Goal: Task Accomplishment & Management: Manage account settings

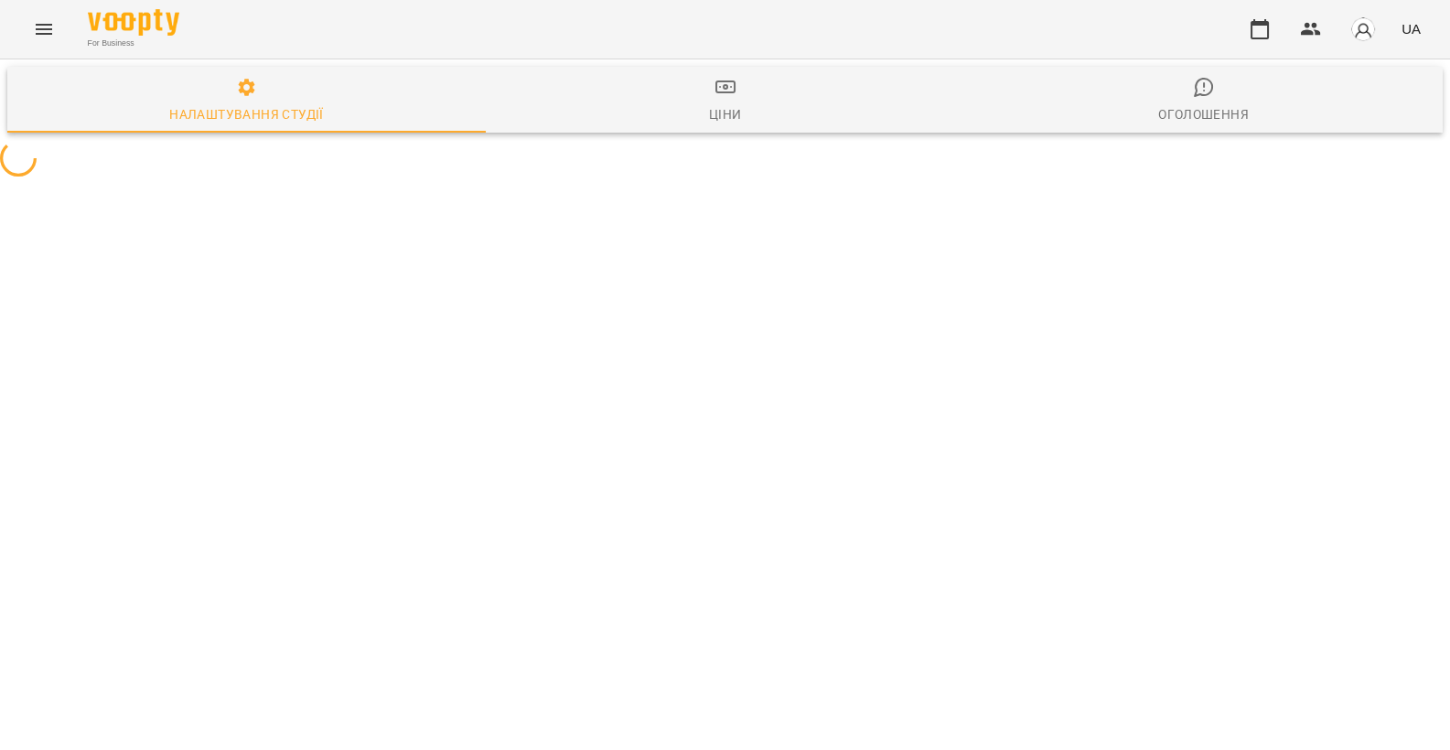
select select "**"
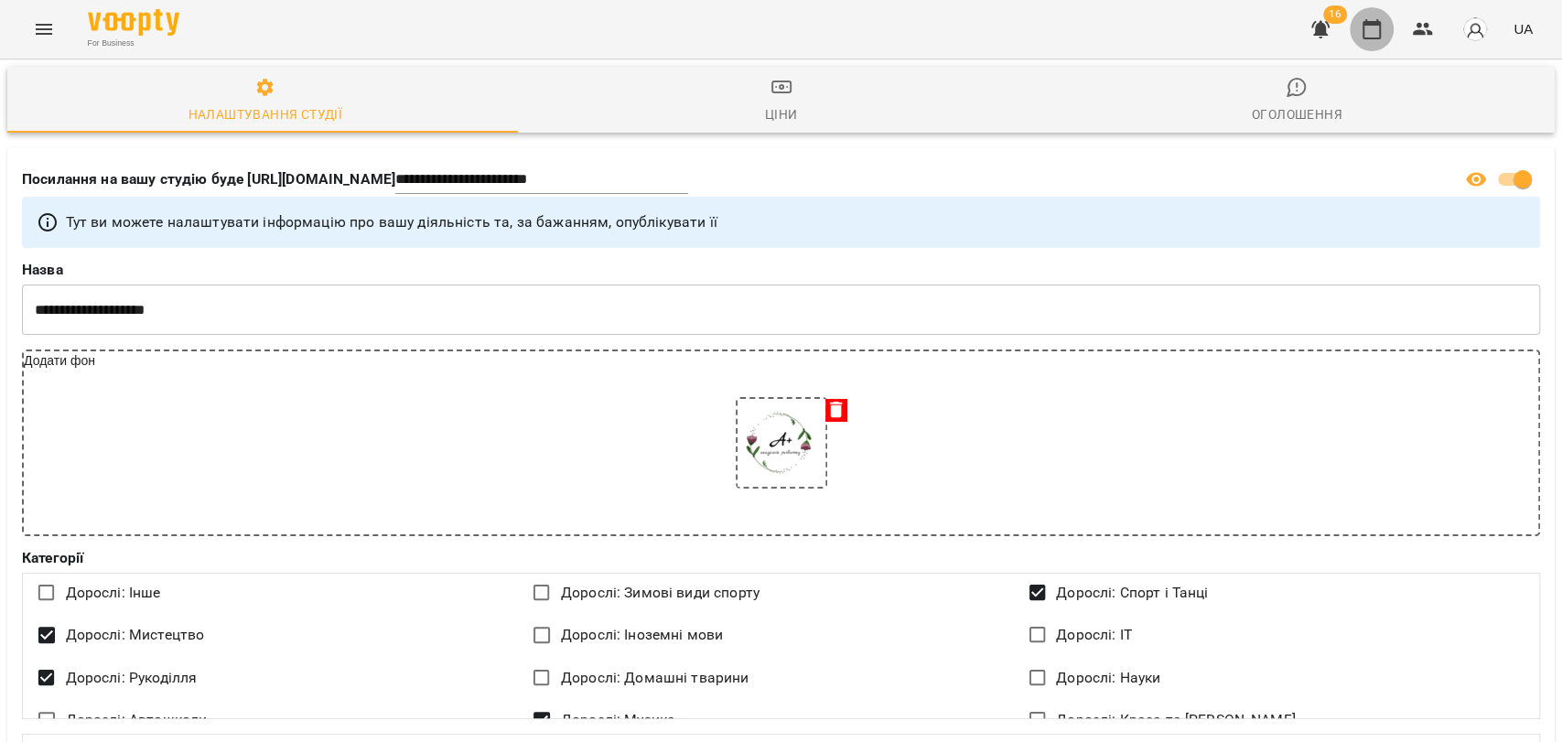
click at [1368, 16] on button "button" at bounding box center [1372, 29] width 44 height 44
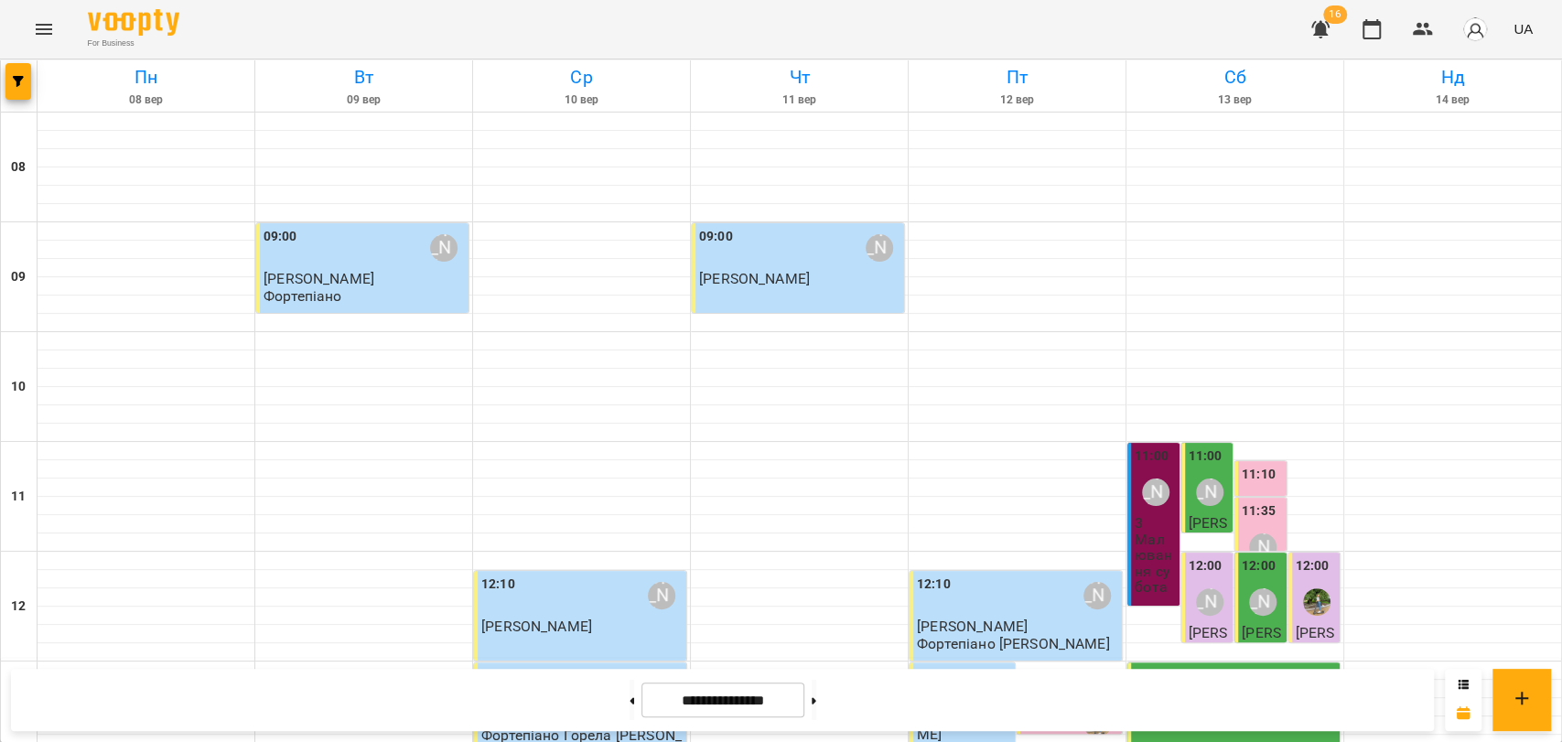
scroll to position [771, 0]
click at [816, 695] on button at bounding box center [814, 700] width 5 height 40
type input "**********"
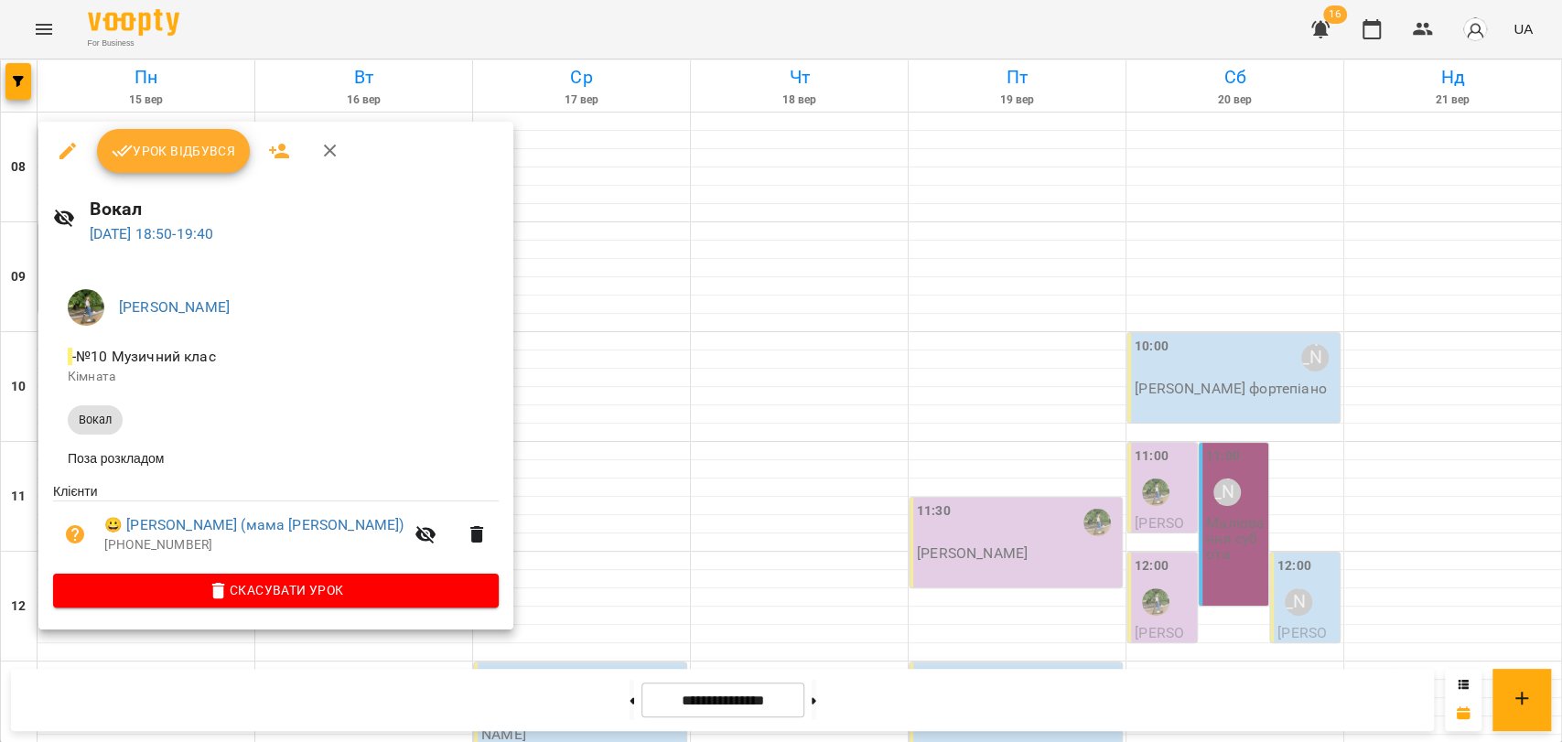
click at [336, 146] on icon "button" at bounding box center [330, 151] width 22 height 22
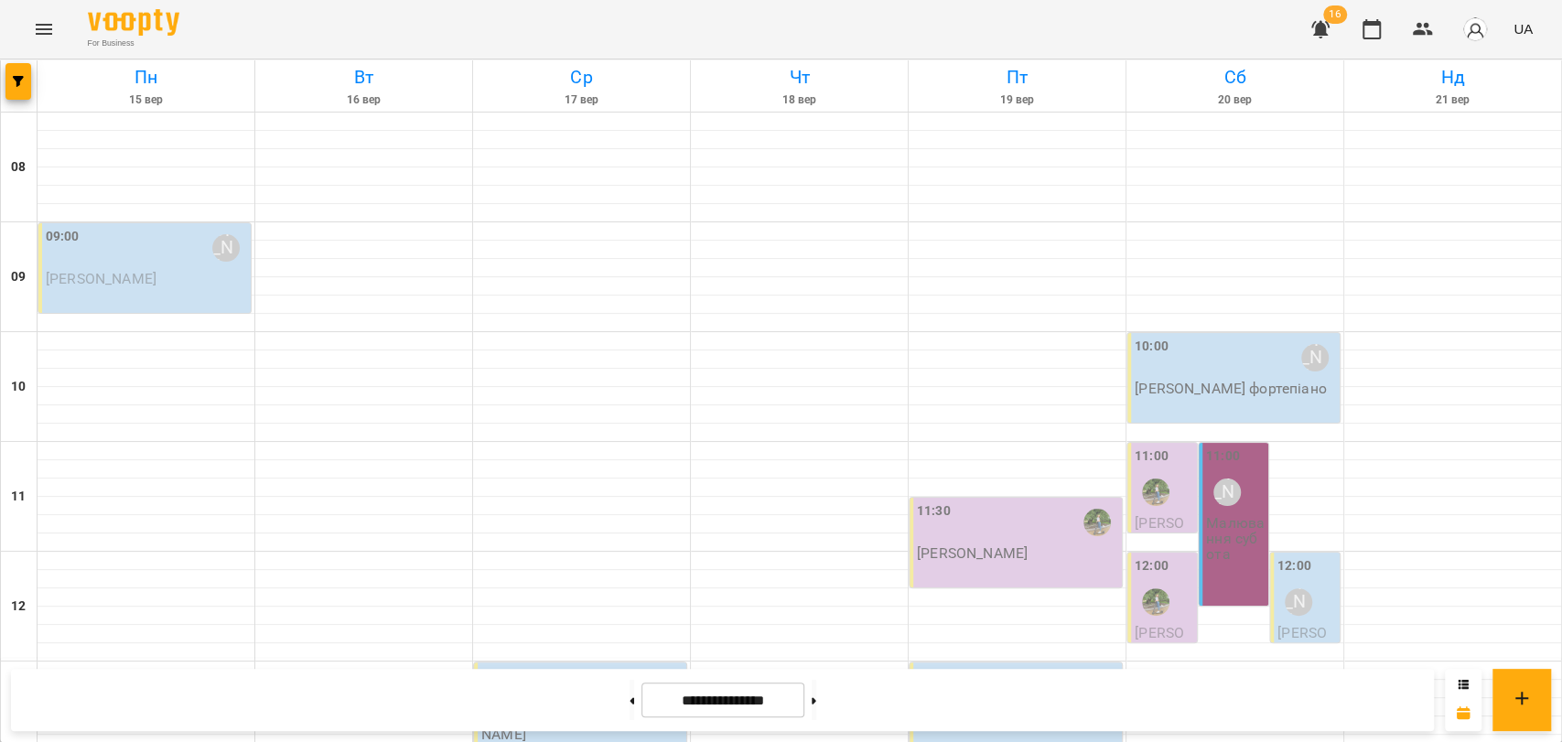
scroll to position [567, 0]
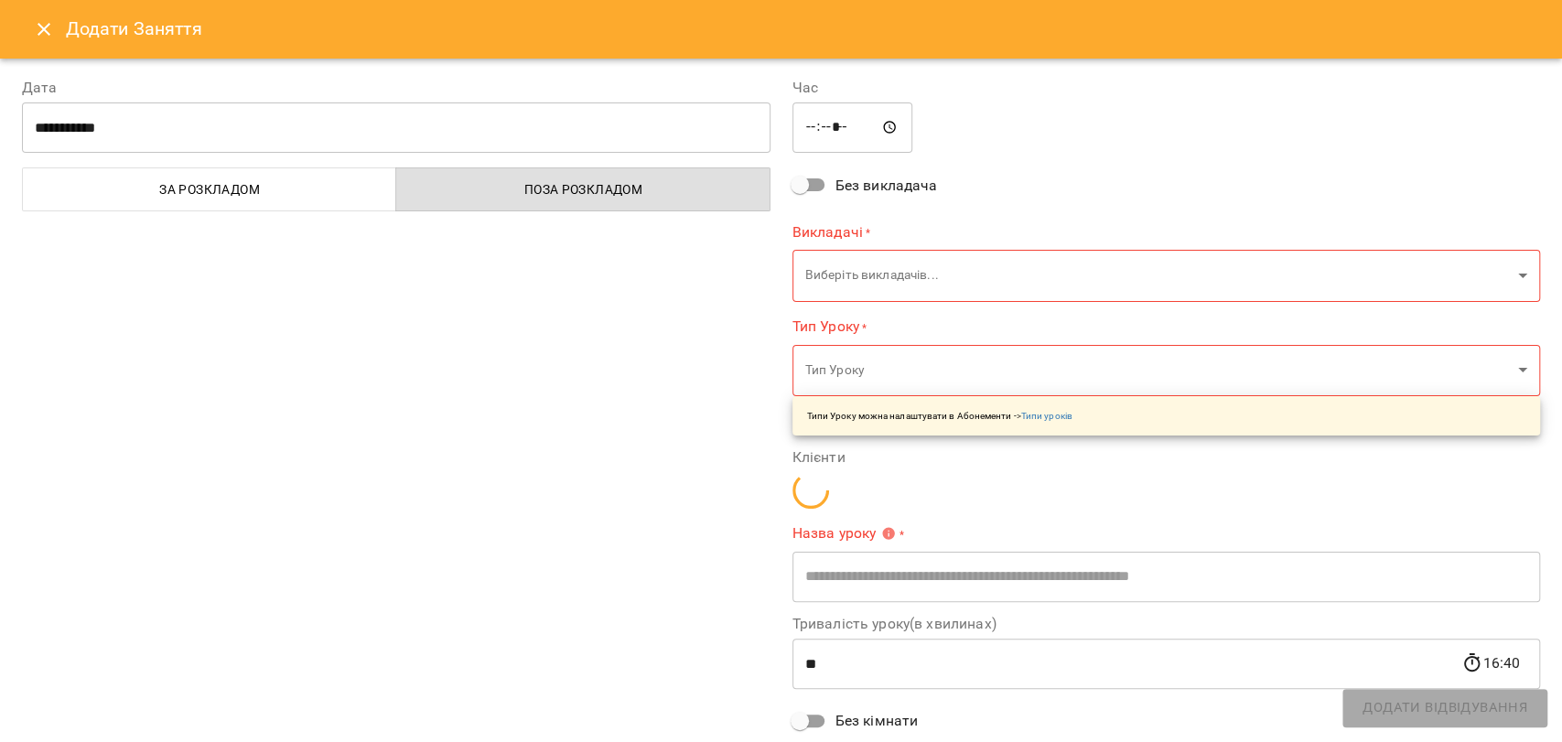
type input "**********"
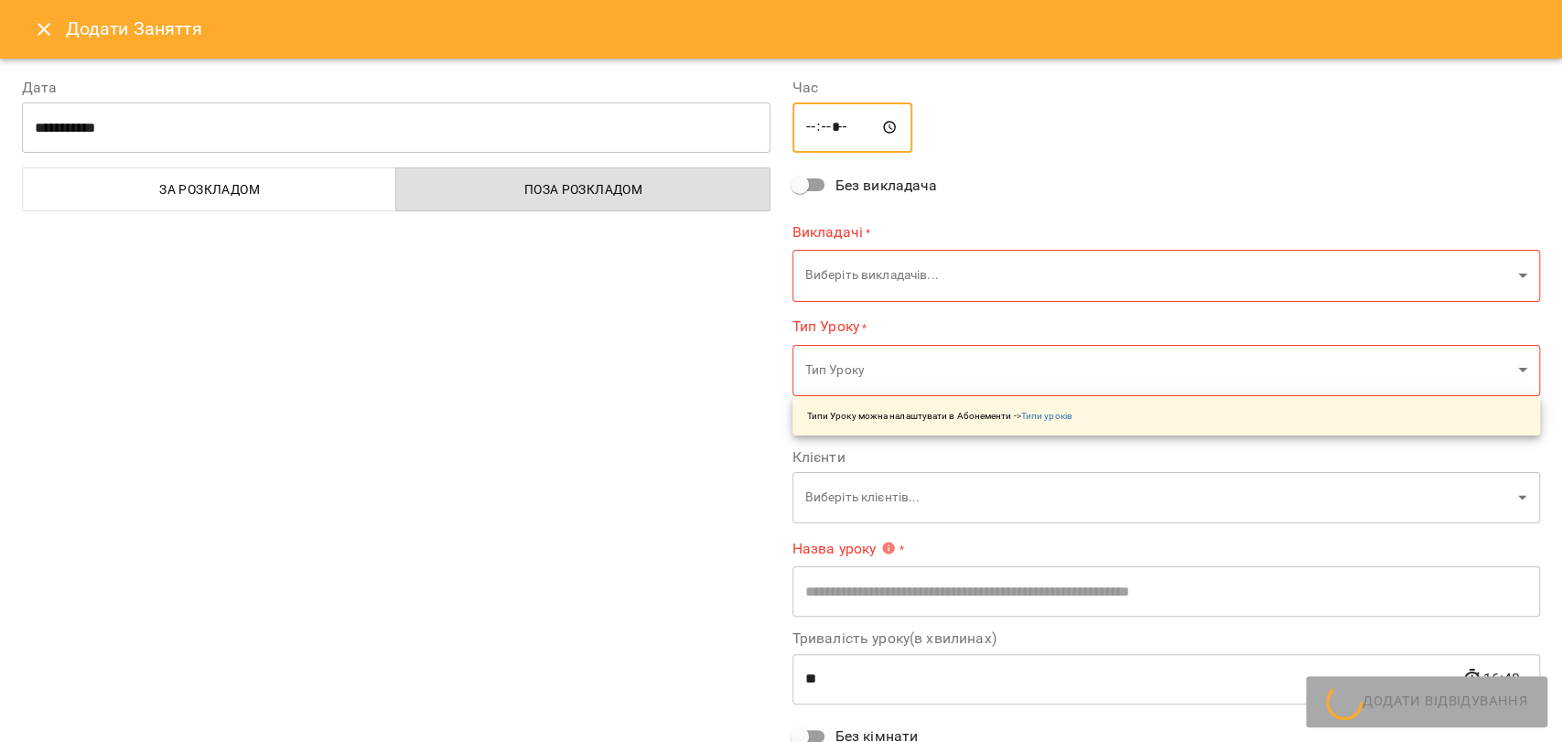
click at [827, 127] on input "*****" at bounding box center [852, 127] width 121 height 51
type input "*****"
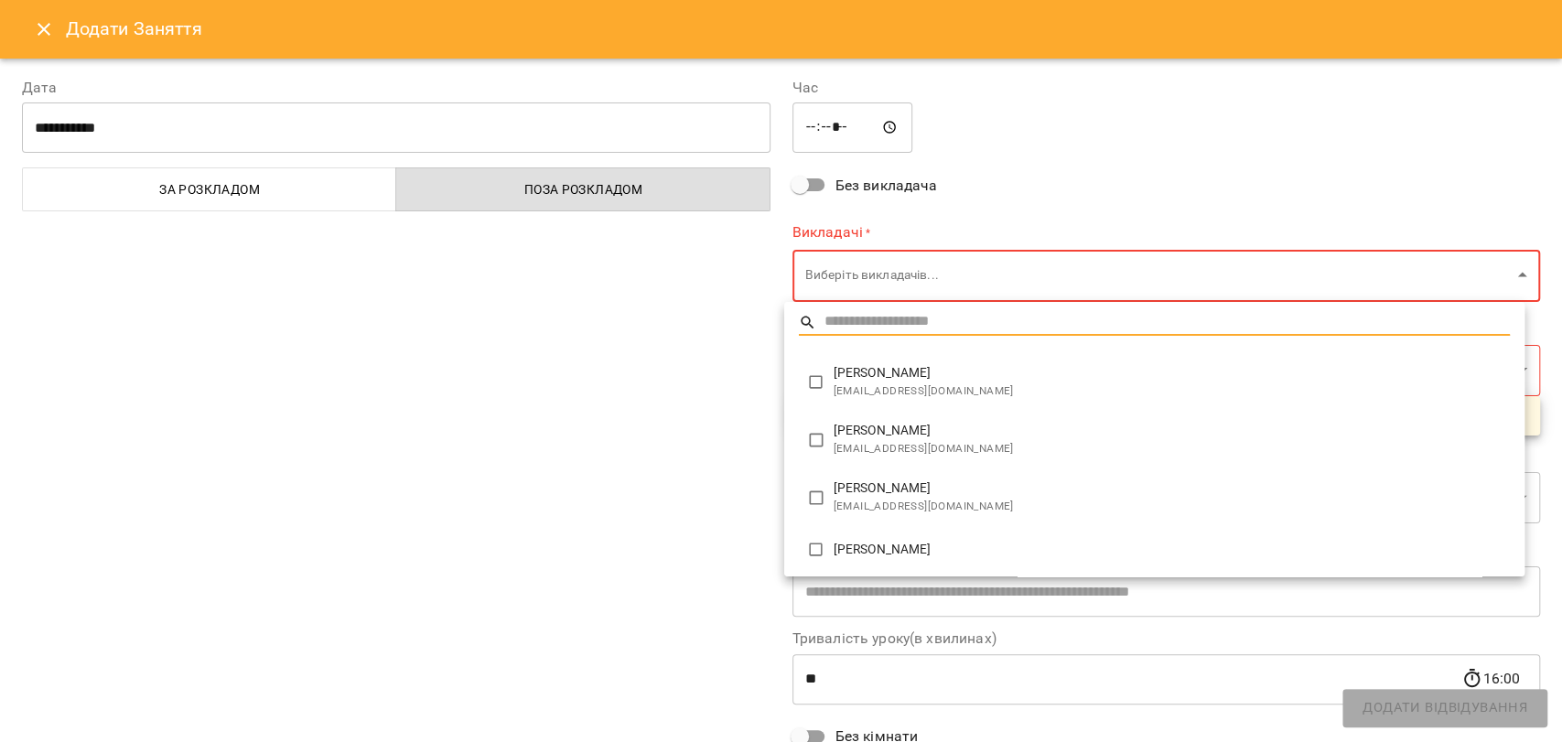
click at [853, 282] on body "For Business 16 UA [DATE] [DATE] [DATE] [DATE] [DATE] [DATE] Нд [DATE] 09 10 11…" at bounding box center [781, 756] width 1562 height 1513
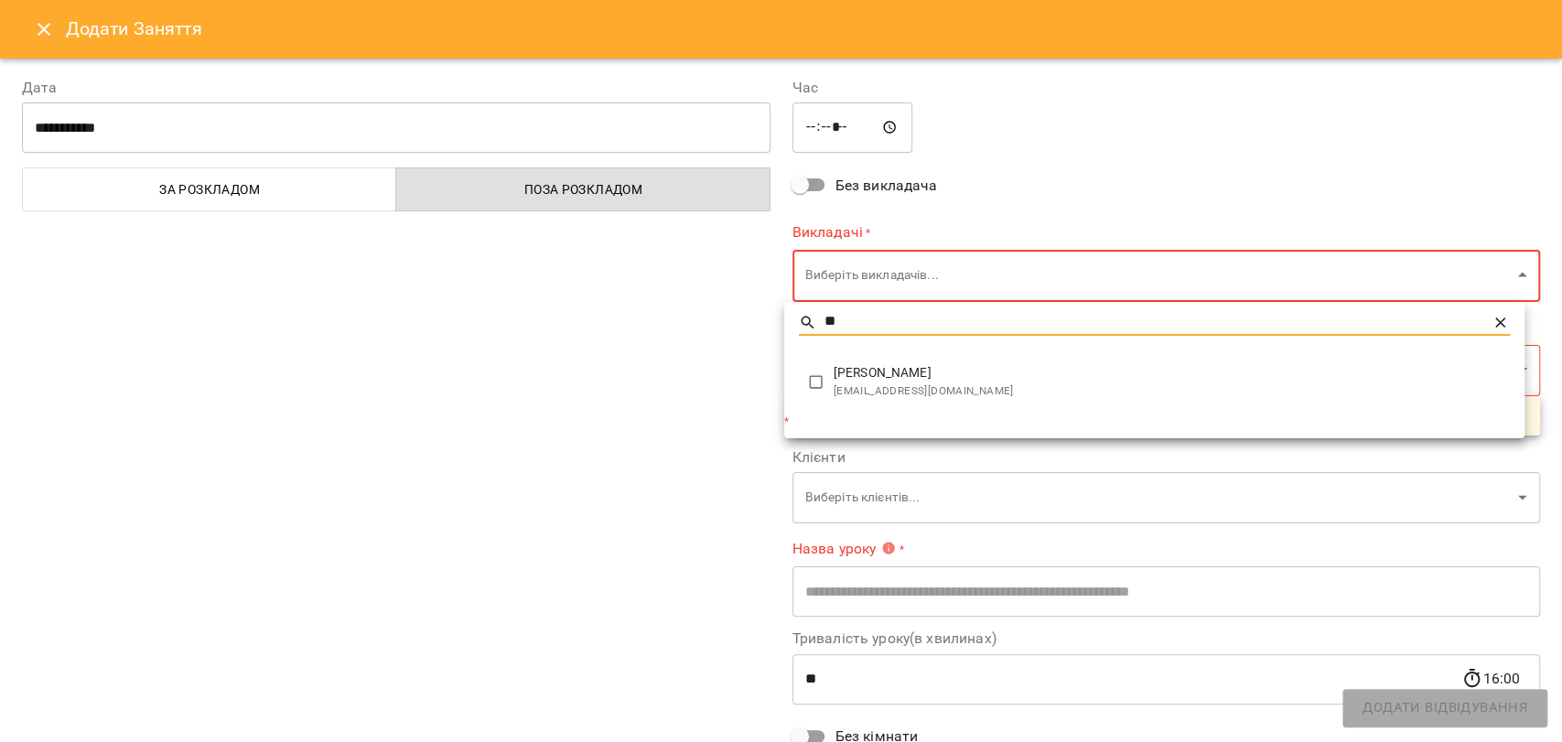
type input "**"
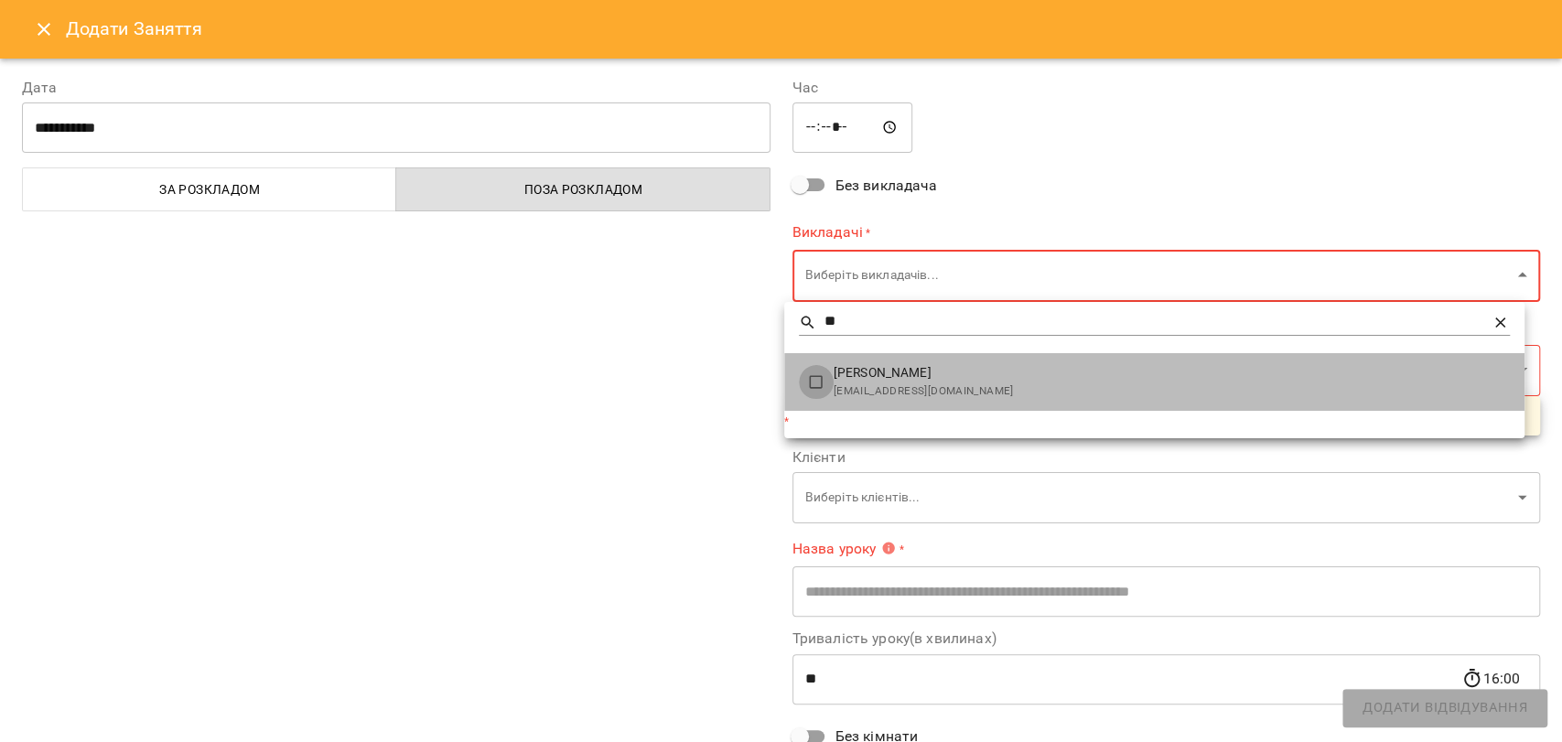
type input "******"
type input "**"
type input "**********"
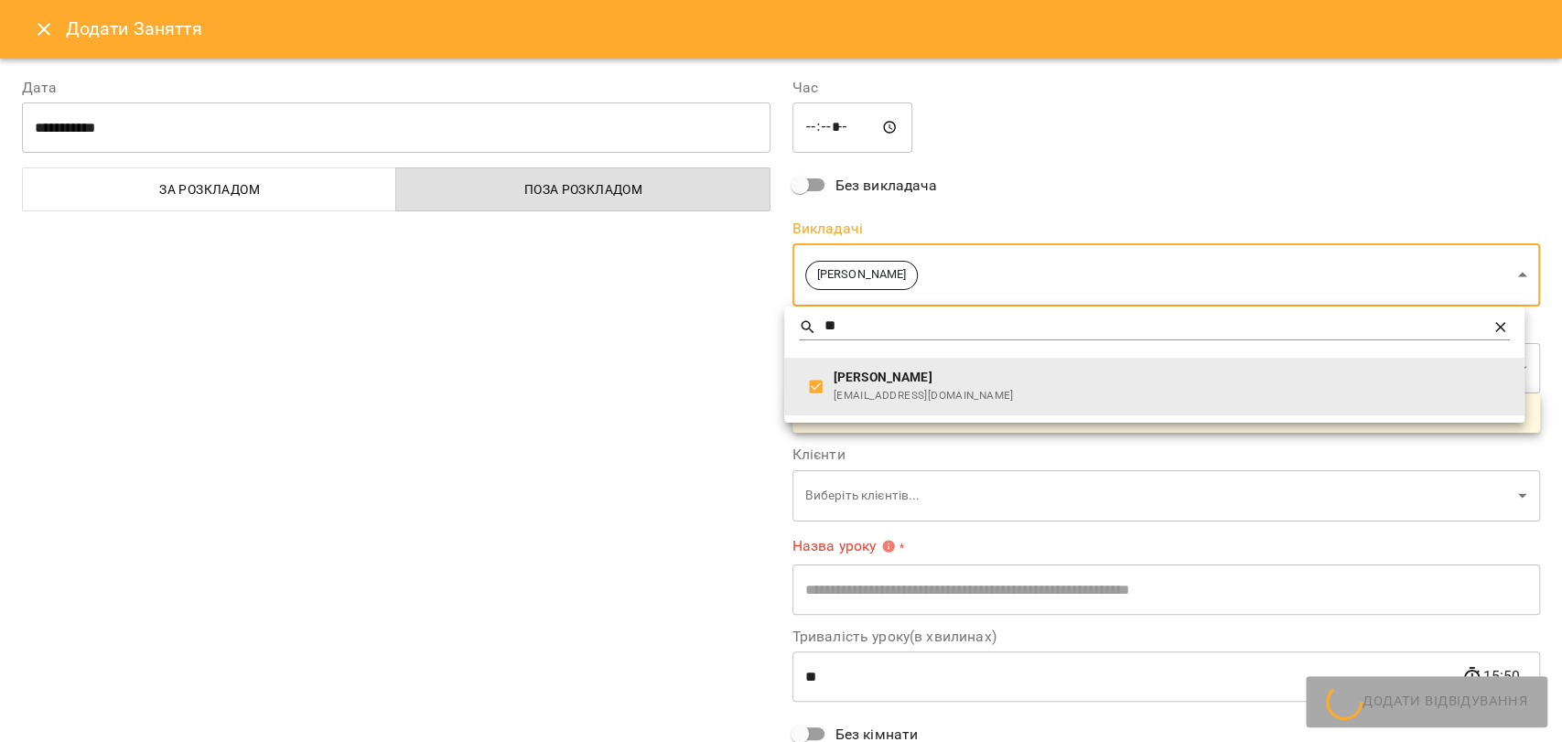
click at [718, 394] on div at bounding box center [781, 371] width 1562 height 742
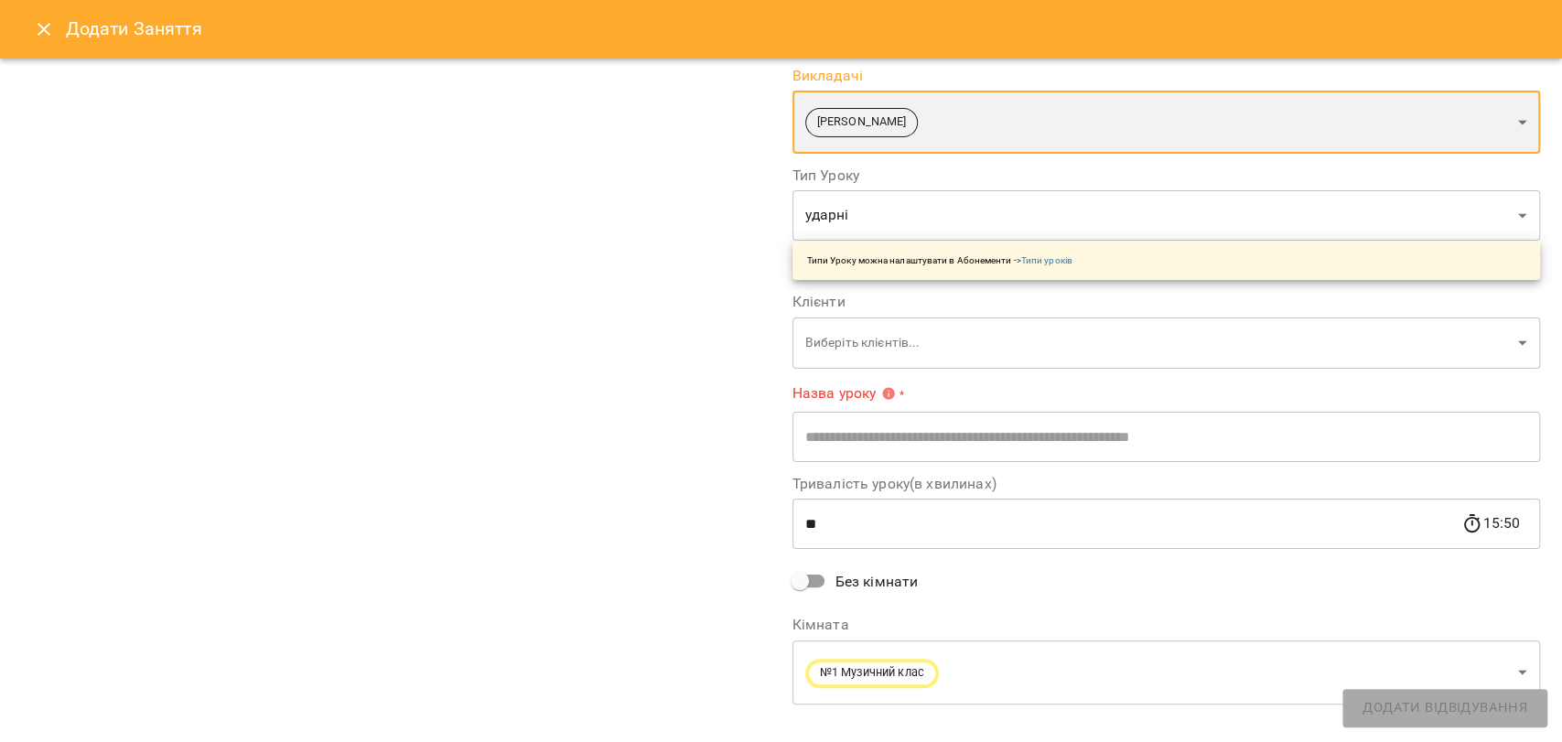
scroll to position [178, 0]
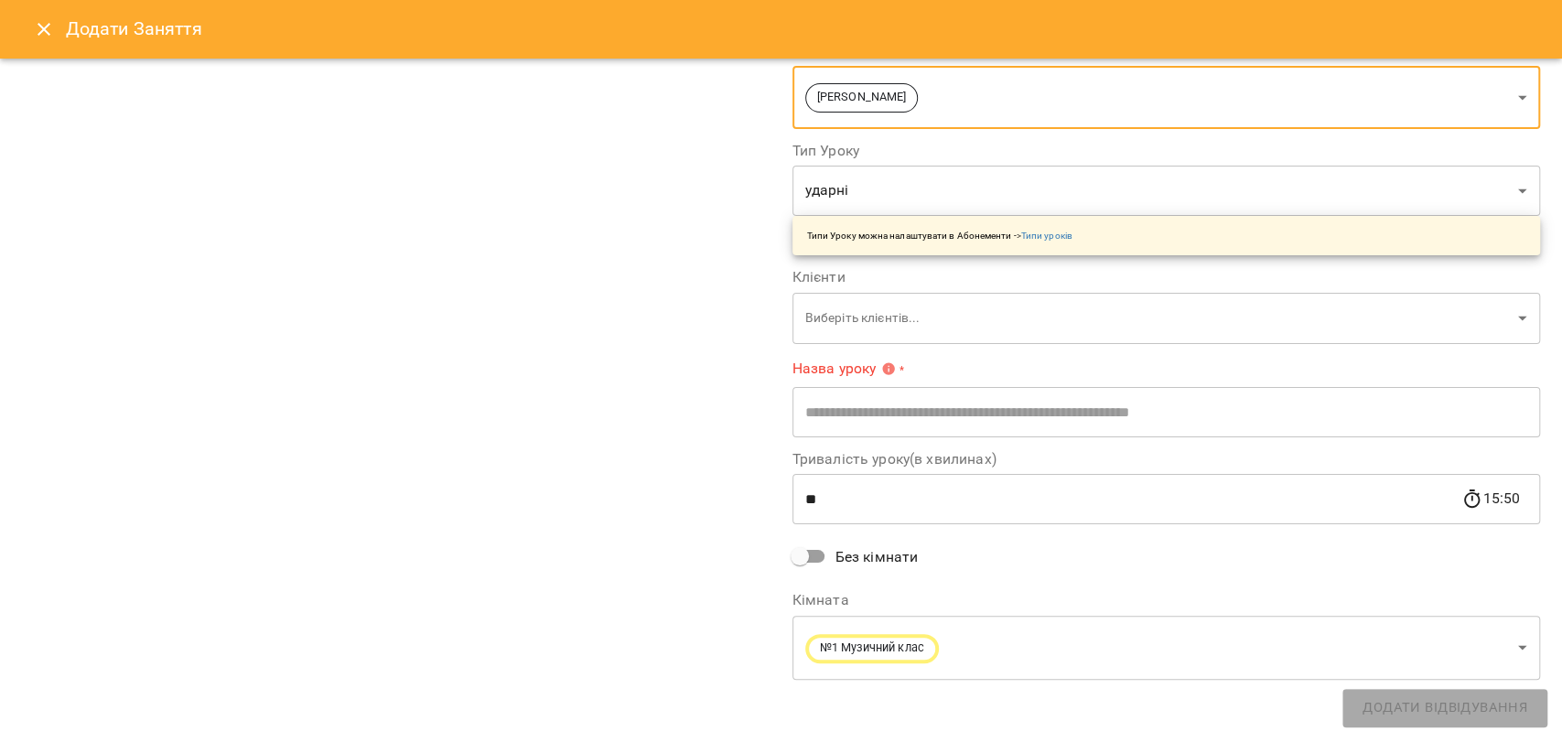
click at [863, 330] on body "For Business 16 UA [DATE] [DATE] [DATE] [DATE] [DATE] [DATE] Нд [DATE] 09 10 11…" at bounding box center [781, 756] width 1562 height 1513
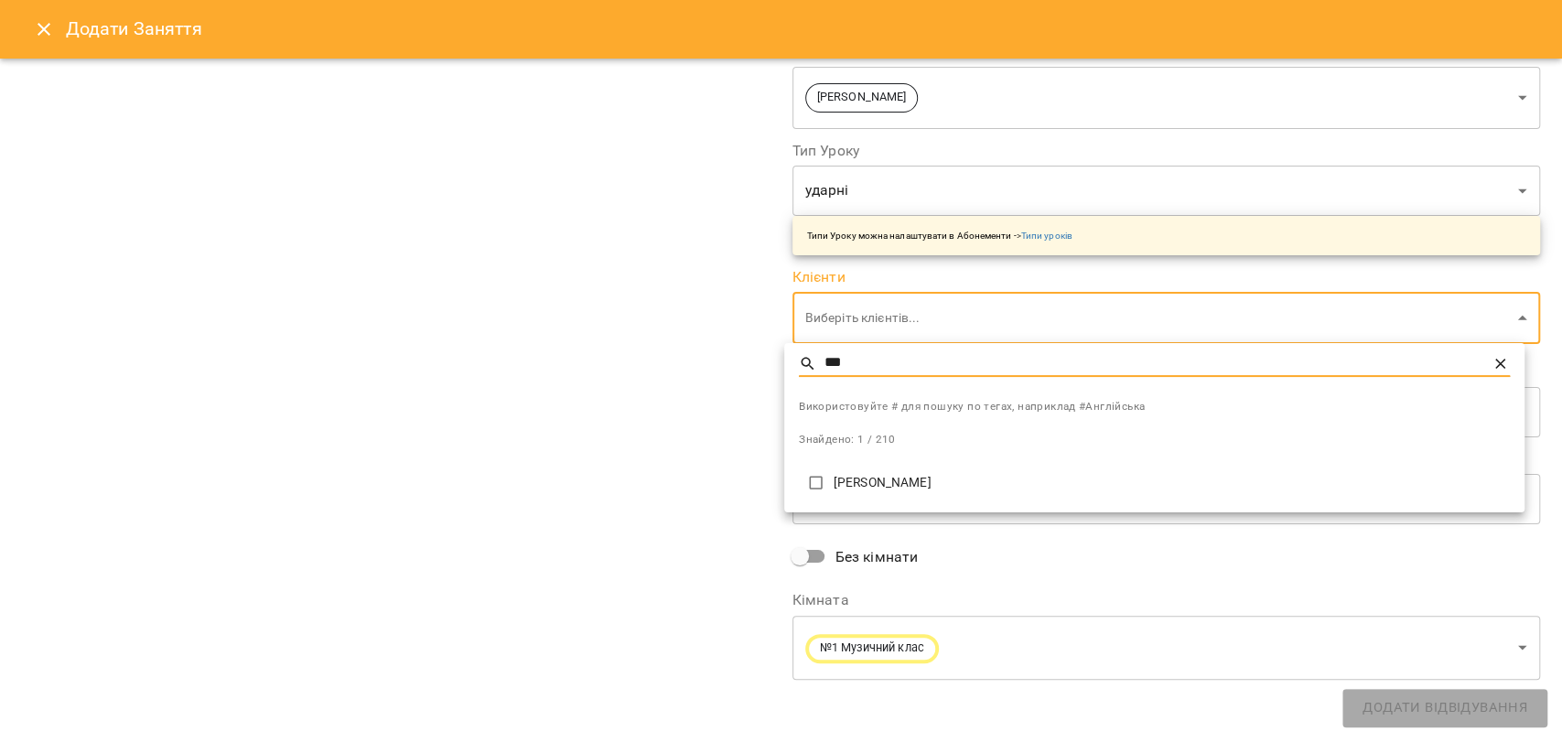
type input "***"
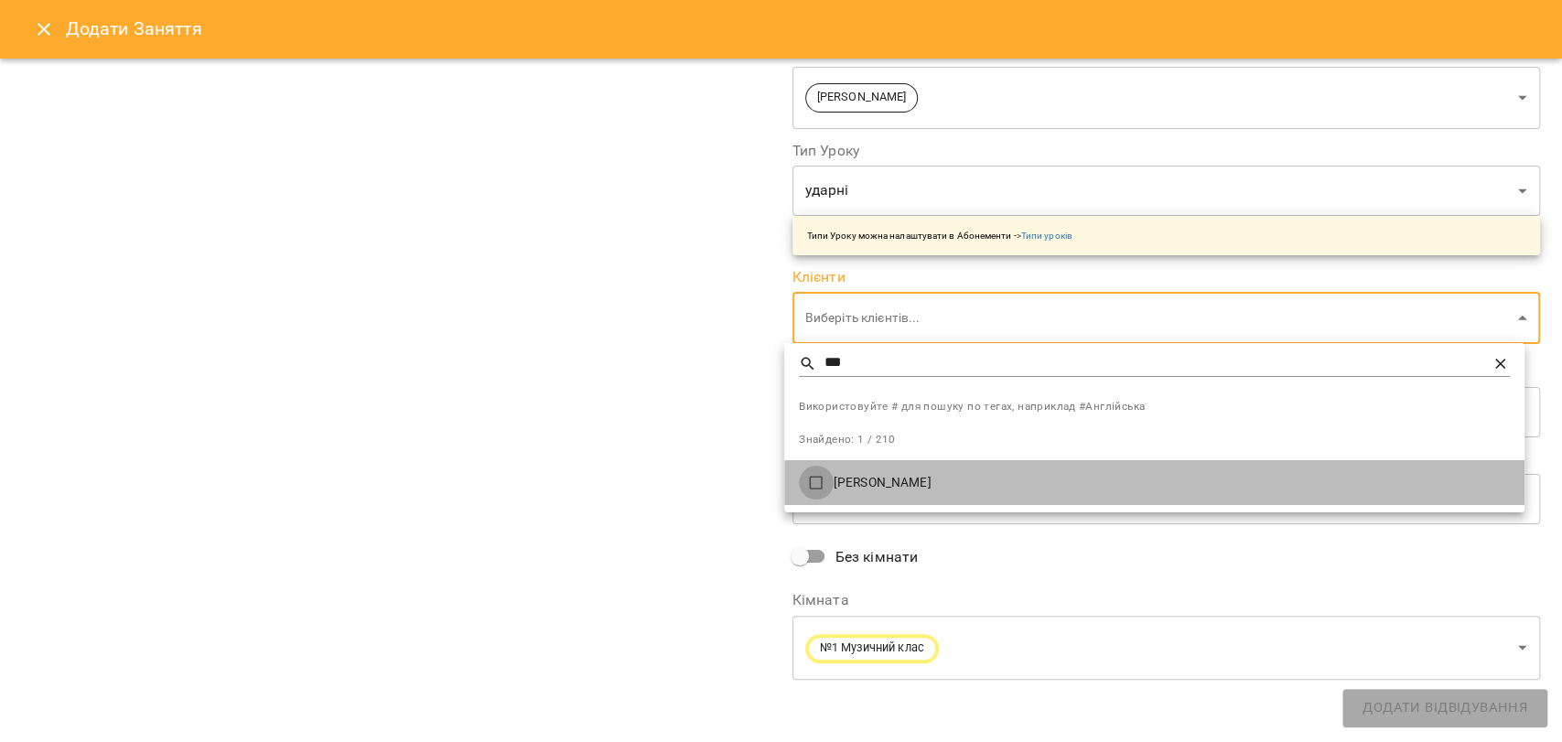
type input "**********"
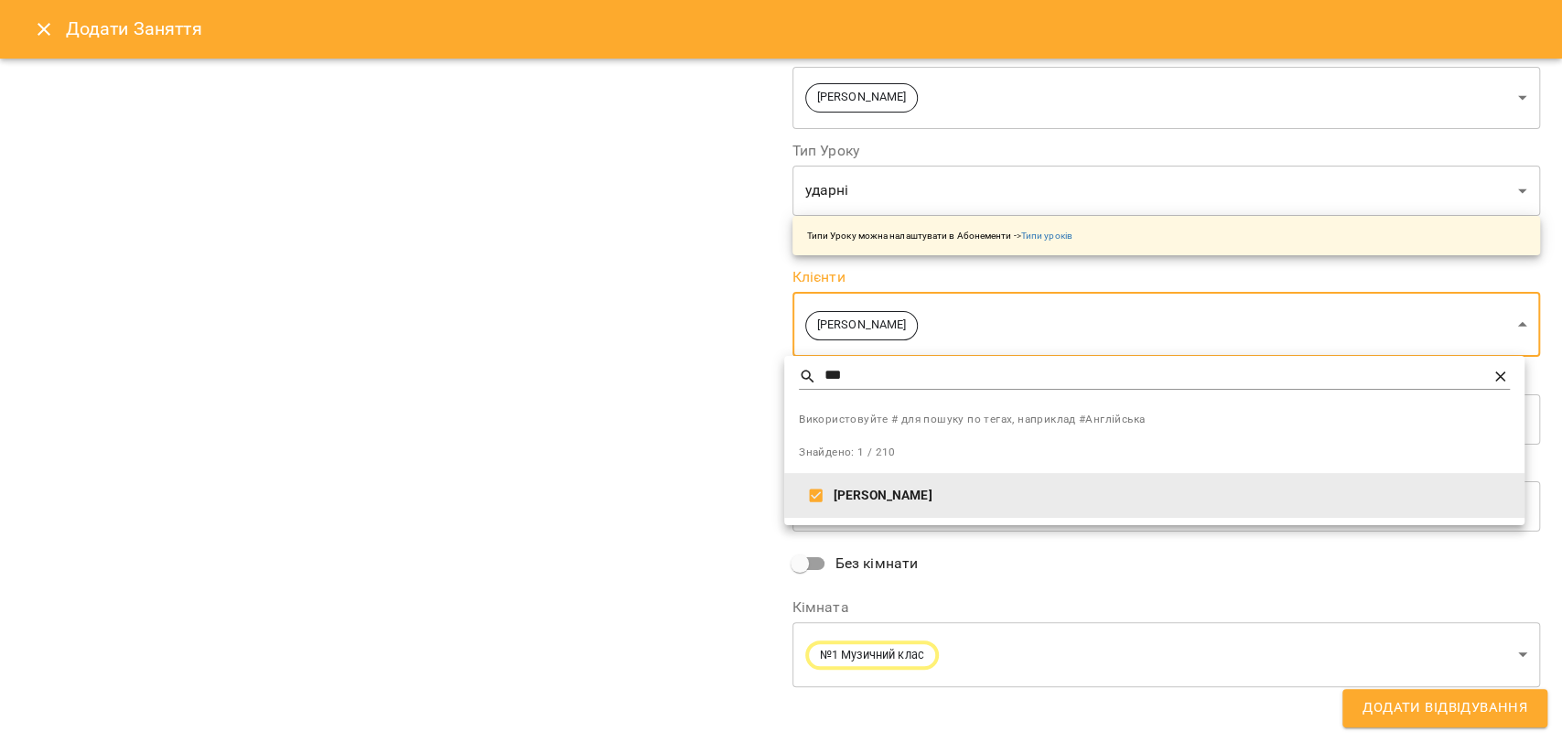
click at [729, 469] on div at bounding box center [781, 371] width 1562 height 742
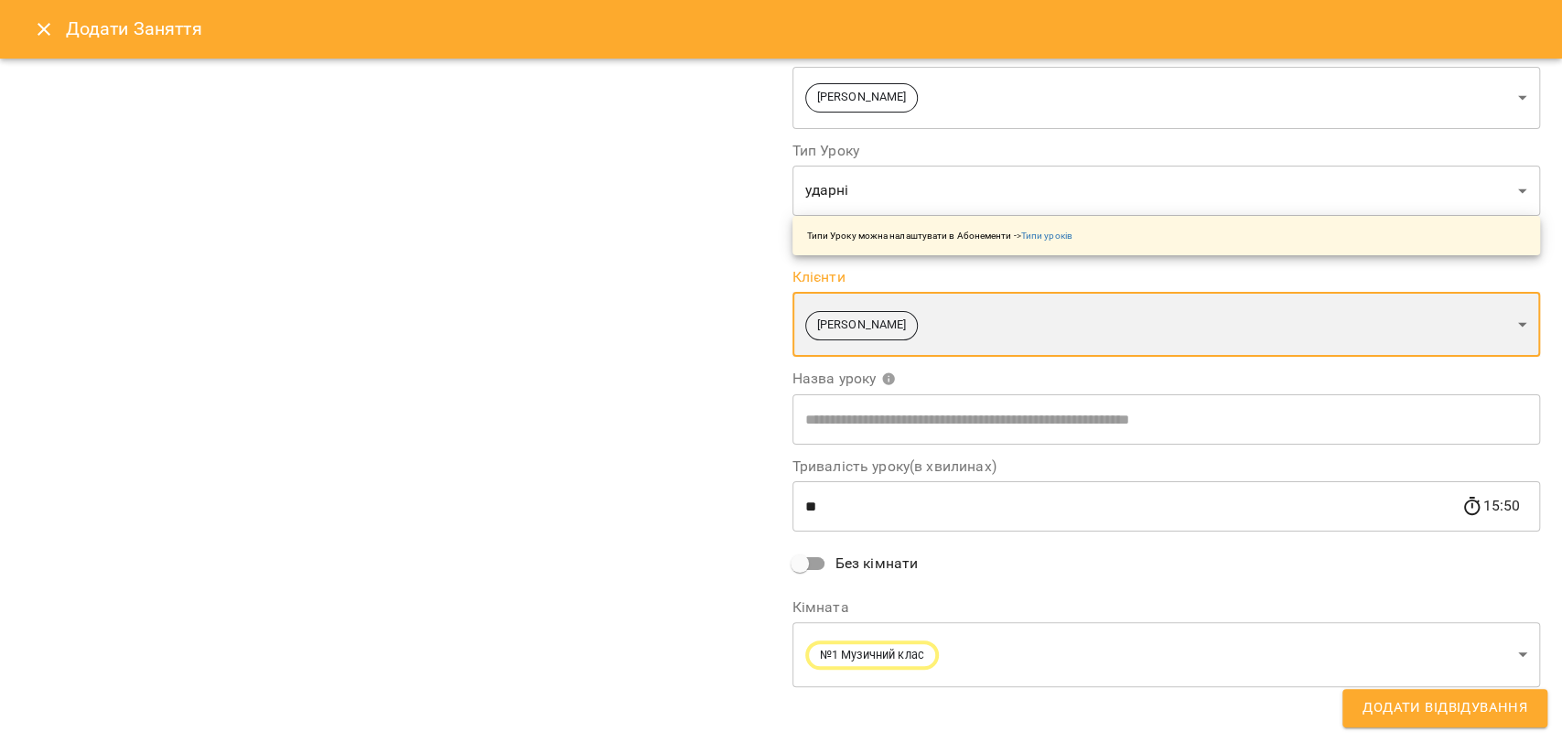
scroll to position [184, 0]
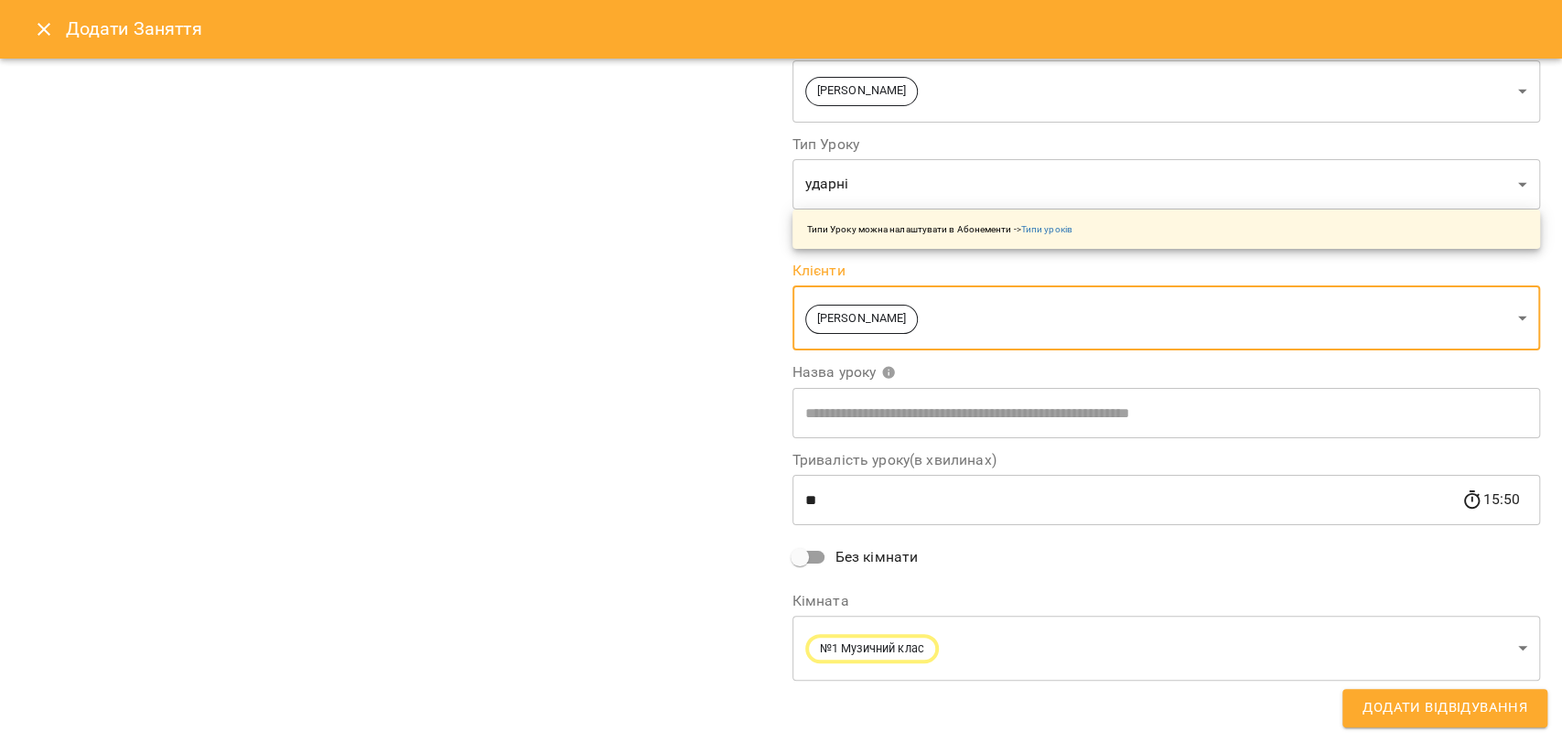
click at [900, 413] on input "text" at bounding box center [1166, 412] width 749 height 51
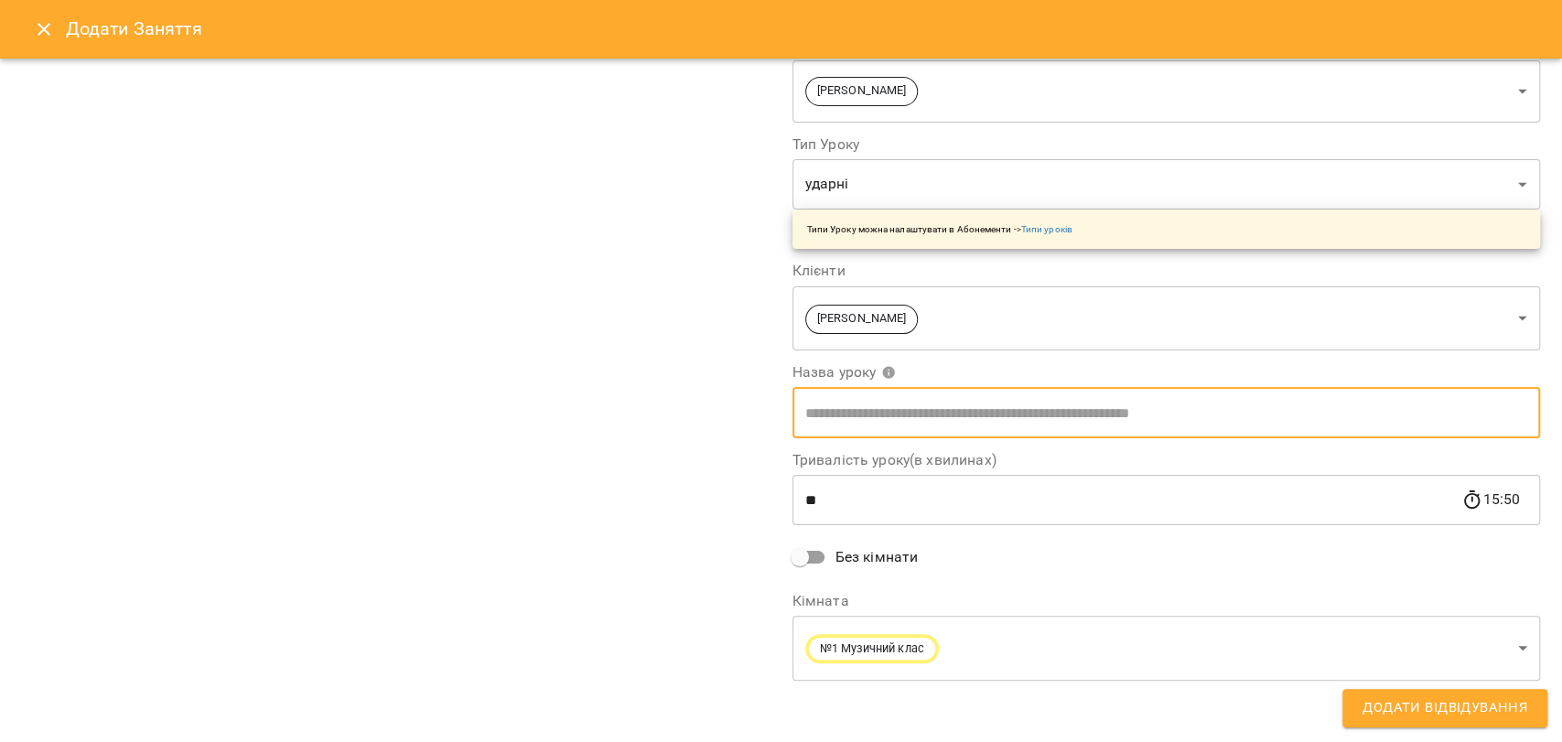
type input "******"
click at [1365, 703] on span "Додати Відвідування" at bounding box center [1445, 708] width 165 height 24
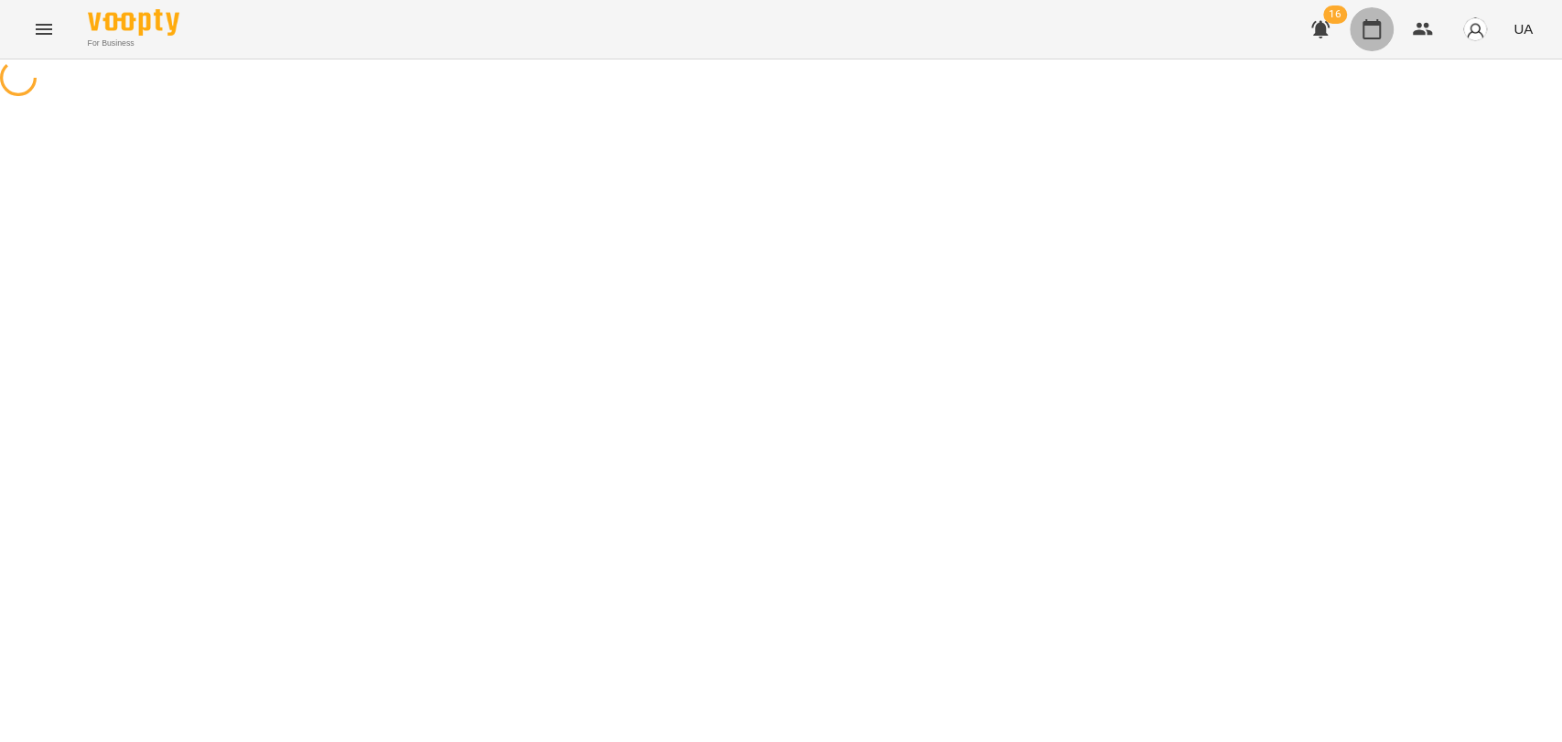
click at [1376, 38] on icon "button" at bounding box center [1372, 29] width 18 height 20
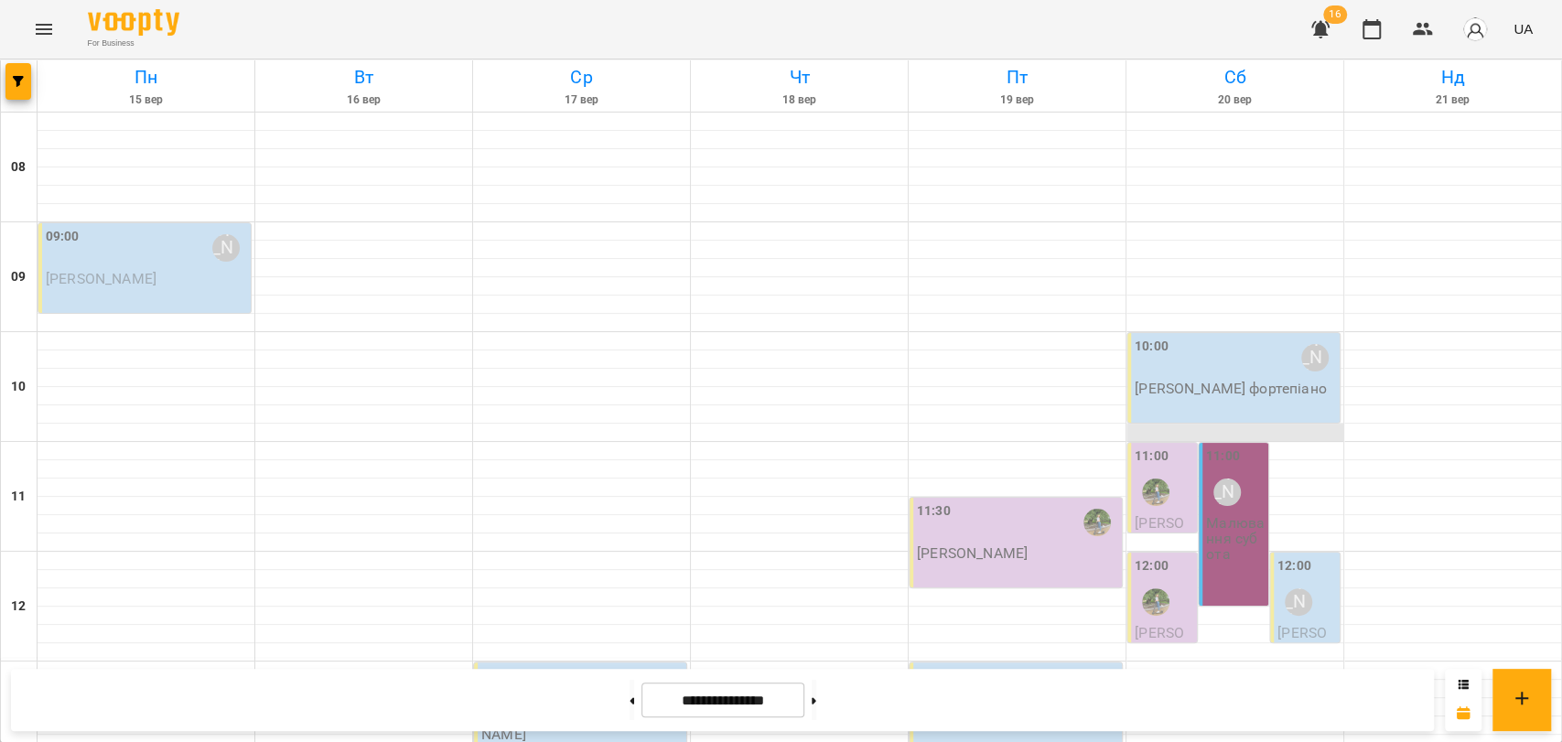
scroll to position [711, 0]
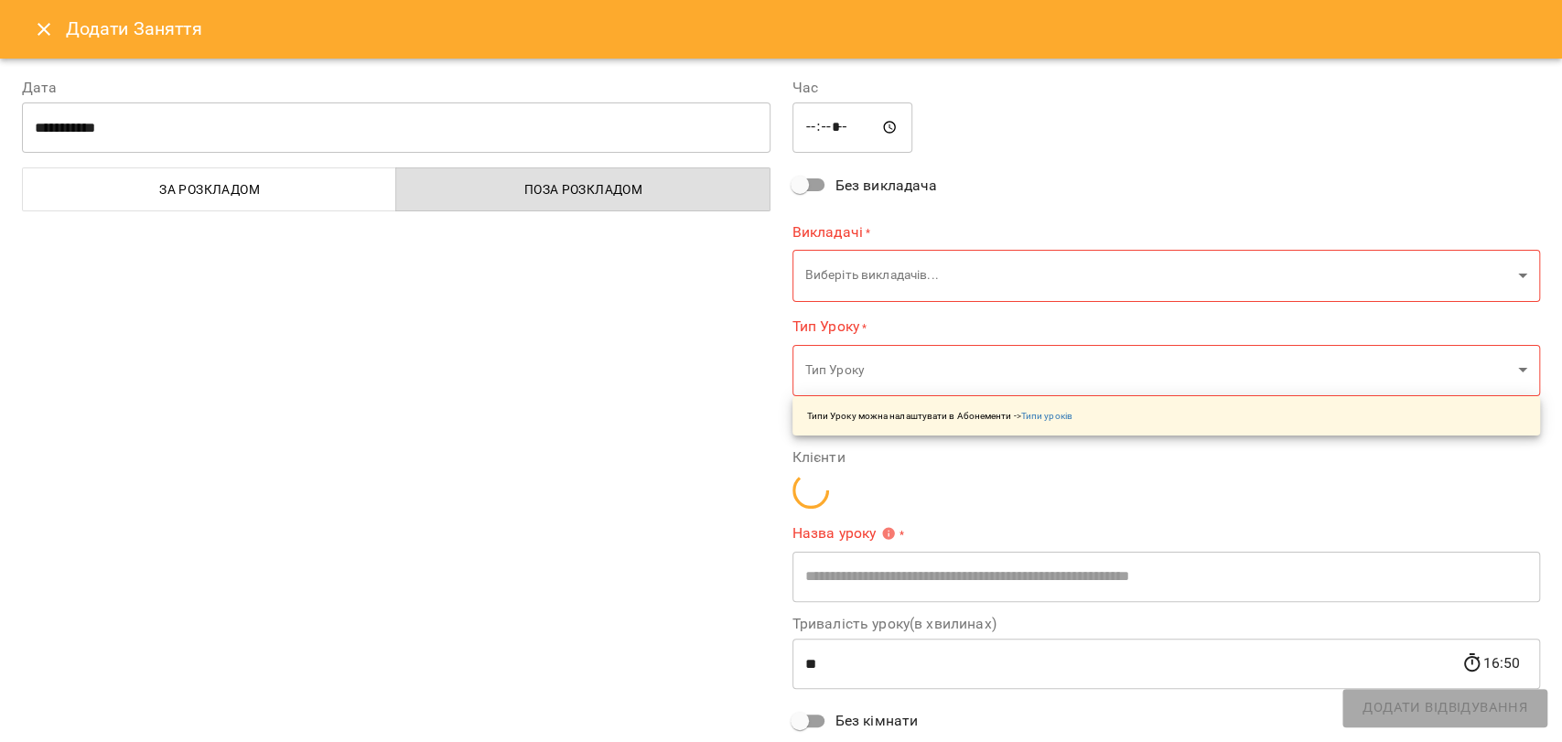
type input "**********"
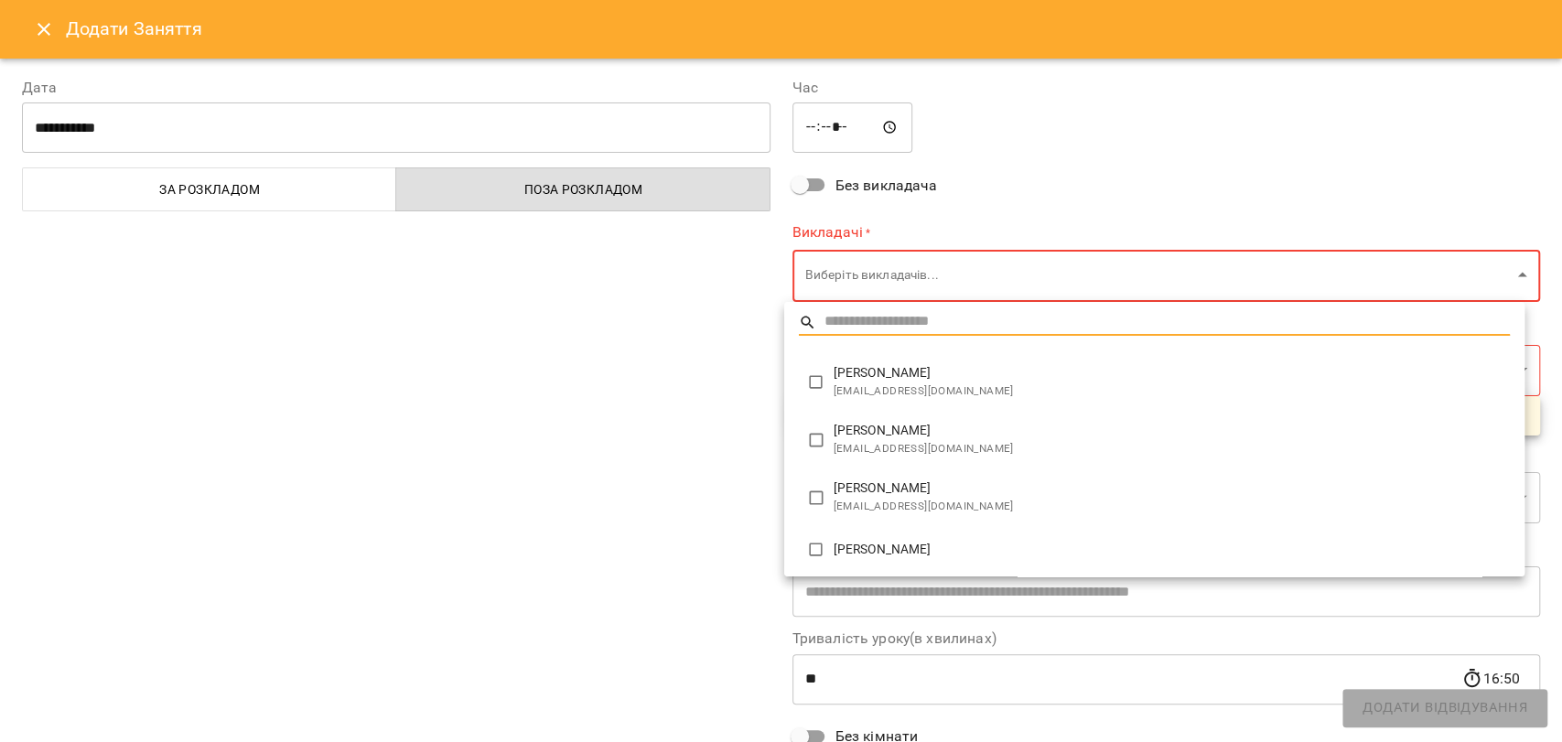
click at [884, 277] on body "For Business 16 UA [DATE] [DATE] [DATE] [DATE] [DATE] [DATE] Нд [DATE] 09 10 11…" at bounding box center [781, 756] width 1562 height 1513
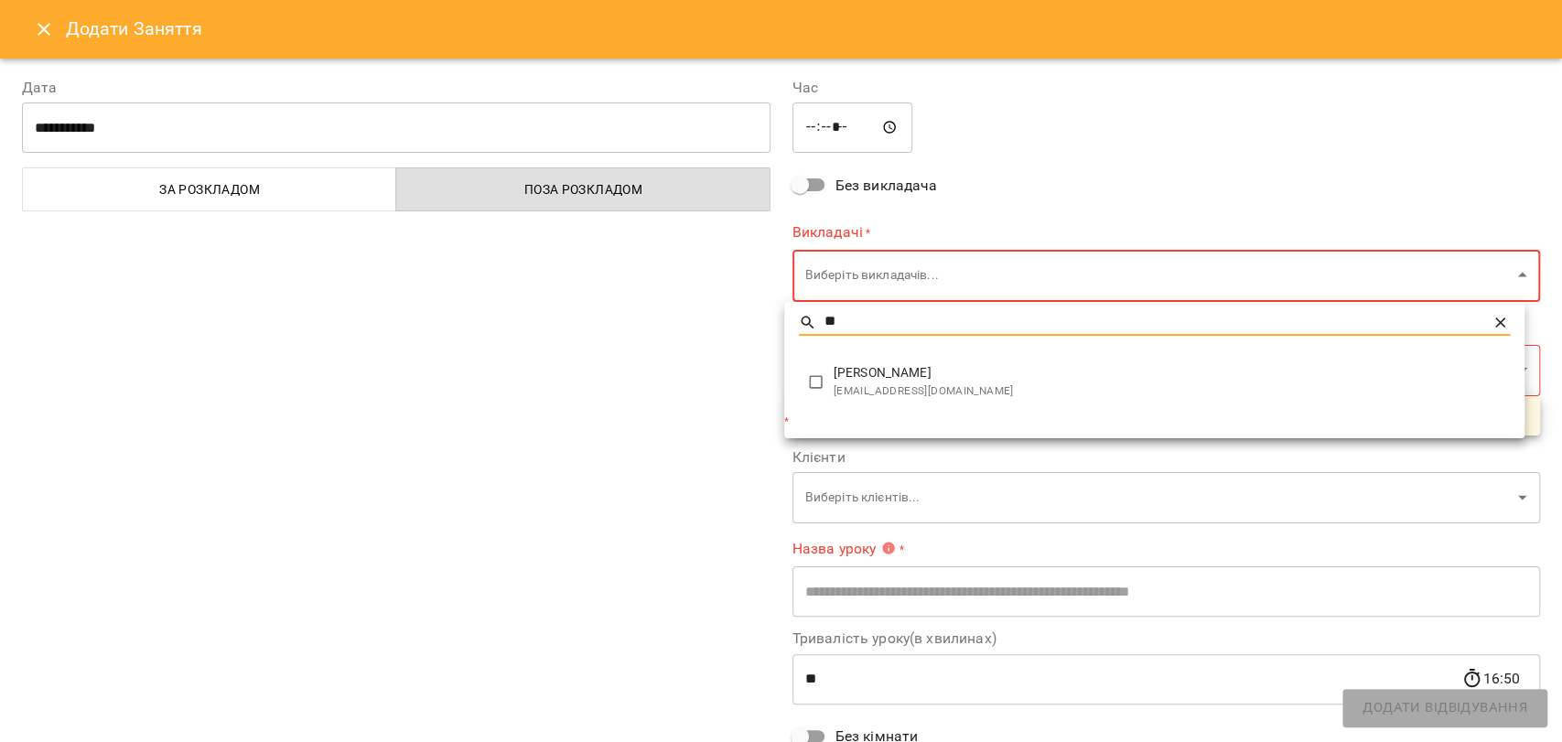
type input "**"
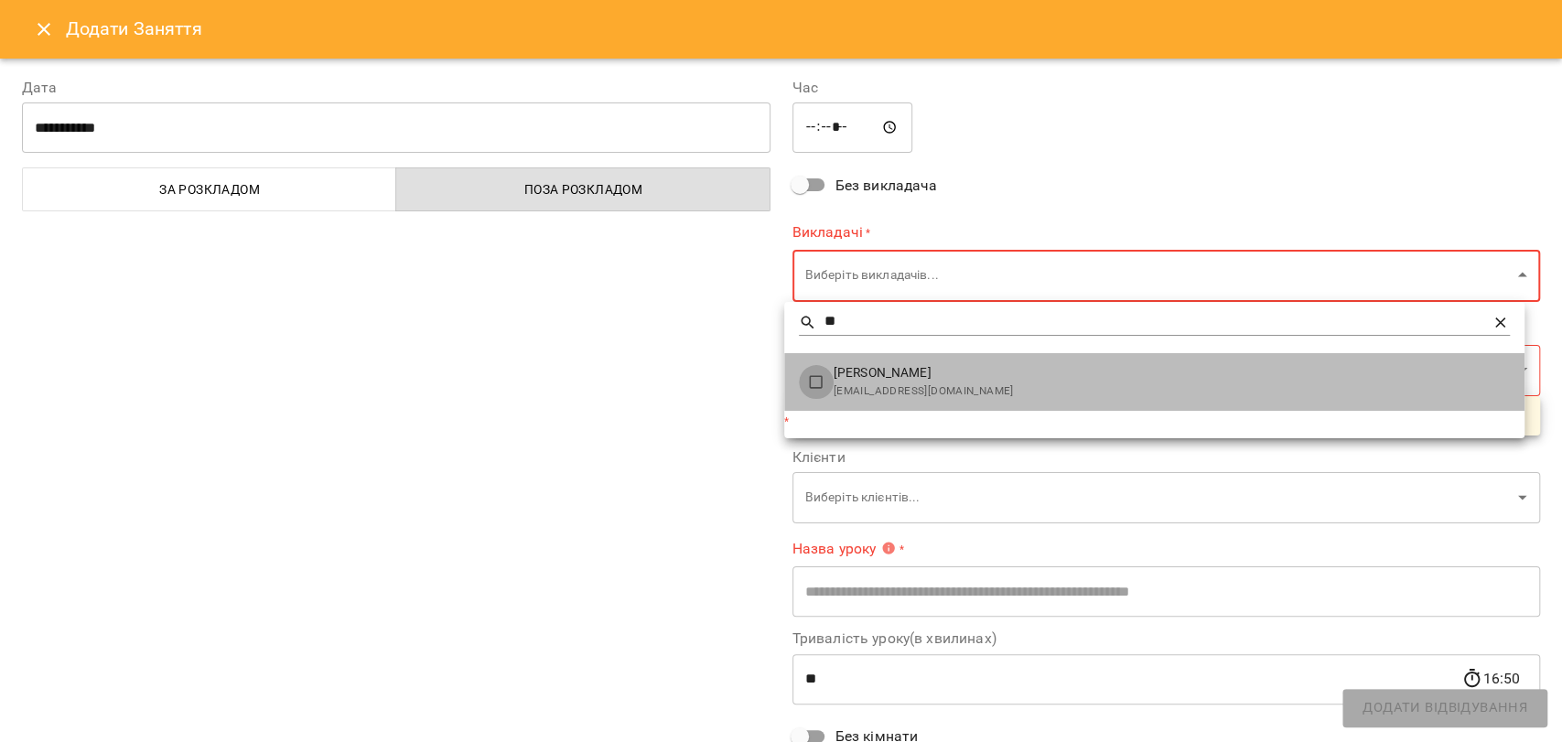
type input "**********"
type input "******"
type input "**"
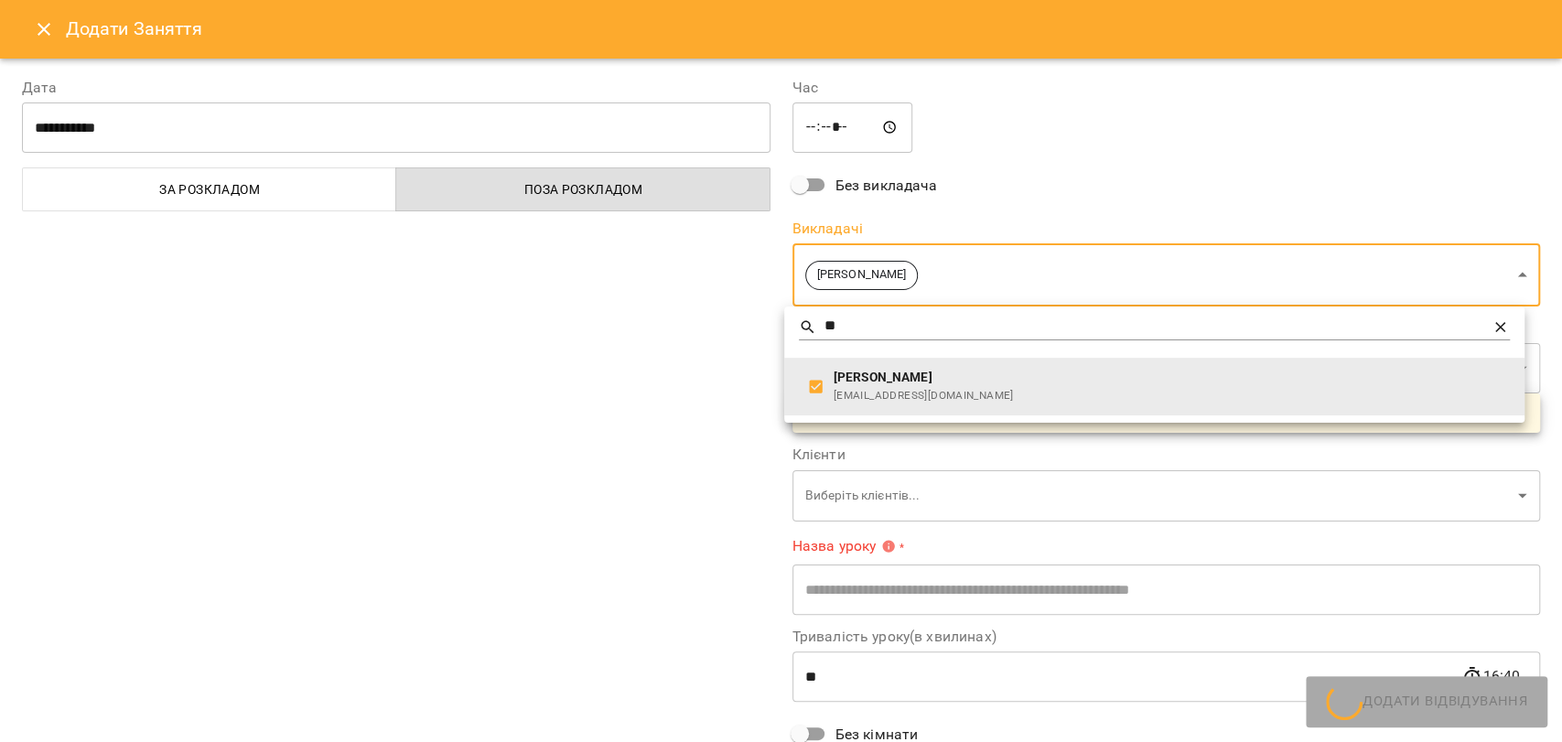
click at [669, 434] on div at bounding box center [781, 371] width 1562 height 742
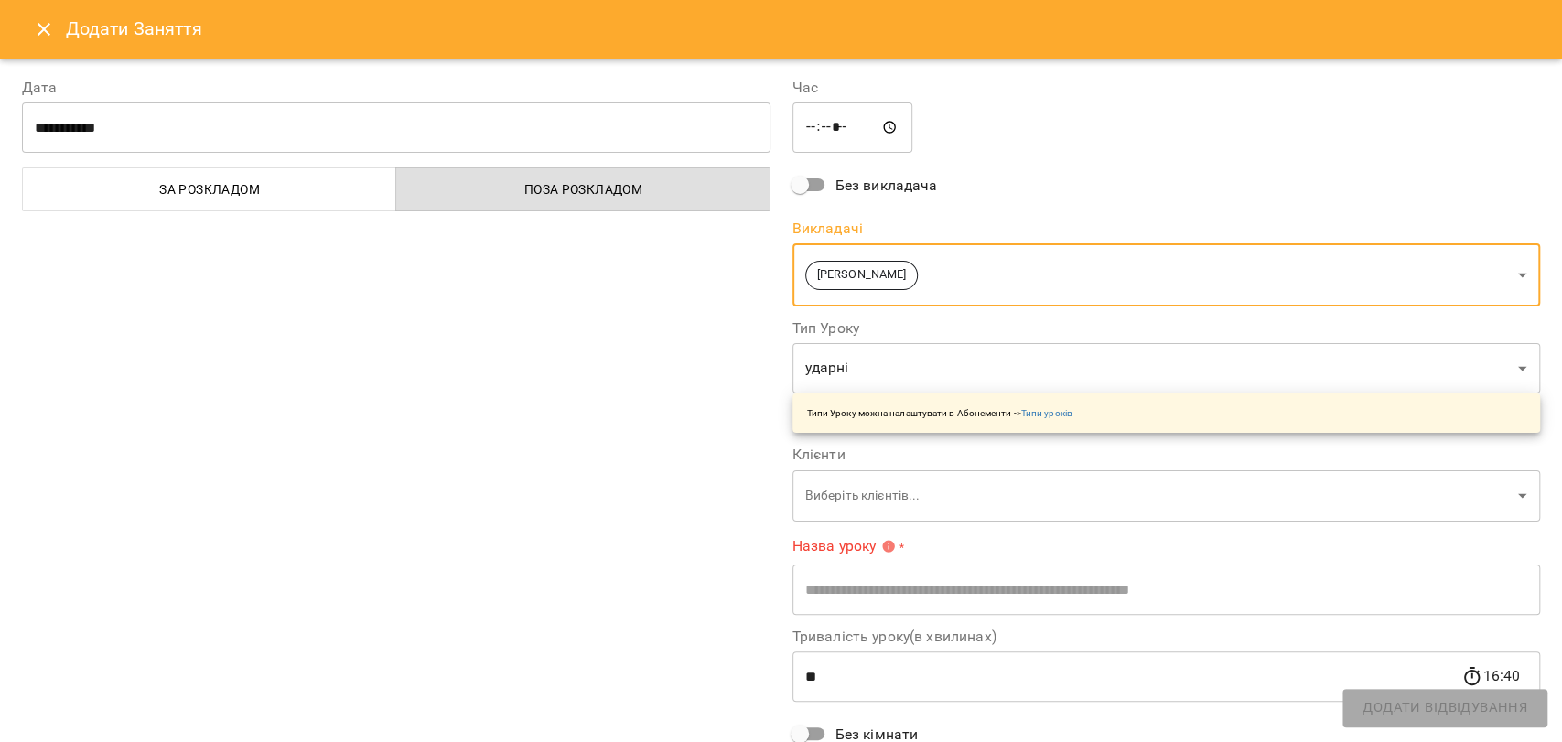
click at [812, 501] on body "For Business 16 UA [DATE] [DATE] [DATE] [DATE] [DATE] [DATE] Нд [DATE] 09 10 11…" at bounding box center [781, 756] width 1562 height 1513
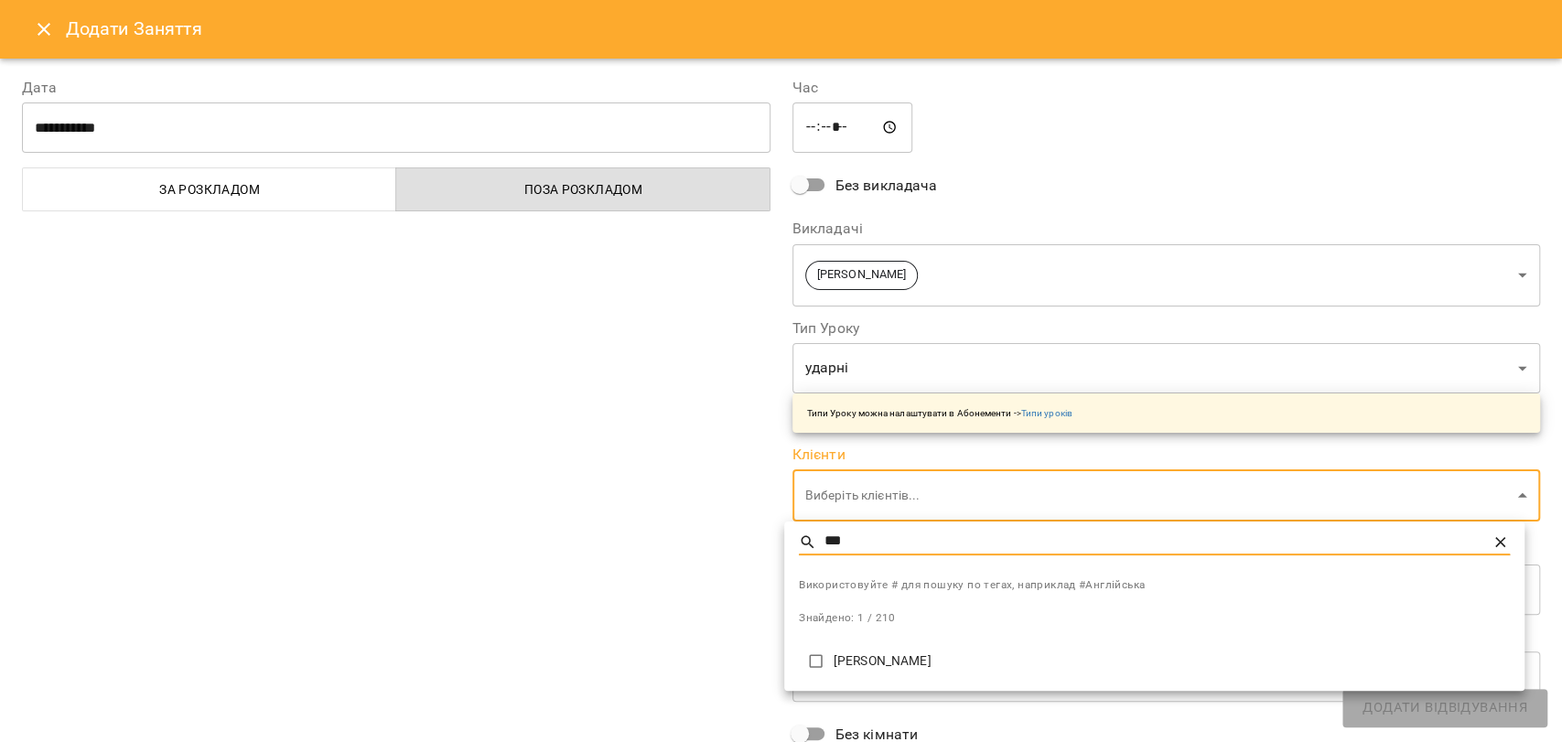
type input "***"
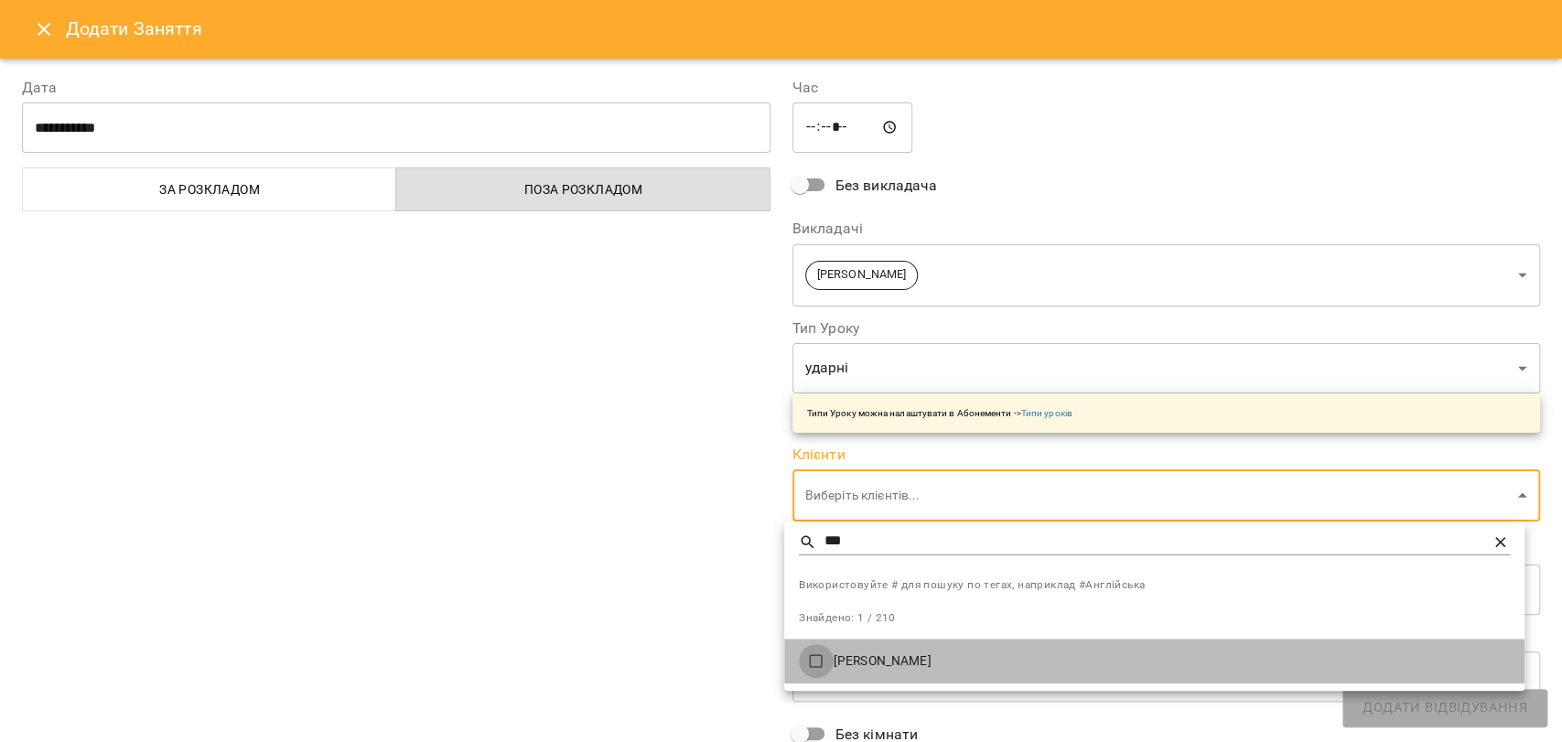
type input "**********"
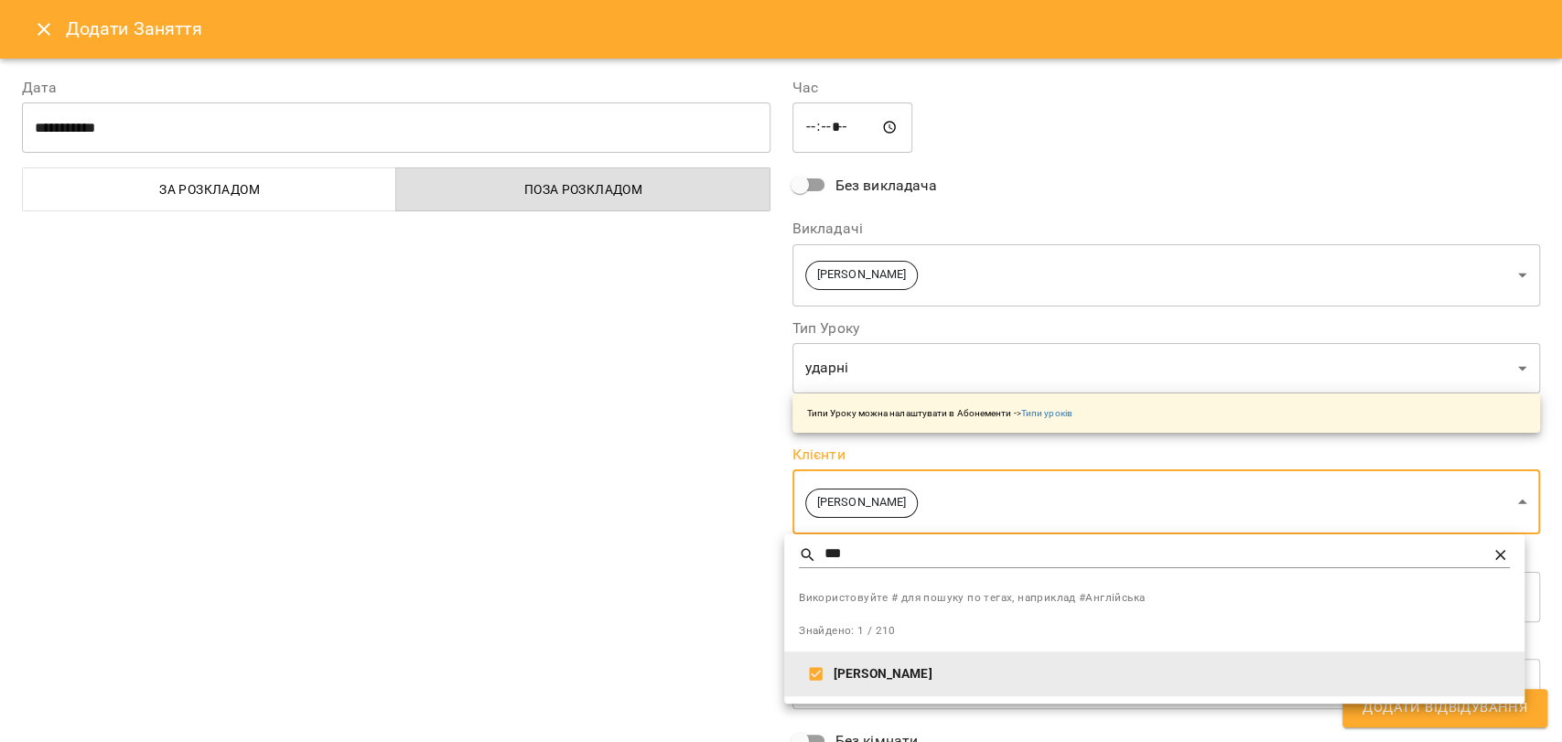
click at [684, 535] on div at bounding box center [781, 371] width 1562 height 742
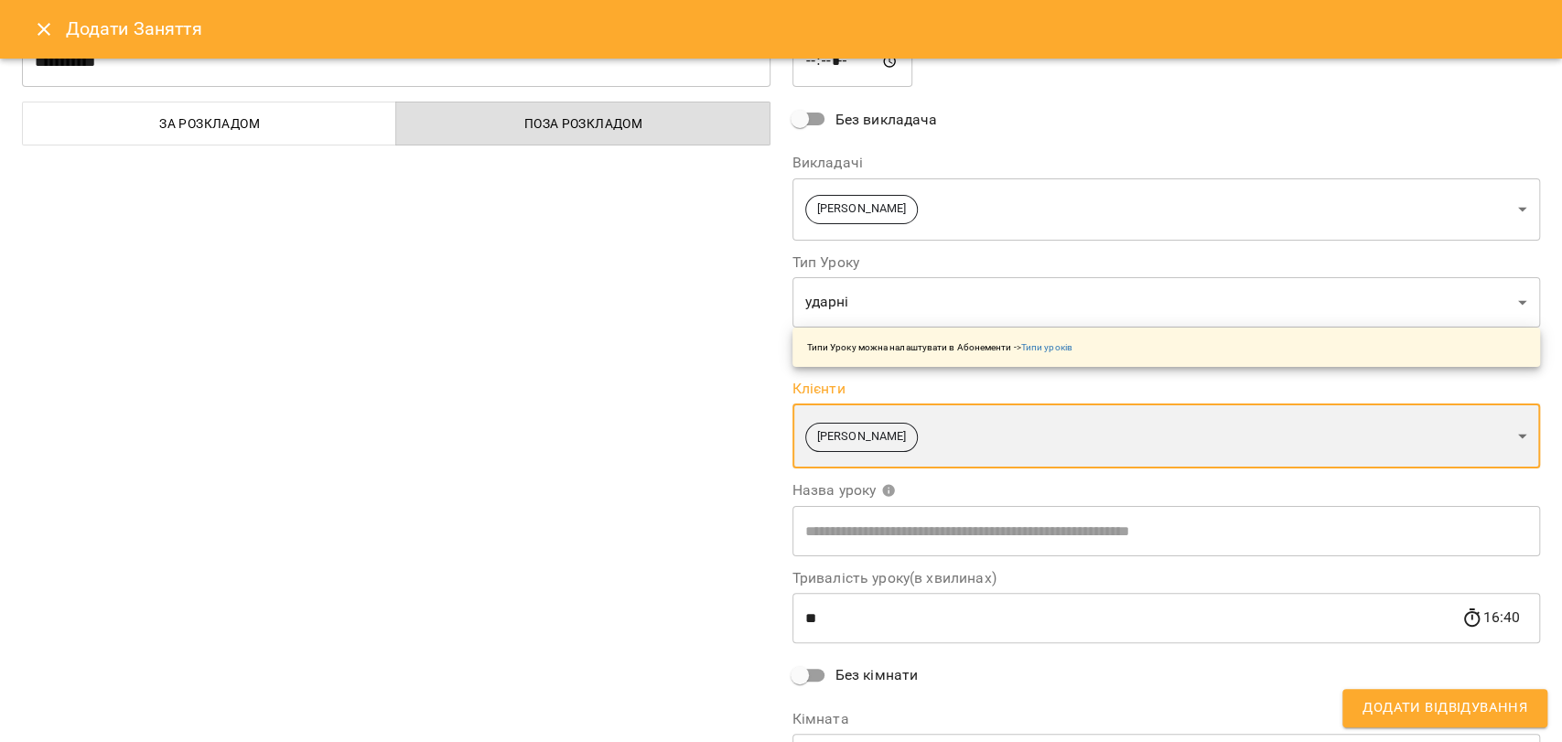
scroll to position [102, 0]
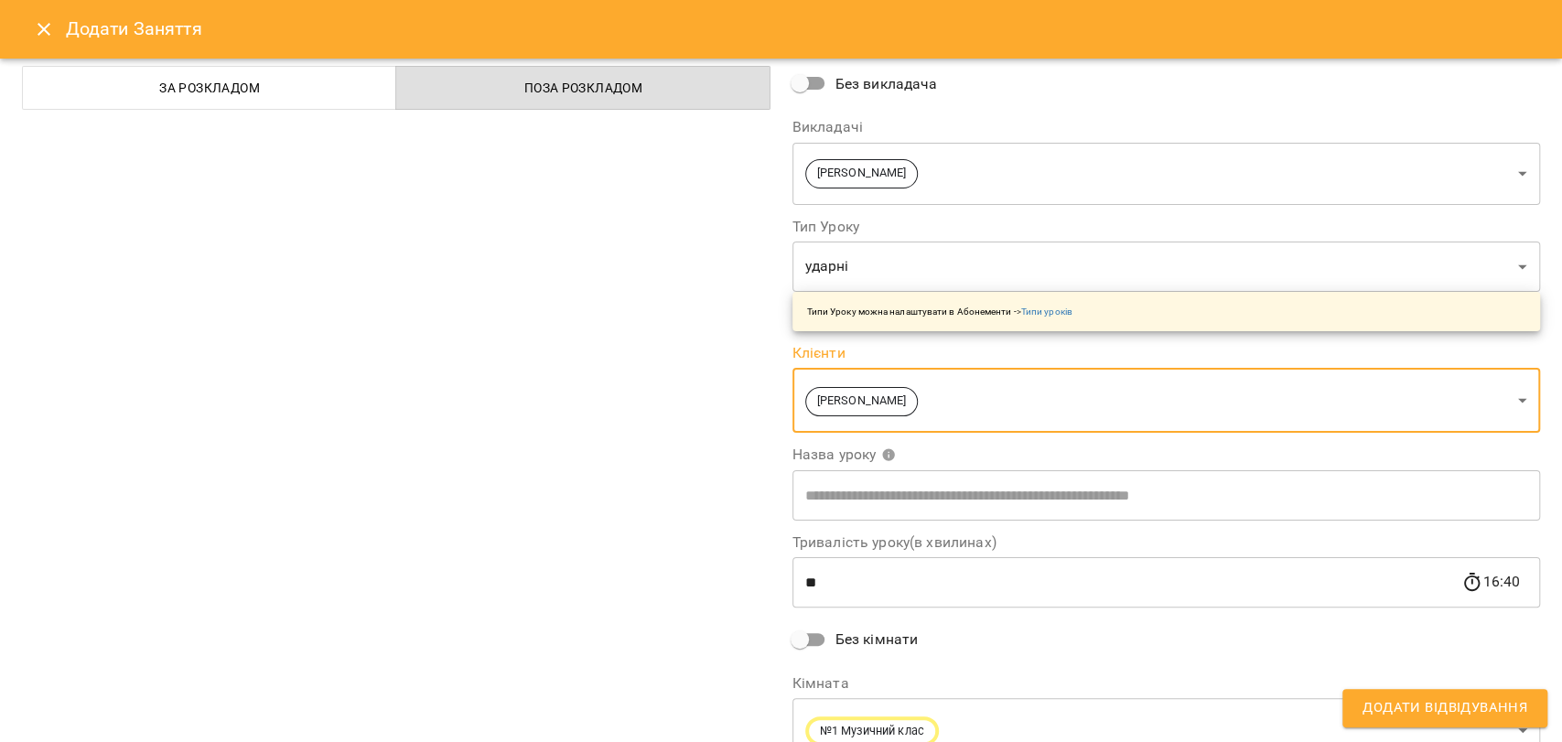
click at [880, 509] on input "text" at bounding box center [1166, 494] width 749 height 51
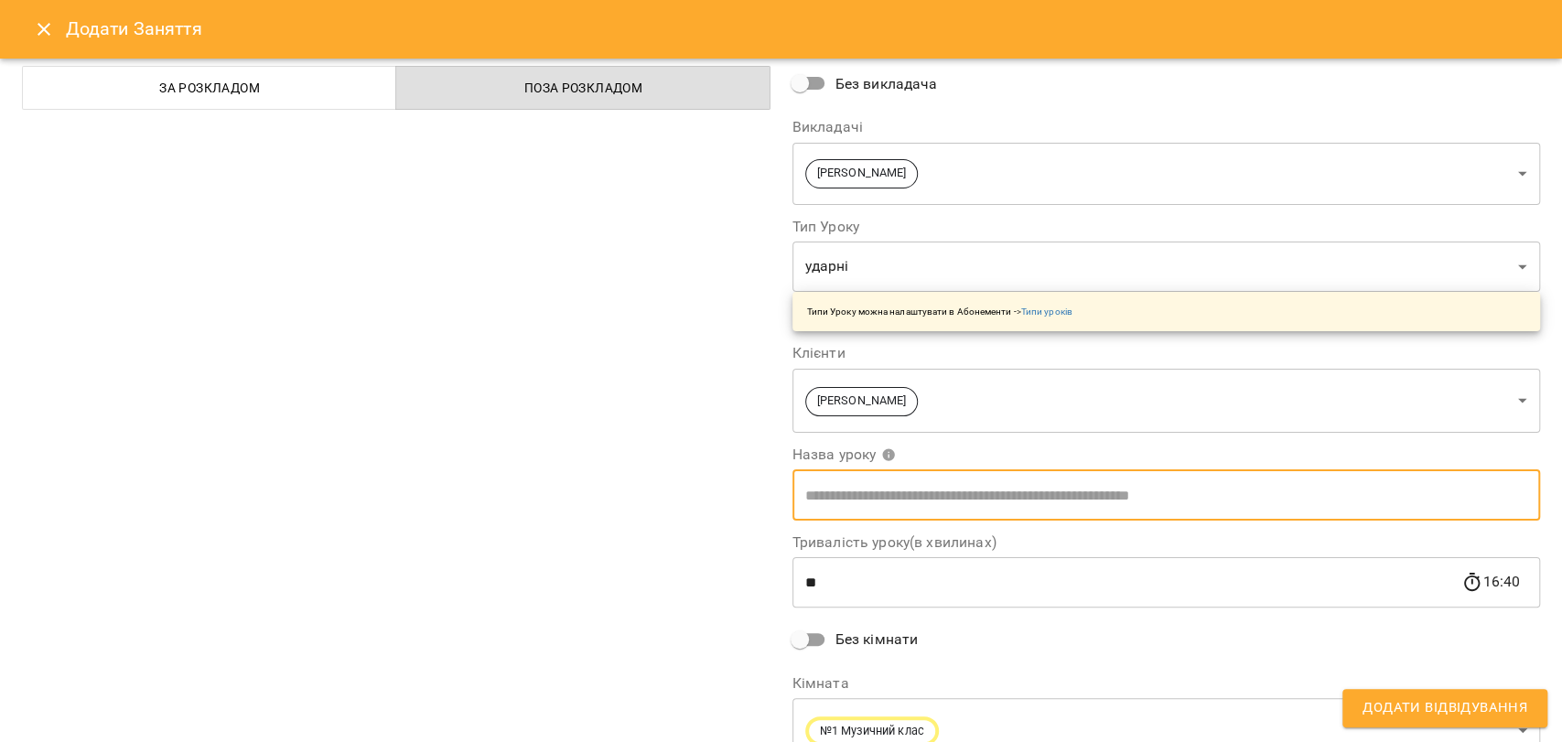
type input "******"
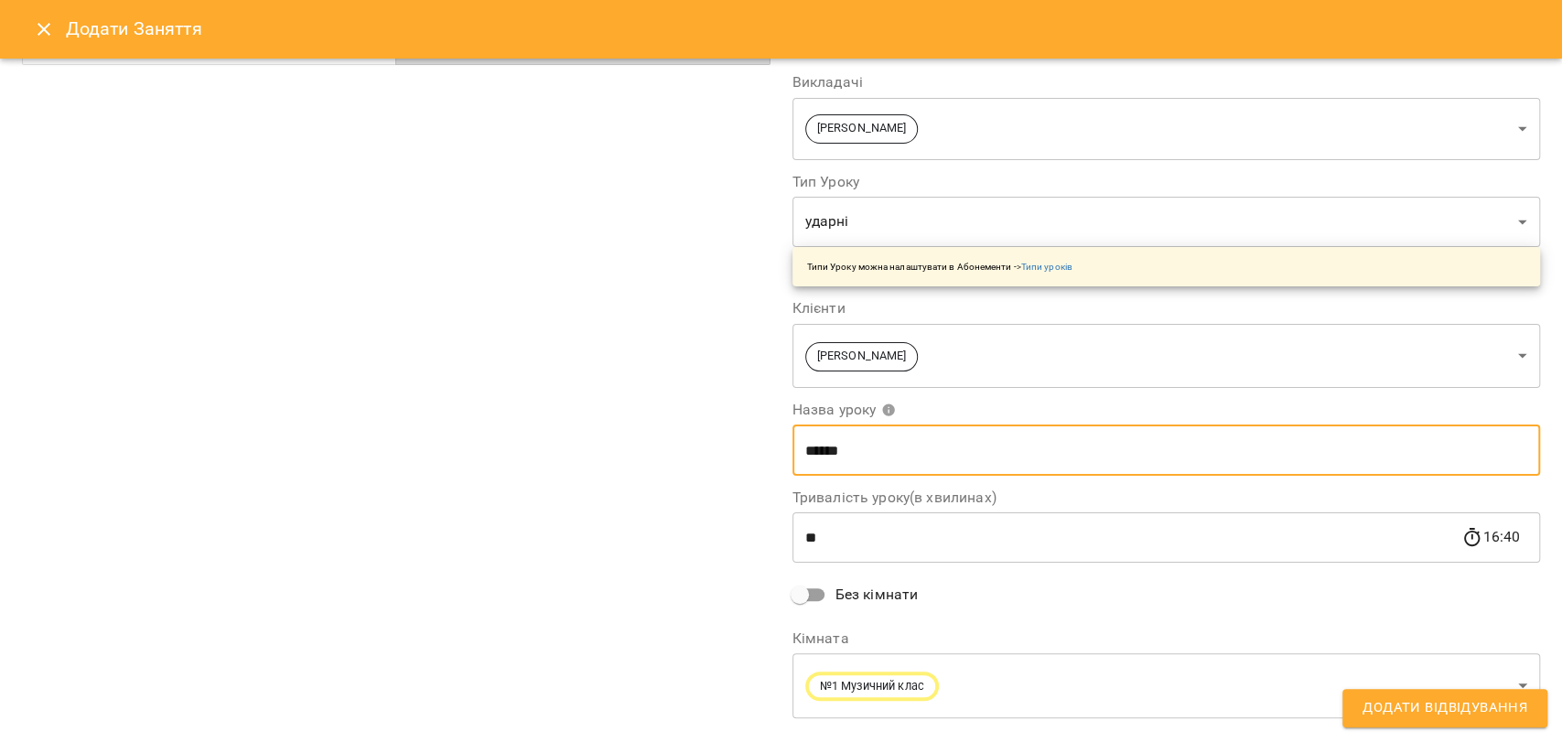
scroll to position [184, 0]
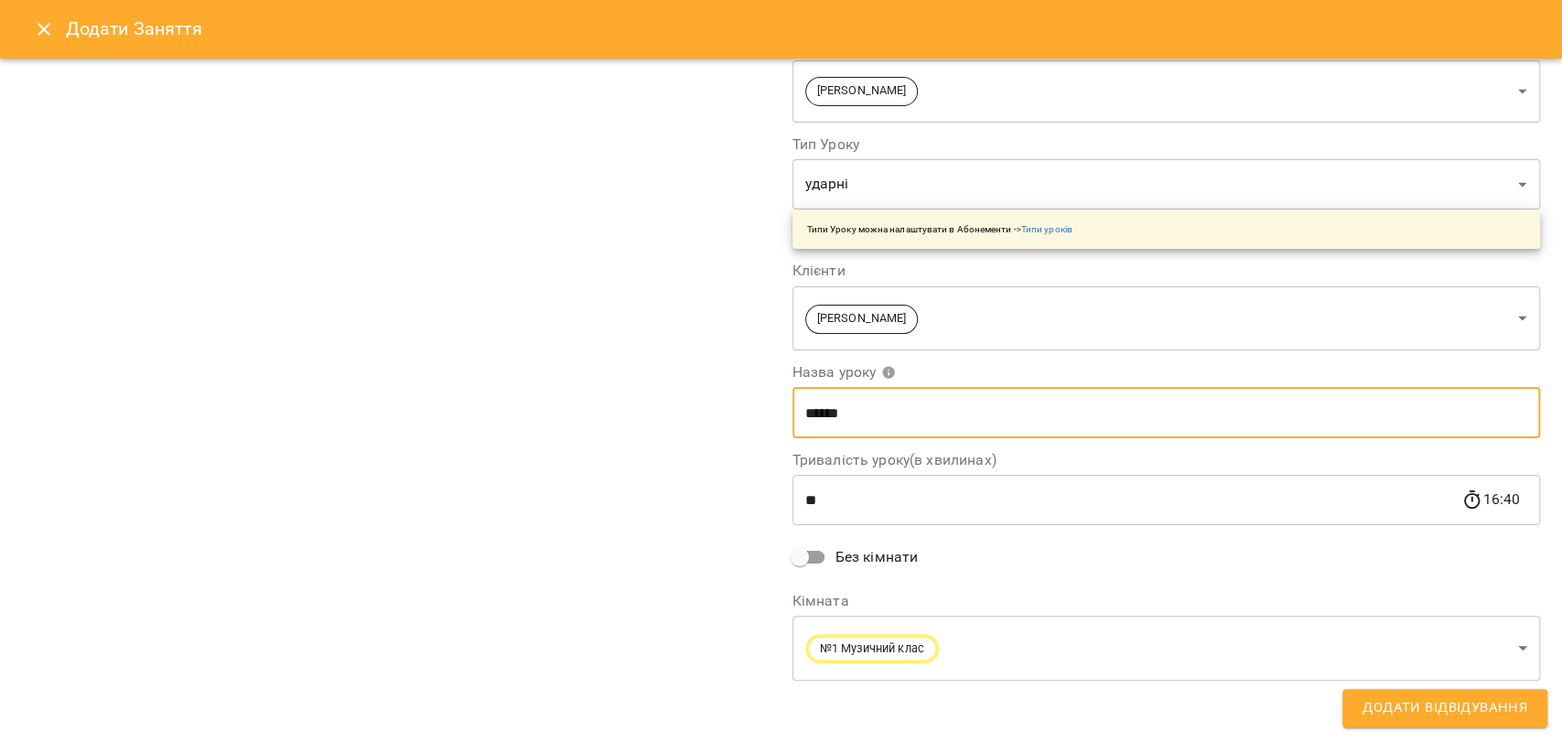
click at [1449, 700] on span "Додати Відвідування" at bounding box center [1445, 708] width 165 height 24
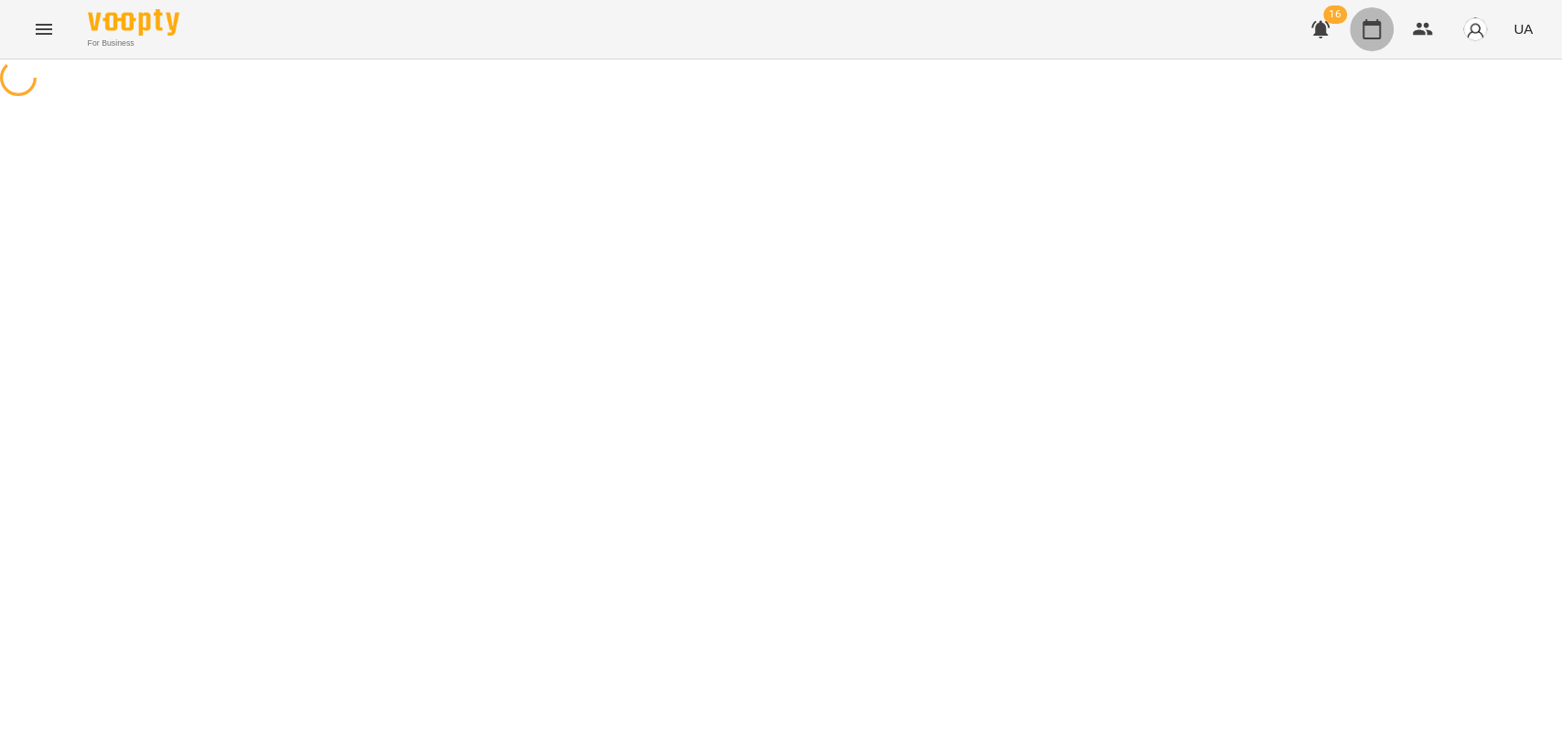
click at [1374, 27] on icon "button" at bounding box center [1372, 29] width 22 height 22
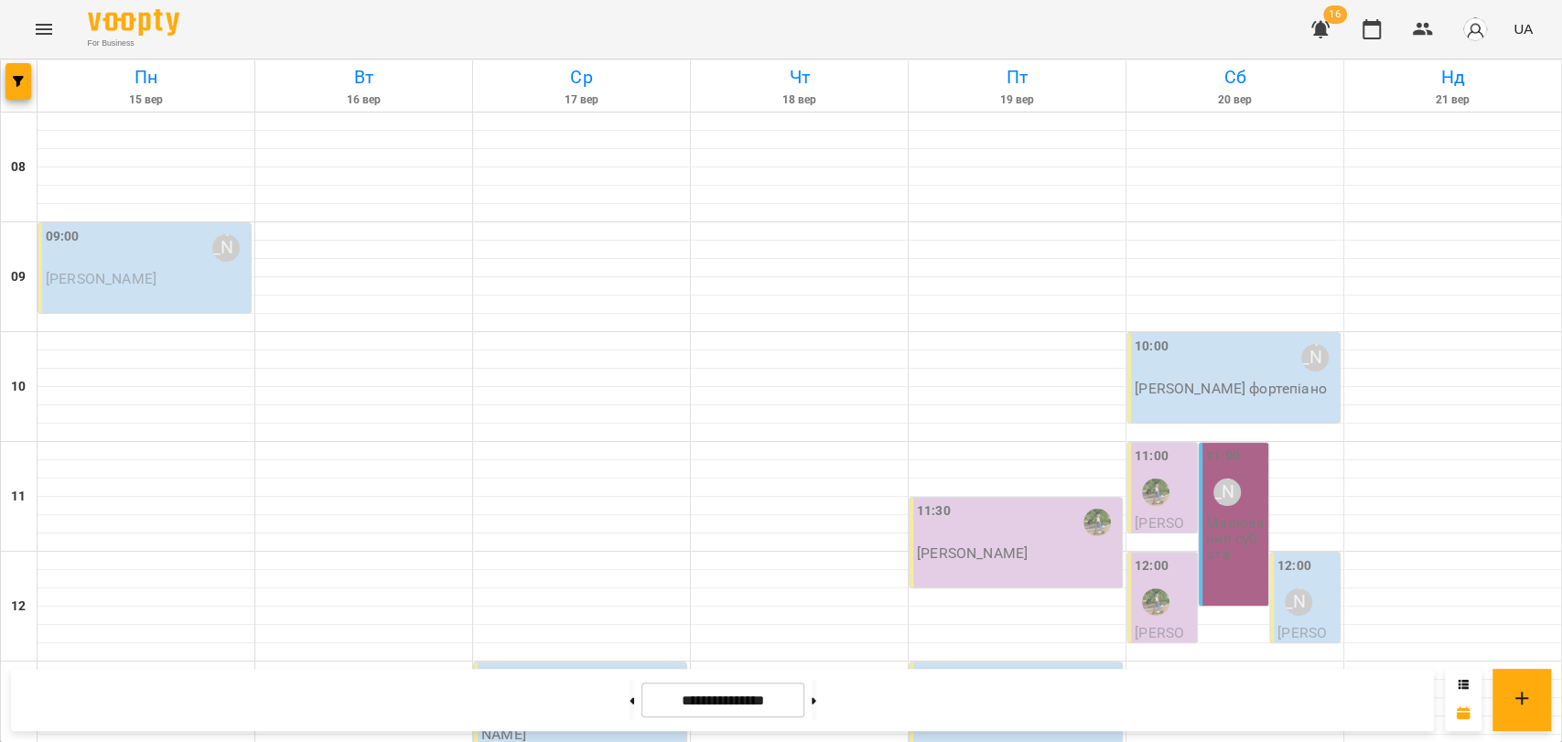
scroll to position [771, 0]
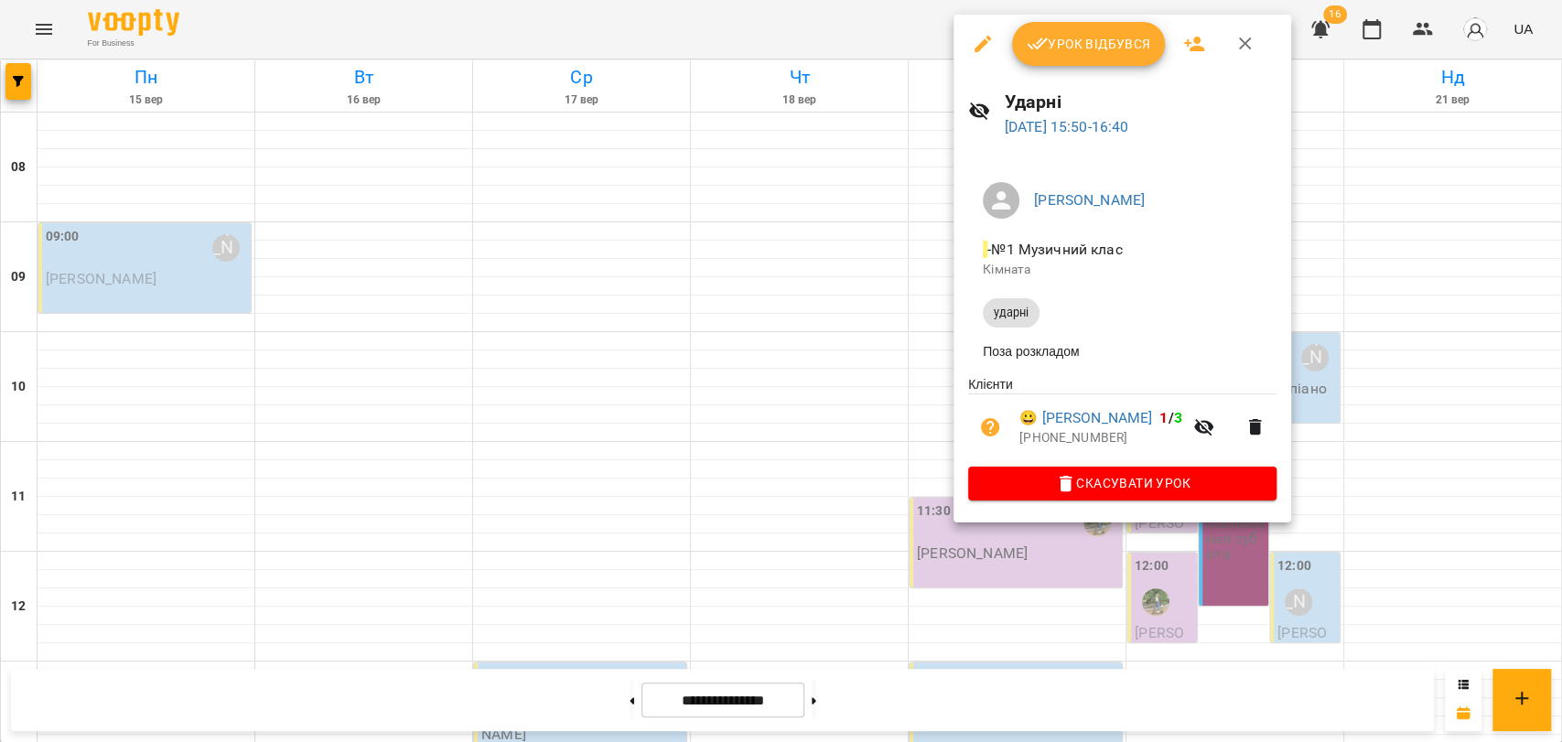
click at [1243, 49] on icon "button" at bounding box center [1245, 44] width 22 height 22
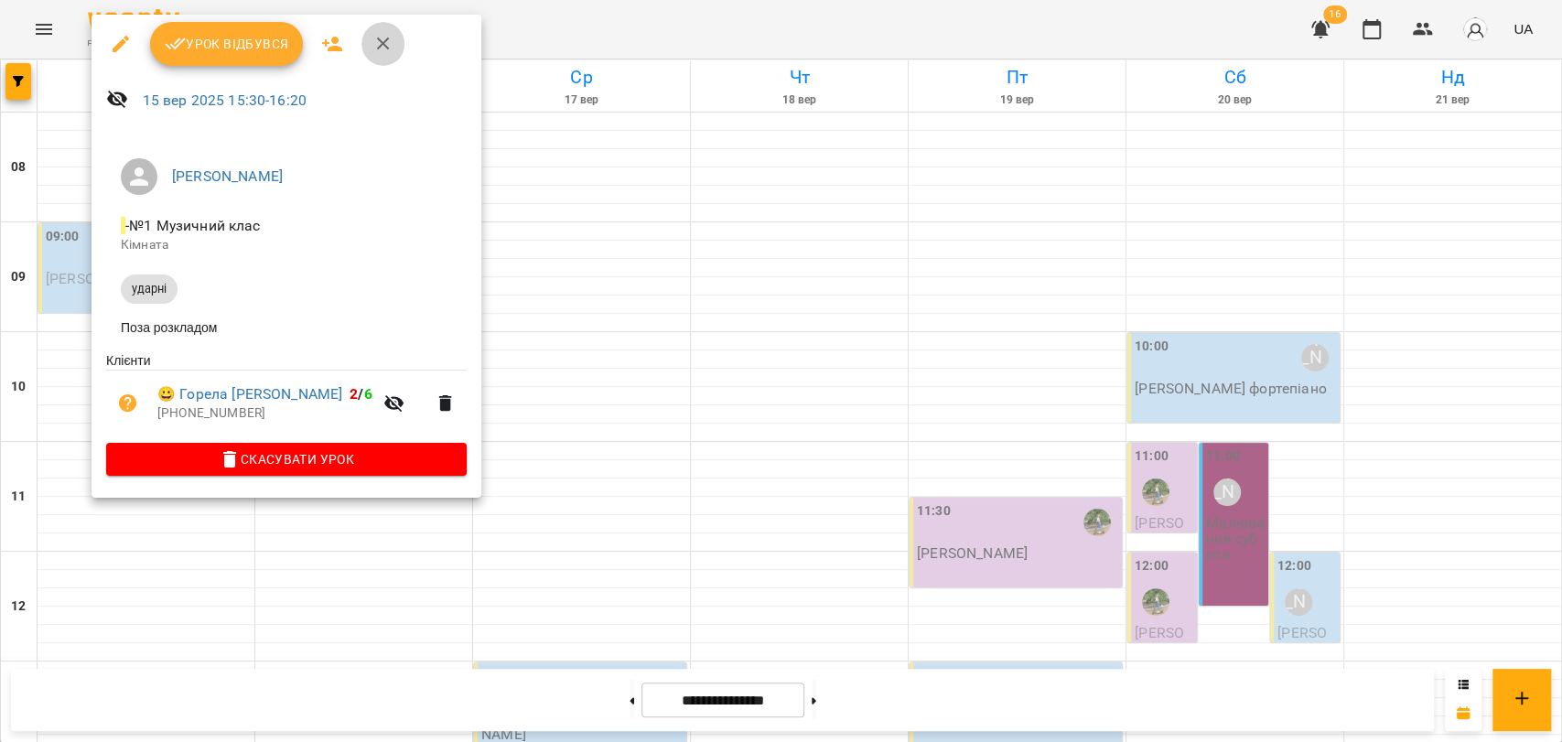
click at [394, 51] on button "button" at bounding box center [383, 44] width 44 height 44
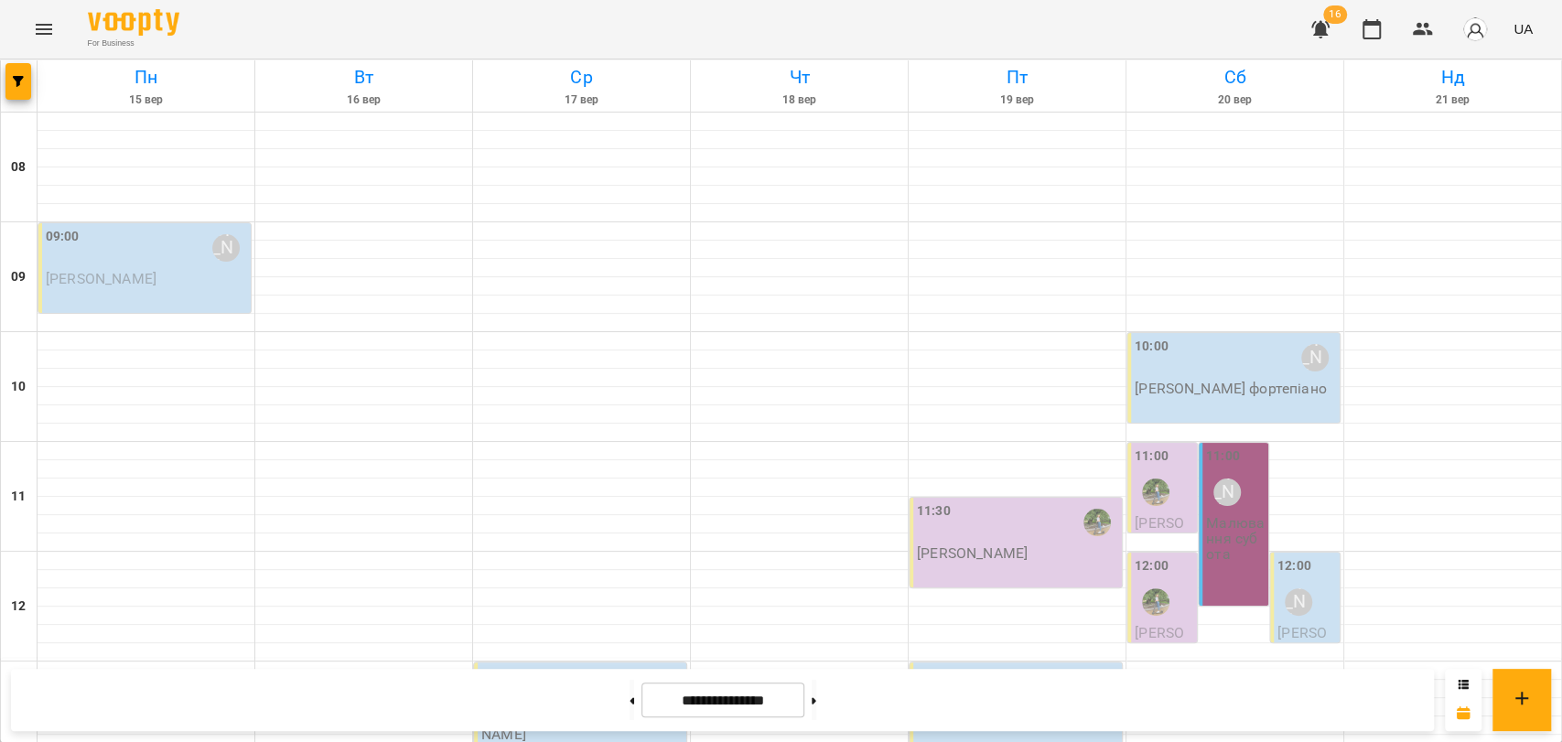
click at [54, 31] on icon "Menu" at bounding box center [44, 29] width 22 height 22
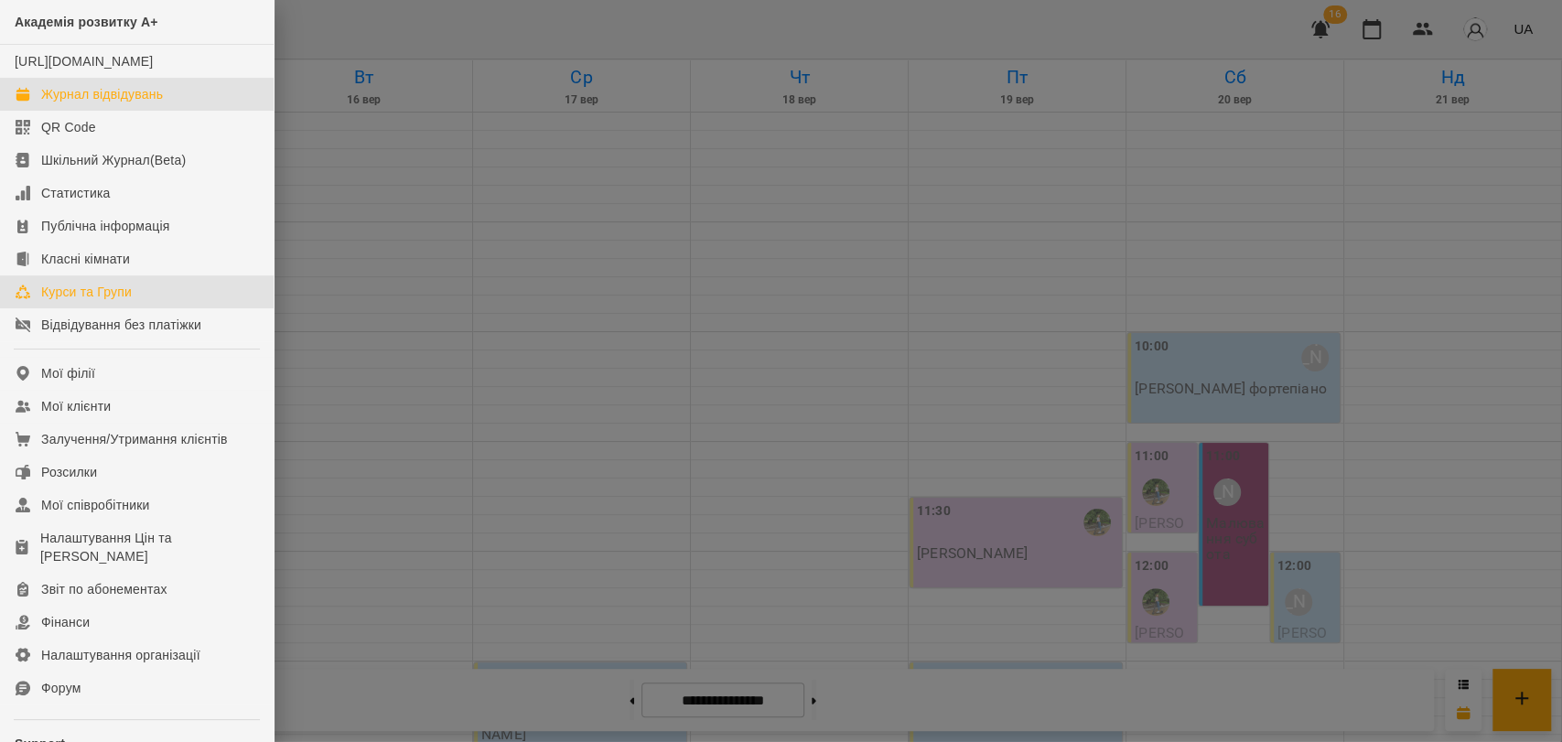
click at [141, 308] on link "Курси та Групи" at bounding box center [137, 291] width 274 height 33
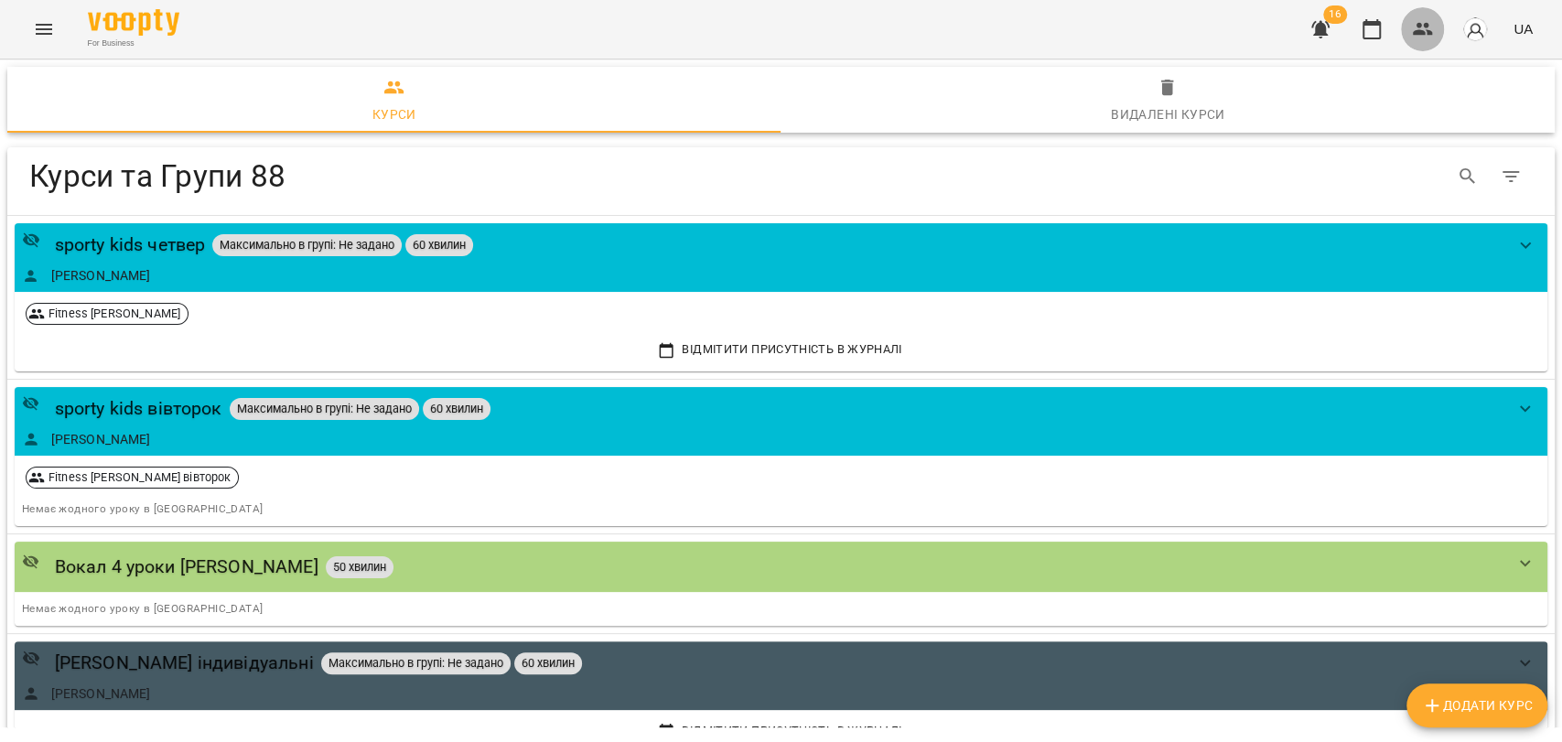
click at [1432, 34] on icon "button" at bounding box center [1423, 29] width 20 height 13
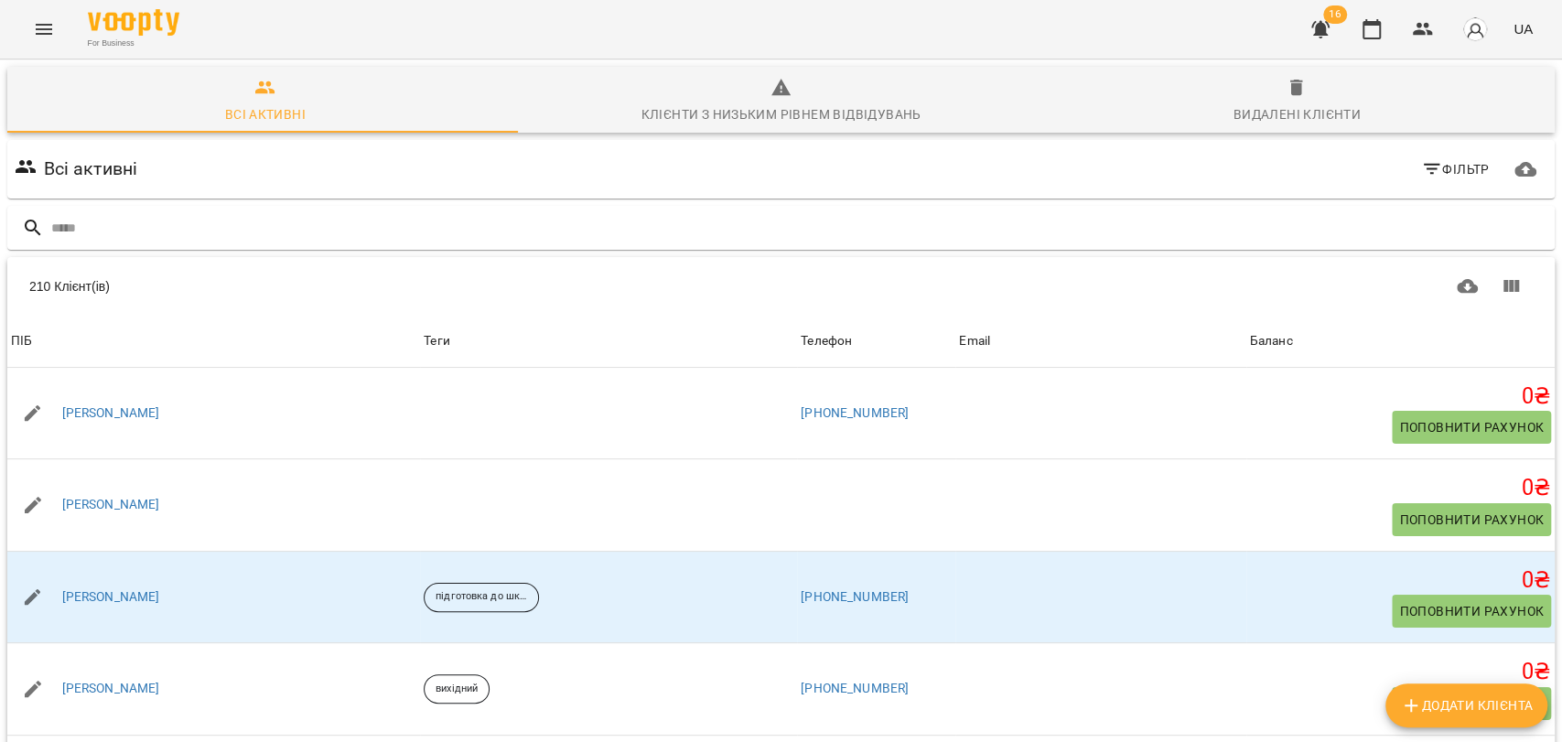
click at [1450, 706] on span "Додати клієнта" at bounding box center [1466, 706] width 133 height 22
select select "**"
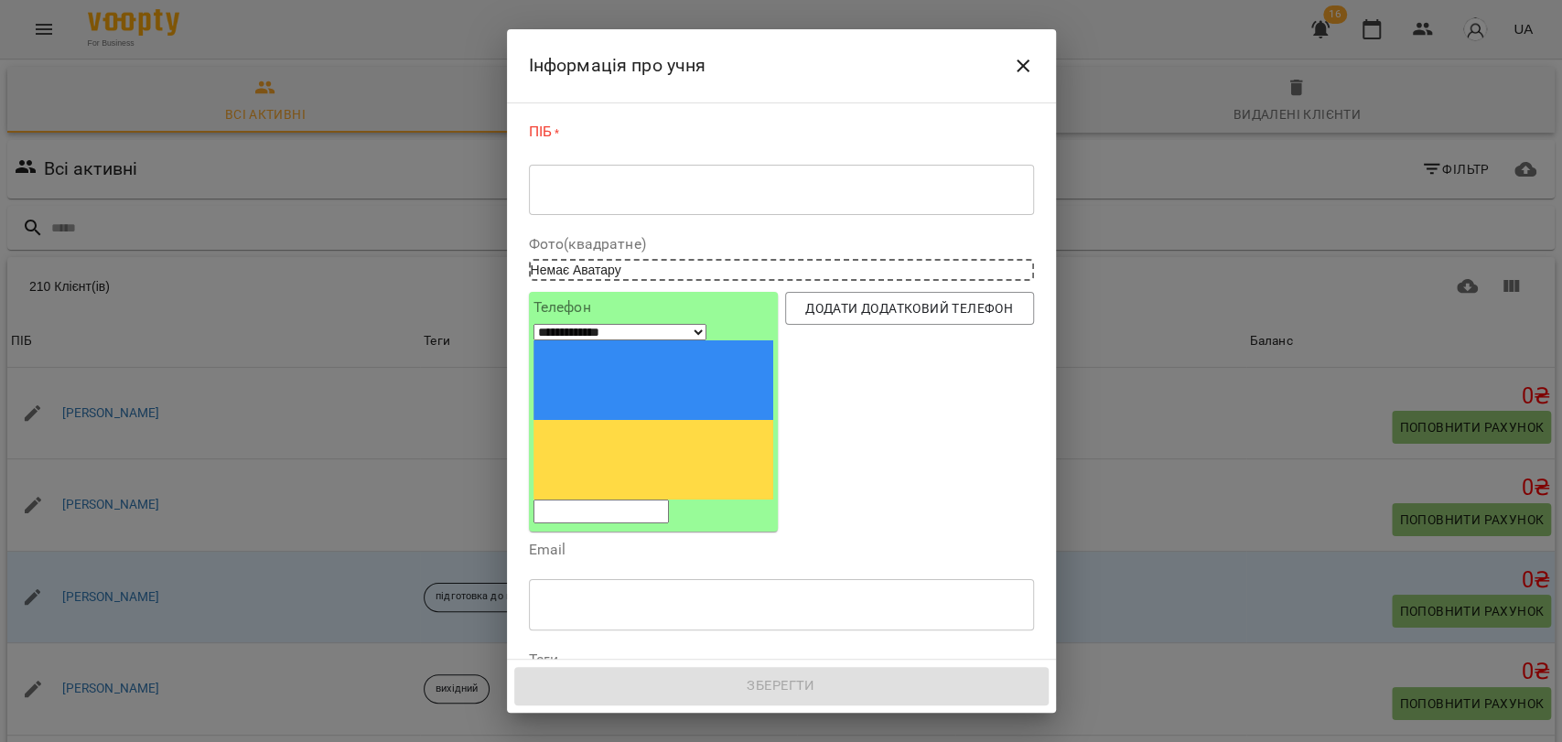
click at [637, 204] on div "* ​" at bounding box center [781, 189] width 505 height 51
click at [659, 500] on input "tel" at bounding box center [601, 512] width 135 height 24
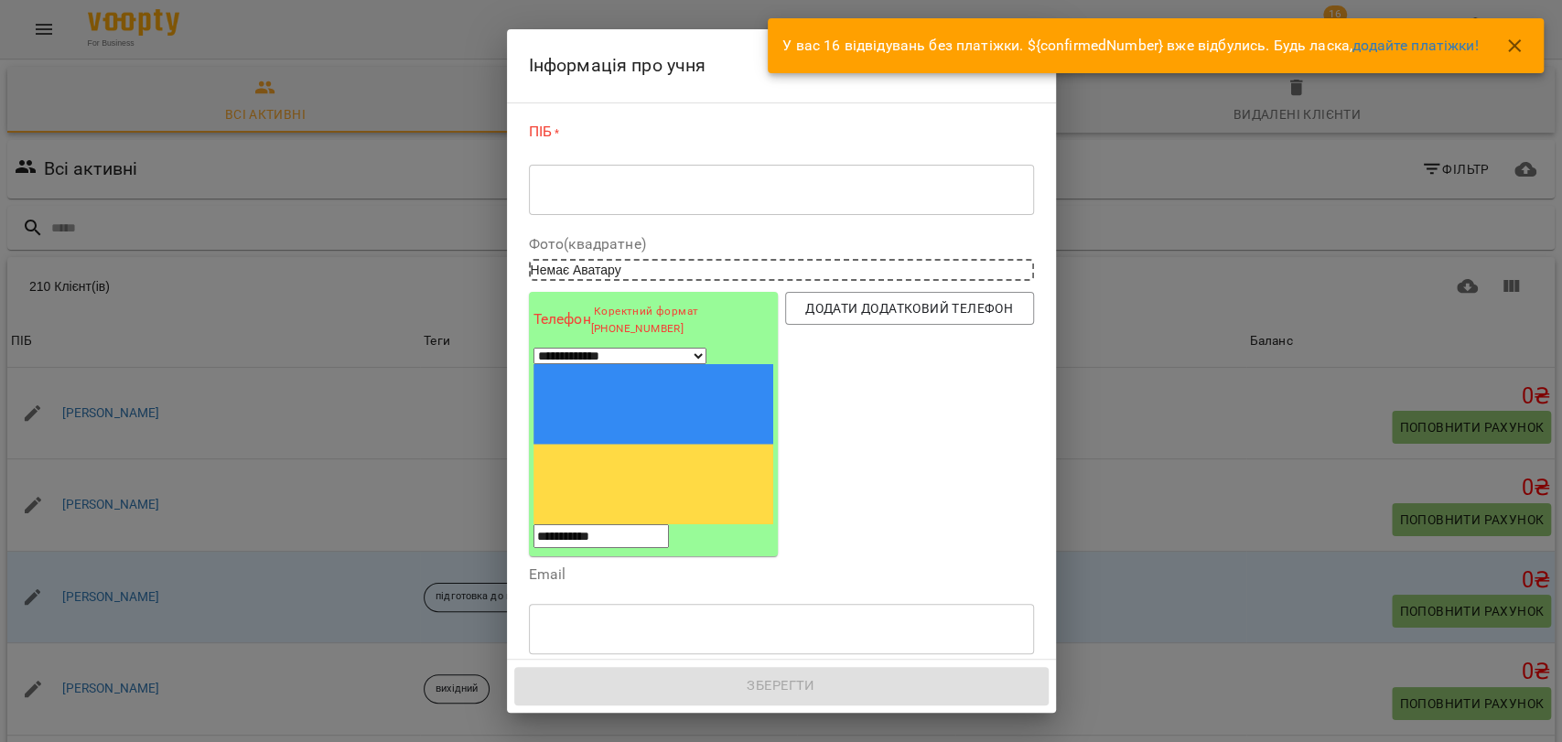
click at [1450, 35] on icon "button" at bounding box center [1515, 46] width 22 height 22
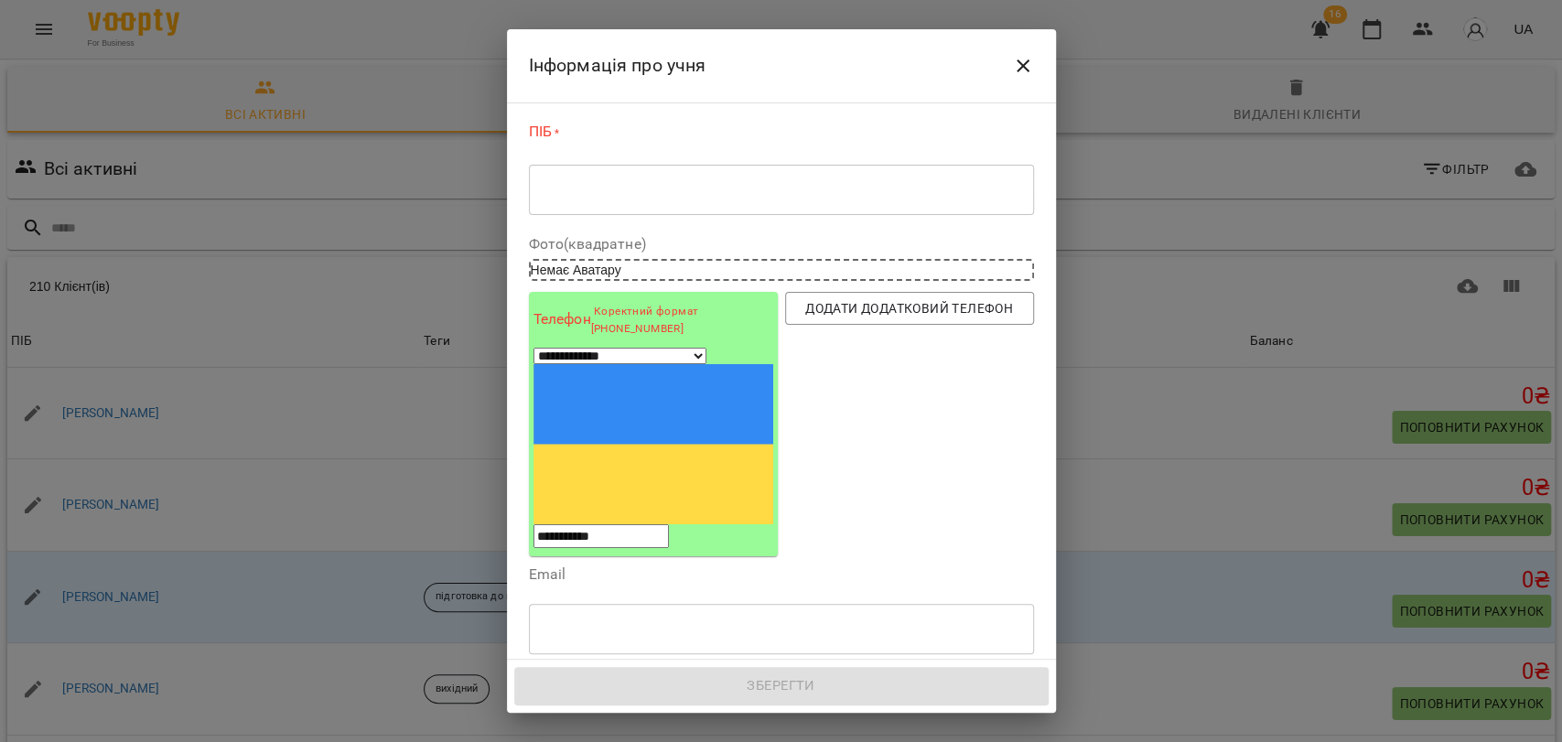
click at [669, 524] on input "**********" at bounding box center [601, 536] width 135 height 24
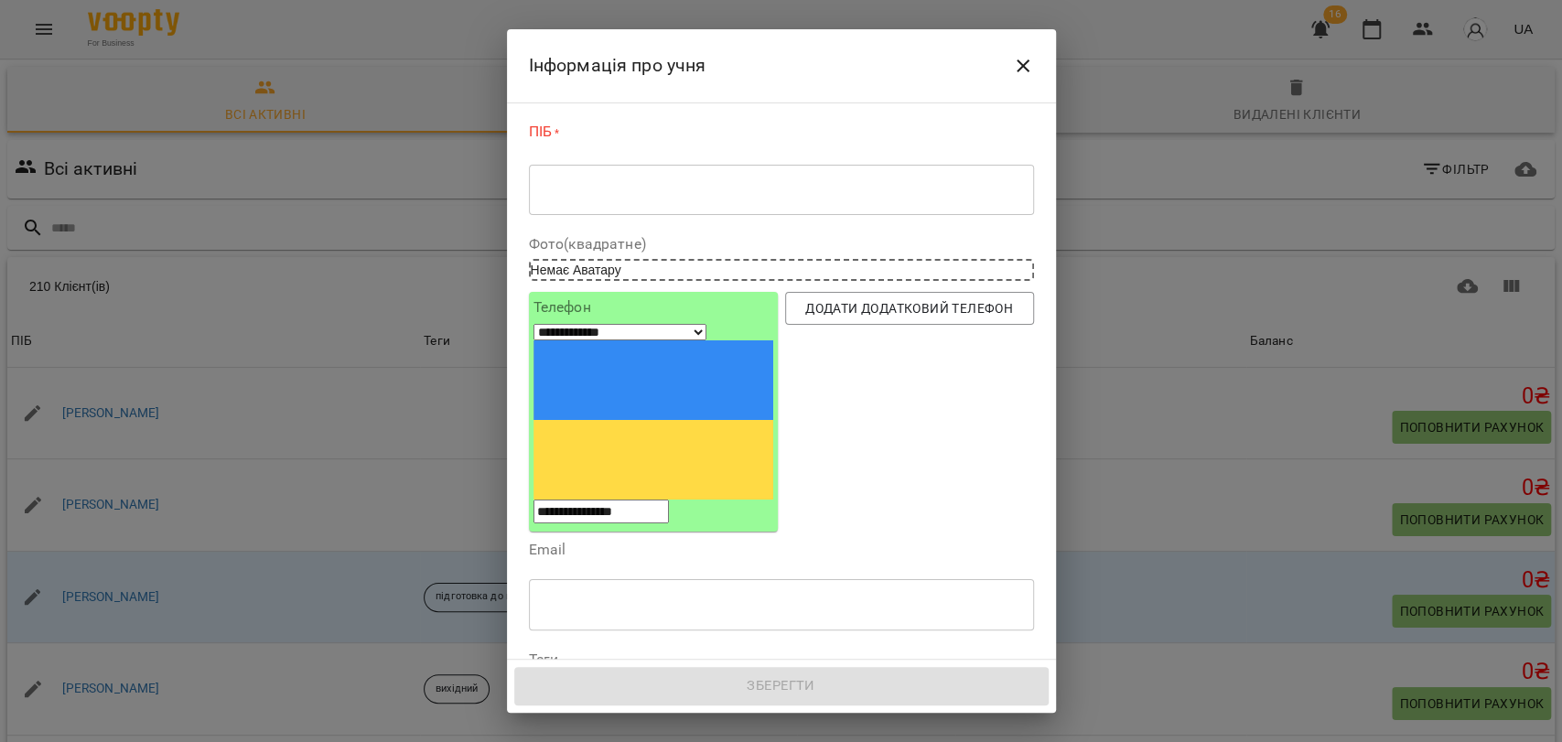
type input "**********"
click at [1020, 61] on icon "Close" at bounding box center [1023, 66] width 22 height 22
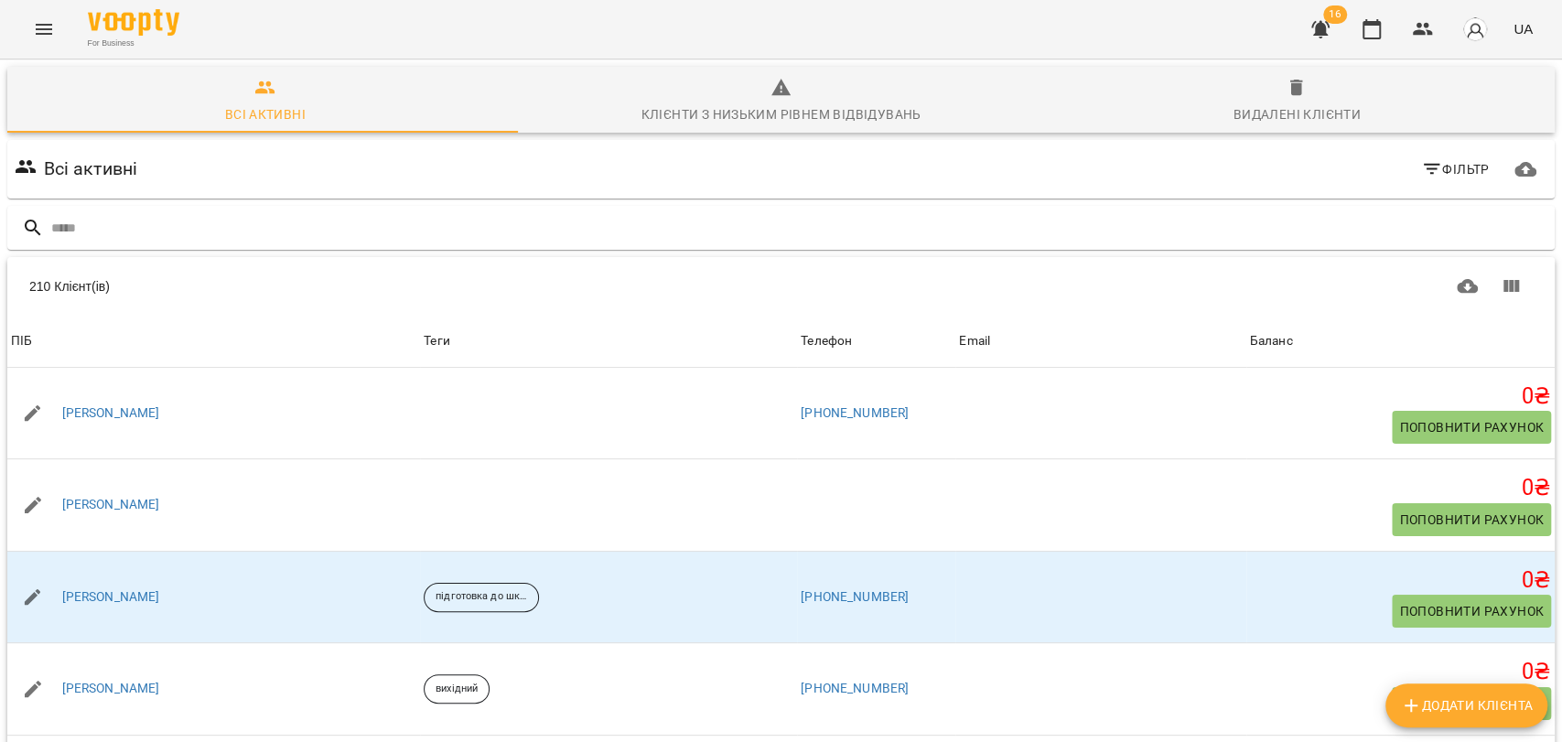
click at [54, 11] on button "Menu" at bounding box center [44, 29] width 44 height 44
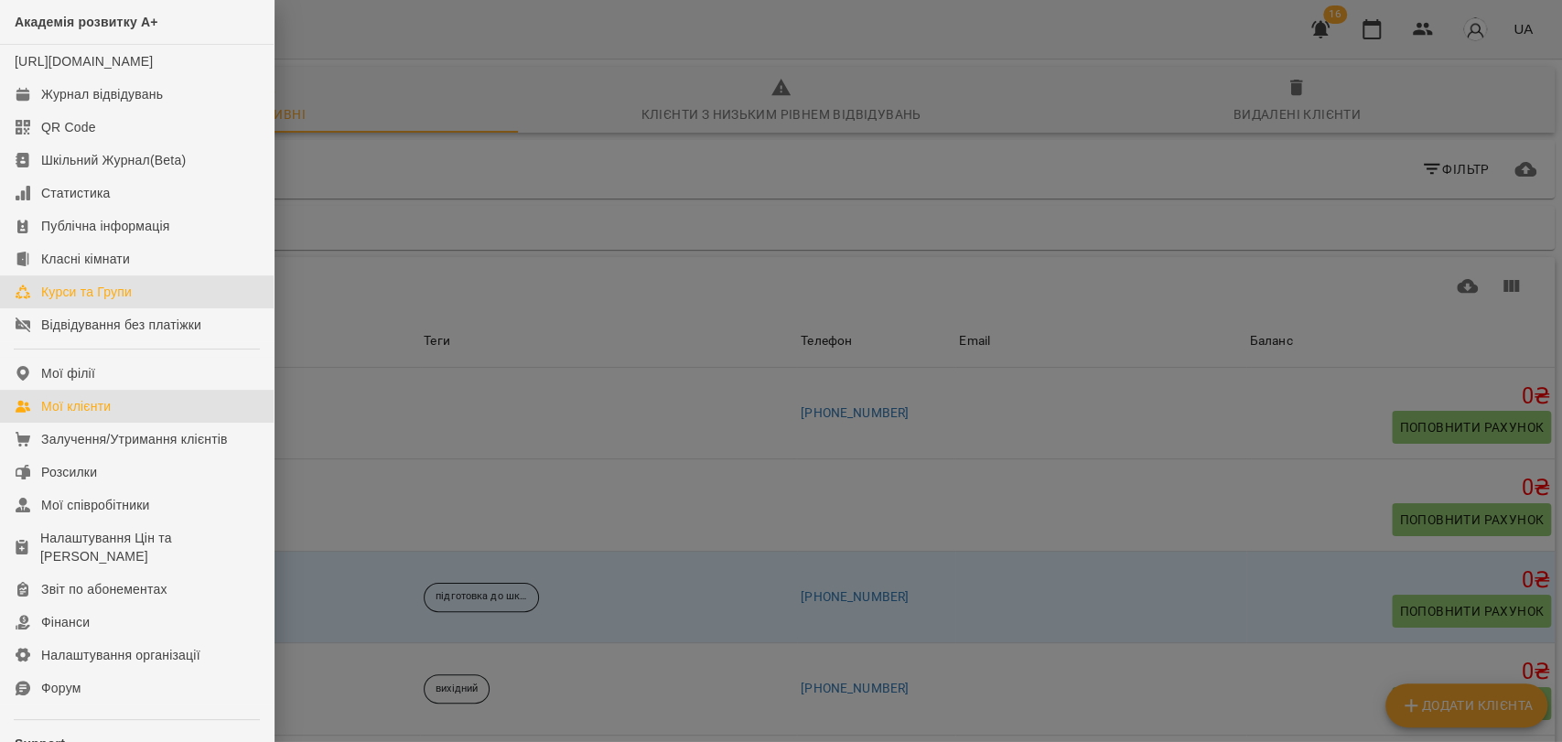
click at [127, 301] on div "Курси та Групи" at bounding box center [86, 292] width 91 height 18
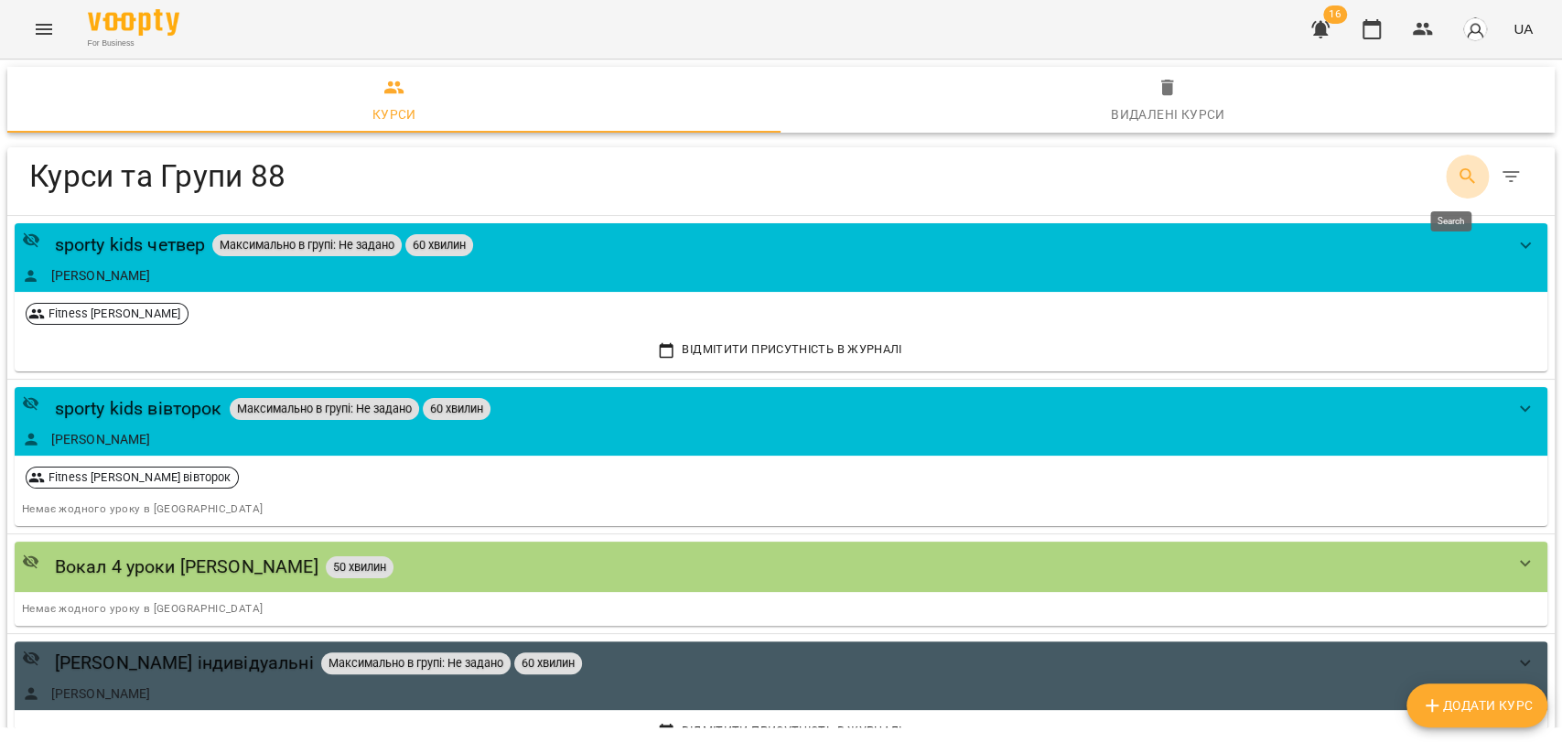
click at [1450, 174] on icon "Search" at bounding box center [1468, 177] width 22 height 22
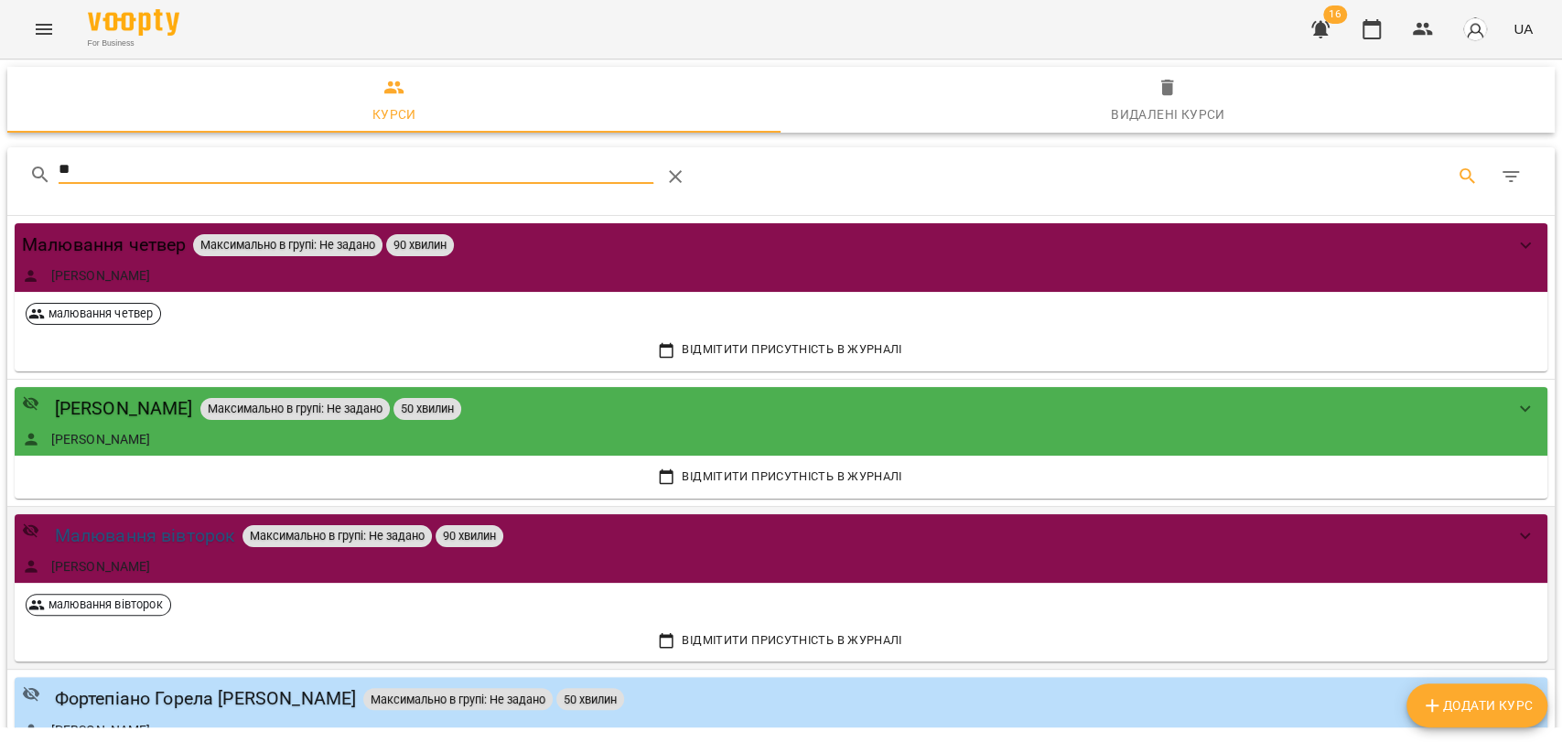
type input "**"
click at [189, 531] on div "Малювання вівторок" at bounding box center [145, 536] width 181 height 28
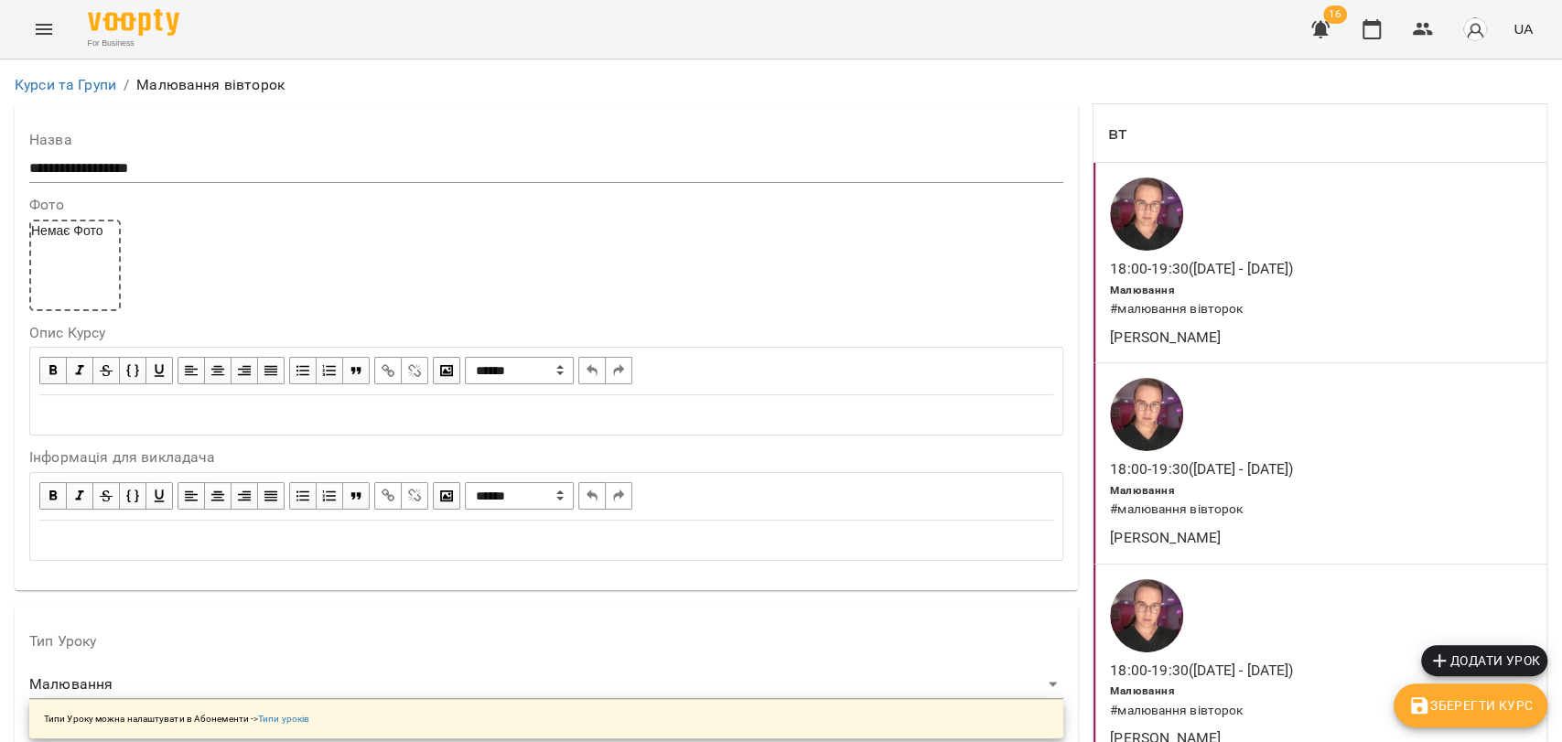
scroll to position [1626, 0]
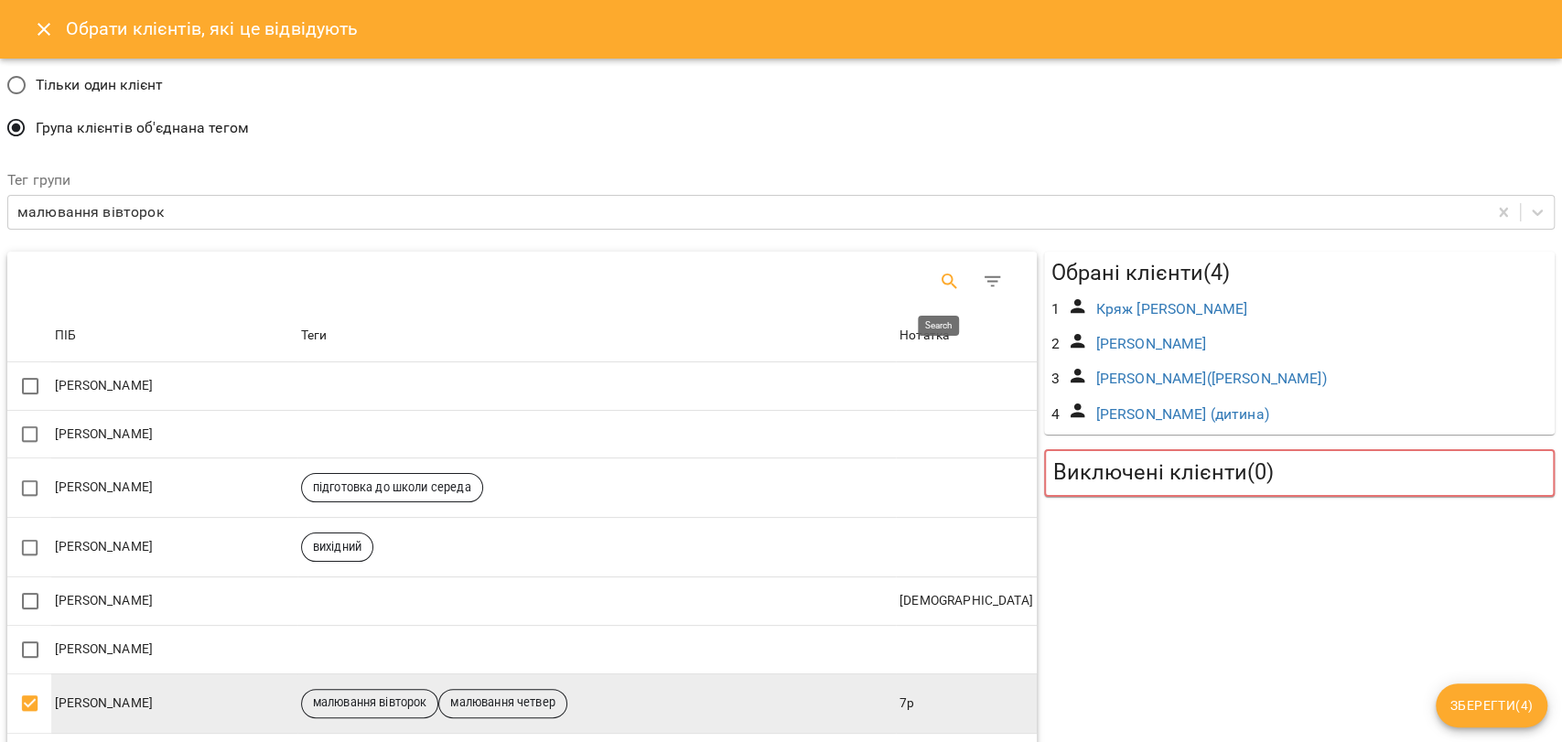
click at [939, 277] on icon "Search" at bounding box center [950, 282] width 22 height 22
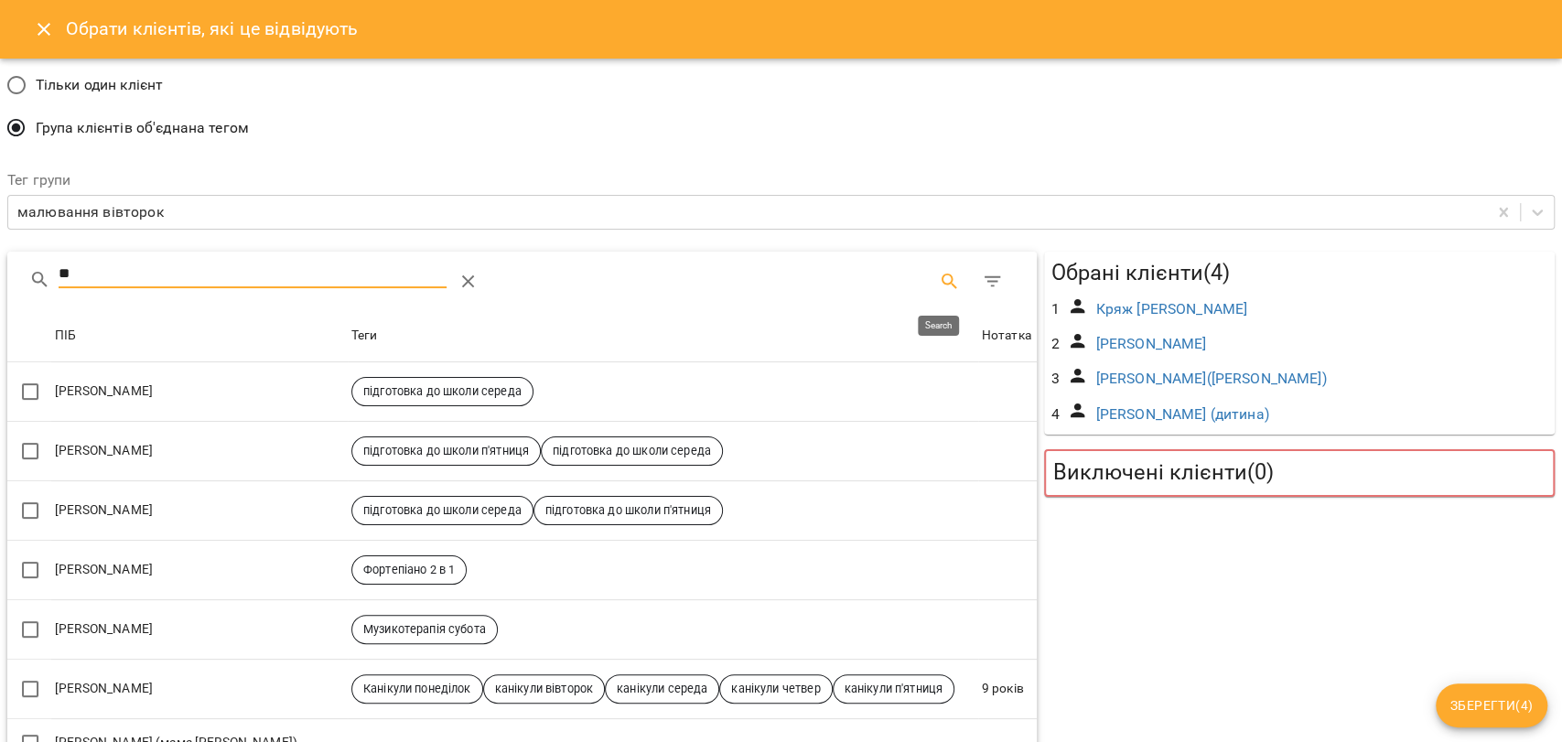
type input "*"
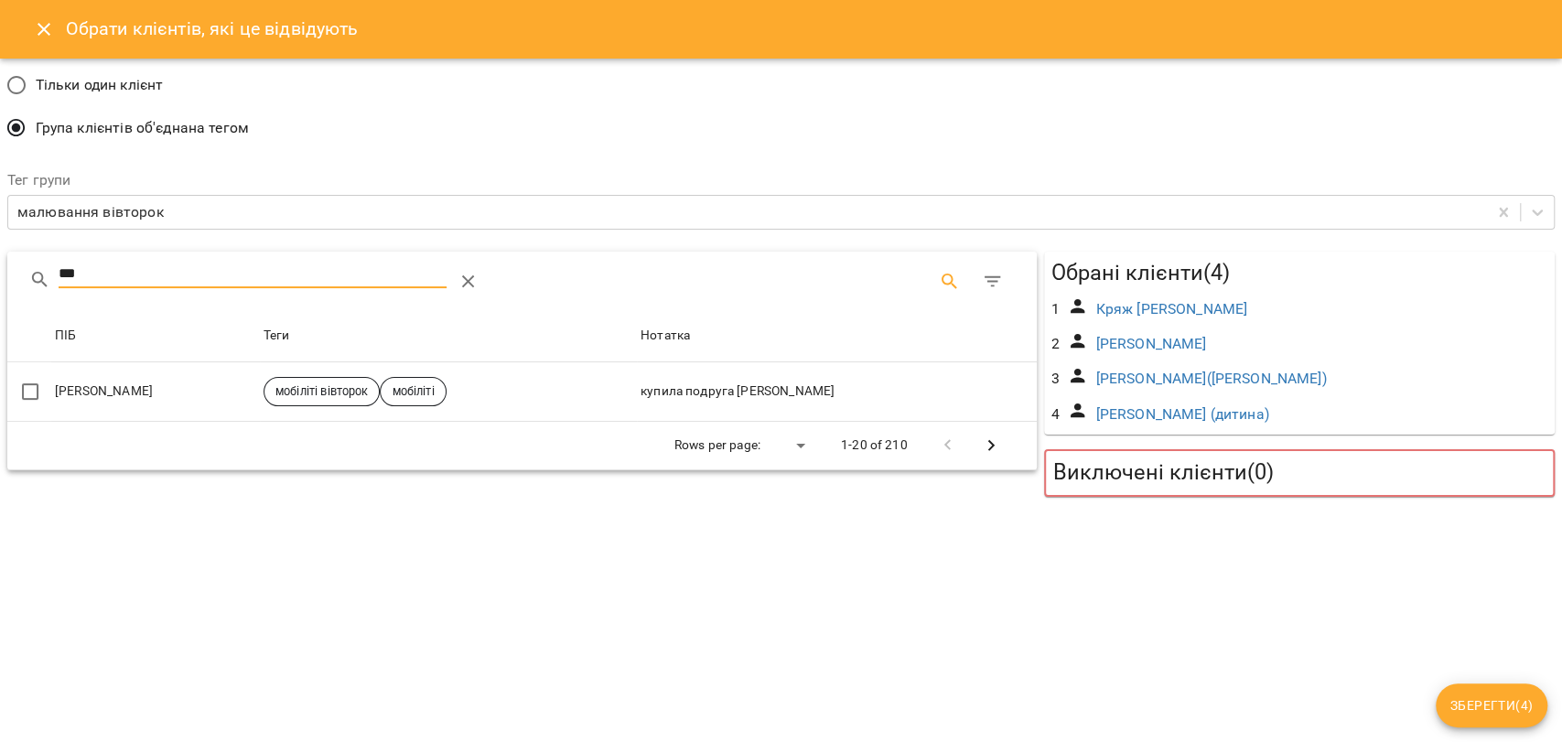
type input "***"
click at [33, 16] on button "Close" at bounding box center [44, 29] width 44 height 44
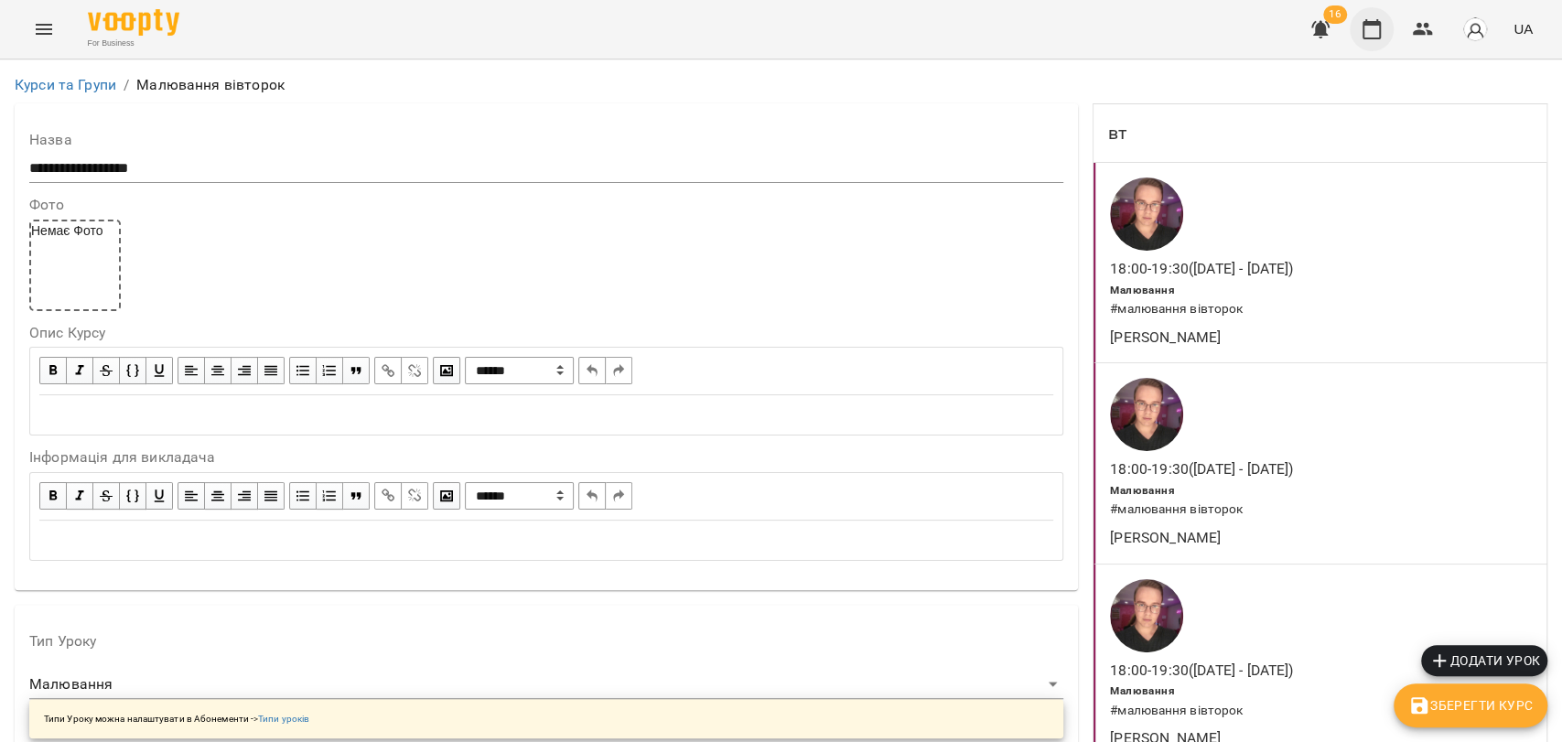
click at [1369, 21] on icon "button" at bounding box center [1372, 29] width 18 height 20
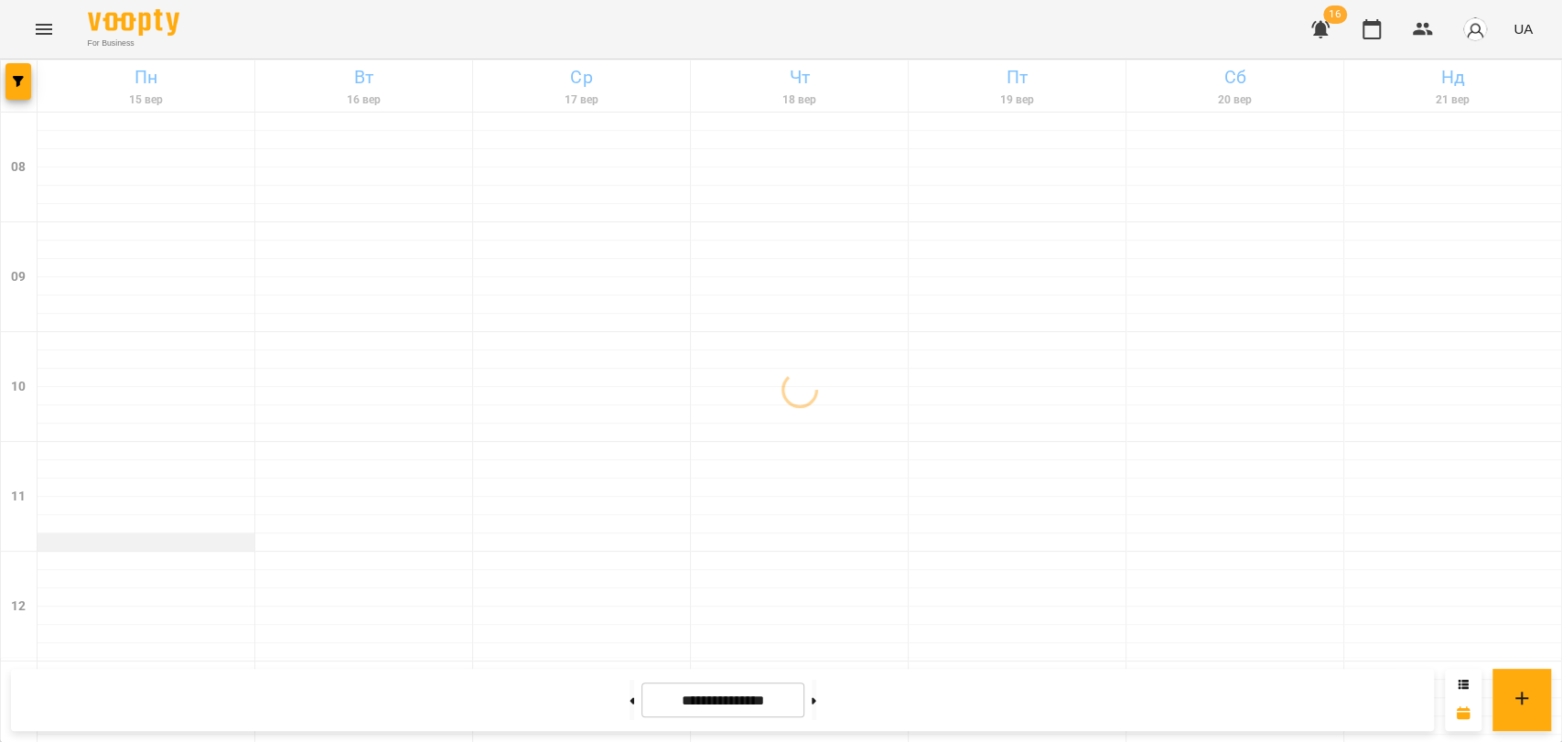
scroll to position [771, 0]
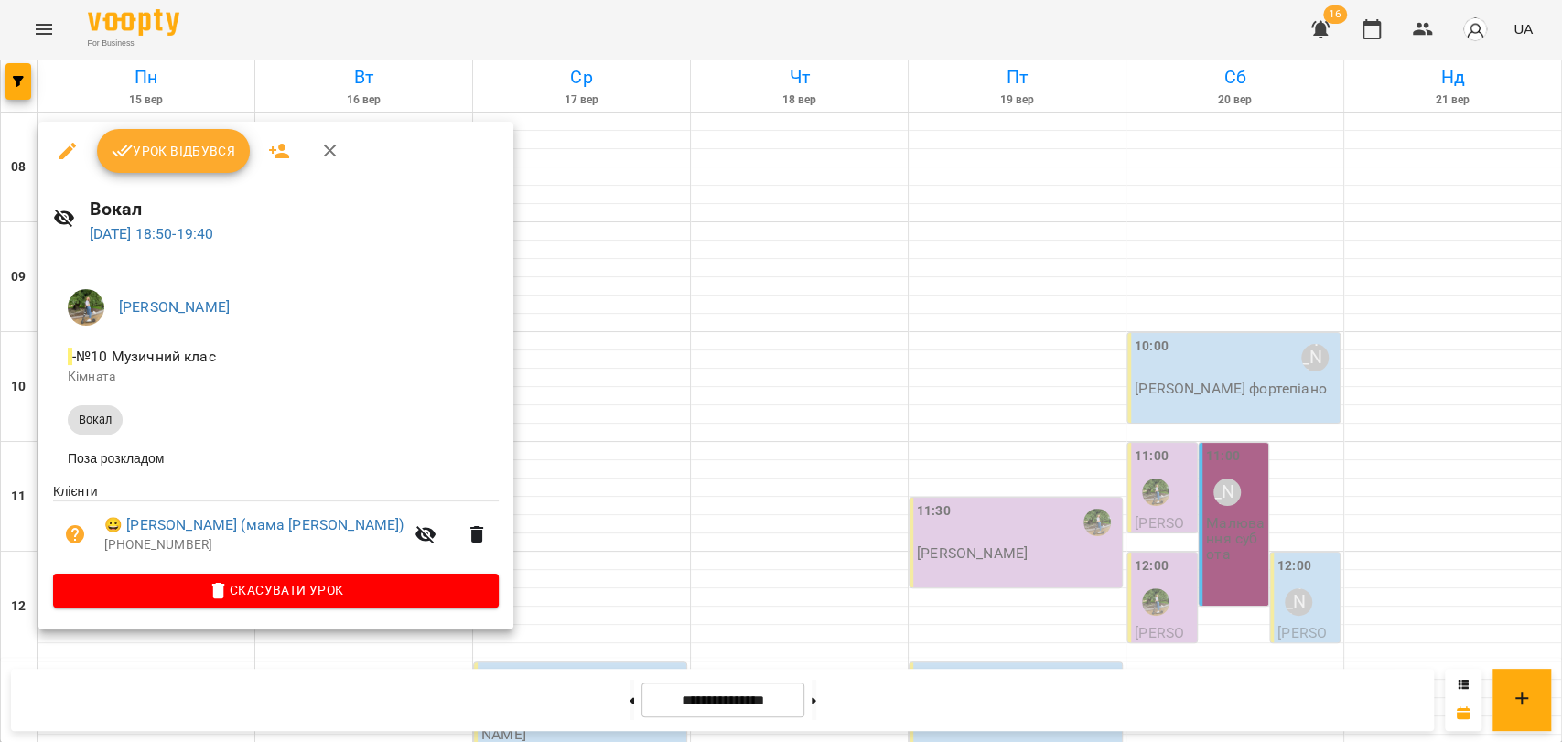
click at [337, 152] on icon "button" at bounding box center [330, 151] width 22 height 22
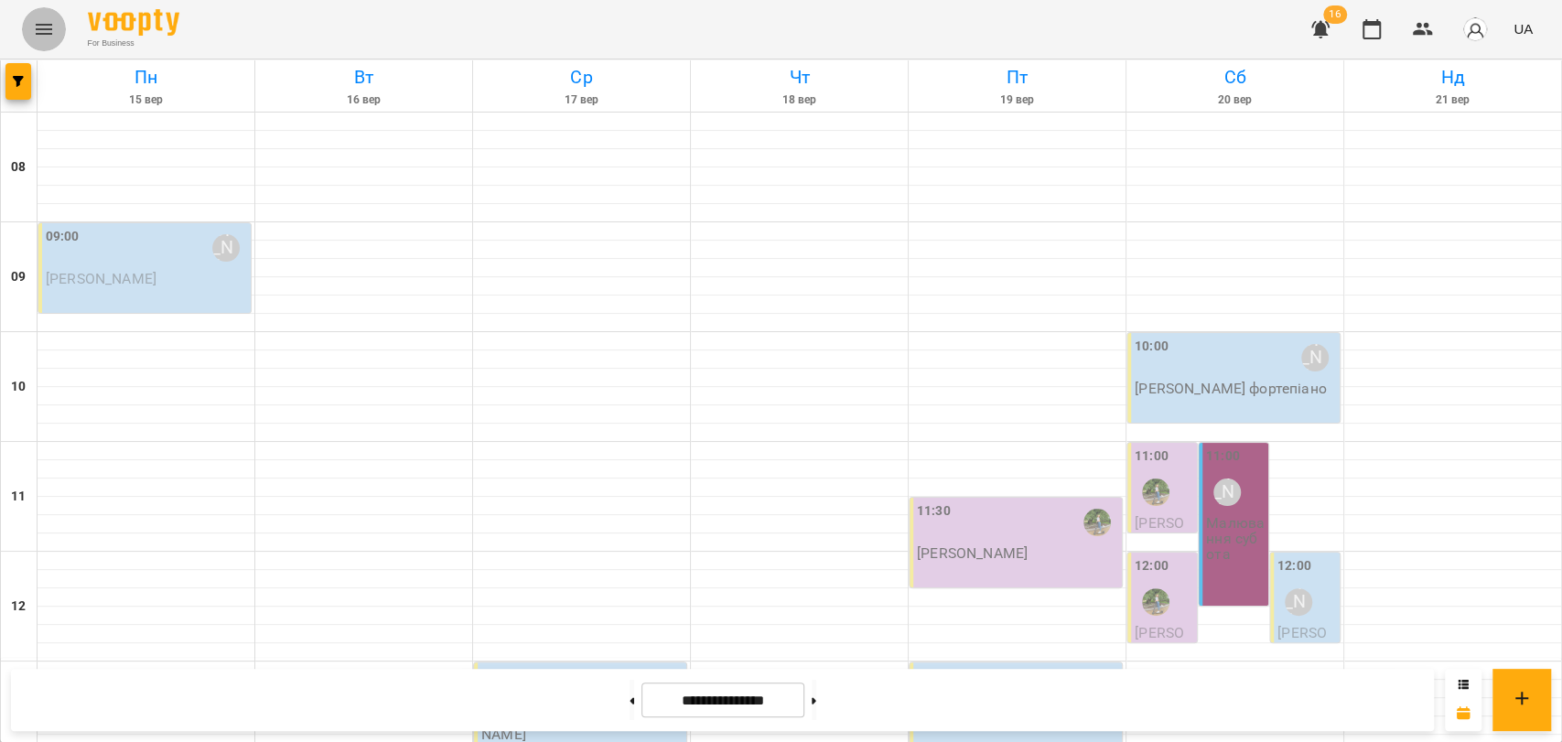
click at [59, 30] on button "Menu" at bounding box center [44, 29] width 44 height 44
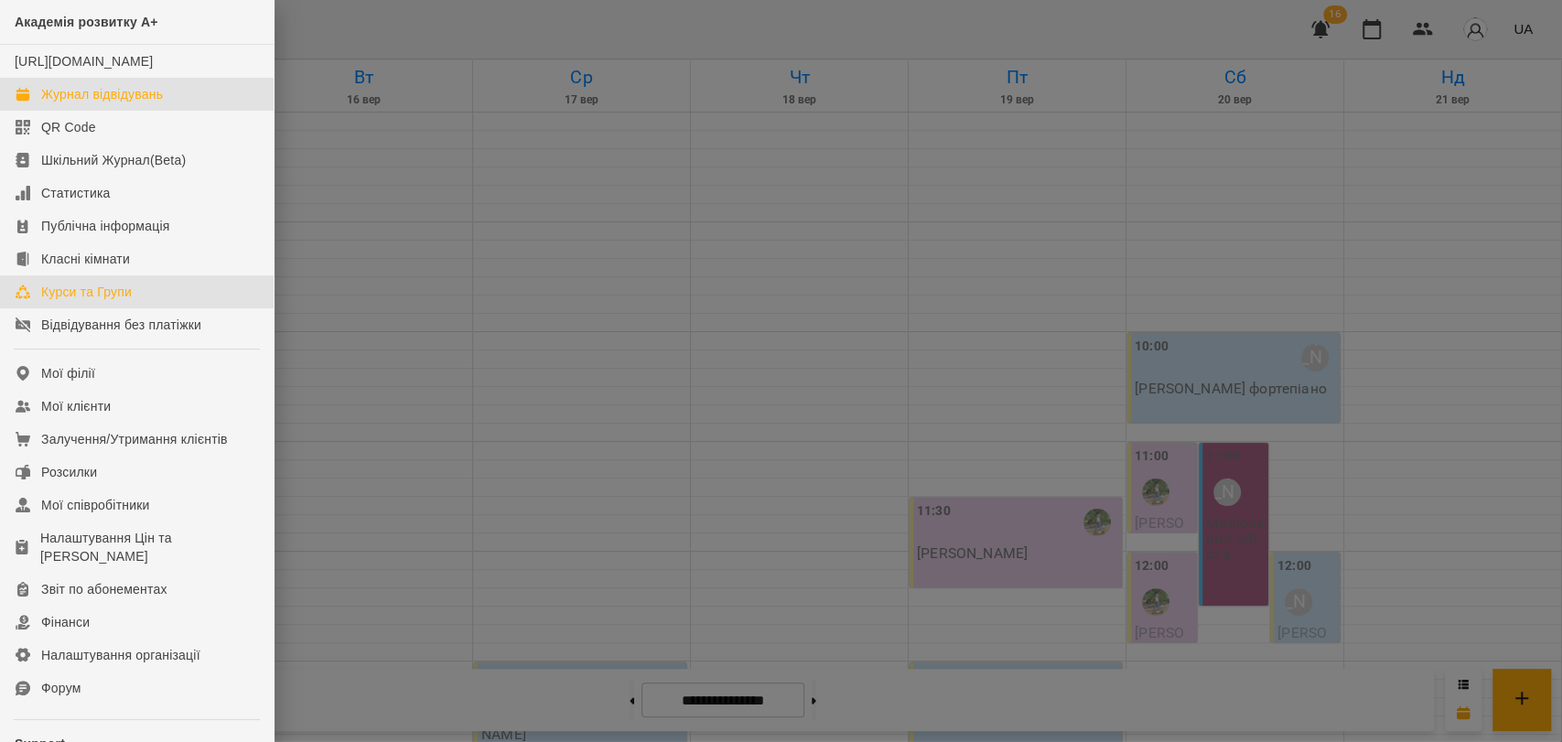
click at [124, 301] on div "Курси та Групи" at bounding box center [86, 292] width 91 height 18
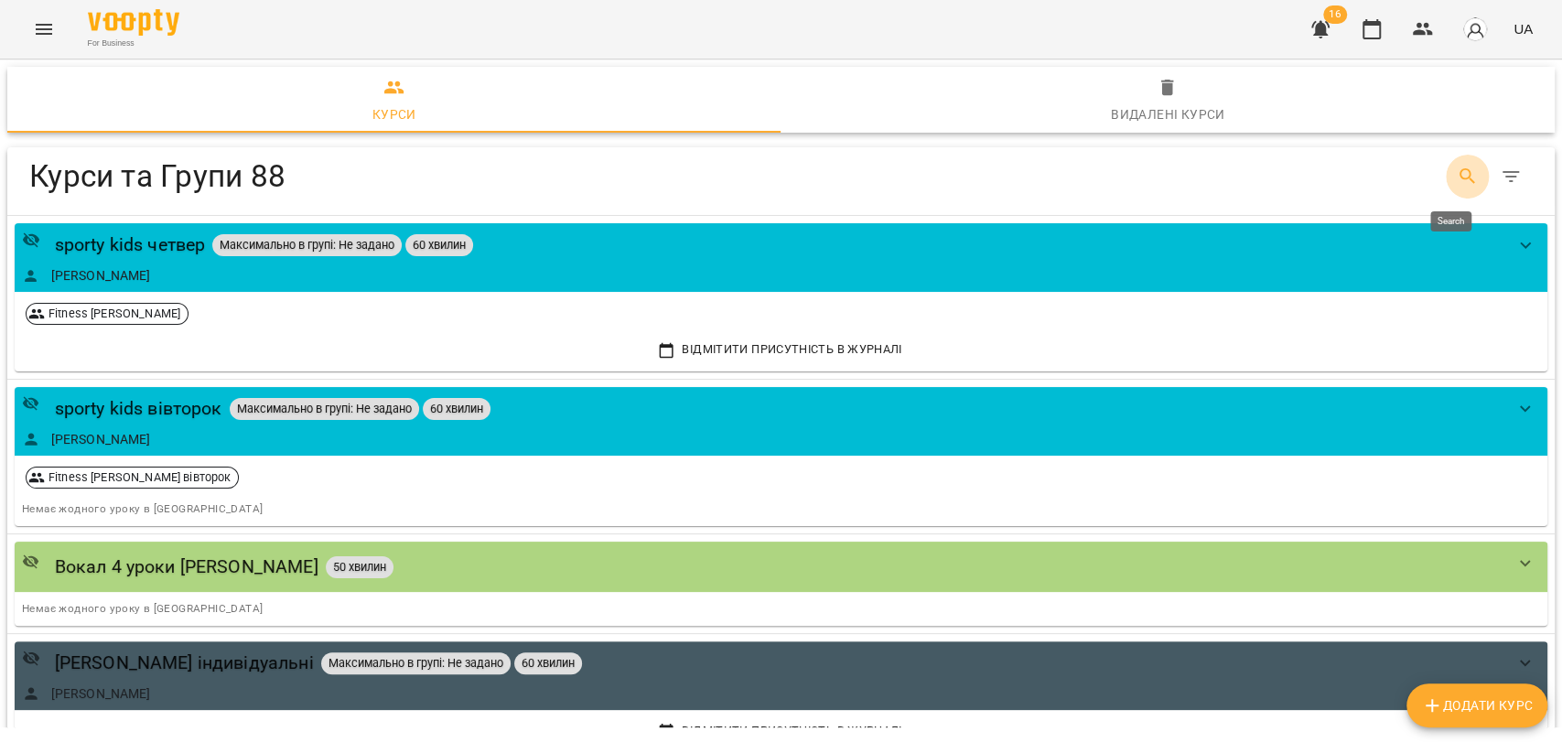
click at [1450, 173] on icon "Search" at bounding box center [1468, 176] width 16 height 16
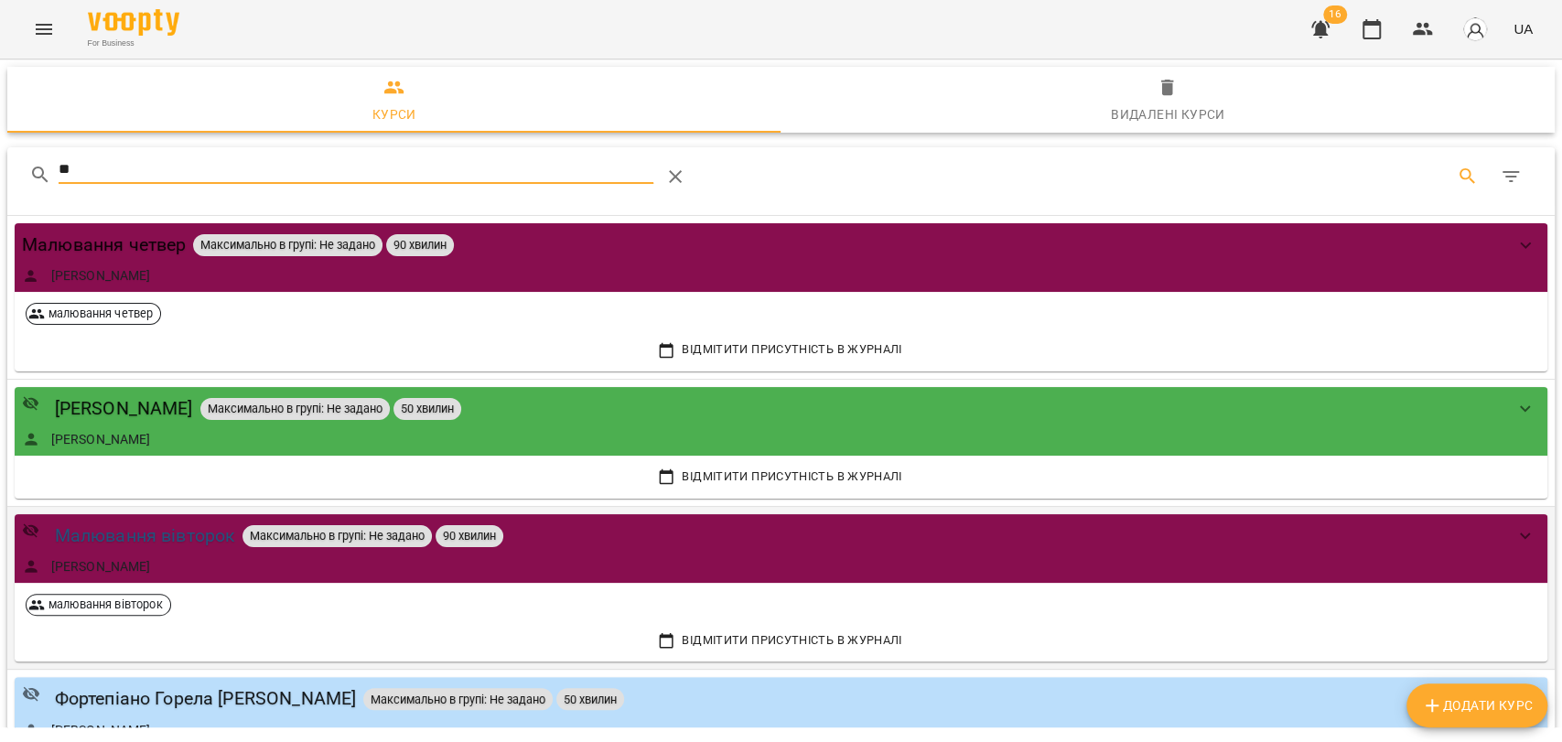
type input "**"
click at [160, 538] on div "Малювання вівторок" at bounding box center [145, 536] width 181 height 28
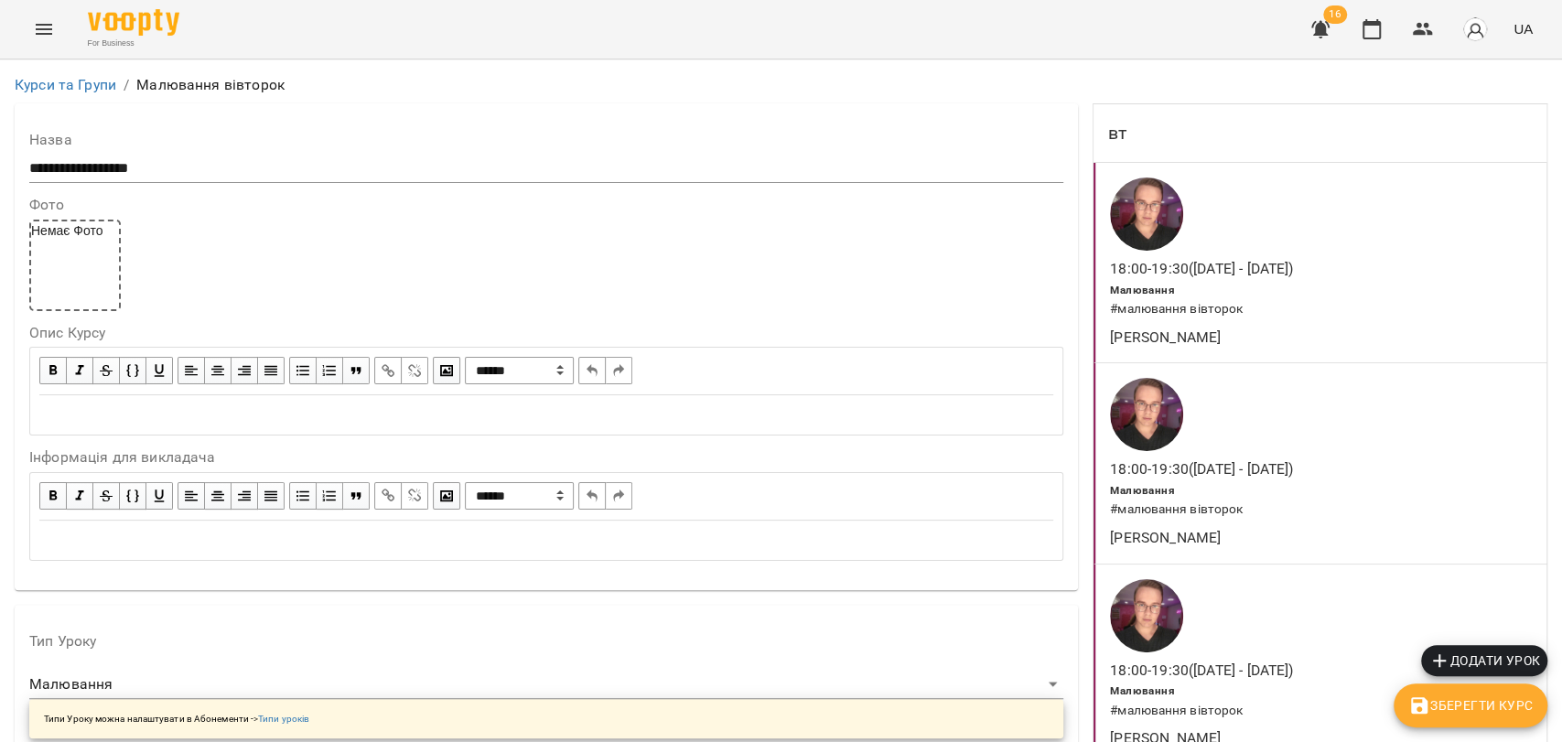
scroll to position [1321, 0]
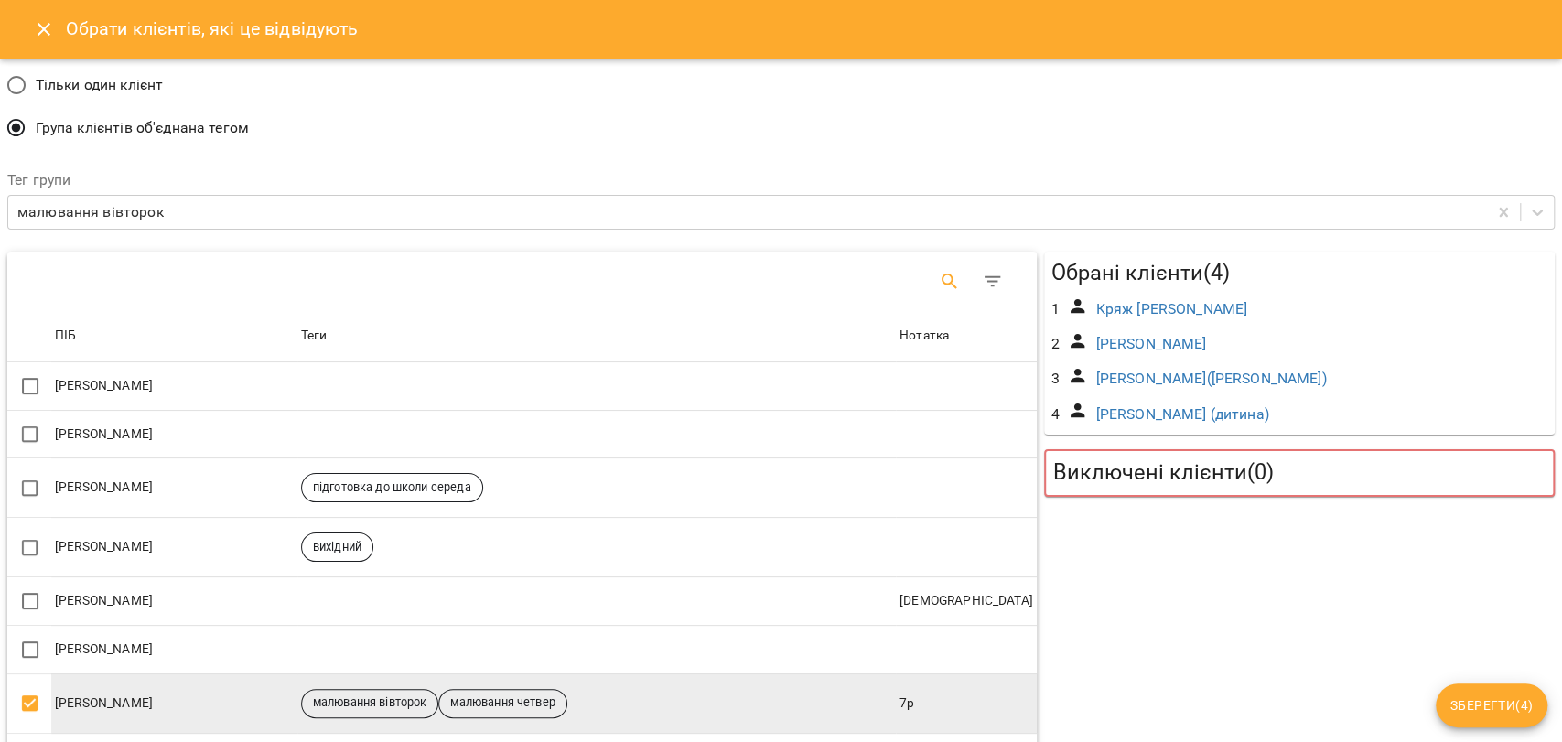
click at [928, 273] on button "Search" at bounding box center [950, 282] width 44 height 44
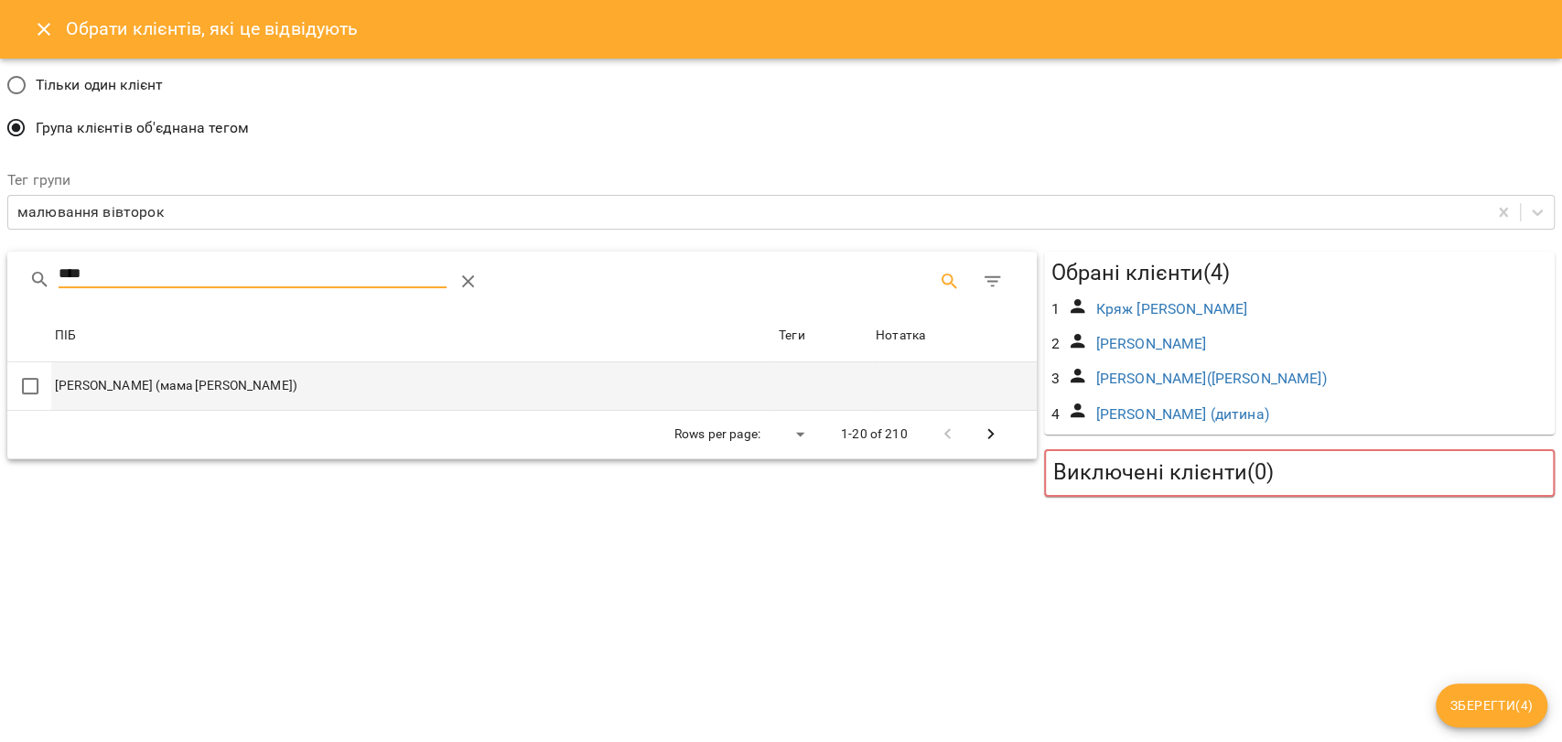
type input "****"
click at [248, 372] on td "[PERSON_NAME] (мама [PERSON_NAME])" at bounding box center [413, 386] width 724 height 48
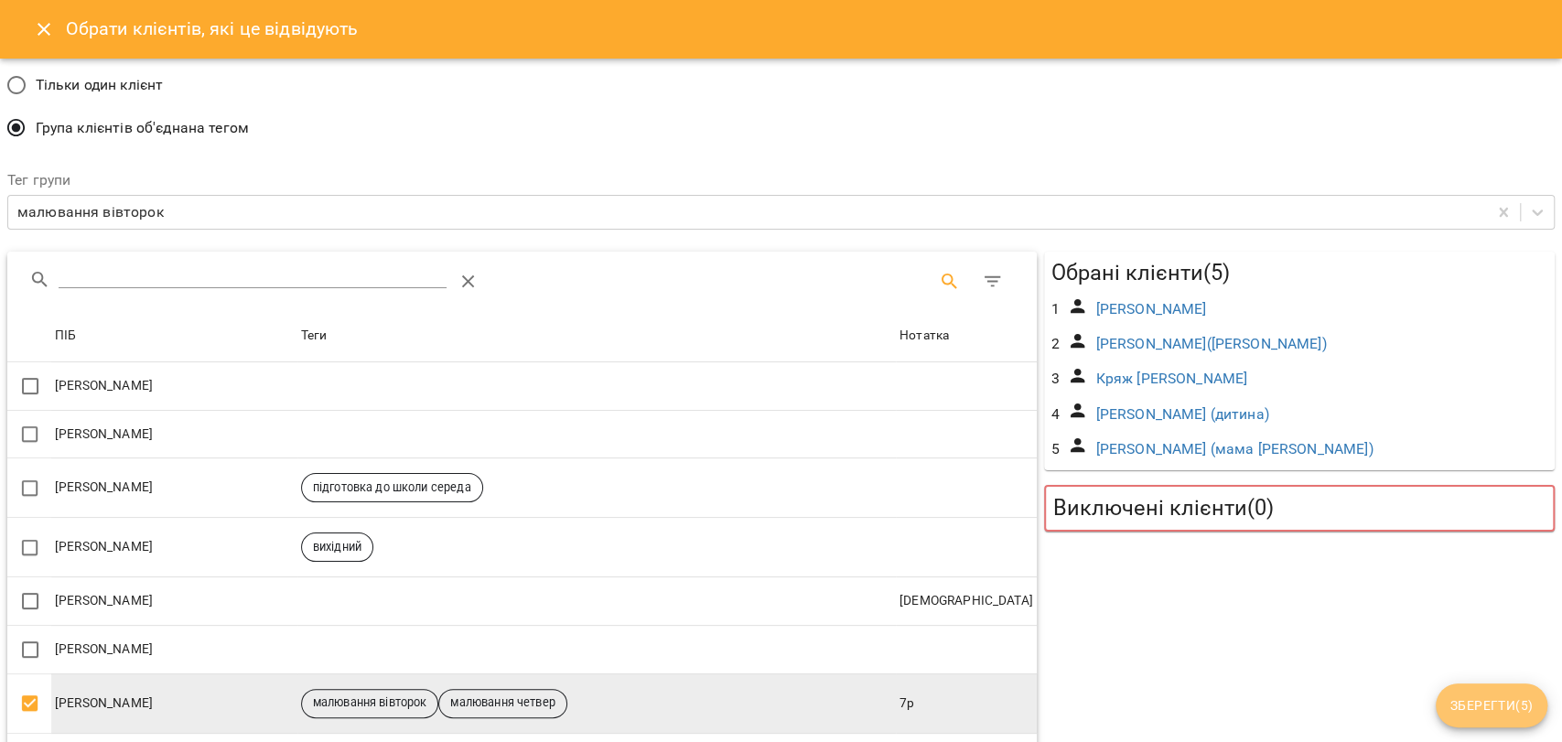
click at [1450, 687] on button "Зберегти ( 5 )" at bounding box center [1492, 706] width 112 height 44
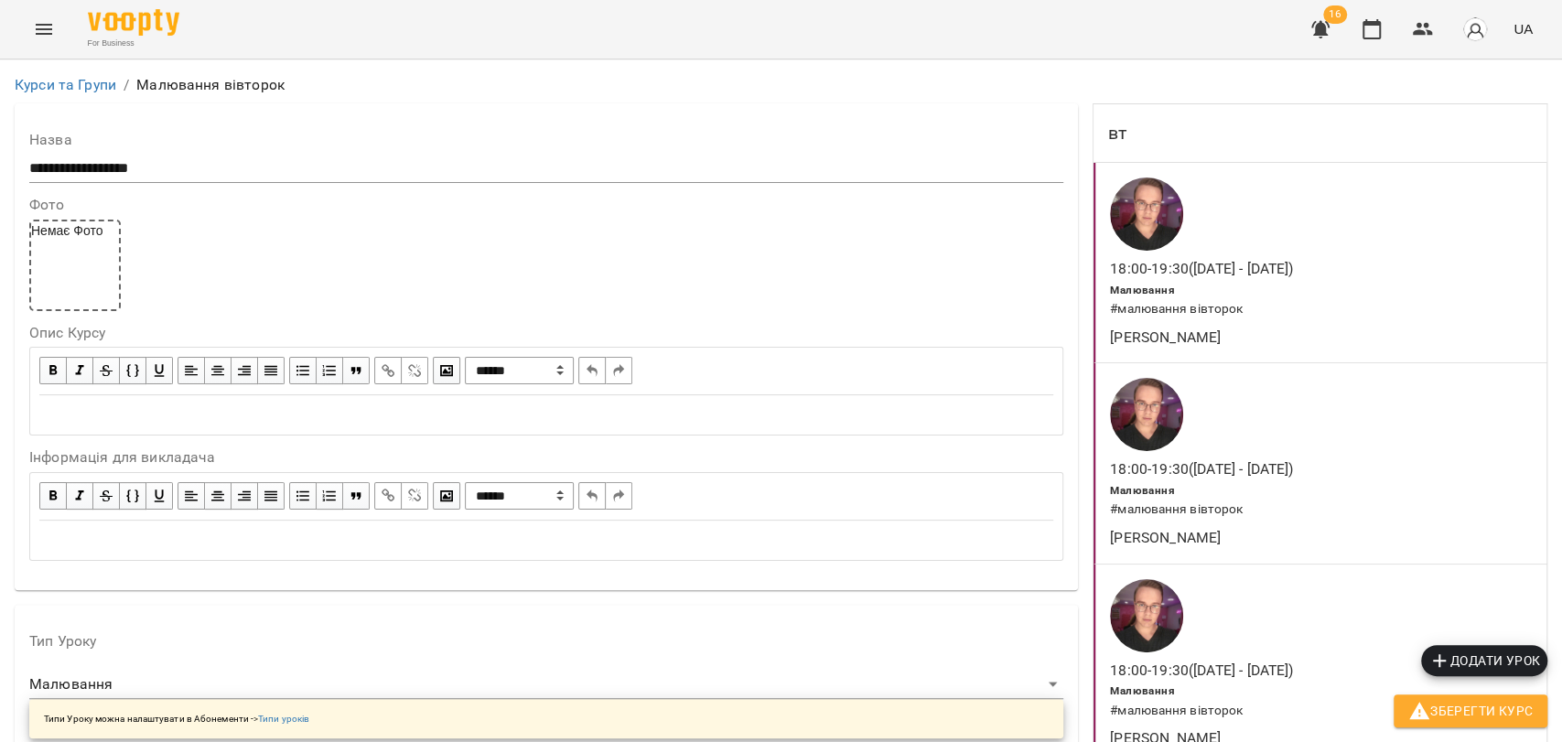
click at [1450, 724] on button "Зберегти Курс" at bounding box center [1471, 711] width 154 height 33
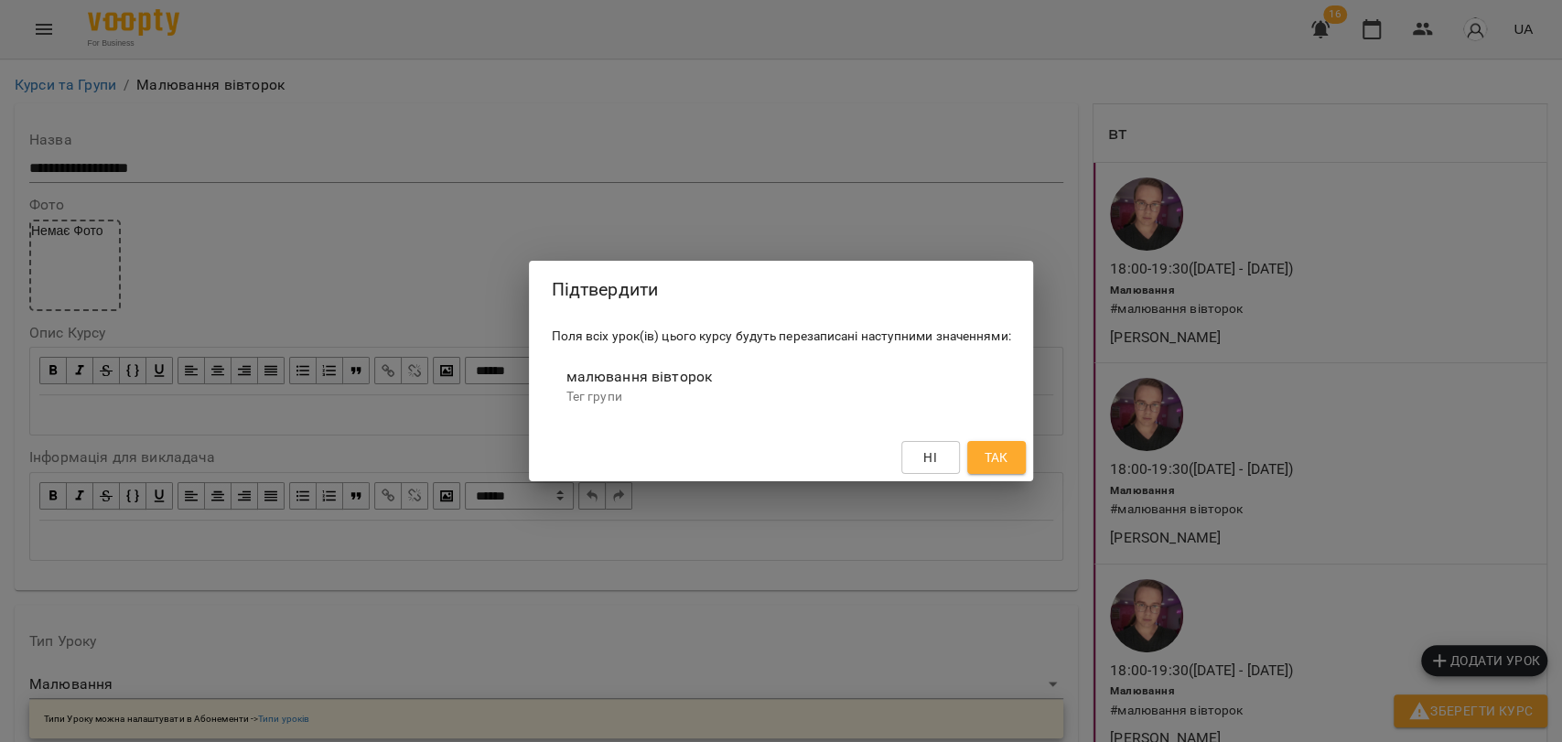
click at [1025, 459] on button "Так" at bounding box center [996, 457] width 59 height 33
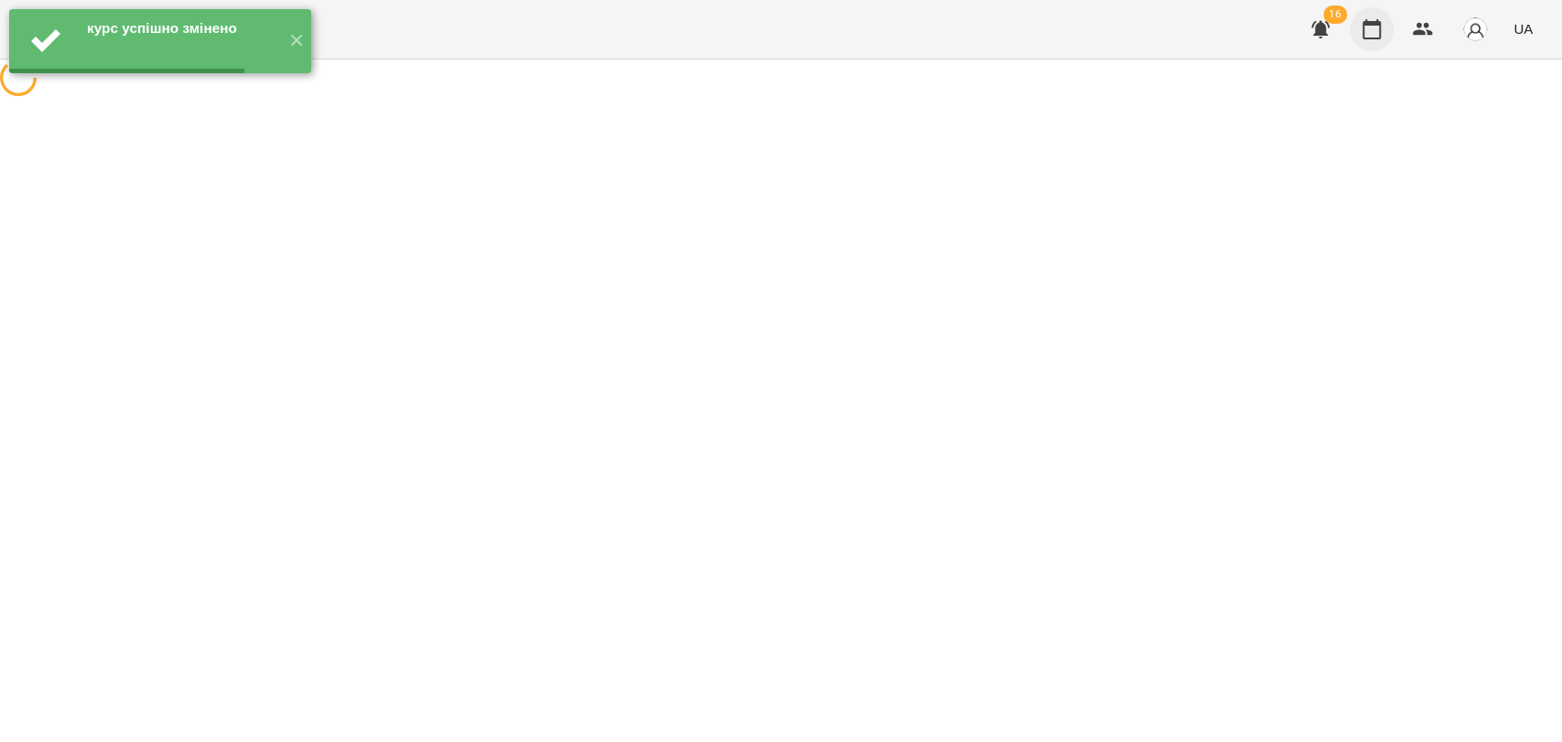
scroll to position [0, 0]
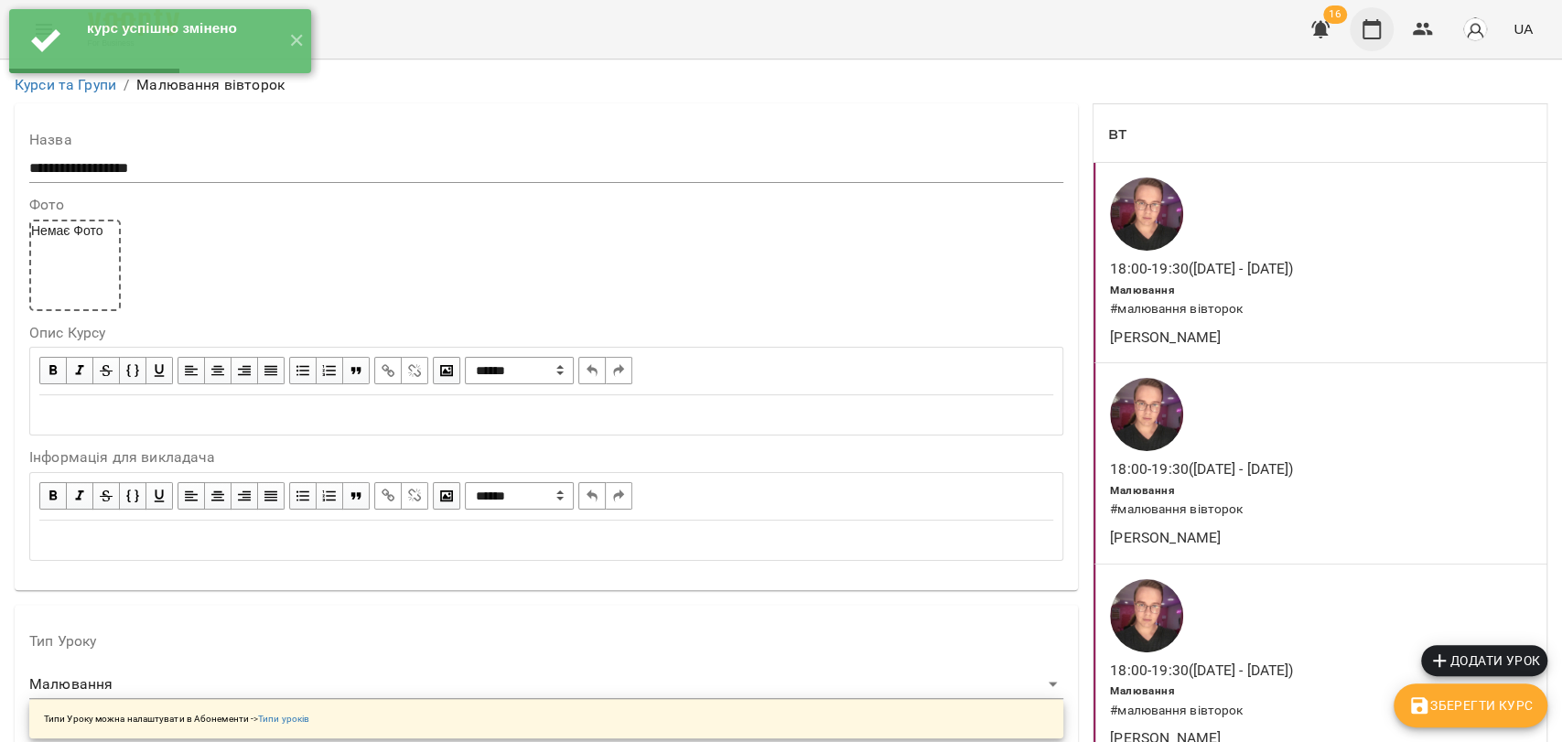
click at [1384, 26] on button "button" at bounding box center [1372, 29] width 44 height 44
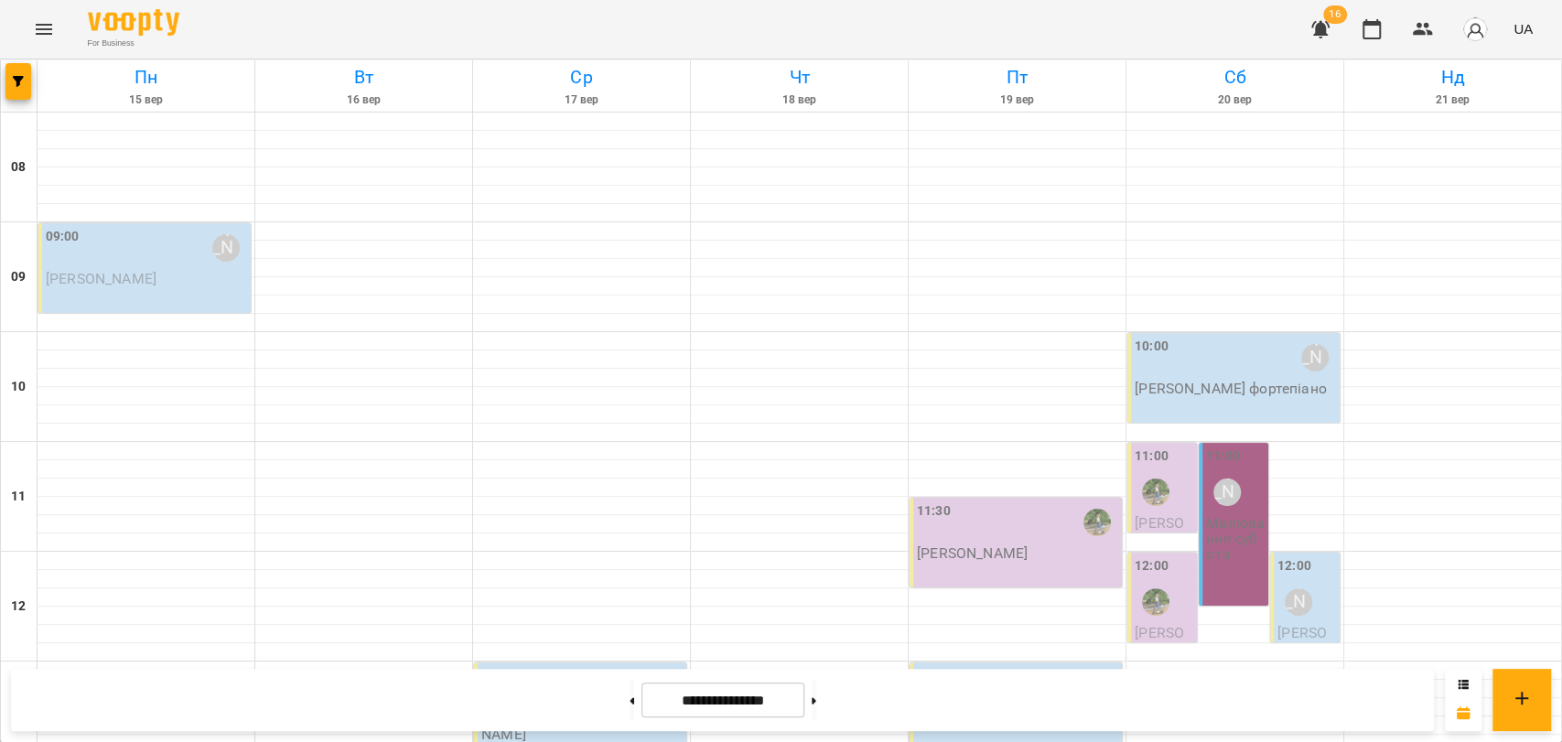
scroll to position [711, 0]
click at [51, 27] on icon "Menu" at bounding box center [44, 29] width 22 height 22
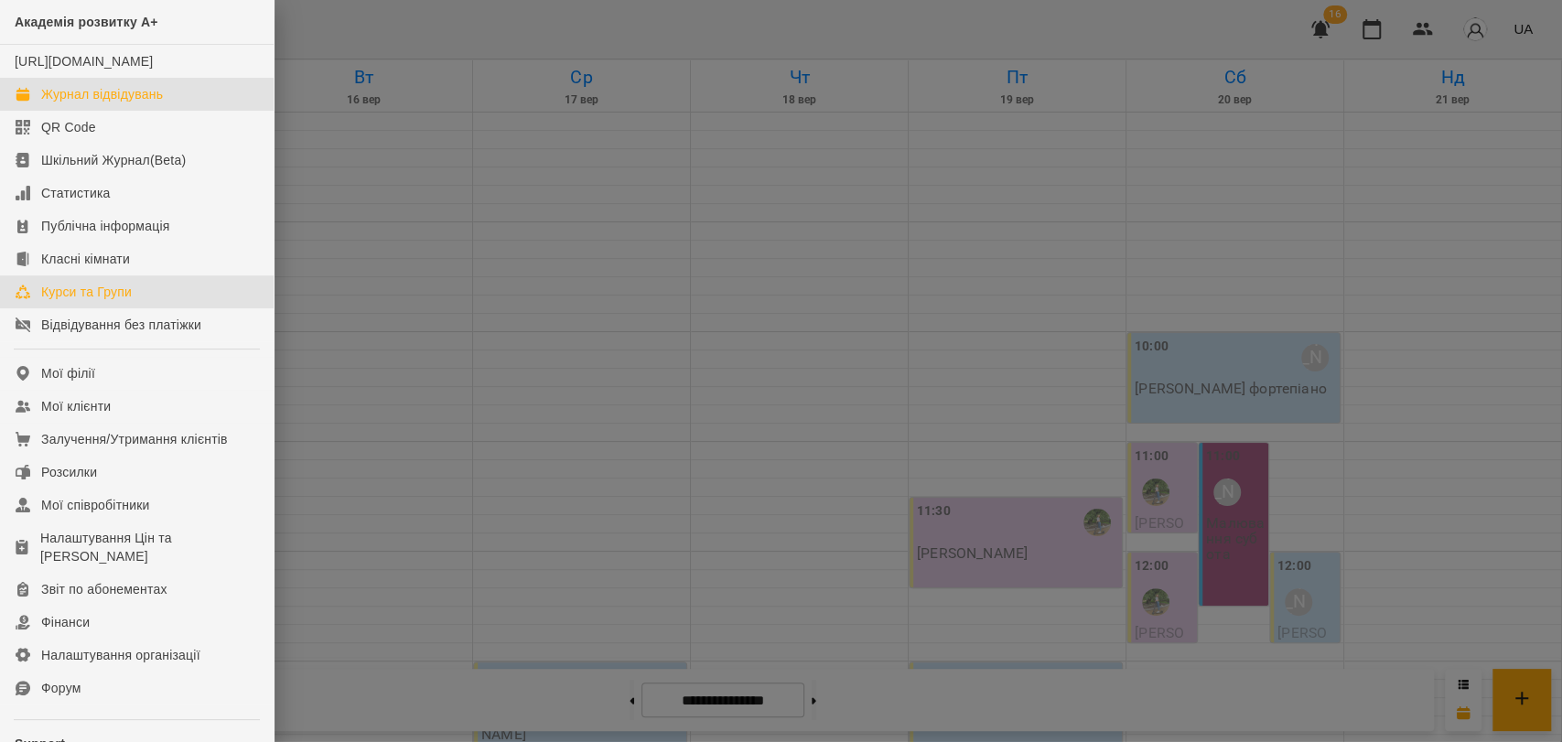
click at [124, 298] on link "Курси та Групи" at bounding box center [137, 291] width 274 height 33
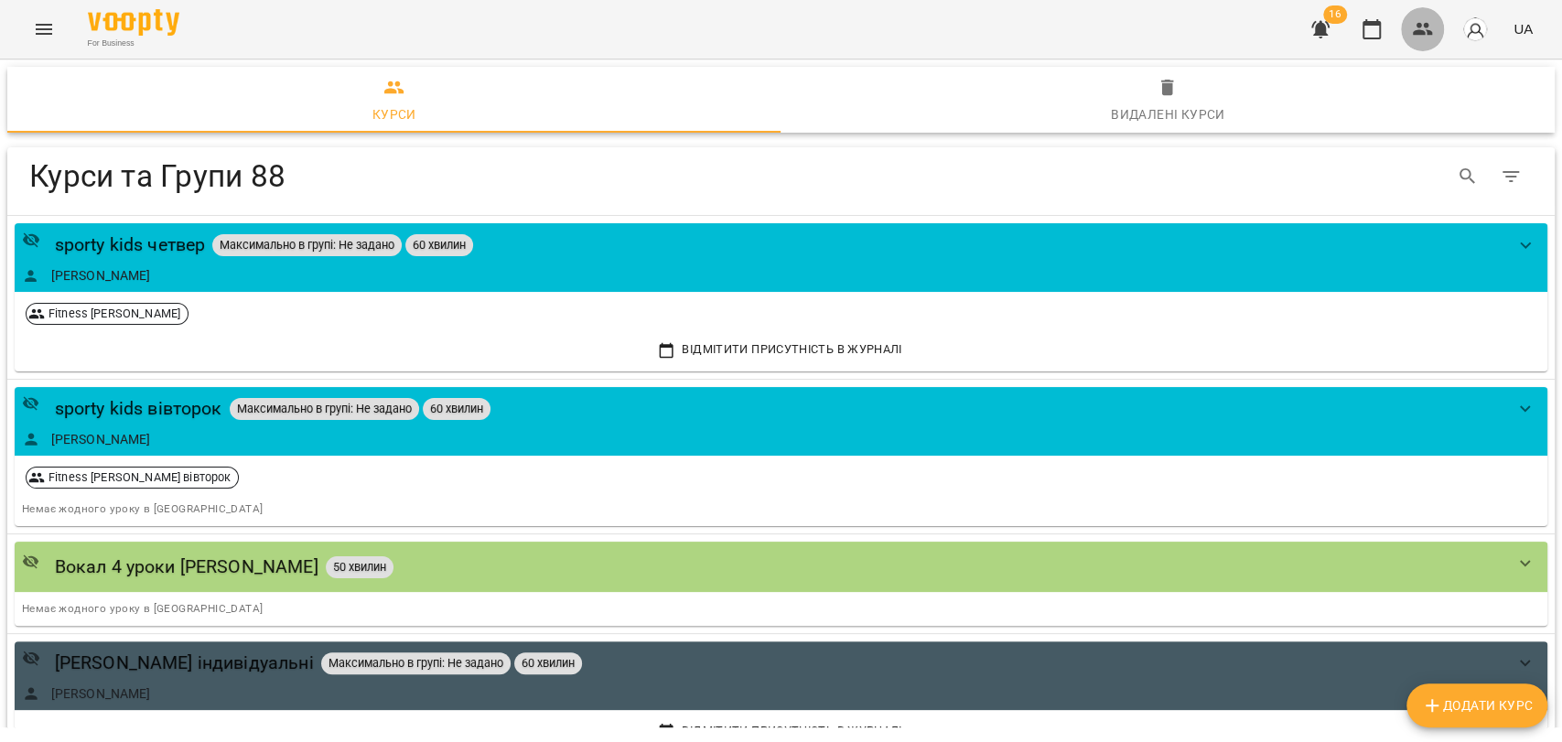
click at [1442, 19] on button "button" at bounding box center [1423, 29] width 44 height 44
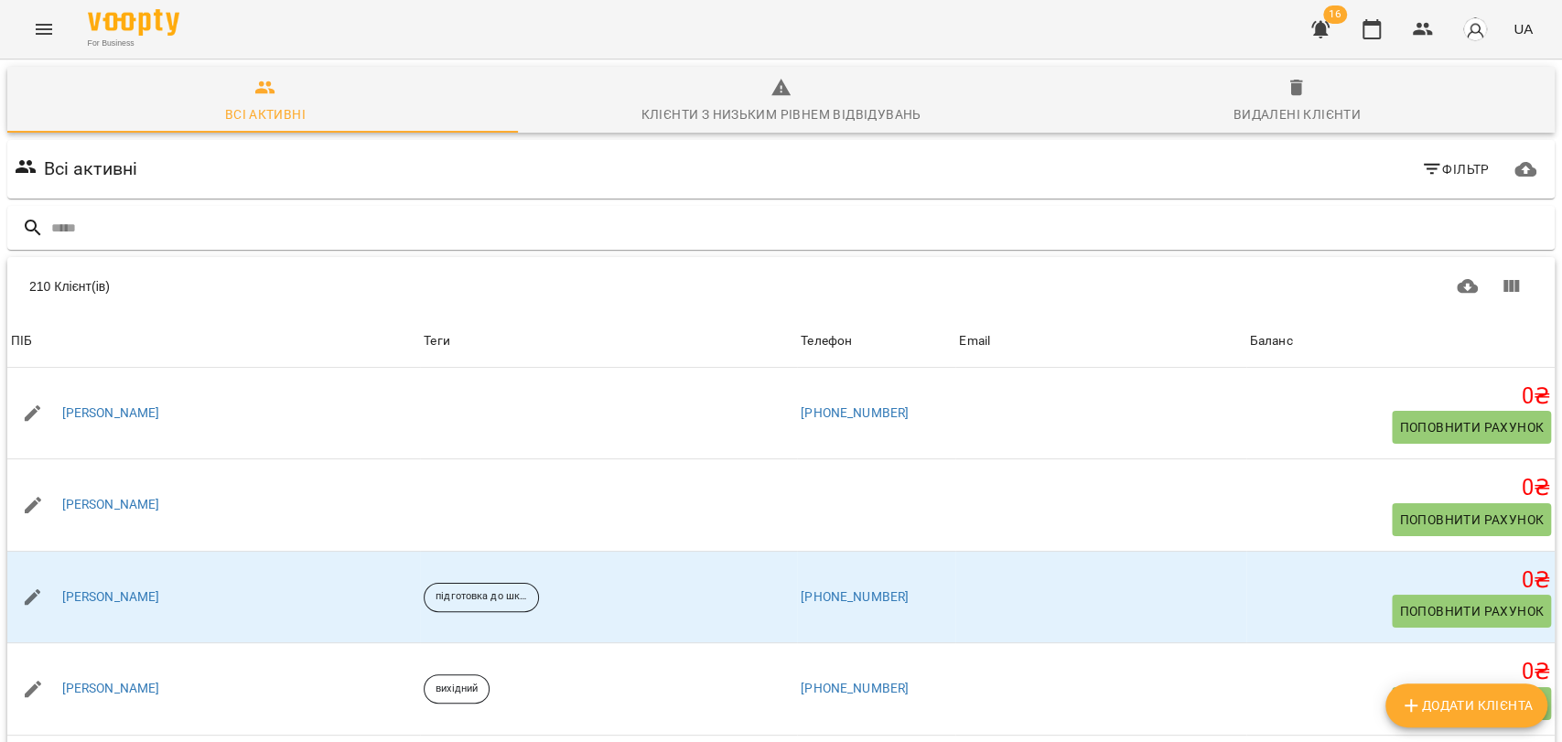
click at [1450, 706] on span "Додати клієнта" at bounding box center [1466, 706] width 133 height 22
select select "**"
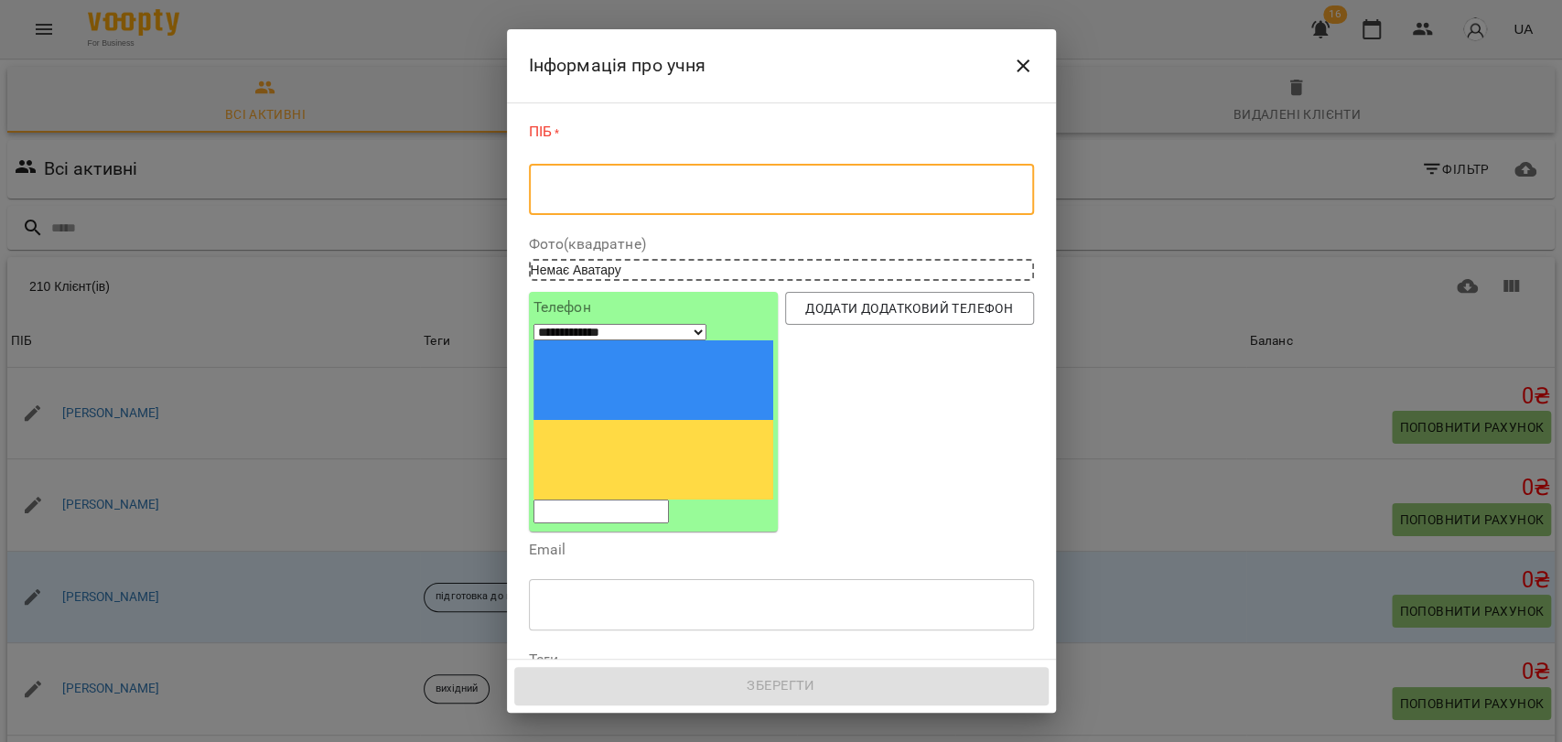
click at [711, 182] on textarea at bounding box center [782, 189] width 480 height 17
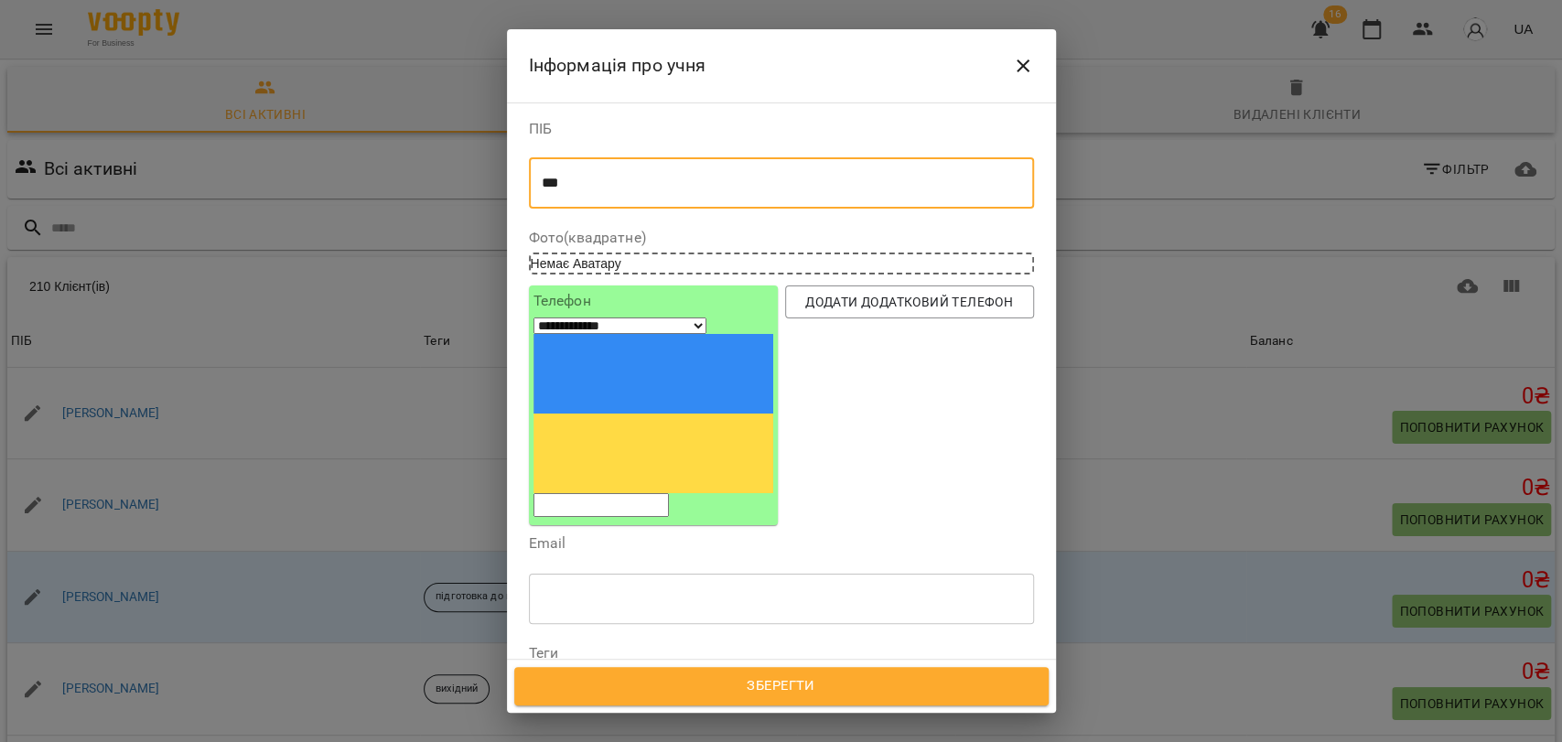
type textarea "****"
click at [1032, 68] on icon "Close" at bounding box center [1023, 66] width 22 height 22
click at [1039, 68] on button "Видалені клієнти" at bounding box center [1297, 100] width 516 height 66
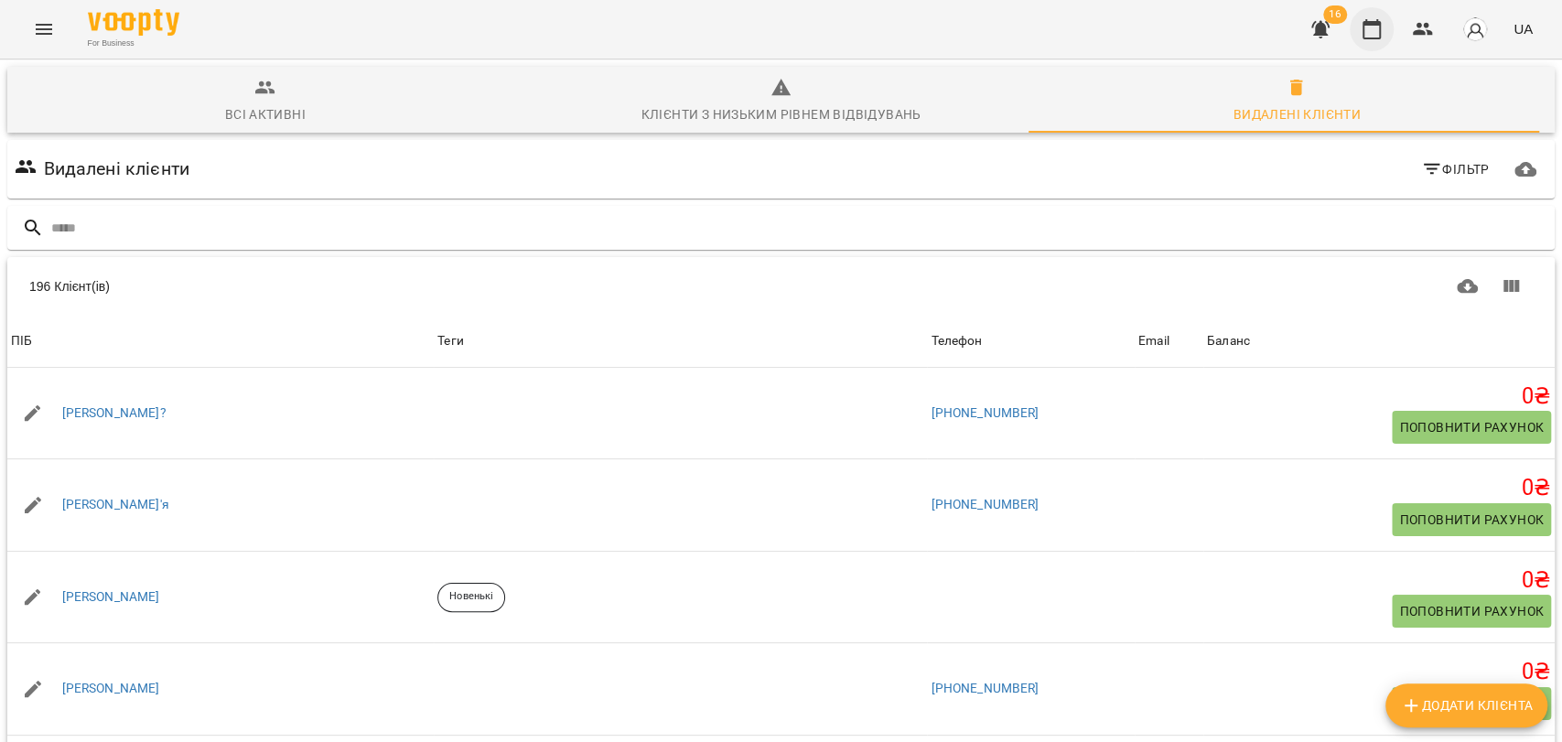
click at [1365, 24] on icon "button" at bounding box center [1372, 29] width 18 height 20
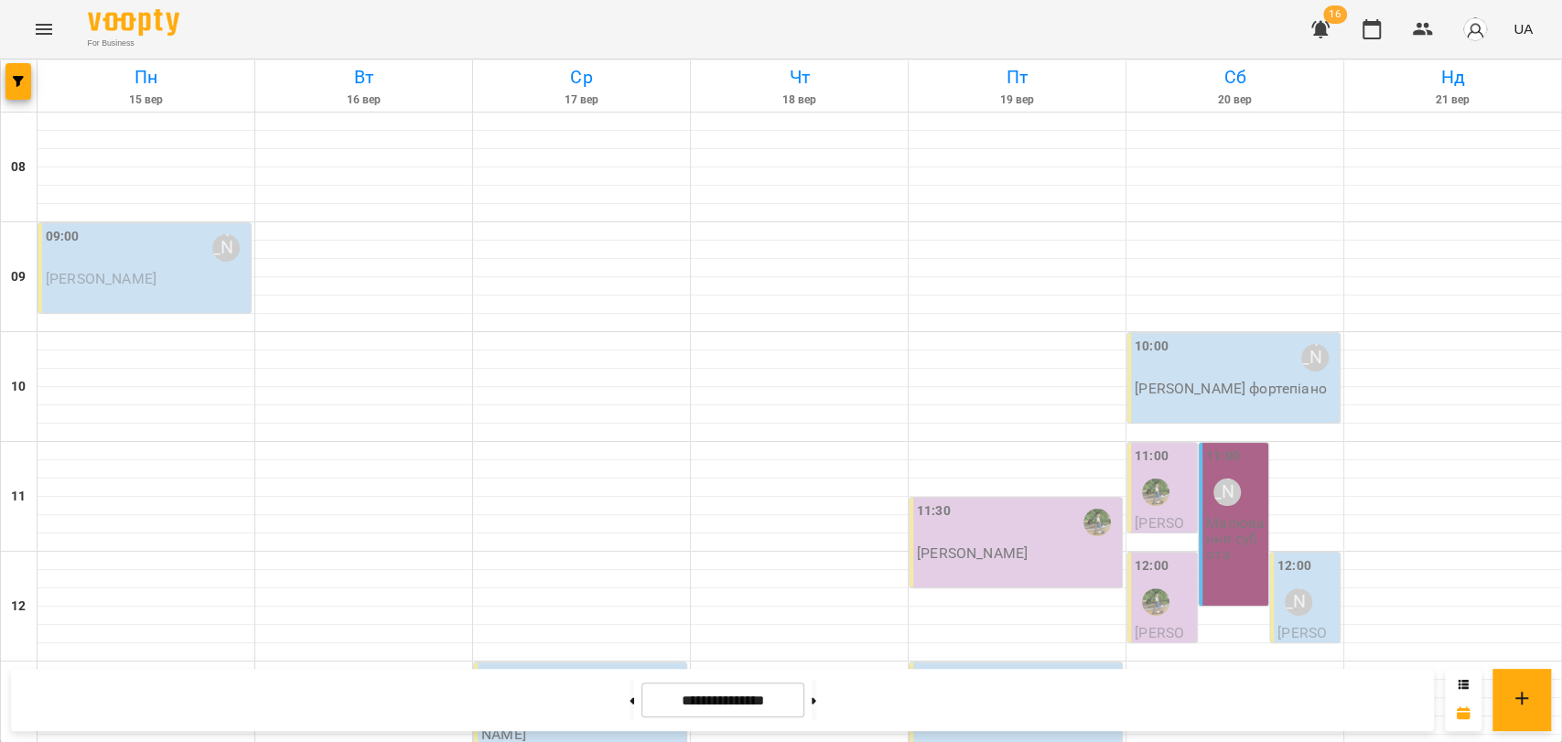
scroll to position [711, 0]
click at [1426, 25] on icon "button" at bounding box center [1423, 29] width 20 height 13
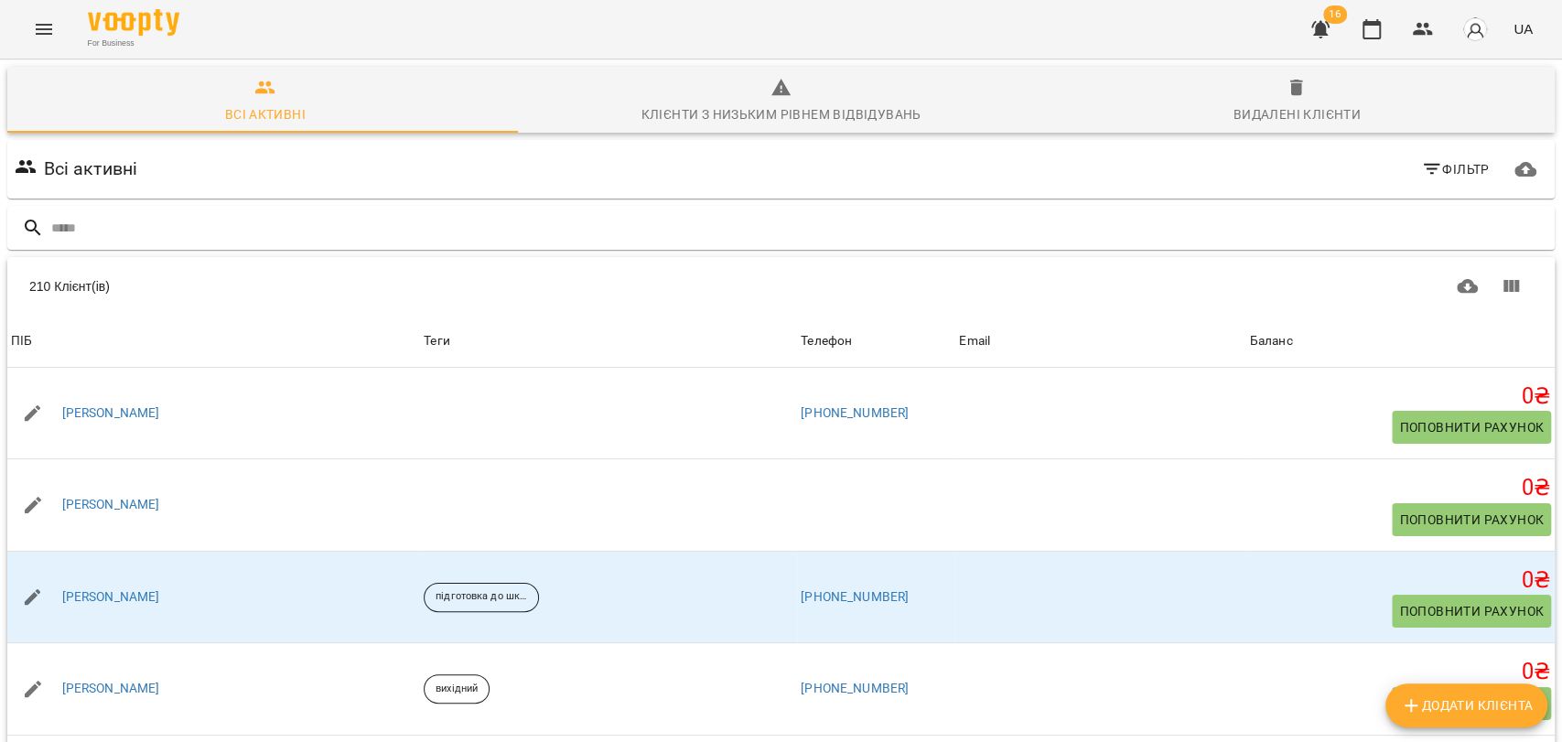
click at [1450, 713] on span "Додати клієнта" at bounding box center [1466, 706] width 133 height 22
select select "**"
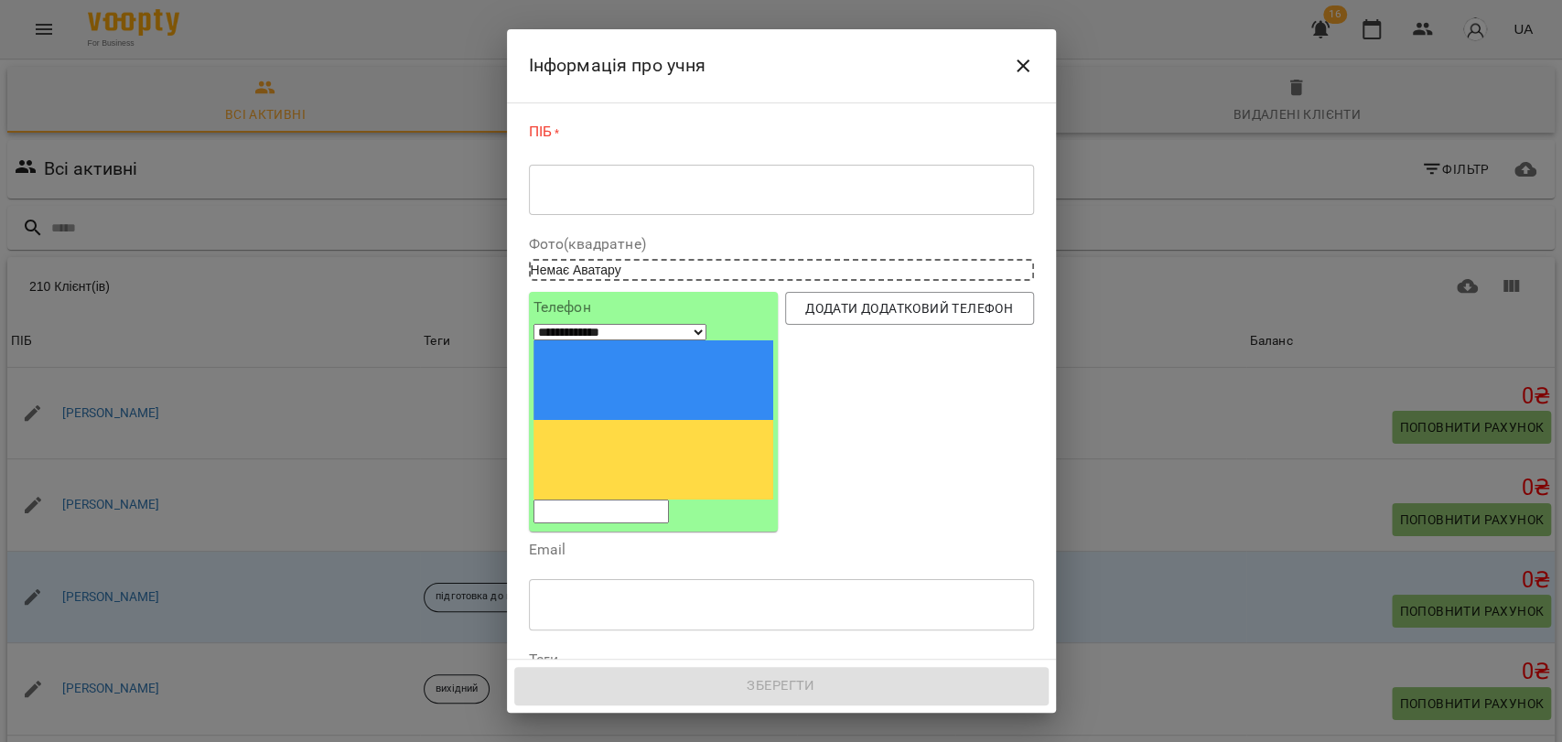
click at [641, 500] on input "tel" at bounding box center [601, 512] width 135 height 24
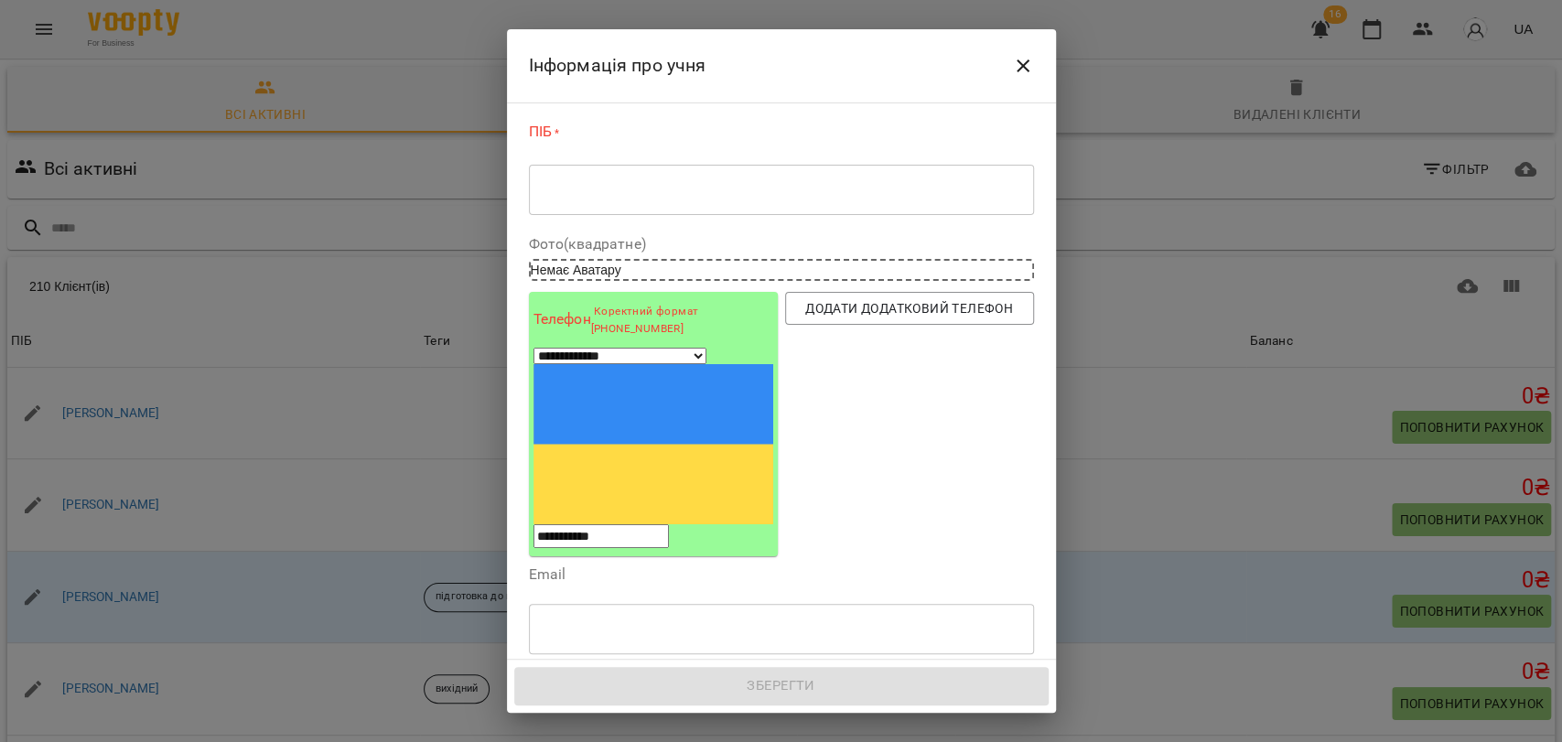
type input "**********"
drag, startPoint x: 1035, startPoint y: 75, endPoint x: 1056, endPoint y: 123, distance: 52.0
click at [1035, 73] on button "Close" at bounding box center [1023, 66] width 44 height 44
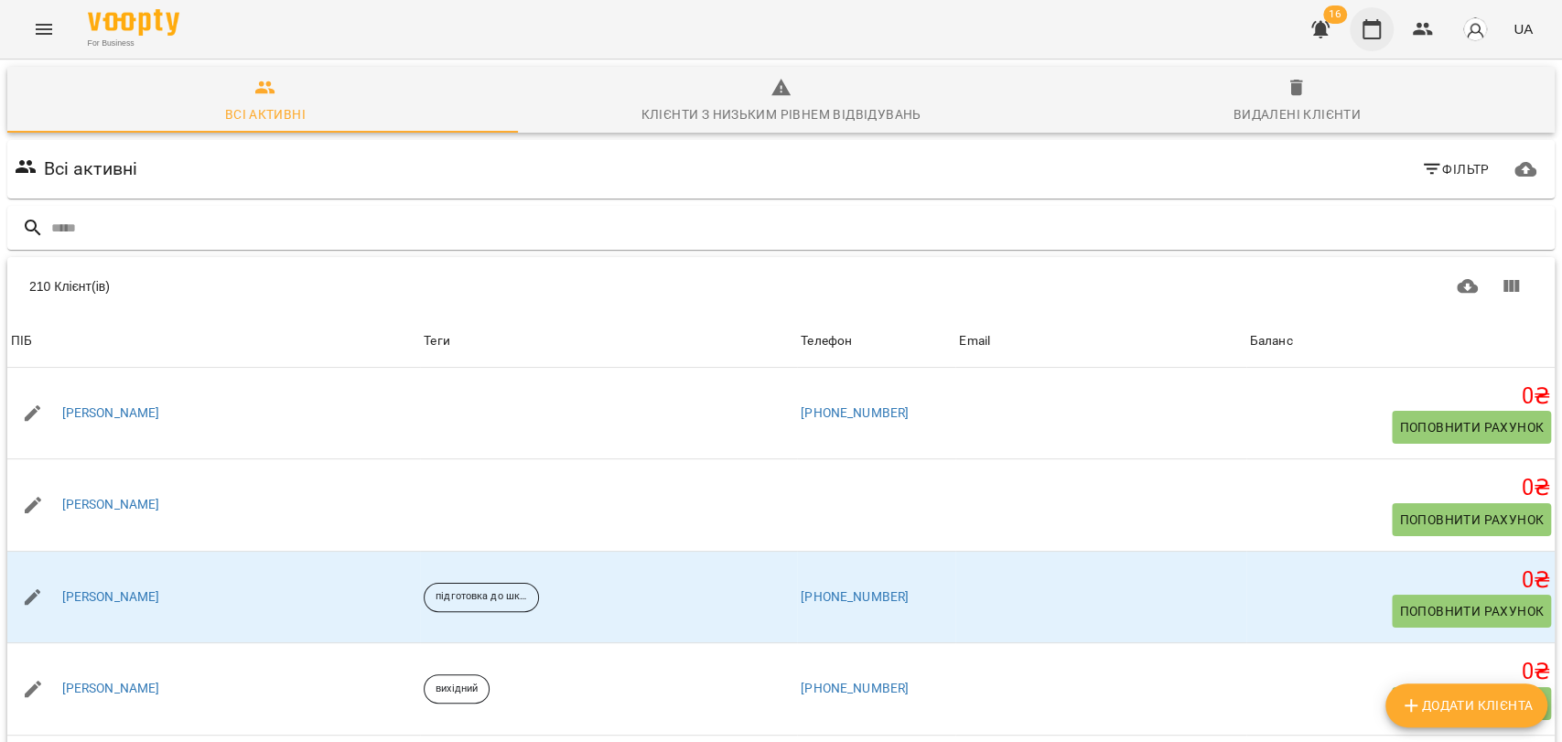
click at [1386, 32] on button "button" at bounding box center [1372, 29] width 44 height 44
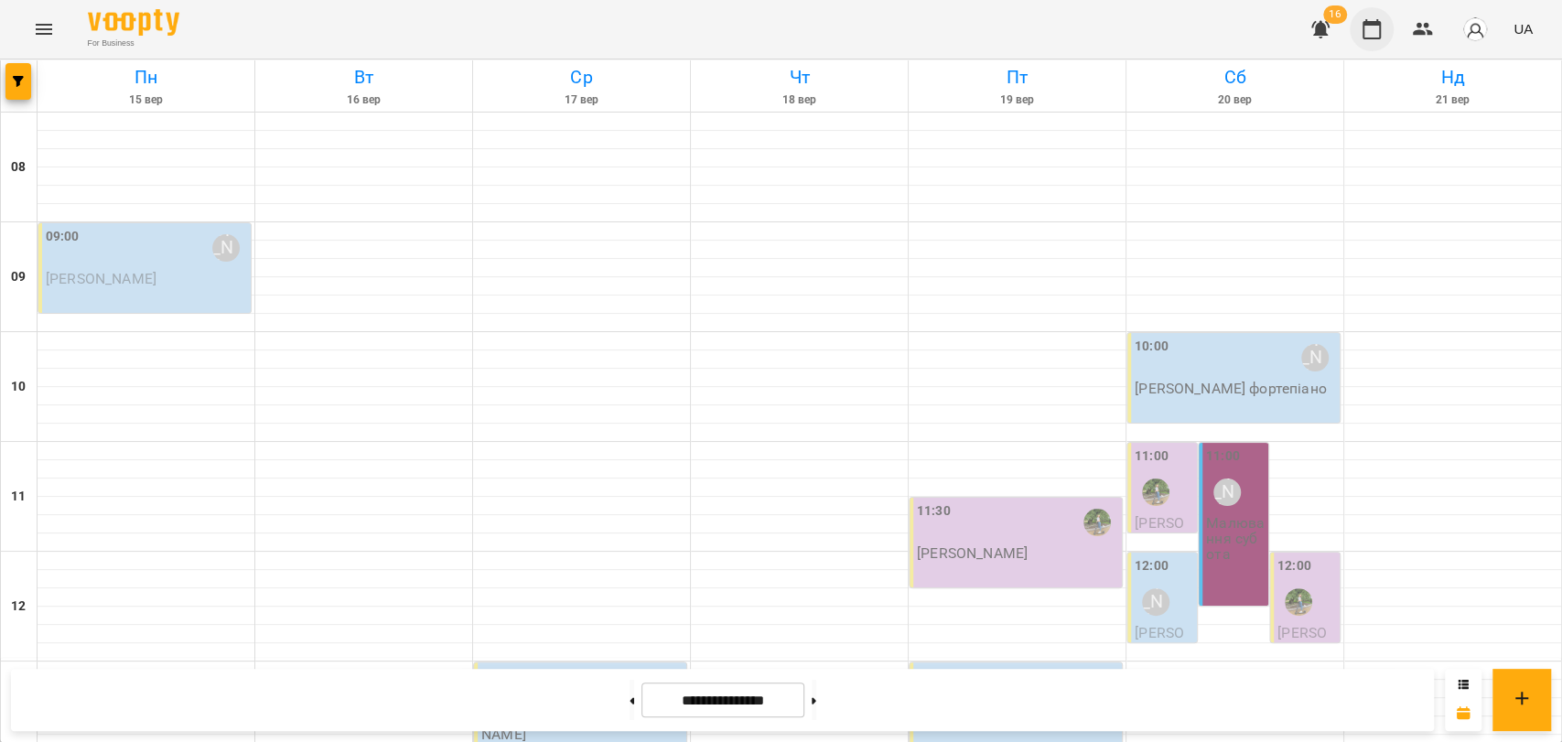
click at [1372, 24] on icon "button" at bounding box center [1372, 29] width 18 height 20
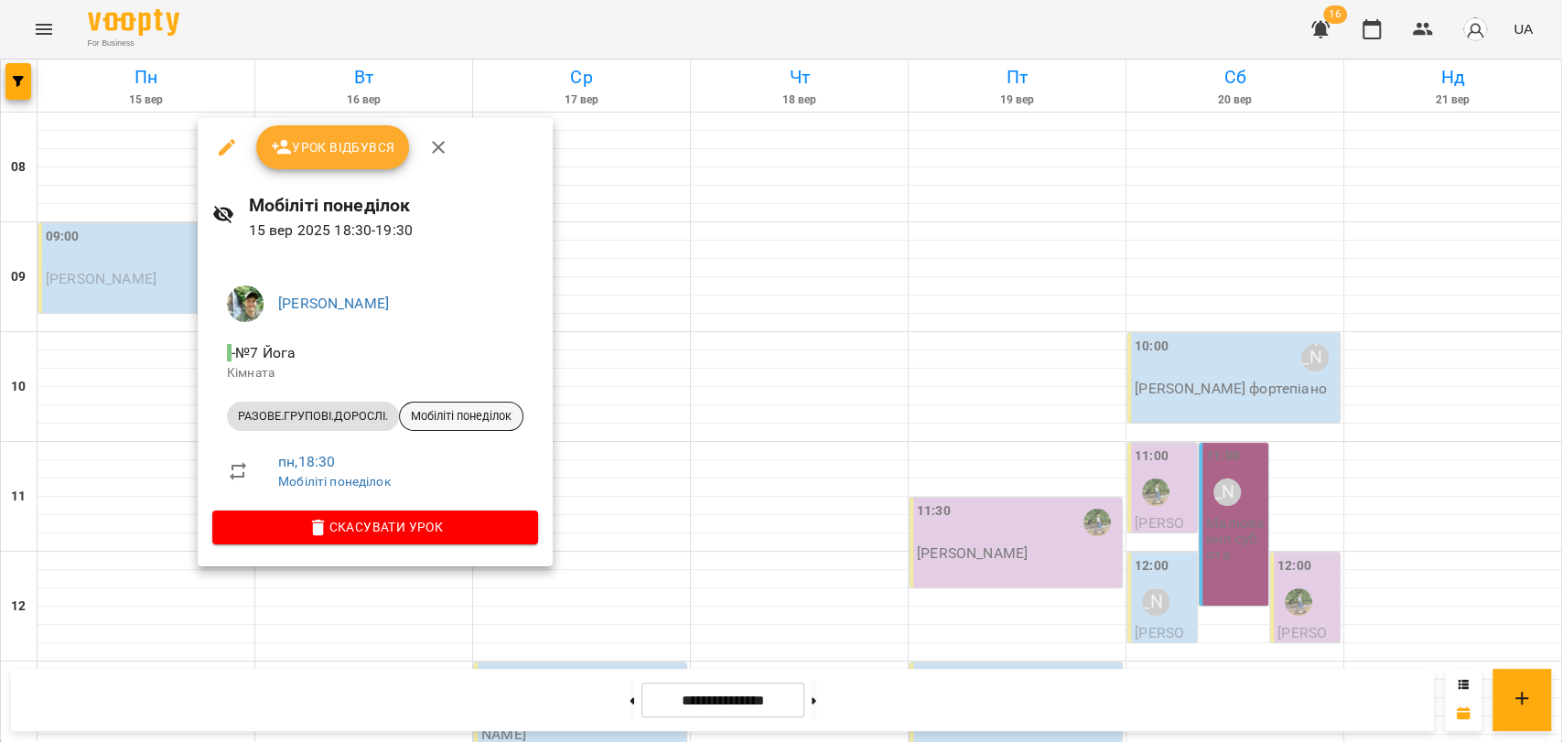
click at [466, 415] on span "Мобіліті понеділок" at bounding box center [461, 416] width 123 height 16
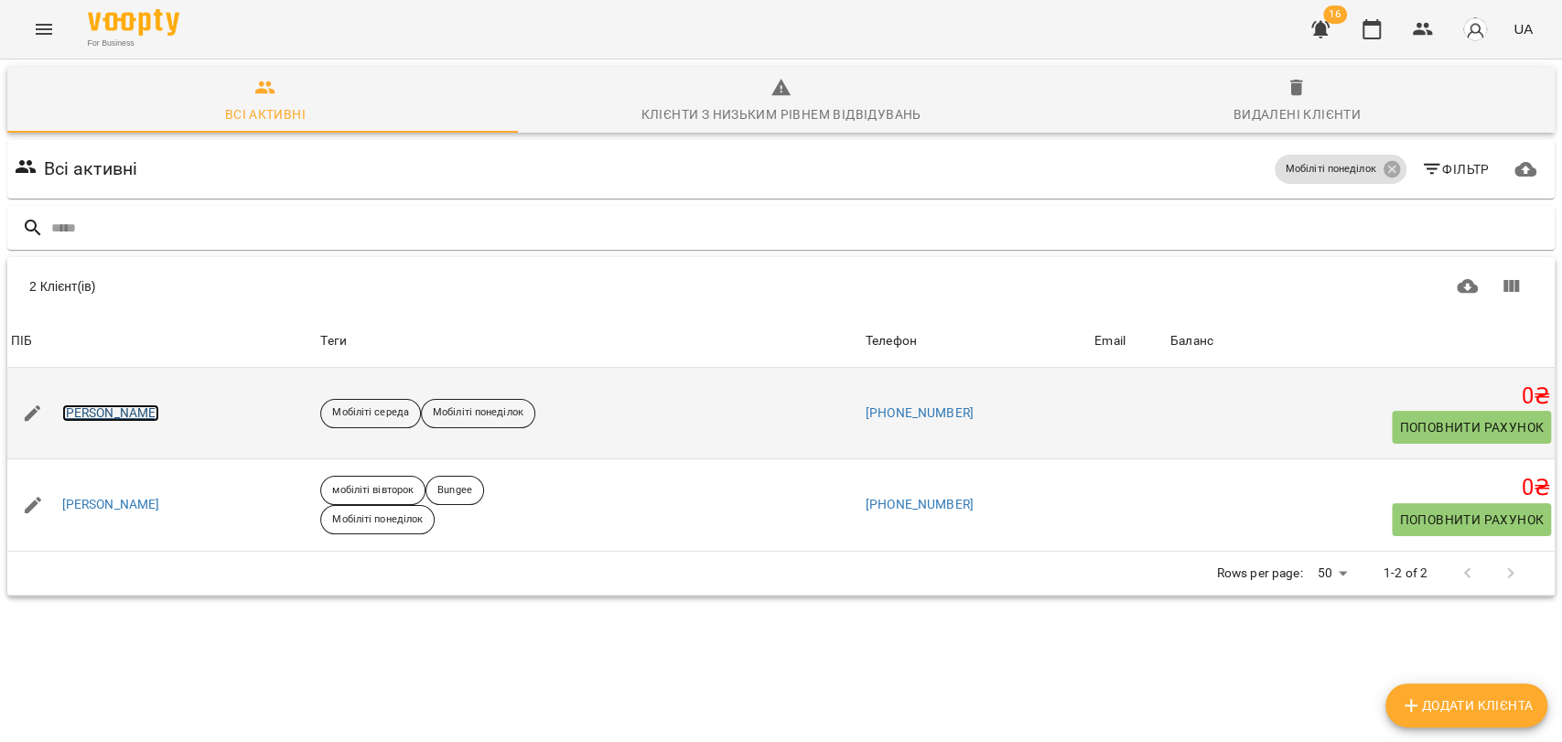
click at [159, 407] on link "[PERSON_NAME]" at bounding box center [111, 413] width 98 height 18
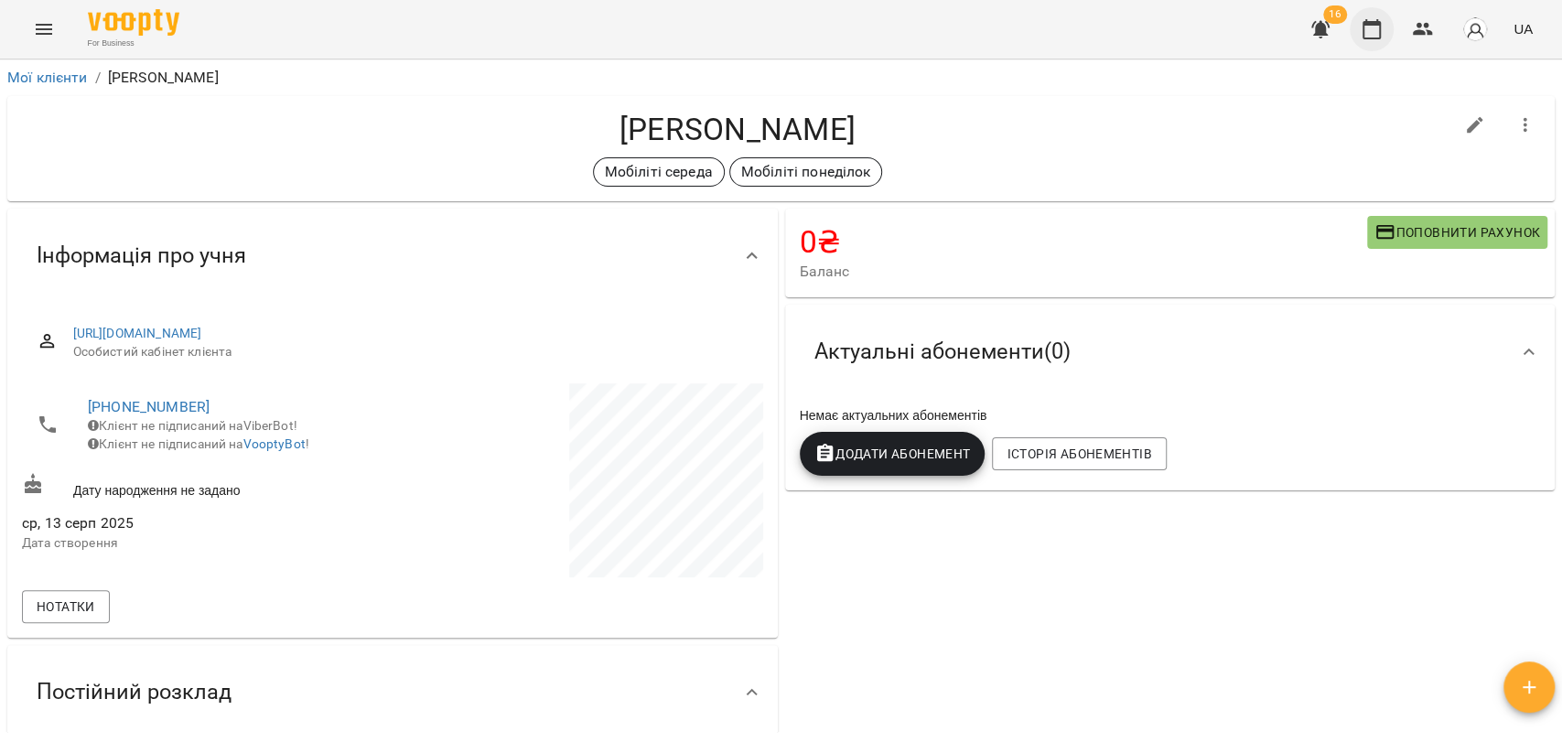
click at [1368, 24] on icon "button" at bounding box center [1372, 29] width 18 height 20
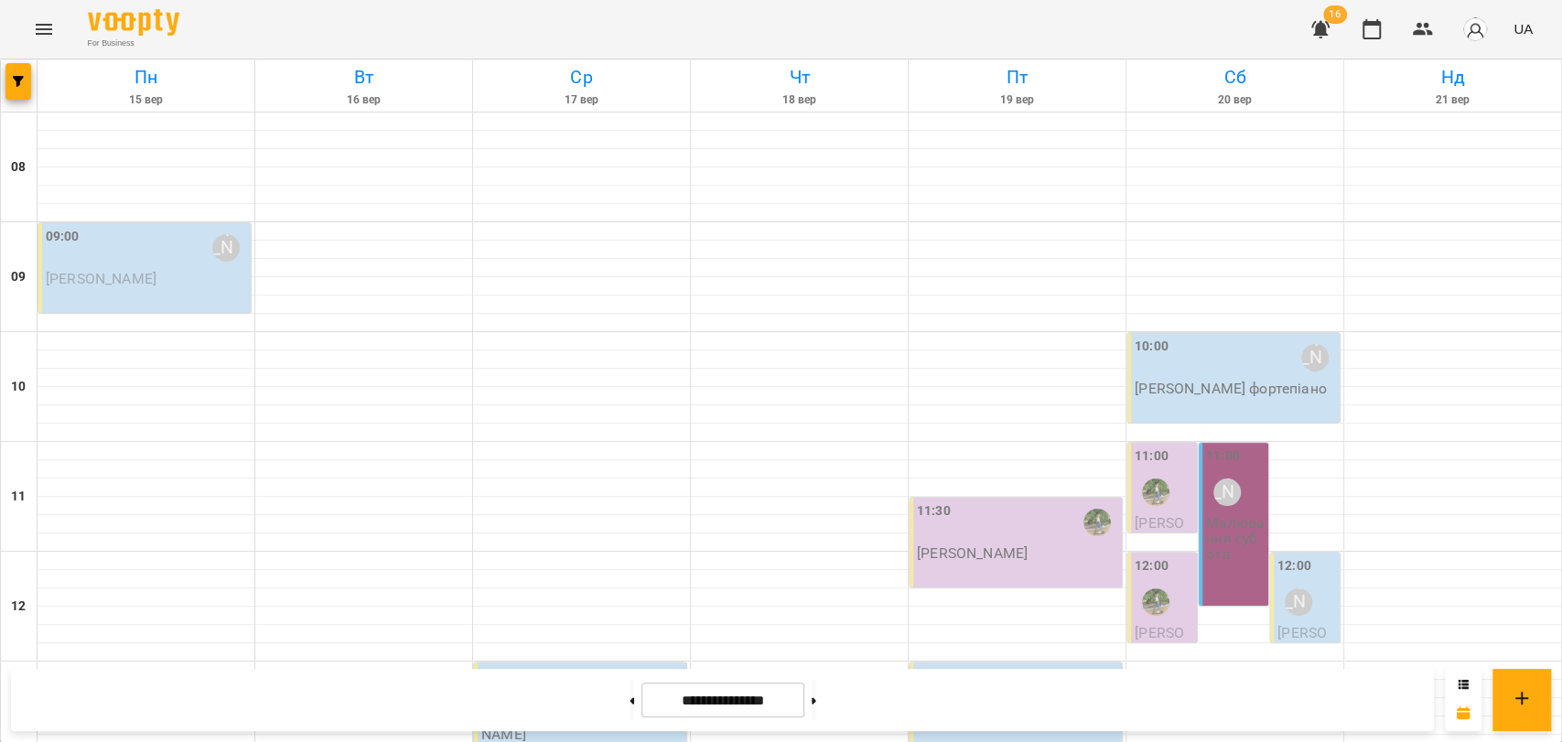
scroll to position [466, 0]
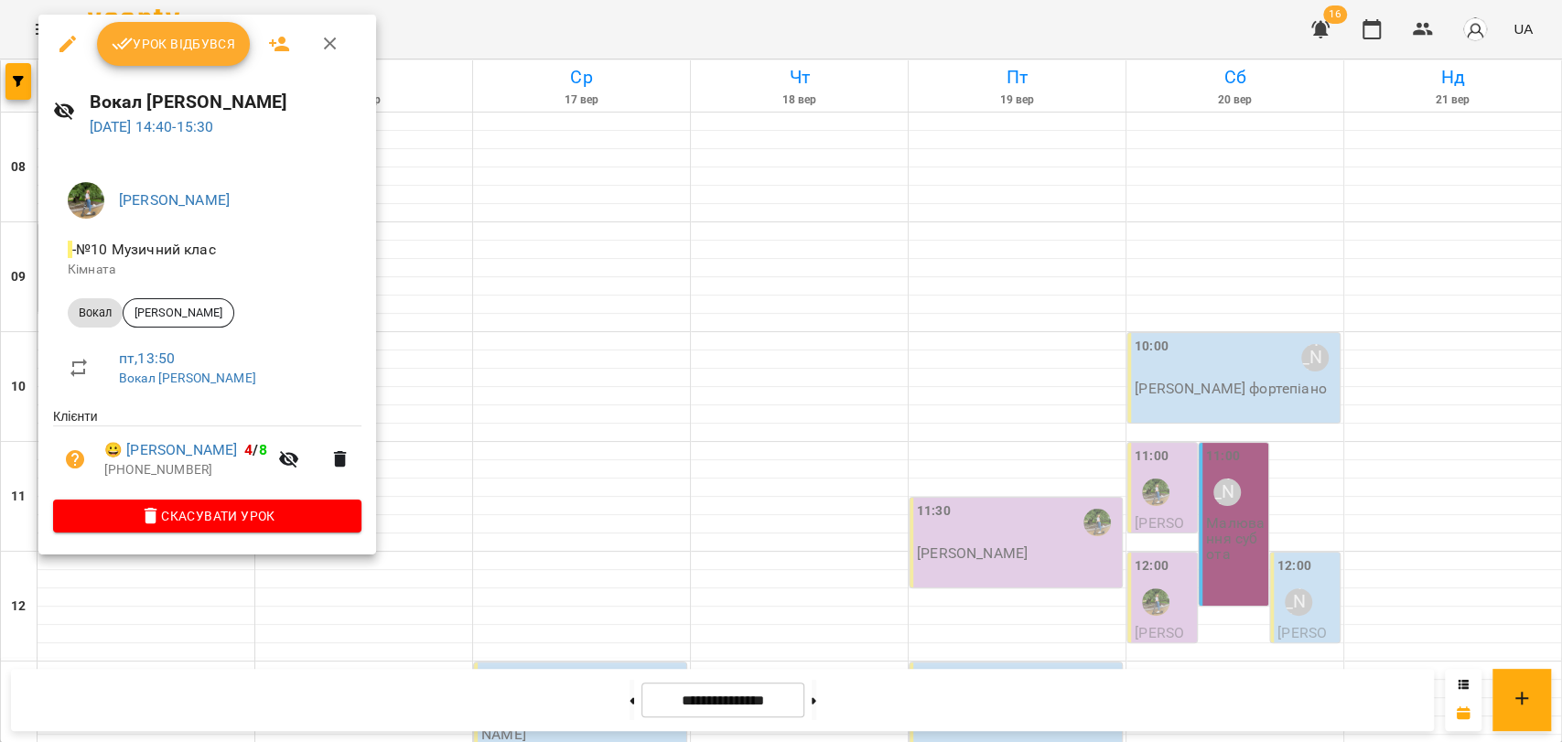
click at [333, 42] on icon "button" at bounding box center [330, 44] width 22 height 22
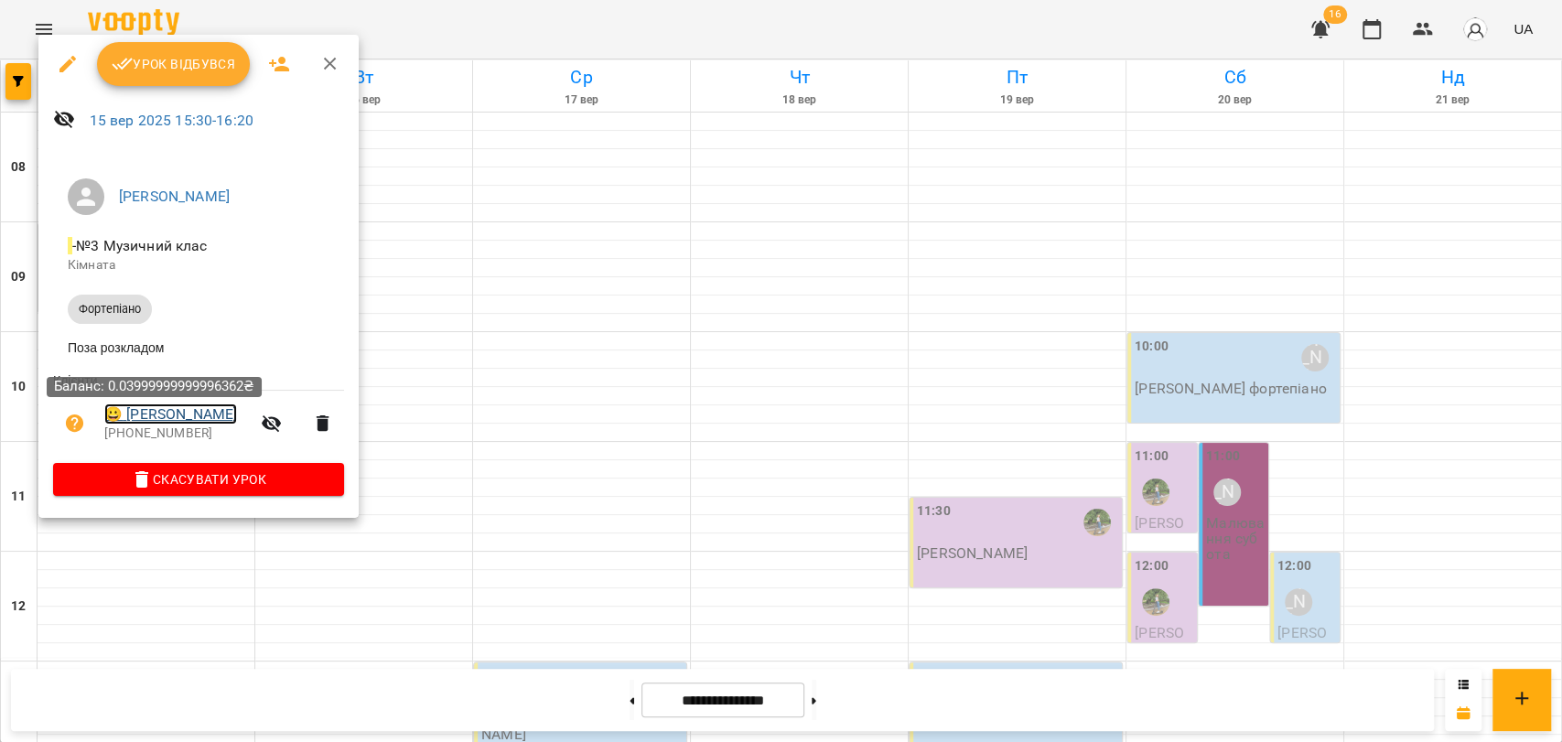
click at [173, 413] on link "😀 [PERSON_NAME]" at bounding box center [170, 415] width 133 height 22
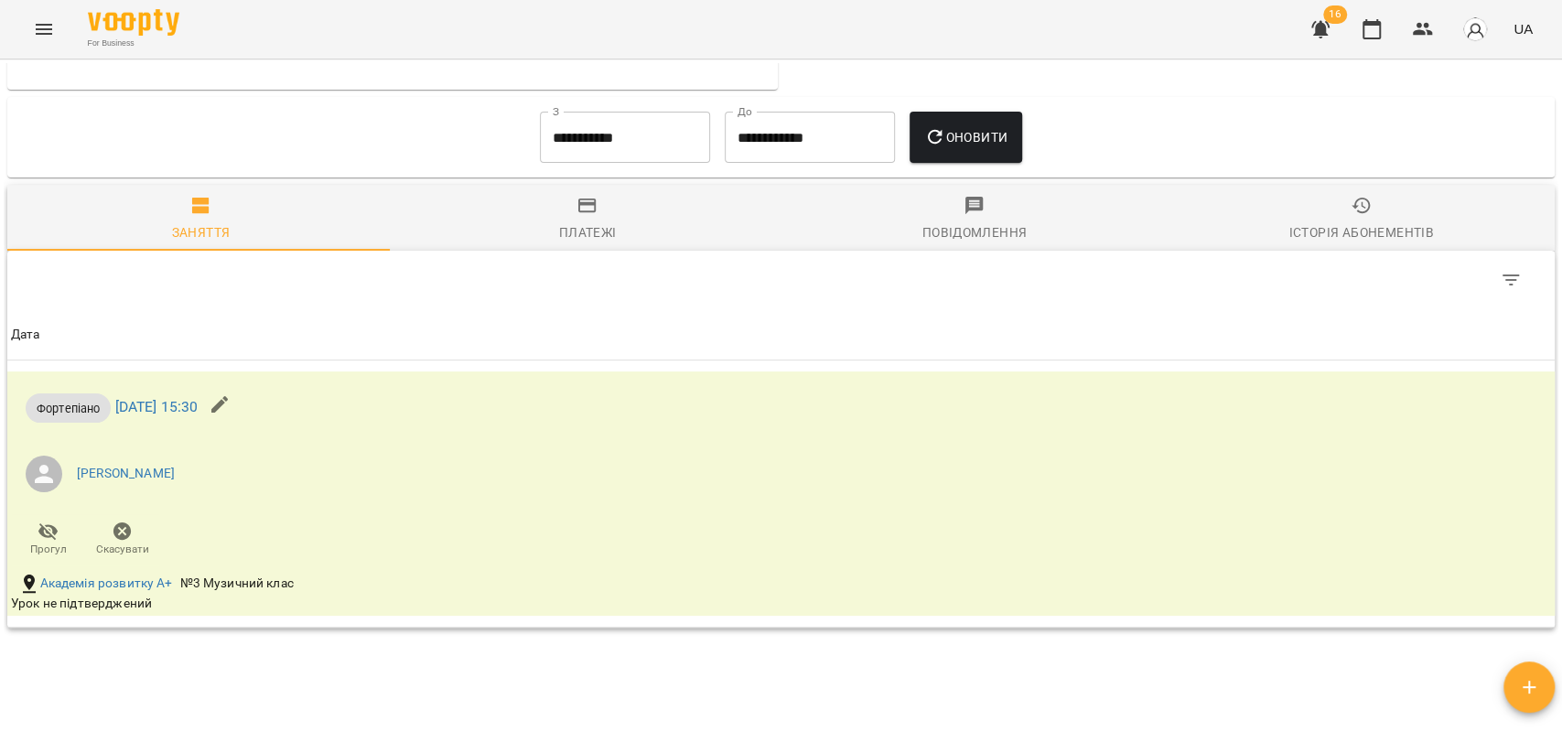
click at [1339, 235] on div "Історія абонементів" at bounding box center [1360, 232] width 145 height 22
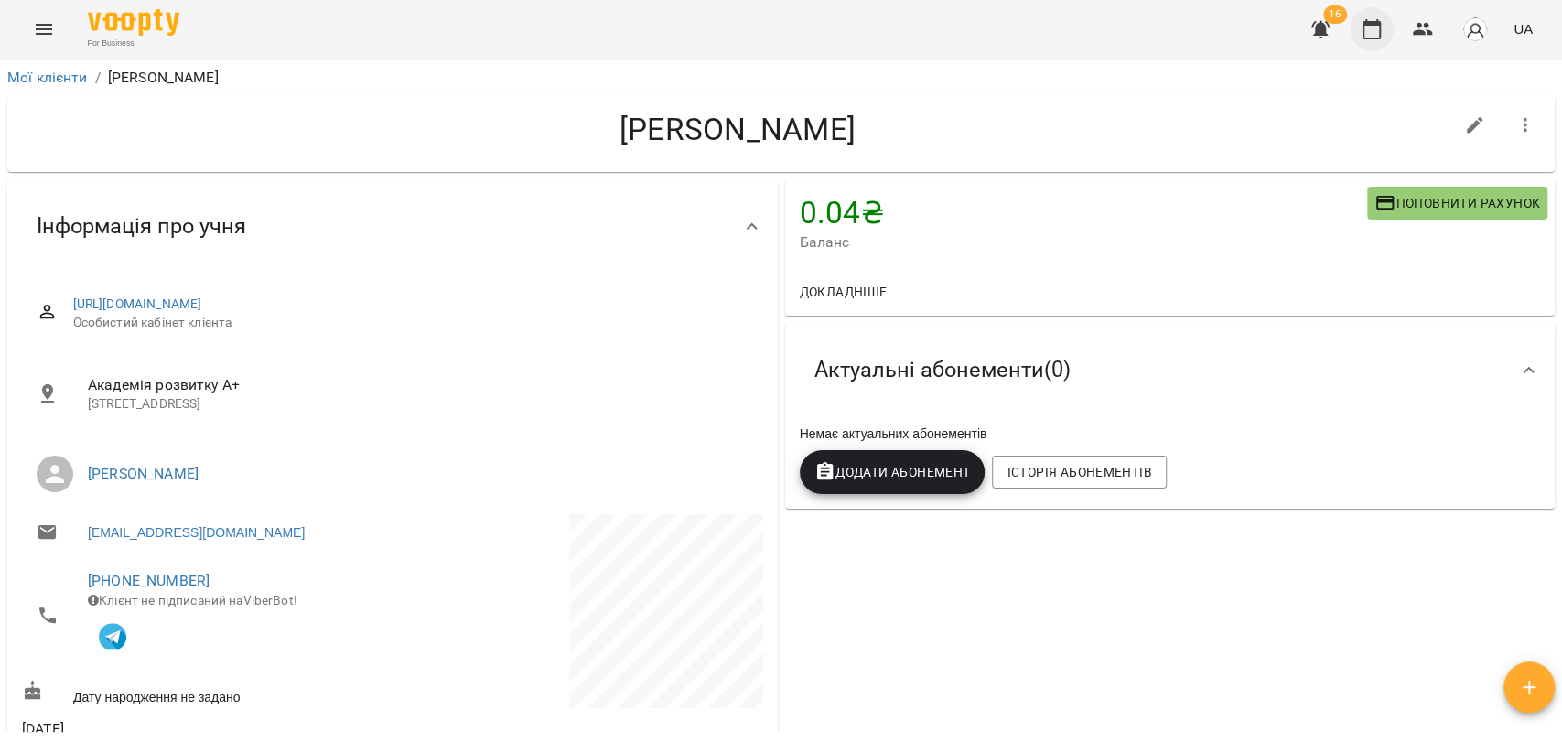
click at [1366, 34] on icon "button" at bounding box center [1372, 29] width 22 height 22
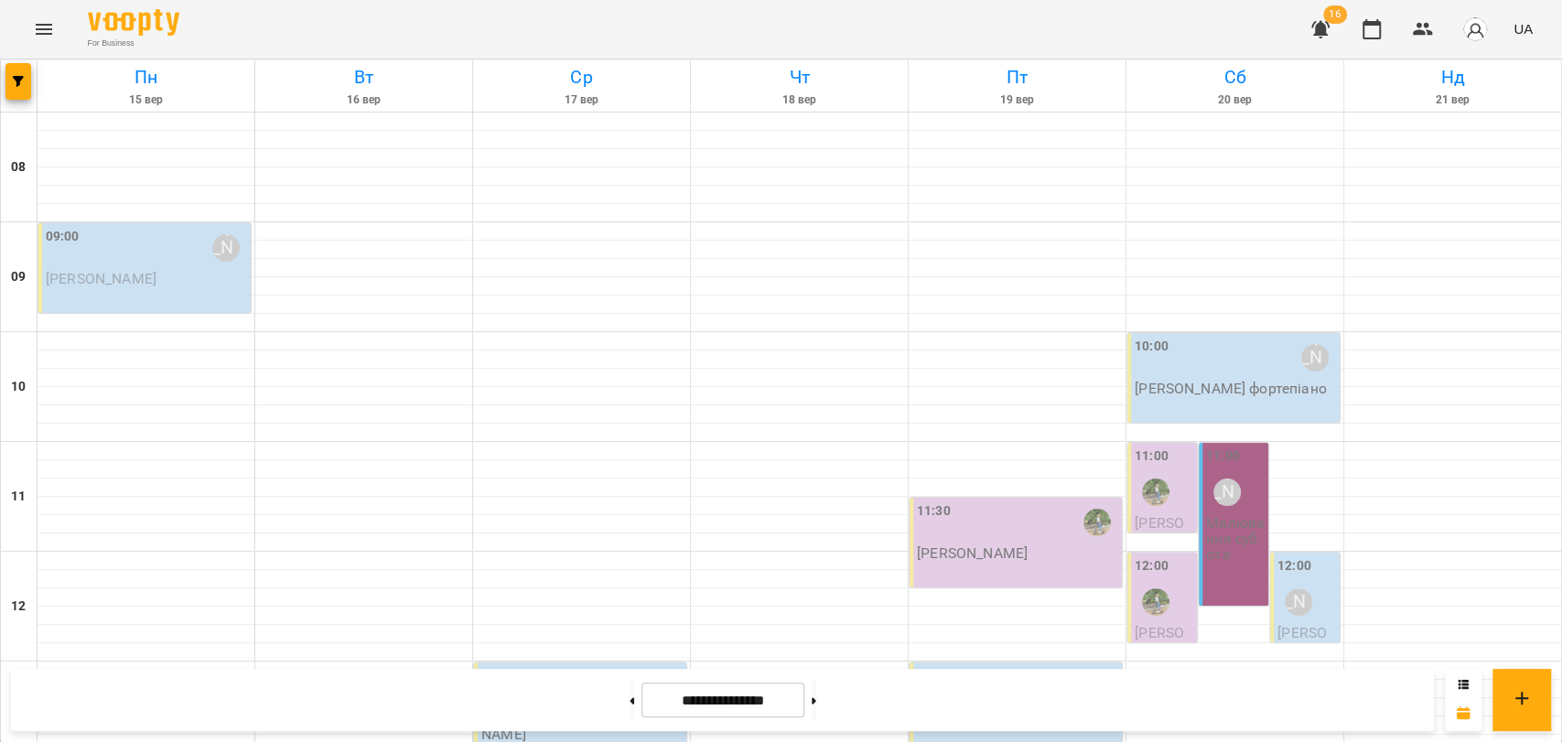
scroll to position [609, 0]
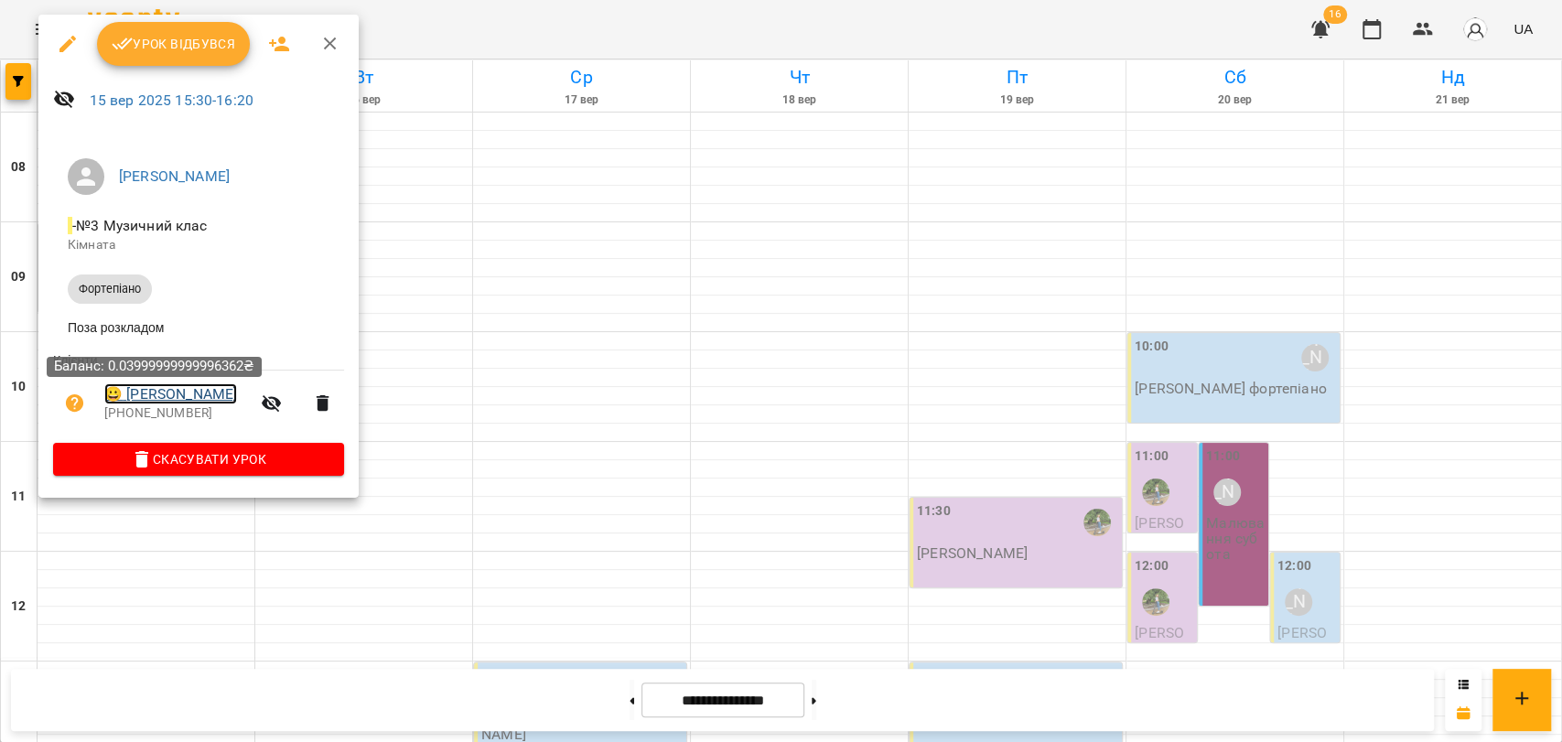
click at [176, 394] on link "😀 [PERSON_NAME]" at bounding box center [170, 394] width 133 height 22
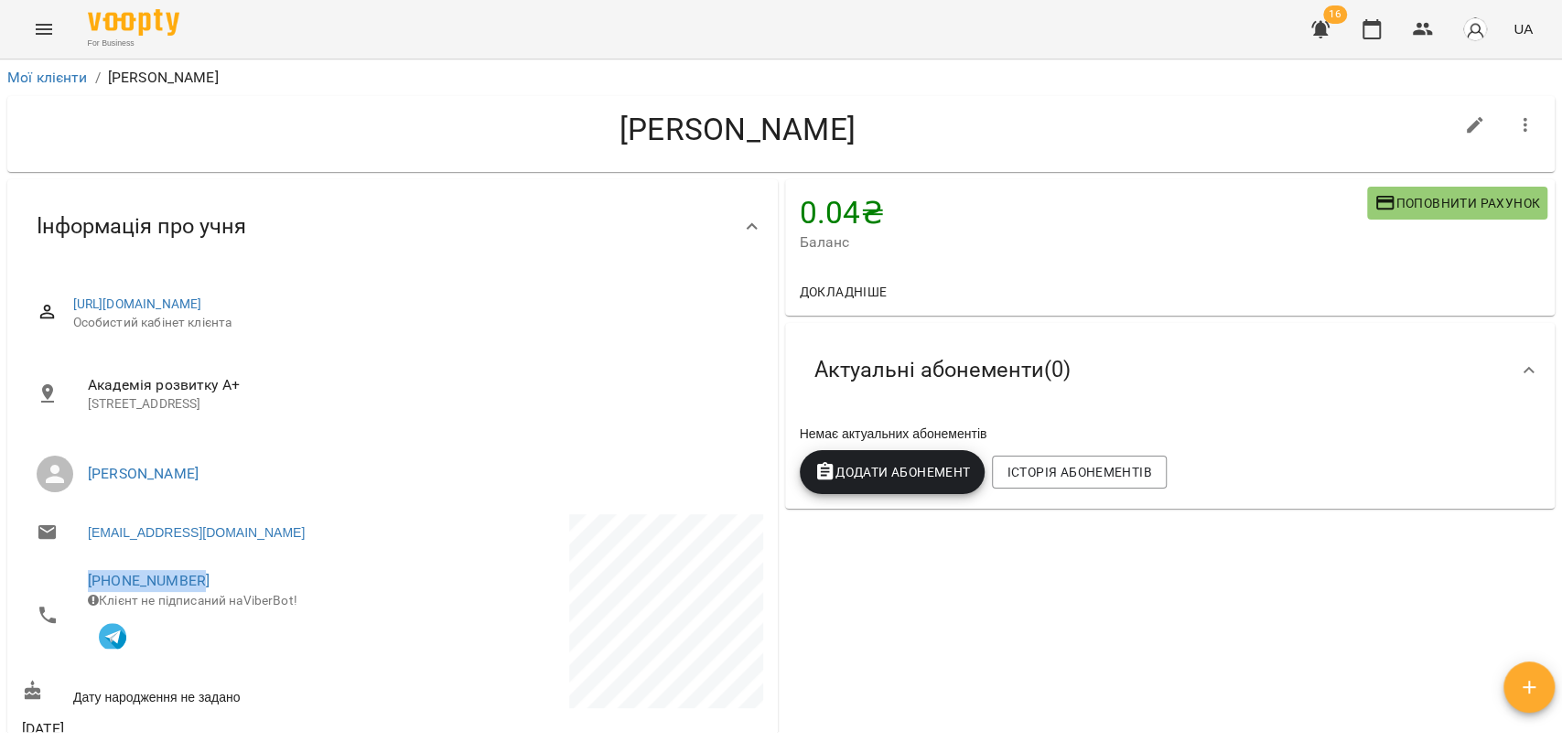
drag, startPoint x: 263, startPoint y: 558, endPoint x: 63, endPoint y: 592, distance: 202.3
click at [63, 592] on div "[PHONE_NUMBER] Клієнт не підписаний на ViberBot!" at bounding box center [205, 615] width 374 height 122
copy link "[PHONE_NUMBER]"
click at [1372, 23] on icon "button" at bounding box center [1372, 29] width 18 height 20
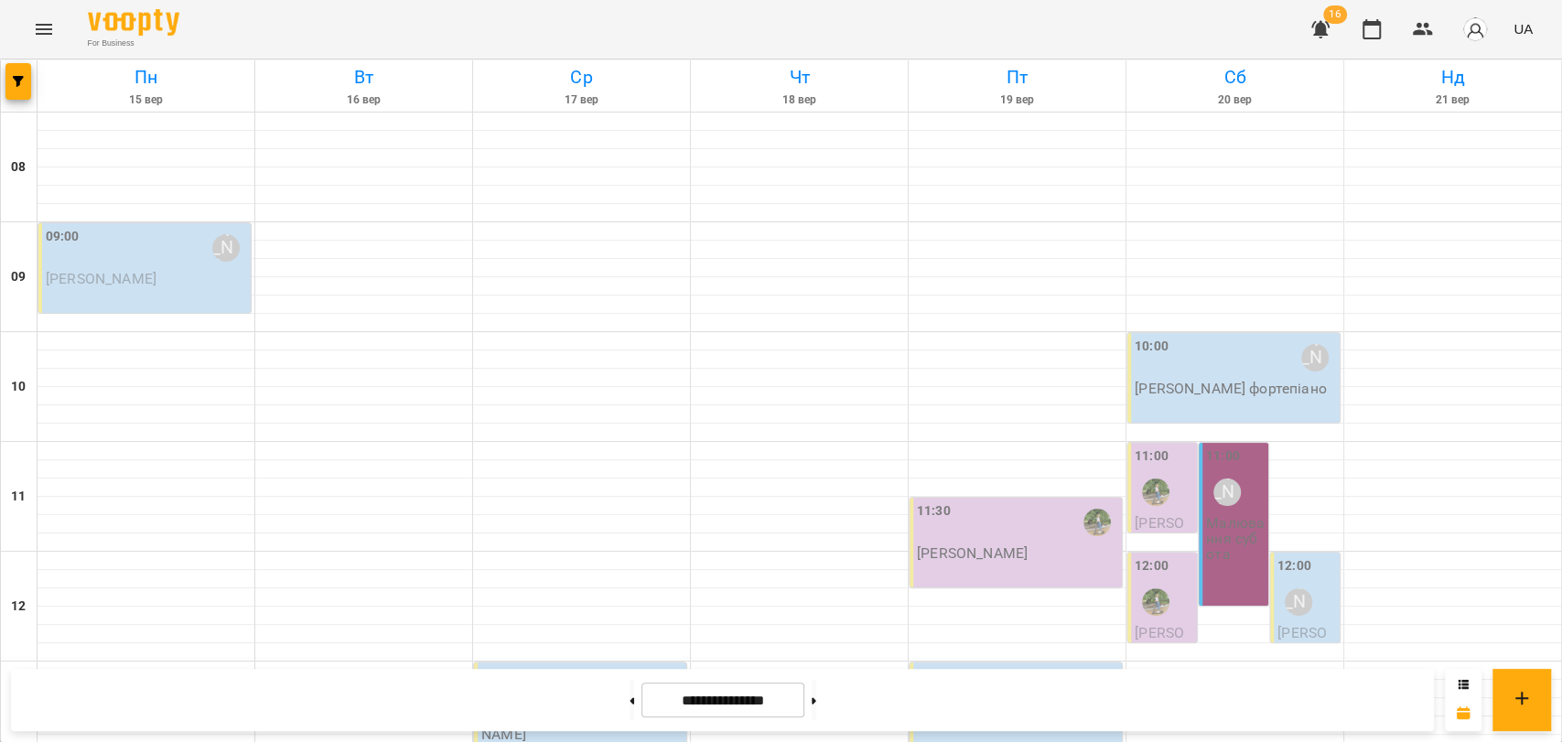
scroll to position [771, 0]
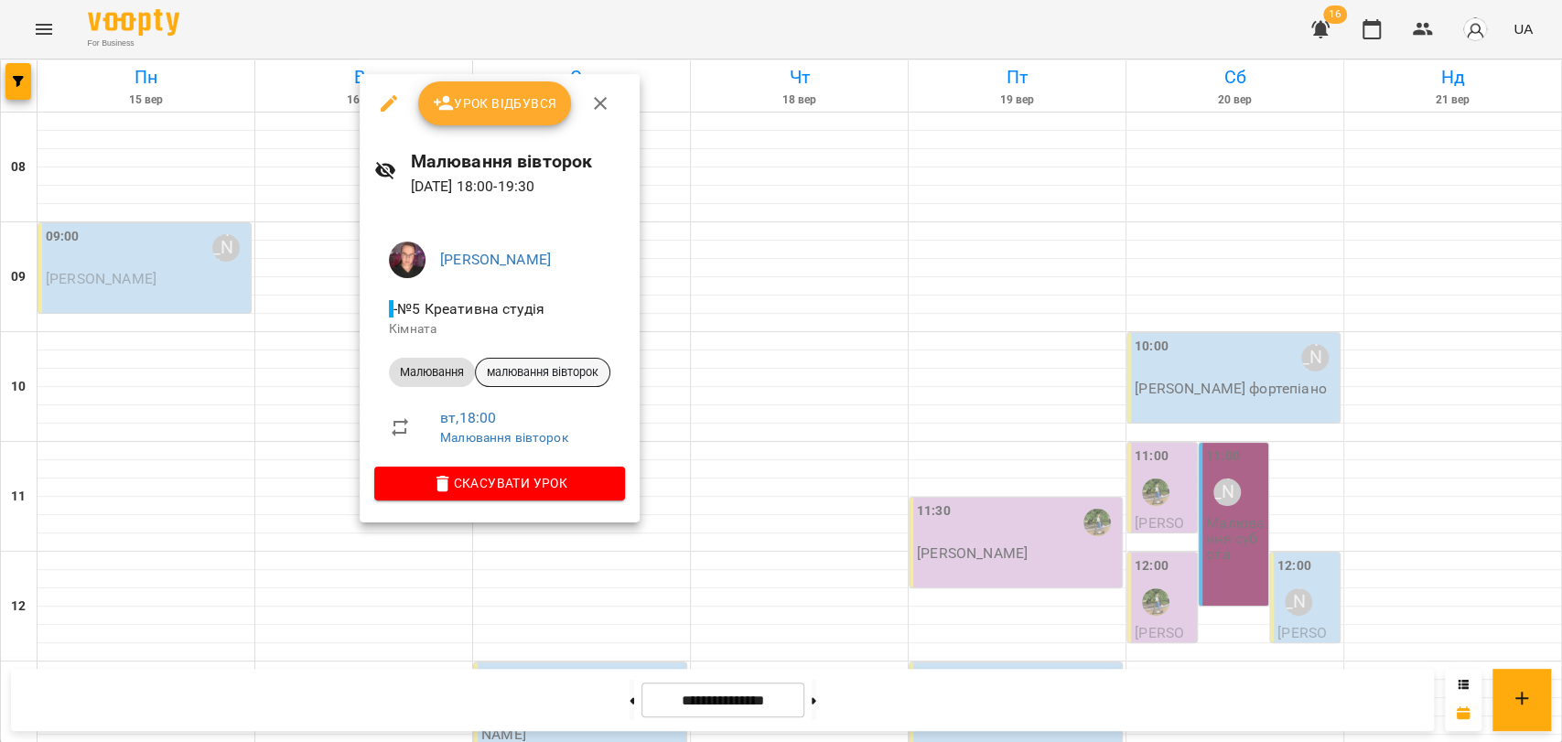
click at [564, 377] on span "малювання вівторок" at bounding box center [543, 372] width 134 height 16
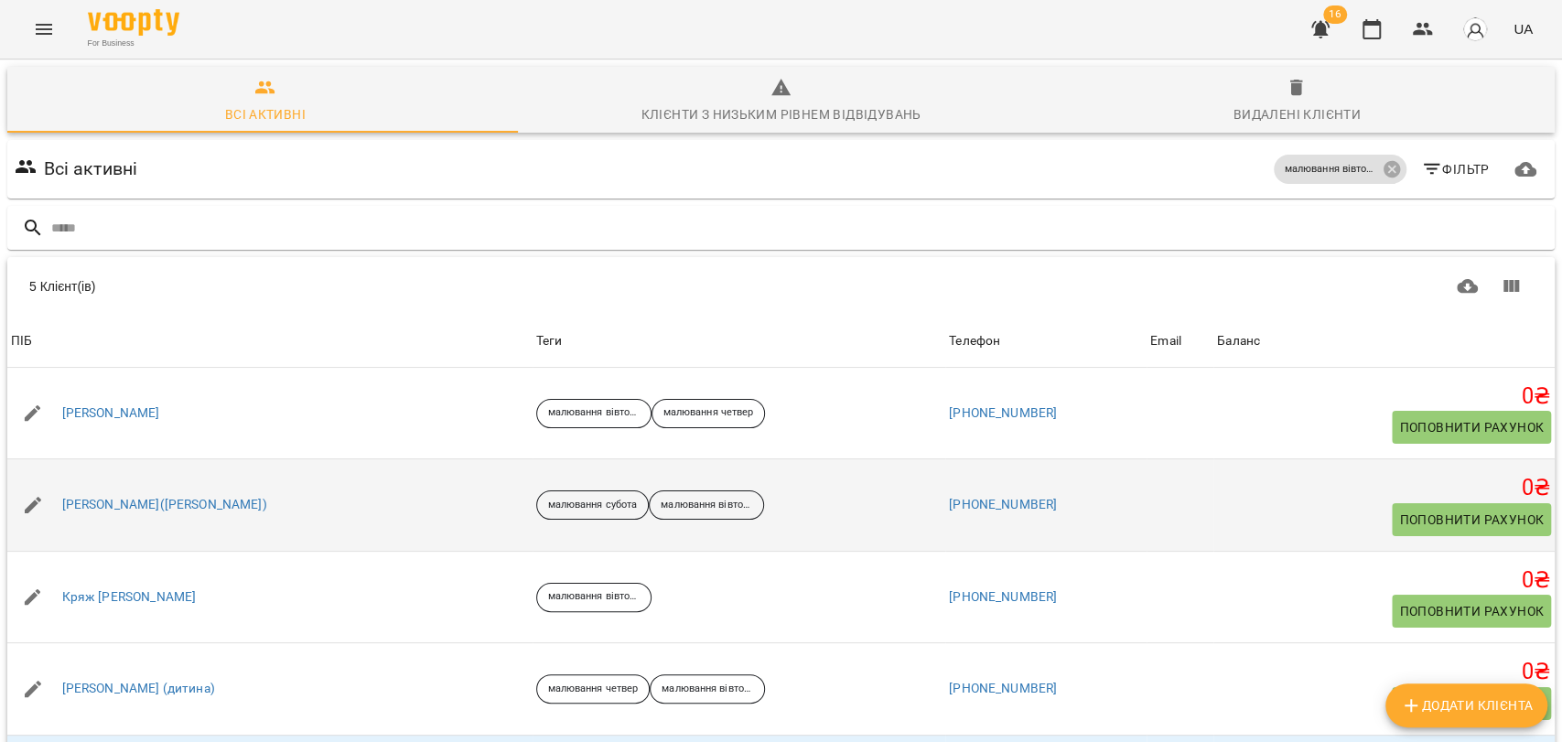
scroll to position [53, 0]
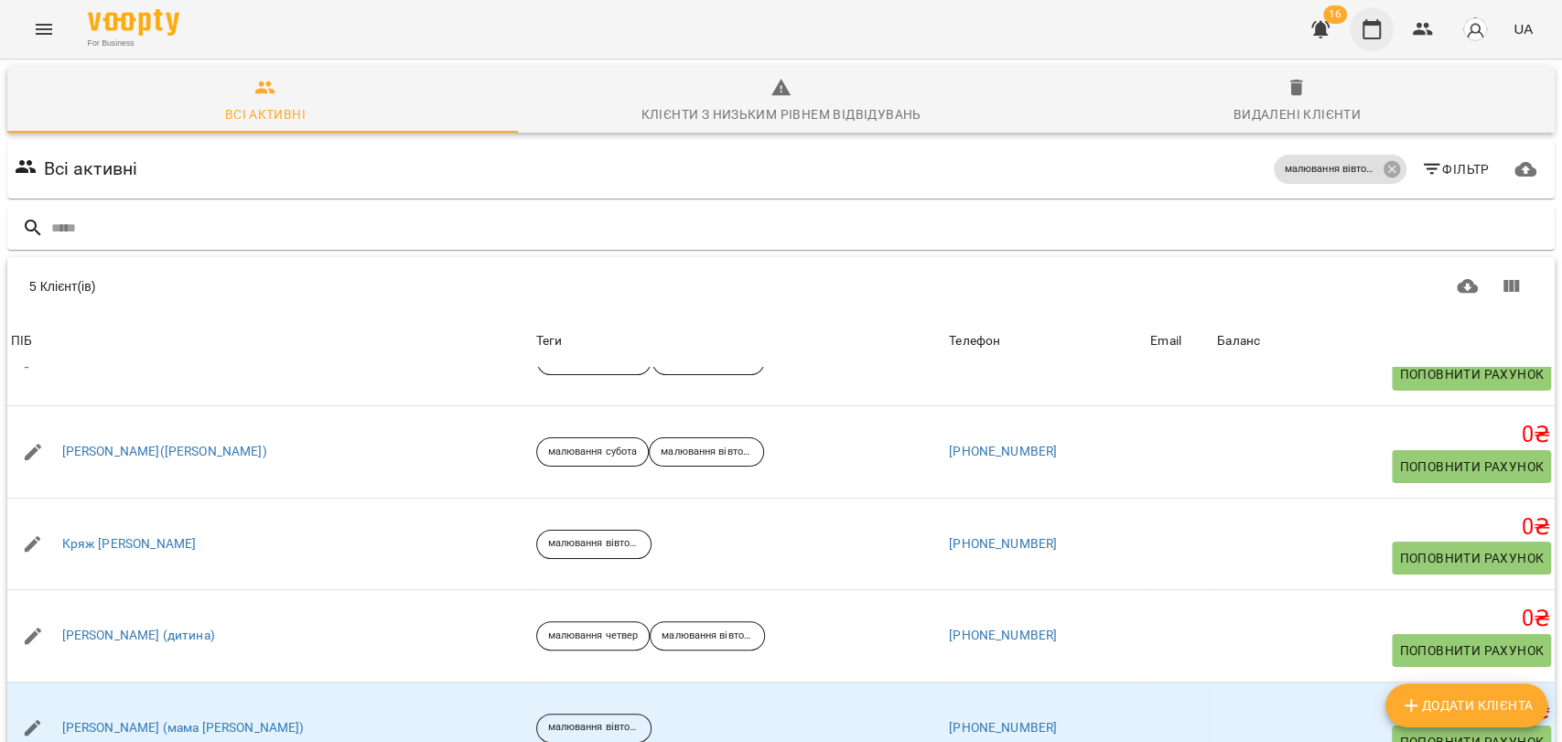
click at [1352, 30] on button "button" at bounding box center [1372, 29] width 44 height 44
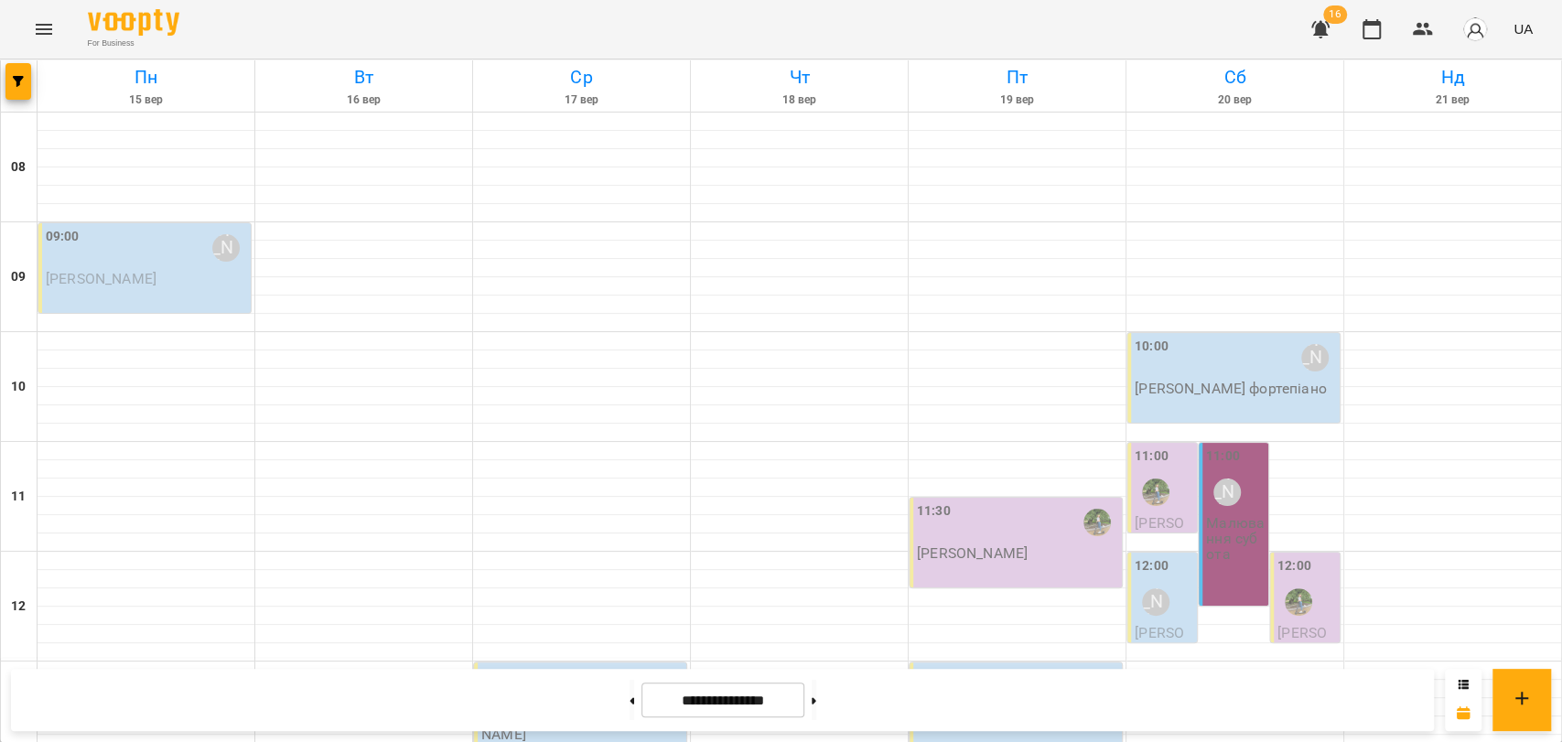
scroll to position [711, 0]
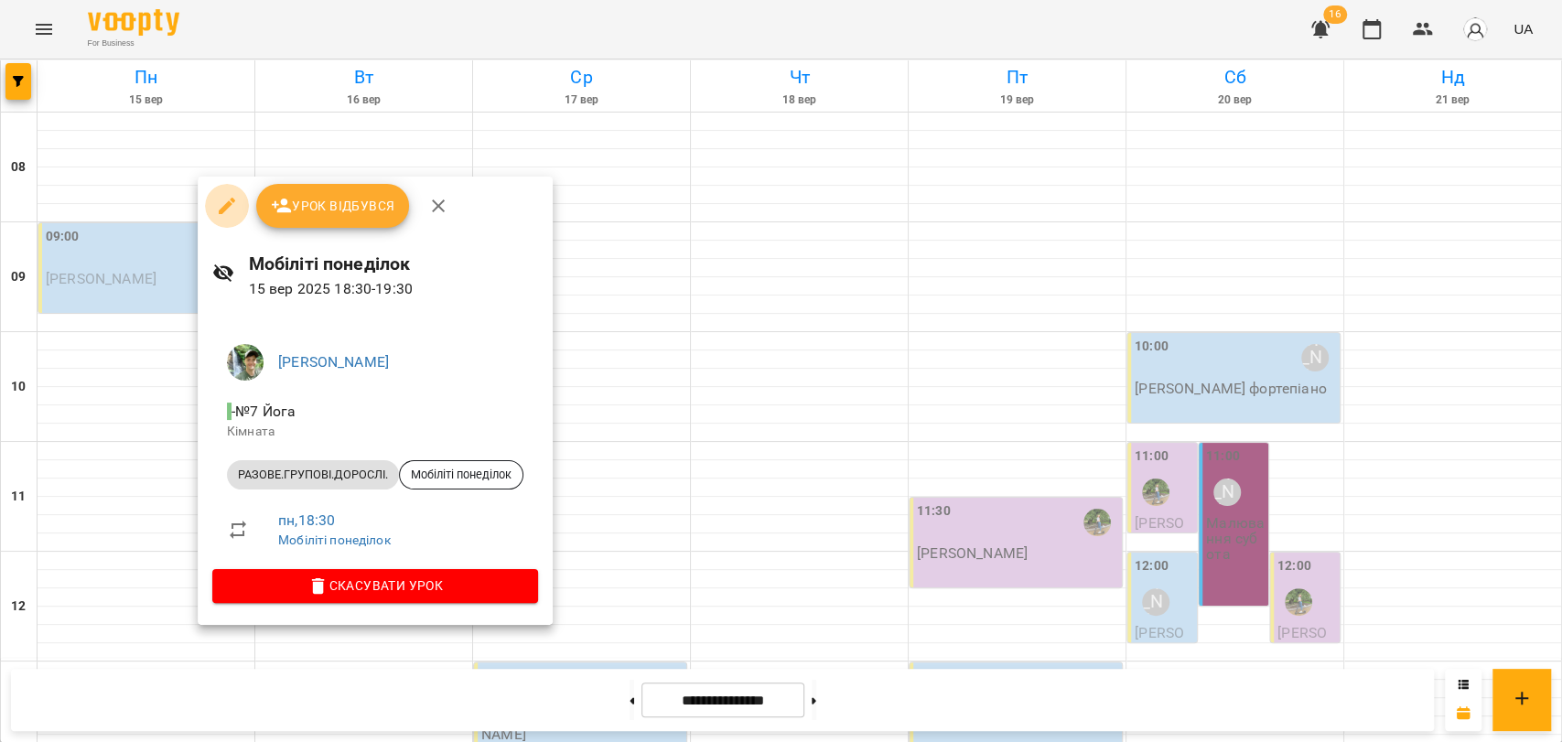
click at [234, 190] on button "button" at bounding box center [227, 206] width 44 height 44
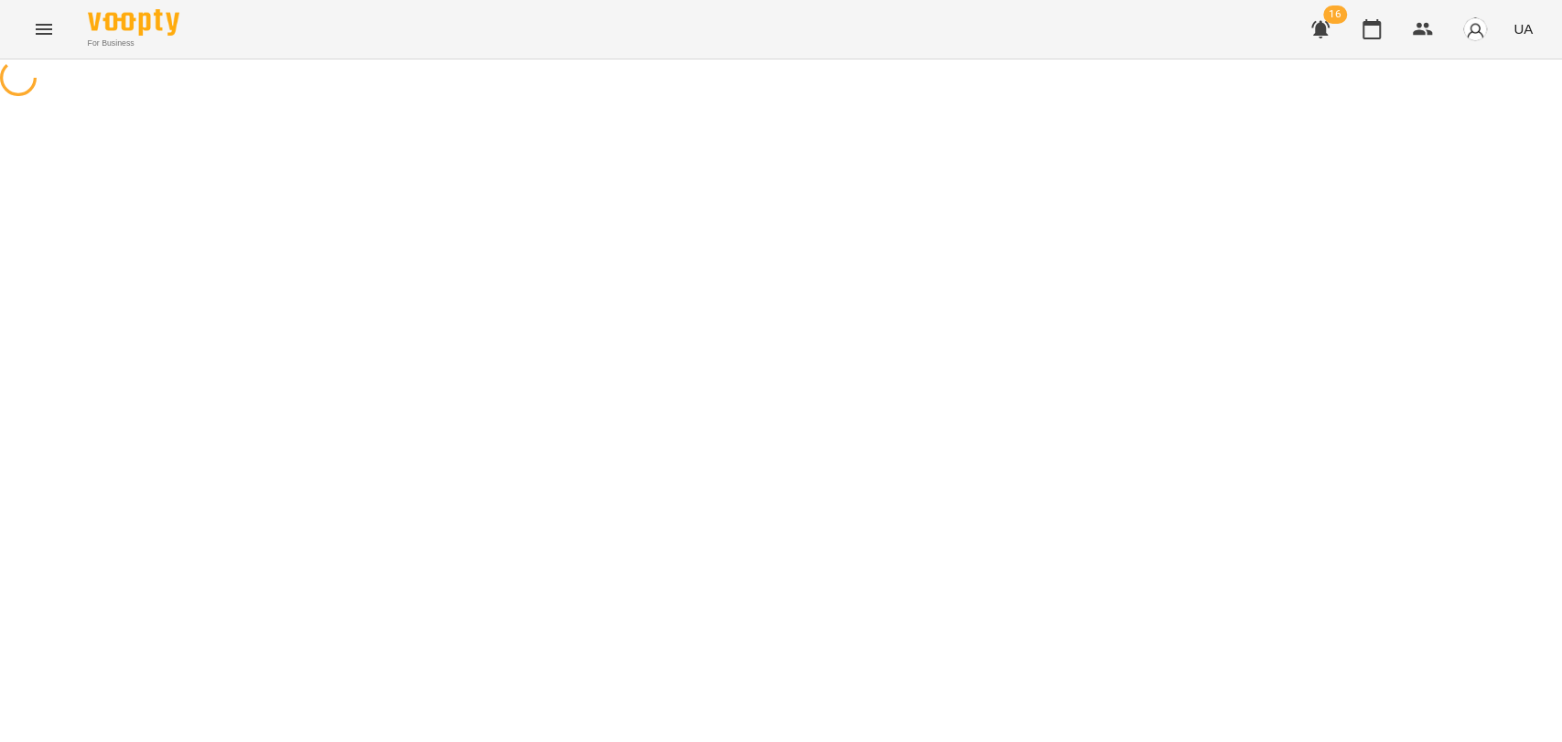
select select "**********"
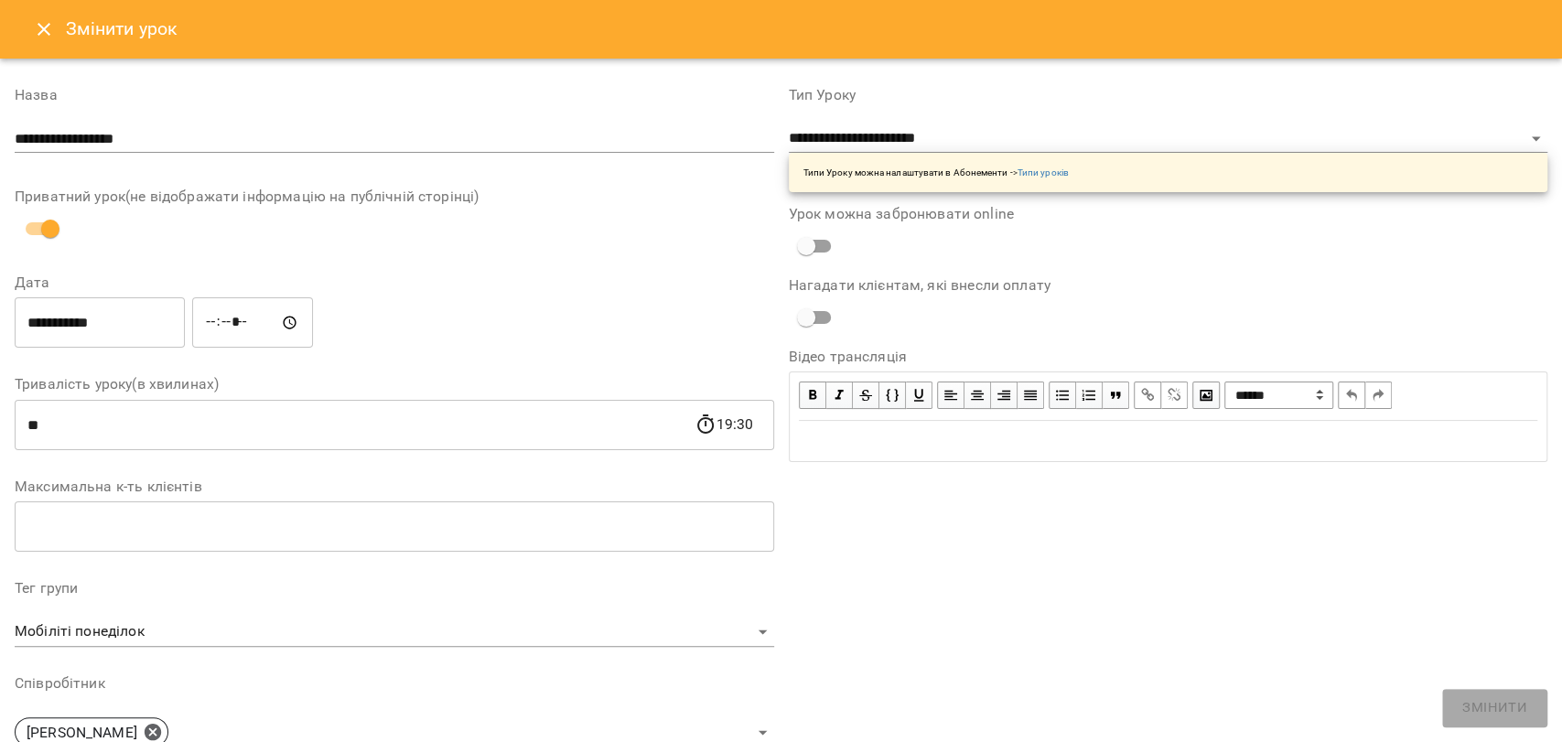
click at [226, 324] on input "*****" at bounding box center [252, 322] width 121 height 51
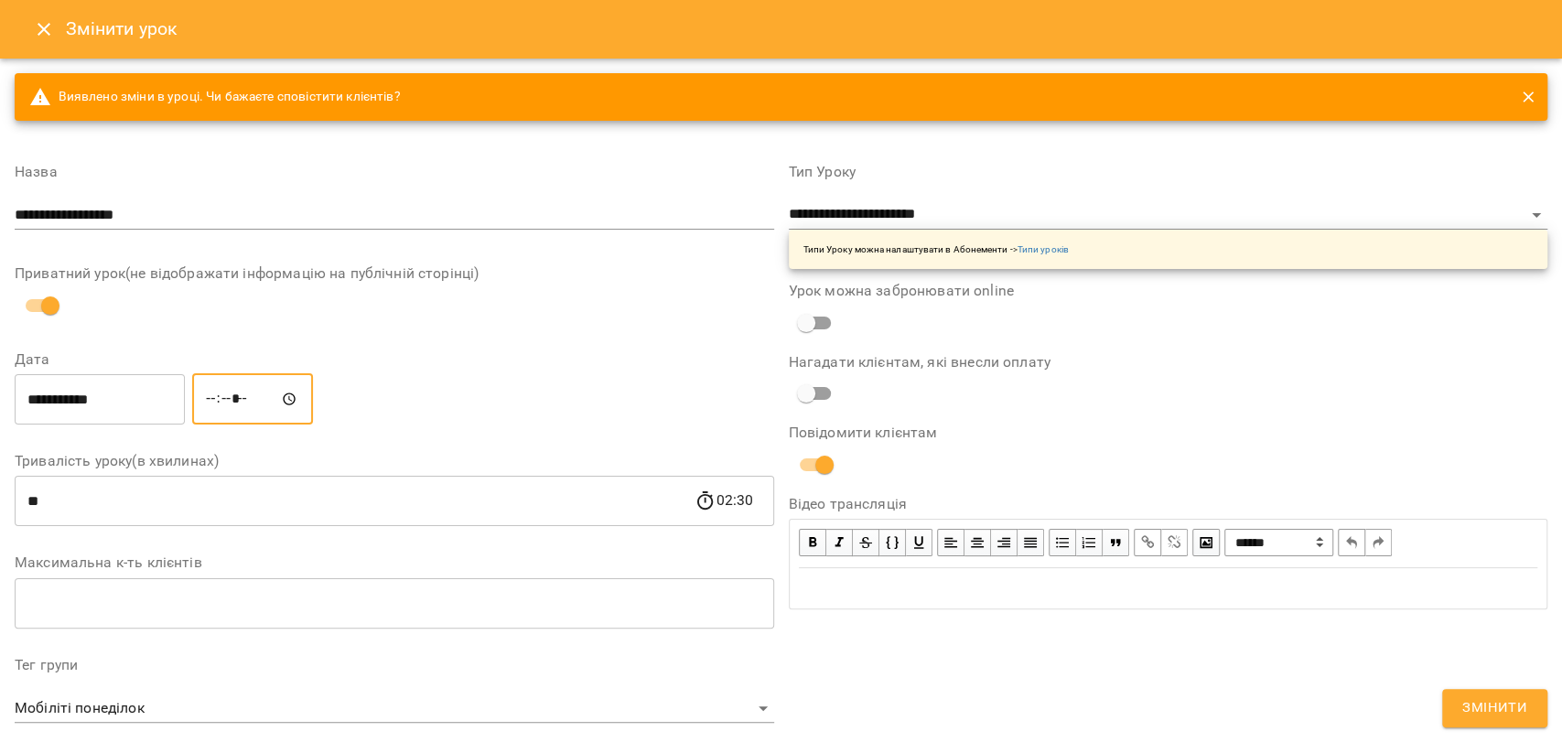
type input "*****"
click at [1450, 699] on span "Змінити" at bounding box center [1494, 708] width 65 height 24
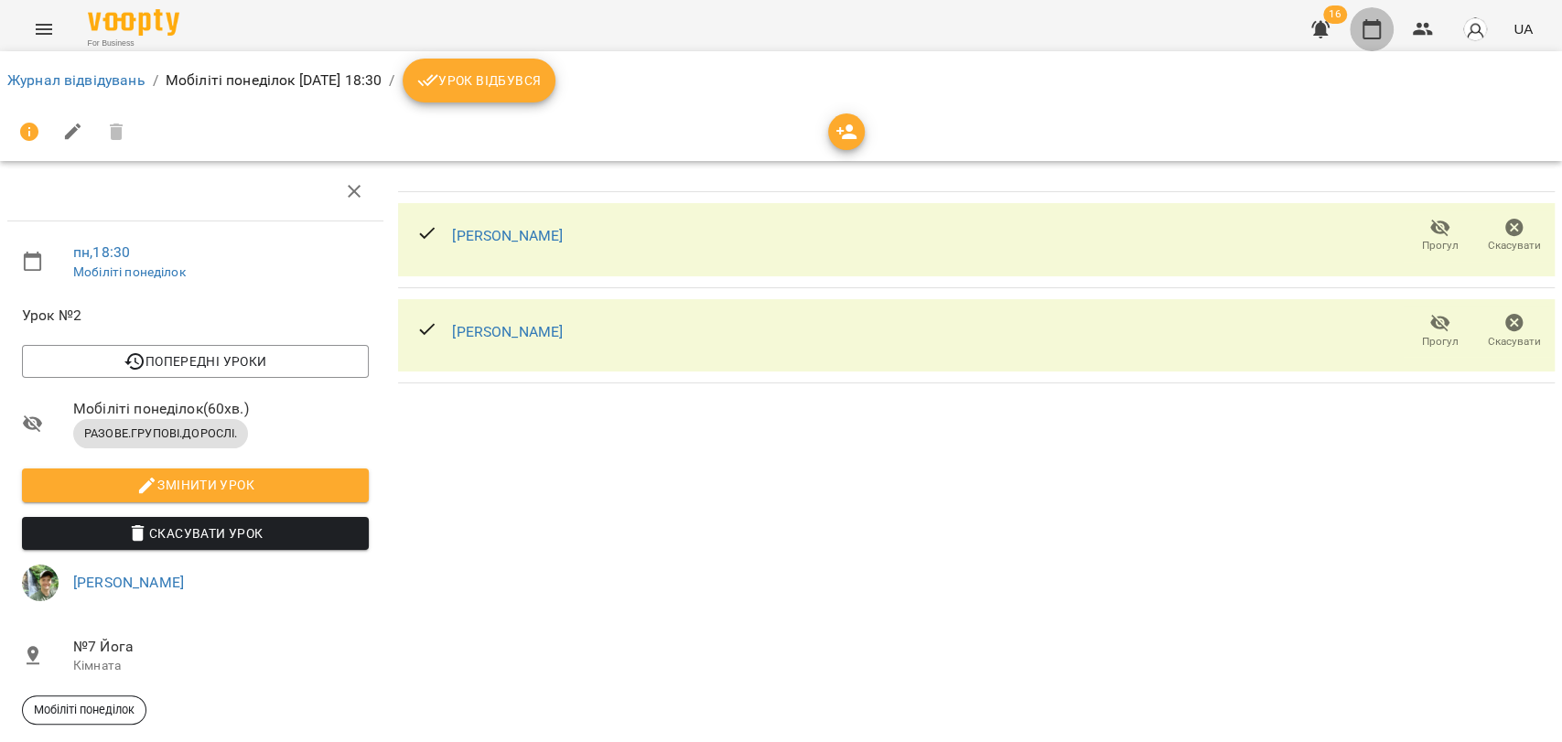
drag, startPoint x: 1367, startPoint y: 34, endPoint x: 1365, endPoint y: 50, distance: 16.6
click at [1365, 50] on div "For Business 16 UA Журнал відвідувань / Мобіліті понеділок [DATE] 18:30 / Урок …" at bounding box center [781, 417] width 1562 height 835
click at [1357, 30] on button "button" at bounding box center [1372, 29] width 44 height 44
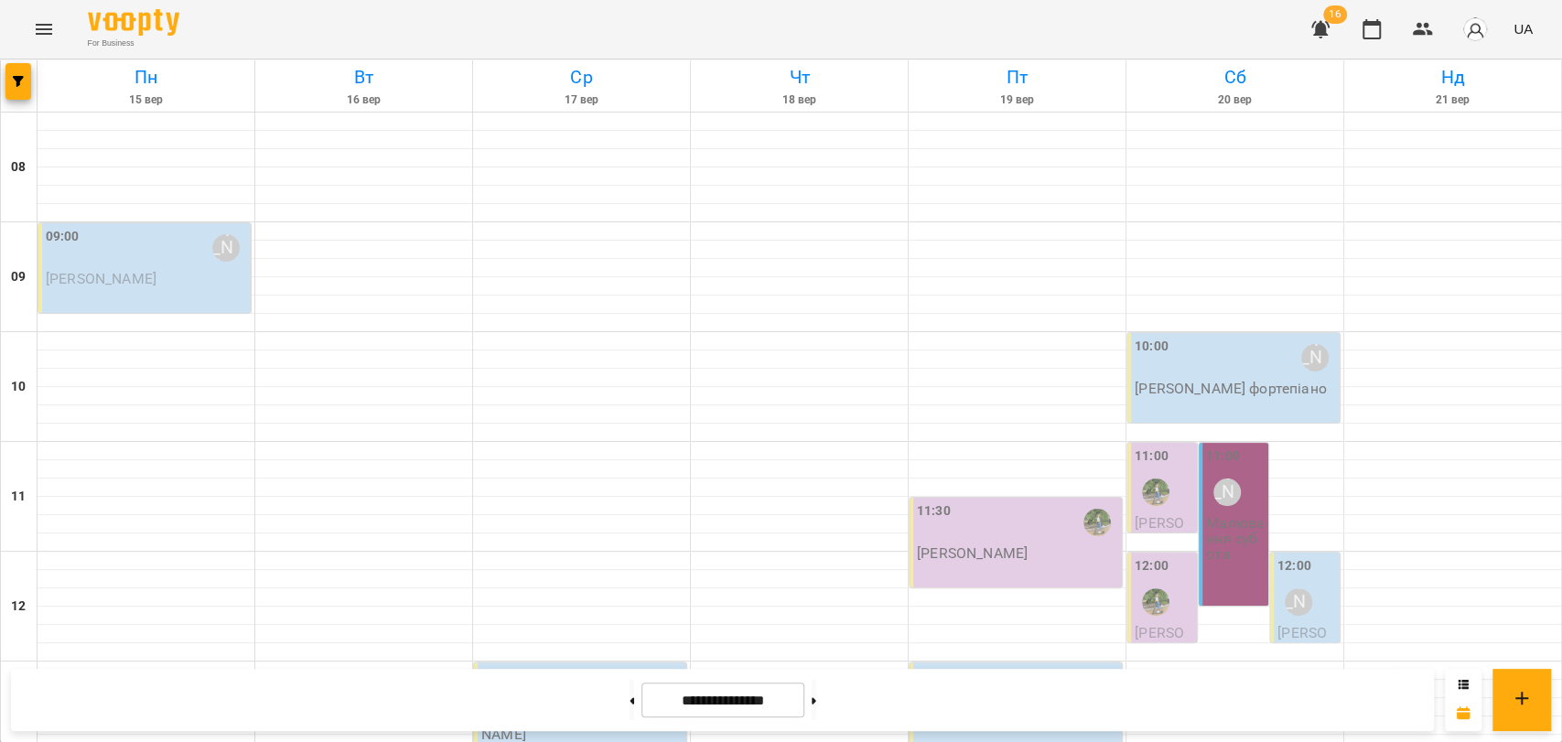
scroll to position [771, 0]
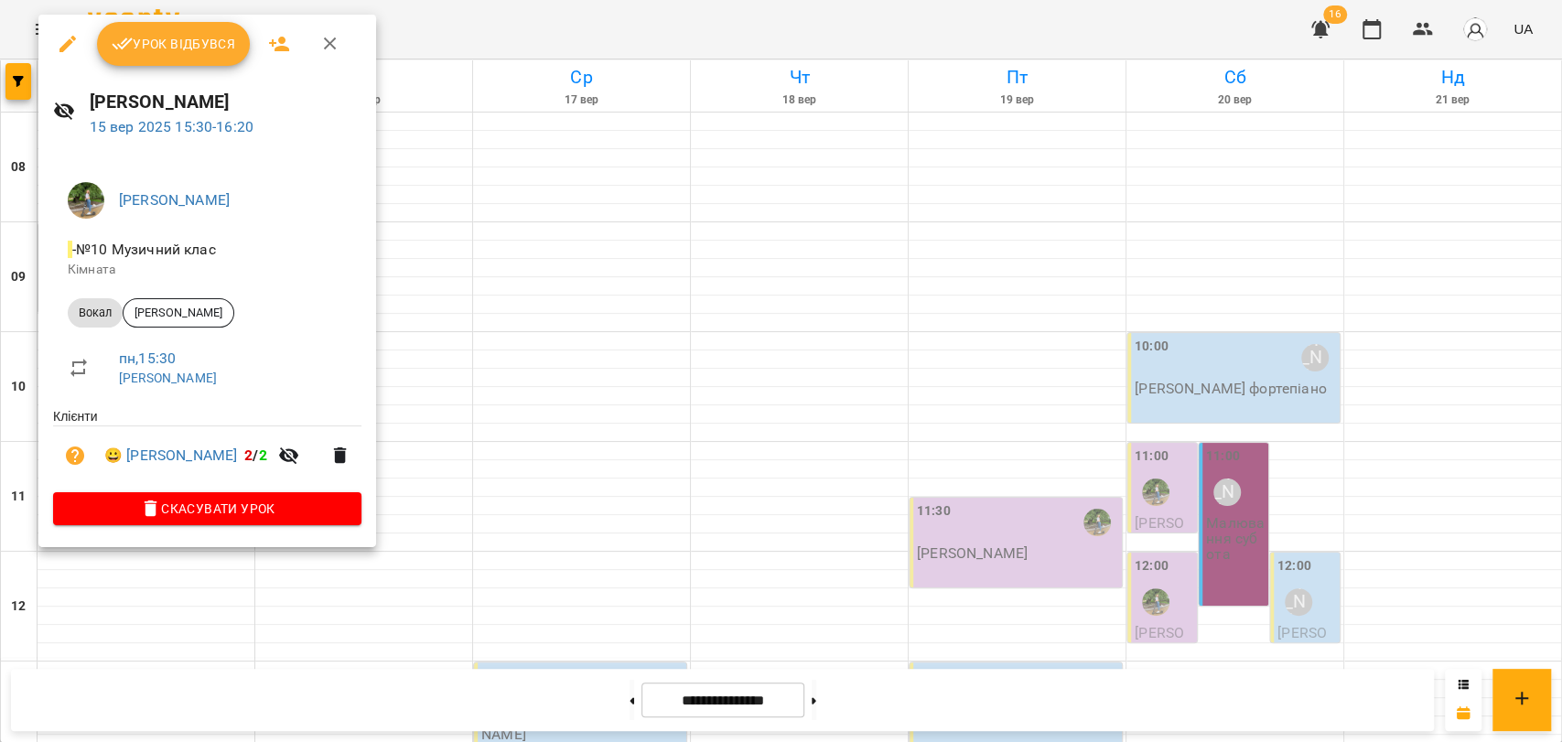
click at [337, 35] on icon "button" at bounding box center [330, 44] width 22 height 22
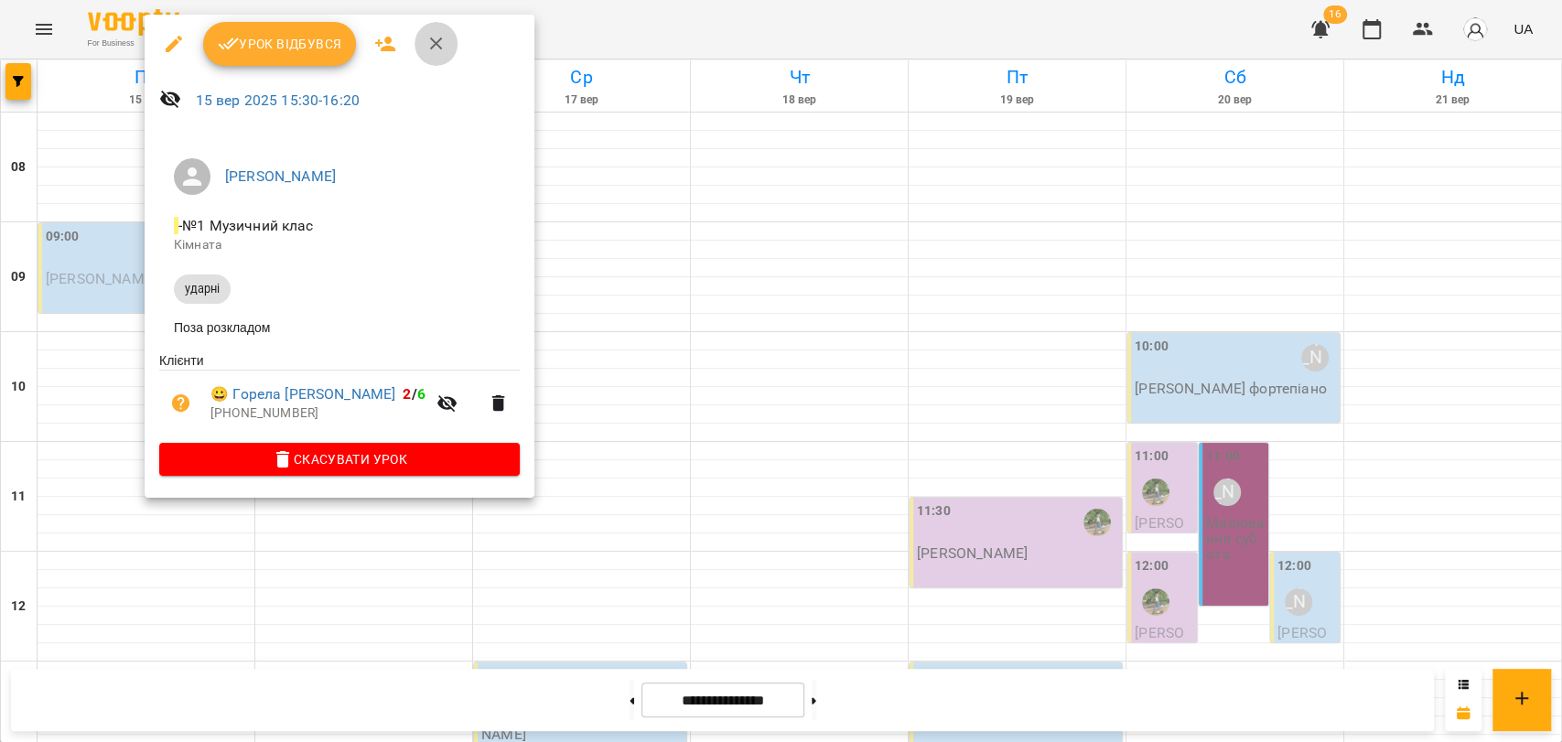
click at [422, 31] on button "button" at bounding box center [437, 44] width 44 height 44
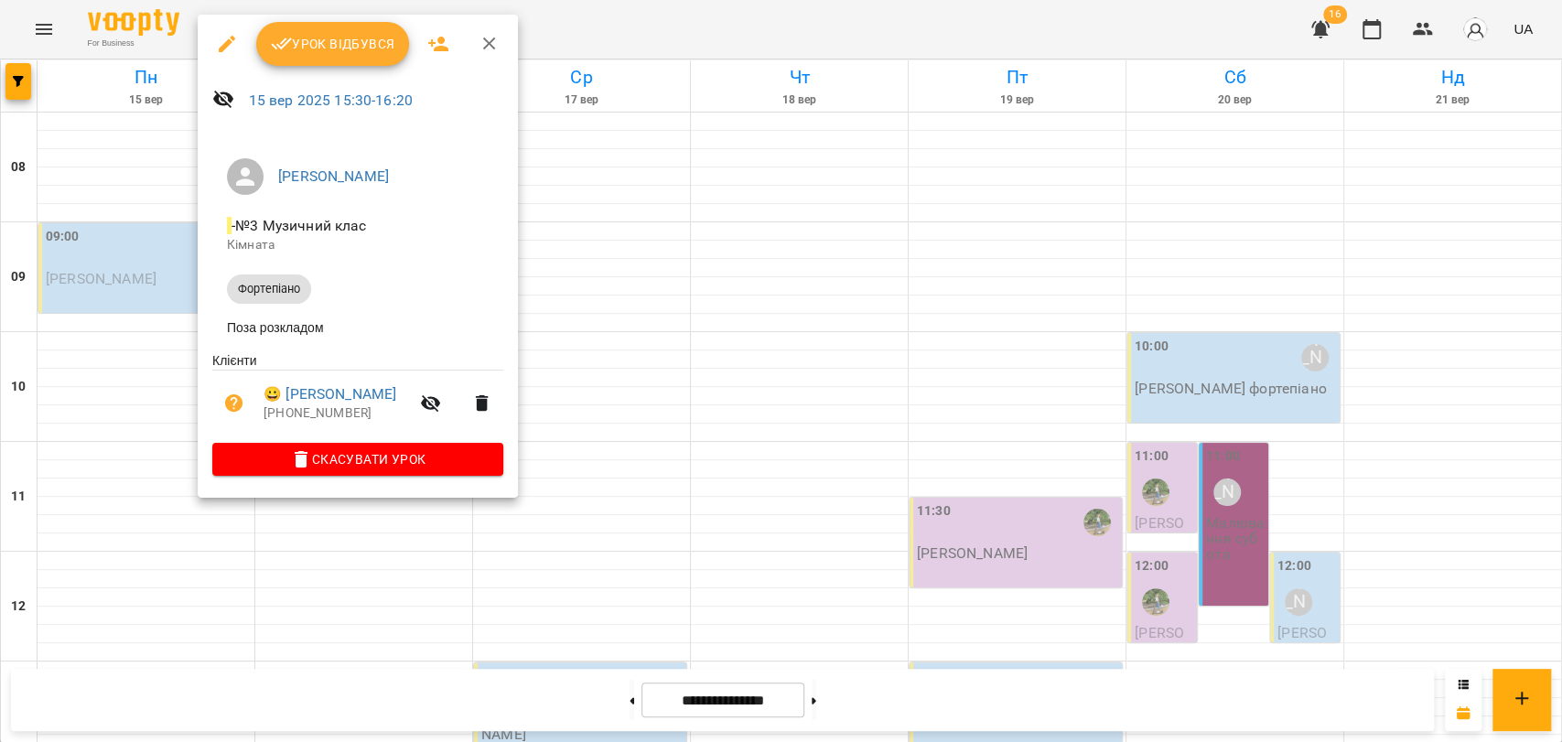
click at [479, 51] on icon "button" at bounding box center [490, 44] width 22 height 22
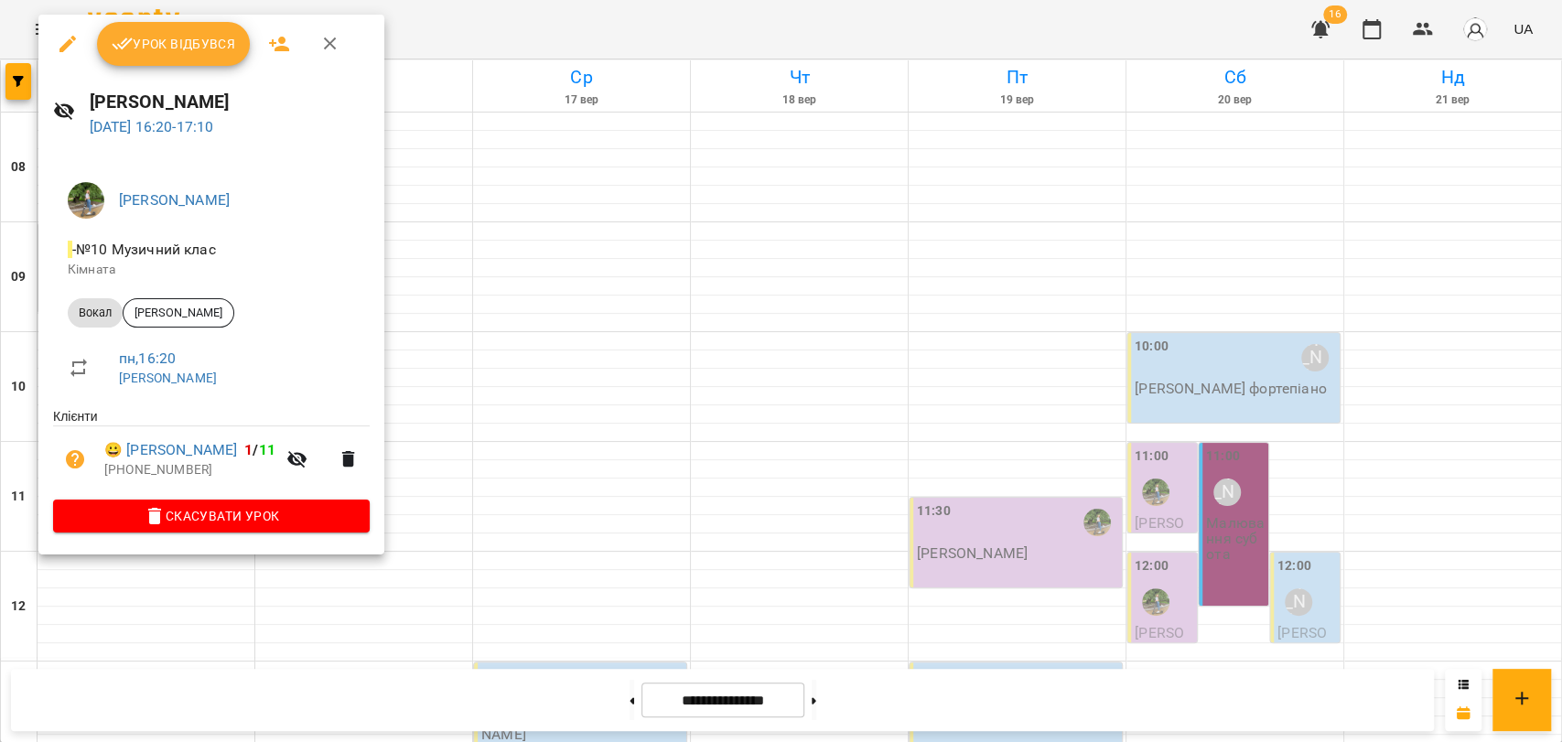
click at [328, 56] on button "button" at bounding box center [330, 44] width 44 height 44
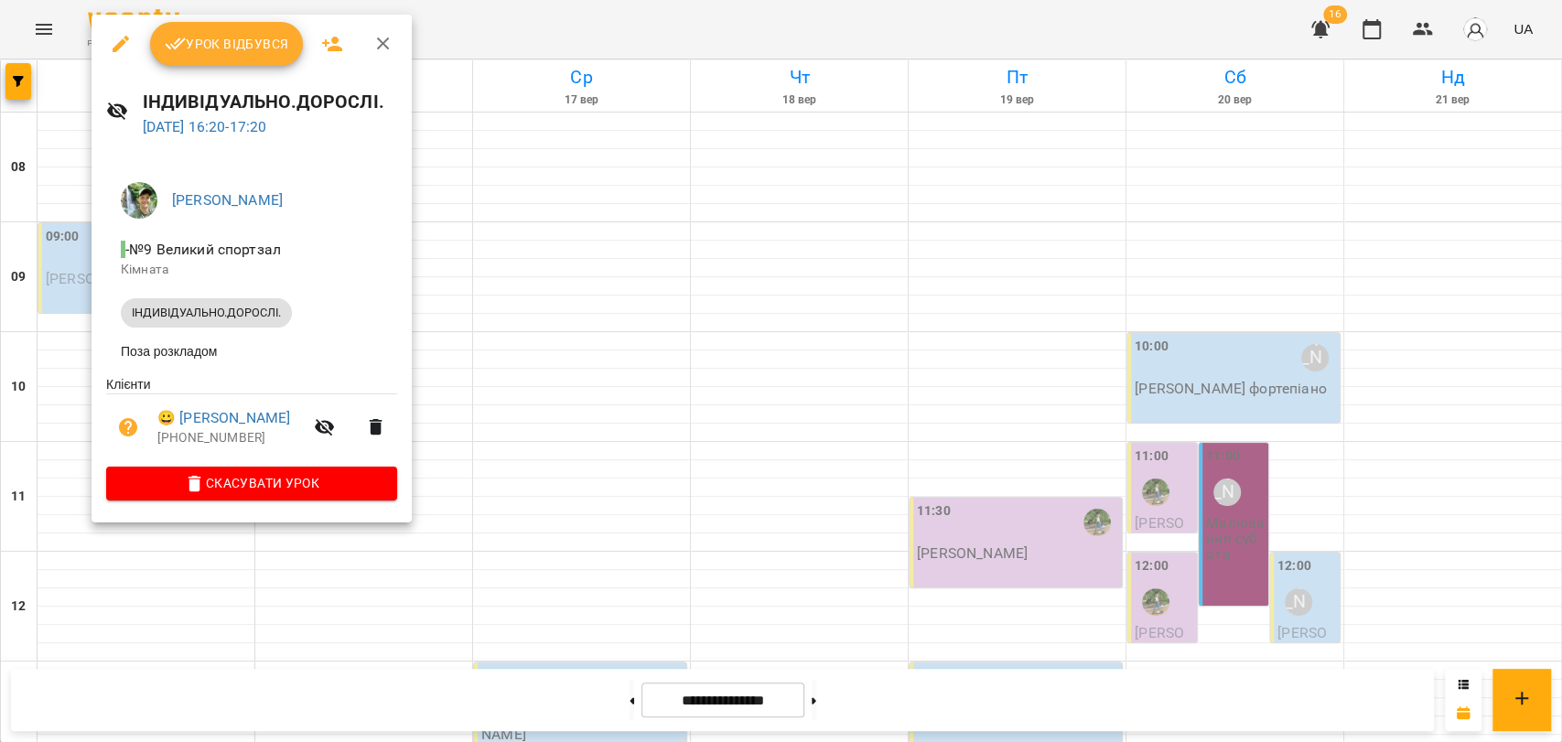
click at [64, 404] on div at bounding box center [781, 371] width 1562 height 742
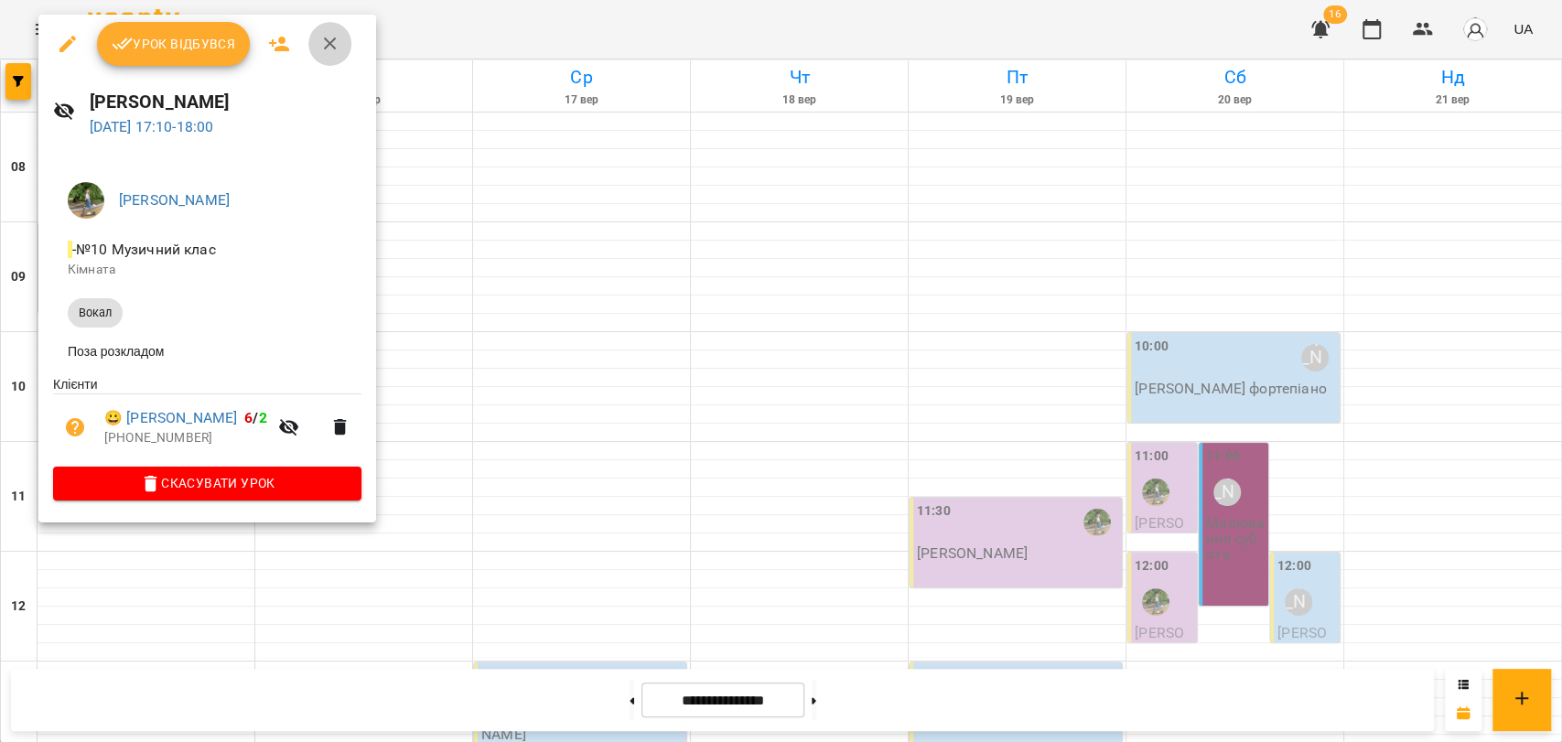
click at [333, 51] on icon "button" at bounding box center [330, 44] width 22 height 22
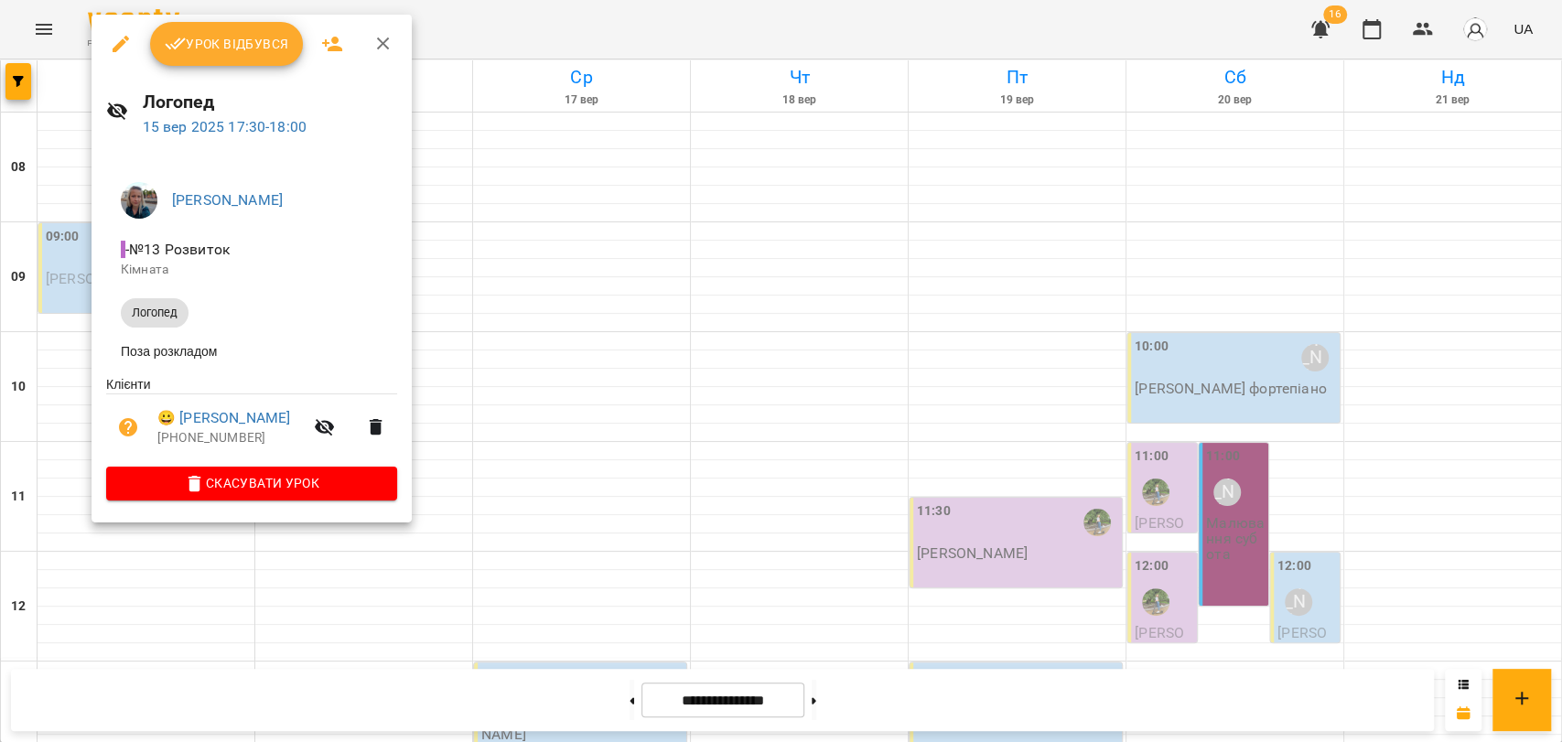
click at [374, 40] on icon "button" at bounding box center [383, 44] width 22 height 22
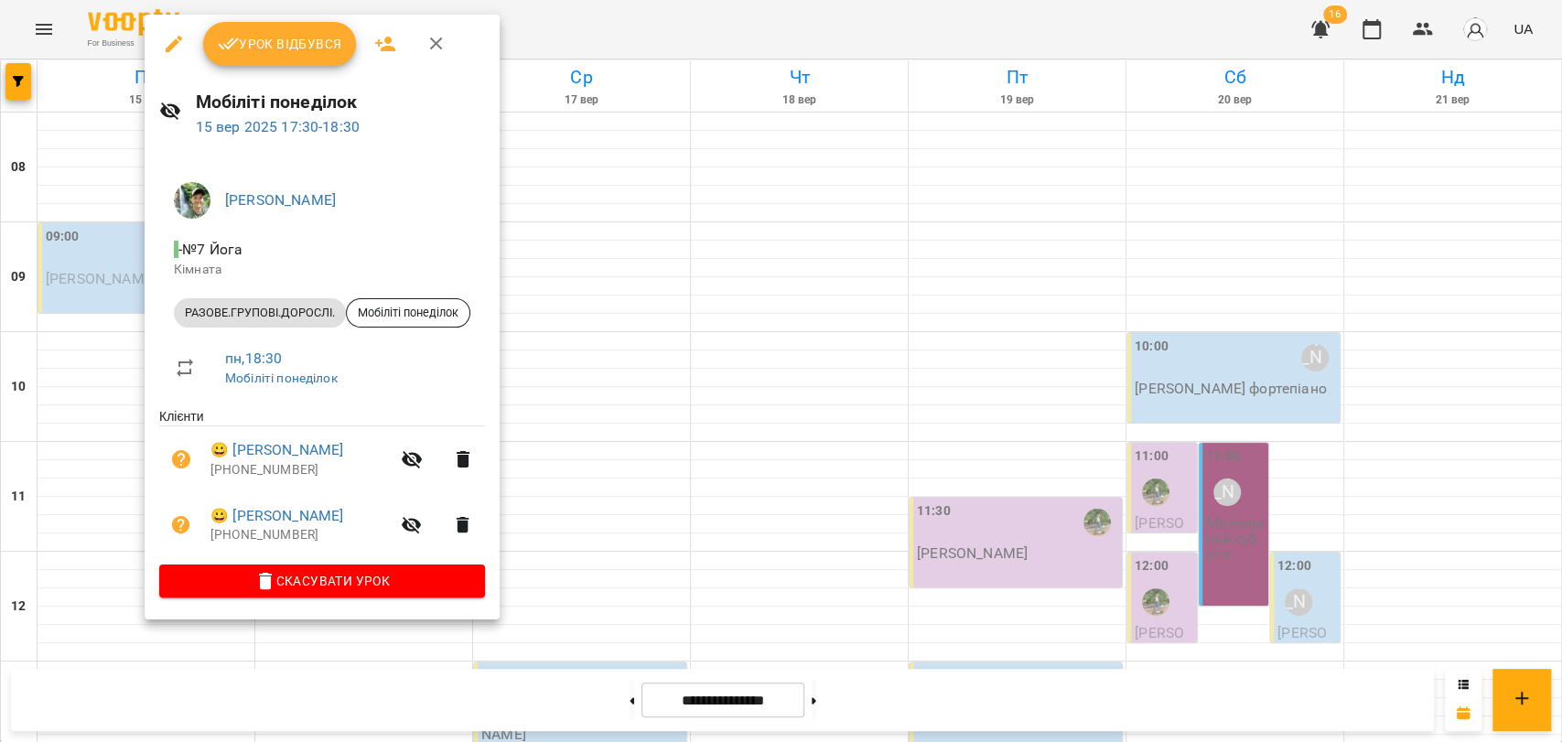
click at [448, 49] on button "button" at bounding box center [437, 44] width 44 height 44
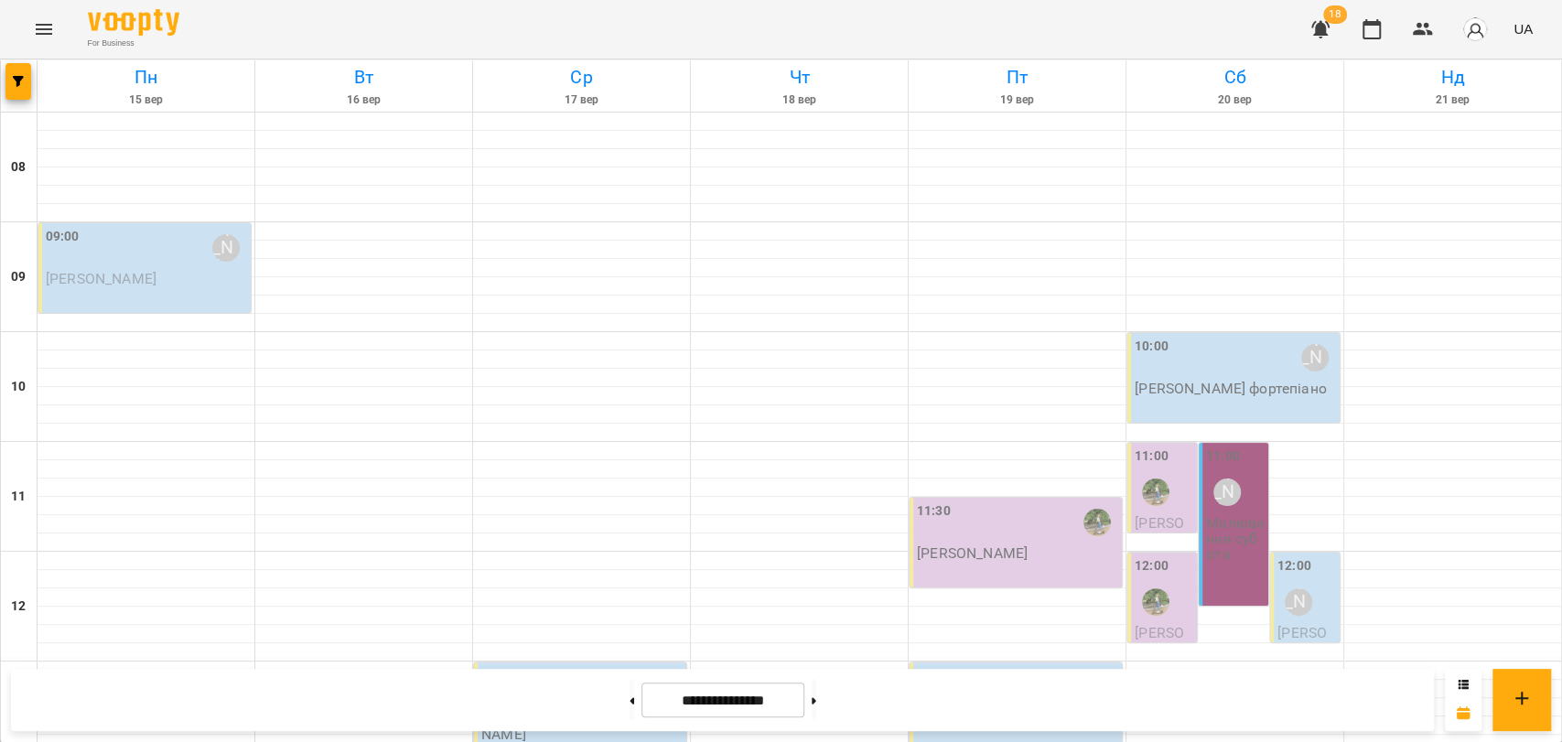
scroll to position [567, 0]
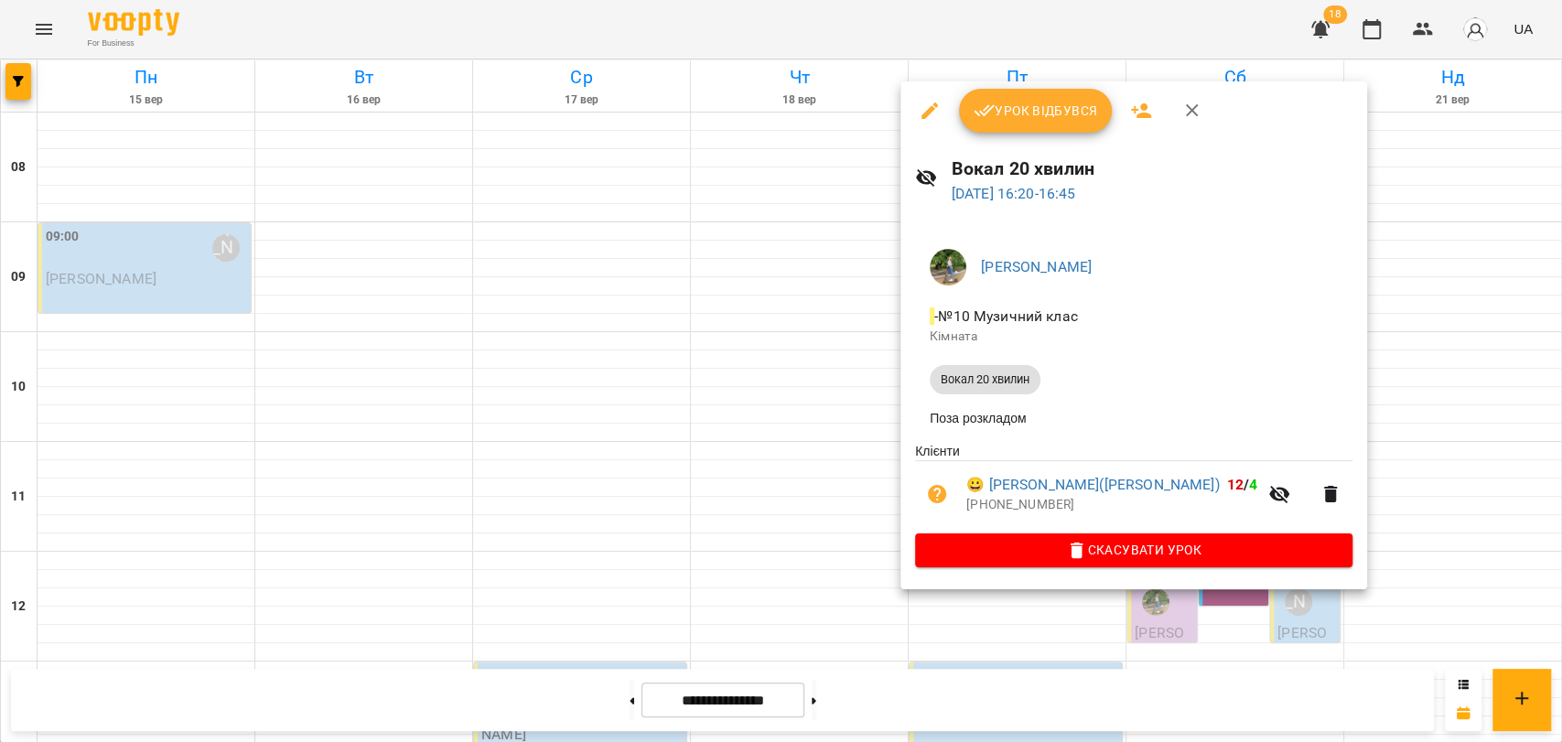
click at [768, 560] on div at bounding box center [781, 371] width 1562 height 742
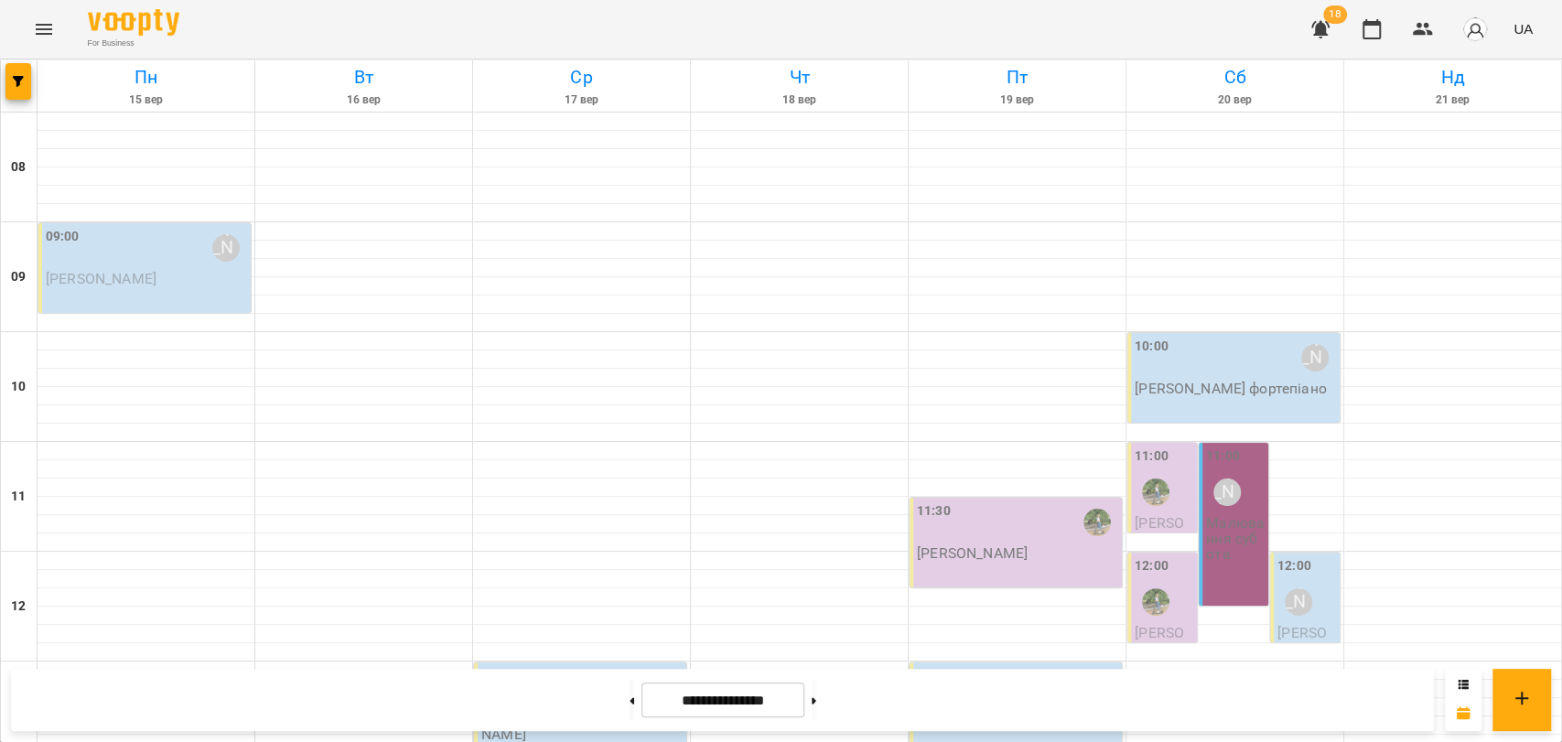
scroll to position [771, 0]
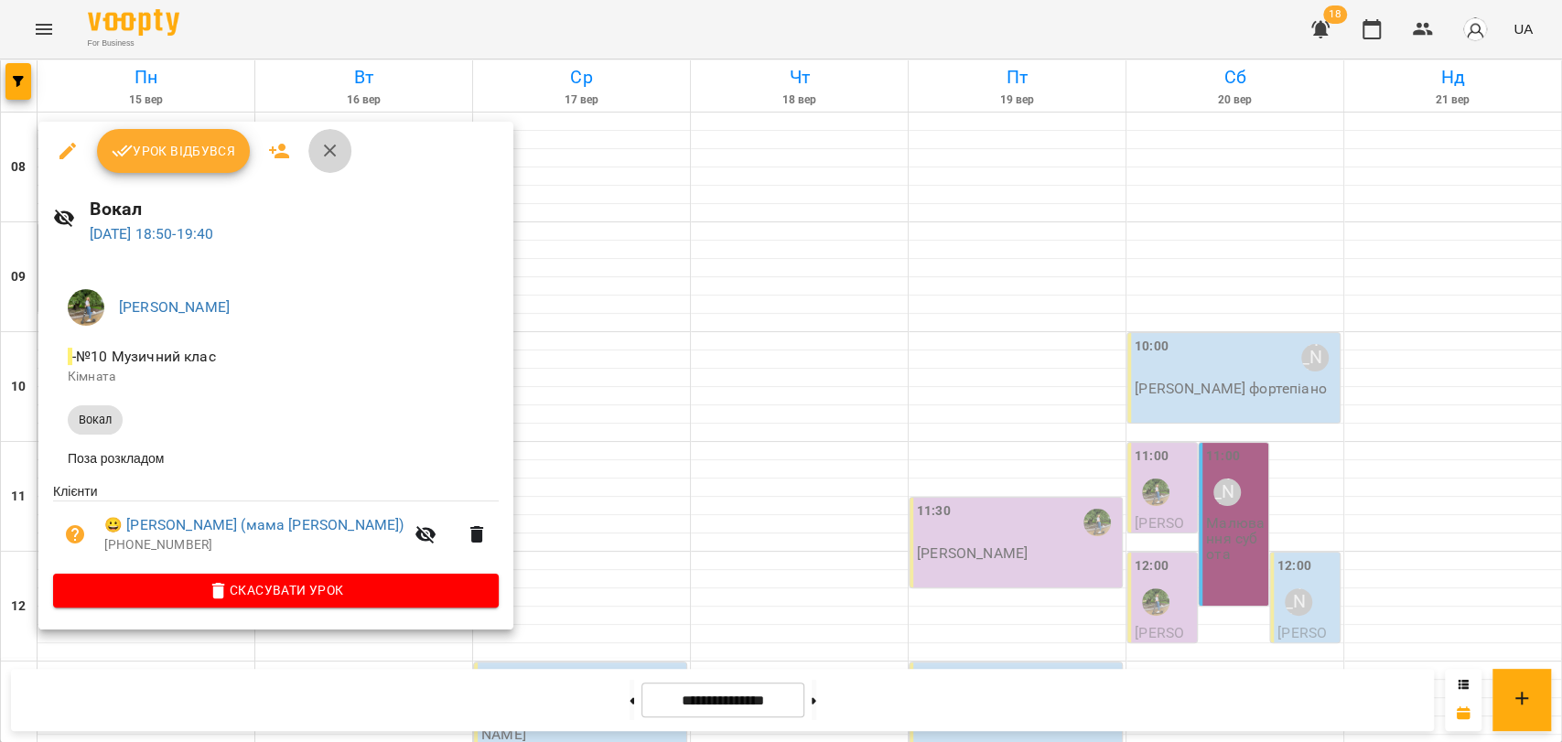
click at [329, 158] on icon "button" at bounding box center [330, 151] width 22 height 22
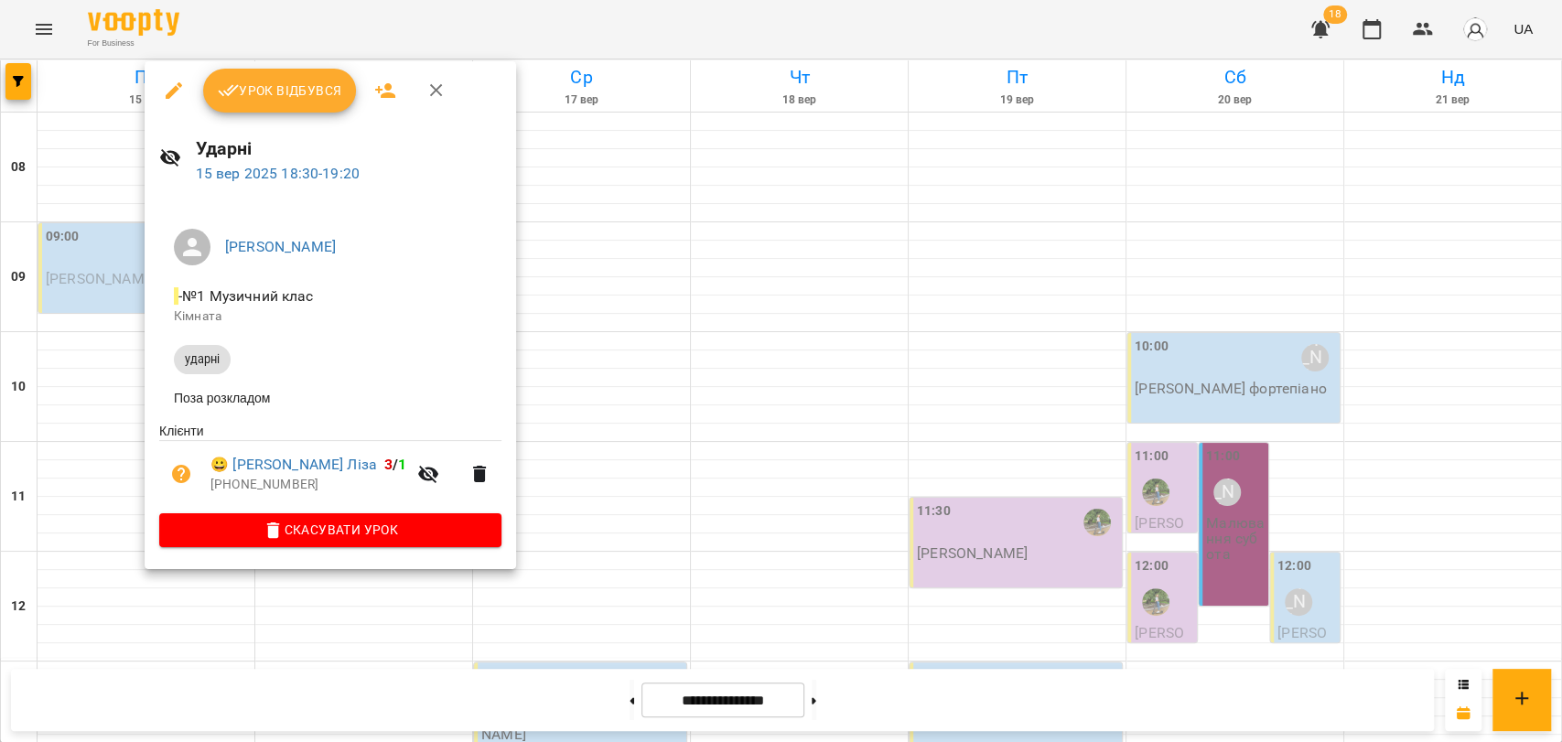
click at [437, 82] on icon "button" at bounding box center [437, 91] width 22 height 22
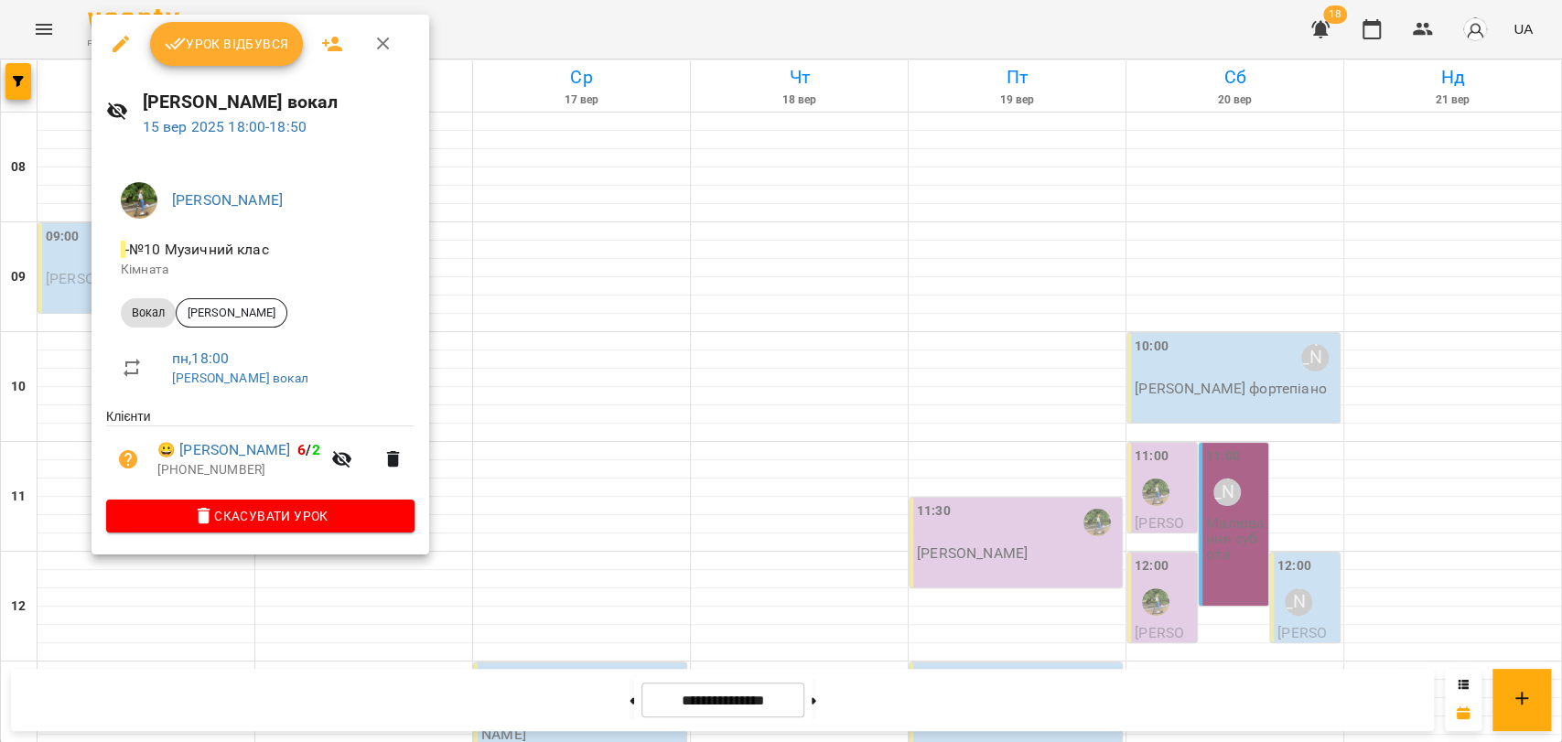
click at [389, 38] on icon "button" at bounding box center [383, 44] width 22 height 22
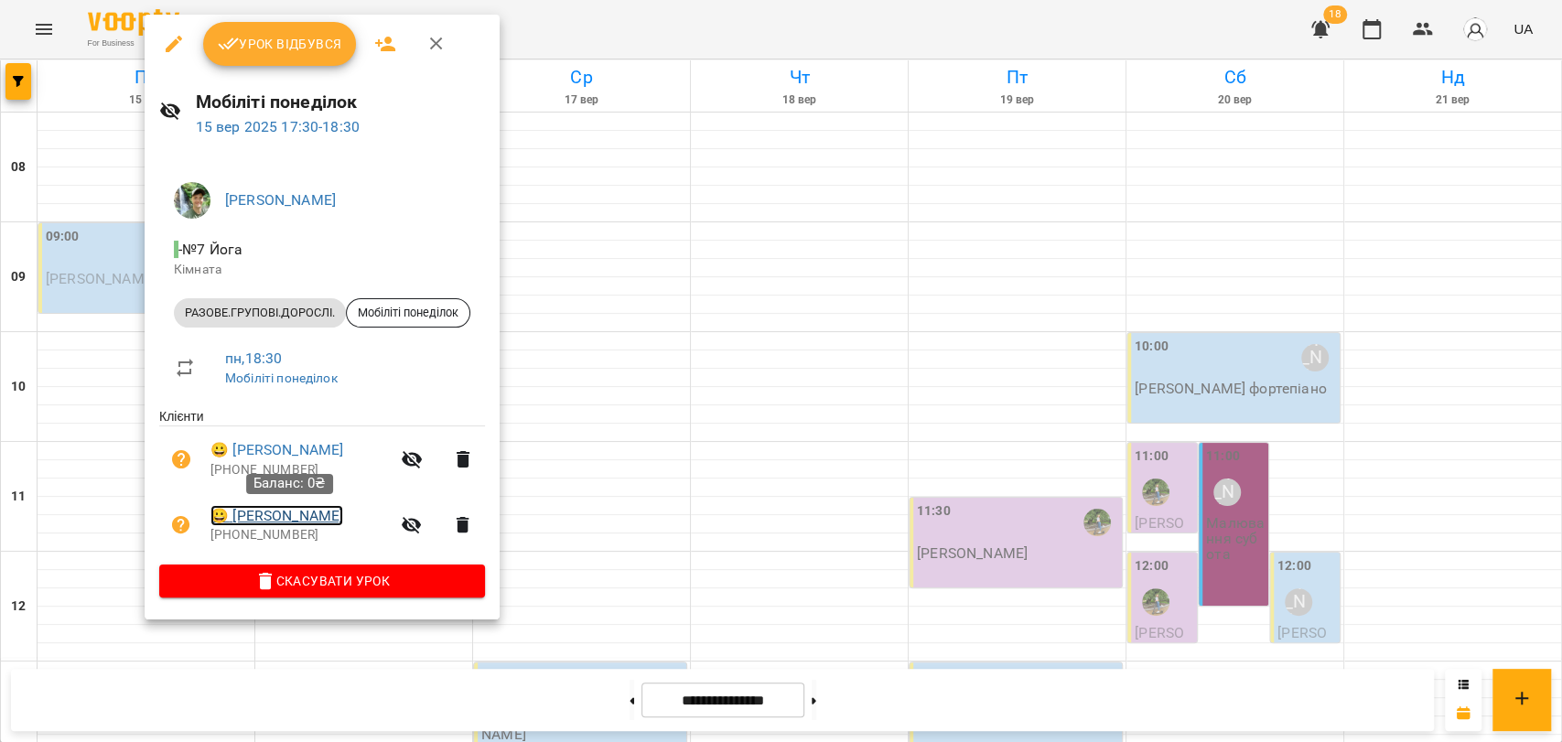
click at [264, 514] on link "😀 [PERSON_NAME]" at bounding box center [276, 516] width 133 height 22
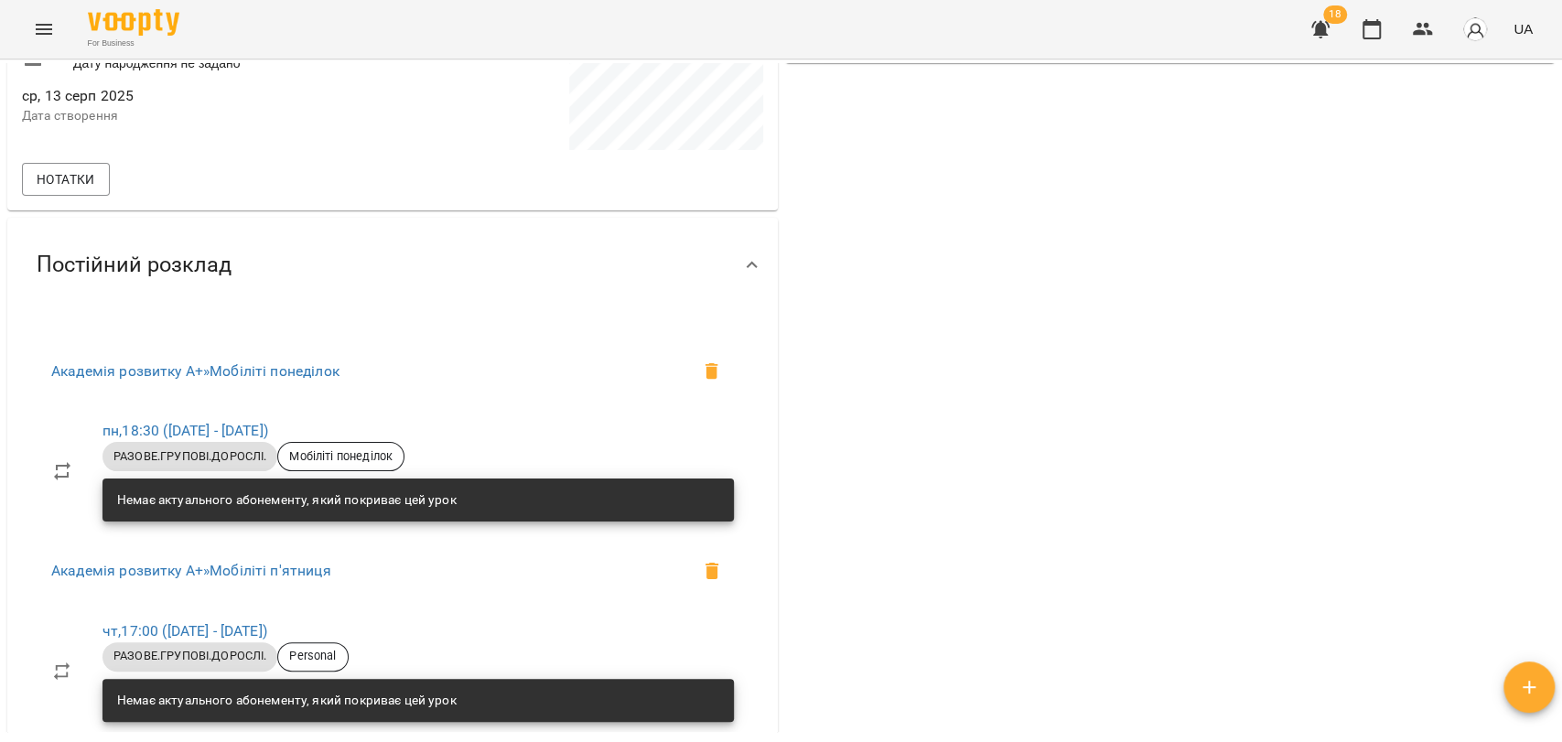
scroll to position [915, 0]
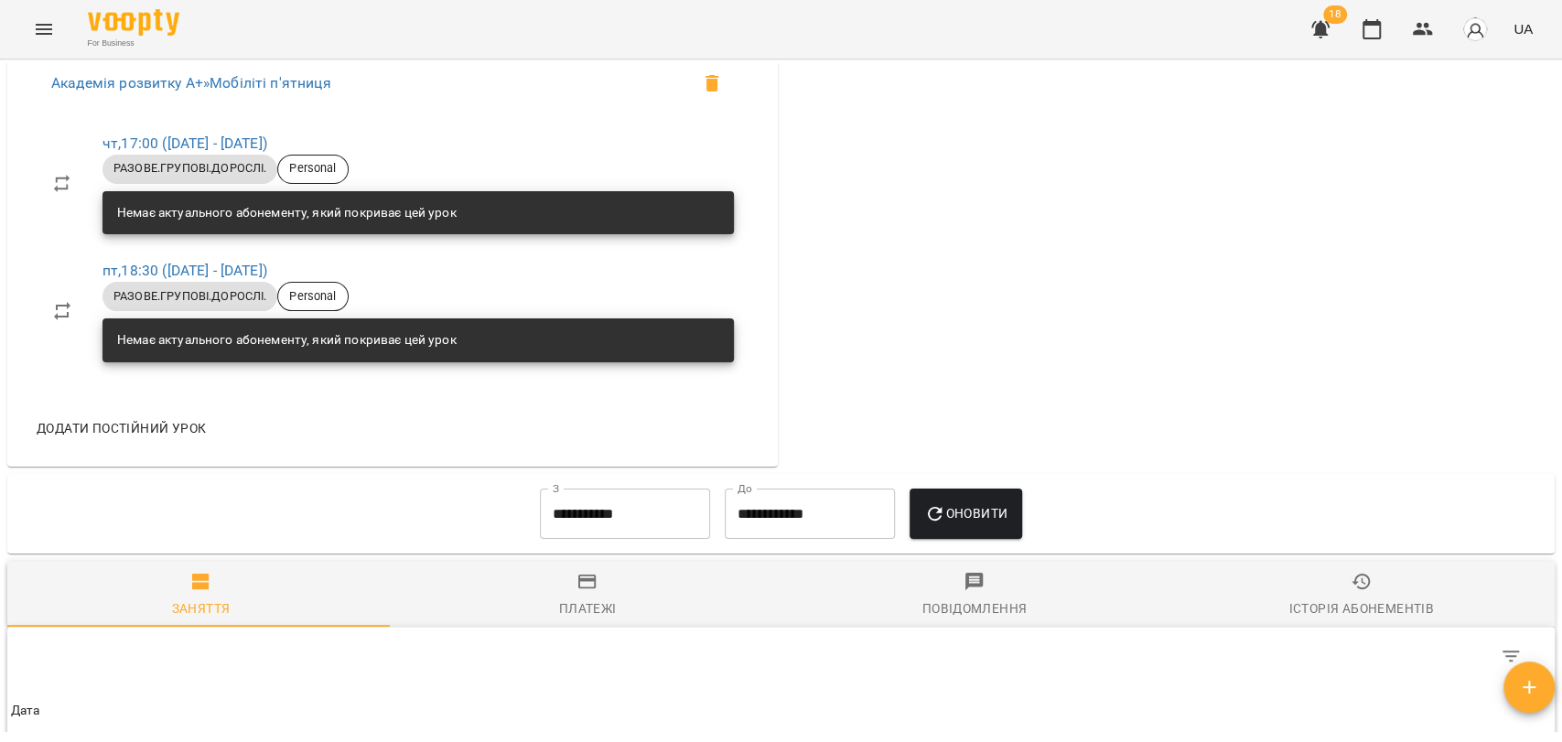
click at [1339, 598] on div "Історія абонементів" at bounding box center [1360, 609] width 145 height 22
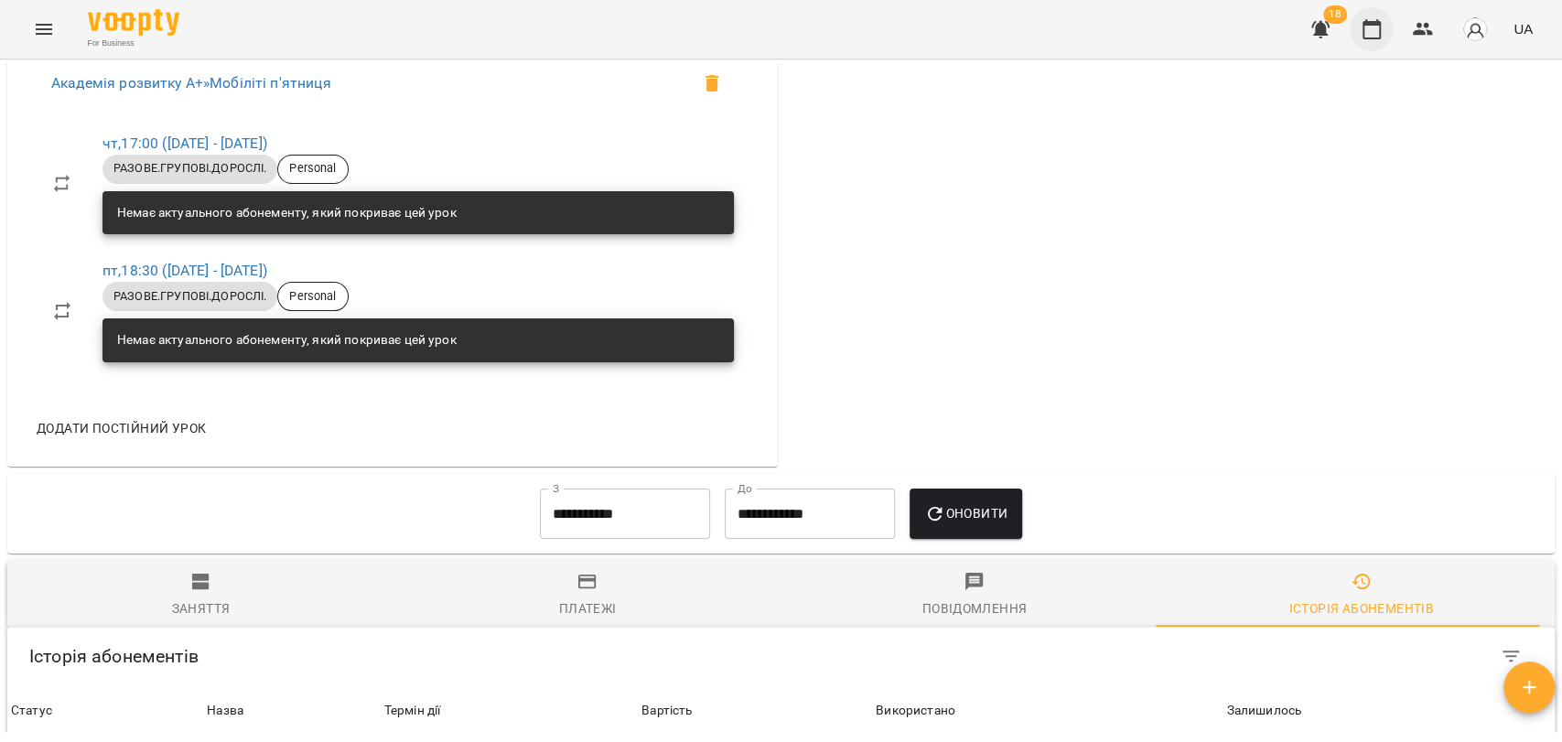
click at [1363, 20] on icon "button" at bounding box center [1372, 29] width 22 height 22
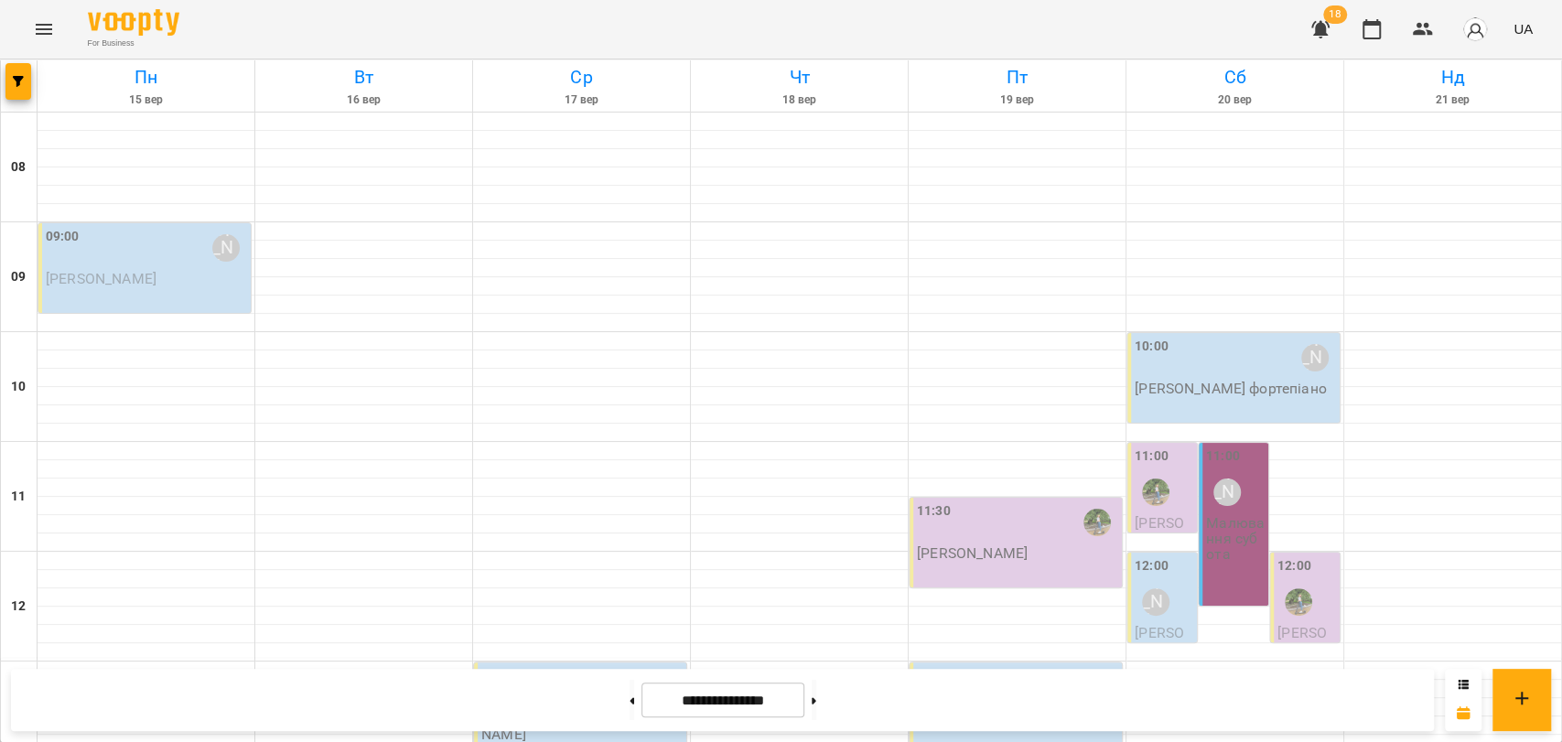
scroll to position [771, 0]
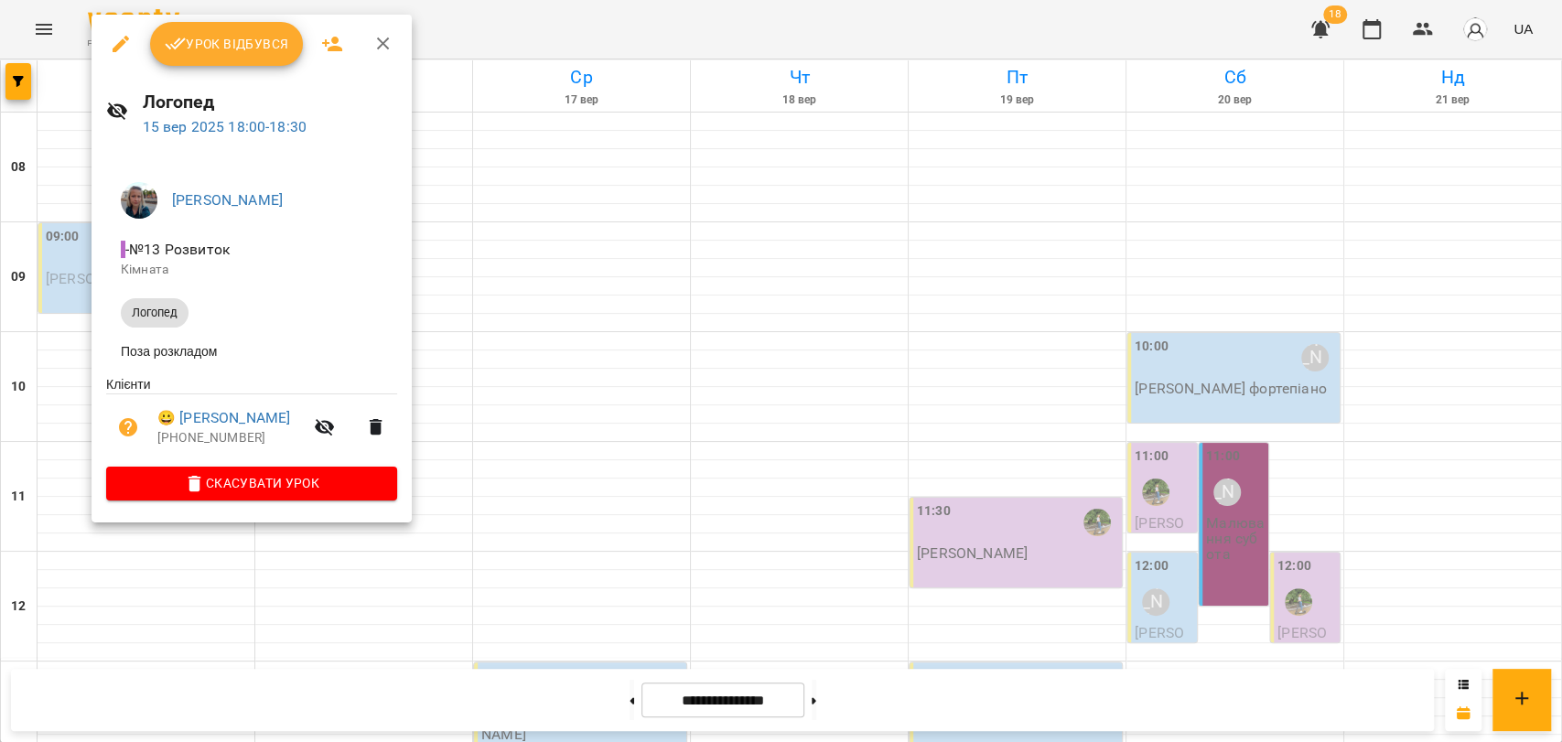
click at [59, 479] on div at bounding box center [781, 371] width 1562 height 742
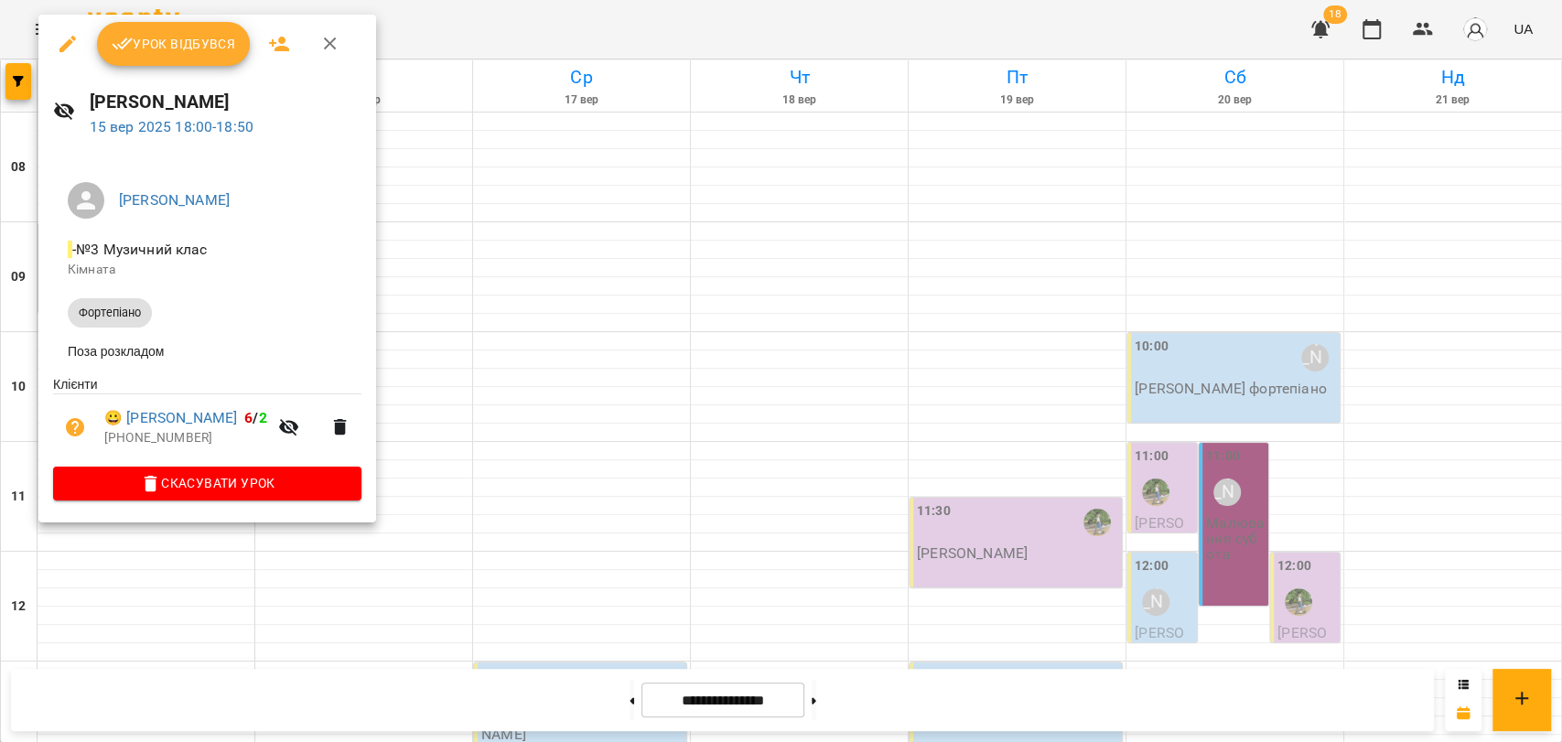
click at [92, 583] on div at bounding box center [781, 371] width 1562 height 742
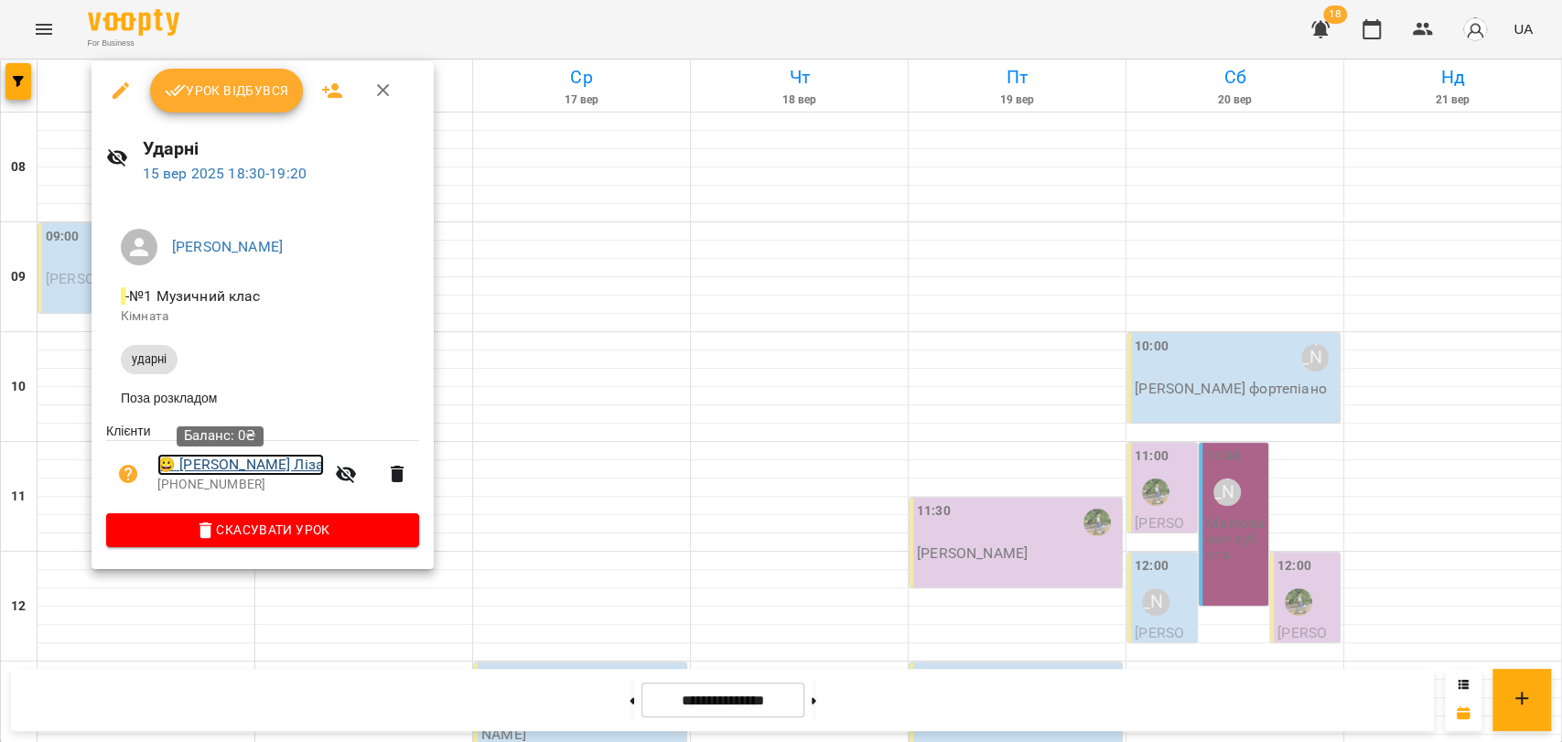
click at [222, 467] on link "😀 [PERSON_NAME] Лiза" at bounding box center [240, 465] width 167 height 22
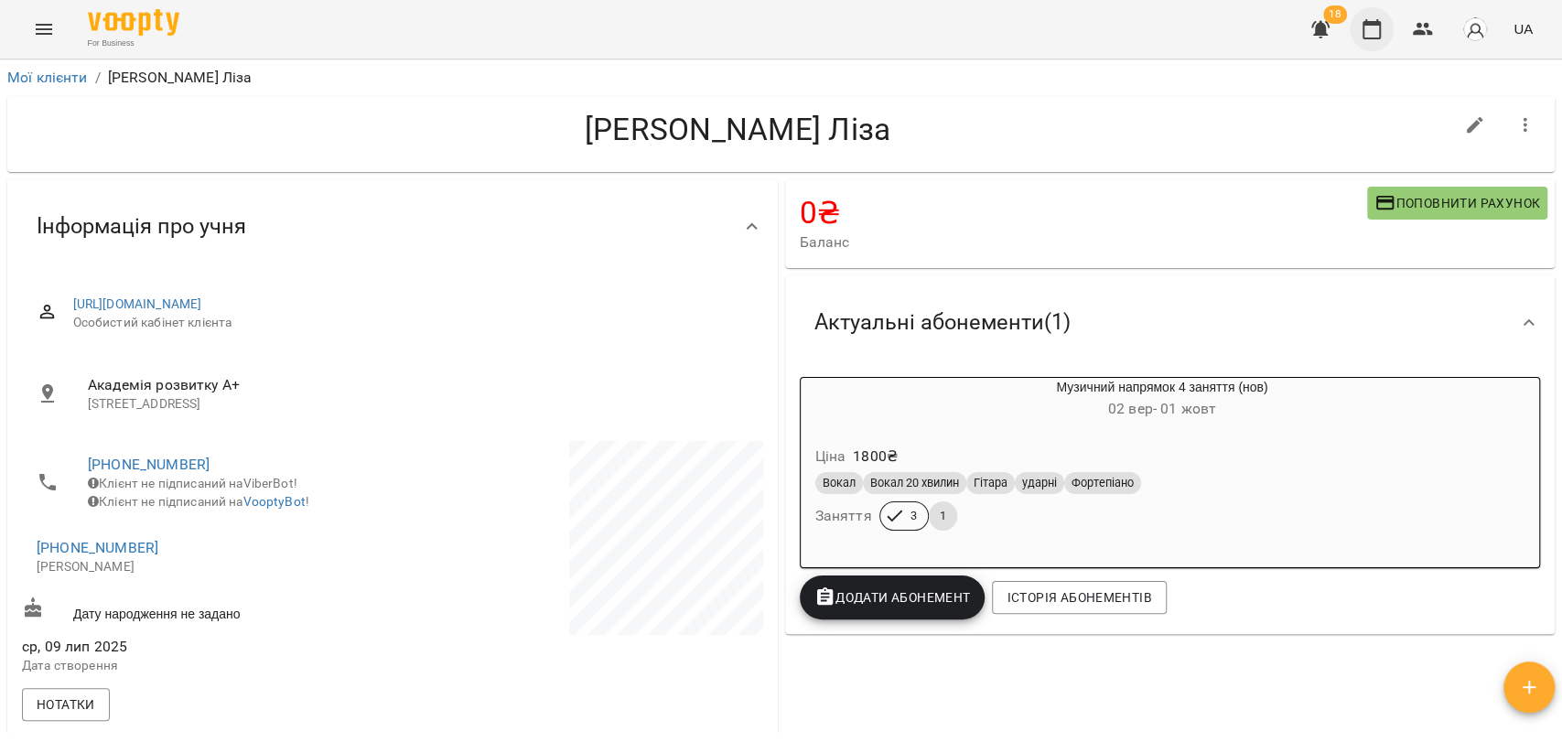
click at [1369, 25] on icon "button" at bounding box center [1372, 29] width 18 height 20
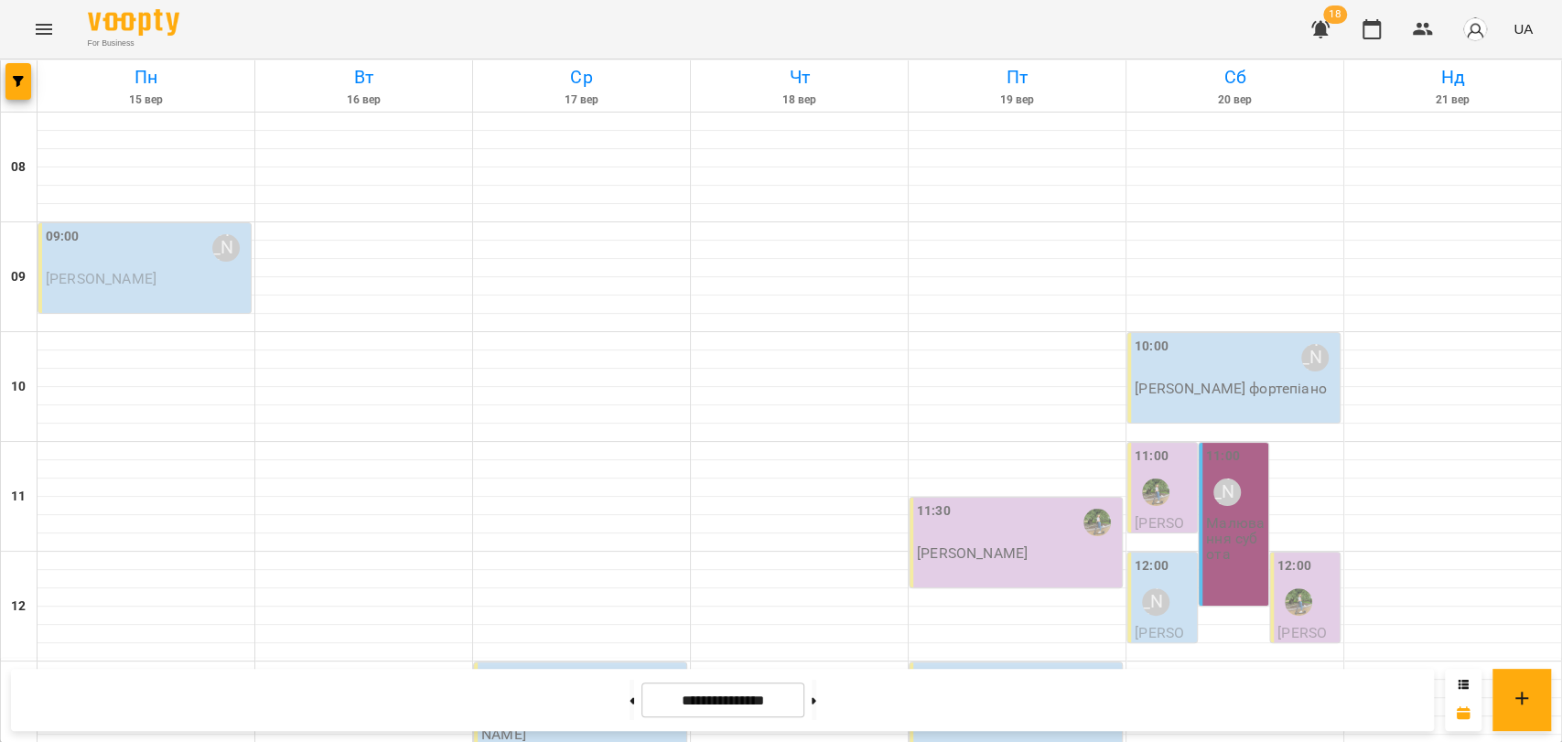
scroll to position [771, 0]
click at [630, 697] on icon at bounding box center [632, 700] width 5 height 7
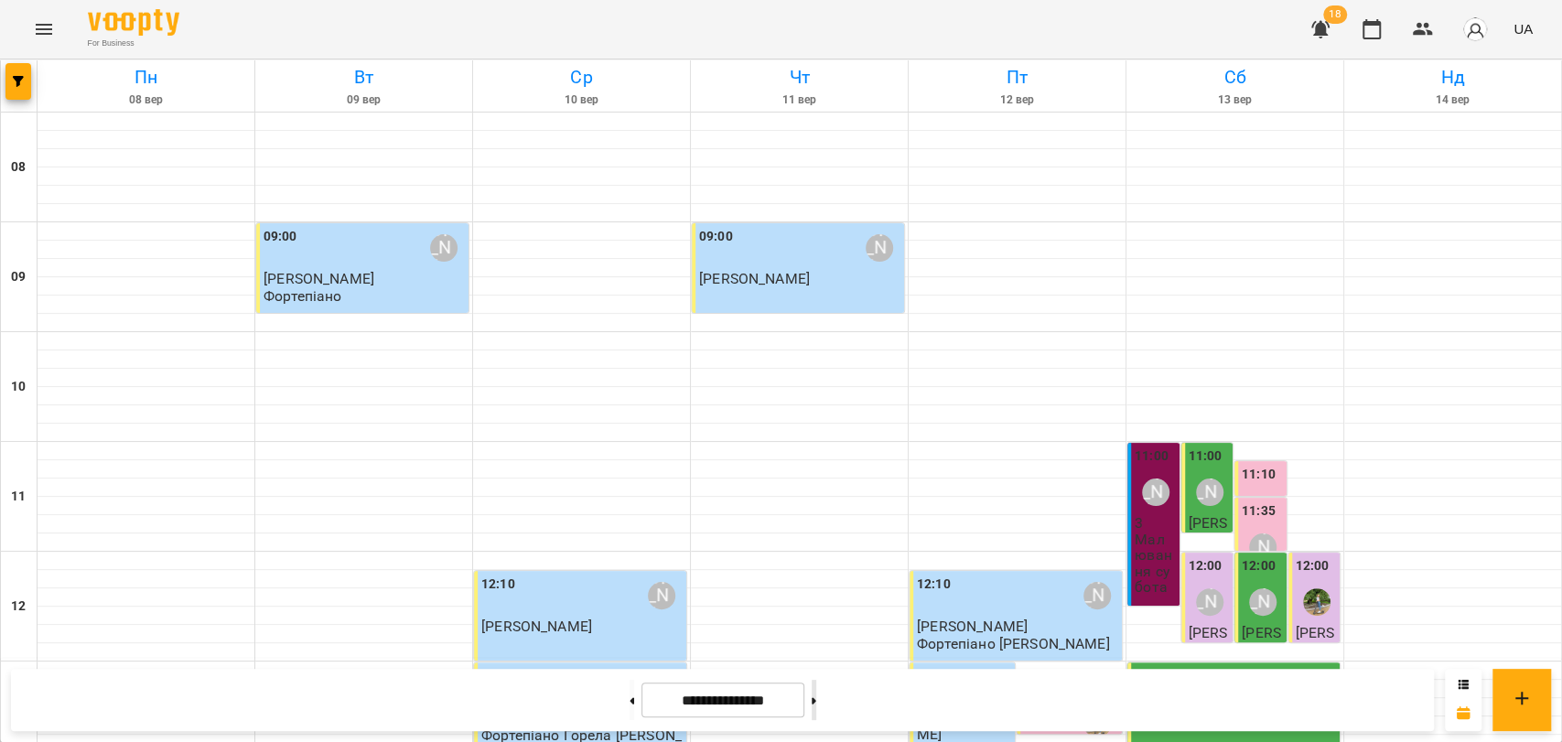
click at [816, 697] on icon at bounding box center [814, 700] width 5 height 7
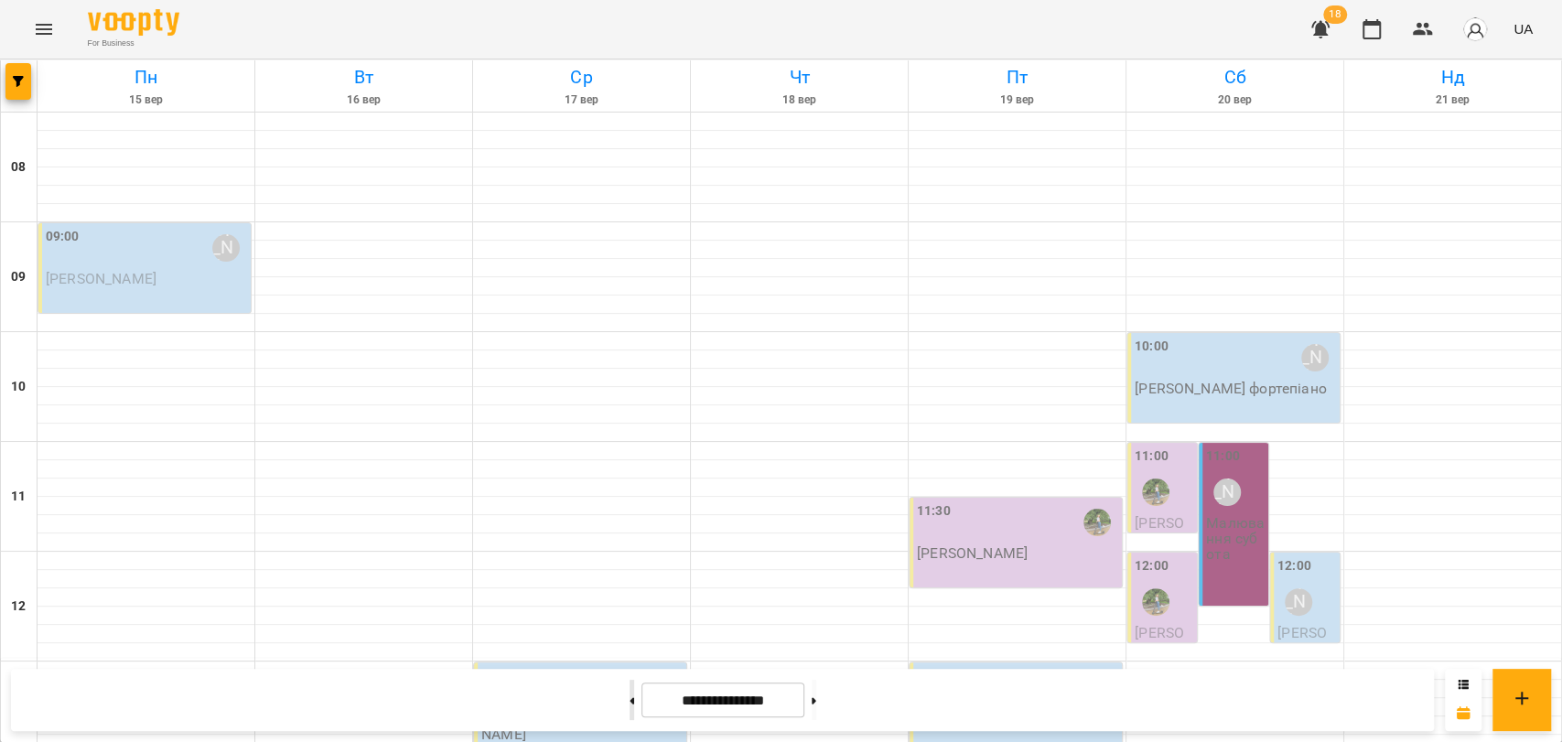
click at [630, 699] on button at bounding box center [632, 700] width 5 height 40
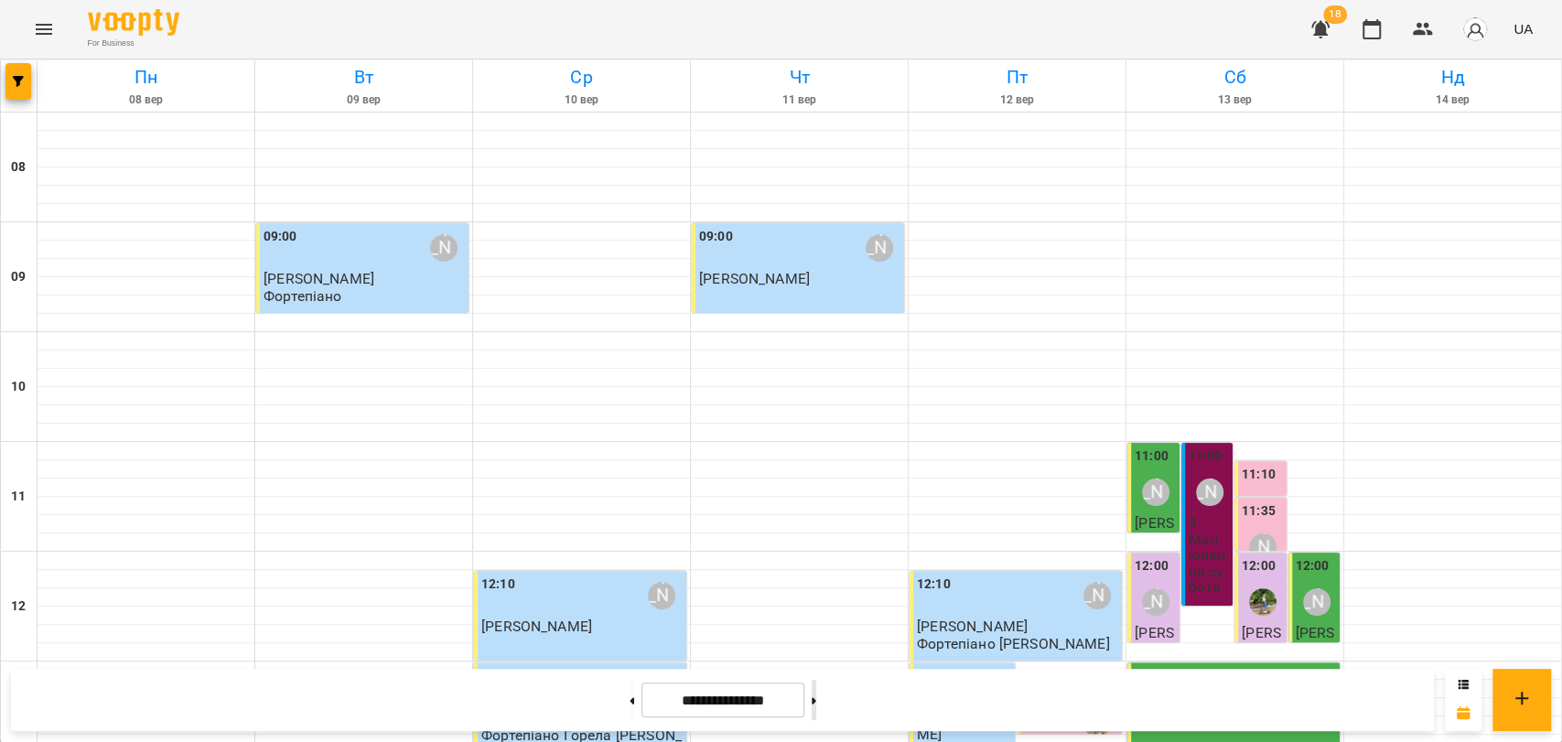
click at [816, 687] on button at bounding box center [814, 700] width 5 height 40
type input "**********"
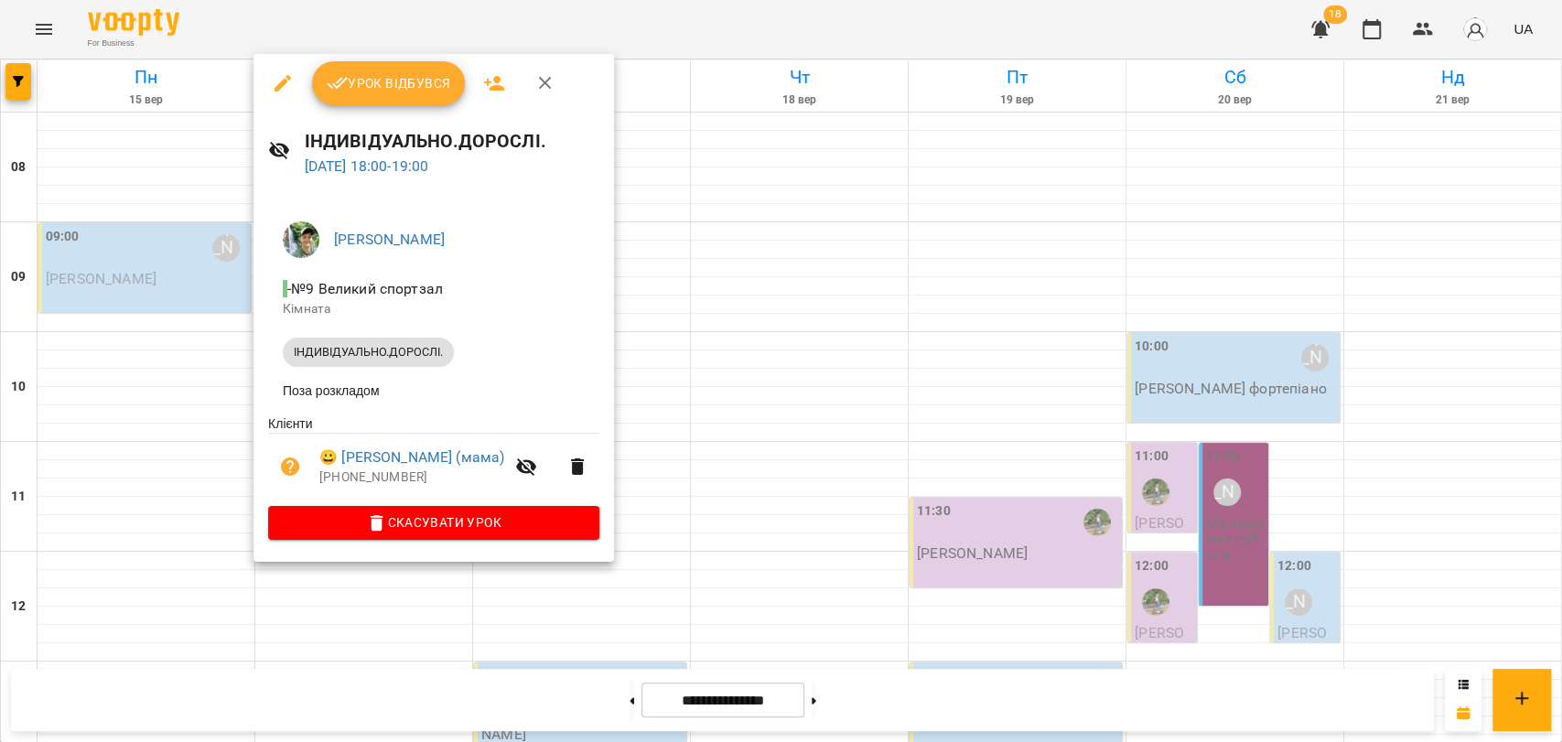
click at [760, 32] on div at bounding box center [781, 371] width 1562 height 742
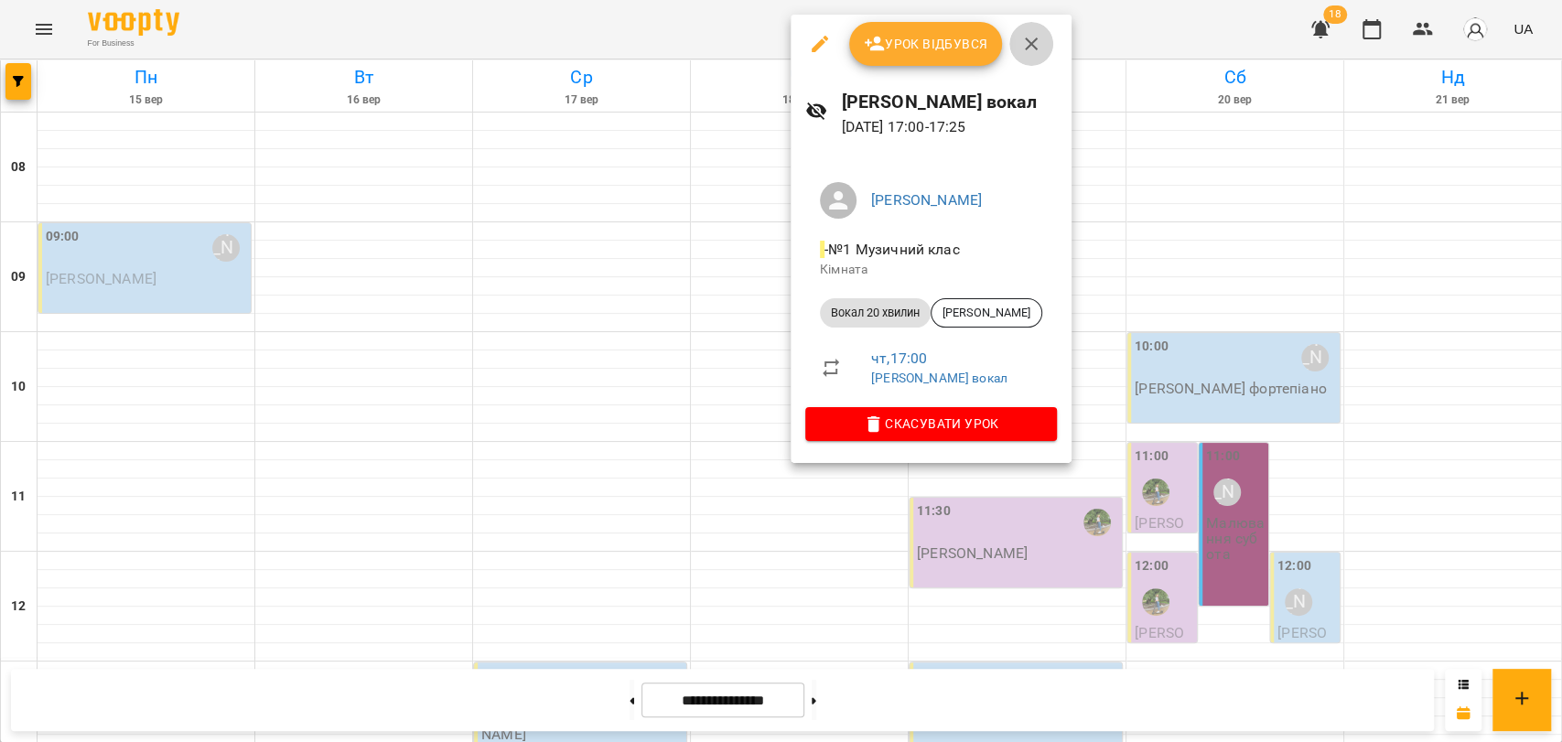
click at [1039, 44] on icon "button" at bounding box center [1031, 44] width 22 height 22
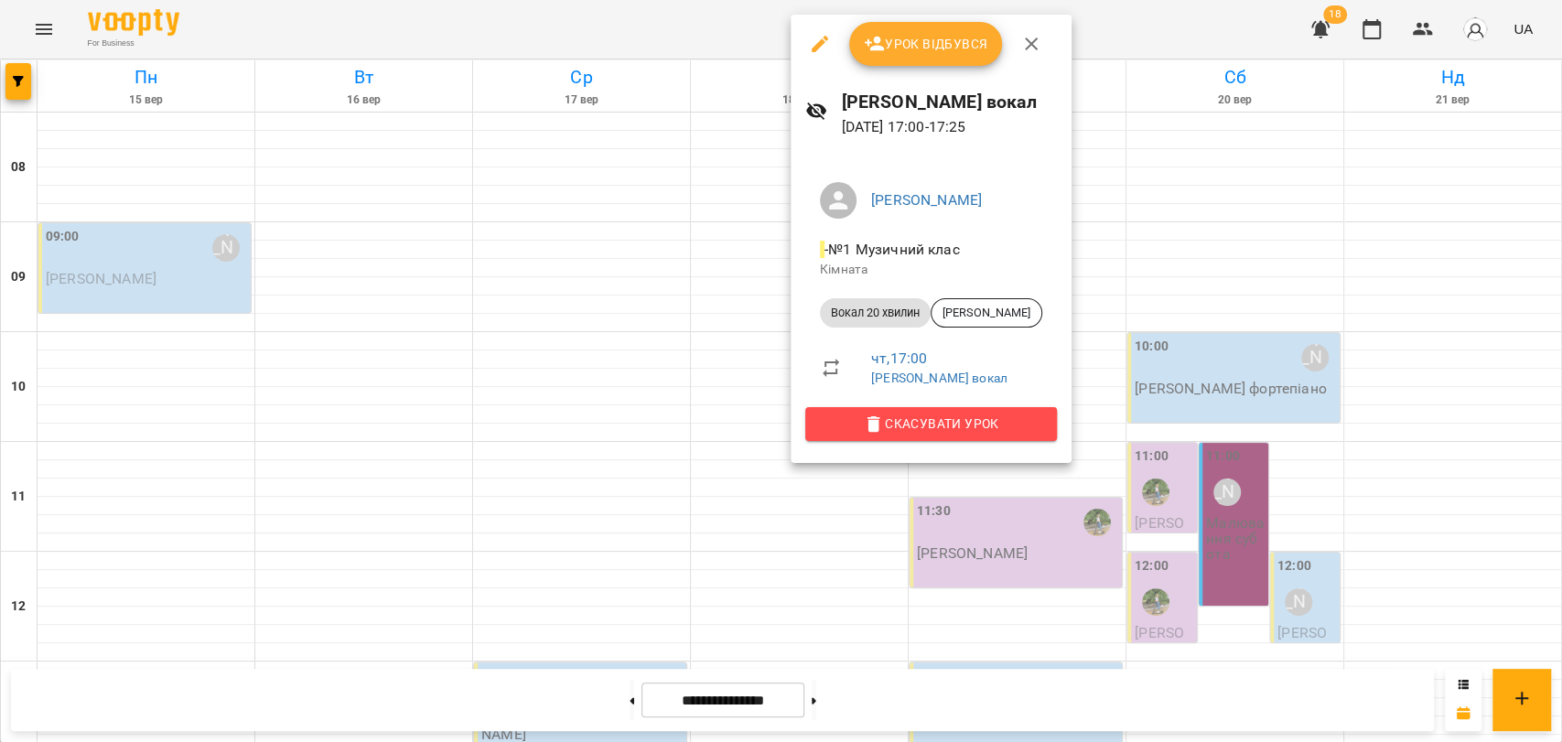
click at [974, 427] on span "Скасувати Урок" at bounding box center [931, 424] width 222 height 22
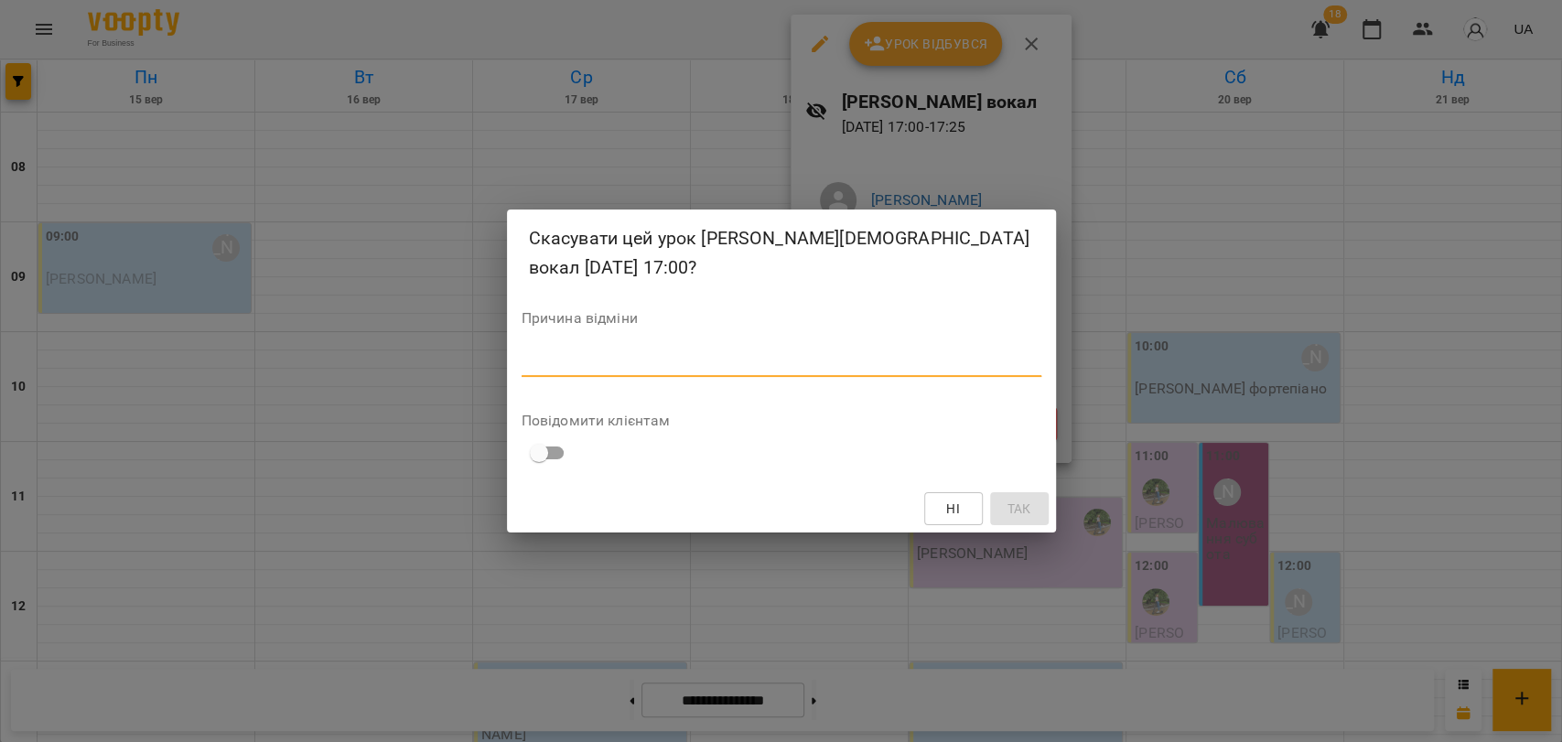
click at [947, 353] on textarea at bounding box center [782, 361] width 520 height 17
type textarea "*"
drag, startPoint x: 1003, startPoint y: 487, endPoint x: 1001, endPoint y: 498, distance: 11.1
click at [1007, 498] on span "Так" at bounding box center [1019, 509] width 24 height 22
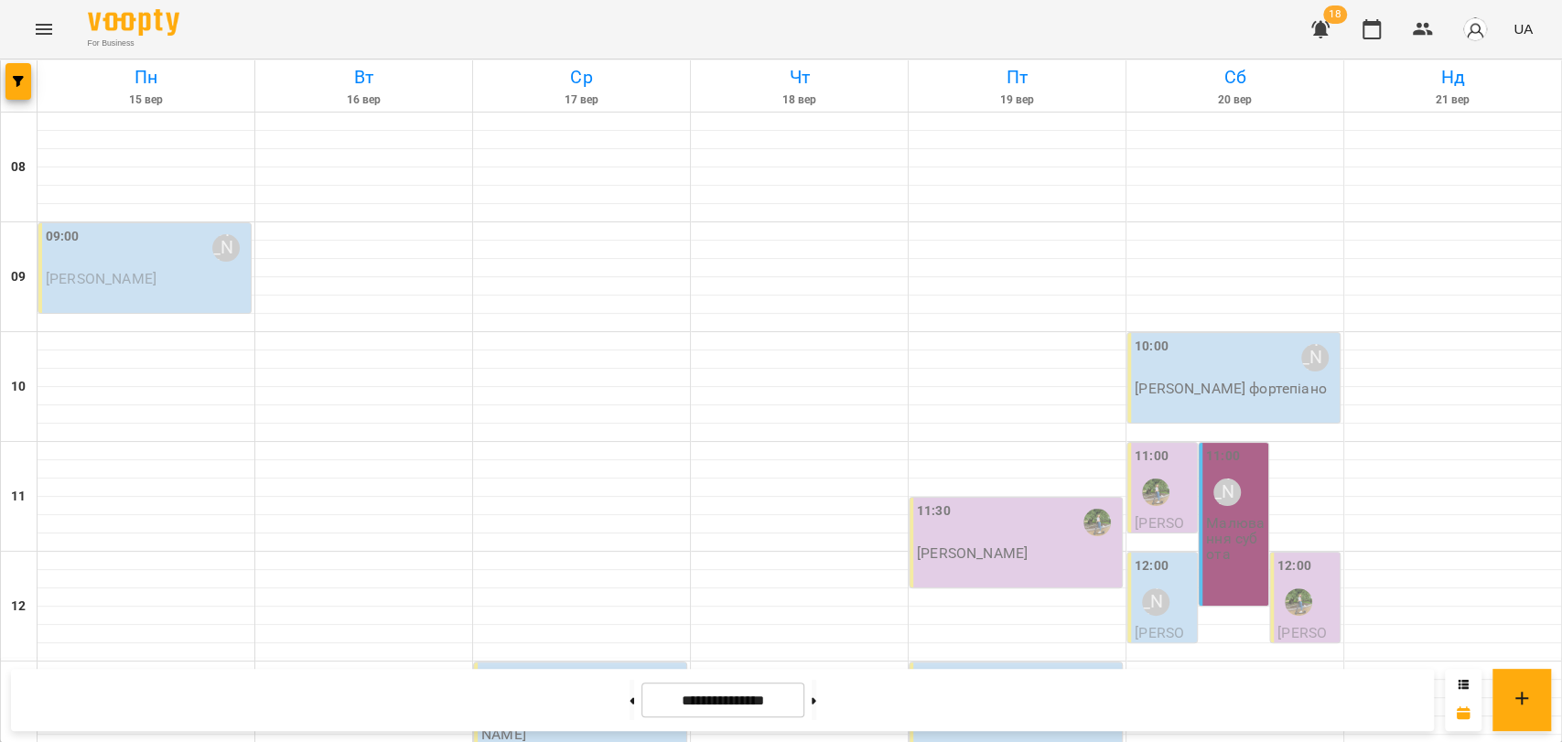
scroll to position [771, 0]
click at [630, 685] on button at bounding box center [632, 700] width 5 height 40
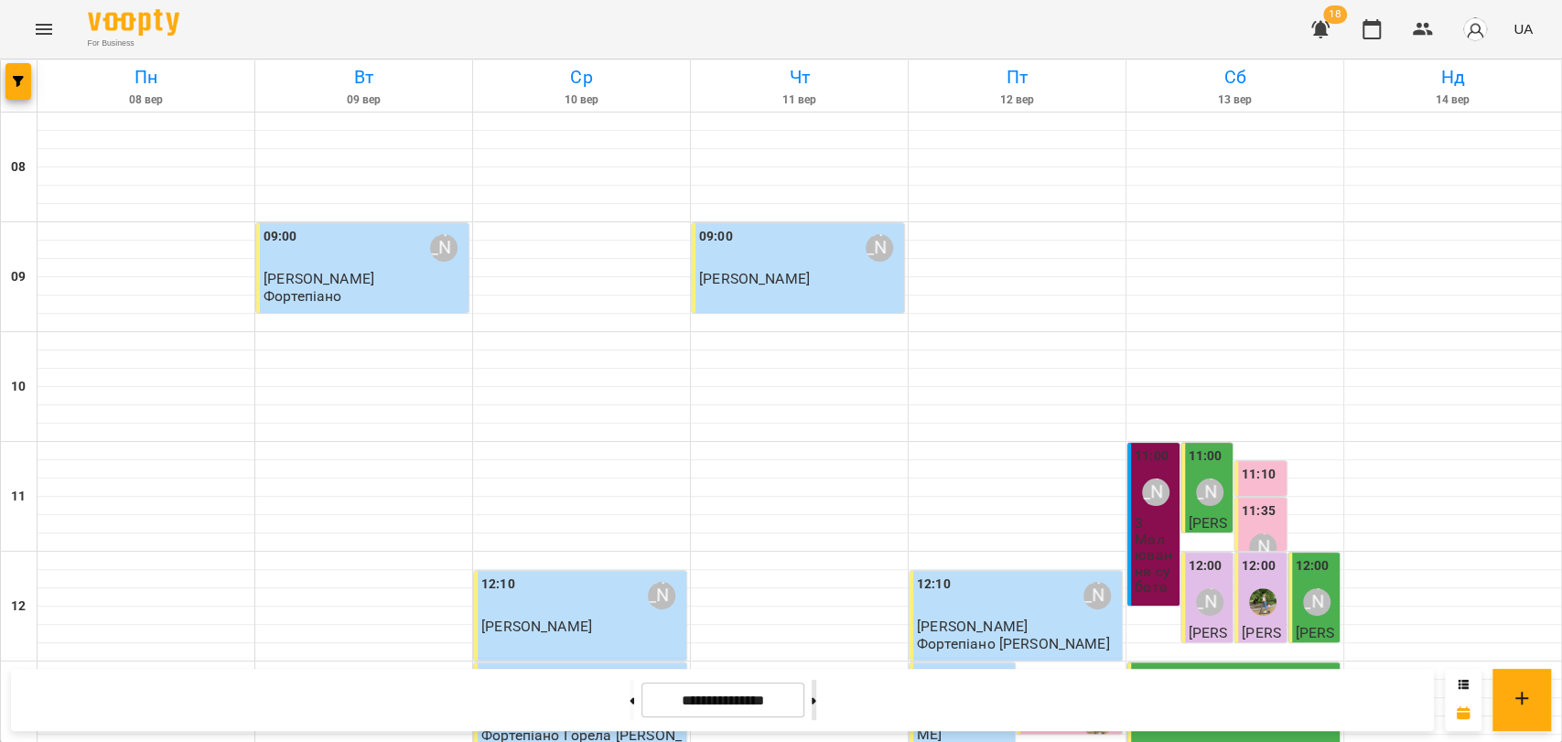
click at [816, 705] on button at bounding box center [814, 700] width 5 height 40
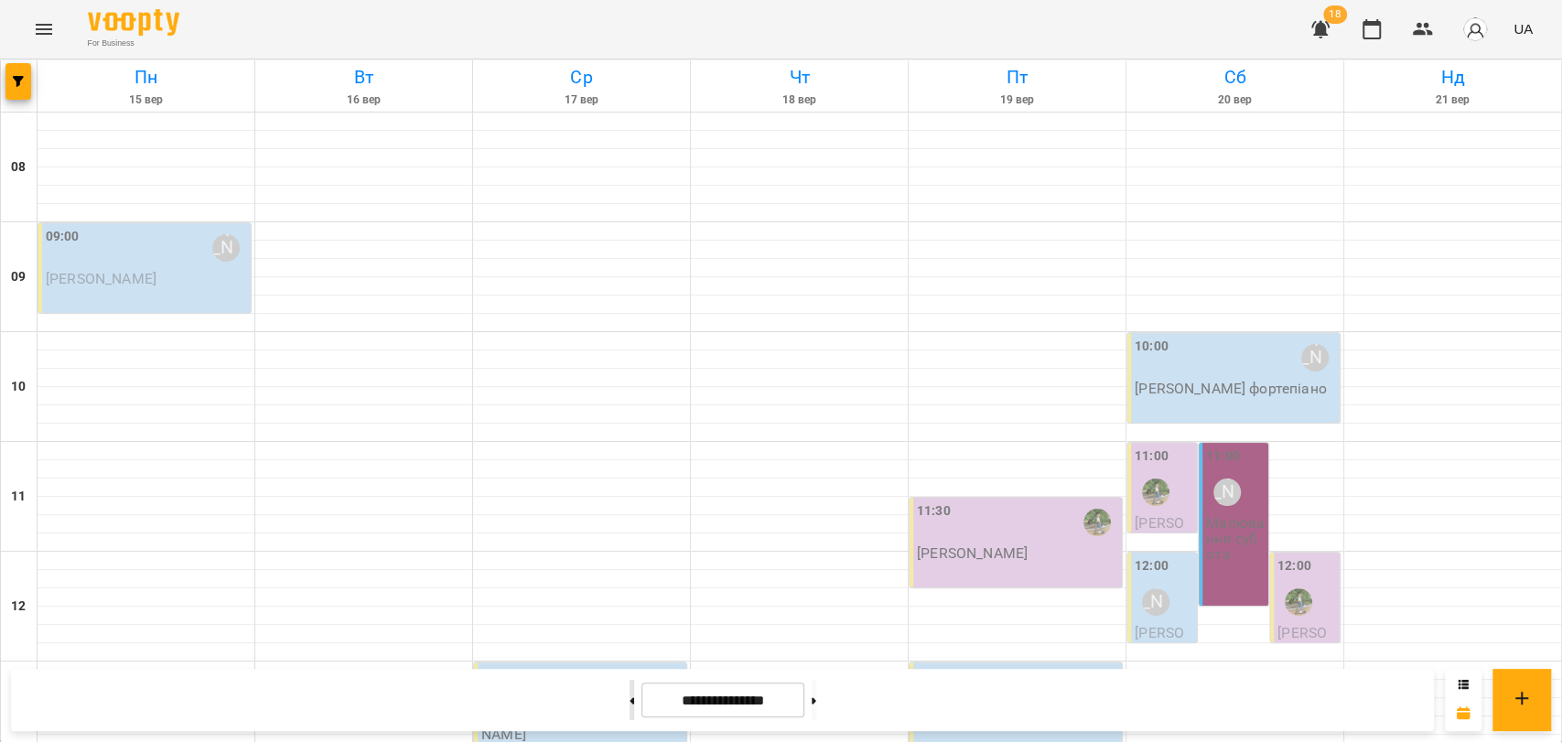
click at [630, 698] on icon at bounding box center [632, 700] width 5 height 6
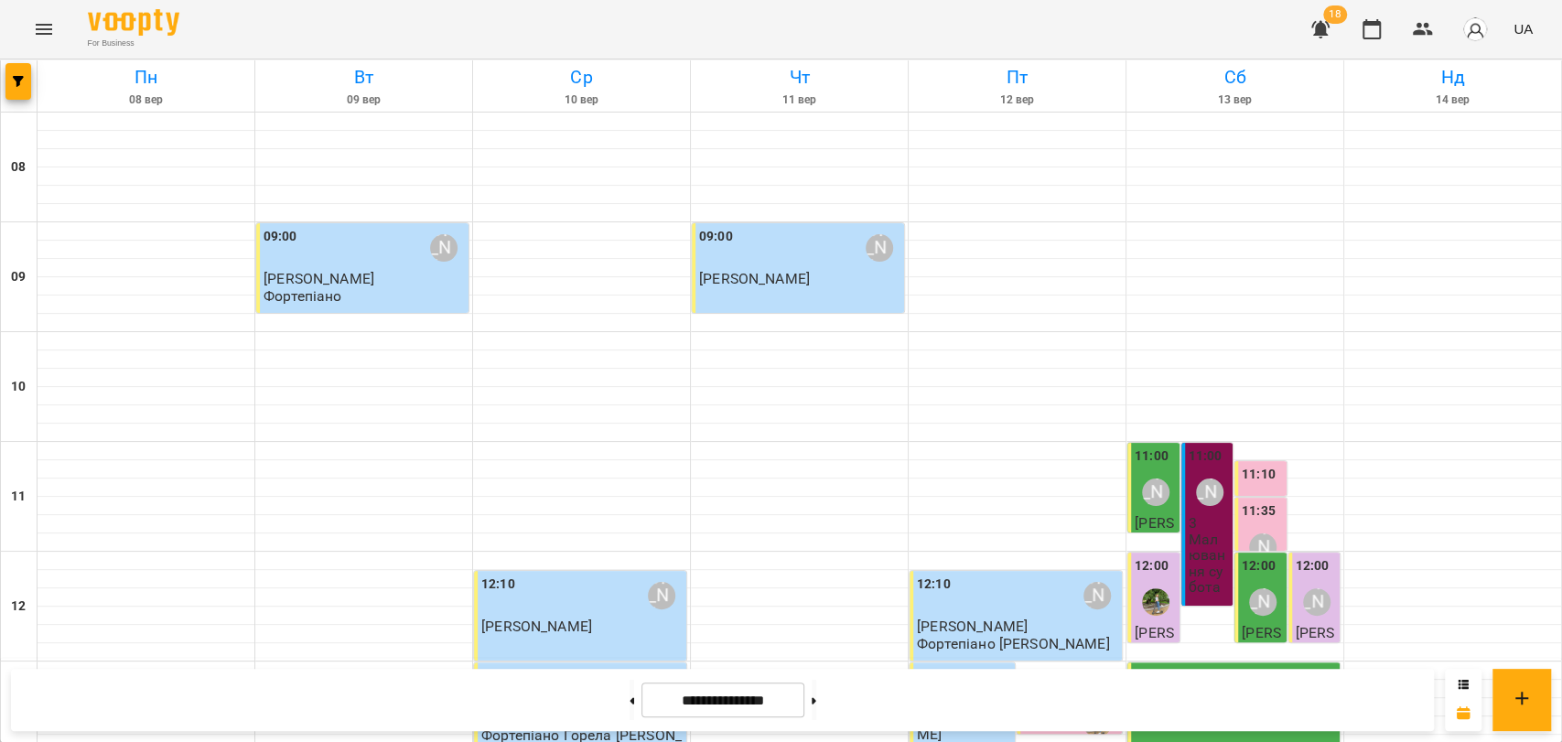
scroll to position [364, 0]
click at [816, 708] on button at bounding box center [814, 700] width 5 height 40
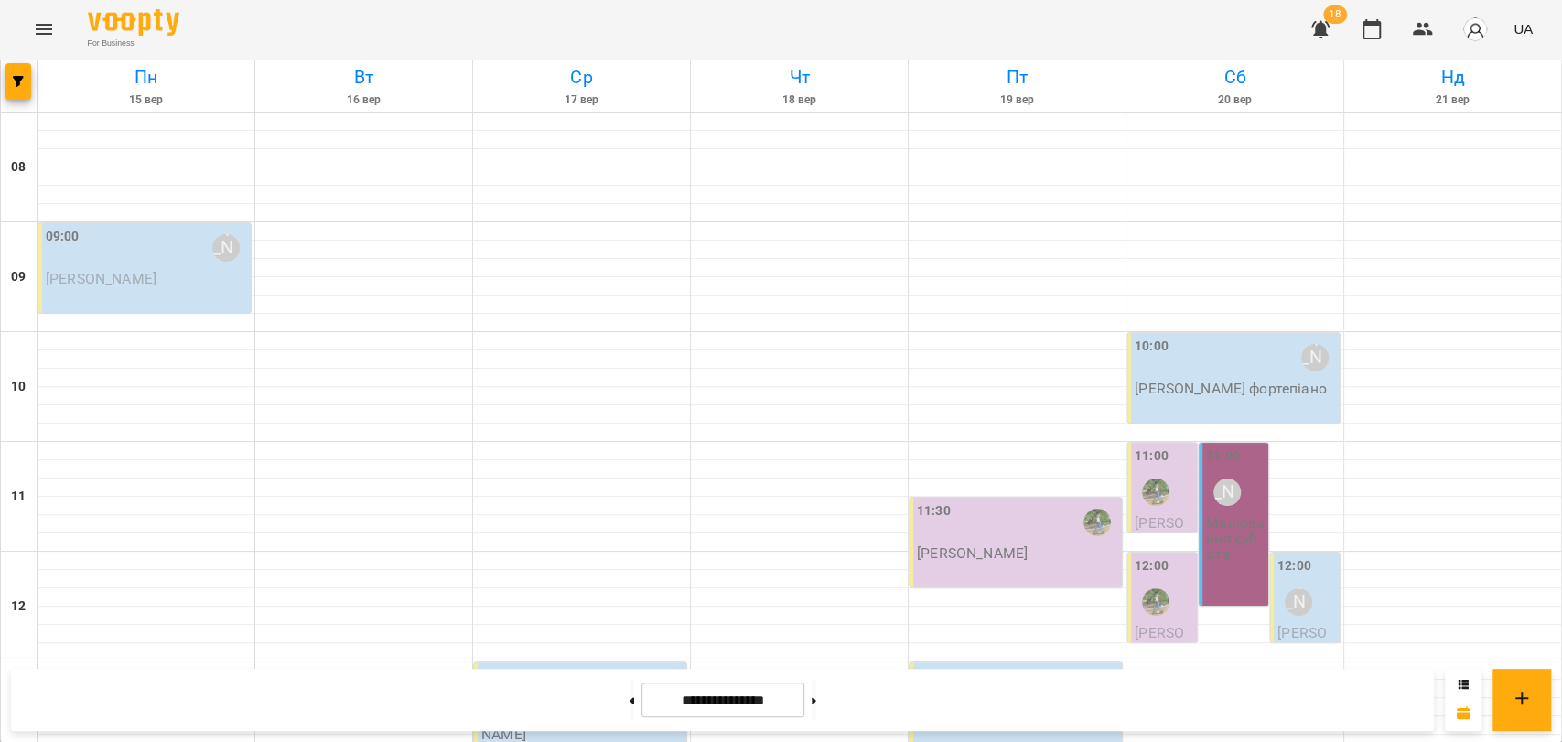
scroll to position [771, 0]
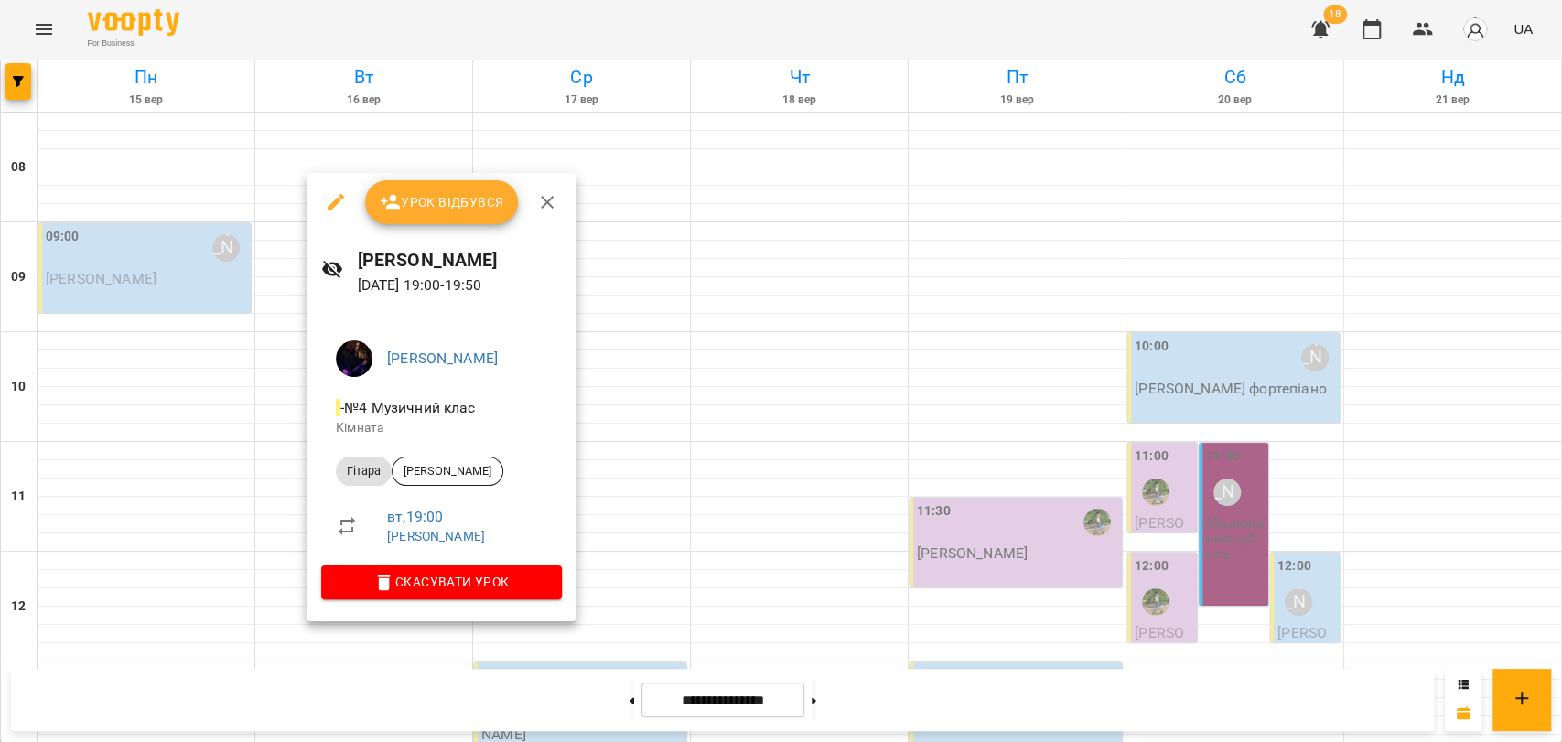
drag, startPoint x: 541, startPoint y: 208, endPoint x: 544, endPoint y: 219, distance: 11.3
click at [544, 212] on icon "button" at bounding box center [547, 202] width 22 height 22
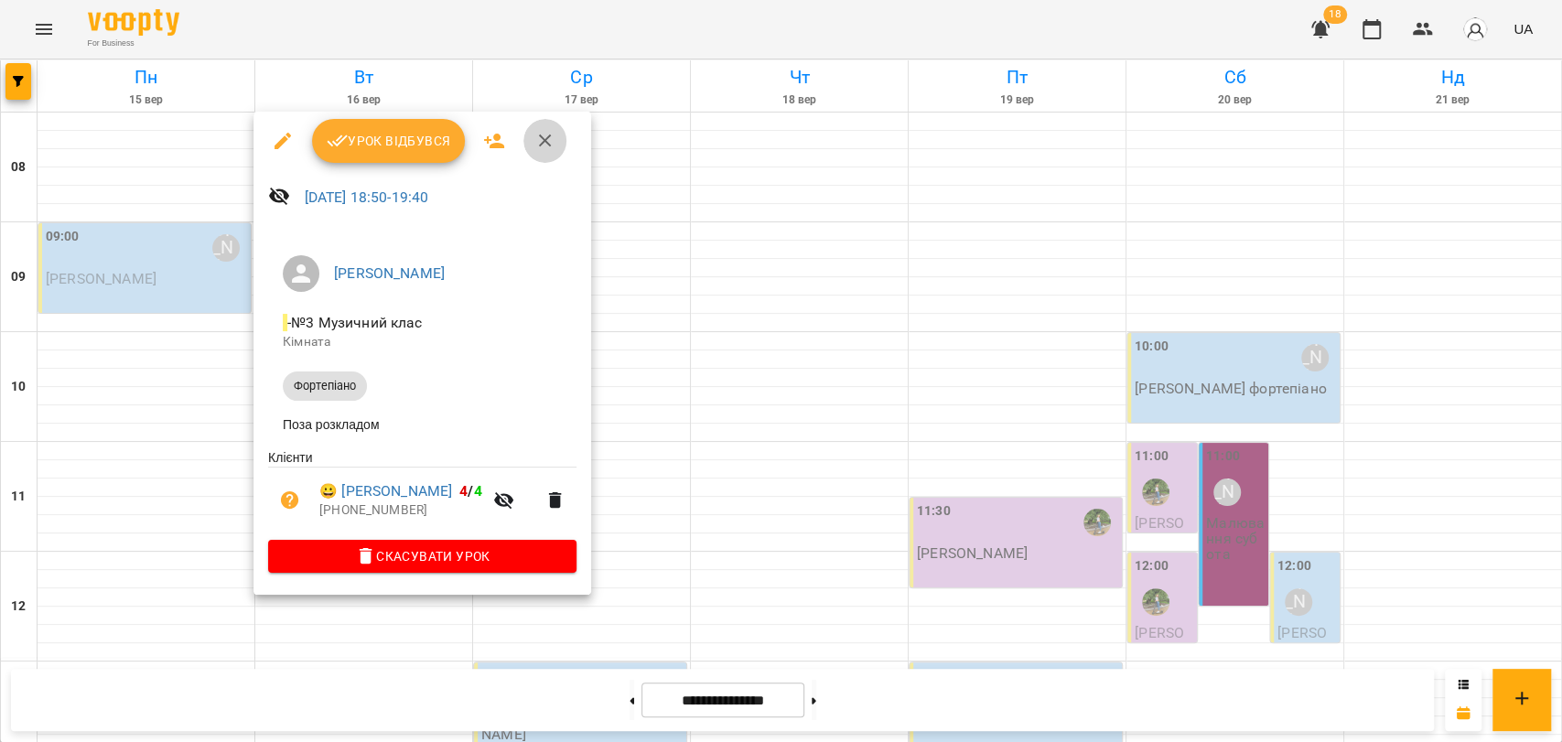
click at [535, 136] on icon "button" at bounding box center [545, 141] width 22 height 22
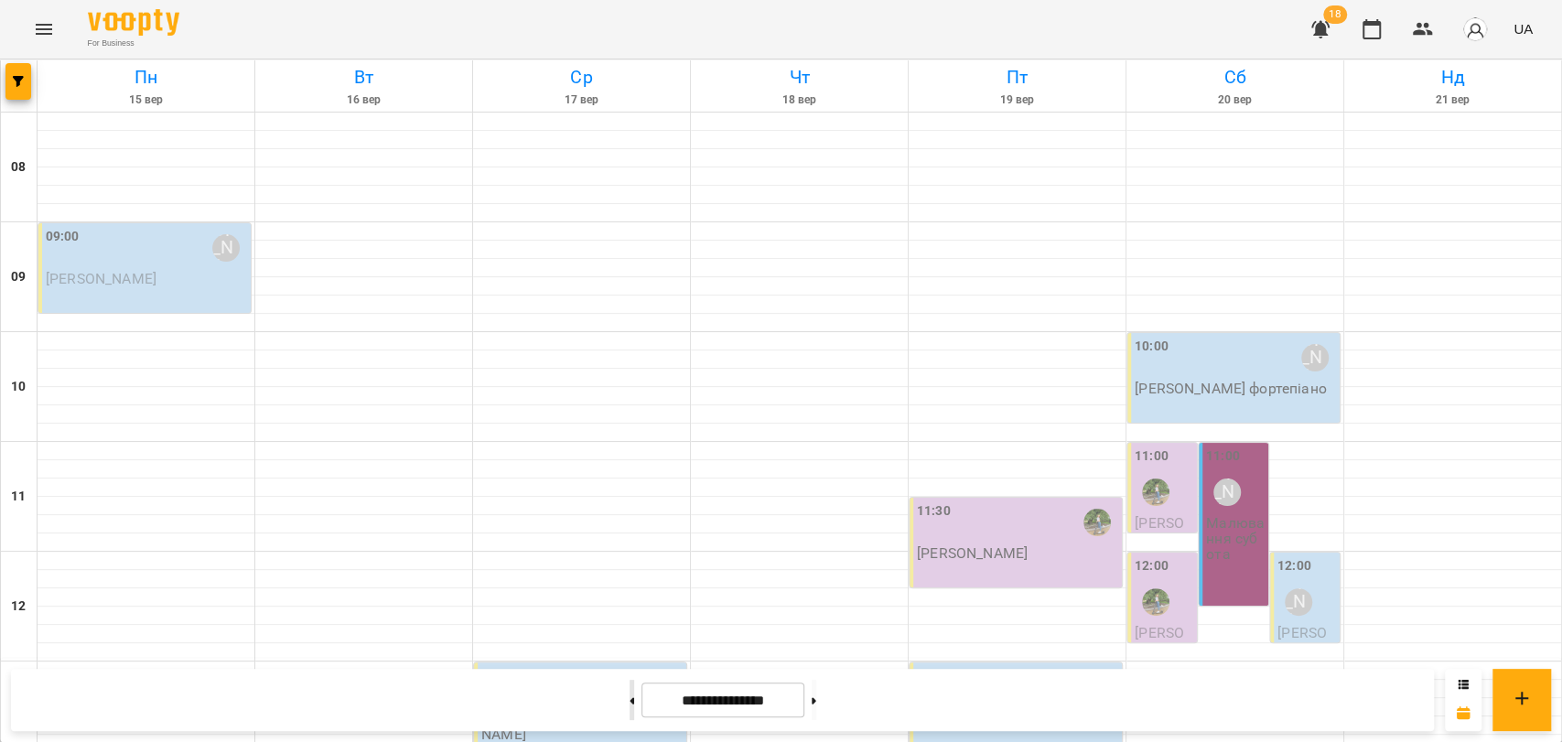
click at [630, 696] on button at bounding box center [632, 700] width 5 height 40
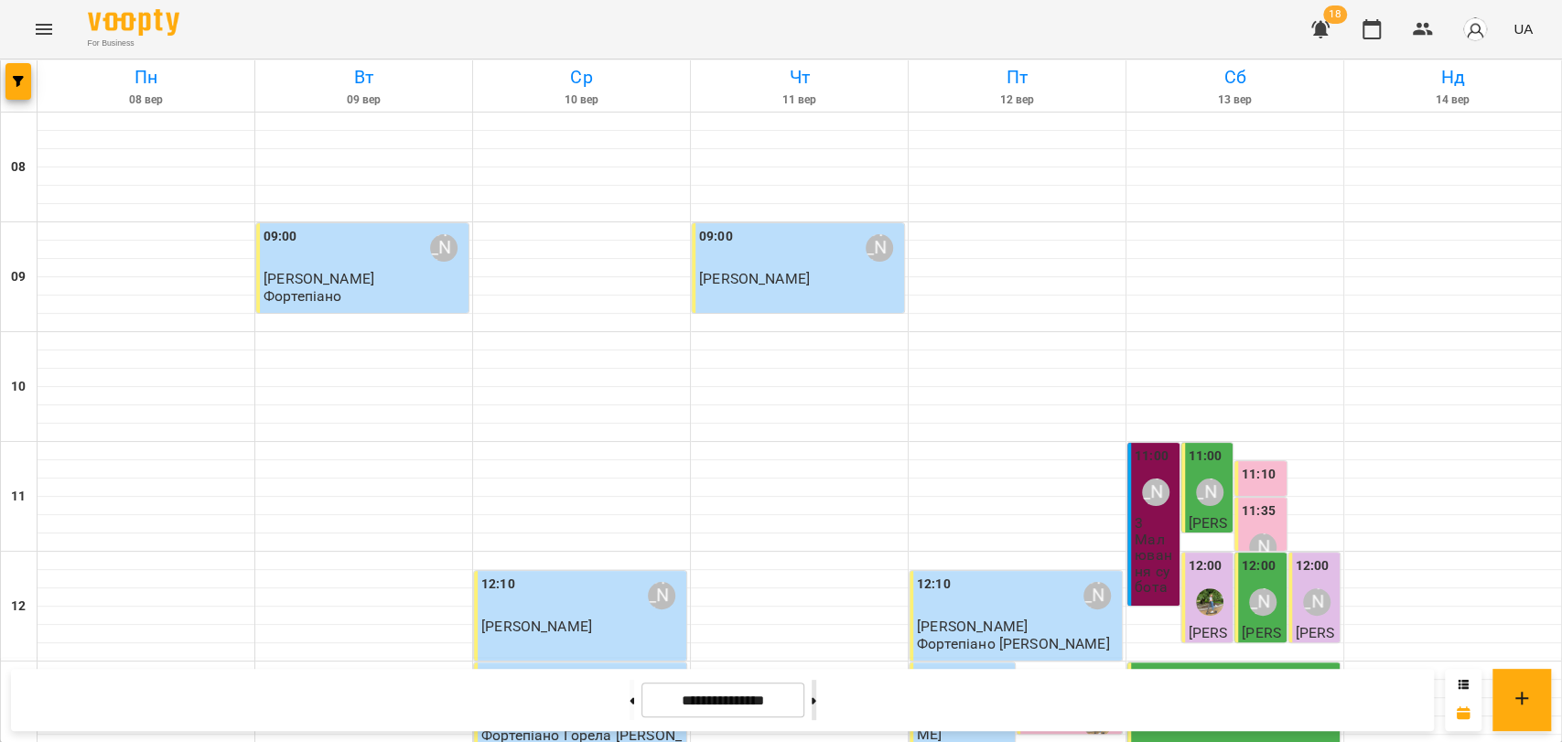
click at [816, 697] on icon at bounding box center [814, 700] width 5 height 7
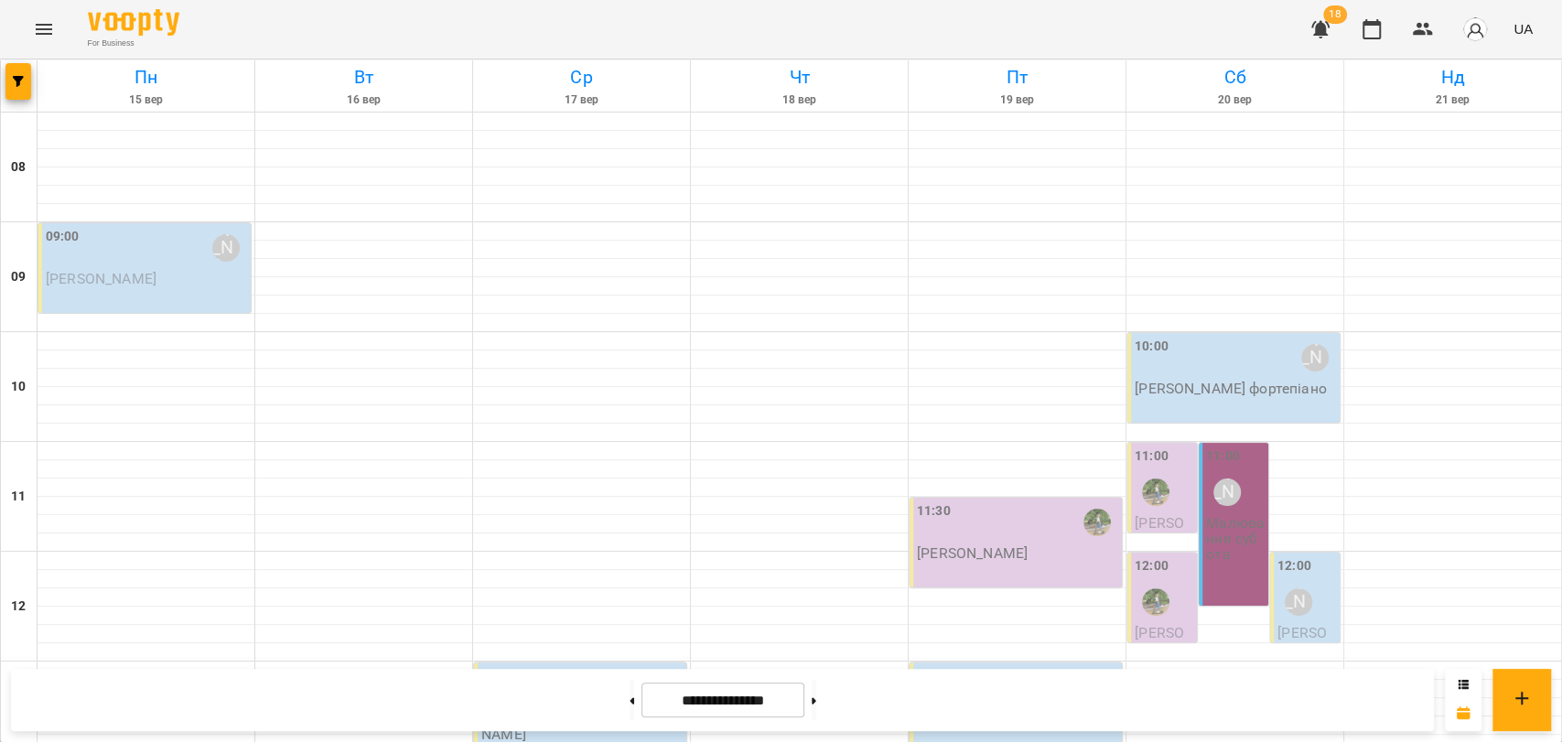
scroll to position [59, 0]
click at [630, 685] on button at bounding box center [632, 700] width 5 height 40
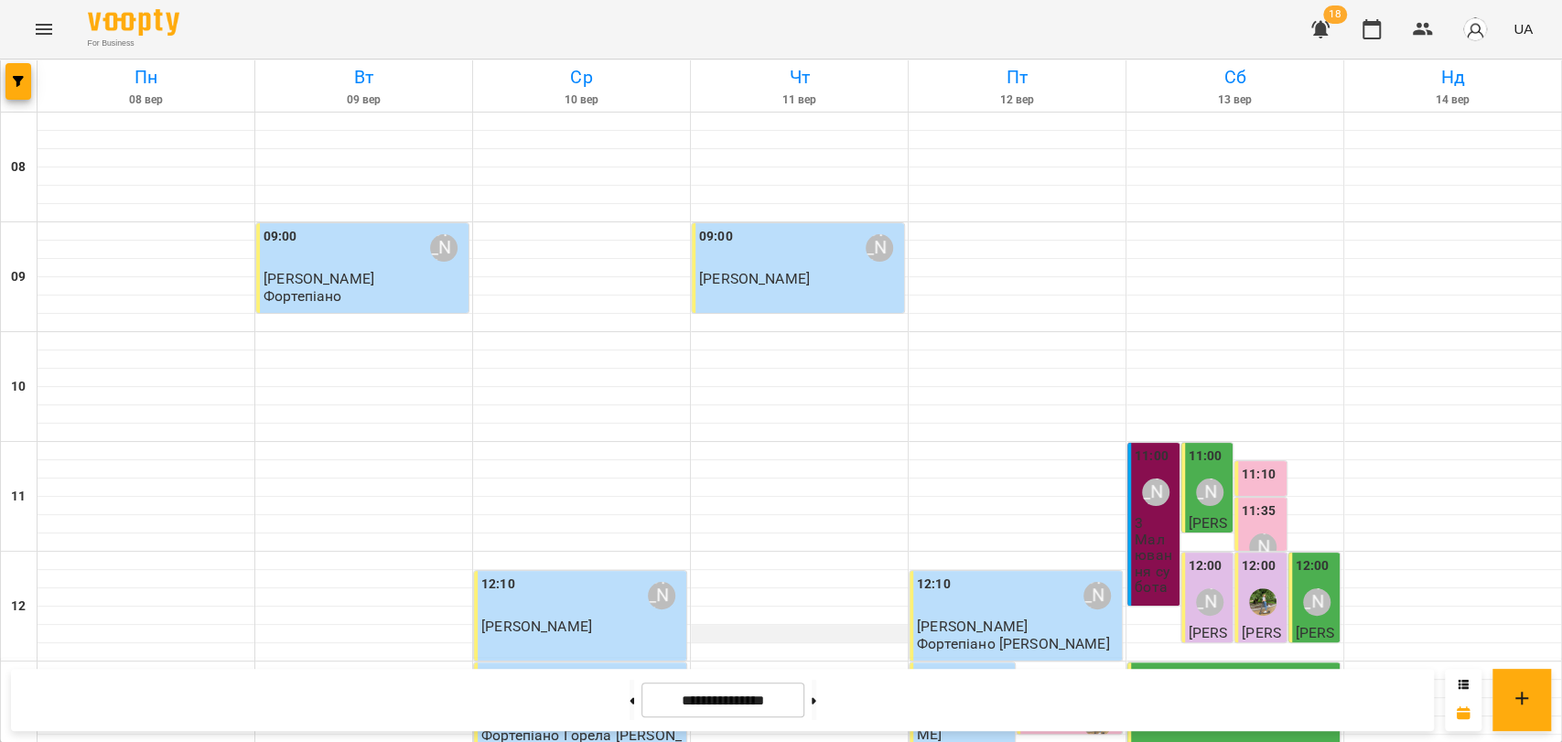
scroll to position [364, 0]
click at [816, 692] on button at bounding box center [814, 700] width 5 height 40
type input "**********"
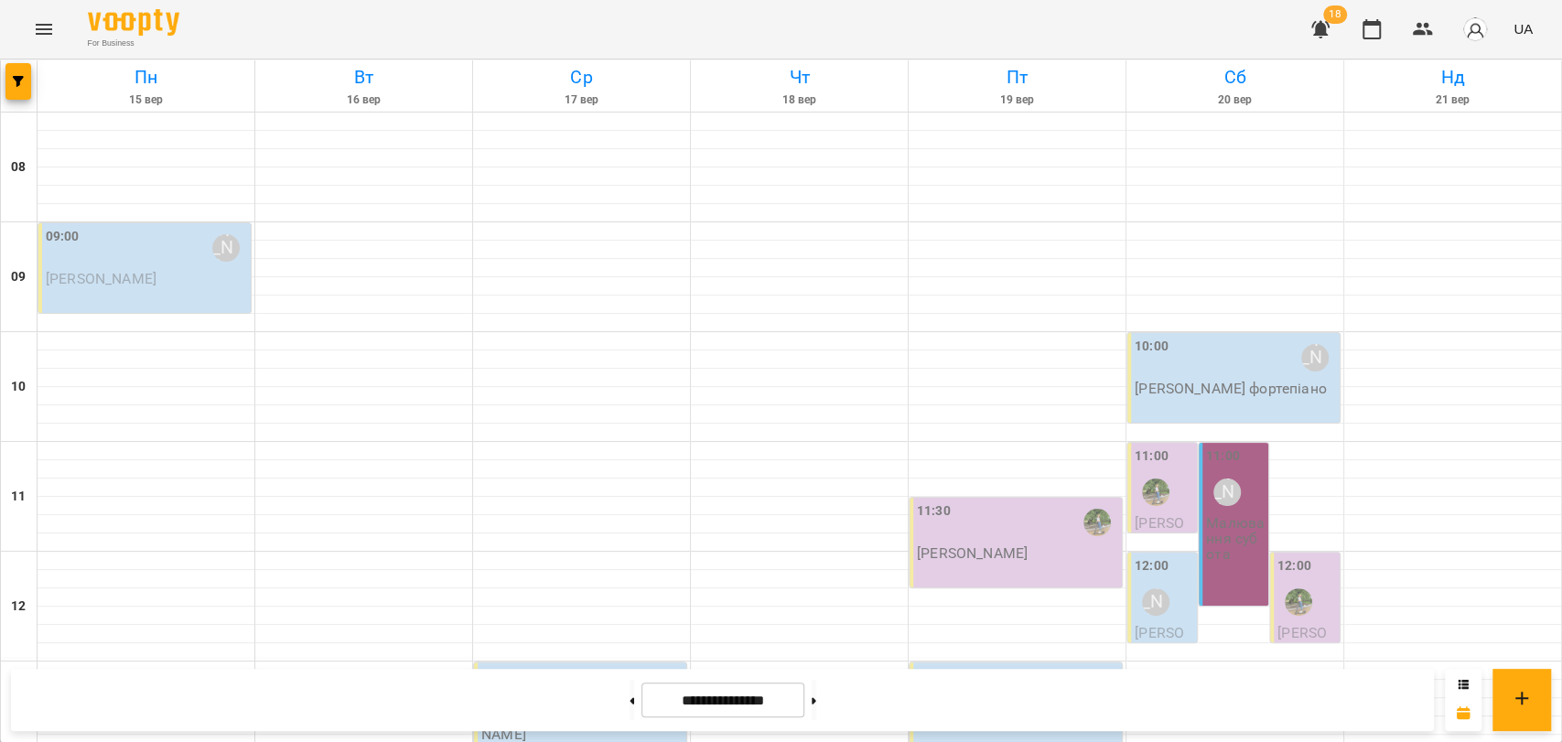
scroll to position [263, 0]
click at [1227, 479] on div "[PERSON_NAME]" at bounding box center [1226, 492] width 27 height 27
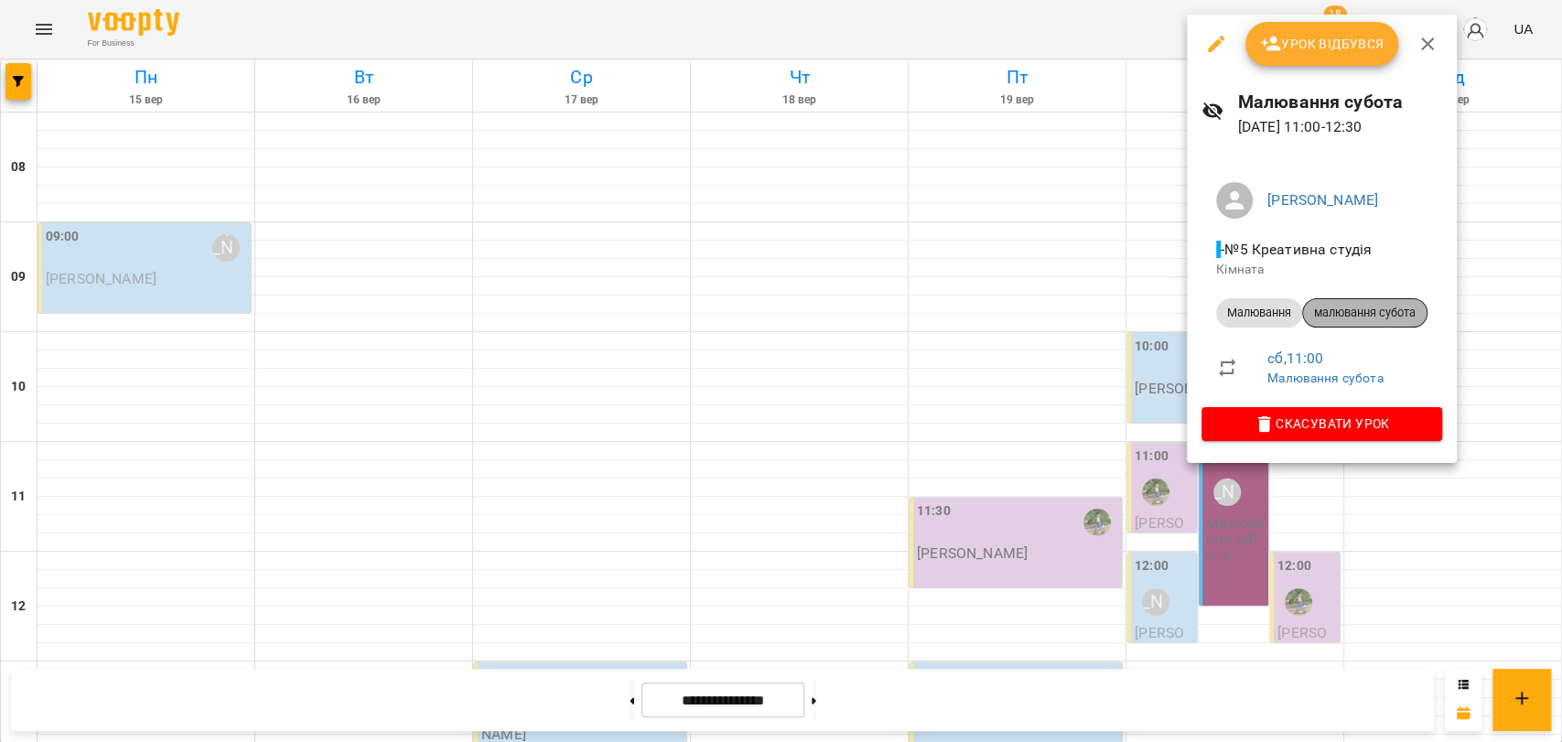
drag, startPoint x: 1348, startPoint y: 320, endPoint x: 1344, endPoint y: 329, distance: 9.9
click at [1347, 328] on li "Малювання малювання субота" at bounding box center [1322, 313] width 241 height 44
click at [1342, 306] on span "малювання субота" at bounding box center [1365, 313] width 124 height 16
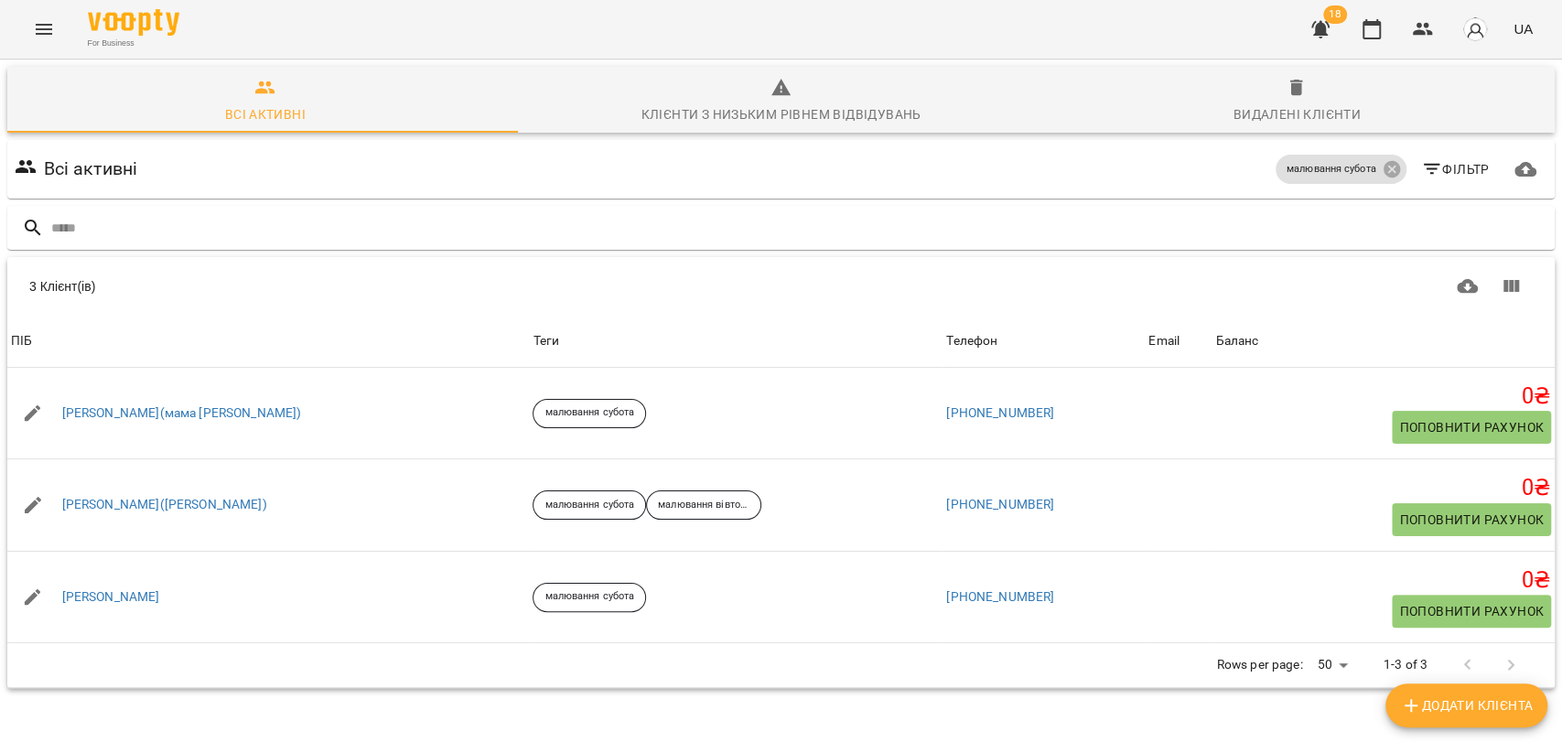
click at [48, 21] on icon "Menu" at bounding box center [44, 29] width 22 height 22
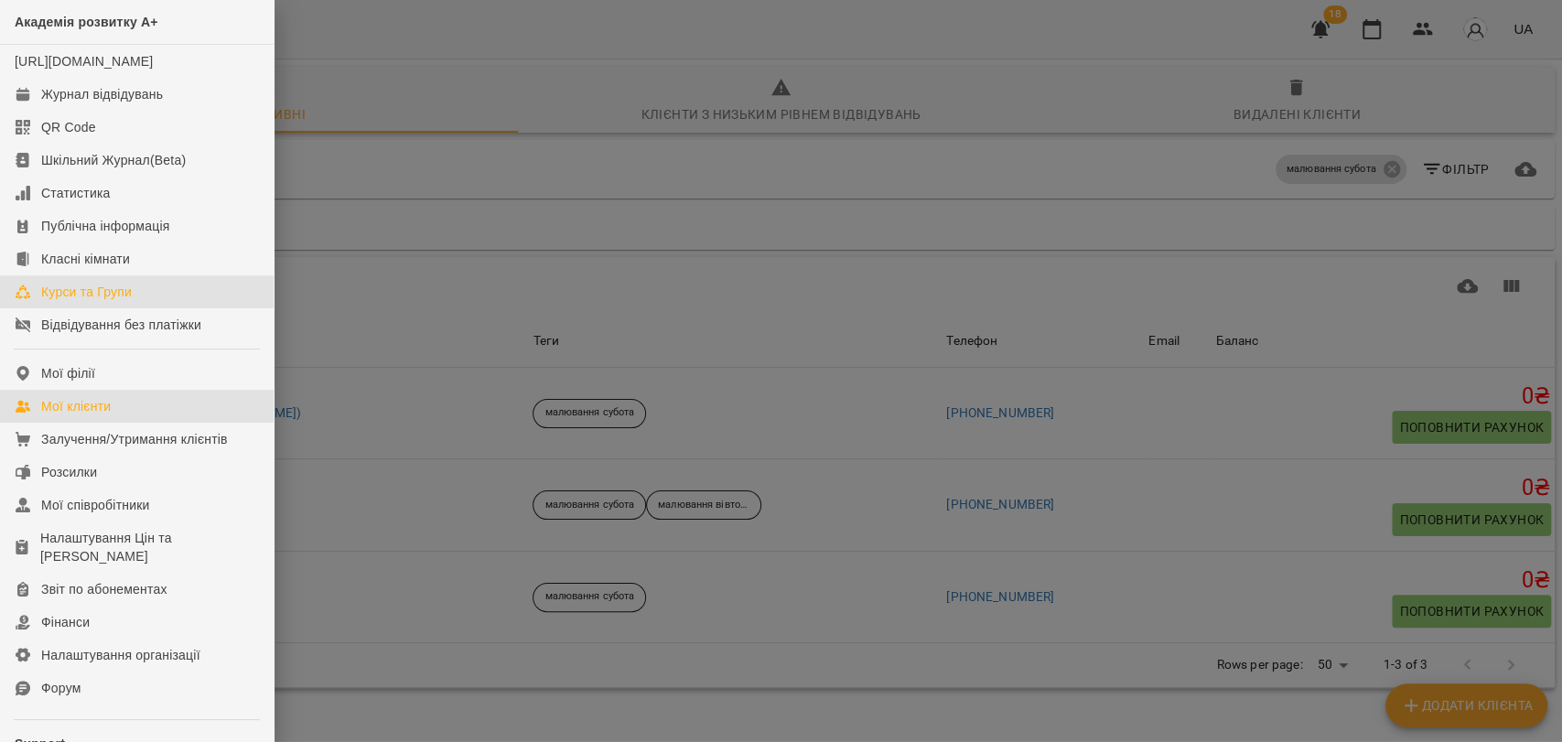
click at [97, 301] on div "Курси та Групи" at bounding box center [86, 292] width 91 height 18
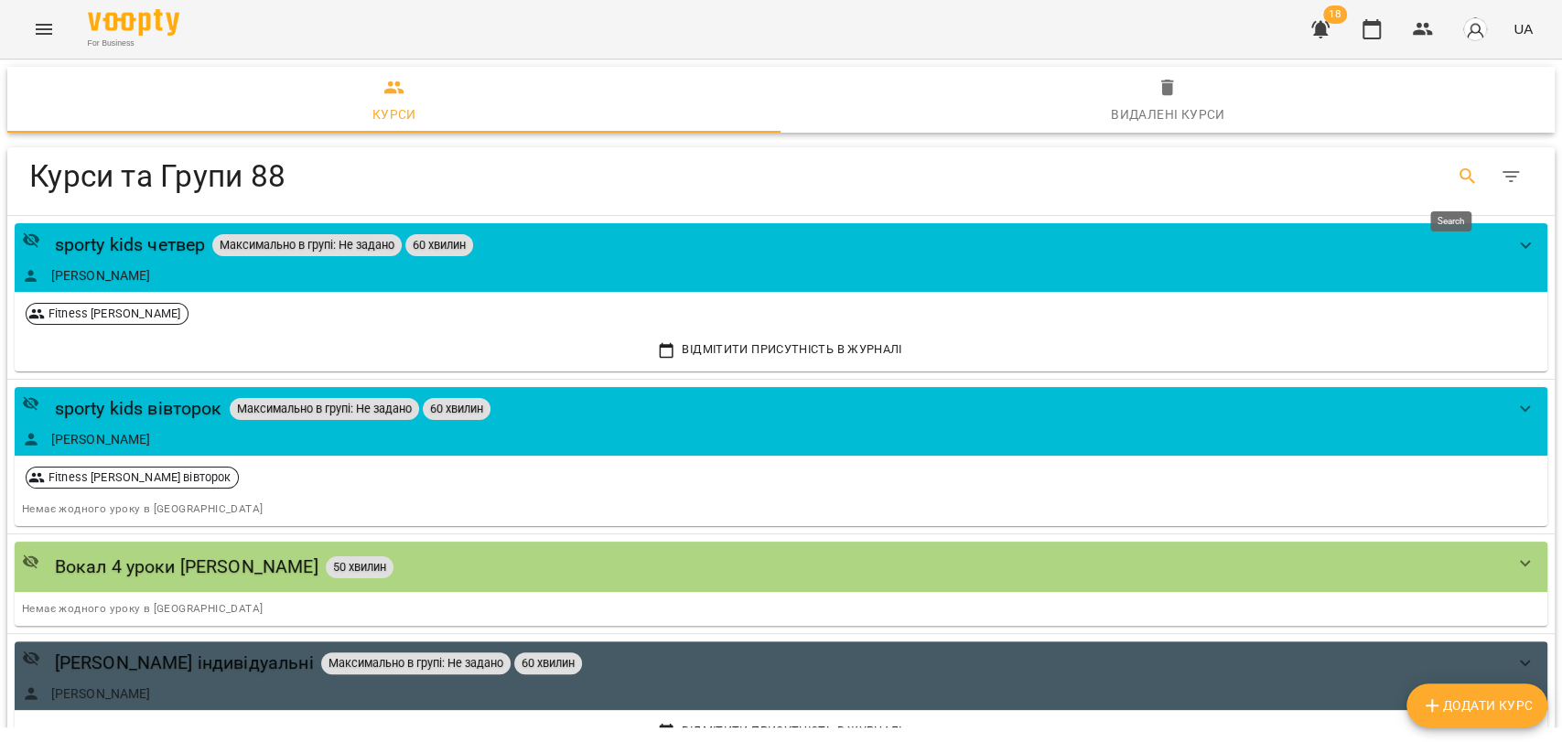
click at [1446, 191] on button "Search" at bounding box center [1468, 177] width 44 height 44
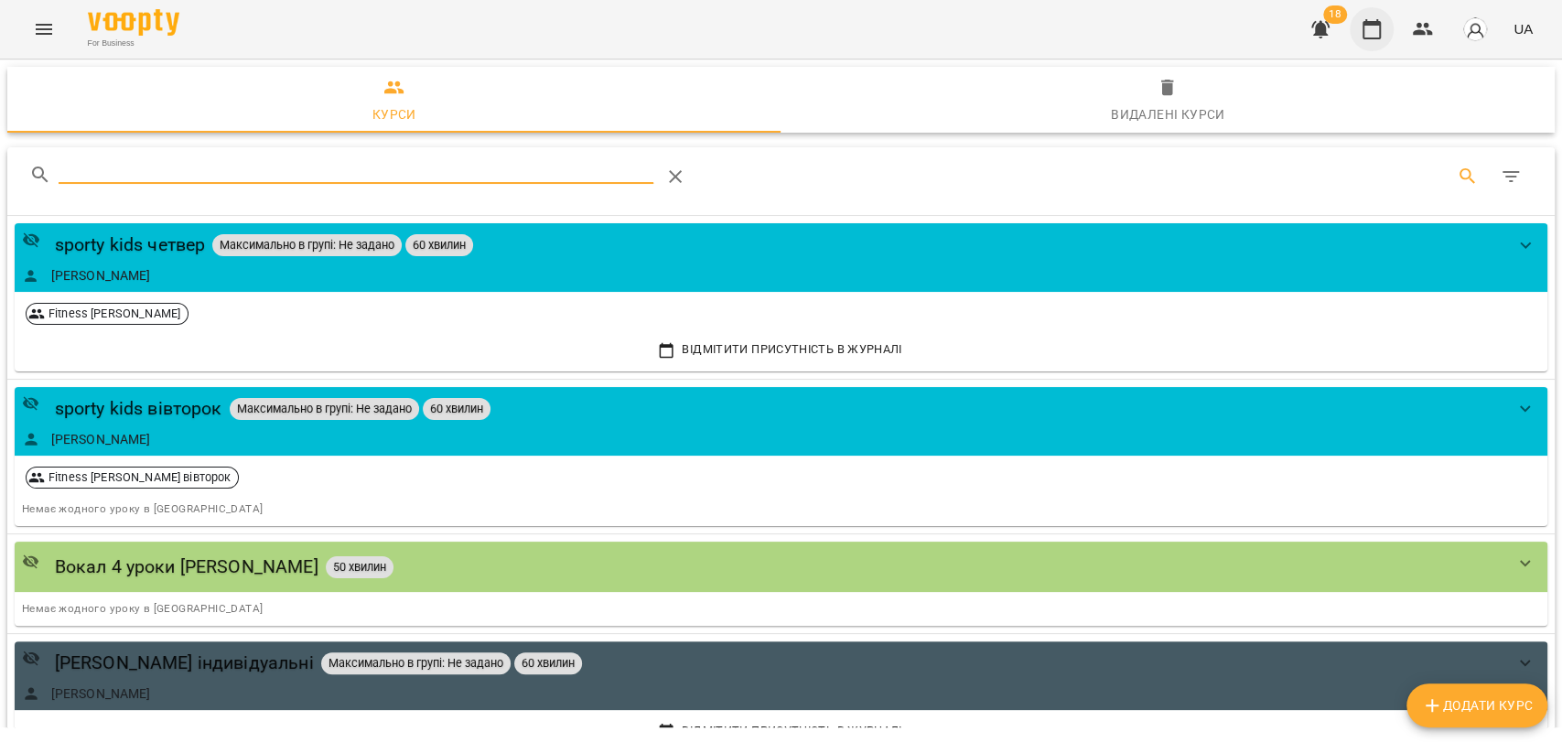
click at [1384, 36] on button "button" at bounding box center [1372, 29] width 44 height 44
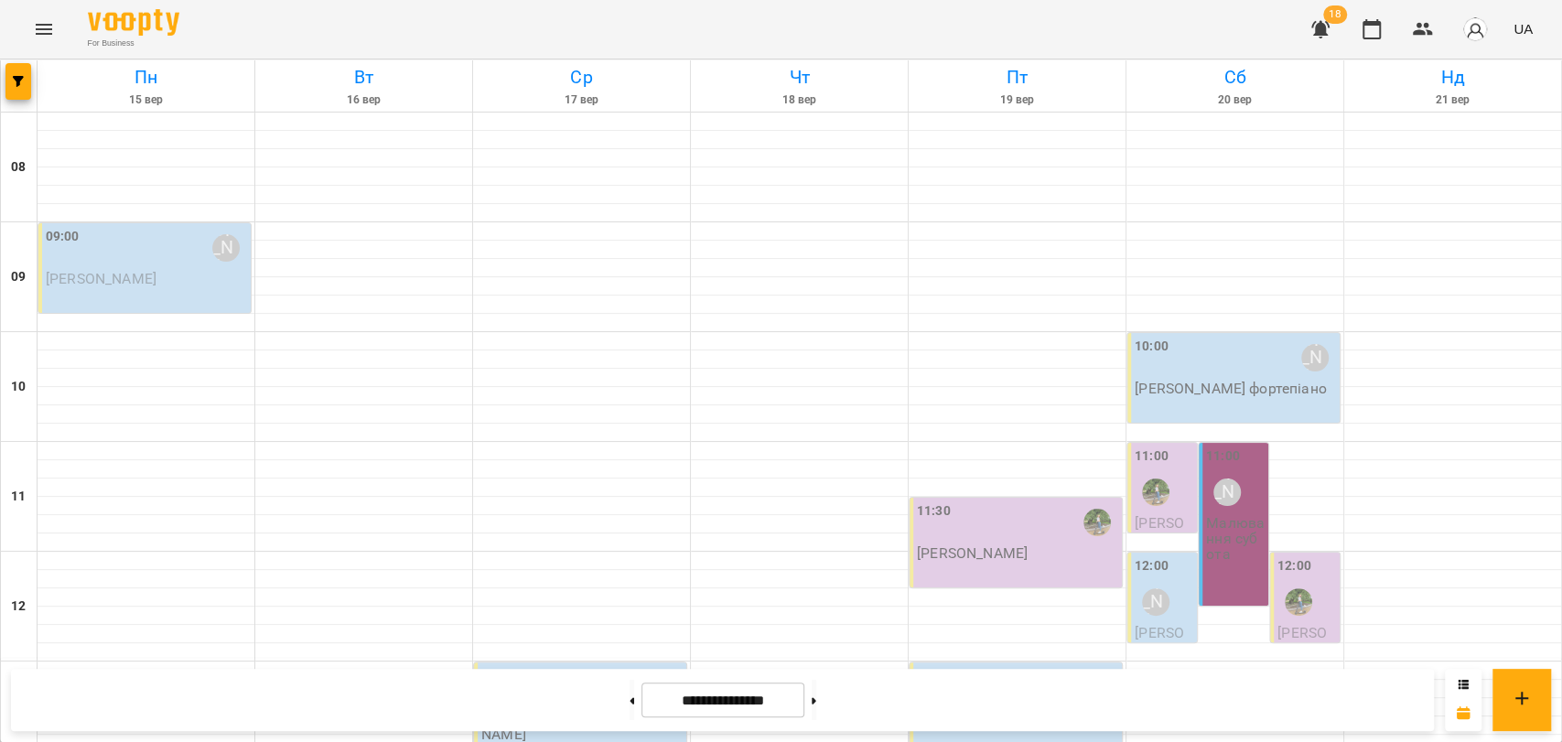
scroll to position [771, 0]
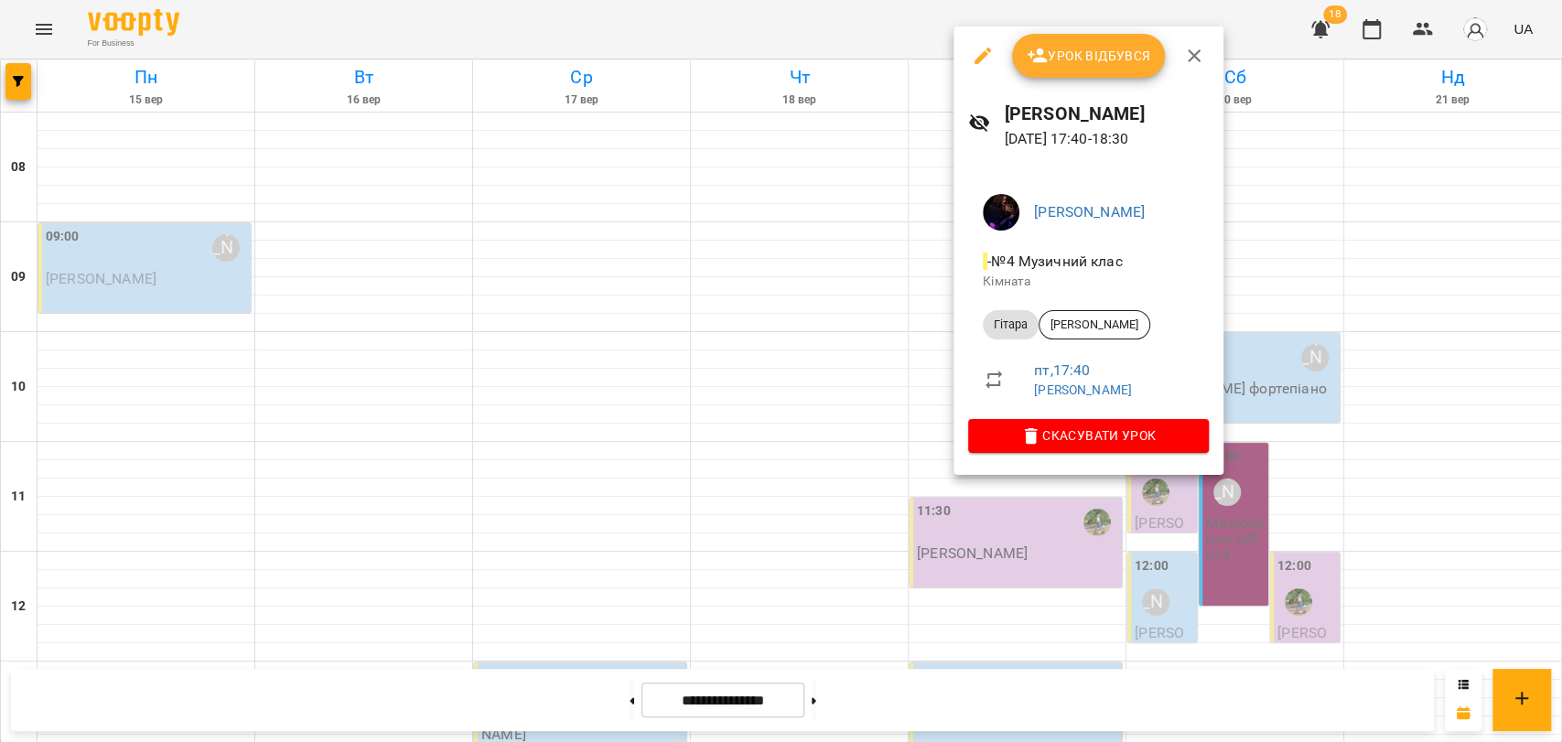
click at [878, 412] on div at bounding box center [781, 371] width 1562 height 742
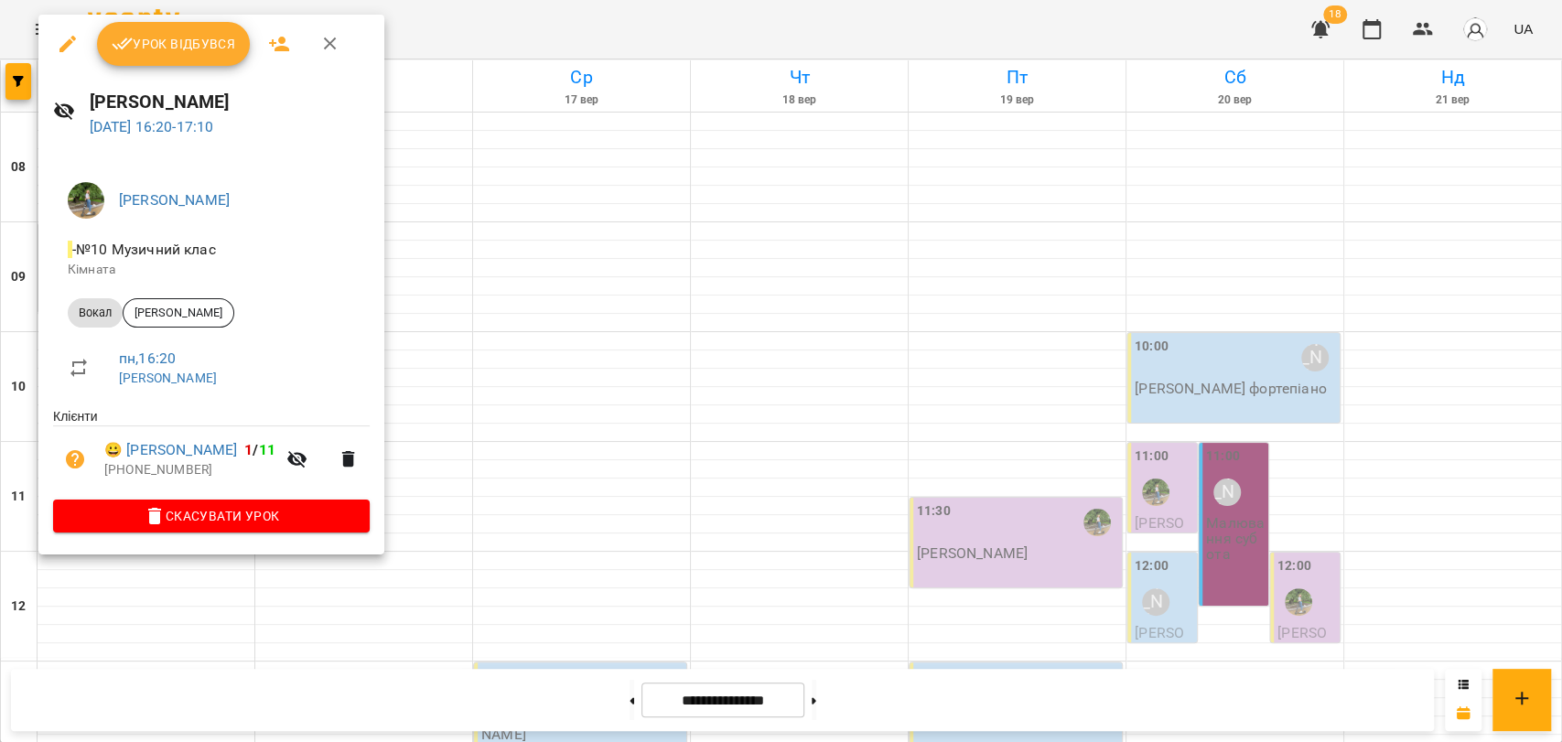
click at [336, 55] on button "button" at bounding box center [330, 44] width 44 height 44
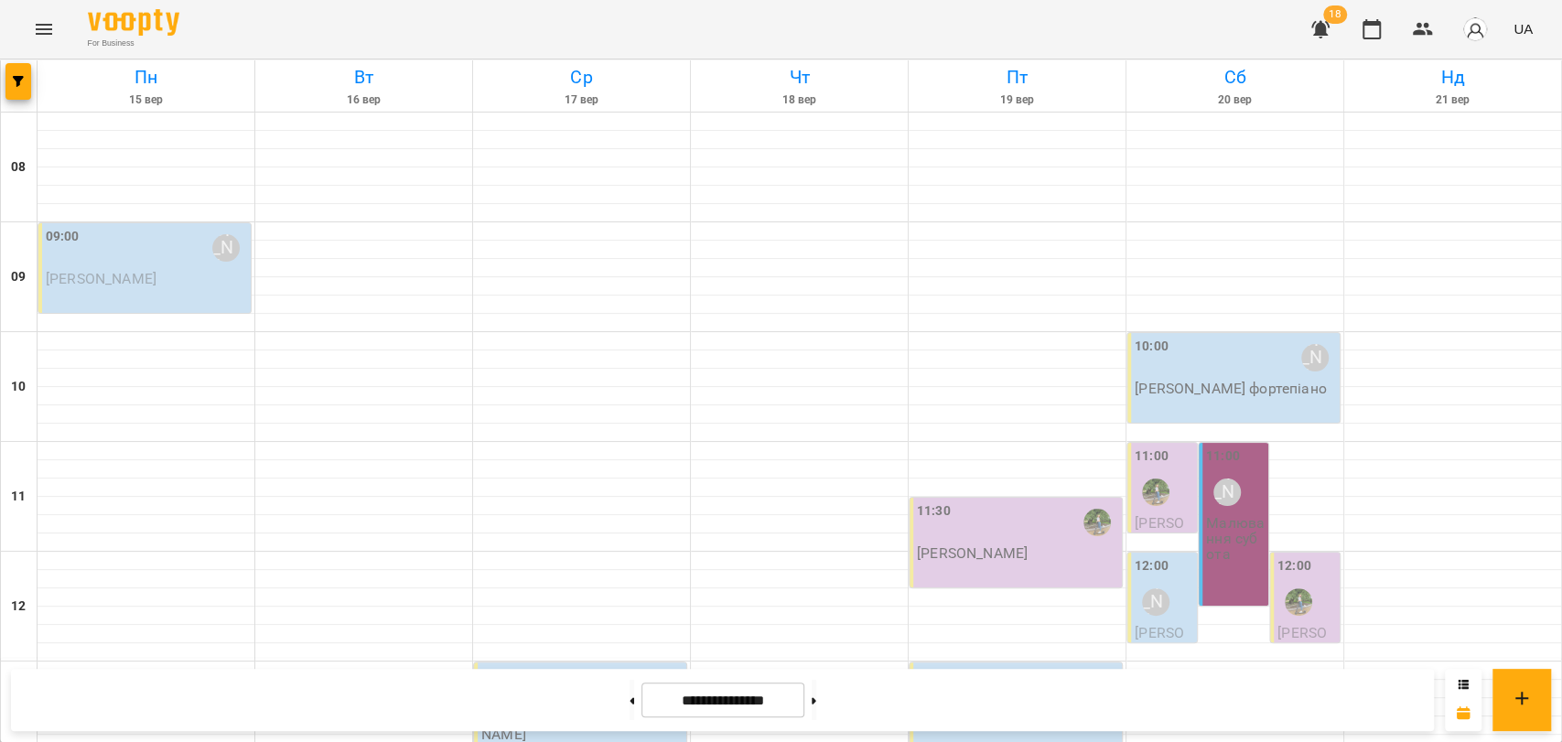
scroll to position [466, 0]
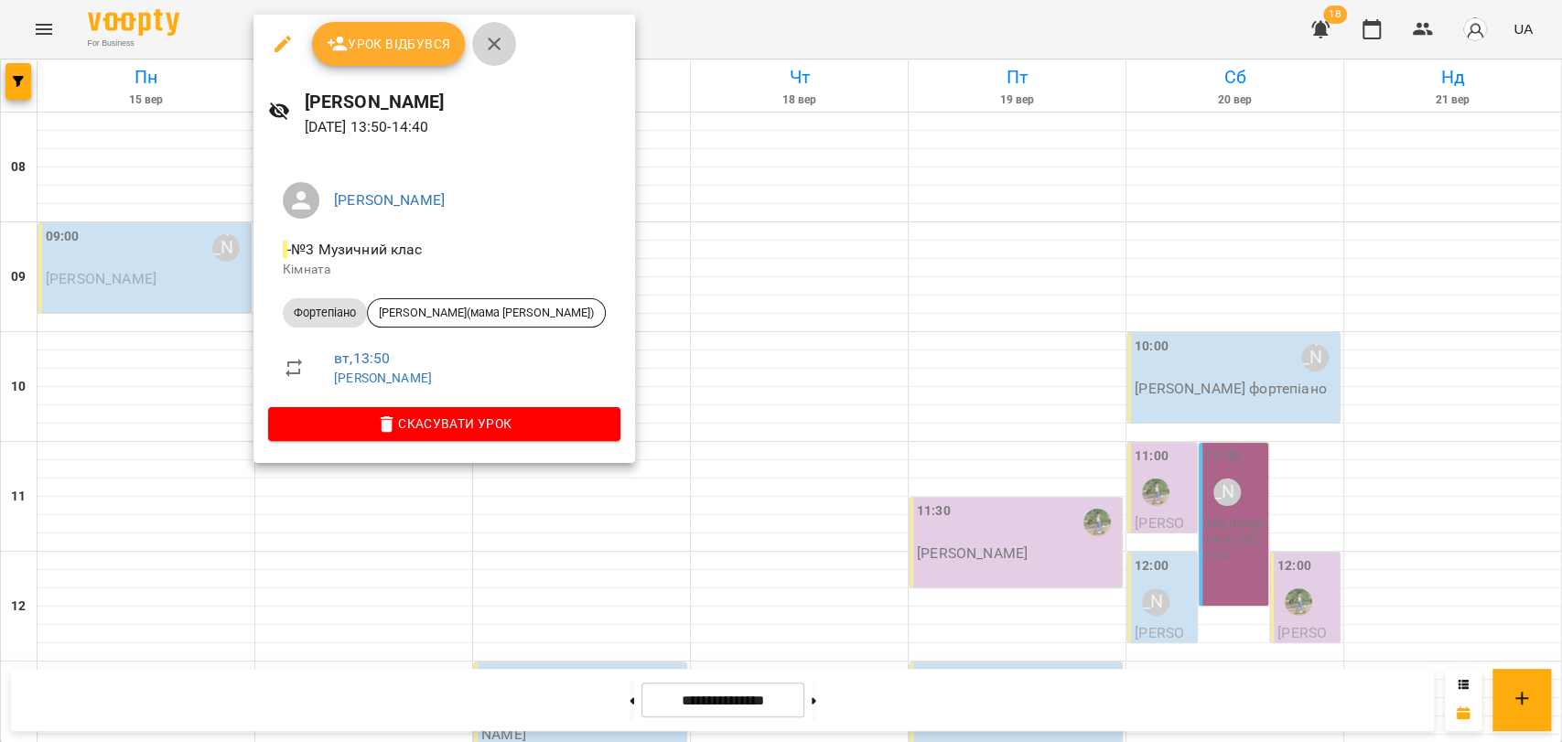
click at [507, 53] on button "button" at bounding box center [494, 44] width 44 height 44
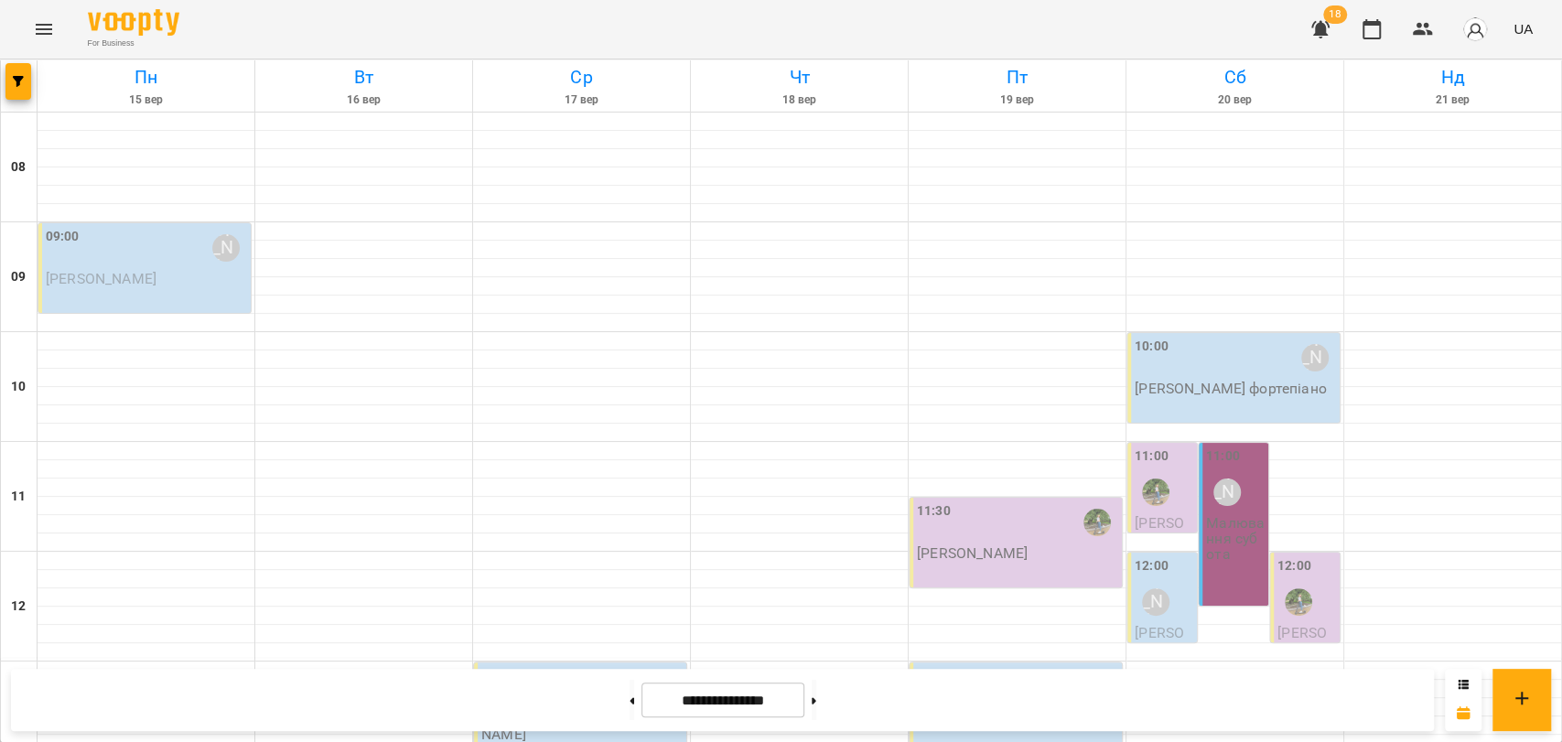
scroll to position [771, 0]
click at [630, 698] on button at bounding box center [632, 700] width 5 height 40
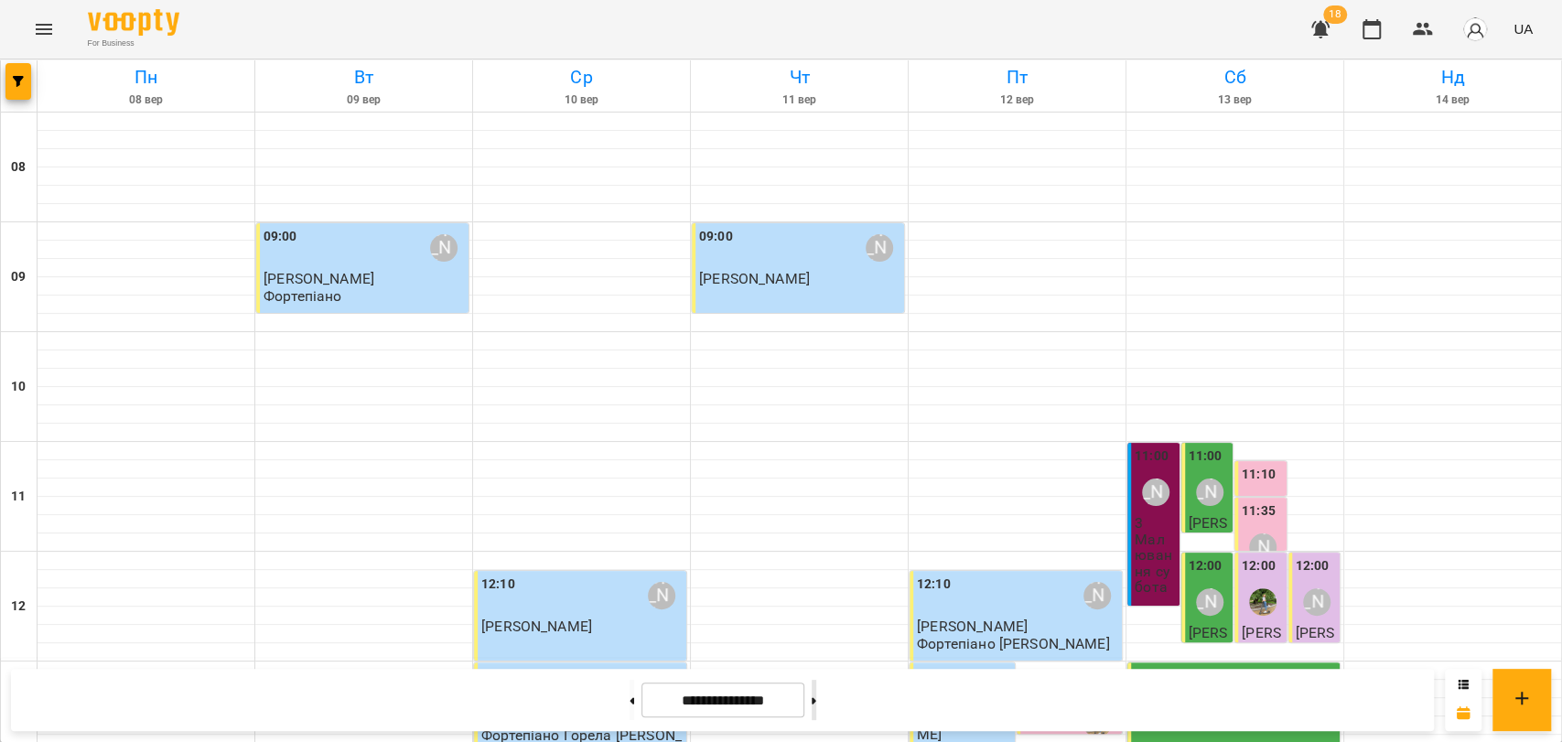
click at [816, 699] on button at bounding box center [814, 700] width 5 height 40
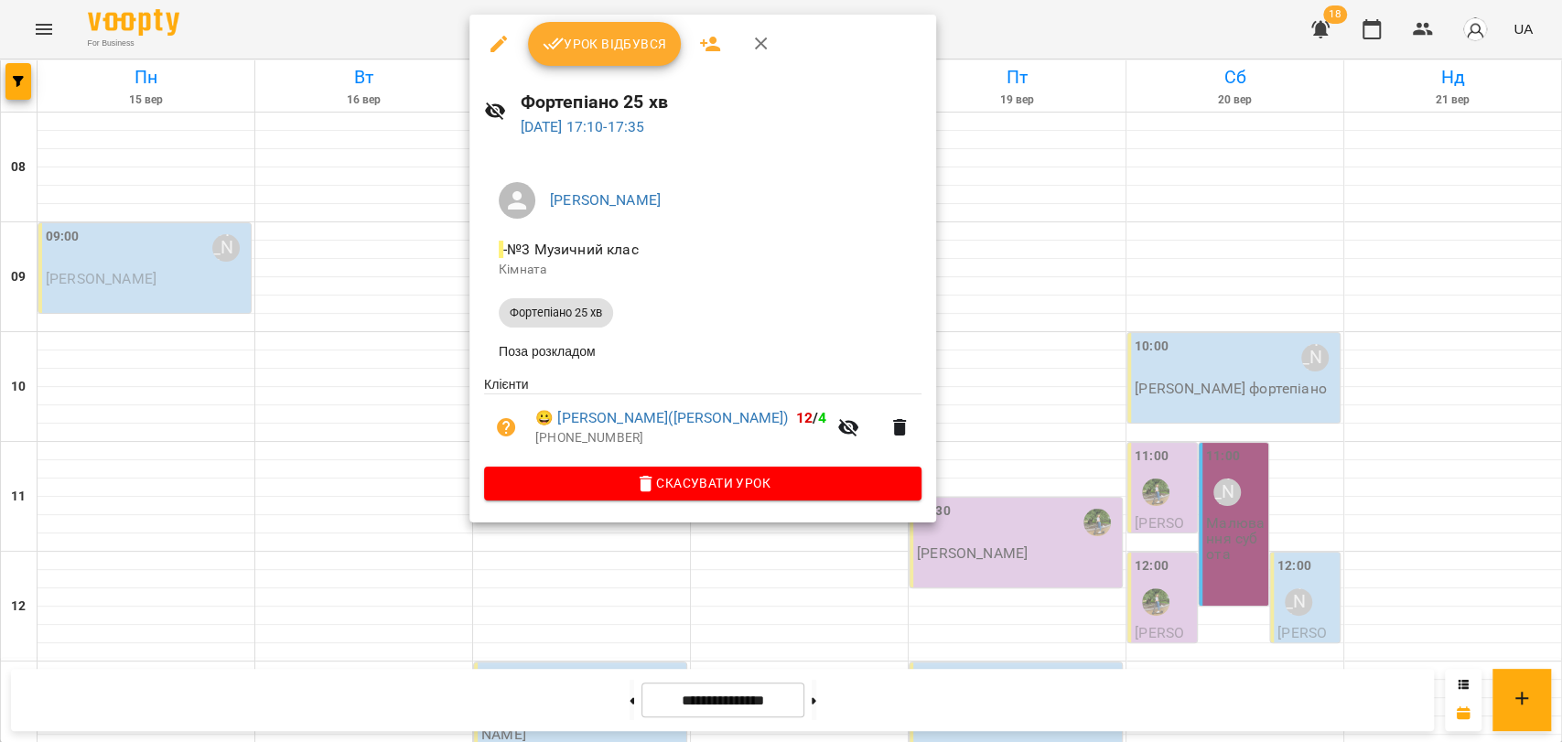
click at [432, 368] on div at bounding box center [781, 371] width 1562 height 742
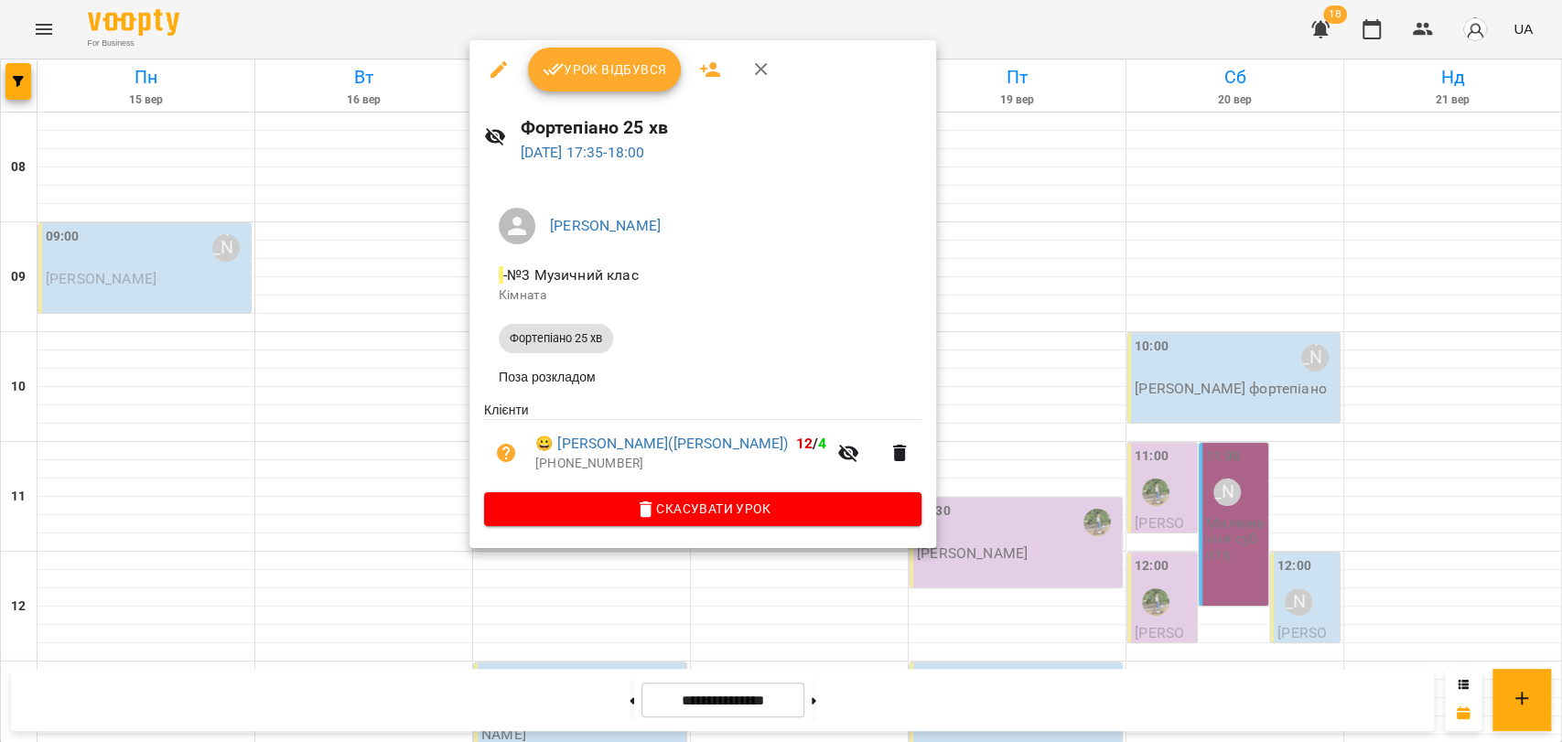
click at [432, 375] on div at bounding box center [781, 371] width 1562 height 742
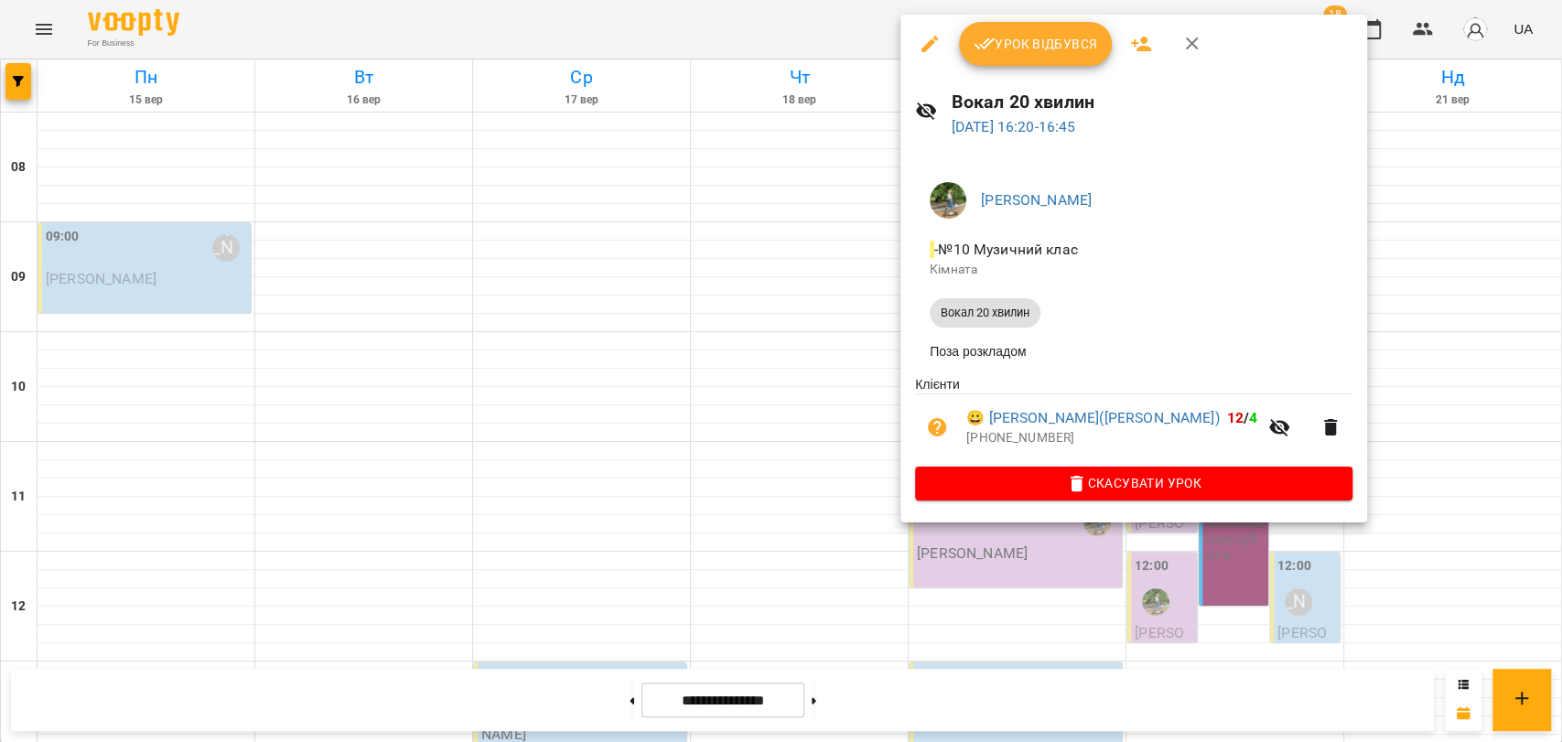
click at [832, 355] on div at bounding box center [781, 371] width 1562 height 742
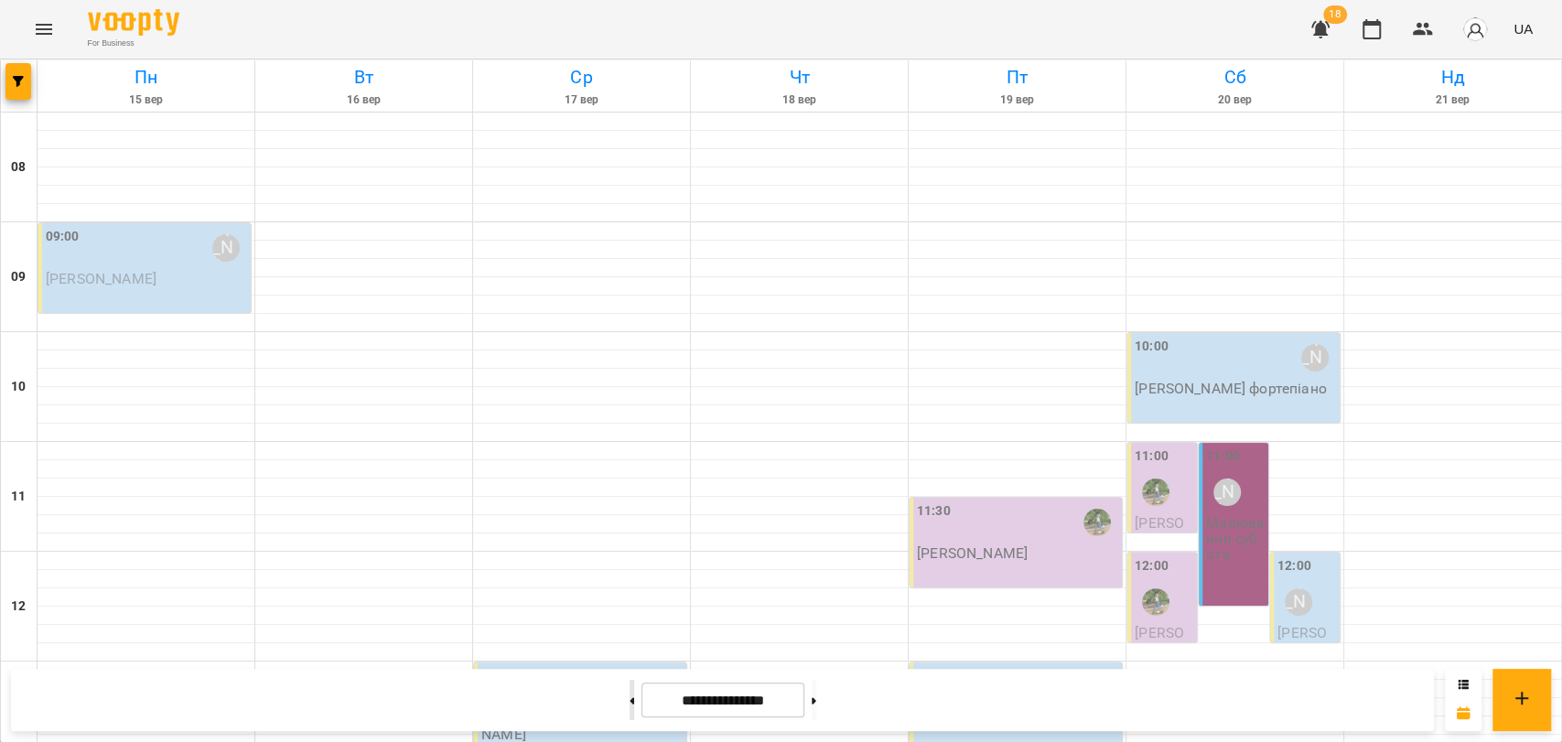
click at [630, 703] on button at bounding box center [632, 700] width 5 height 40
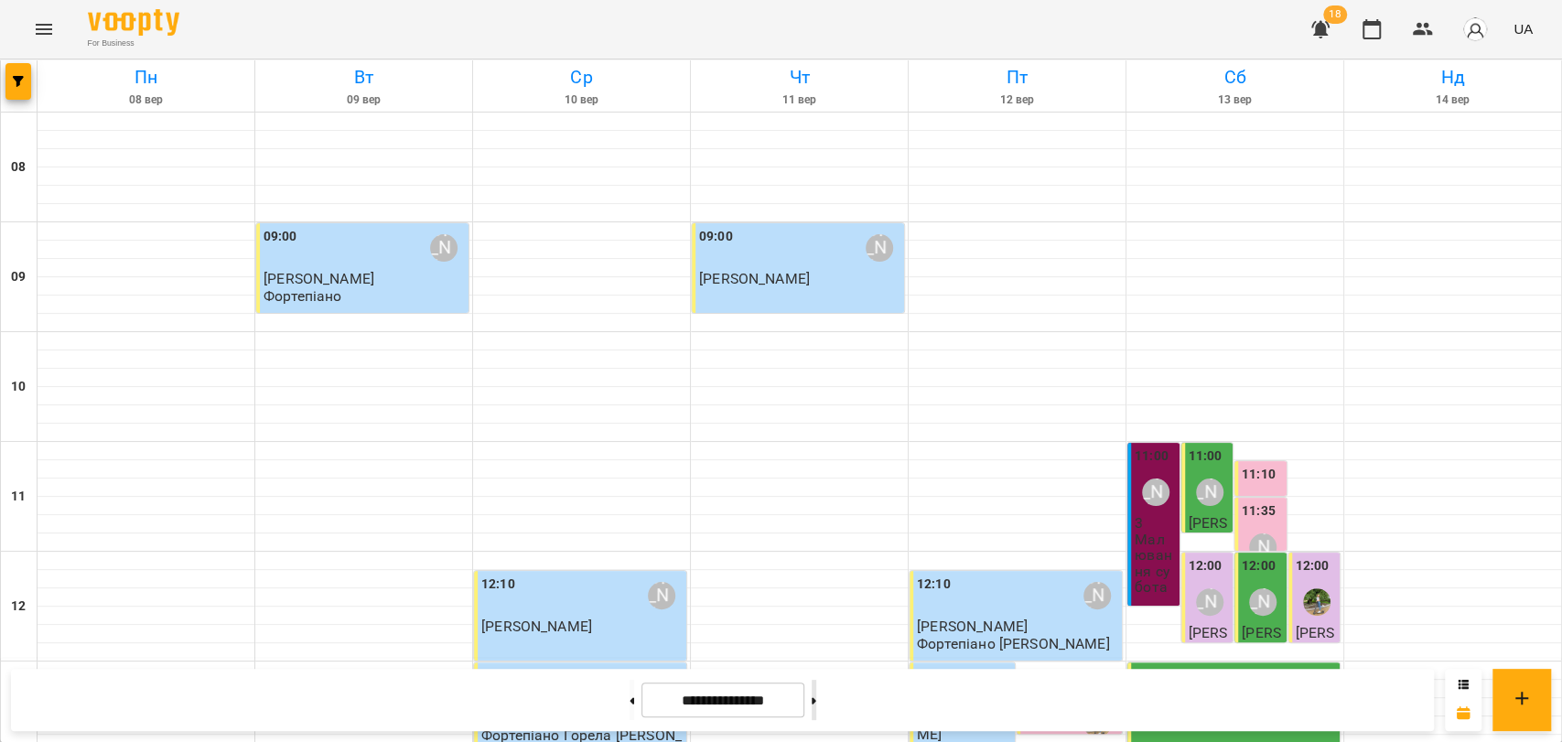
click at [816, 697] on icon at bounding box center [814, 700] width 5 height 7
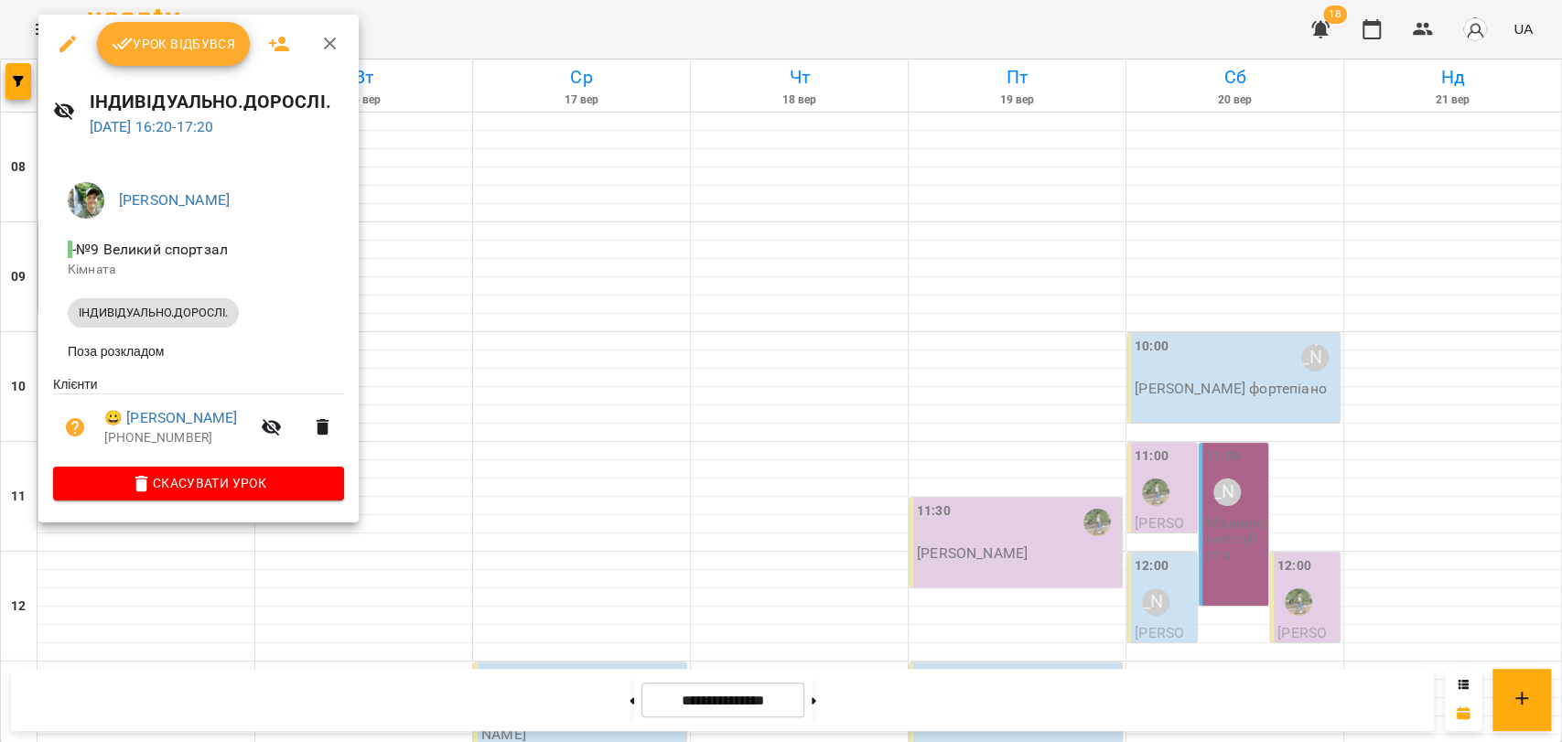
click at [330, 61] on button "button" at bounding box center [330, 44] width 44 height 44
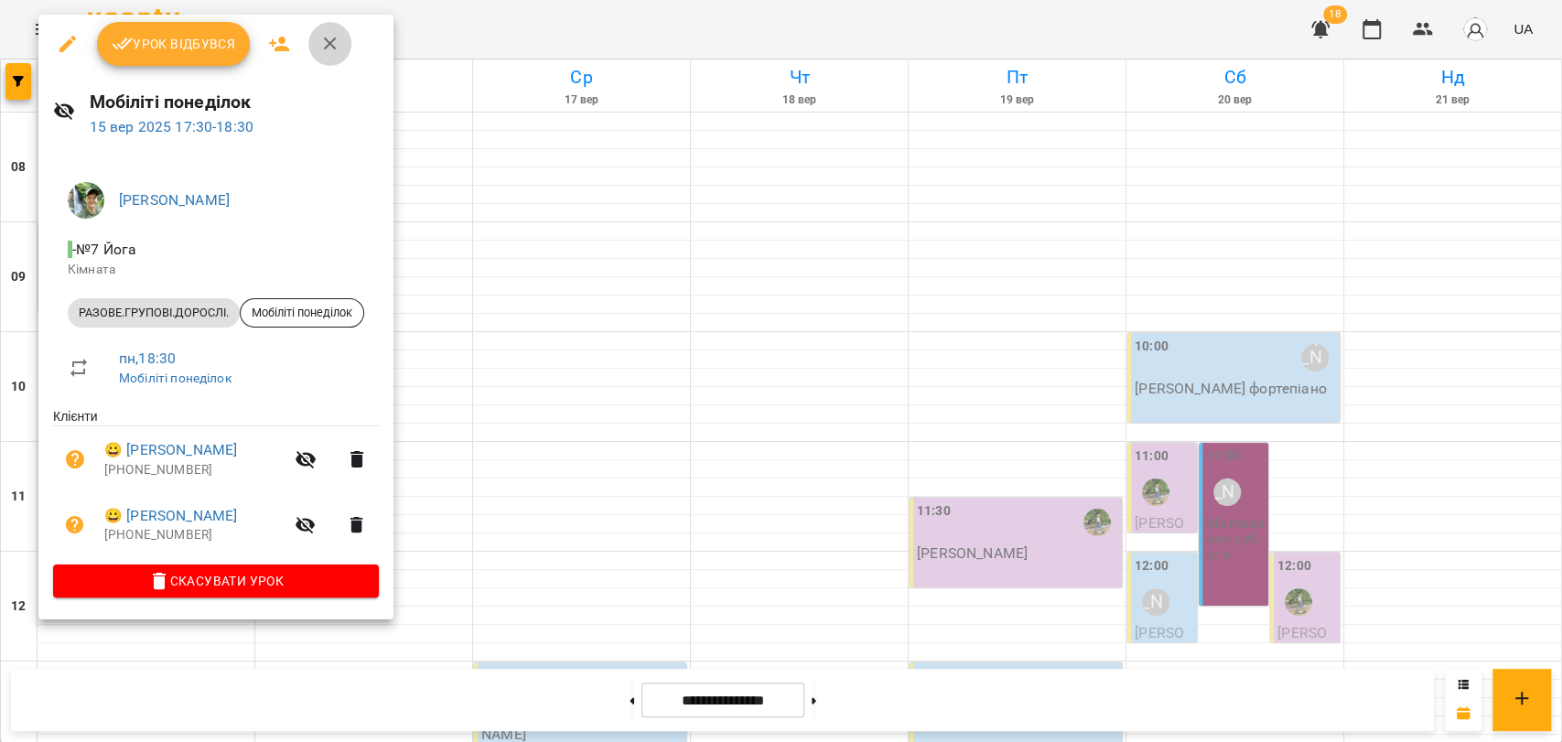
click at [333, 48] on icon "button" at bounding box center [330, 44] width 13 height 13
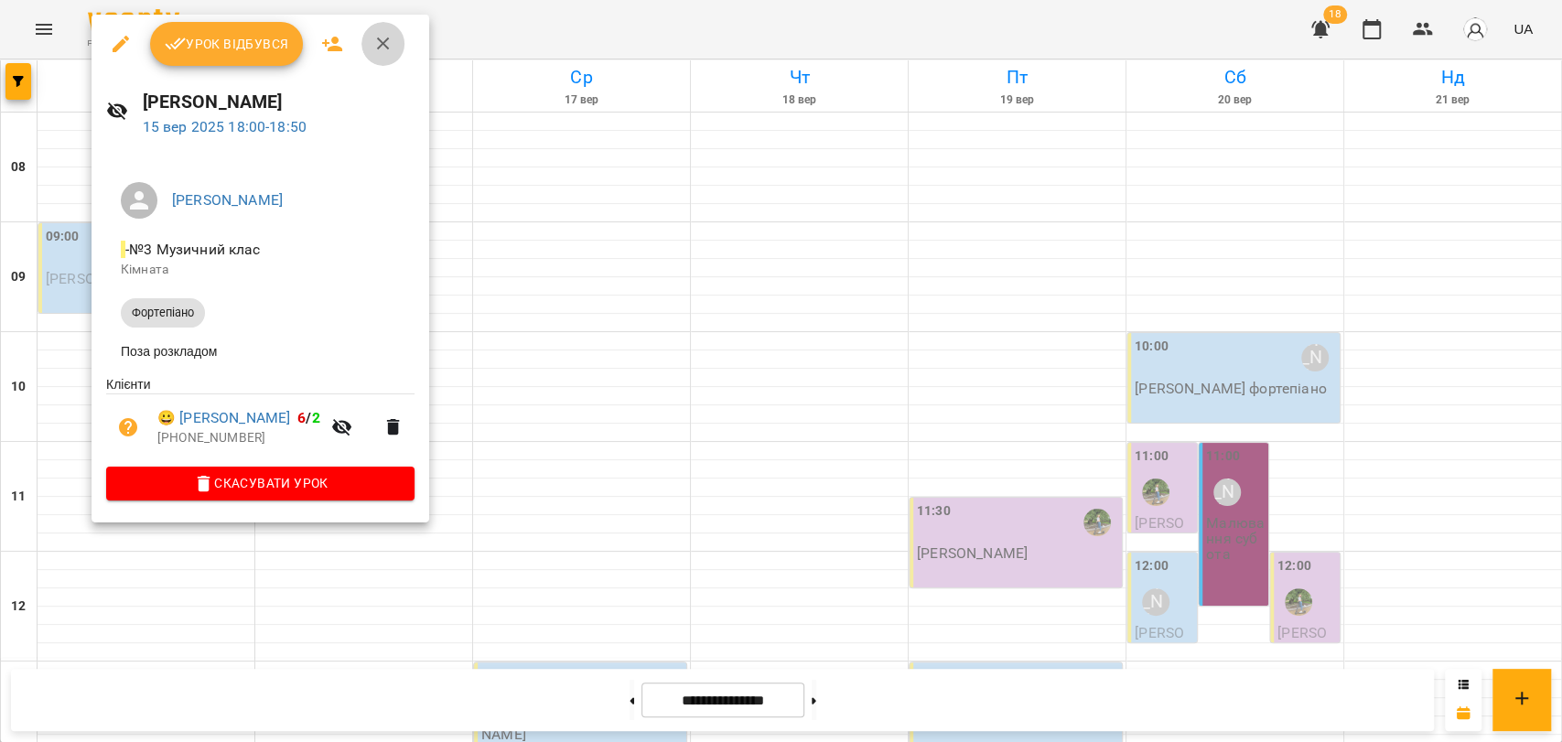
click at [371, 57] on button "button" at bounding box center [383, 44] width 44 height 44
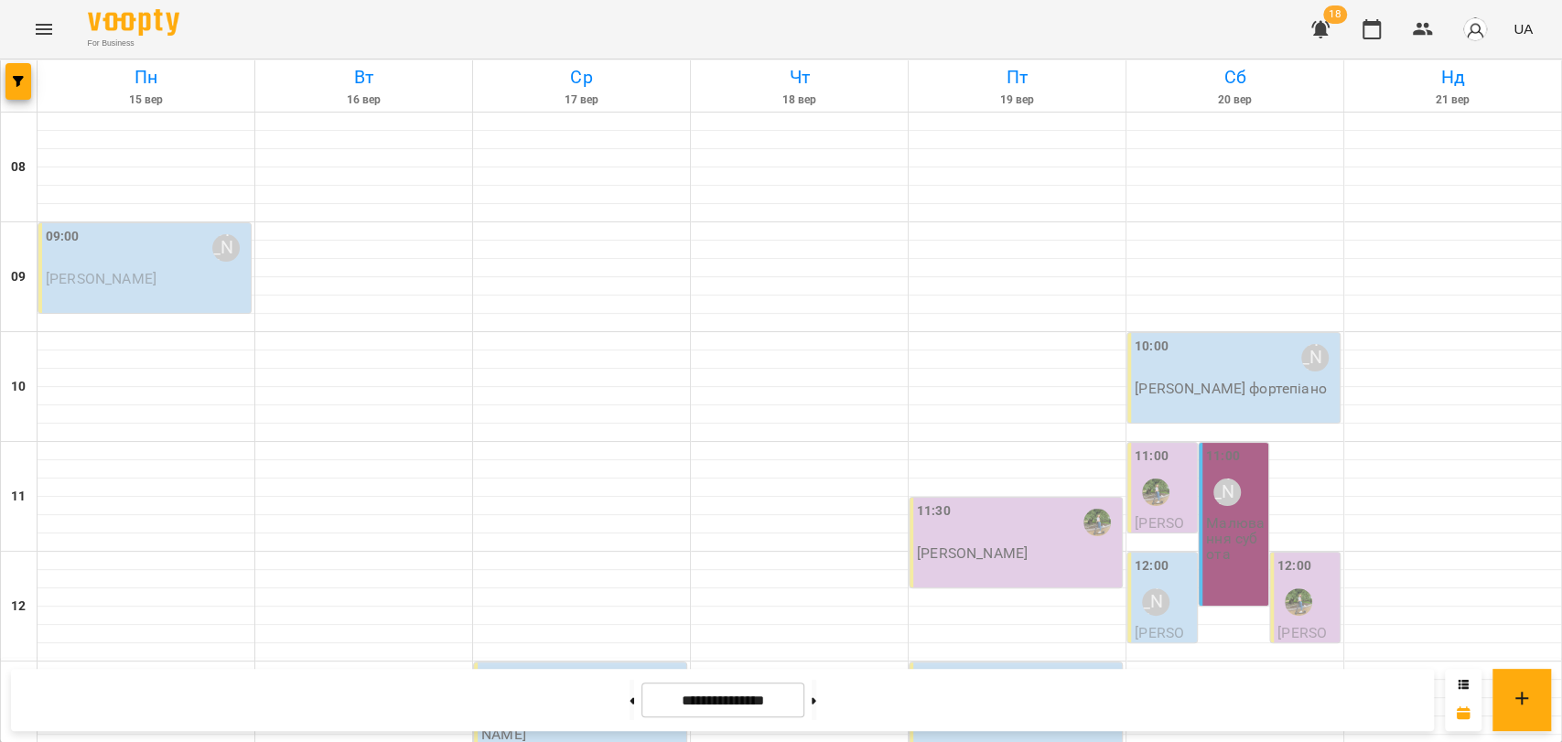
scroll to position [669, 0]
click at [630, 690] on button at bounding box center [632, 700] width 5 height 40
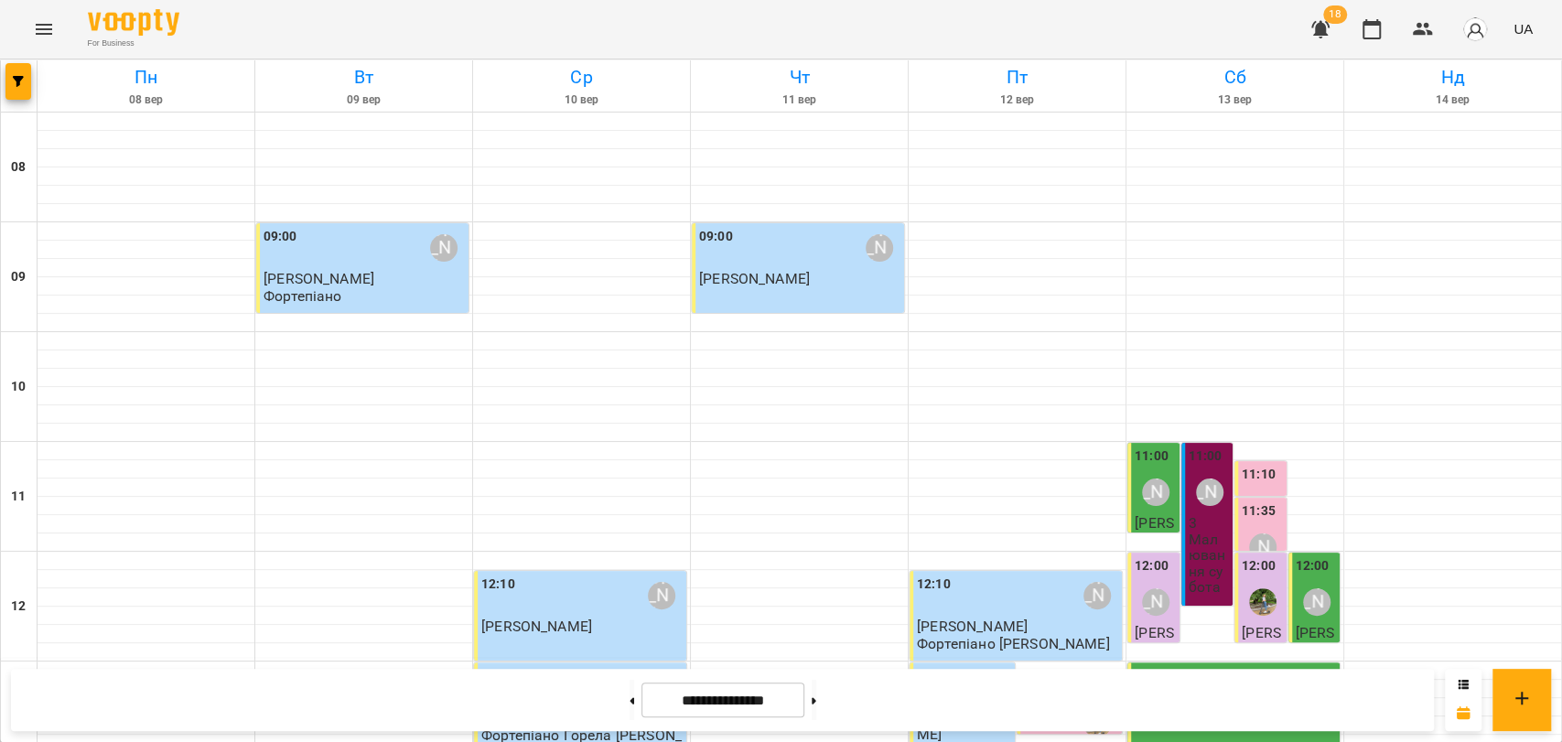
scroll to position [771, 0]
click at [816, 699] on button at bounding box center [814, 700] width 5 height 40
type input "**********"
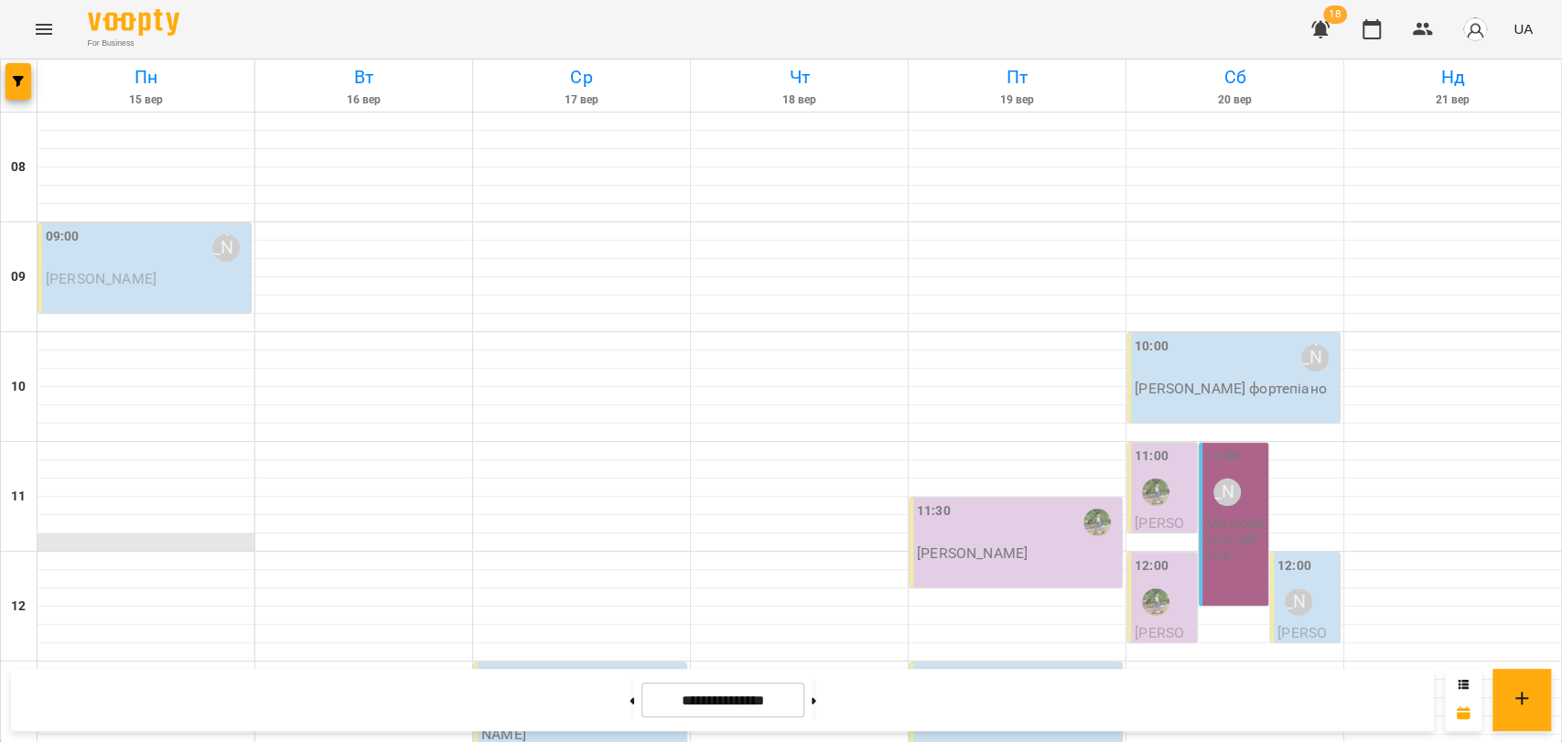
scroll to position [669, 0]
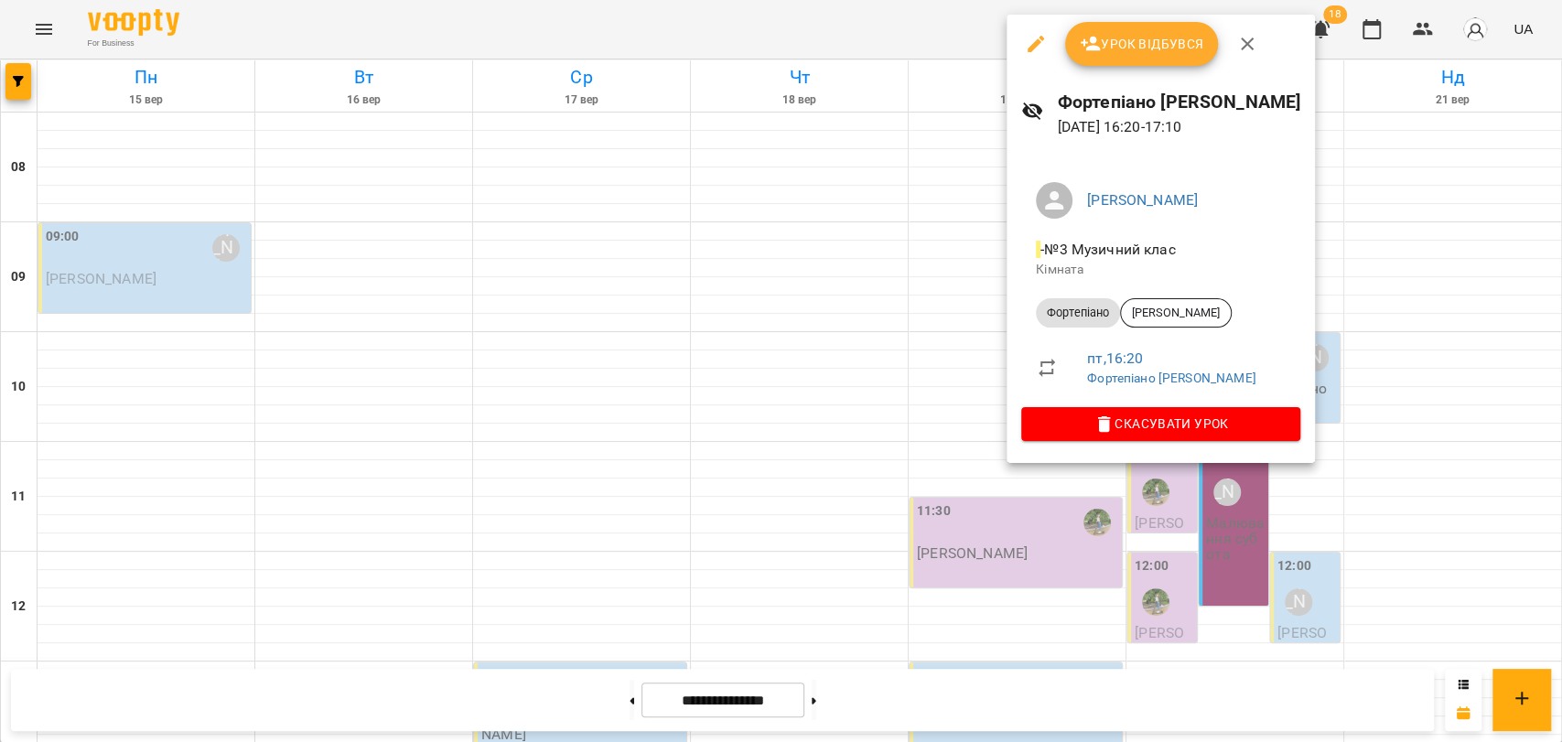
click at [957, 332] on div at bounding box center [781, 371] width 1562 height 742
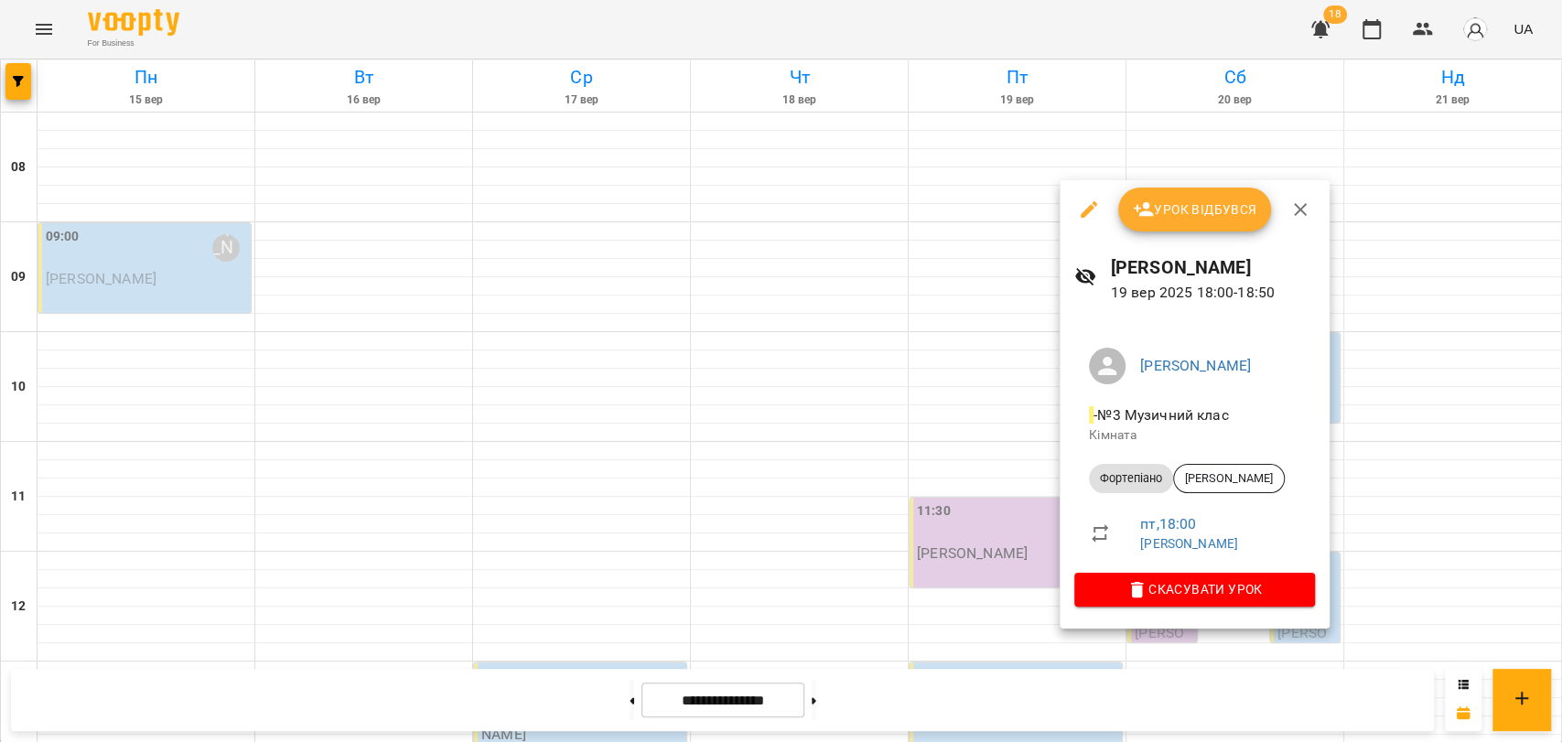
click at [949, 417] on div at bounding box center [781, 371] width 1562 height 742
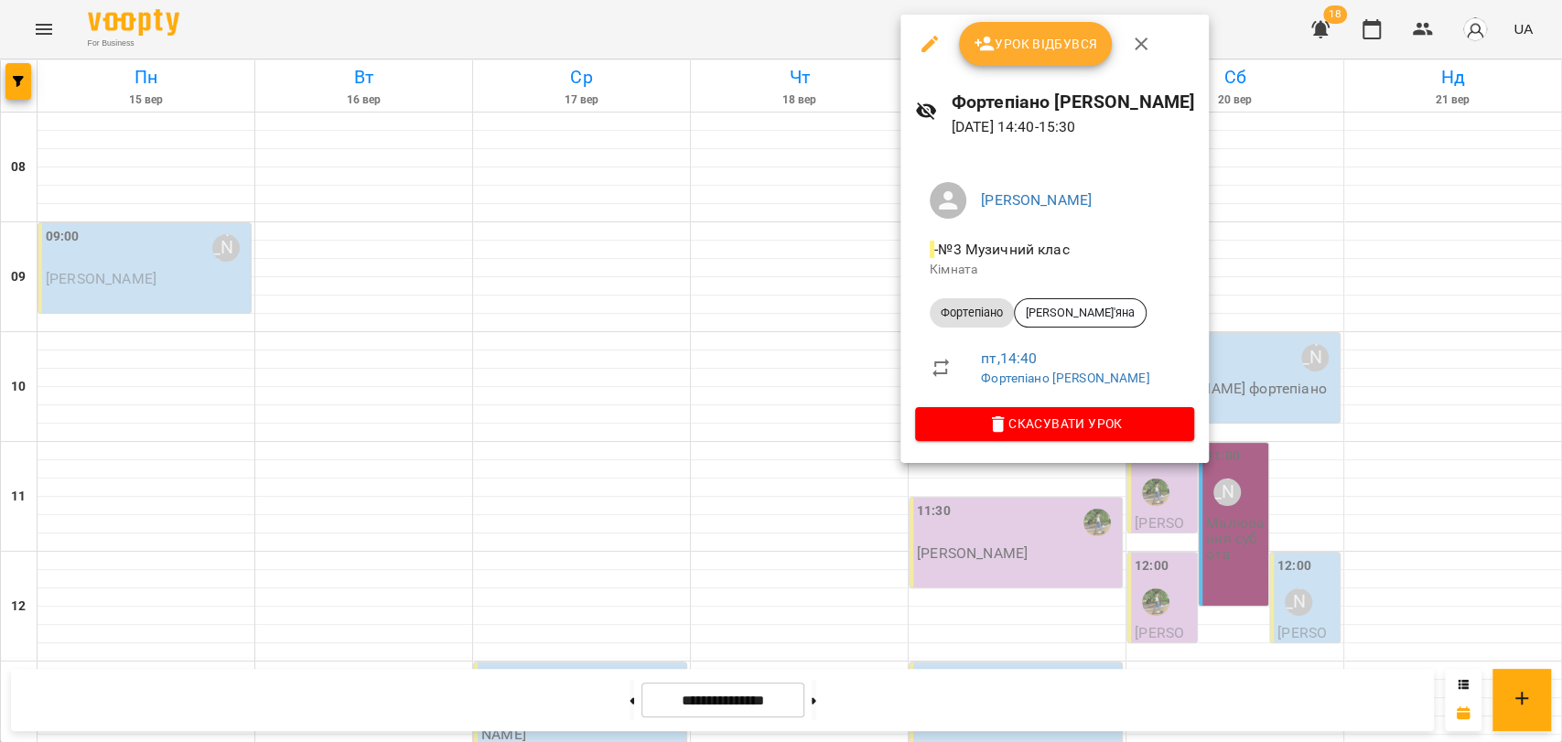
click at [841, 460] on div at bounding box center [781, 371] width 1562 height 742
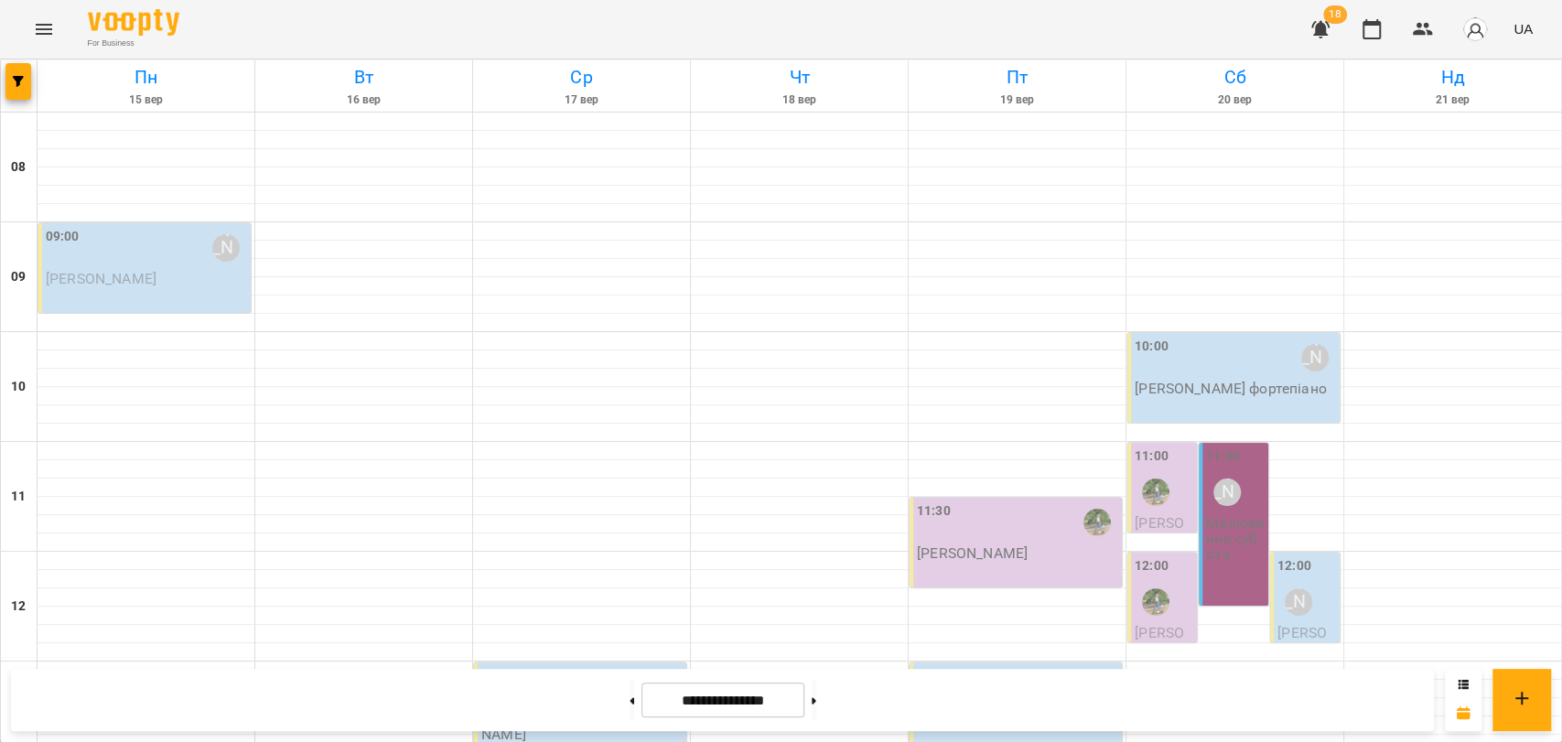
scroll to position [771, 0]
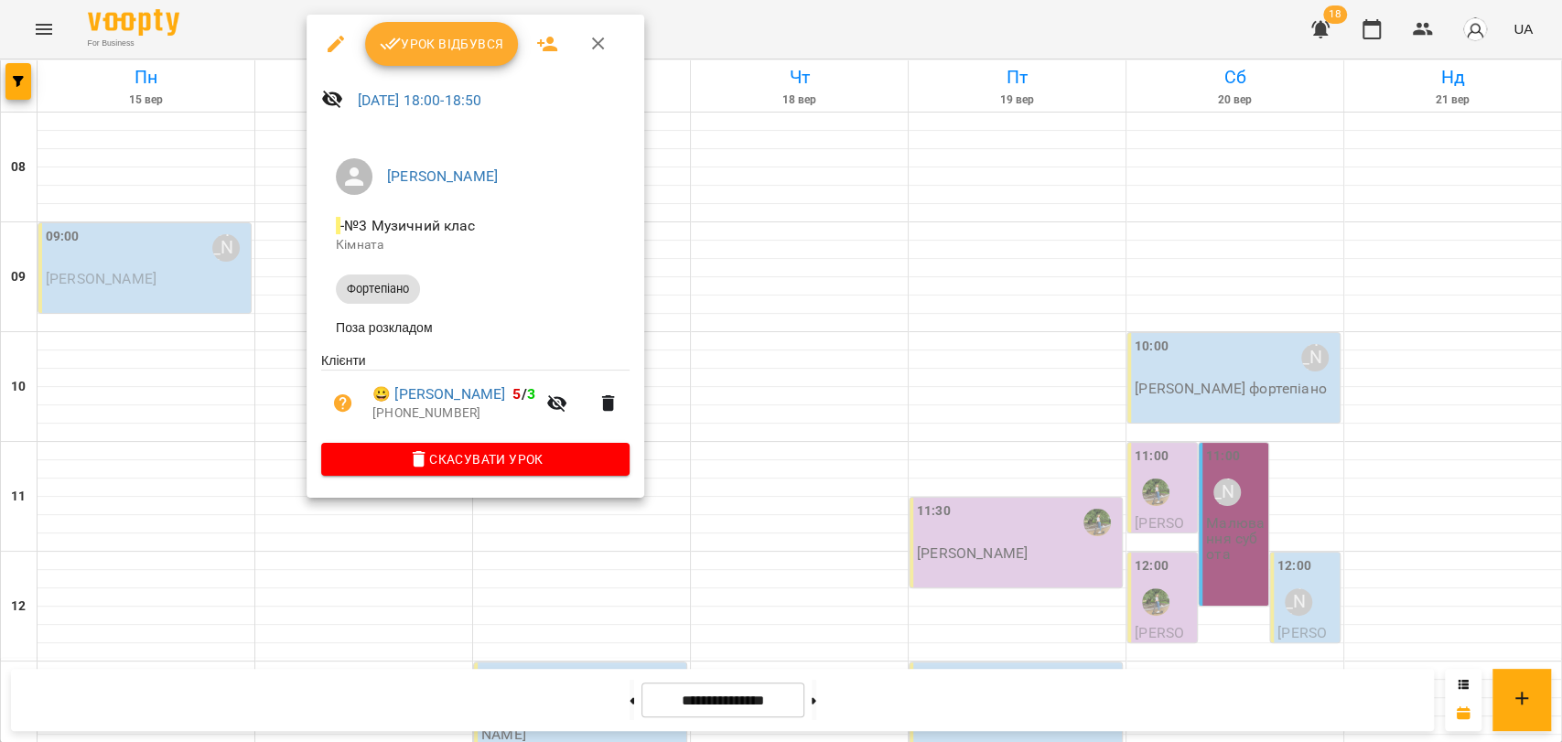
click at [318, 530] on div at bounding box center [781, 371] width 1562 height 742
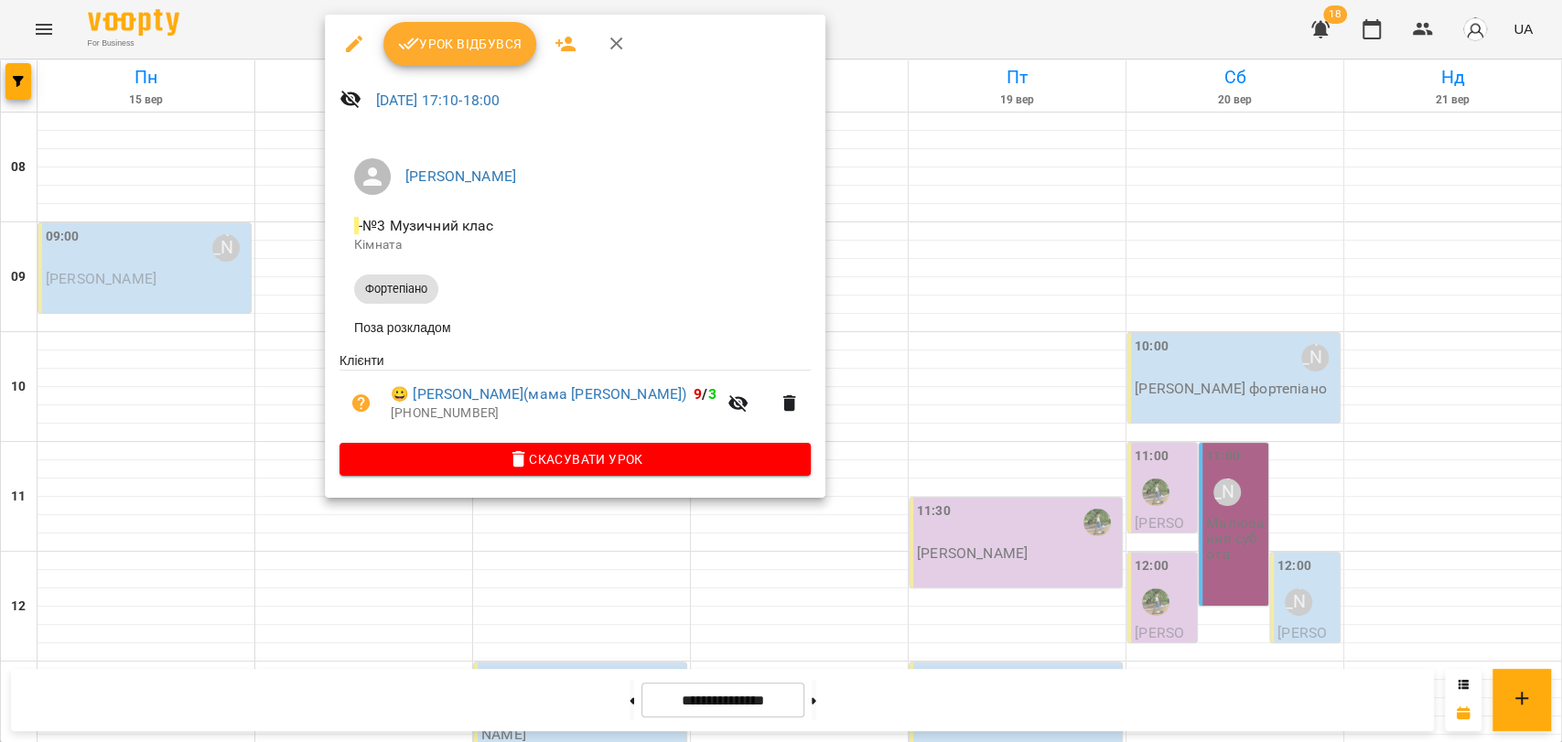
click at [296, 513] on div at bounding box center [781, 371] width 1562 height 742
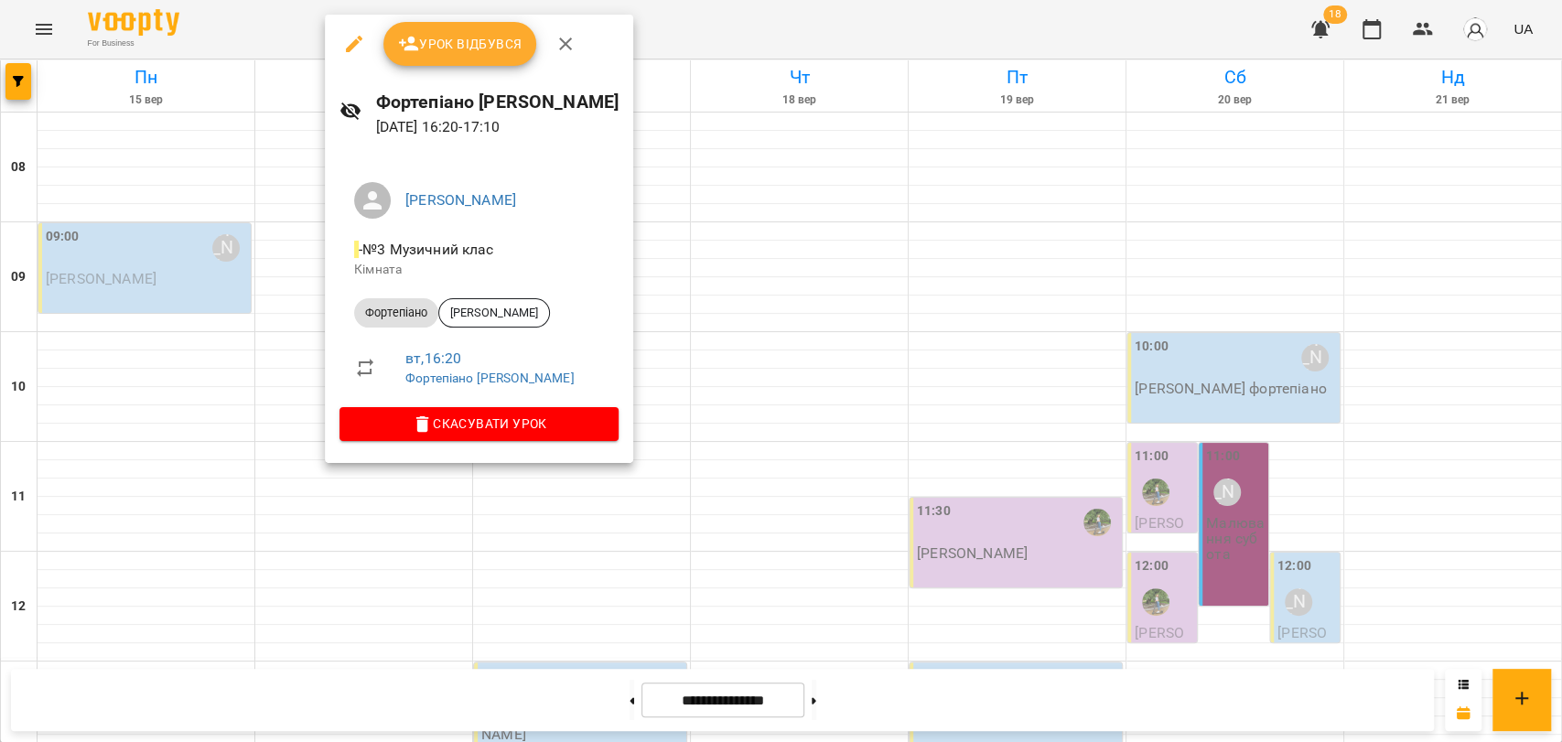
click at [285, 426] on div at bounding box center [781, 371] width 1562 height 742
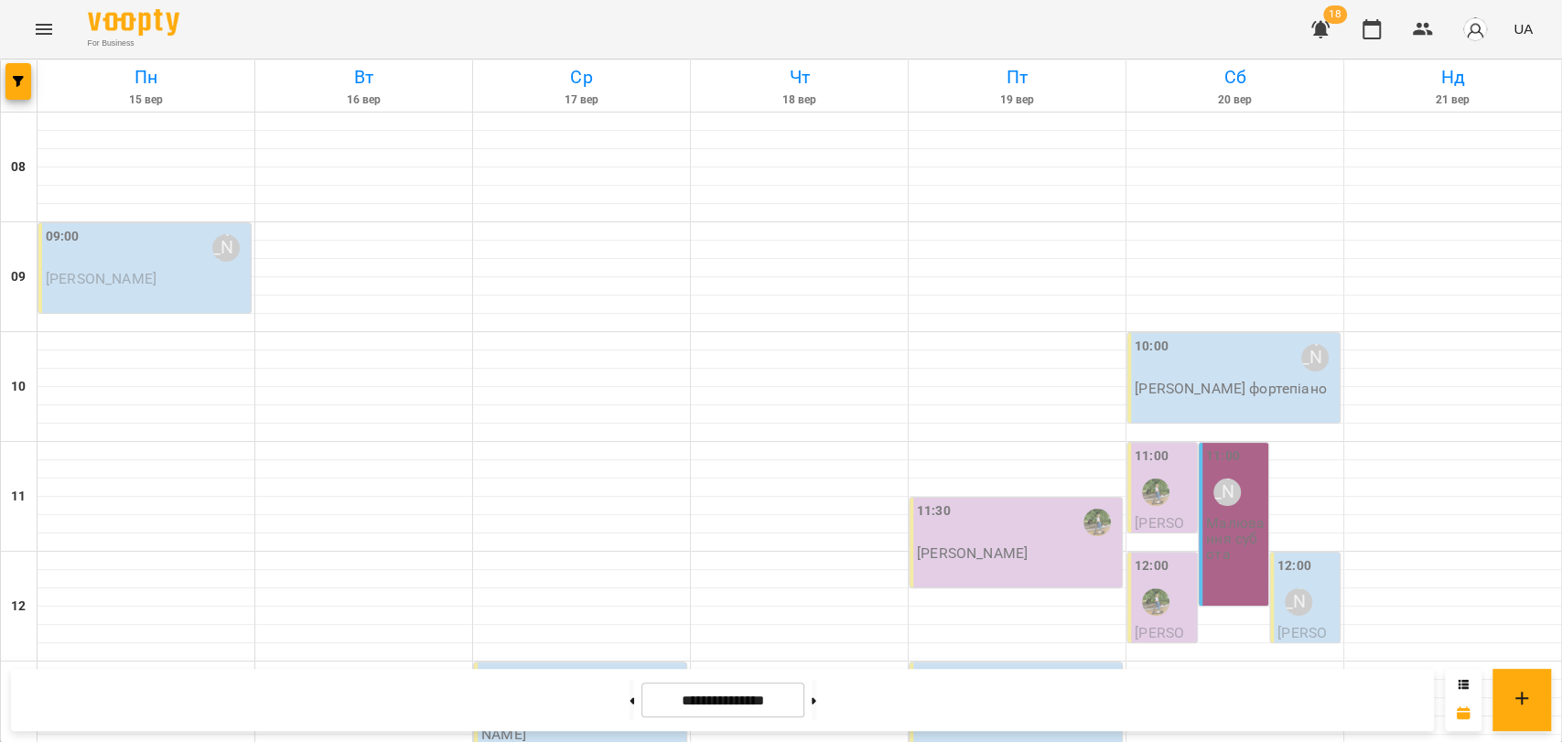
scroll to position [263, 0]
click at [1322, 556] on div "12:00 Анастасія Авраменко" at bounding box center [1306, 589] width 59 height 67
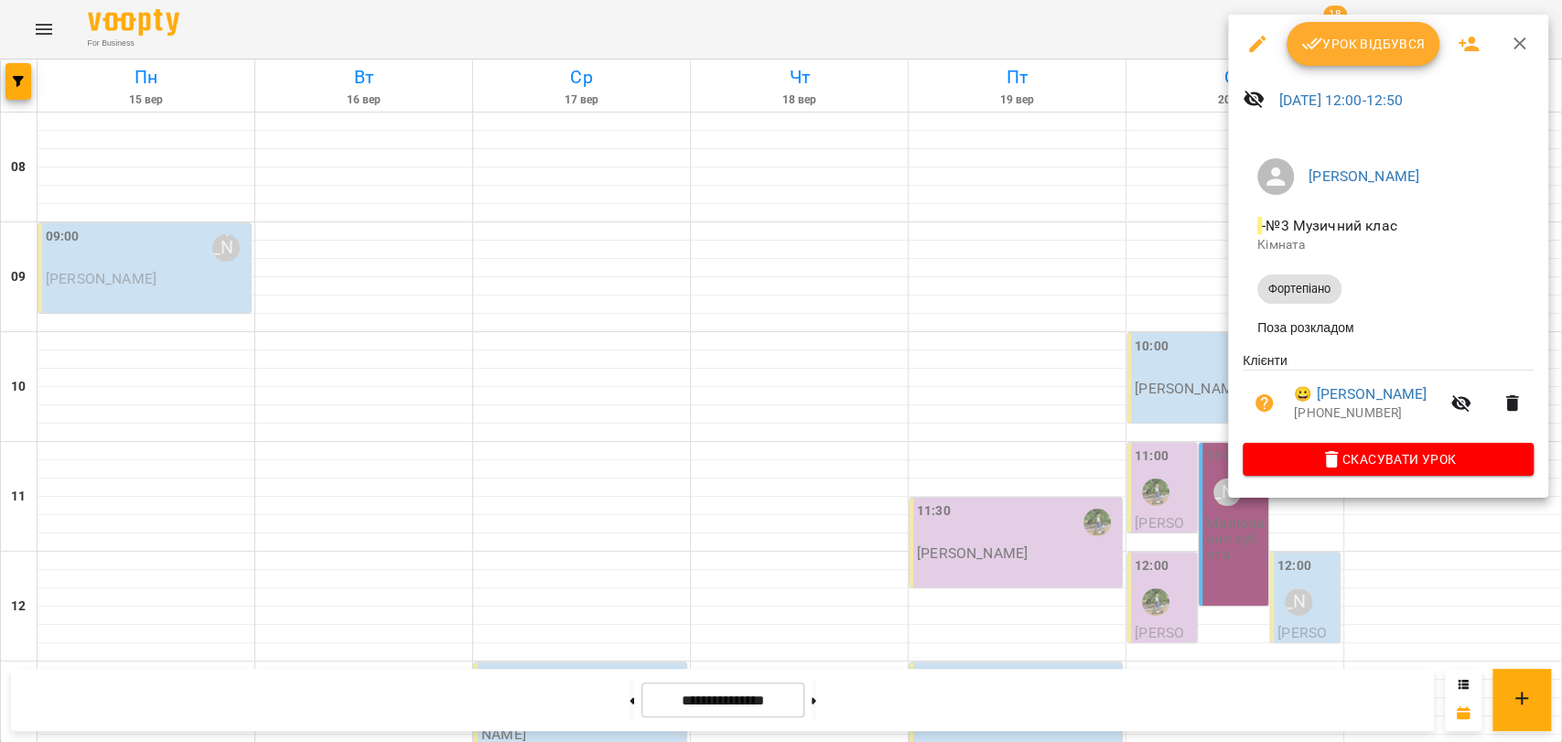
click at [1090, 292] on div at bounding box center [781, 371] width 1562 height 742
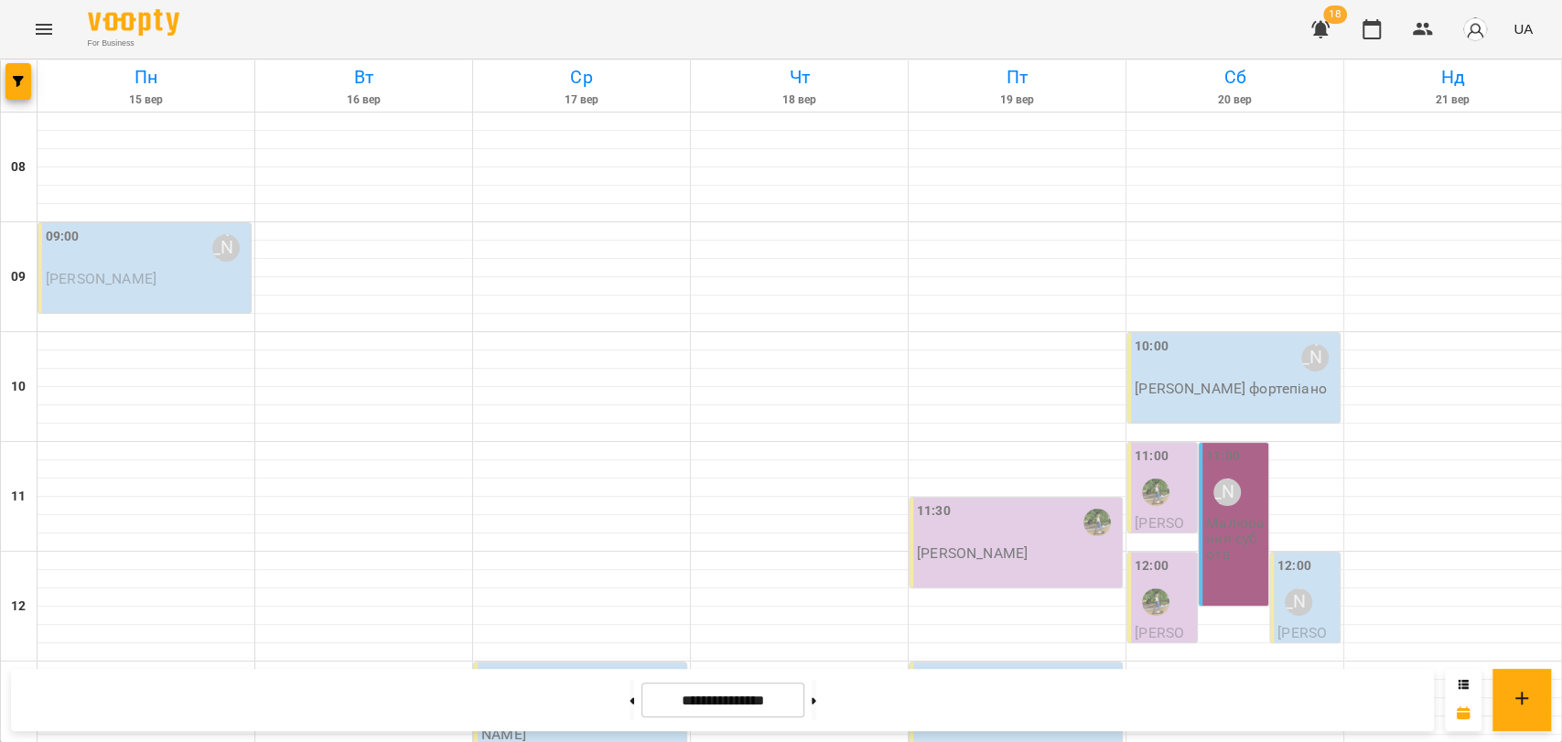
scroll to position [771, 0]
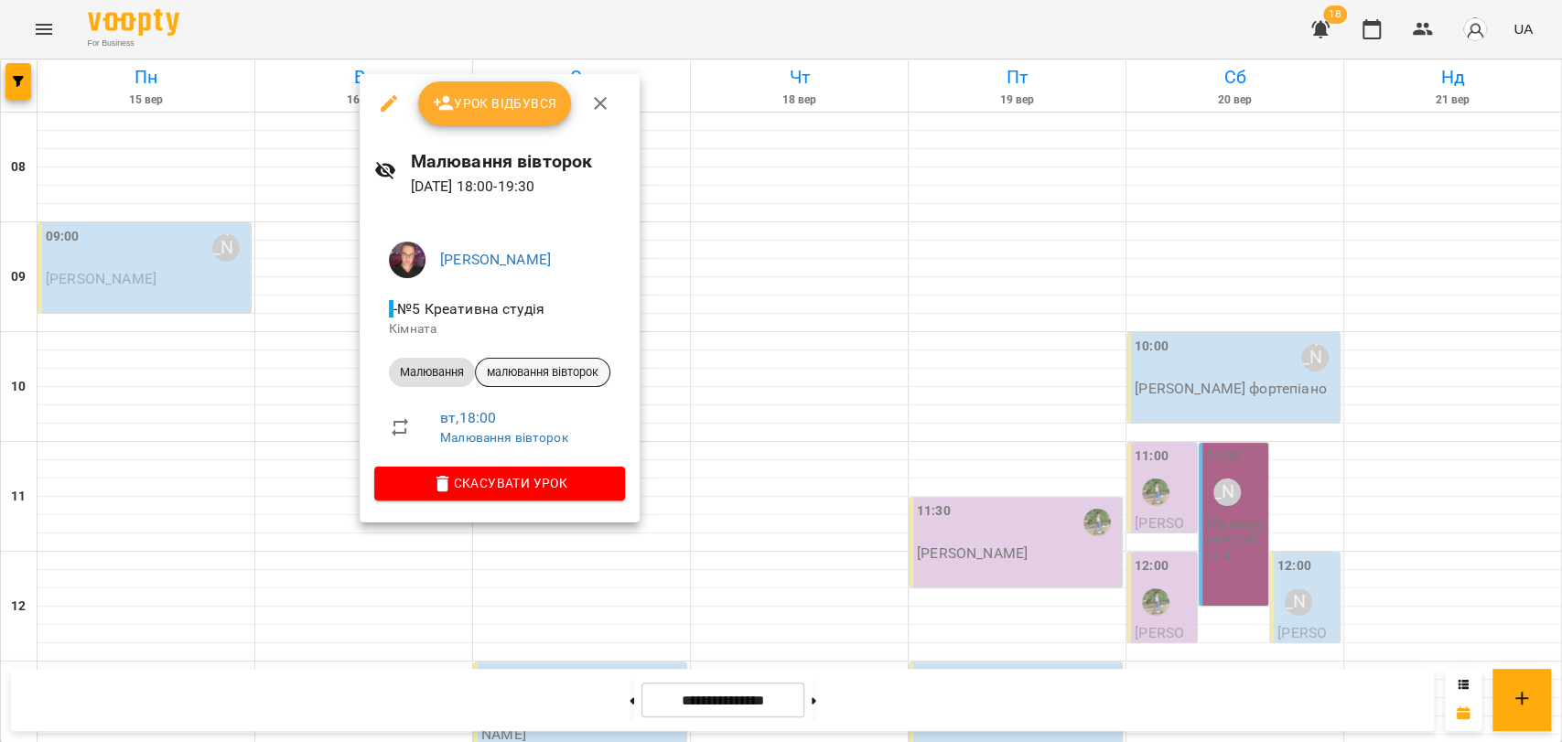
click at [547, 372] on span "малювання вівторок" at bounding box center [543, 372] width 134 height 16
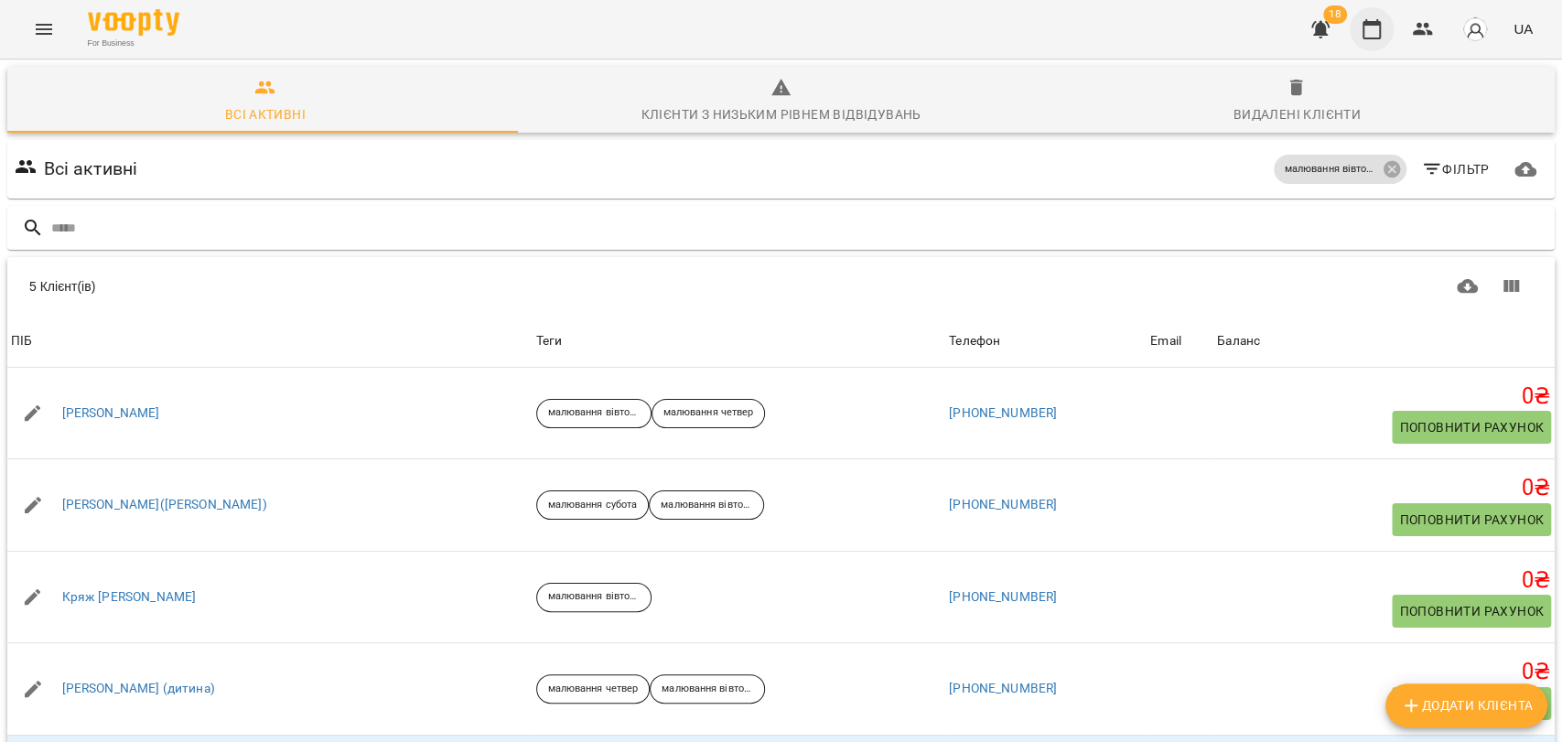
click at [1385, 36] on button "button" at bounding box center [1372, 29] width 44 height 44
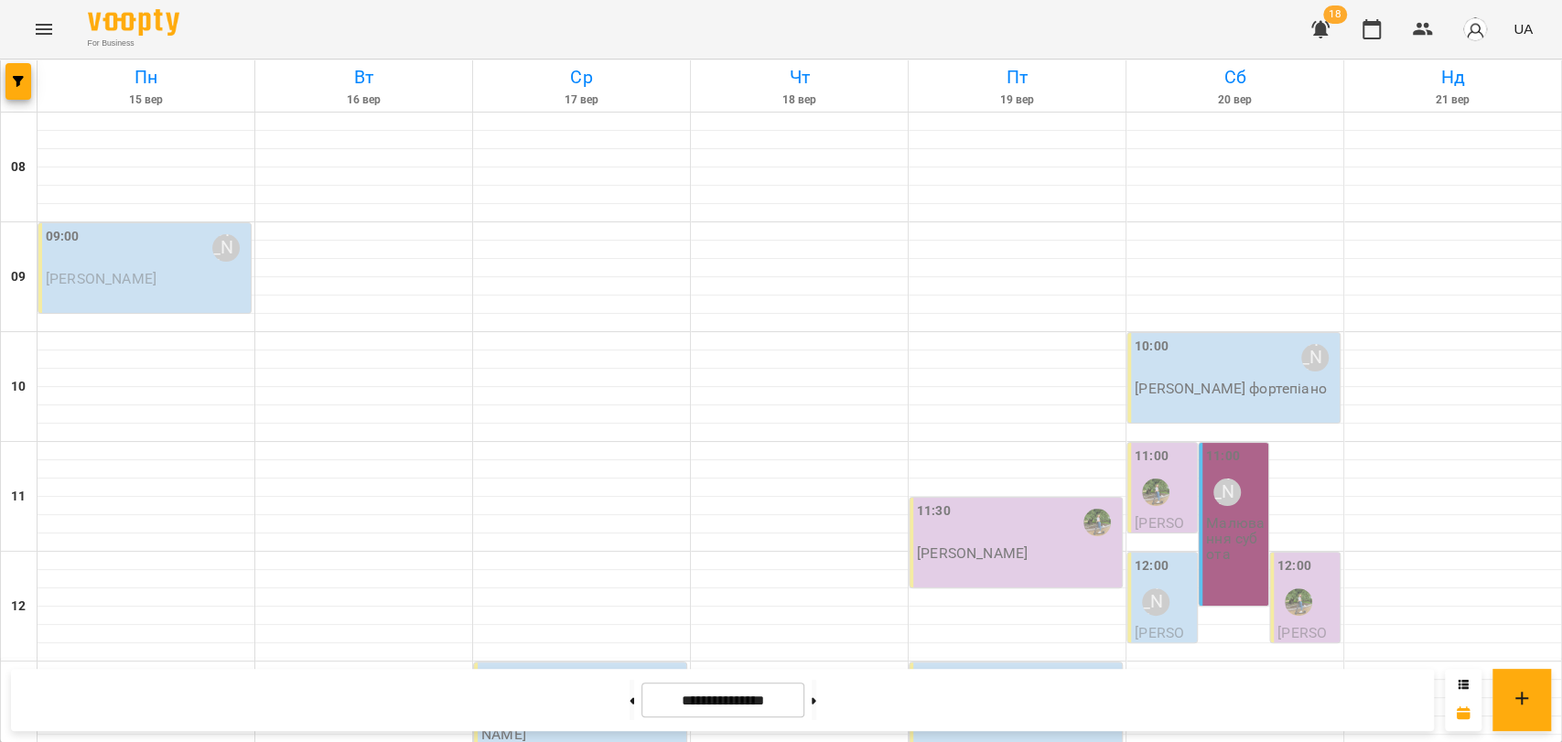
scroll to position [669, 0]
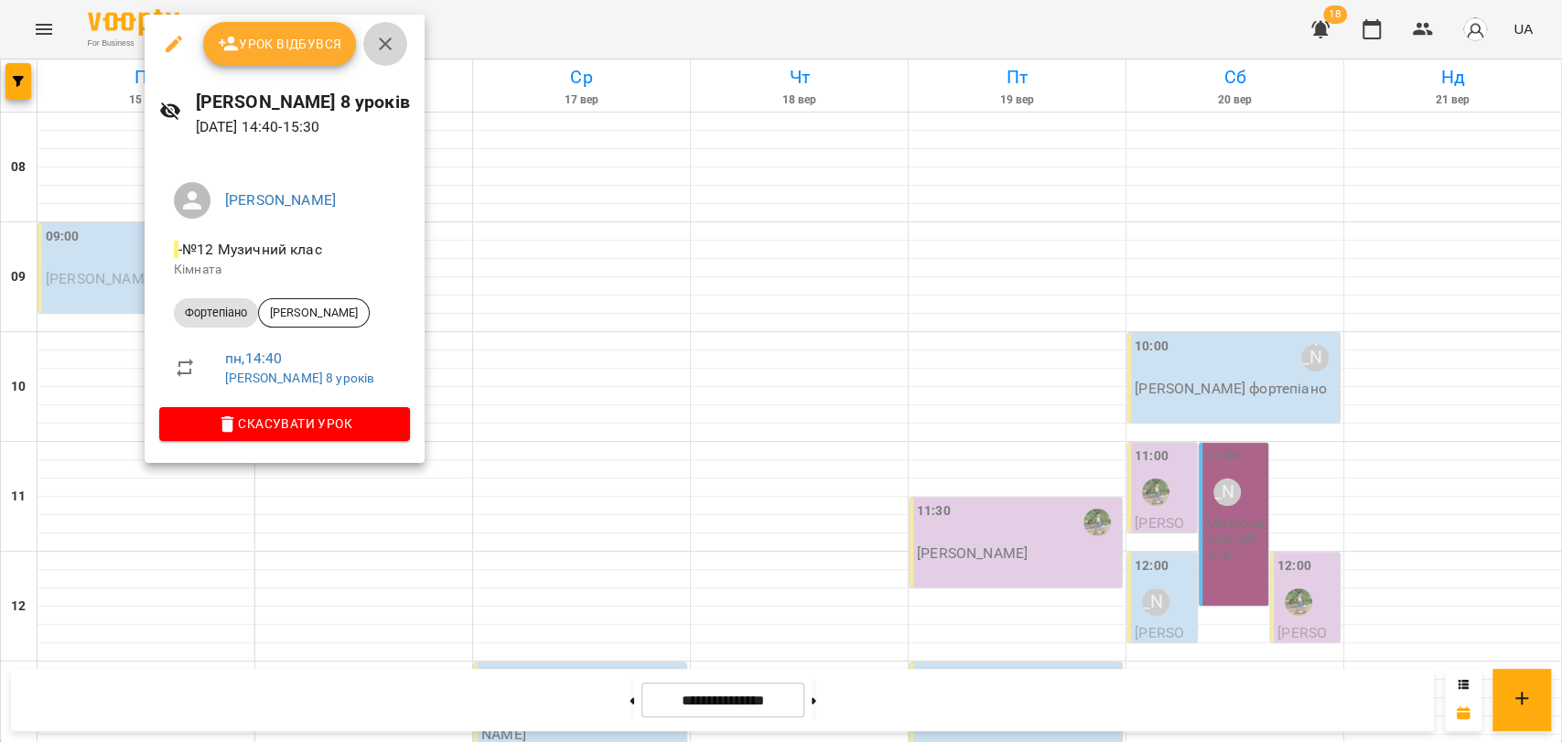
click at [393, 38] on icon "button" at bounding box center [385, 44] width 22 height 22
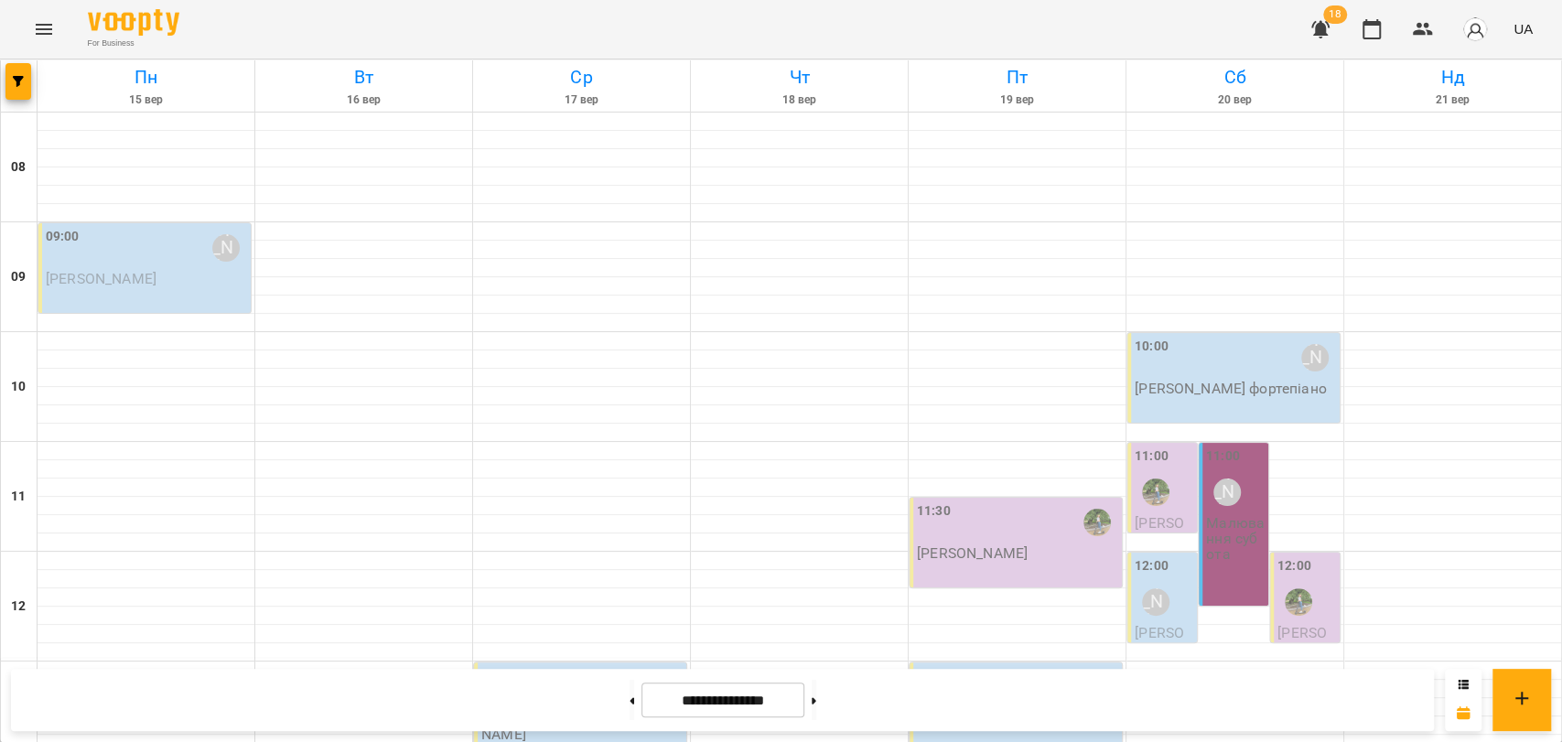
scroll to position [771, 0]
click at [630, 710] on button at bounding box center [632, 700] width 5 height 40
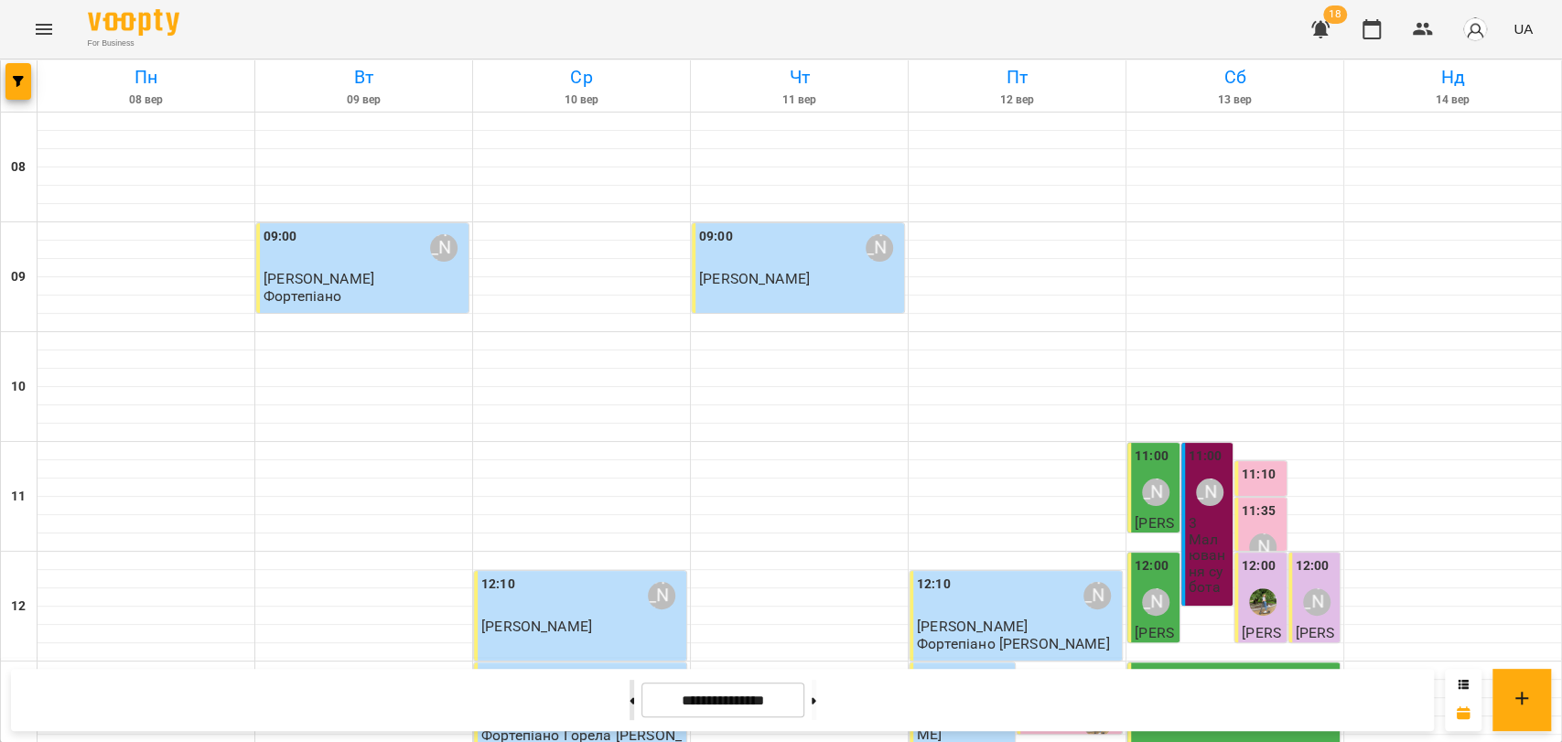
click at [630, 697] on button at bounding box center [632, 700] width 5 height 40
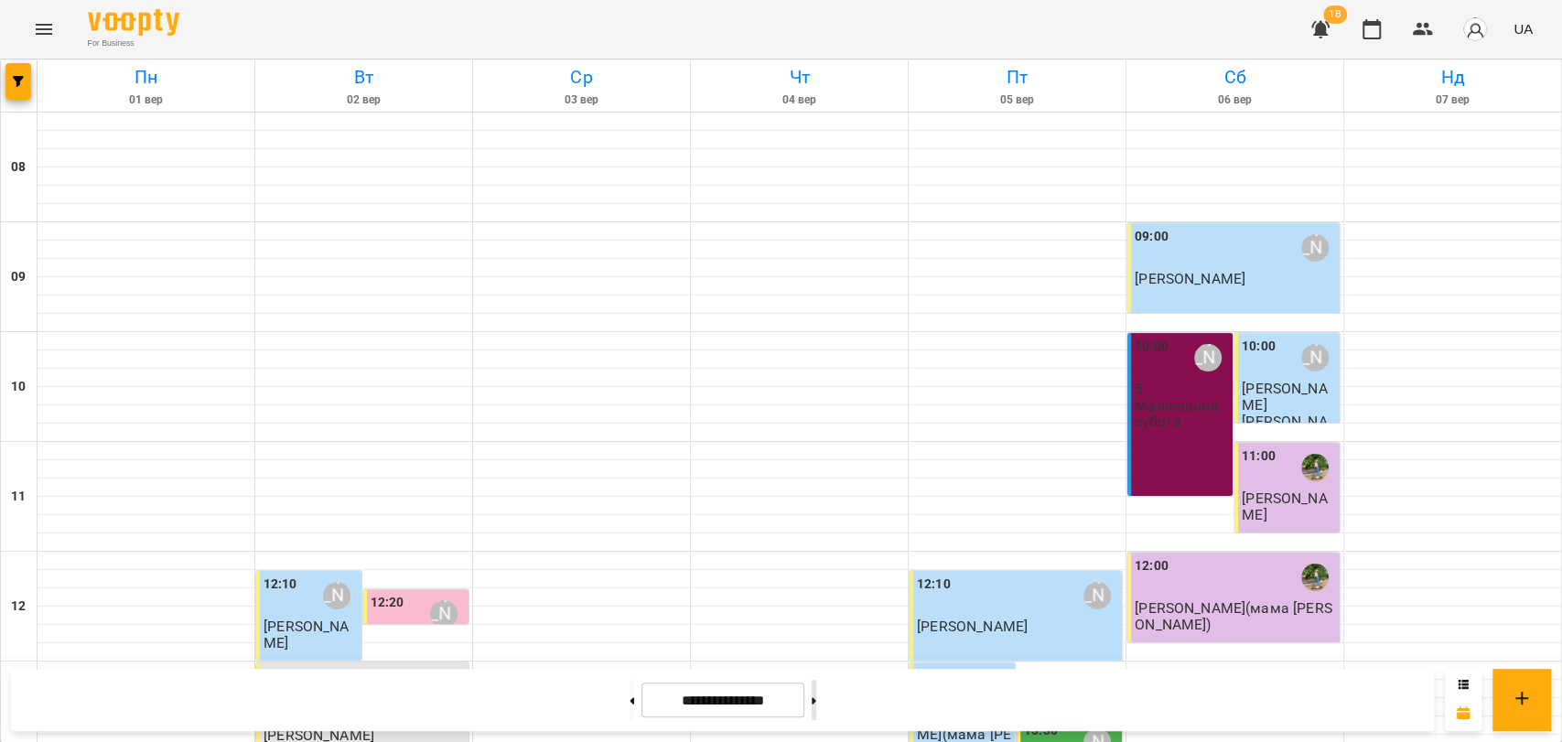
click at [816, 705] on button at bounding box center [814, 700] width 5 height 40
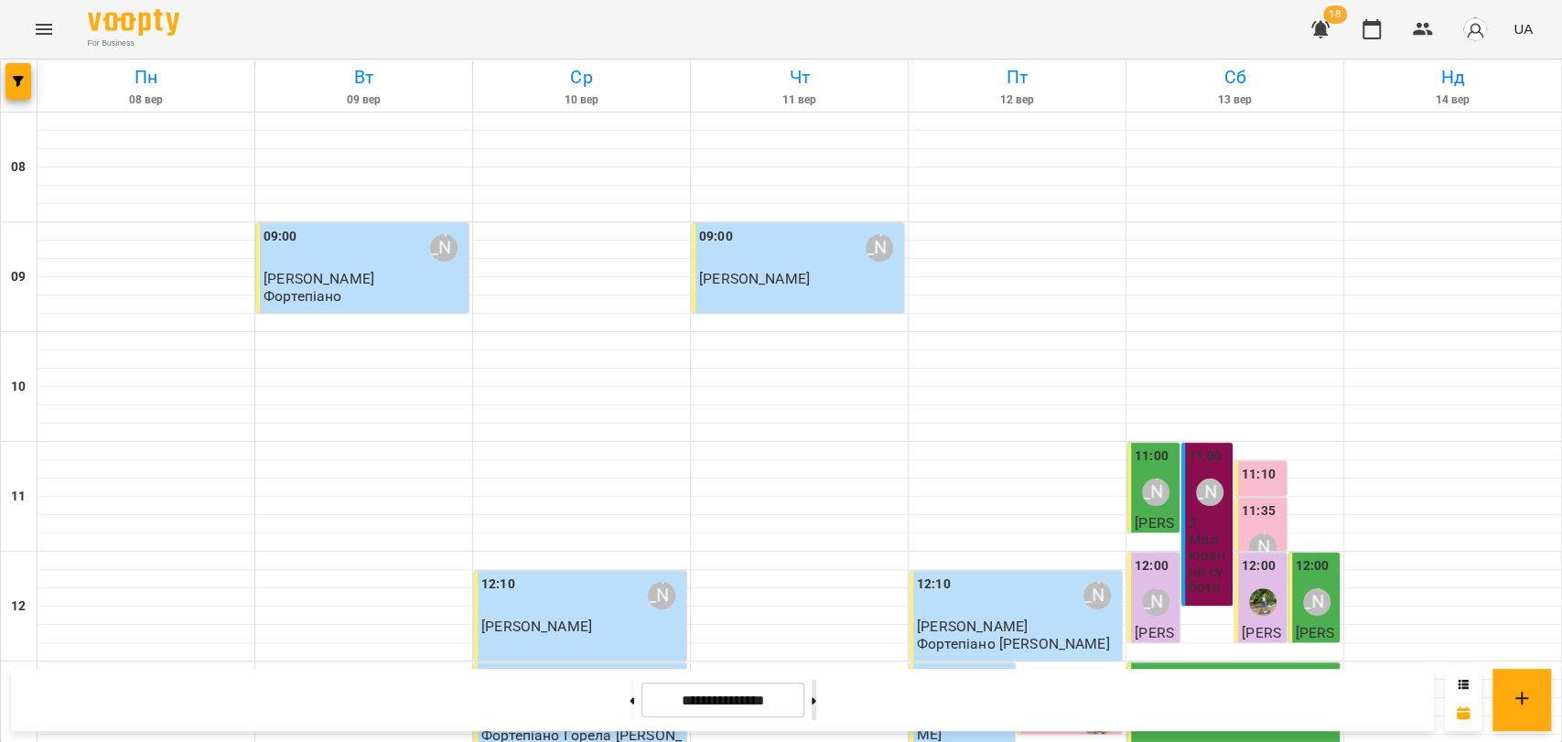
click at [816, 705] on button at bounding box center [814, 700] width 5 height 40
type input "**********"
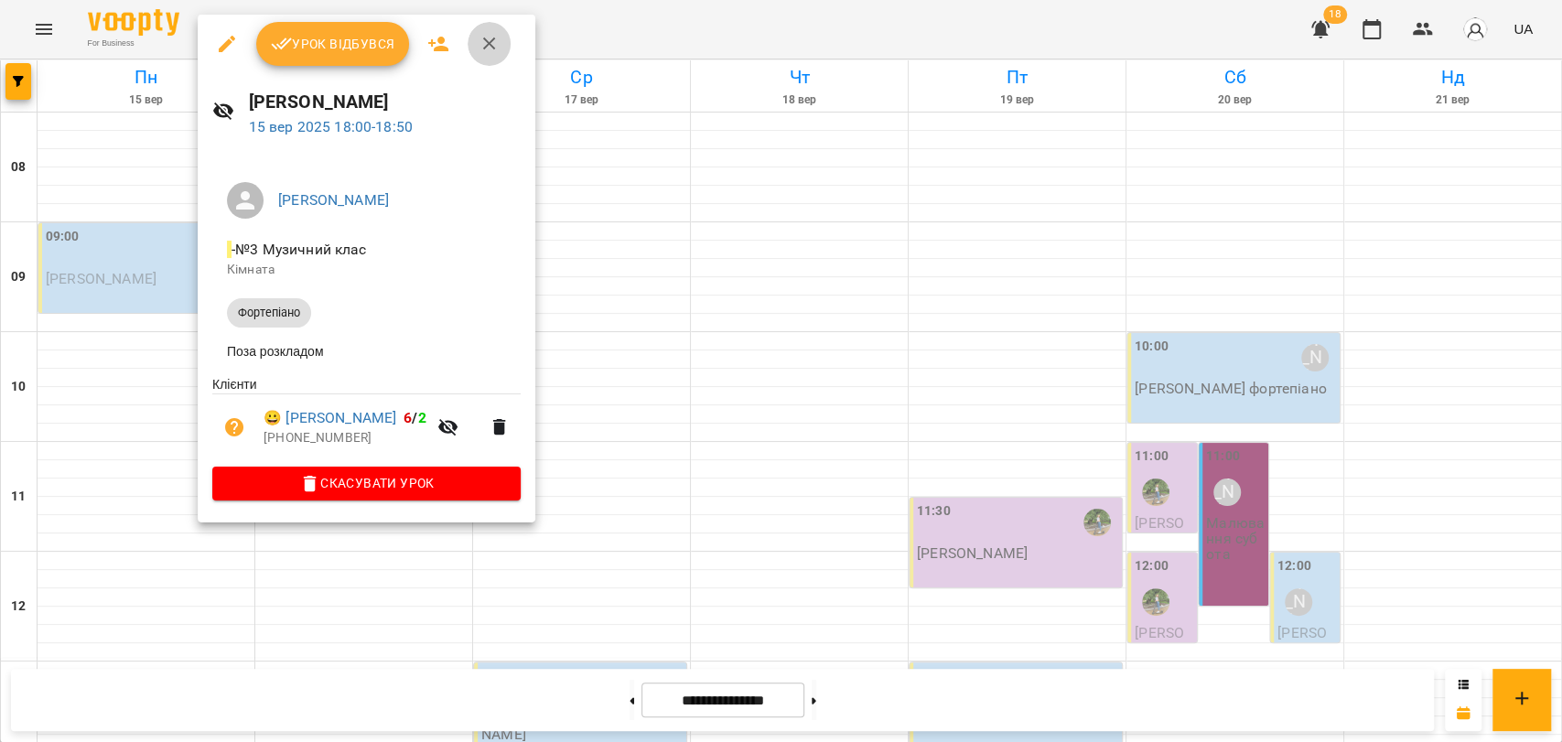
click at [494, 56] on button "button" at bounding box center [490, 44] width 44 height 44
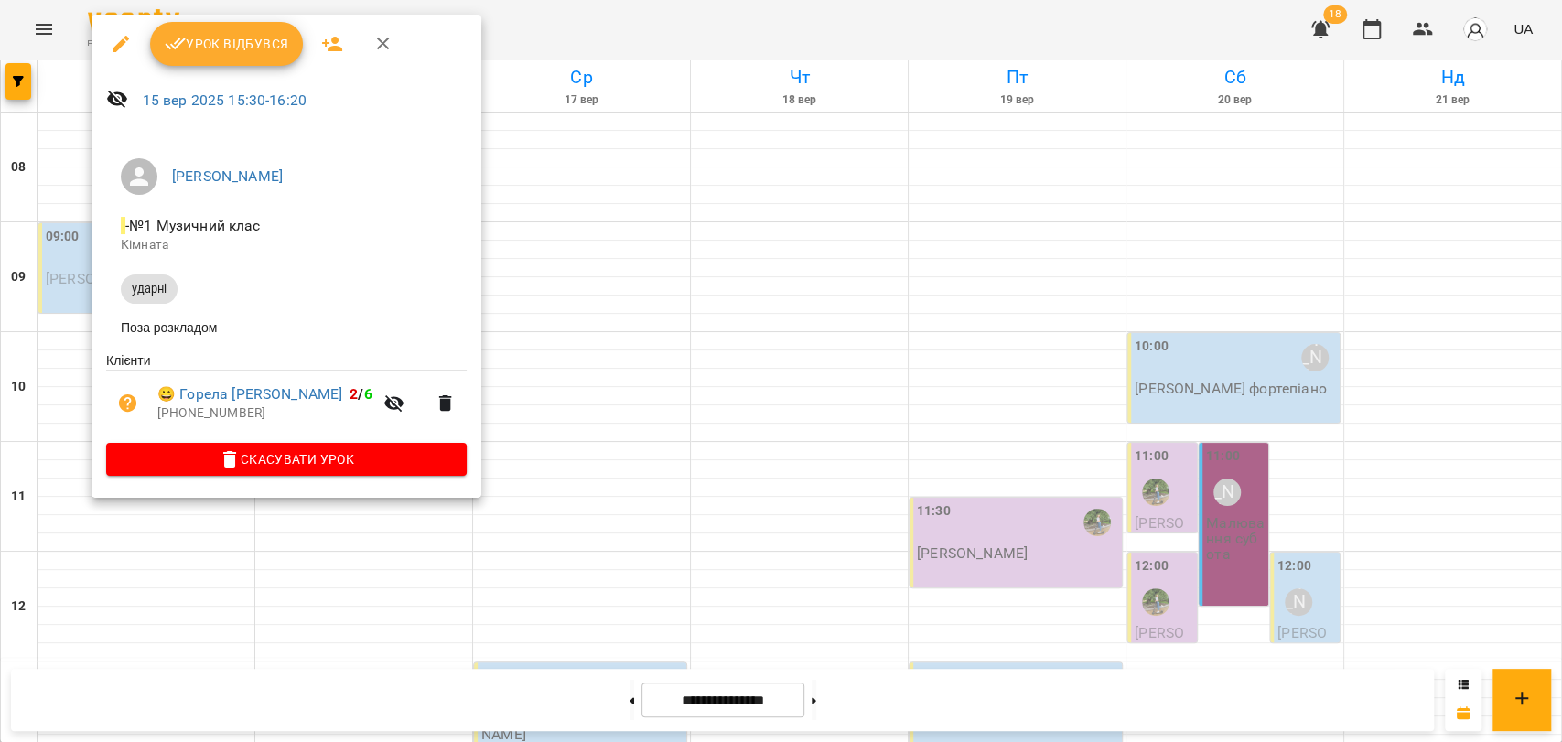
click at [386, 57] on button "button" at bounding box center [383, 44] width 44 height 44
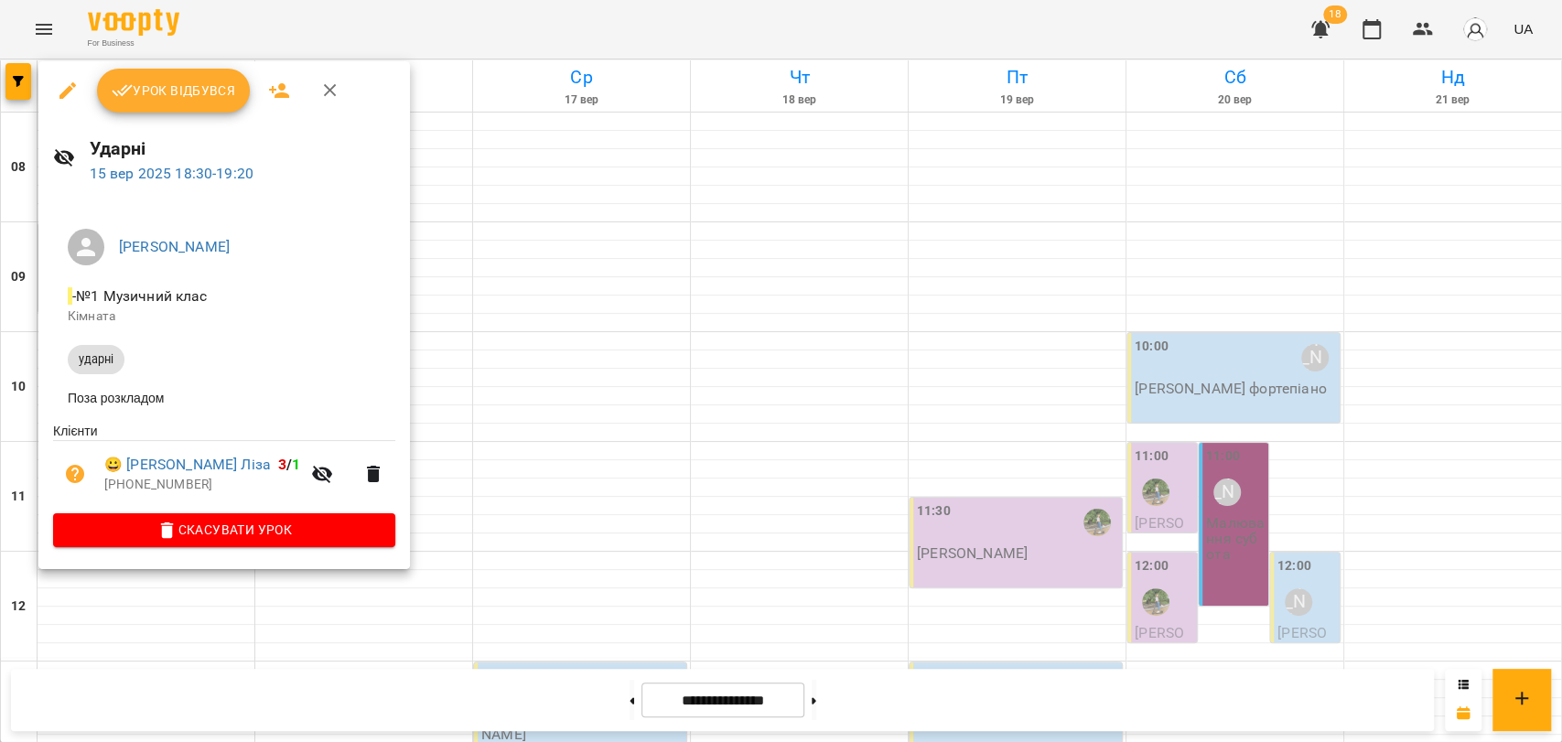
click at [330, 97] on icon "button" at bounding box center [330, 91] width 22 height 22
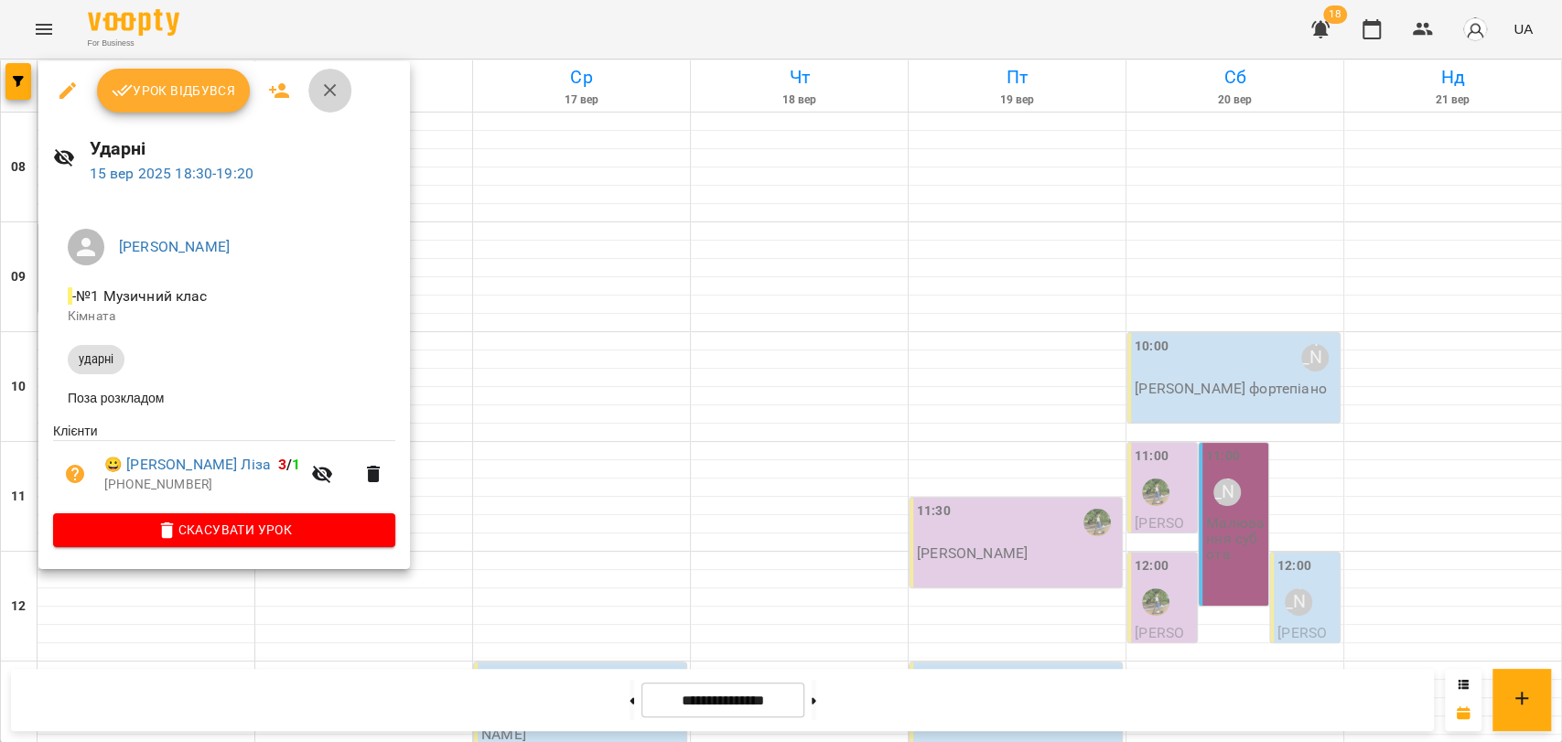
click at [314, 99] on button "button" at bounding box center [330, 91] width 44 height 44
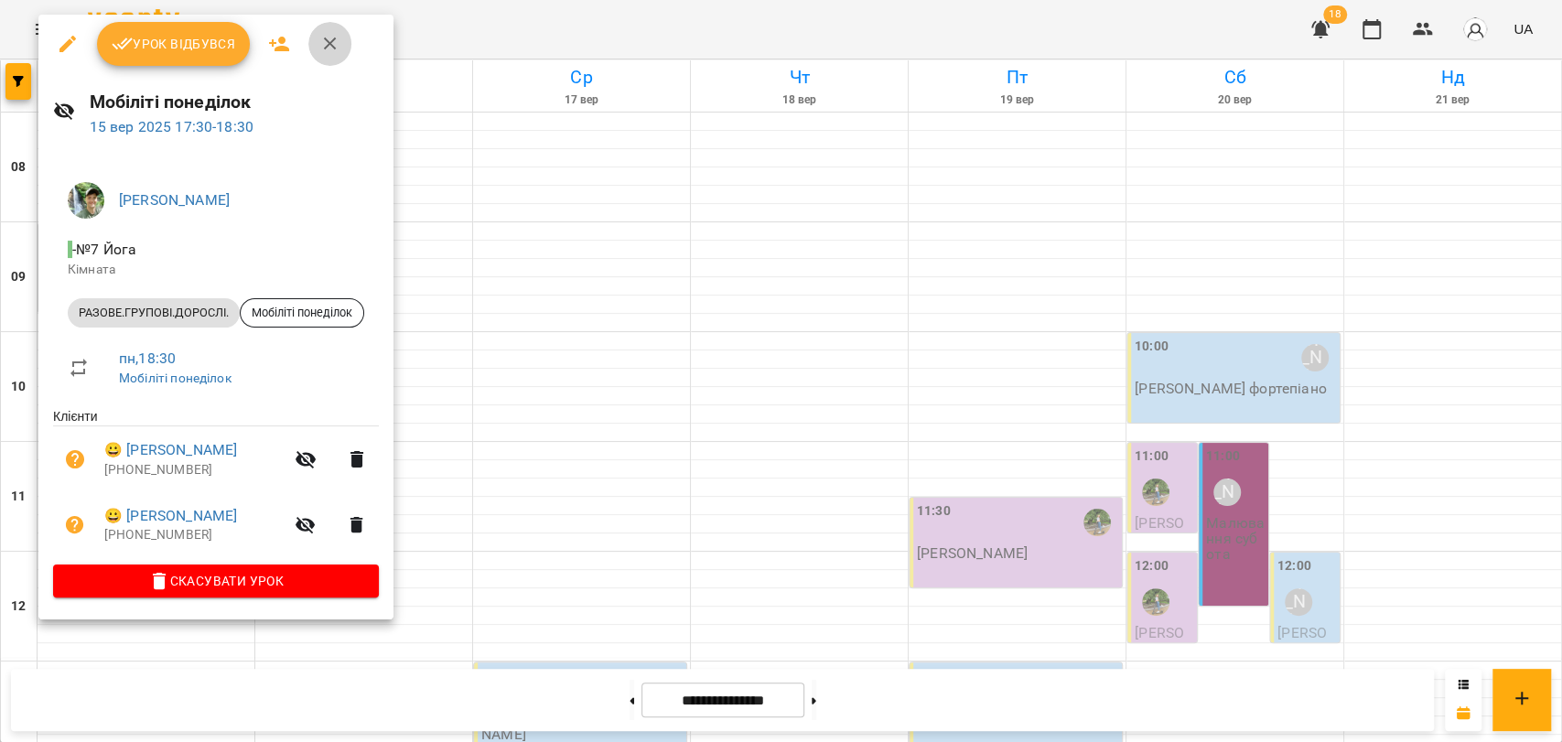
click at [331, 58] on button "button" at bounding box center [330, 44] width 44 height 44
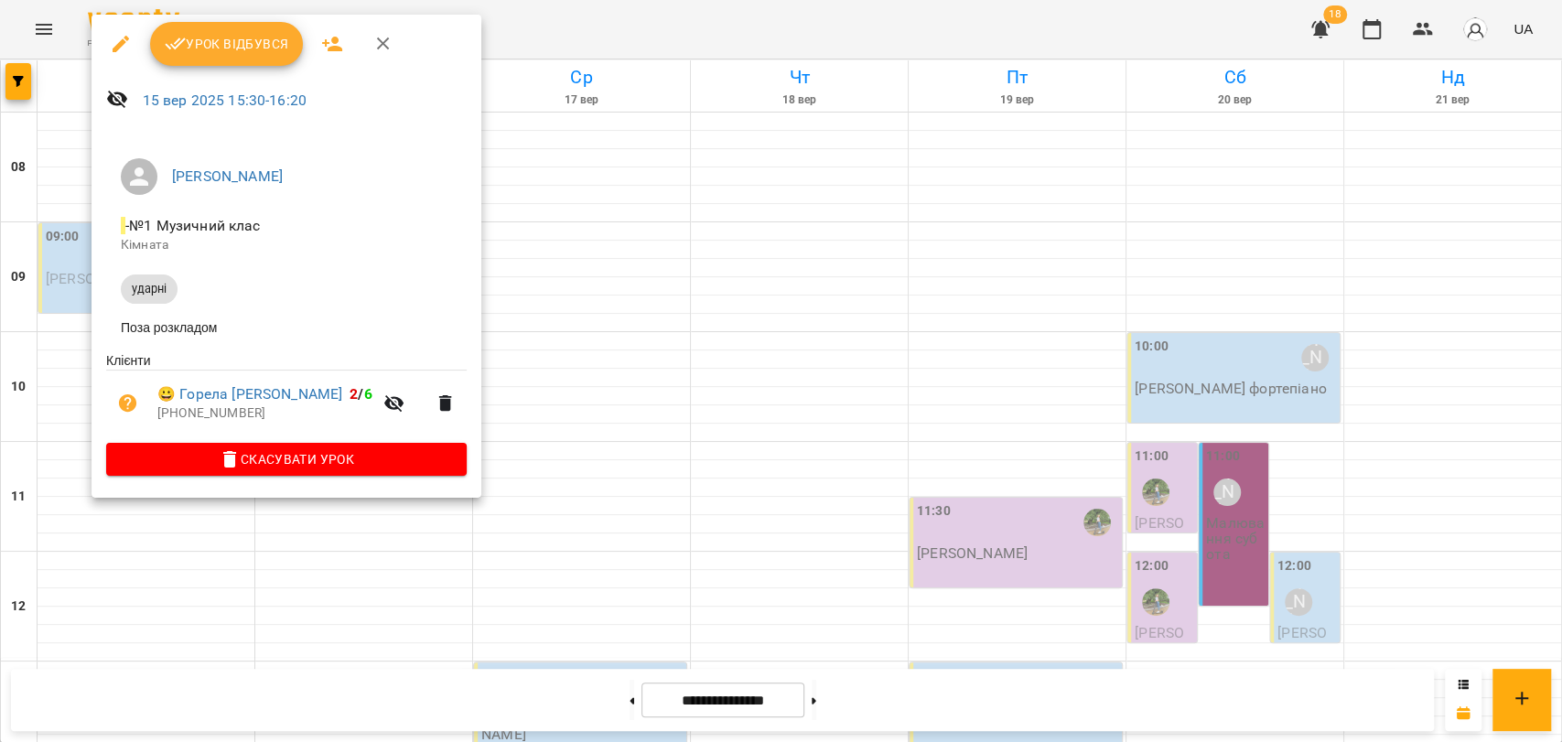
click at [373, 47] on icon "button" at bounding box center [383, 44] width 22 height 22
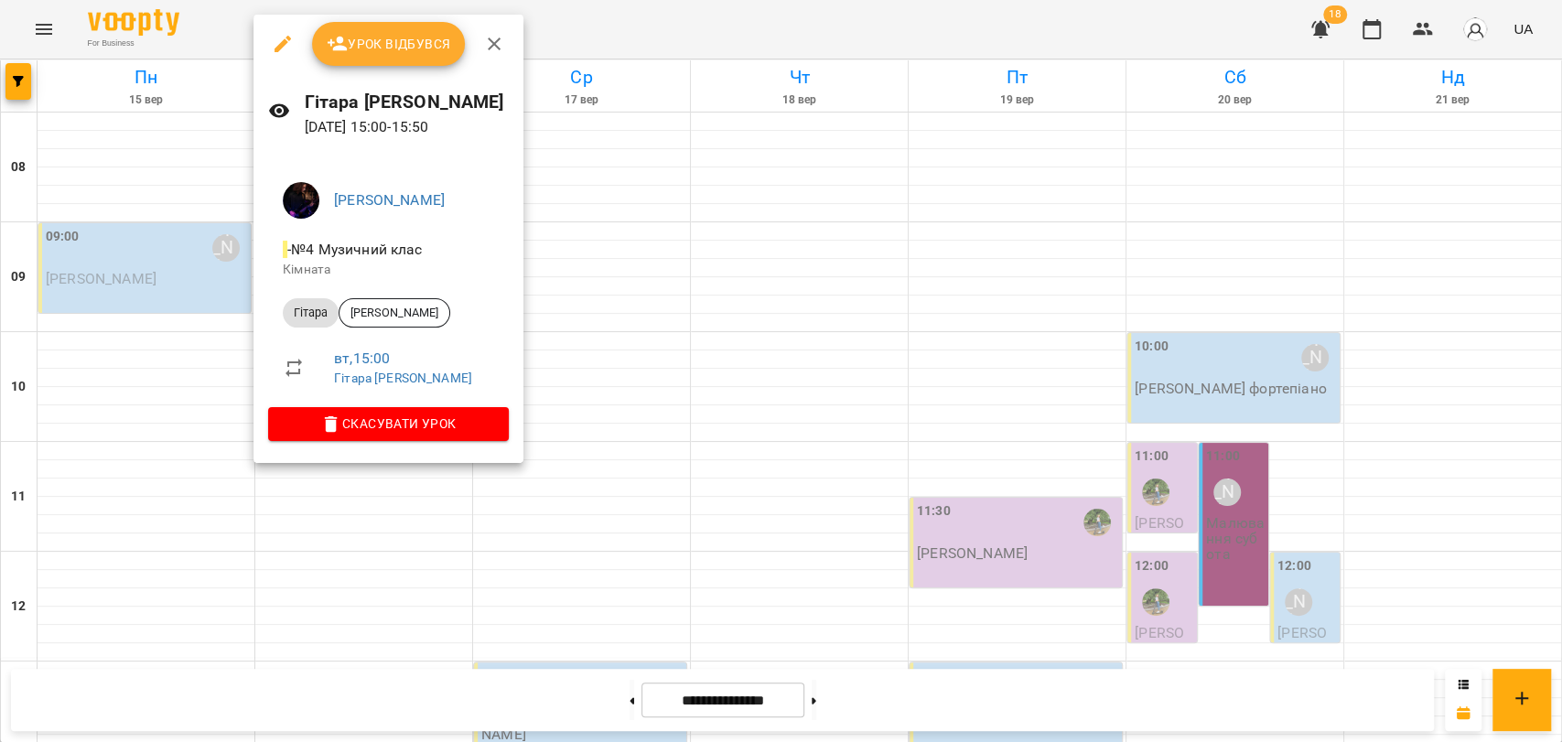
click at [368, 329] on li "Гітара Рябець Дмитро" at bounding box center [388, 313] width 241 height 44
click at [365, 320] on span "[PERSON_NAME]" at bounding box center [395, 313] width 110 height 16
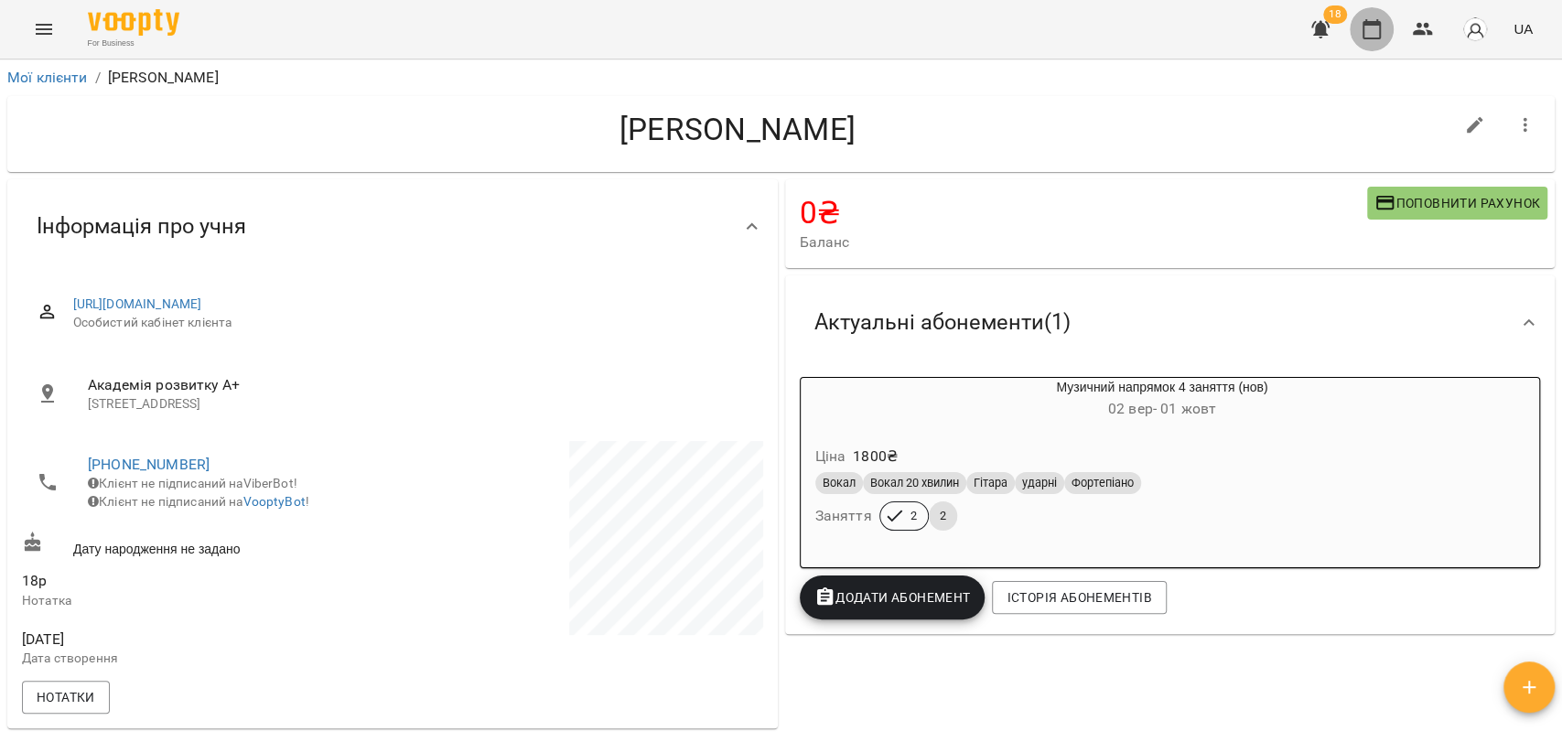
click at [1374, 24] on icon "button" at bounding box center [1372, 29] width 18 height 20
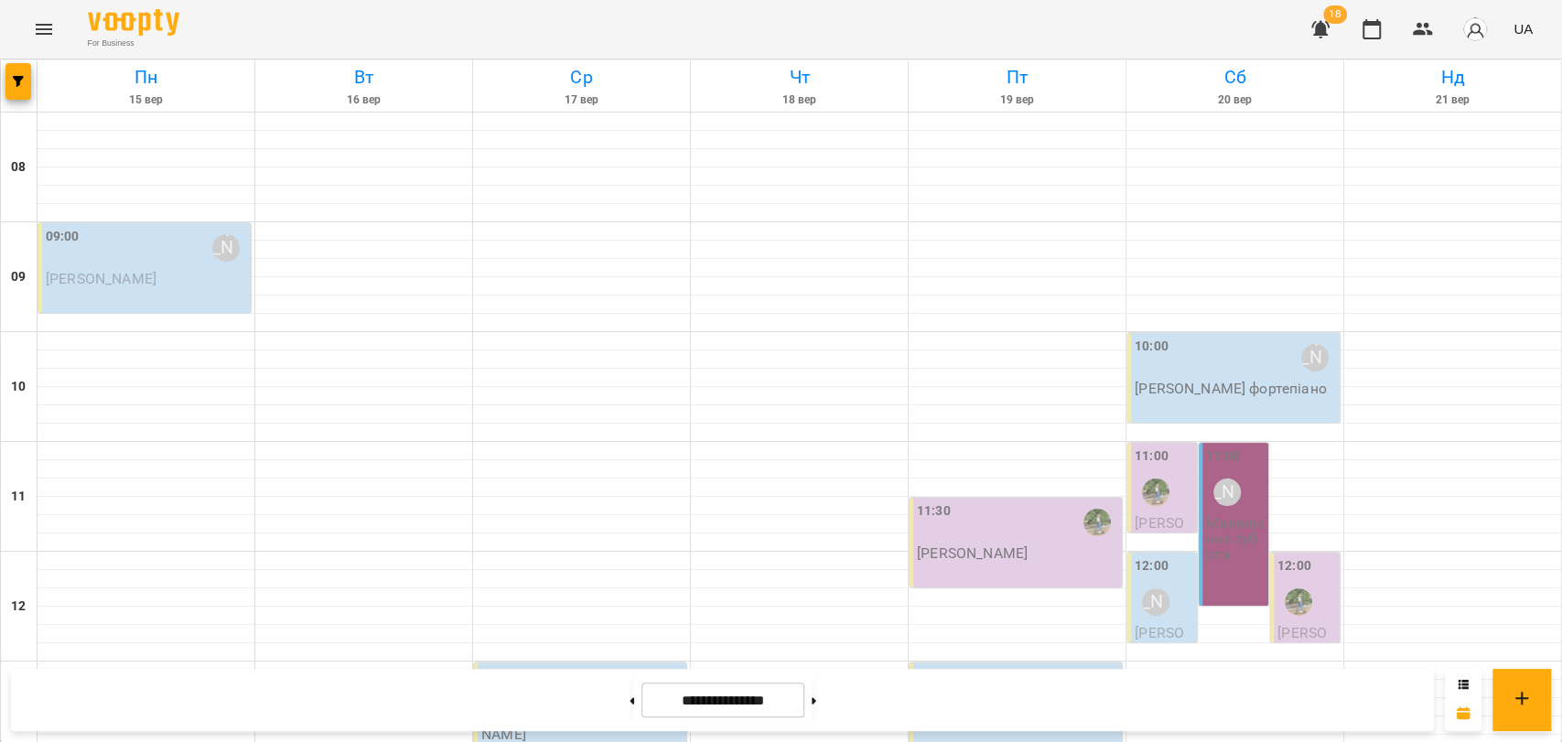
scroll to position [567, 0]
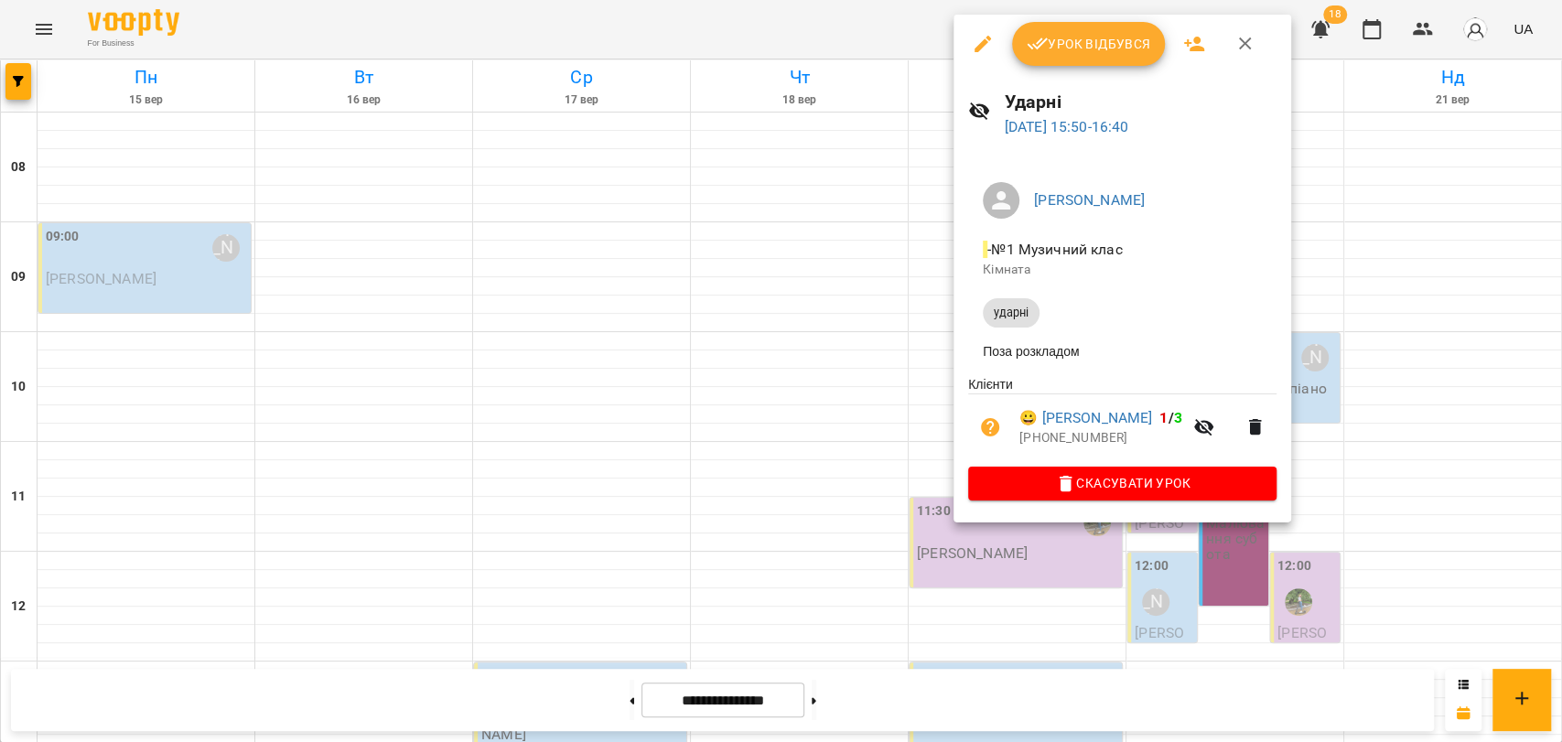
click at [1245, 53] on icon "button" at bounding box center [1245, 44] width 22 height 22
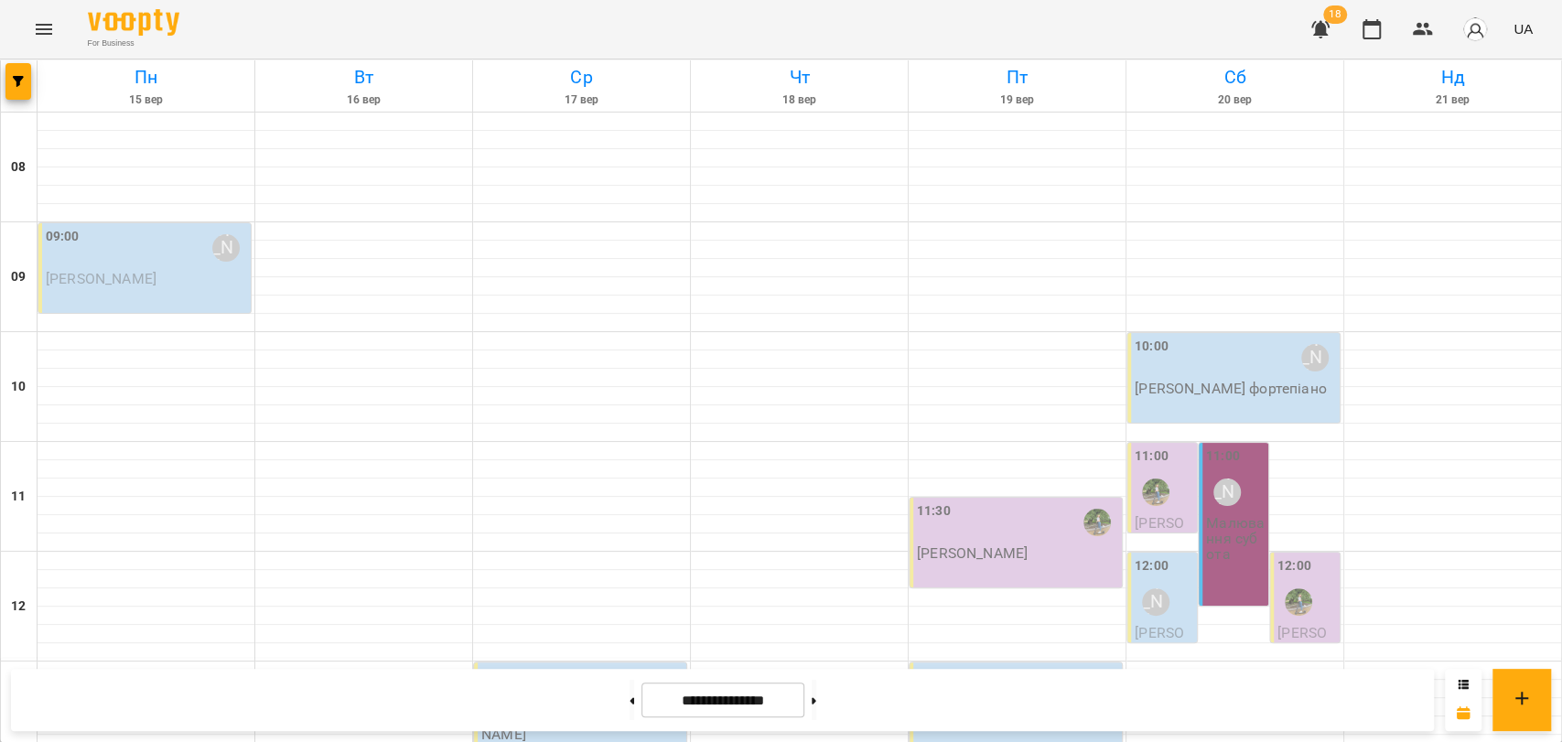
scroll to position [771, 0]
click at [41, 40] on button "Menu" at bounding box center [44, 29] width 44 height 44
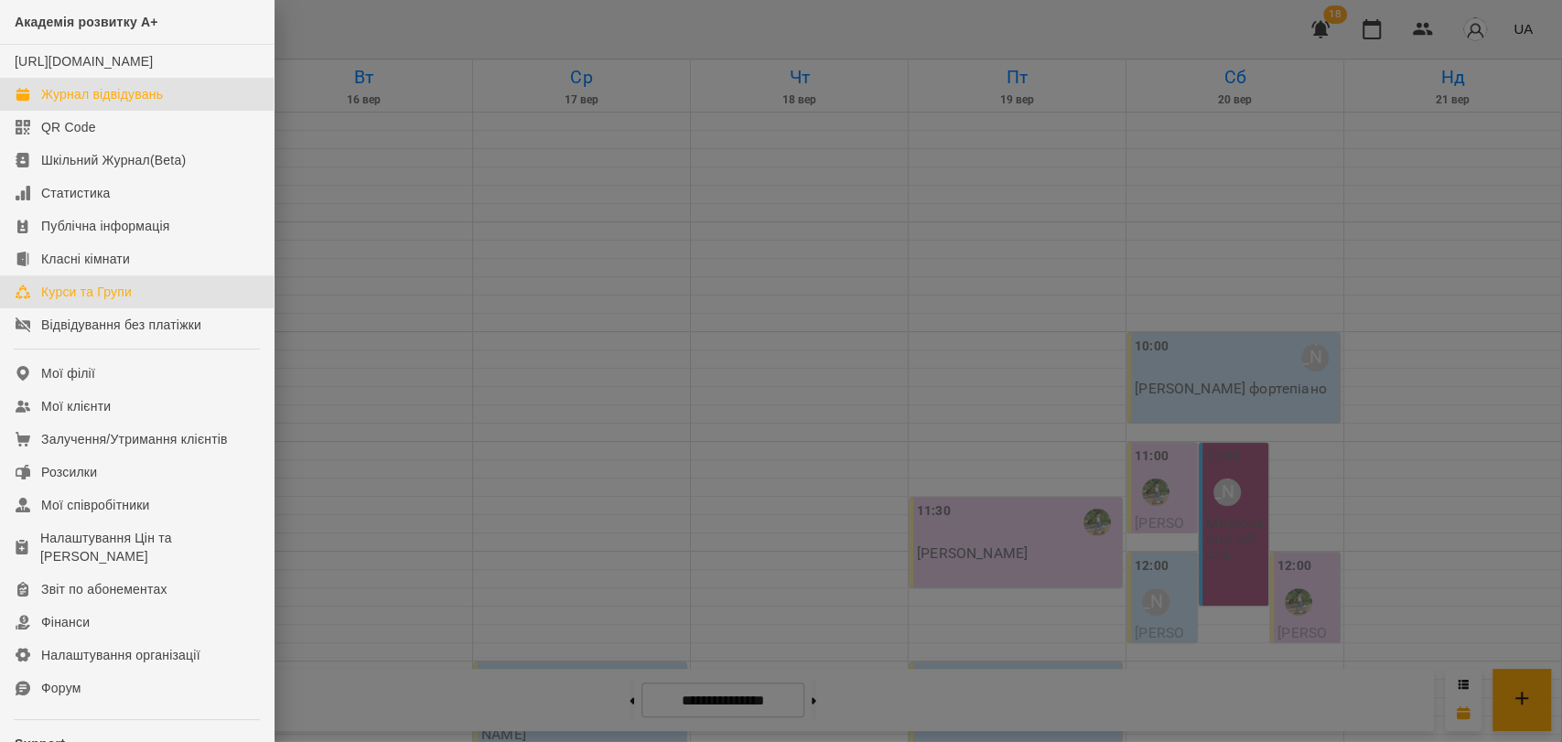
click at [170, 308] on link "Курси та Групи" at bounding box center [137, 291] width 274 height 33
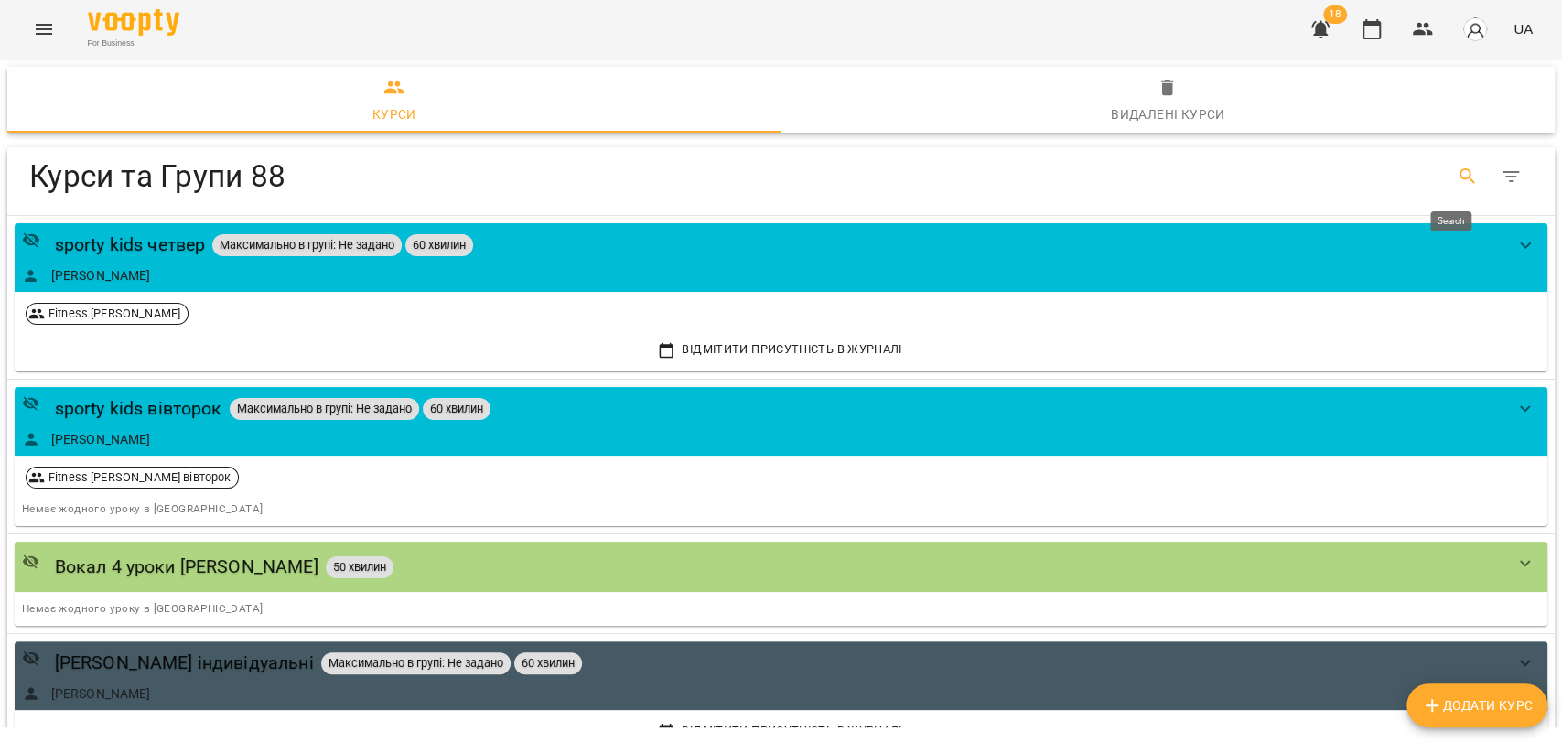
click at [1458, 162] on button "Search" at bounding box center [1468, 177] width 44 height 44
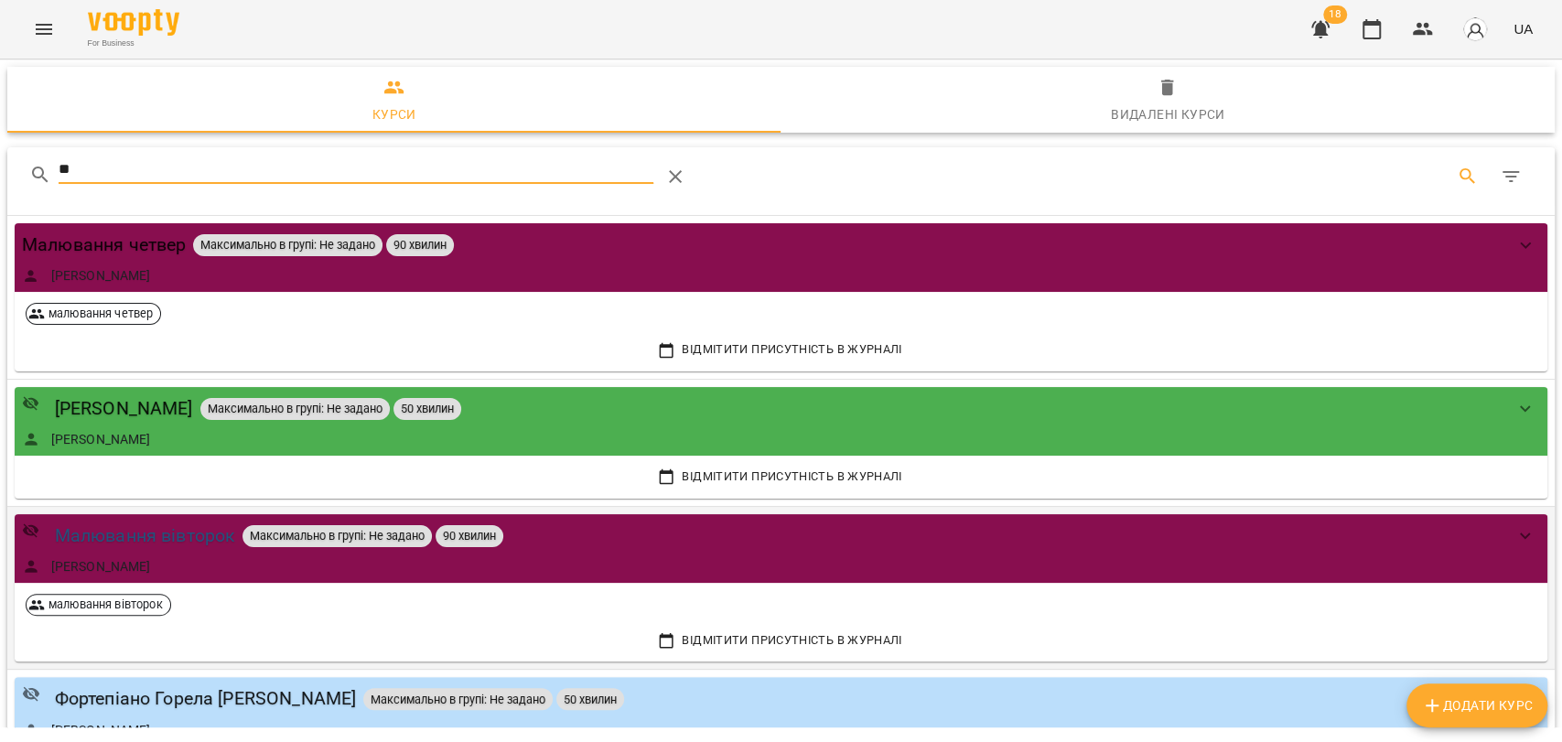
type input "**"
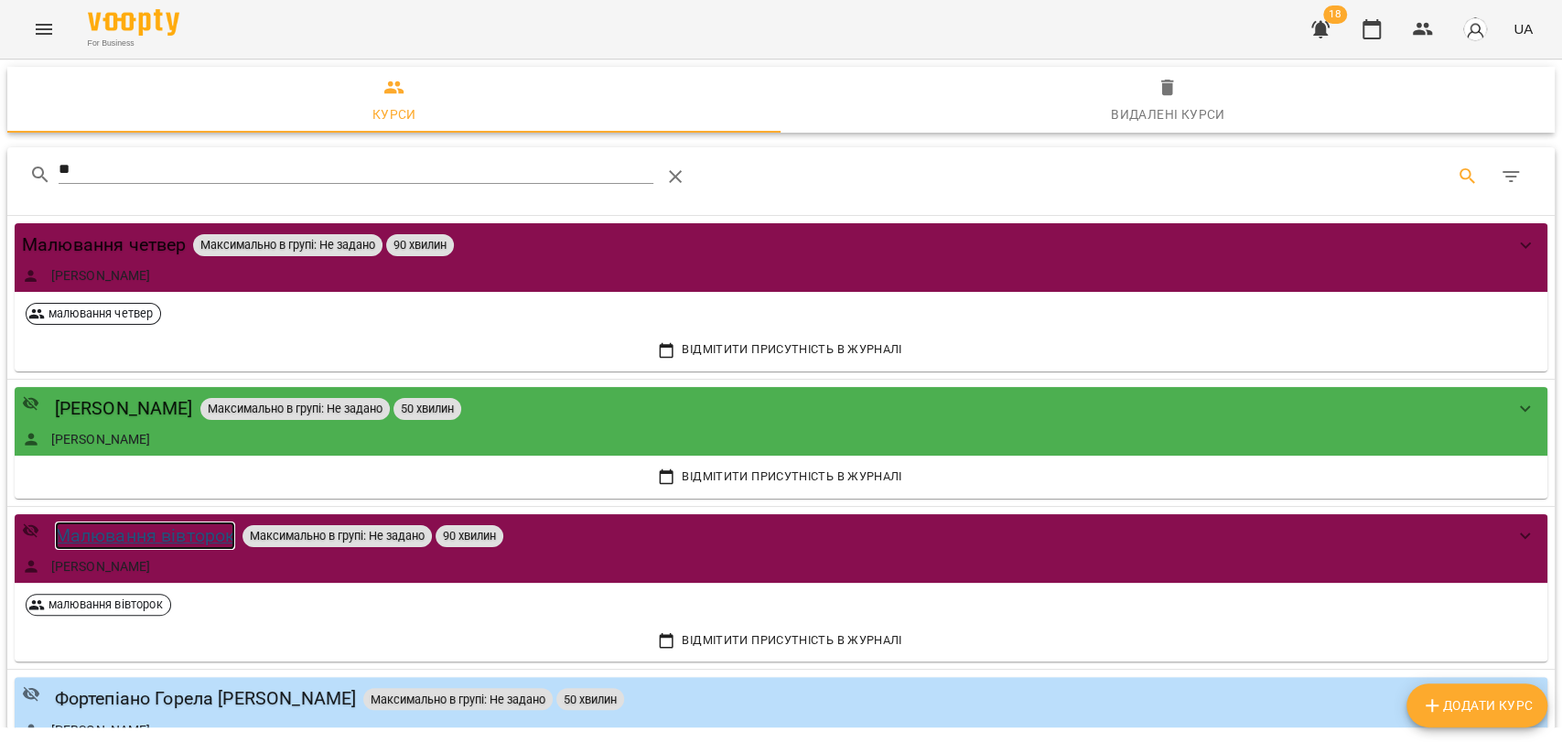
click at [179, 535] on div "Малювання вівторок" at bounding box center [145, 536] width 181 height 28
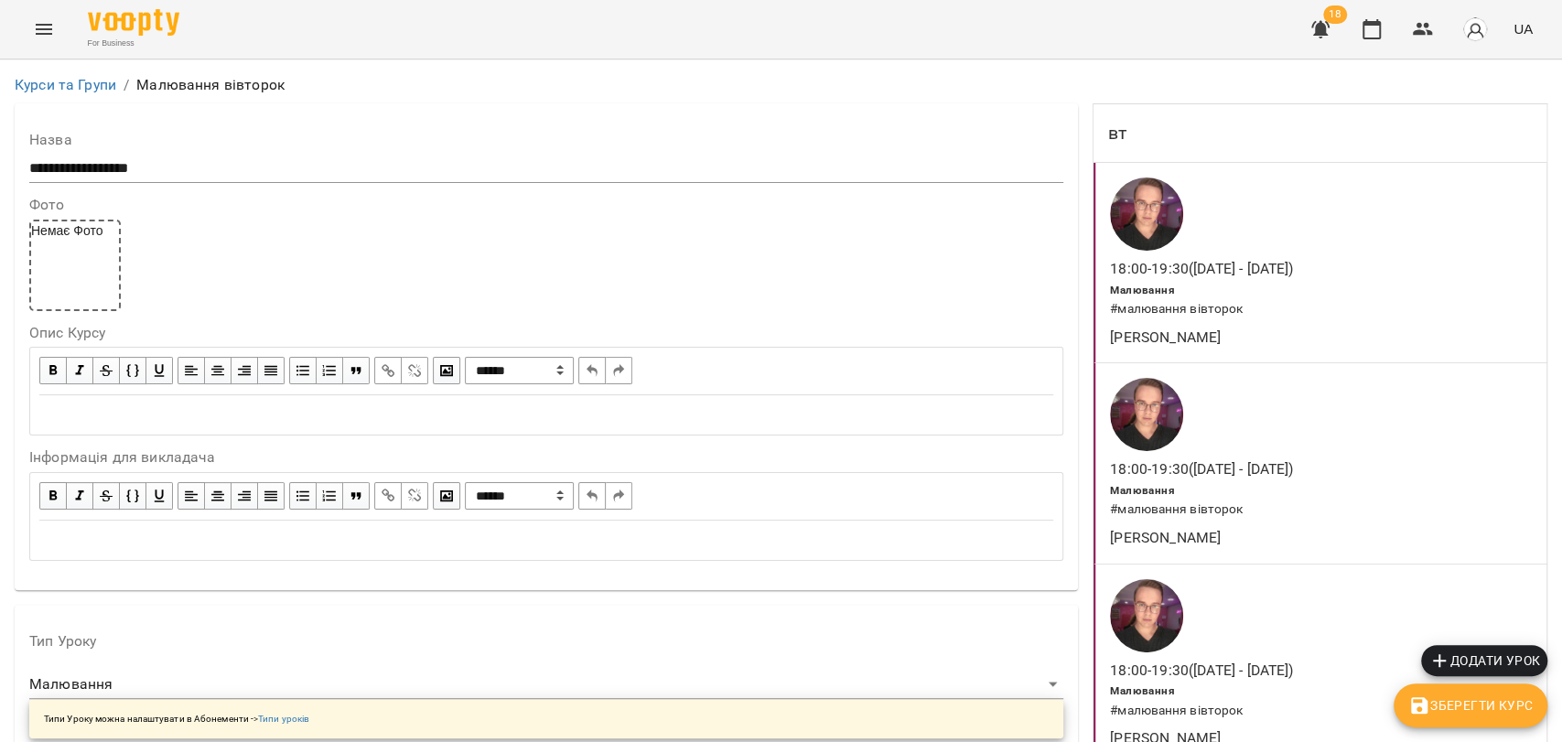
scroll to position [1626, 0]
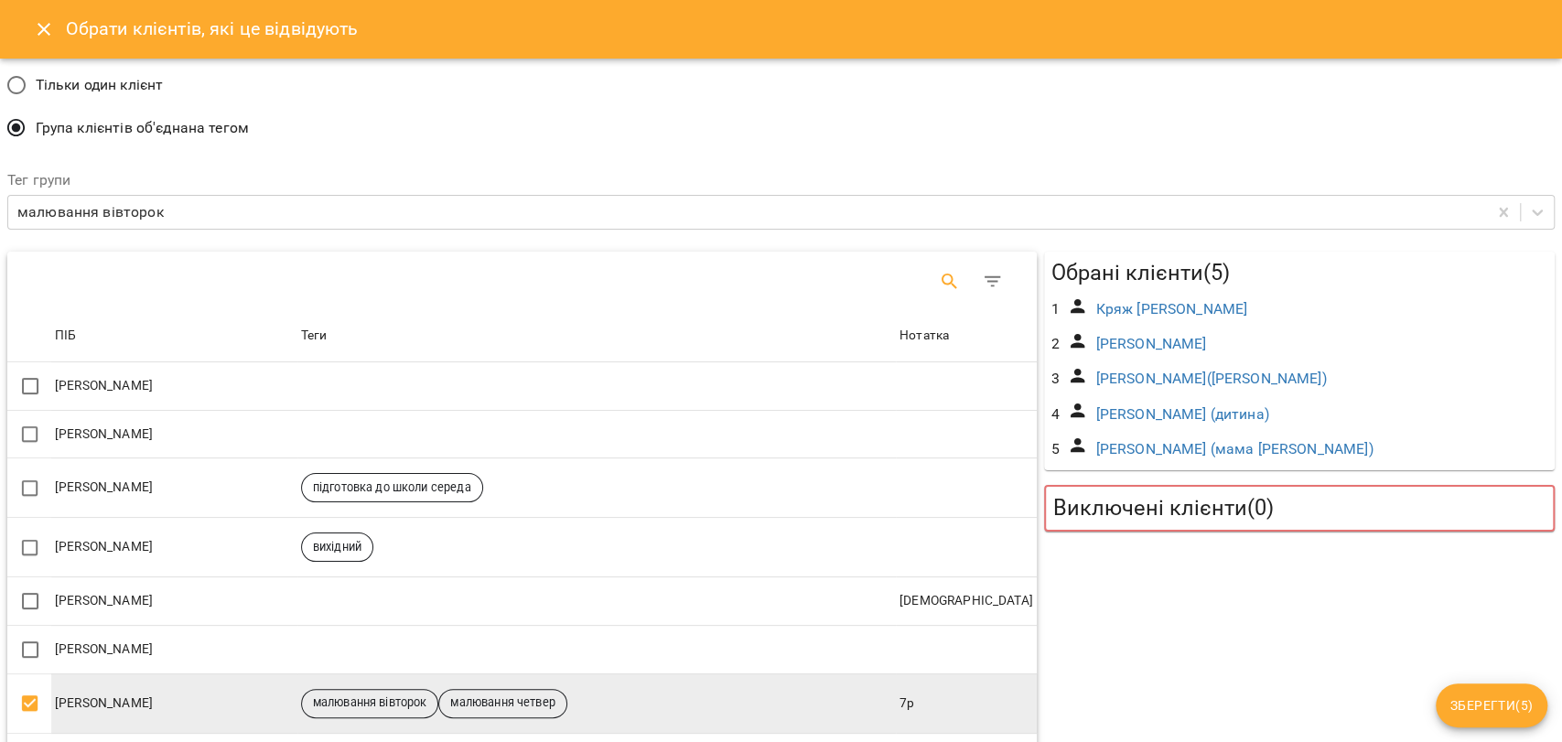
click at [939, 275] on icon "Search" at bounding box center [950, 282] width 22 height 22
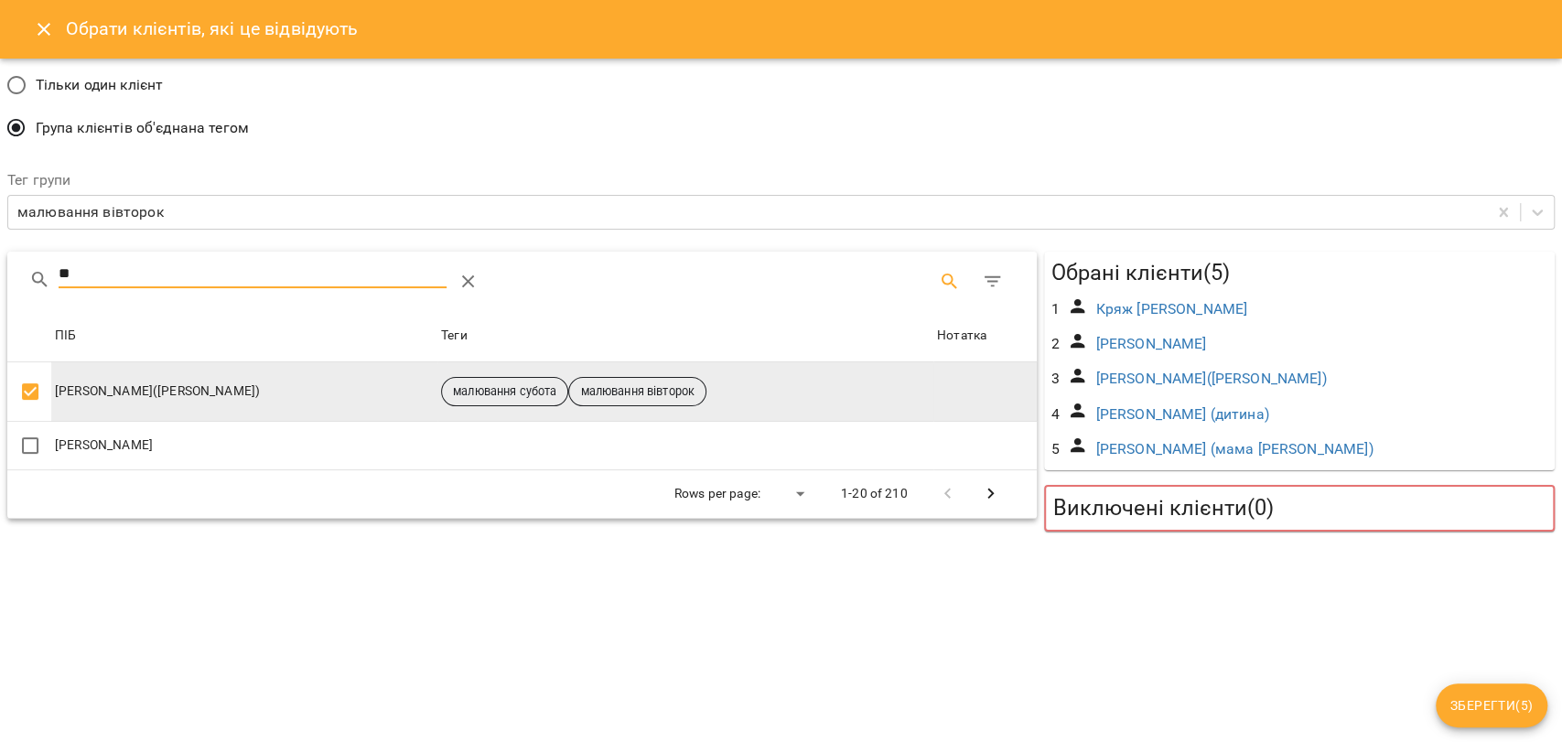
type input "**"
click at [102, 401] on td "[PERSON_NAME]([PERSON_NAME])" at bounding box center [244, 391] width 386 height 59
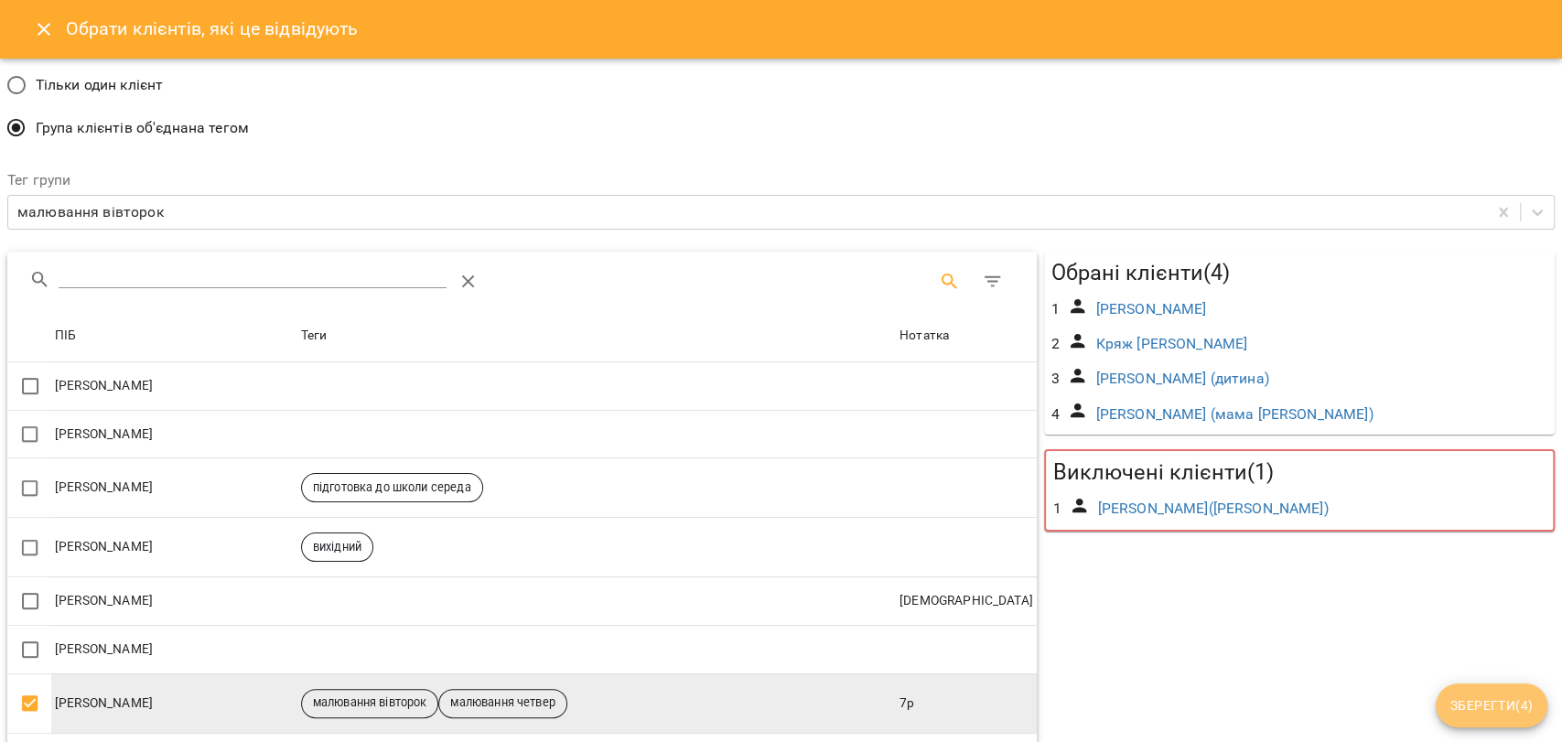
click at [1471, 708] on span "Зберегти ( 4 )" at bounding box center [1491, 706] width 82 height 22
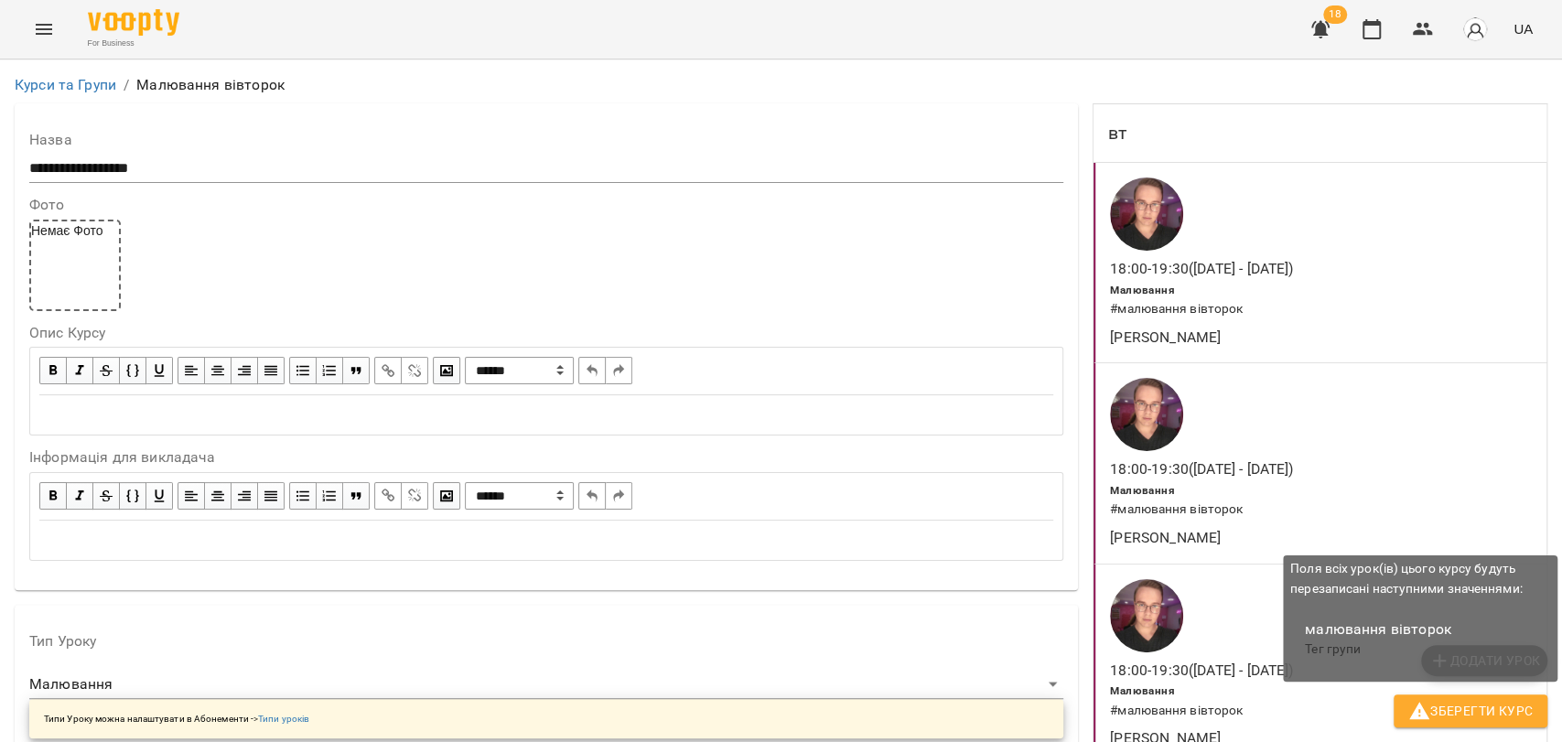
click at [1471, 709] on span "Зберегти Курс" at bounding box center [1470, 711] width 124 height 22
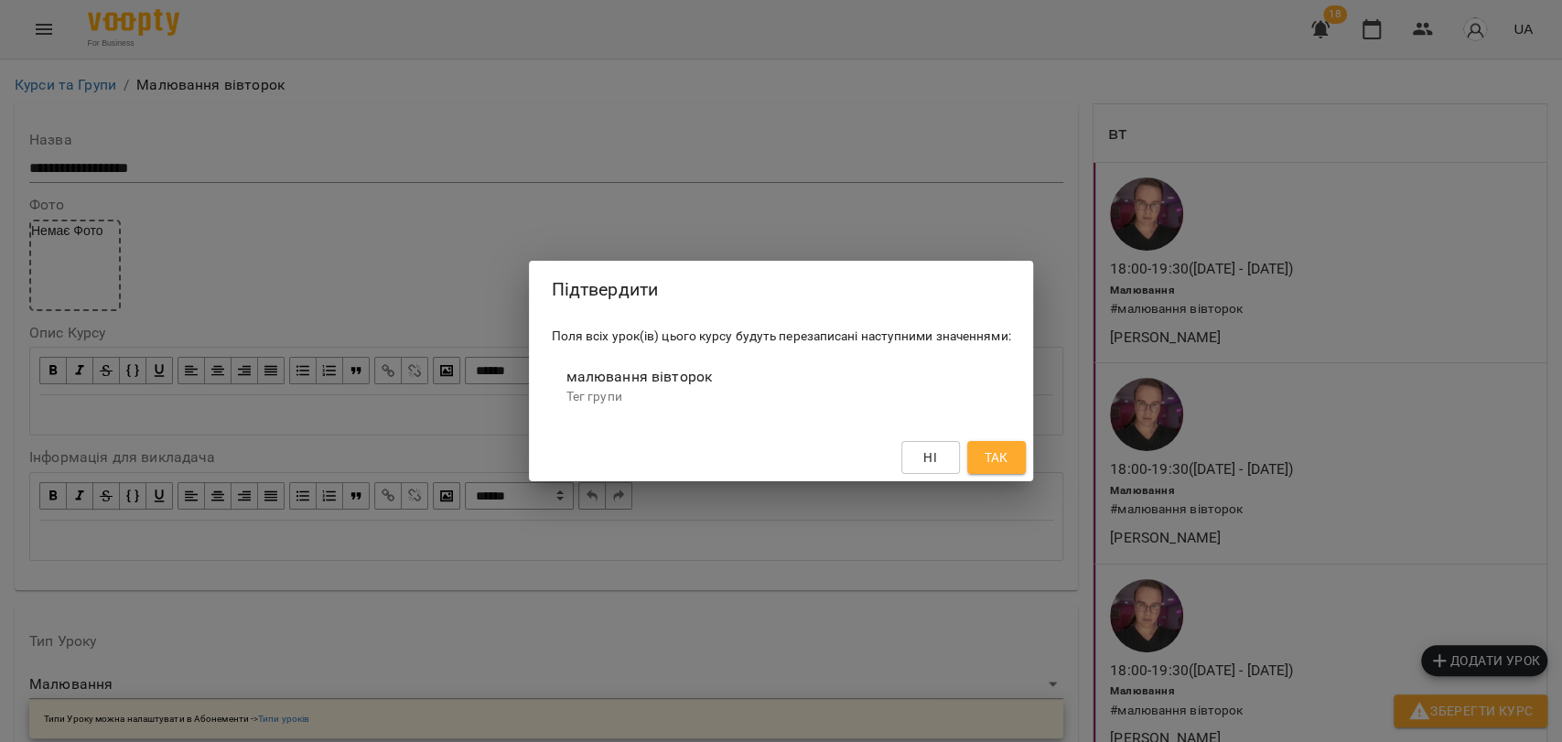
click at [981, 455] on button "Так" at bounding box center [996, 457] width 59 height 33
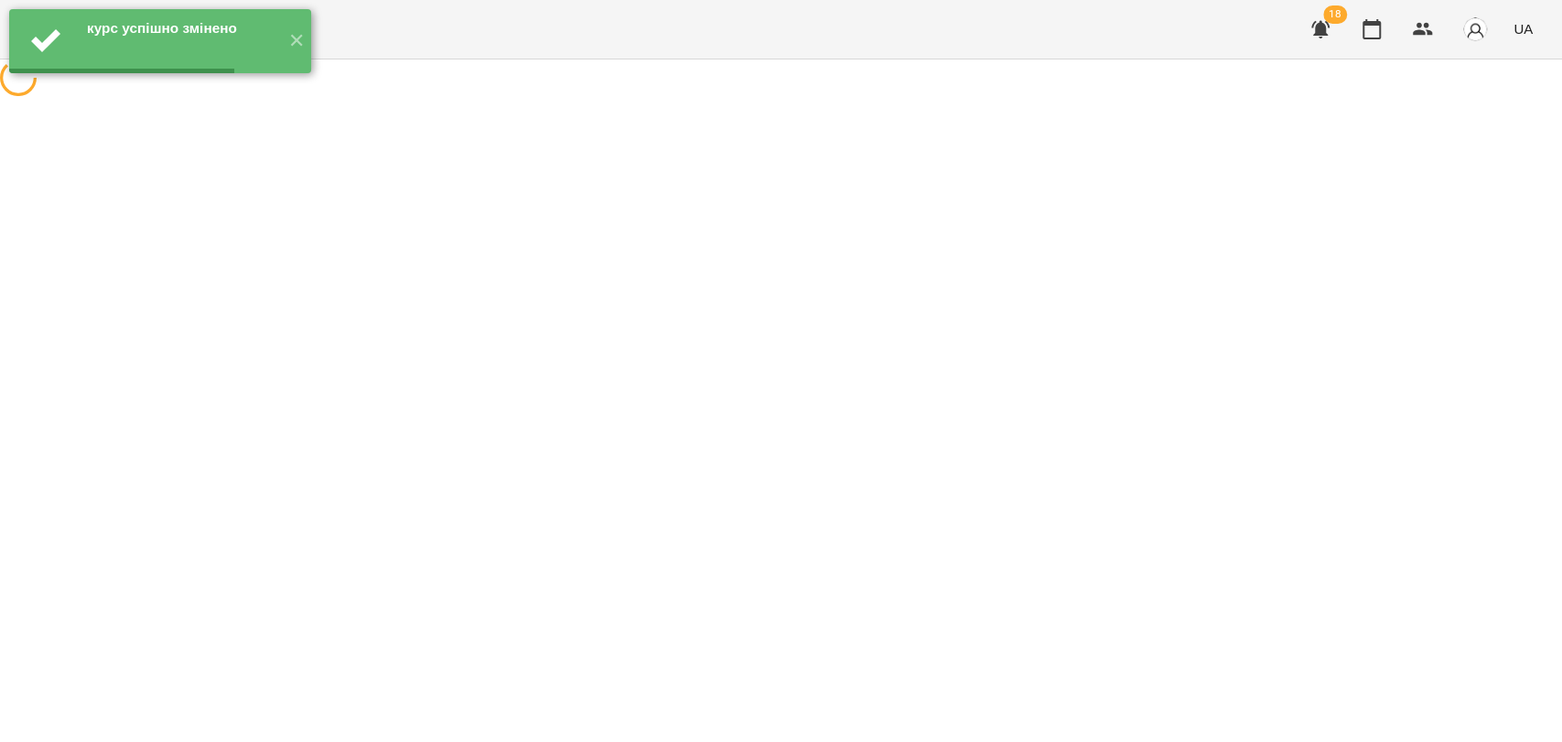
scroll to position [0, 0]
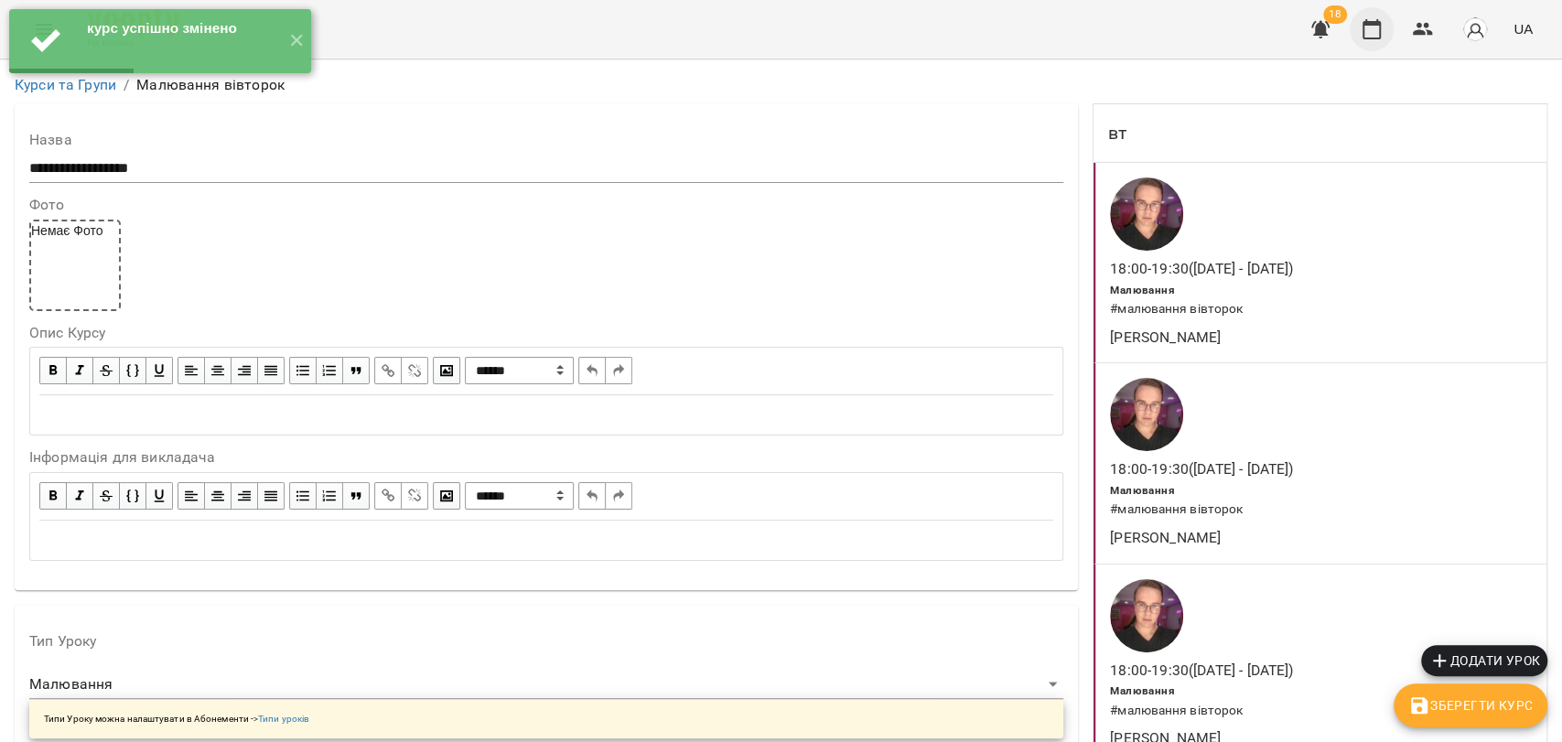
click at [1366, 33] on icon "button" at bounding box center [1372, 29] width 22 height 22
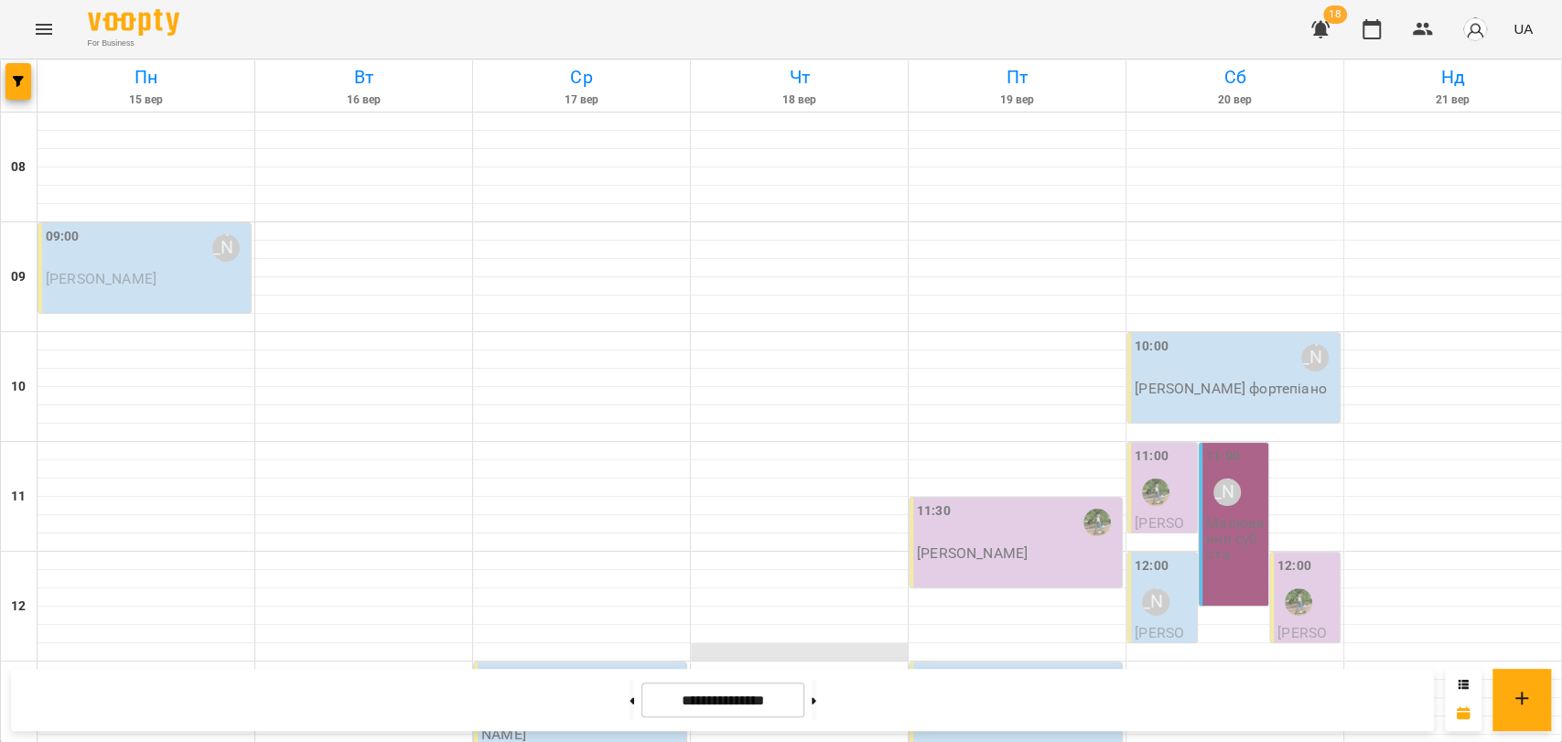
scroll to position [59, 0]
click at [630, 698] on button at bounding box center [632, 700] width 5 height 40
type input "**********"
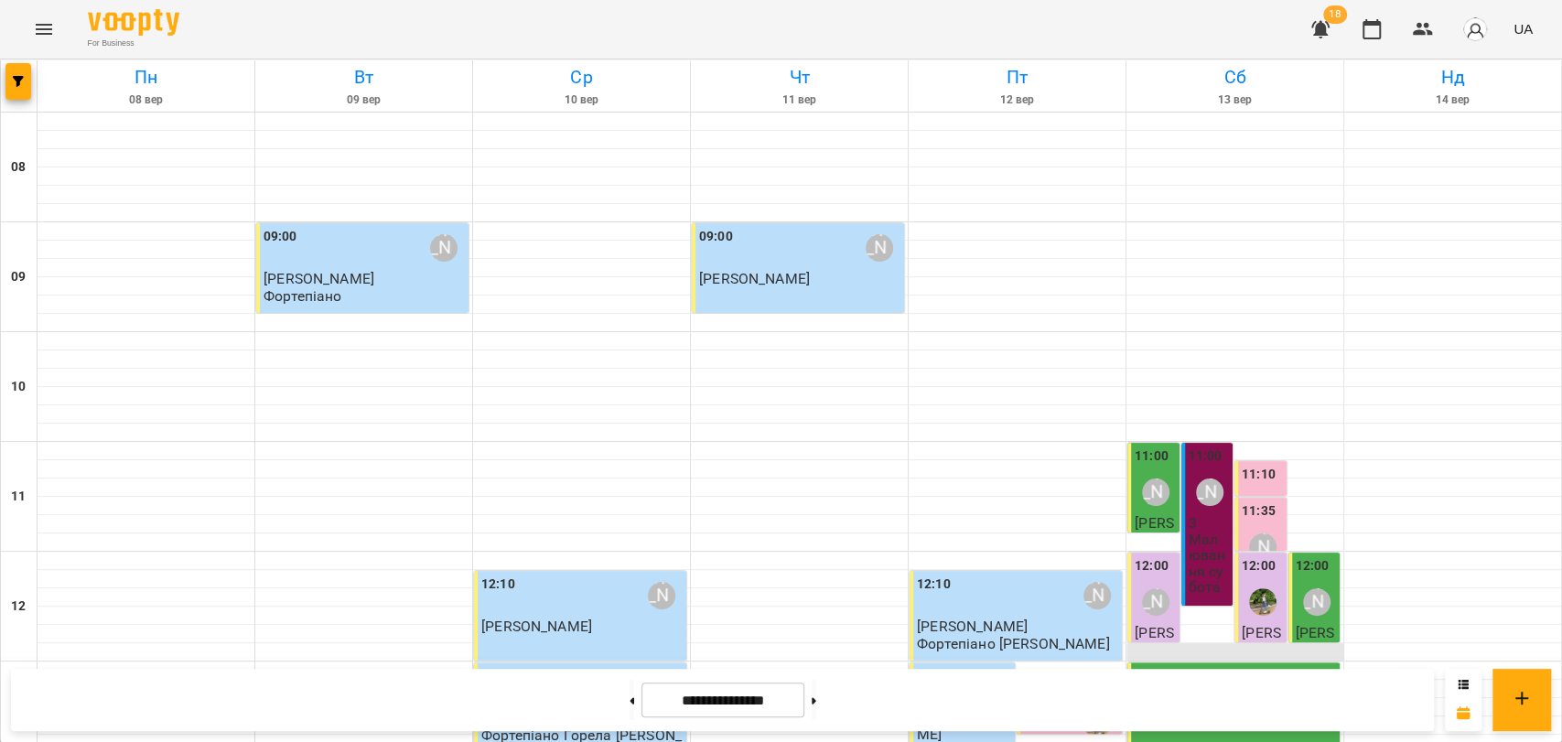
scroll to position [263, 0]
click at [816, 693] on button at bounding box center [814, 700] width 5 height 40
type input "**********"
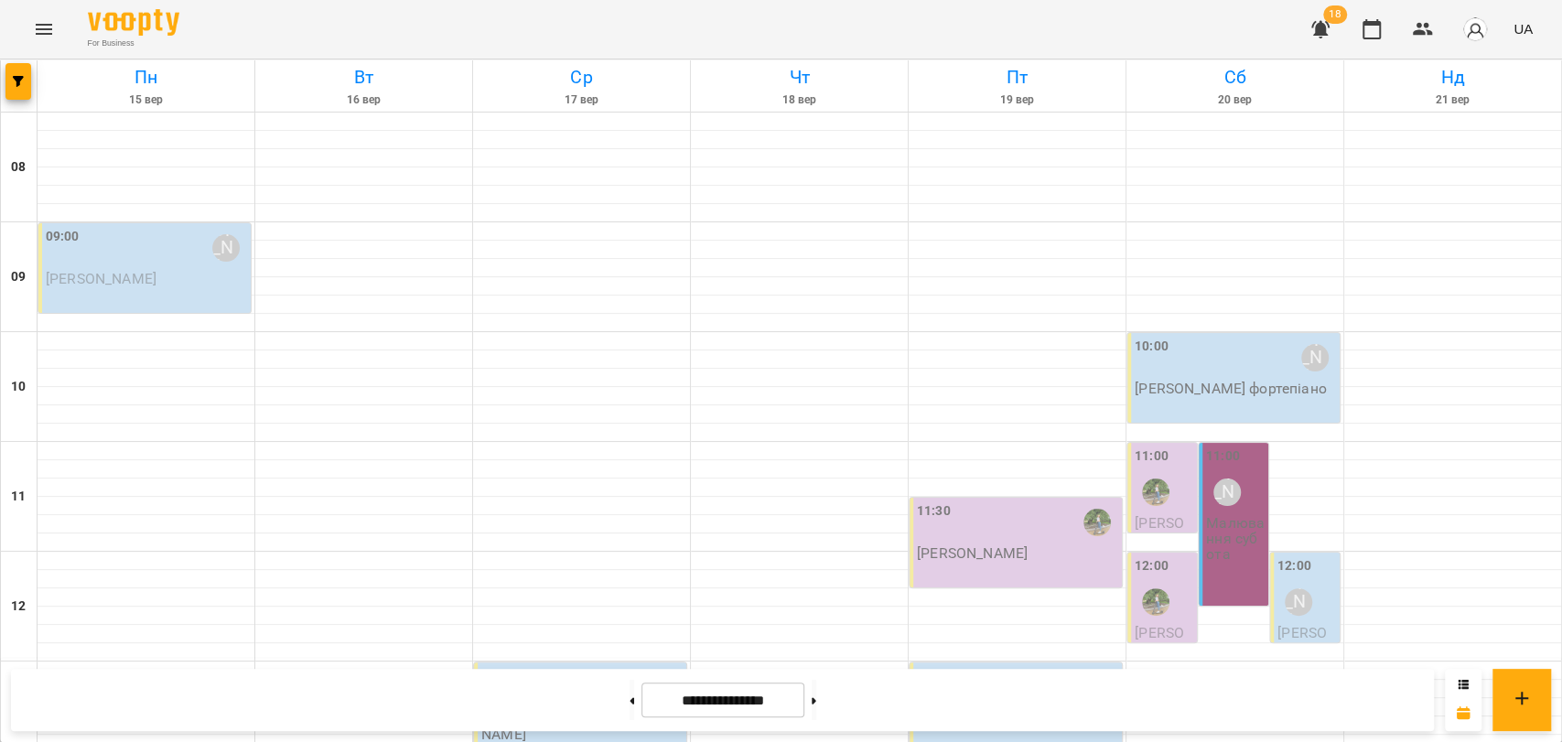
scroll to position [771, 0]
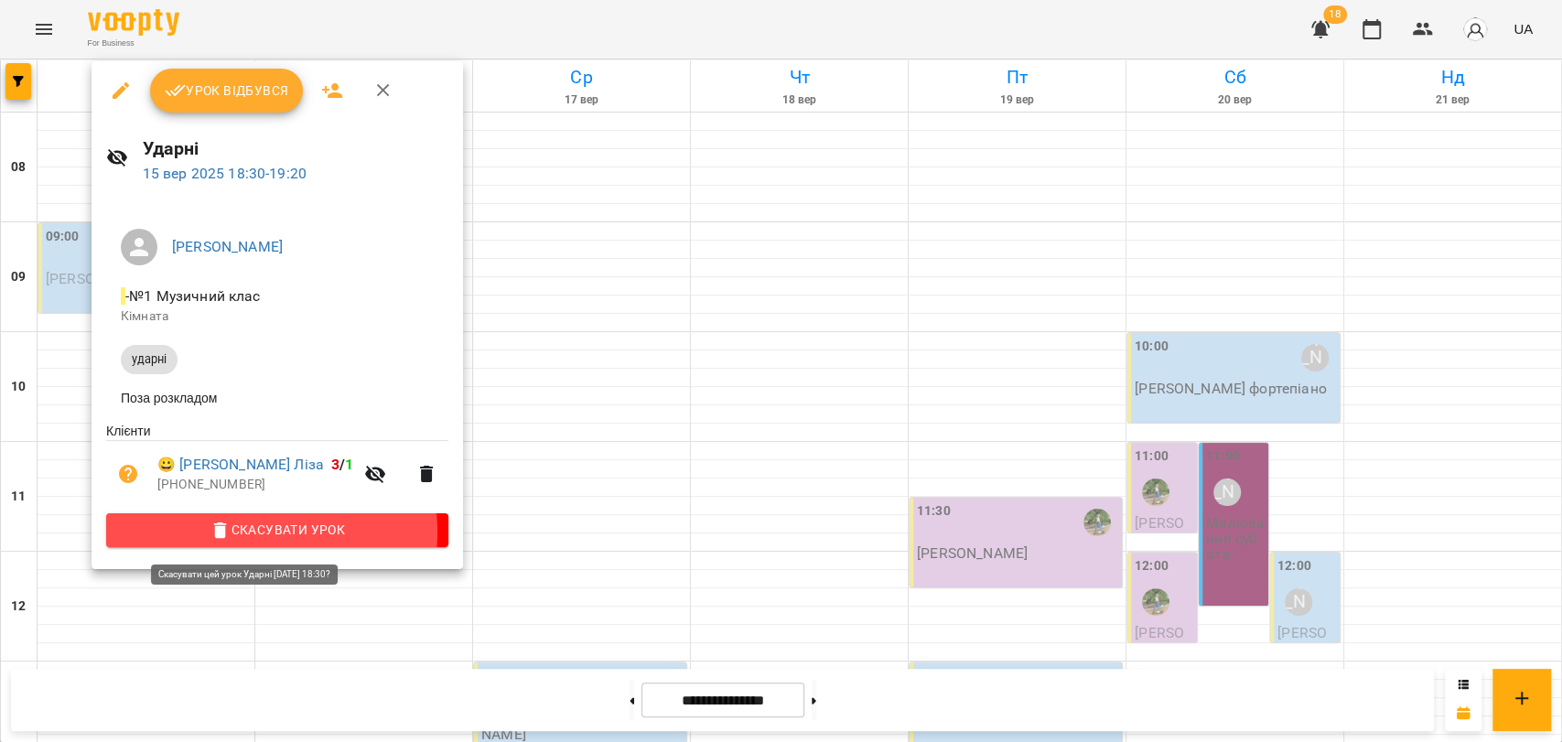
click at [271, 537] on span "Скасувати Урок" at bounding box center [277, 530] width 313 height 22
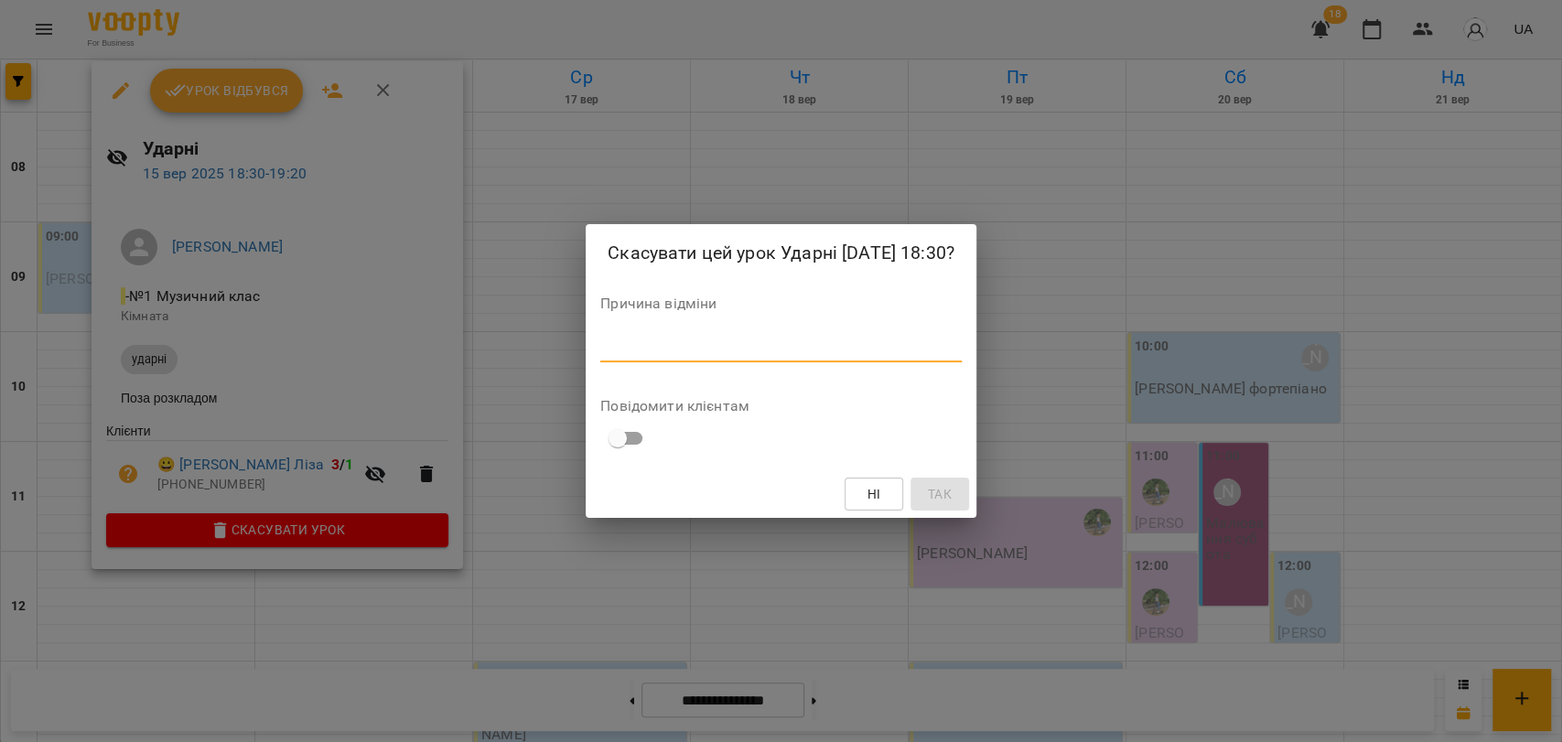
click at [652, 339] on textarea at bounding box center [780, 347] width 361 height 17
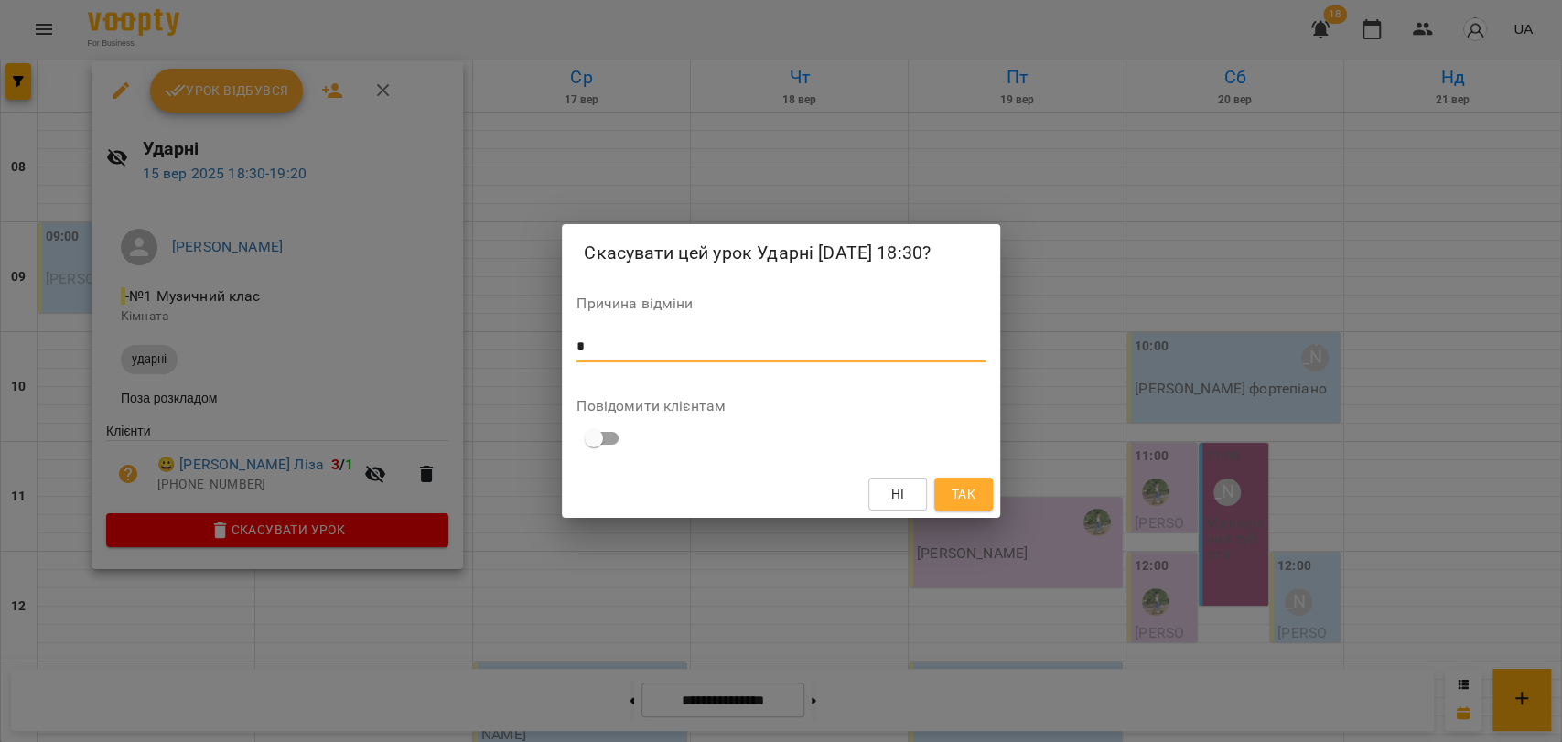
type textarea "*"
click at [976, 485] on span "Так" at bounding box center [963, 494] width 29 height 22
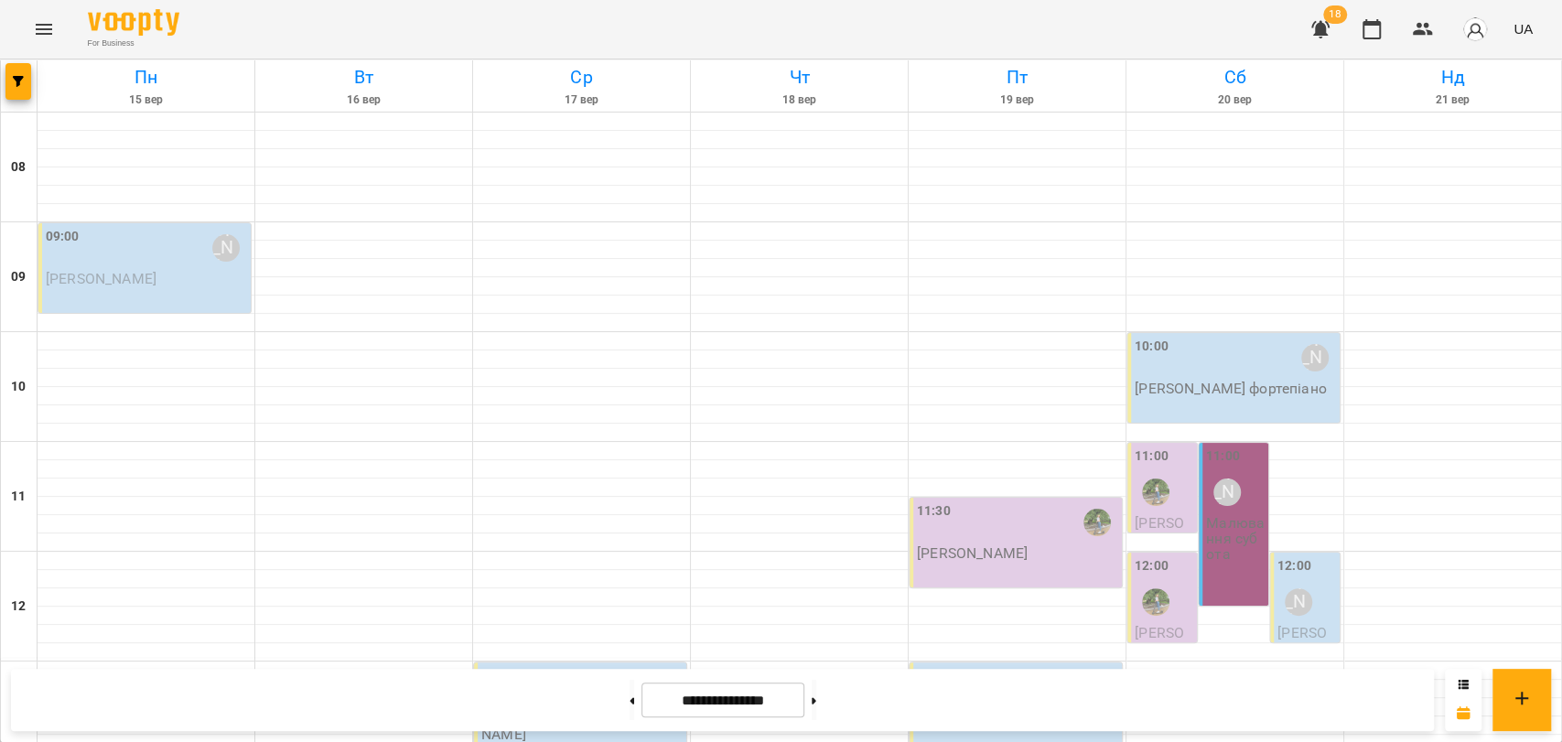
scroll to position [364, 0]
click at [630, 709] on button at bounding box center [632, 700] width 5 height 40
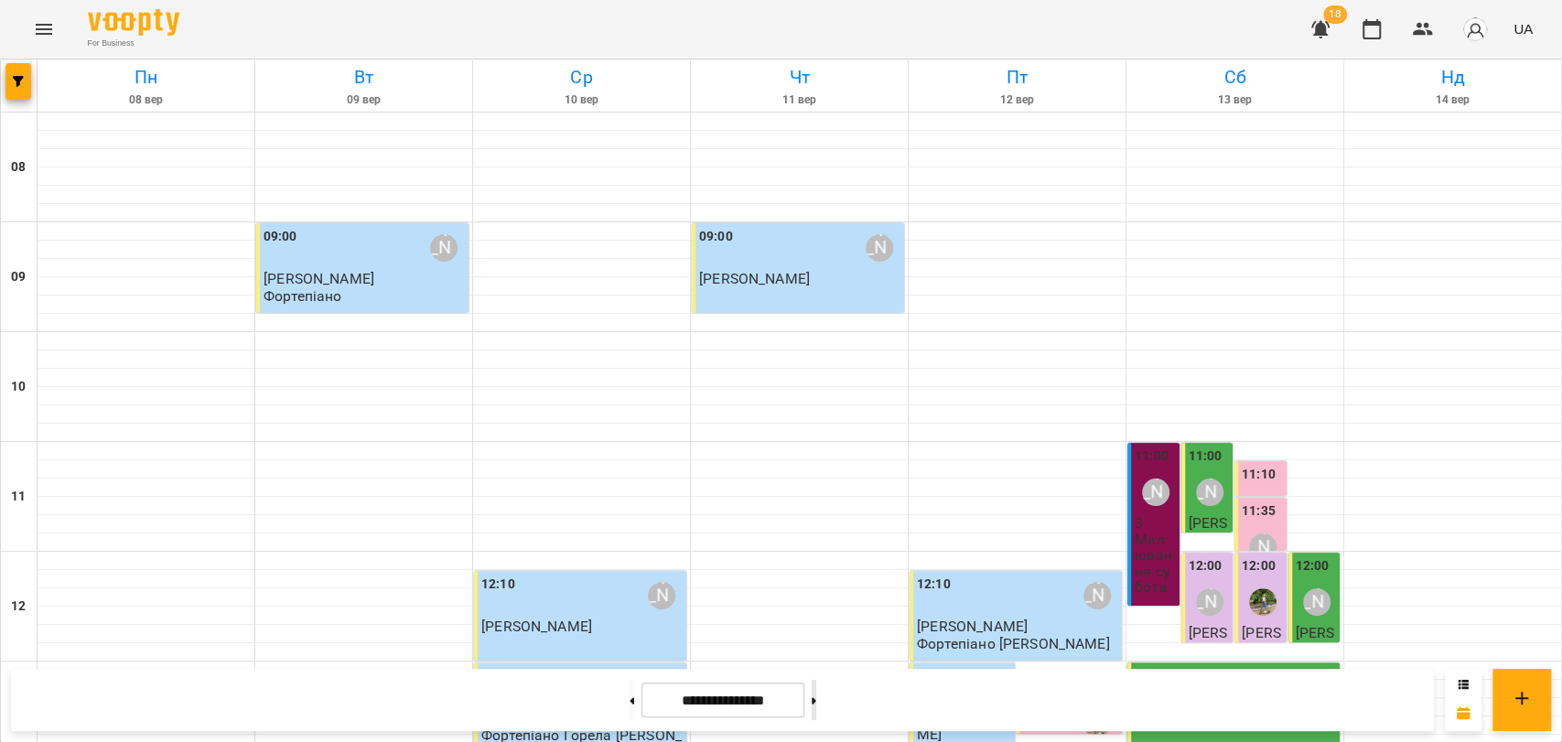
click at [816, 712] on button at bounding box center [814, 700] width 5 height 40
type input "**********"
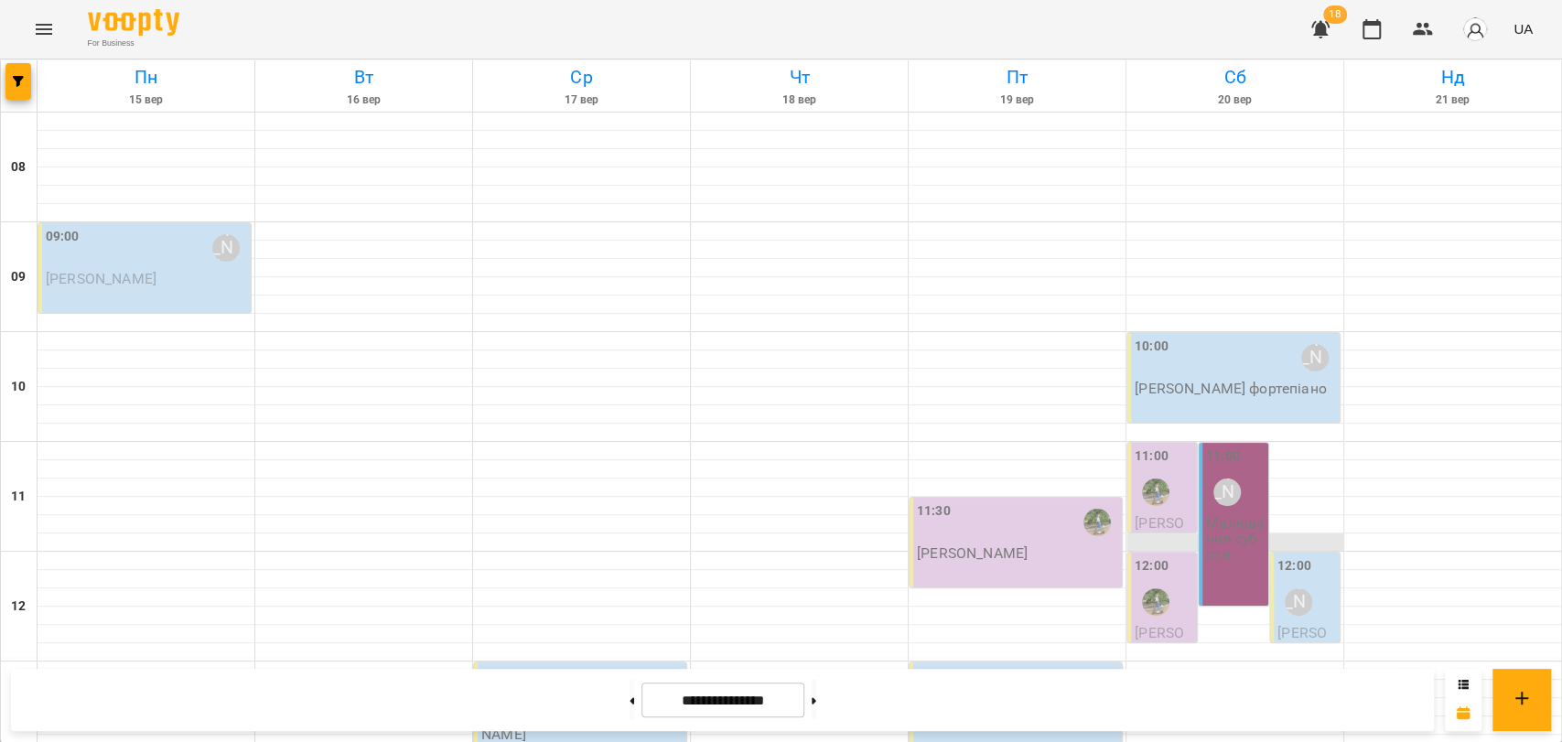
scroll to position [161, 0]
click at [1282, 479] on div at bounding box center [1234, 488] width 217 height 18
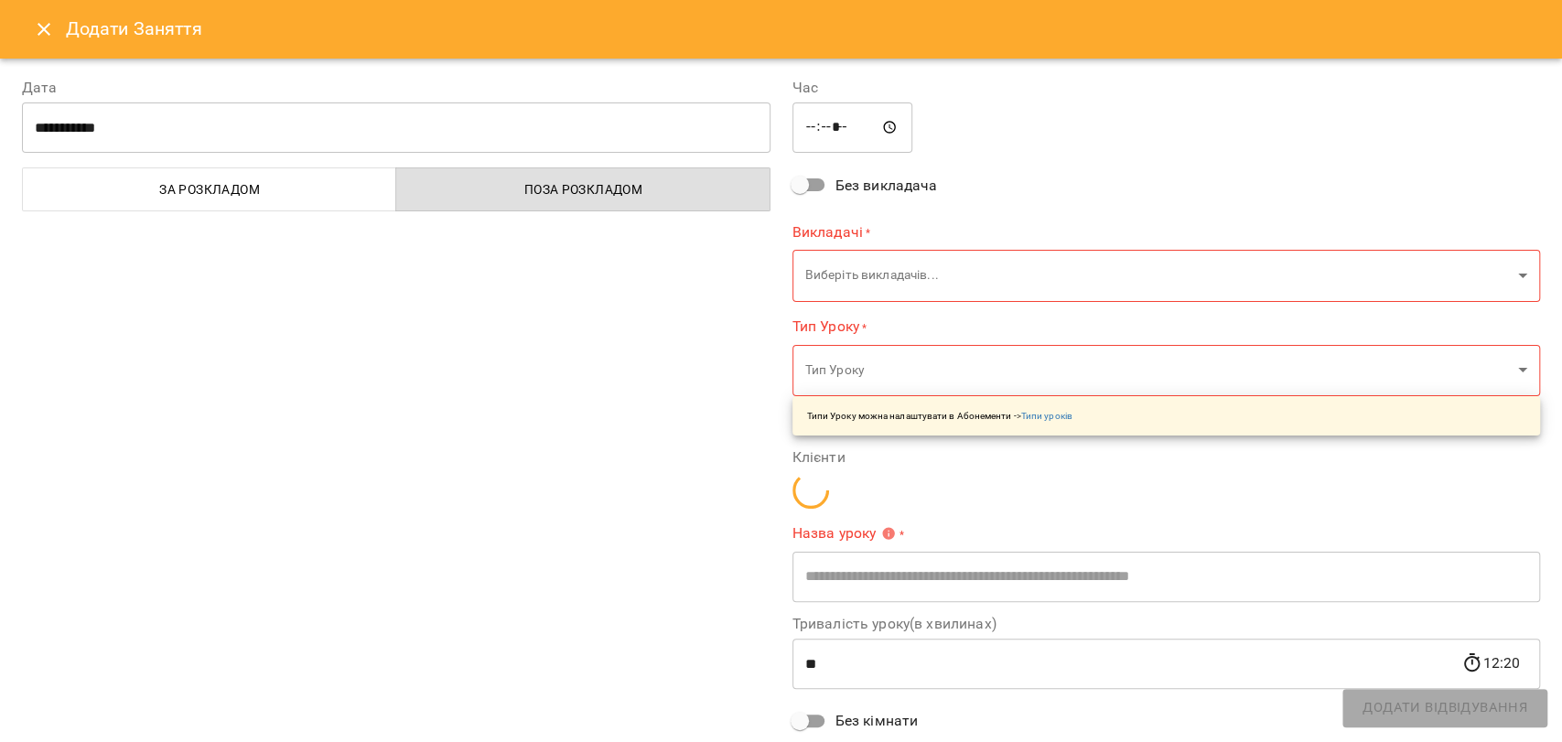
type input "**********"
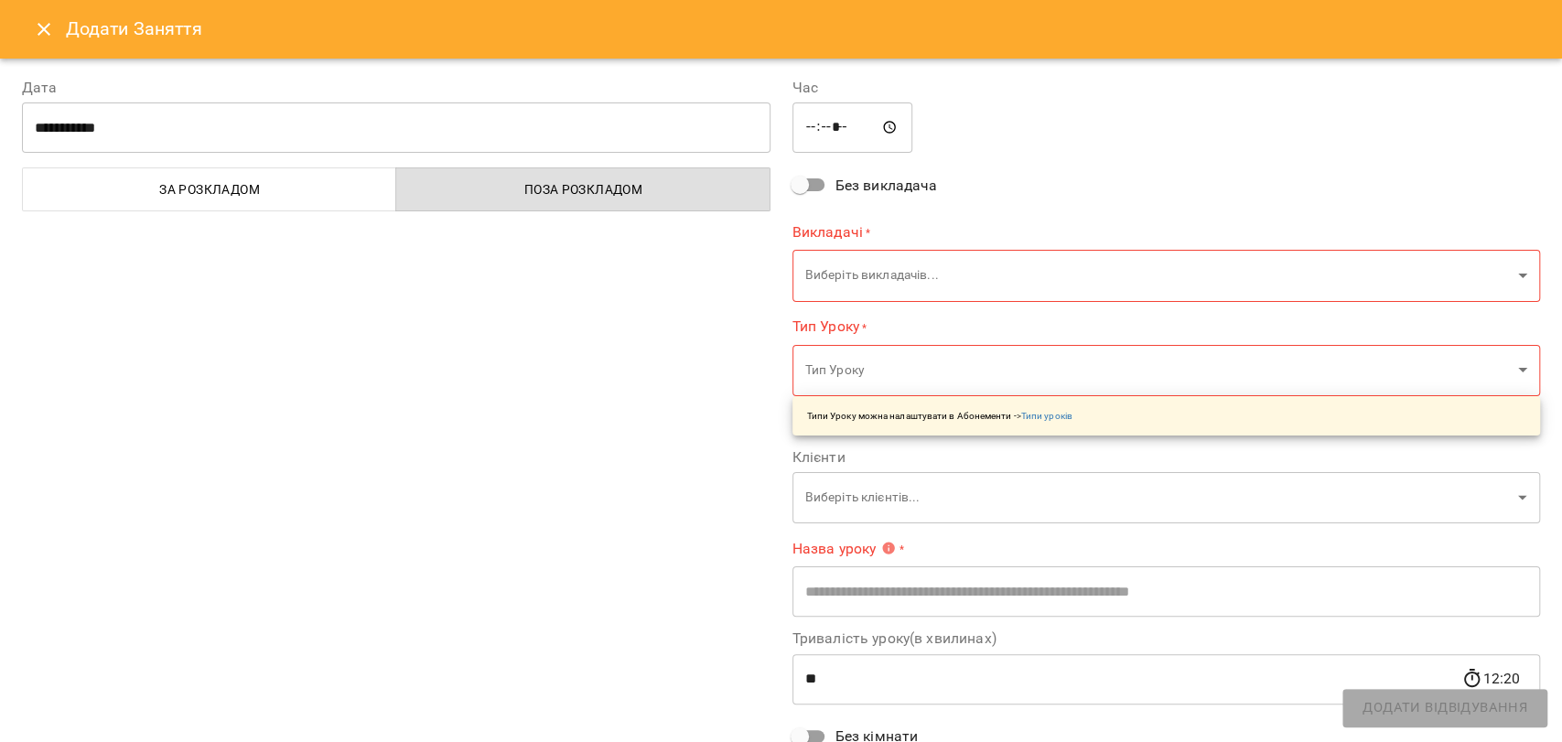
click at [806, 124] on input "*****" at bounding box center [852, 127] width 121 height 51
type input "*****"
click at [867, 273] on body "For Business 18 UA Пн 15 вер Вт 16 вер Ср 17 вер Чт 18 вер Пт 19 вер Сб 20 вер …" at bounding box center [781, 756] width 1562 height 1513
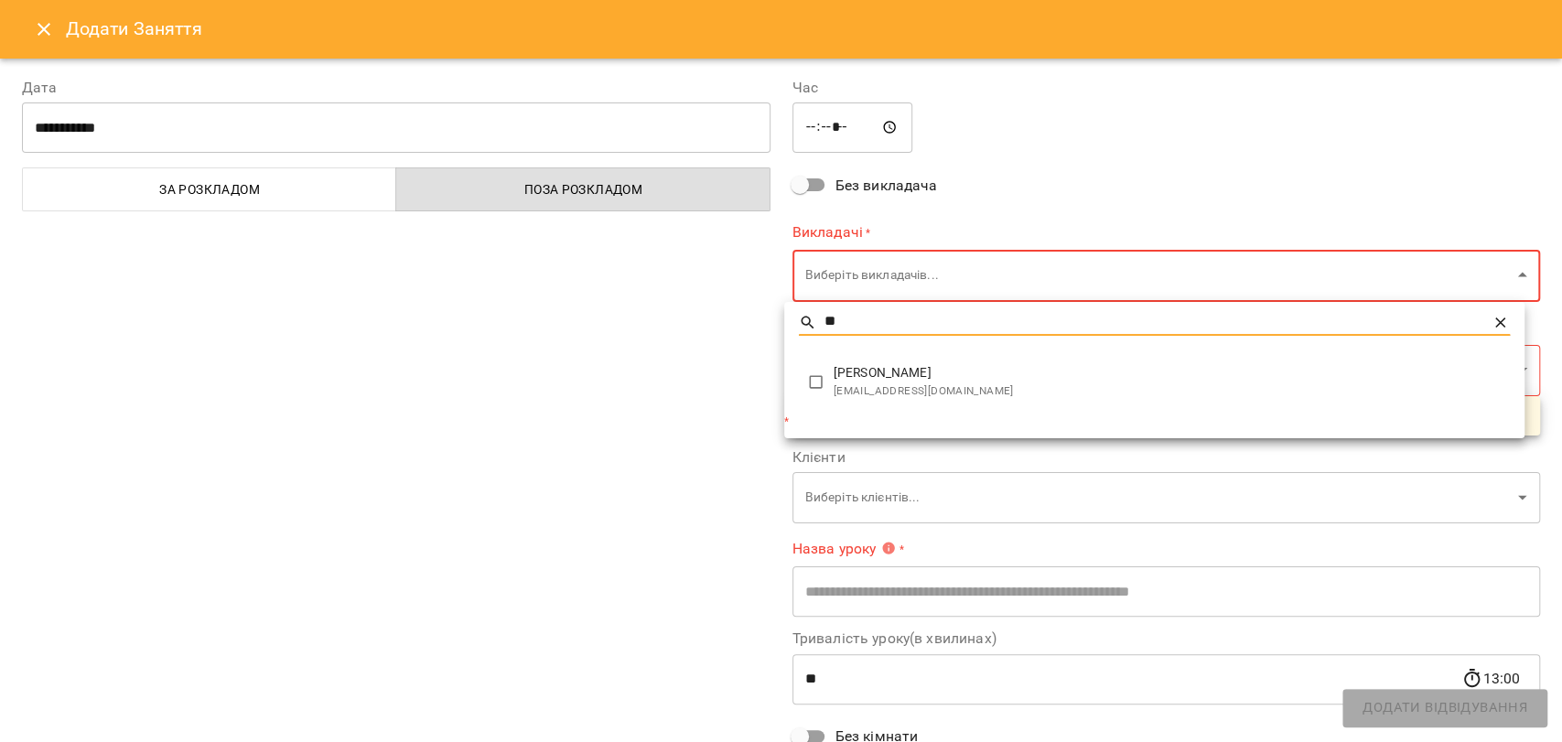
type input "**"
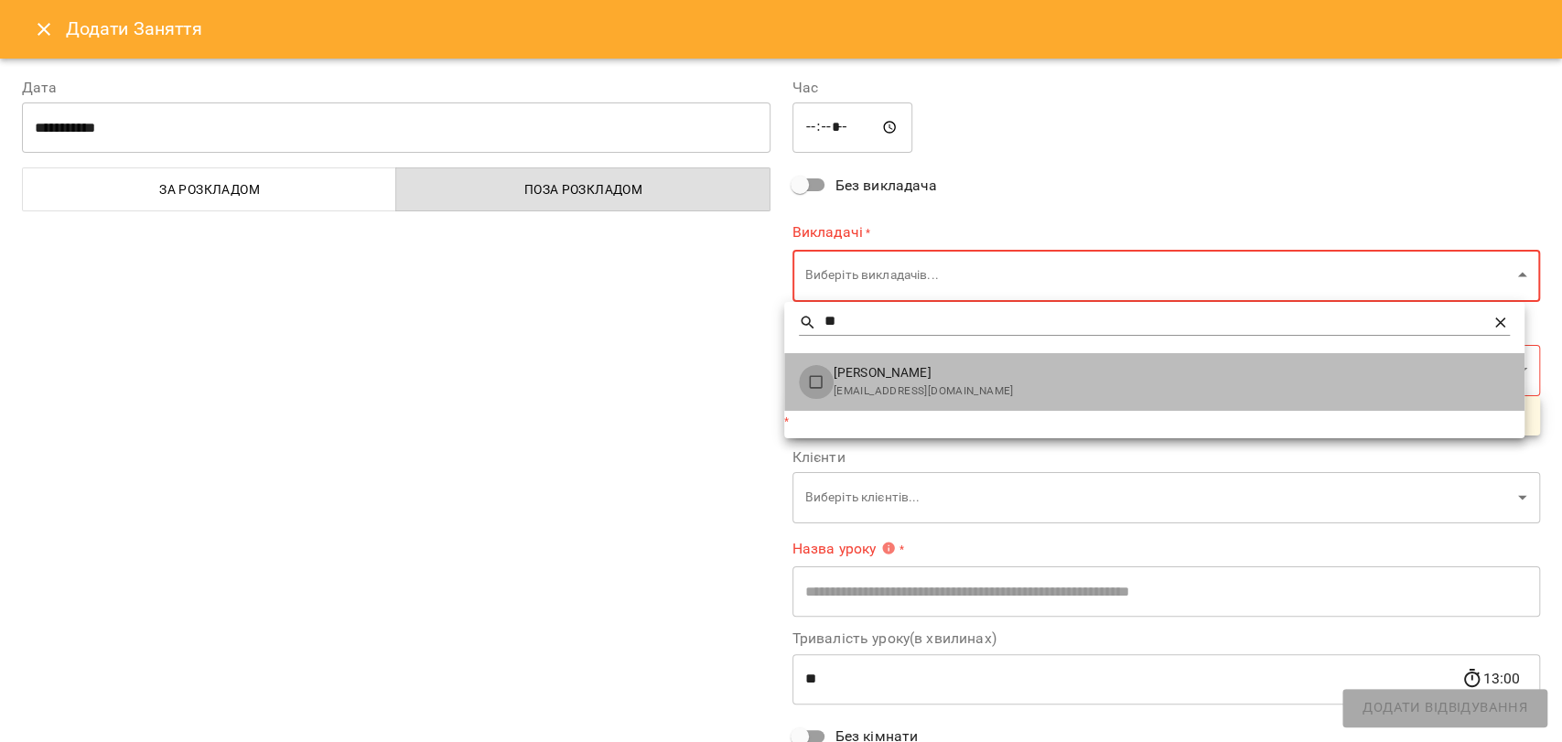
type input "******"
type input "**"
type input "**********"
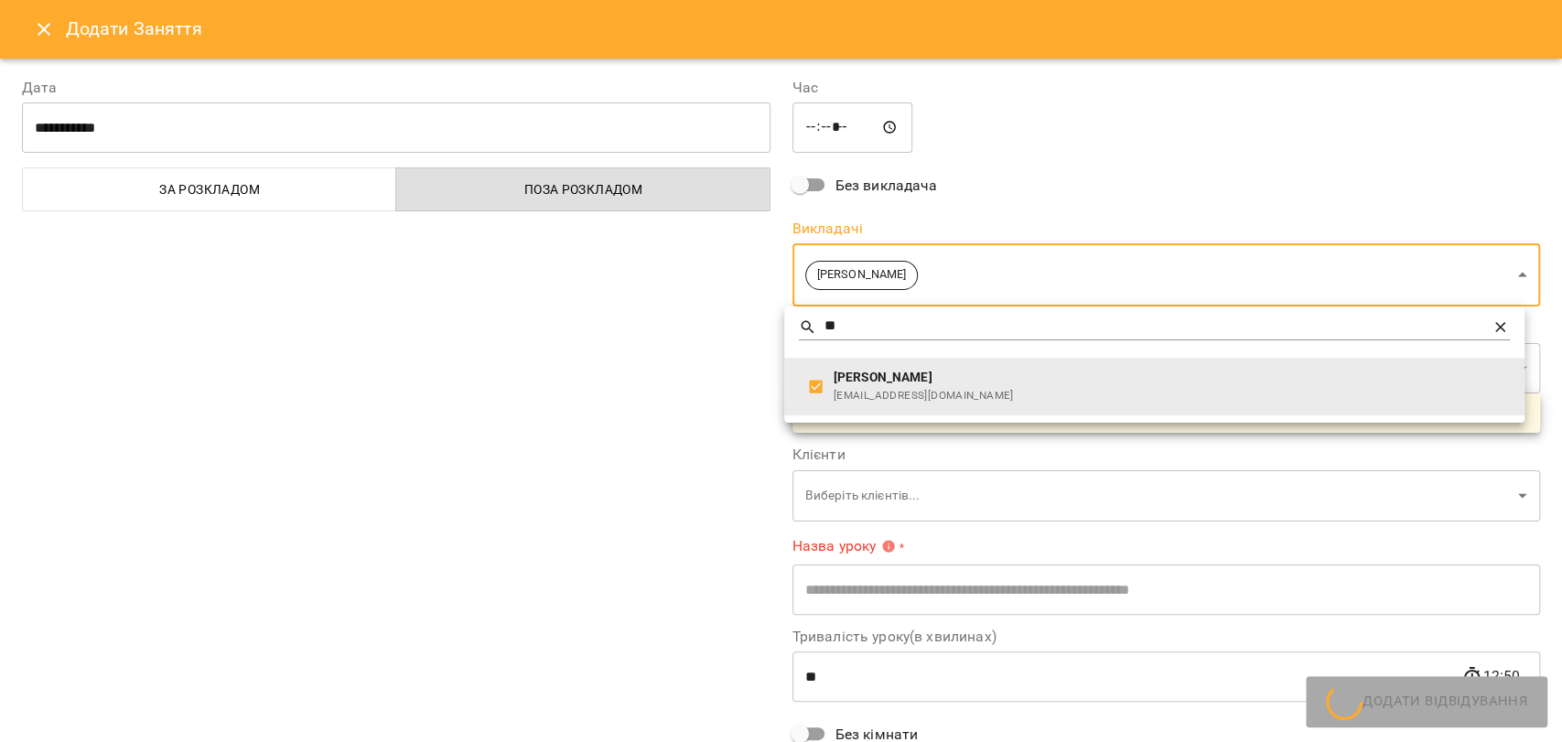
click at [664, 339] on div at bounding box center [781, 371] width 1562 height 742
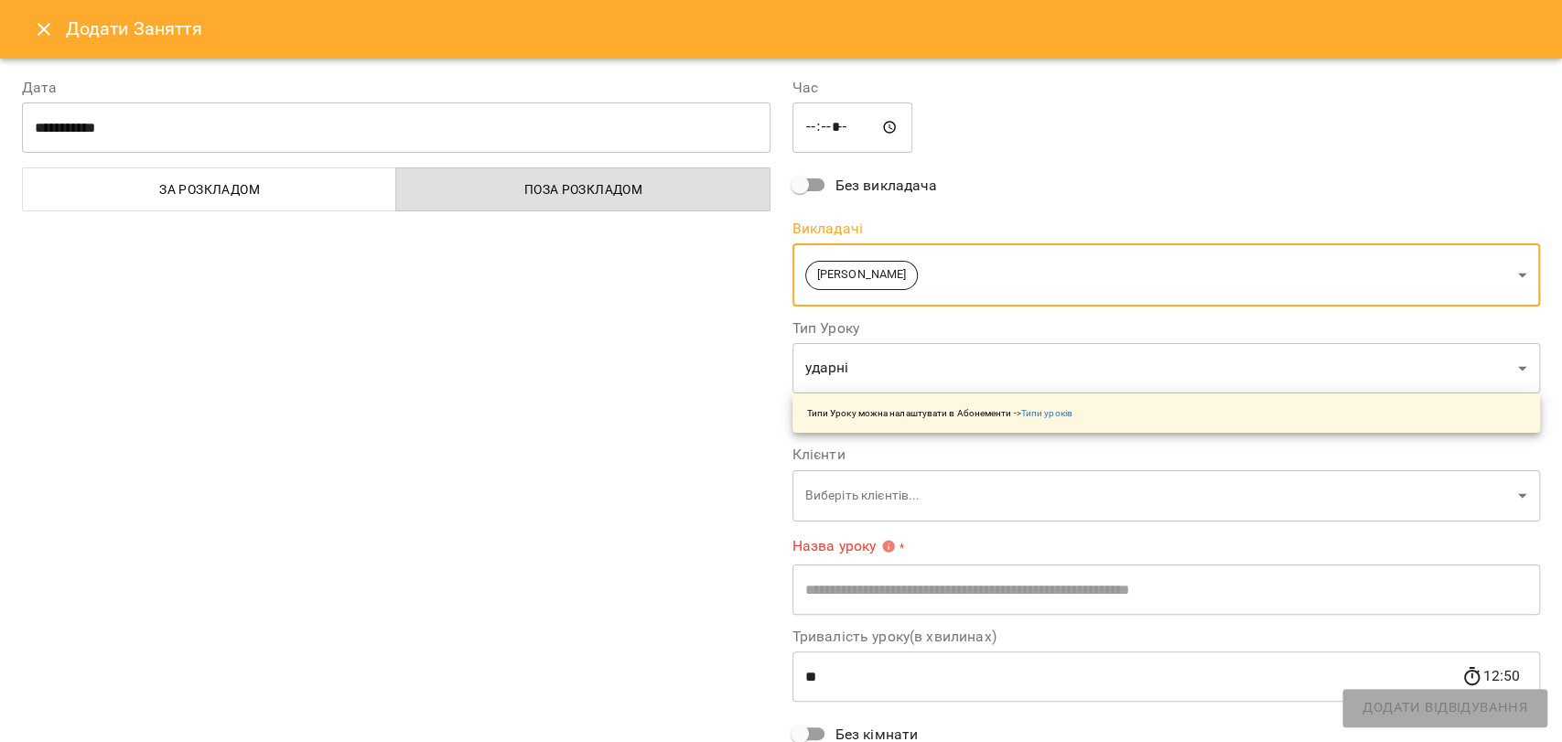
click at [845, 501] on body "For Business 17 UA Пн 15 вер Вт 16 вер Ср 17 вер Чт 18 вер Пт 19 вер Сб 20 вер …" at bounding box center [781, 756] width 1562 height 1513
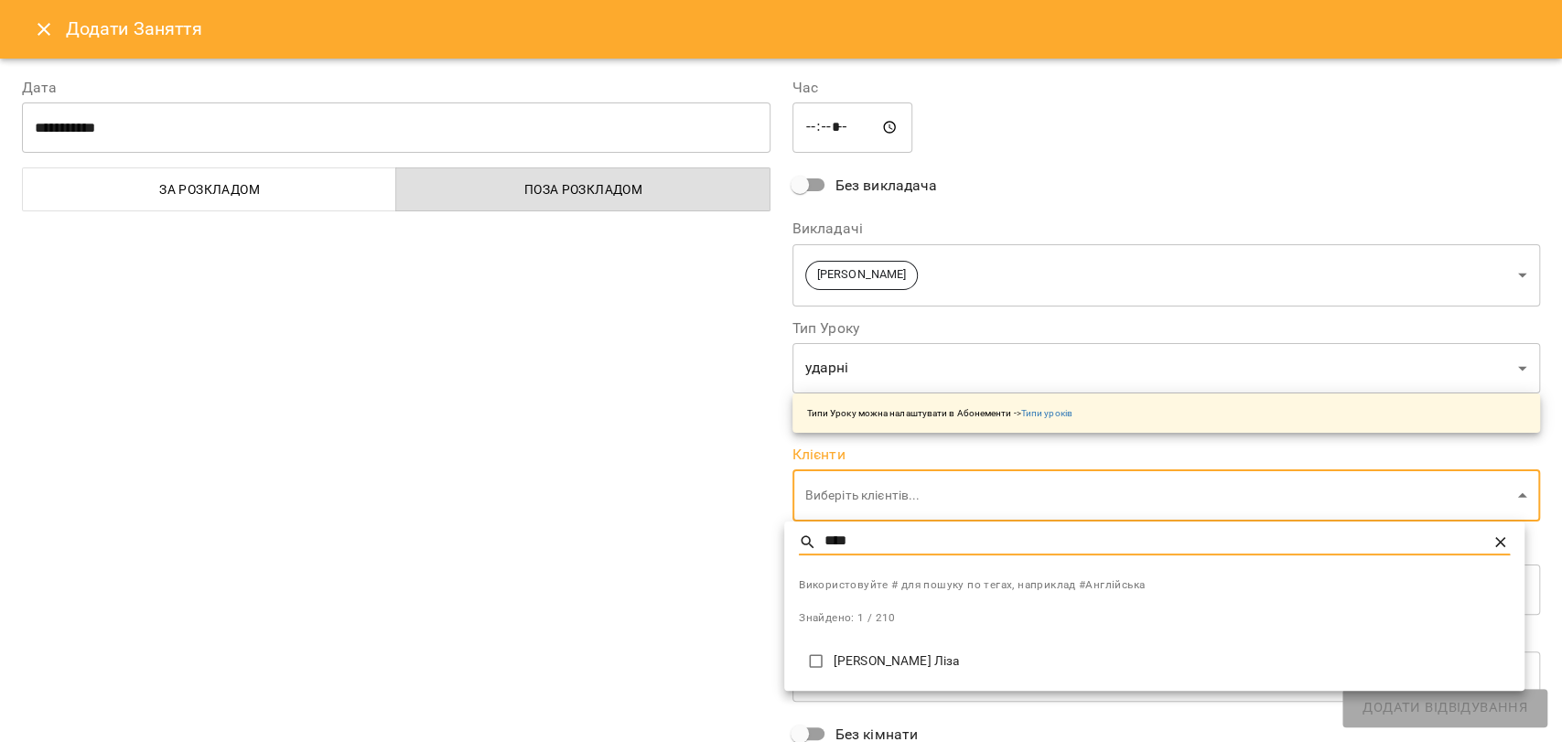
type input "****"
type input "**********"
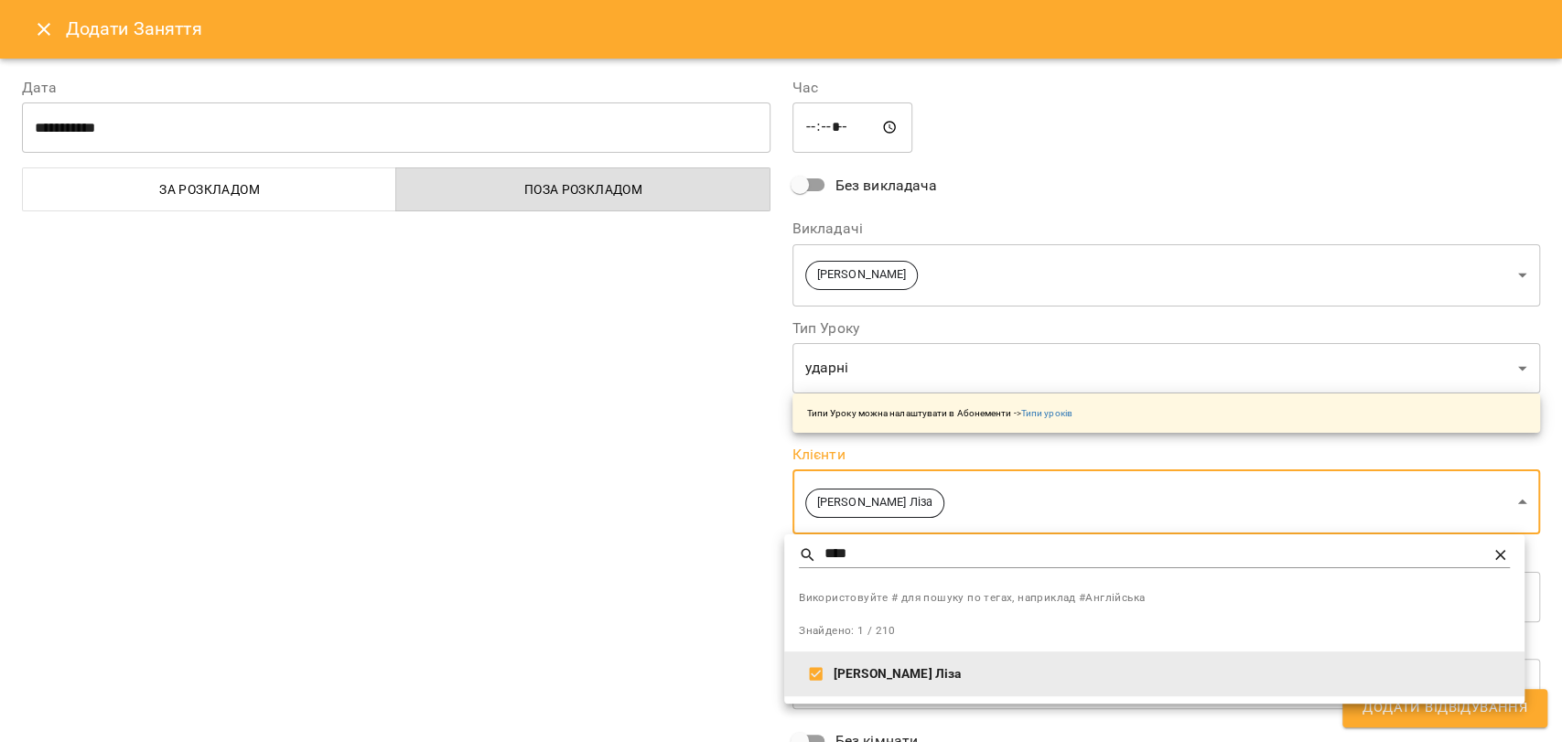
click at [649, 542] on div at bounding box center [781, 371] width 1562 height 742
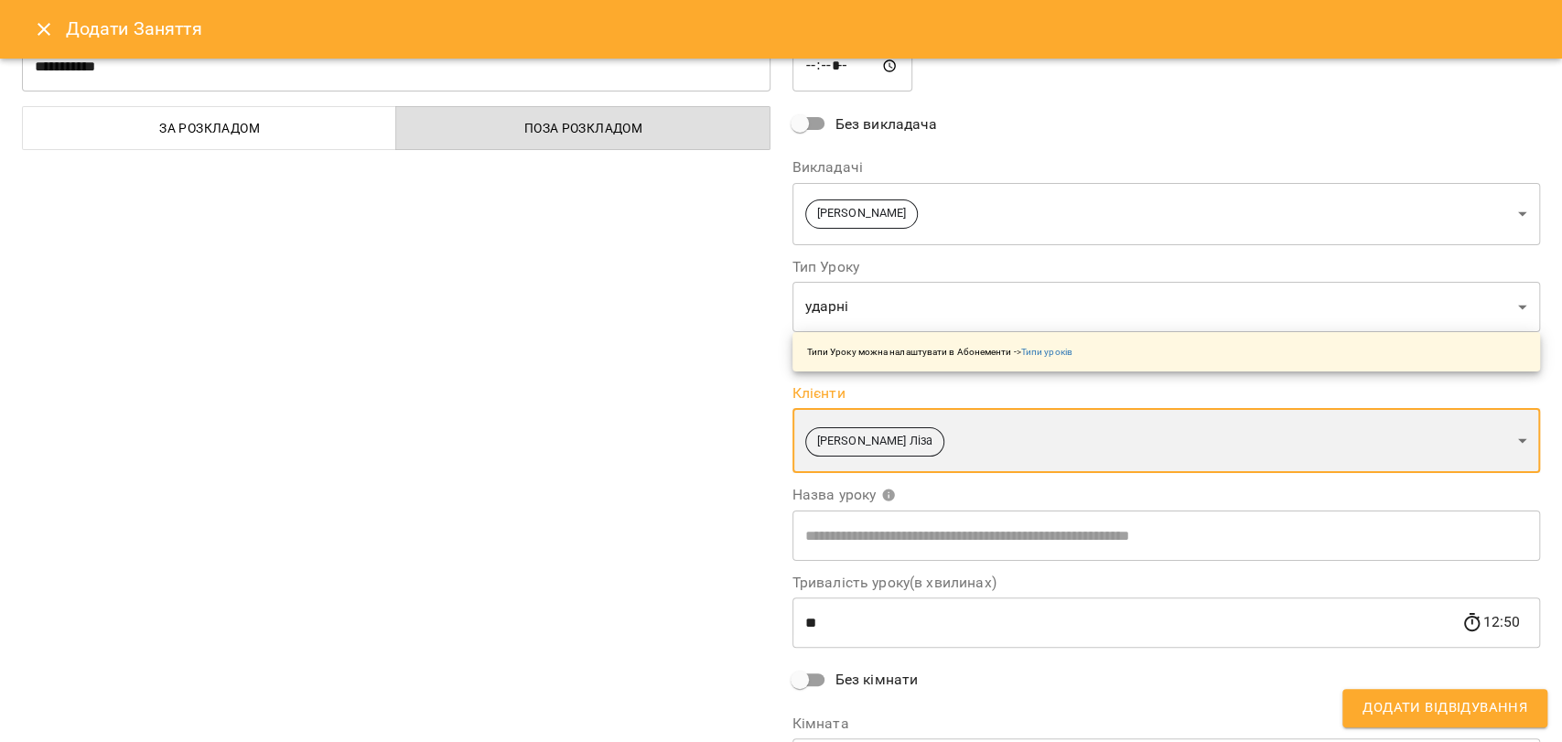
scroll to position [184, 0]
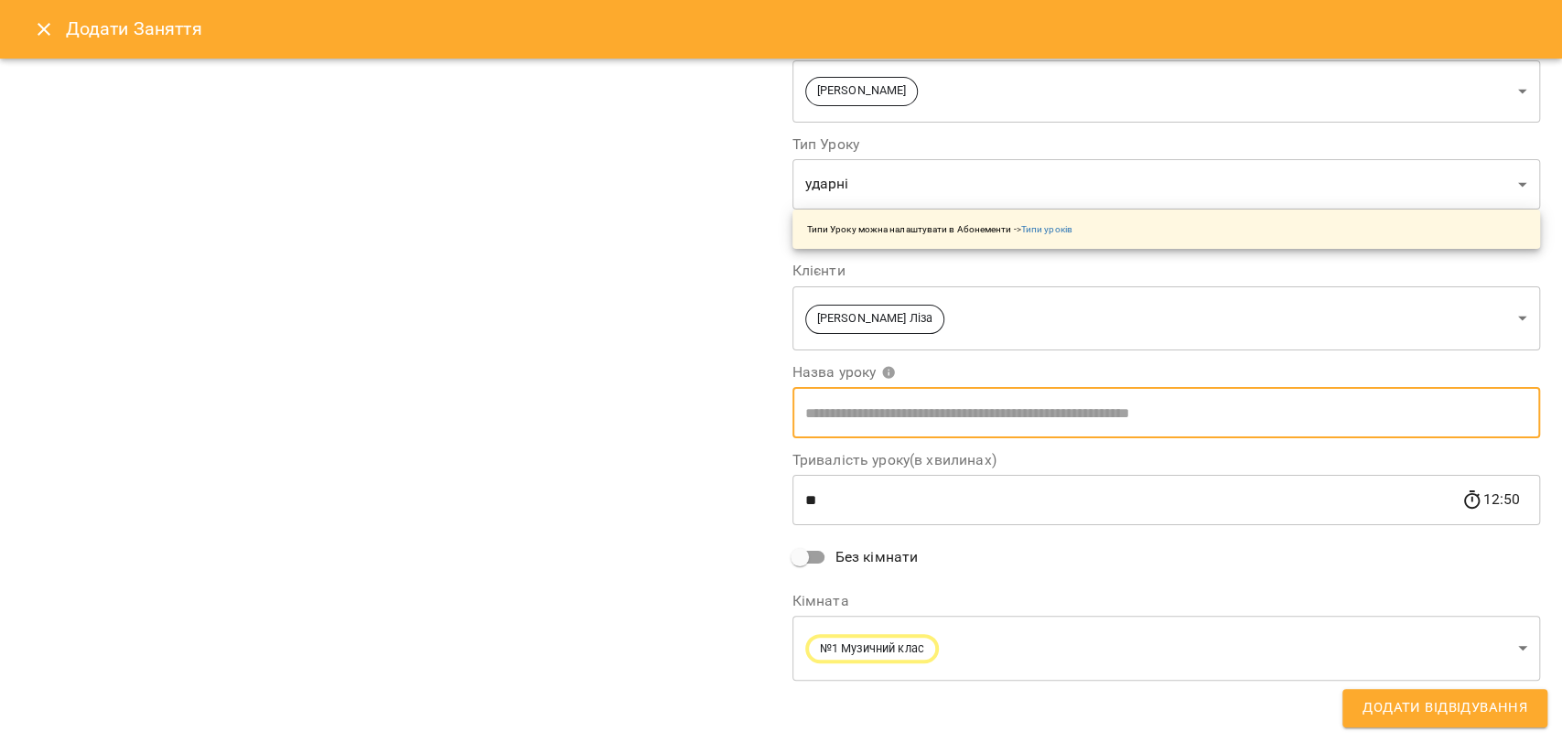
click at [862, 411] on input "text" at bounding box center [1166, 412] width 749 height 51
type input "******"
click at [1402, 704] on span "Додати Відвідування" at bounding box center [1445, 708] width 165 height 24
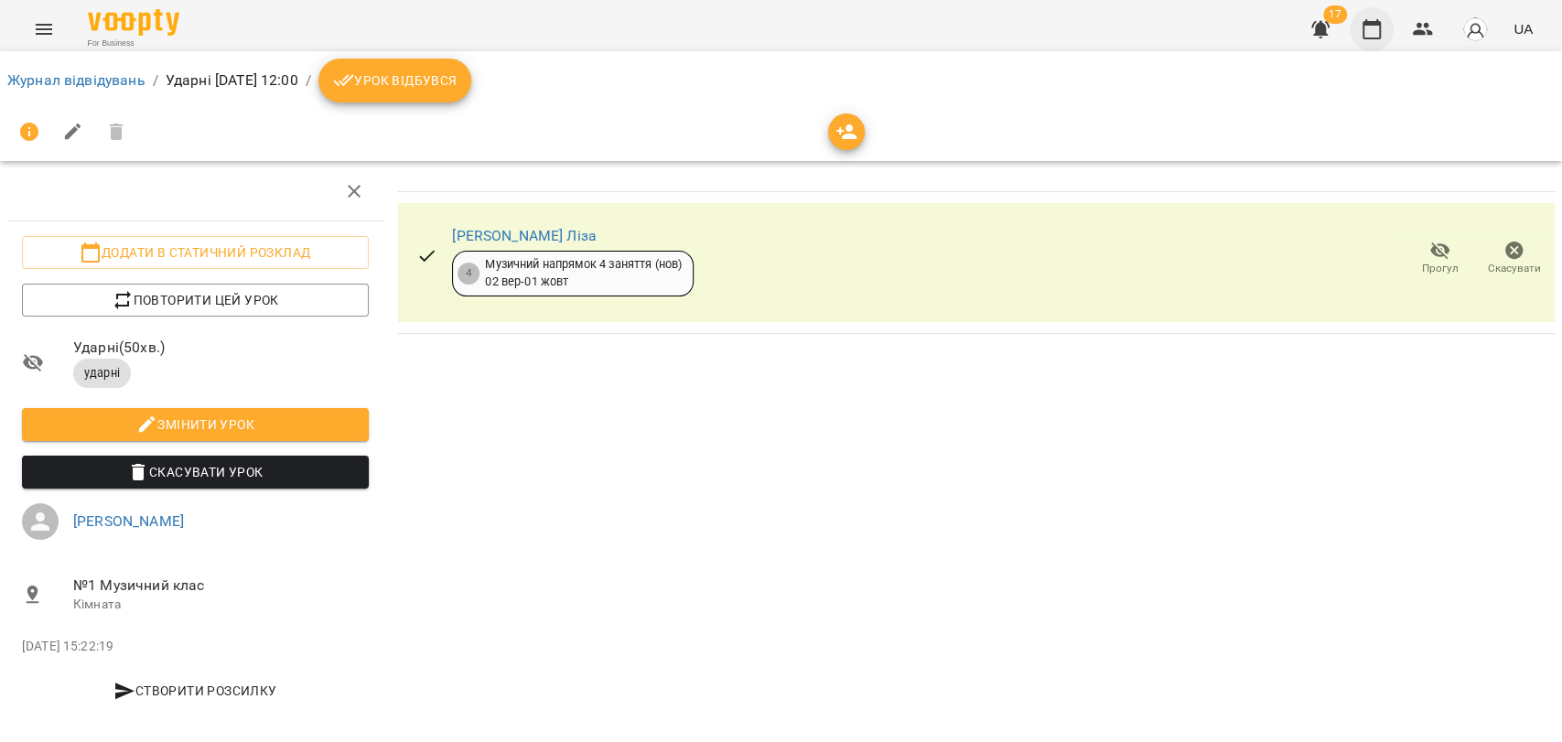
click at [1375, 33] on icon "button" at bounding box center [1372, 29] width 22 height 22
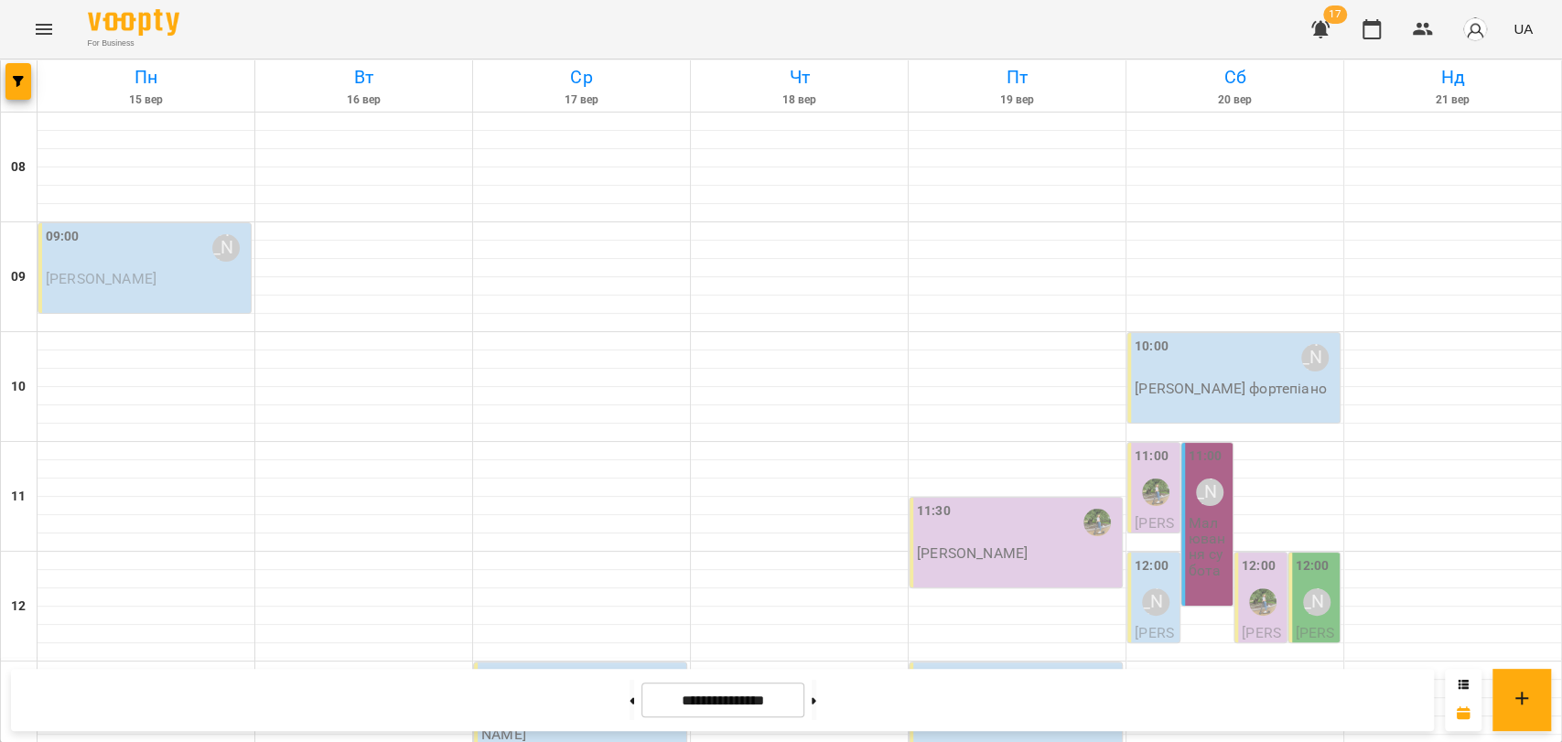
scroll to position [567, 0]
click at [816, 697] on button at bounding box center [814, 700] width 5 height 40
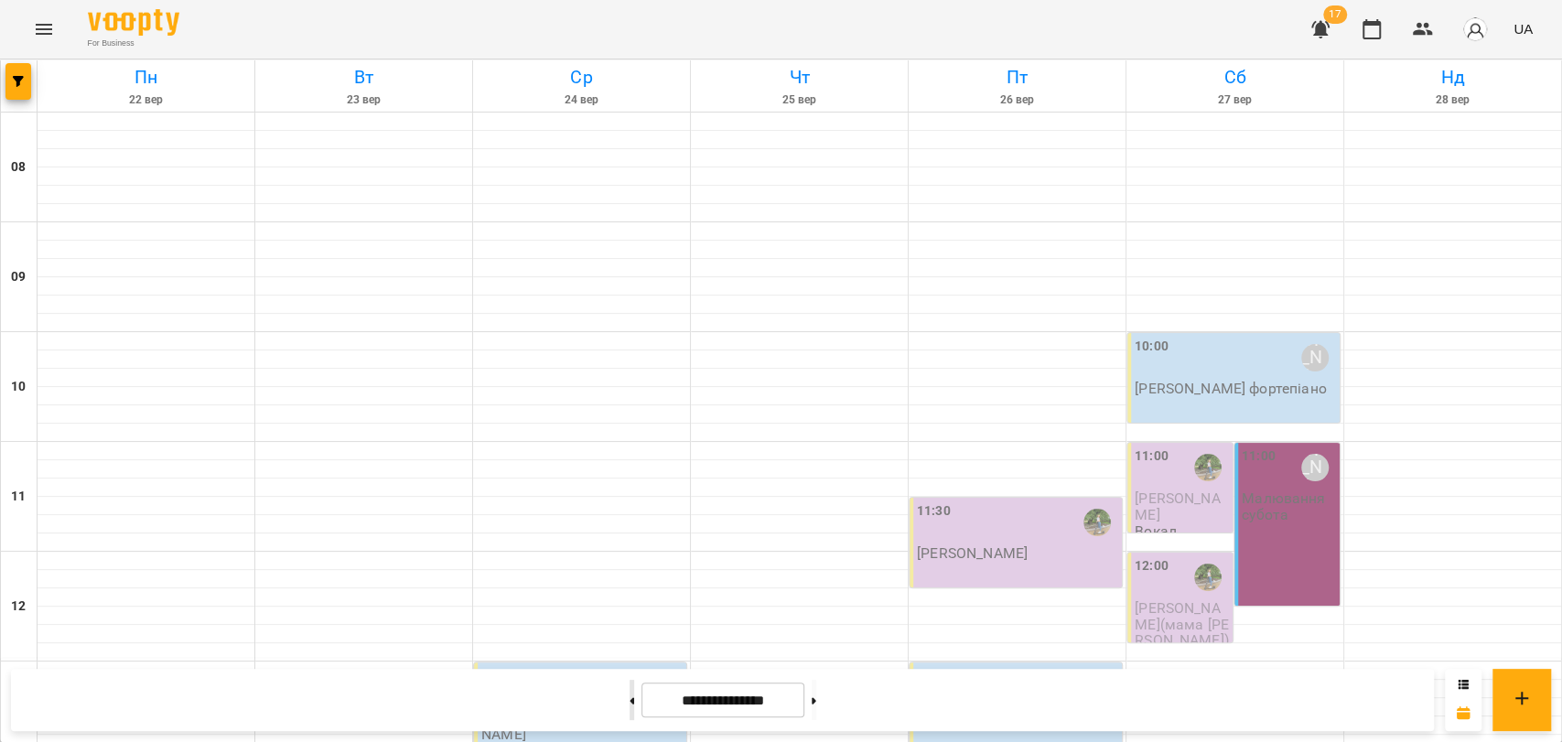
click at [630, 706] on button at bounding box center [632, 700] width 5 height 40
type input "**********"
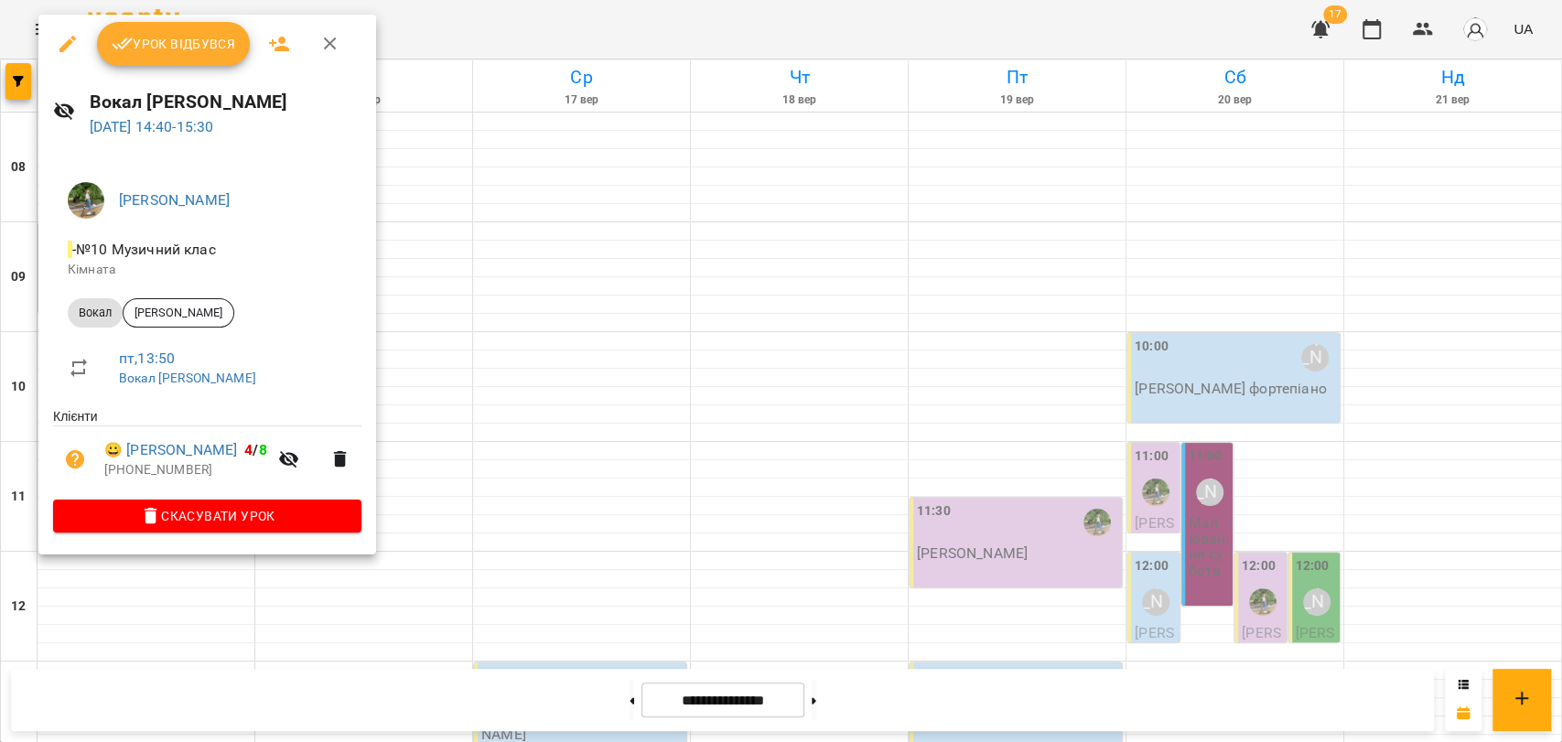
click at [195, 49] on span "Урок відбувся" at bounding box center [174, 44] width 124 height 22
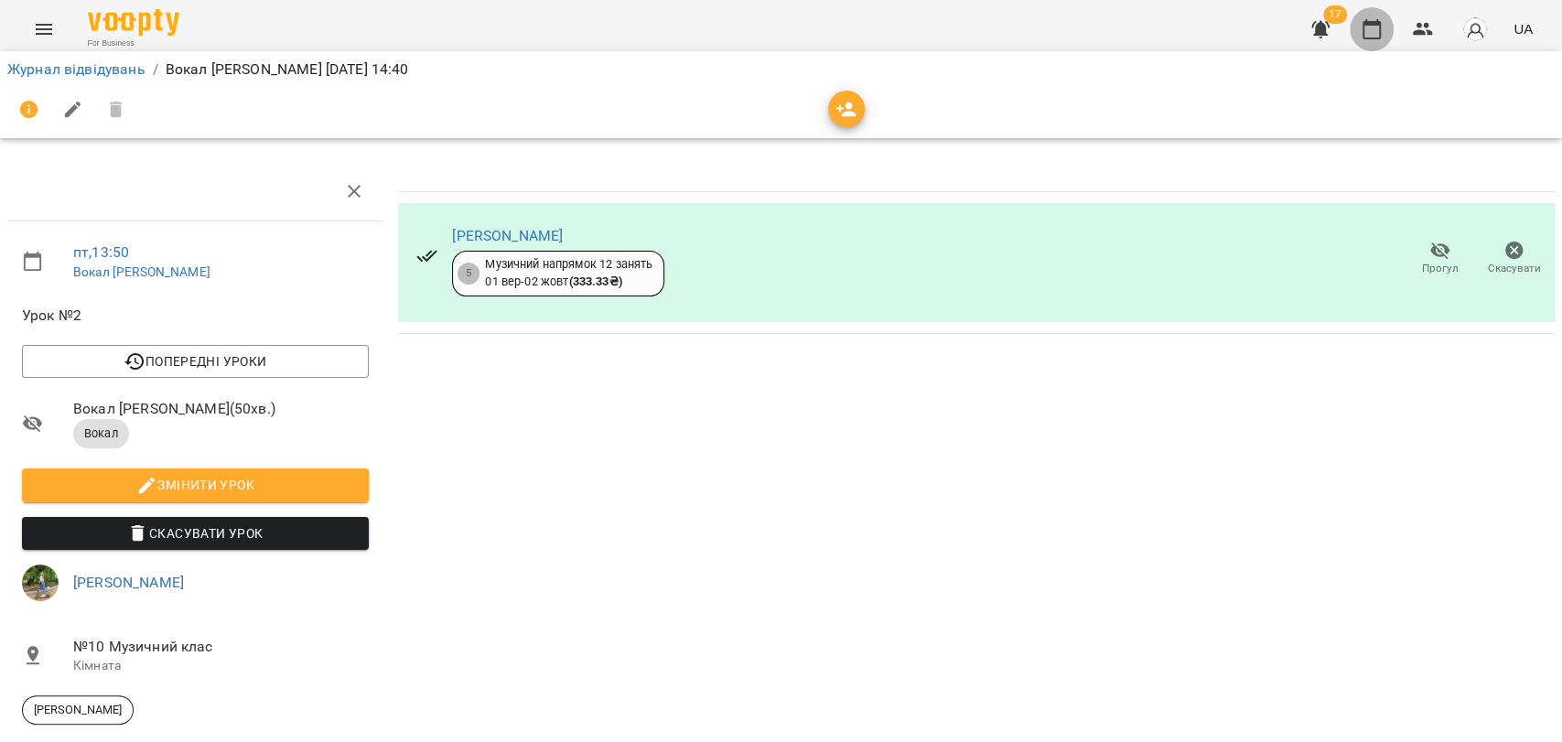
click at [1366, 31] on icon "button" at bounding box center [1372, 29] width 22 height 22
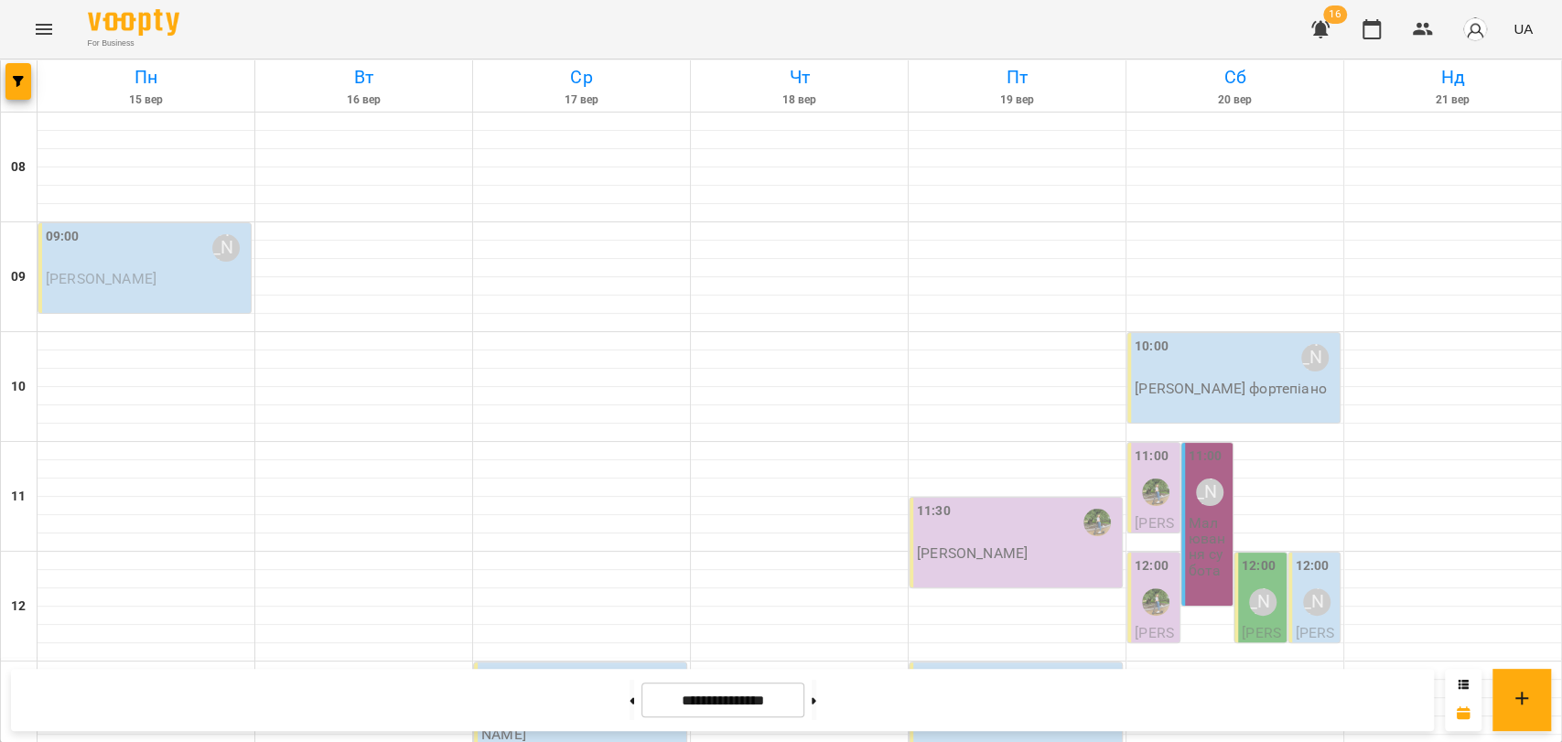
scroll to position [771, 0]
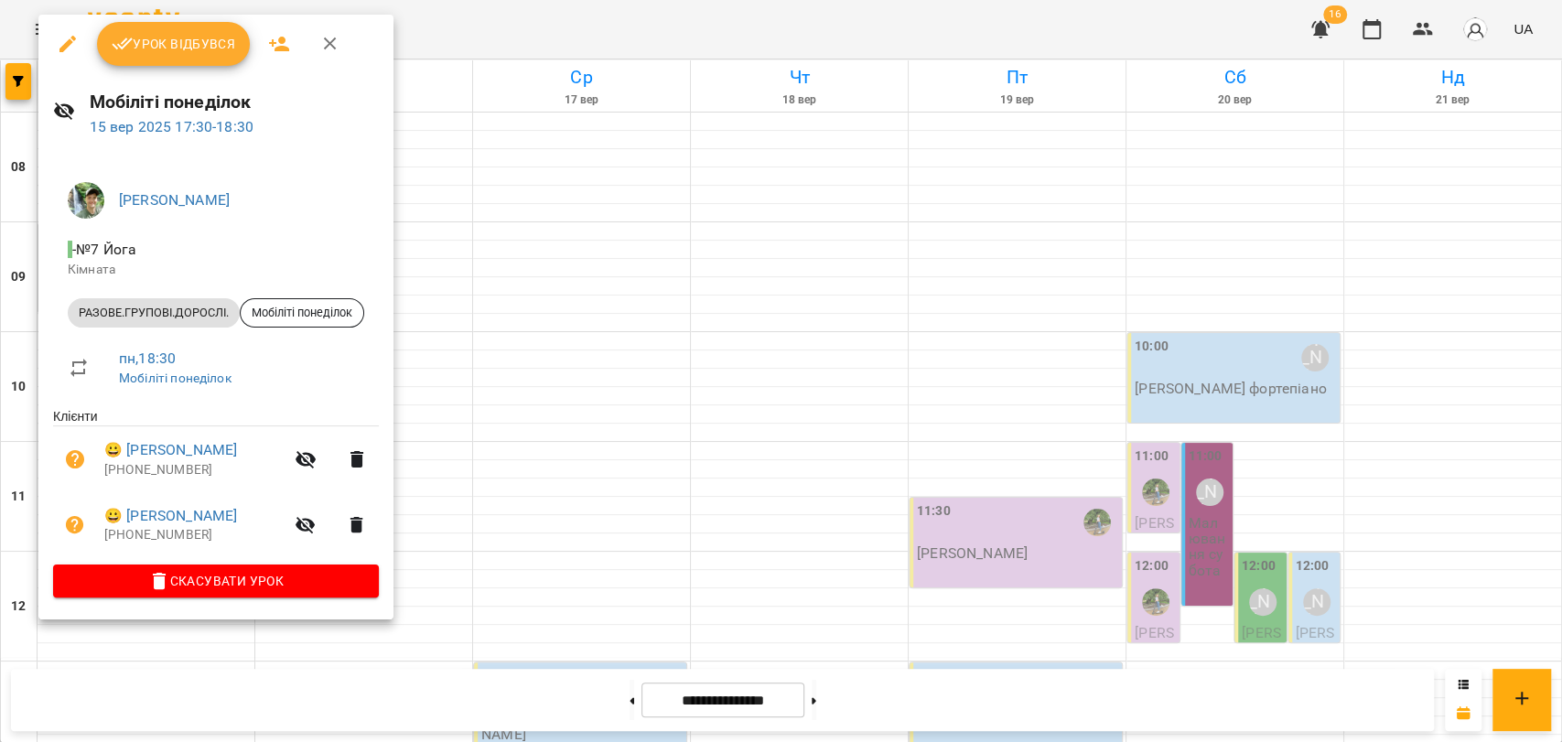
click at [333, 47] on icon "button" at bounding box center [330, 44] width 22 height 22
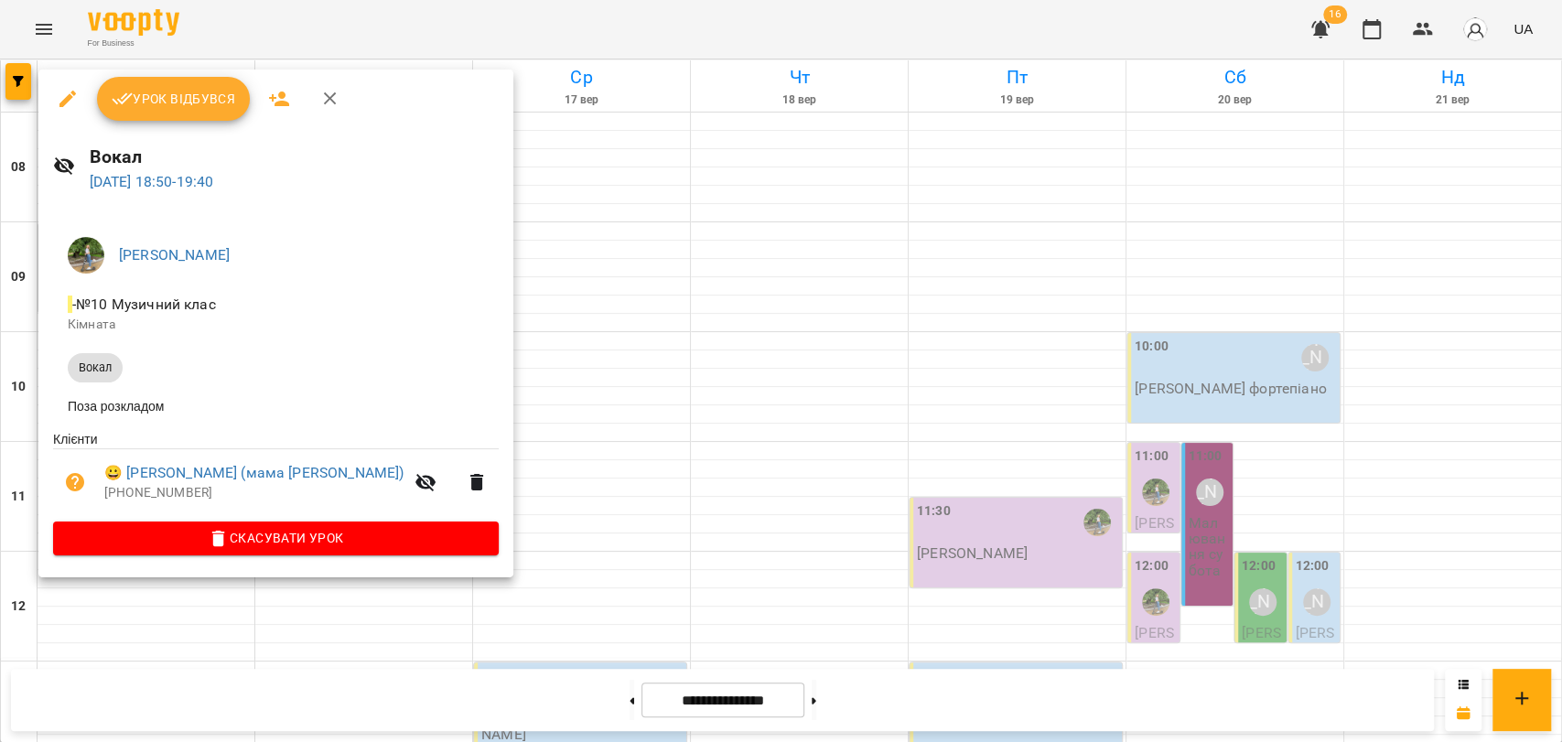
click at [337, 97] on icon "button" at bounding box center [330, 99] width 22 height 22
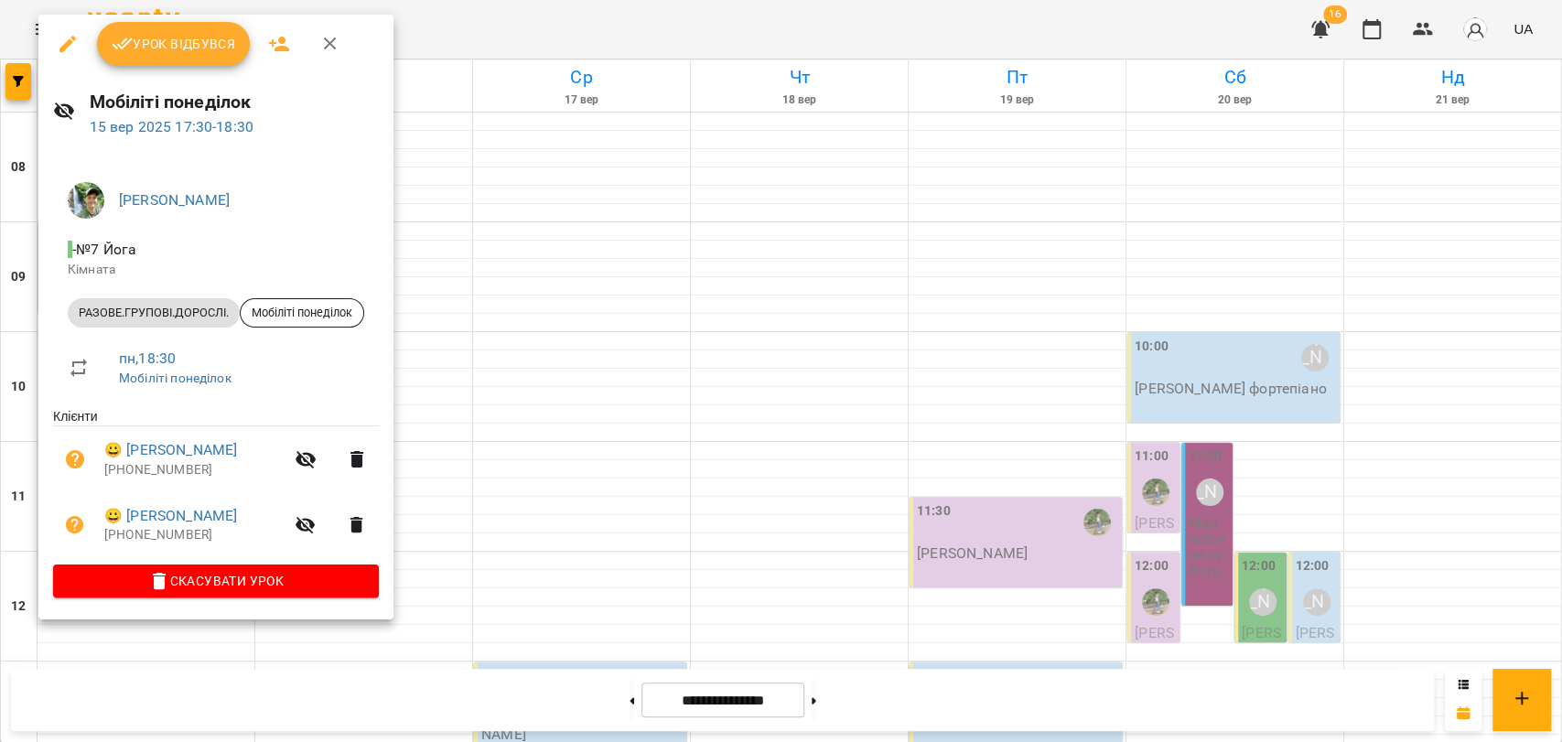
click at [328, 52] on icon "button" at bounding box center [330, 44] width 22 height 22
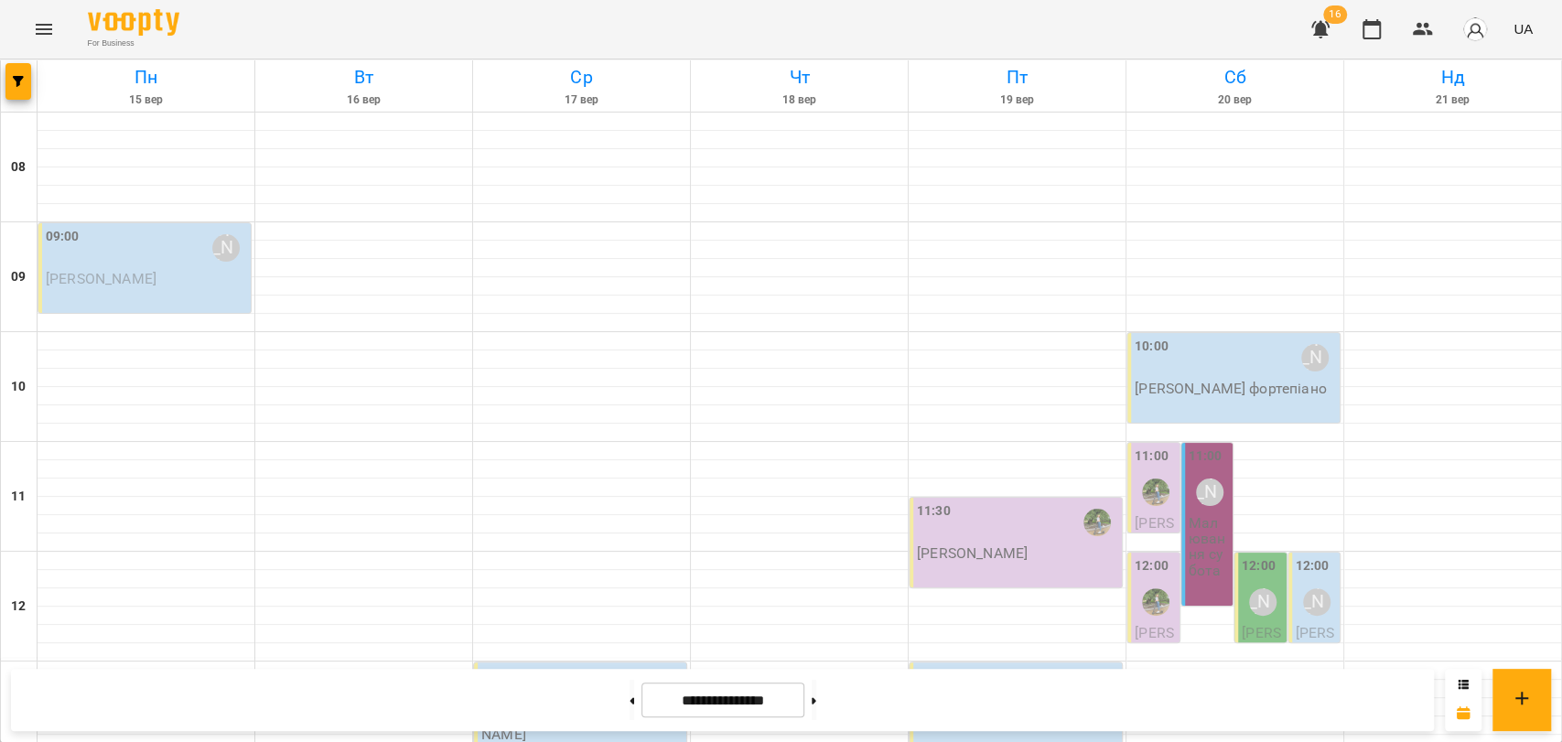
scroll to position [567, 0]
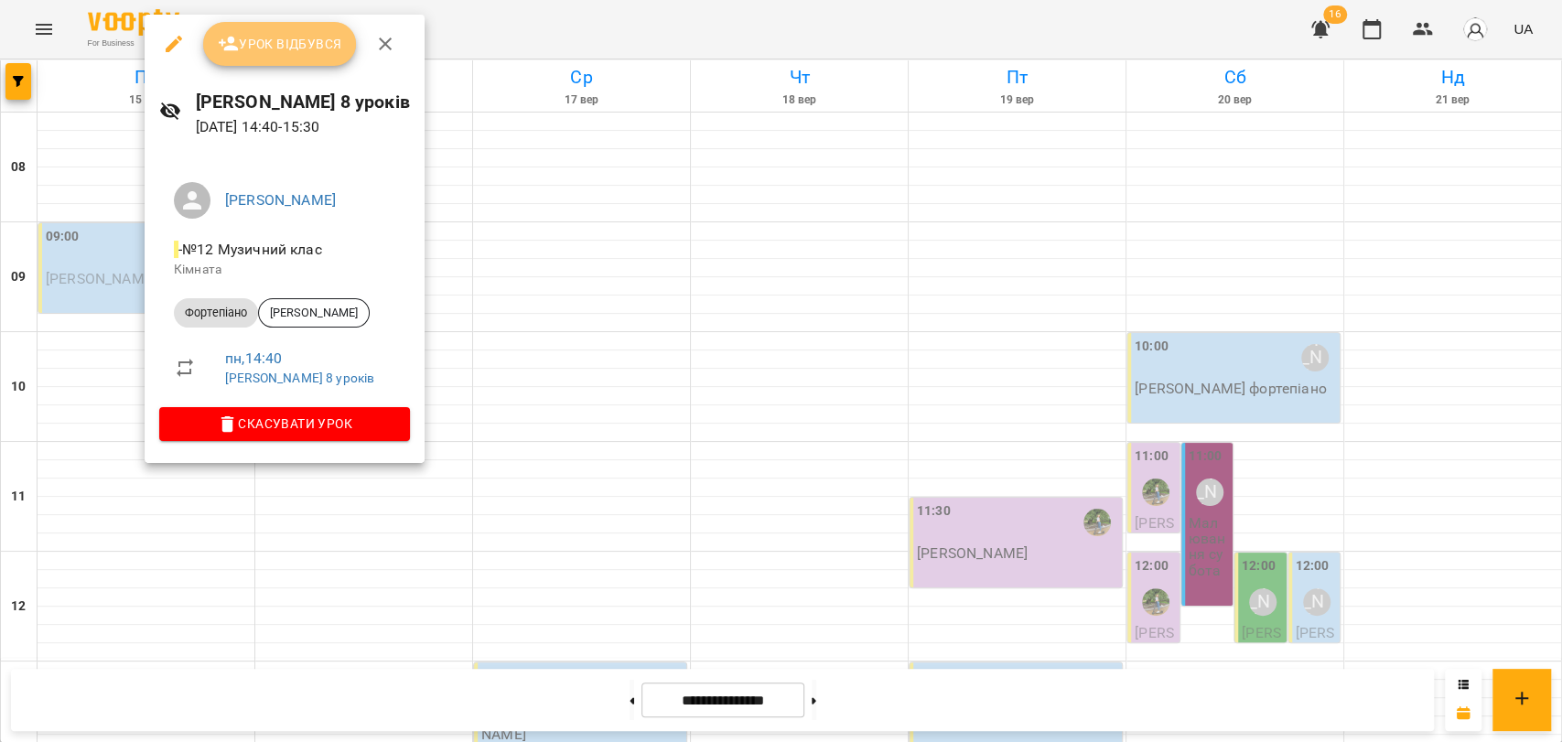
click at [260, 45] on span "Урок відбувся" at bounding box center [280, 44] width 124 height 22
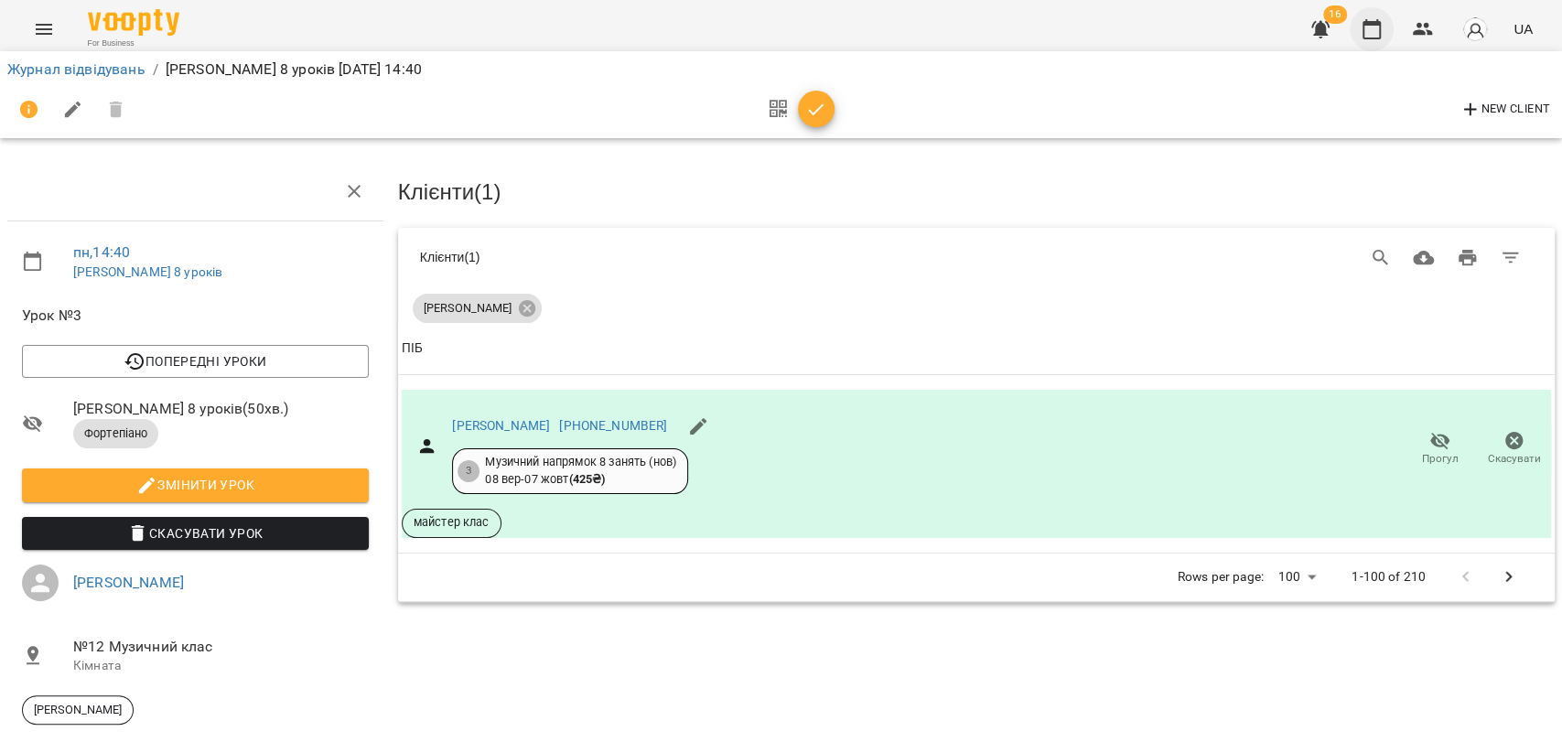
click at [1371, 30] on icon "button" at bounding box center [1372, 29] width 22 height 22
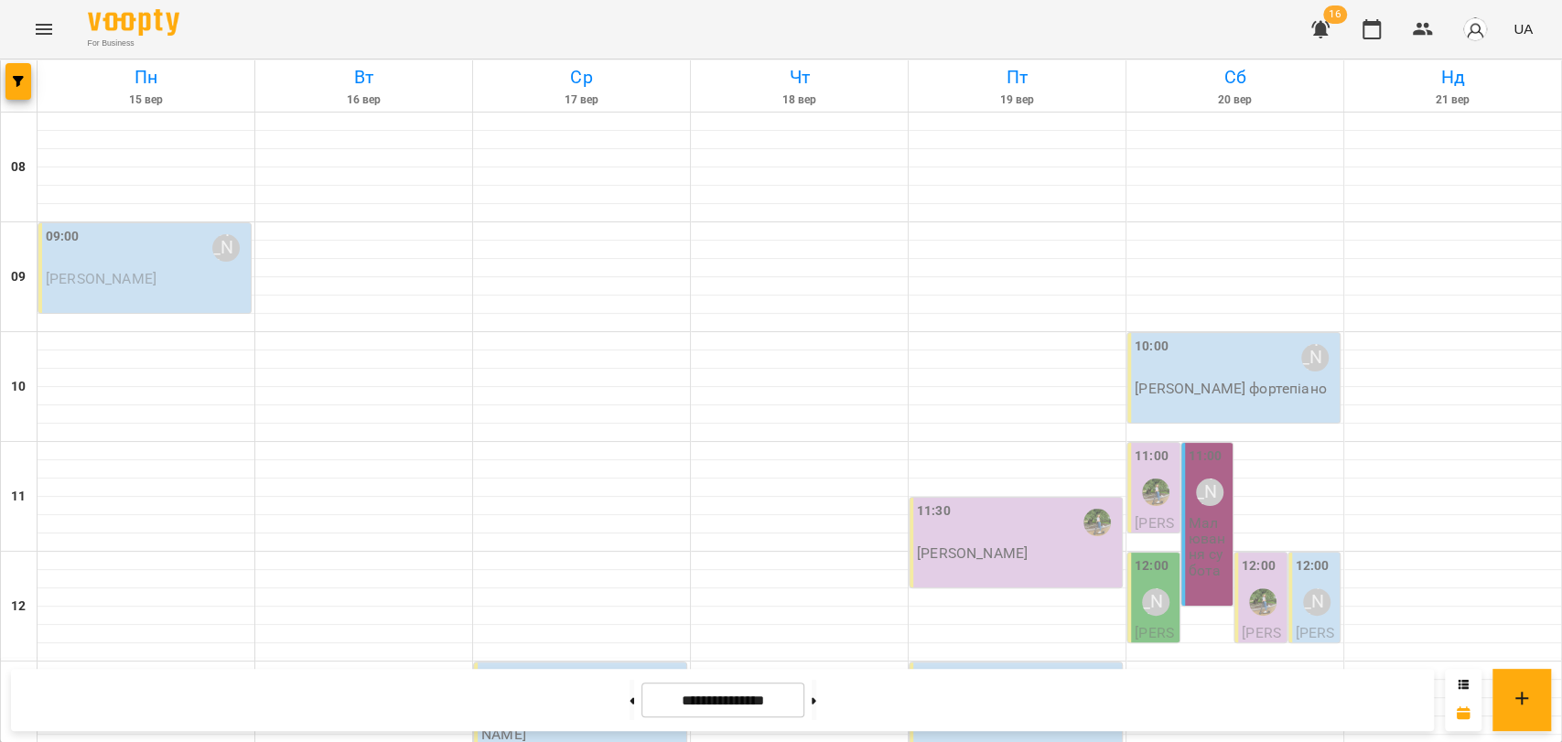
click at [142, 271] on span "[PERSON_NAME]" at bounding box center [101, 278] width 111 height 17
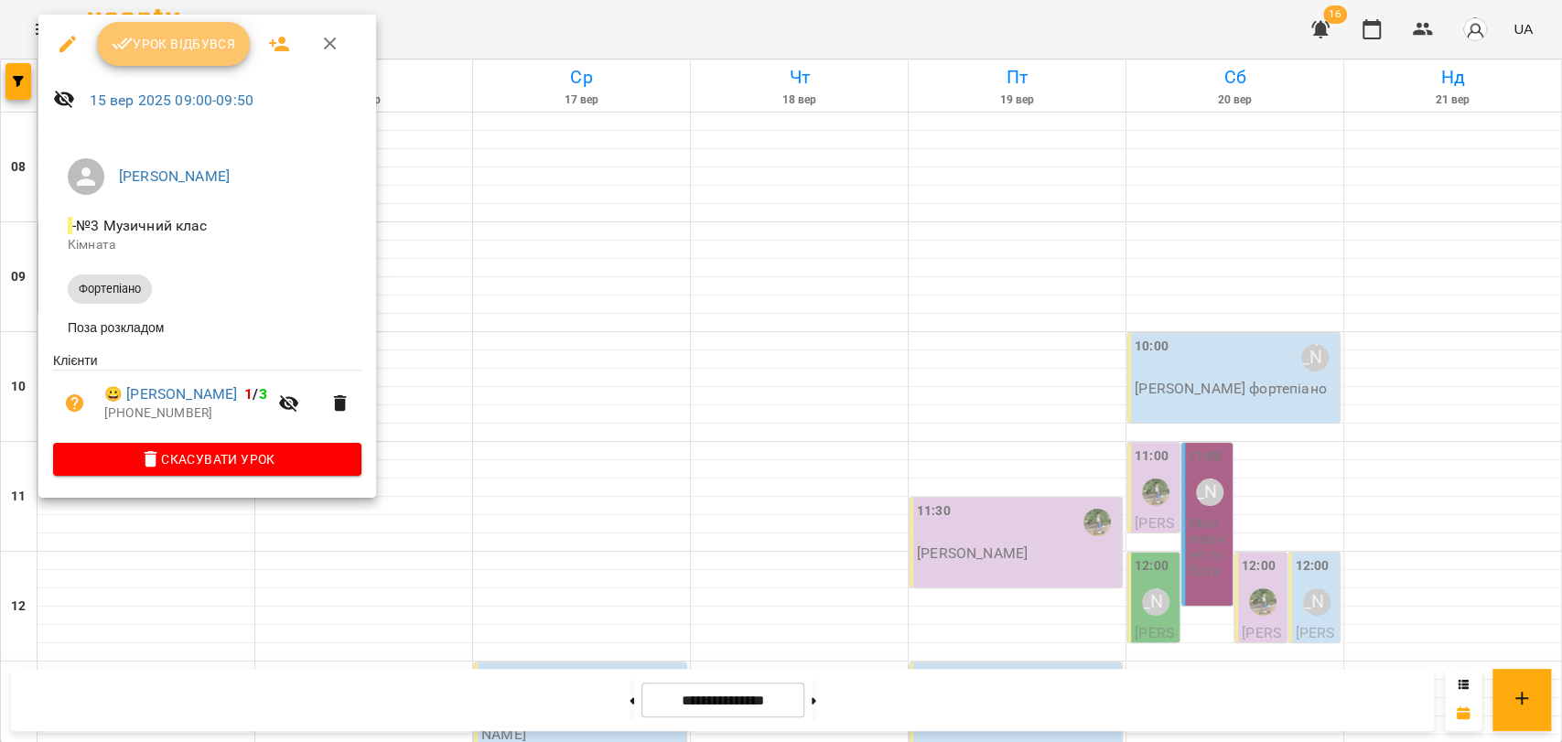
click at [202, 43] on span "Урок відбувся" at bounding box center [174, 44] width 124 height 22
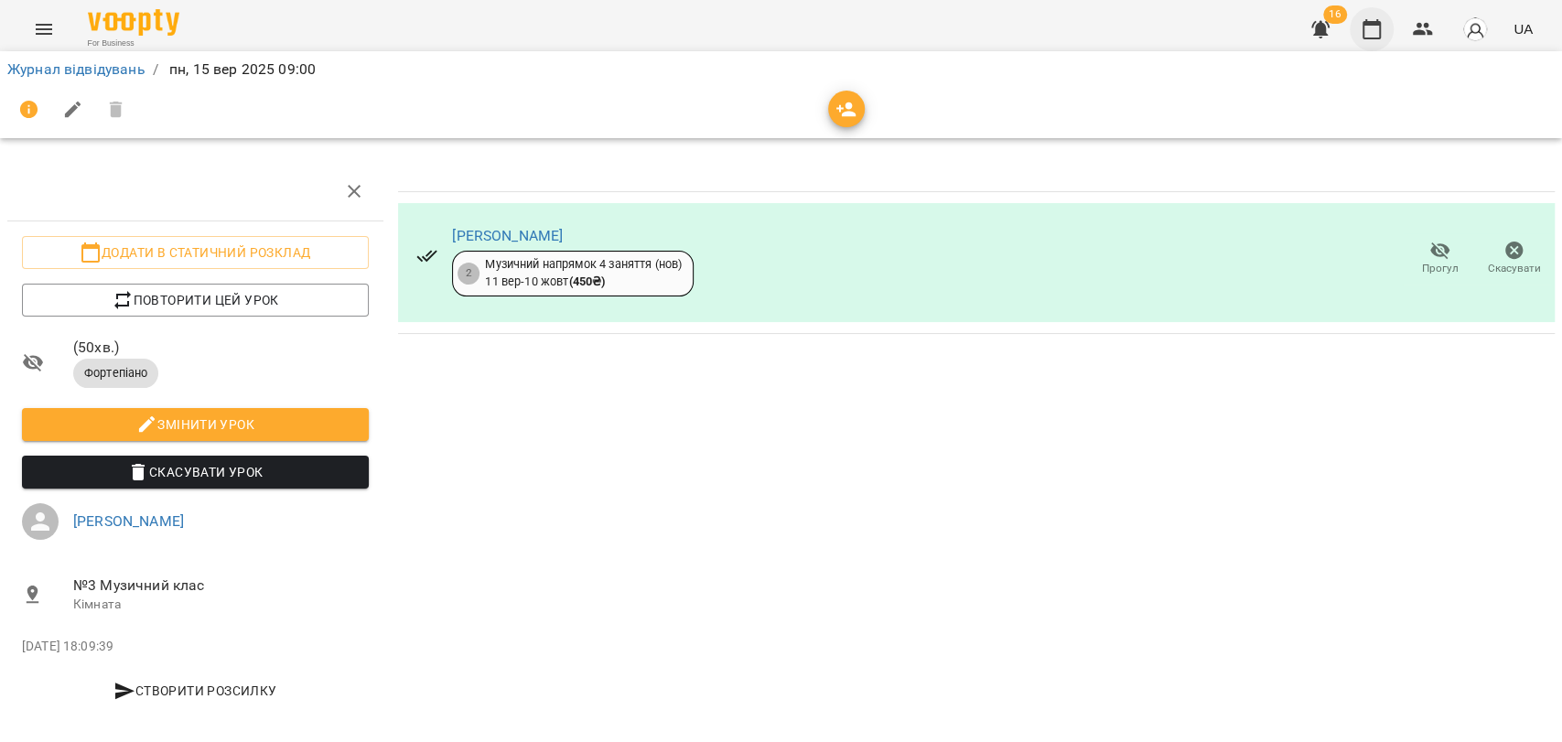
click at [1374, 30] on icon "button" at bounding box center [1372, 29] width 22 height 22
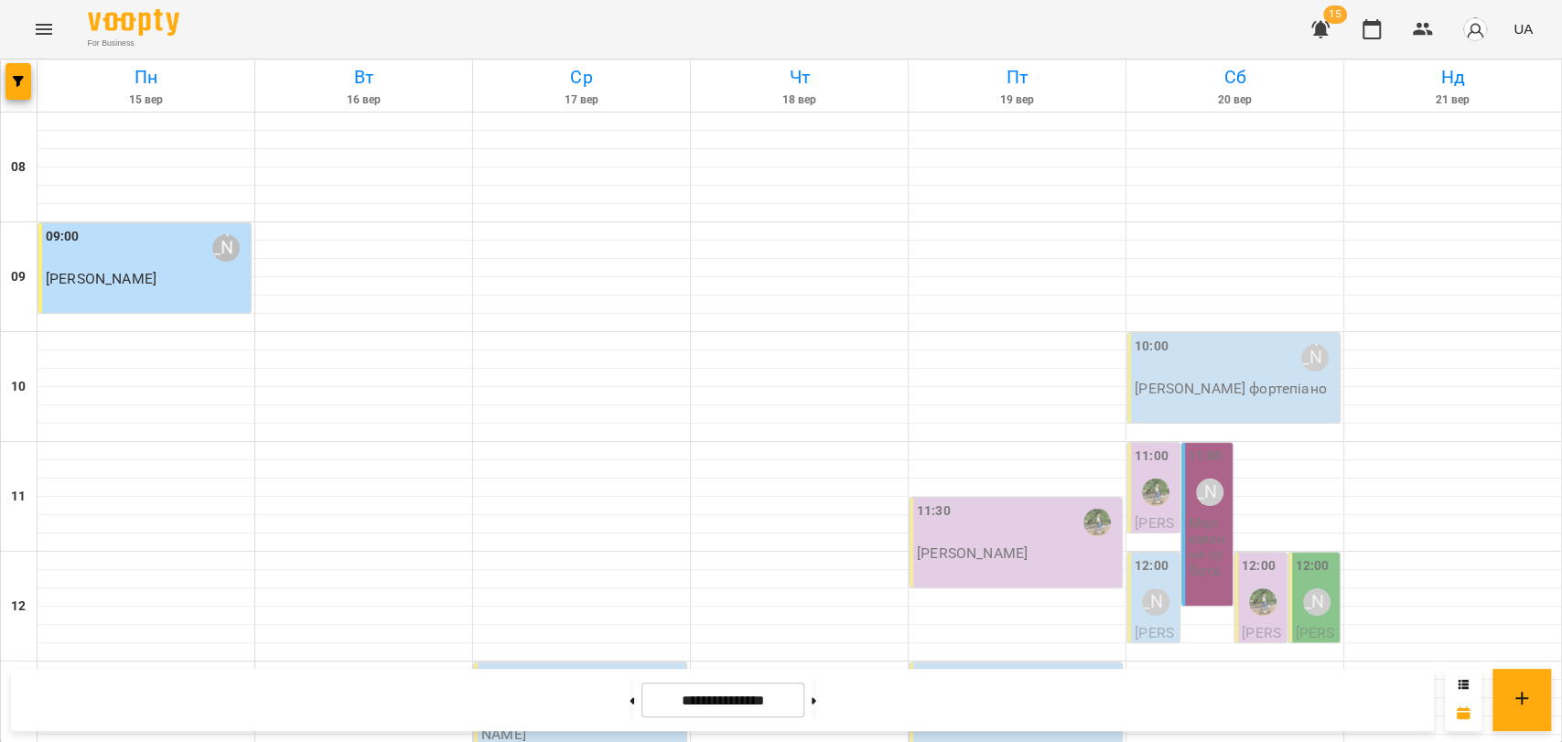
scroll to position [771, 0]
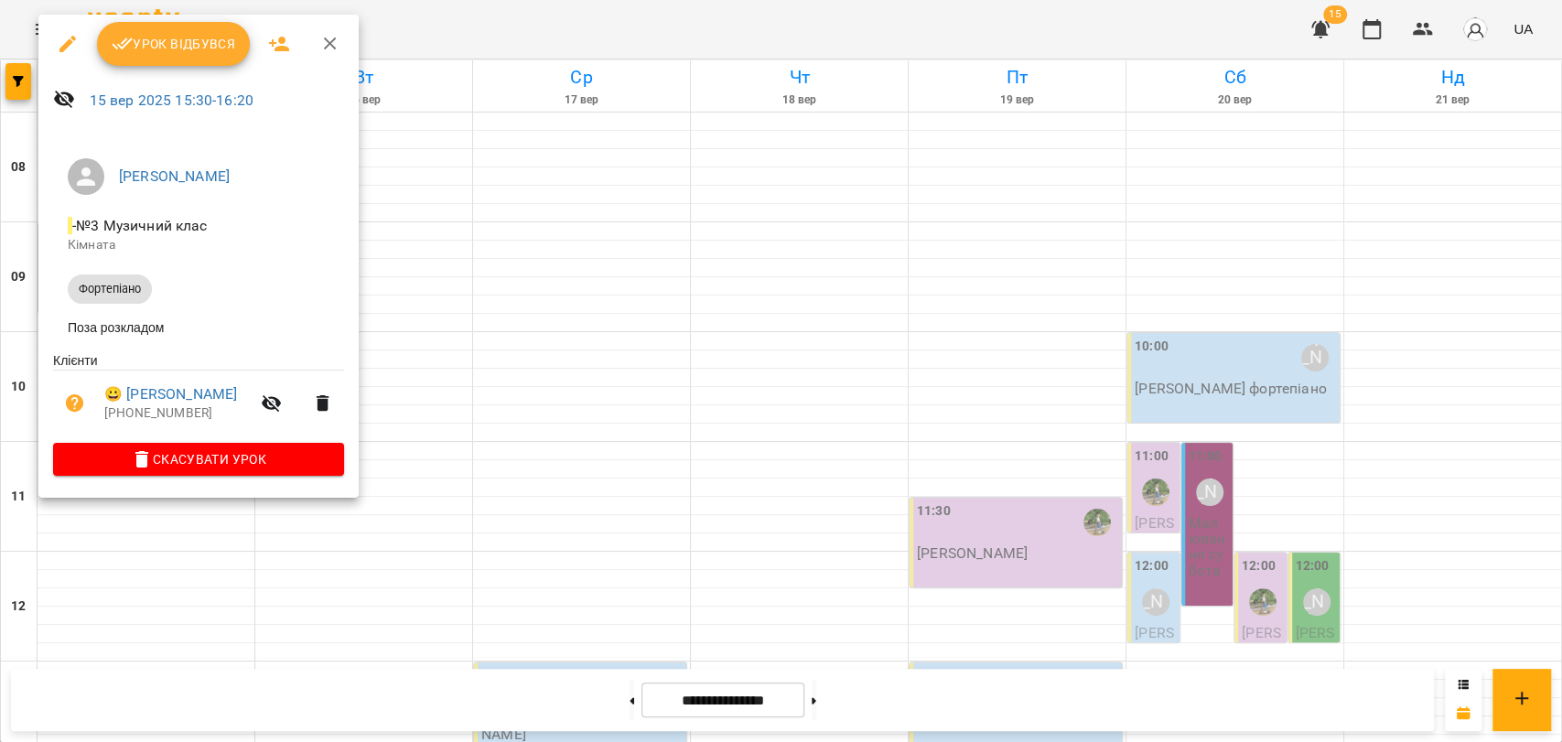
click at [326, 34] on icon "button" at bounding box center [330, 44] width 22 height 22
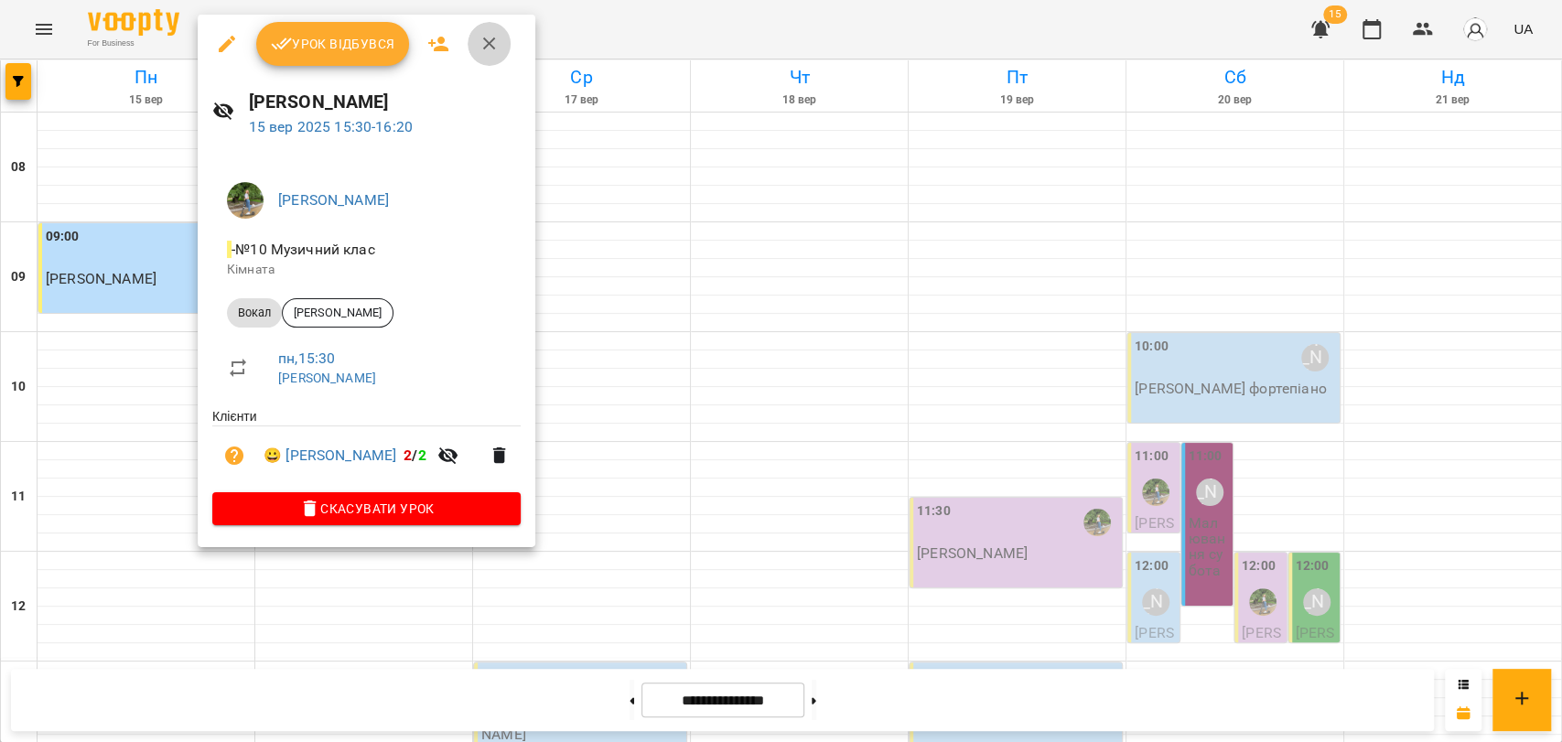
click at [490, 43] on icon "button" at bounding box center [490, 44] width 22 height 22
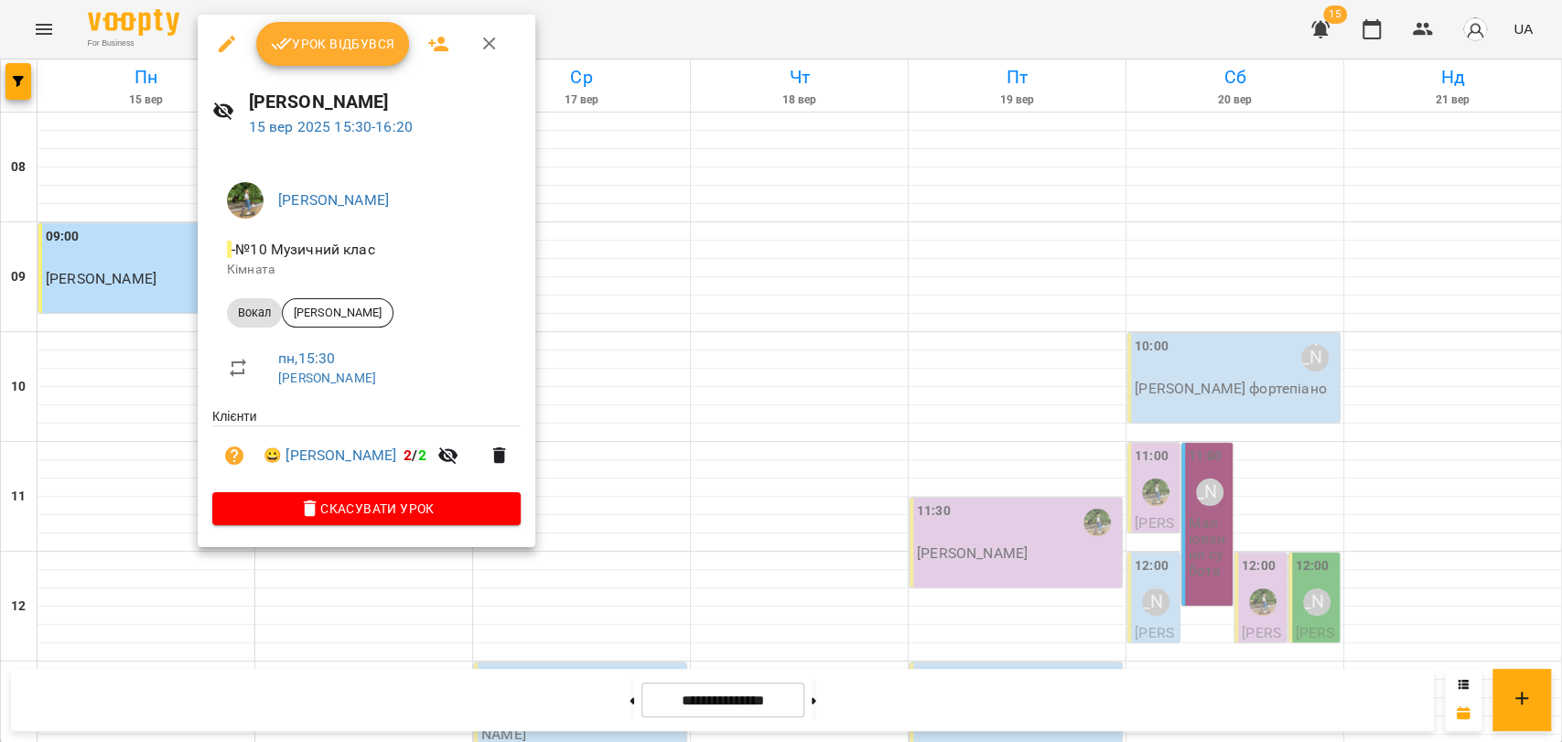
click at [498, 48] on icon "button" at bounding box center [490, 44] width 22 height 22
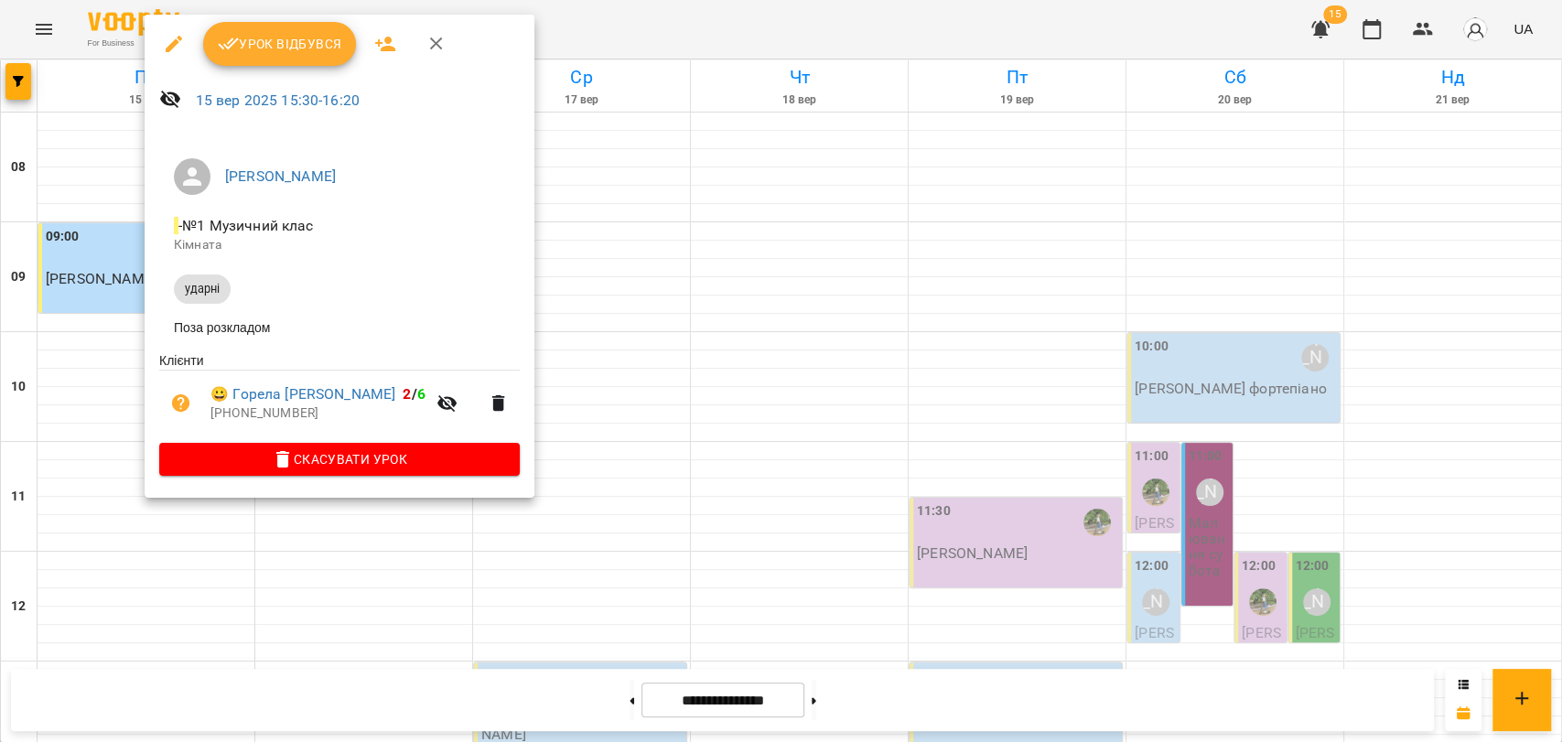
click at [437, 36] on icon "button" at bounding box center [437, 44] width 22 height 22
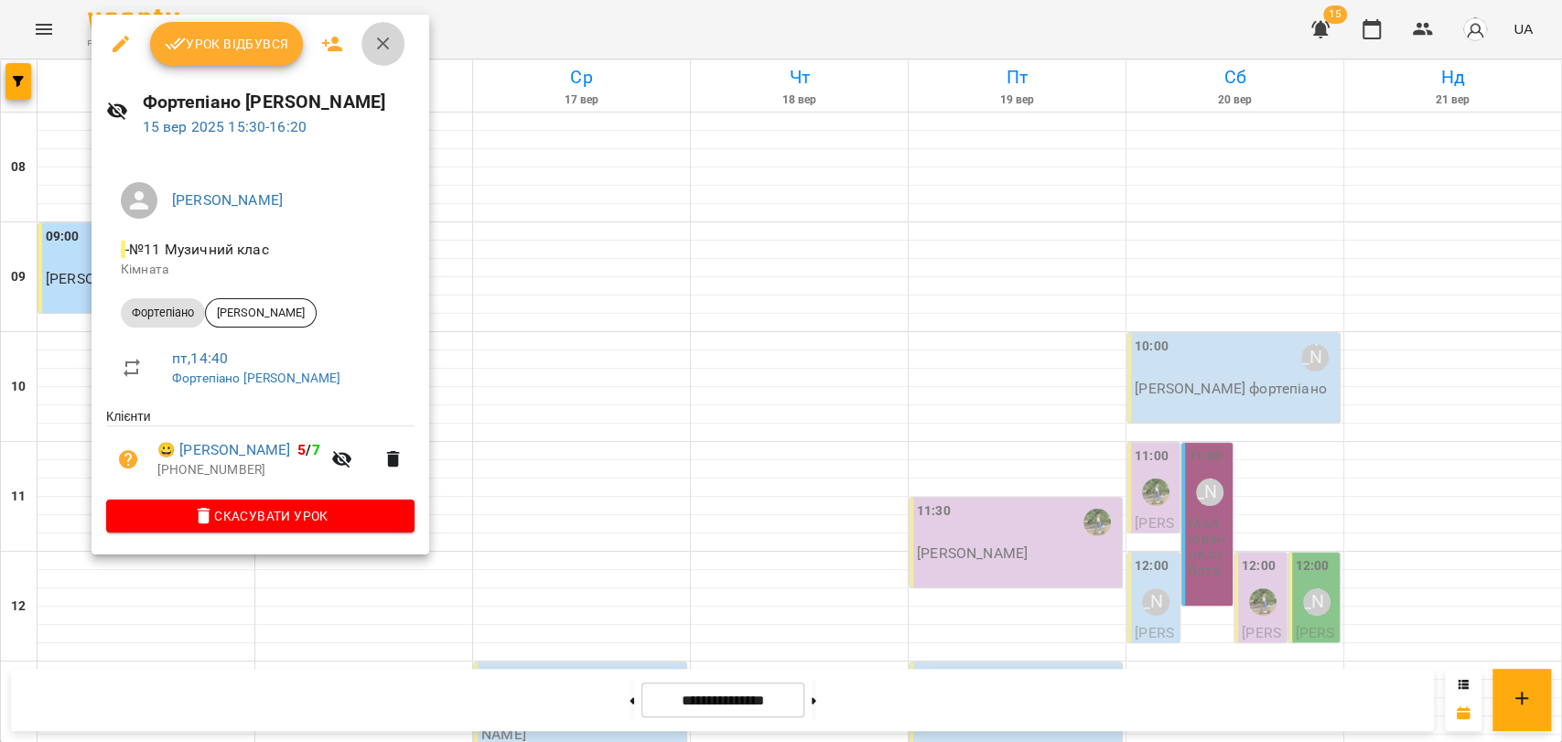
click at [387, 60] on button "button" at bounding box center [383, 44] width 44 height 44
click at [387, 60] on link "Вт 16 вер" at bounding box center [363, 85] width 217 height 51
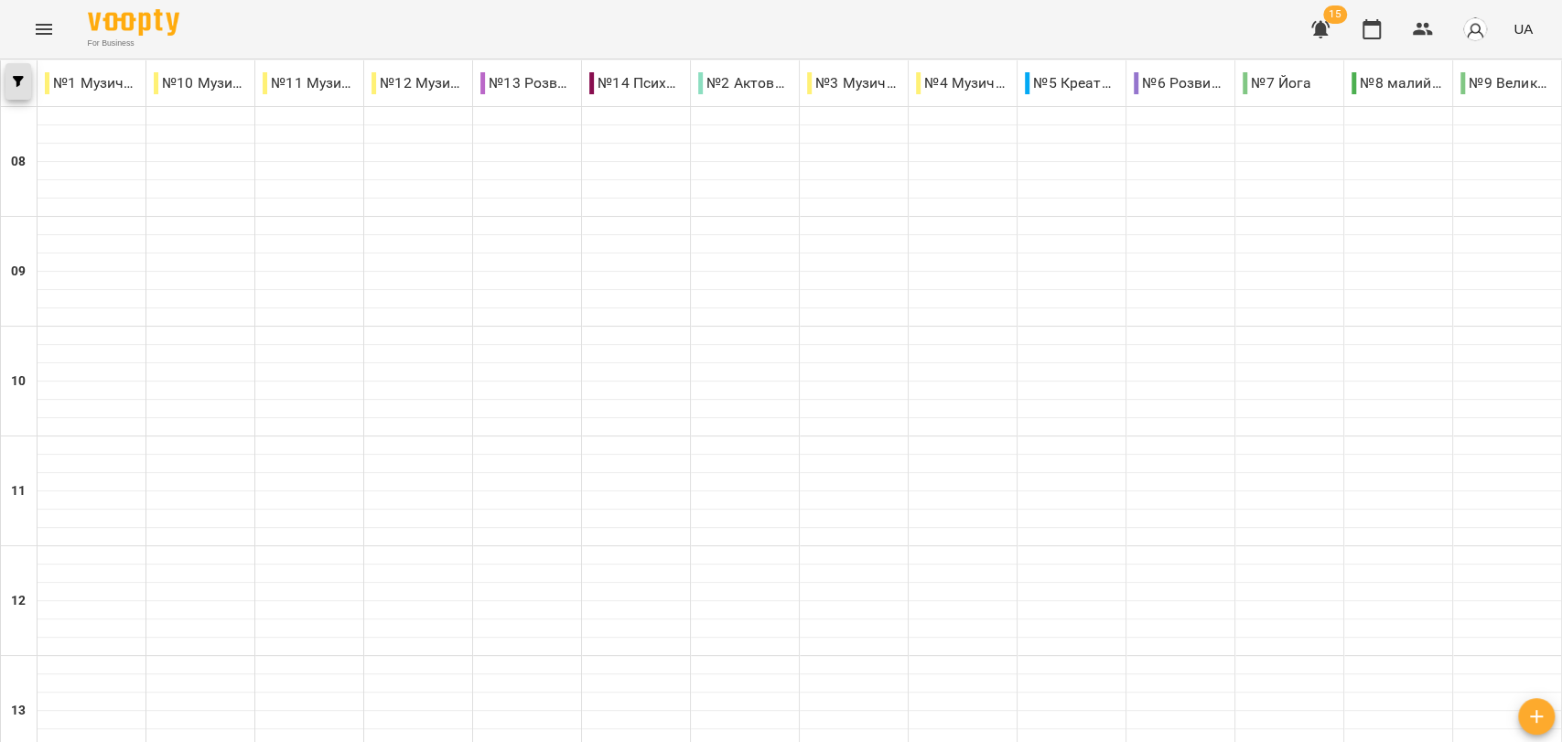
click at [16, 80] on icon "button" at bounding box center [18, 81] width 11 height 11
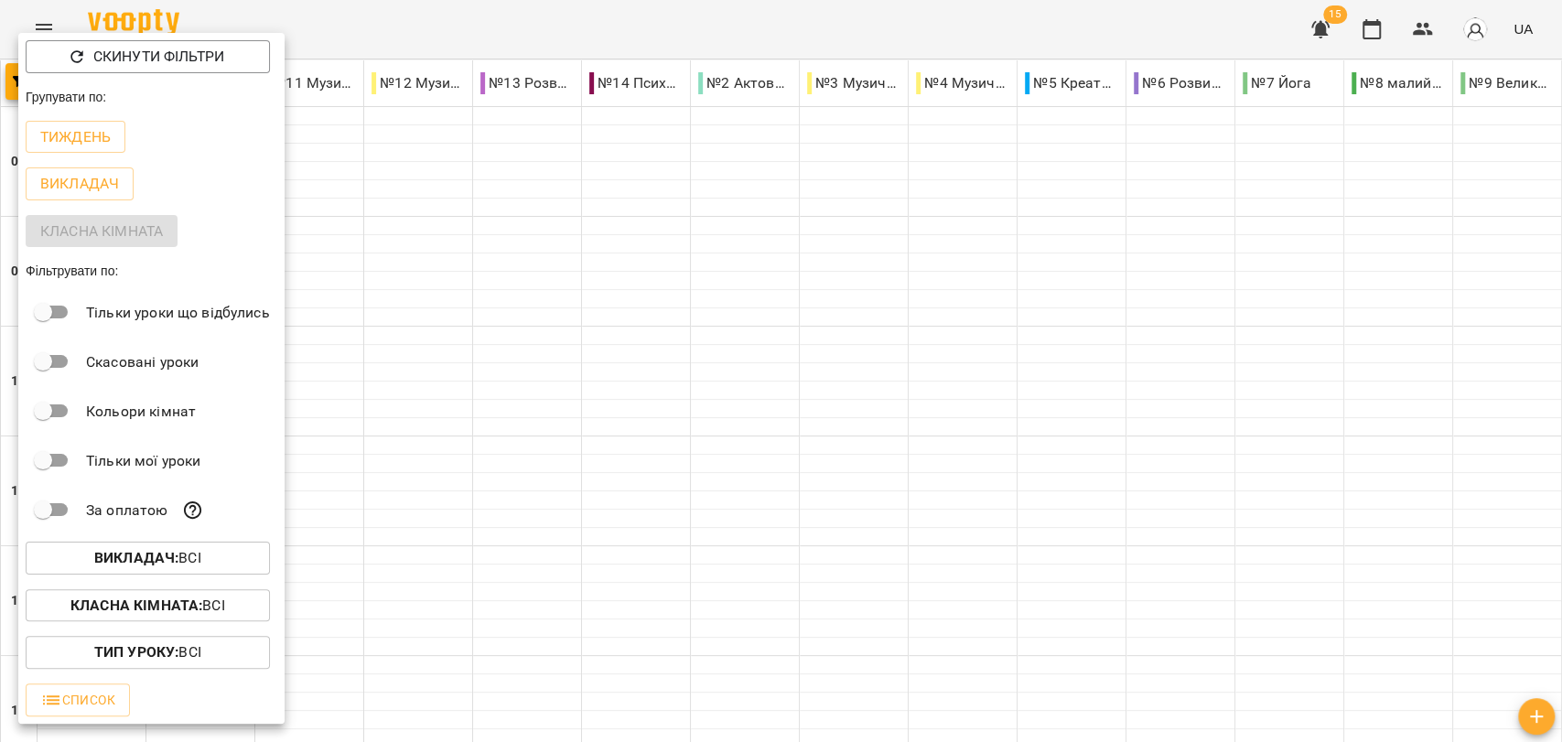
click at [100, 138] on p "Тиждень" at bounding box center [75, 137] width 70 height 22
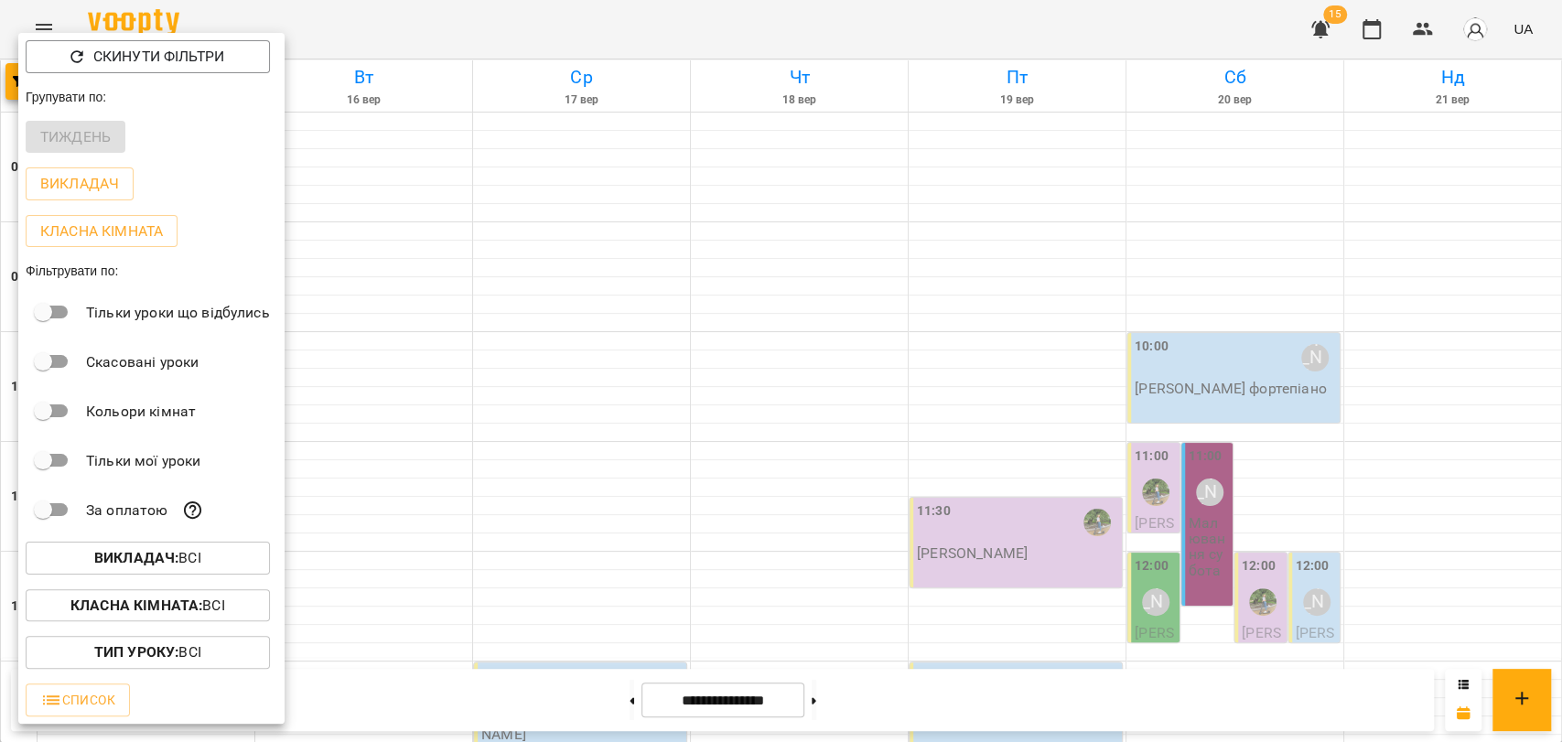
click at [878, 46] on div at bounding box center [781, 371] width 1562 height 742
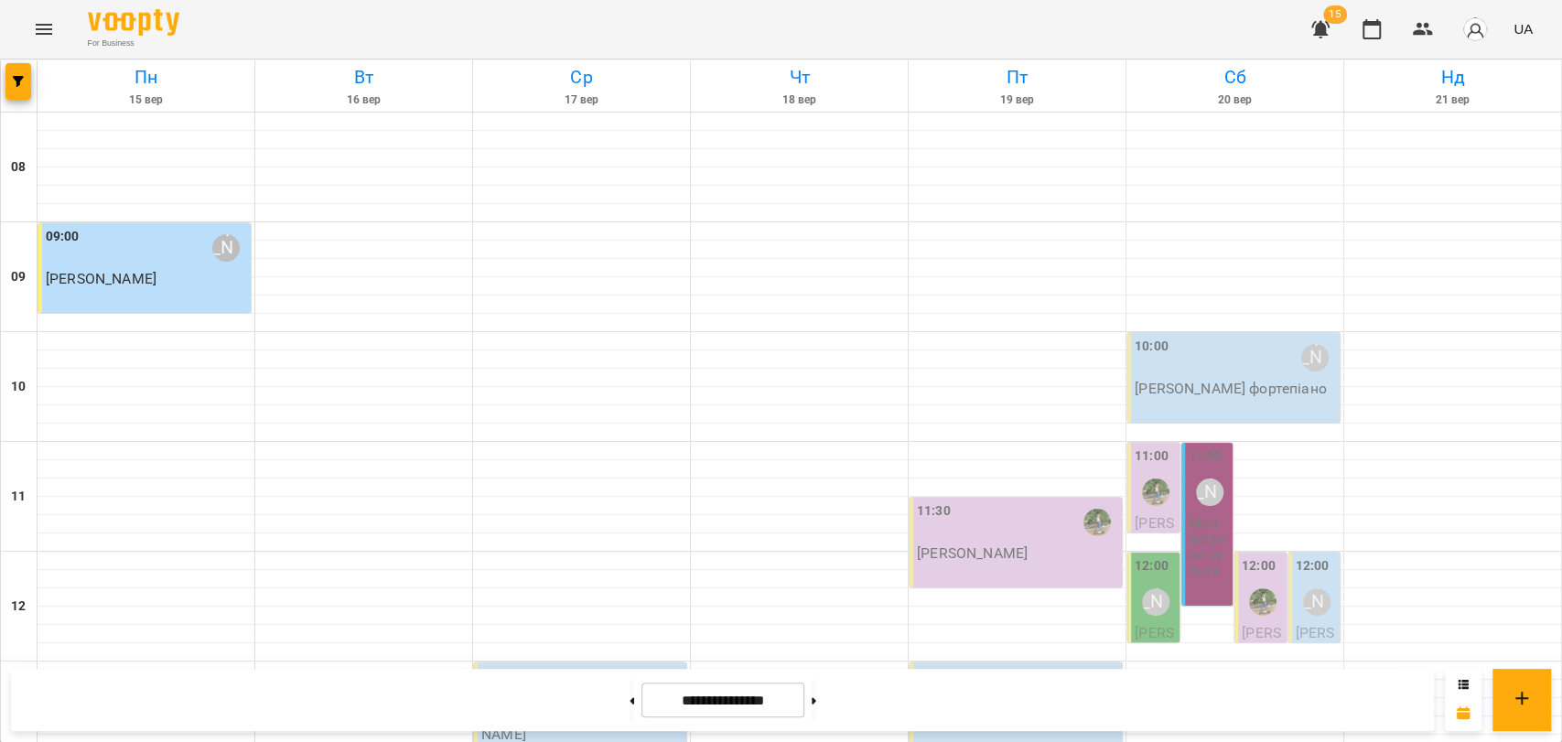
scroll to position [711, 0]
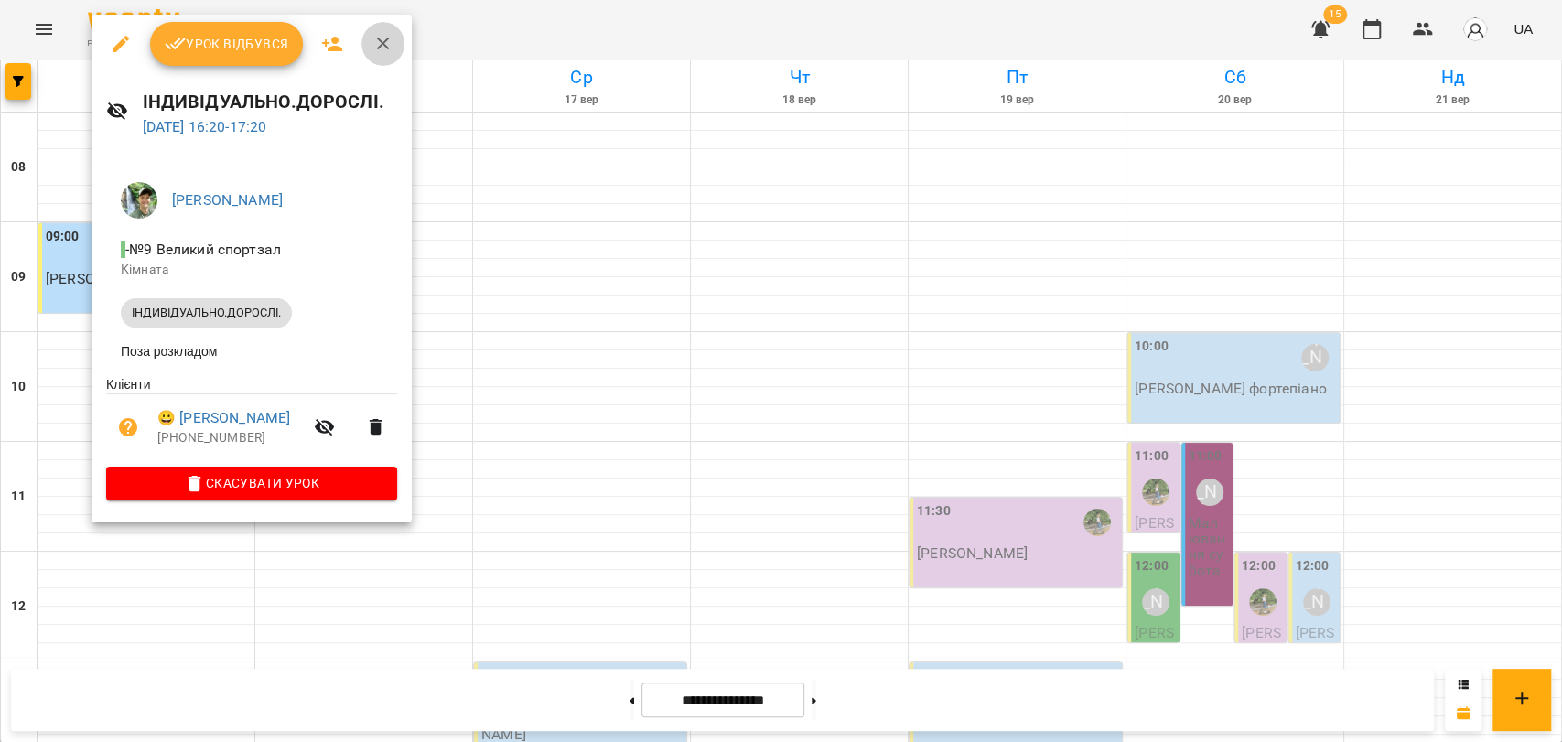
click at [384, 27] on button "button" at bounding box center [383, 44] width 44 height 44
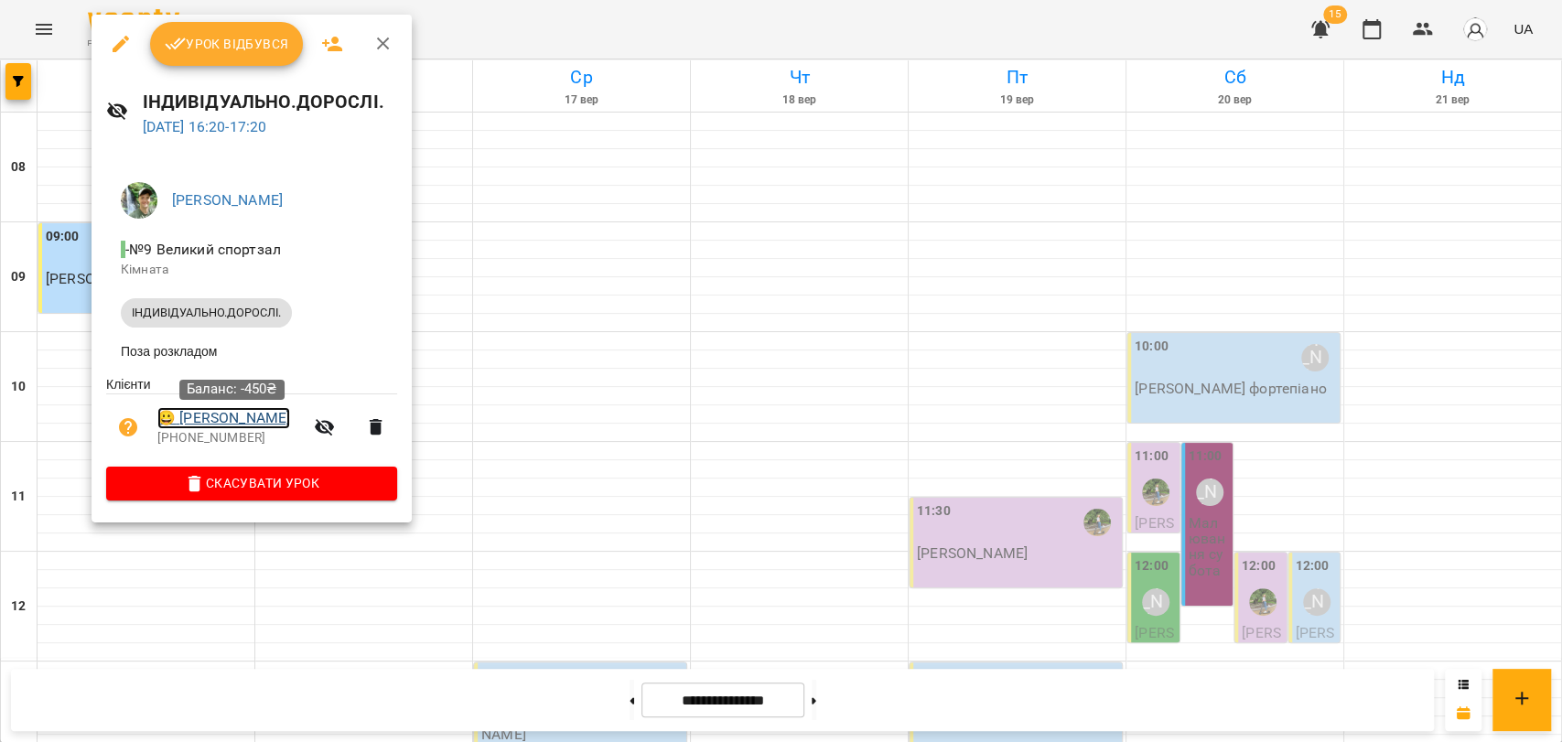
click at [290, 420] on link "😀 Лебедєва Наталія" at bounding box center [223, 418] width 133 height 22
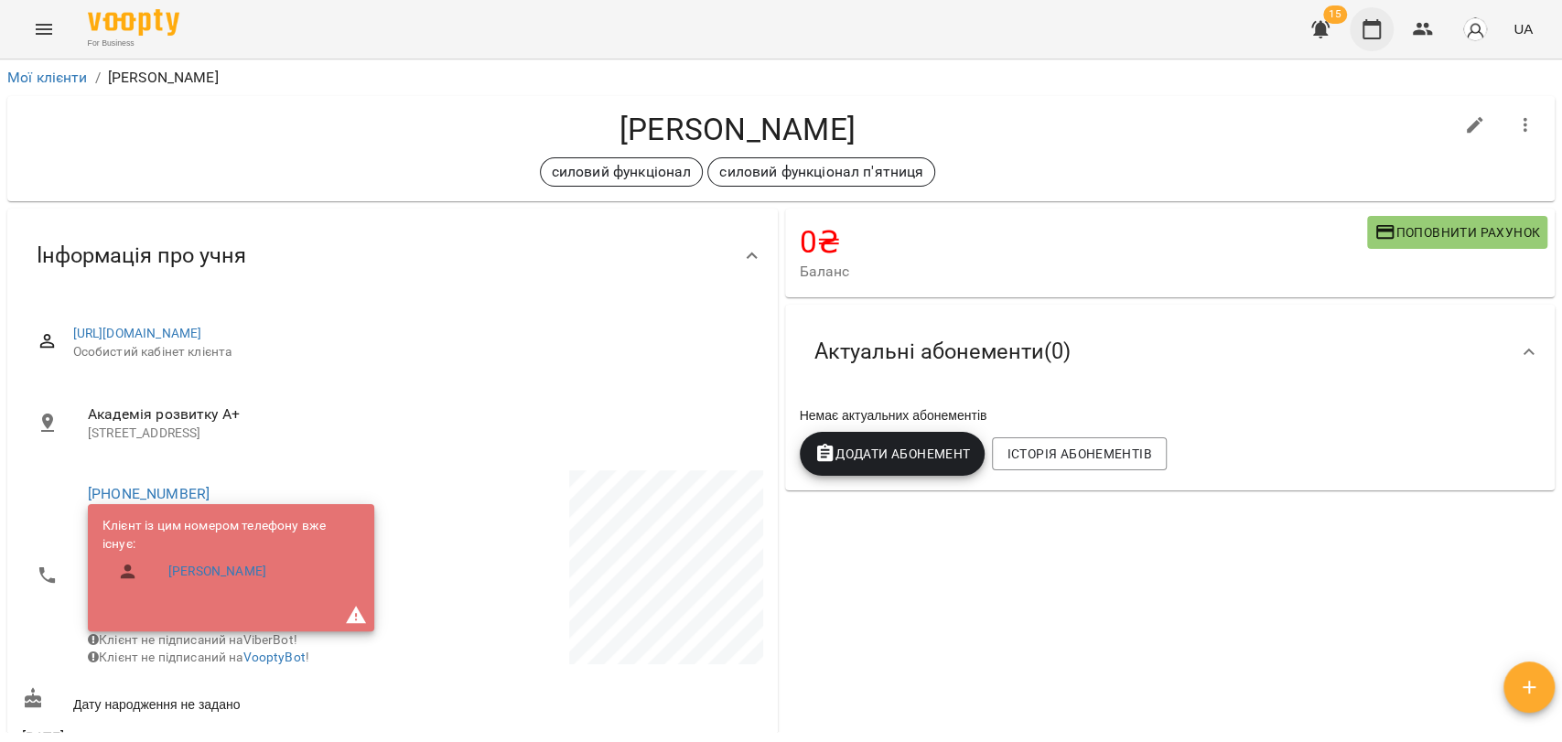
click at [1375, 32] on icon "button" at bounding box center [1372, 29] width 22 height 22
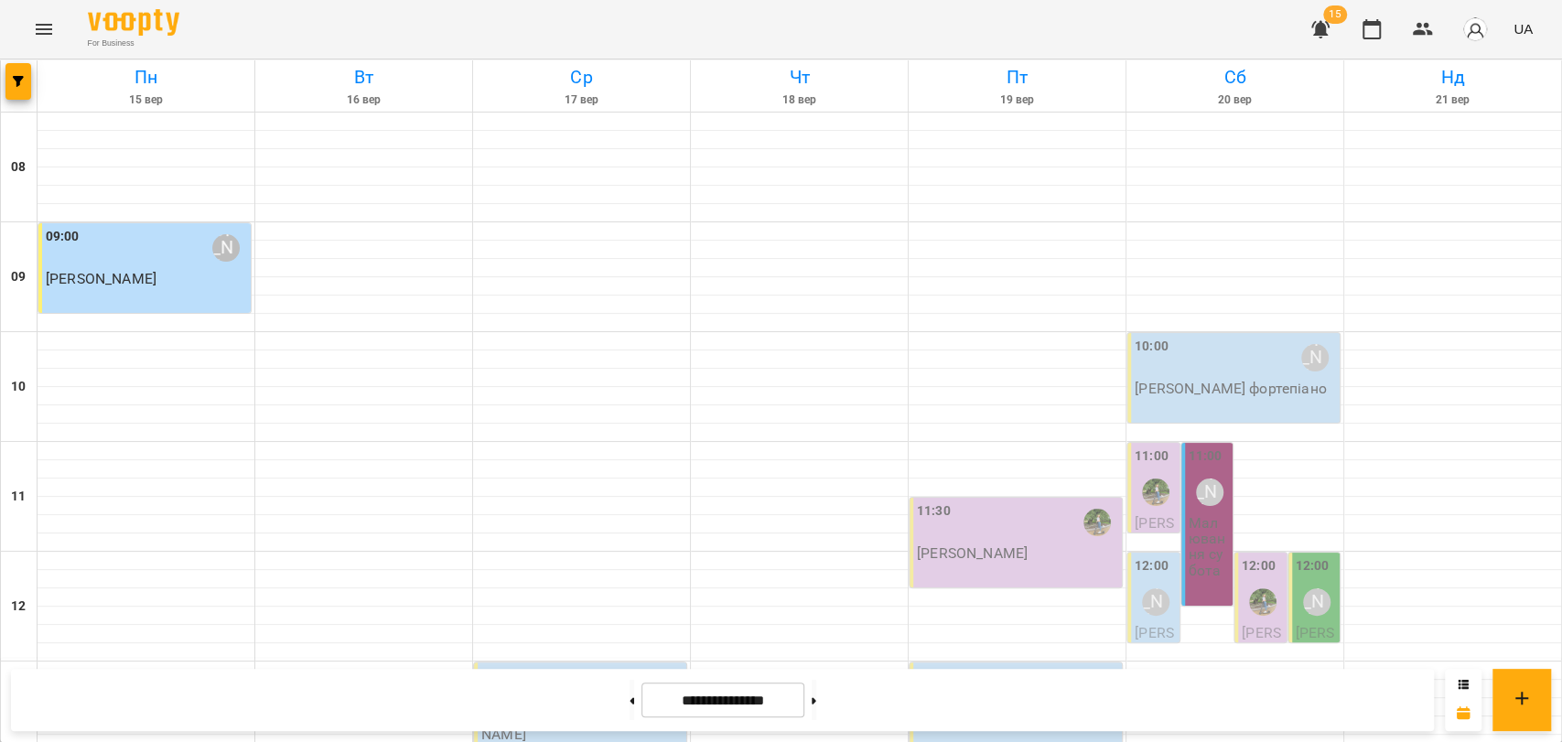
scroll to position [508, 0]
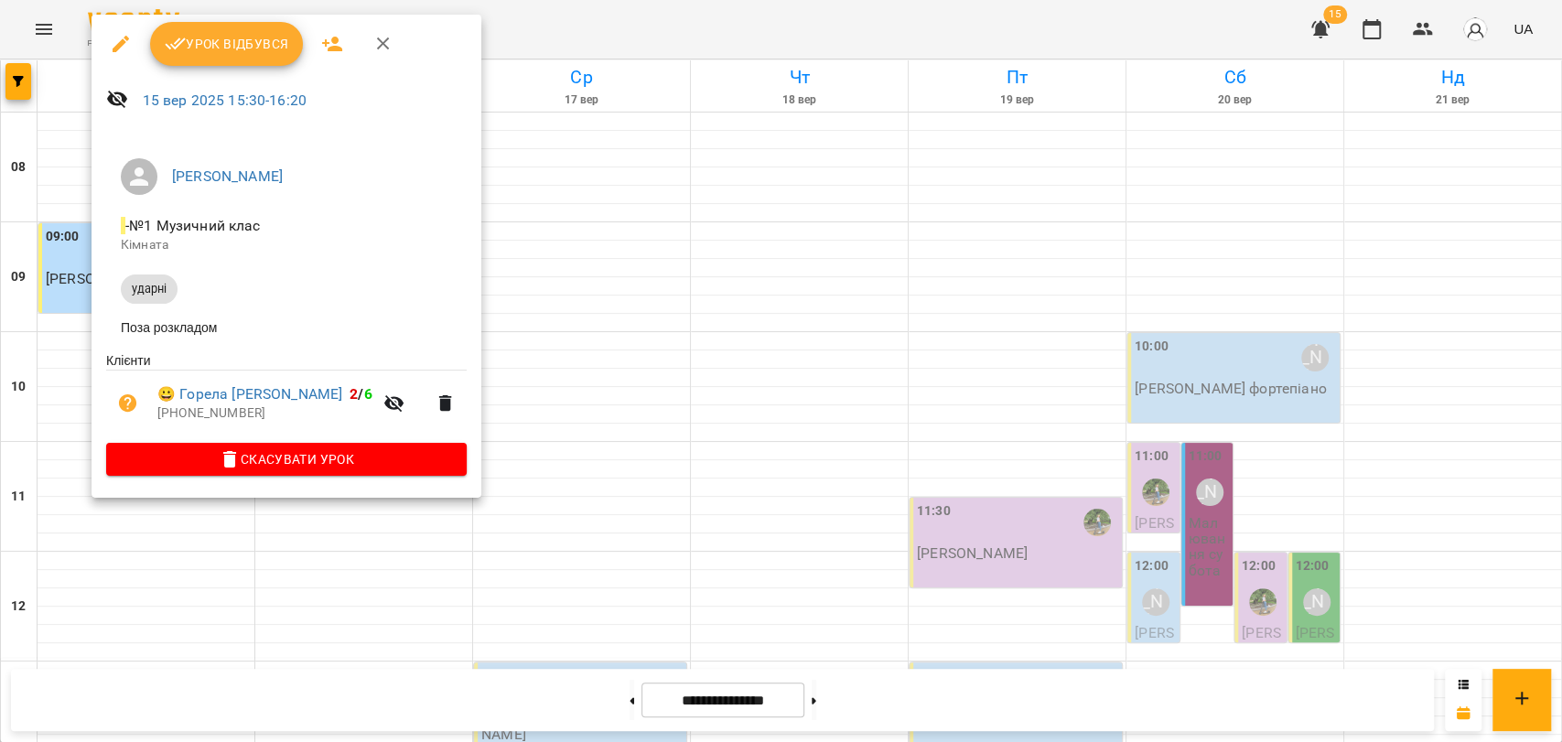
click at [264, 49] on span "Урок відбувся" at bounding box center [227, 44] width 124 height 22
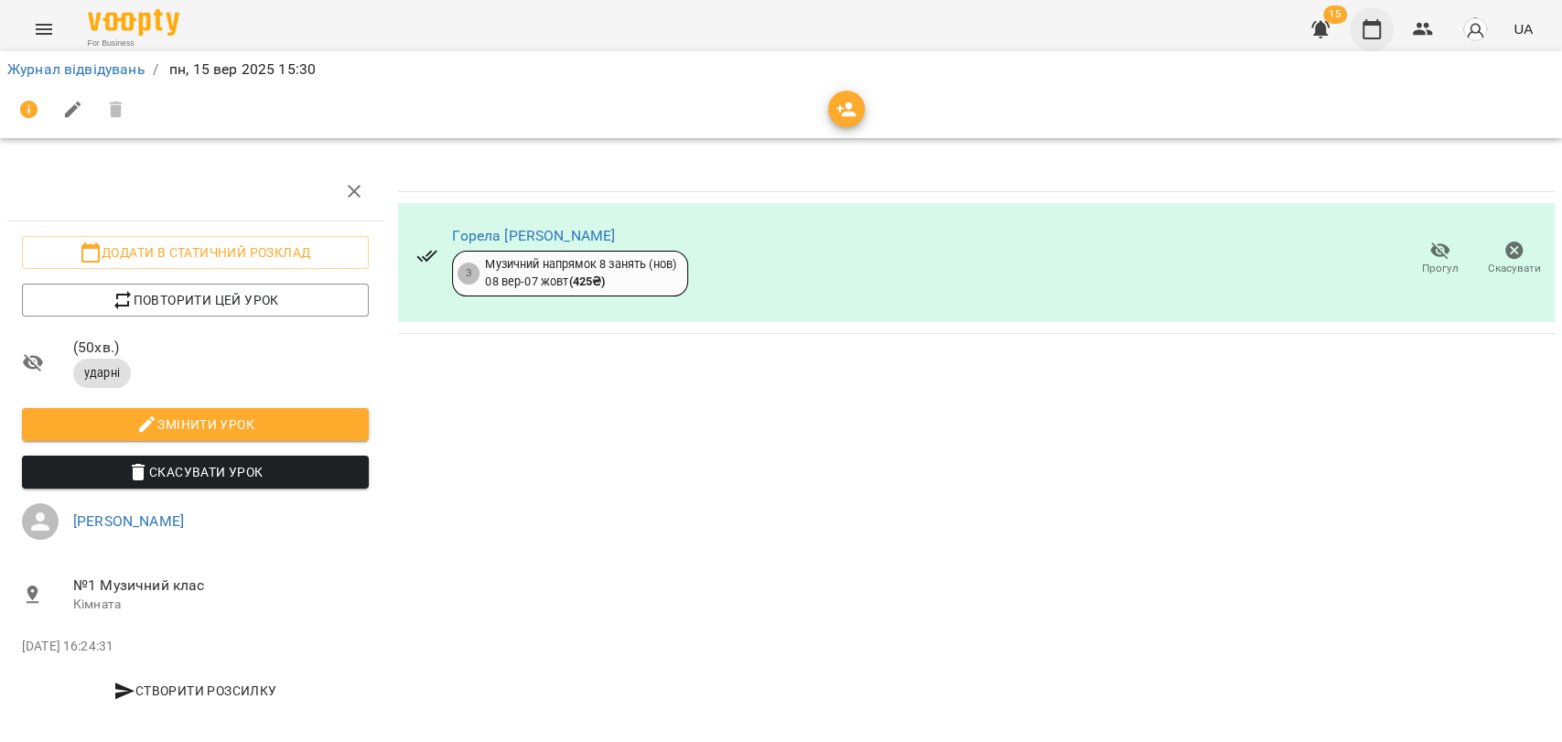
click at [1369, 25] on icon "button" at bounding box center [1372, 29] width 18 height 20
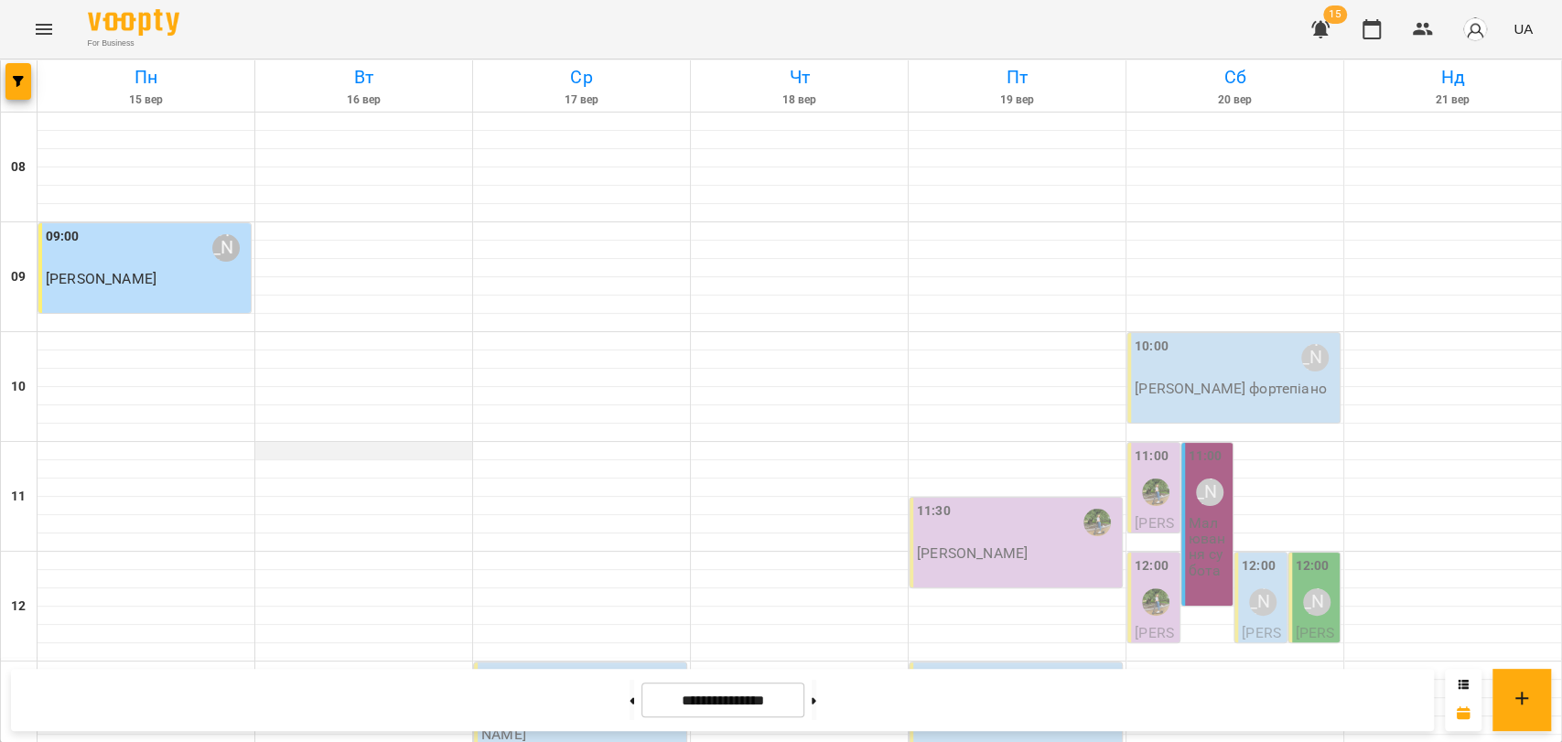
scroll to position [609, 0]
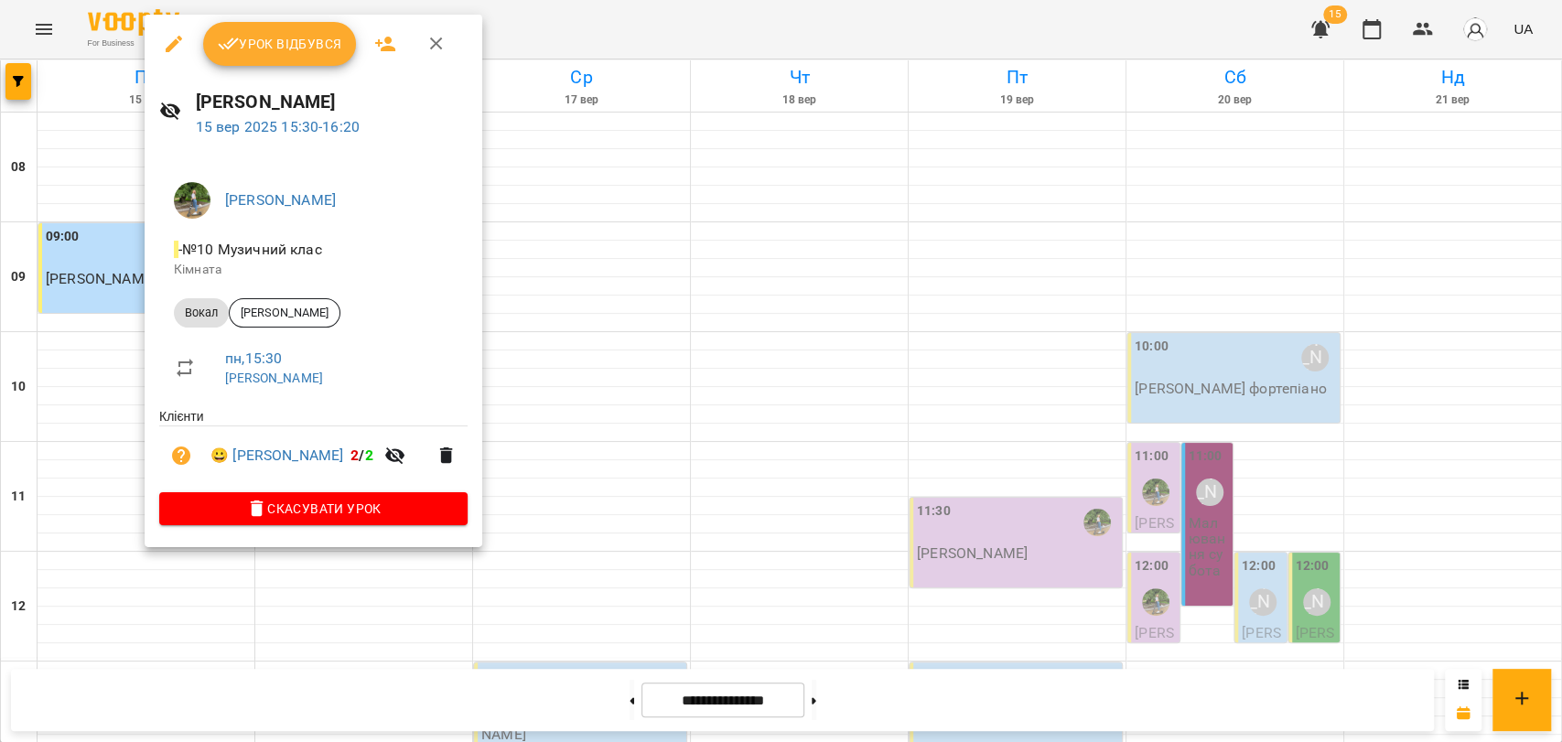
click at [326, 41] on span "Урок відбувся" at bounding box center [280, 44] width 124 height 22
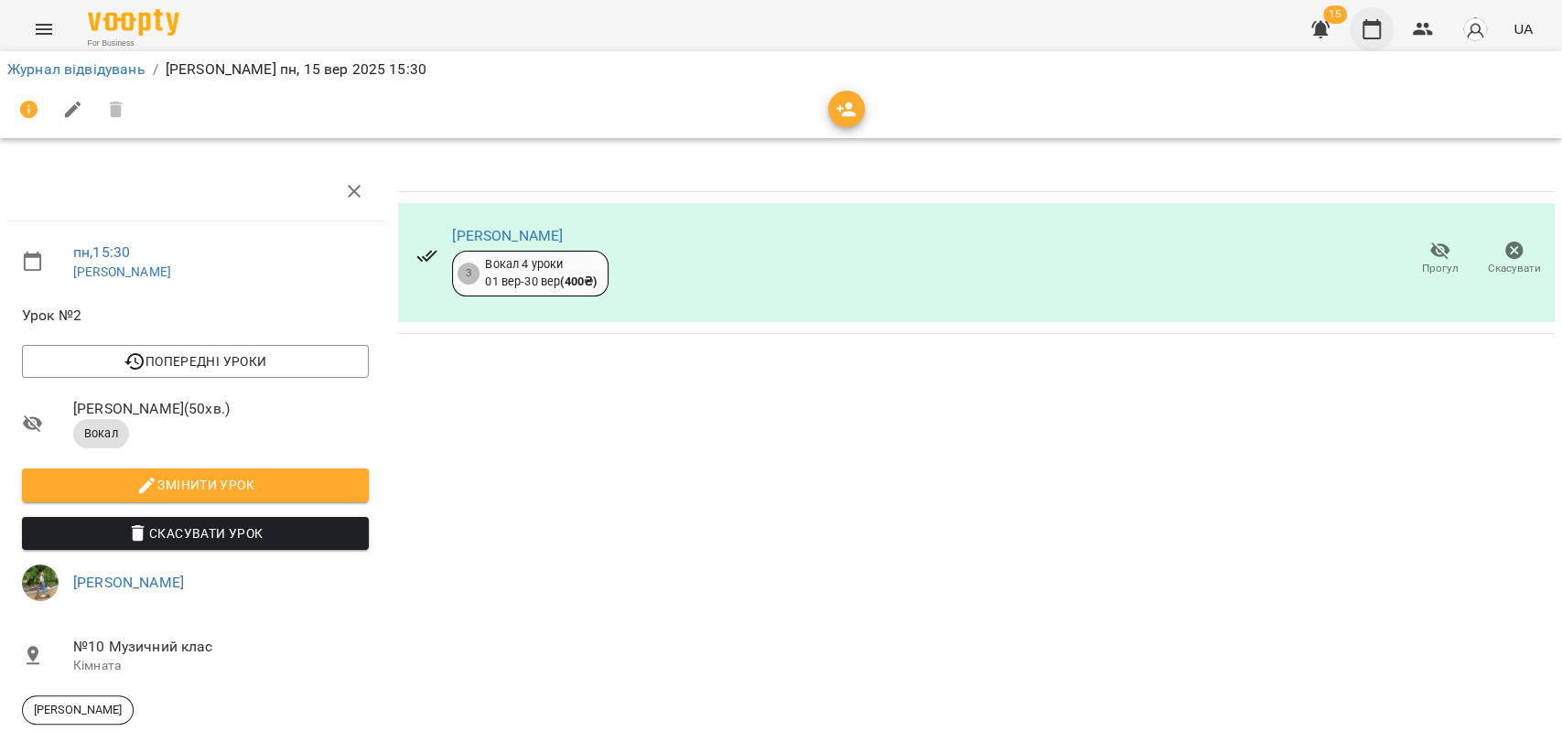
click at [1369, 16] on button "button" at bounding box center [1372, 29] width 44 height 44
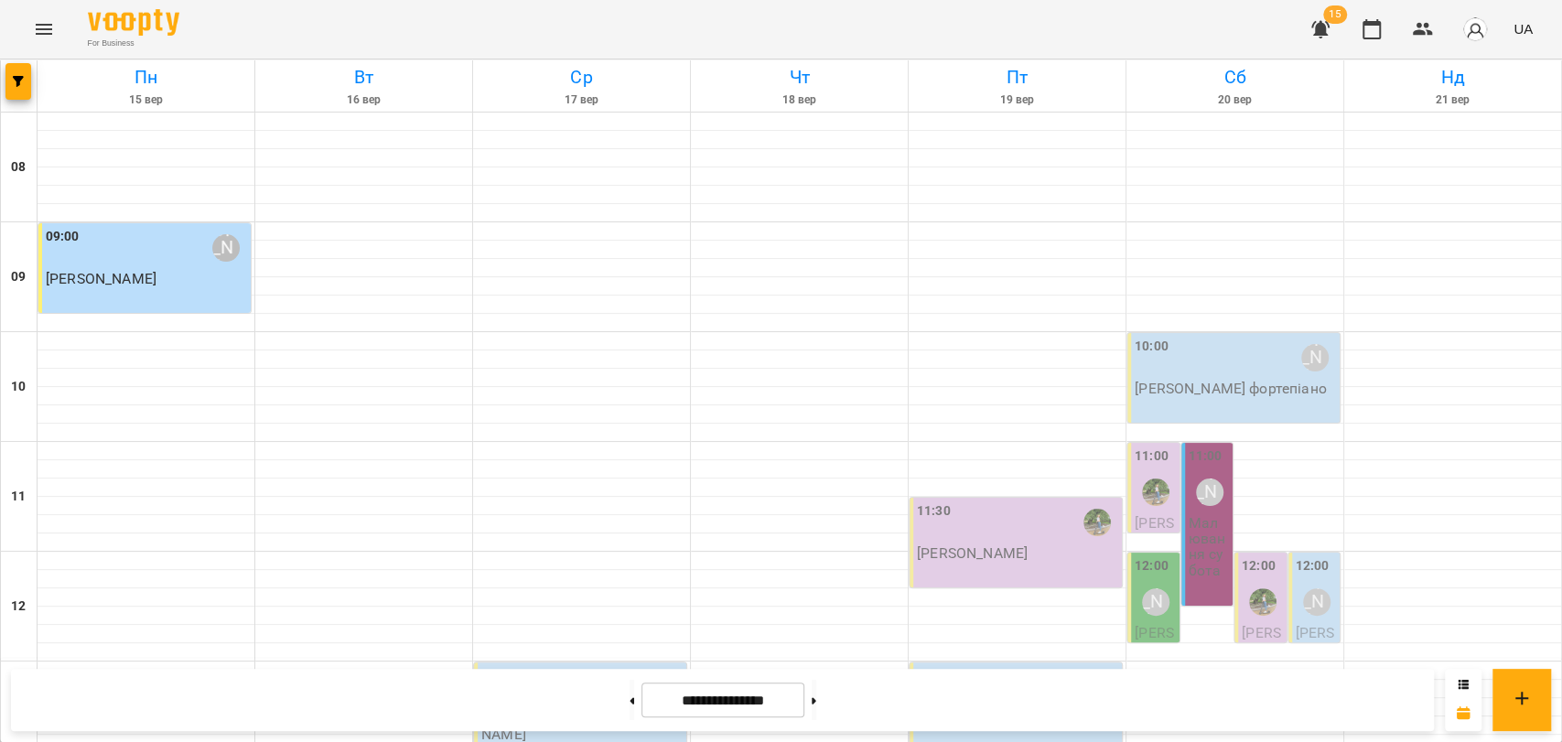
scroll to position [609, 0]
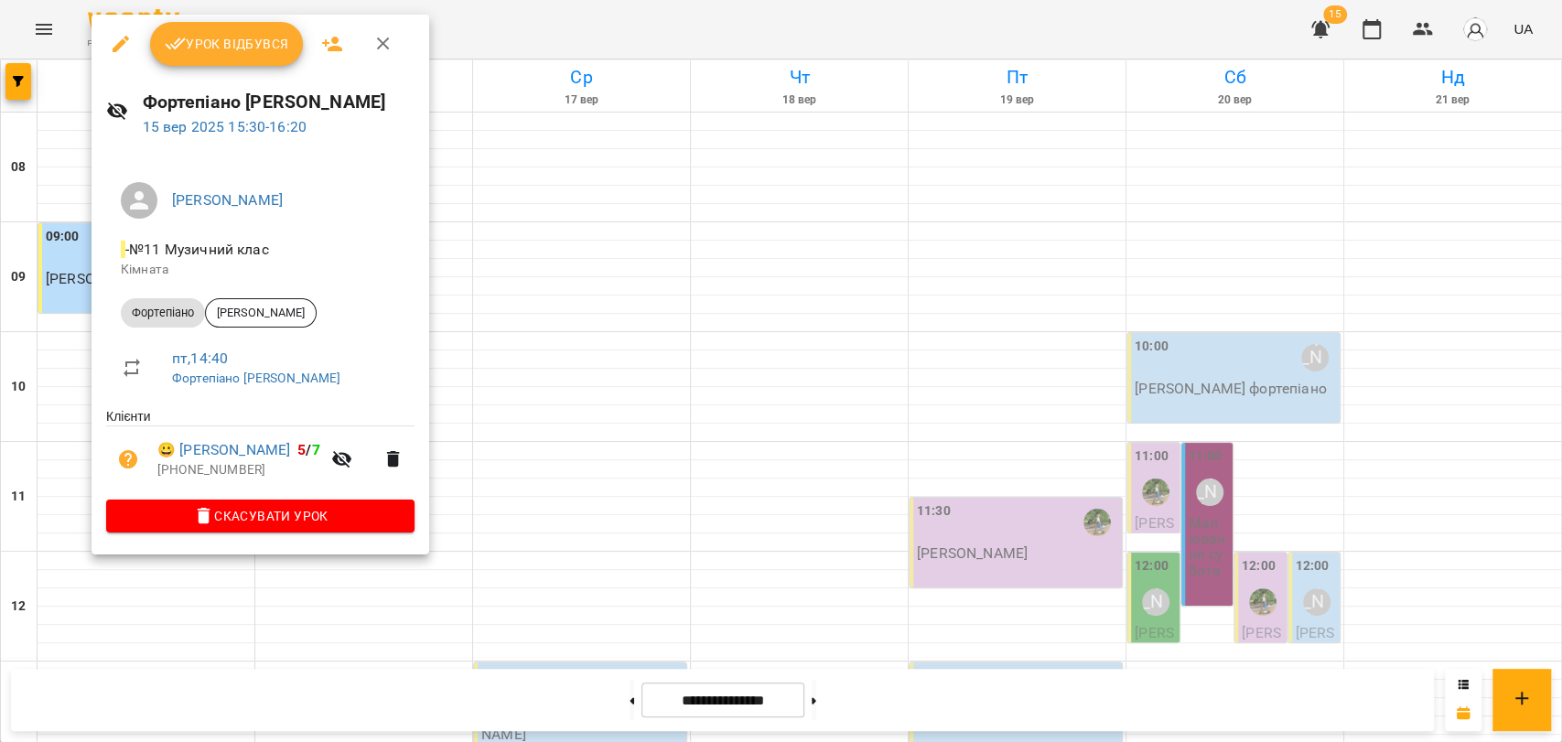
click at [262, 31] on button "Урок відбувся" at bounding box center [227, 44] width 154 height 44
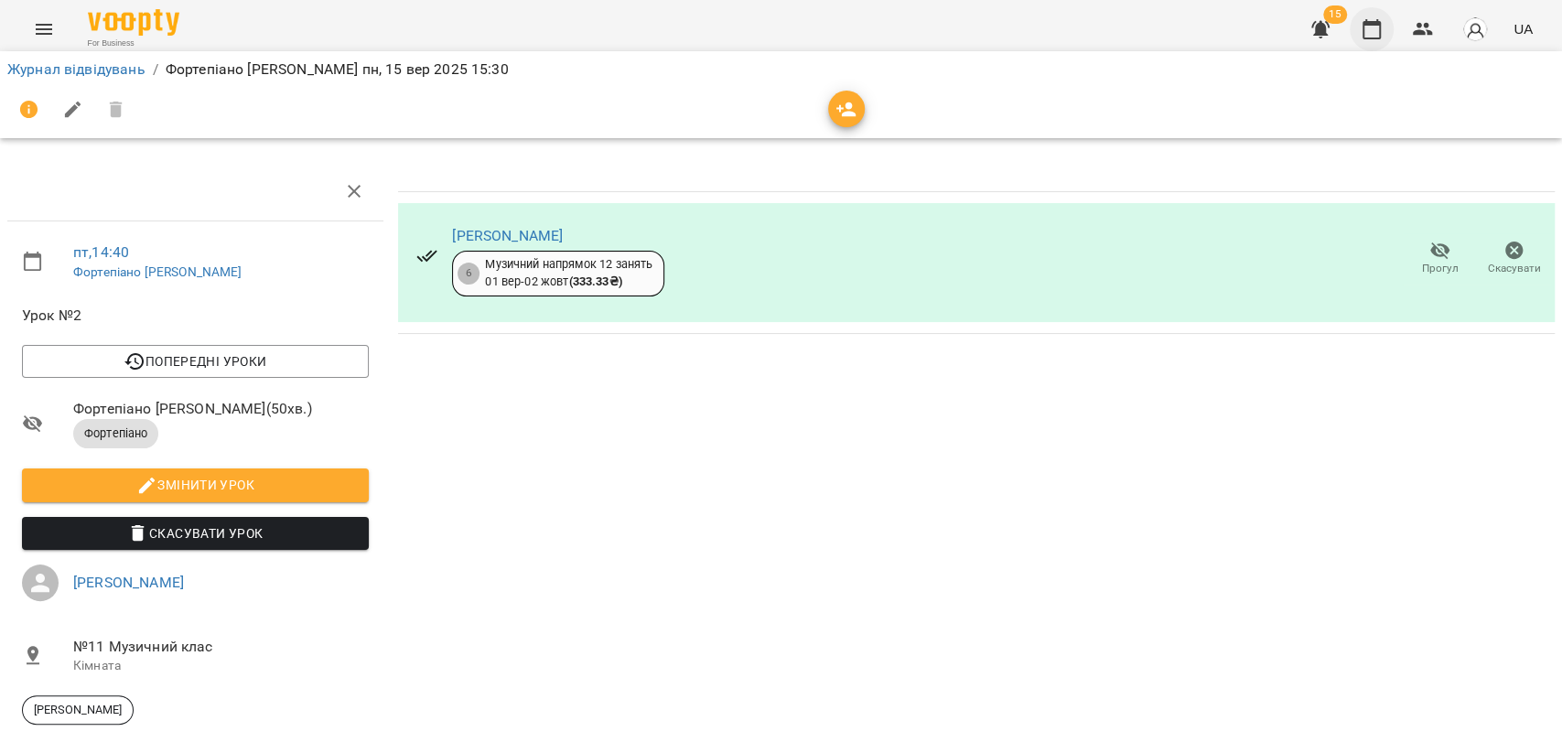
click at [1365, 30] on icon "button" at bounding box center [1372, 29] width 22 height 22
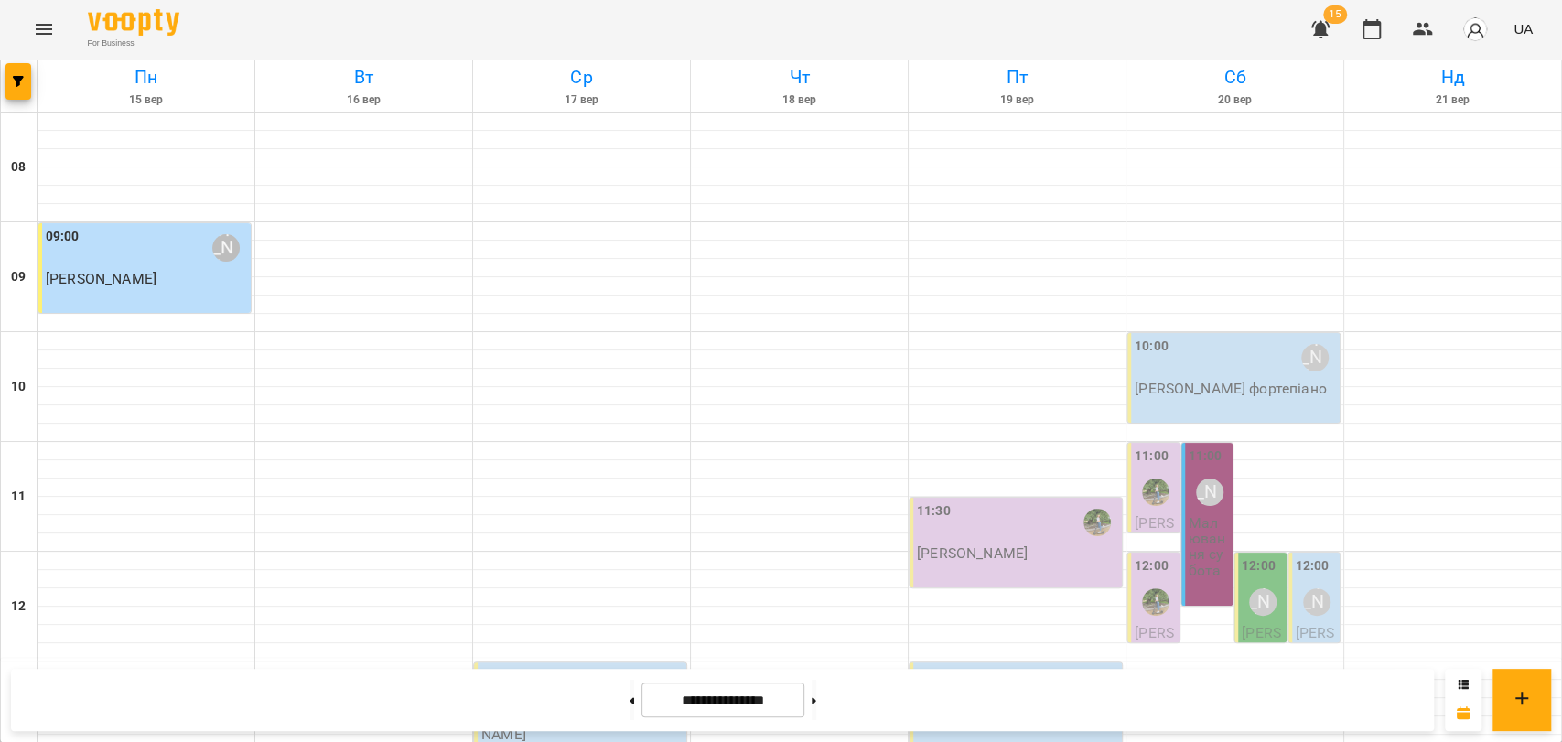
scroll to position [771, 0]
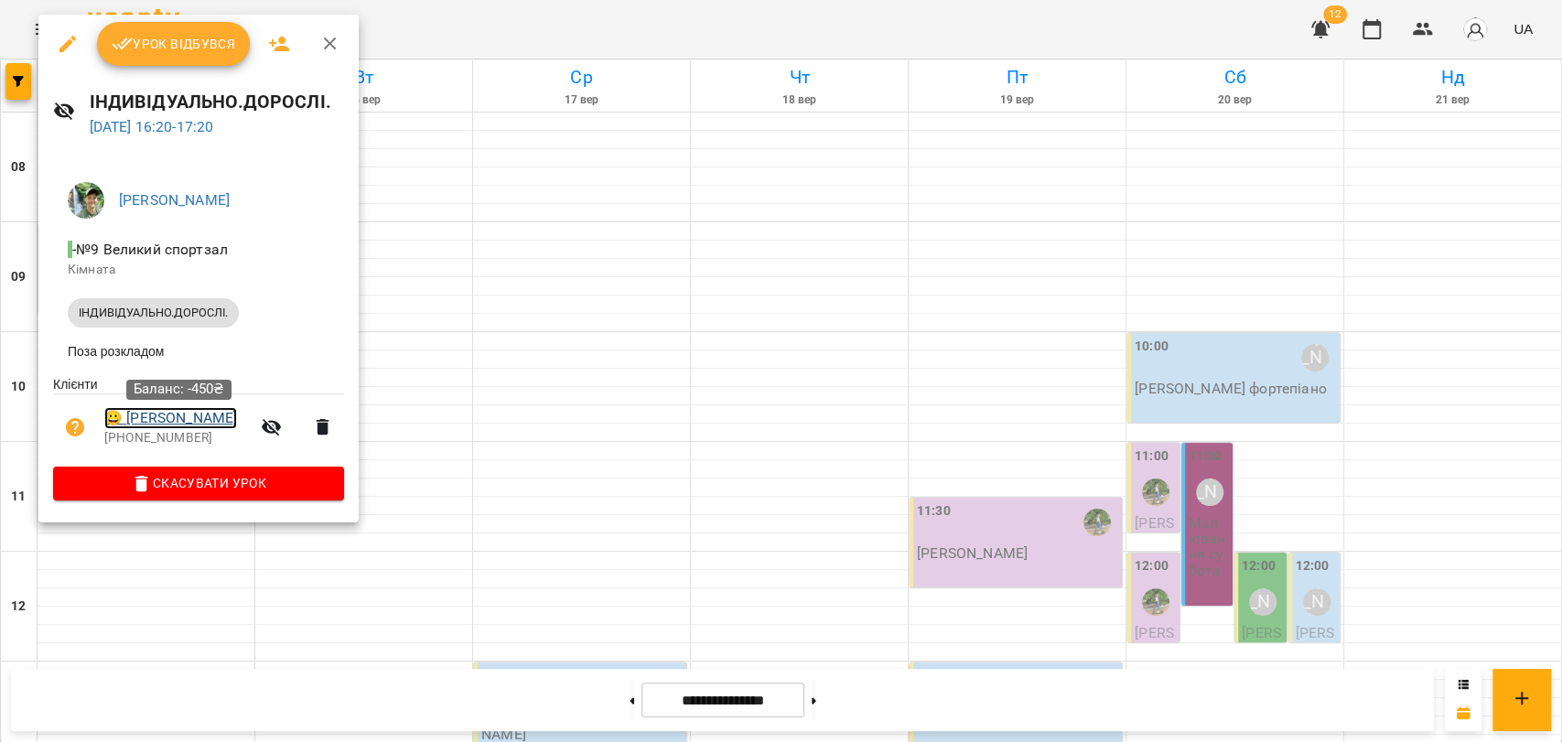
click at [228, 426] on link "😀 Лебедєва Наталія" at bounding box center [170, 418] width 133 height 22
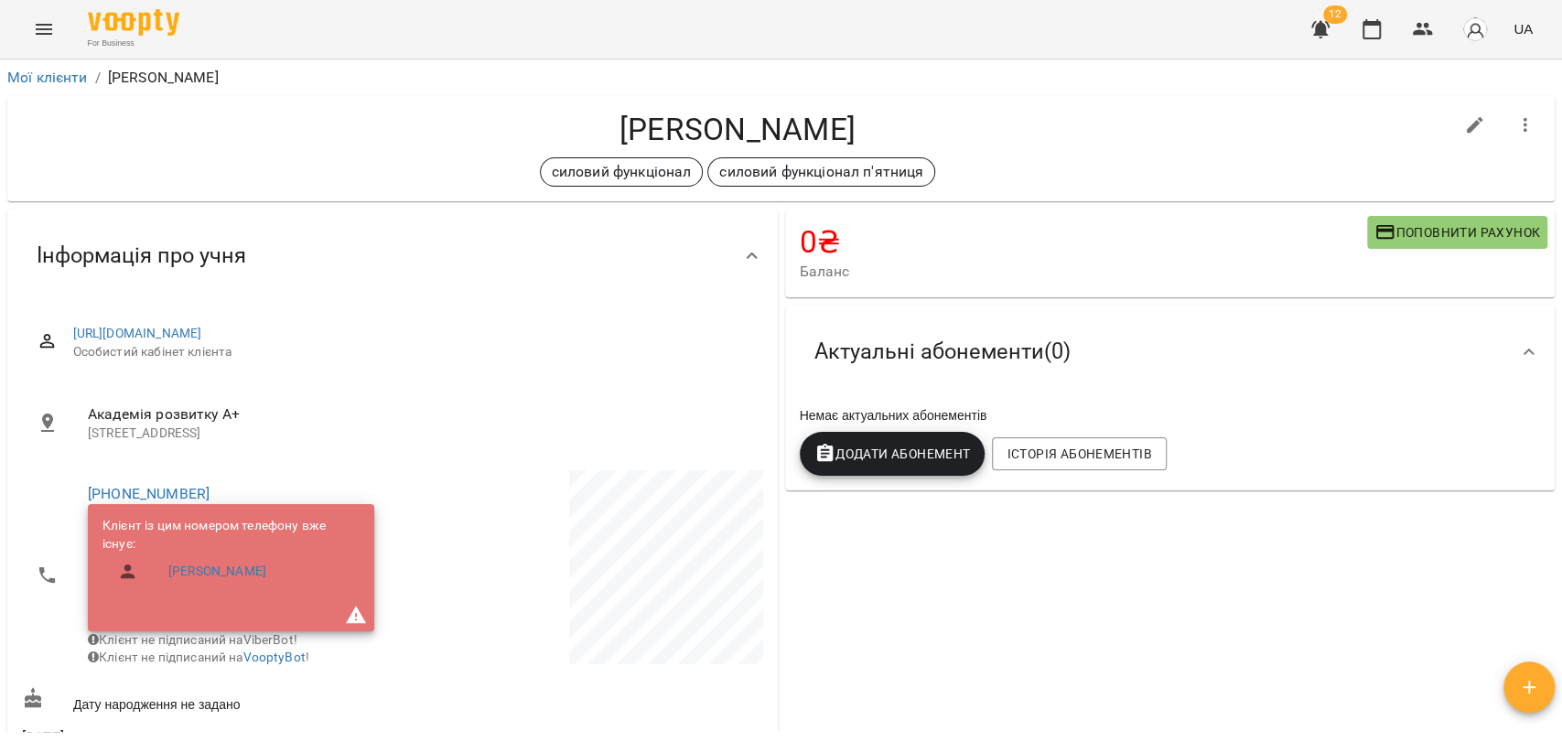
click at [1428, 232] on span "Поповнити рахунок" at bounding box center [1457, 232] width 166 height 22
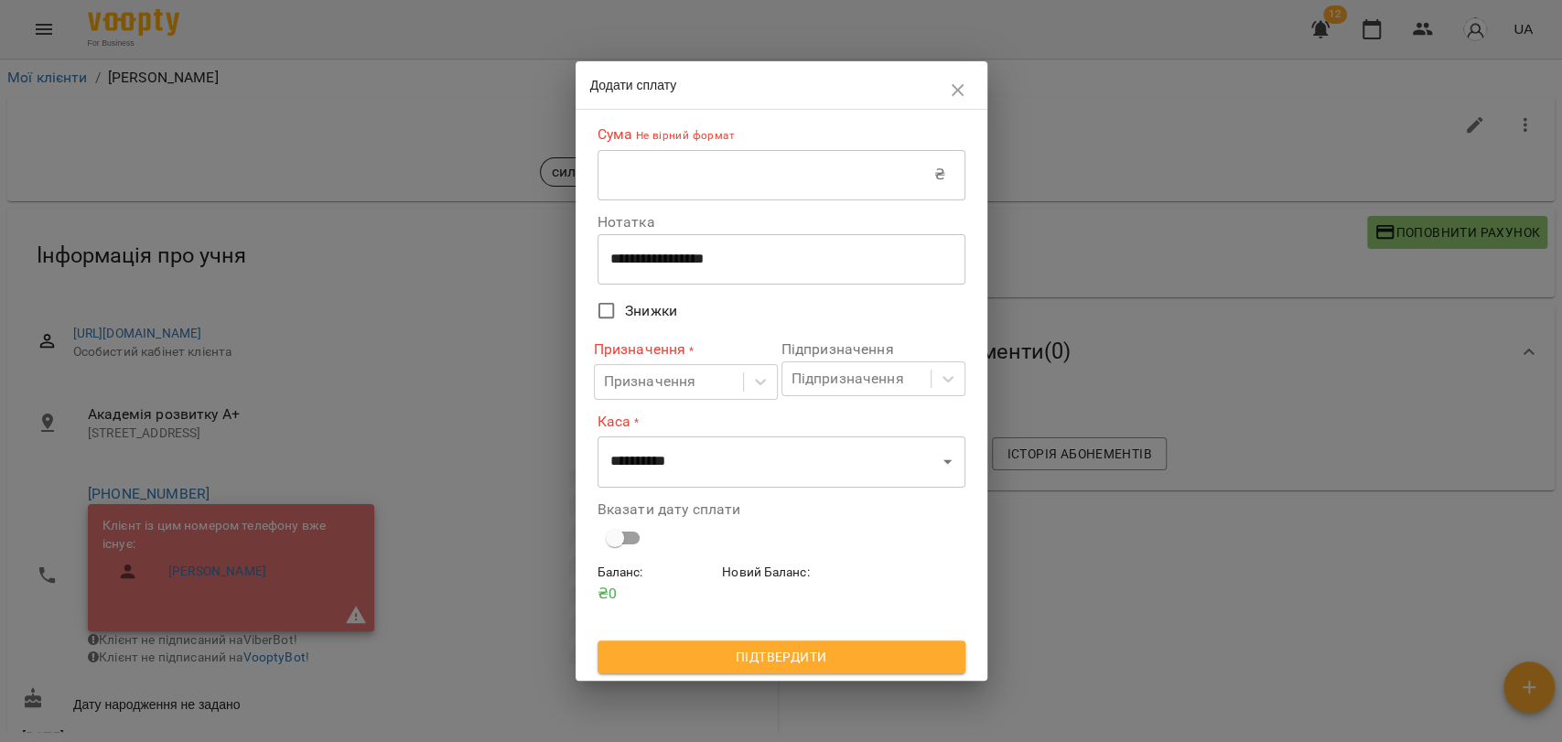
click at [703, 171] on input "text" at bounding box center [766, 174] width 337 height 51
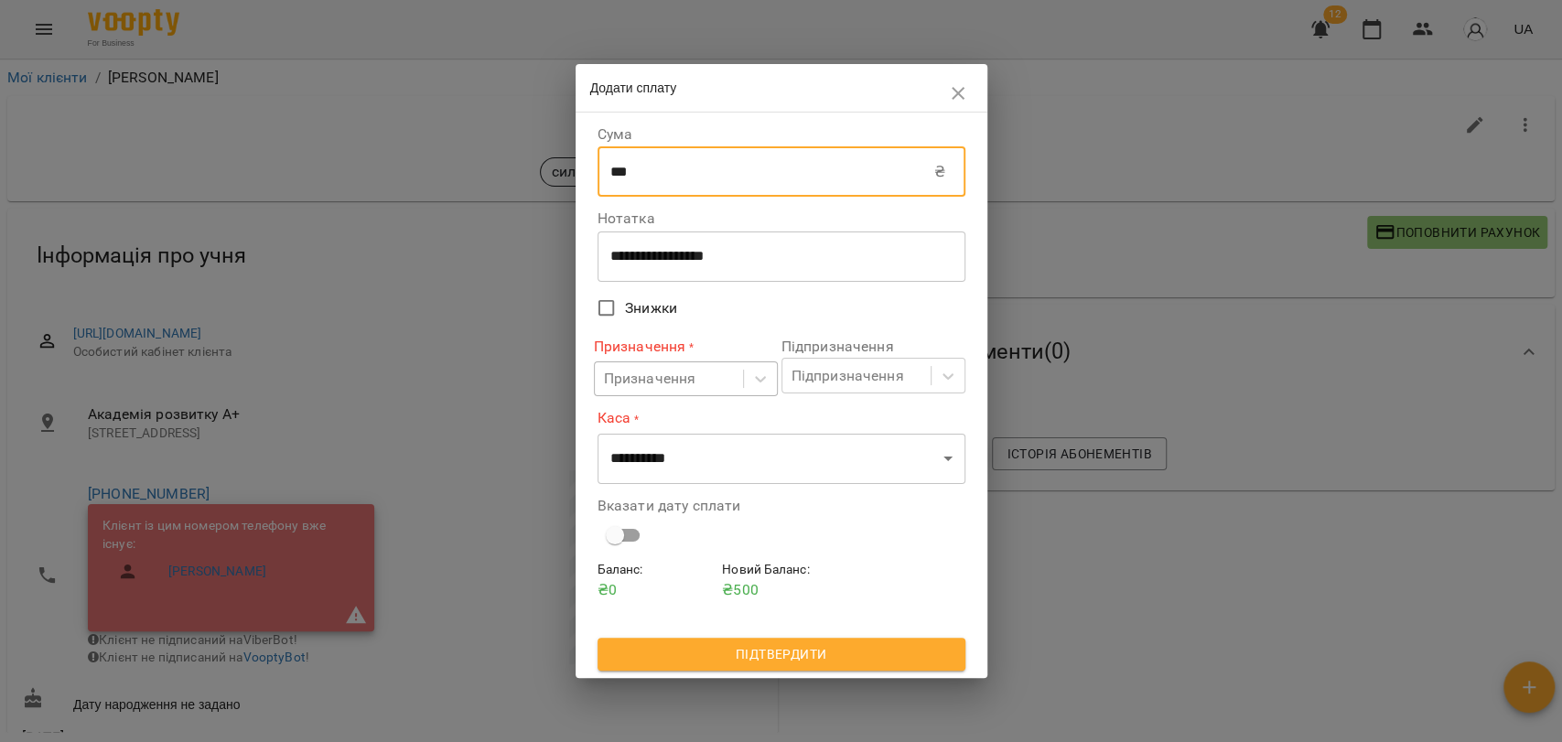
type input "***"
click at [652, 383] on div "Призначення" at bounding box center [650, 379] width 92 height 22
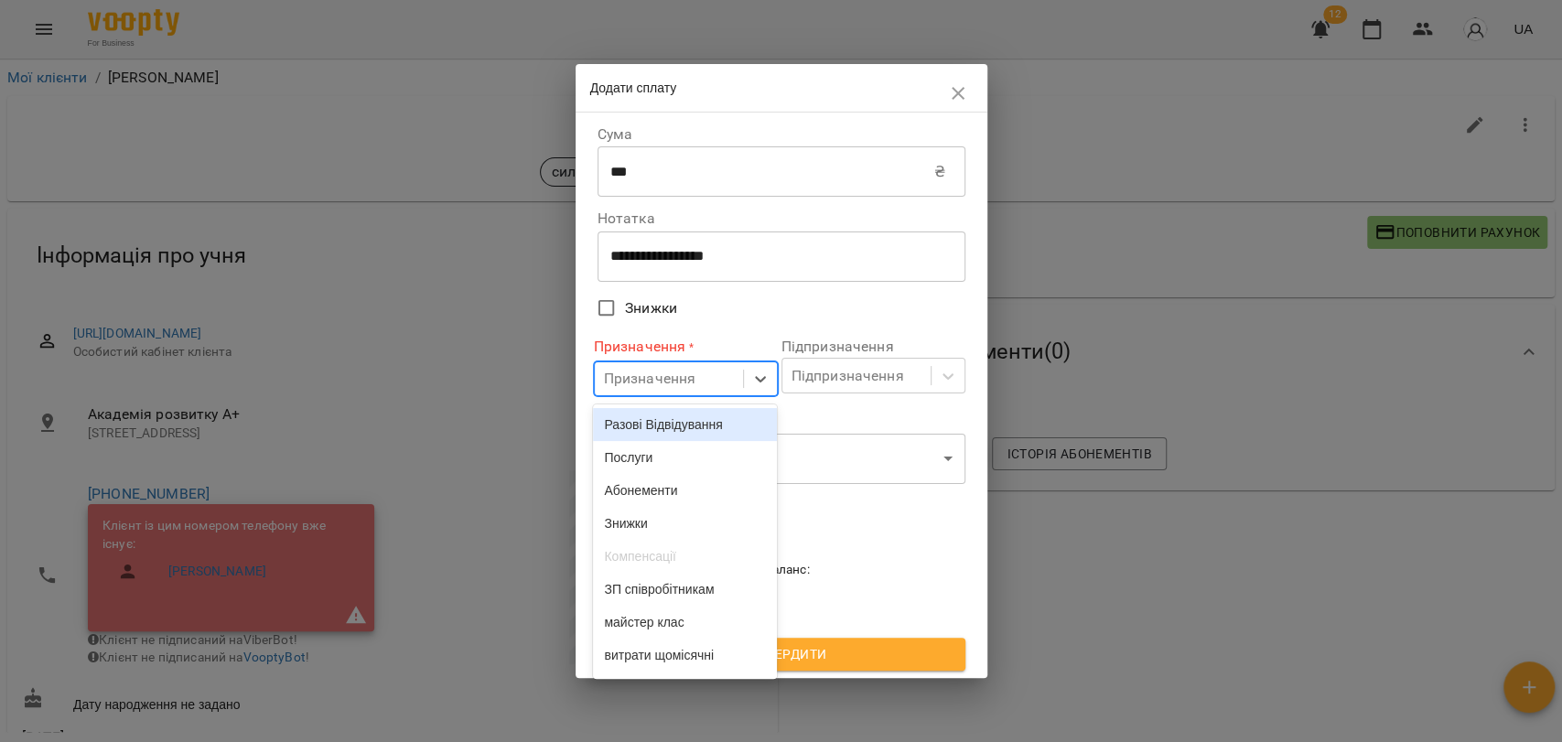
click at [685, 419] on div "Разові Відвідування" at bounding box center [685, 424] width 184 height 33
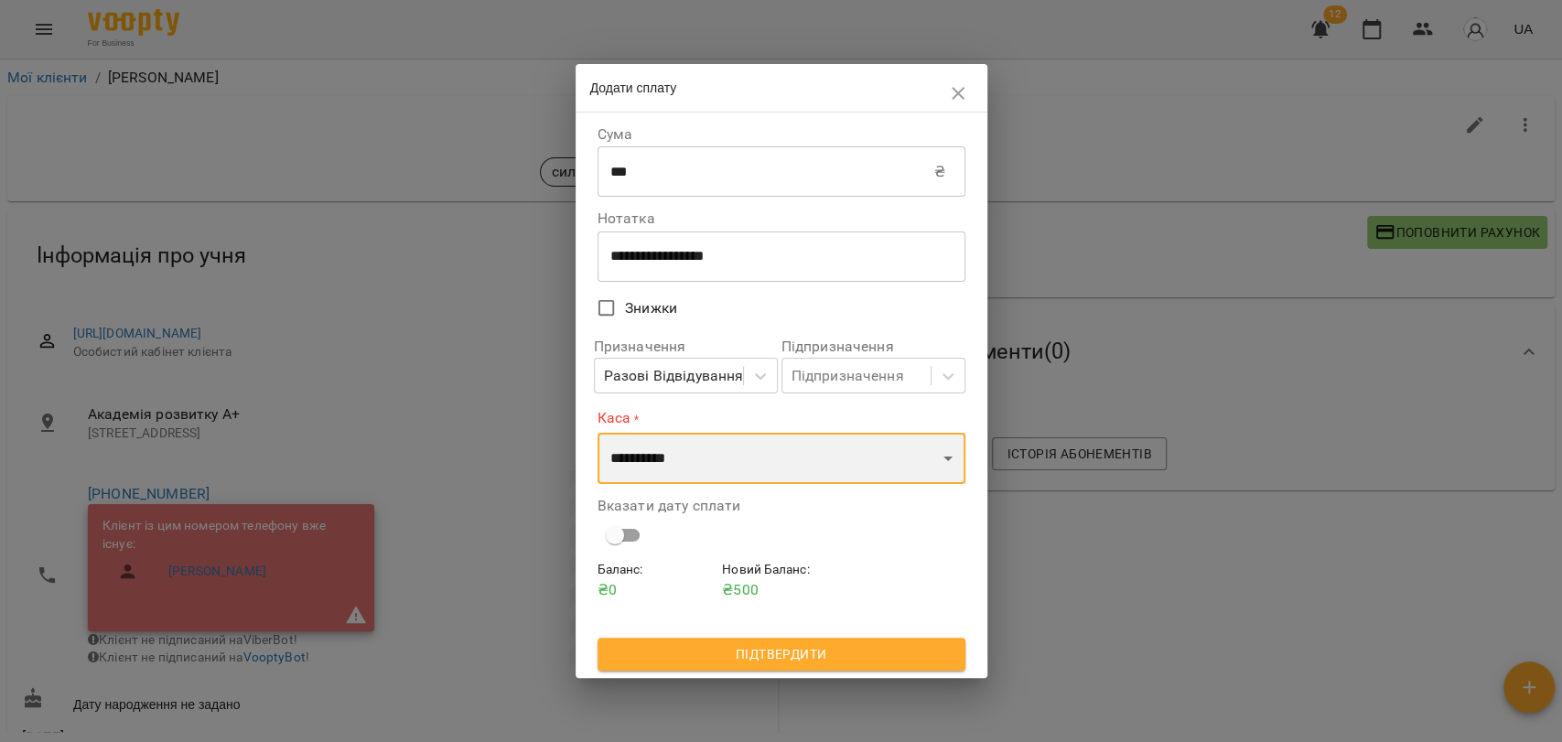
click at [685, 450] on select "**********" at bounding box center [782, 458] width 368 height 51
select select "****"
click at [598, 433] on select "**********" at bounding box center [782, 458] width 368 height 51
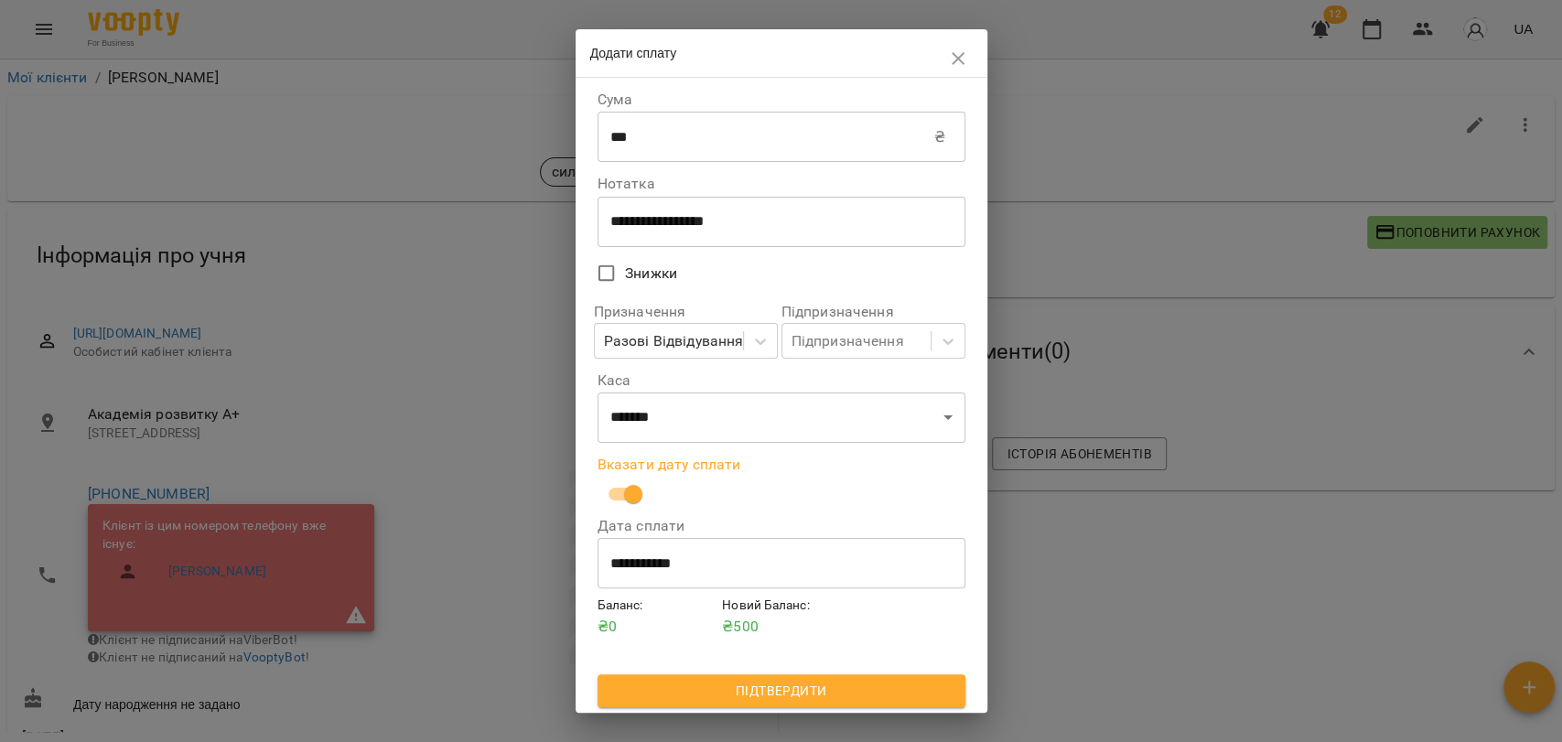
click at [803, 686] on span "Підтвердити" at bounding box center [781, 691] width 339 height 22
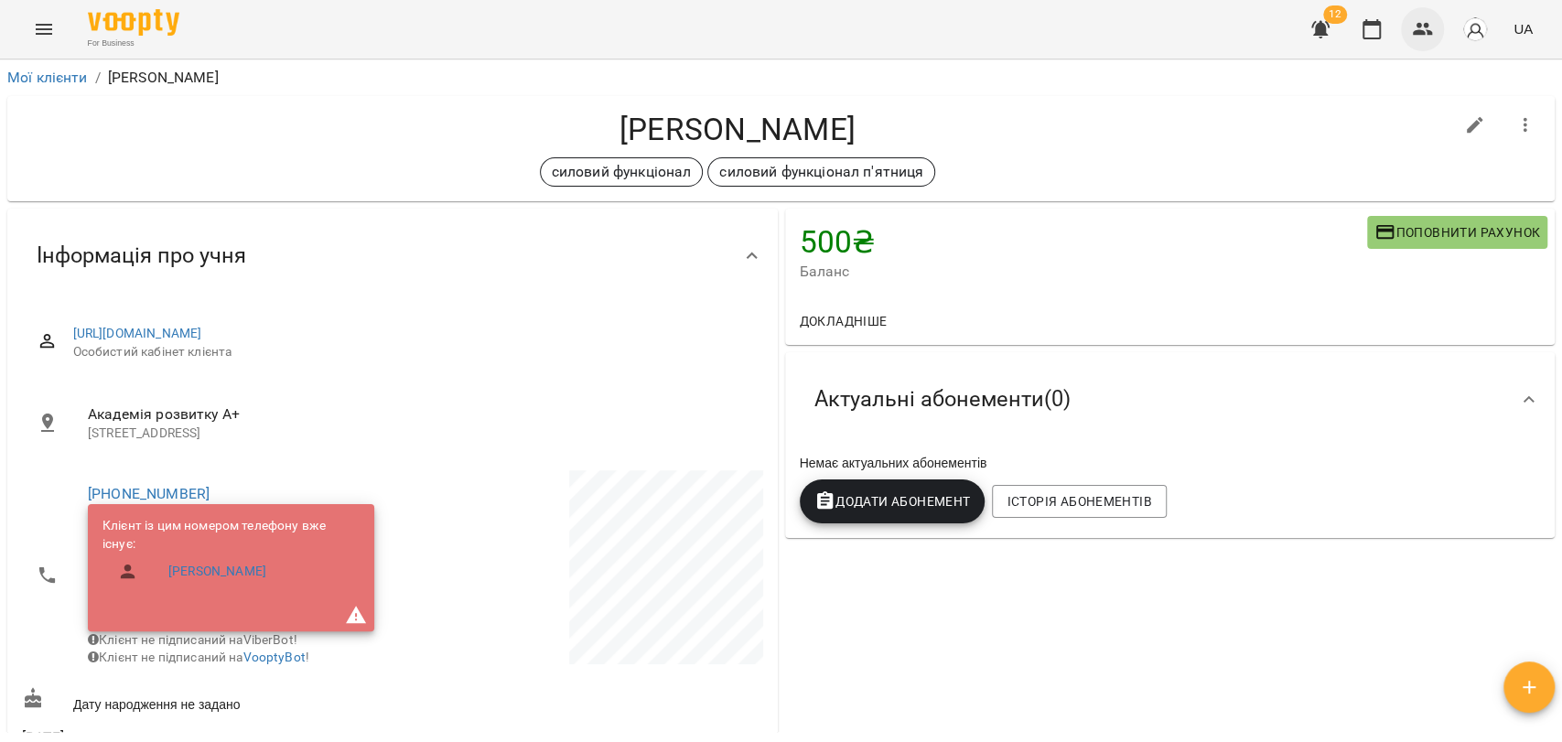
click at [1409, 33] on button "button" at bounding box center [1423, 29] width 44 height 44
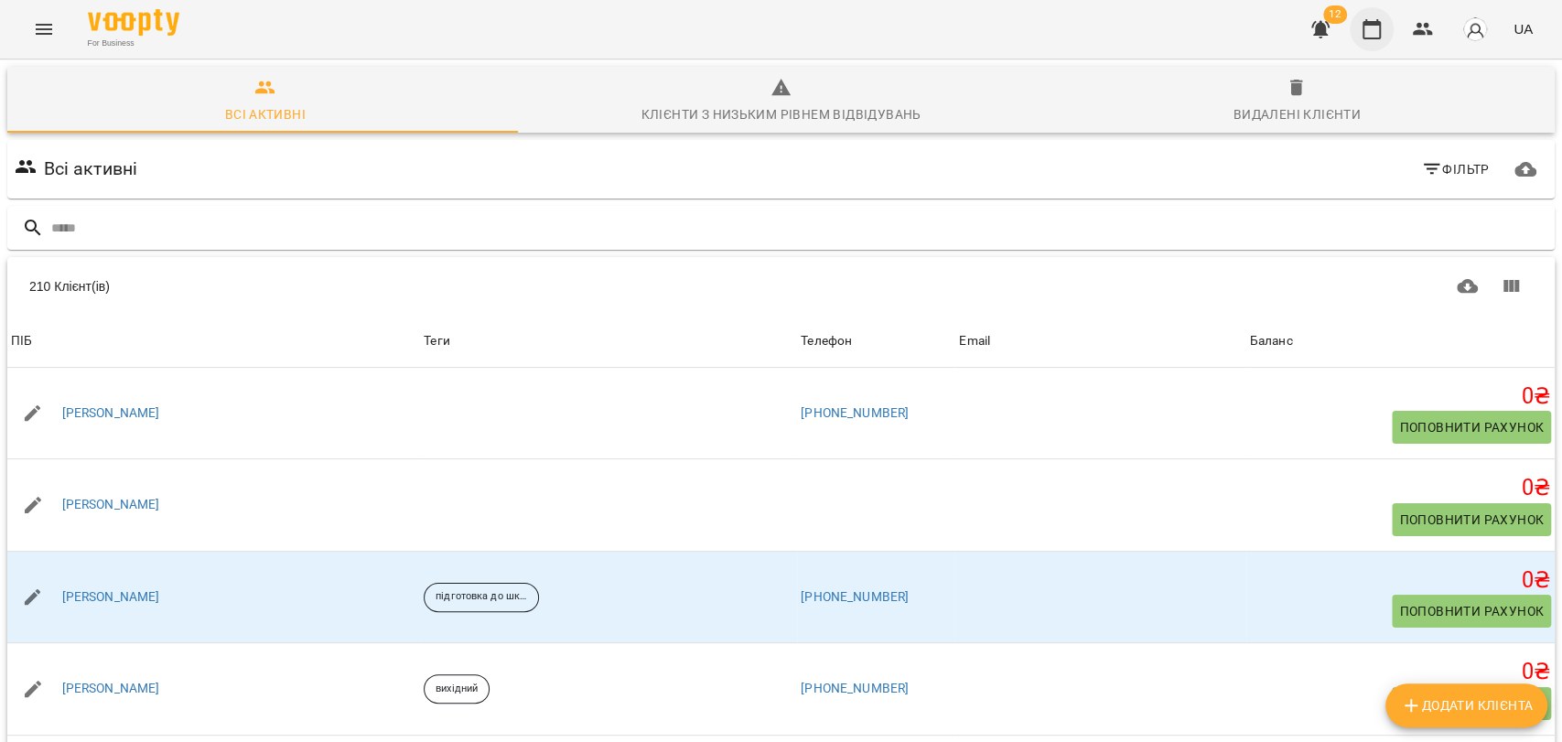
click at [1372, 16] on button "button" at bounding box center [1372, 29] width 44 height 44
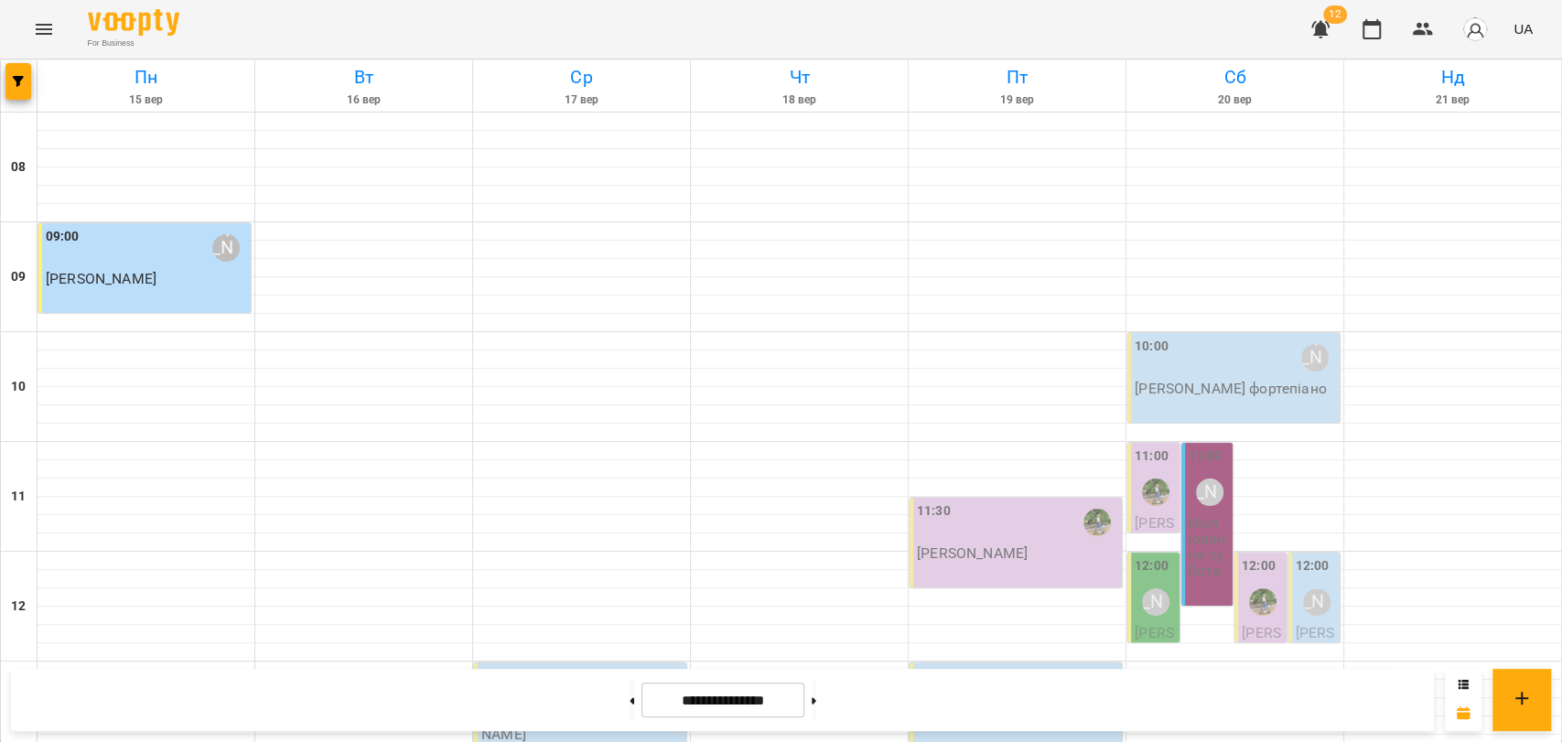
scroll to position [771, 0]
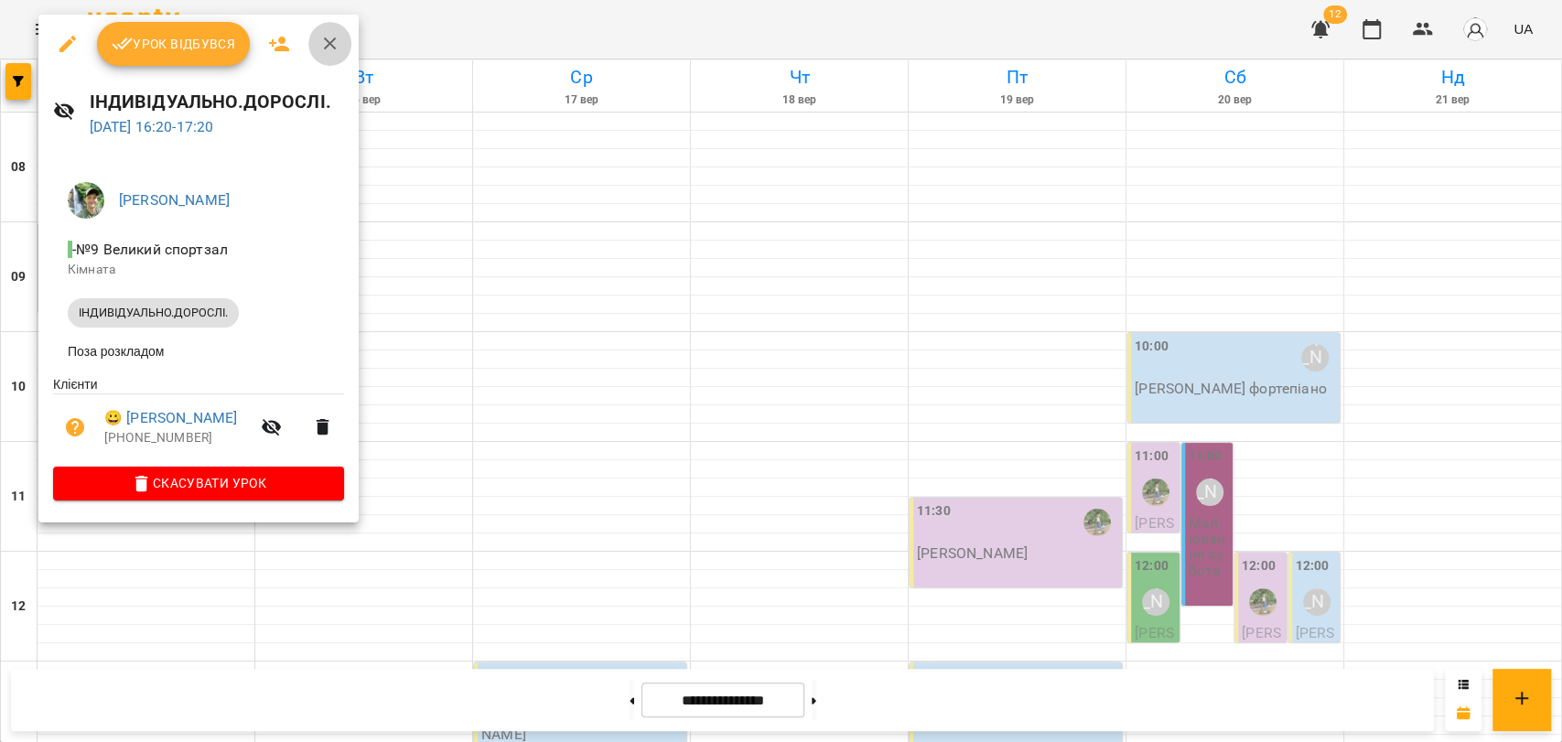
click at [331, 47] on icon "button" at bounding box center [330, 44] width 13 height 13
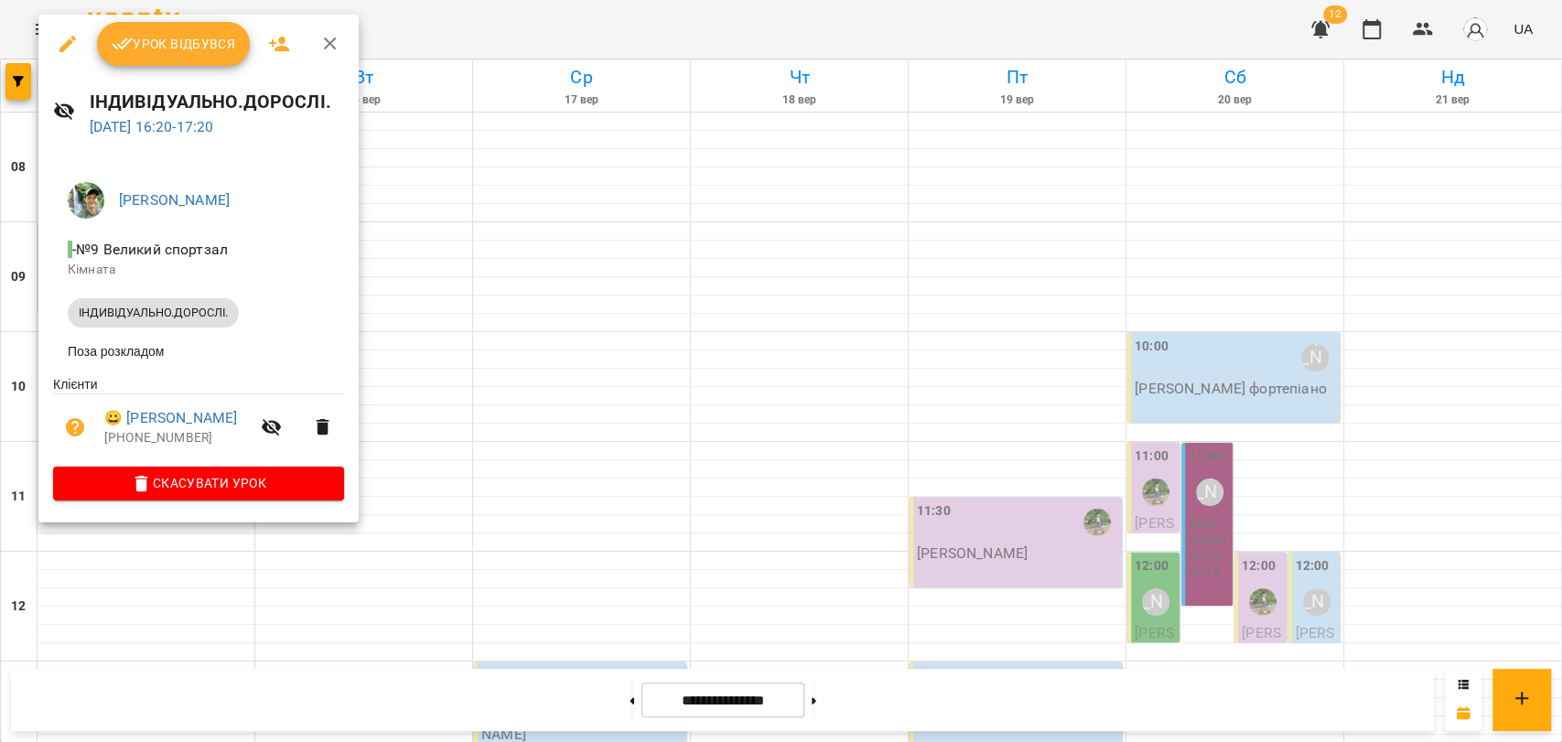
click at [328, 47] on icon "button" at bounding box center [330, 44] width 22 height 22
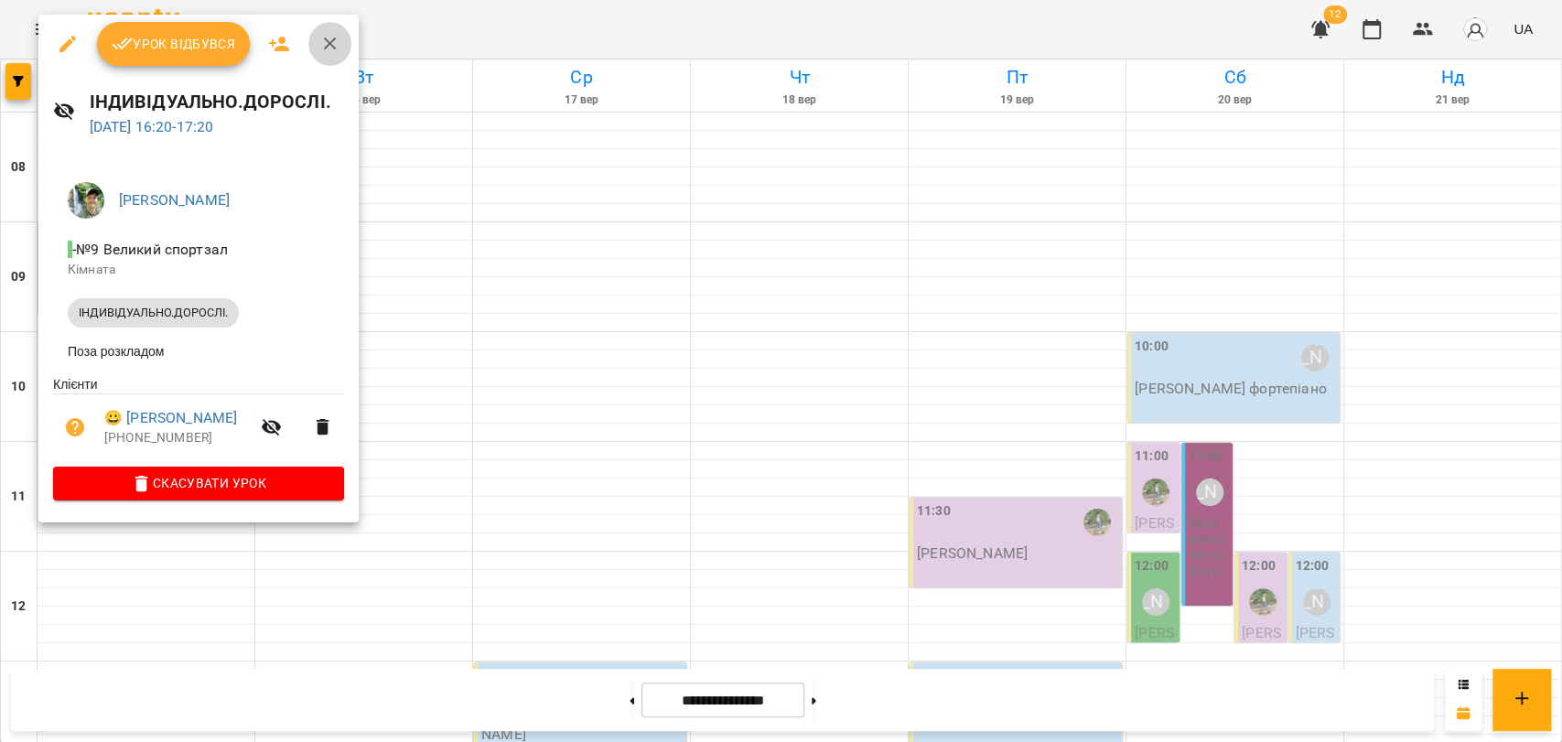
click at [335, 52] on icon "button" at bounding box center [330, 44] width 22 height 22
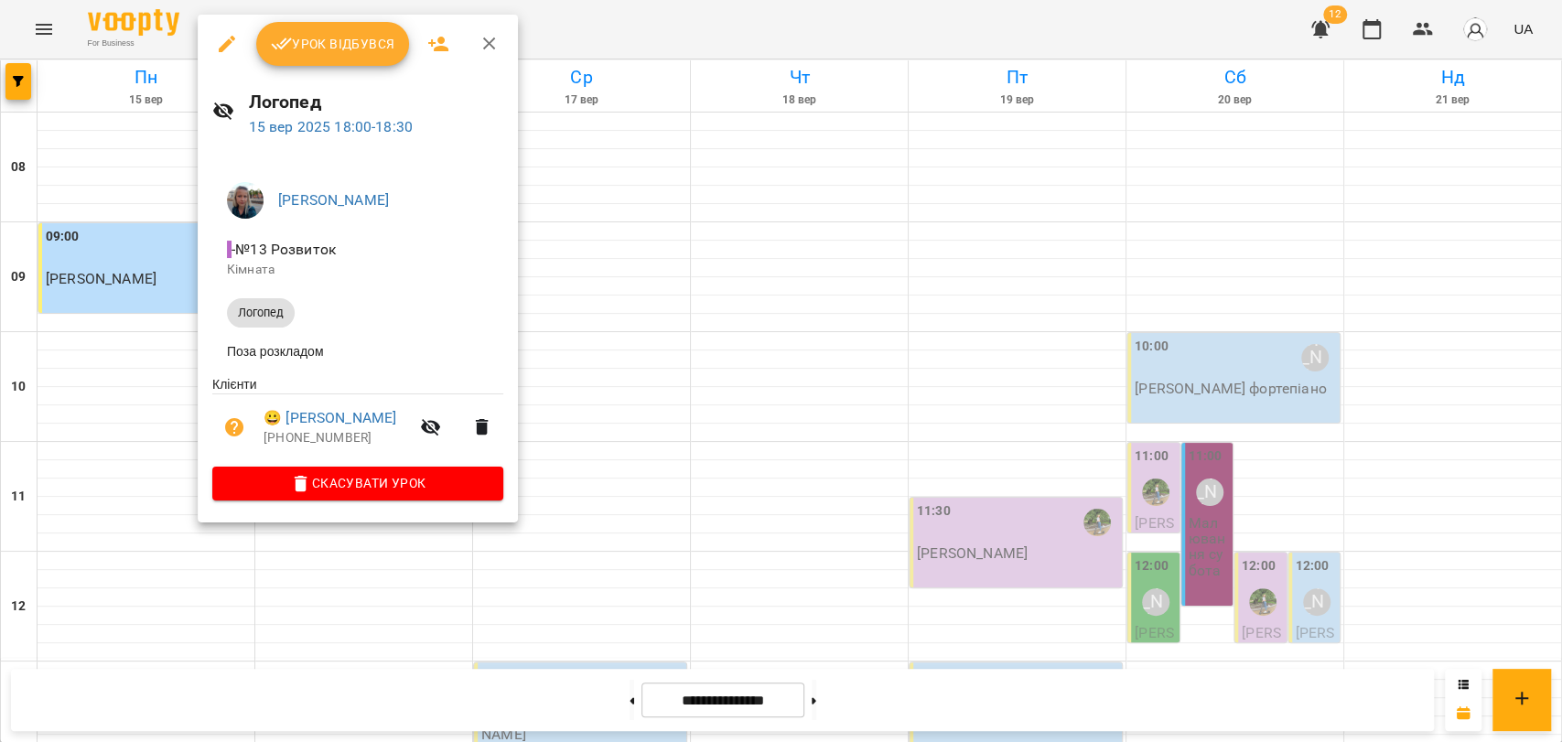
click at [172, 436] on div at bounding box center [781, 371] width 1562 height 742
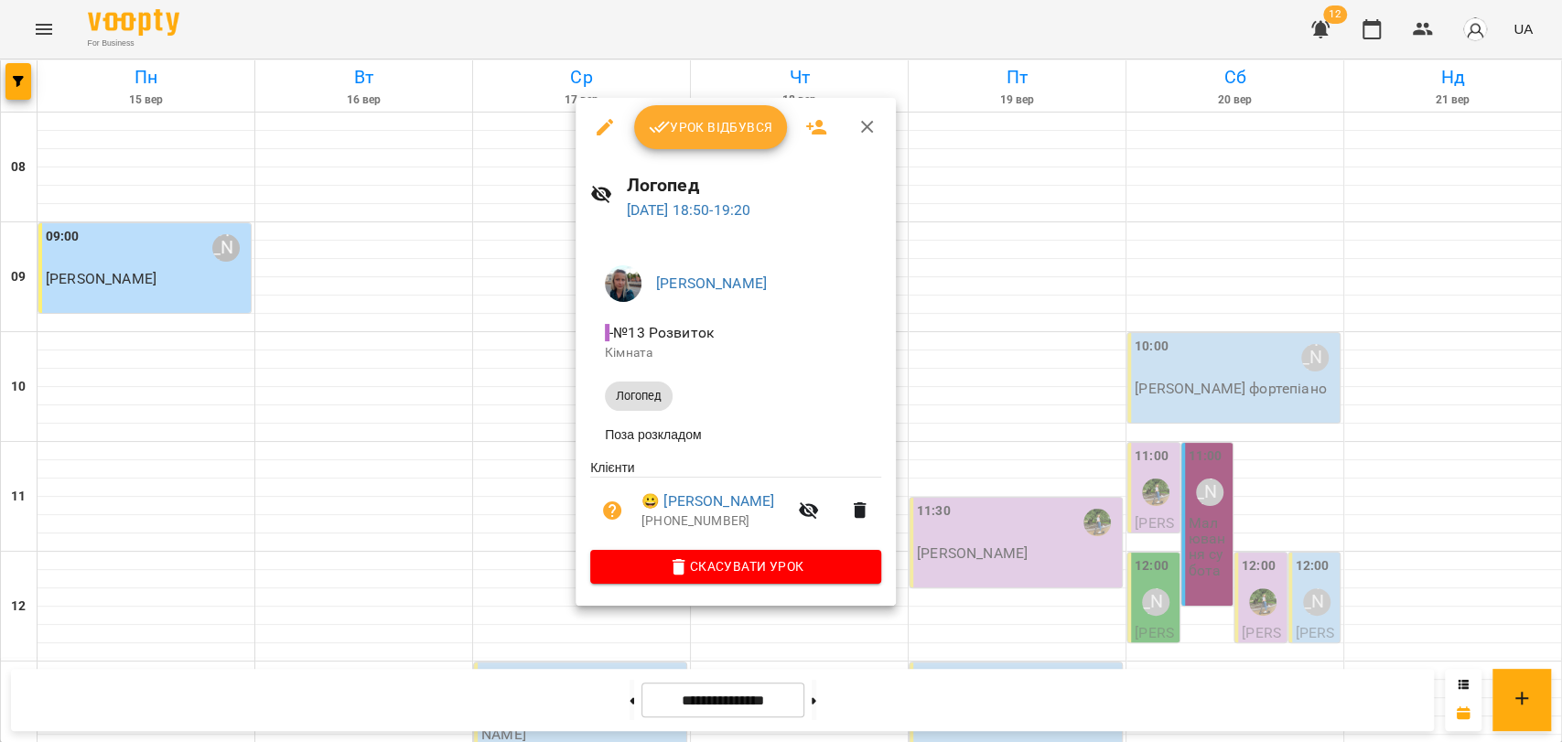
click at [320, 553] on div at bounding box center [781, 371] width 1562 height 742
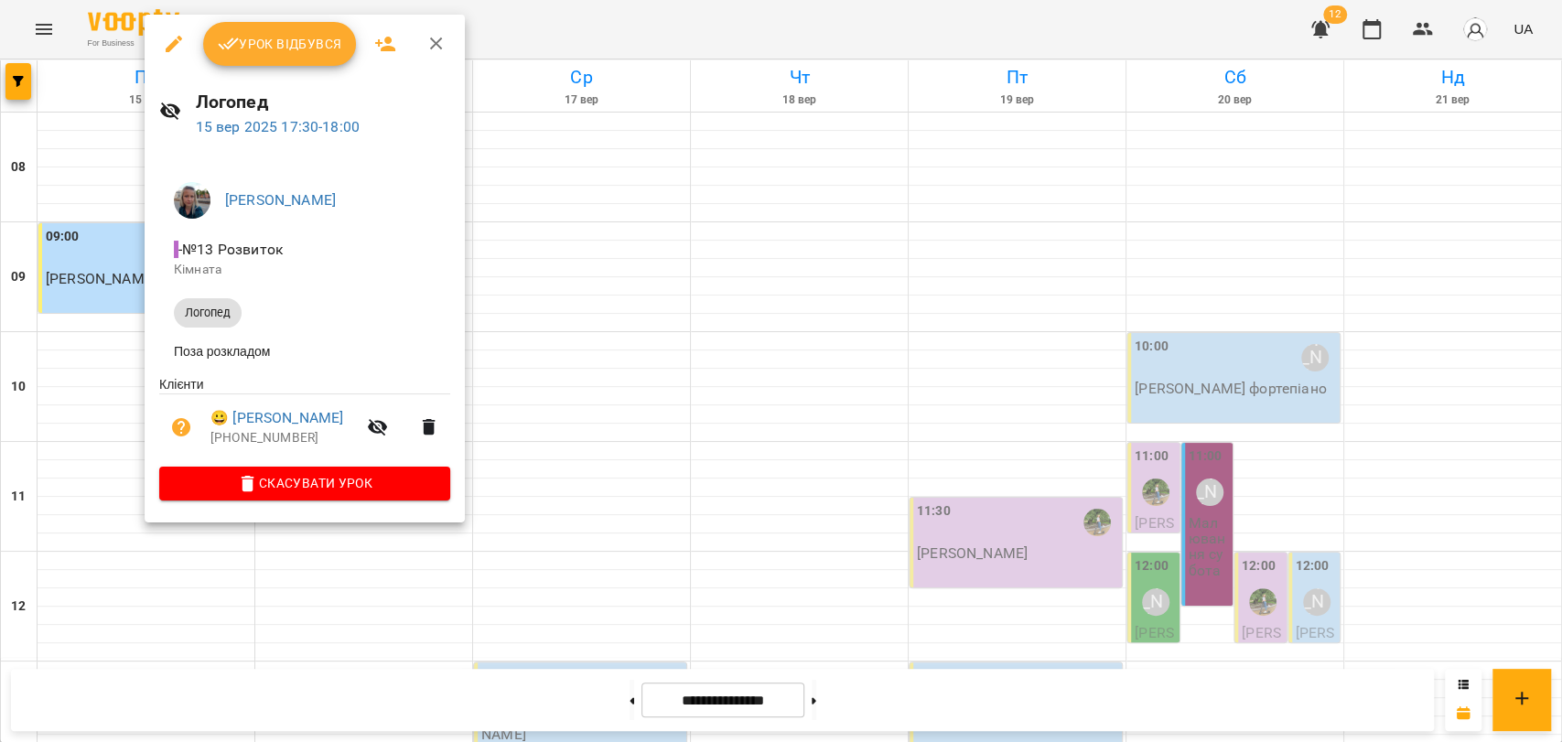
click at [139, 425] on div at bounding box center [781, 371] width 1562 height 742
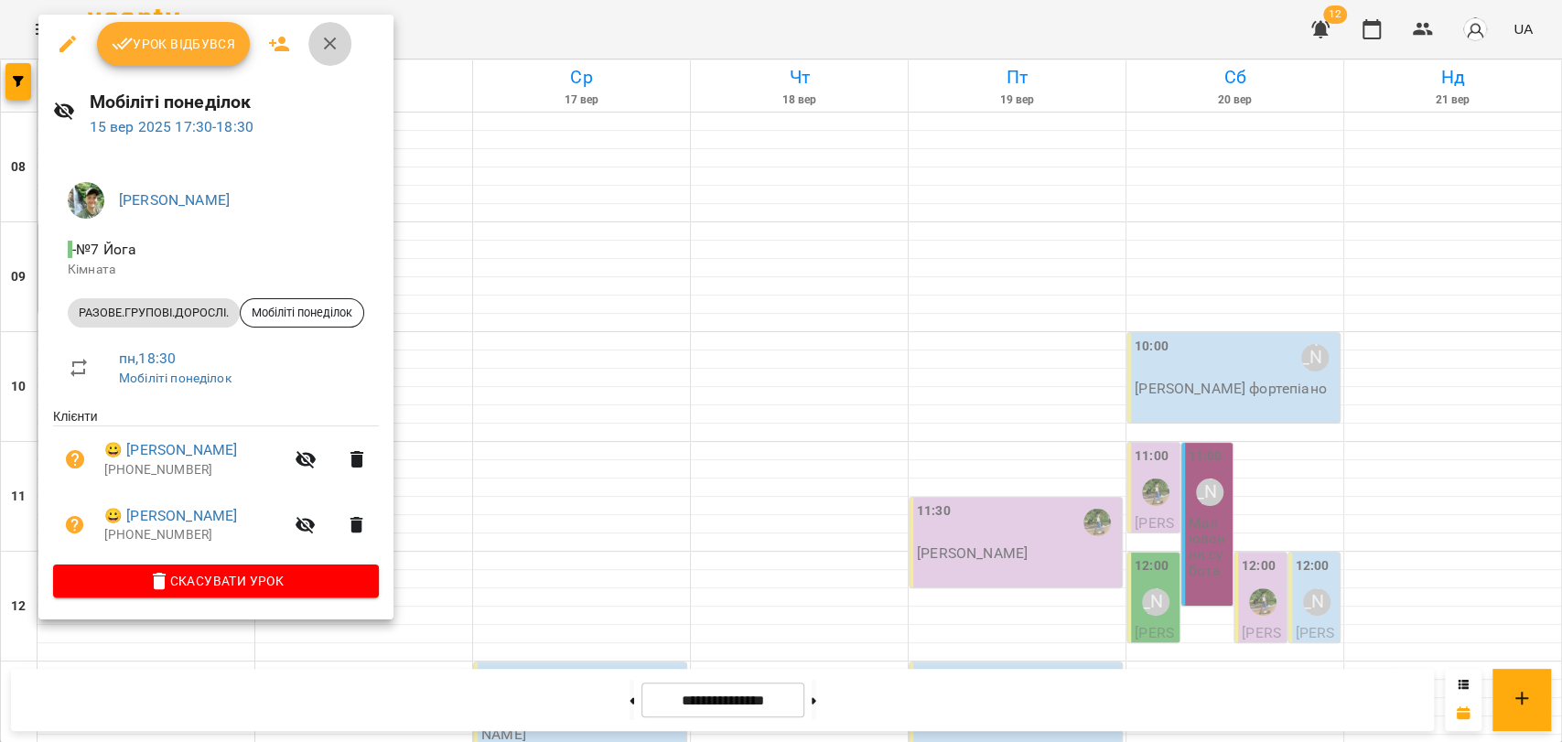
click at [333, 42] on icon "button" at bounding box center [330, 44] width 22 height 22
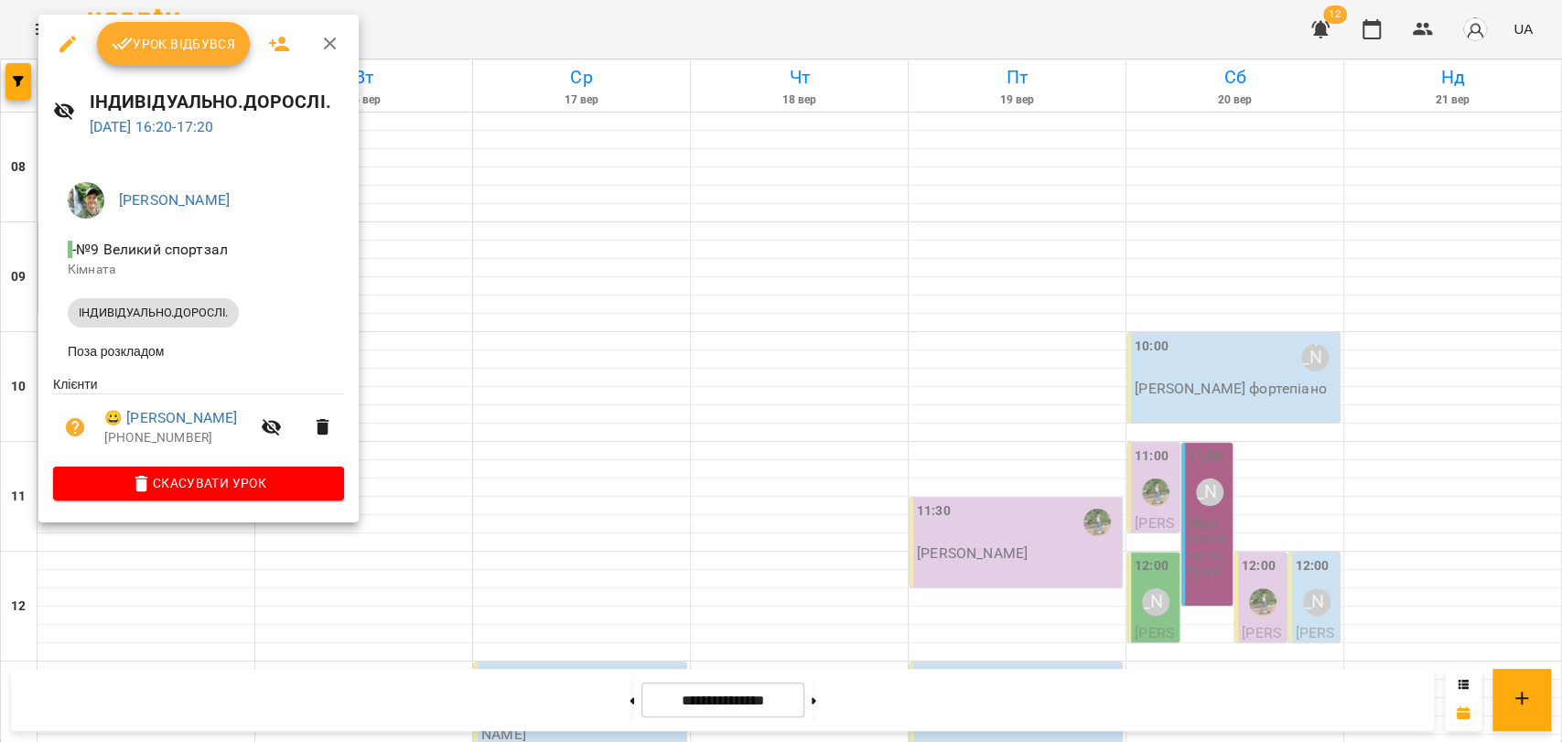
click at [176, 53] on span "Урок відбувся" at bounding box center [174, 44] width 124 height 22
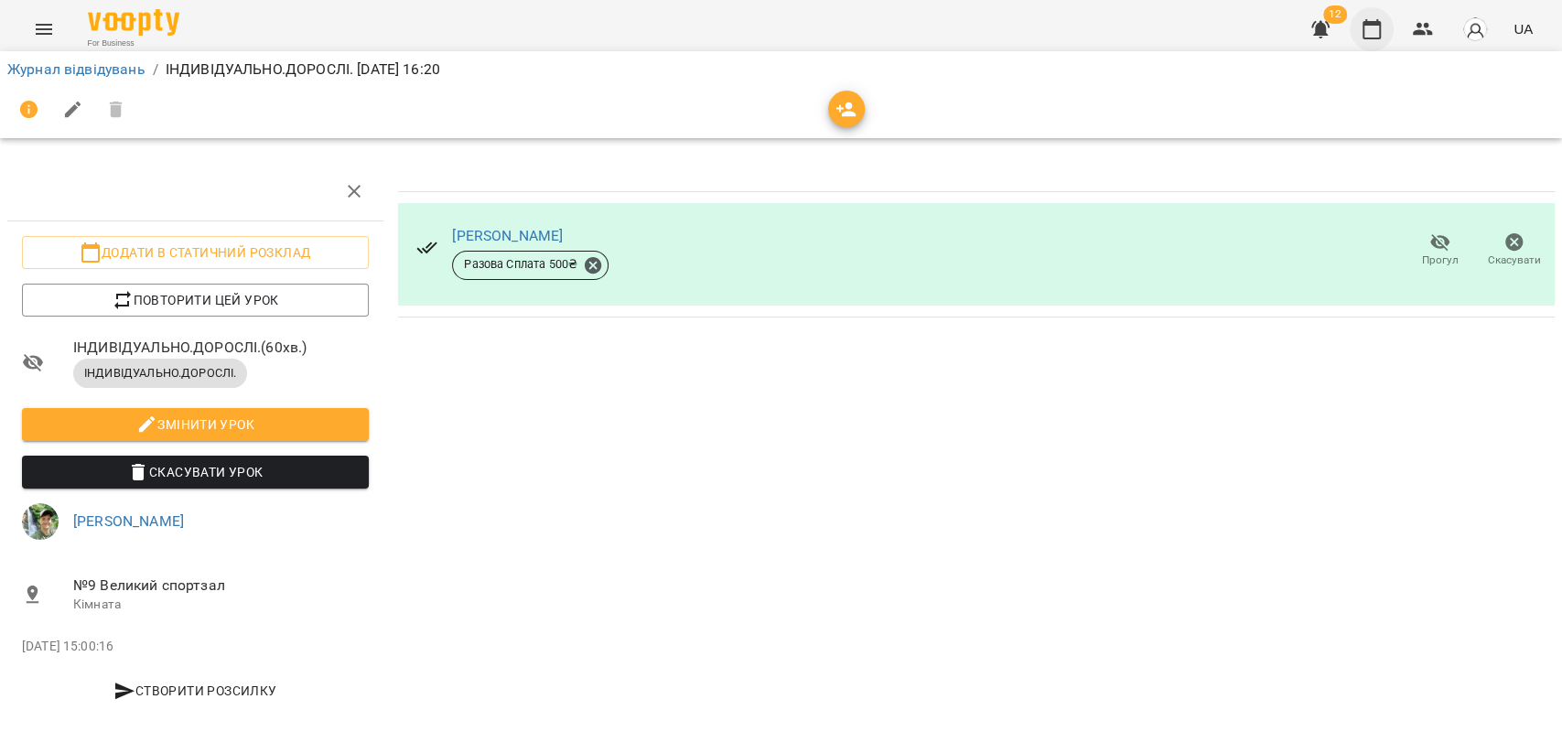
click at [1383, 33] on icon "button" at bounding box center [1372, 29] width 22 height 22
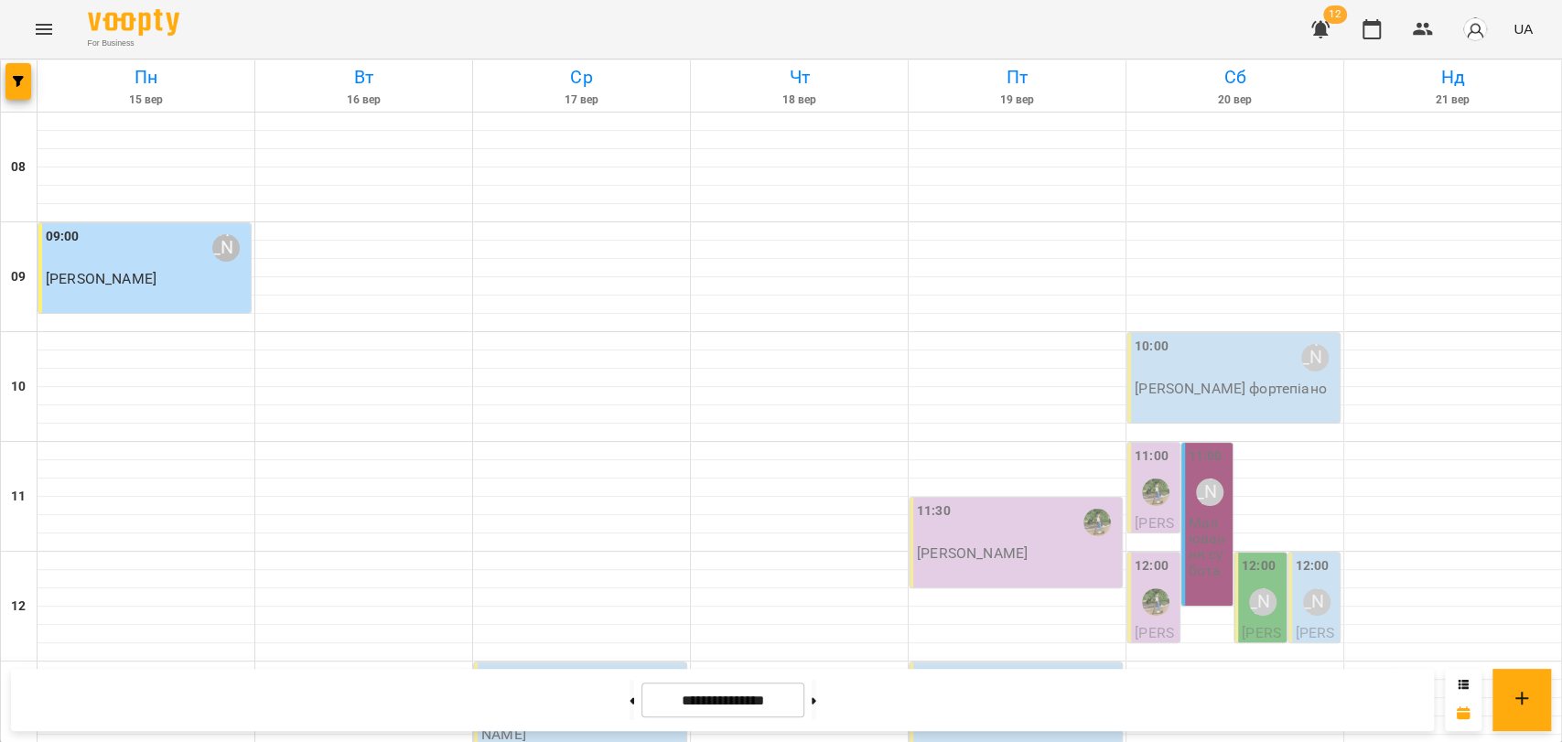
scroll to position [711, 0]
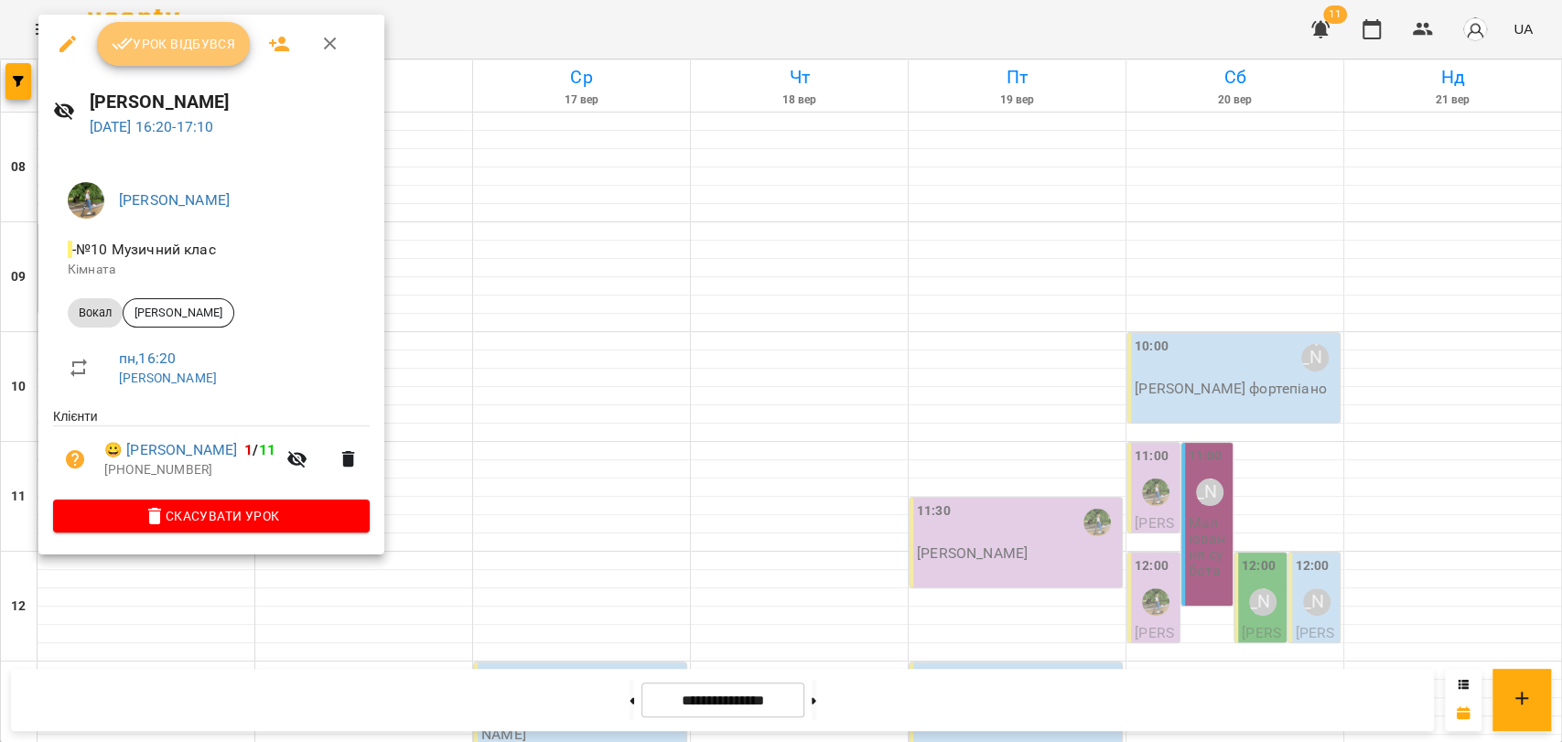
click at [205, 55] on button "Урок відбувся" at bounding box center [174, 44] width 154 height 44
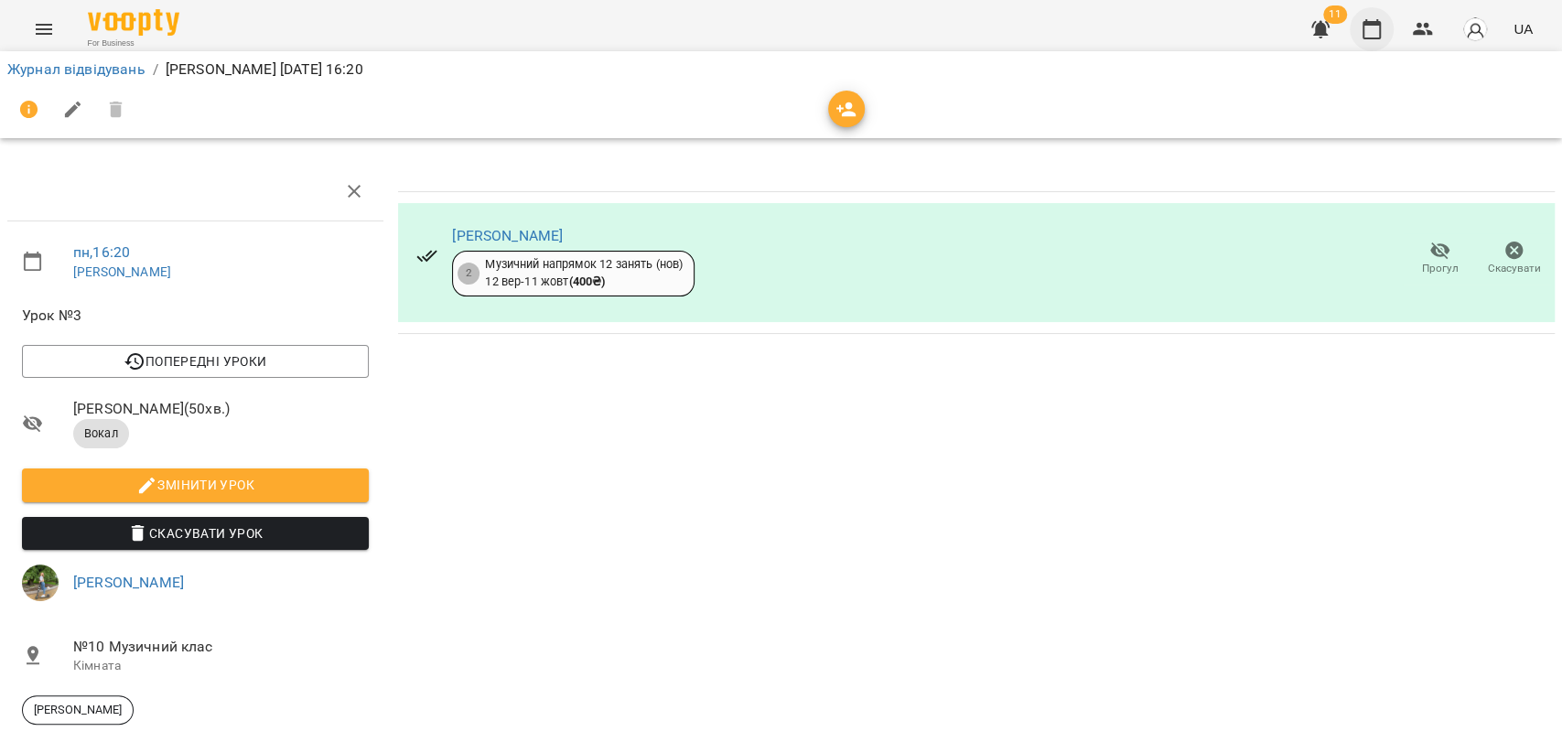
click at [1379, 34] on icon "button" at bounding box center [1372, 29] width 22 height 22
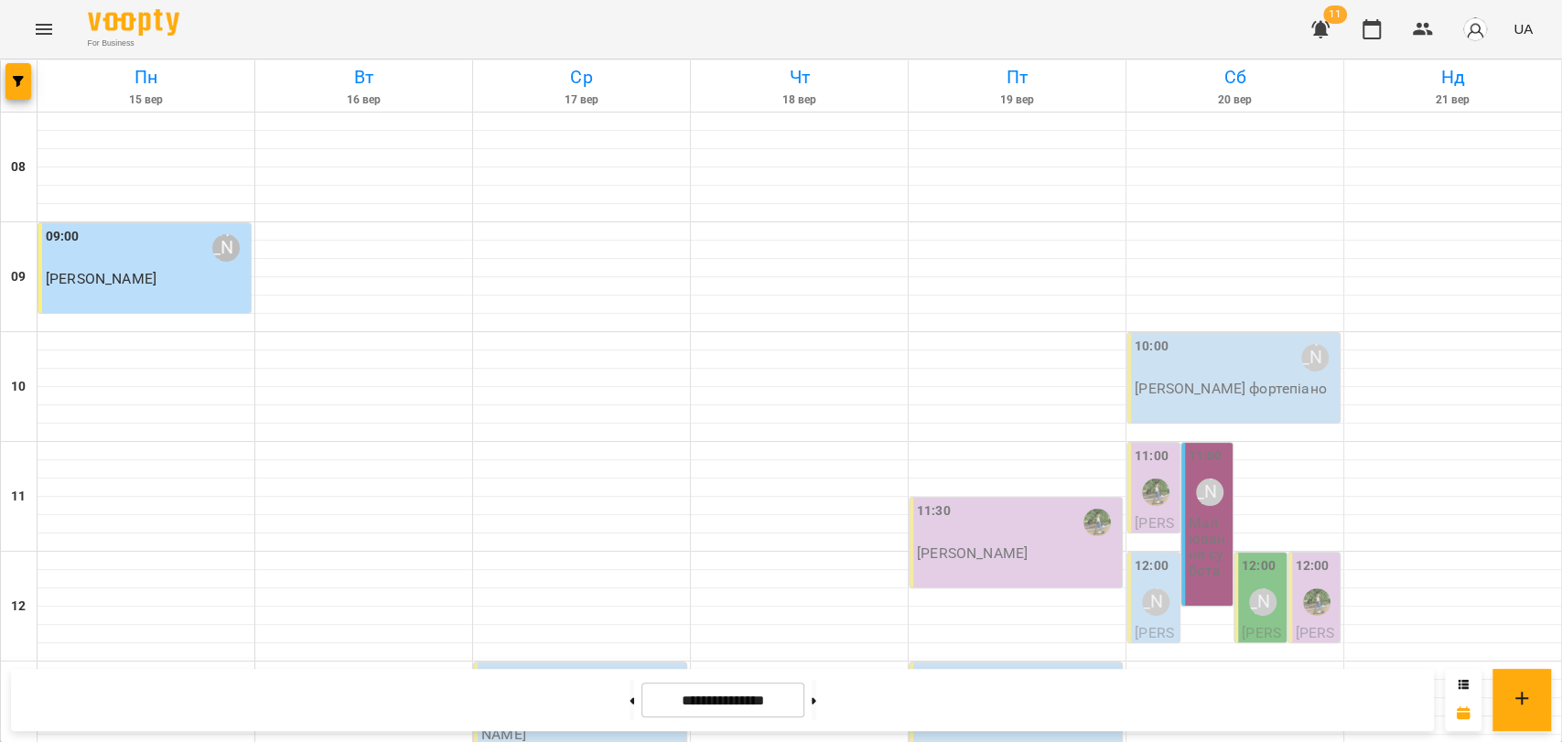
scroll to position [771, 0]
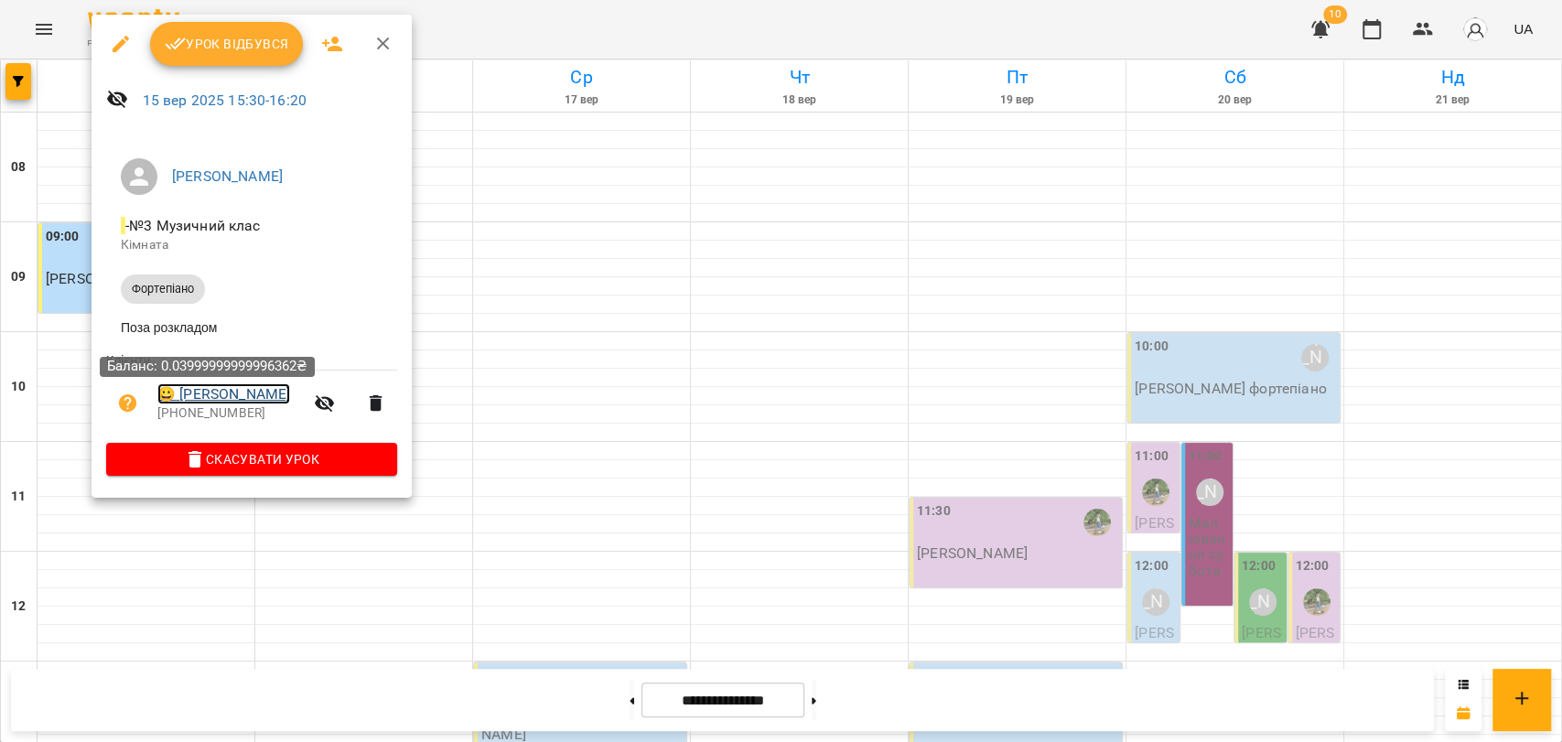
click at [245, 405] on link "😀 [PERSON_NAME]" at bounding box center [223, 394] width 133 height 22
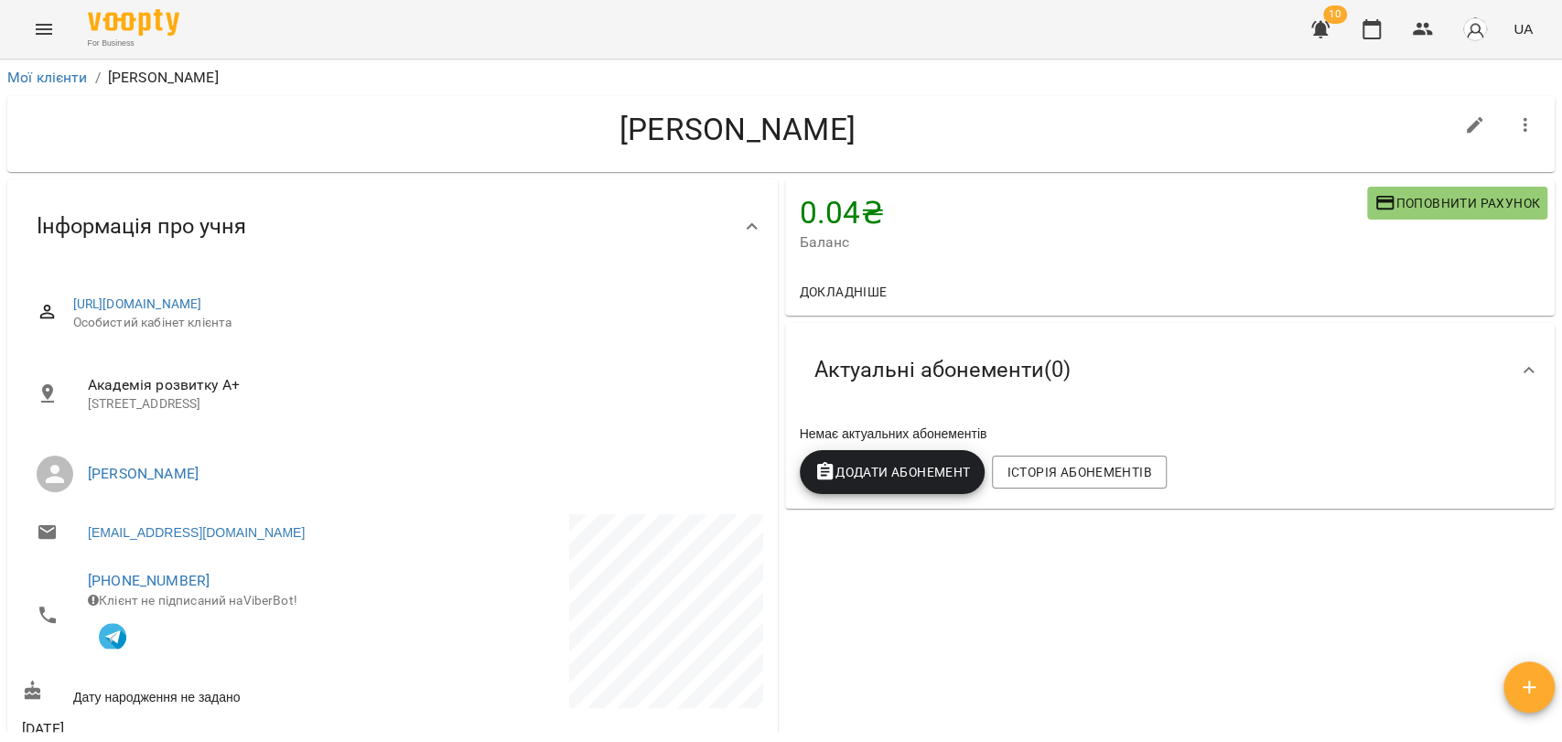
click at [1450, 210] on span "Поповнити рахунок" at bounding box center [1457, 203] width 166 height 22
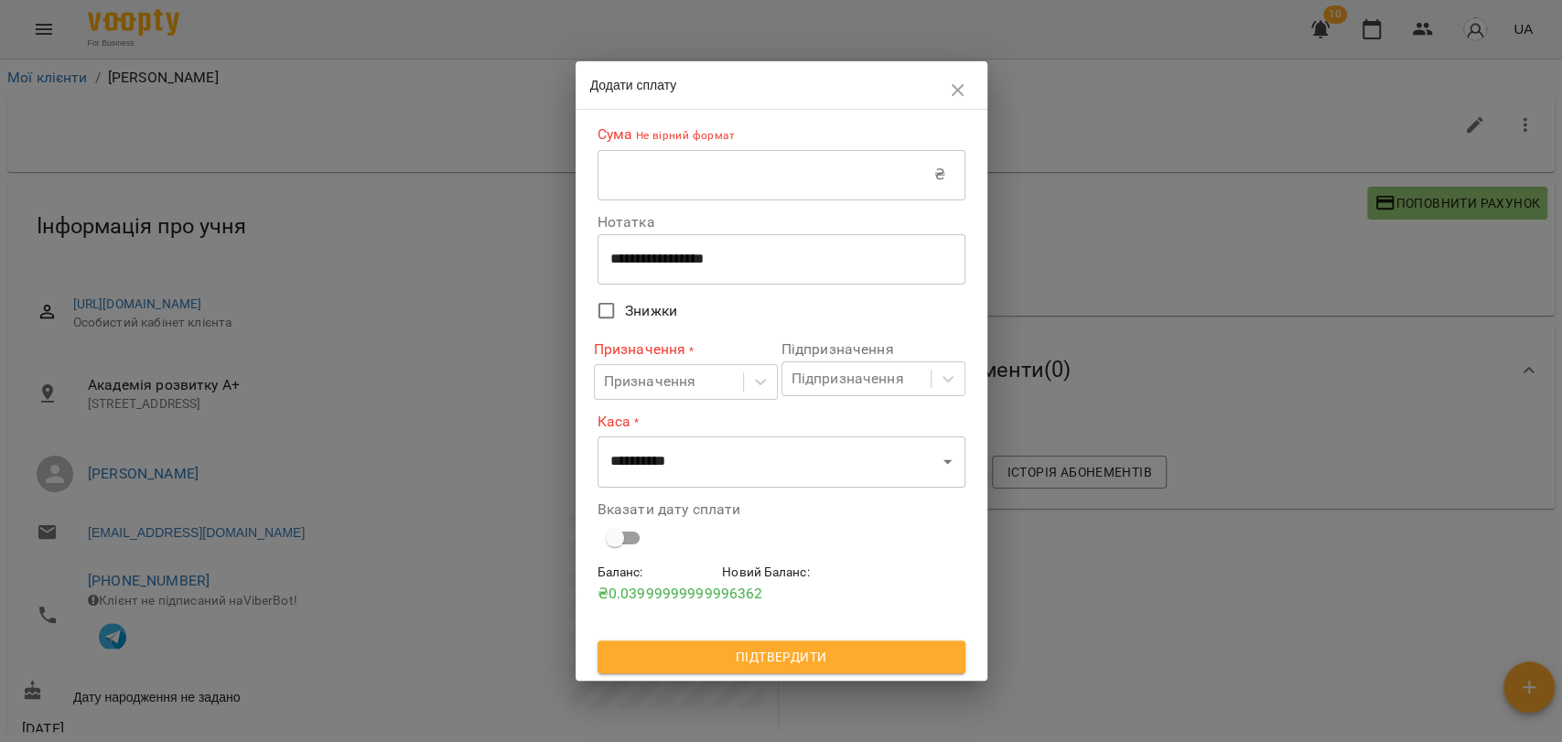
click at [720, 177] on input "text" at bounding box center [766, 174] width 337 height 51
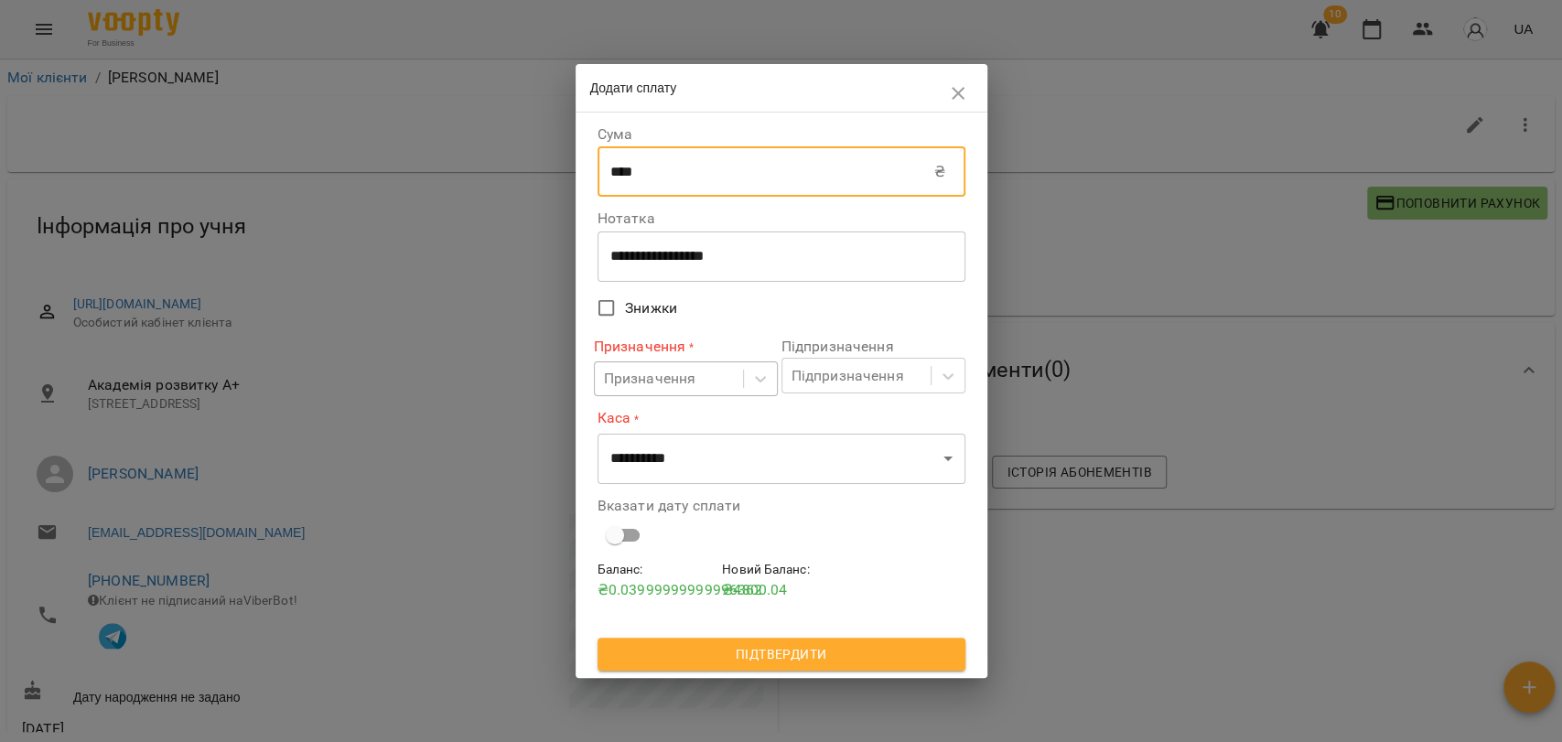
type input "****"
click at [720, 383] on div "Призначення" at bounding box center [669, 379] width 148 height 34
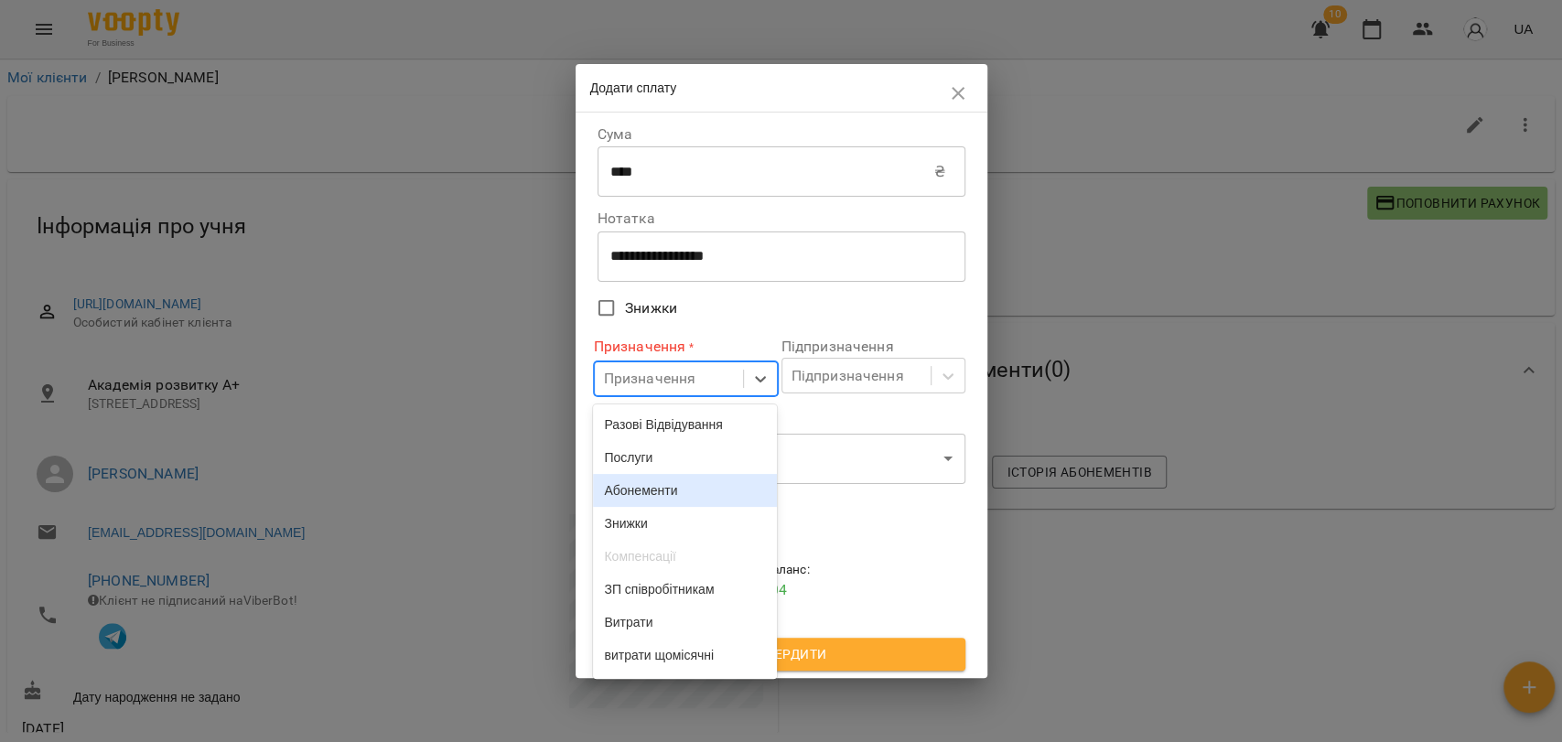
click at [680, 489] on div "Абонементи" at bounding box center [685, 490] width 184 height 33
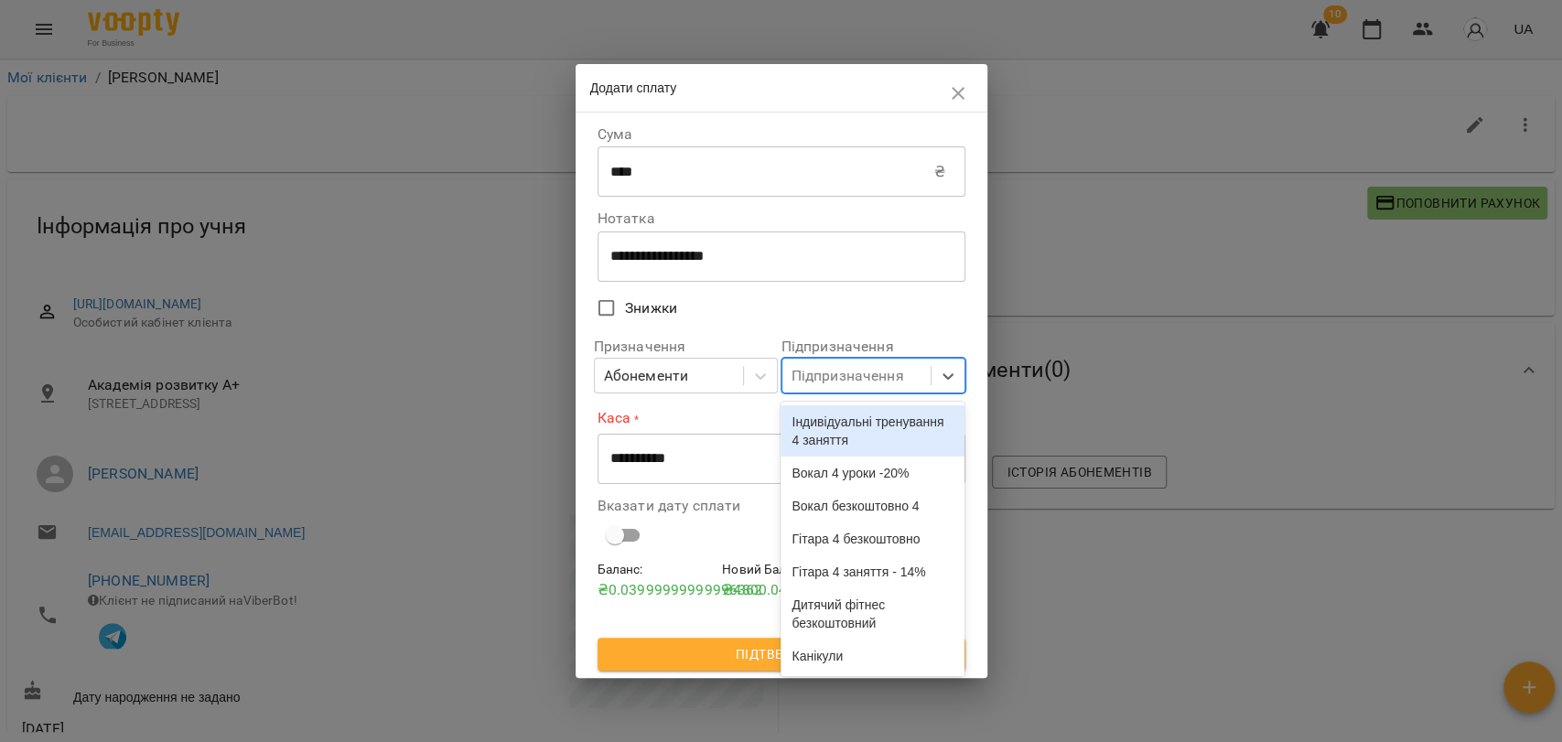
click at [868, 371] on div "Підпризначення" at bounding box center [848, 376] width 113 height 22
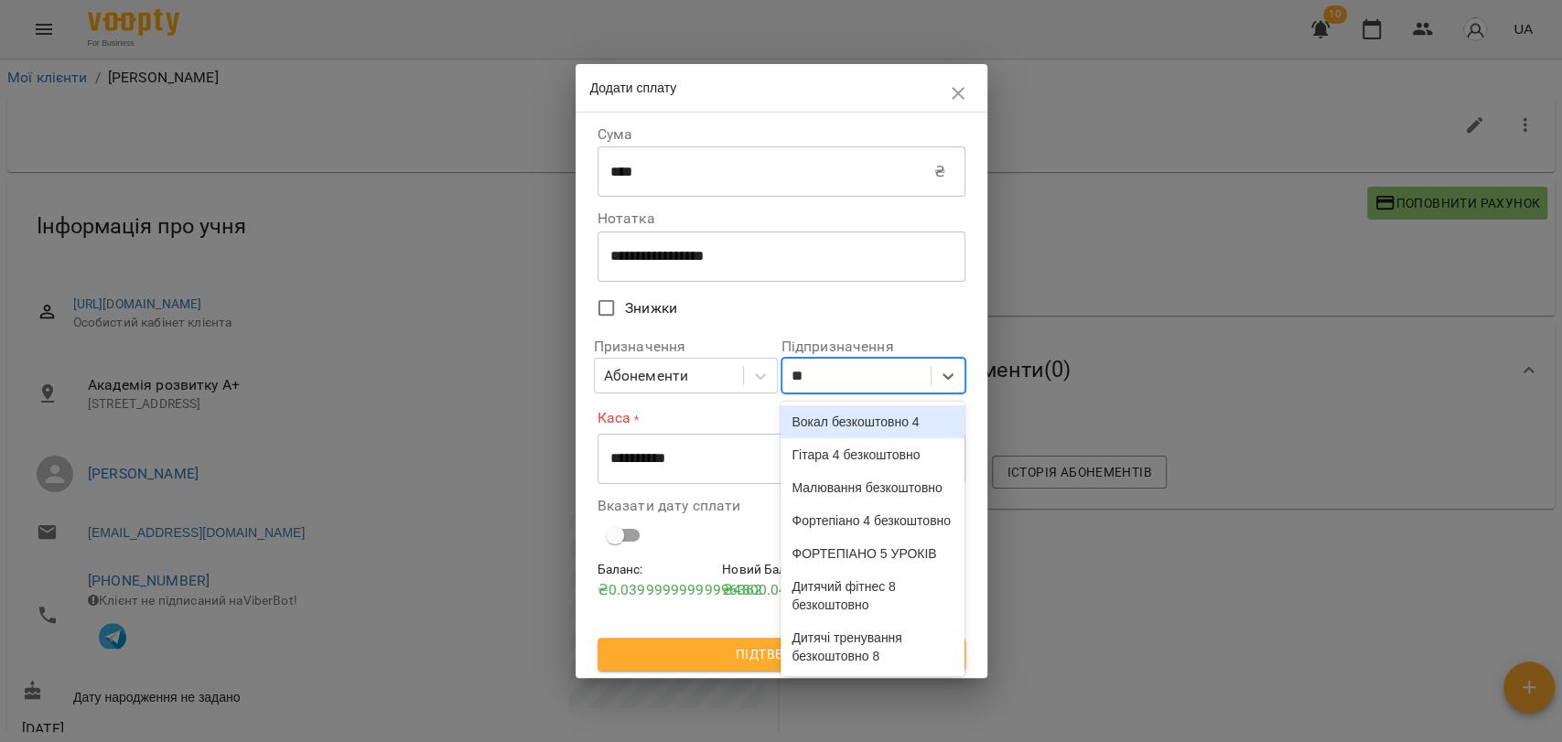
type input "***"
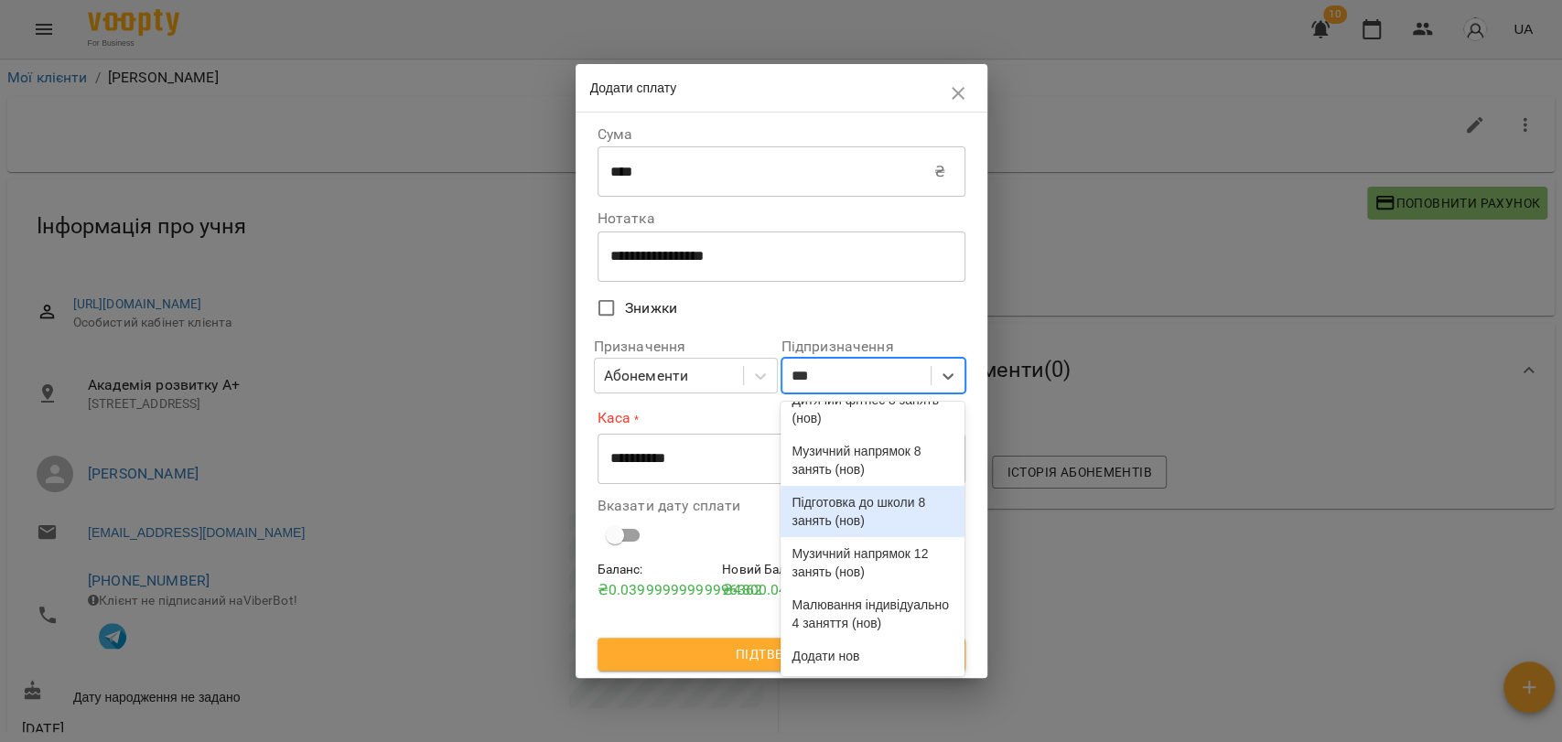
scroll to position [338, 0]
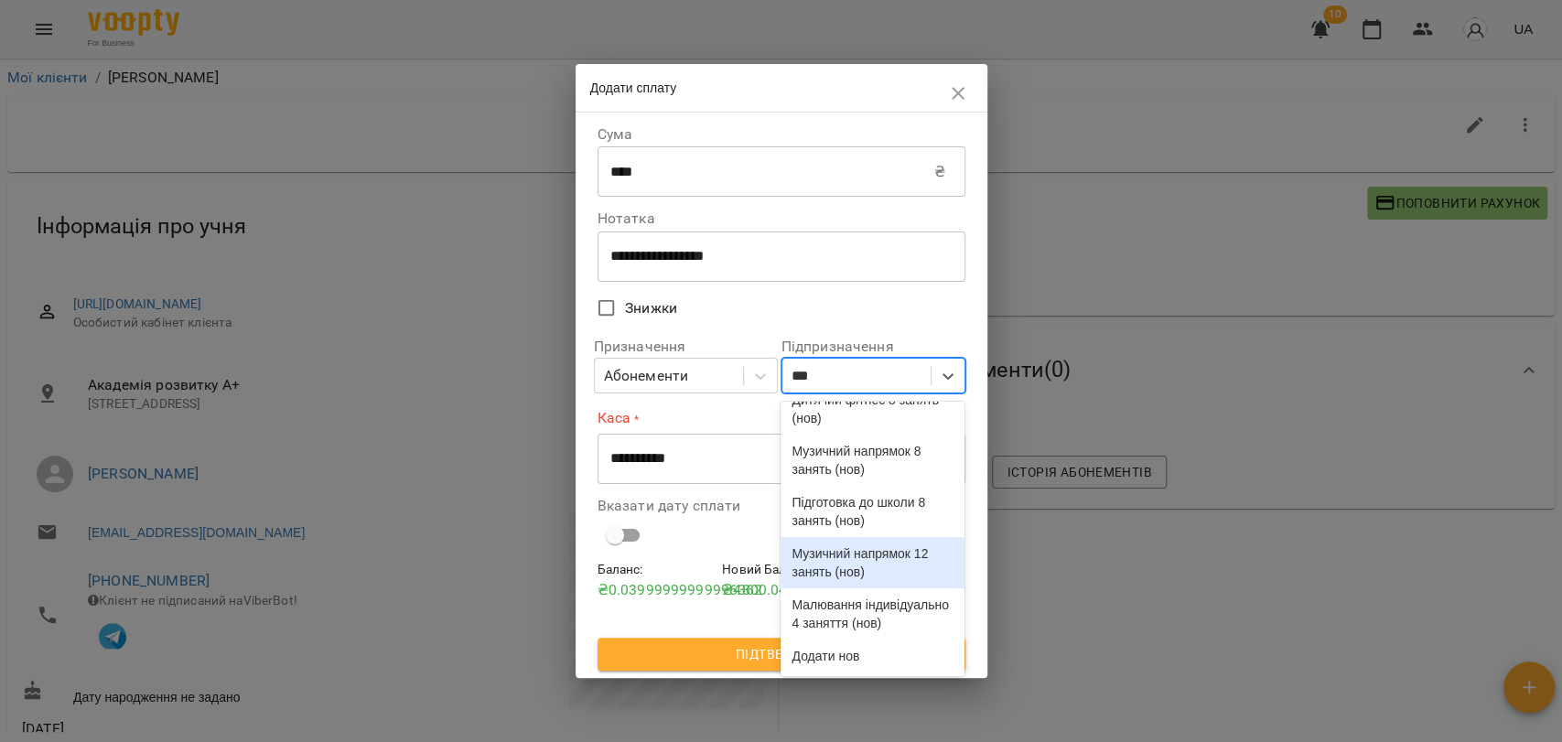
click at [869, 537] on div "Музичний напрямок 12 занять (нов)" at bounding box center [873, 562] width 184 height 51
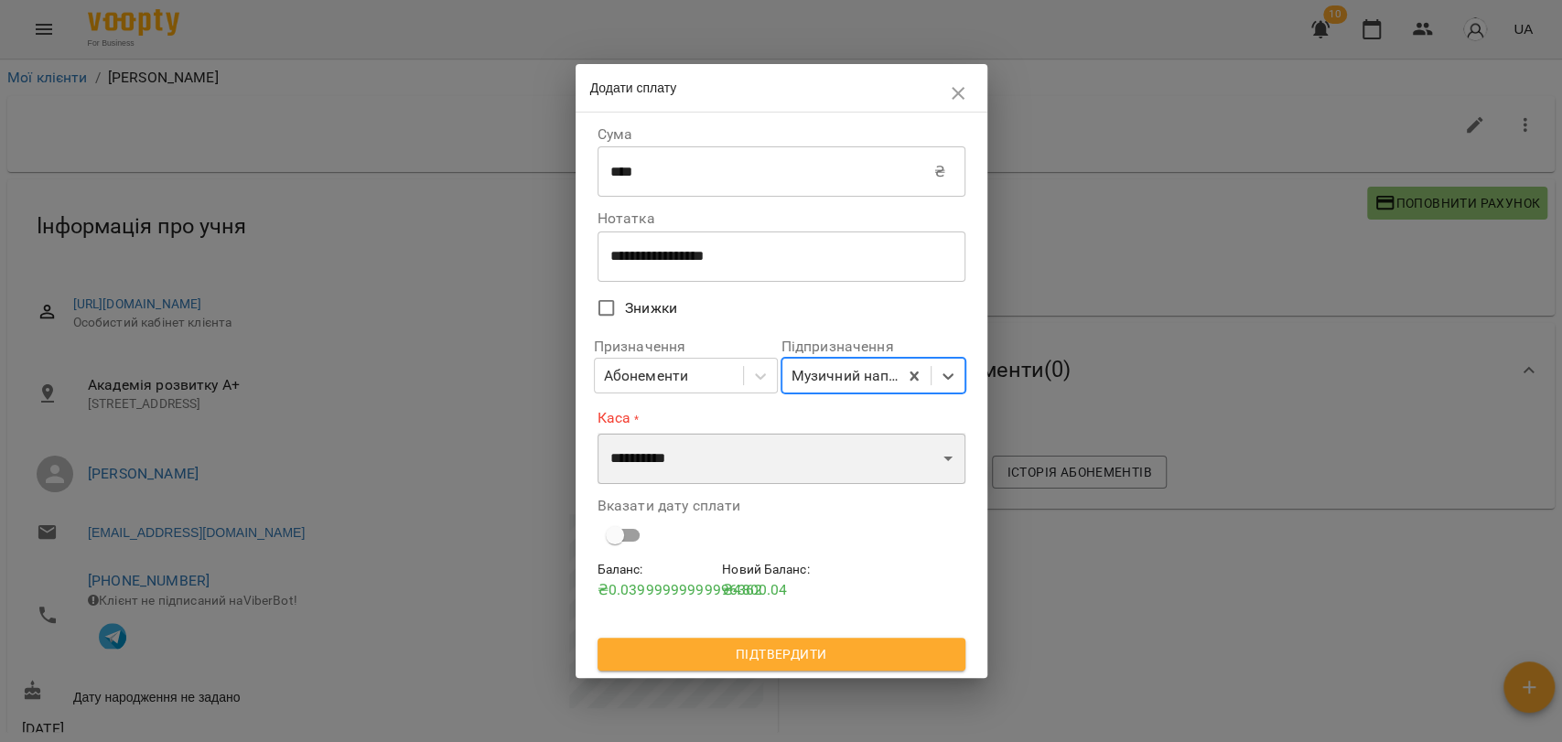
click at [765, 459] on select "**********" at bounding box center [782, 458] width 368 height 51
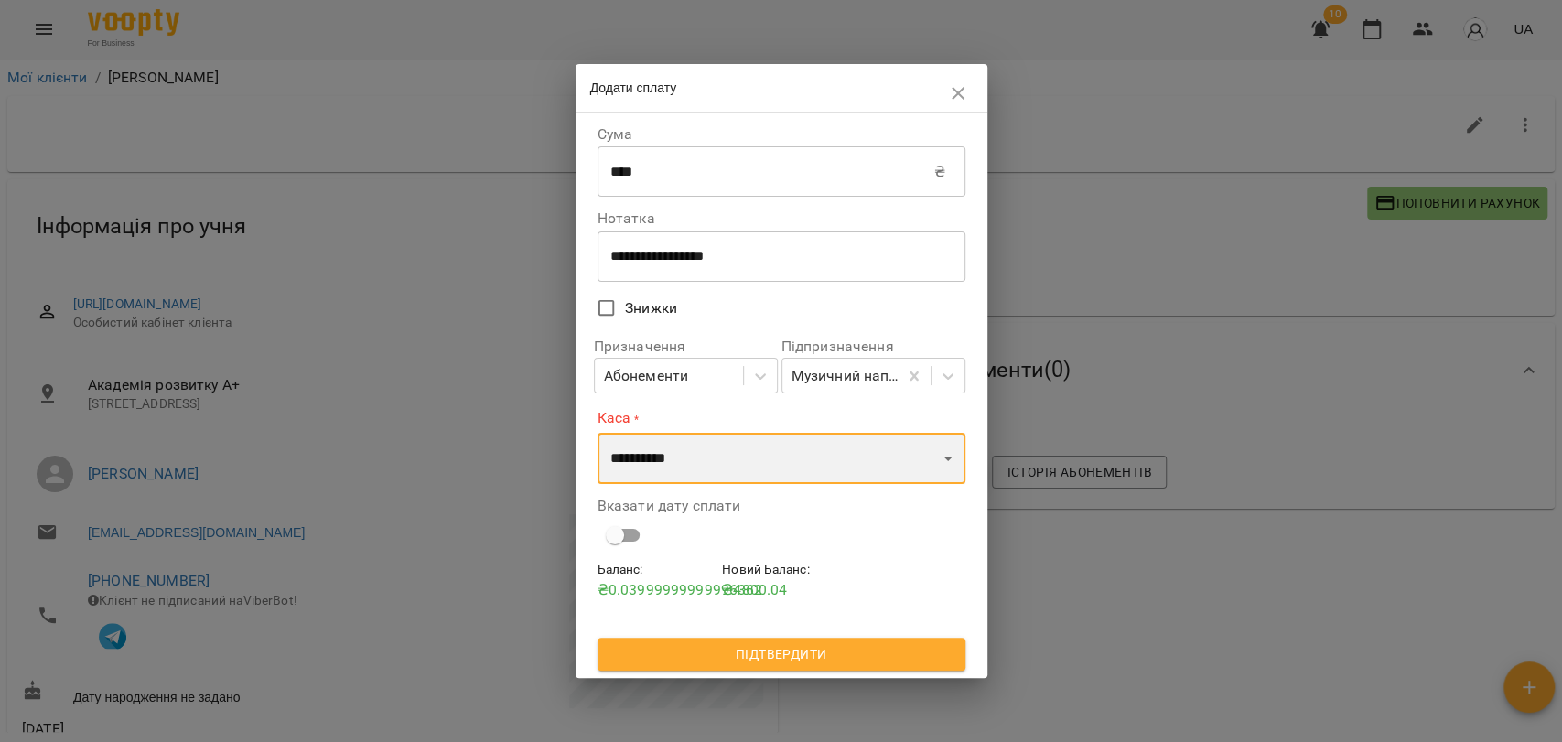
select select "****"
click at [598, 433] on select "**********" at bounding box center [782, 458] width 368 height 51
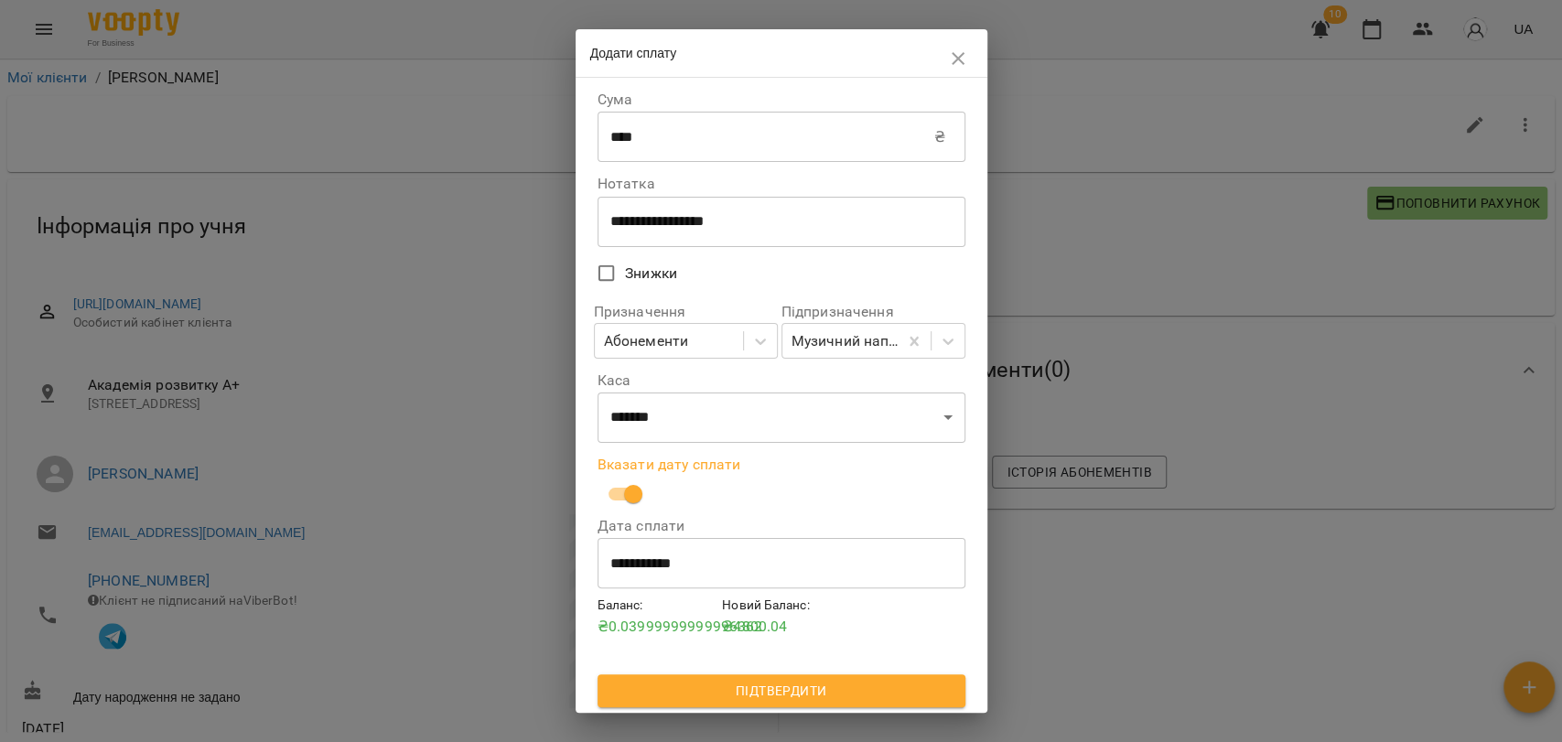
click at [747, 687] on span "Підтвердити" at bounding box center [781, 691] width 339 height 22
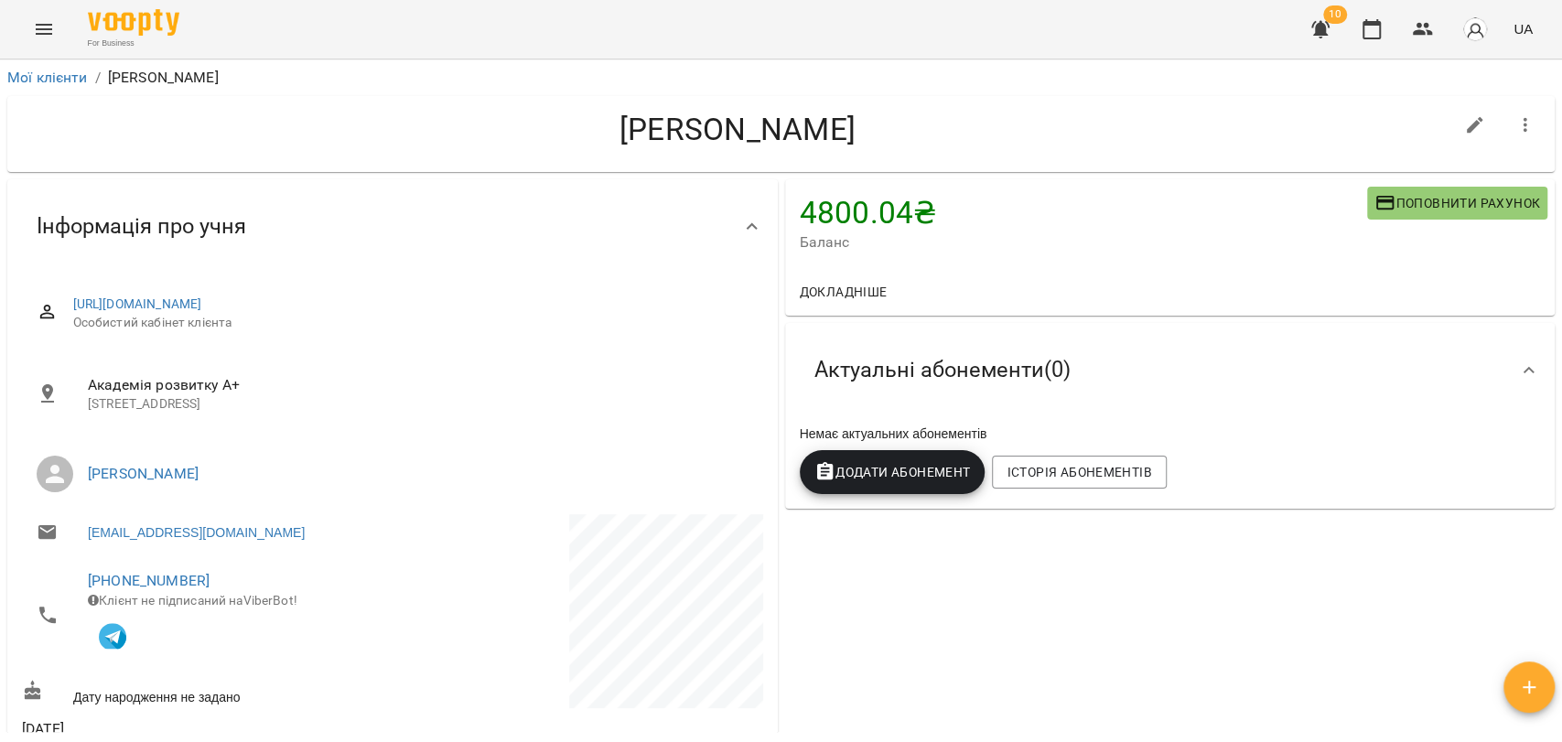
click at [870, 471] on span "Додати Абонемент" at bounding box center [892, 472] width 156 height 22
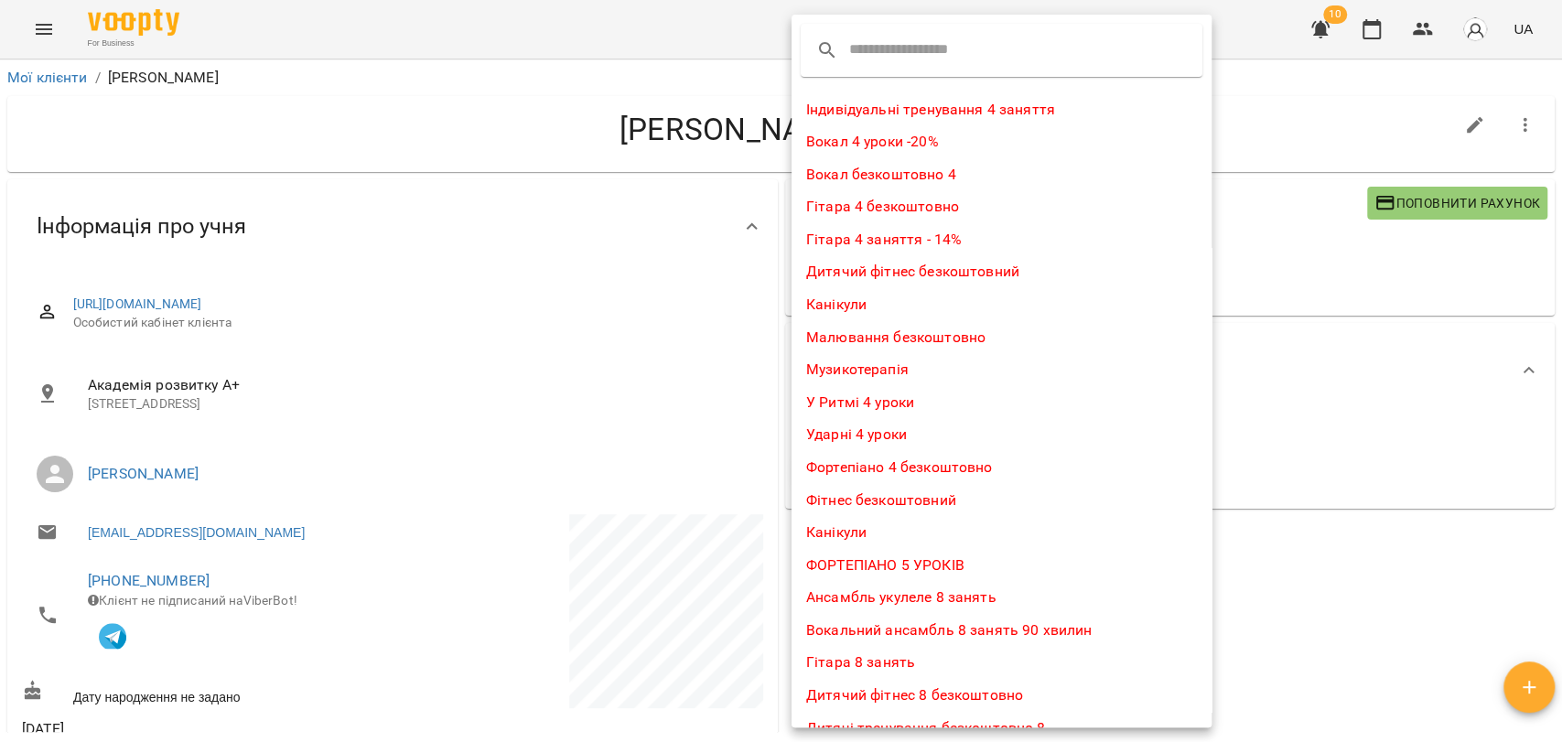
click at [894, 47] on input "text" at bounding box center [921, 50] width 145 height 29
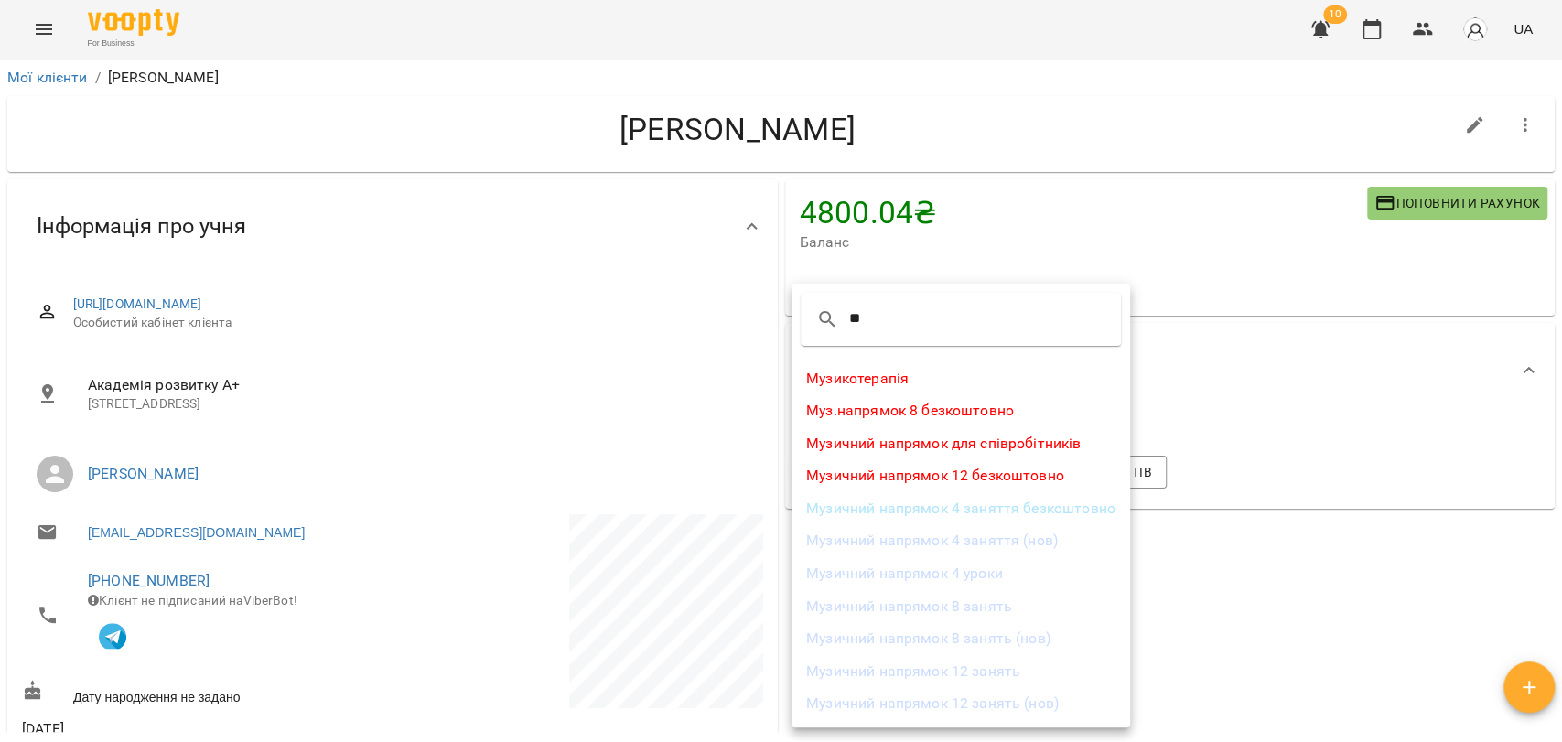
type input "**"
click at [1018, 706] on li "Музичний напрямок 12 занять (нов)" at bounding box center [961, 703] width 339 height 33
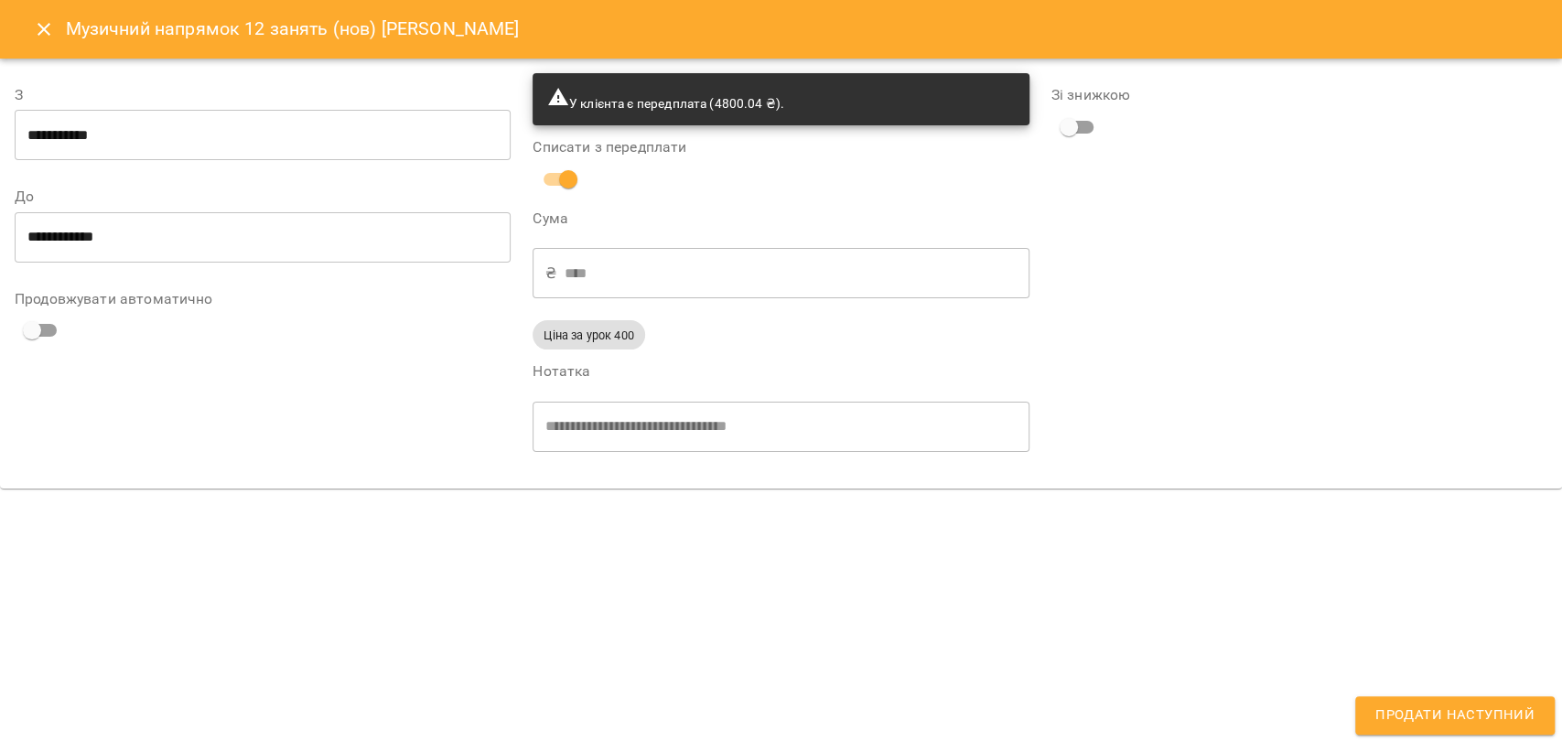
click at [1456, 717] on span "Продати наступний" at bounding box center [1454, 716] width 159 height 24
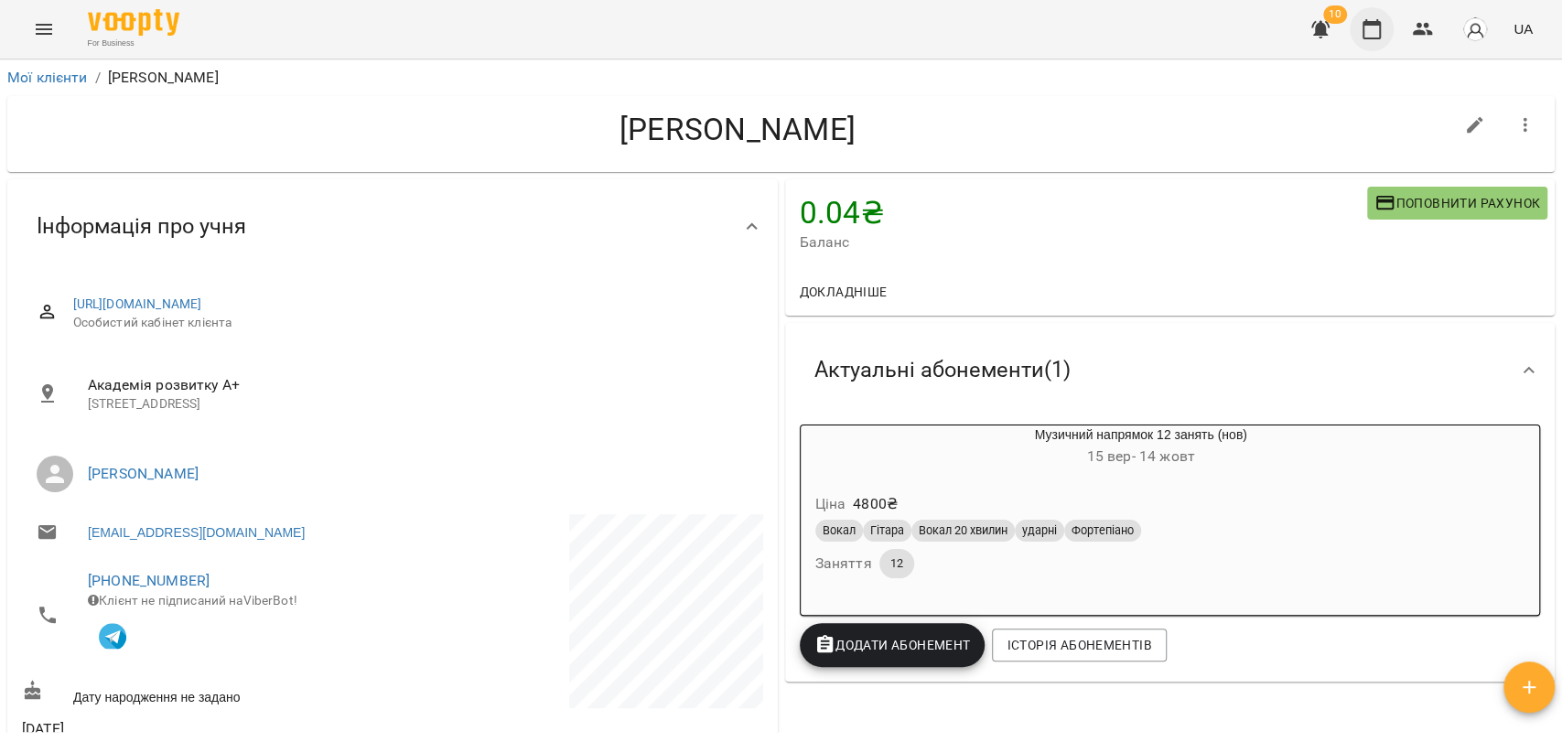
click at [1378, 33] on icon "button" at bounding box center [1372, 29] width 22 height 22
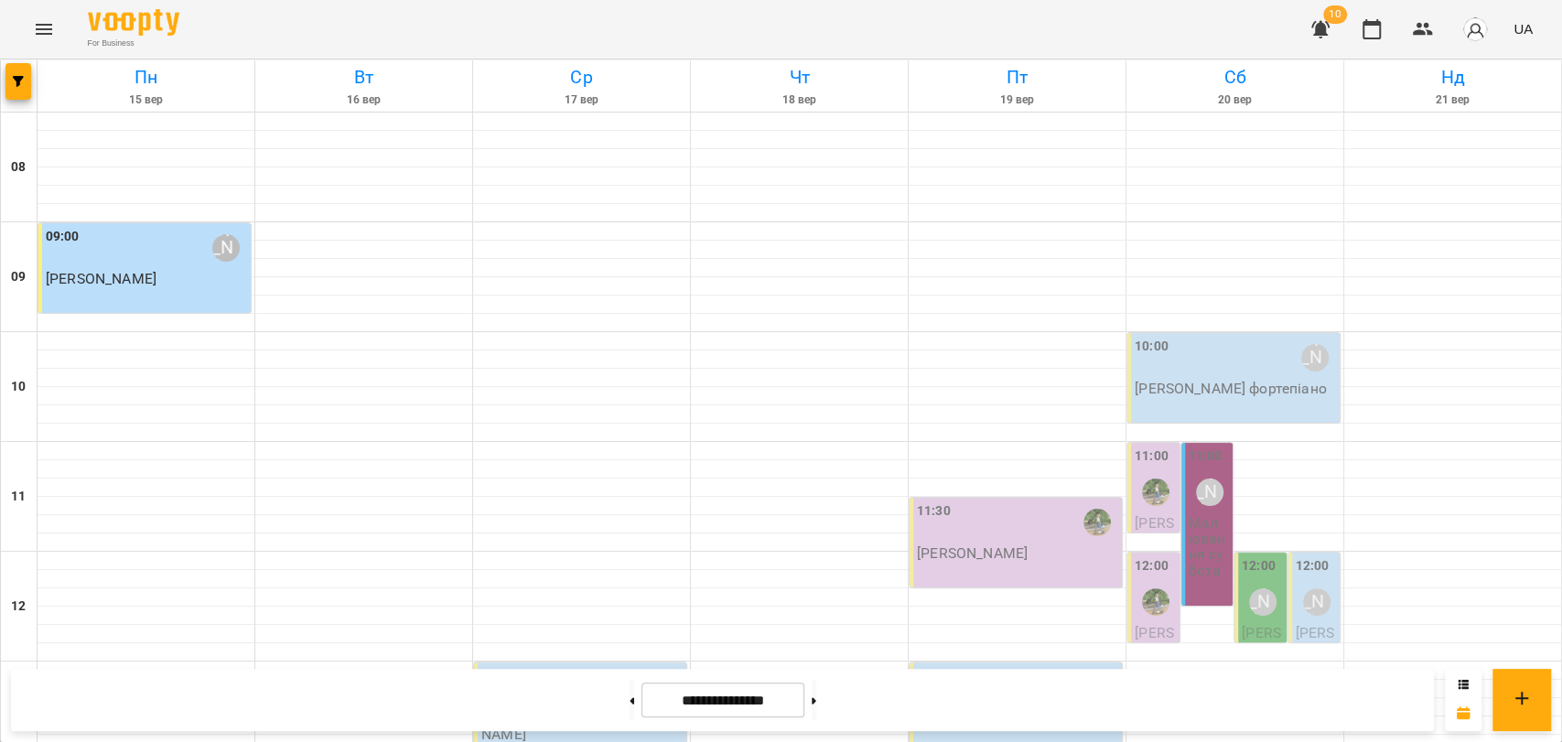
scroll to position [711, 0]
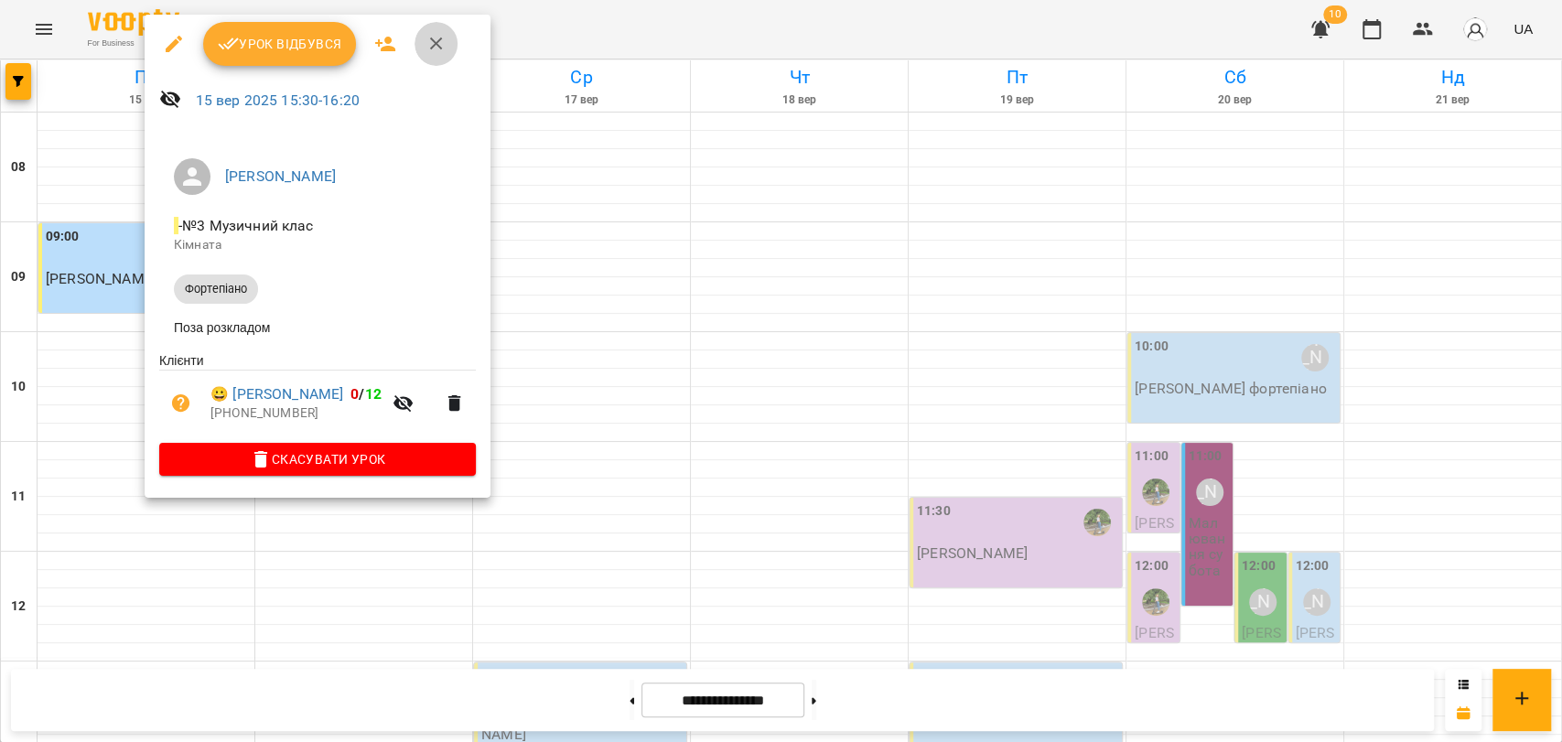
click at [426, 47] on icon "button" at bounding box center [437, 44] width 22 height 22
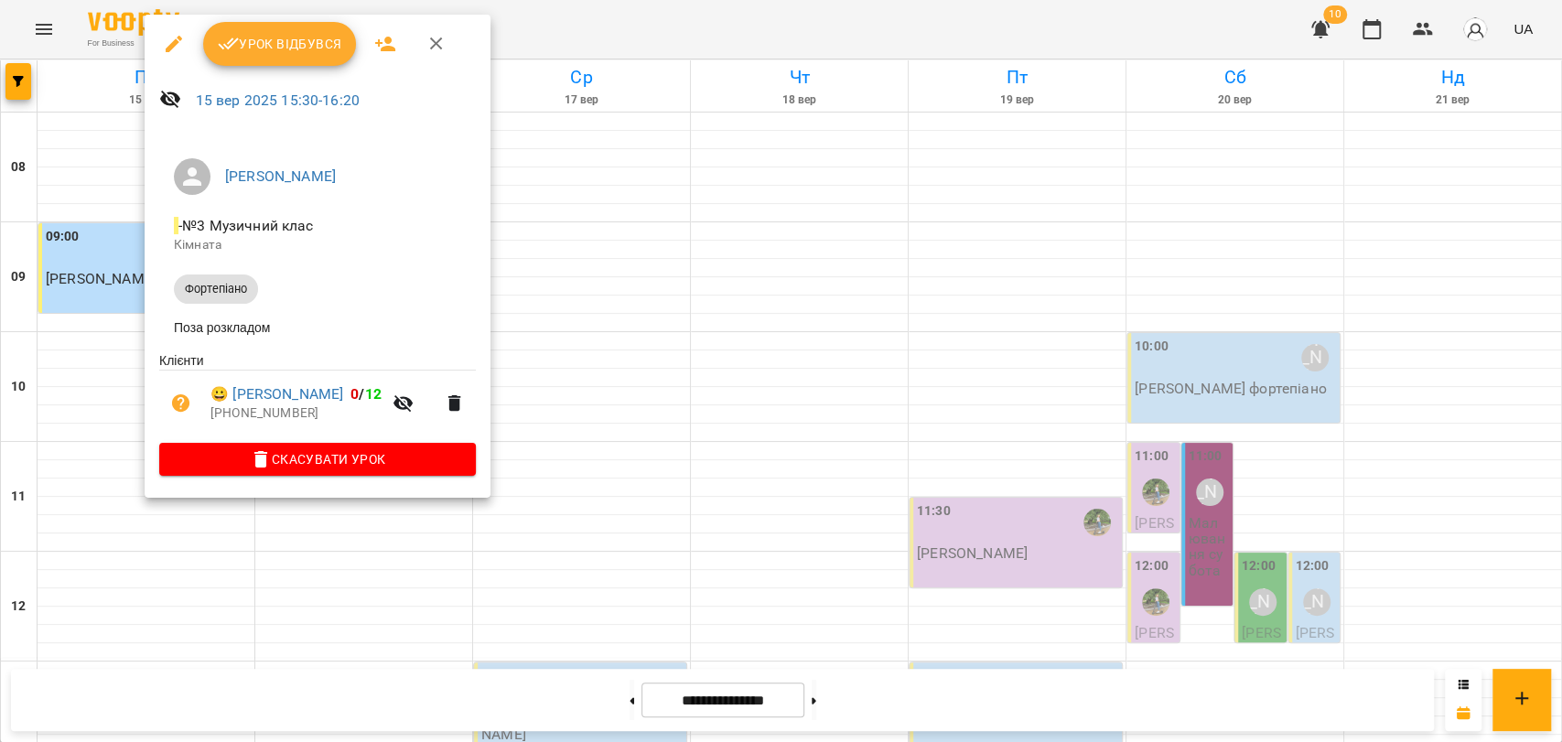
click at [224, 46] on icon "button" at bounding box center [228, 44] width 21 height 12
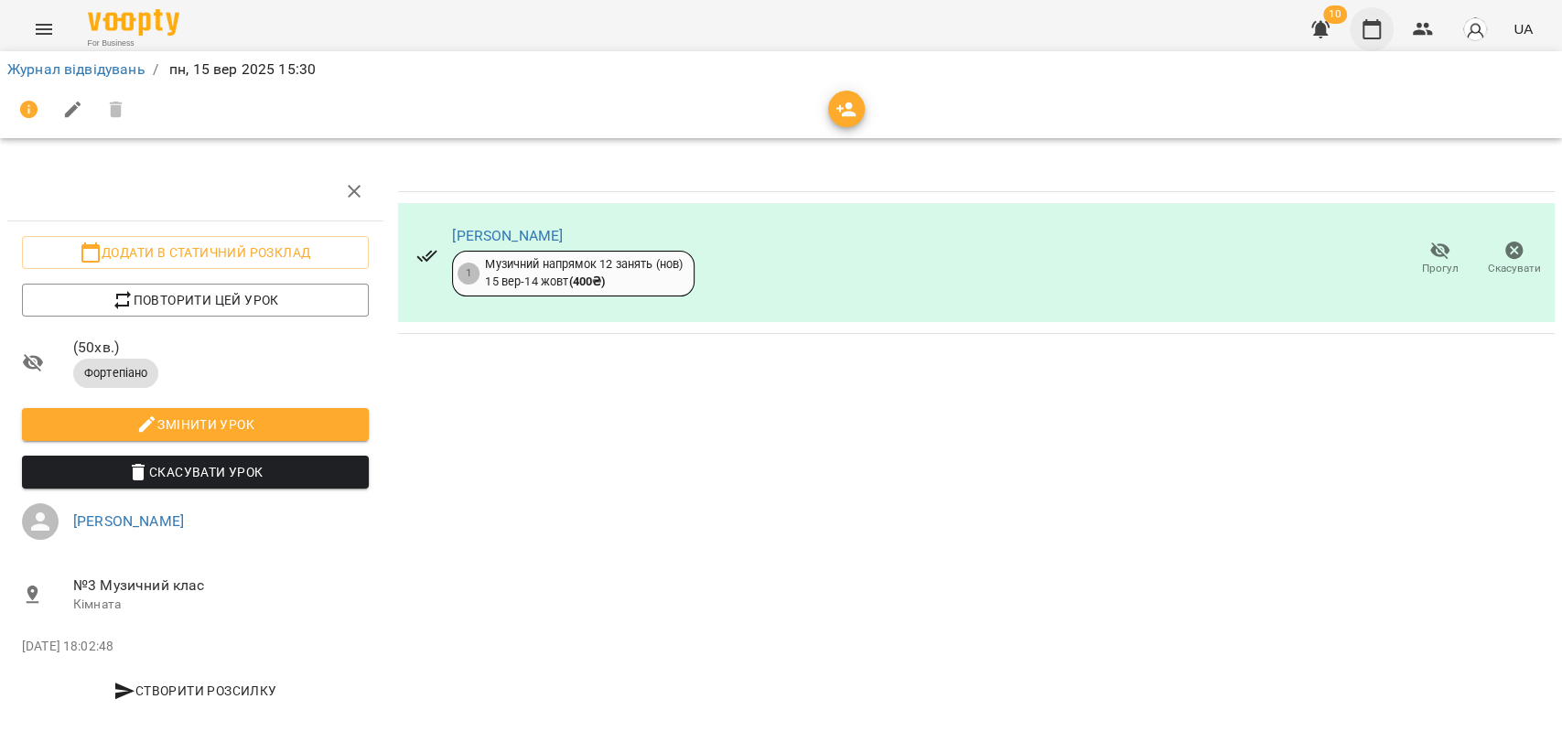
click at [1360, 34] on button "button" at bounding box center [1372, 29] width 44 height 44
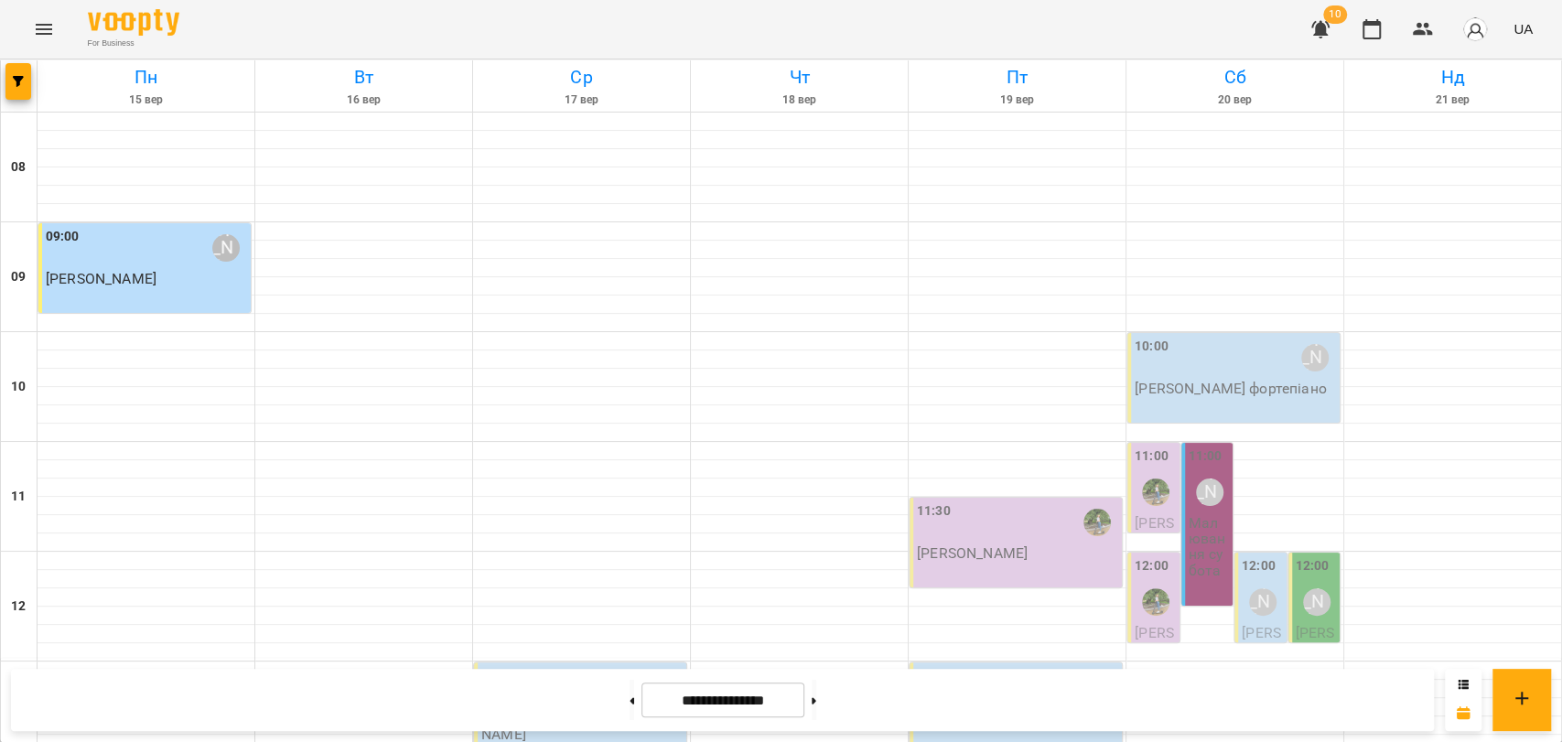
scroll to position [466, 0]
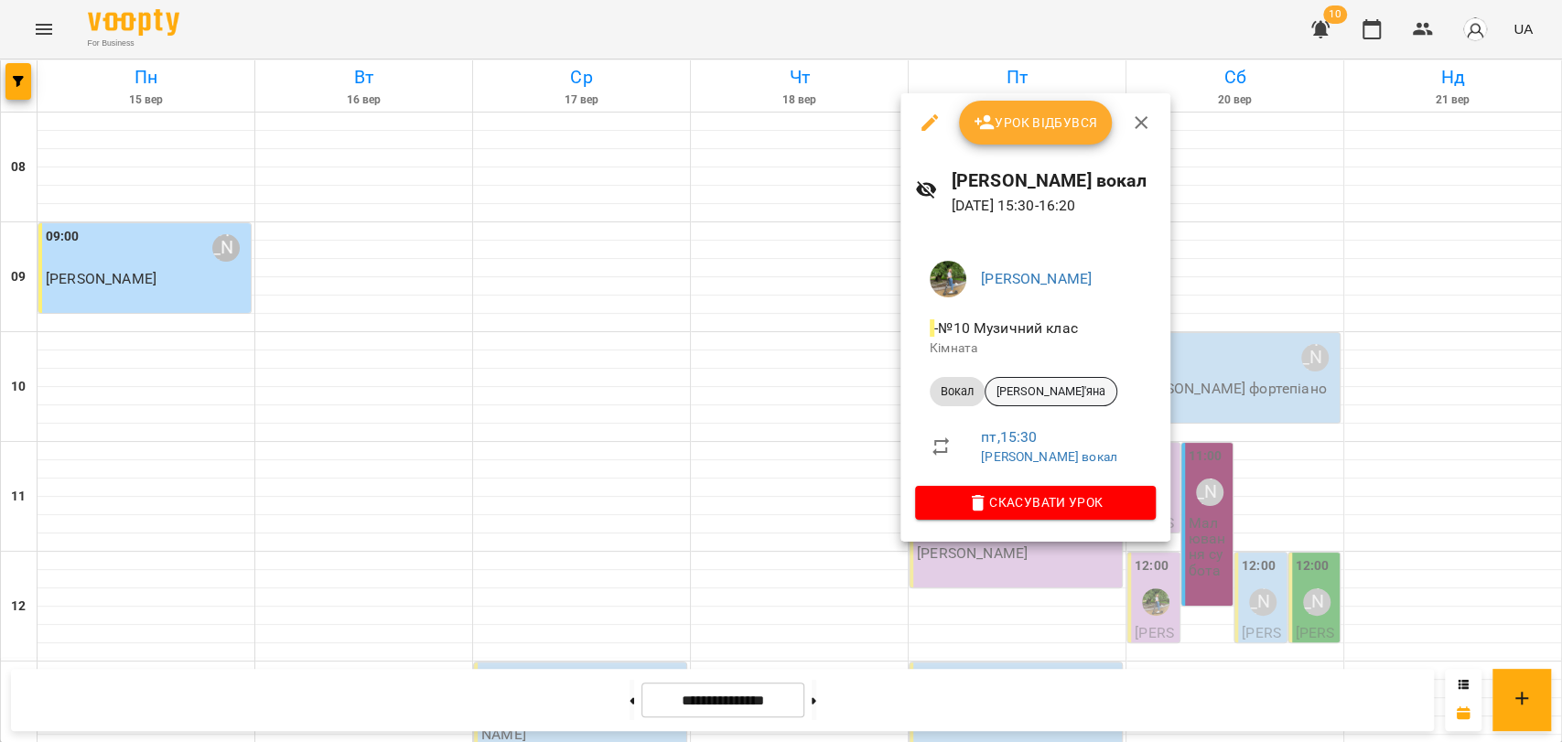
click at [1058, 391] on span "[PERSON_NAME]'яна" at bounding box center [1051, 391] width 131 height 16
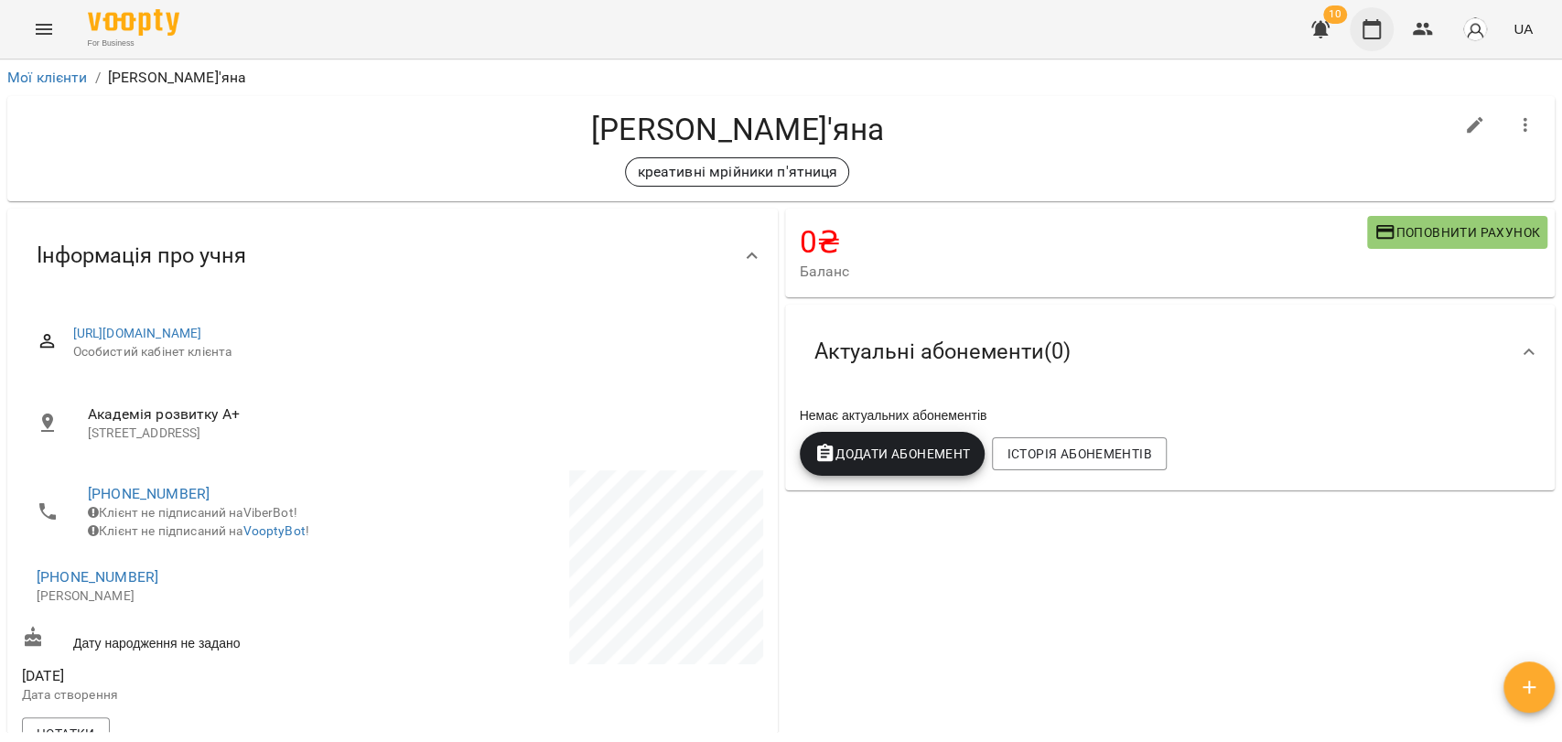
click at [1382, 38] on icon "button" at bounding box center [1372, 29] width 22 height 22
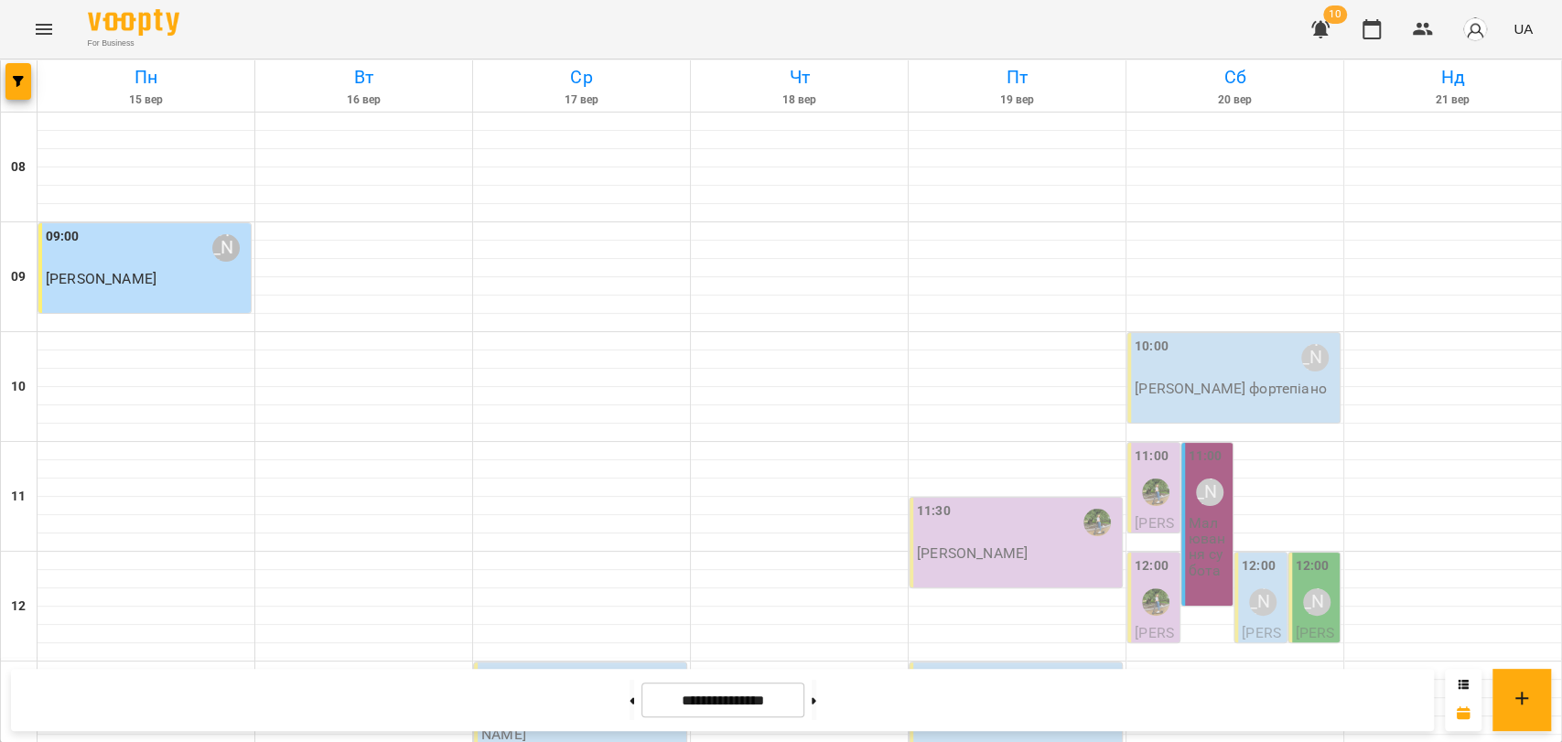
scroll to position [609, 0]
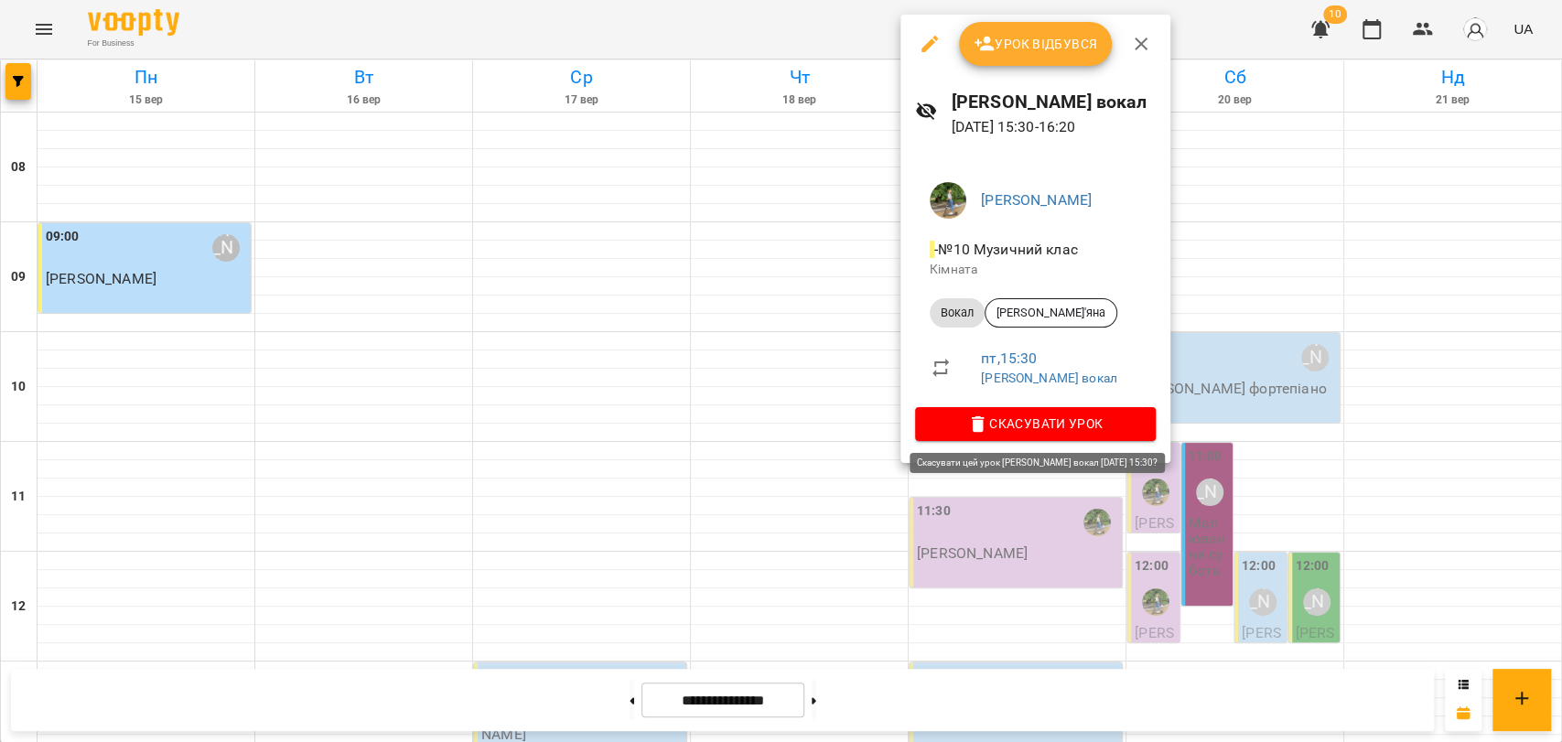
click at [1097, 417] on span "Скасувати Урок" at bounding box center [1035, 424] width 211 height 22
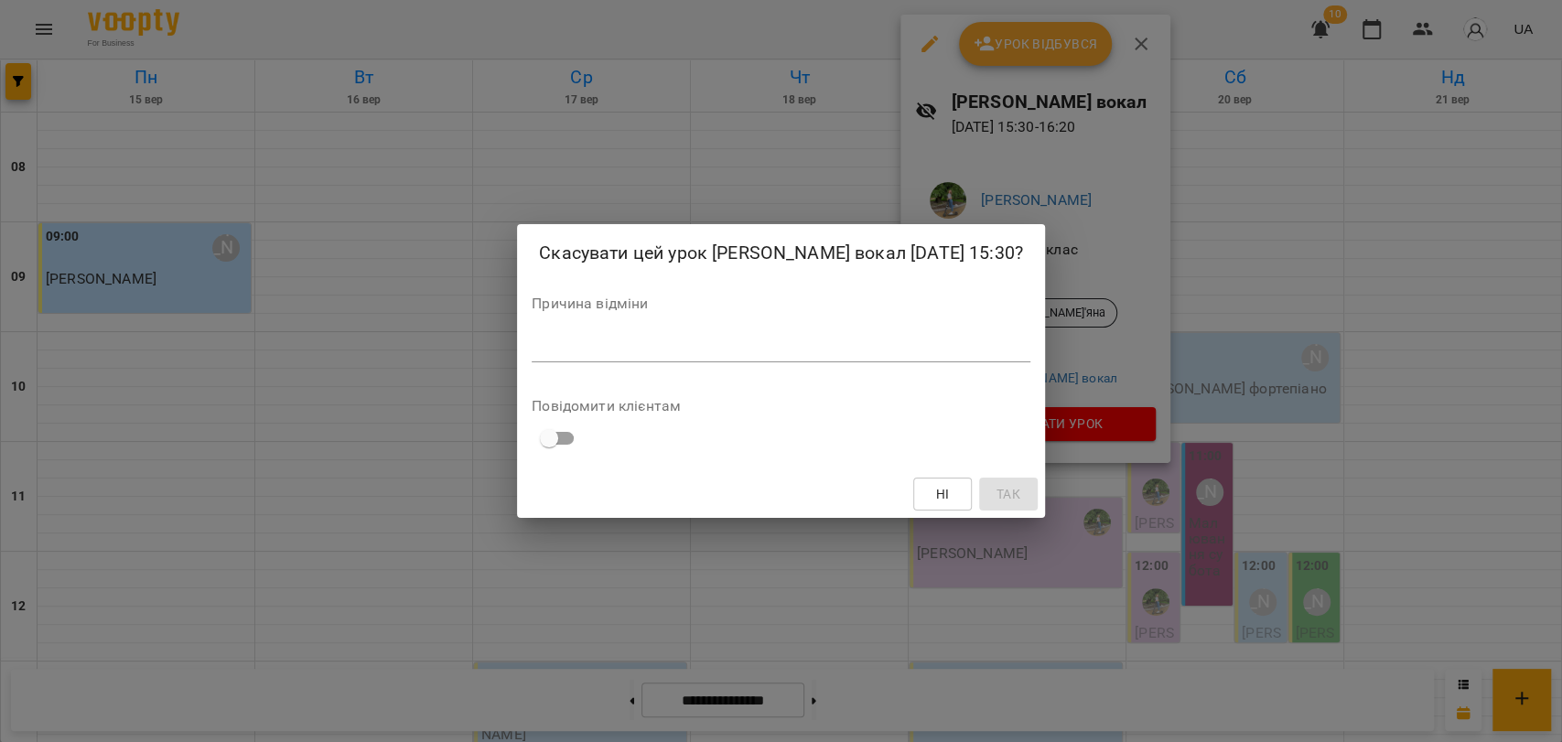
click at [892, 191] on div "Скасувати цей урок Голінська вокал 19 вер 2025 15:30? Причина відміни * Повідом…" at bounding box center [781, 371] width 1562 height 742
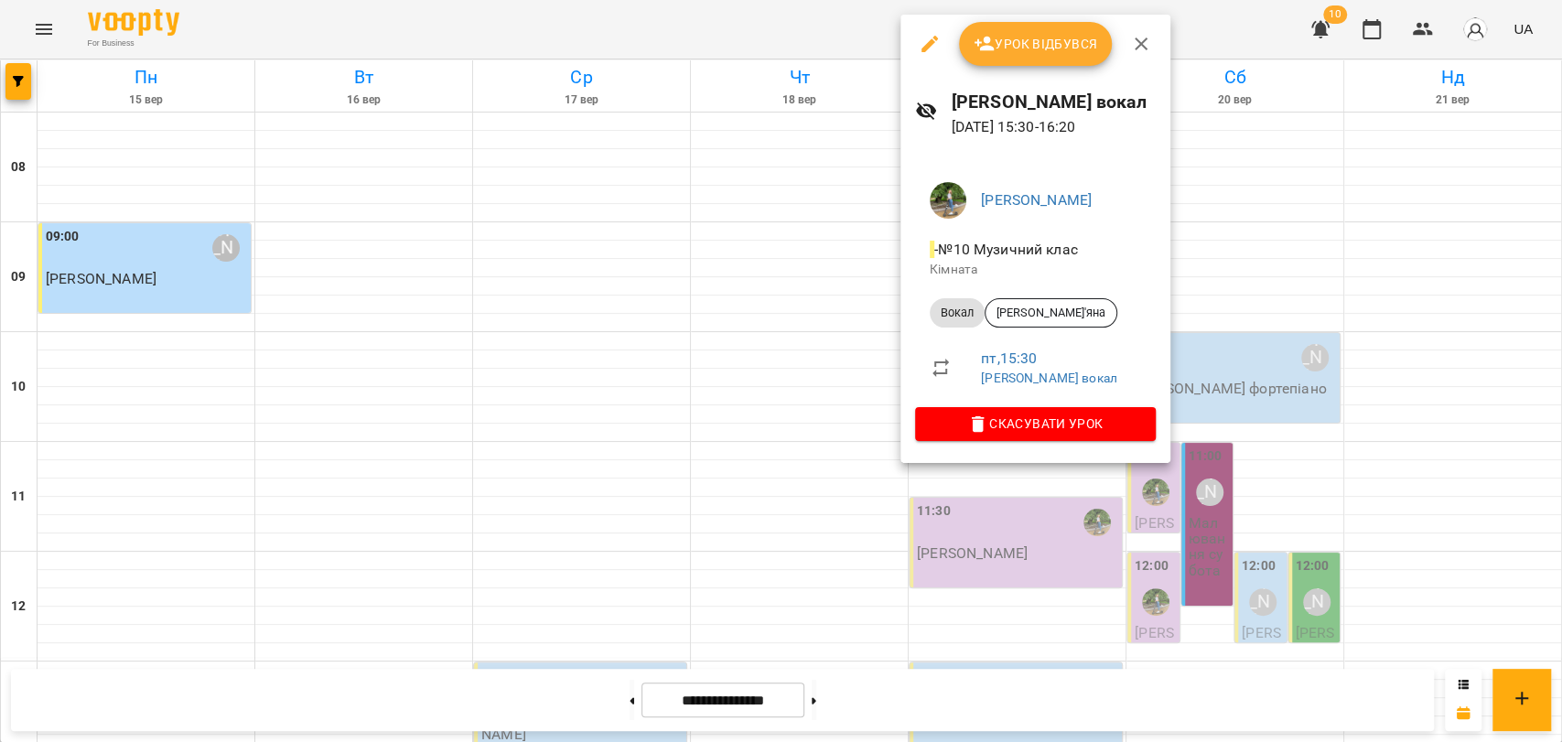
click at [54, 20] on div at bounding box center [781, 371] width 1562 height 742
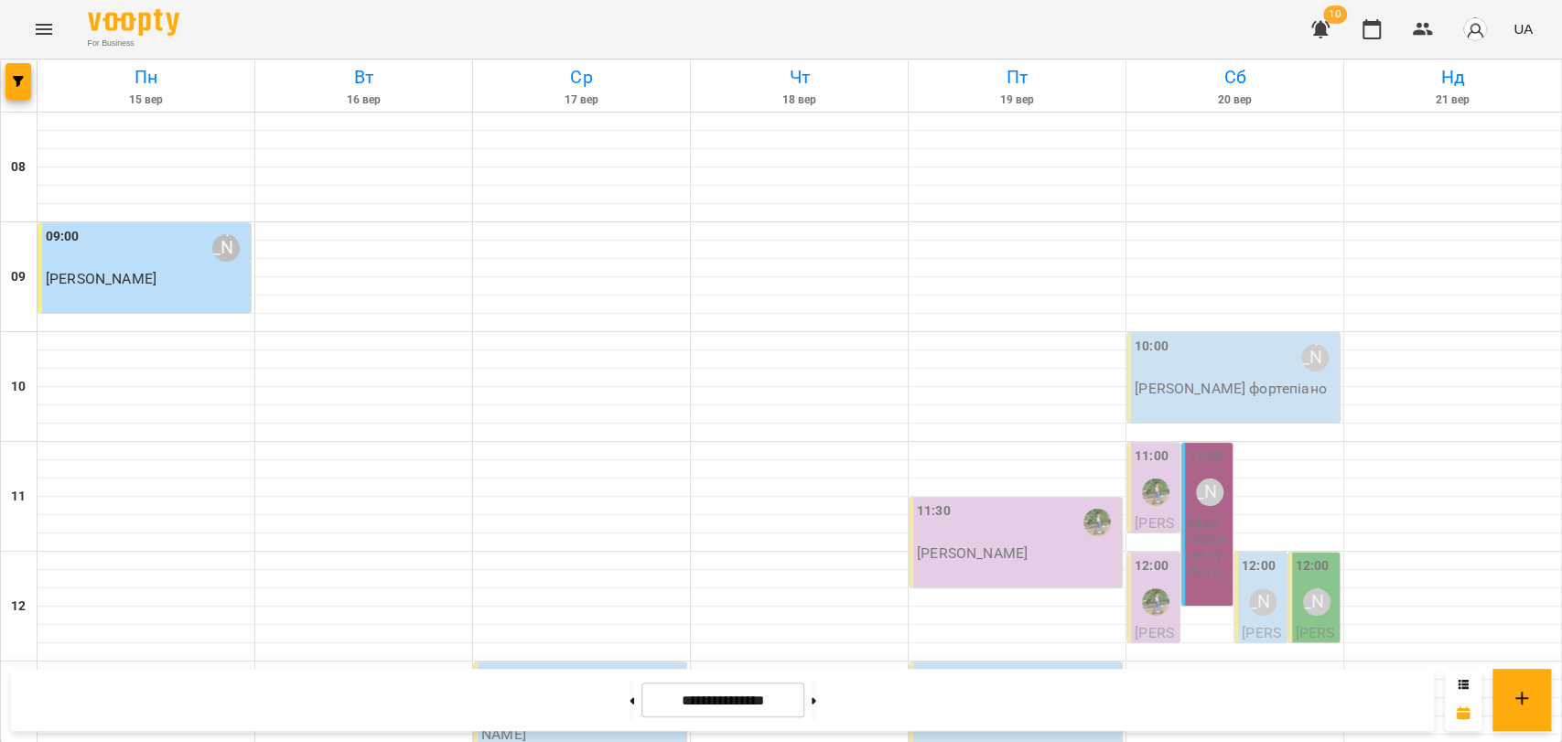
click at [54, 27] on icon "Menu" at bounding box center [44, 29] width 22 height 22
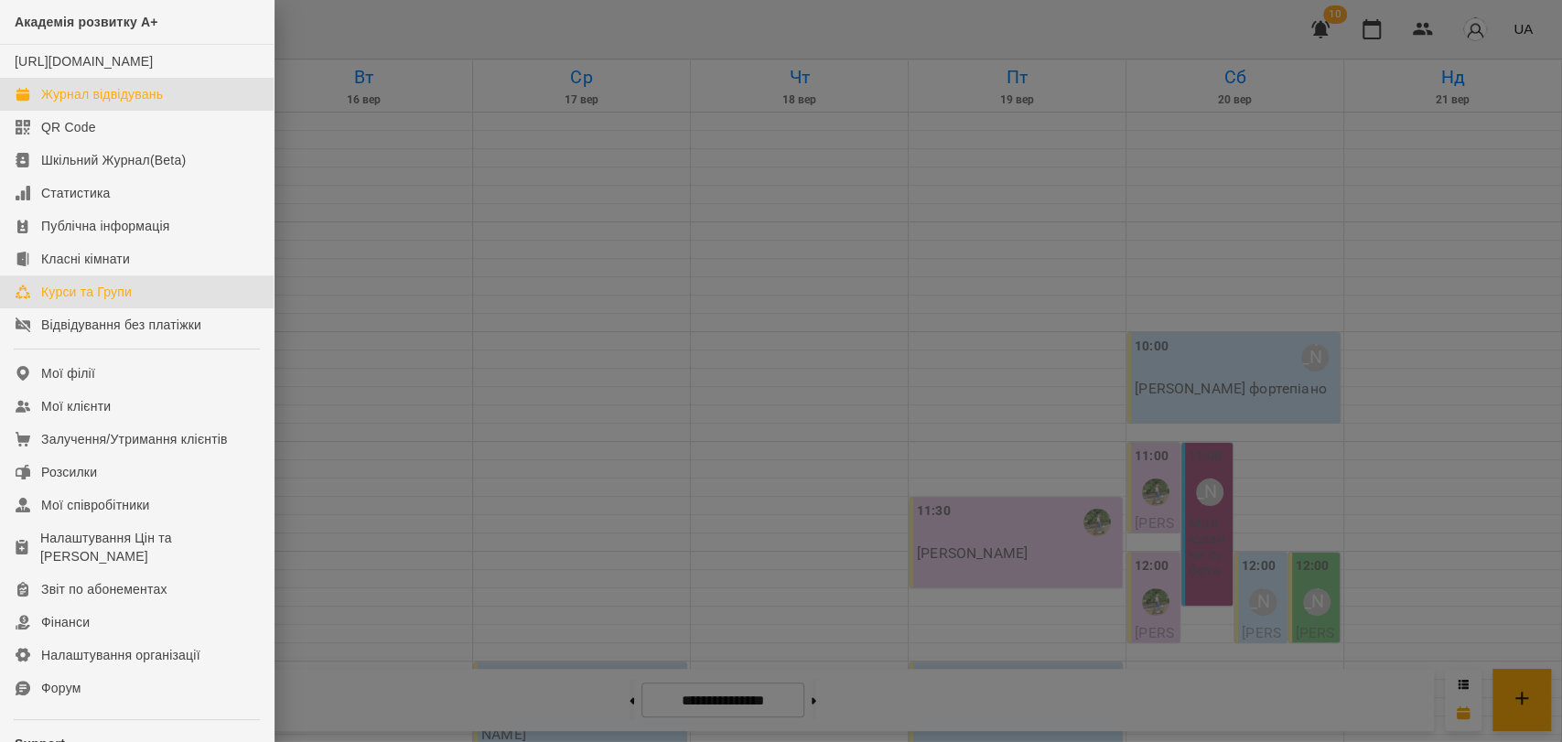
click at [95, 301] on div "Курси та Групи" at bounding box center [86, 292] width 91 height 18
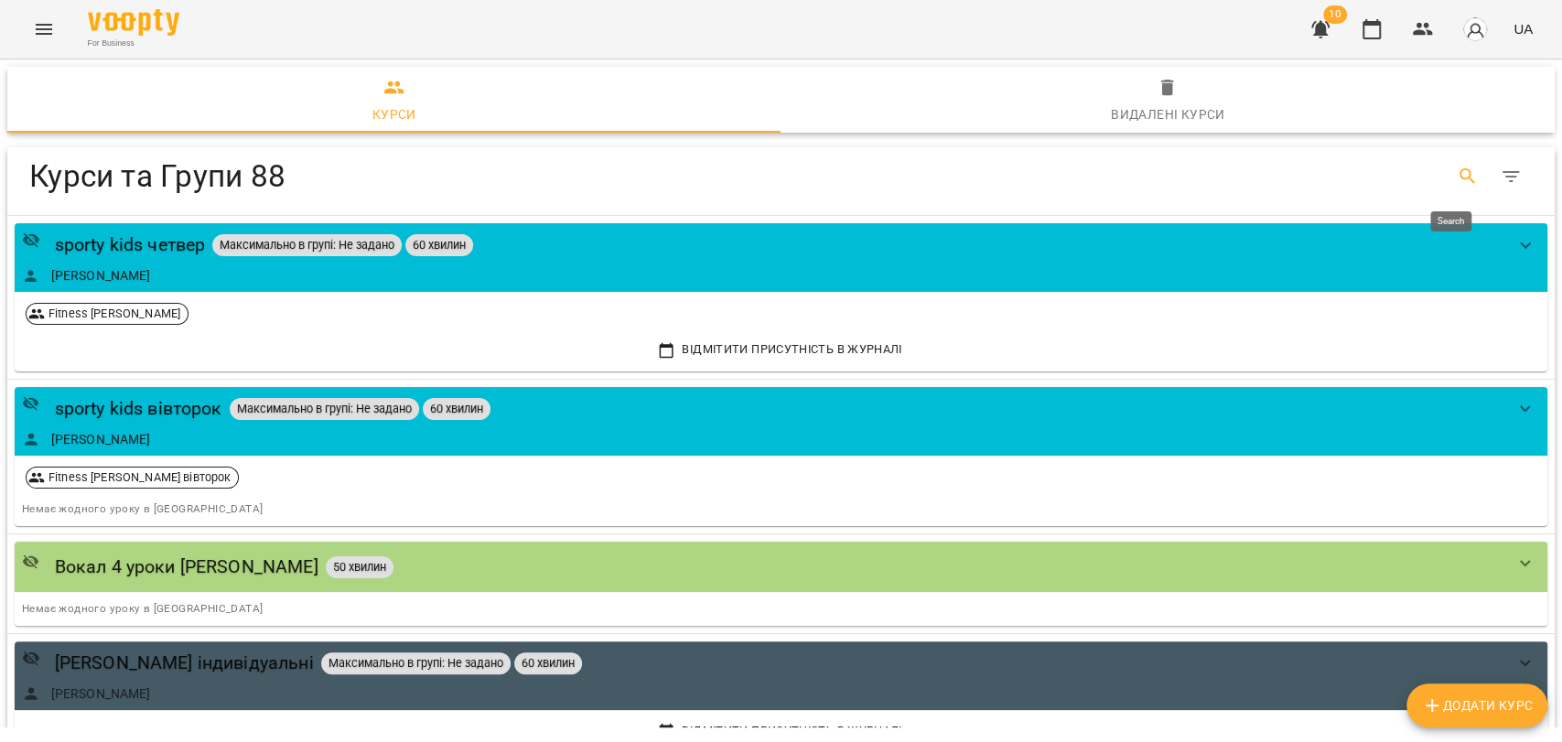
click at [1460, 182] on icon "Search" at bounding box center [1468, 176] width 16 height 16
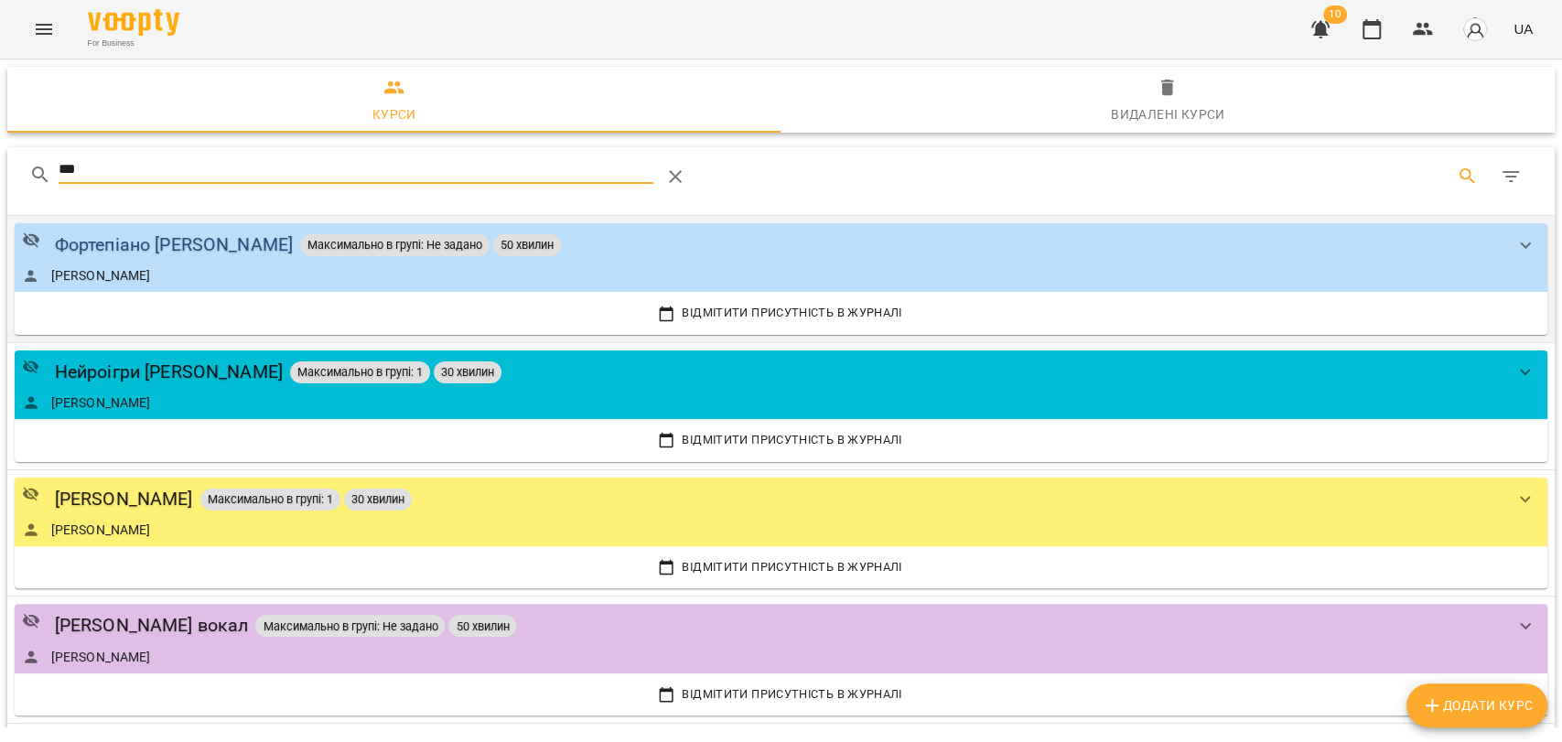
type input "***"
click at [190, 244] on div "Фортепіано [PERSON_NAME]" at bounding box center [174, 245] width 239 height 28
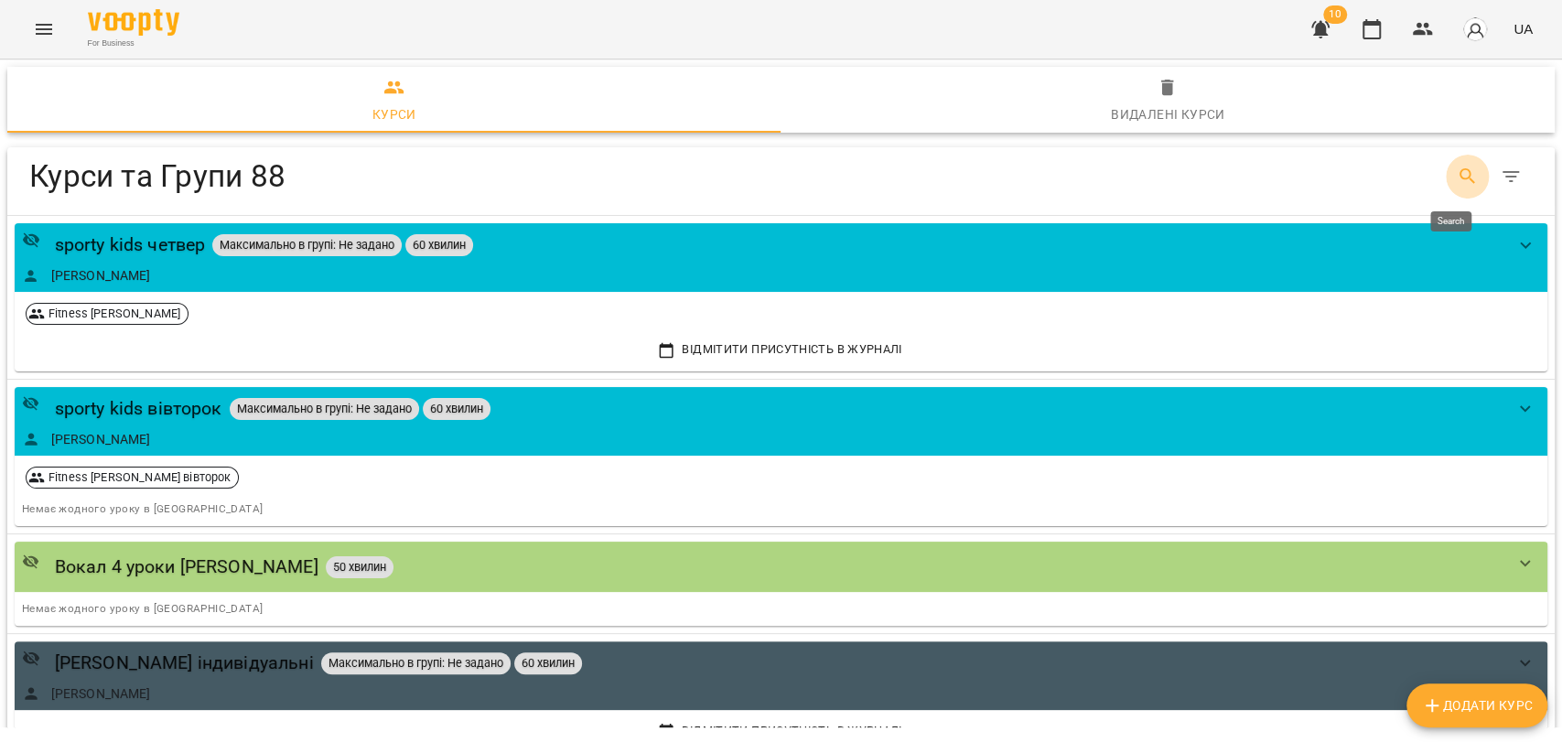
click at [1457, 169] on icon "Search" at bounding box center [1468, 177] width 22 height 22
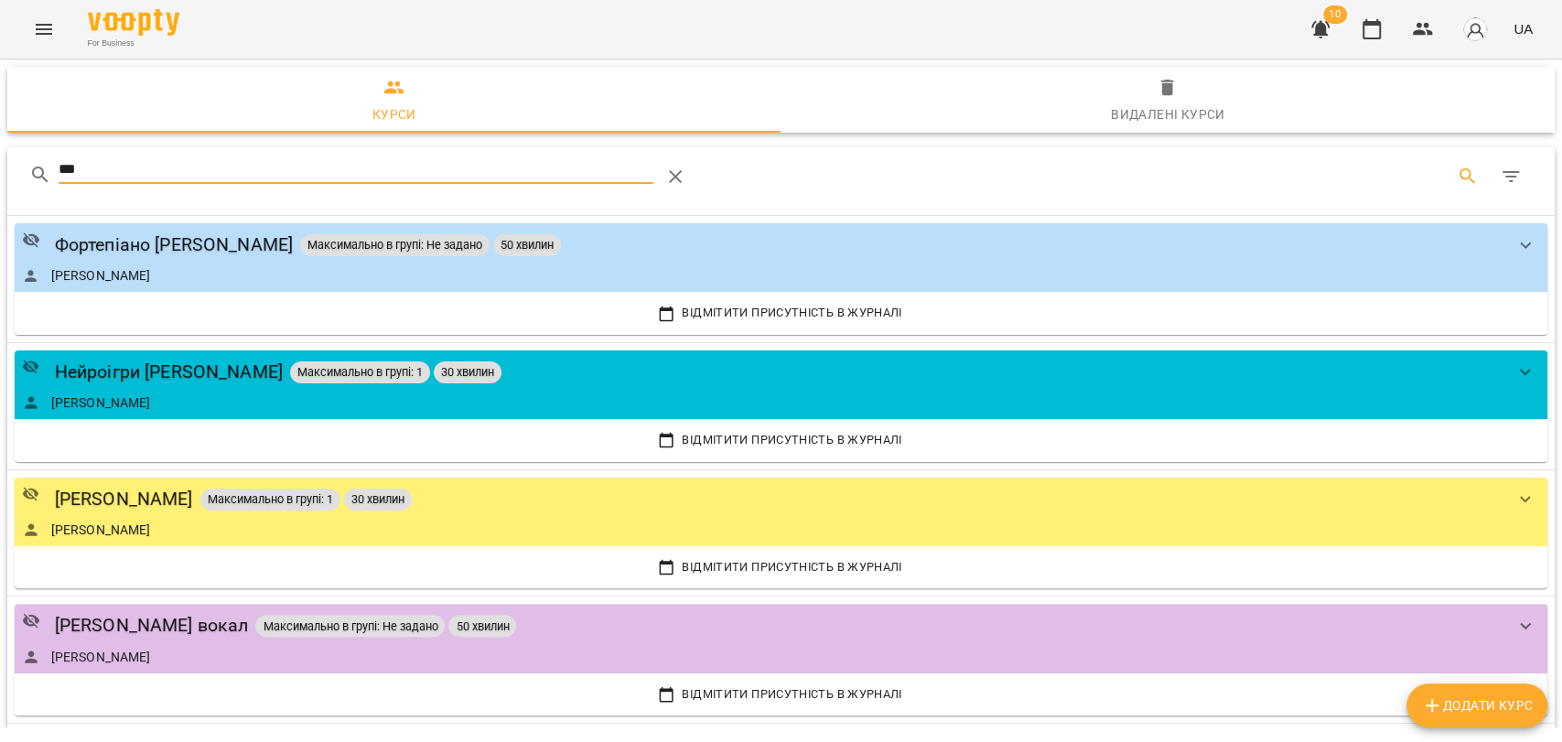
type input "***"
click at [224, 243] on div "Фортепіано [PERSON_NAME]" at bounding box center [174, 245] width 239 height 28
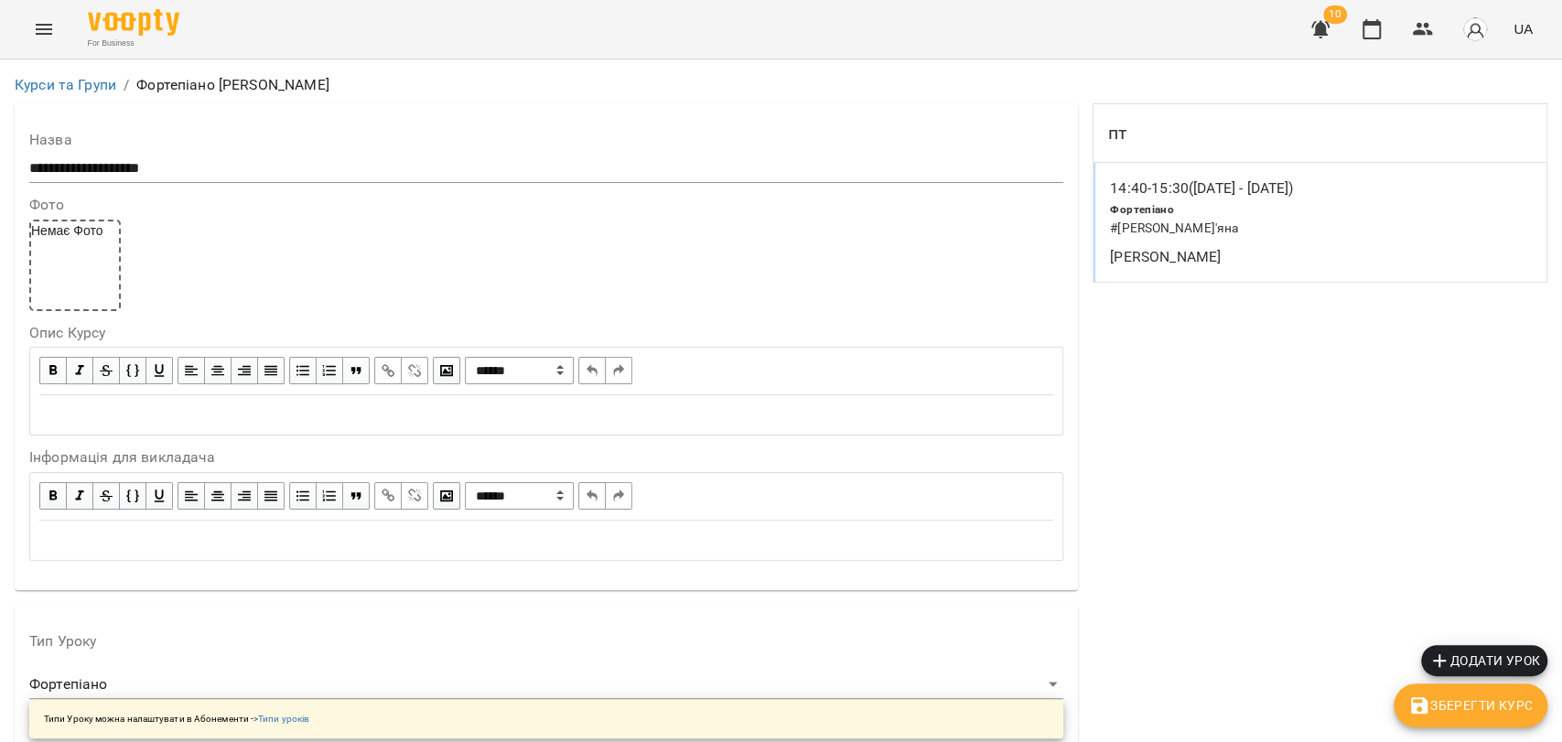
drag, startPoint x: 1421, startPoint y: 161, endPoint x: 1417, endPoint y: 149, distance: 12.4
click at [1420, 160] on div "пт" at bounding box center [1320, 133] width 453 height 59
click at [1273, 148] on div "пт" at bounding box center [1320, 133] width 453 height 59
click at [1360, 215] on div "Фортепіано # Голінська Мар'яна" at bounding box center [1232, 219] width 253 height 47
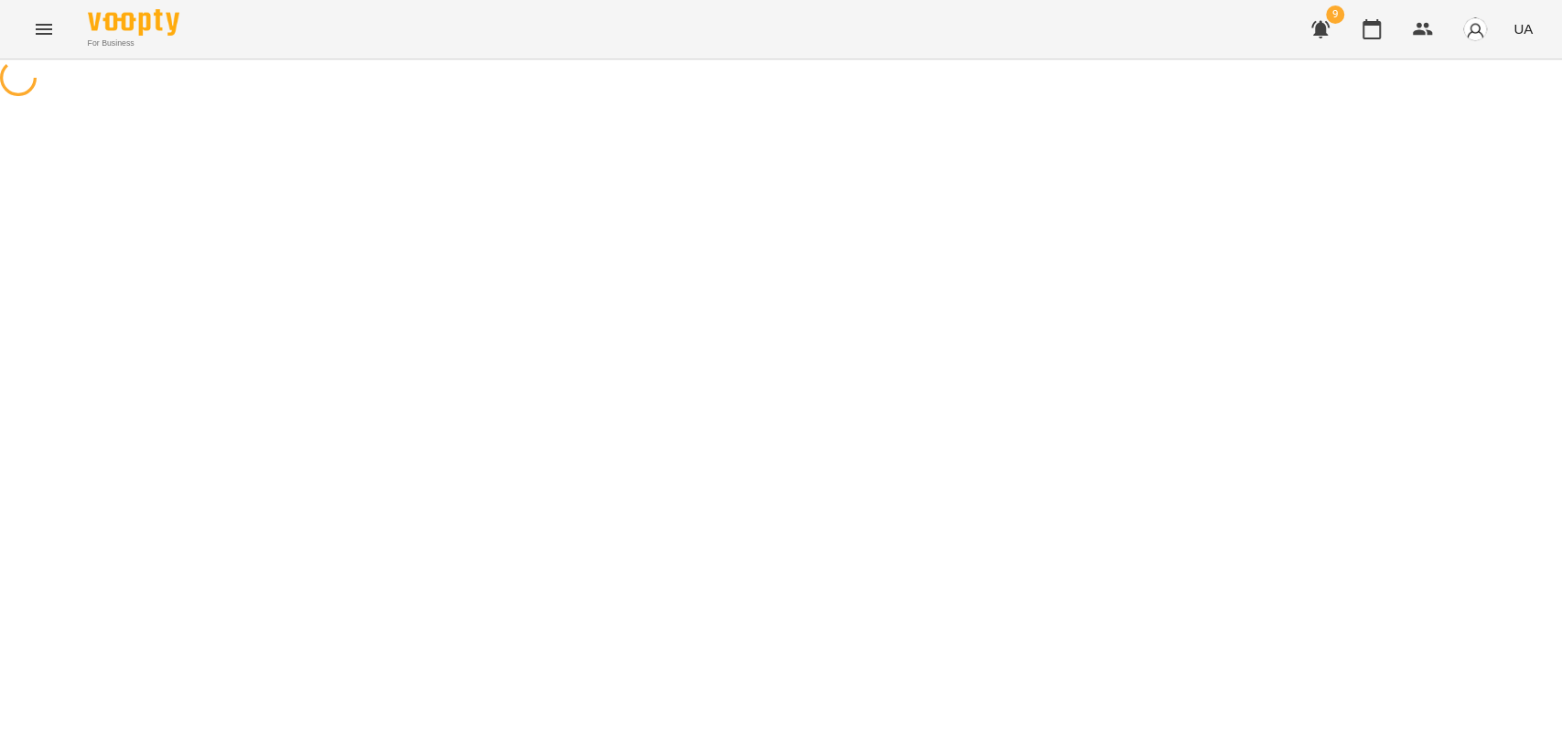
select select "*"
select select "**********"
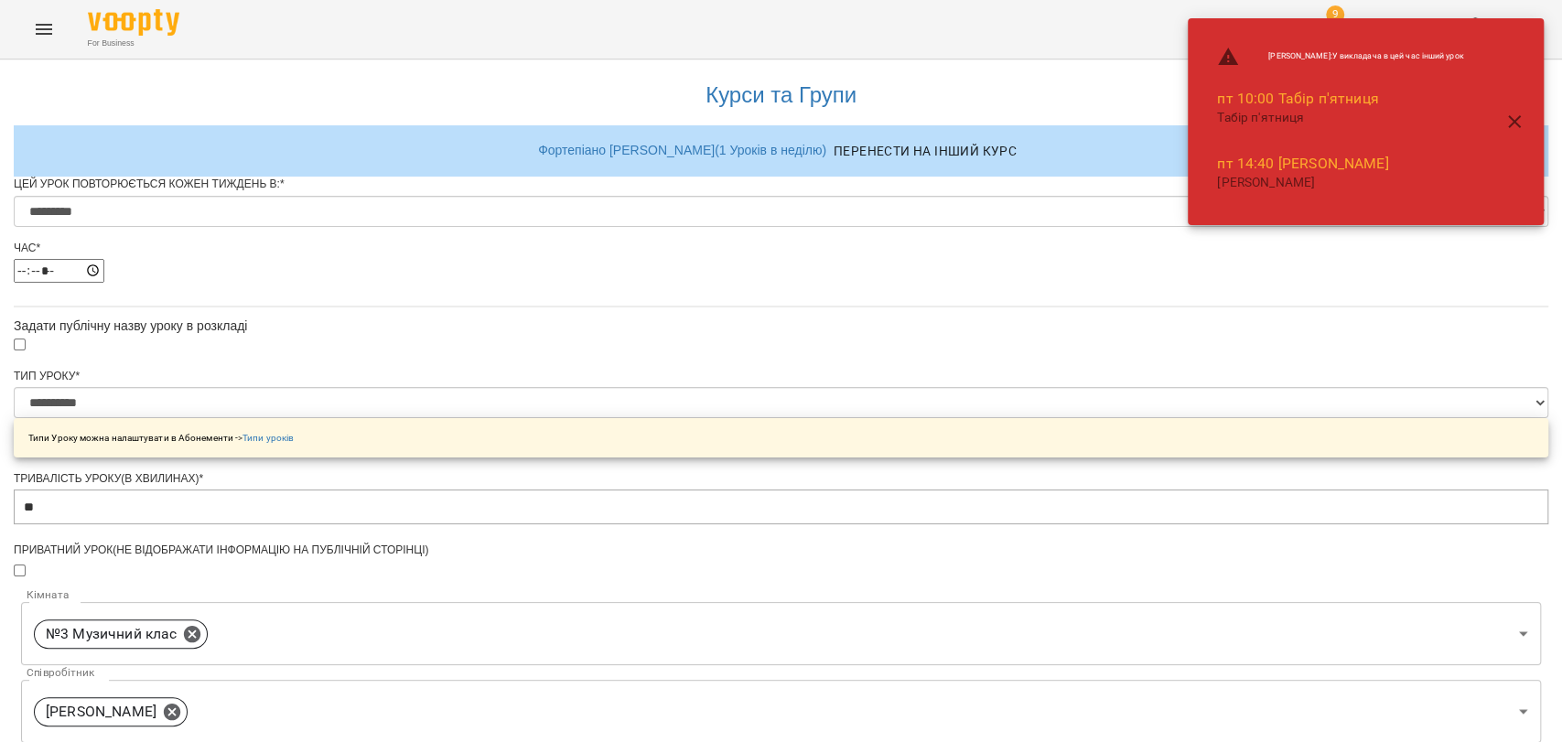
scroll to position [772, 0]
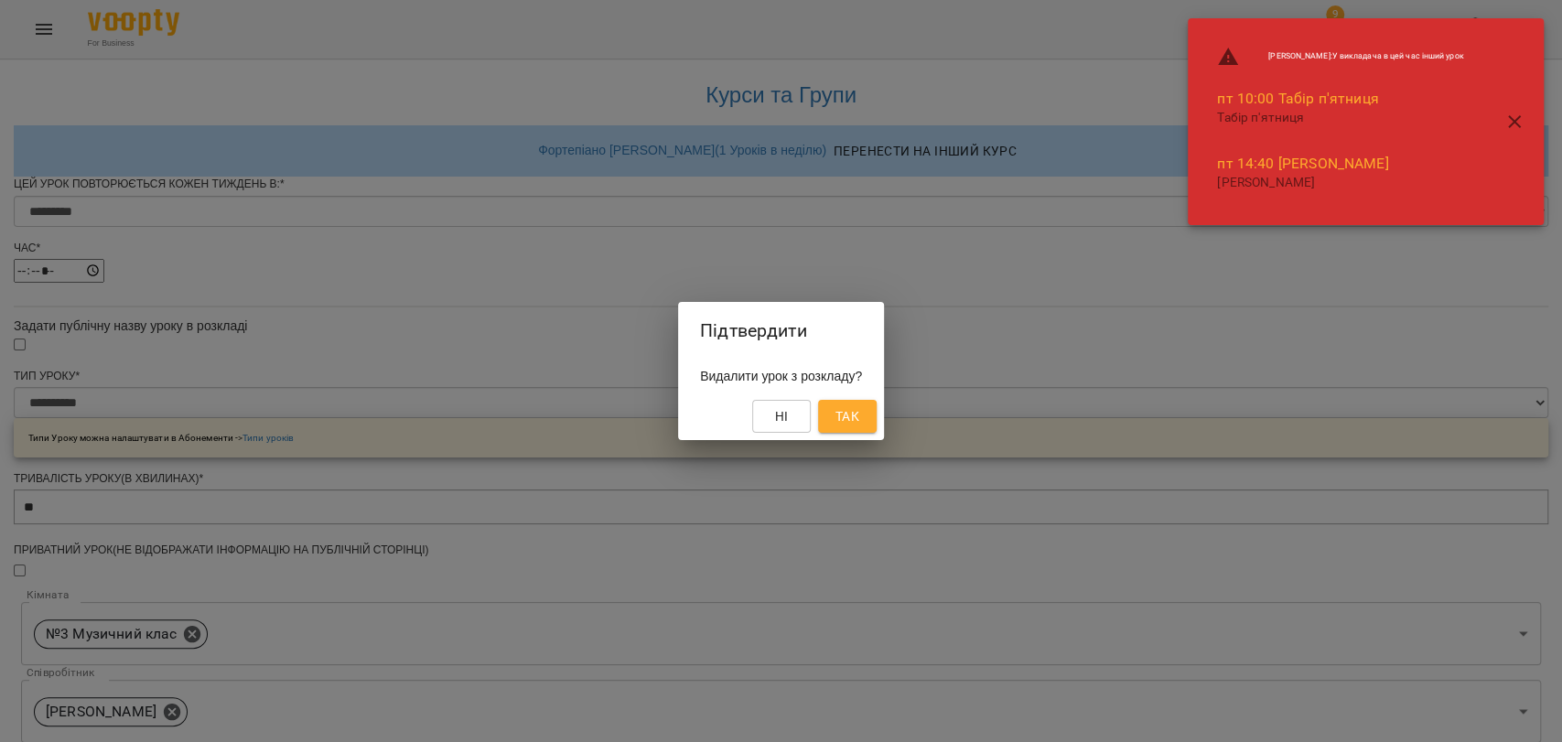
click at [868, 404] on button "Так" at bounding box center [847, 416] width 59 height 33
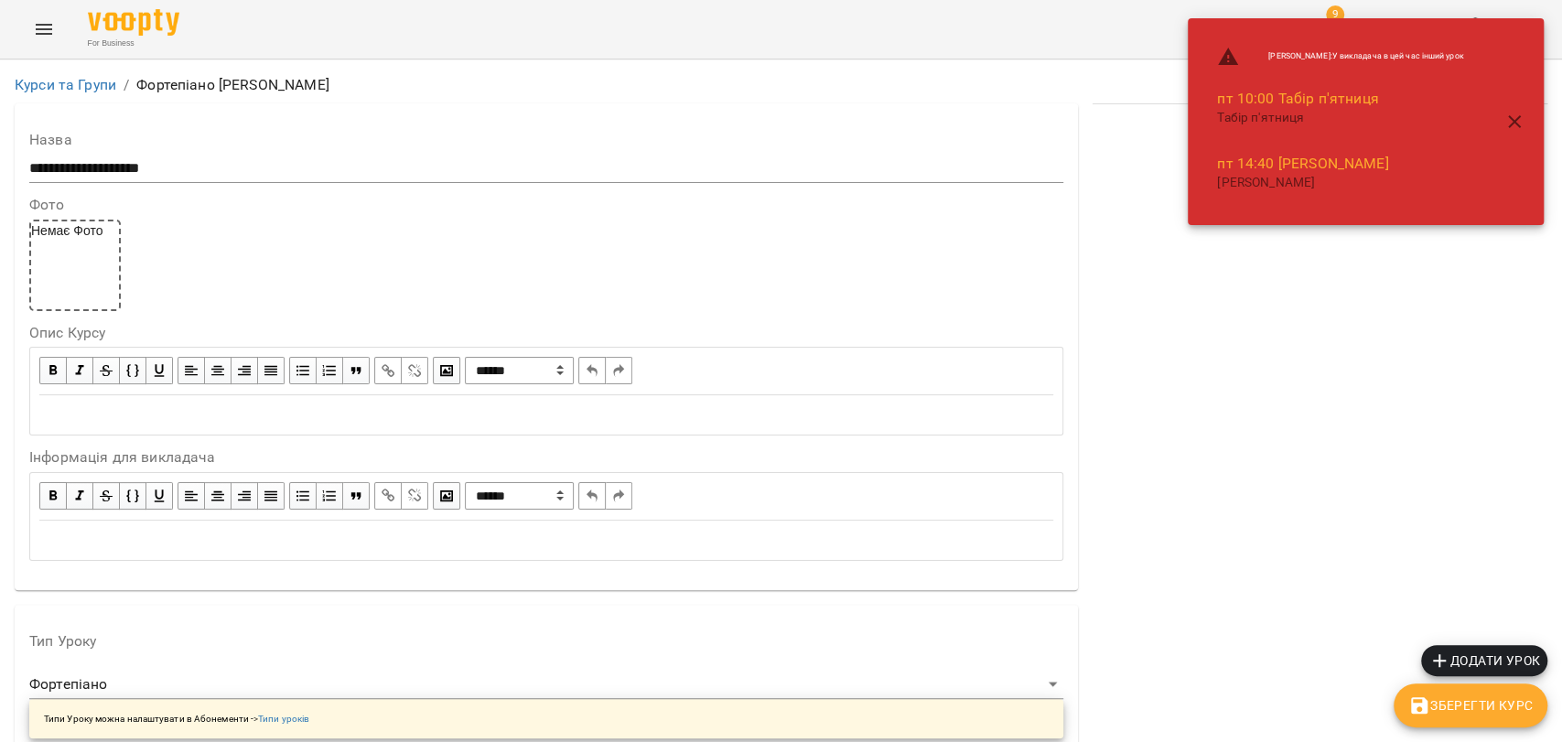
click at [1514, 119] on icon "button" at bounding box center [1515, 122] width 22 height 22
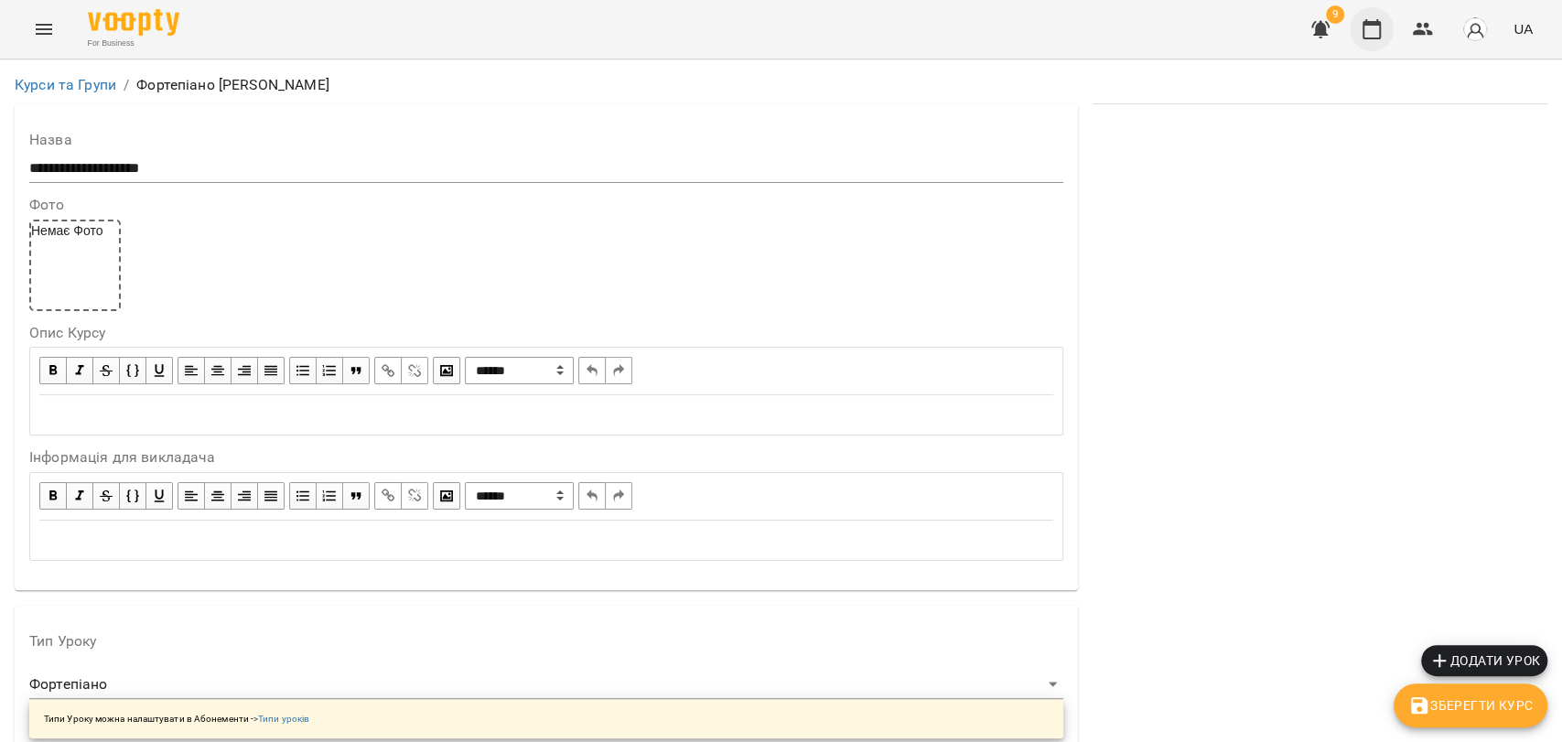
click at [1356, 37] on button "button" at bounding box center [1372, 29] width 44 height 44
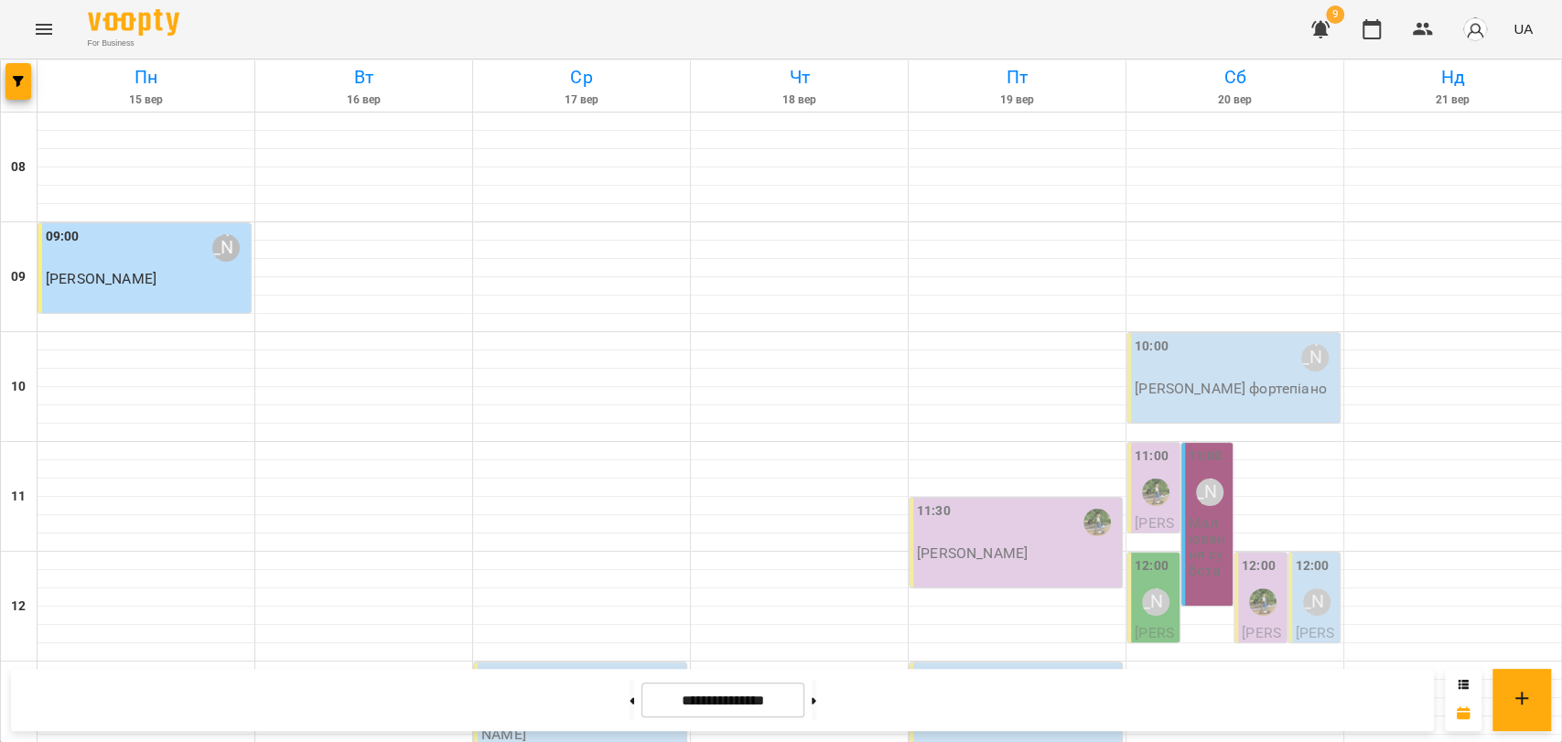
scroll to position [669, 0]
click at [47, 27] on icon "Menu" at bounding box center [44, 29] width 22 height 22
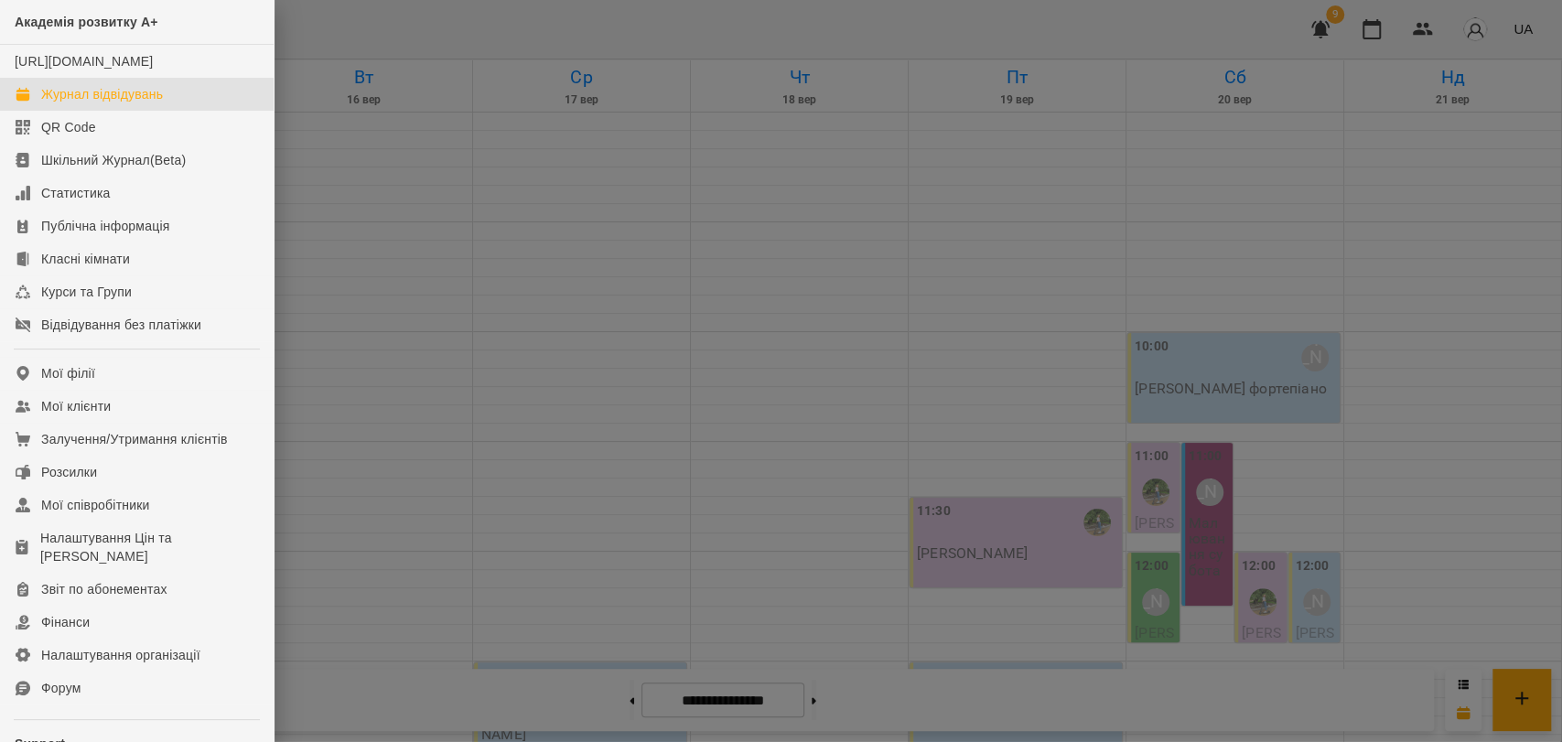
click at [992, 339] on div at bounding box center [781, 371] width 1562 height 742
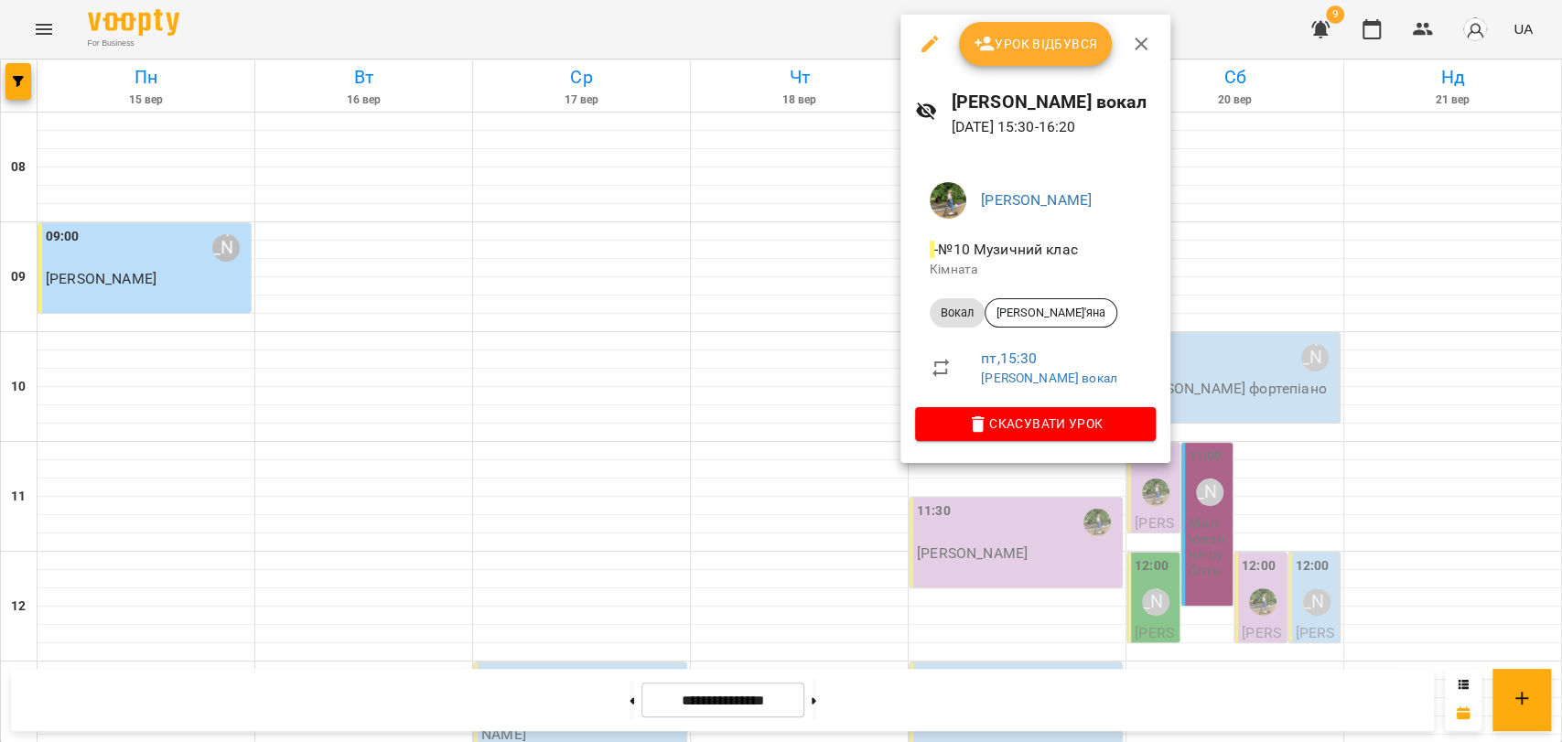
click at [1045, 426] on span "Скасувати Урок" at bounding box center [1035, 424] width 211 height 22
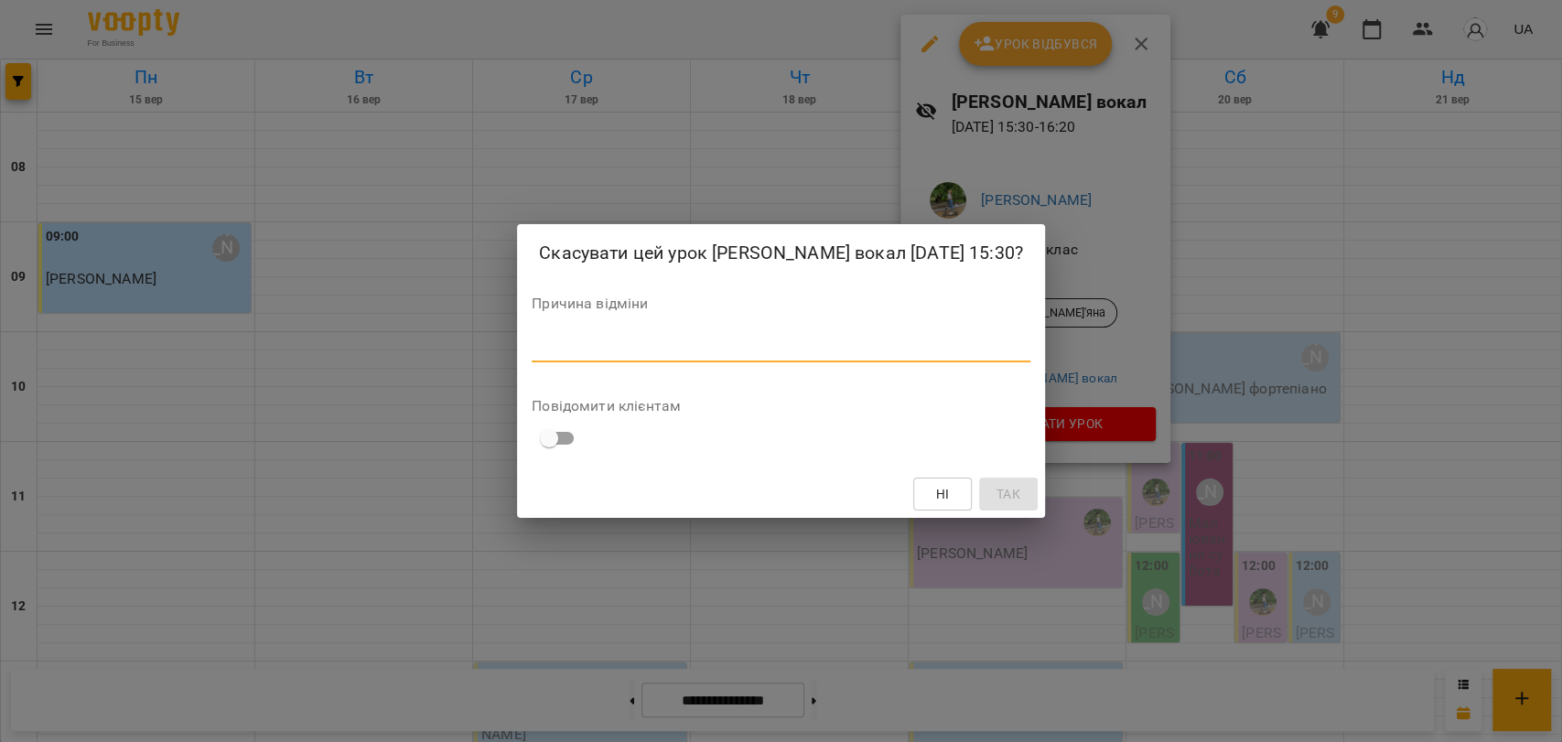
click at [910, 345] on textarea at bounding box center [781, 347] width 499 height 17
type textarea "*"
click at [997, 495] on span "Так" at bounding box center [1009, 494] width 24 height 22
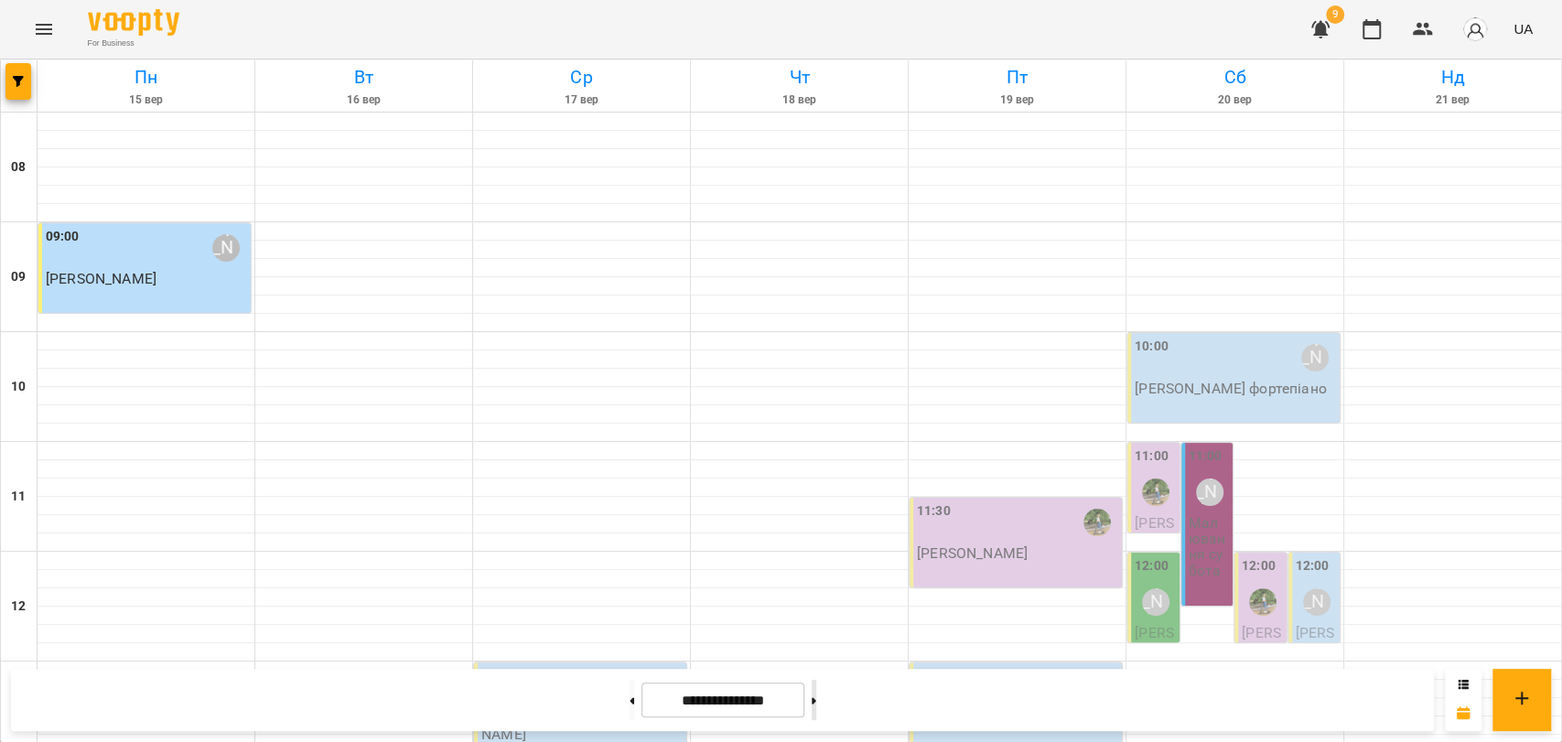
click at [816, 706] on button at bounding box center [814, 700] width 5 height 40
type input "**********"
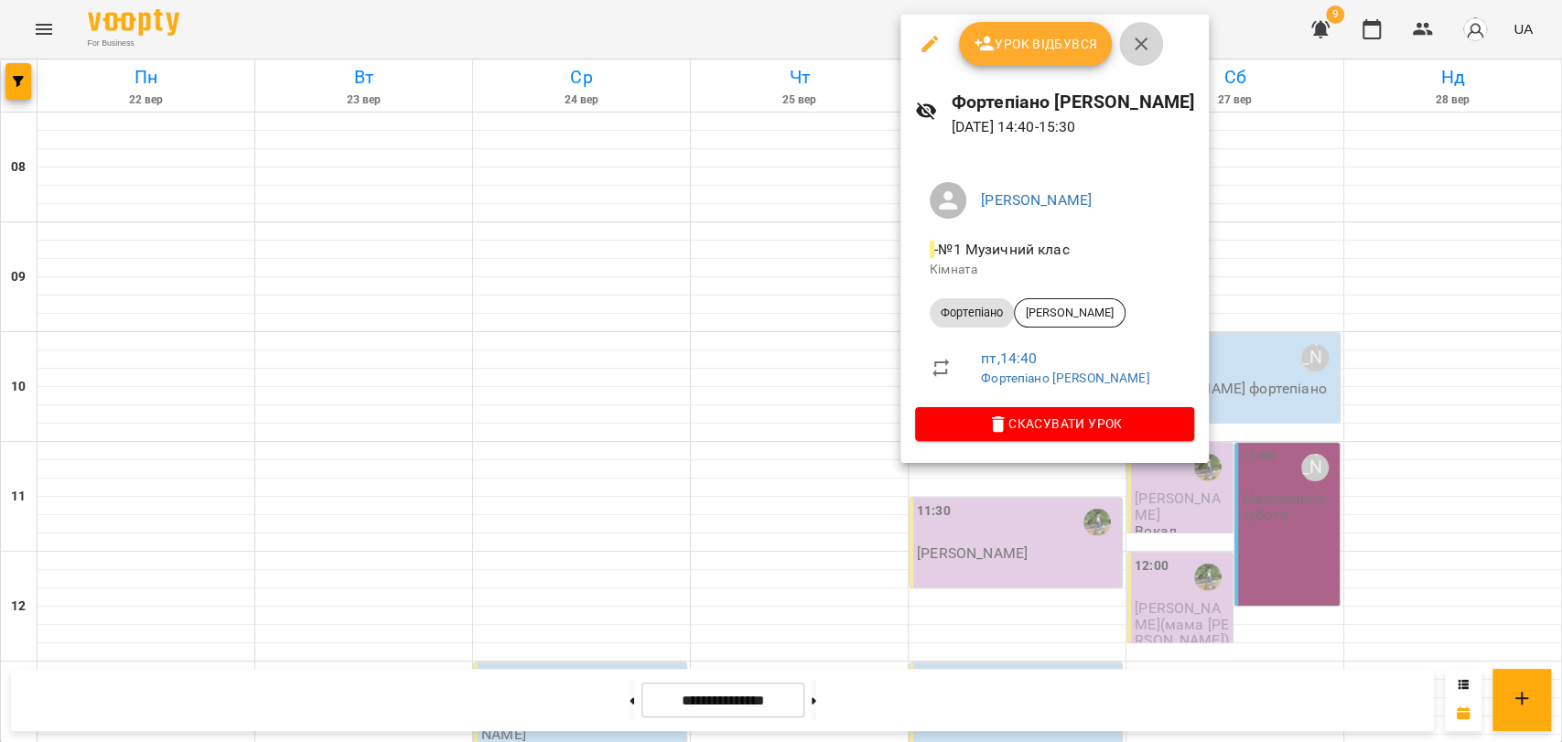
click at [1139, 47] on icon "button" at bounding box center [1141, 44] width 22 height 22
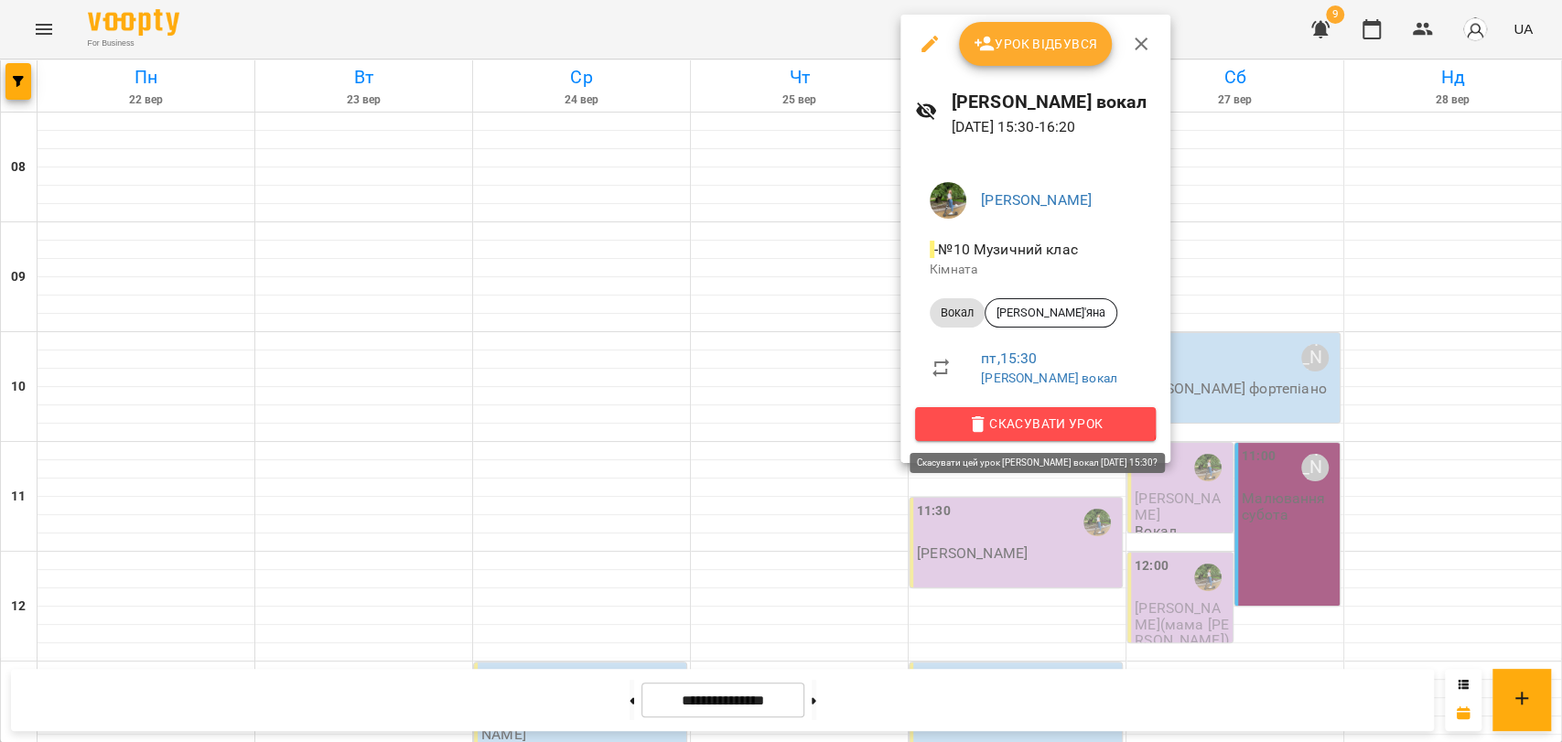
click at [1016, 416] on span "Скасувати Урок" at bounding box center [1035, 424] width 211 height 22
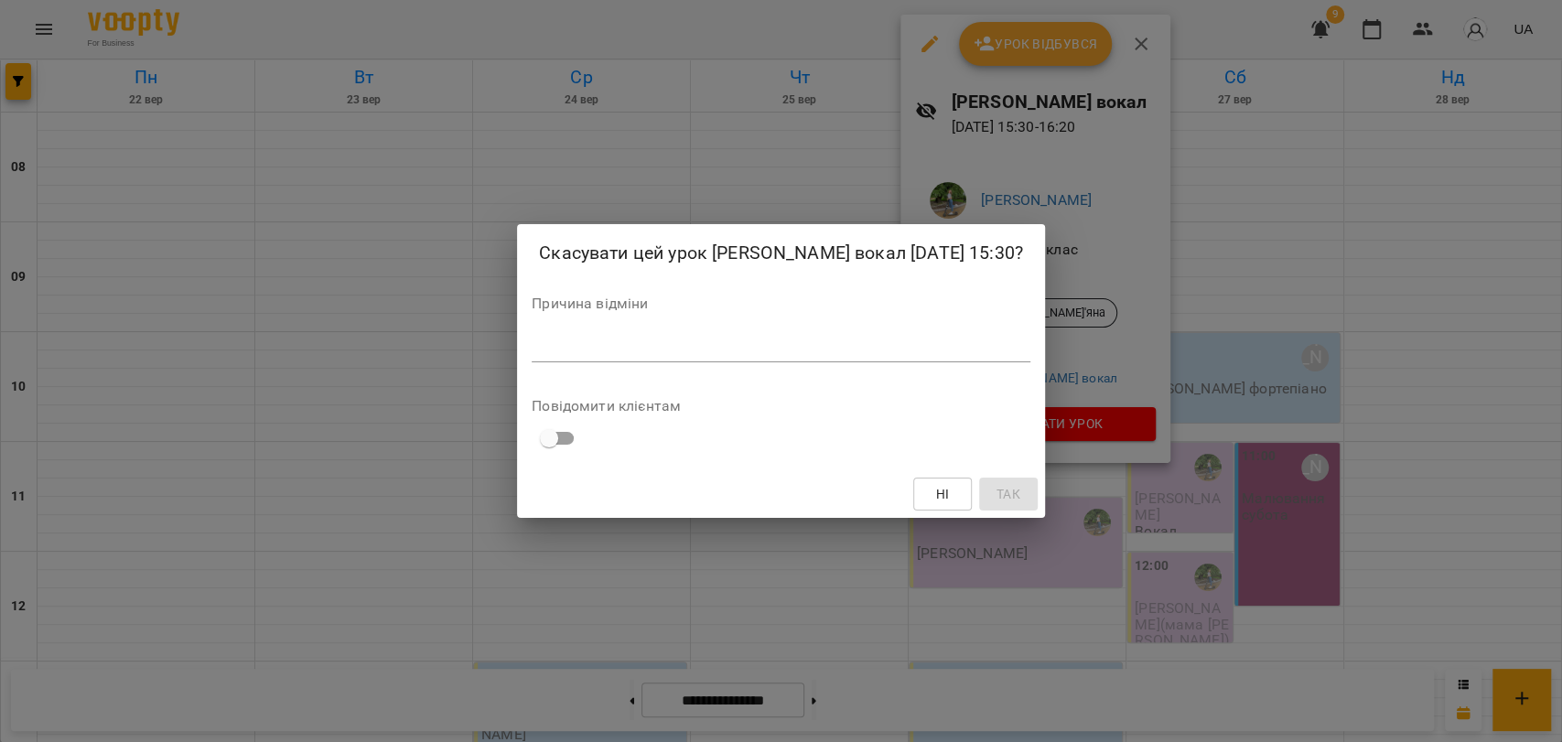
click at [964, 349] on textarea at bounding box center [781, 347] width 499 height 17
type textarea "*"
click at [999, 496] on span "Так" at bounding box center [1009, 494] width 24 height 22
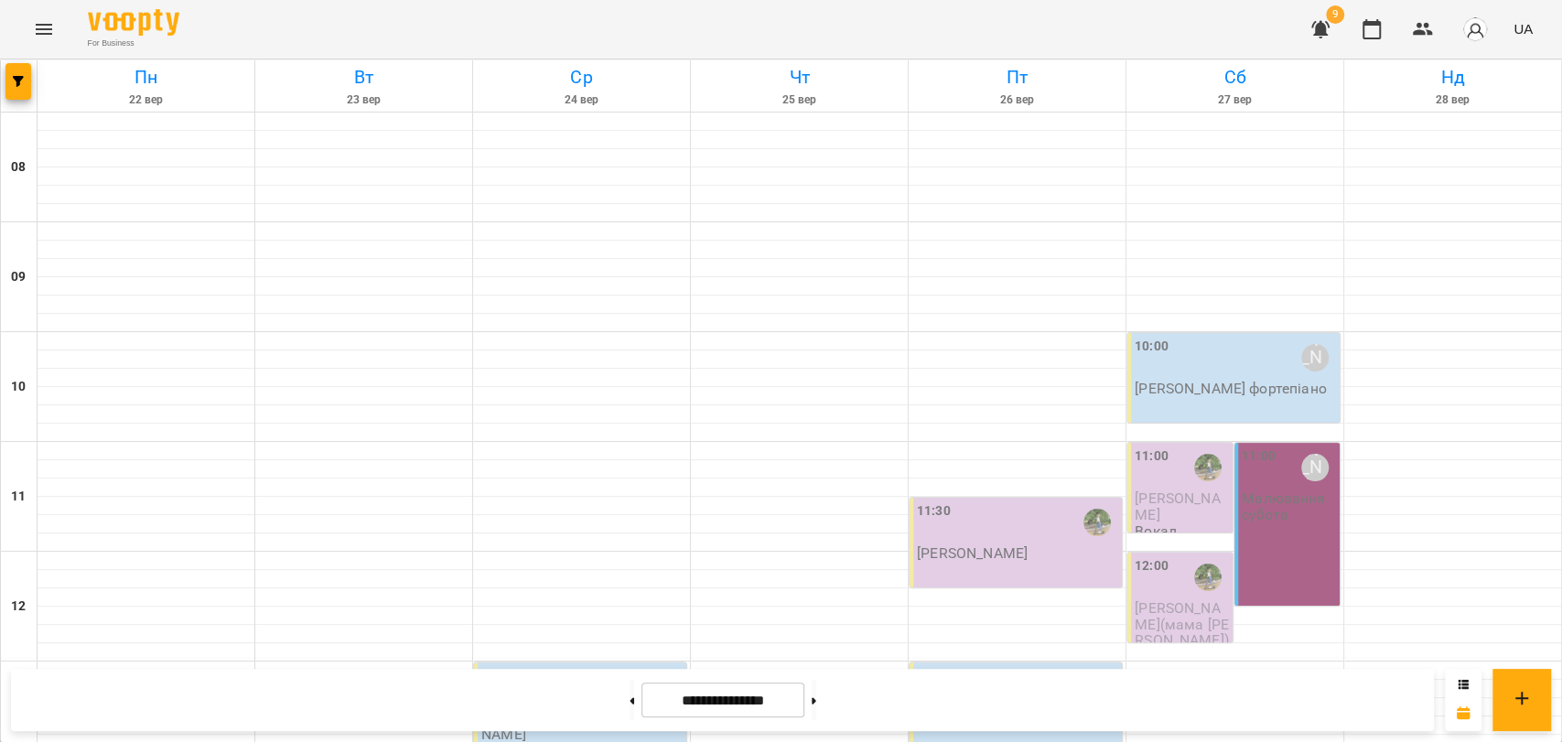
scroll to position [466, 0]
click at [816, 705] on button at bounding box center [814, 700] width 5 height 40
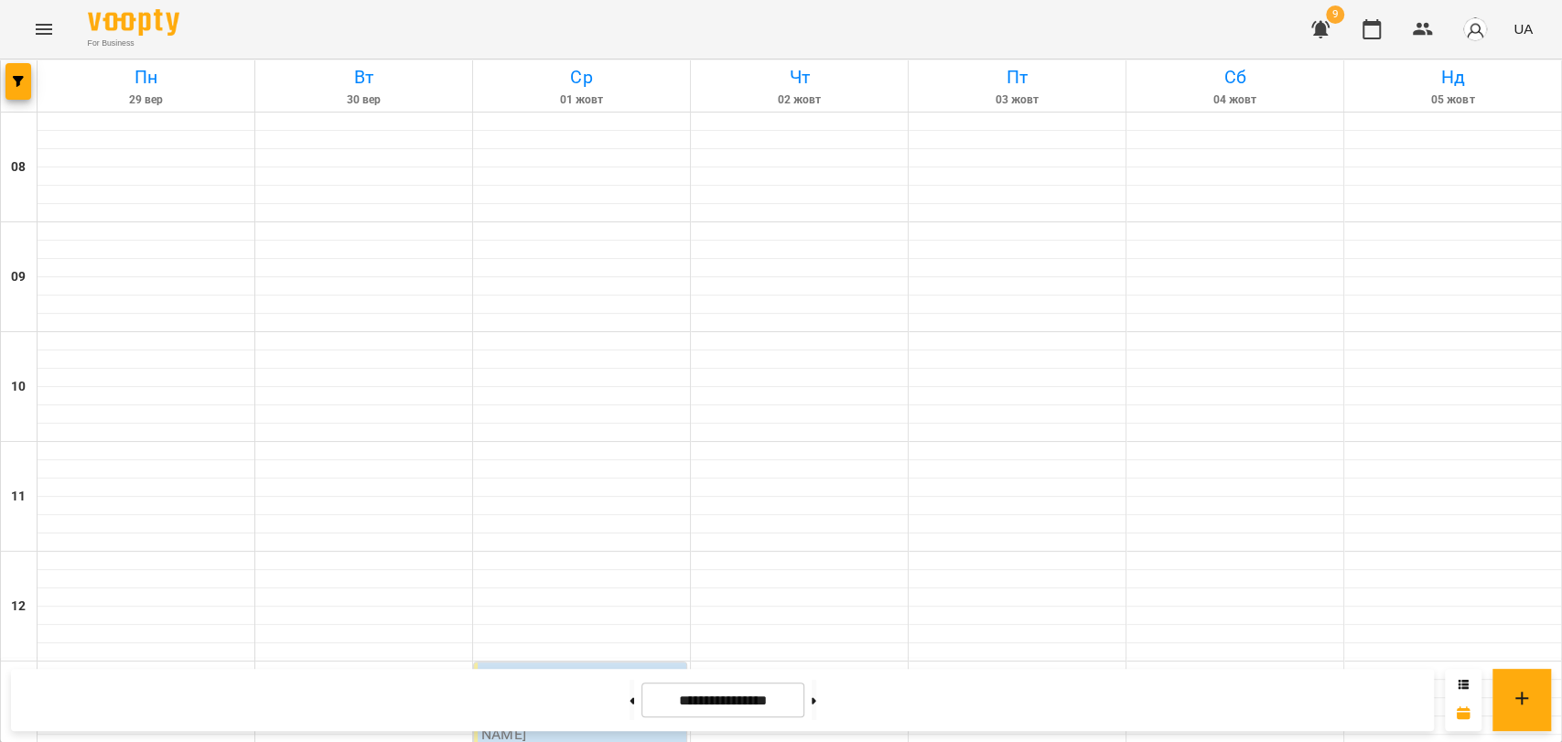
scroll to position [771, 0]
click at [630, 698] on icon at bounding box center [632, 700] width 5 height 6
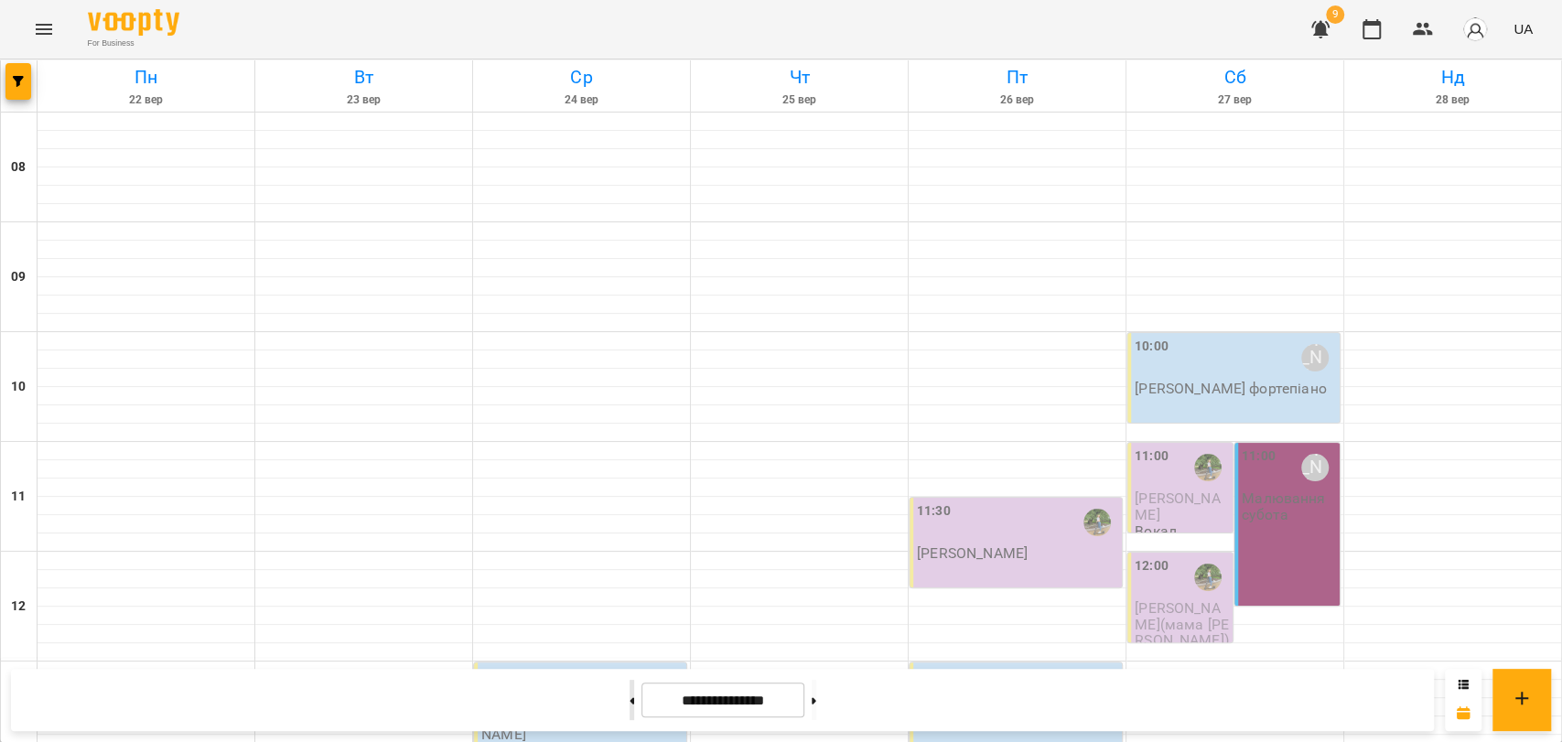
click at [630, 699] on icon at bounding box center [632, 700] width 5 height 6
type input "**********"
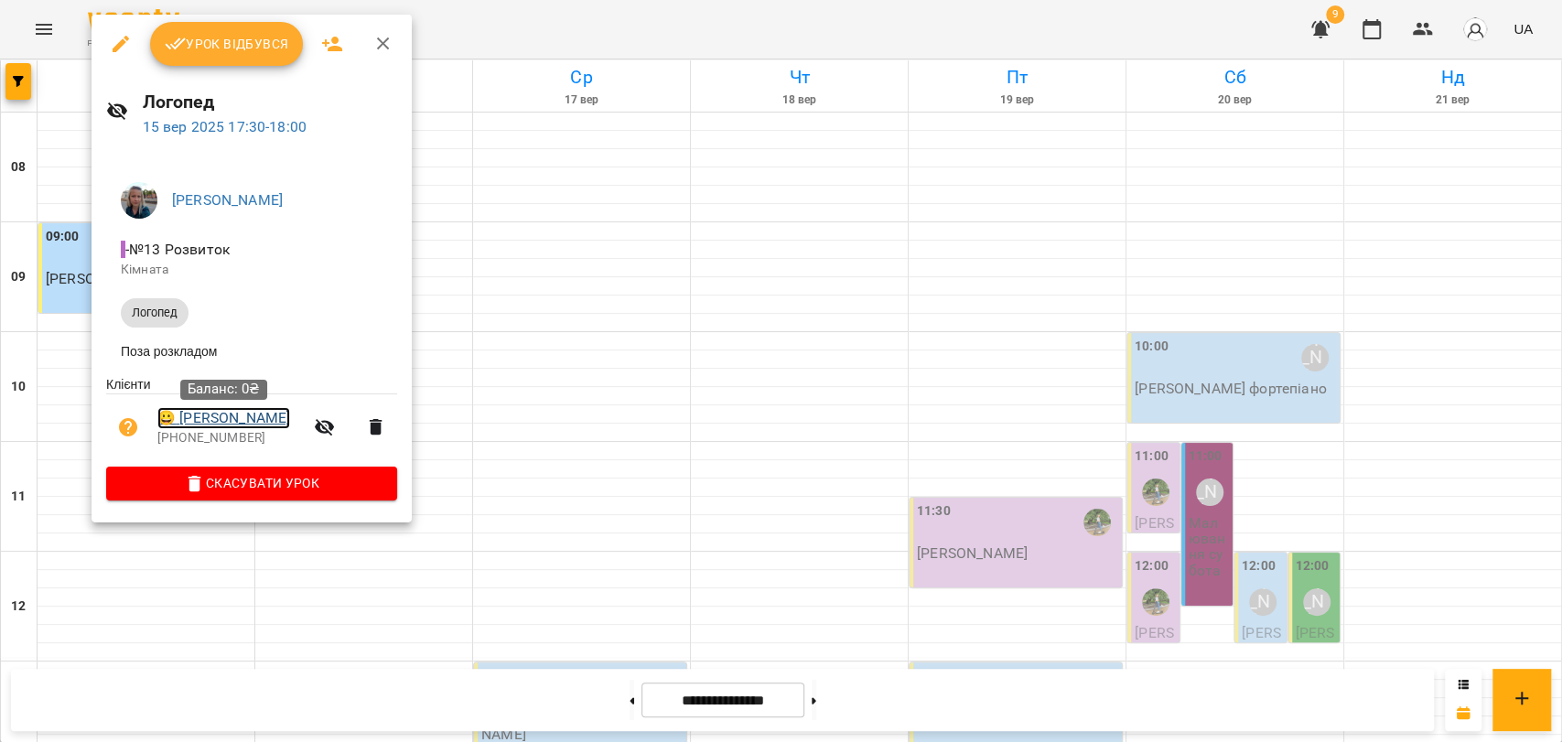
click at [212, 419] on link "😀 Лущик Варвара" at bounding box center [223, 418] width 133 height 22
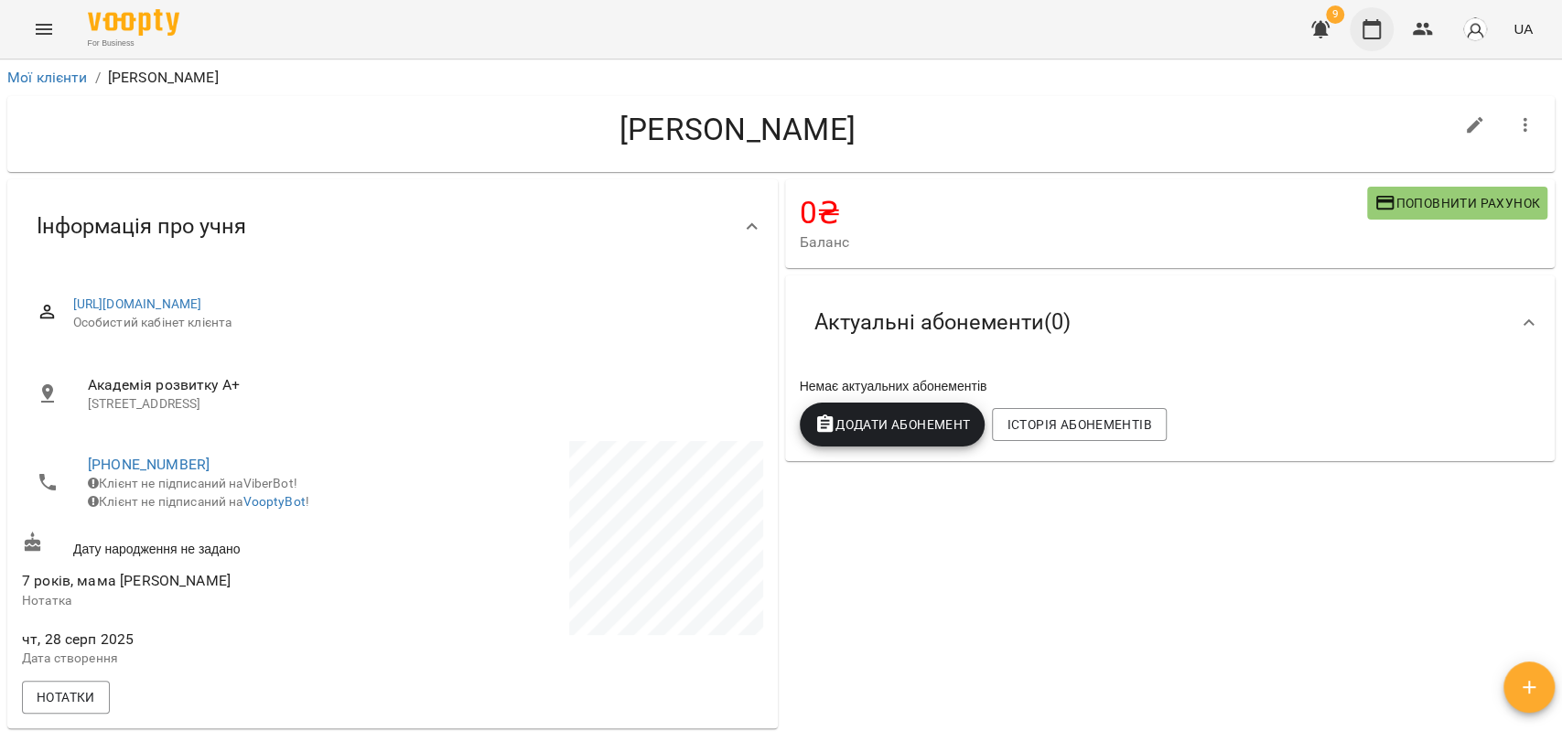
click at [1366, 38] on icon "button" at bounding box center [1372, 29] width 18 height 20
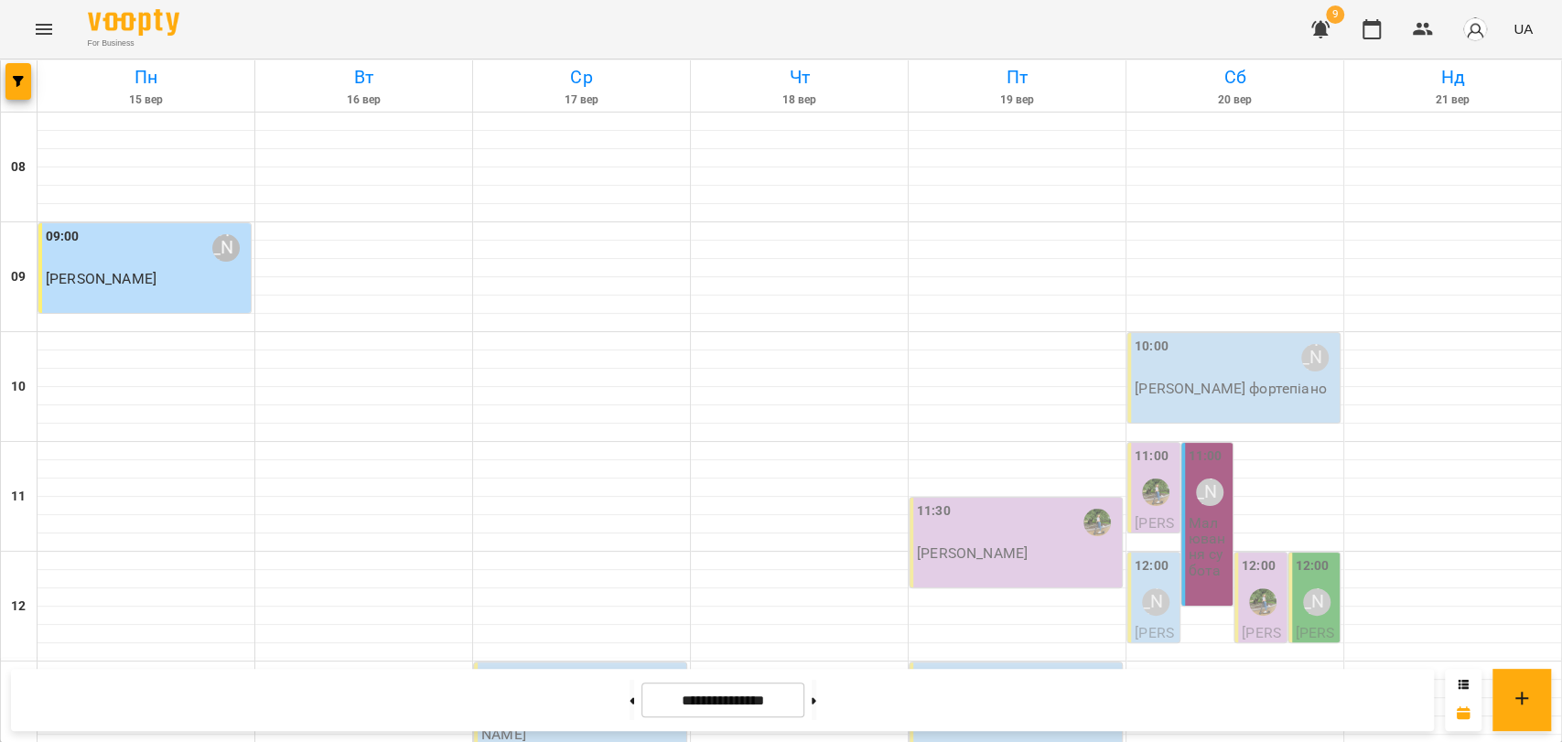
scroll to position [771, 0]
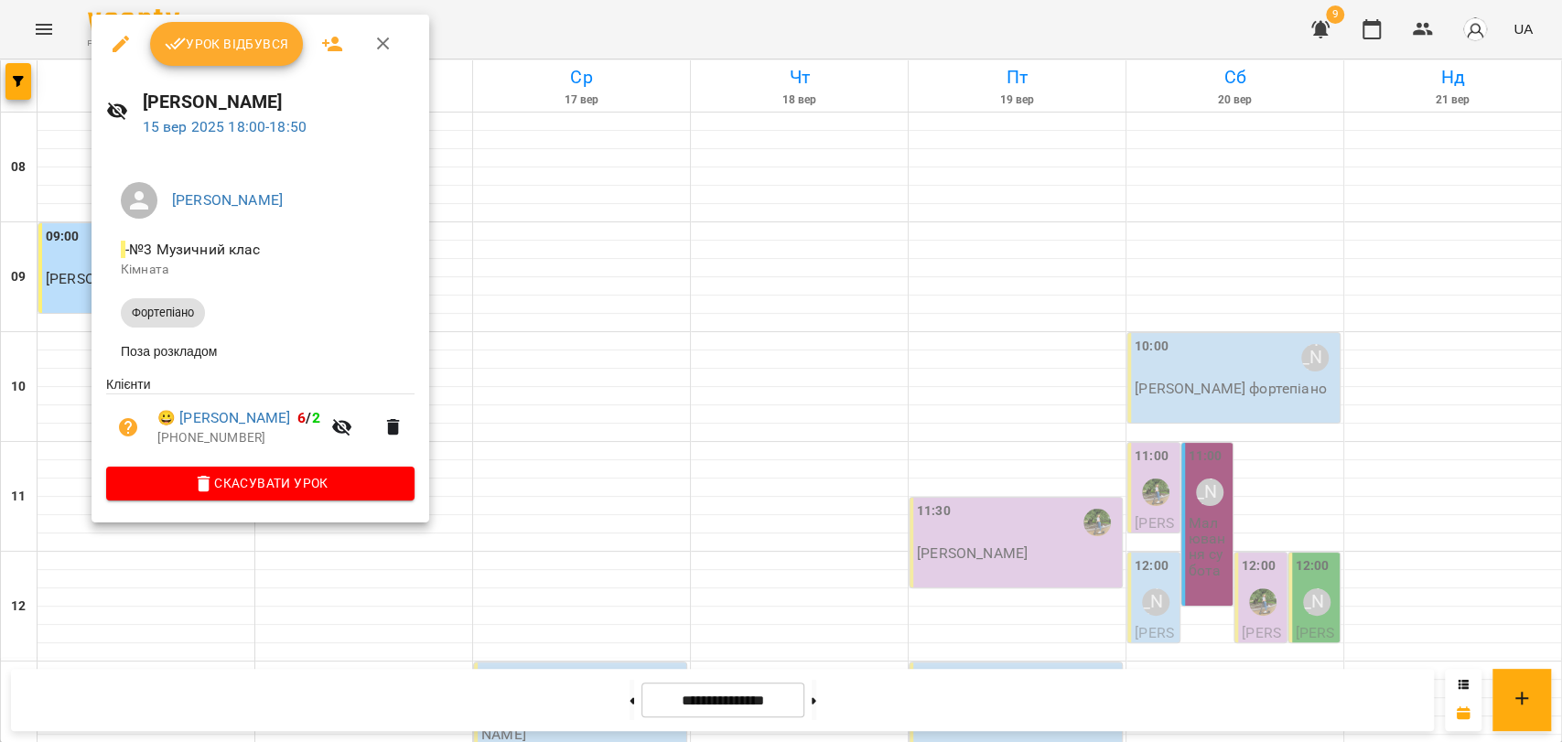
click at [82, 448] on div at bounding box center [781, 371] width 1562 height 742
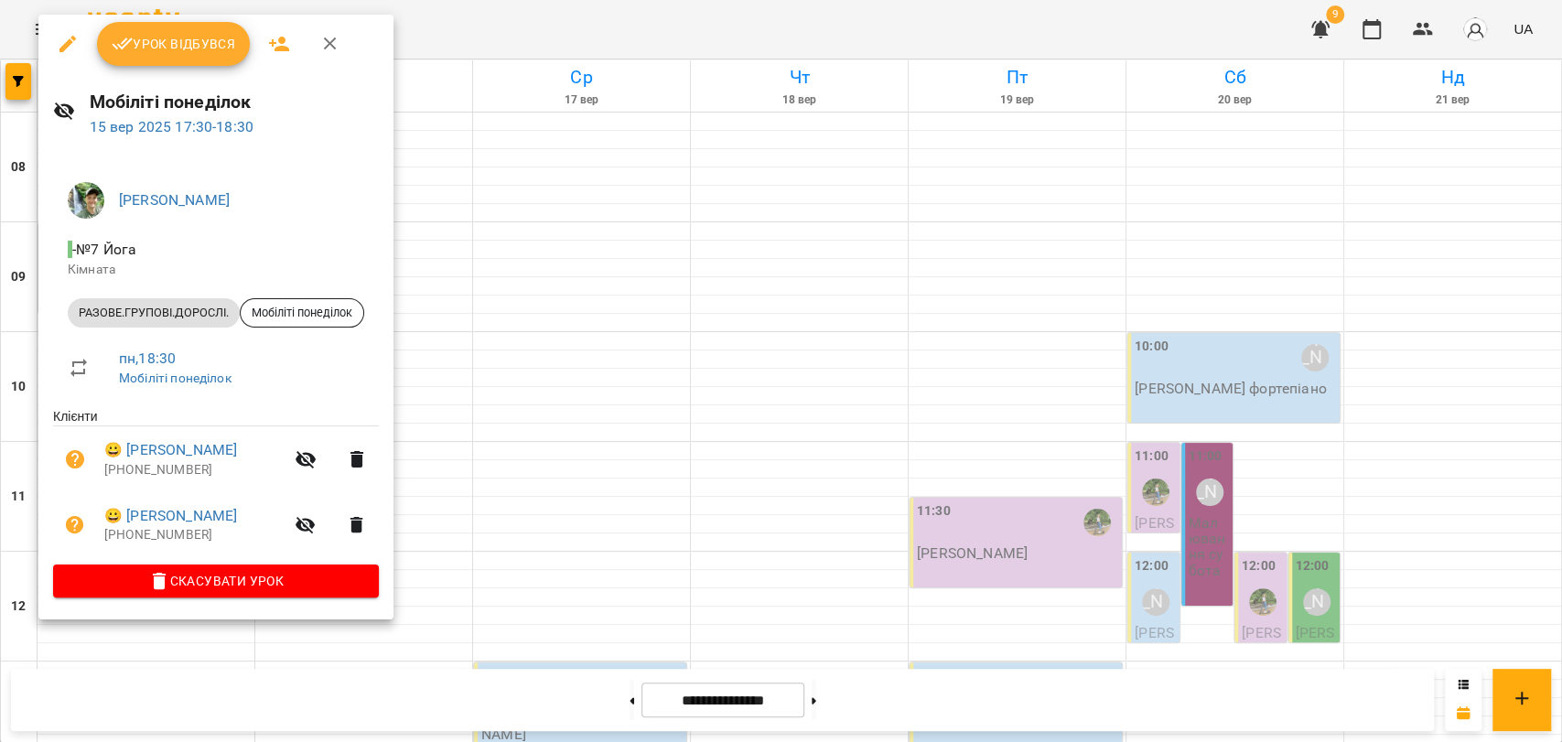
click at [334, 45] on icon "button" at bounding box center [330, 44] width 22 height 22
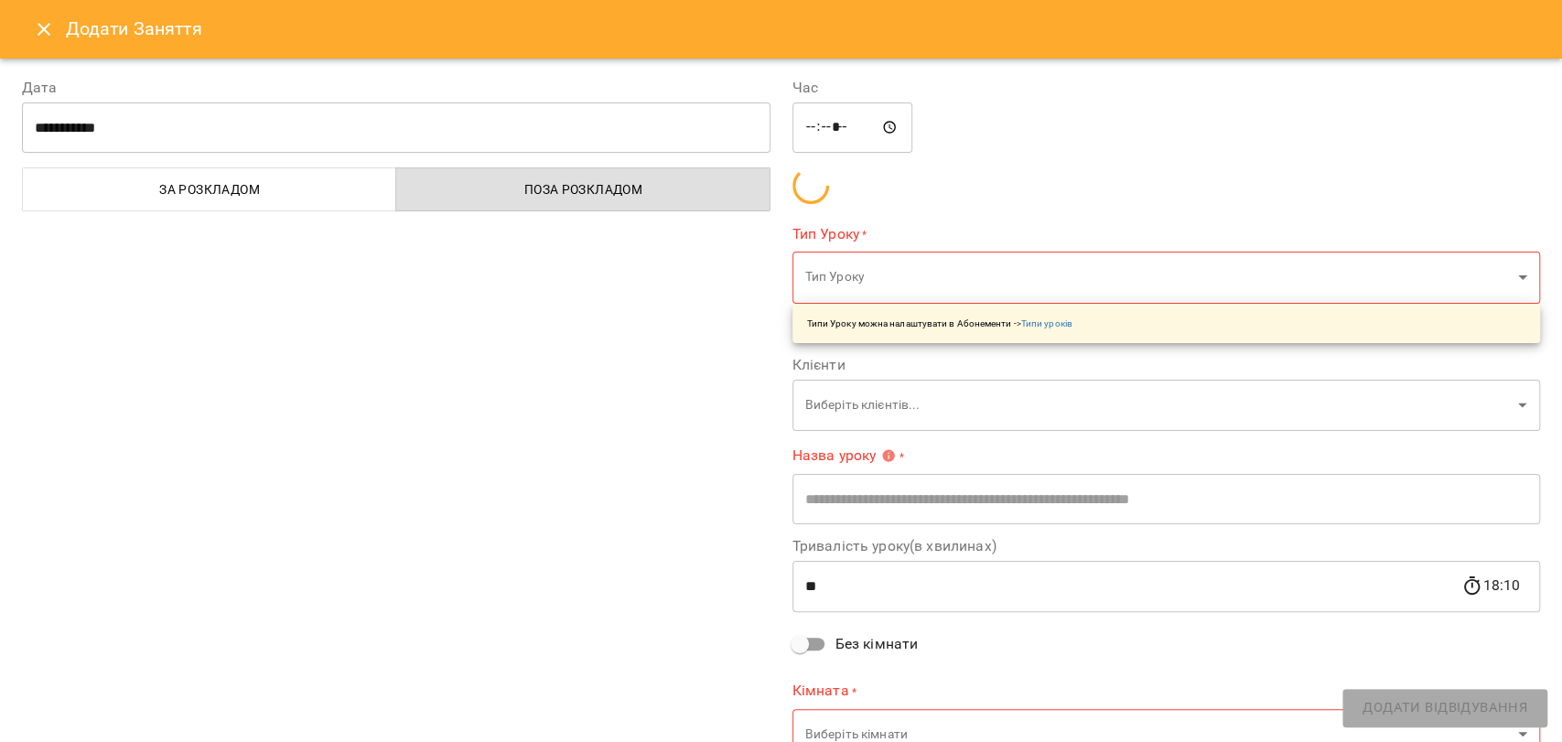
type input "**********"
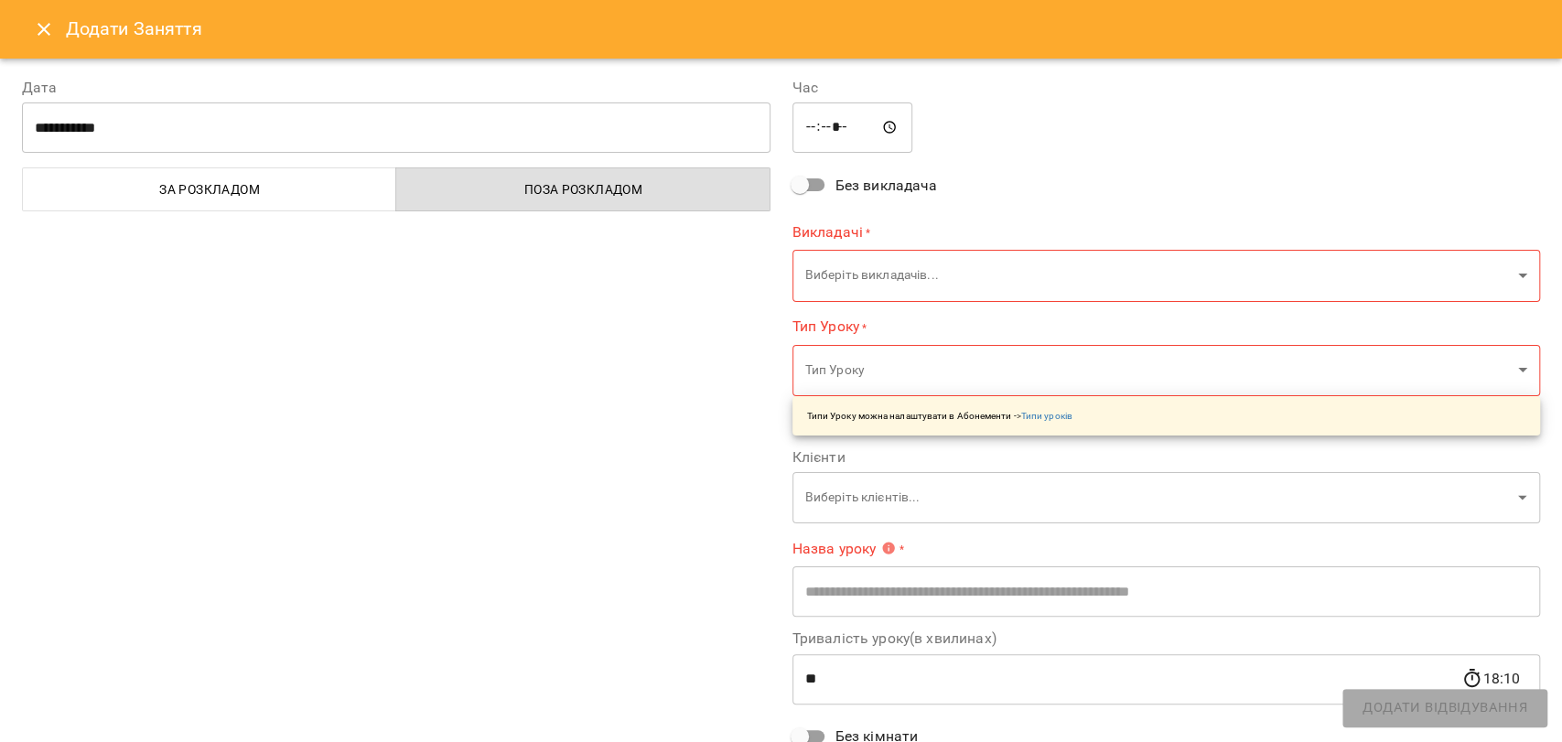
click at [862, 273] on body "For Business 9 UA Пн 15 вер Вт 16 вер Ср 17 вер Чт 18 вер Пт 19 вер Сб 20 вер Н…" at bounding box center [781, 756] width 1562 height 1513
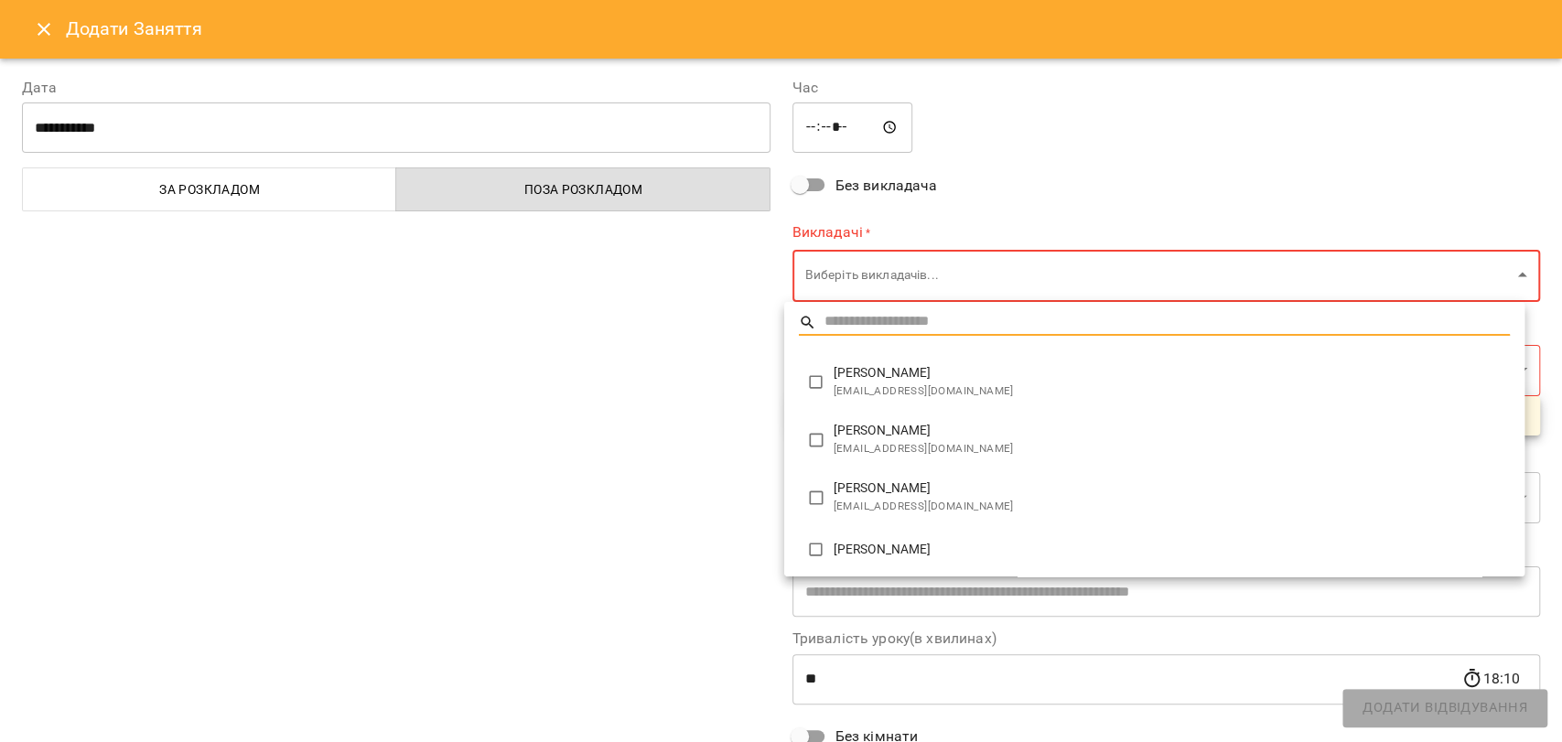
type input "**********"
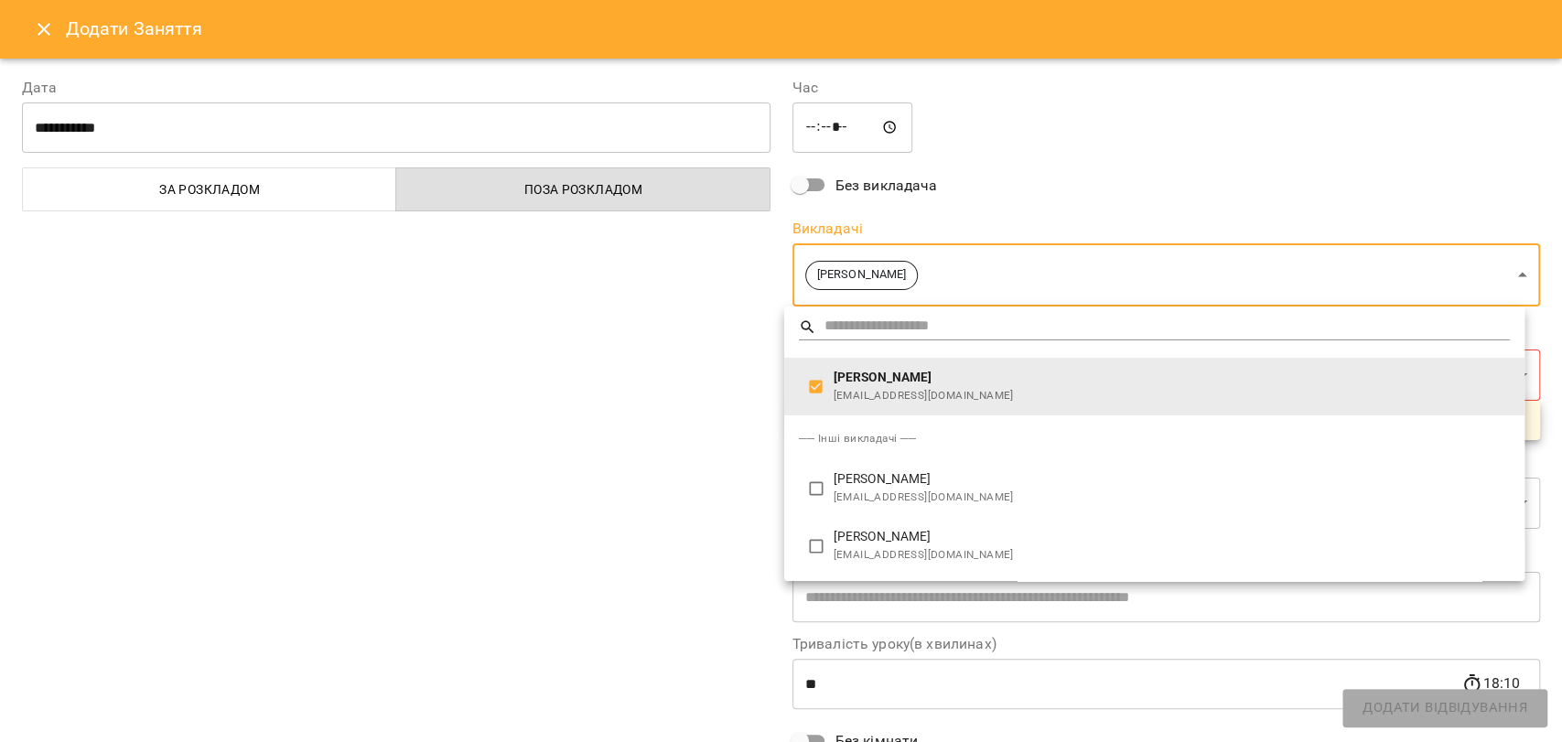
click at [693, 410] on div at bounding box center [781, 371] width 1562 height 742
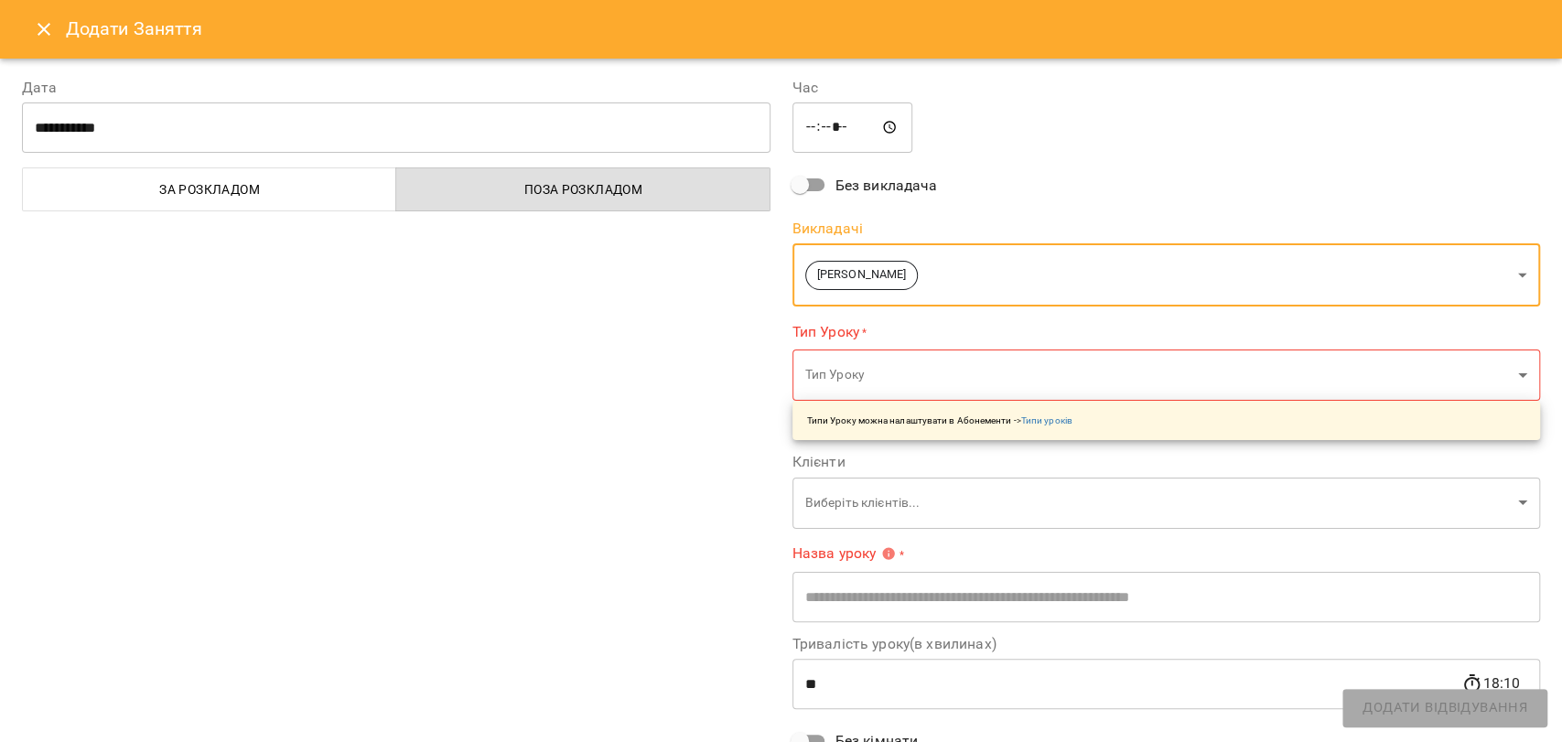
click at [833, 375] on body "For Business 9 UA Пн 15 вер Вт 16 вер Ср 17 вер Чт 18 вер Пт 19 вер Сб 20 вер Н…" at bounding box center [781, 756] width 1562 height 1513
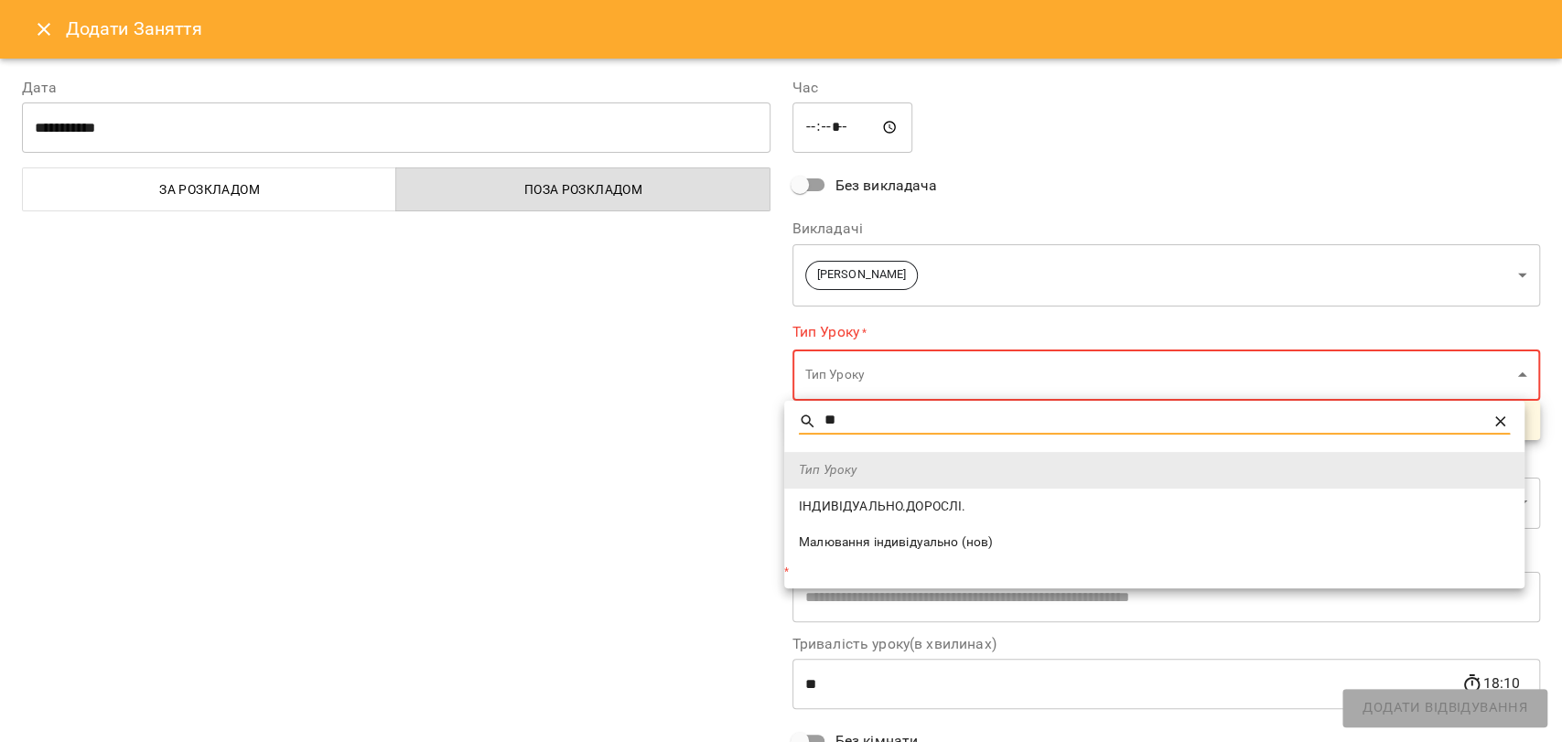
type input "**"
click at [852, 505] on span "ІНДИВІДУАЛЬНО.ДОРОСЛІ." at bounding box center [1154, 507] width 711 height 18
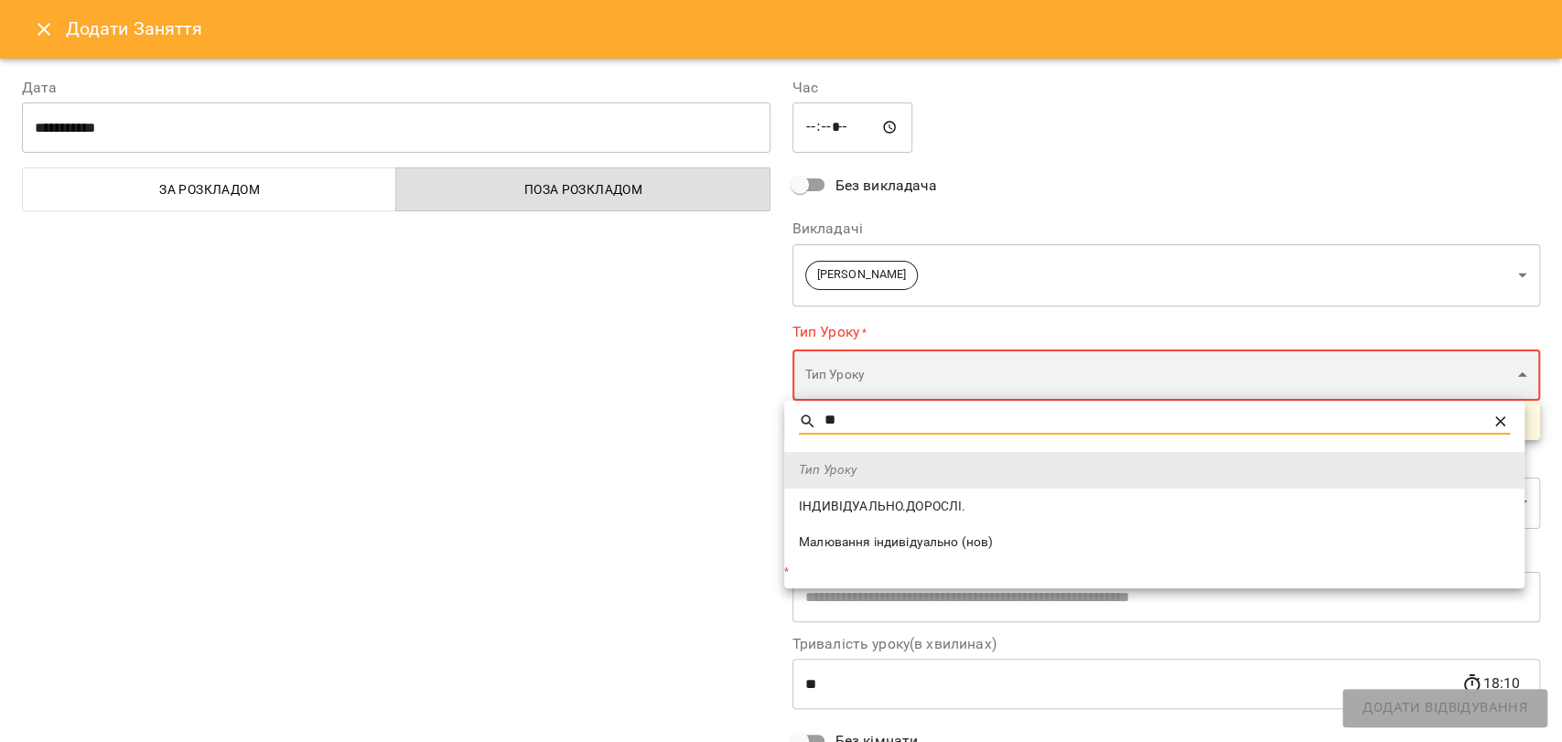
type input "**********"
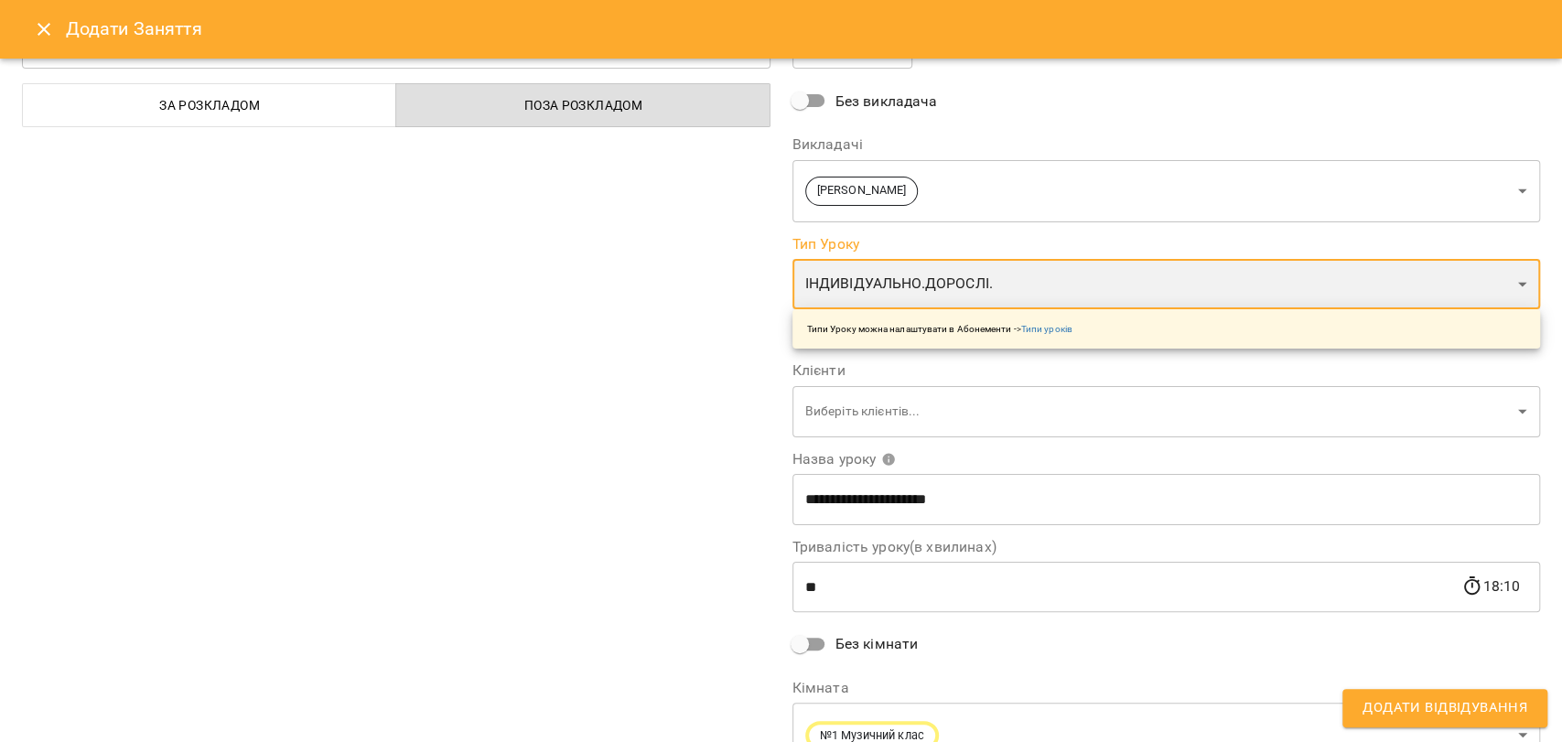
scroll to position [171, 0]
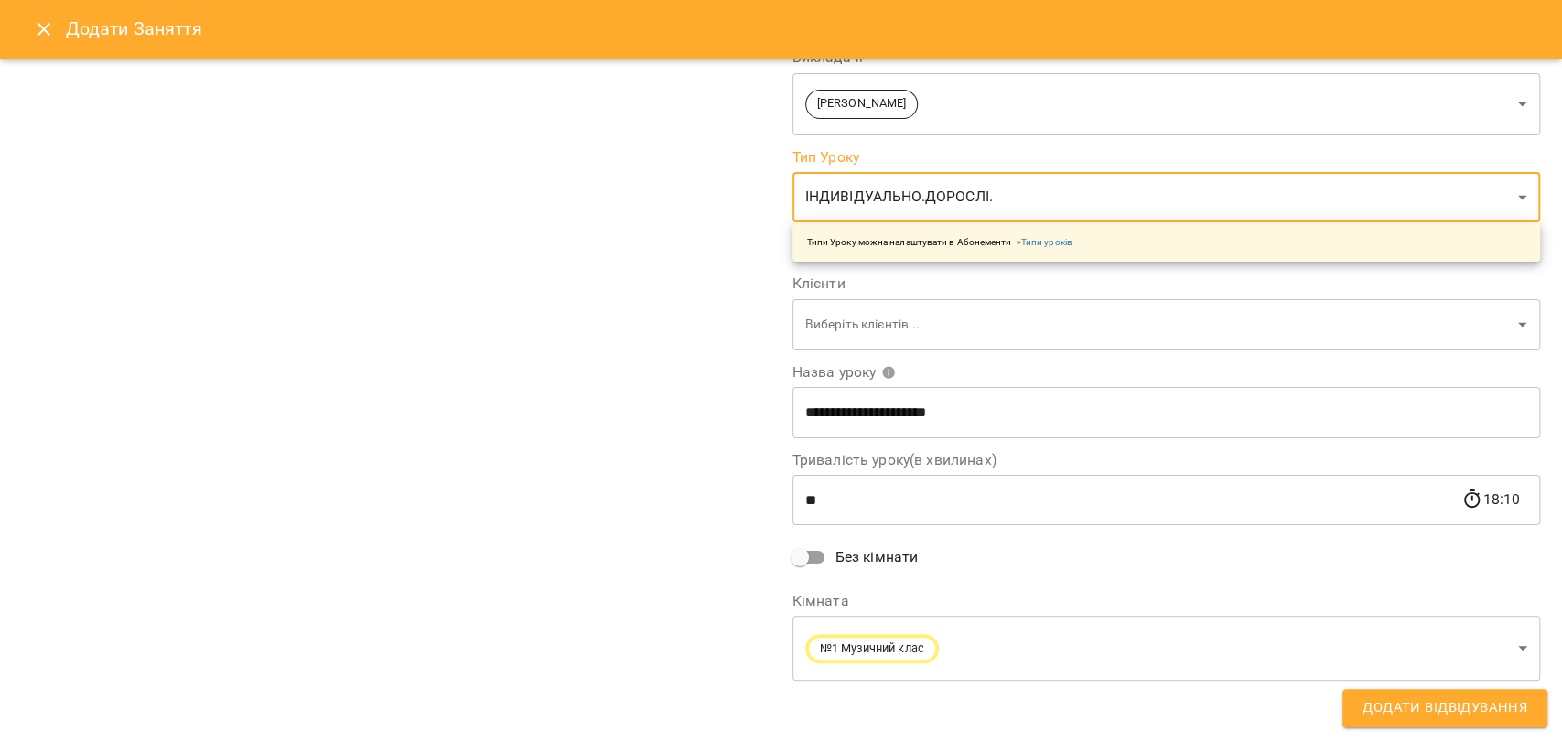
click at [857, 329] on body "For Business 9 UA Пн 15 вер Вт 16 вер Ср 17 вер Чт 18 вер Пт 19 вер Сб 20 вер Н…" at bounding box center [781, 756] width 1562 height 1513
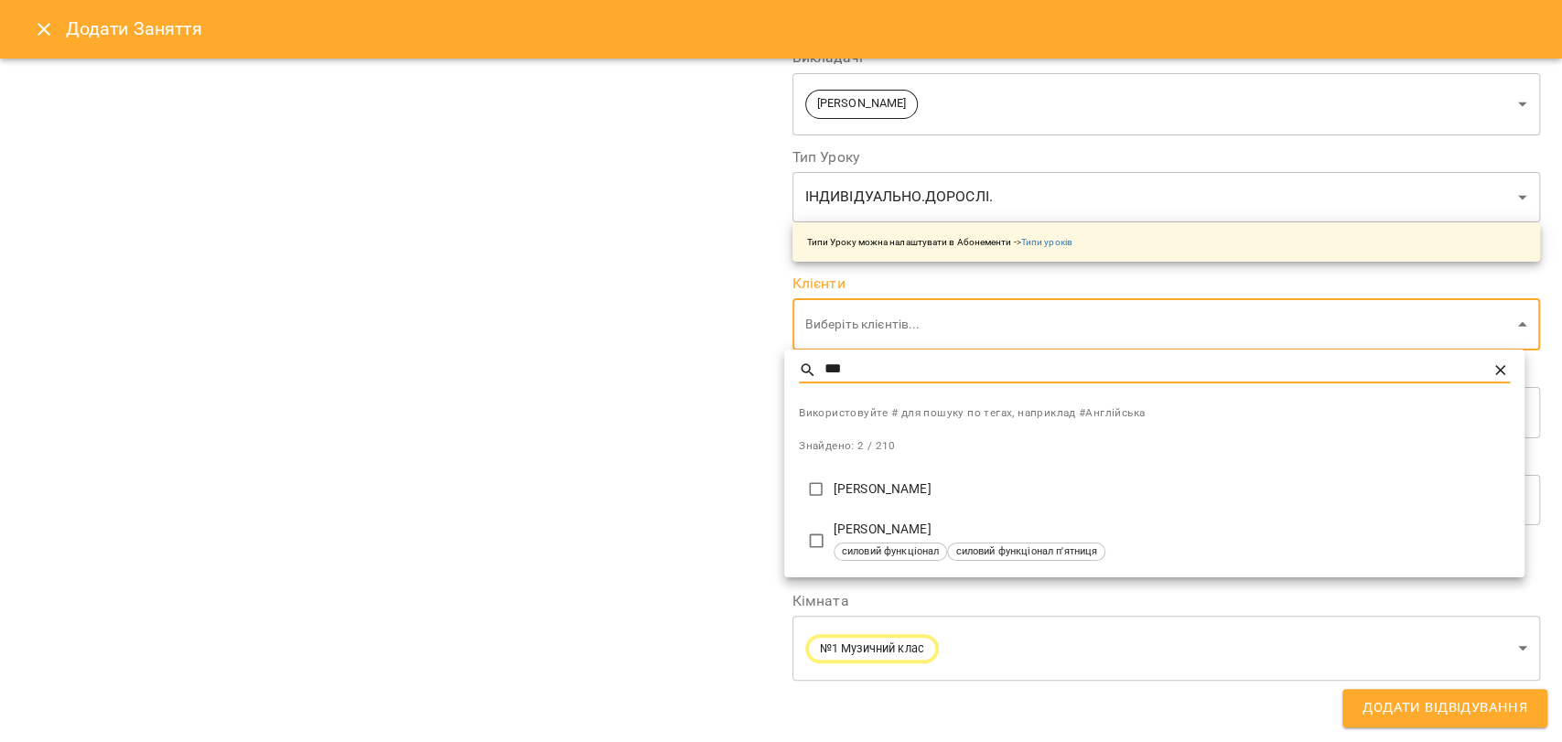
type input "***"
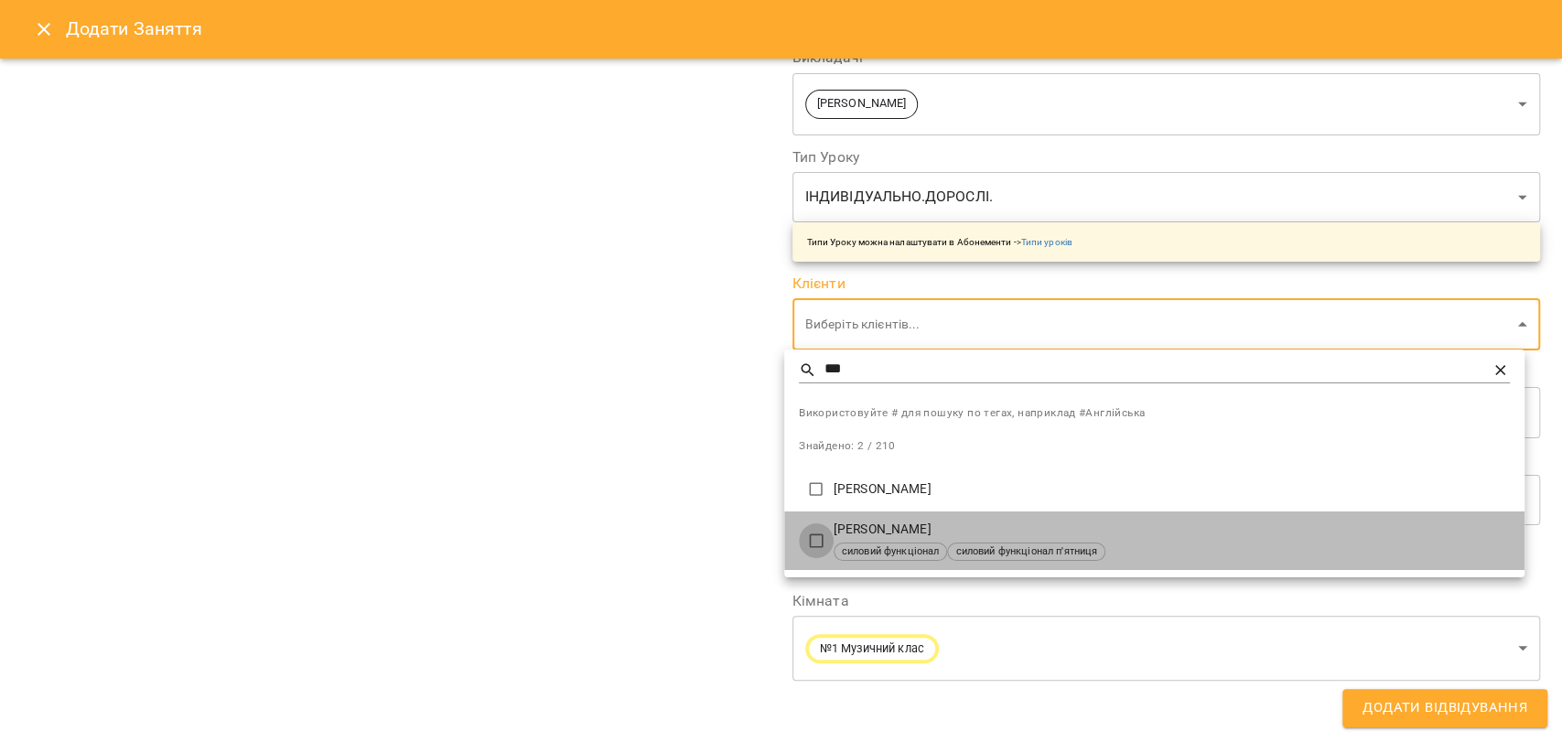
type input "**********"
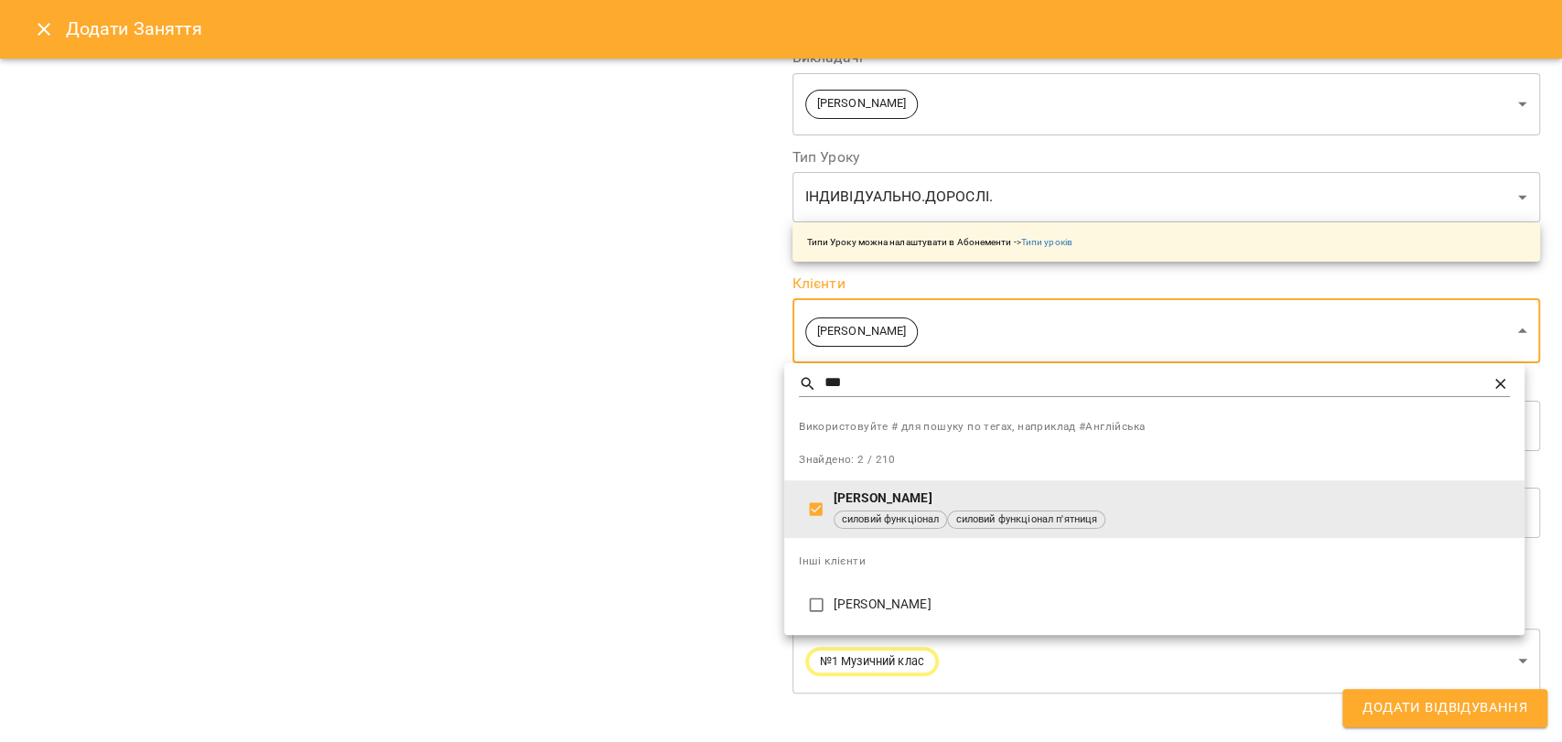
drag, startPoint x: 738, startPoint y: 496, endPoint x: 723, endPoint y: 496, distance: 14.6
click at [735, 496] on div at bounding box center [781, 371] width 1562 height 742
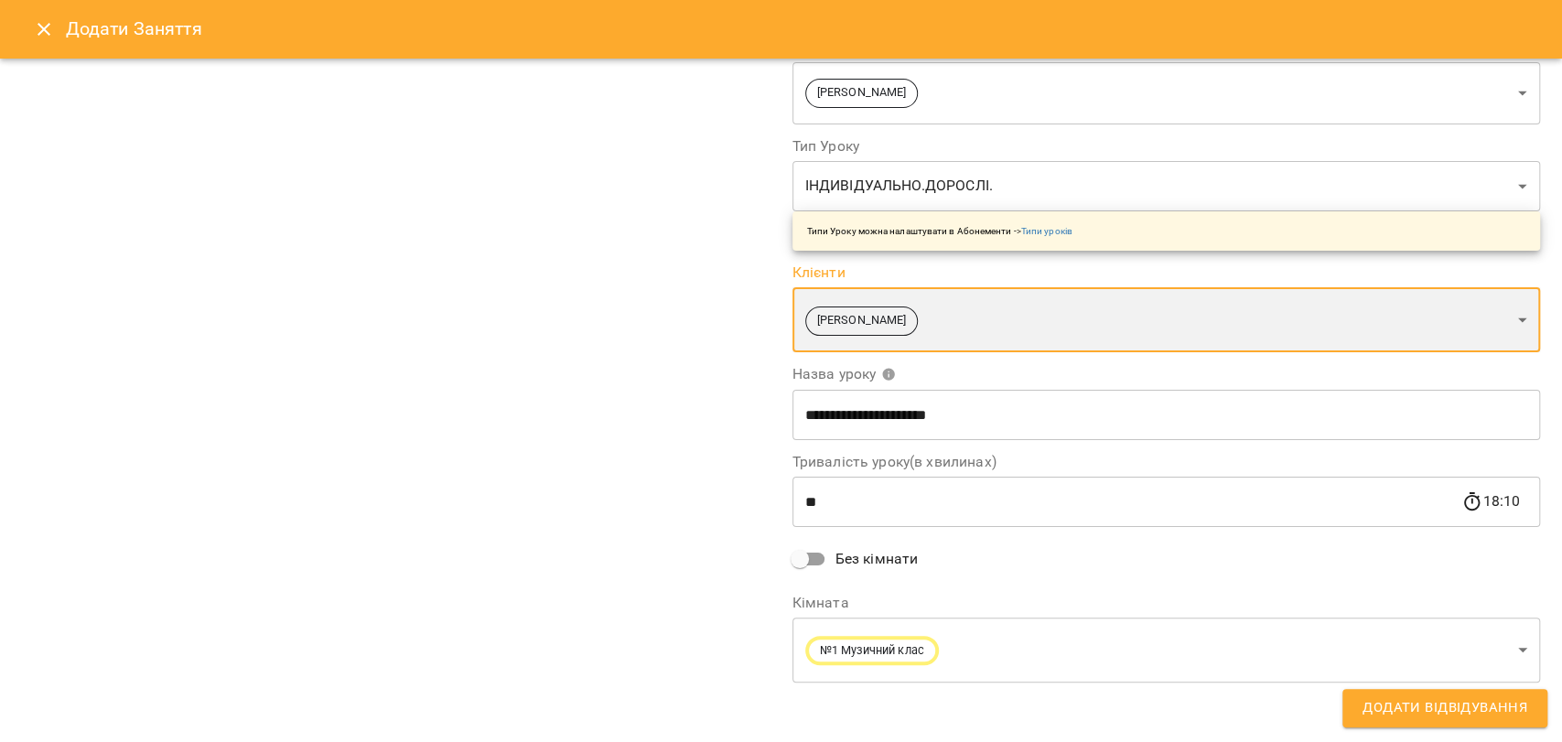
scroll to position [184, 0]
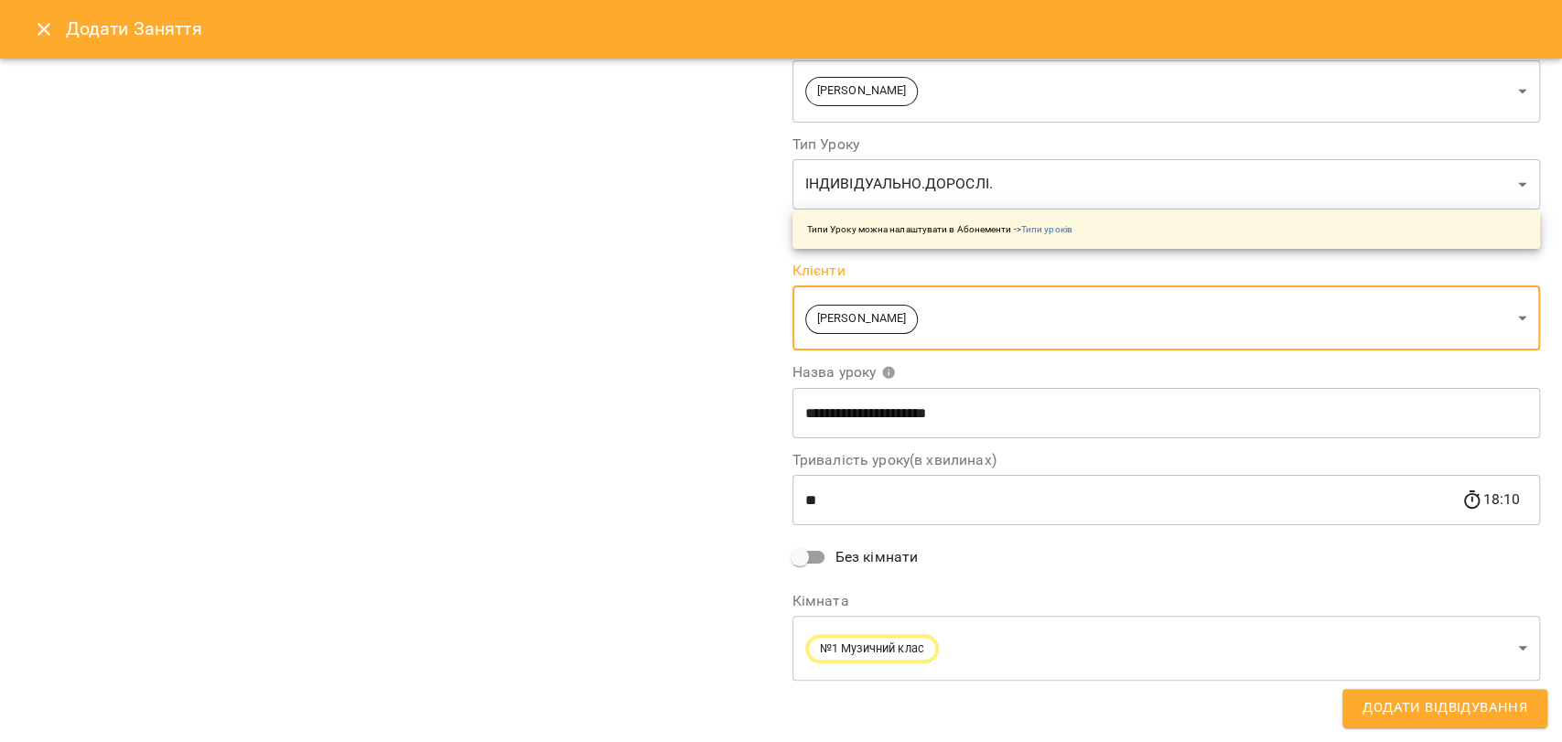
click at [876, 651] on body "For Business 9 UA Пн 15 вер Вт 16 вер Ср 17 вер Чт 18 вер Пт 19 вер Сб 20 вер Н…" at bounding box center [781, 756] width 1562 height 1513
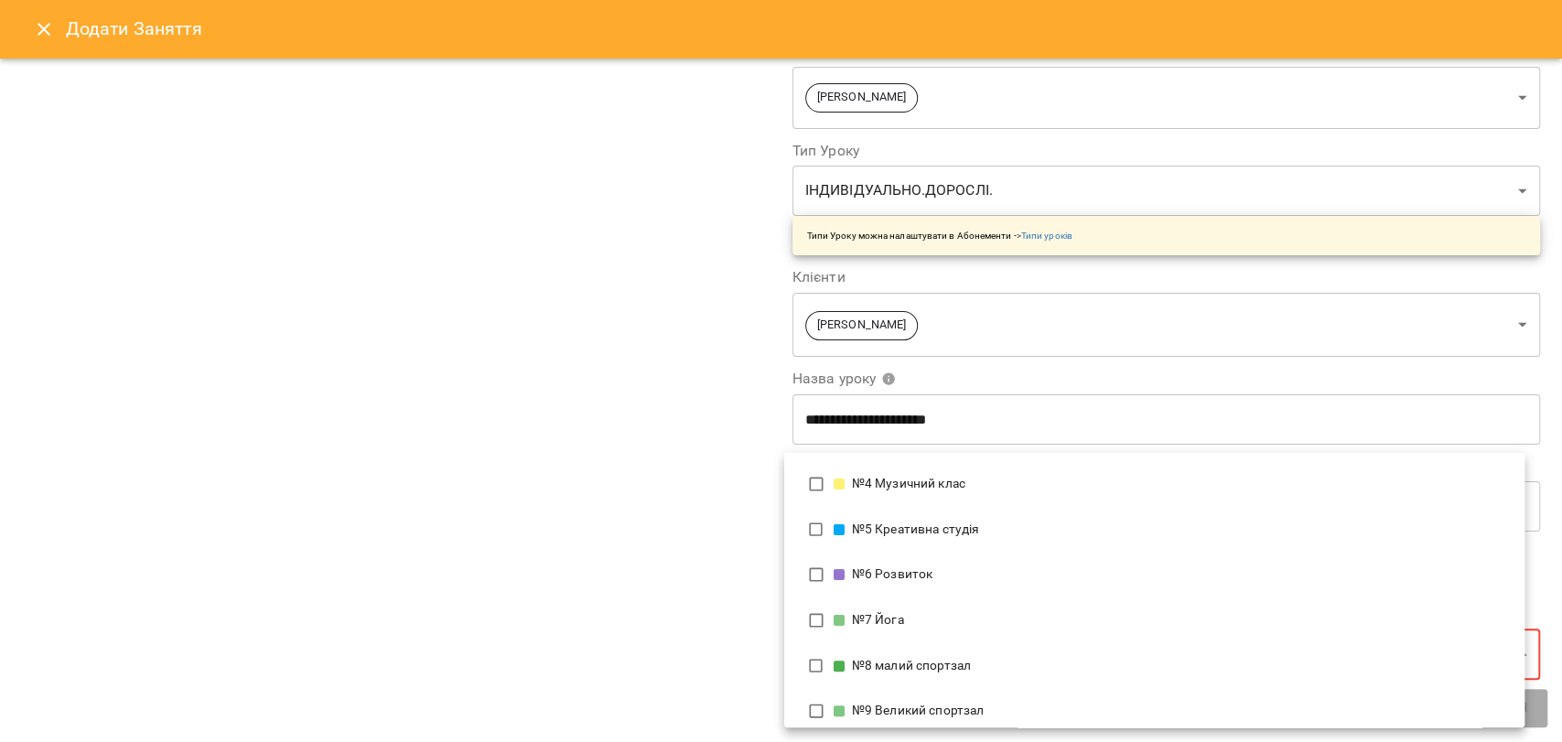
scroll to position [440, 0]
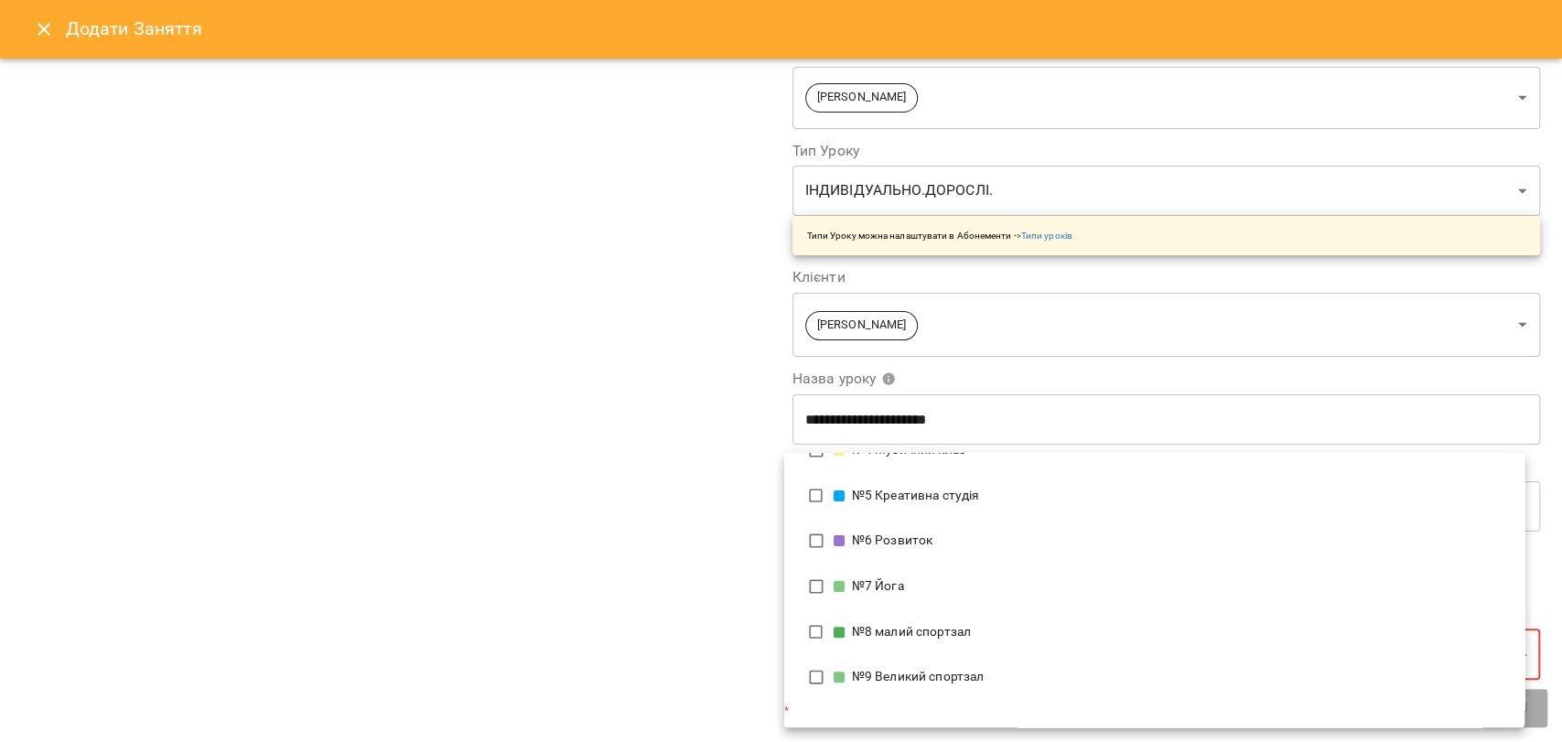
click at [839, 676] on span at bounding box center [839, 677] width 11 height 11
type input "**********"
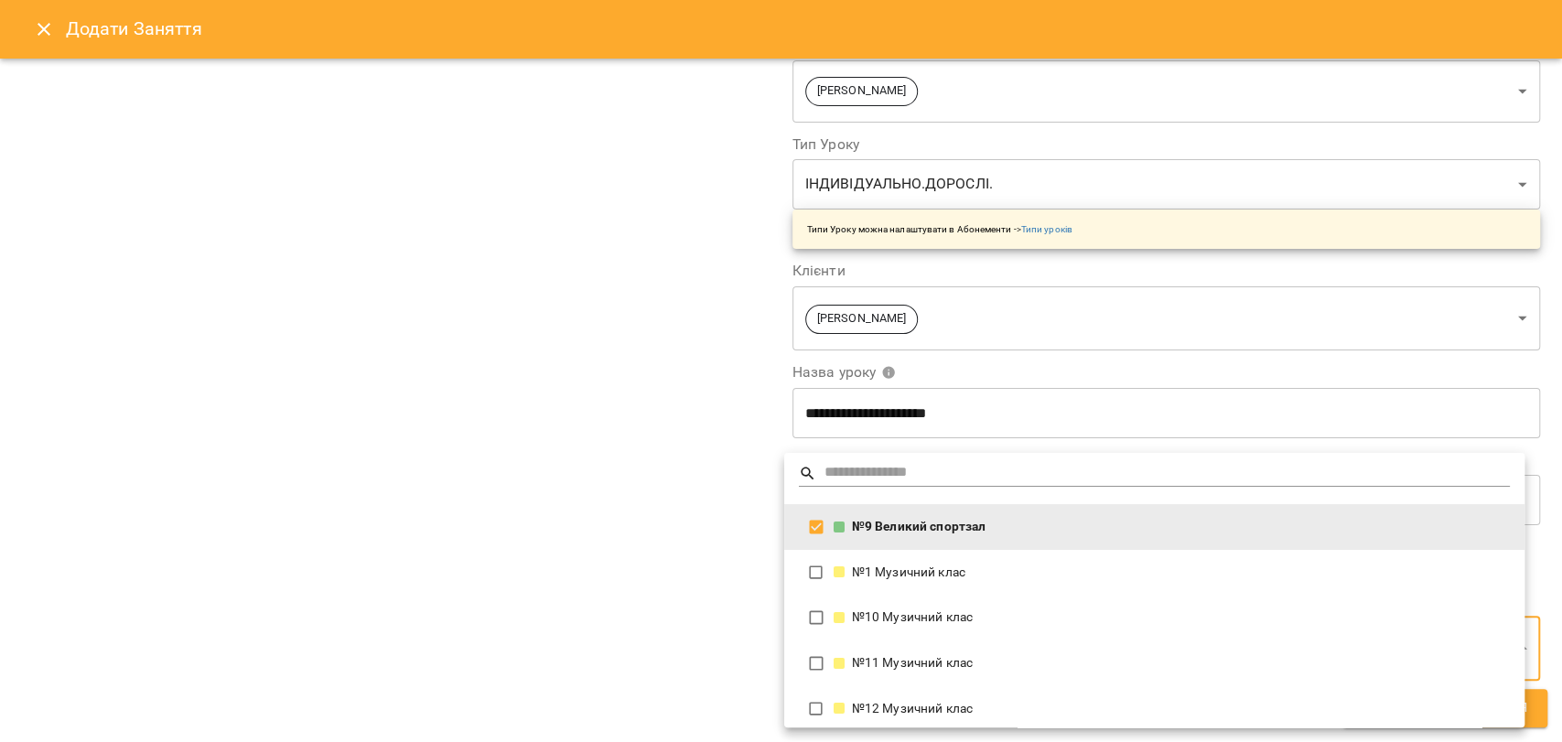
click at [641, 565] on div at bounding box center [781, 371] width 1562 height 742
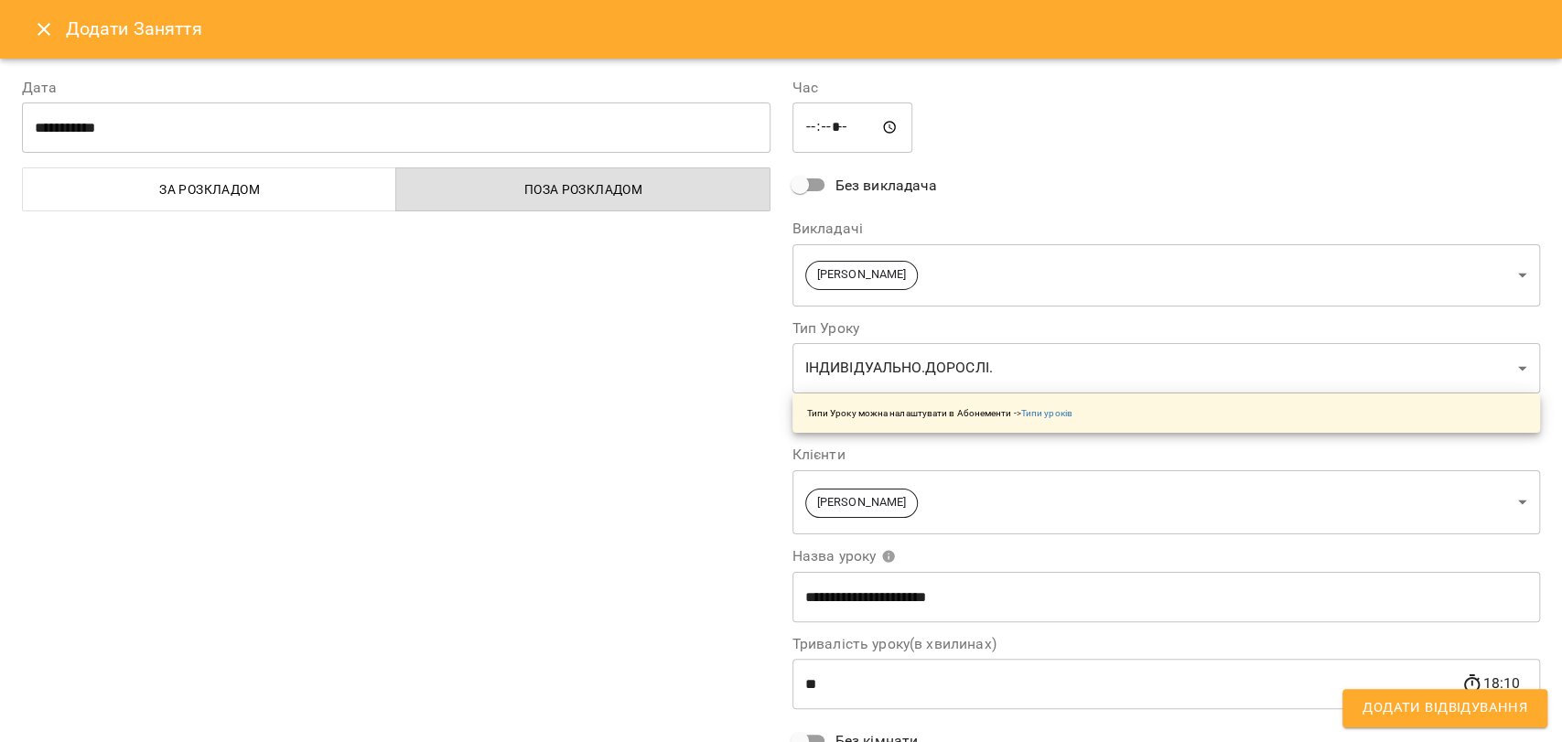
click at [1385, 717] on span "Додати Відвідування" at bounding box center [1445, 708] width 165 height 24
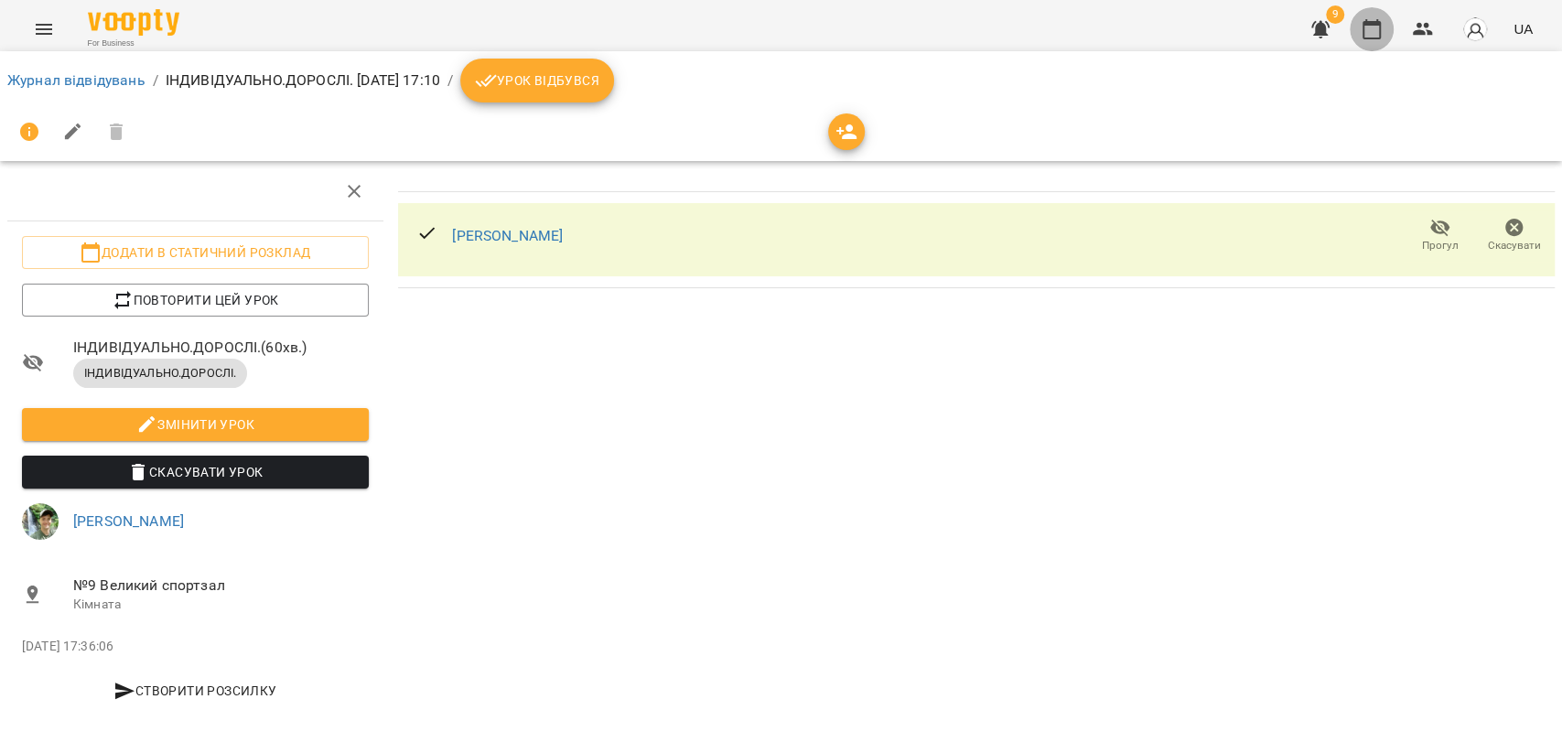
click at [1363, 46] on button "button" at bounding box center [1372, 29] width 44 height 44
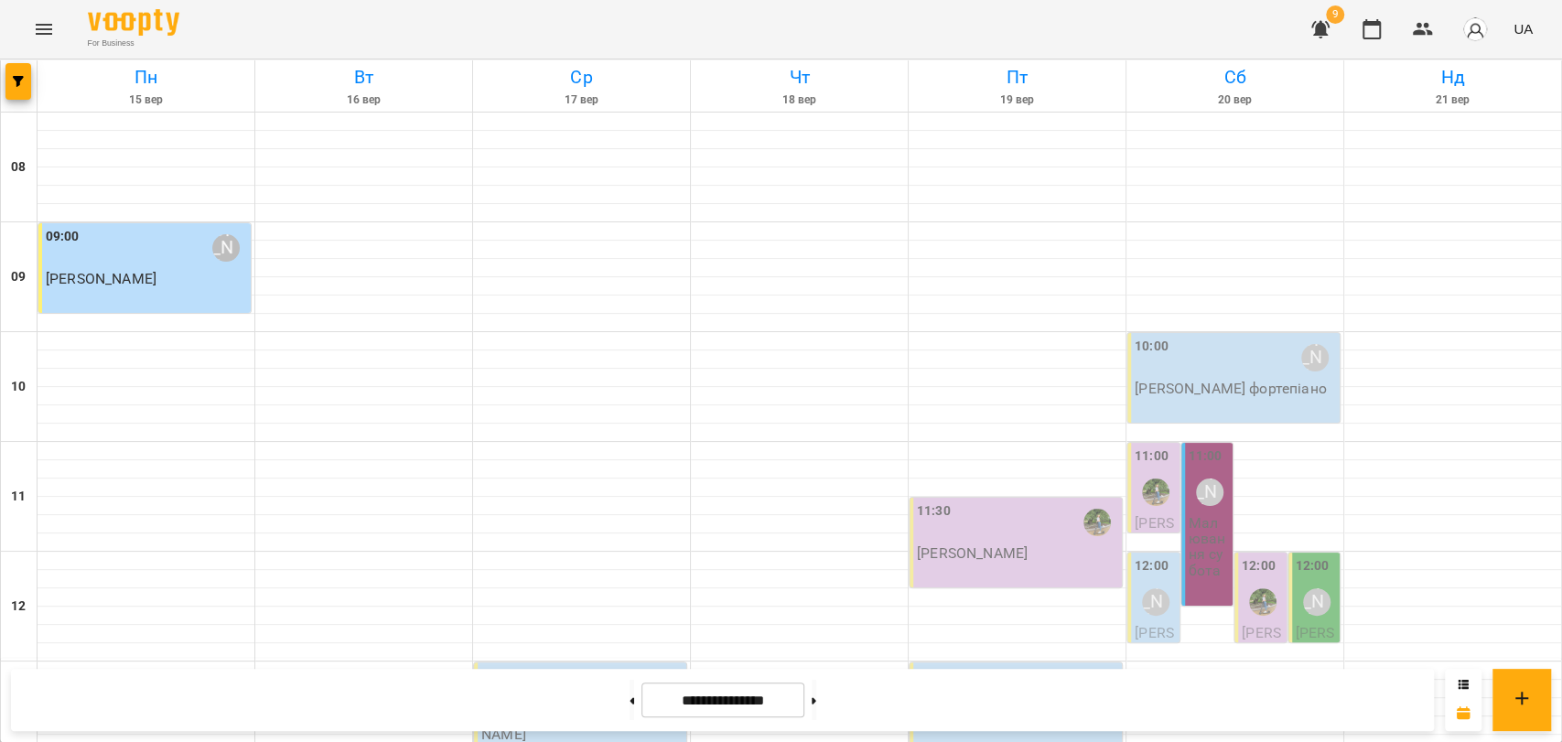
scroll to position [711, 0]
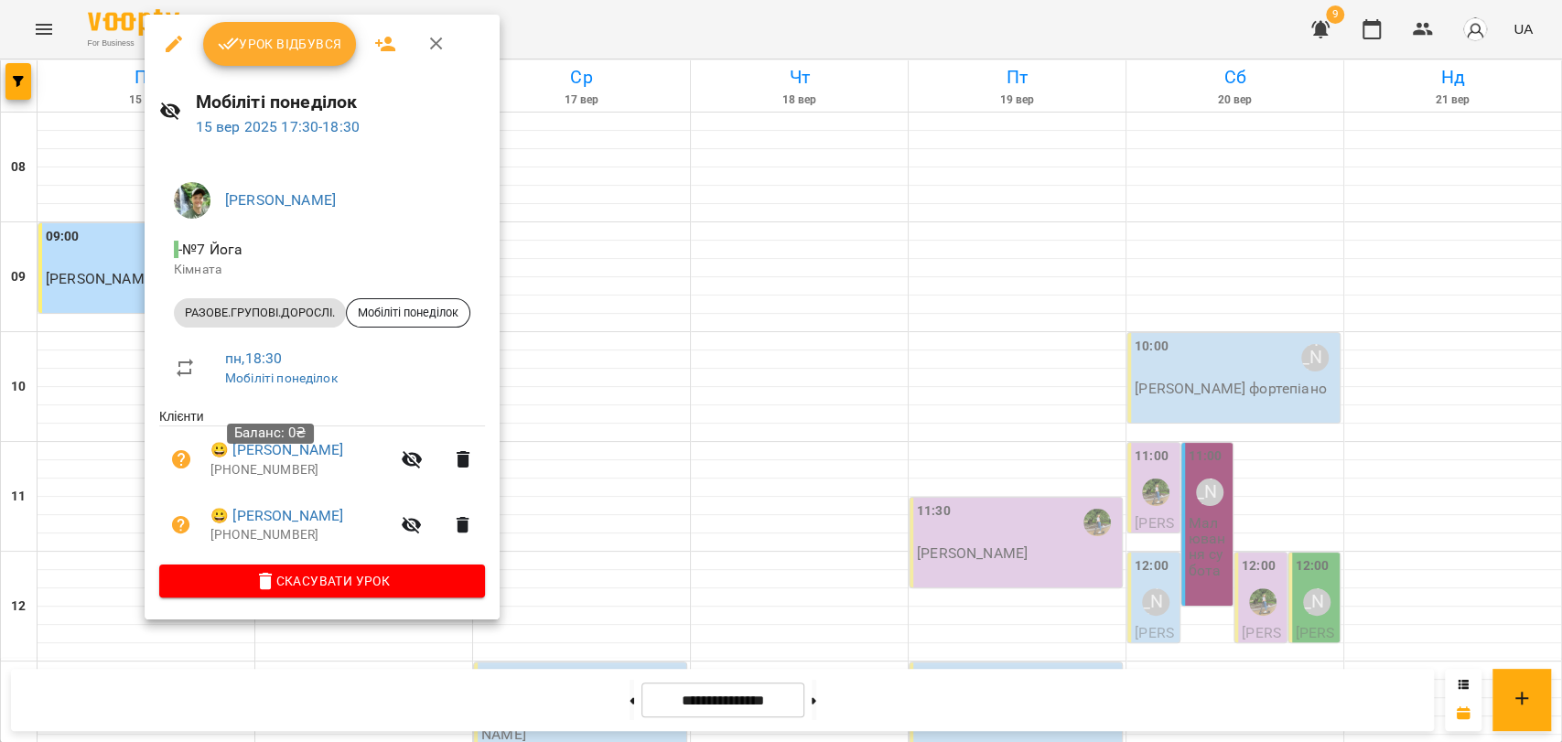
click at [307, 448] on div "Баланс: 0₴" at bounding box center [270, 434] width 87 height 46
click at [301, 449] on div "Баланс: 0₴" at bounding box center [270, 434] width 87 height 46
click at [299, 456] on div "Баланс: 0₴" at bounding box center [270, 434] width 87 height 46
click at [323, 461] on link "😀 Шипуліна Валерія" at bounding box center [276, 450] width 133 height 22
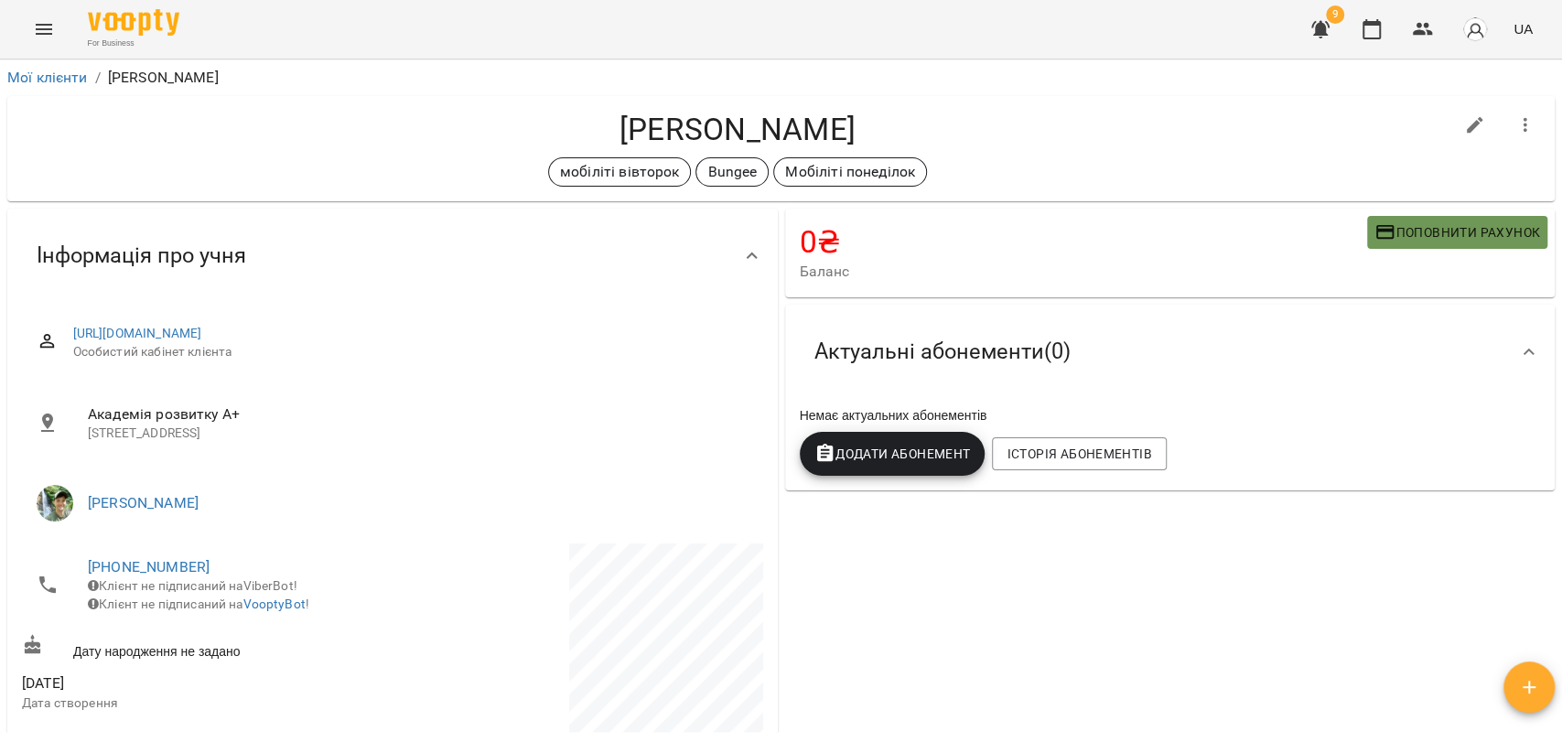
click at [1417, 226] on span "Поповнити рахунок" at bounding box center [1457, 232] width 166 height 22
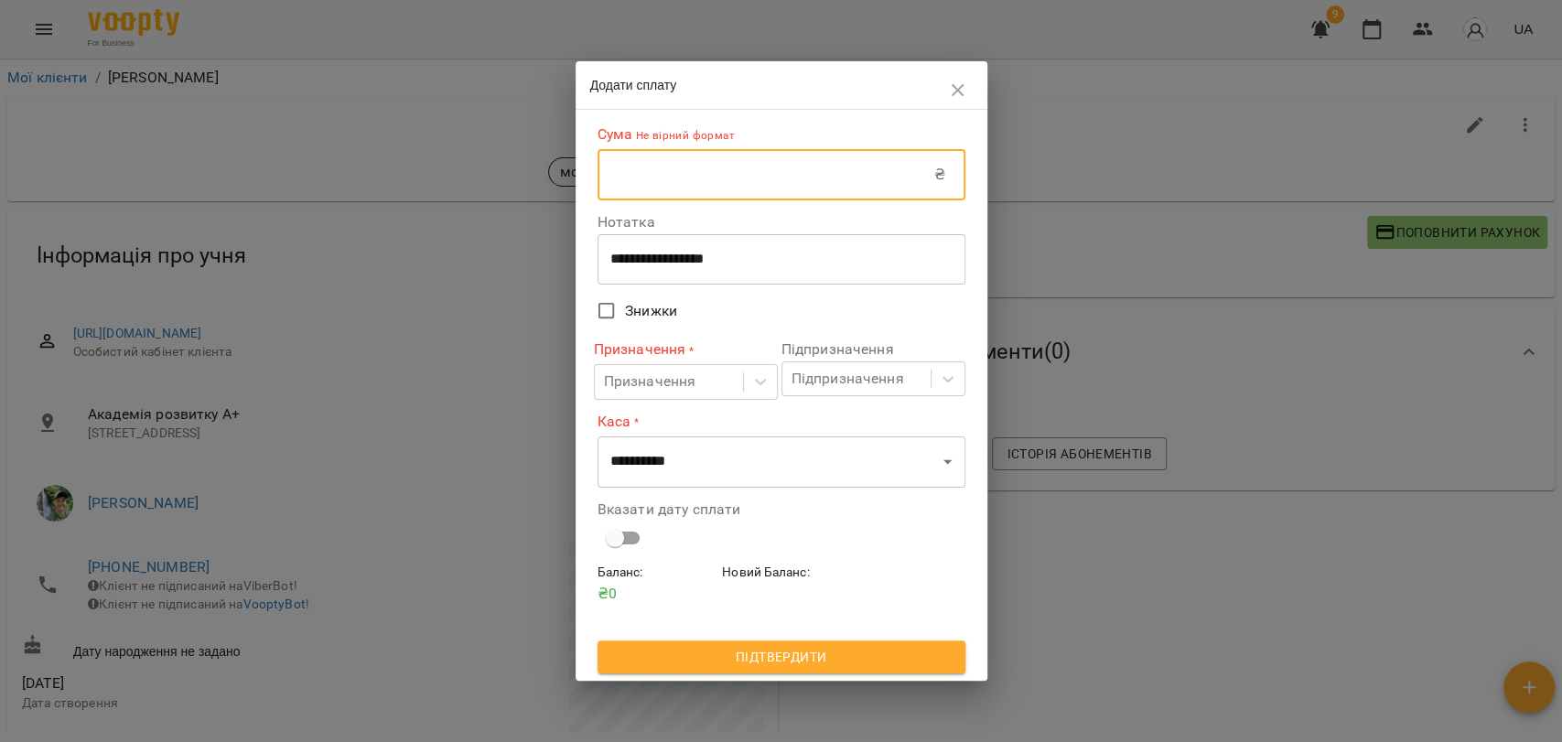
click at [702, 182] on input "text" at bounding box center [766, 174] width 337 height 51
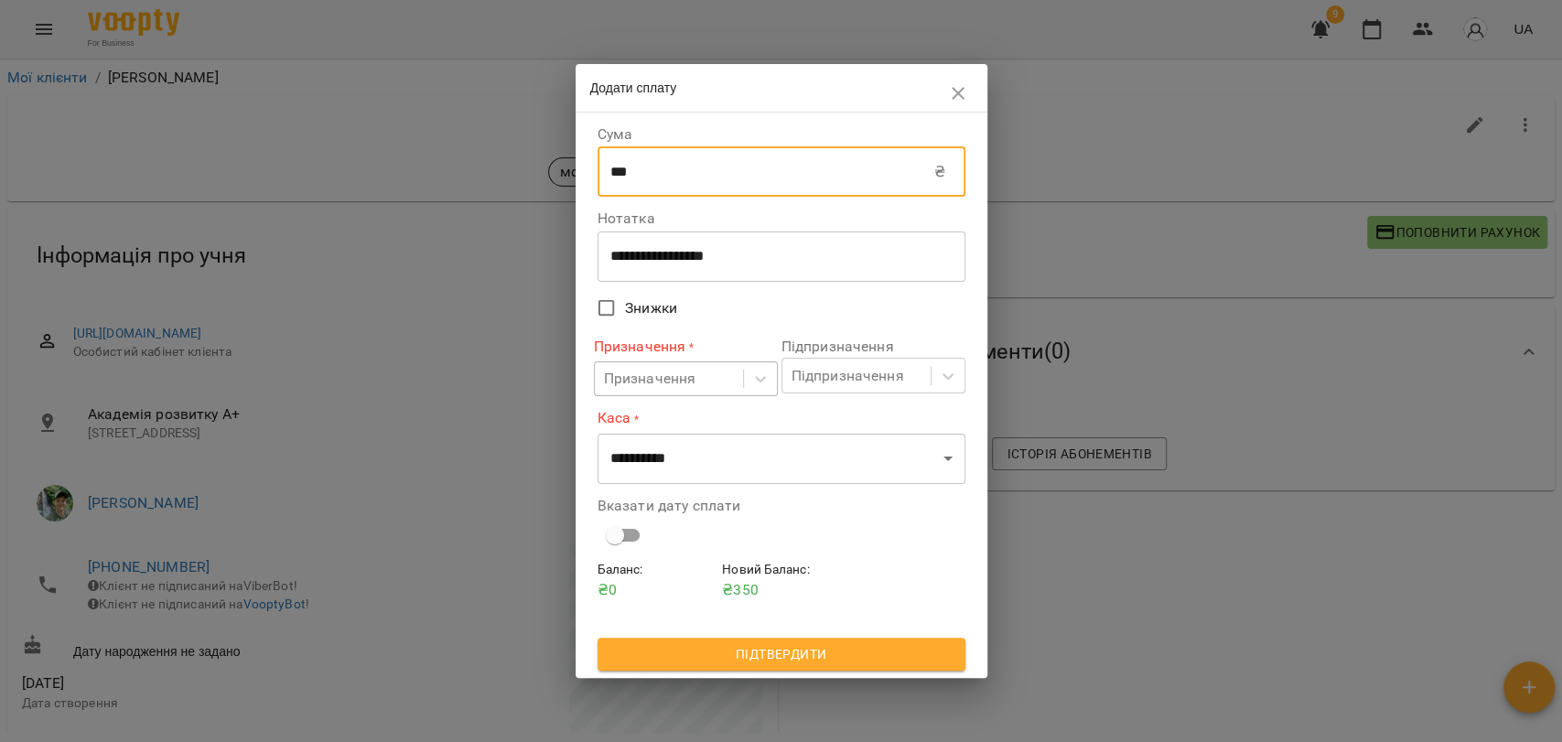
type input "***"
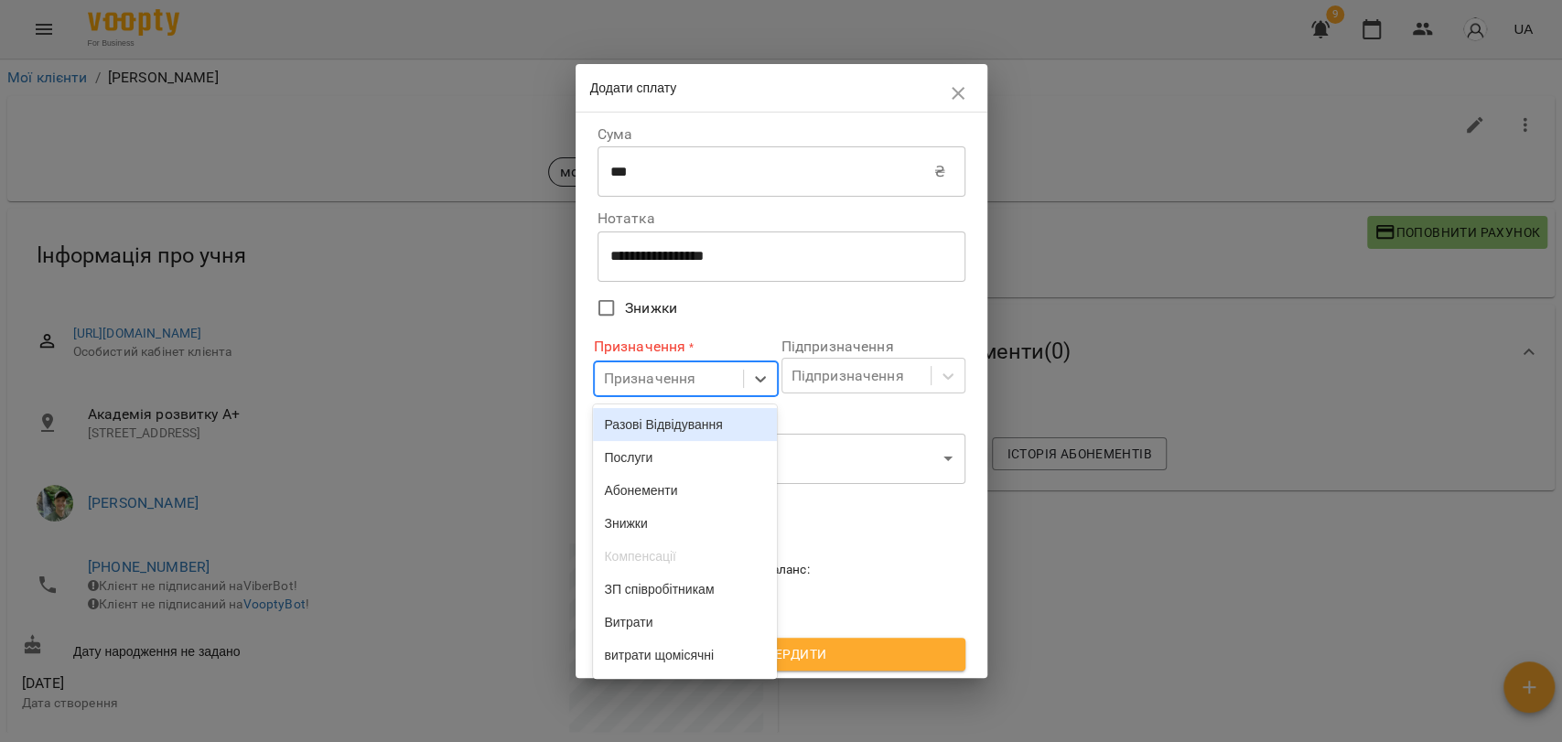
click at [711, 365] on div "Призначення" at bounding box center [669, 379] width 148 height 34
click at [693, 427] on div "Разові Відвідування" at bounding box center [685, 424] width 184 height 33
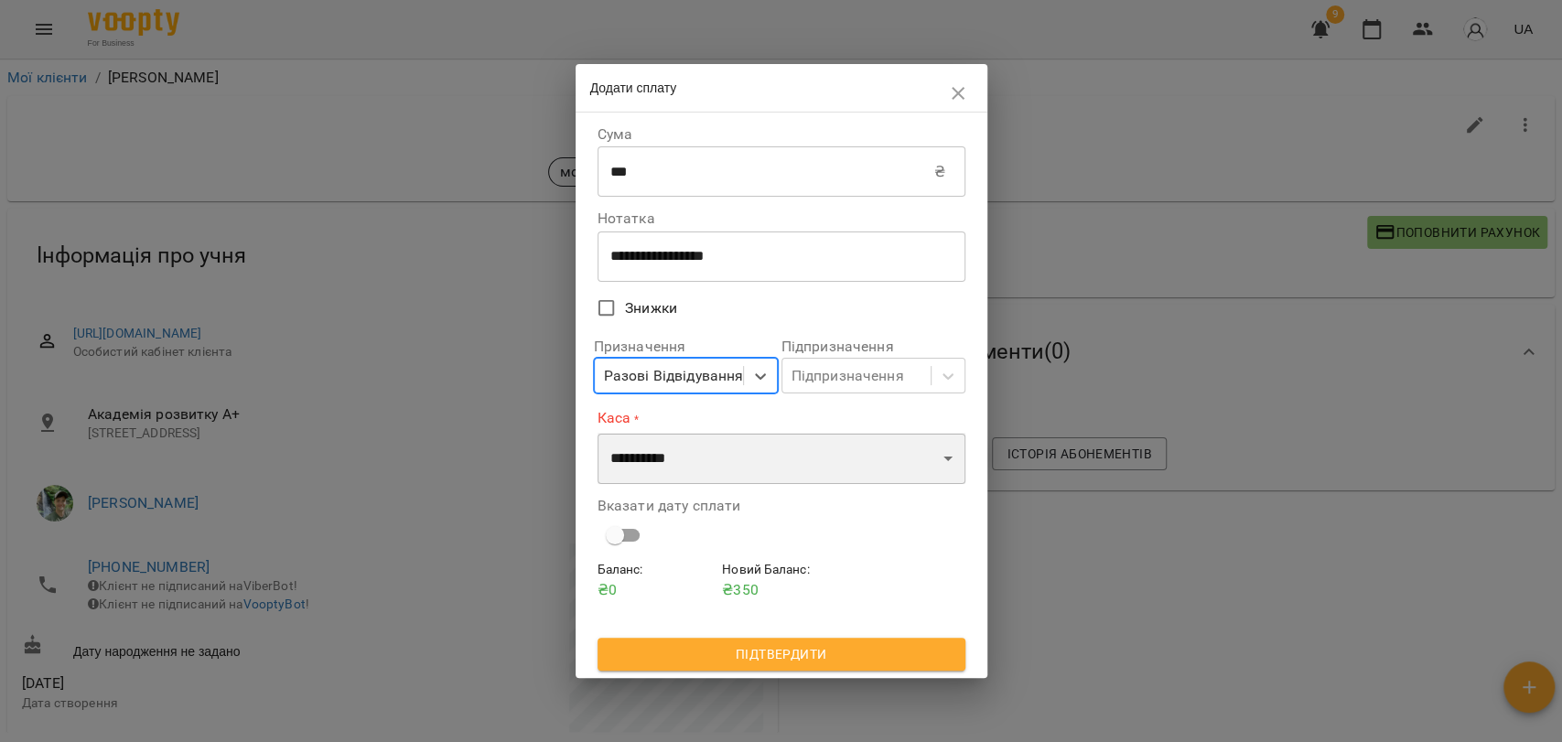
drag, startPoint x: 688, startPoint y: 453, endPoint x: 670, endPoint y: 481, distance: 33.8
click at [688, 453] on select "**********" at bounding box center [782, 458] width 368 height 51
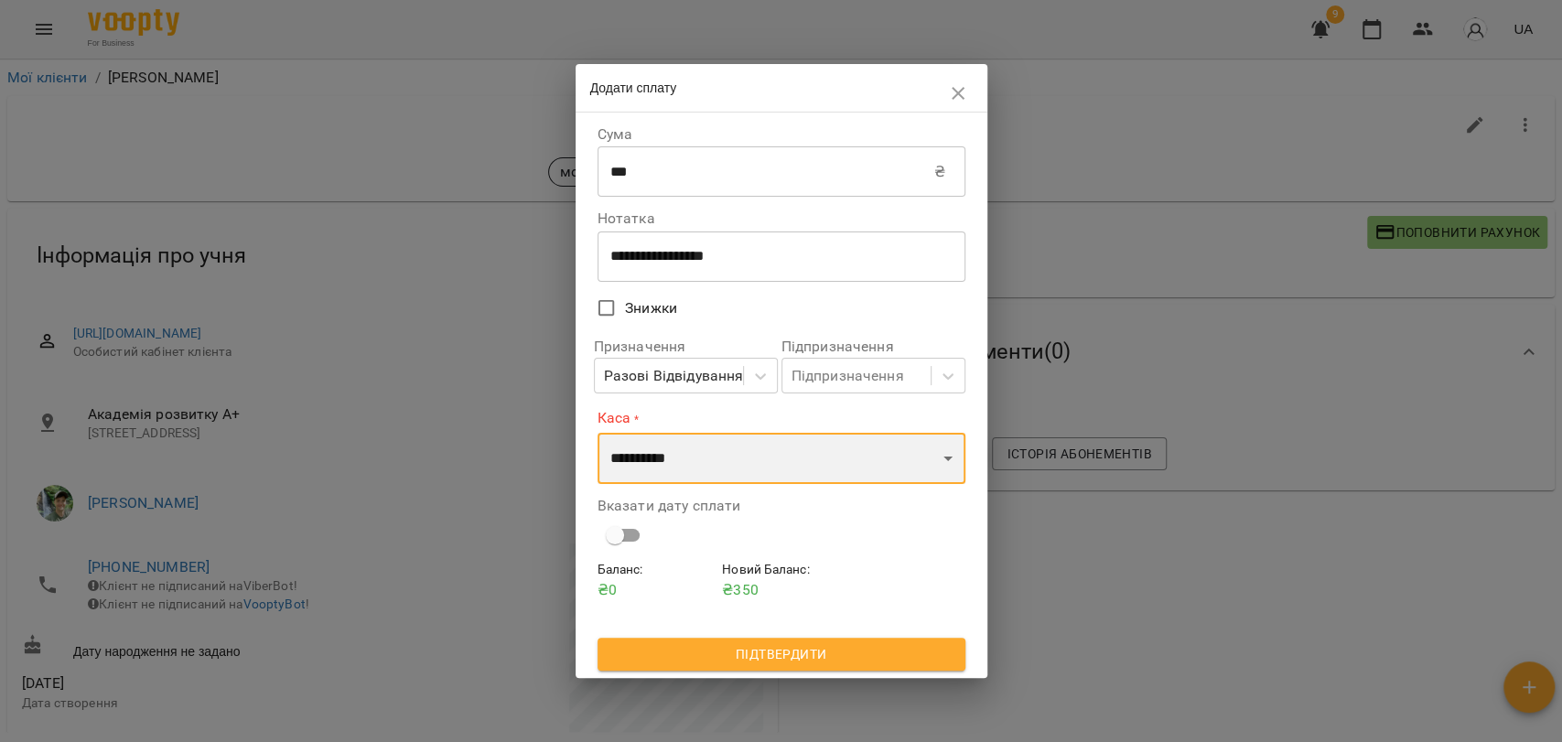
select select "****"
click at [598, 433] on select "**********" at bounding box center [782, 458] width 368 height 51
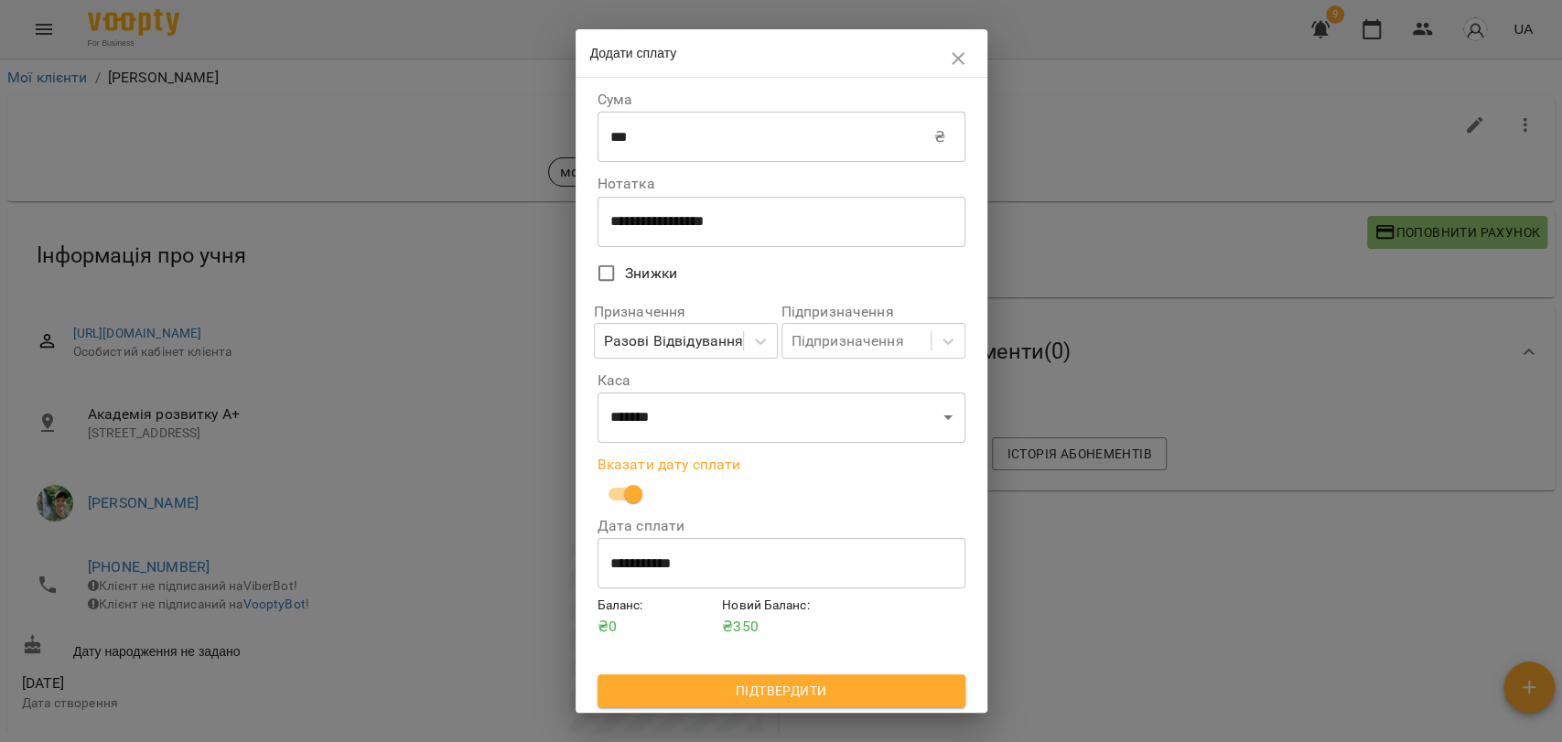
click at [798, 691] on span "Підтвердити" at bounding box center [781, 691] width 339 height 22
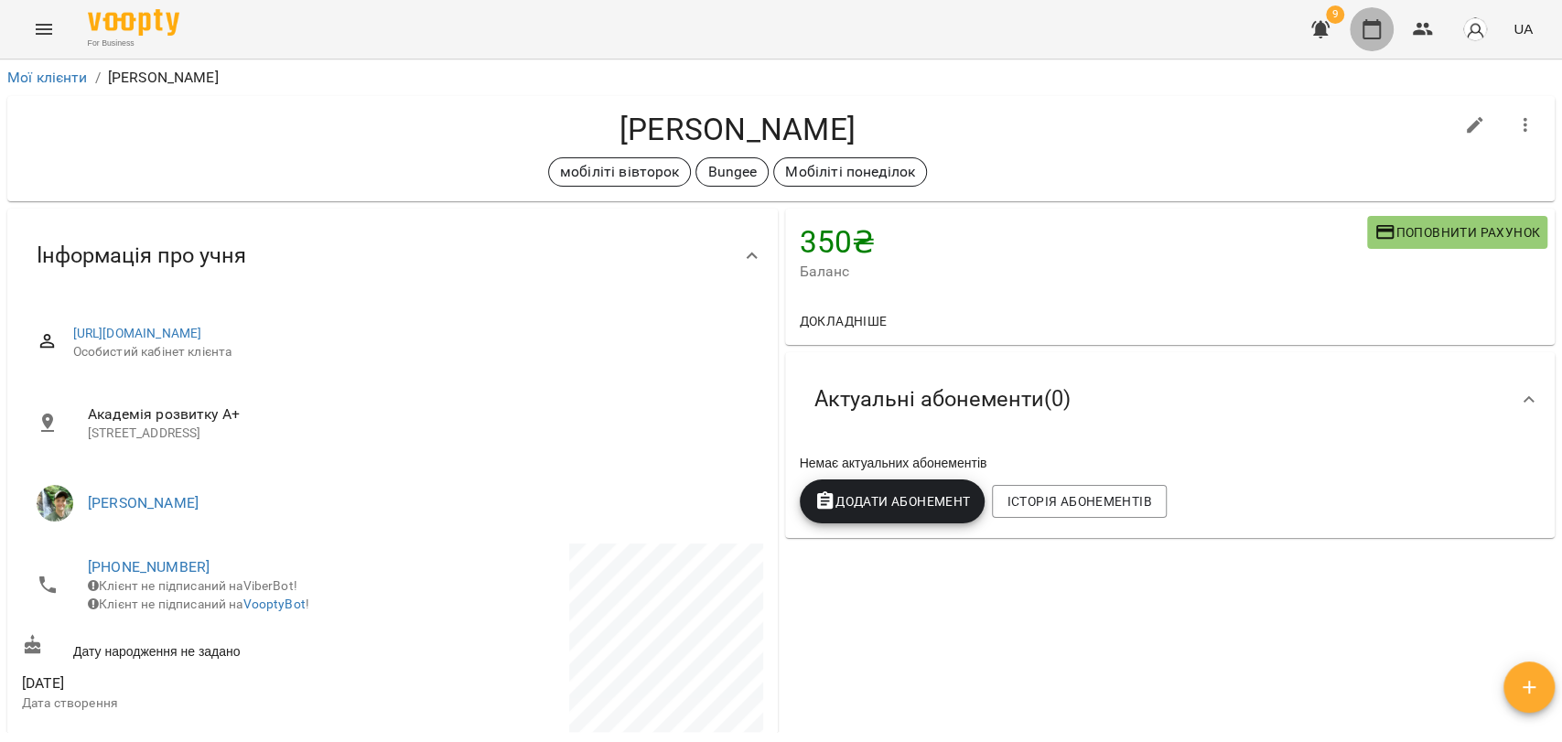
drag, startPoint x: 1377, startPoint y: 32, endPoint x: 1367, endPoint y: 31, distance: 10.1
click at [1377, 31] on icon "button" at bounding box center [1372, 29] width 22 height 22
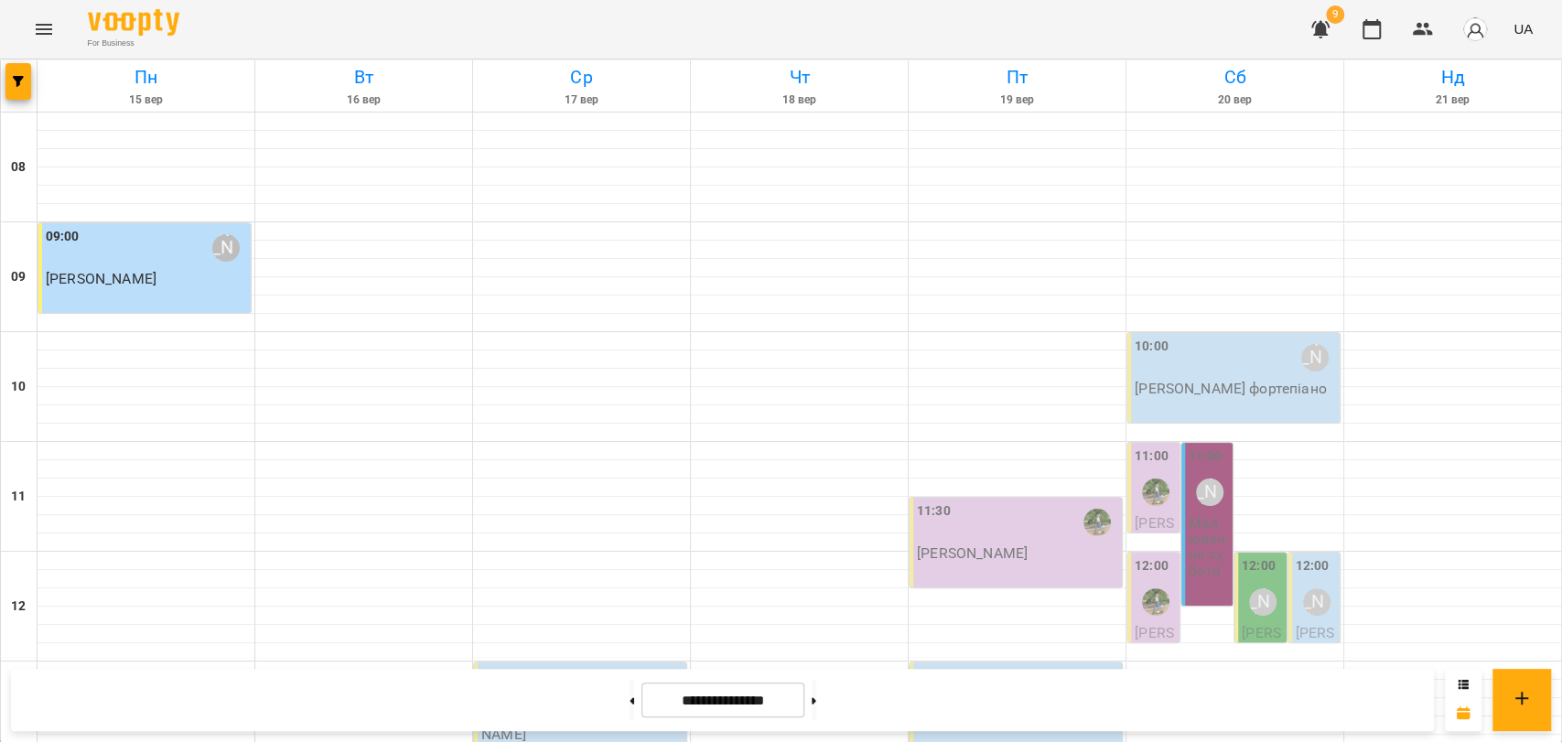
scroll to position [609, 0]
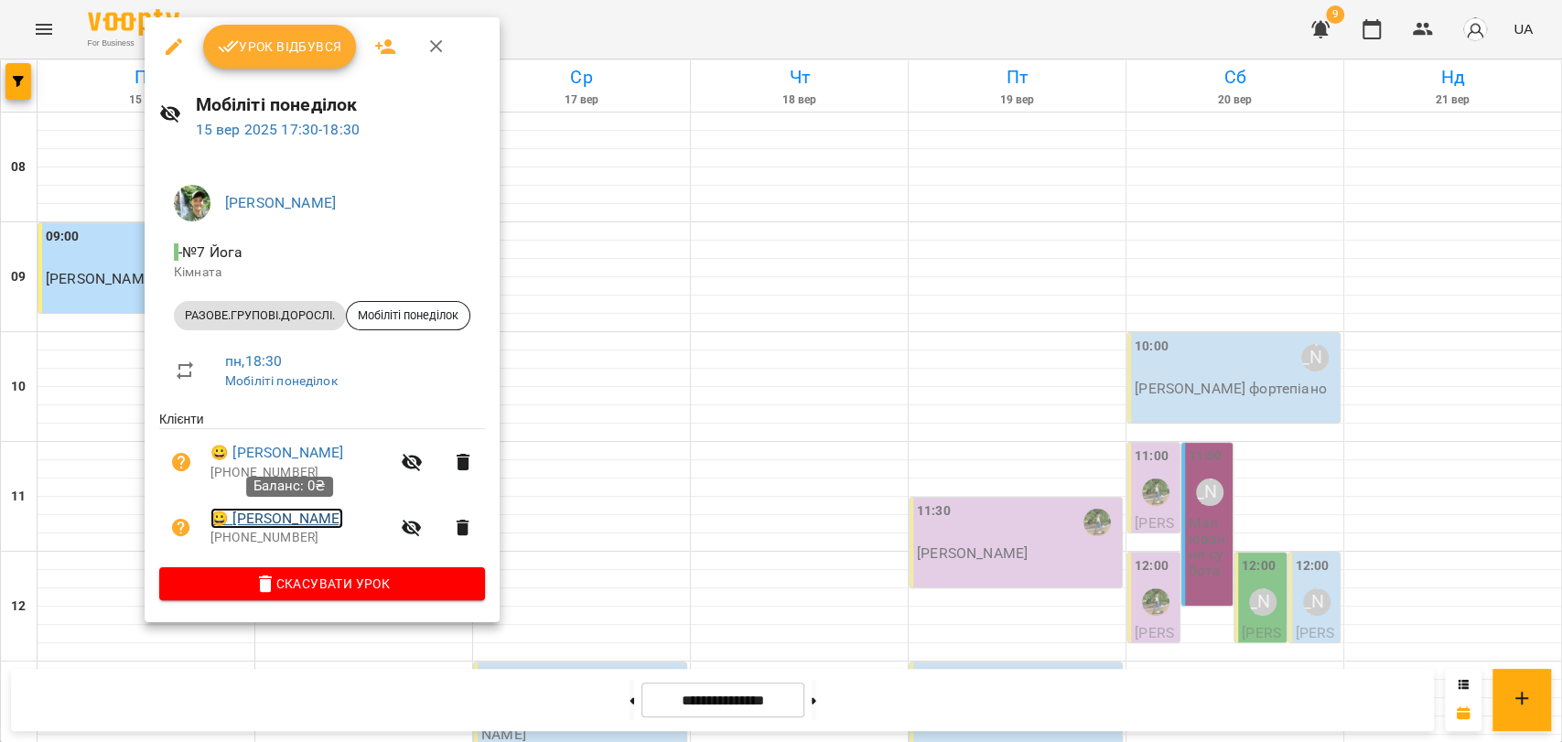
click at [279, 523] on link "😀 [PERSON_NAME]" at bounding box center [276, 519] width 133 height 22
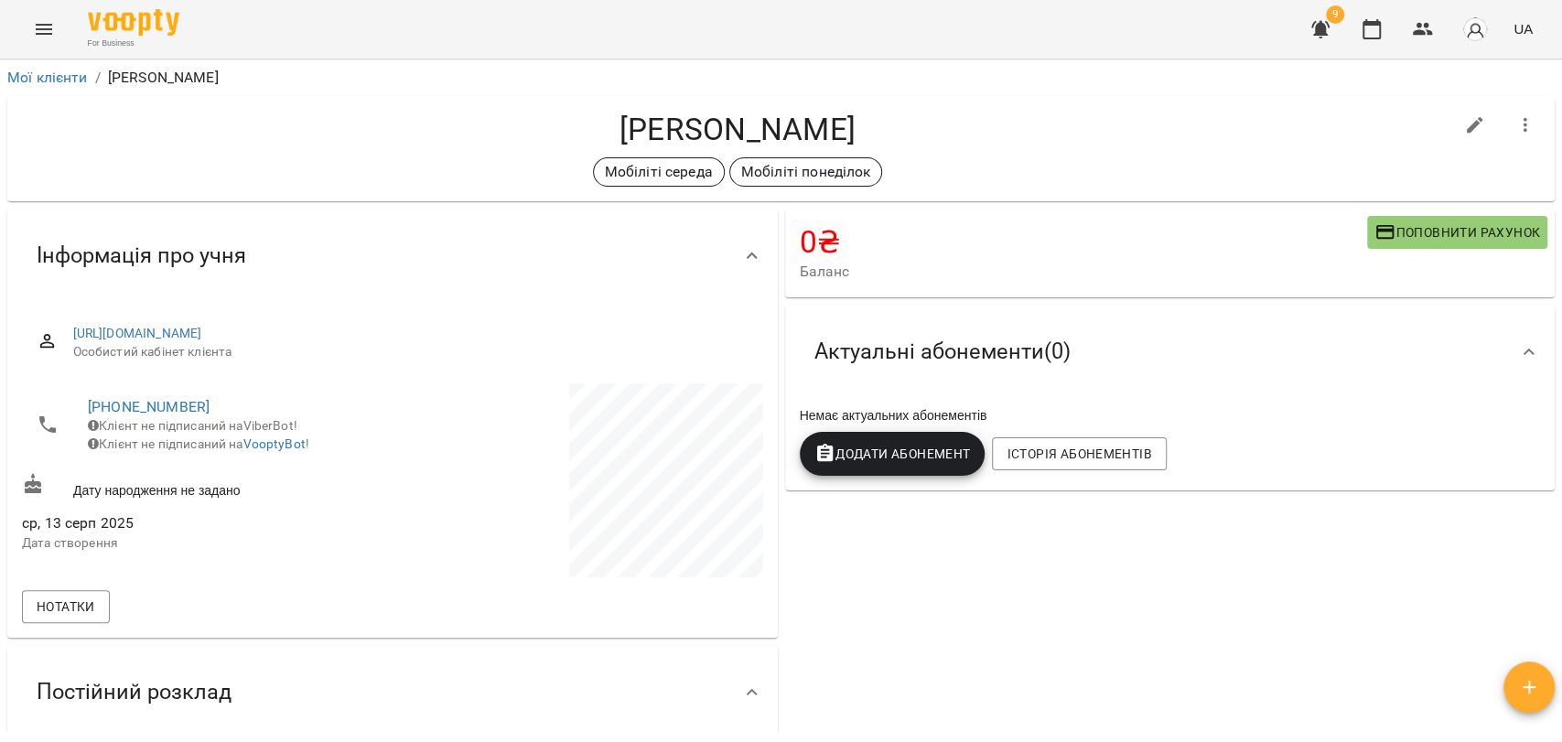
click at [1379, 226] on icon "button" at bounding box center [1385, 232] width 22 height 22
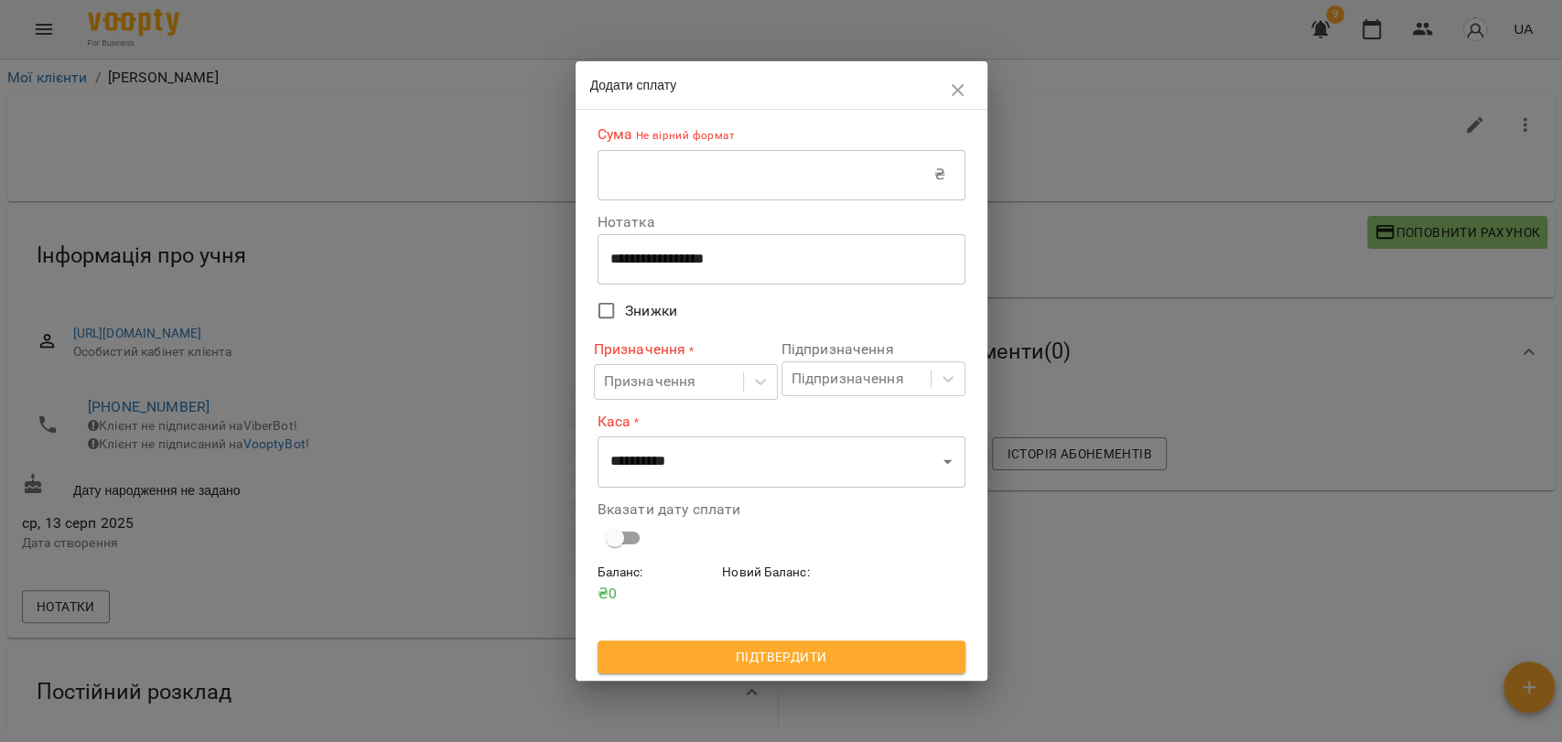
click at [874, 180] on input "text" at bounding box center [766, 174] width 337 height 51
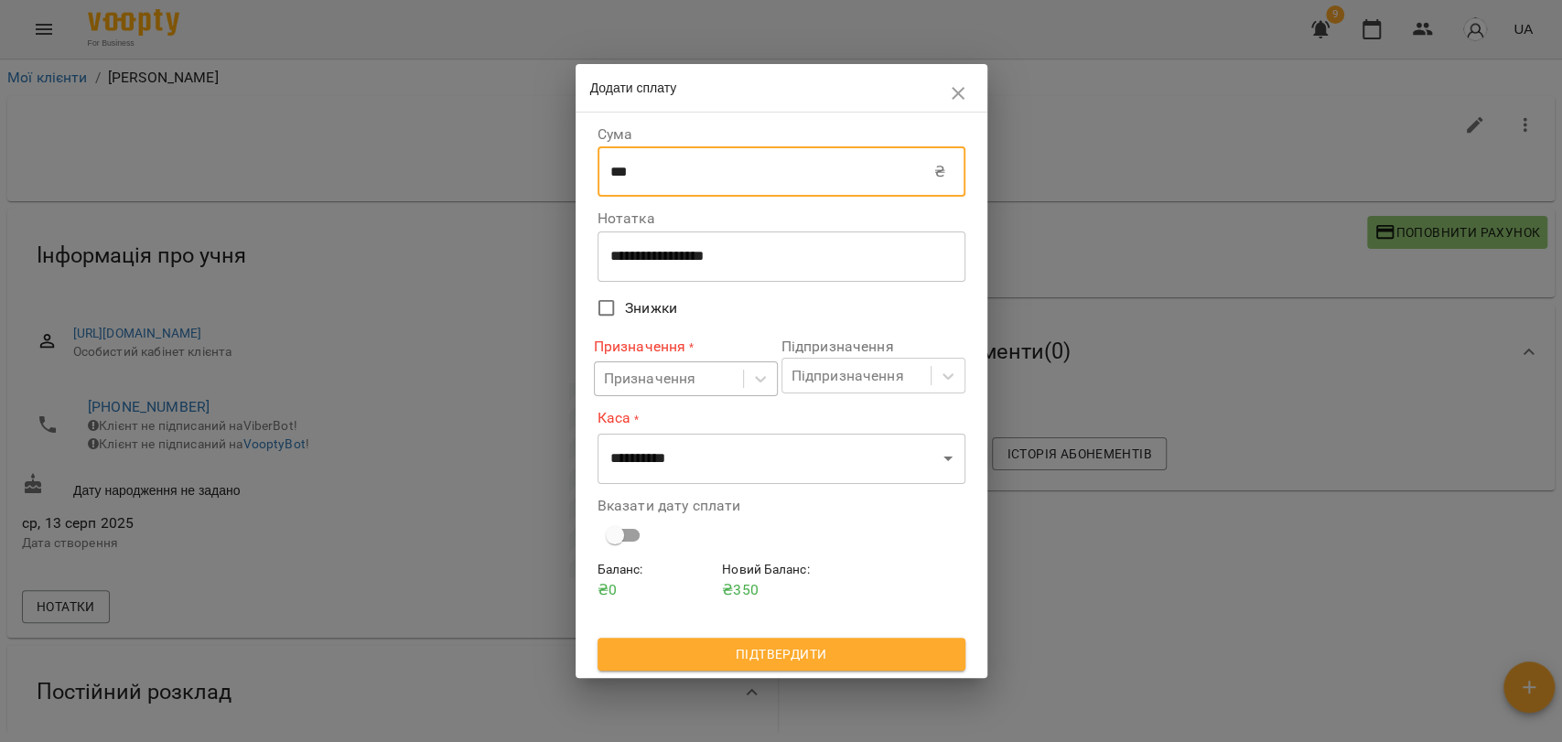
type input "***"
click at [718, 370] on div "Призначення" at bounding box center [669, 379] width 148 height 34
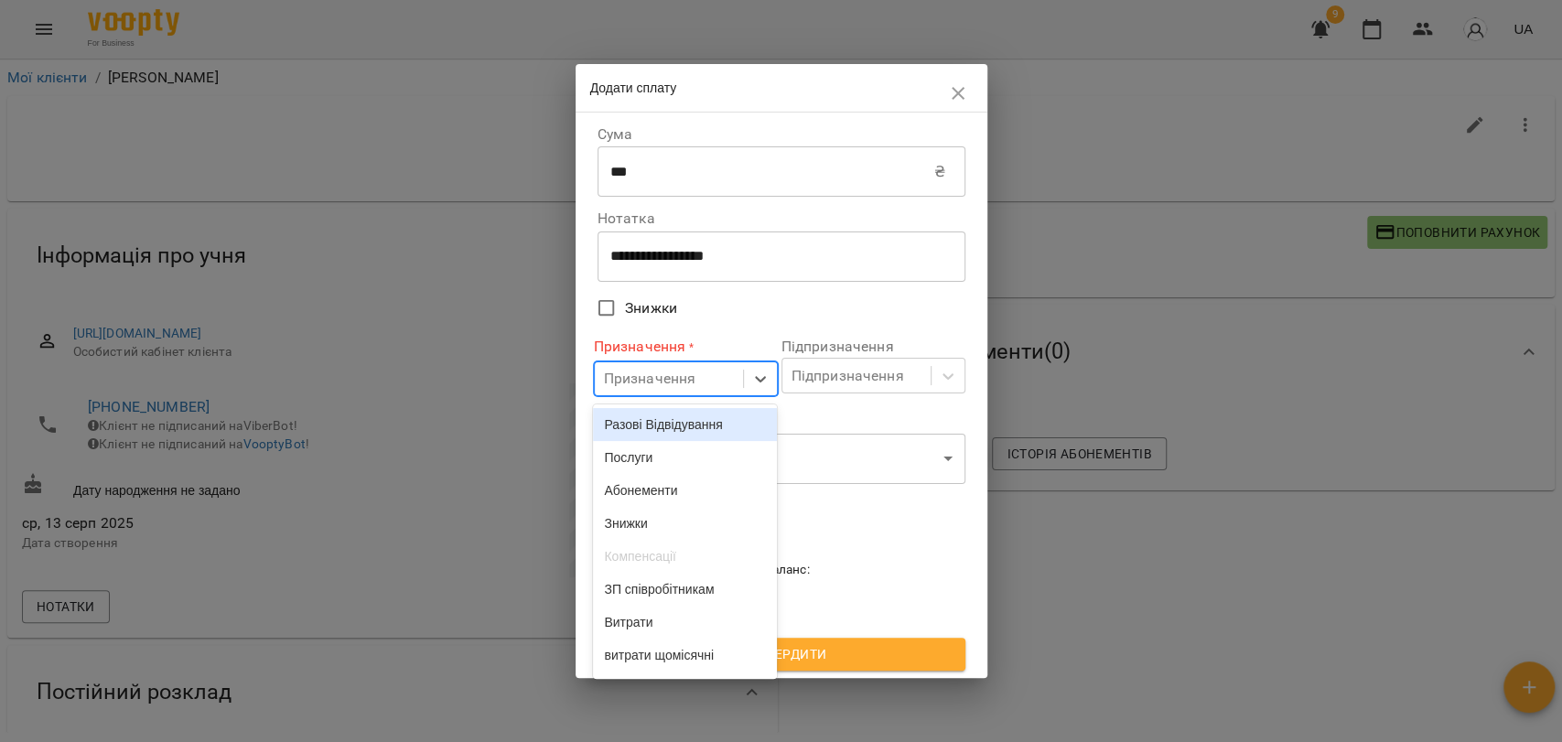
click at [686, 429] on div "Разові Відвідування" at bounding box center [685, 424] width 184 height 33
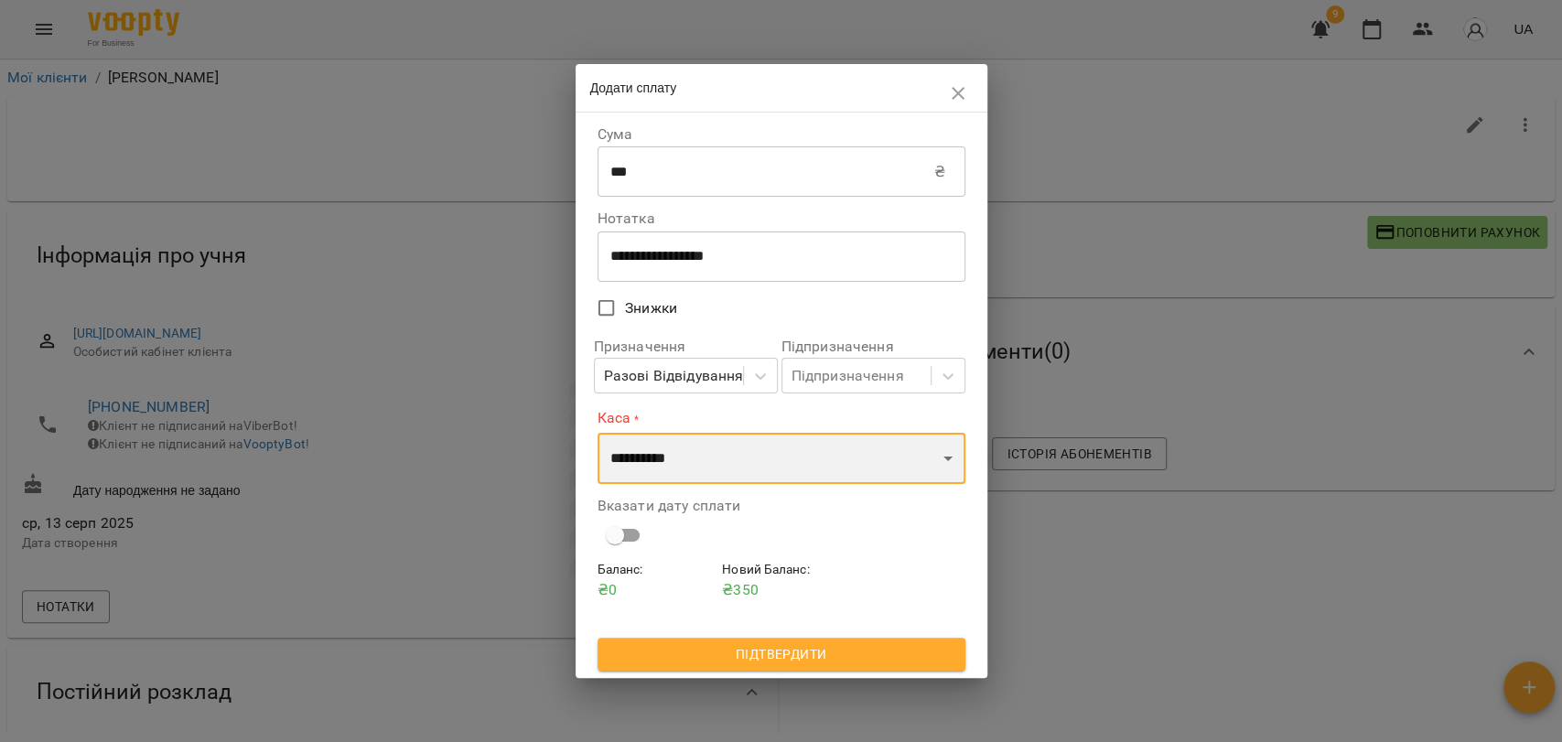
drag, startPoint x: 671, startPoint y: 455, endPoint x: 669, endPoint y: 472, distance: 17.5
click at [671, 455] on select "**********" at bounding box center [782, 458] width 368 height 51
select select "****"
click at [598, 433] on select "**********" at bounding box center [782, 458] width 368 height 51
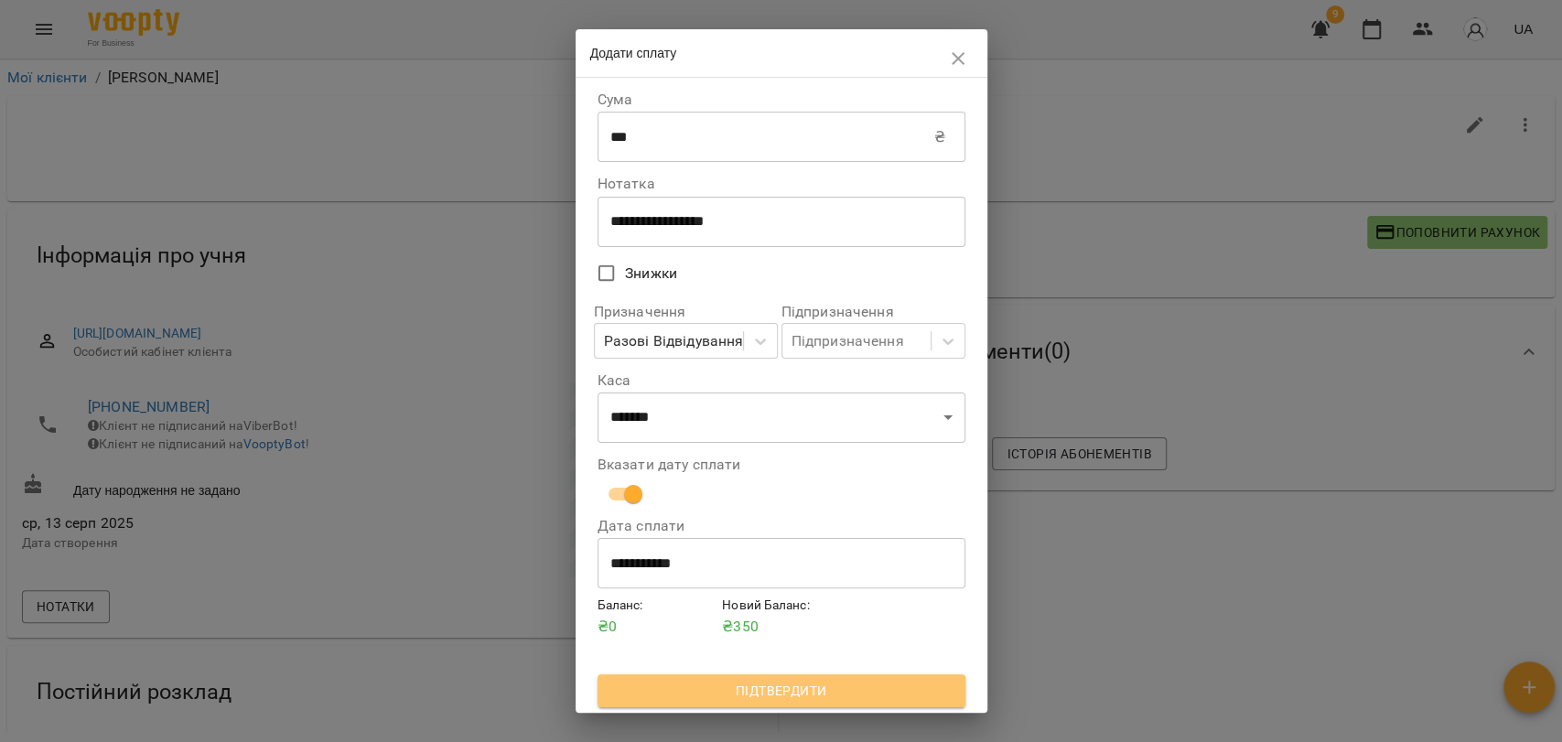
click at [864, 684] on span "Підтвердити" at bounding box center [781, 691] width 339 height 22
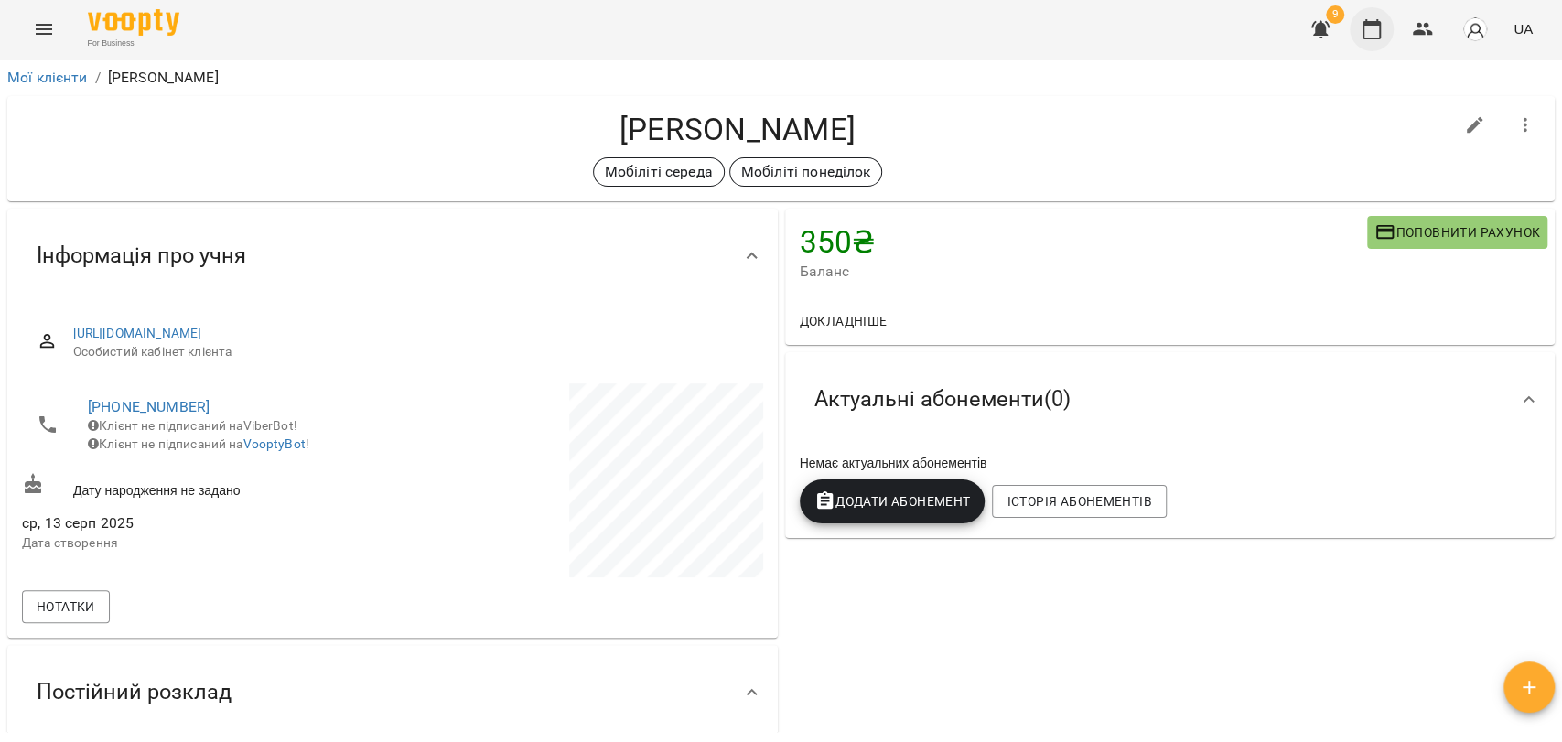
click at [1365, 38] on icon "button" at bounding box center [1372, 29] width 22 height 22
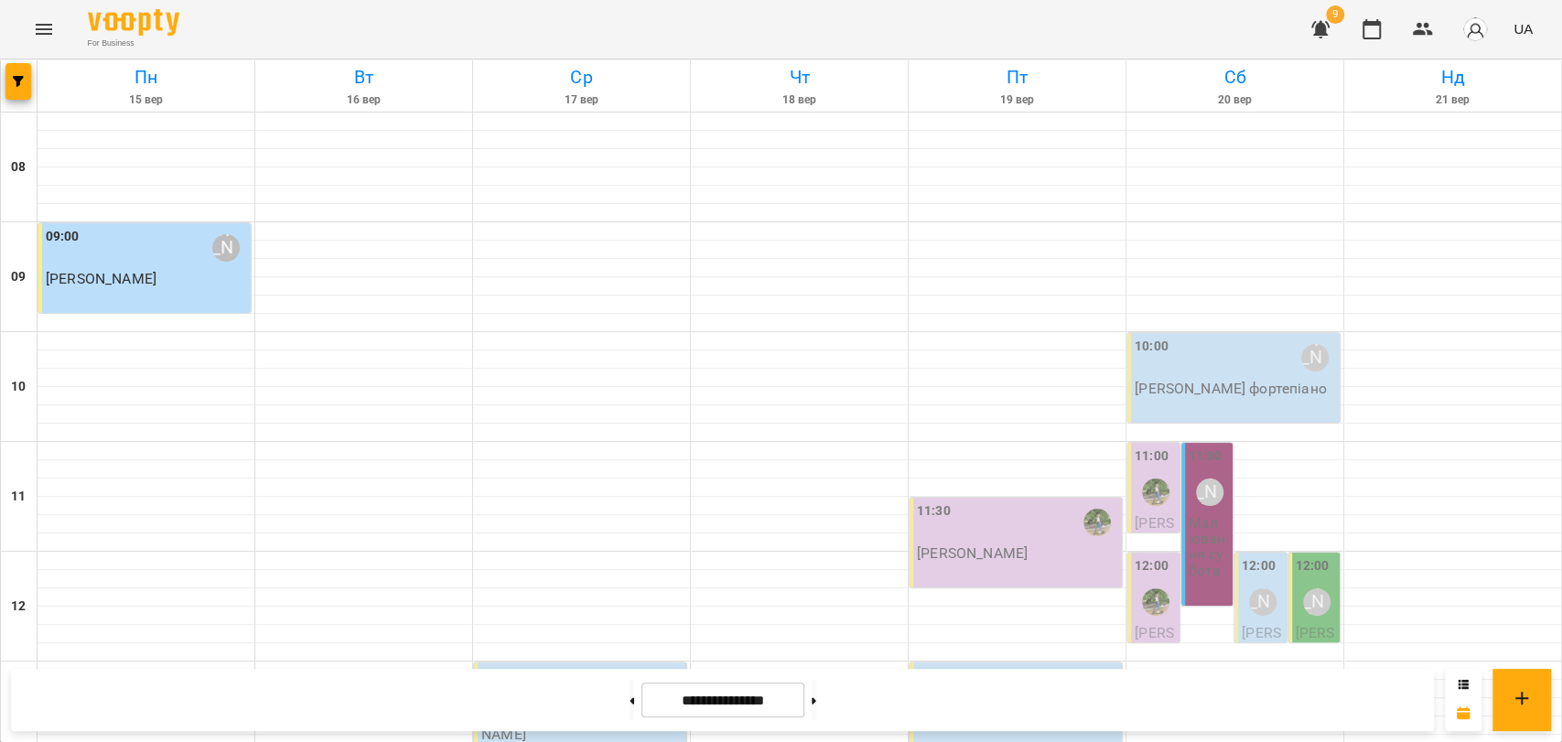
scroll to position [771, 0]
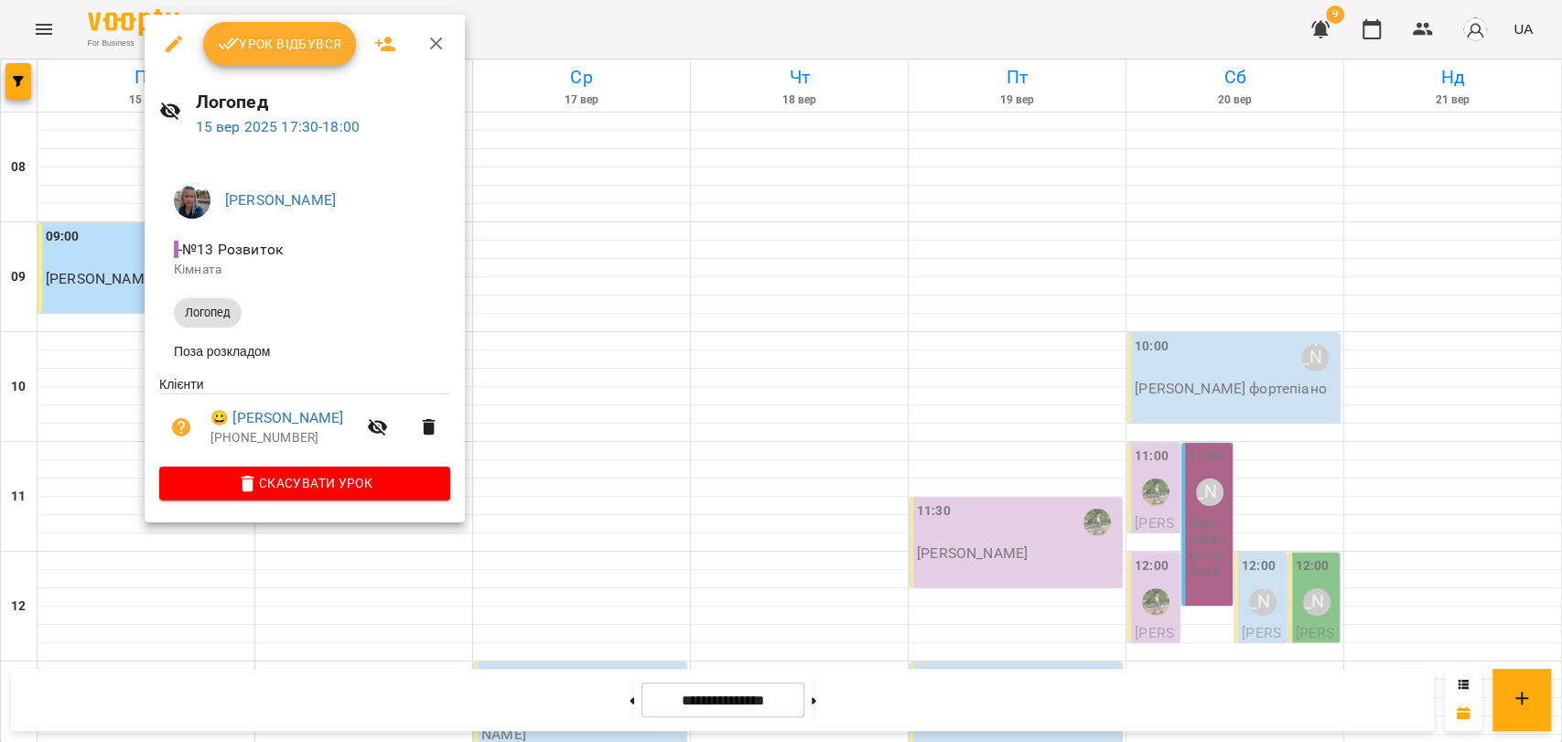
click at [124, 429] on div at bounding box center [781, 371] width 1562 height 742
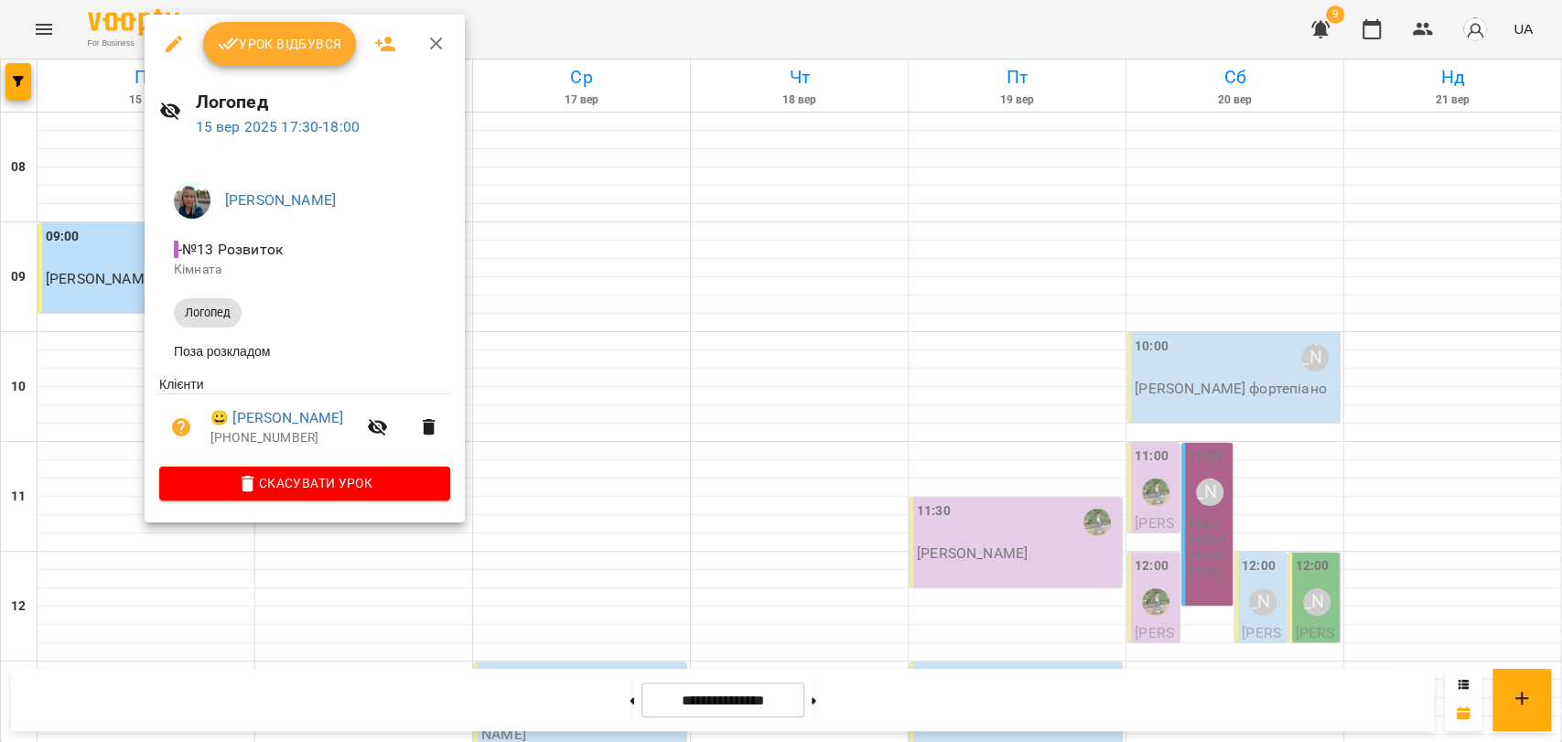
click at [132, 434] on div at bounding box center [781, 371] width 1562 height 742
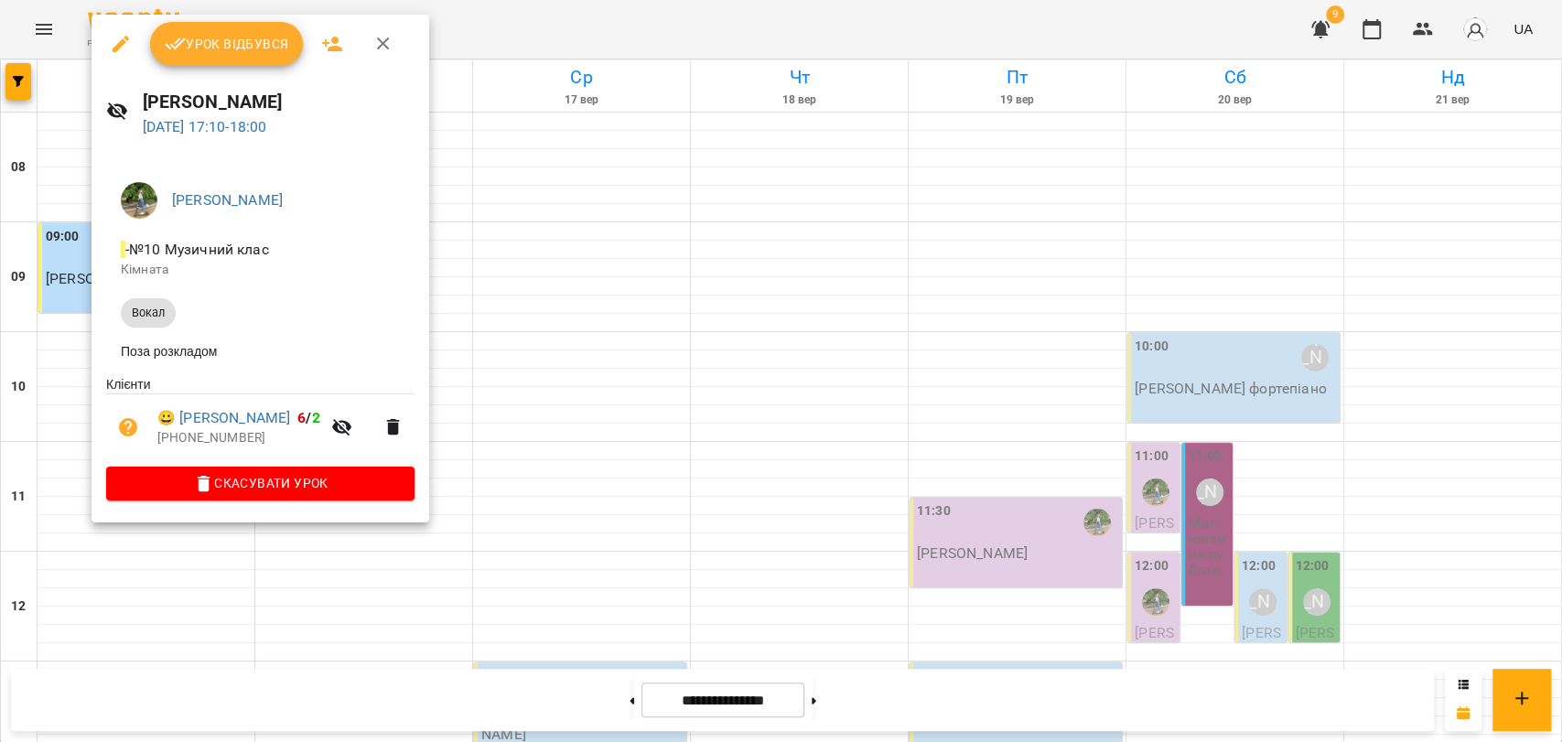
click at [374, 57] on button "button" at bounding box center [383, 44] width 44 height 44
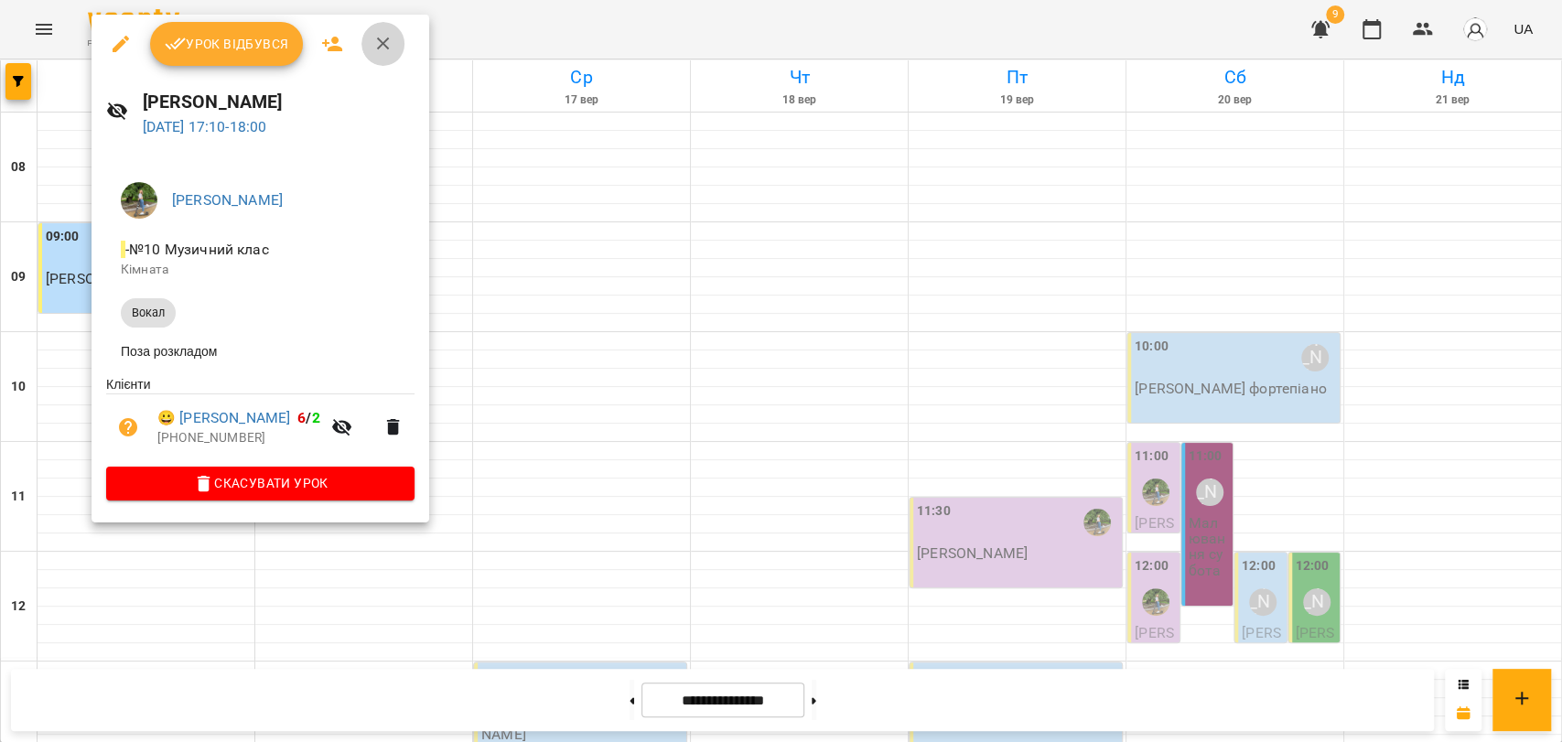
click at [380, 50] on icon "button" at bounding box center [383, 44] width 22 height 22
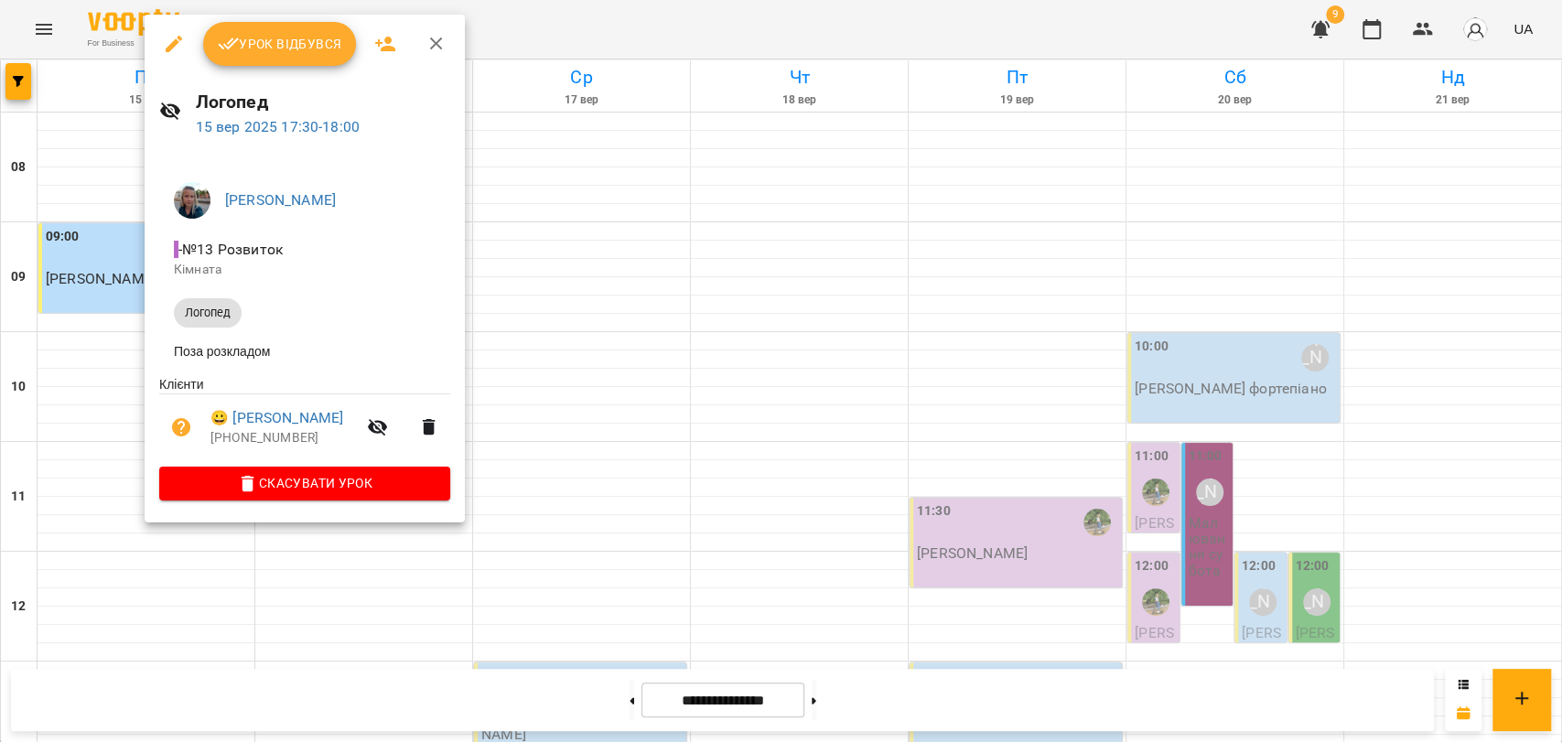
click at [428, 33] on icon "button" at bounding box center [437, 44] width 22 height 22
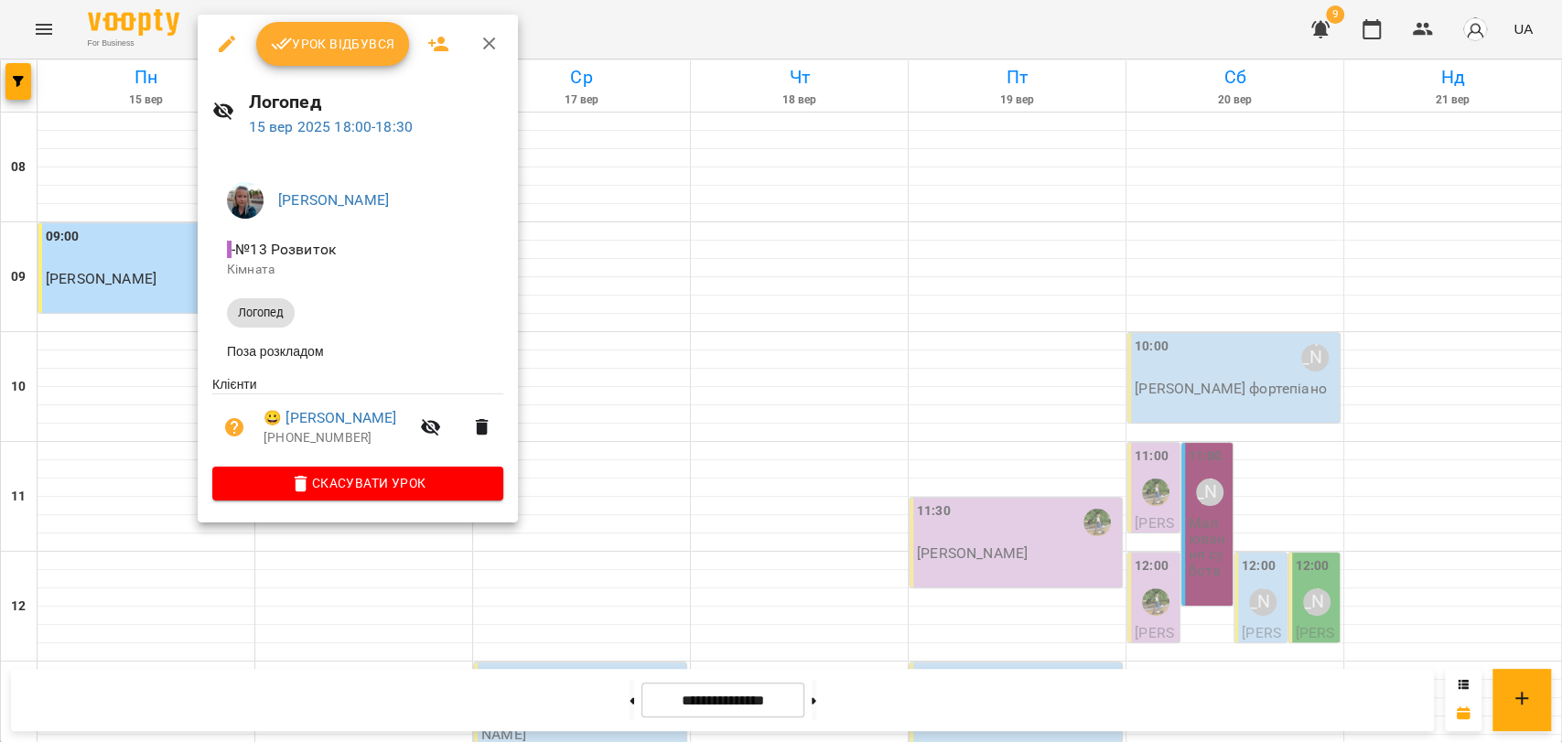
click at [199, 463] on div "Світлана Верич - №13 Розвиток Кімната Логопед Поза розкладом Клієнти 😀 Медвідь …" at bounding box center [358, 338] width 320 height 370
click at [152, 456] on div at bounding box center [781, 371] width 1562 height 742
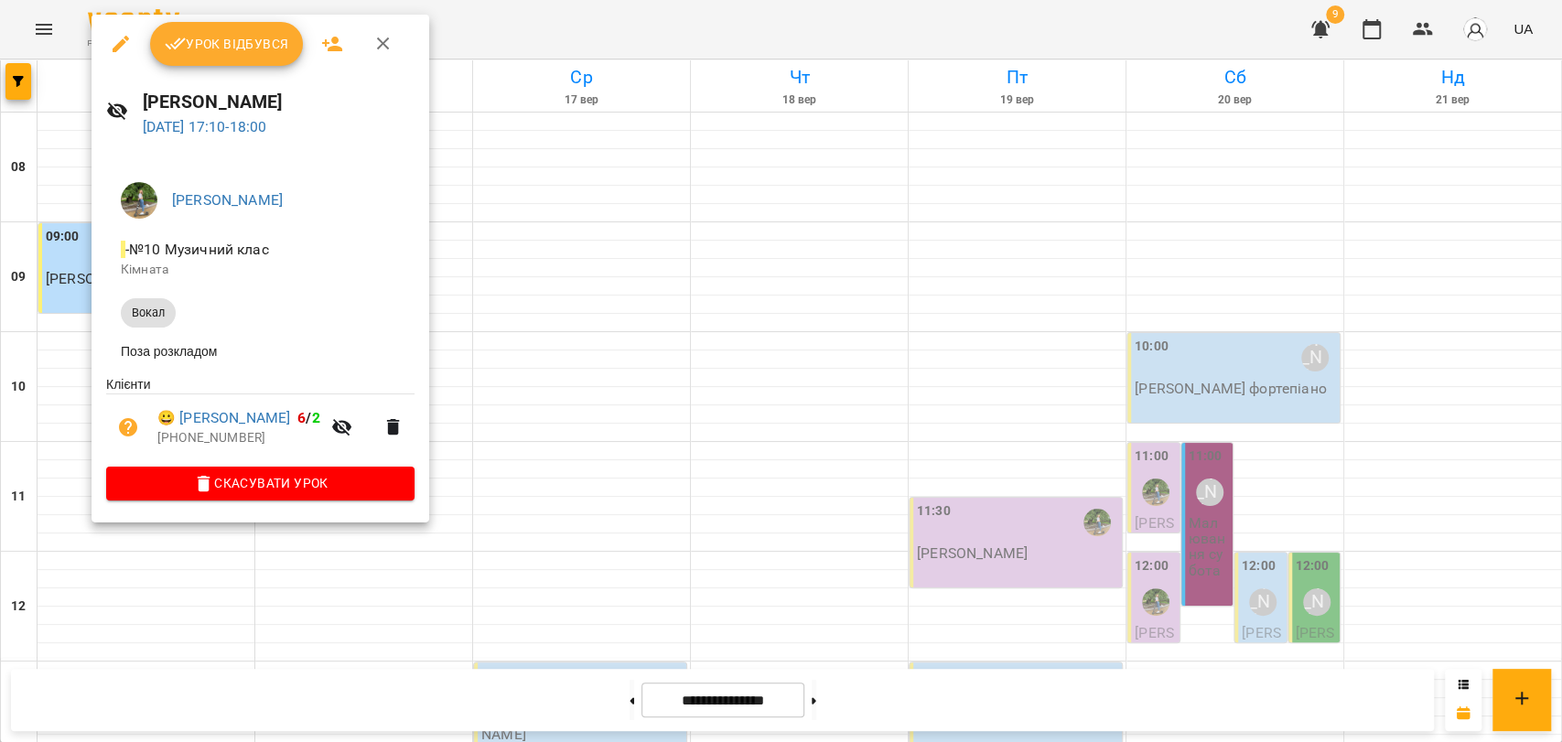
click at [224, 46] on span "Урок відбувся" at bounding box center [227, 44] width 124 height 22
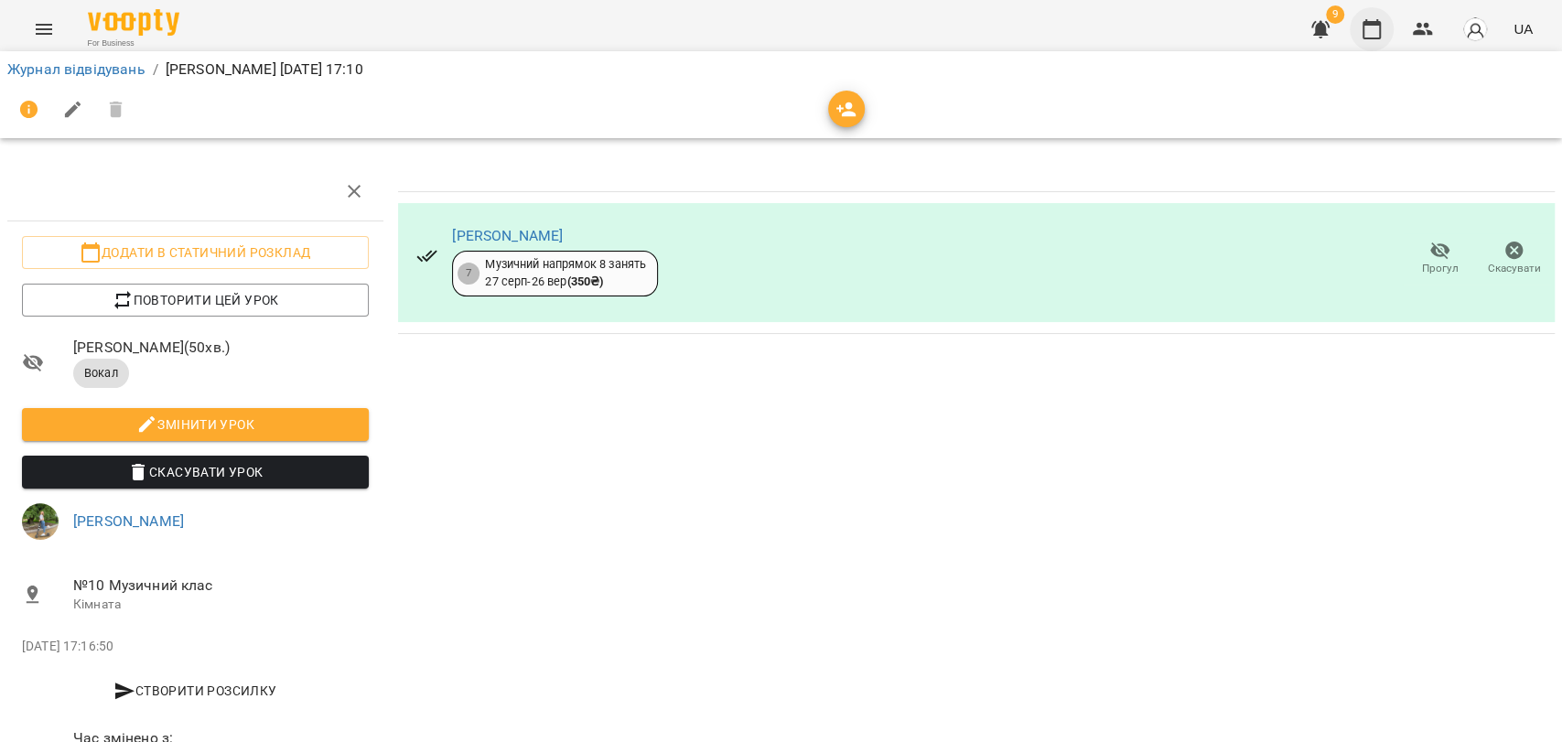
click at [1359, 41] on button "button" at bounding box center [1372, 29] width 44 height 44
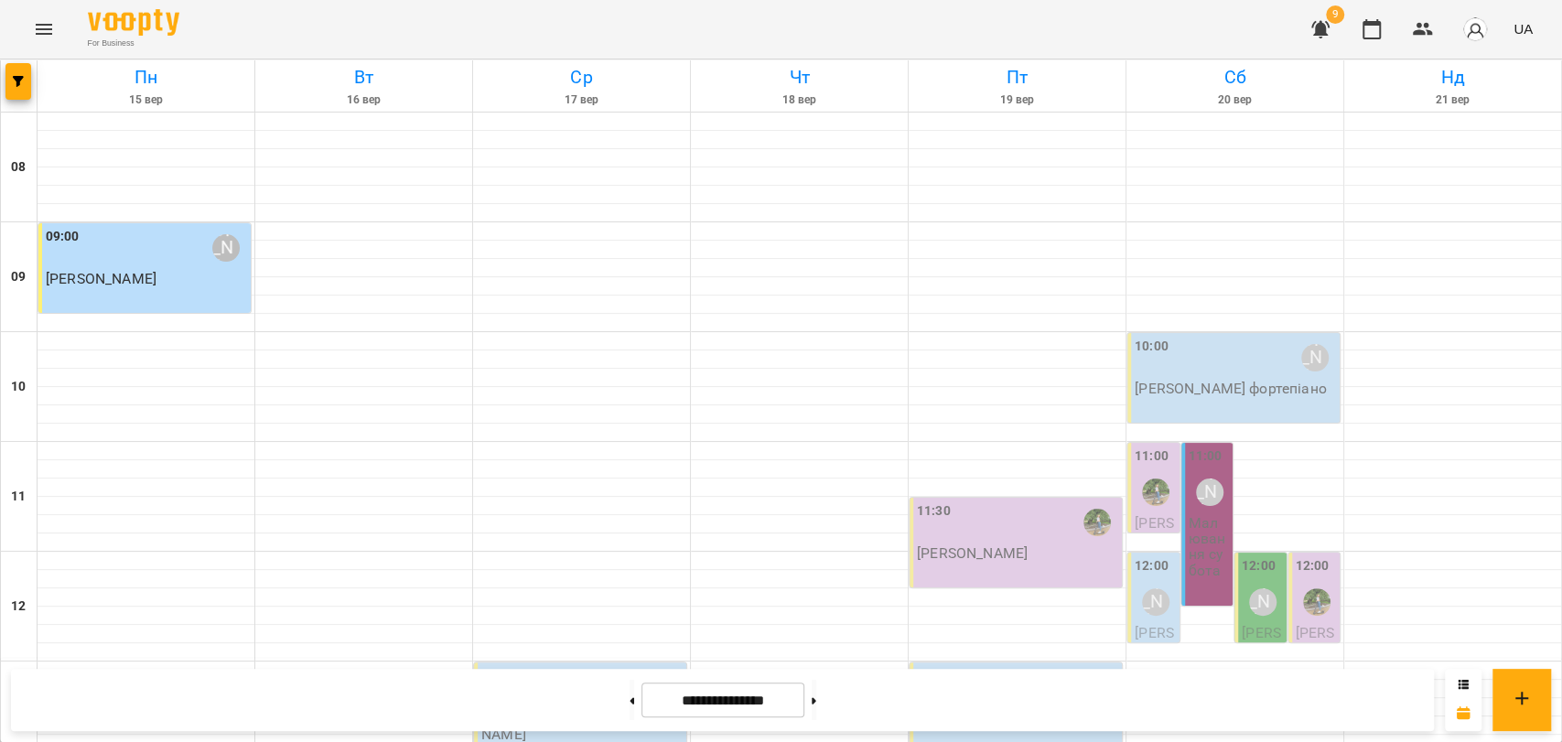
scroll to position [711, 0]
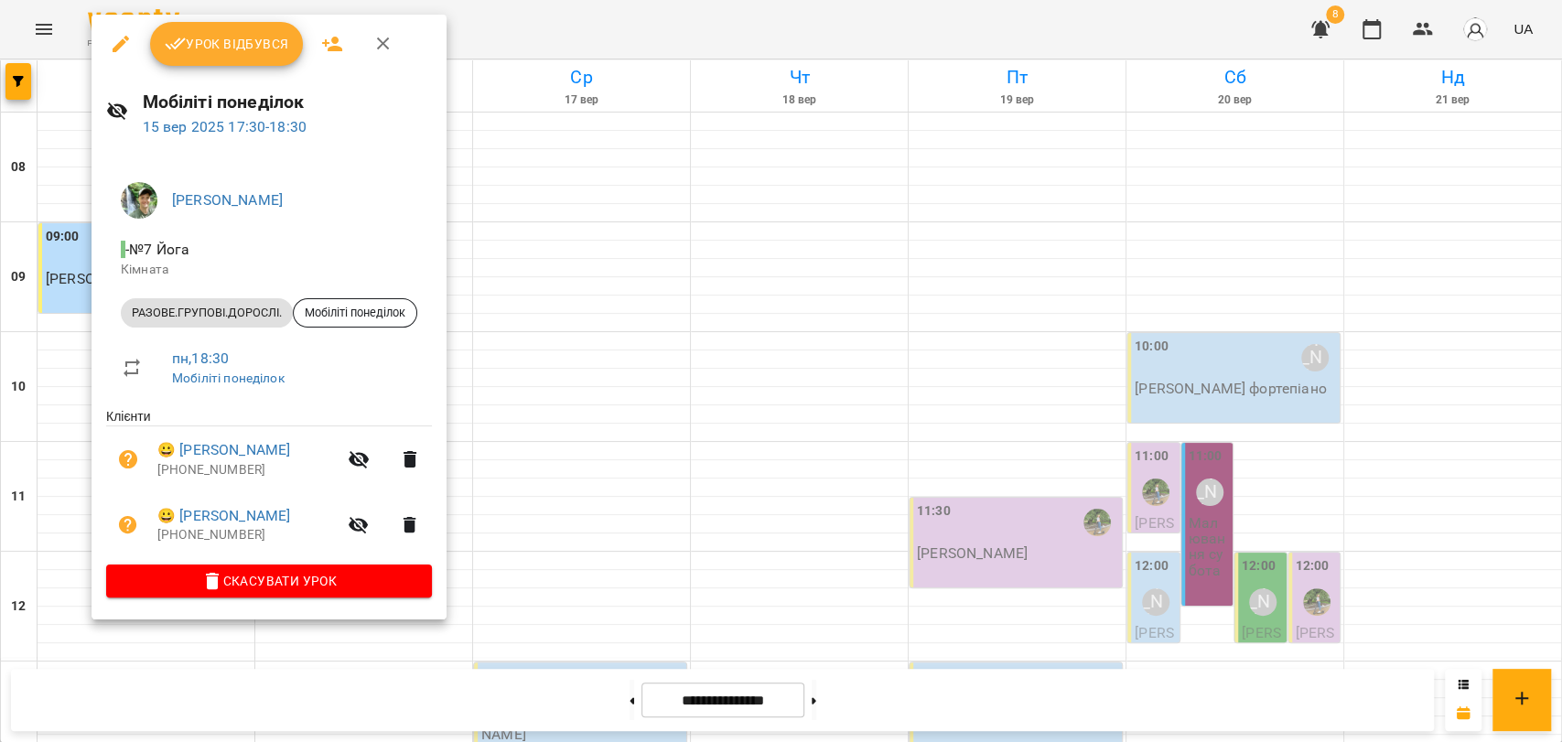
click at [389, 56] on button "button" at bounding box center [383, 44] width 44 height 44
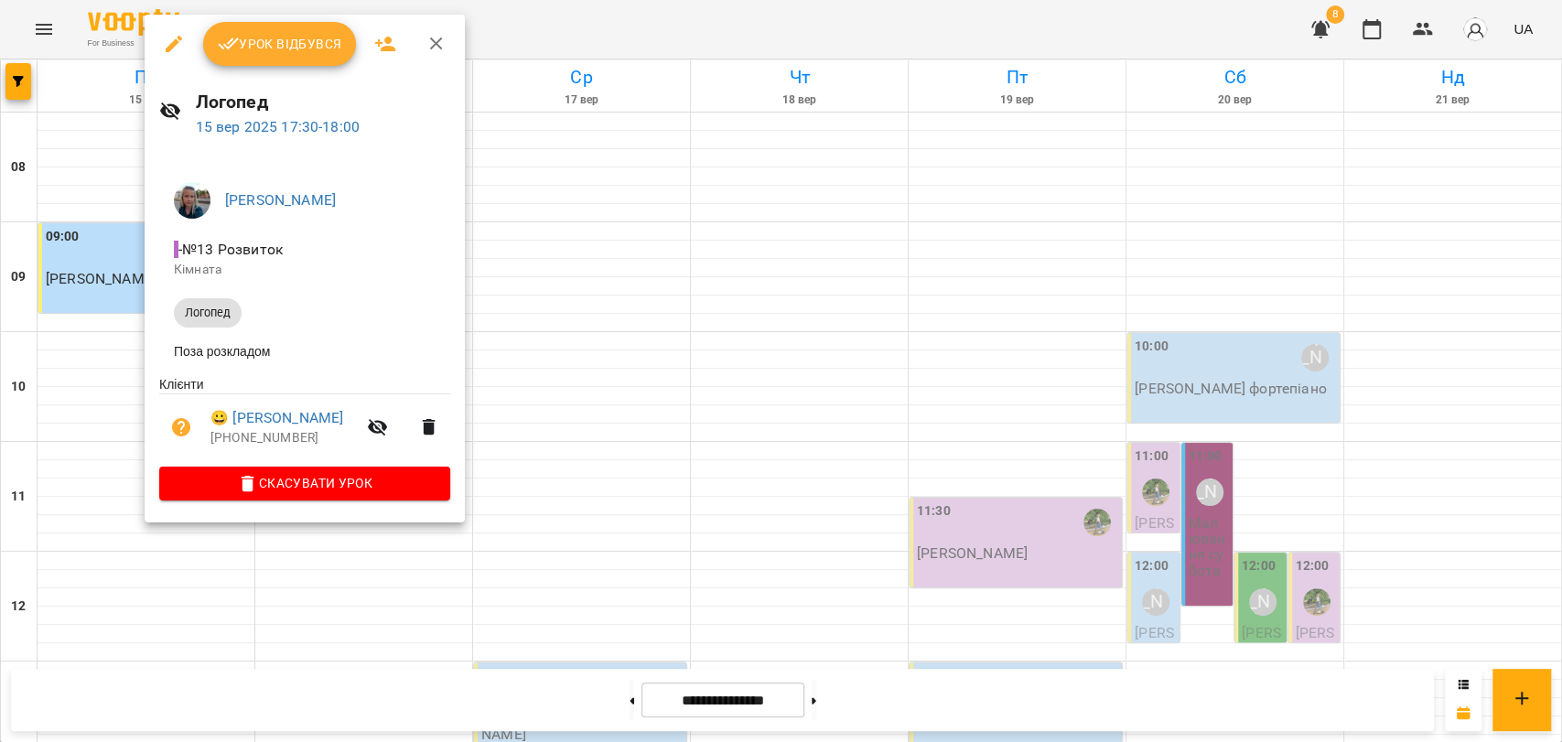
click at [569, 33] on div at bounding box center [781, 371] width 1562 height 742
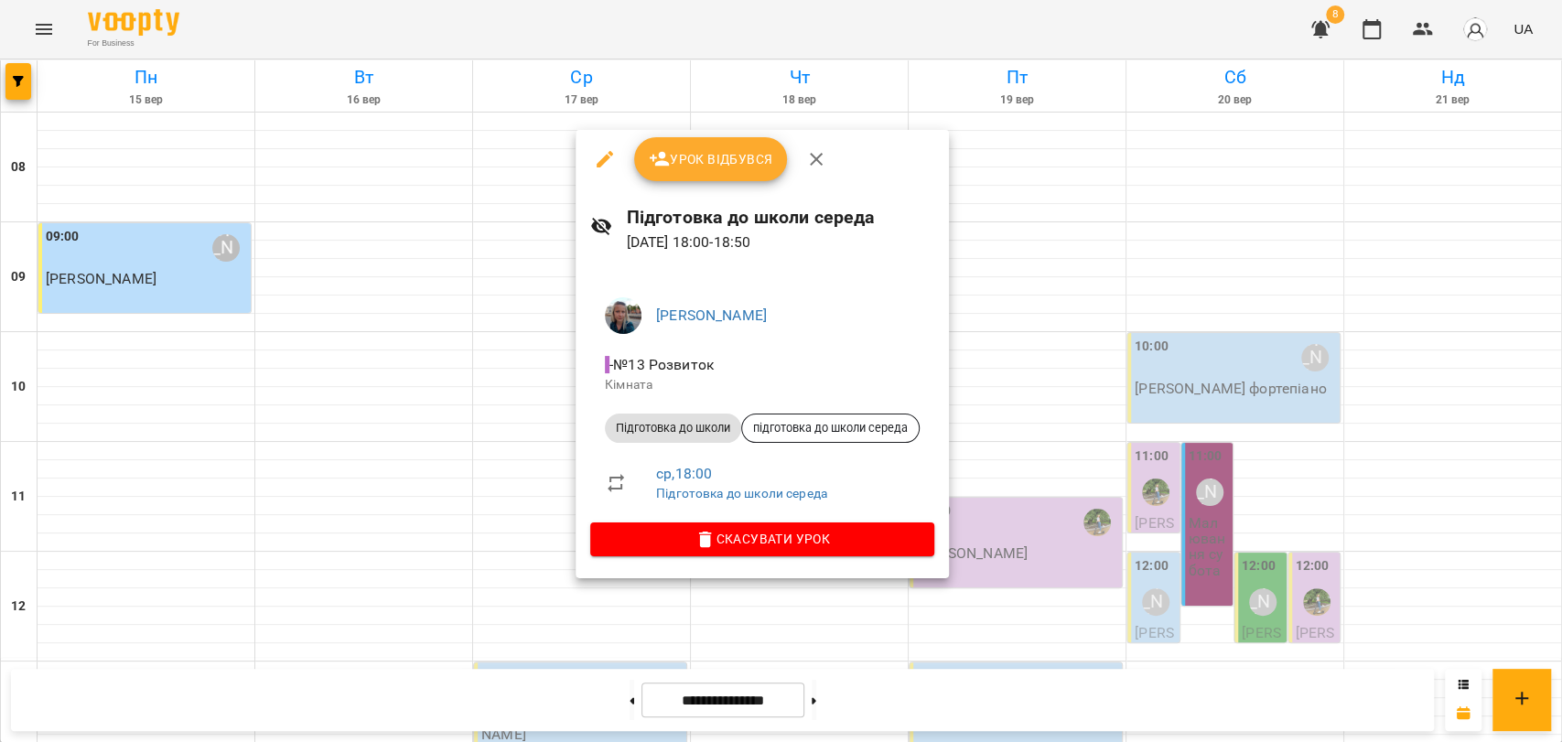
click at [505, 628] on div at bounding box center [781, 371] width 1562 height 742
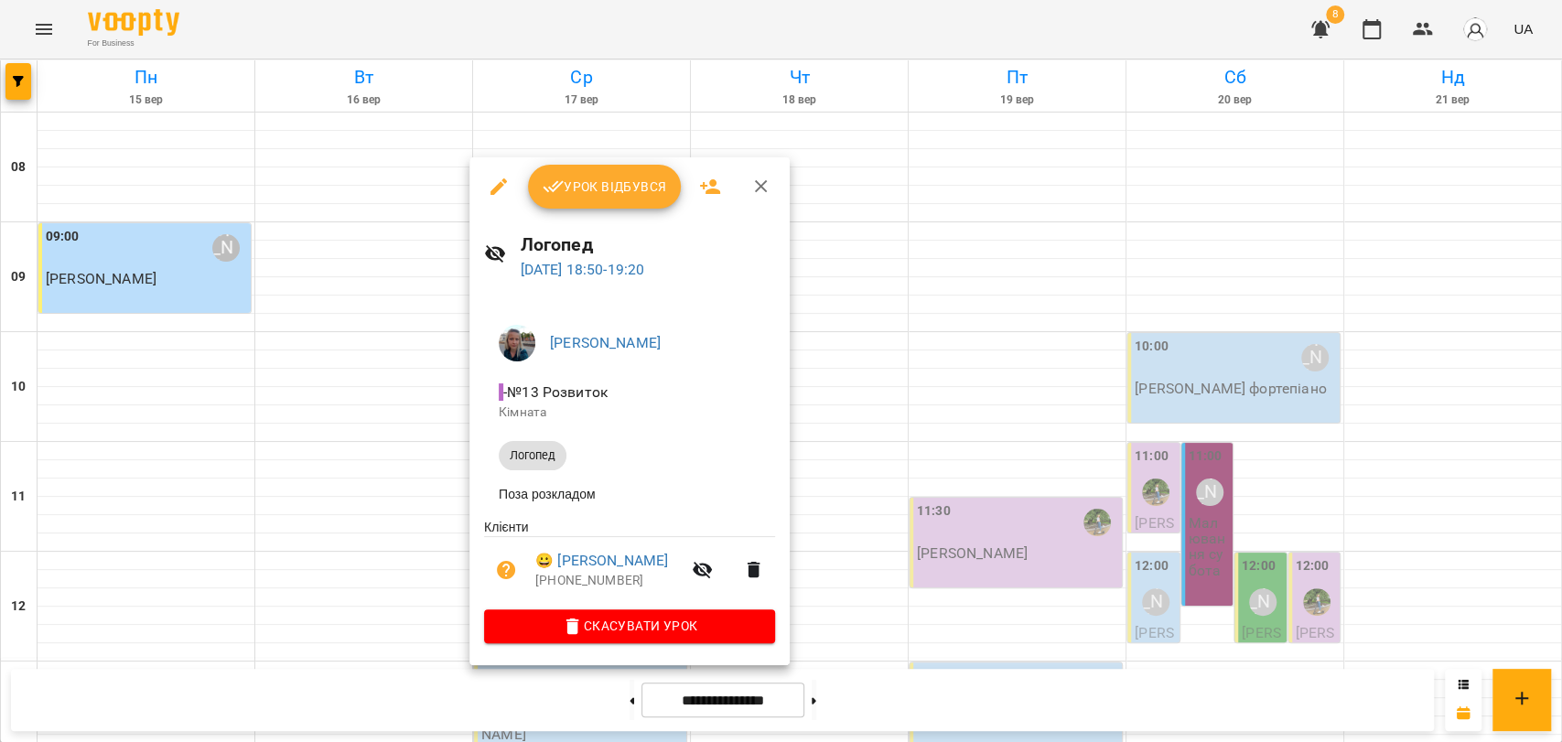
click at [712, 38] on div at bounding box center [781, 371] width 1562 height 742
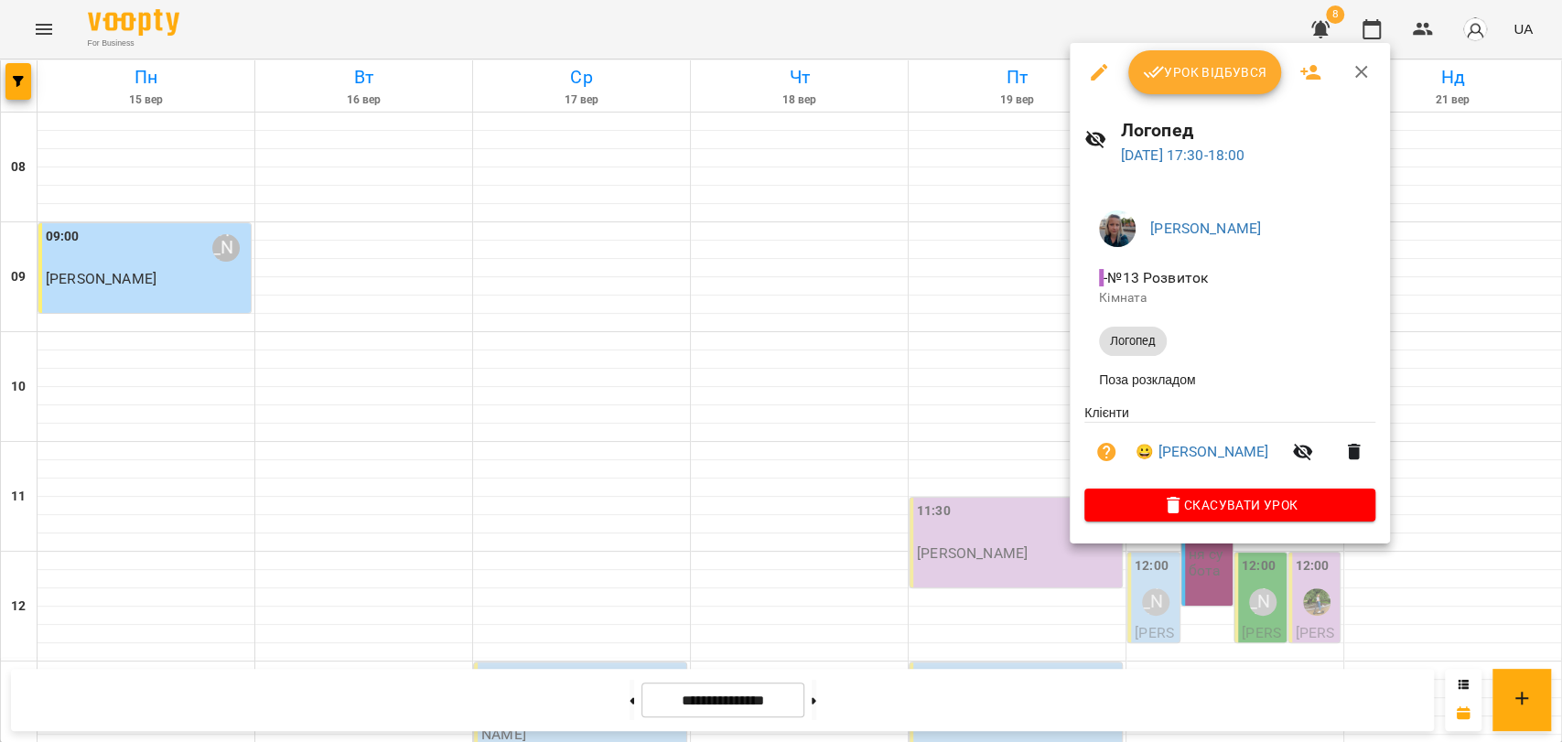
click at [1047, 507] on div at bounding box center [781, 371] width 1562 height 742
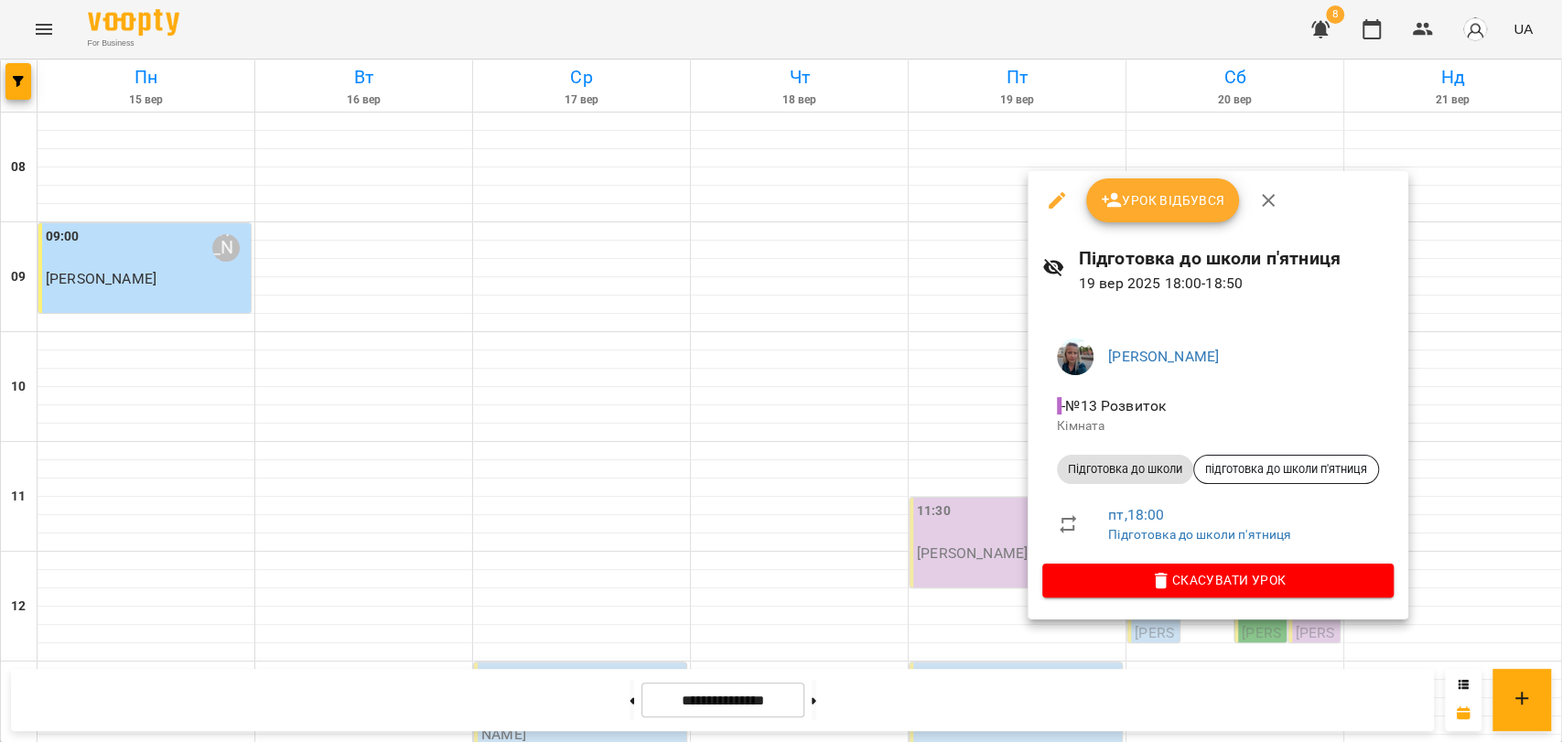
click at [477, 33] on div at bounding box center [781, 371] width 1562 height 742
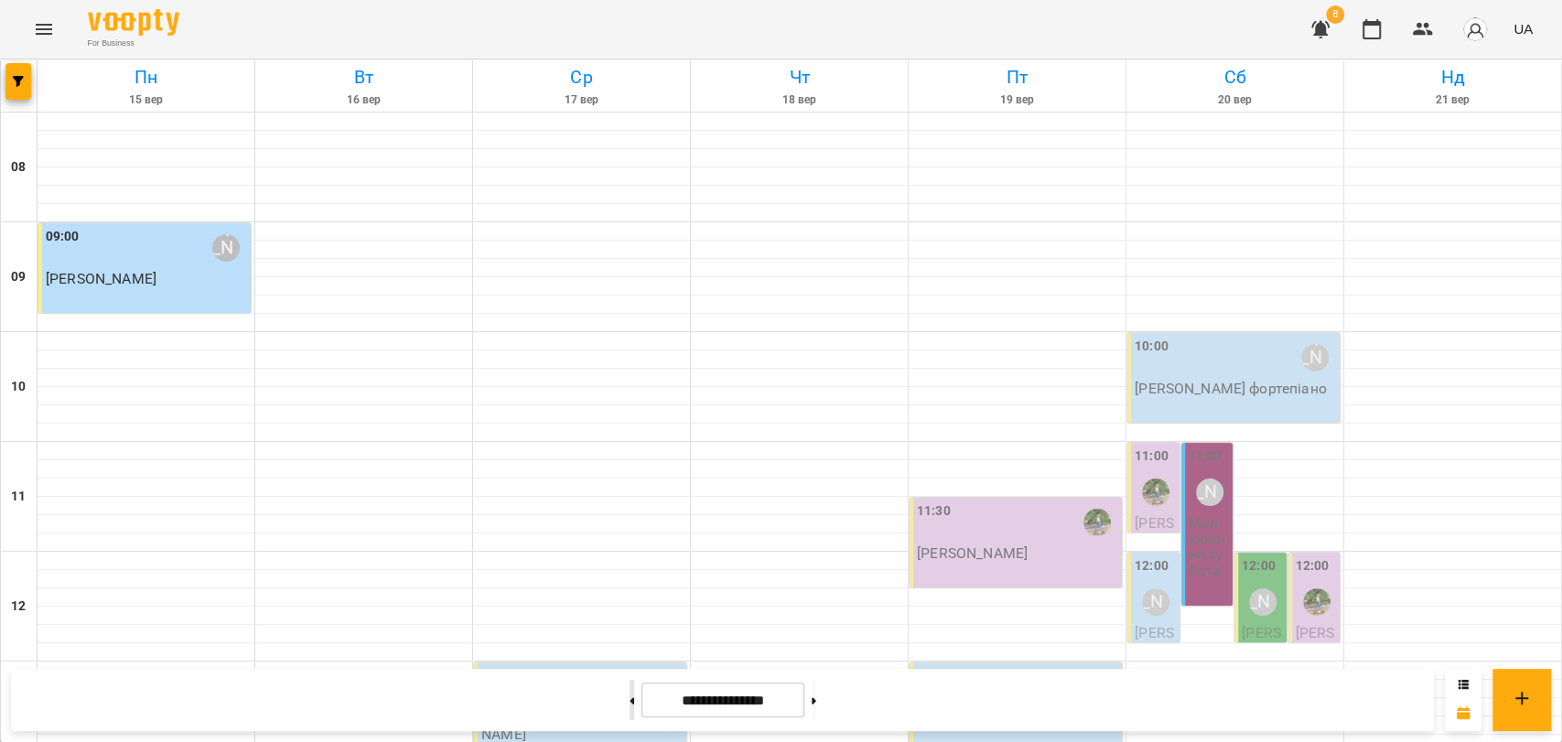
click at [630, 706] on button at bounding box center [632, 700] width 5 height 40
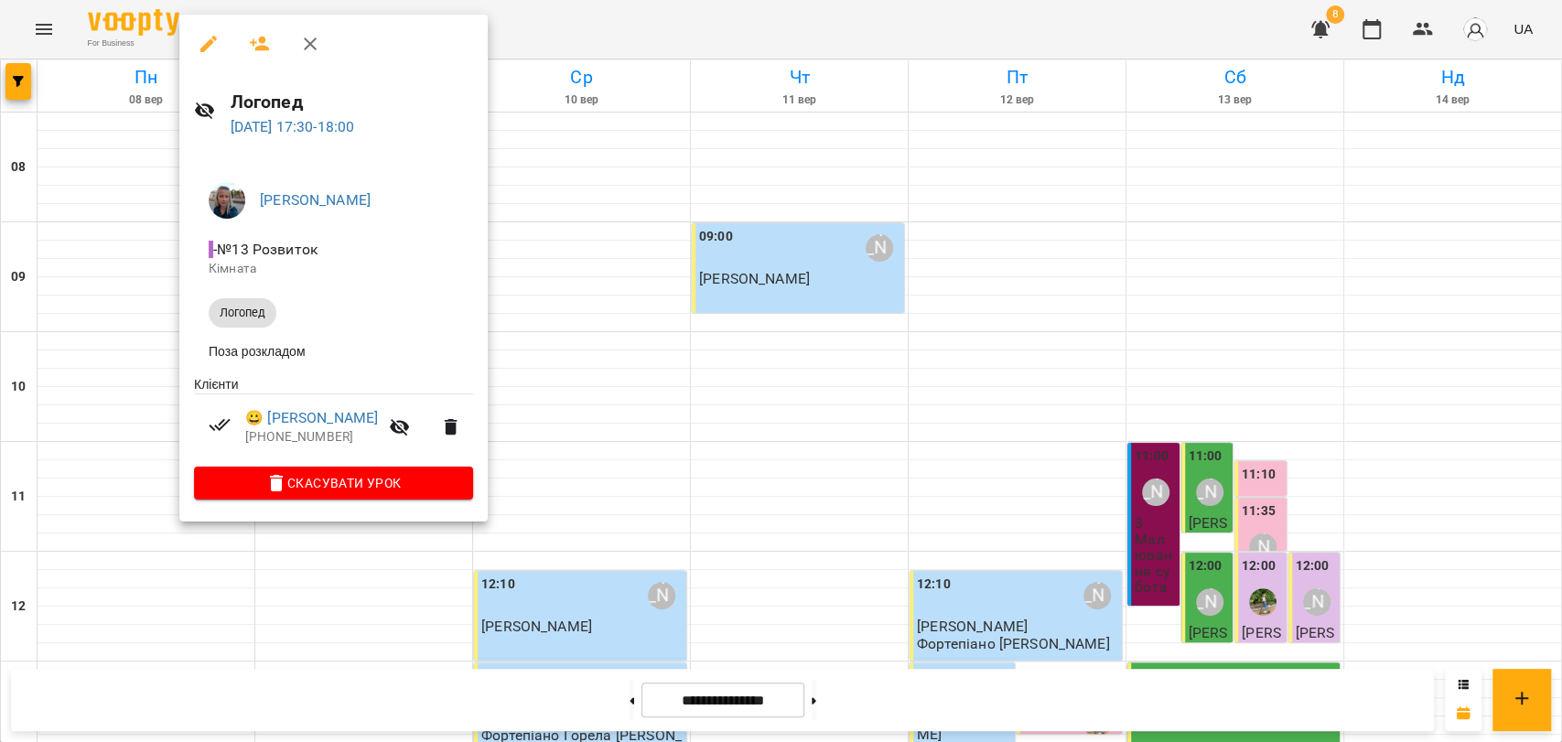
click at [520, 16] on div at bounding box center [781, 371] width 1562 height 742
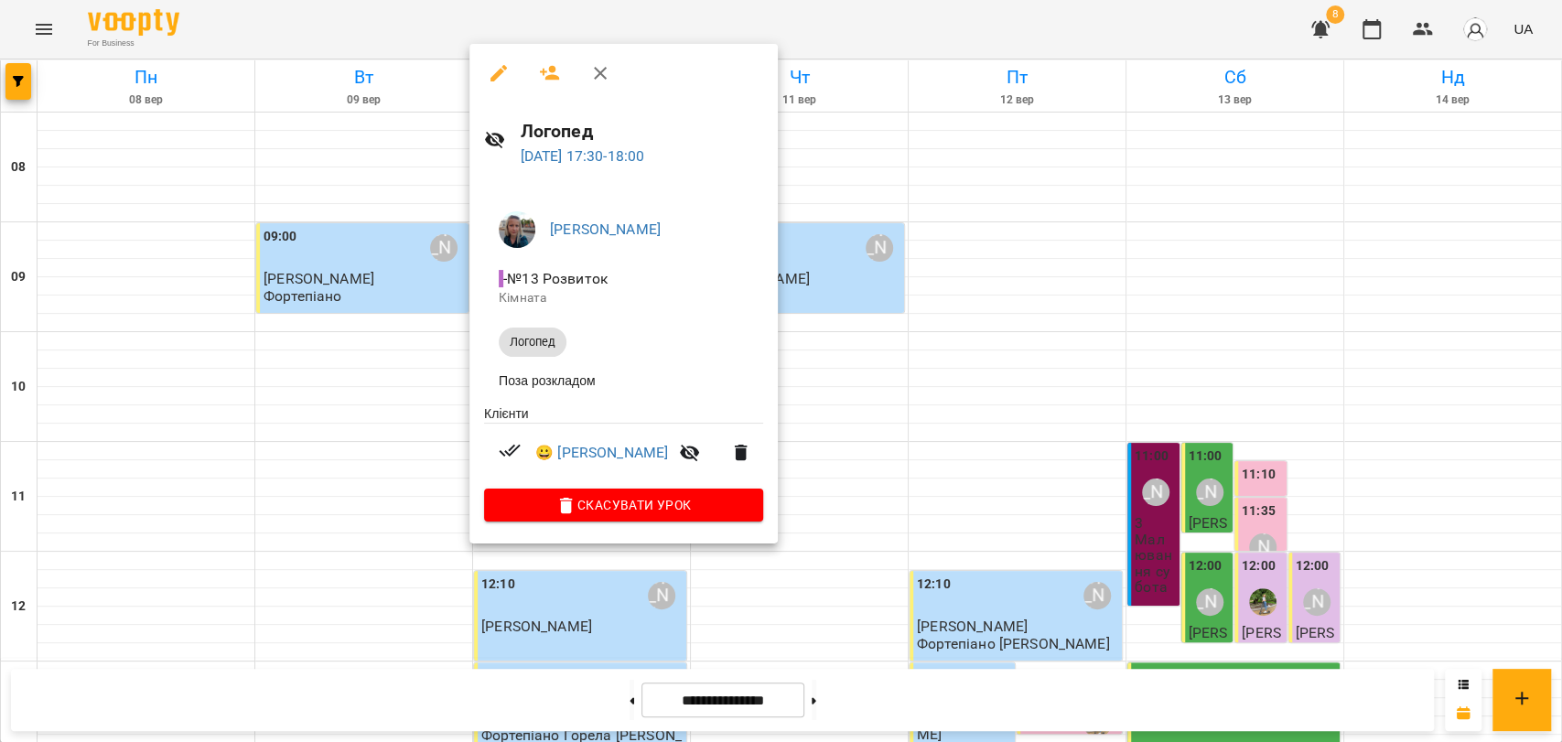
click at [521, 618] on div at bounding box center [781, 371] width 1562 height 742
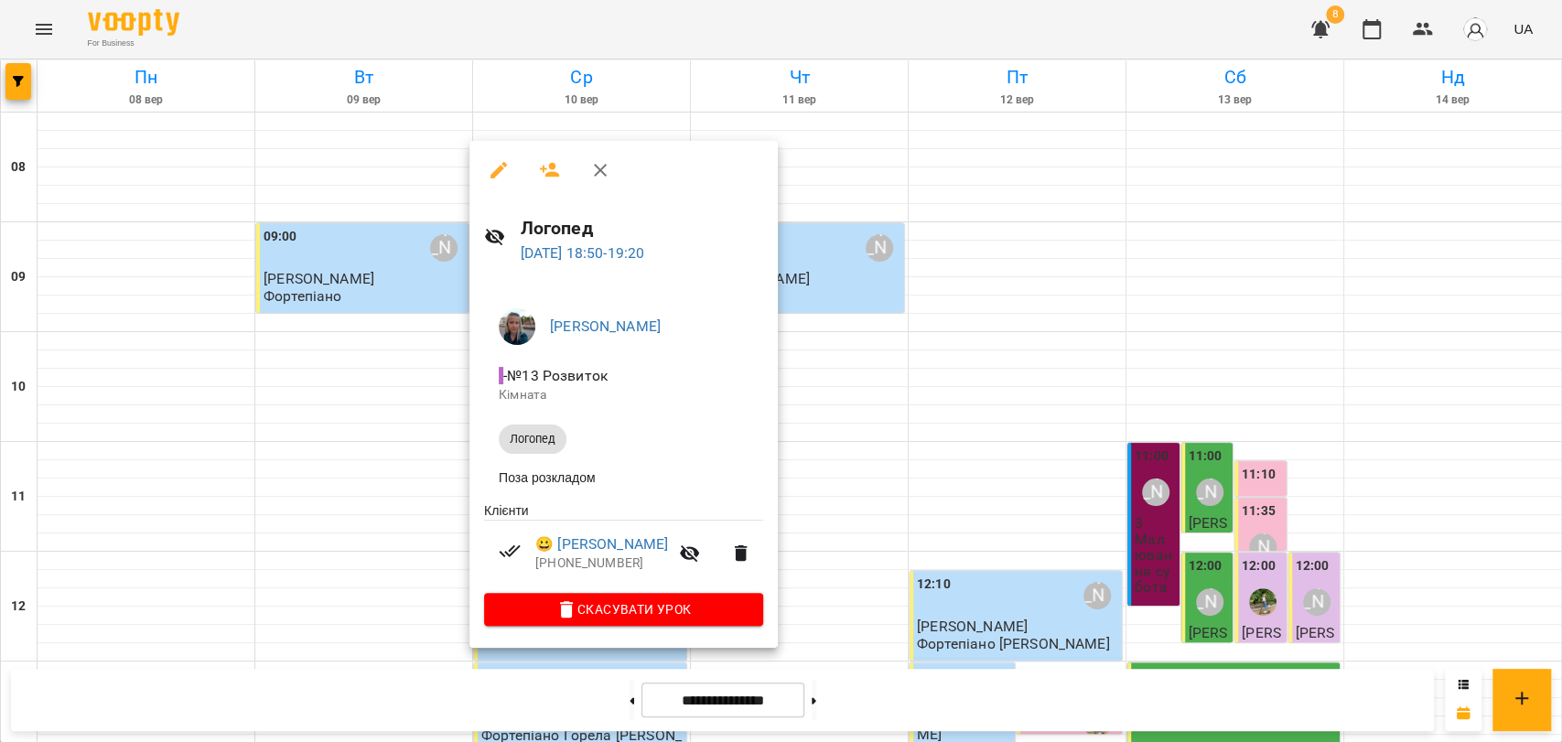
click at [1066, 465] on div at bounding box center [781, 371] width 1562 height 742
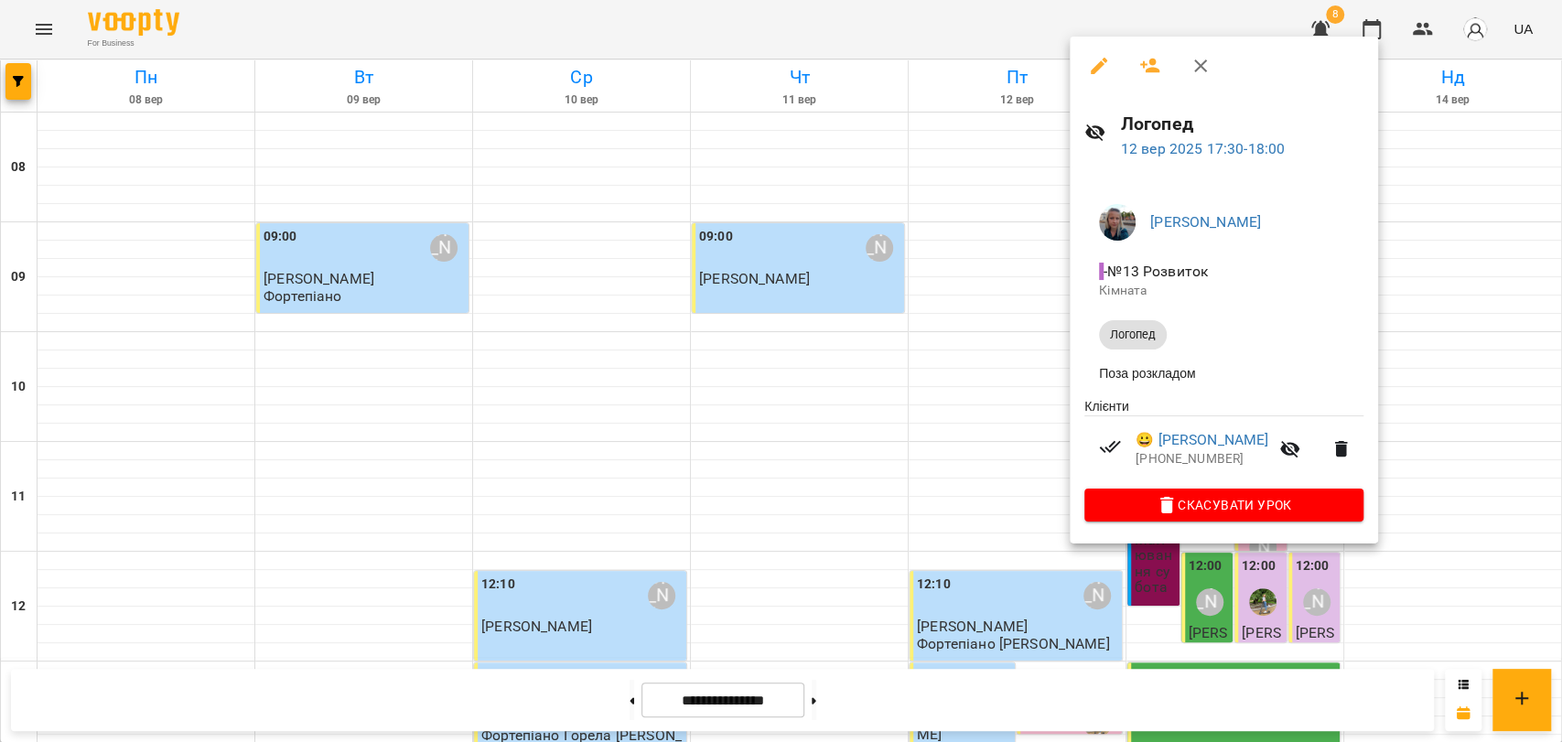
click at [1005, 501] on div at bounding box center [781, 371] width 1562 height 742
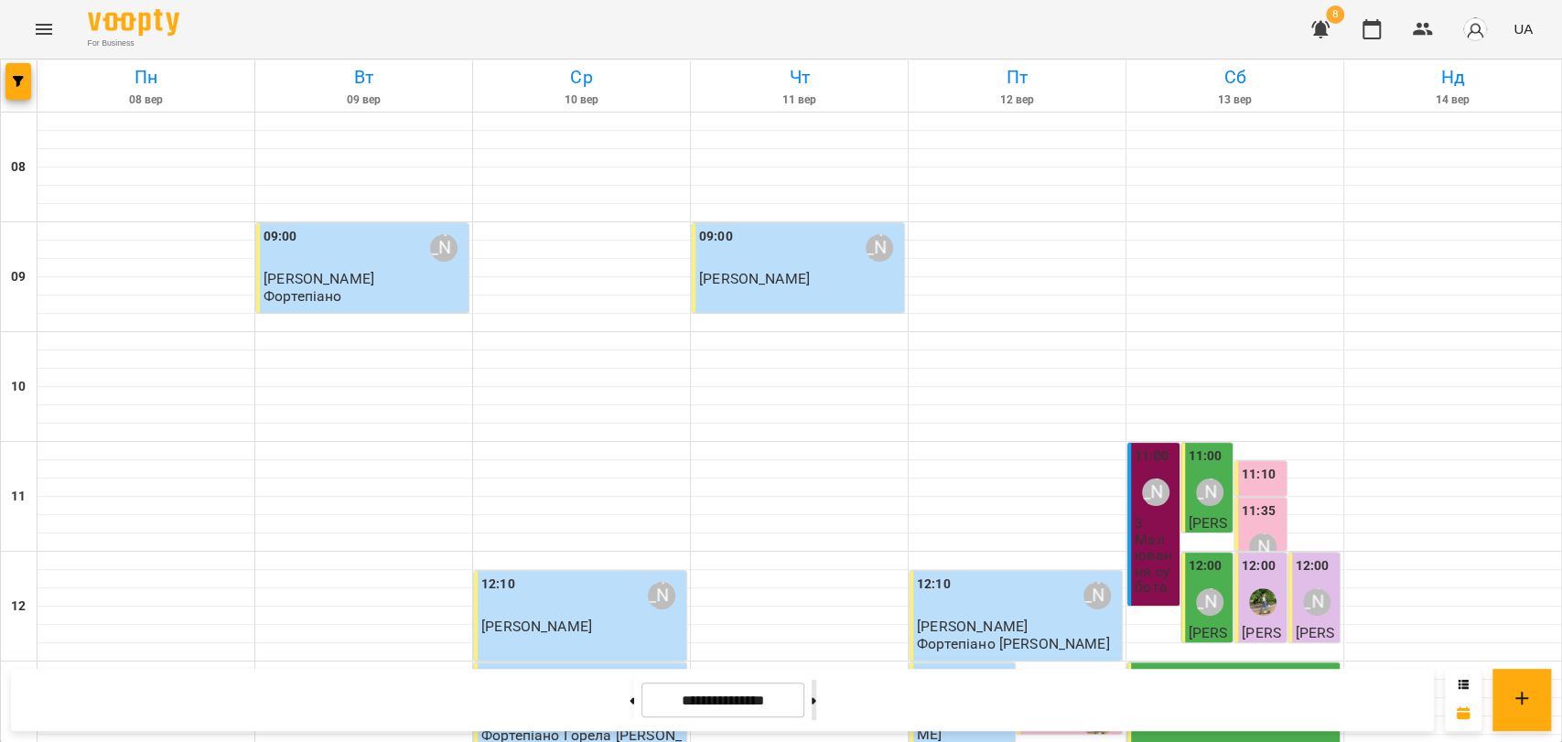
click at [816, 687] on button at bounding box center [814, 700] width 5 height 40
type input "**********"
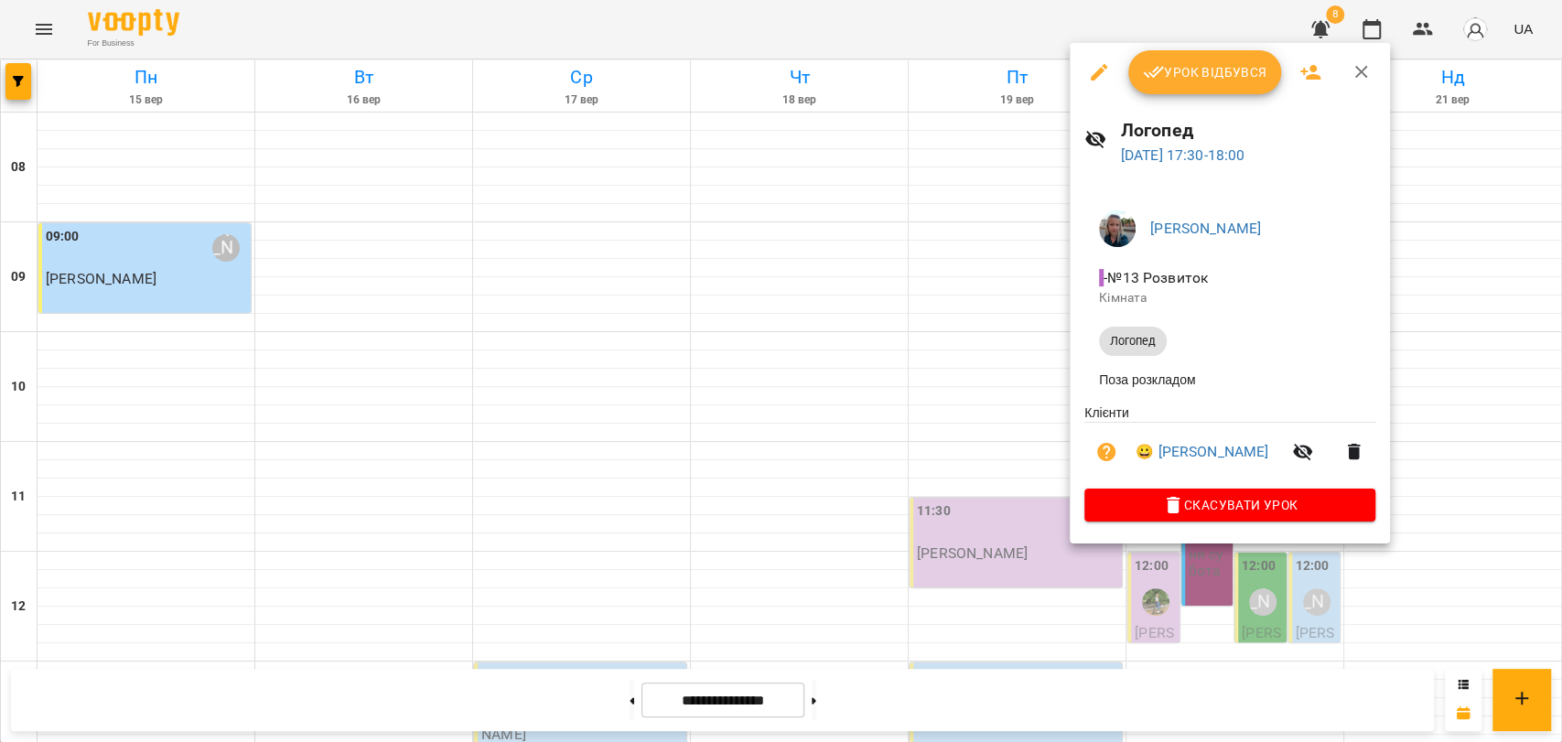
click at [940, 24] on div at bounding box center [781, 371] width 1562 height 742
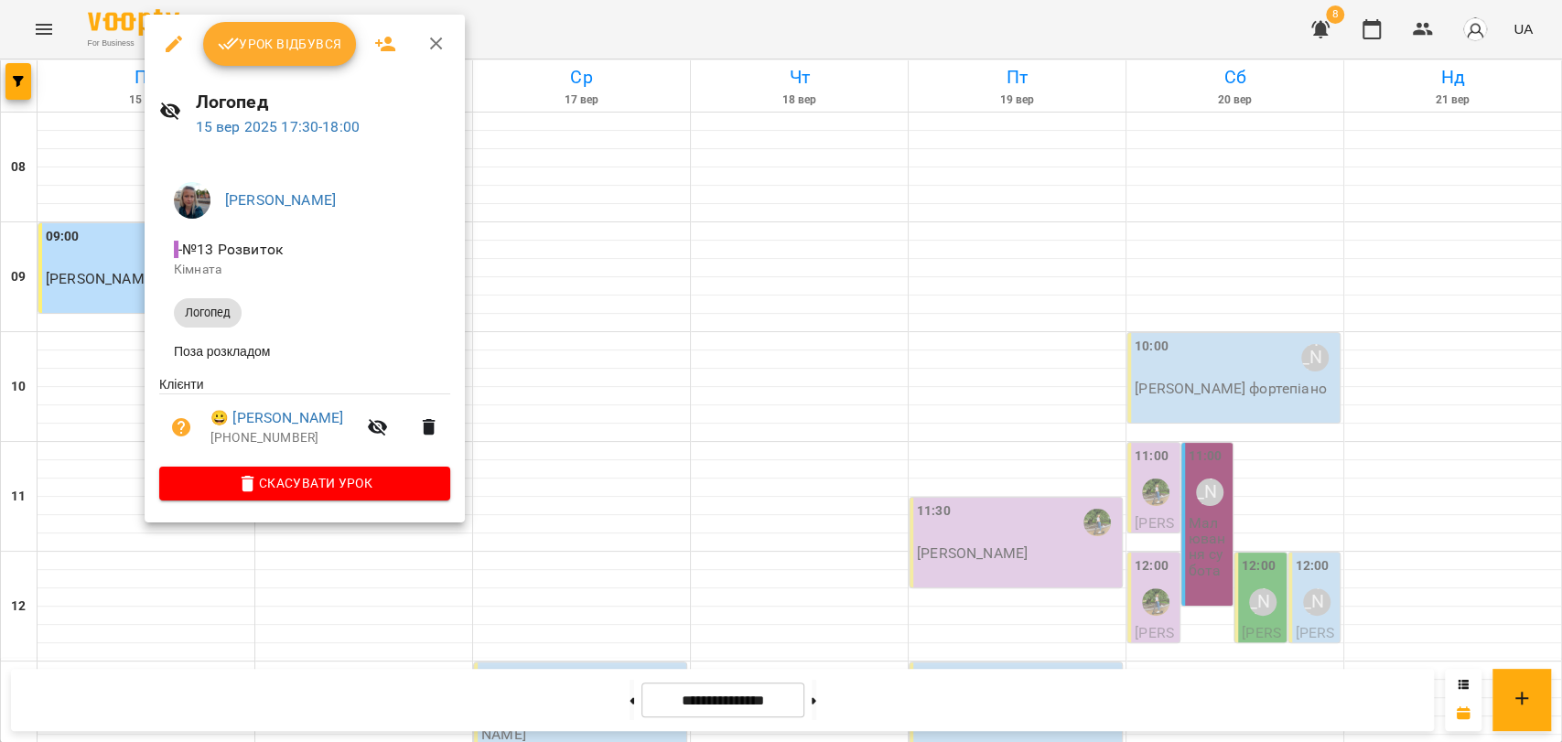
drag, startPoint x: 426, startPoint y: 44, endPoint x: 439, endPoint y: 66, distance: 25.9
click at [426, 44] on icon "button" at bounding box center [437, 44] width 22 height 22
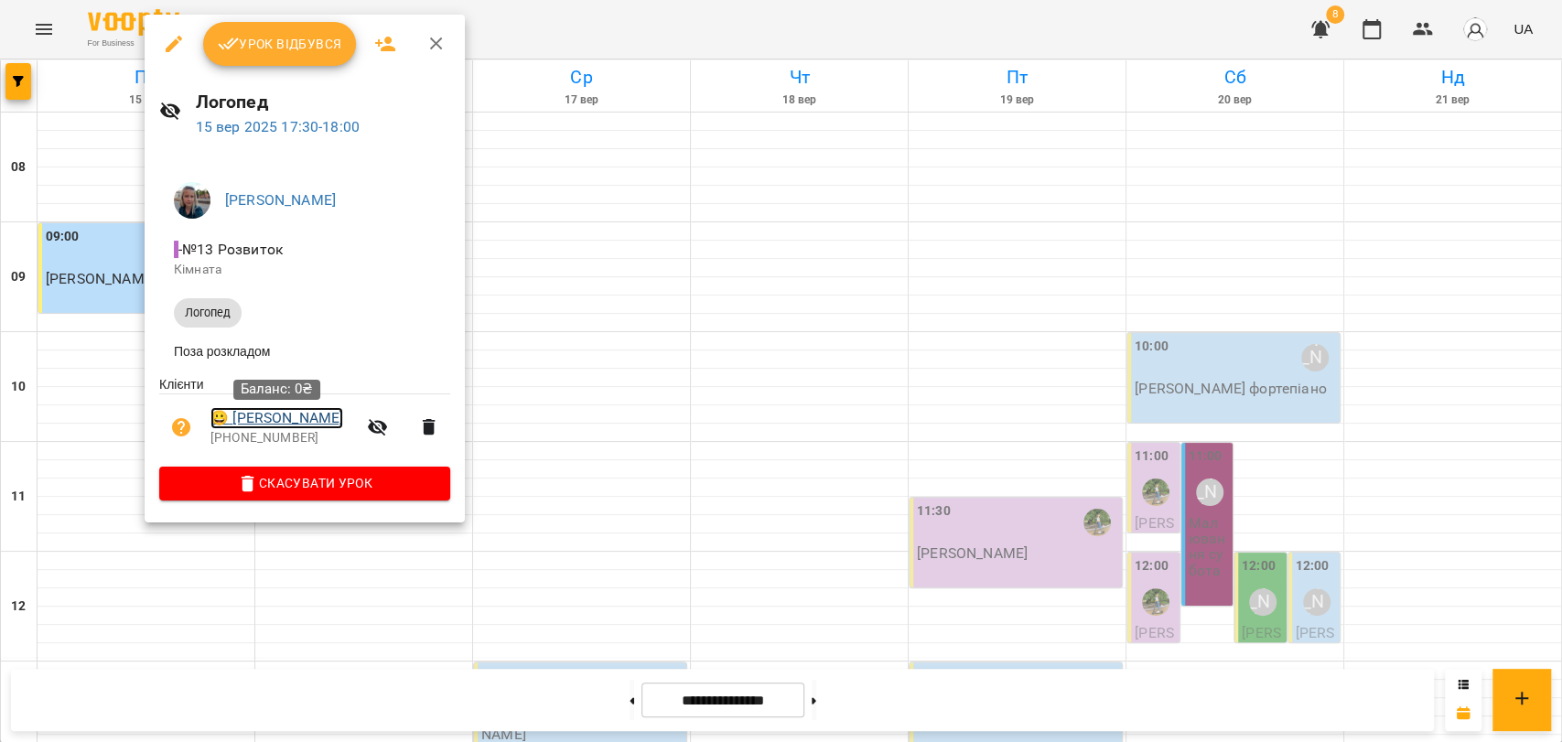
click at [316, 424] on link "😀 Лущик Варвара" at bounding box center [276, 418] width 133 height 22
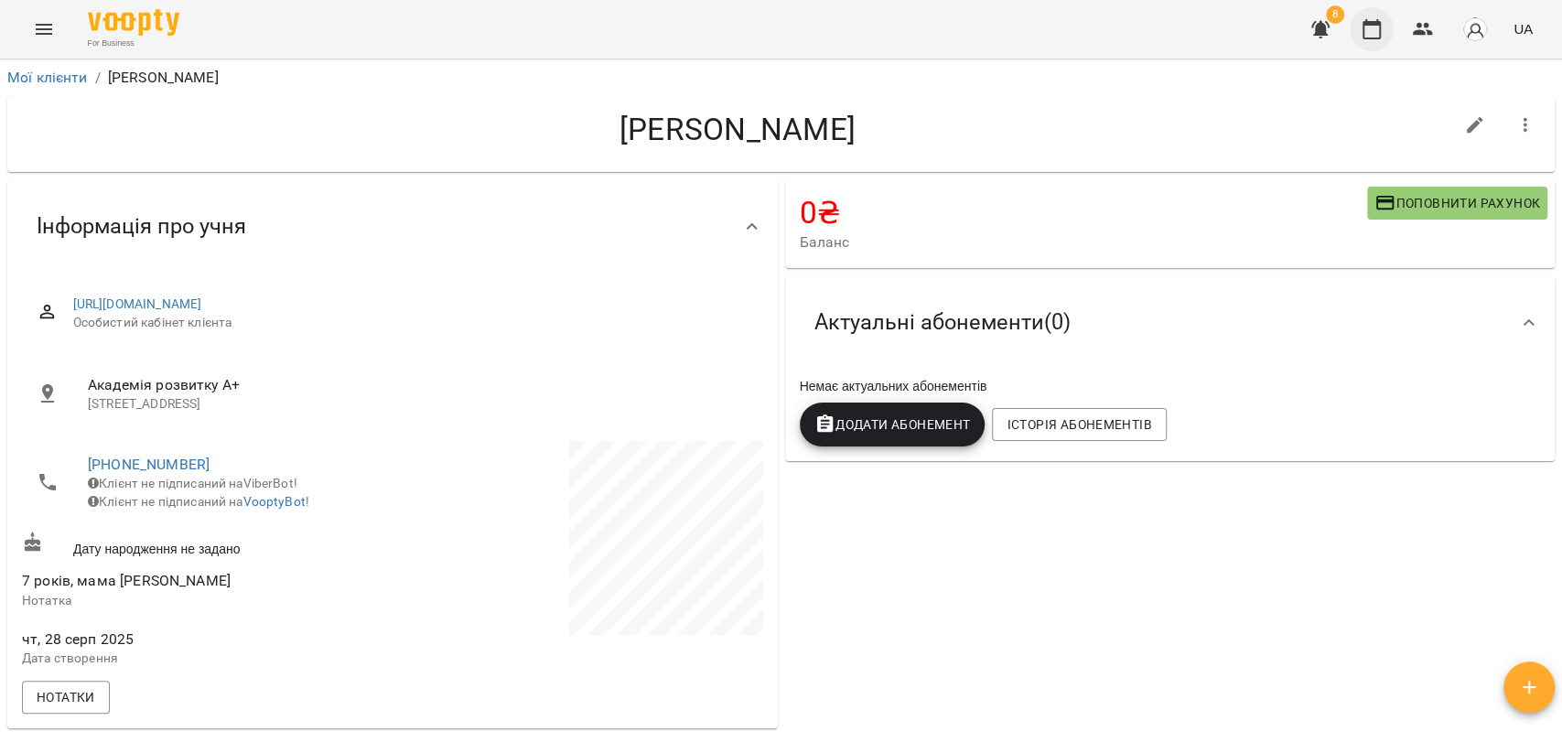
click at [1386, 26] on button "button" at bounding box center [1372, 29] width 44 height 44
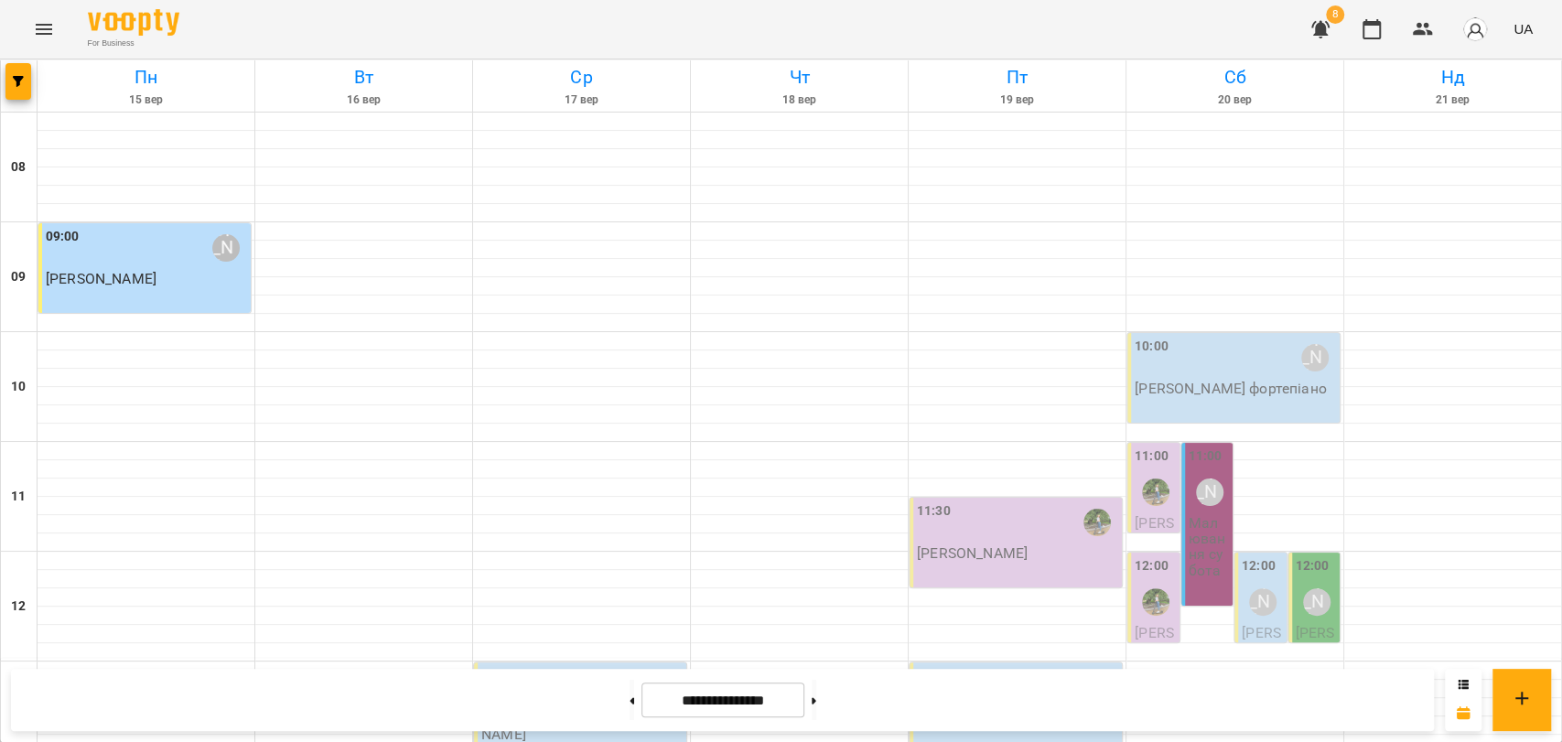
scroll to position [771, 0]
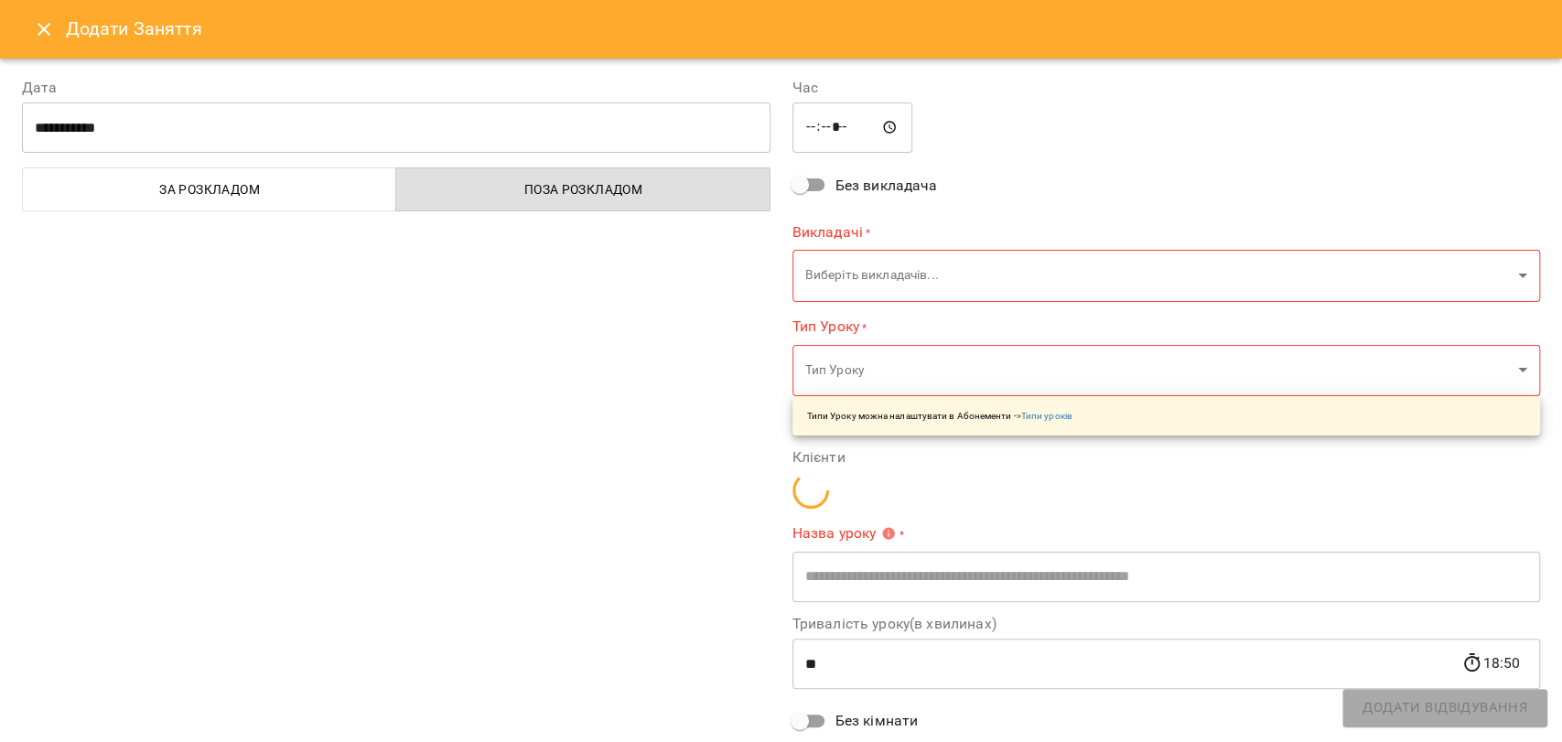
type input "**********"
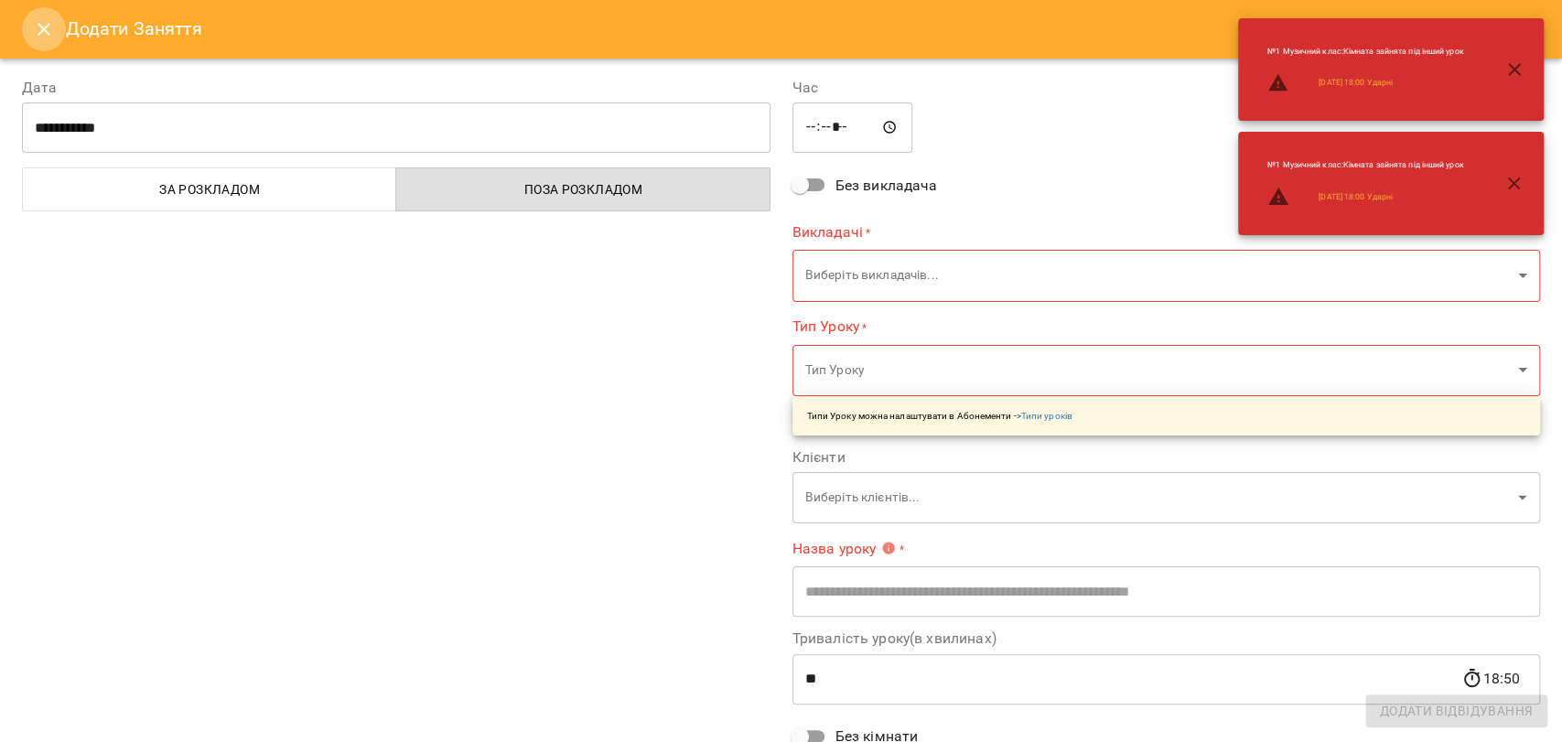
click at [38, 31] on icon "Close" at bounding box center [44, 29] width 22 height 22
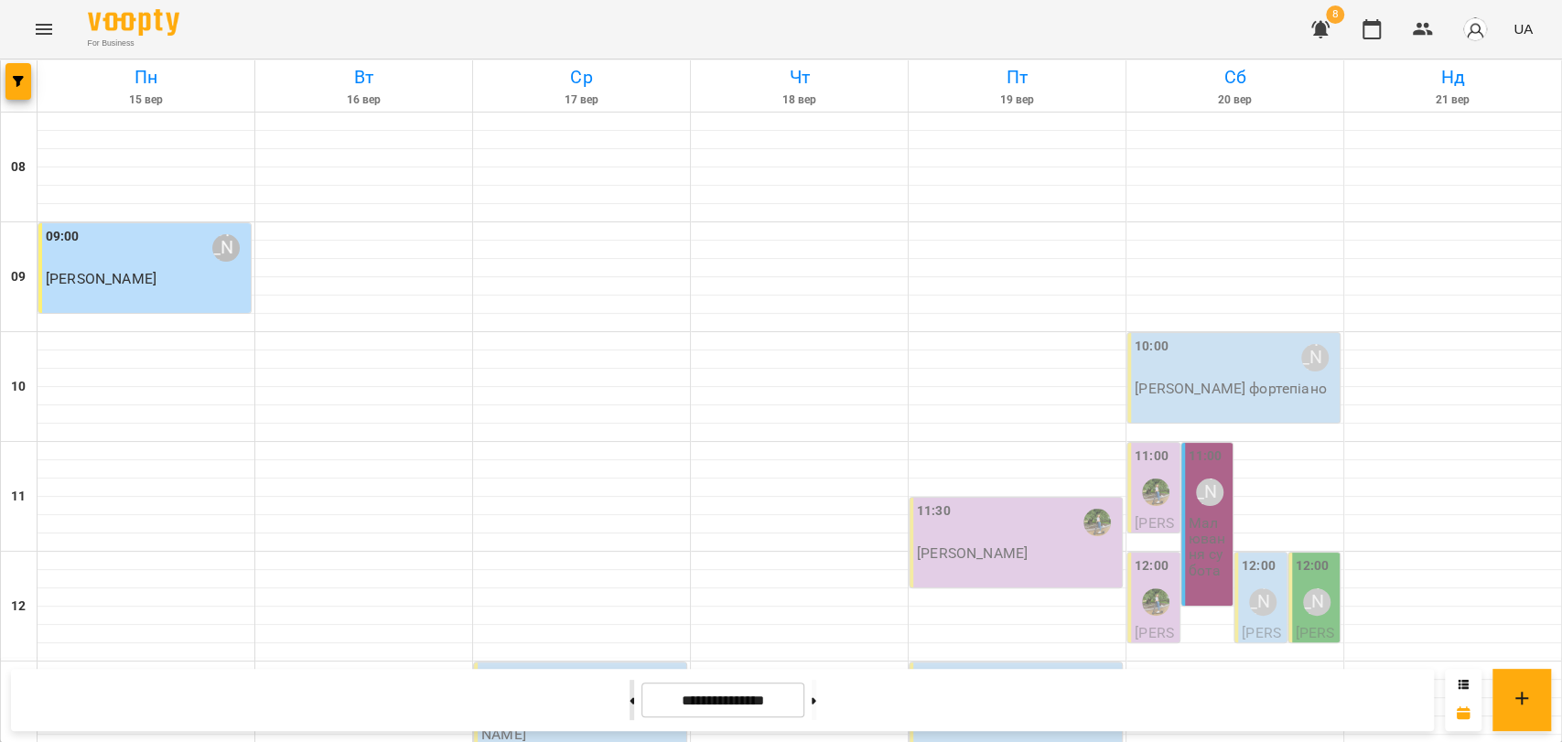
click at [630, 695] on button at bounding box center [632, 700] width 5 height 40
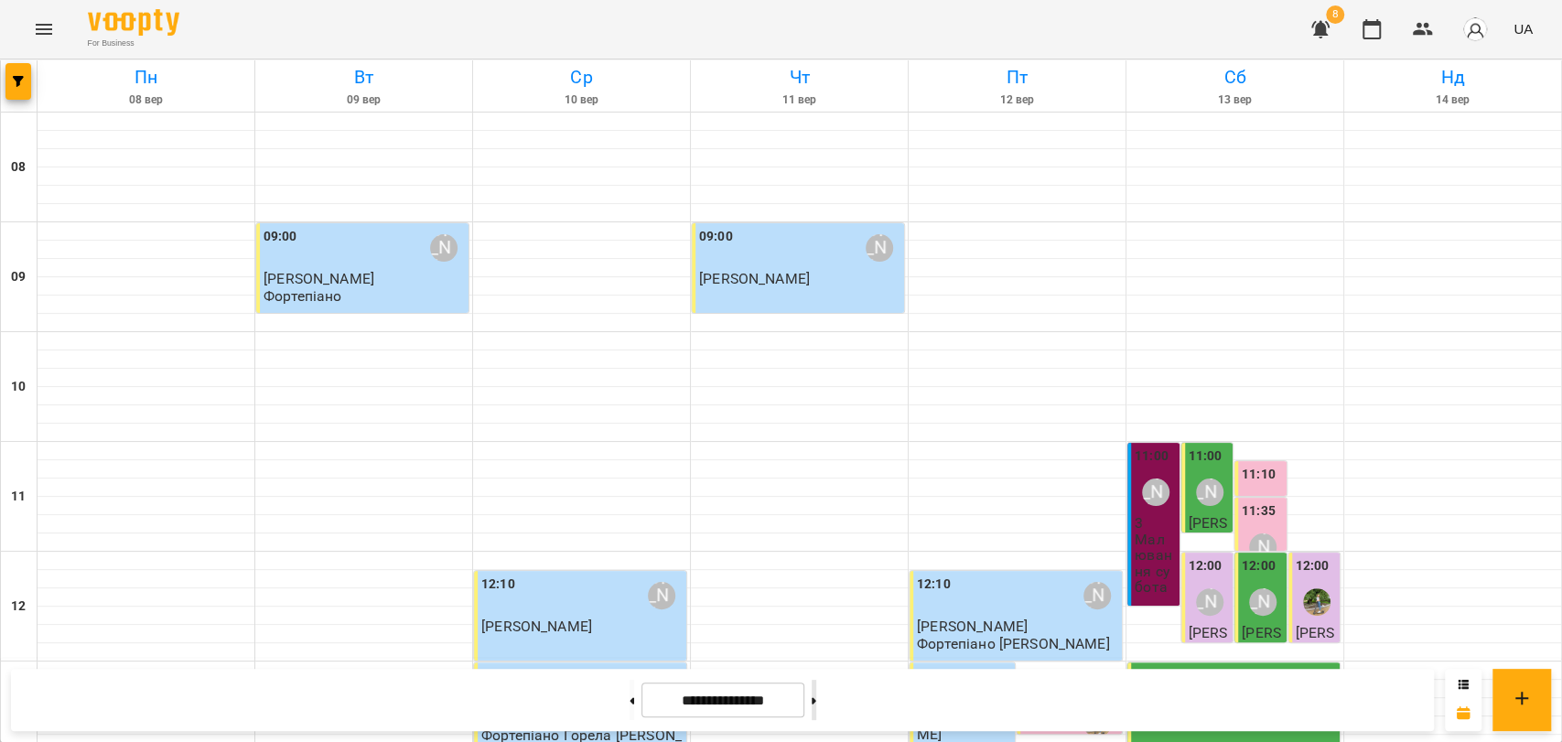
click at [816, 691] on button at bounding box center [814, 700] width 5 height 40
type input "**********"
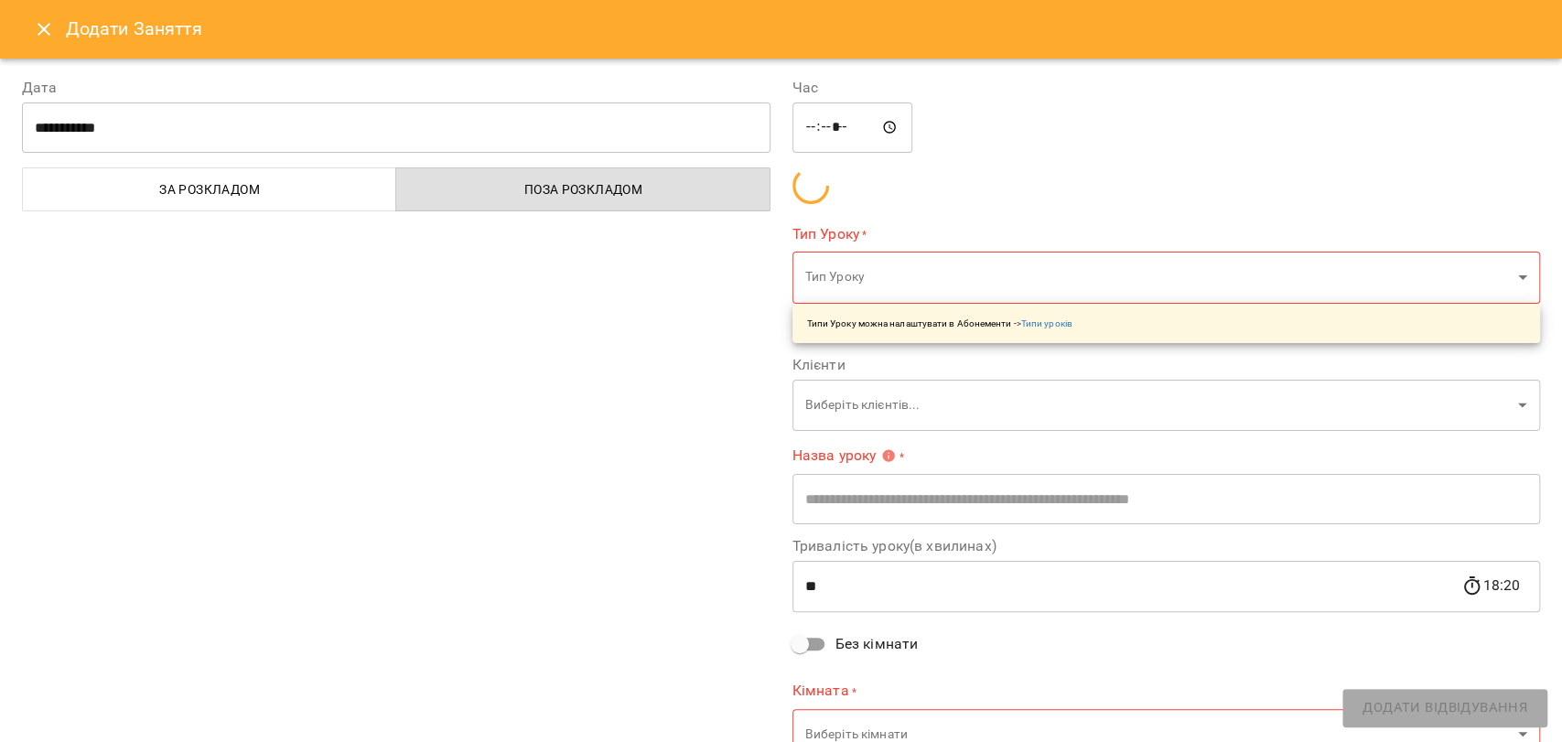
type input "**********"
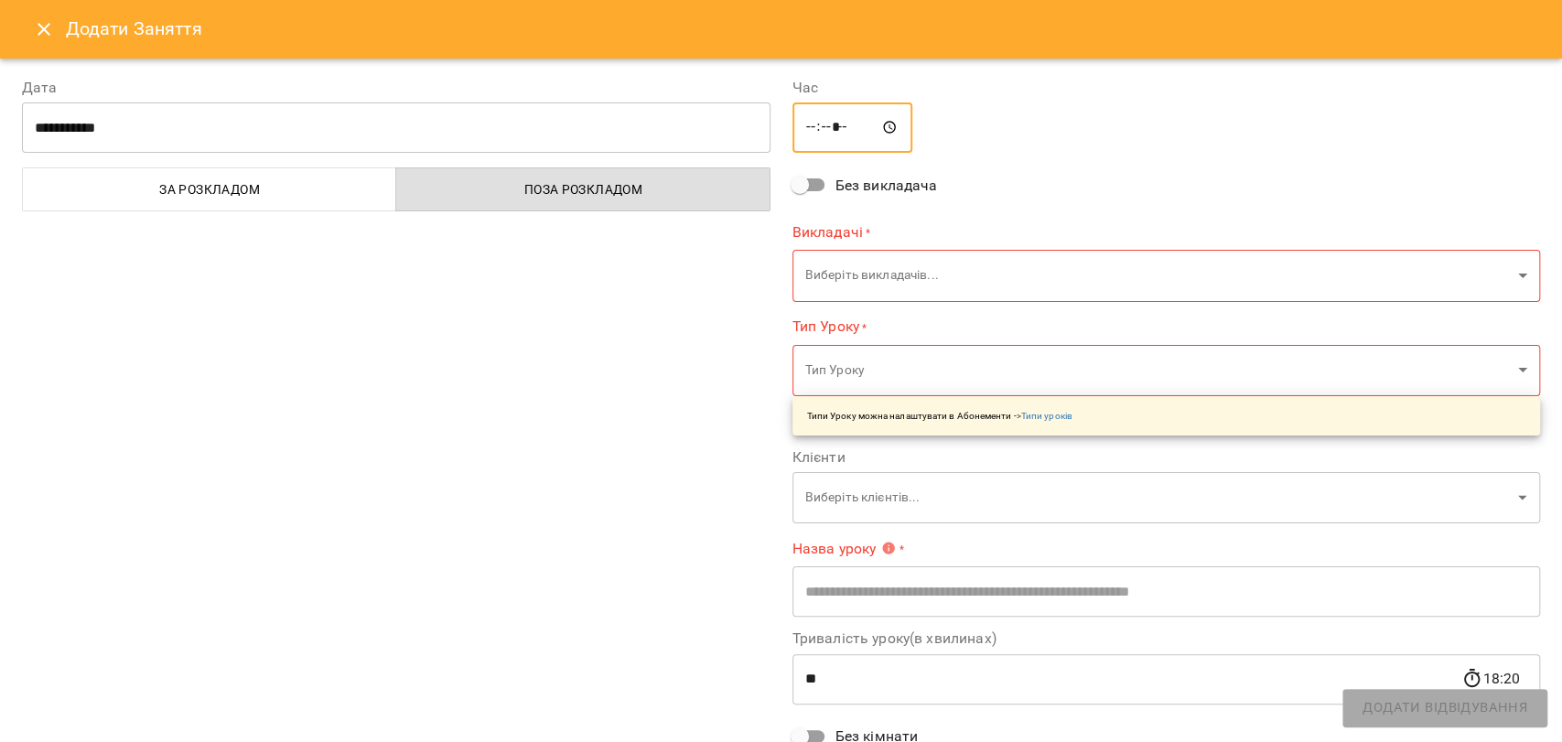
click at [828, 125] on input "*****" at bounding box center [852, 127] width 121 height 51
type input "*****"
click at [841, 272] on body "For Business 8 UA Пн 15 вер Вт 16 вер Ср 17 вер Чт 18 вер Пт 19 вер Сб 20 вер Н…" at bounding box center [781, 756] width 1562 height 1513
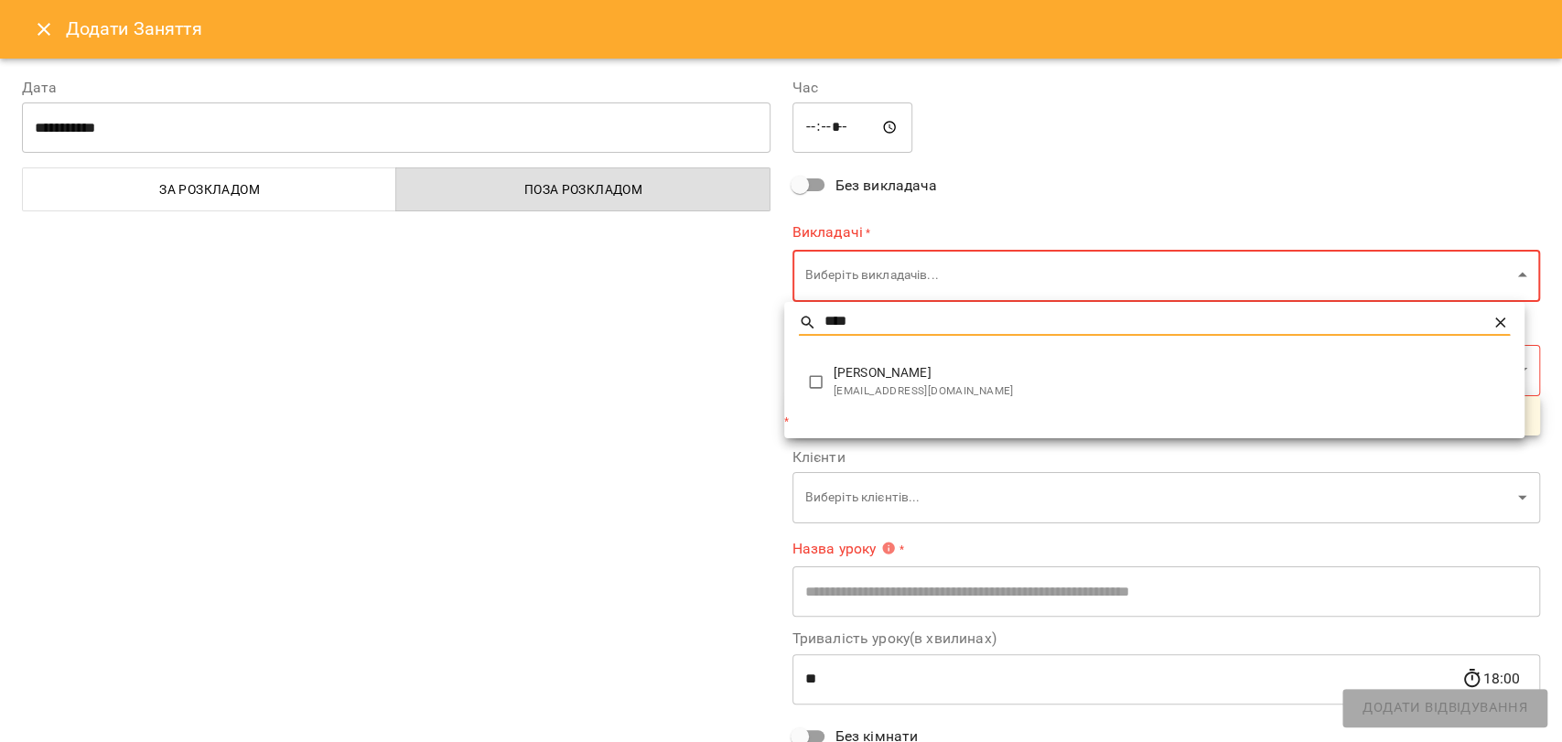
type input "****"
type input "**********"
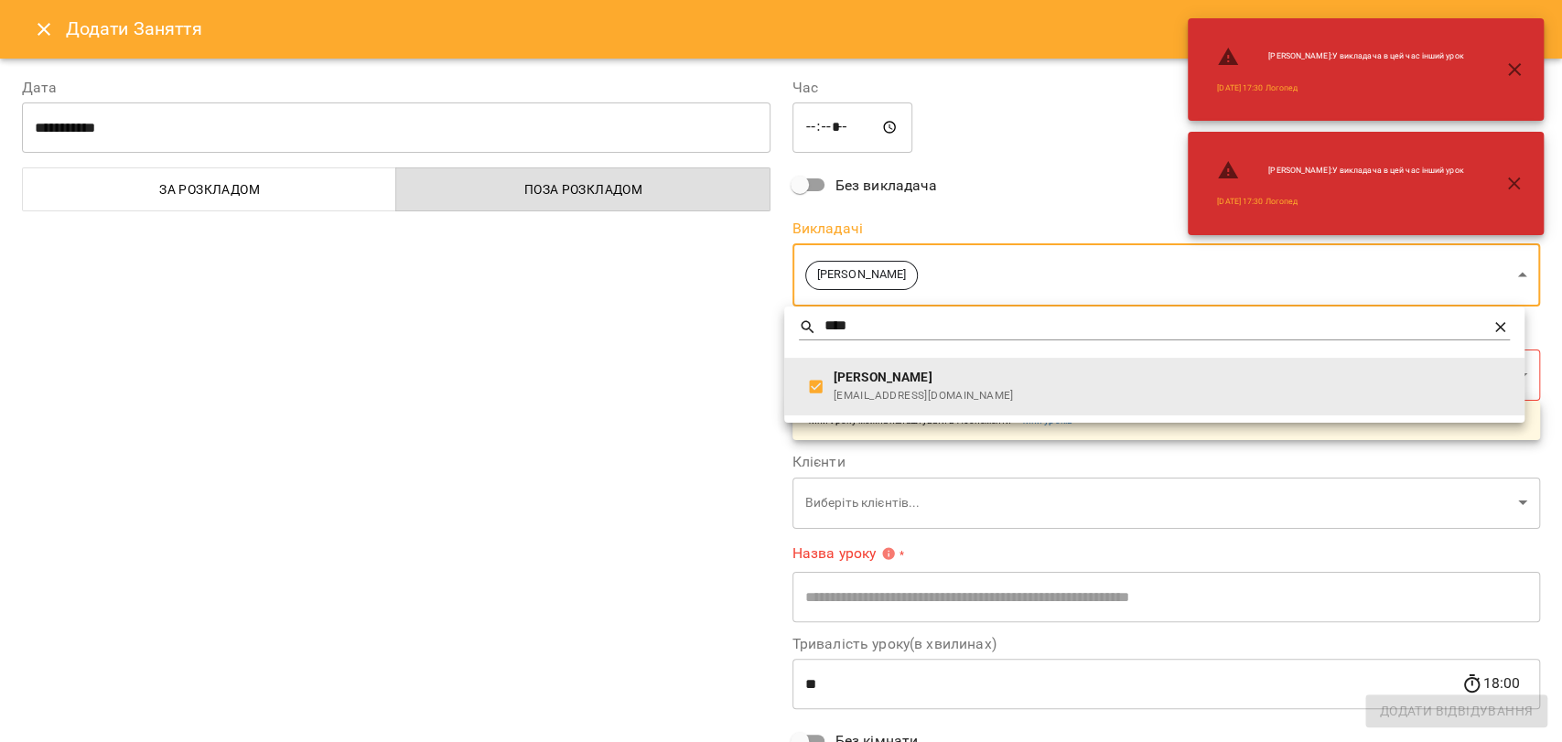
click at [708, 387] on div at bounding box center [781, 371] width 1562 height 742
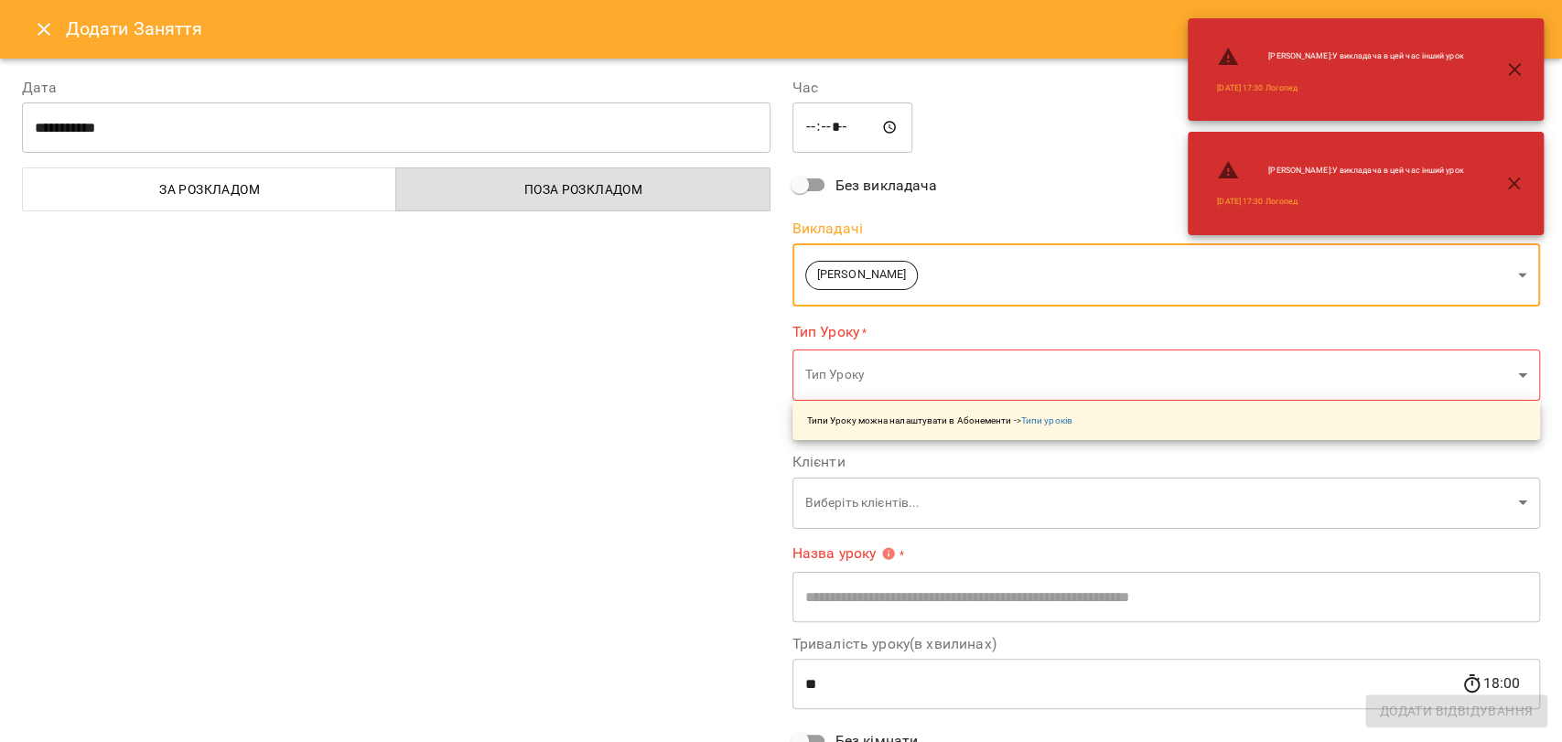
click at [833, 383] on body "For Business 8 UA Пн 15 вер Вт 16 вер Ср 17 вер Чт 18 вер Пт 19 вер Сб 20 вер Н…" at bounding box center [781, 756] width 1562 height 1513
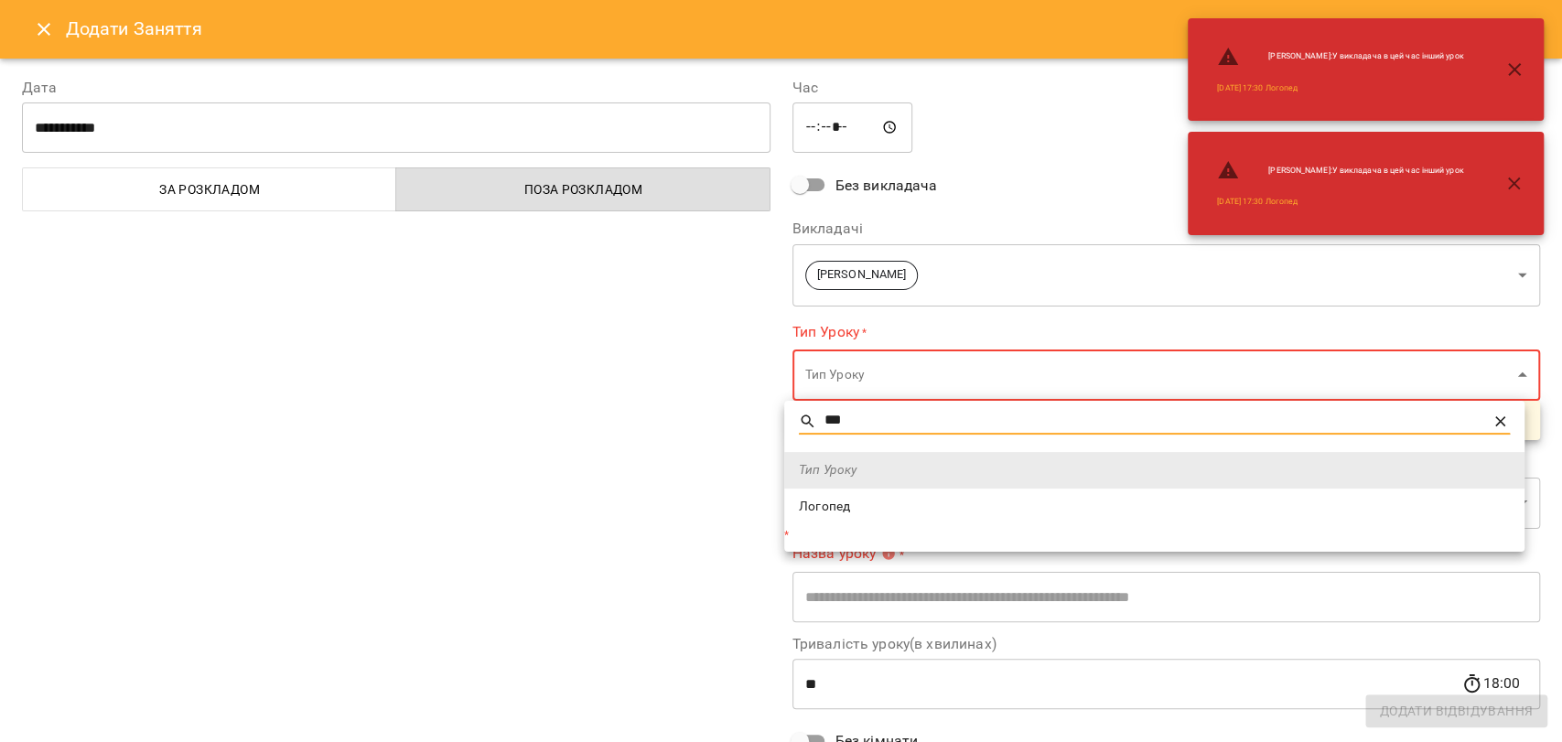
type input "***"
click at [844, 522] on li "Логопед" at bounding box center [1154, 507] width 740 height 37
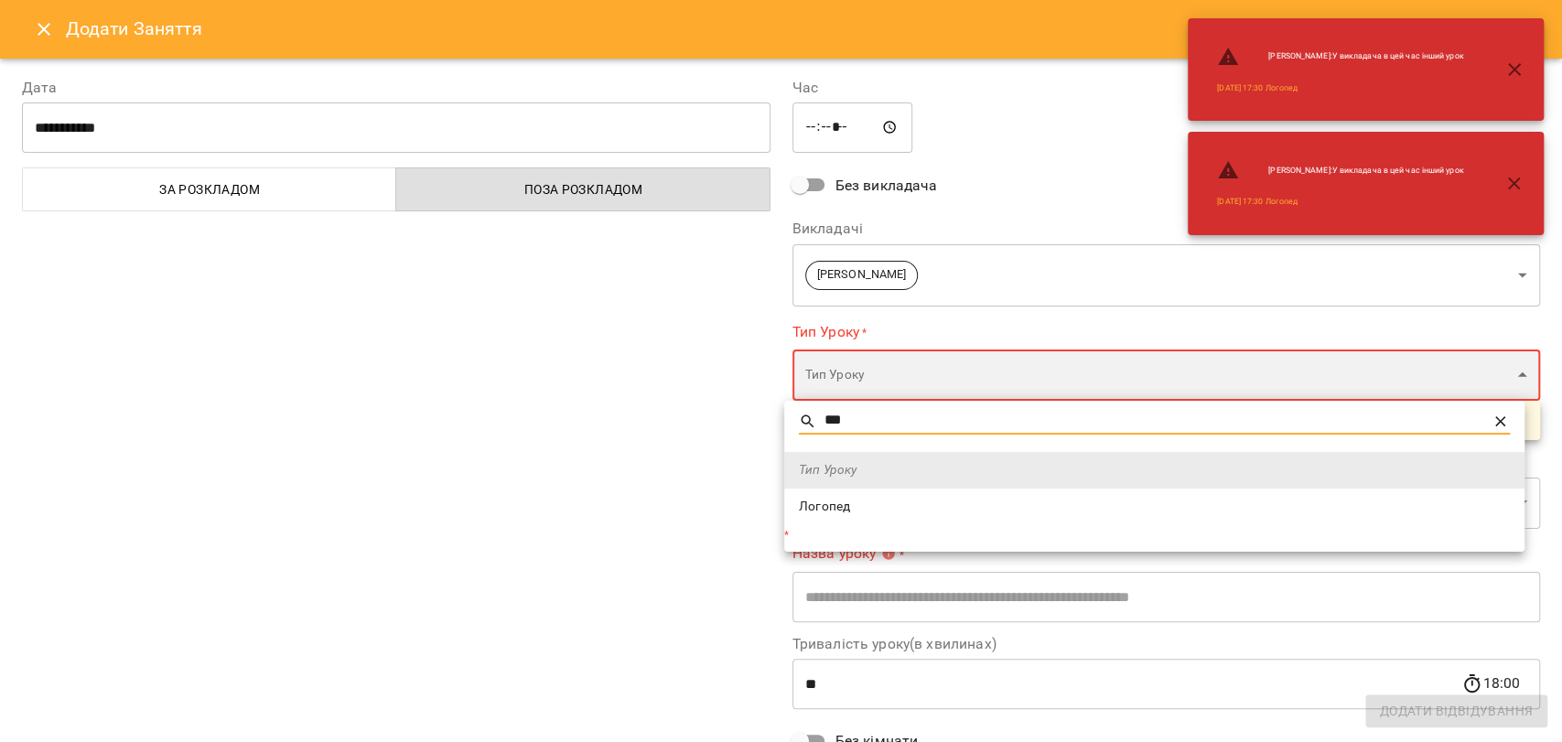
type input "*******"
type input "**"
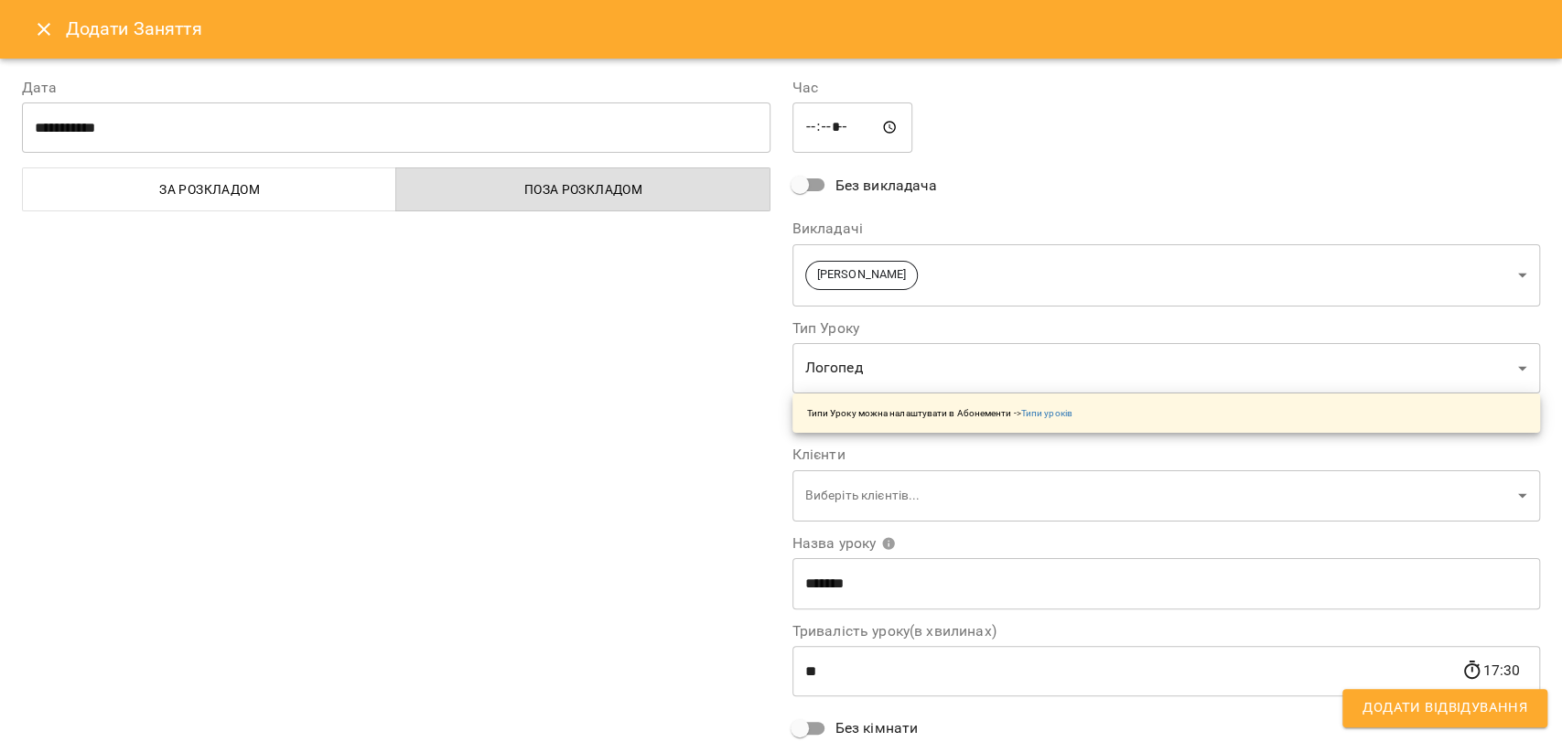
click at [793, 481] on body "For Business 8 UA Пн 15 вер Вт 16 вер Ср 17 вер Чт 18 вер Пт 19 вер Сб 20 вер Н…" at bounding box center [781, 756] width 1562 height 1513
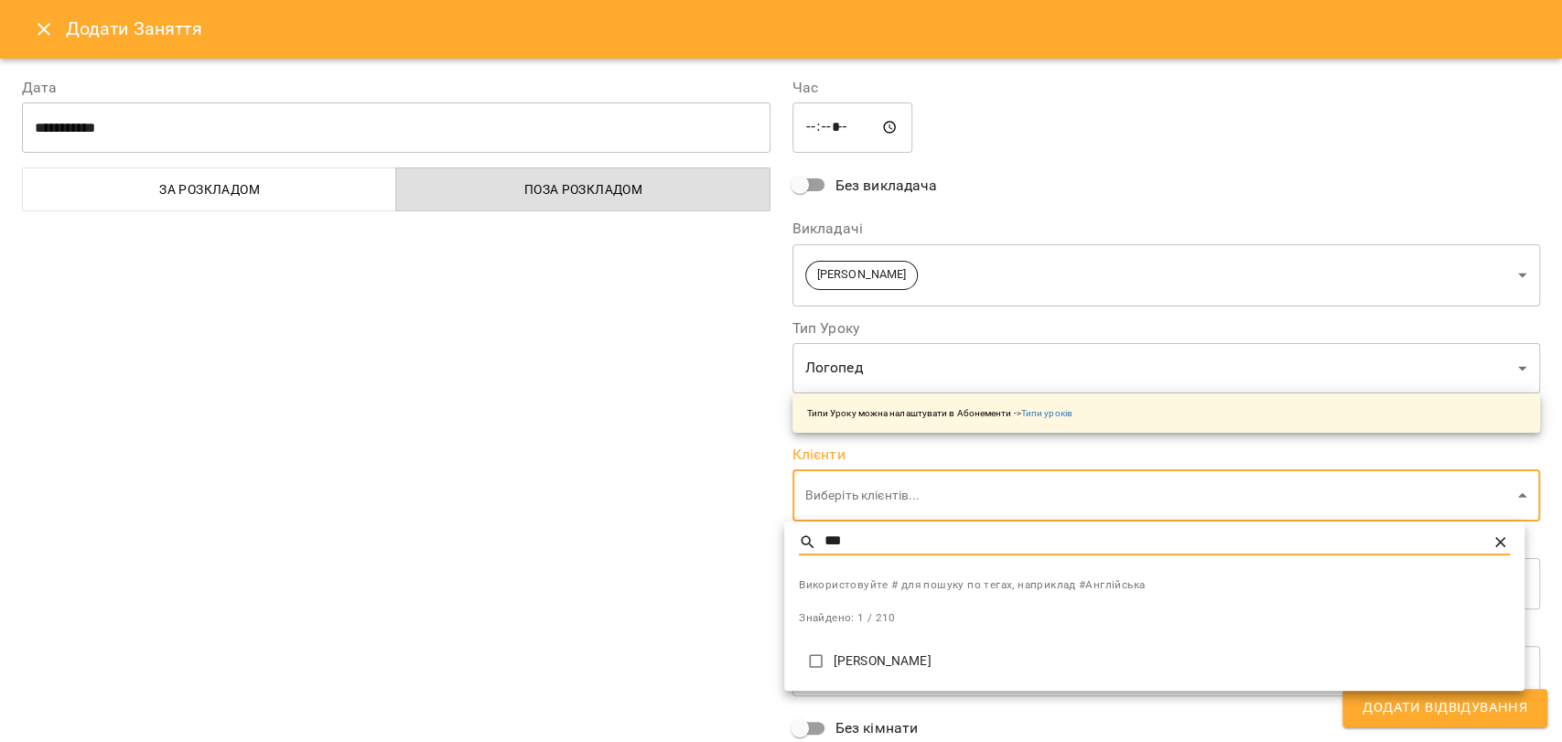
type input "***"
click at [877, 652] on p "[PERSON_NAME]" at bounding box center [1172, 661] width 676 height 18
type input "**********"
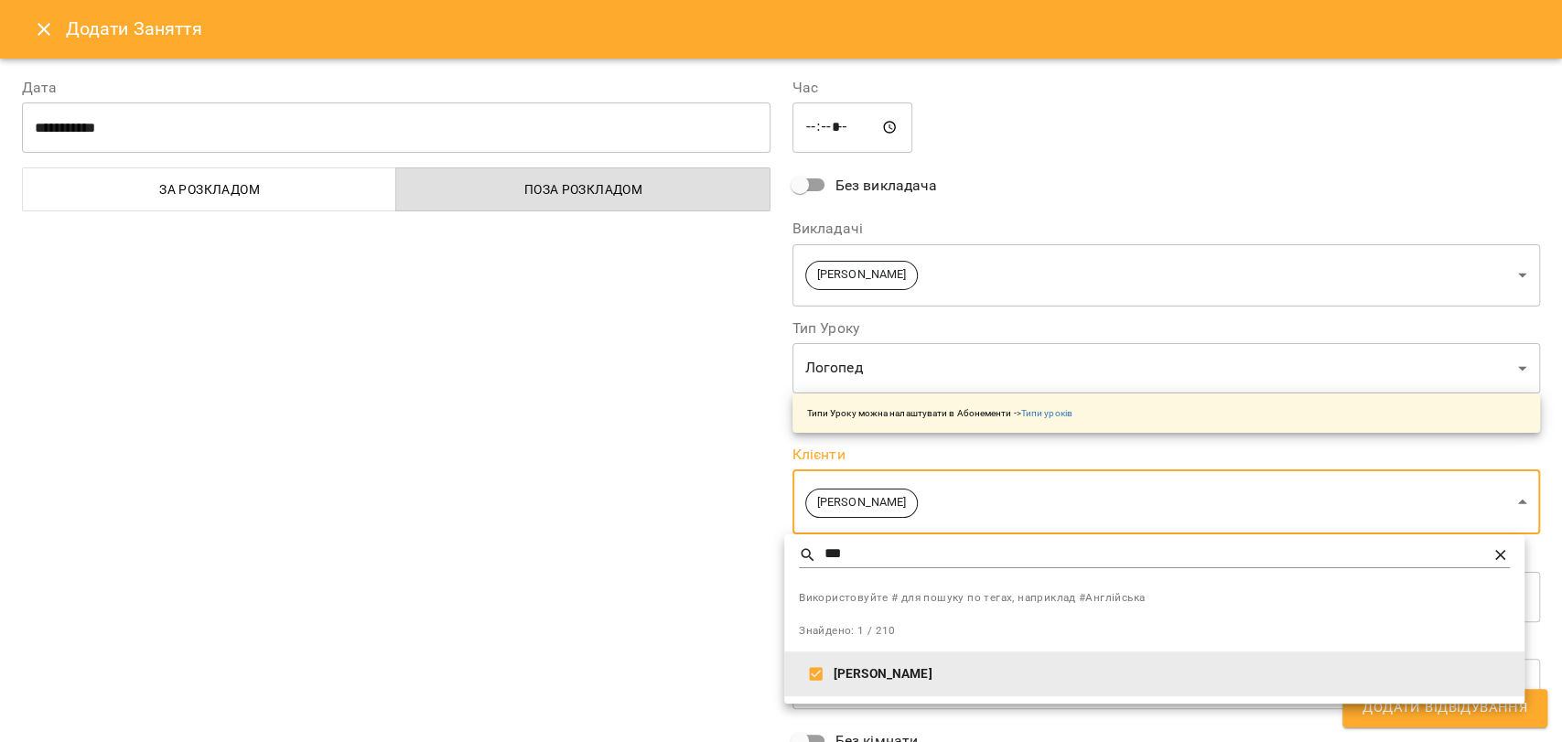
click at [668, 566] on div at bounding box center [781, 371] width 1562 height 742
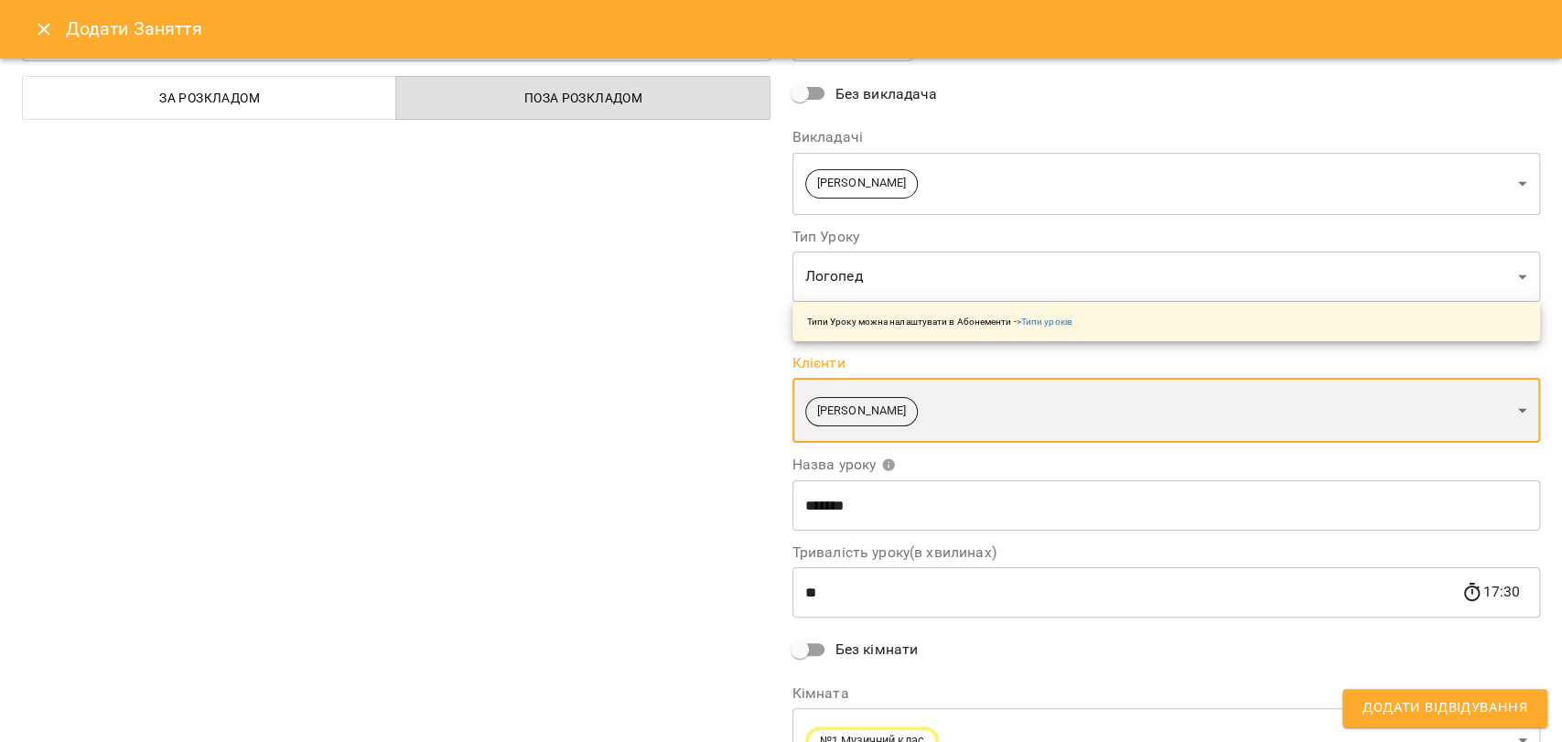
scroll to position [184, 0]
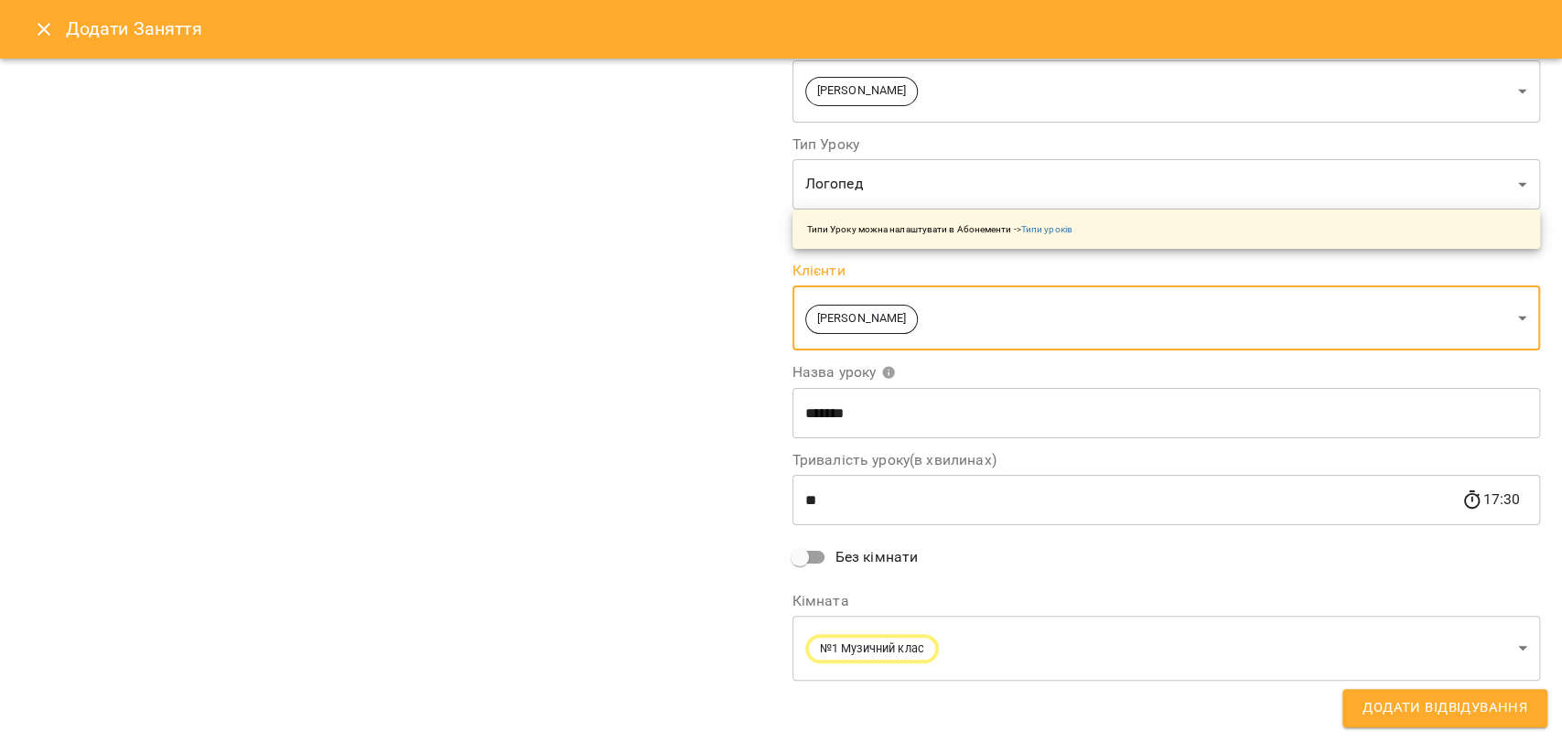
click at [878, 634] on body "For Business 8 UA Пн 15 вер Вт 16 вер Ср 17 вер Чт 18 вер Пт 19 вер Сб 20 вер Н…" at bounding box center [781, 756] width 1562 height 1513
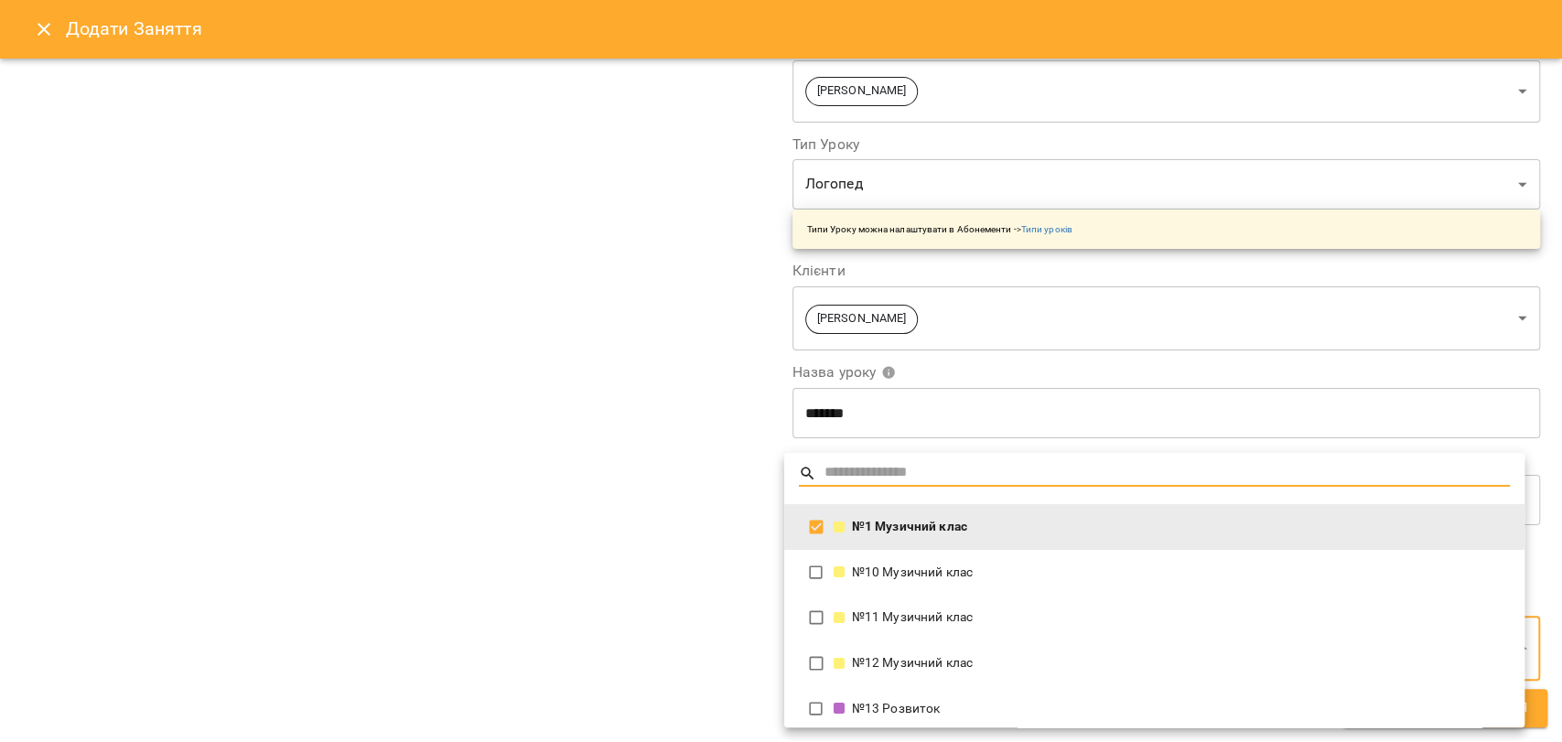
drag, startPoint x: 857, startPoint y: 697, endPoint x: 840, endPoint y: 660, distance: 41.0
click at [856, 696] on li "№13 Розвиток" at bounding box center [1154, 709] width 740 height 46
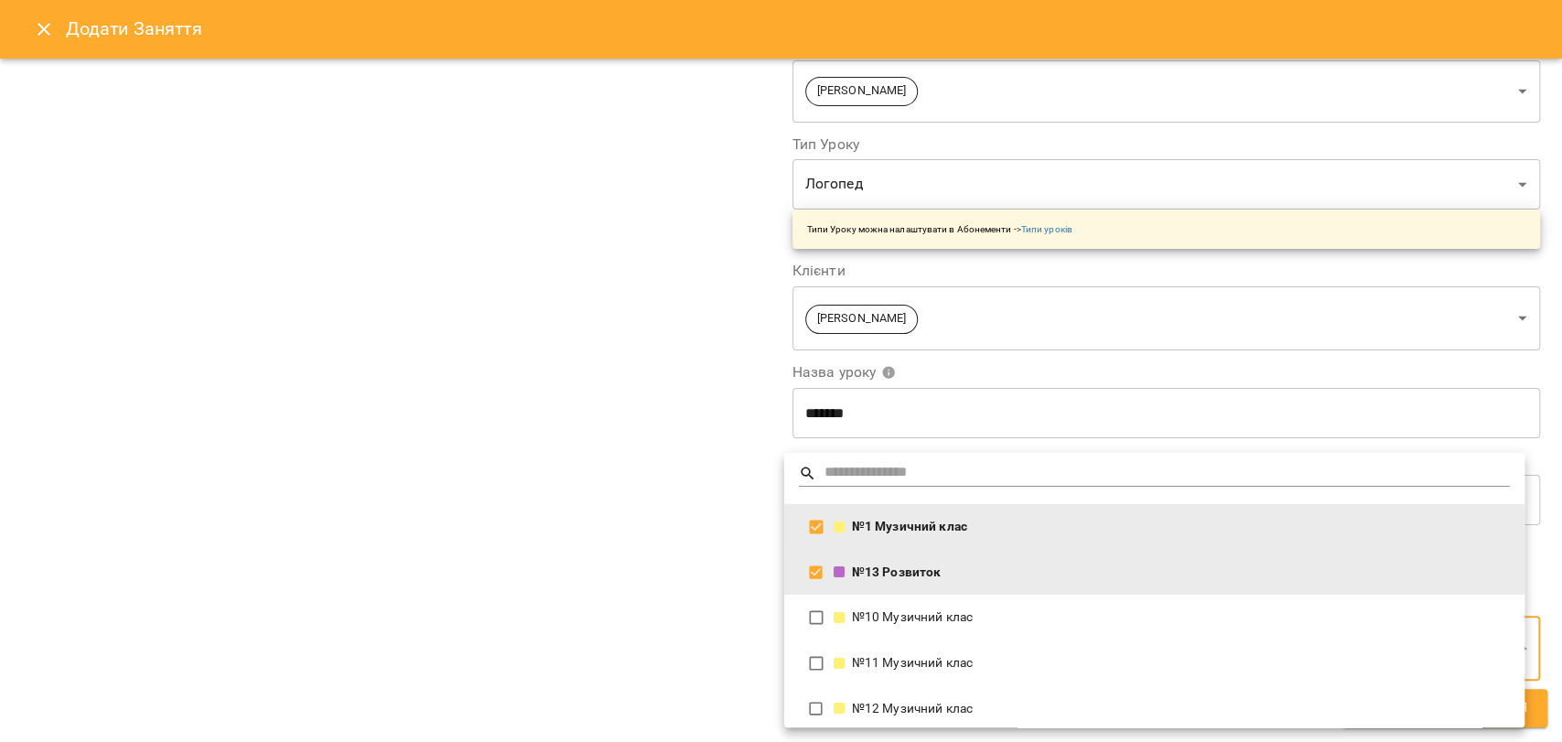
click at [835, 514] on li "№1 Музичний клас" at bounding box center [1154, 527] width 740 height 46
type input "**********"
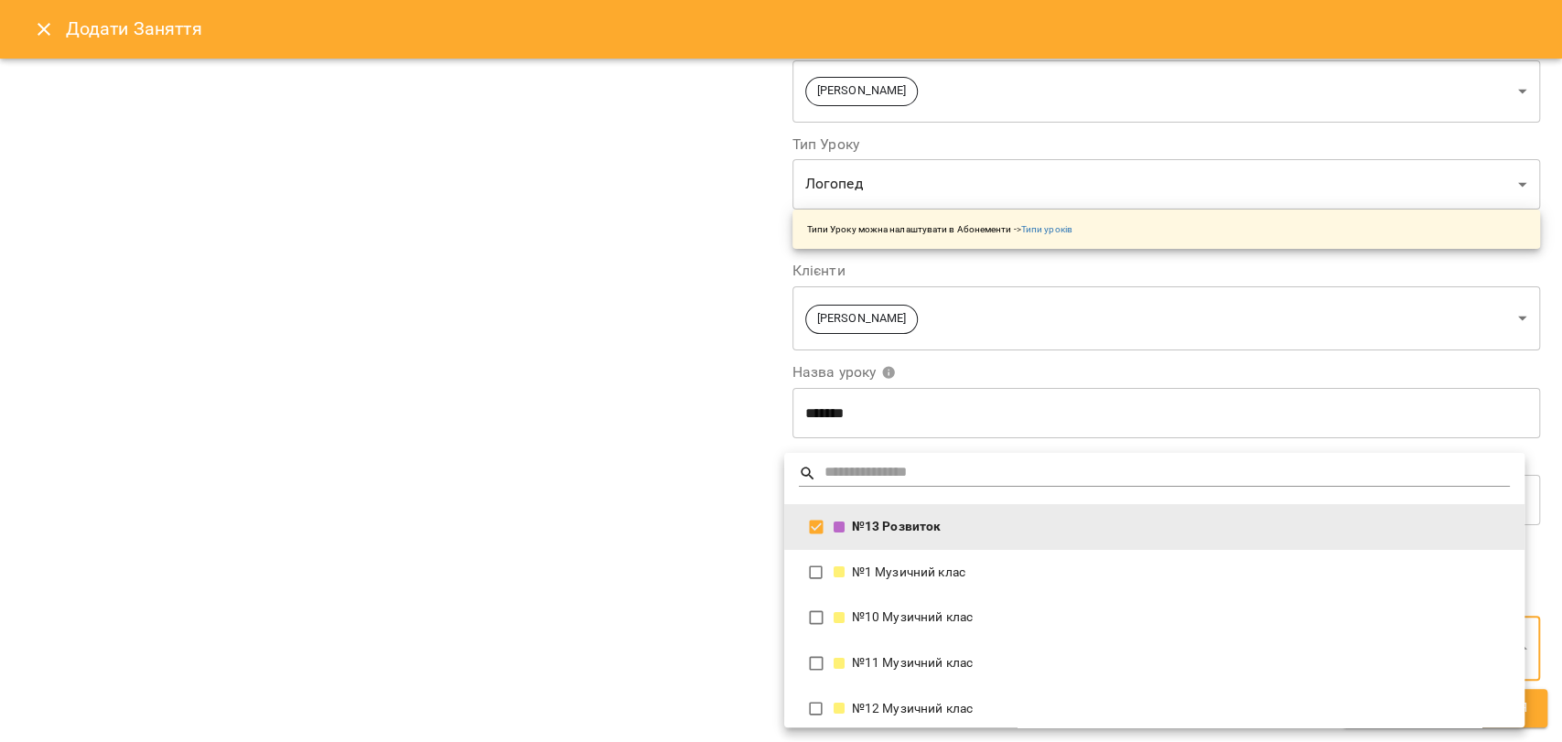
click at [635, 541] on div at bounding box center [781, 371] width 1562 height 742
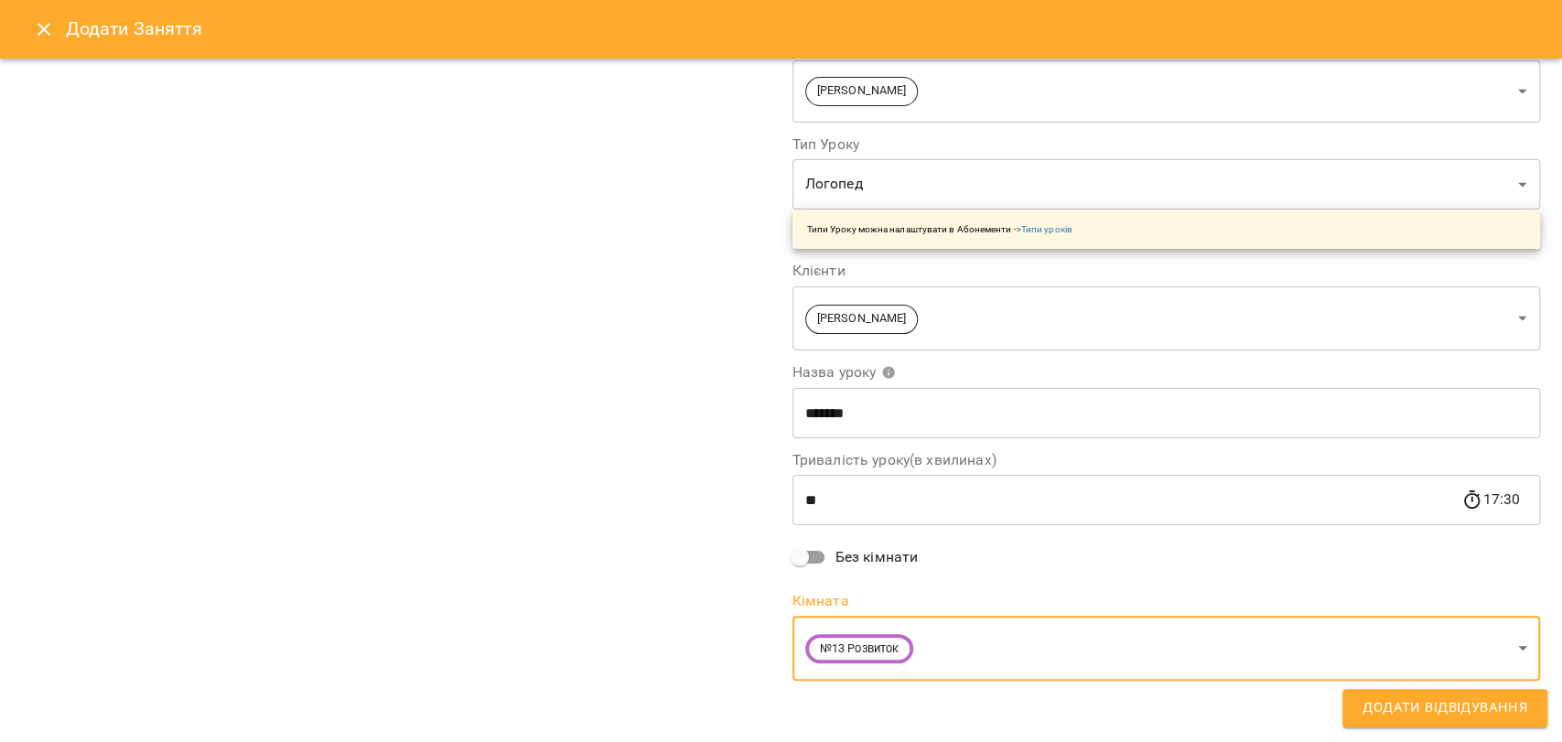
click at [1430, 718] on span "Додати Відвідування" at bounding box center [1445, 708] width 165 height 24
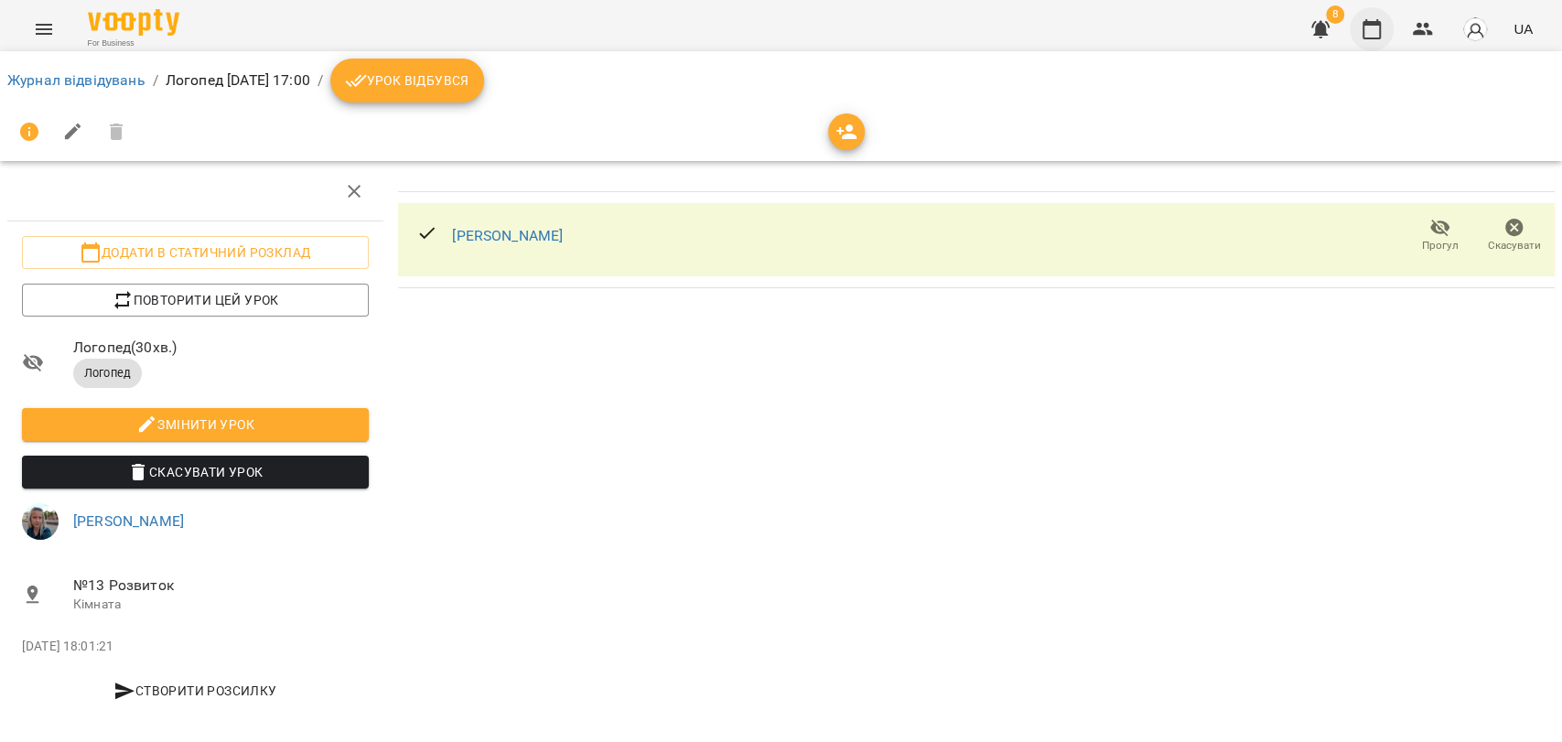
click at [1381, 36] on icon "button" at bounding box center [1372, 29] width 18 height 20
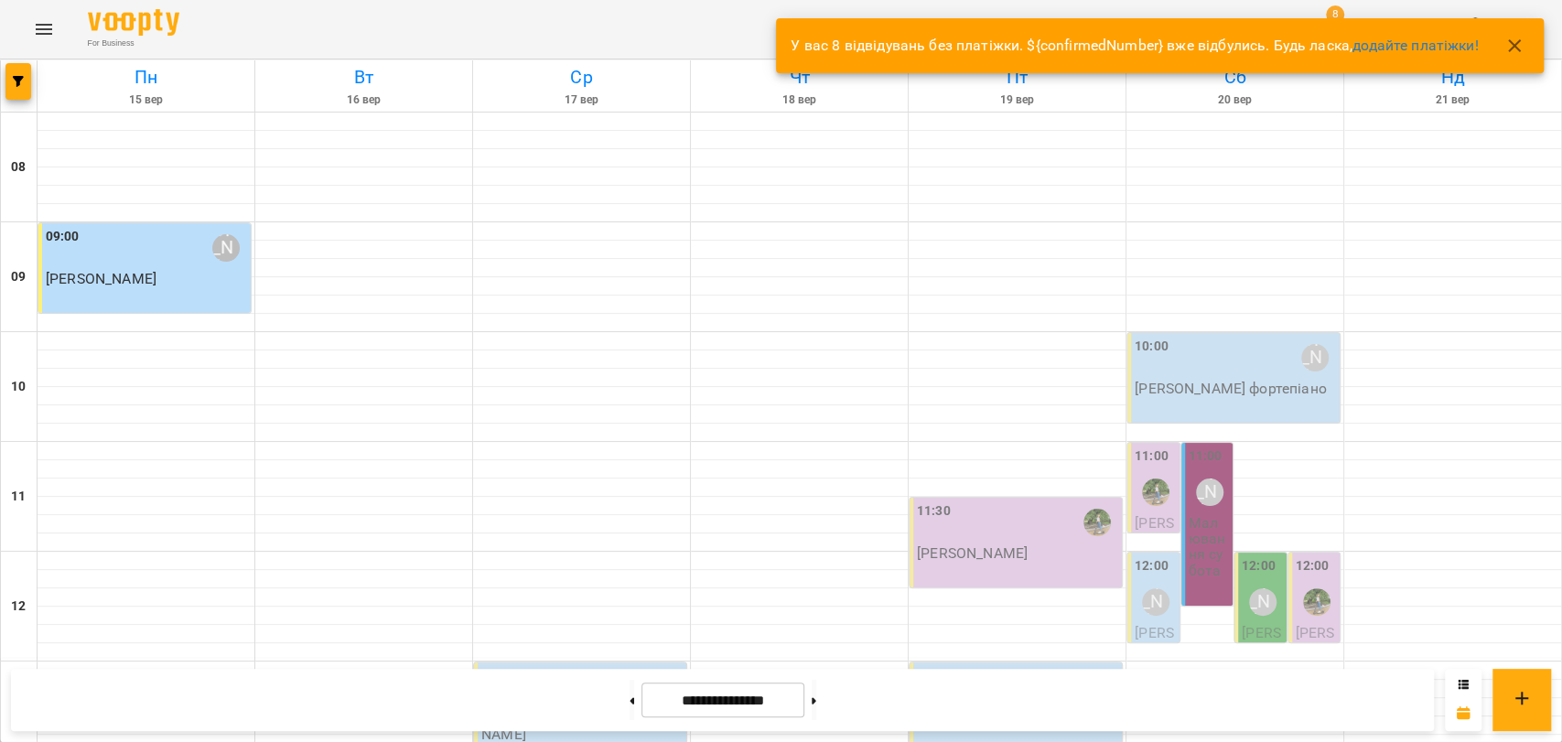
scroll to position [771, 0]
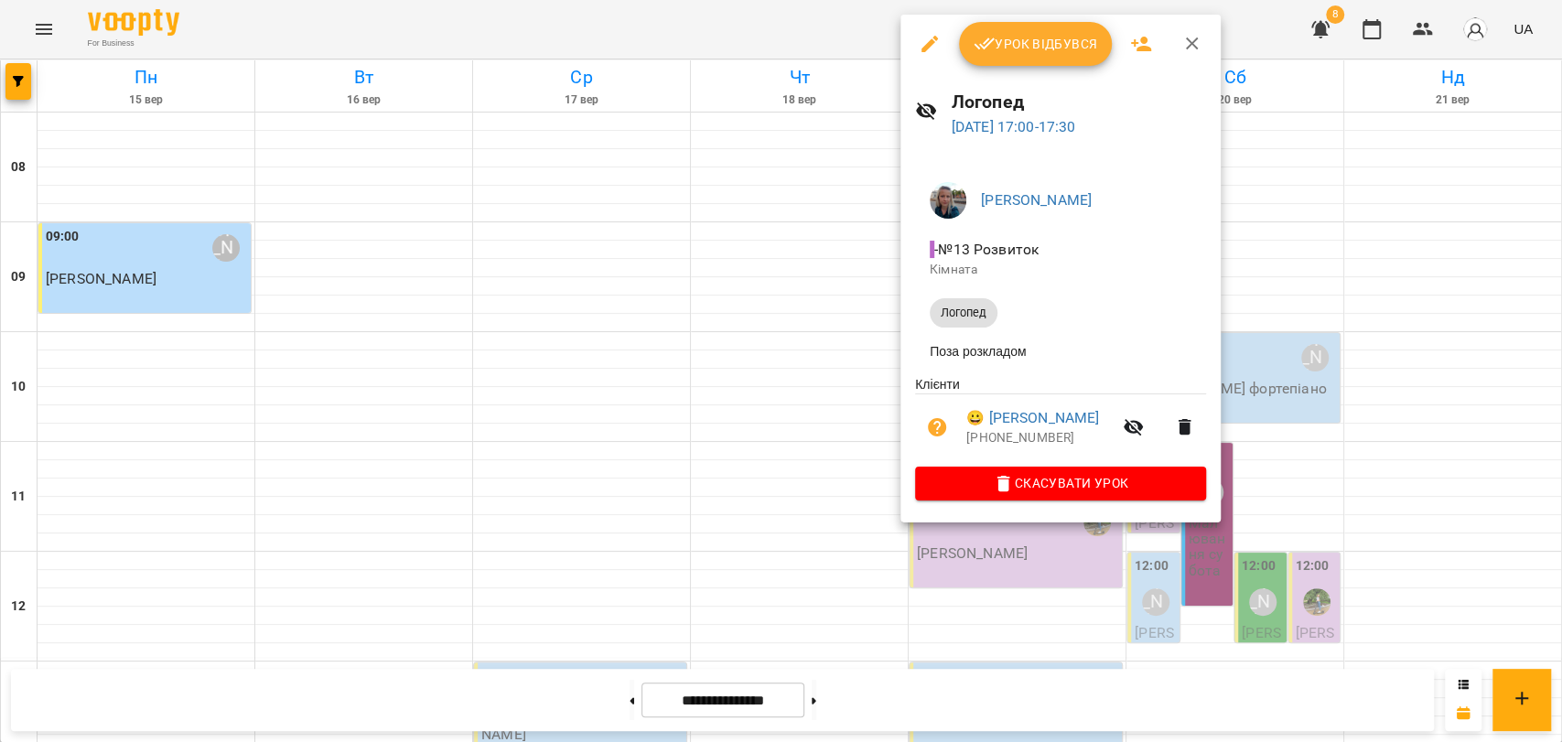
click at [1187, 45] on icon "button" at bounding box center [1192, 44] width 22 height 22
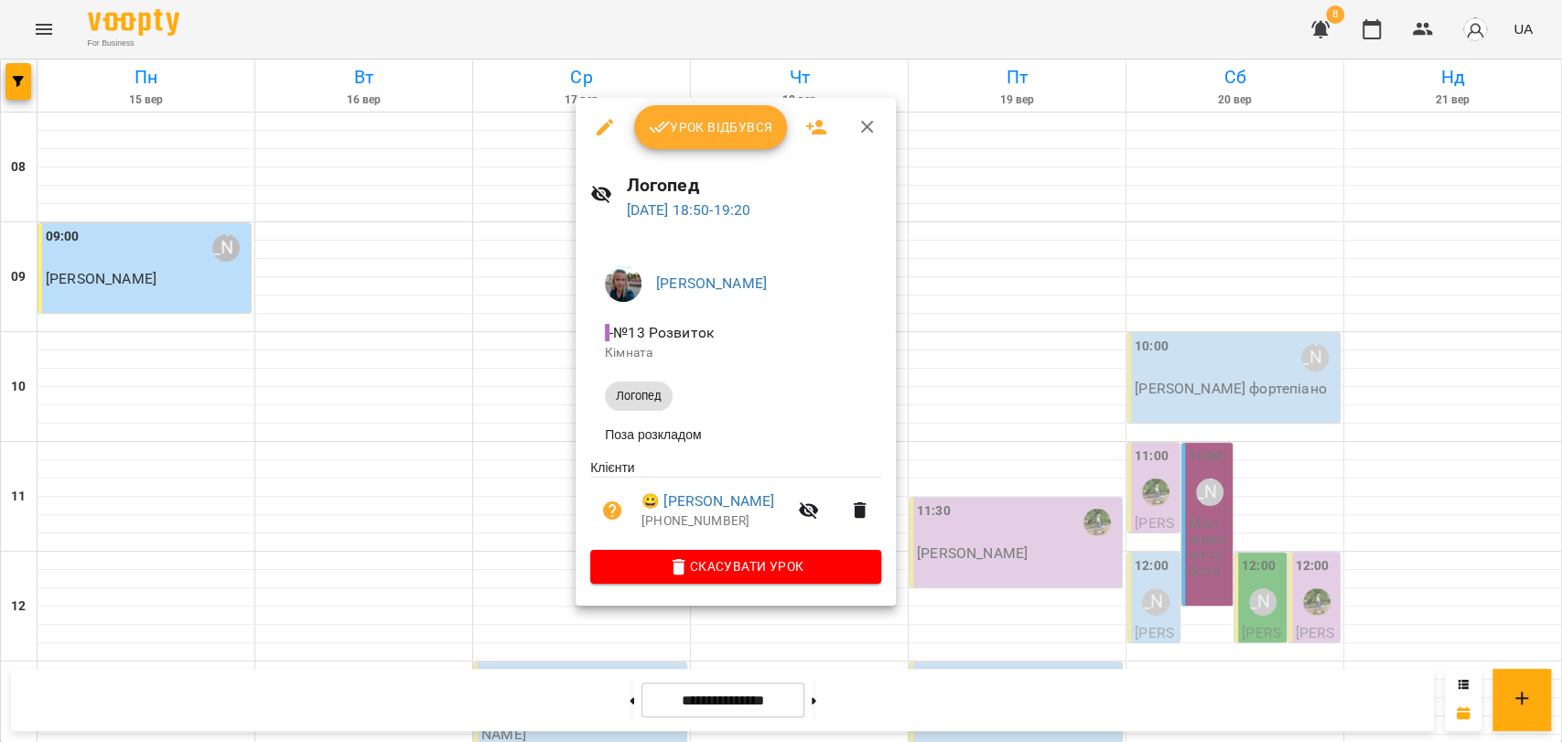
click at [870, 132] on icon "button" at bounding box center [867, 127] width 13 height 13
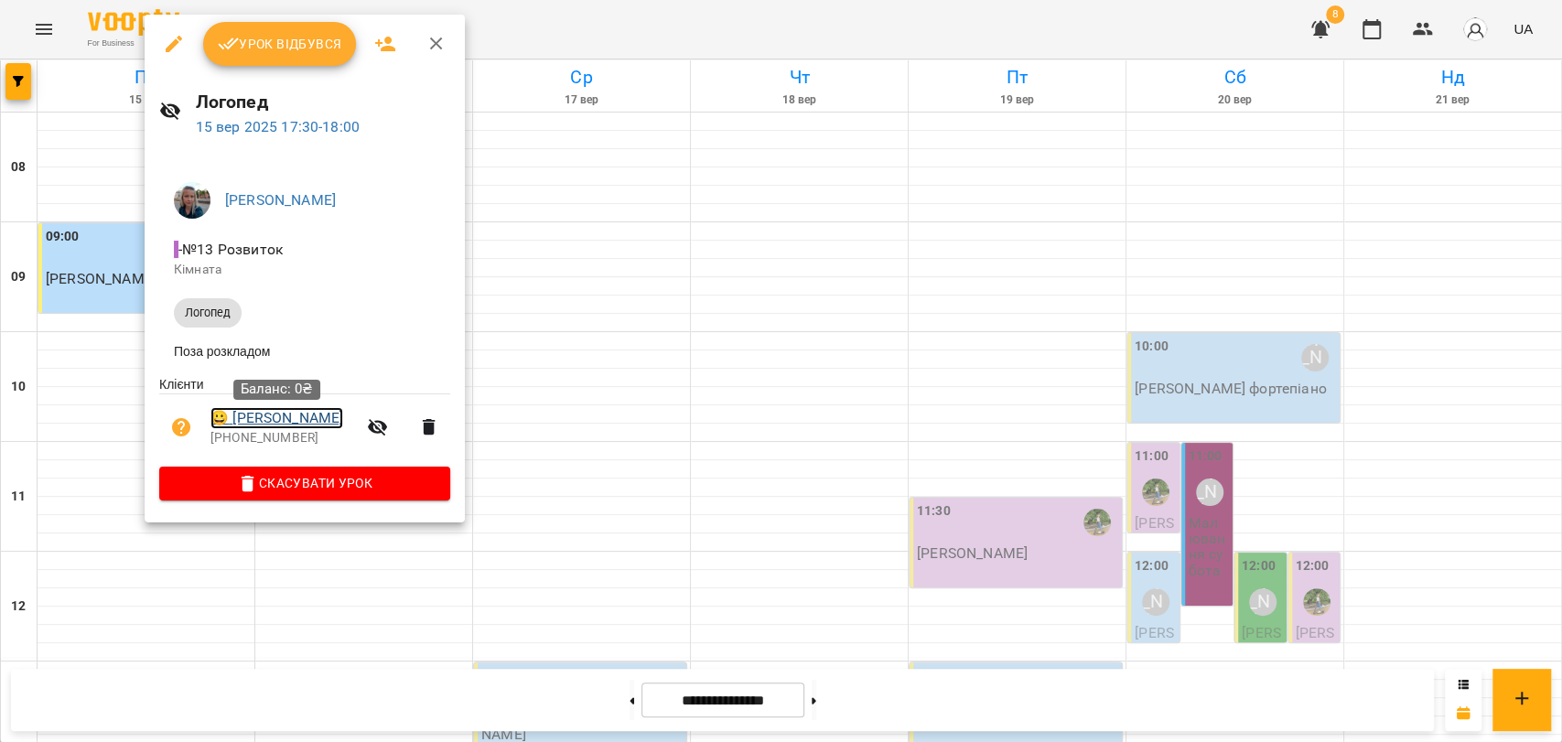
click at [321, 421] on link "😀 Лущик Варвара" at bounding box center [276, 418] width 133 height 22
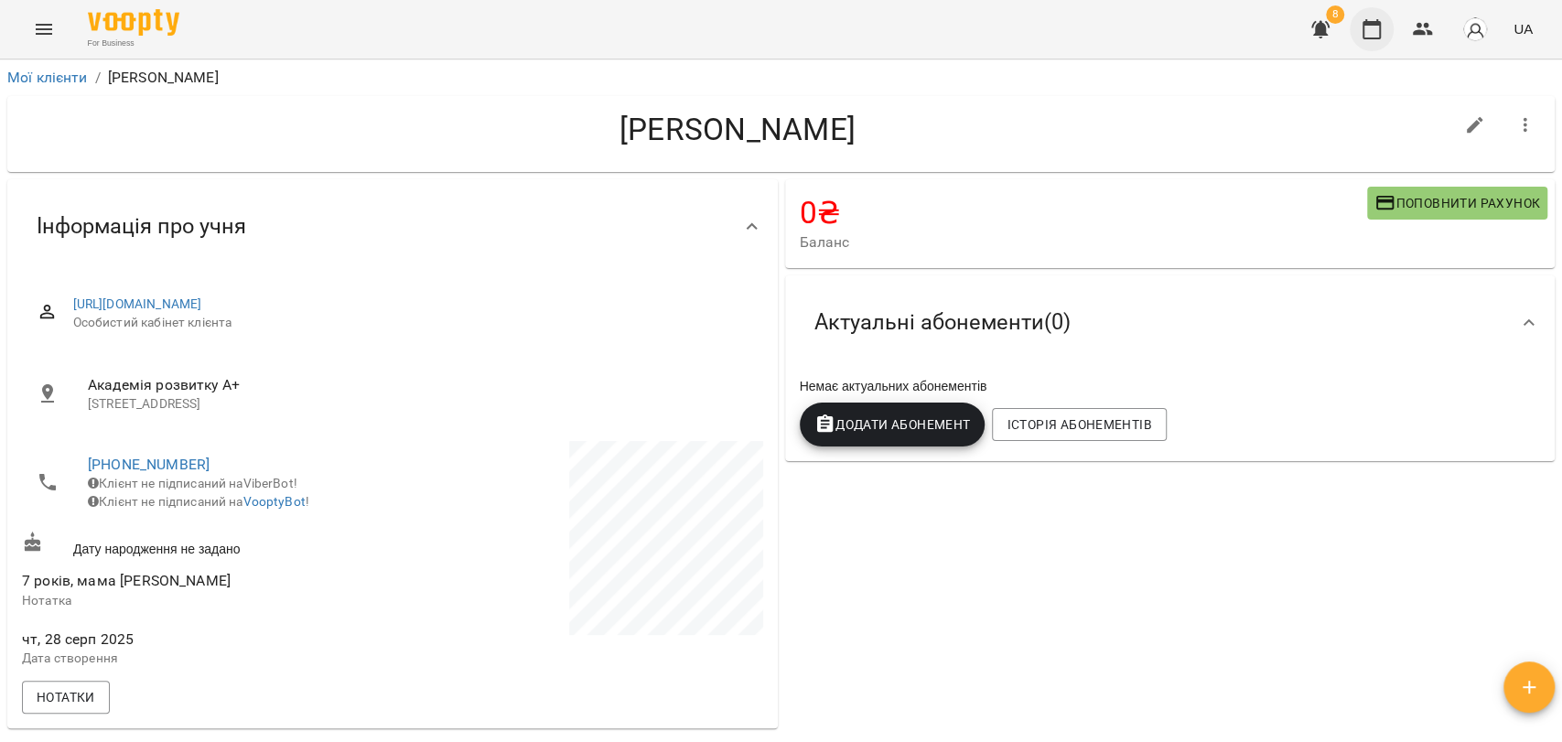
click at [1377, 27] on icon "button" at bounding box center [1372, 29] width 22 height 22
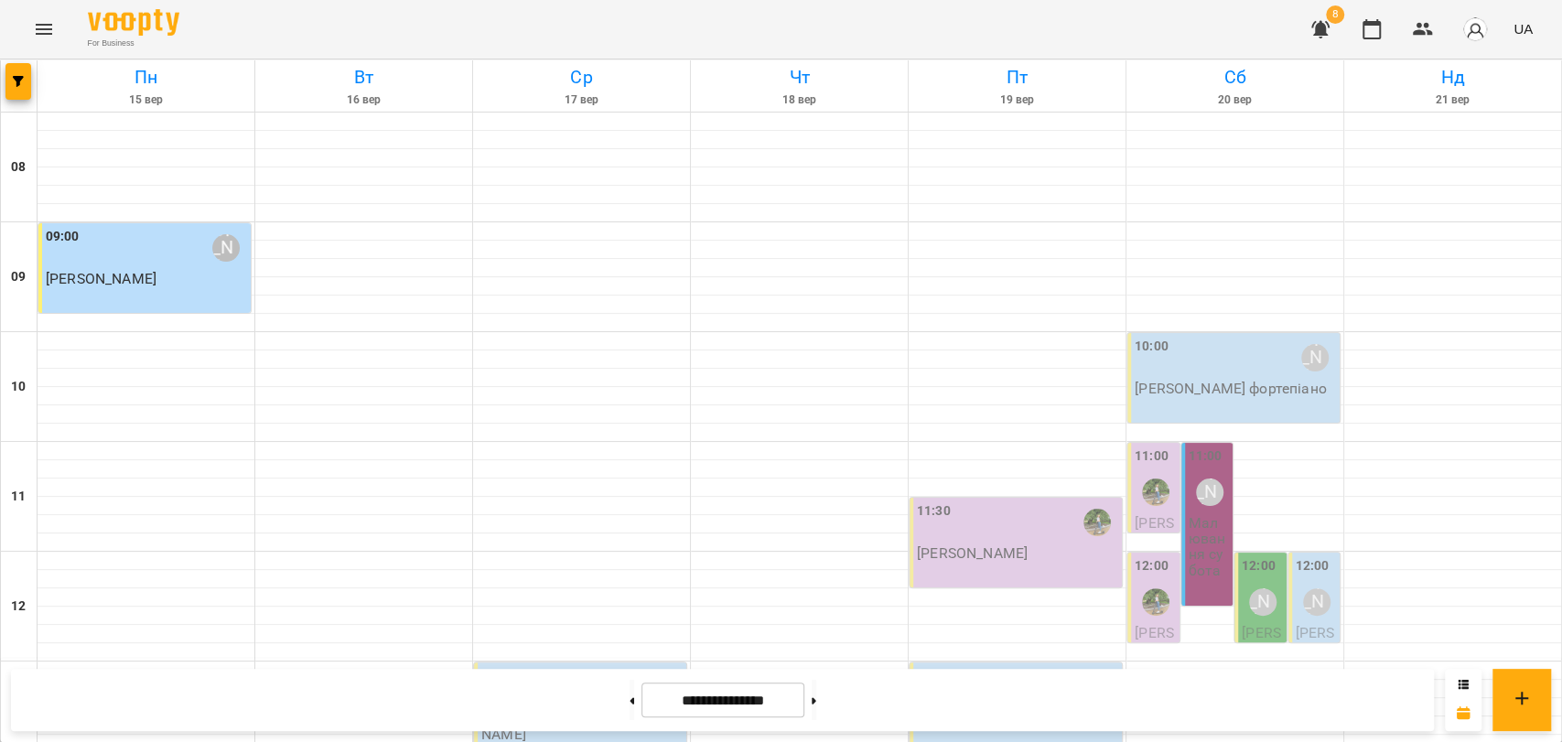
scroll to position [771, 0]
click at [816, 686] on button at bounding box center [814, 700] width 5 height 40
type input "**********"
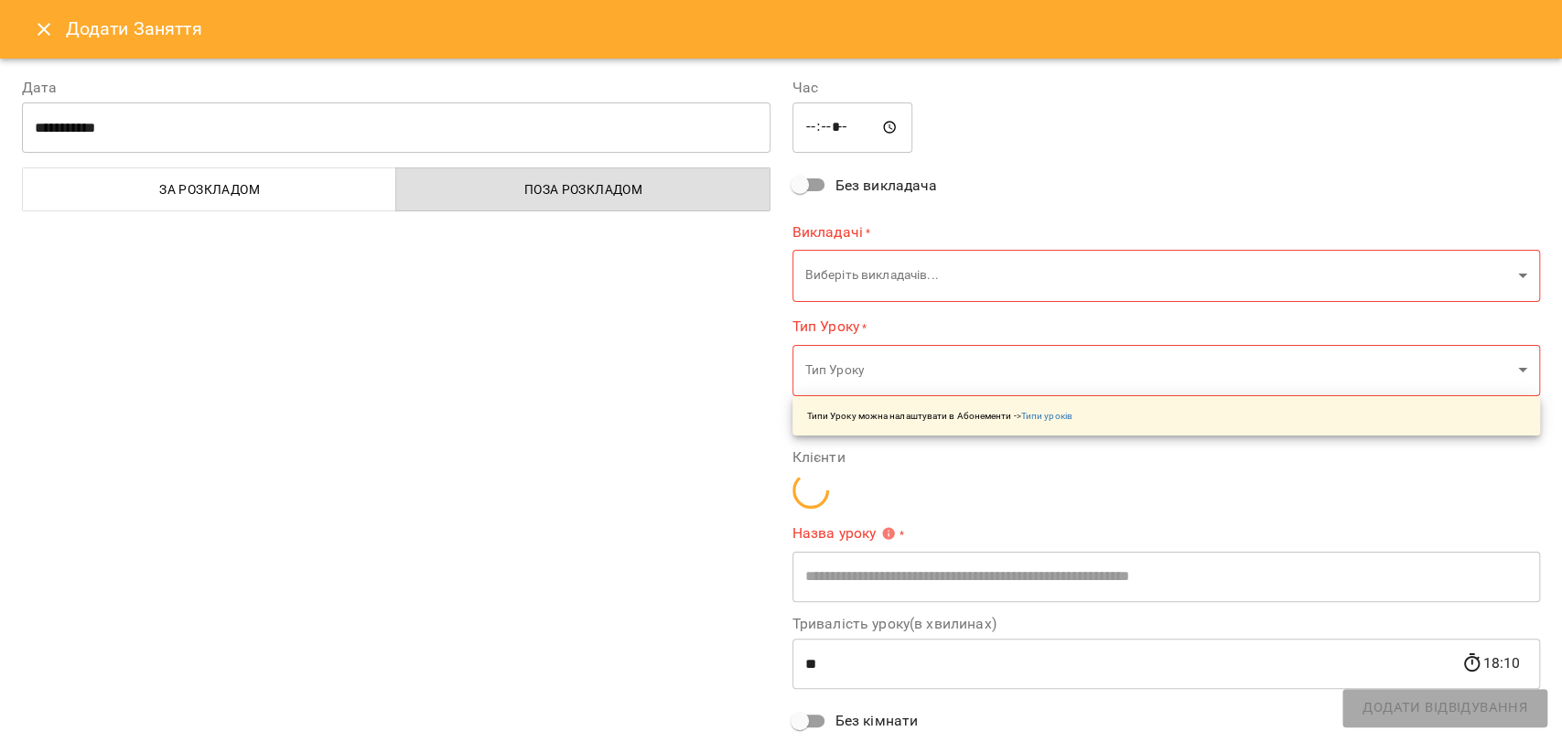
type input "**********"
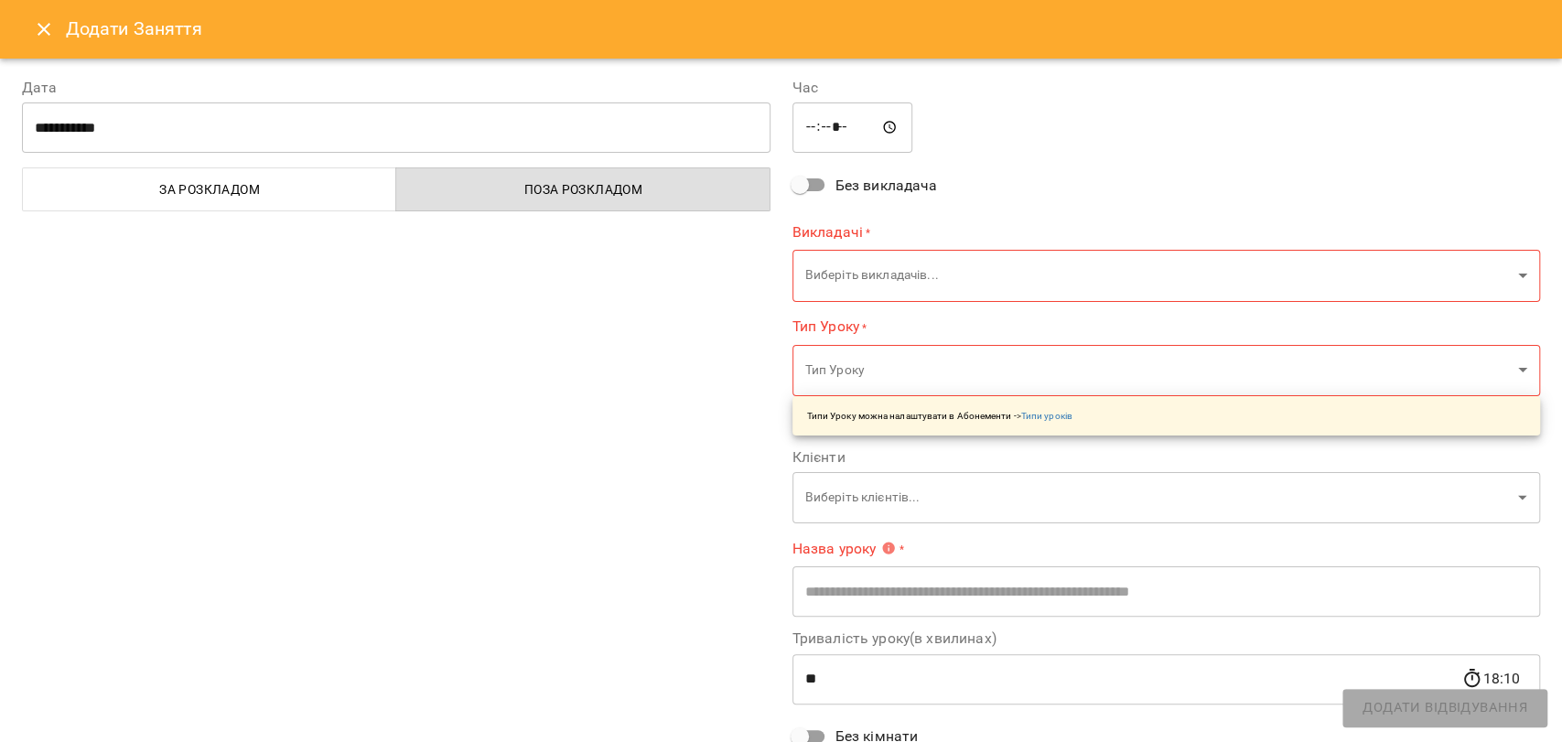
click at [799, 126] on input "*****" at bounding box center [852, 127] width 121 height 51
type input "*****"
click at [870, 287] on body "For Business 8 UA Пн 22 вер Вт 23 вер Ср 24 вер Чт 25 вер Пт 26 вер Сб 27 вер Н…" at bounding box center [781, 756] width 1562 height 1513
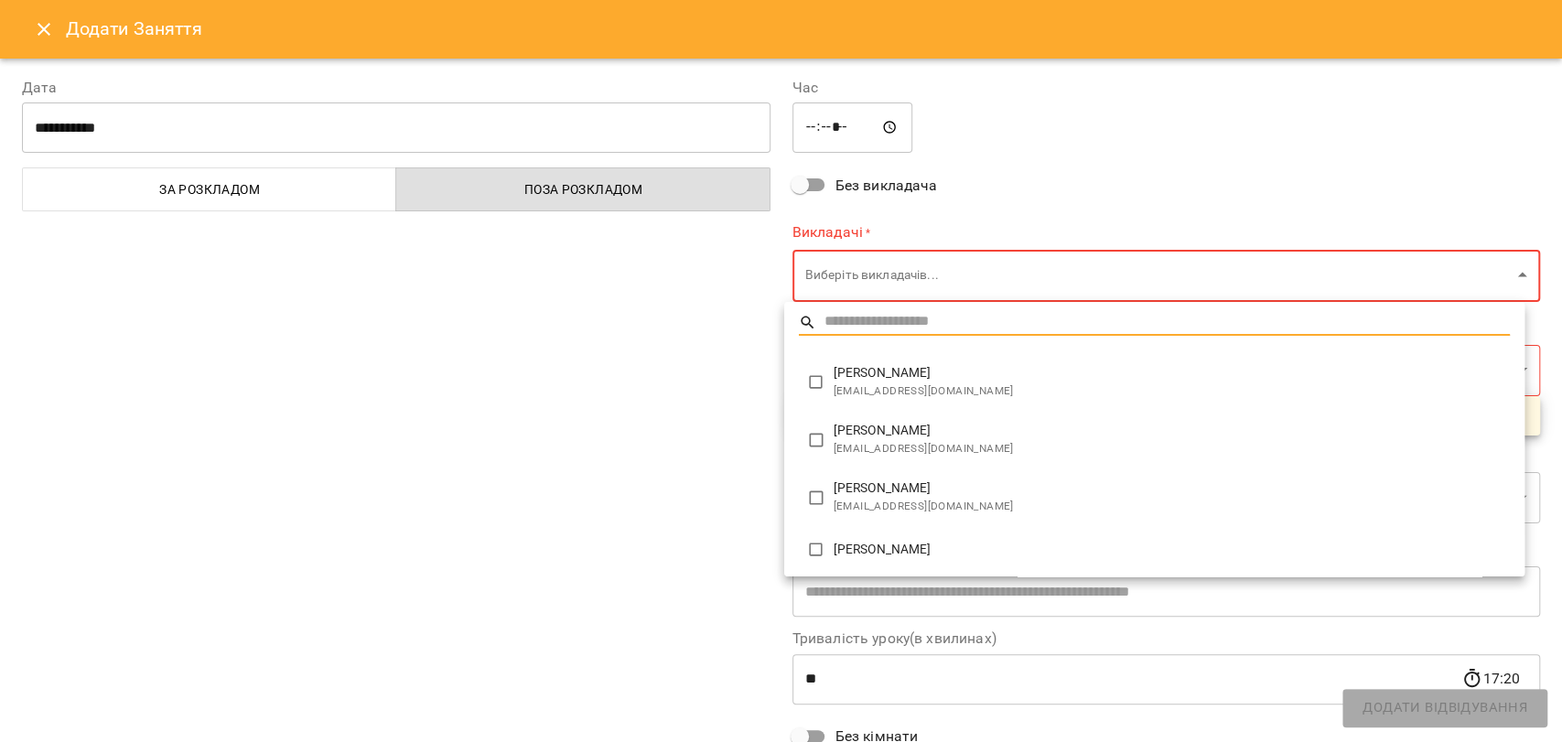
click at [846, 491] on span "[PERSON_NAME]" at bounding box center [1172, 489] width 676 height 18
type input "*****"
type input "**"
type input "**********"
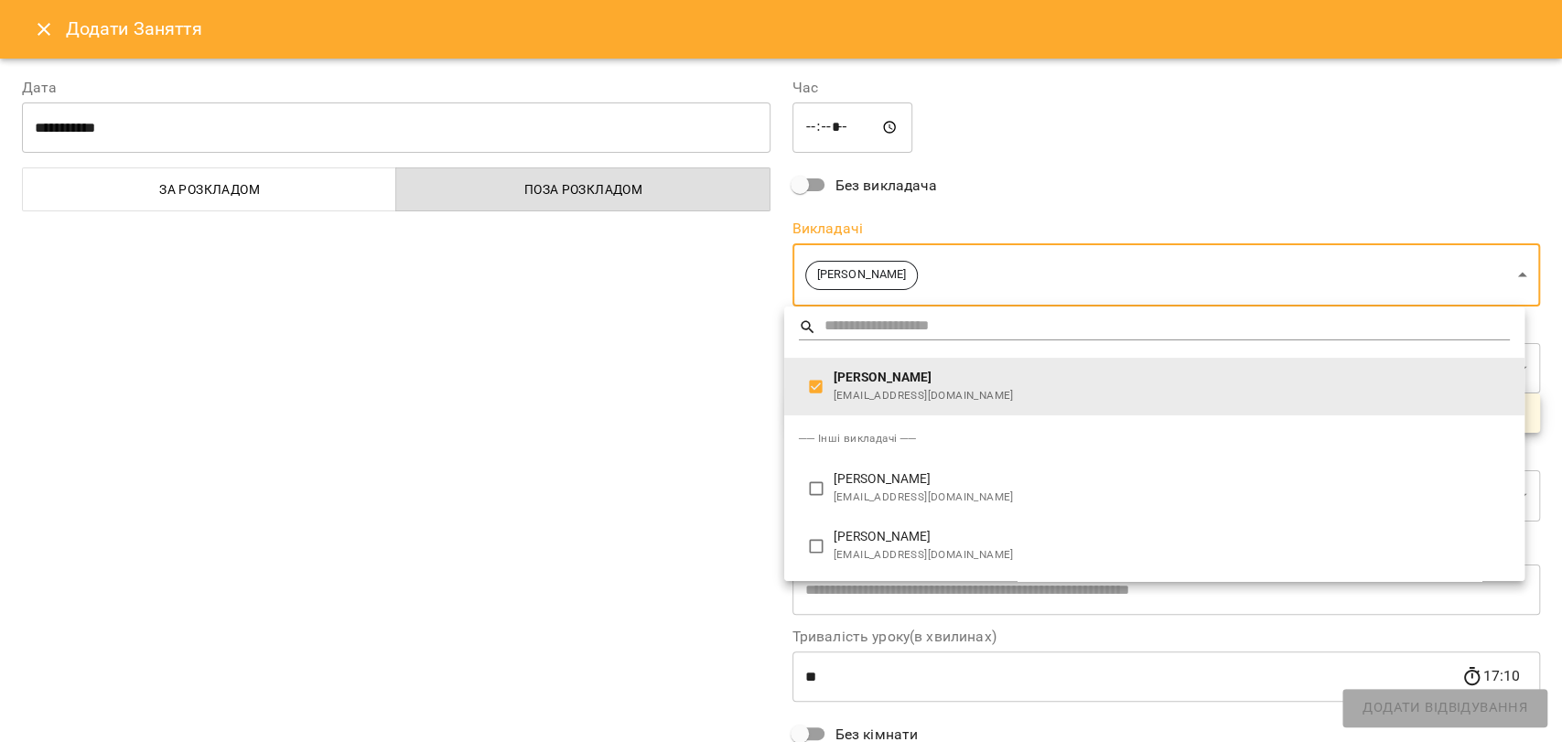
click at [688, 447] on div at bounding box center [781, 371] width 1562 height 742
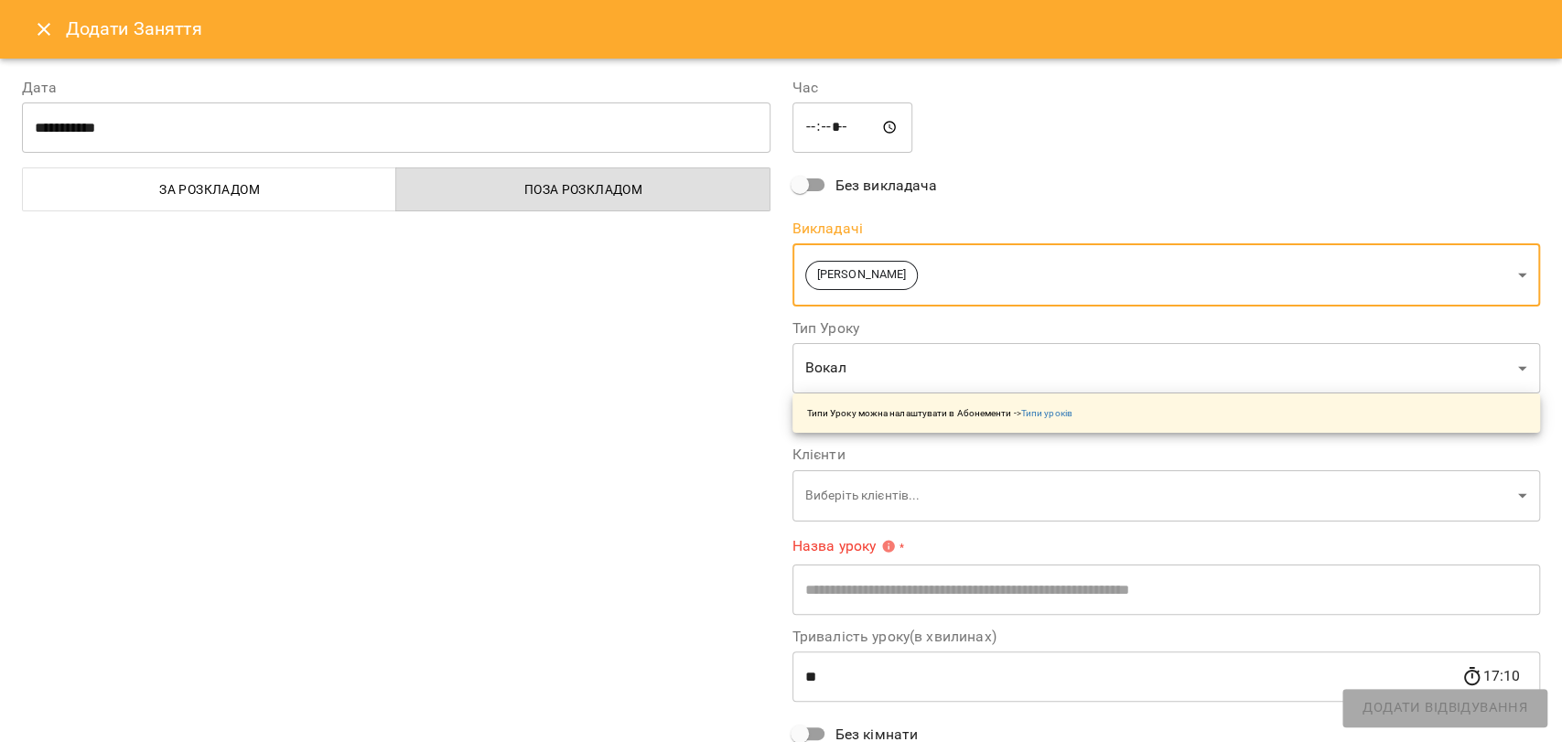
click at [865, 487] on body "For Business 8 UA Пн 22 вер Вт 23 вер Ср 24 вер Чт 25 вер Пт 26 вер Сб 27 вер Н…" at bounding box center [781, 756] width 1562 height 1513
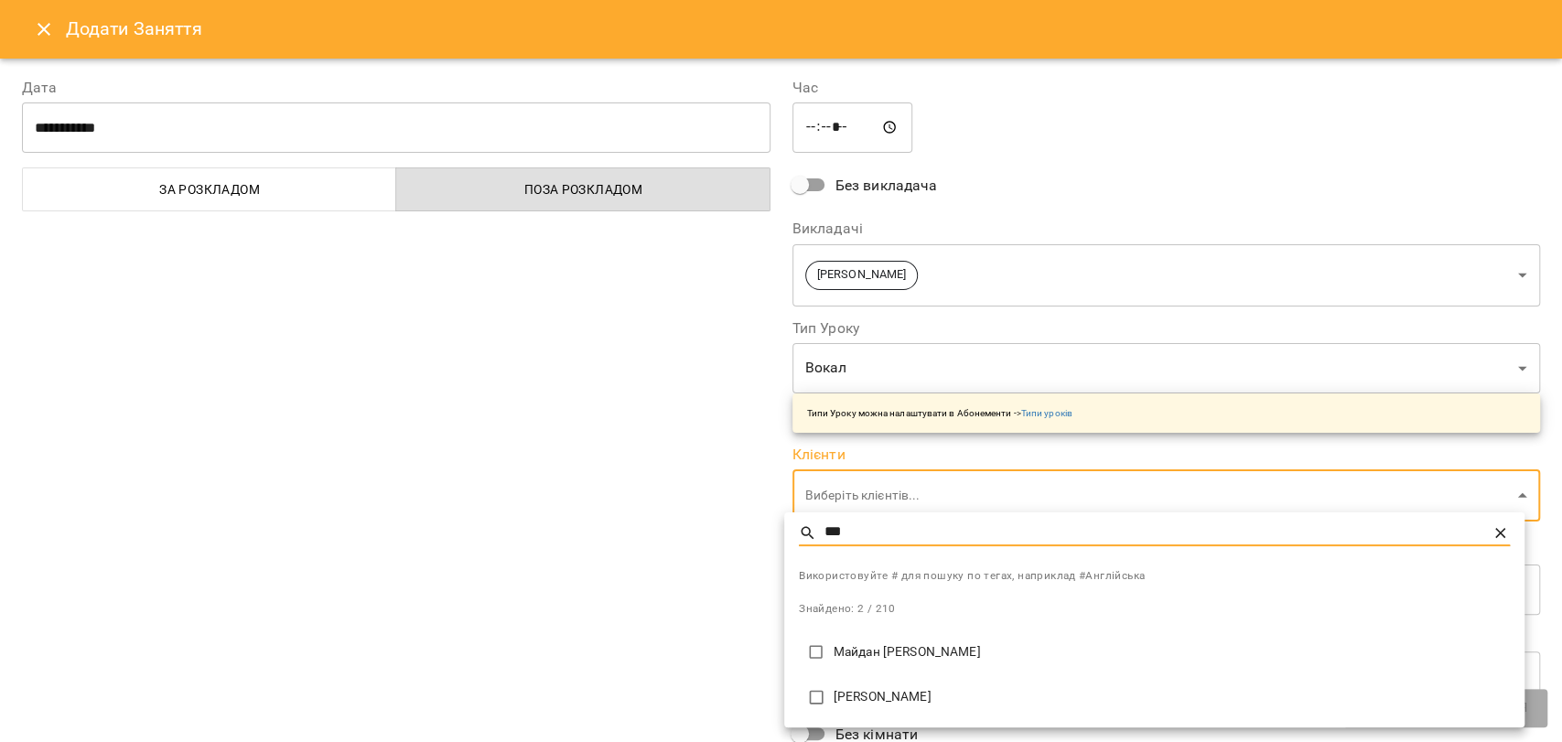
type input "***"
click at [875, 686] on li "[PERSON_NAME]" at bounding box center [1154, 697] width 740 height 46
type input "**********"
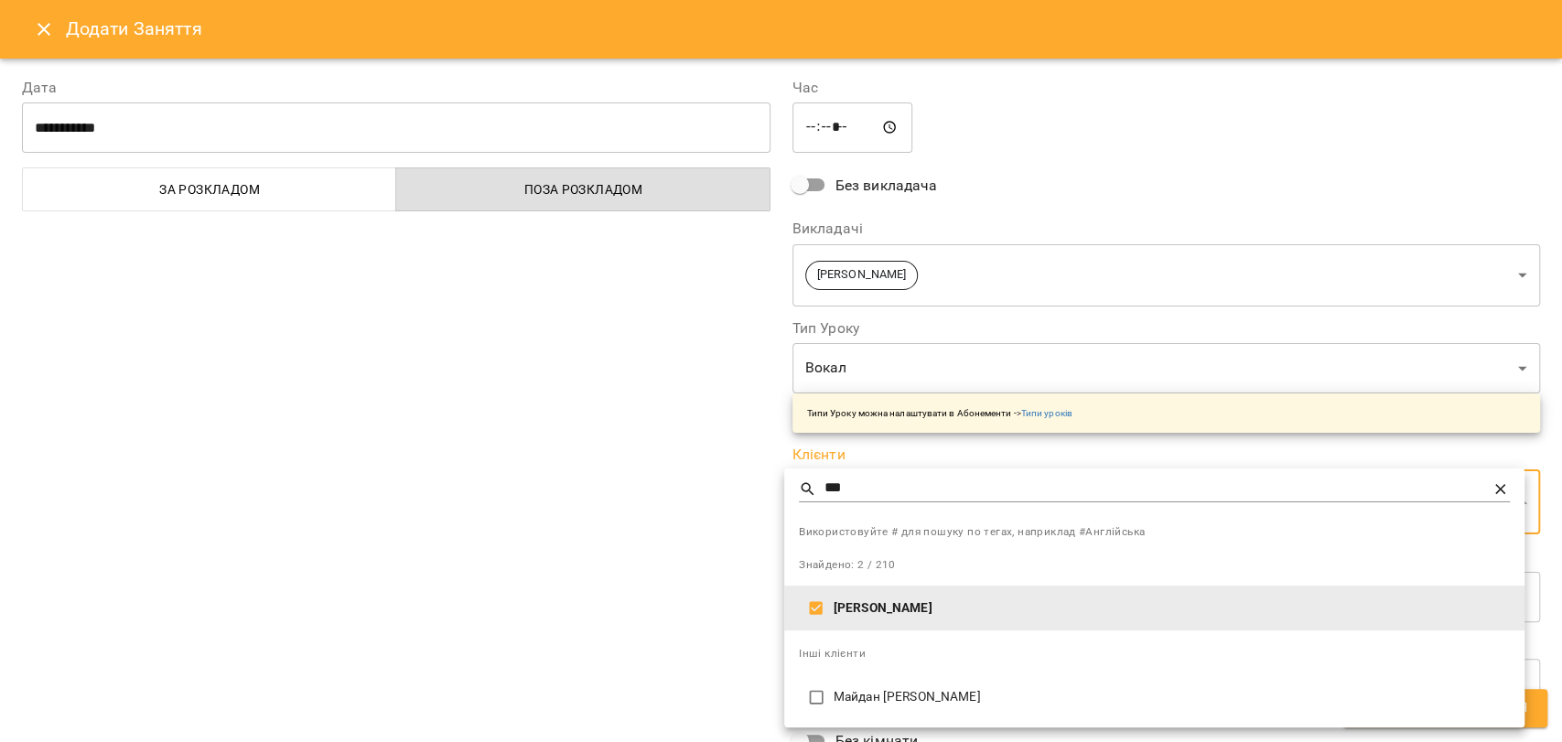
click at [680, 599] on div at bounding box center [781, 371] width 1562 height 742
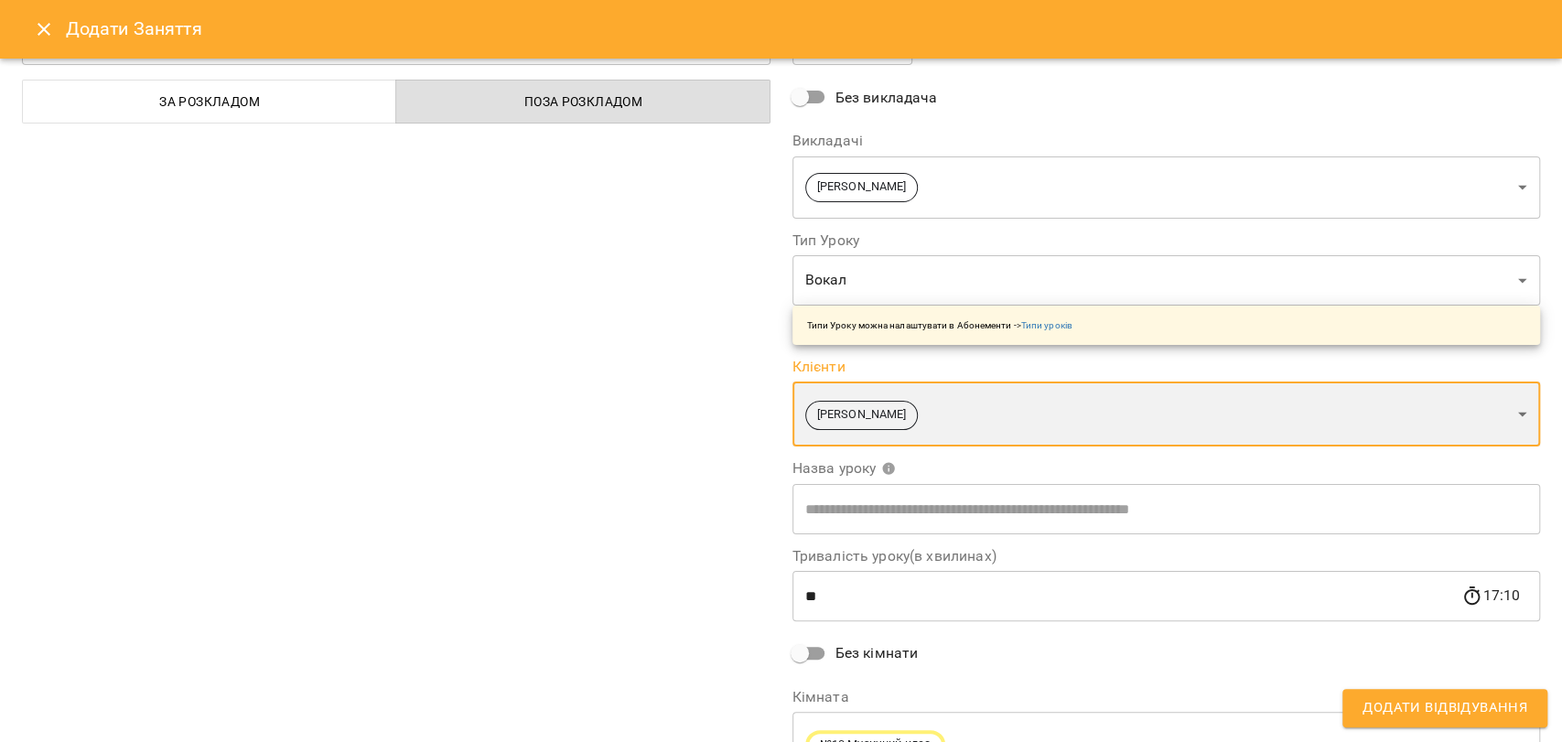
scroll to position [184, 0]
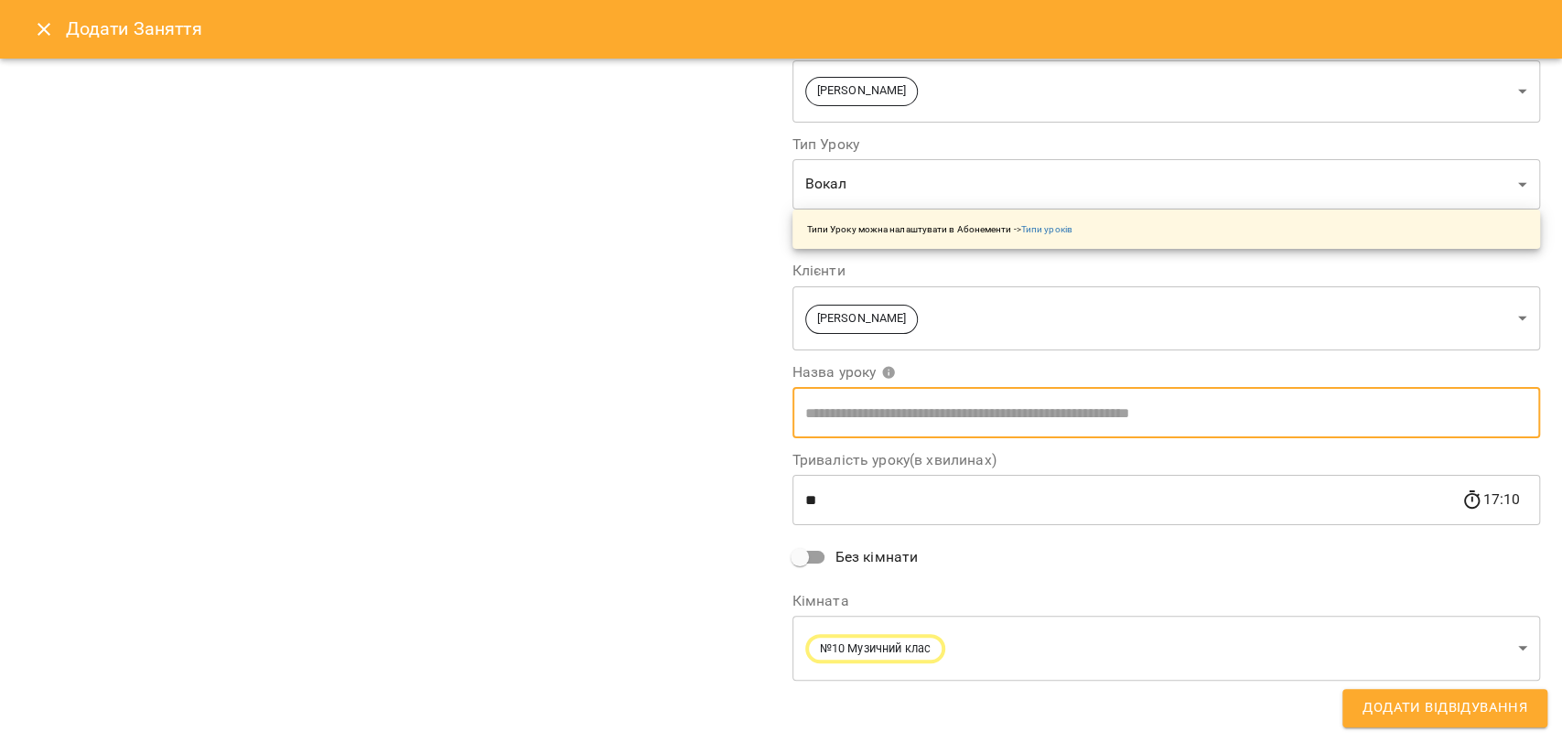
drag, startPoint x: 886, startPoint y: 414, endPoint x: 896, endPoint y: 419, distance: 11.5
click at [886, 414] on input "text" at bounding box center [1166, 412] width 749 height 51
type input "*****"
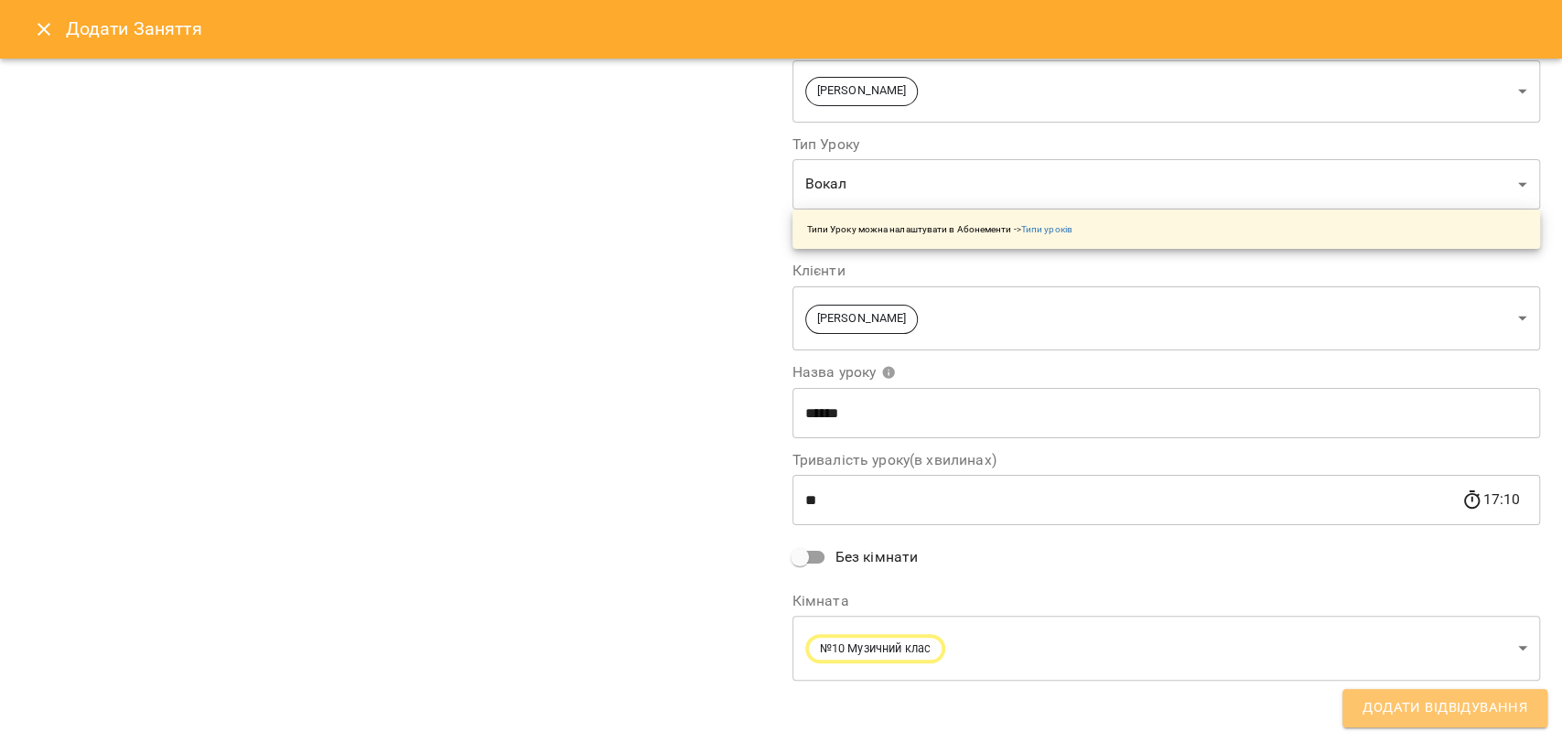
click at [1395, 723] on button "Додати Відвідування" at bounding box center [1444, 708] width 205 height 38
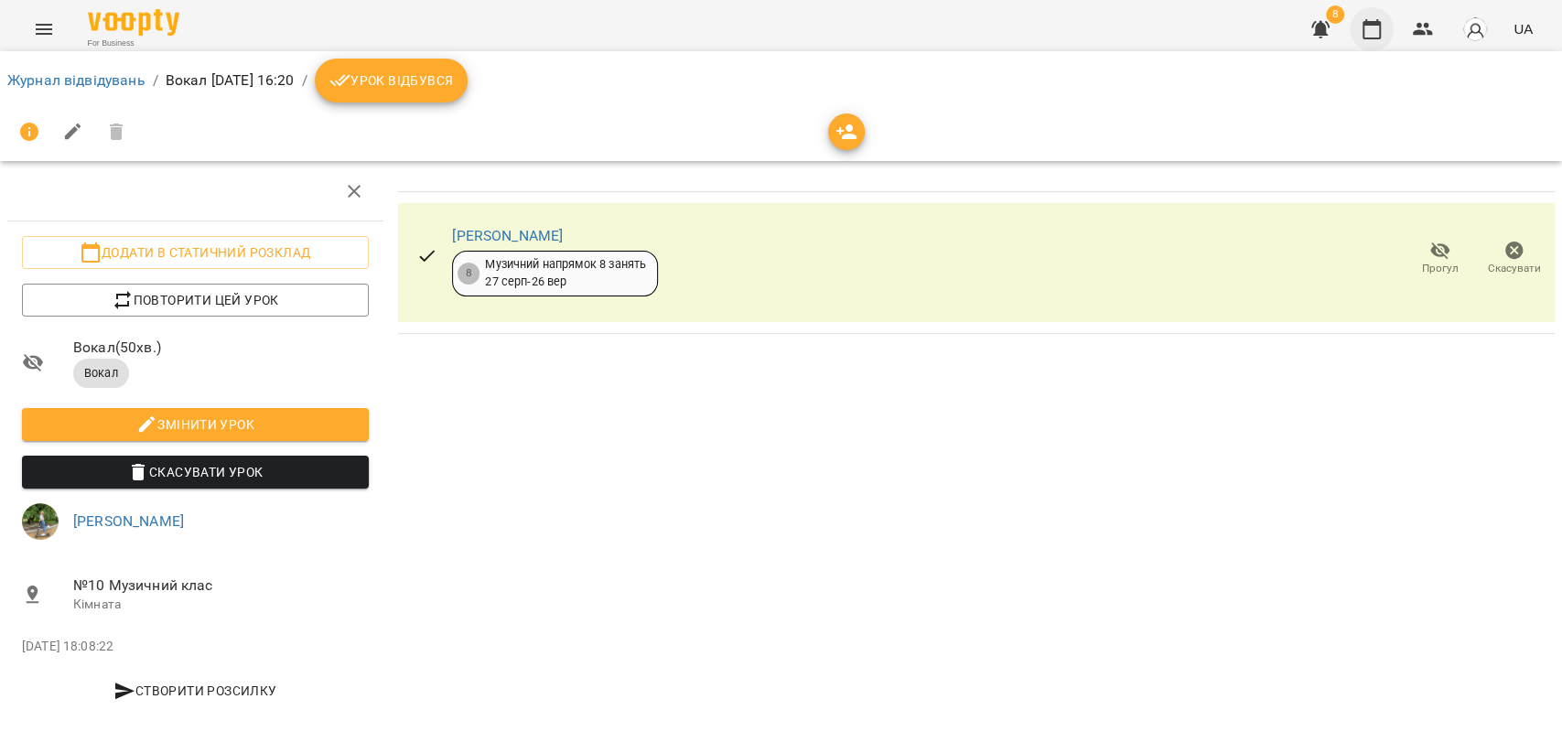
click at [1374, 34] on icon "button" at bounding box center [1372, 29] width 22 height 22
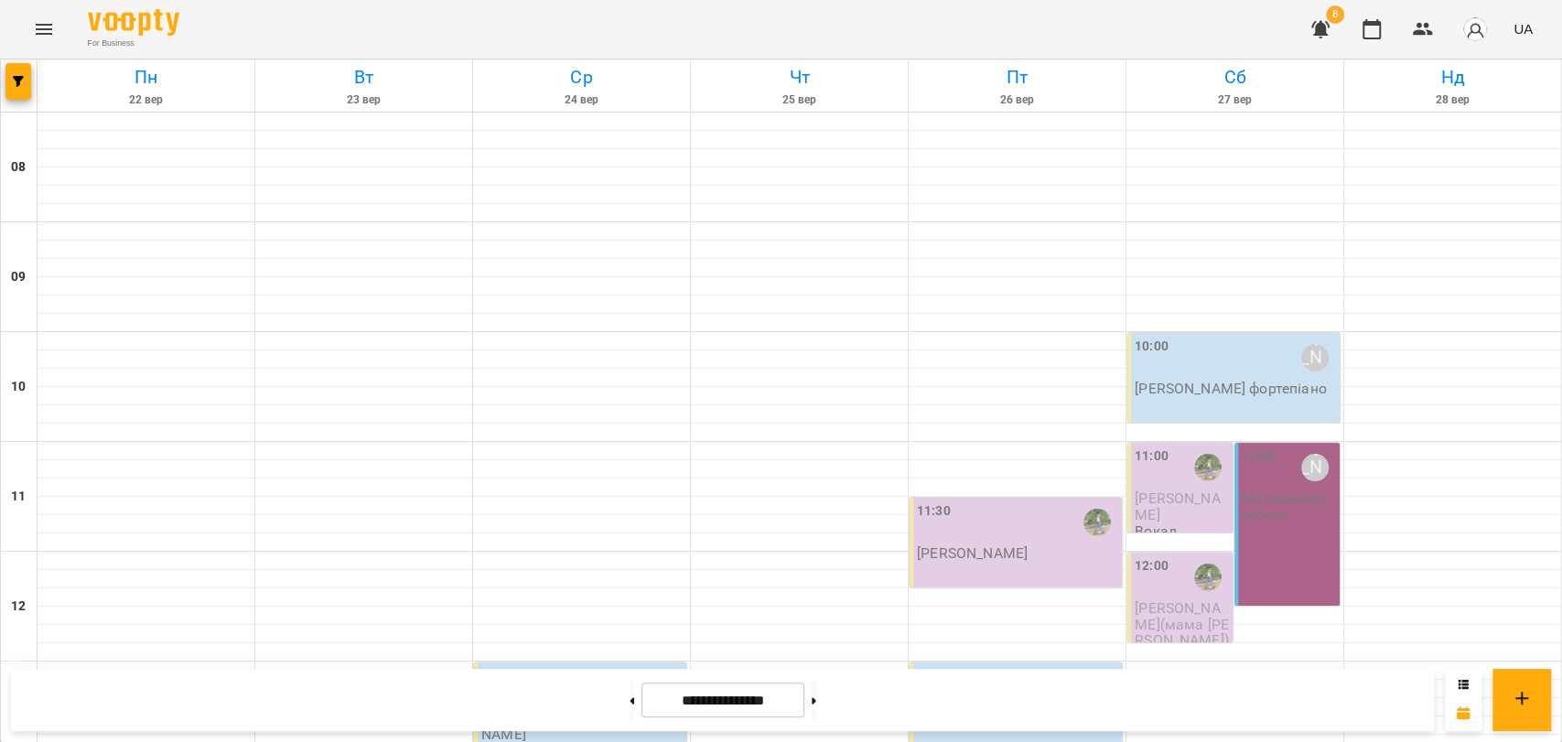
scroll to position [771, 0]
click at [630, 689] on button at bounding box center [632, 700] width 5 height 40
type input "**********"
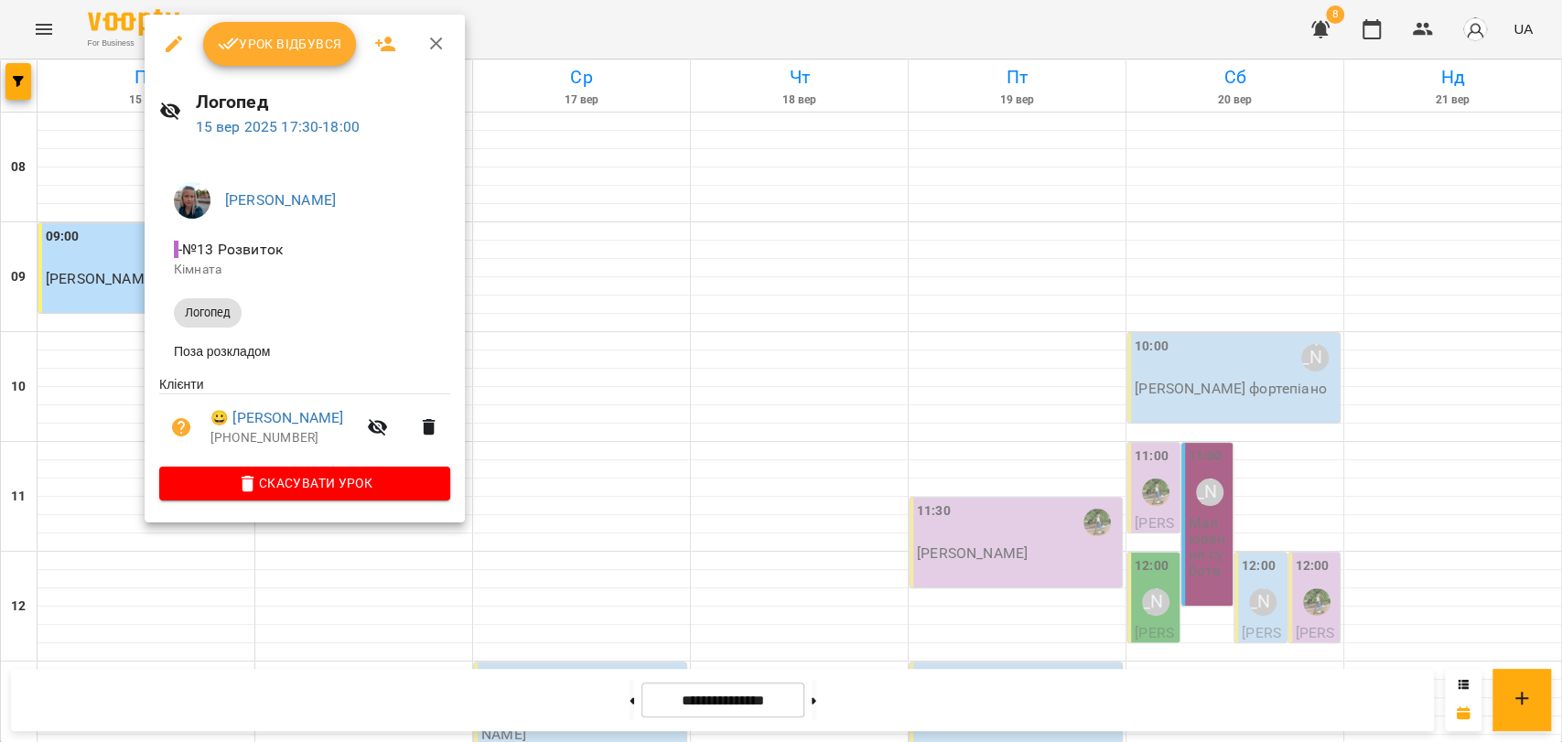
click at [431, 46] on icon "button" at bounding box center [437, 44] width 22 height 22
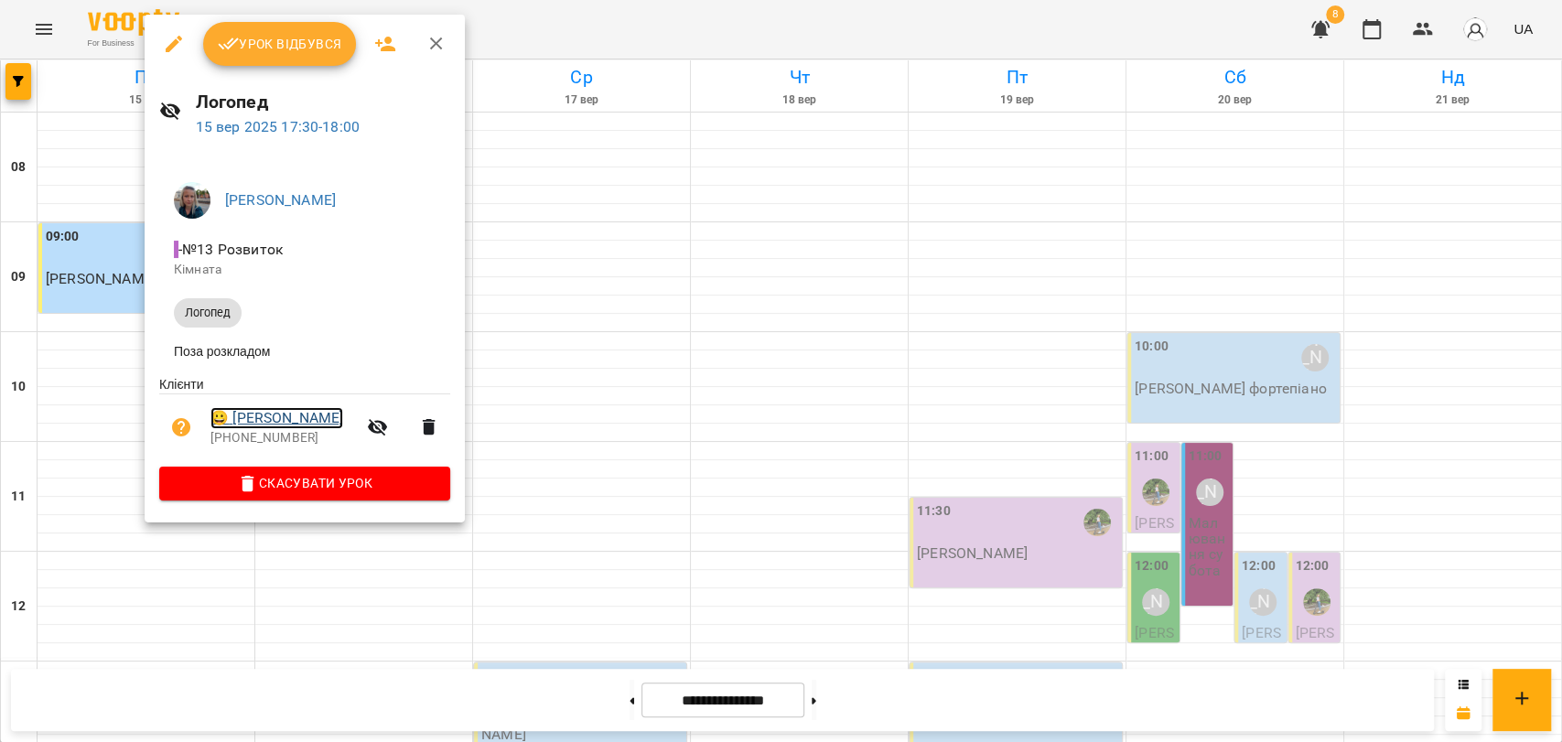
click at [308, 415] on link "😀 Лущик Варвара" at bounding box center [276, 418] width 133 height 22
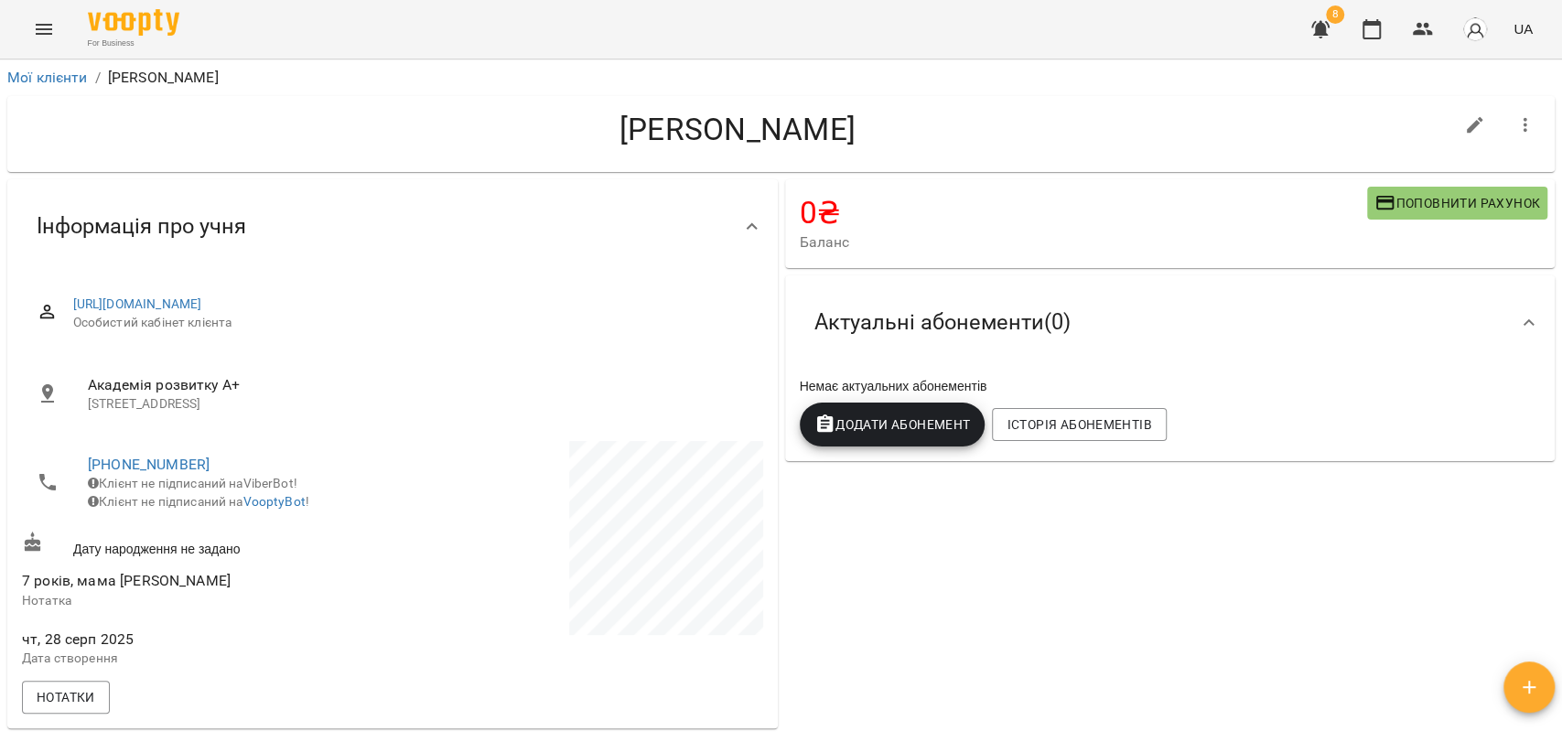
click at [1407, 207] on span "Поповнити рахунок" at bounding box center [1457, 203] width 166 height 22
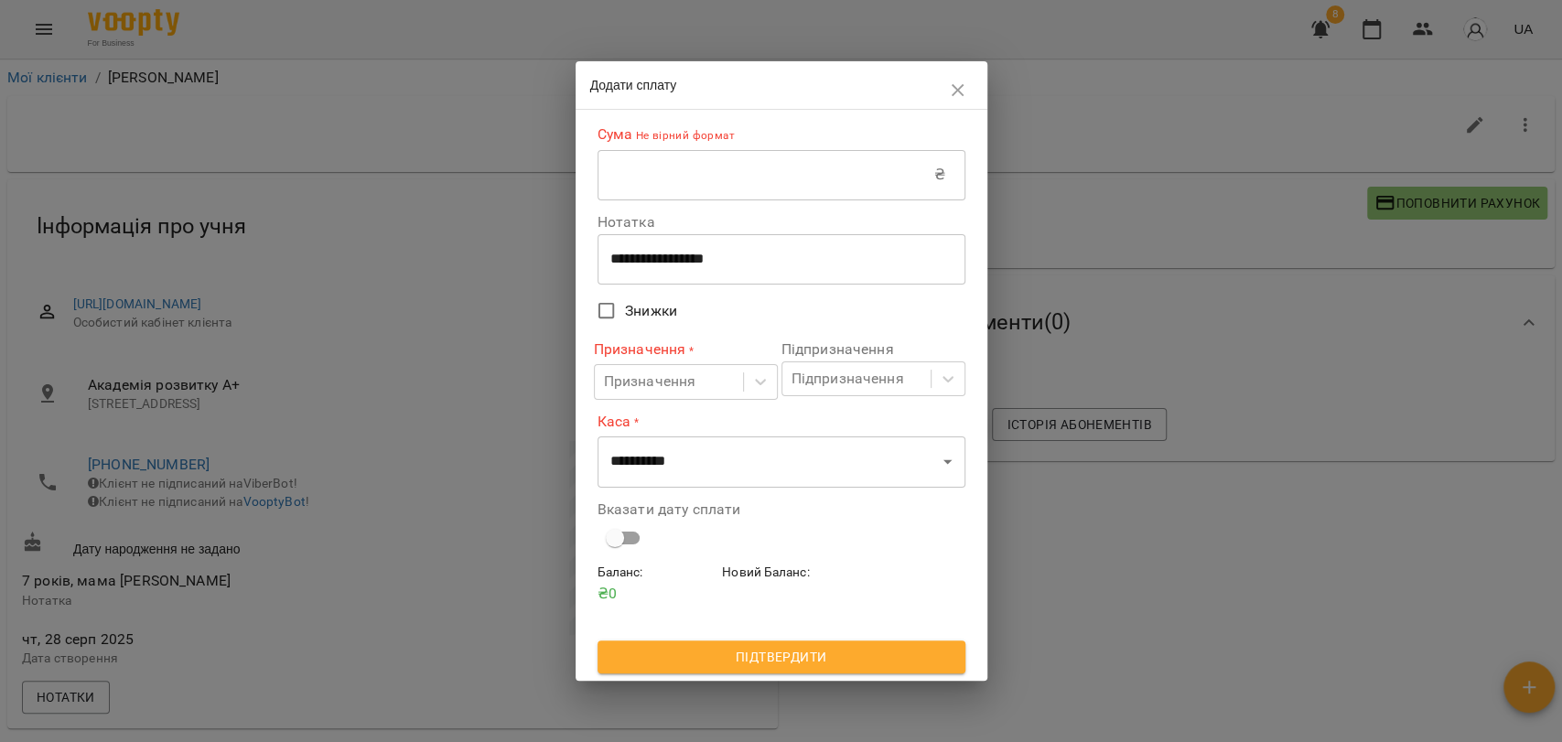
click at [706, 157] on input "text" at bounding box center [766, 174] width 337 height 51
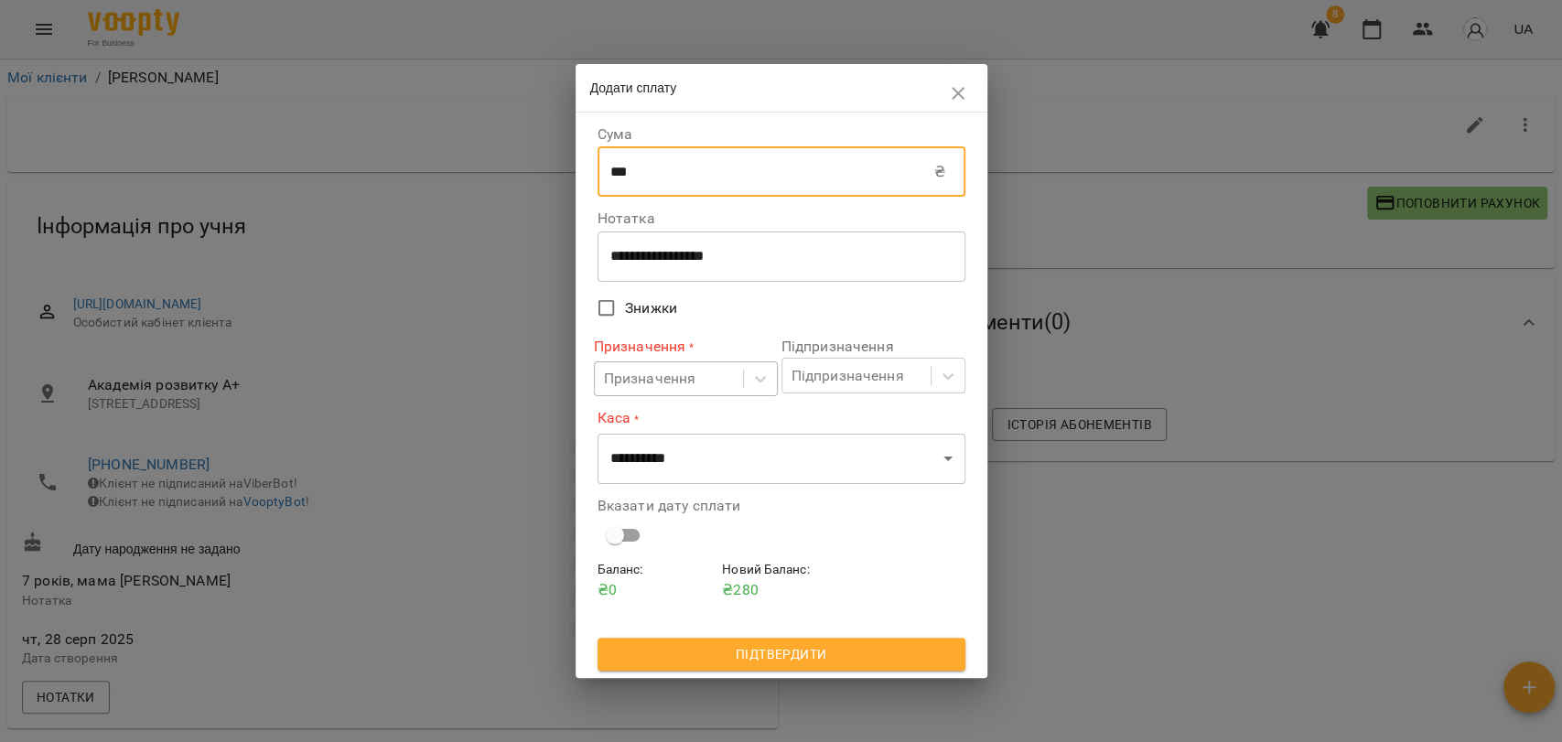
type input "***"
click at [688, 363] on div "Призначення" at bounding box center [669, 379] width 148 height 34
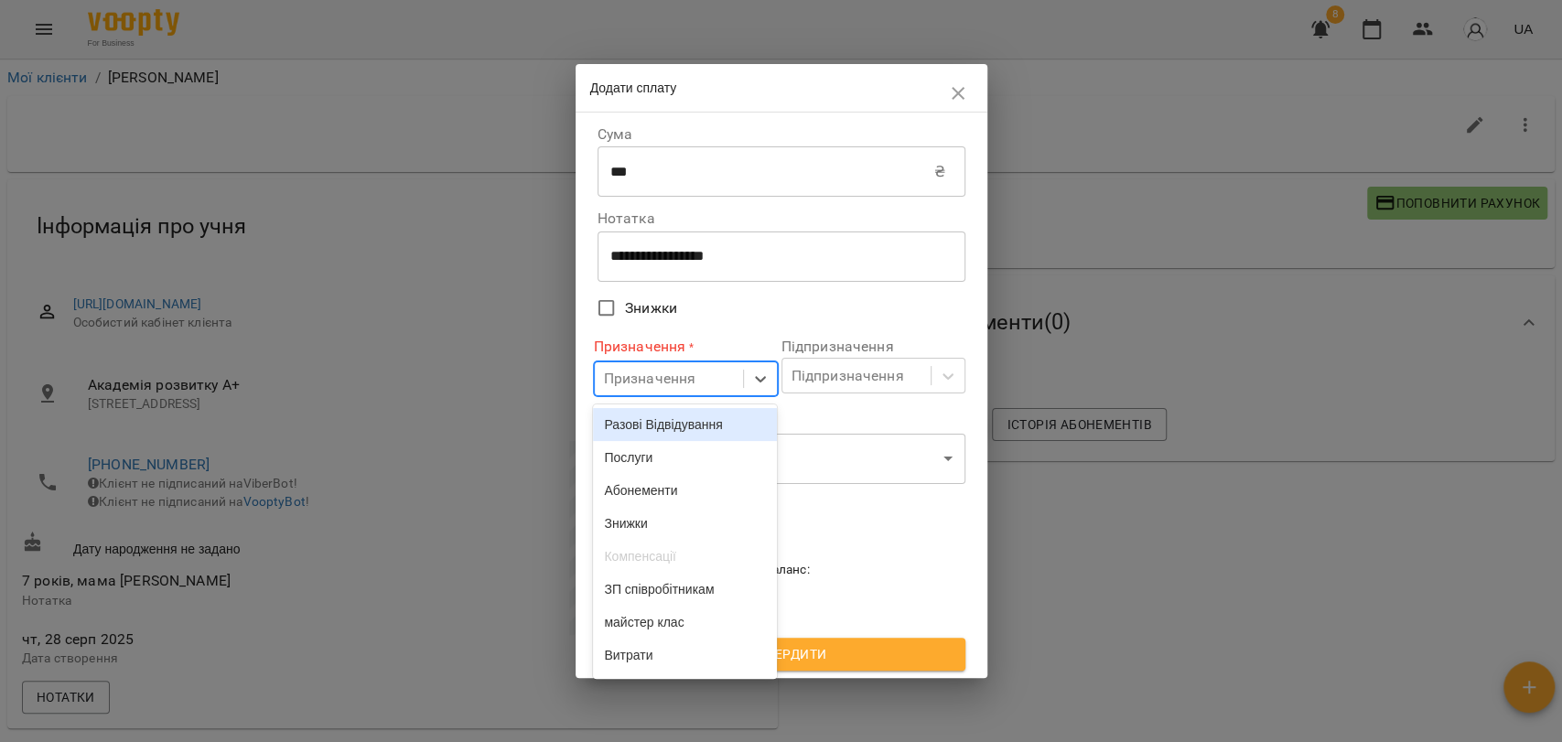
click at [678, 426] on div "Разові Відвідування" at bounding box center [685, 424] width 184 height 33
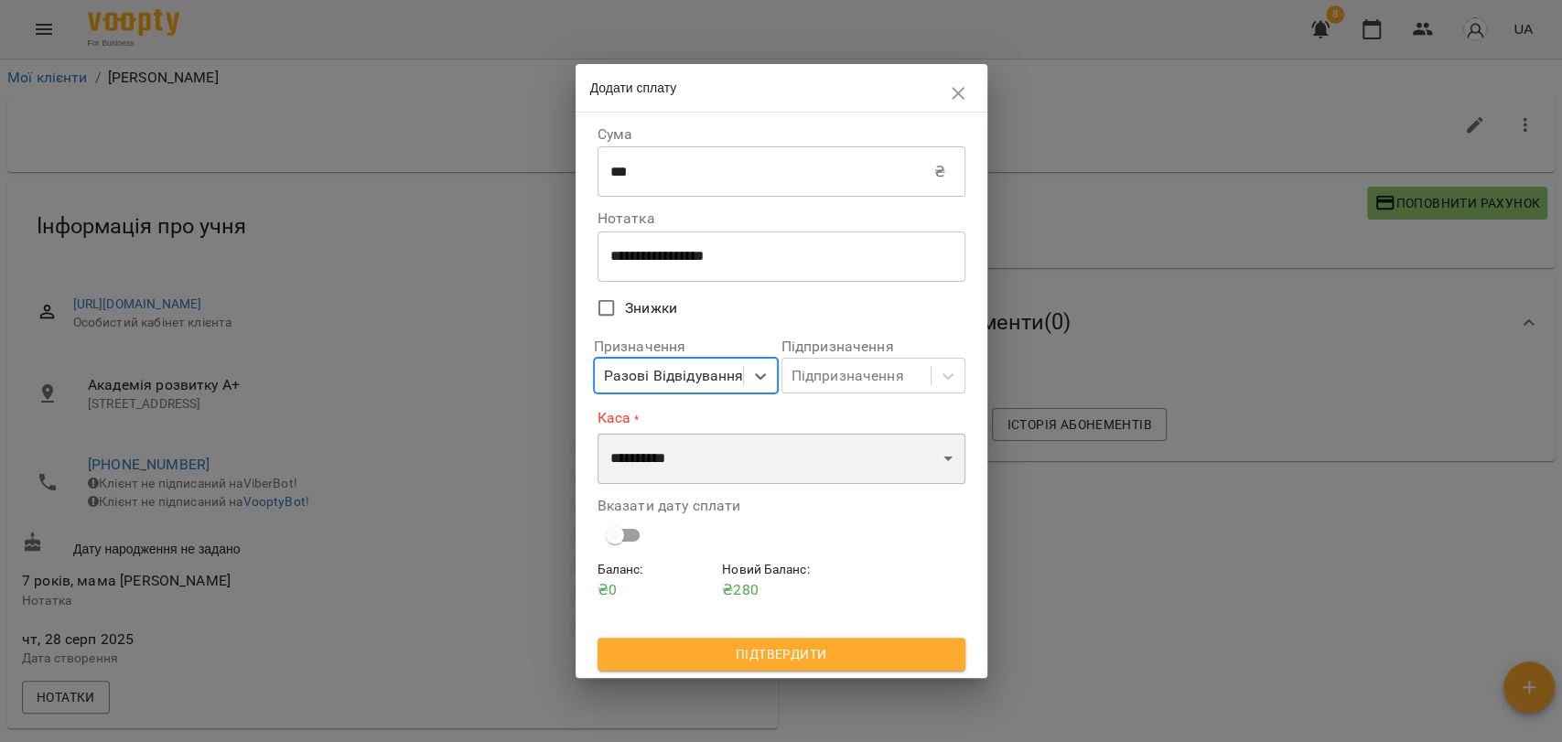
drag, startPoint x: 671, startPoint y: 447, endPoint x: 658, endPoint y: 481, distance: 36.2
click at [671, 447] on select "**********" at bounding box center [782, 458] width 368 height 51
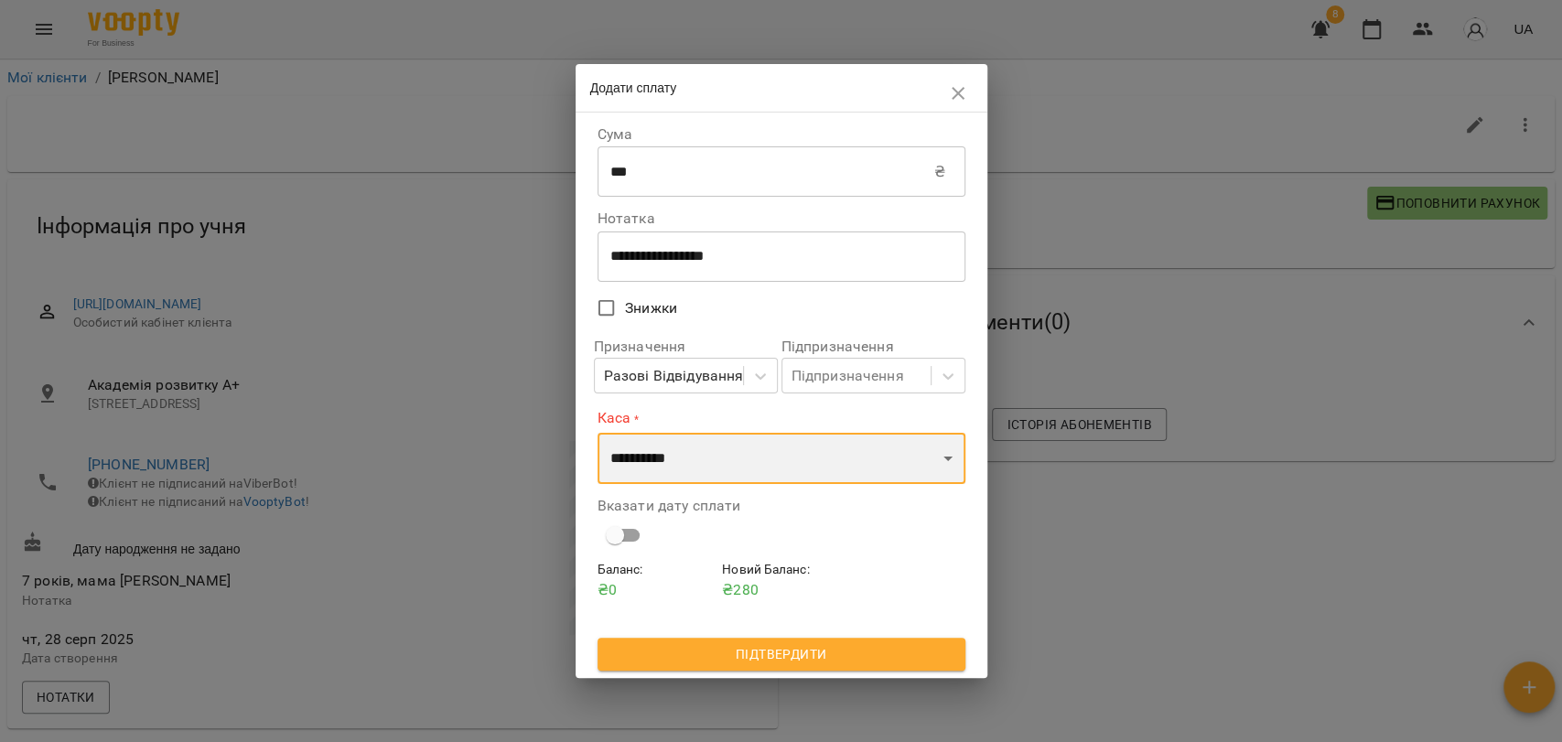
select select "****"
click at [598, 433] on select "**********" at bounding box center [782, 458] width 368 height 51
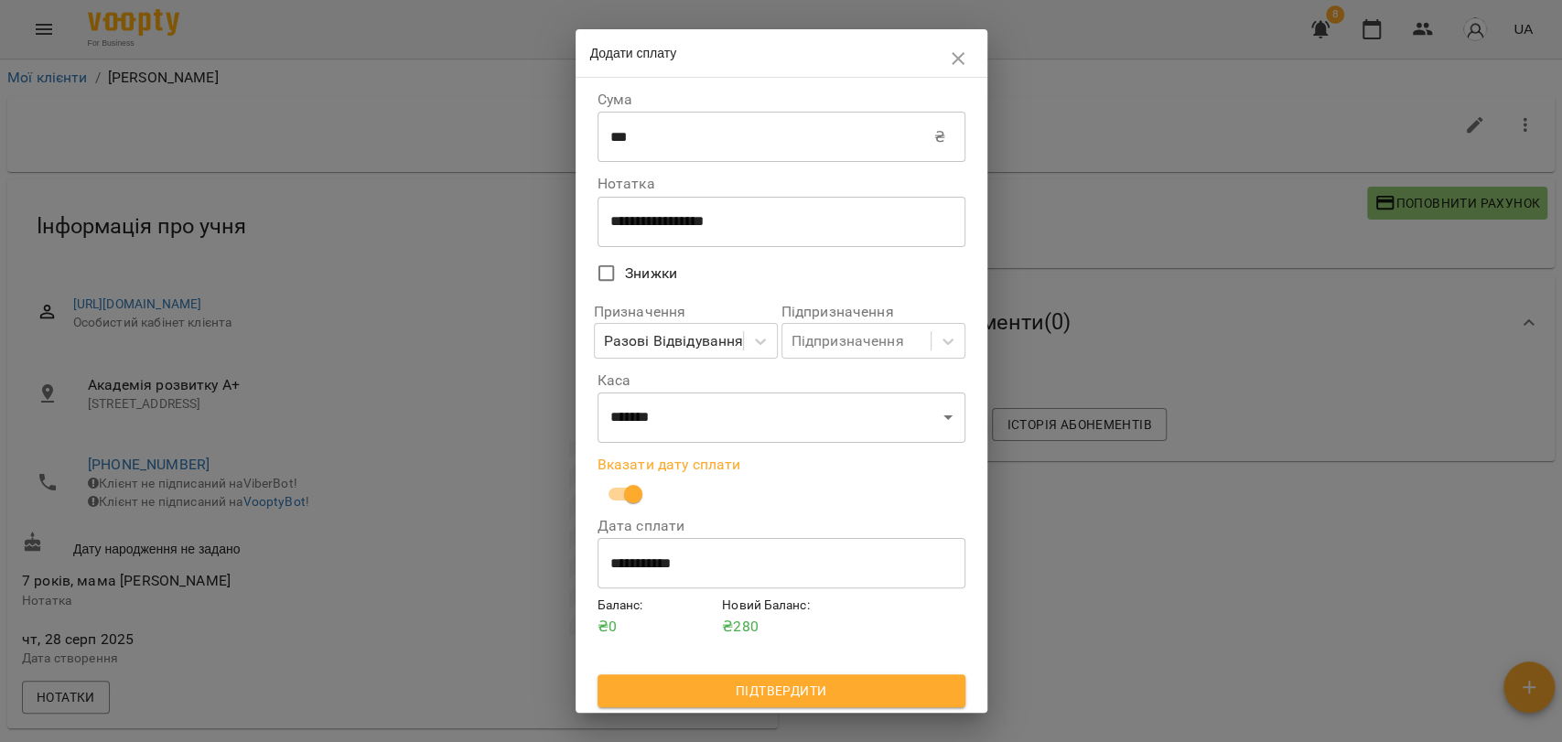
click at [840, 685] on span "Підтвердити" at bounding box center [781, 691] width 339 height 22
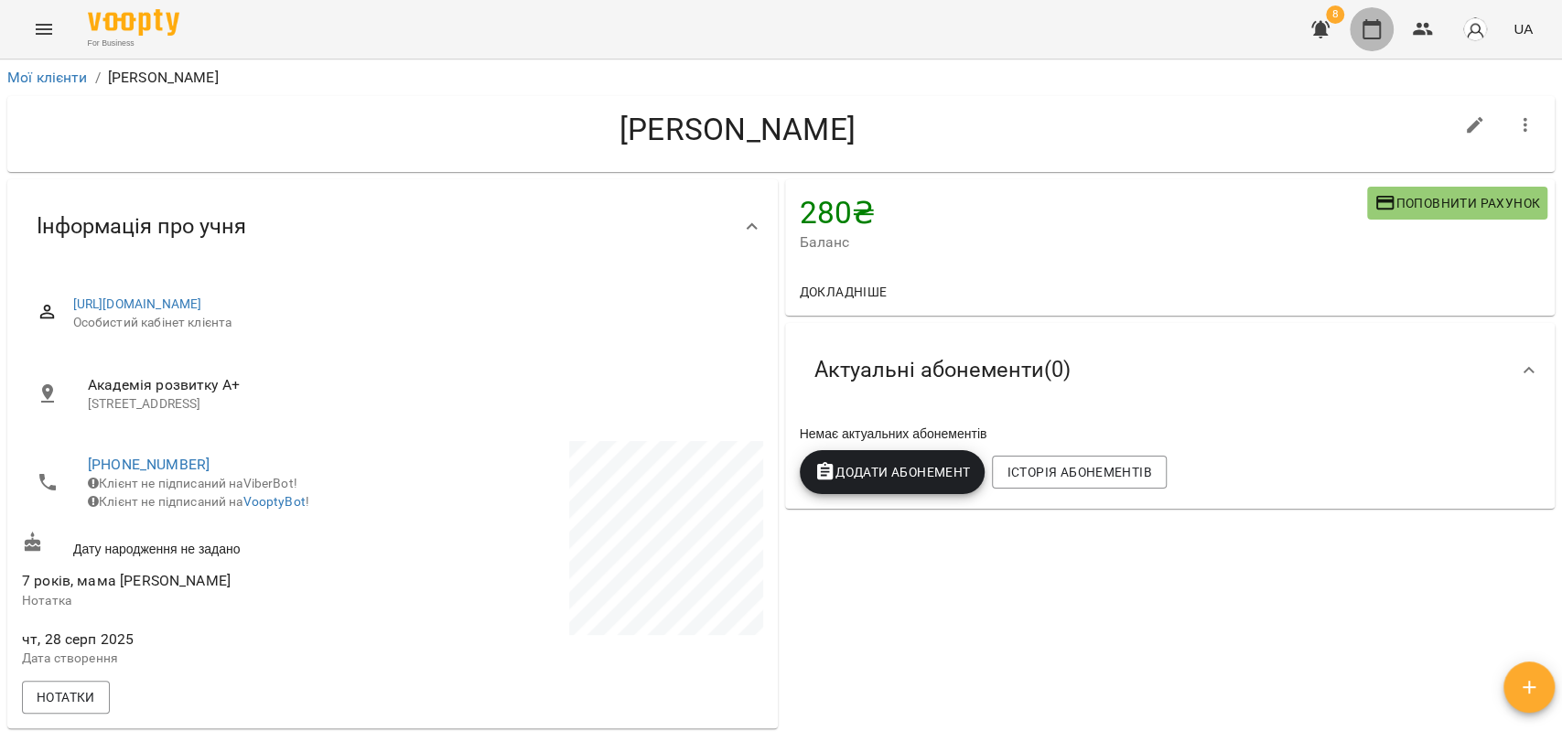
click at [1378, 40] on button "button" at bounding box center [1372, 29] width 44 height 44
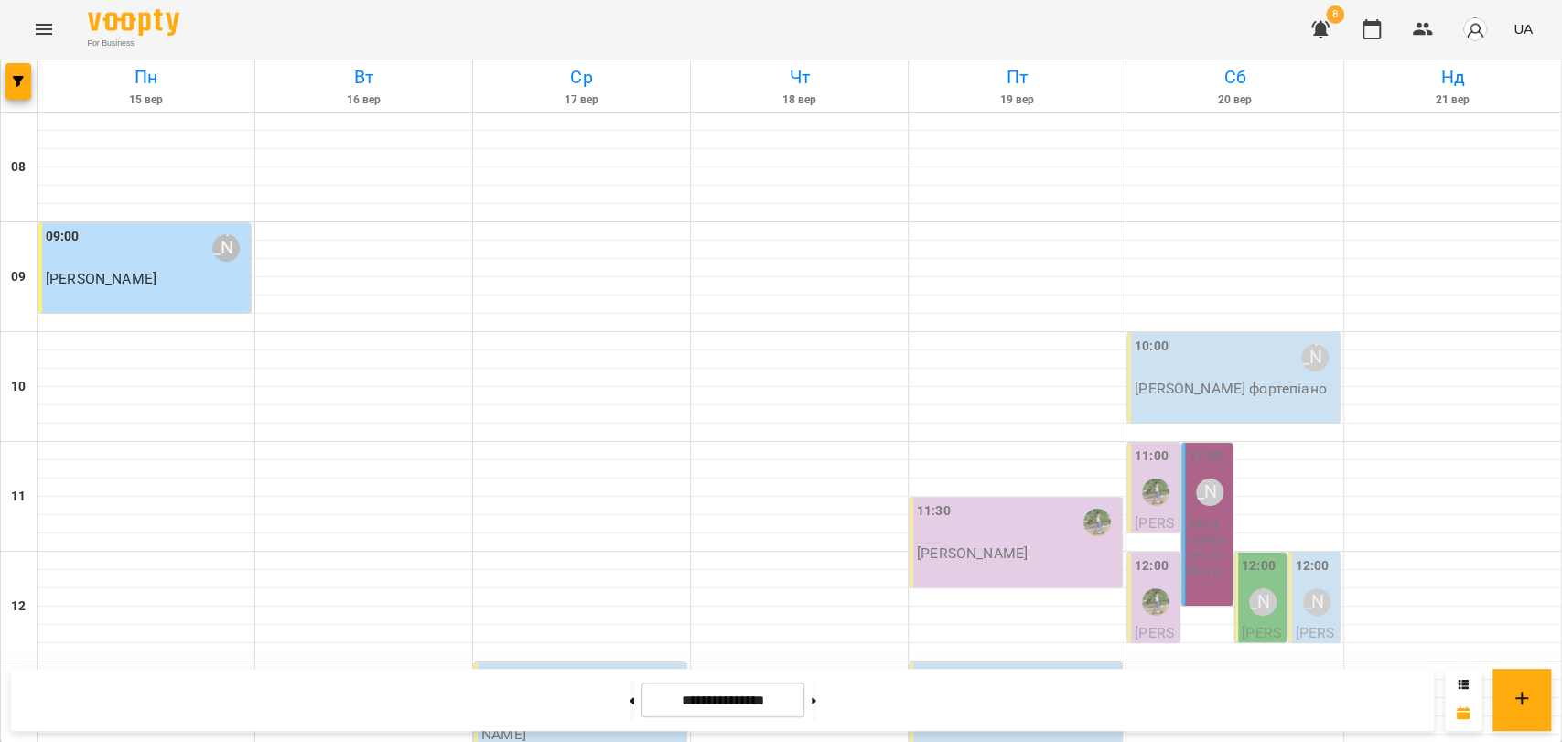
scroll to position [711, 0]
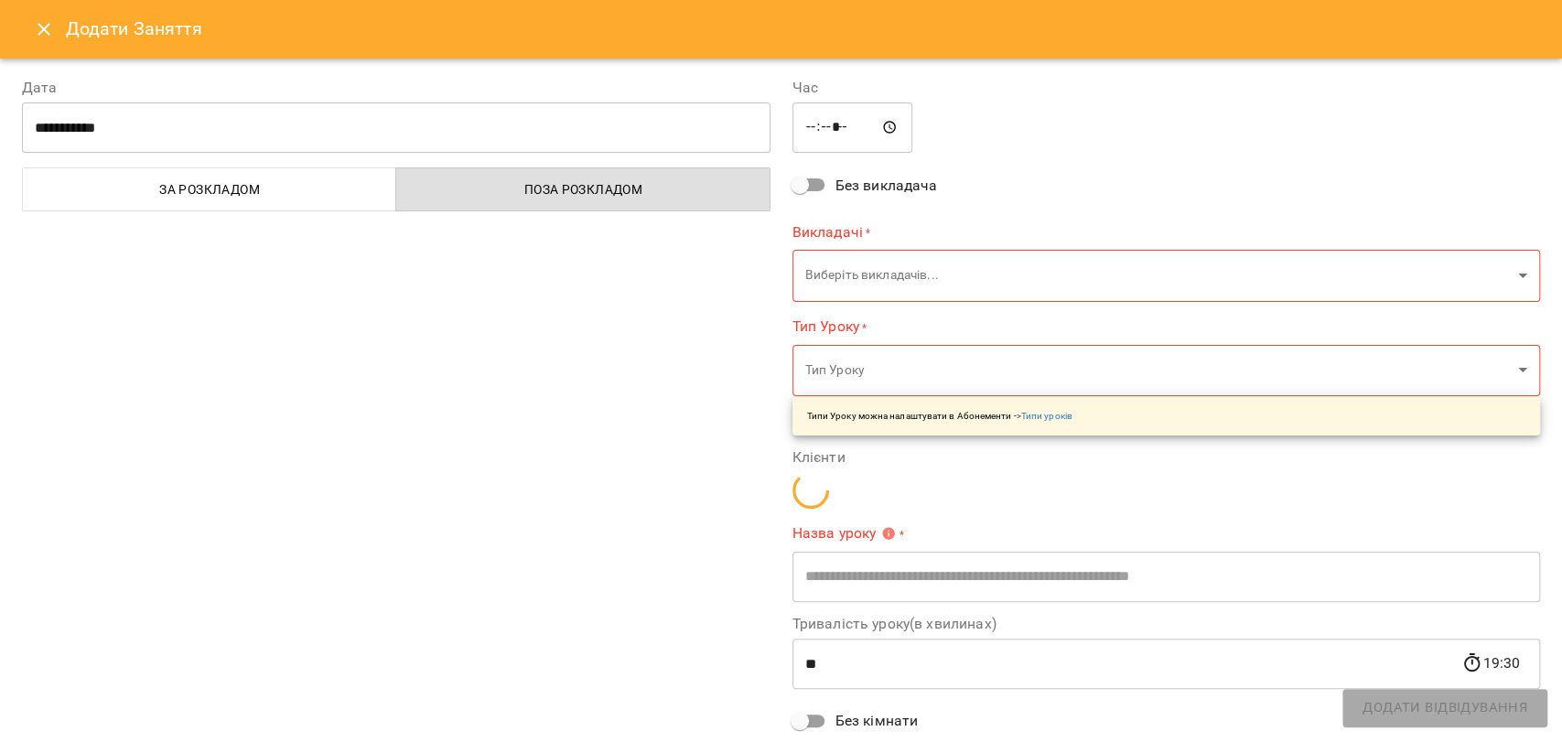
type input "**********"
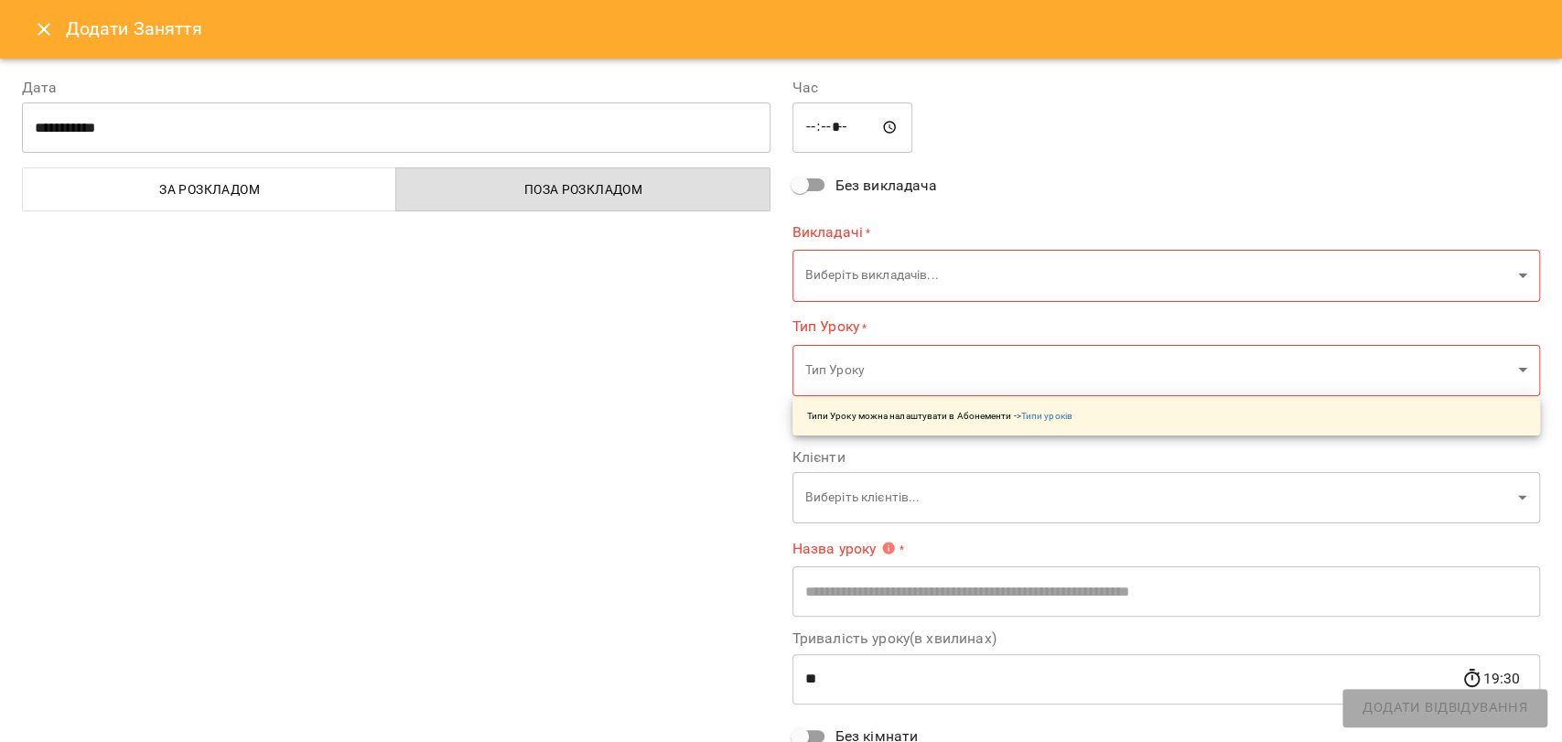
click at [51, 40] on button "Close" at bounding box center [44, 29] width 44 height 44
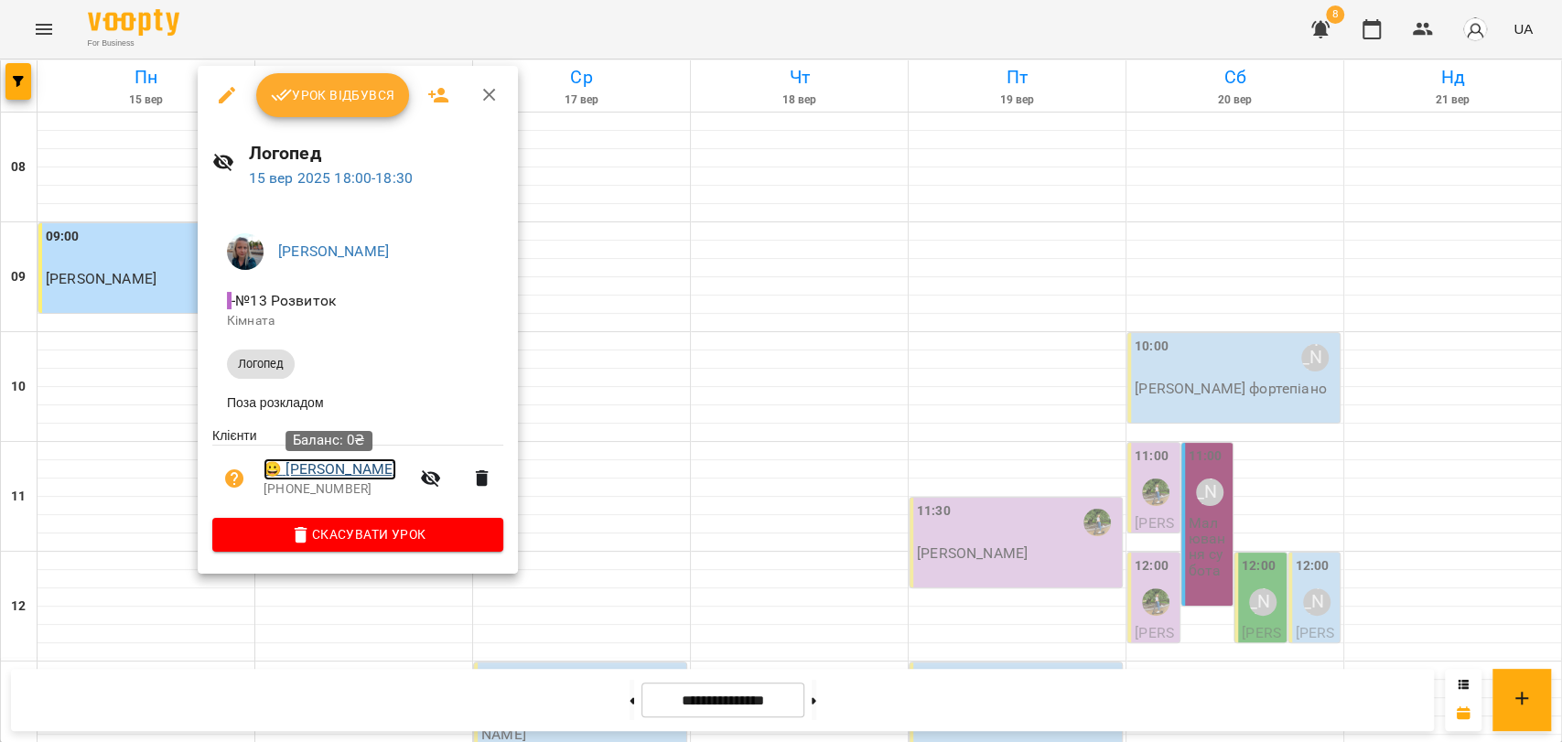
click at [361, 475] on link "😀 Медвідь Кирил" at bounding box center [330, 469] width 133 height 22
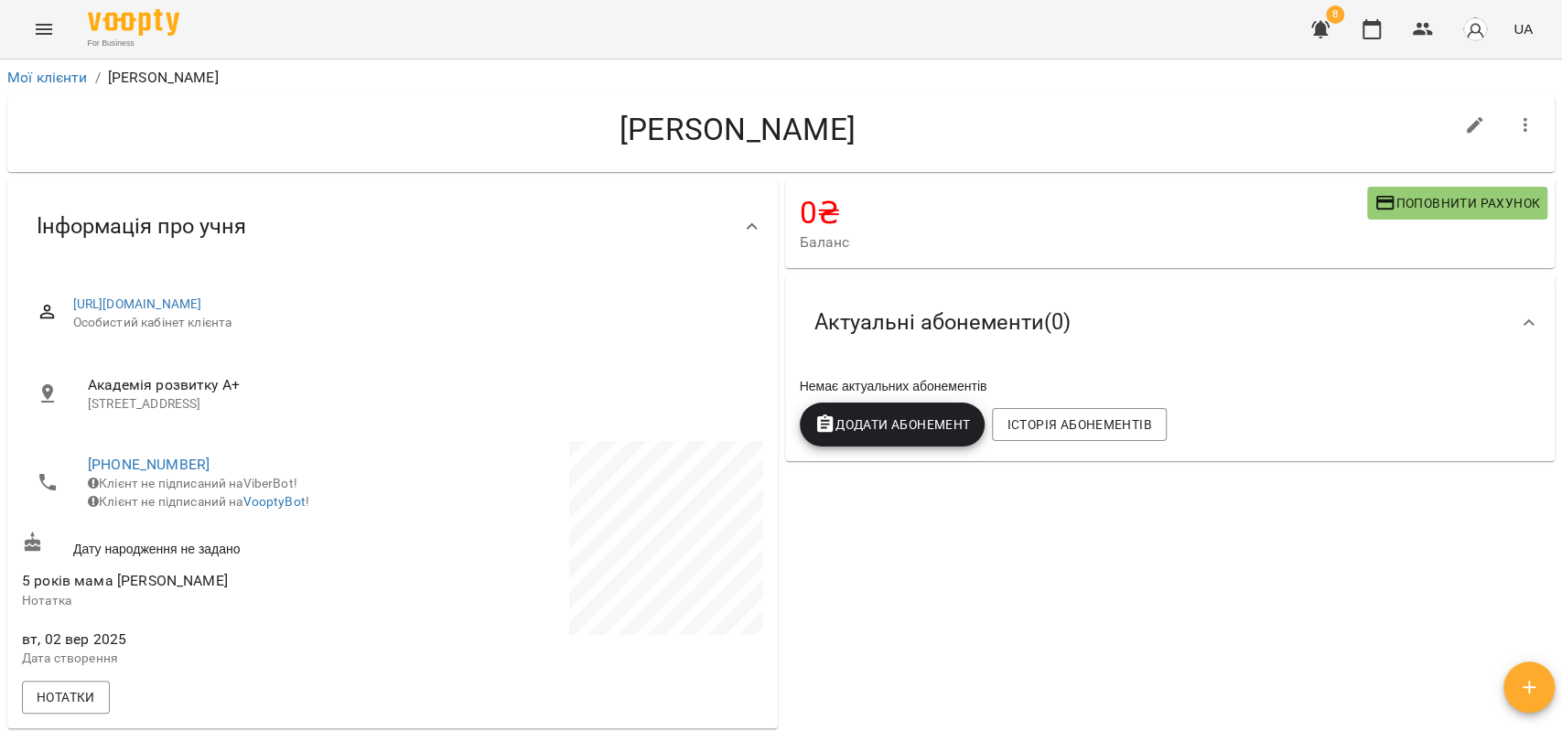
click at [1417, 201] on span "Поповнити рахунок" at bounding box center [1457, 203] width 166 height 22
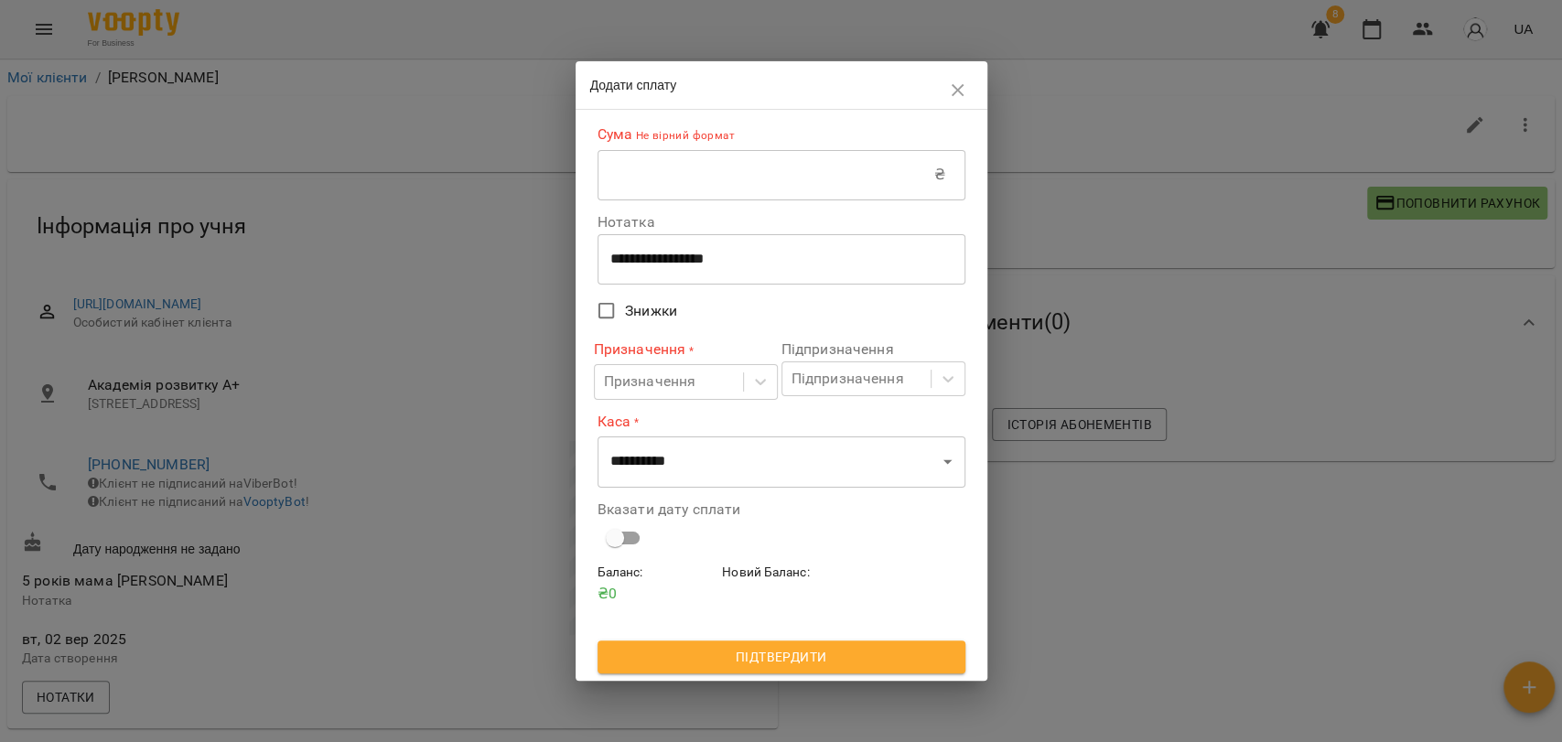
click at [644, 181] on input "text" at bounding box center [766, 174] width 337 height 51
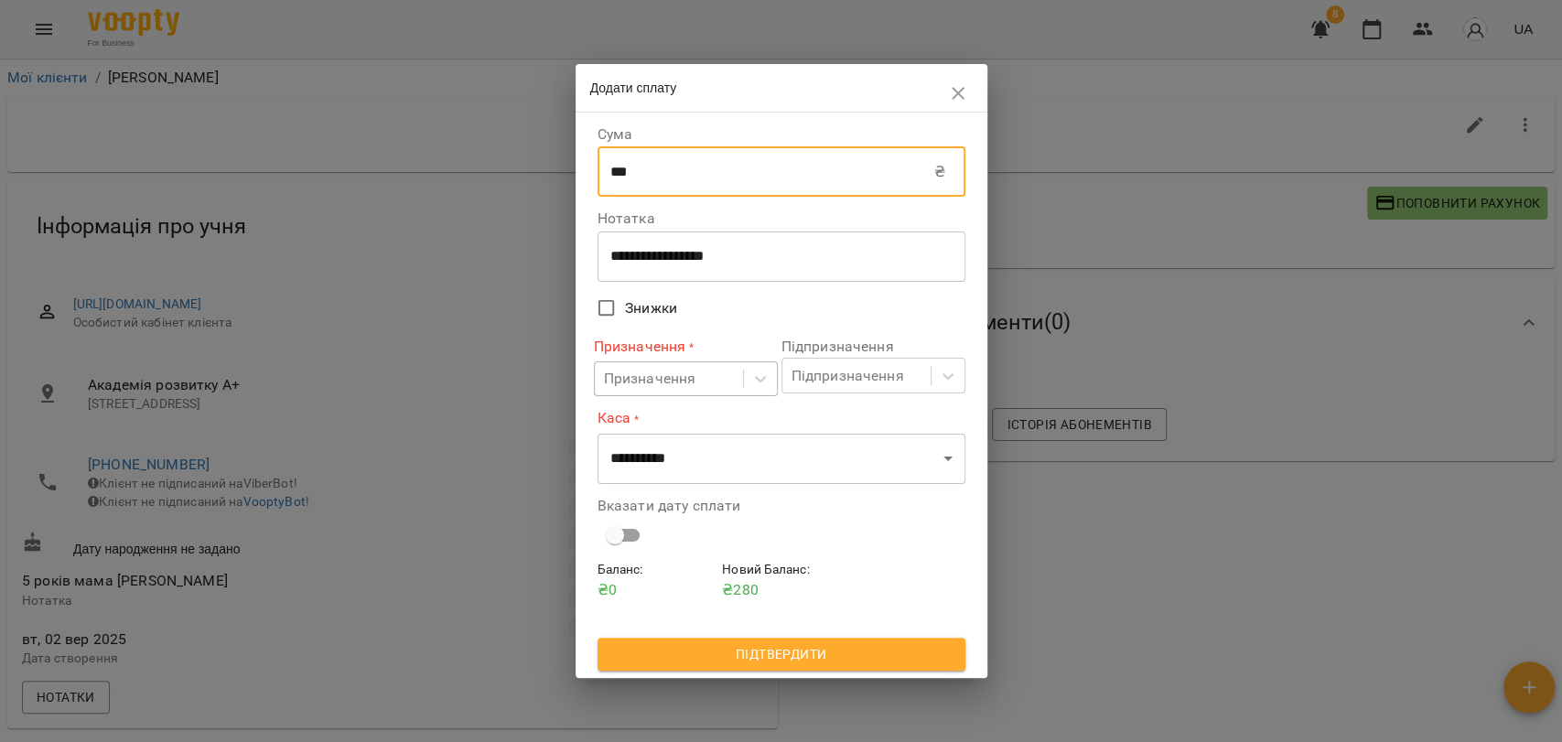
type input "***"
click at [706, 393] on div "Призначення" at bounding box center [669, 379] width 148 height 34
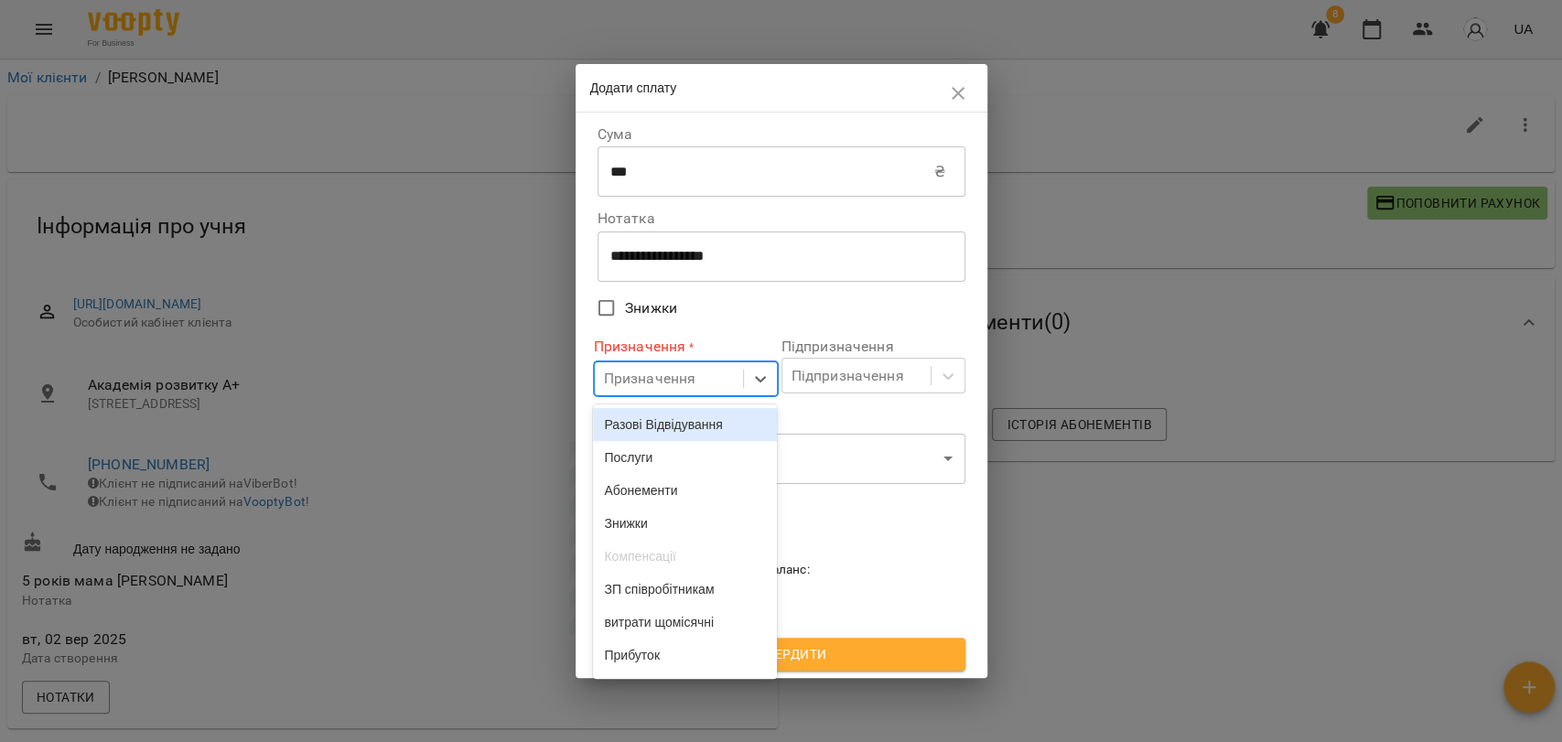
click at [688, 431] on div "Разові Відвідування" at bounding box center [685, 424] width 184 height 33
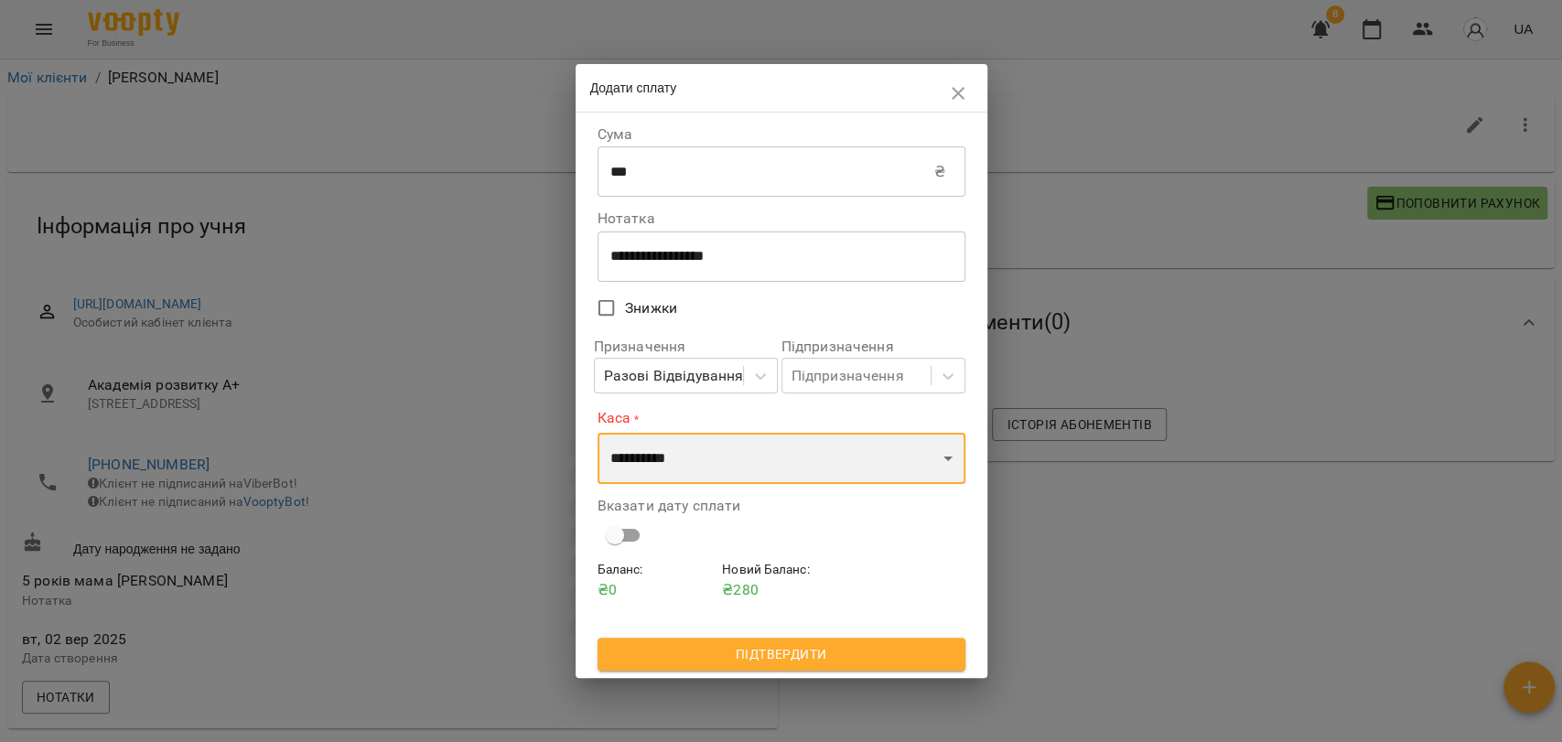
drag, startPoint x: 683, startPoint y: 448, endPoint x: 663, endPoint y: 482, distance: 38.9
click at [683, 448] on select "**********" at bounding box center [782, 458] width 368 height 51
select select "****"
click at [598, 433] on select "**********" at bounding box center [782, 458] width 368 height 51
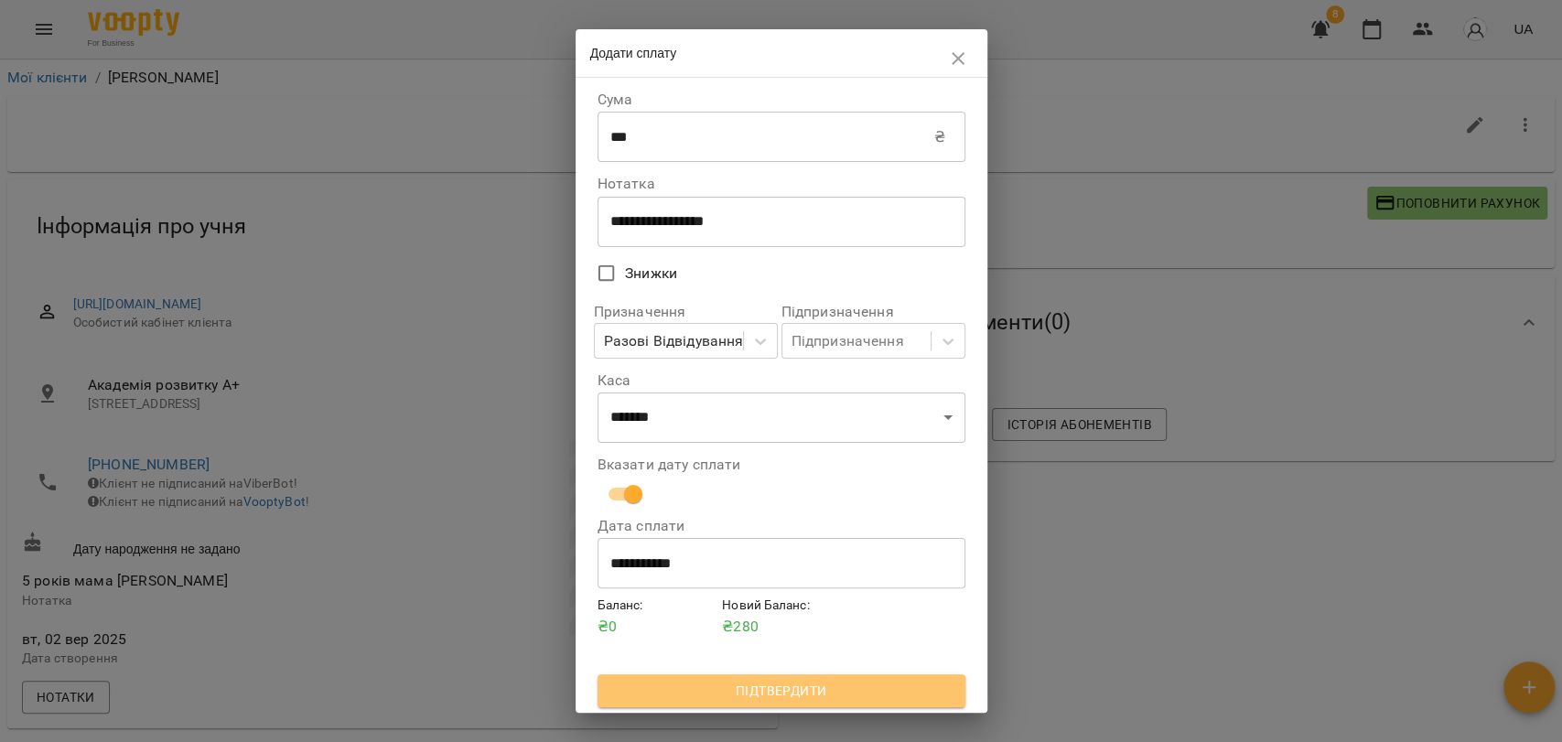
drag, startPoint x: 822, startPoint y: 697, endPoint x: 810, endPoint y: 690, distance: 14.0
click at [822, 696] on span "Підтвердити" at bounding box center [781, 691] width 339 height 22
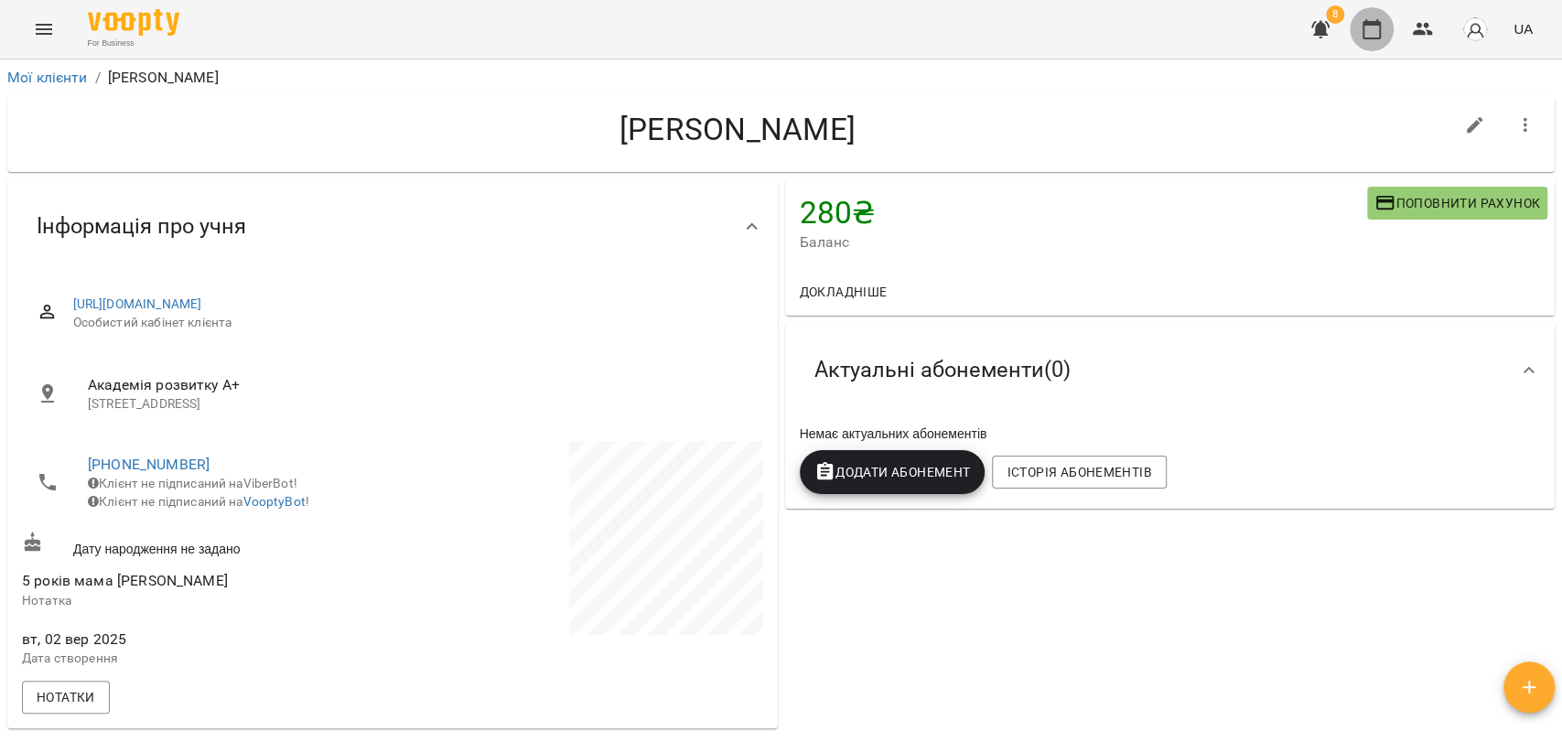
click at [1372, 39] on button "button" at bounding box center [1372, 29] width 44 height 44
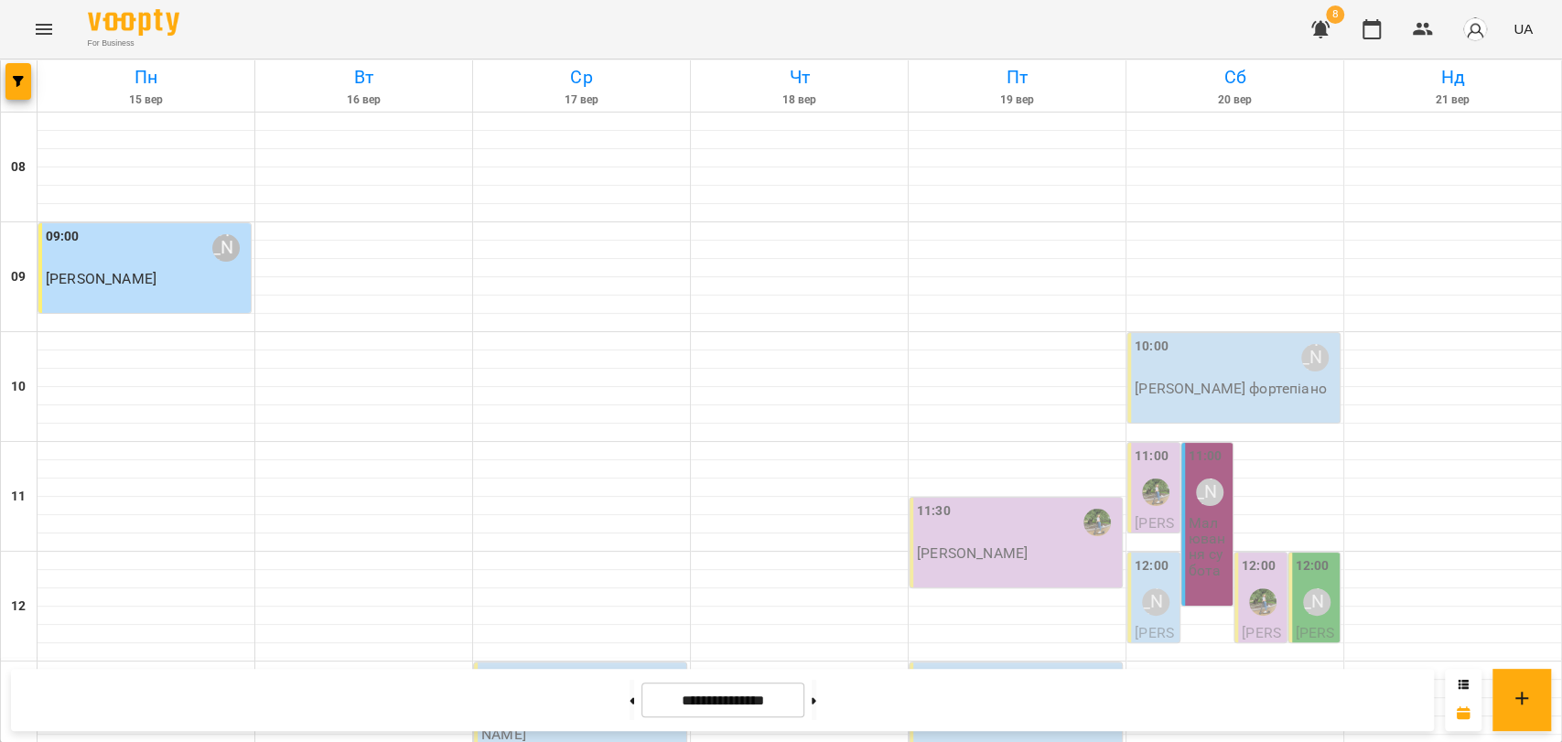
scroll to position [711, 0]
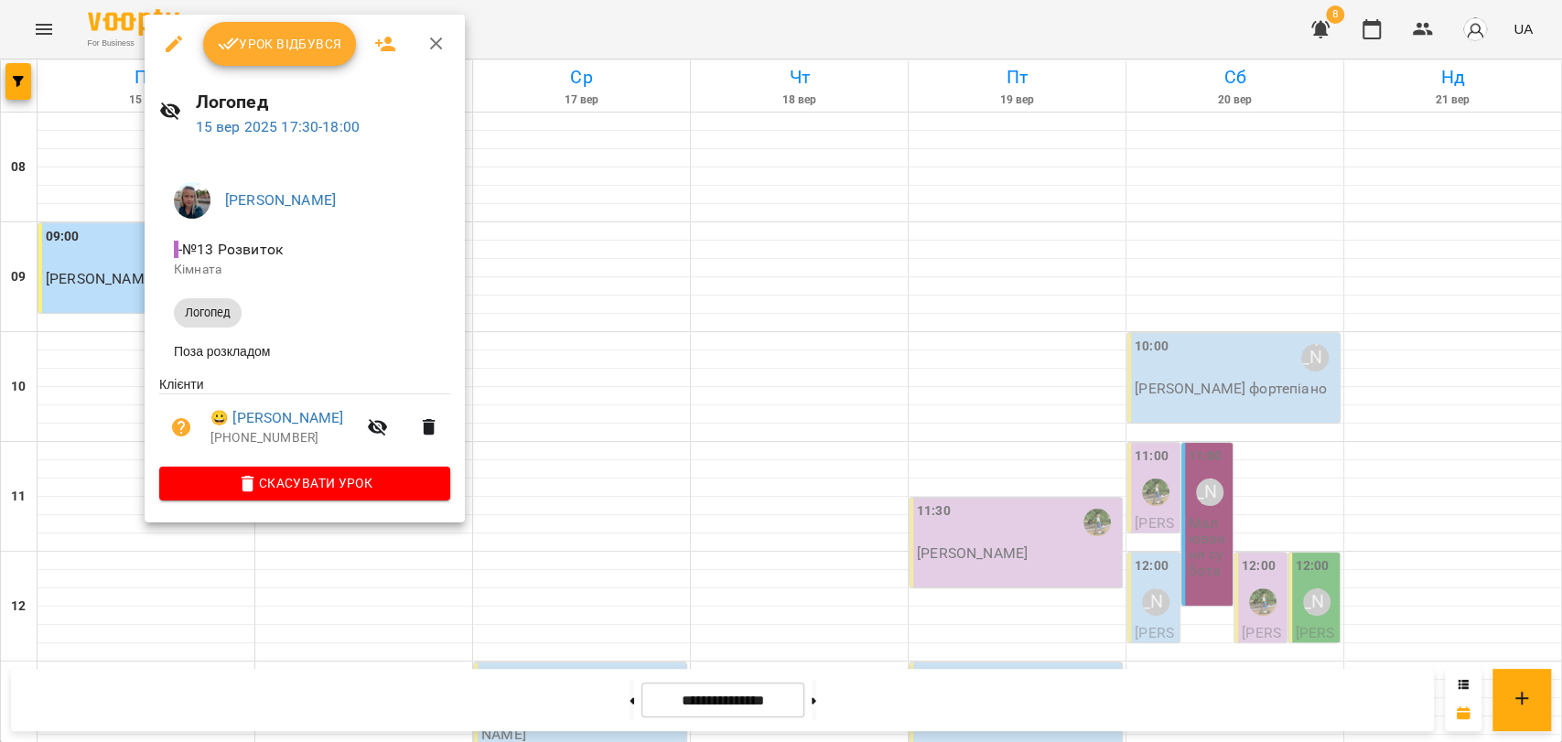
click at [322, 45] on span "Урок відбувся" at bounding box center [280, 44] width 124 height 22
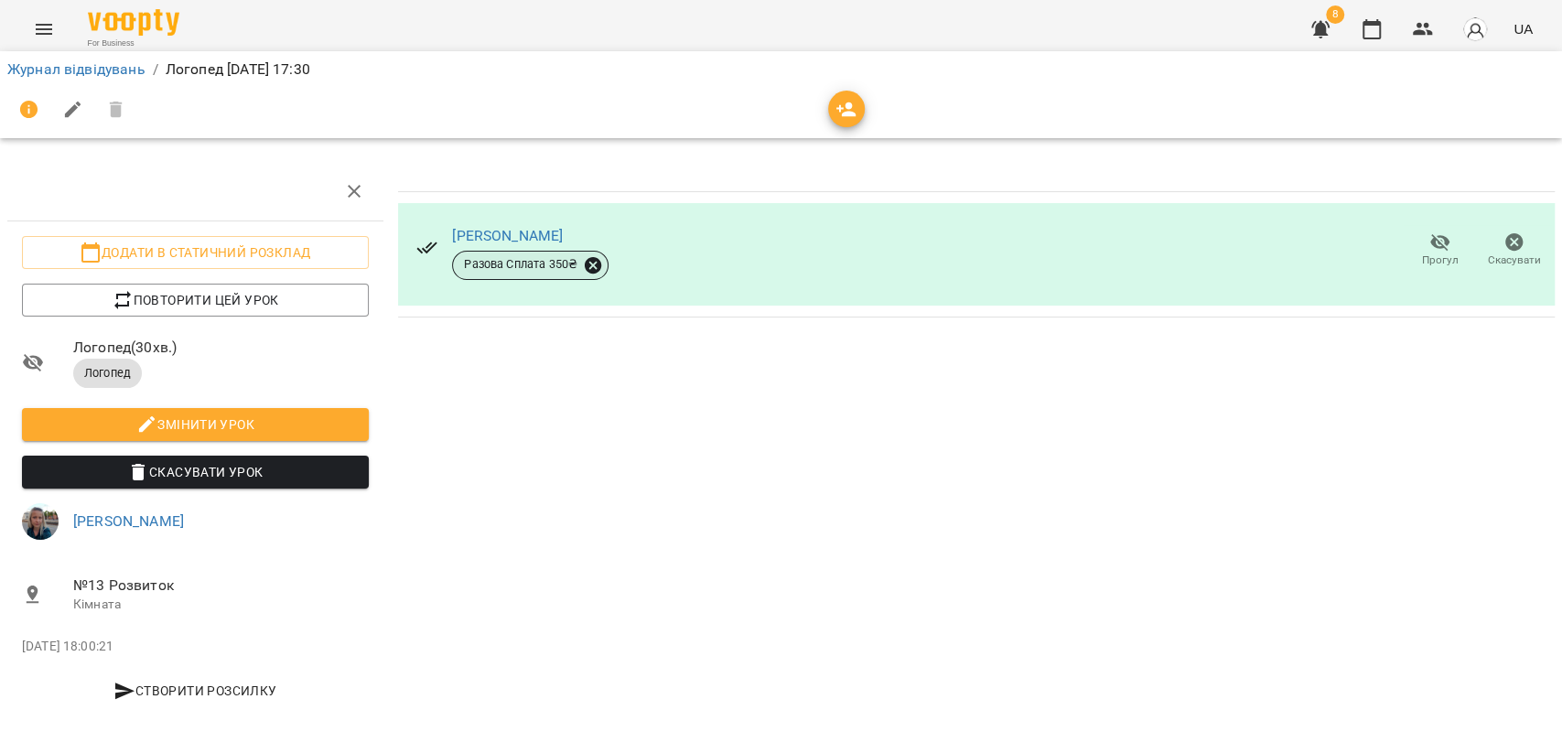
click at [590, 264] on icon at bounding box center [593, 264] width 16 height 16
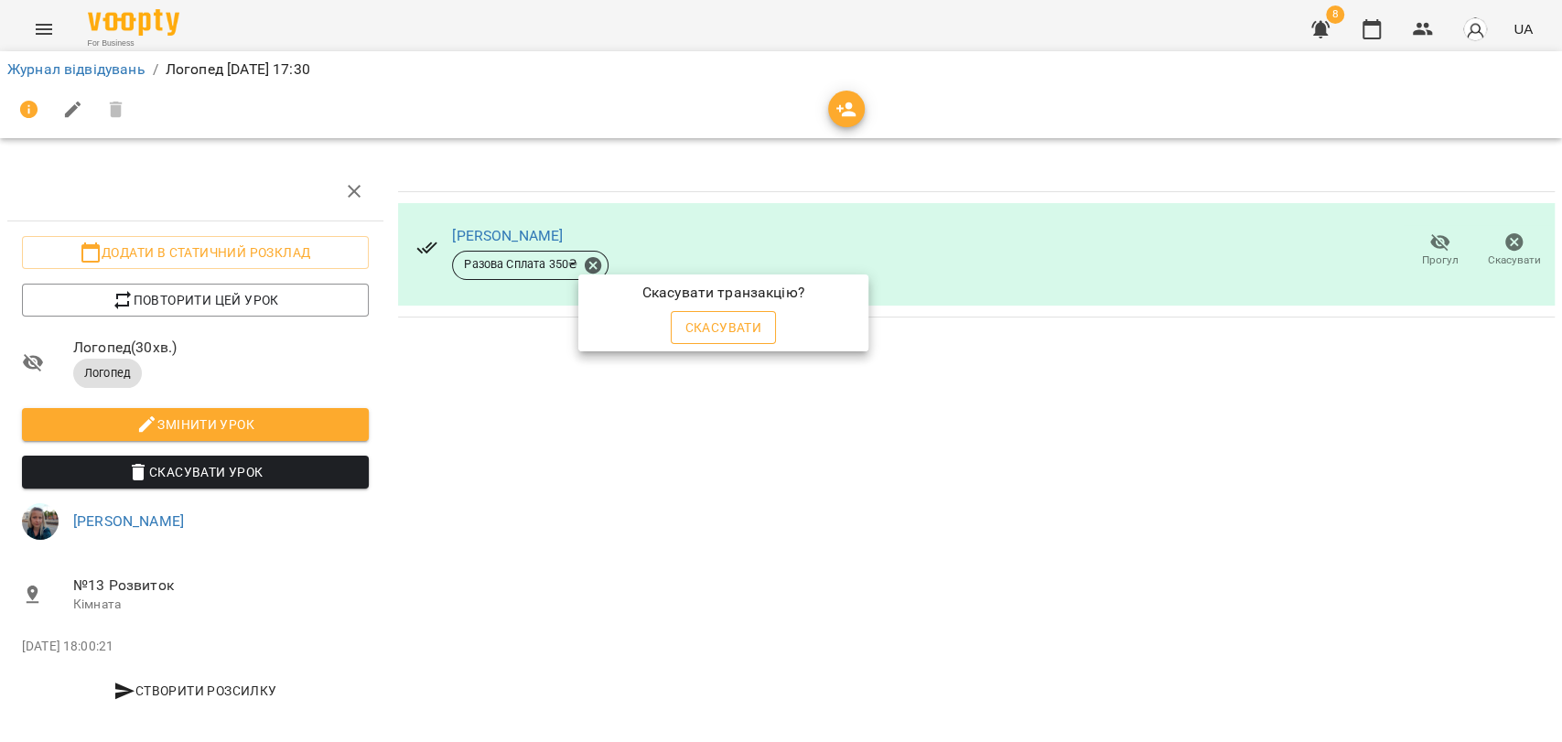
click at [708, 337] on span "Скасувати" at bounding box center [723, 328] width 77 height 22
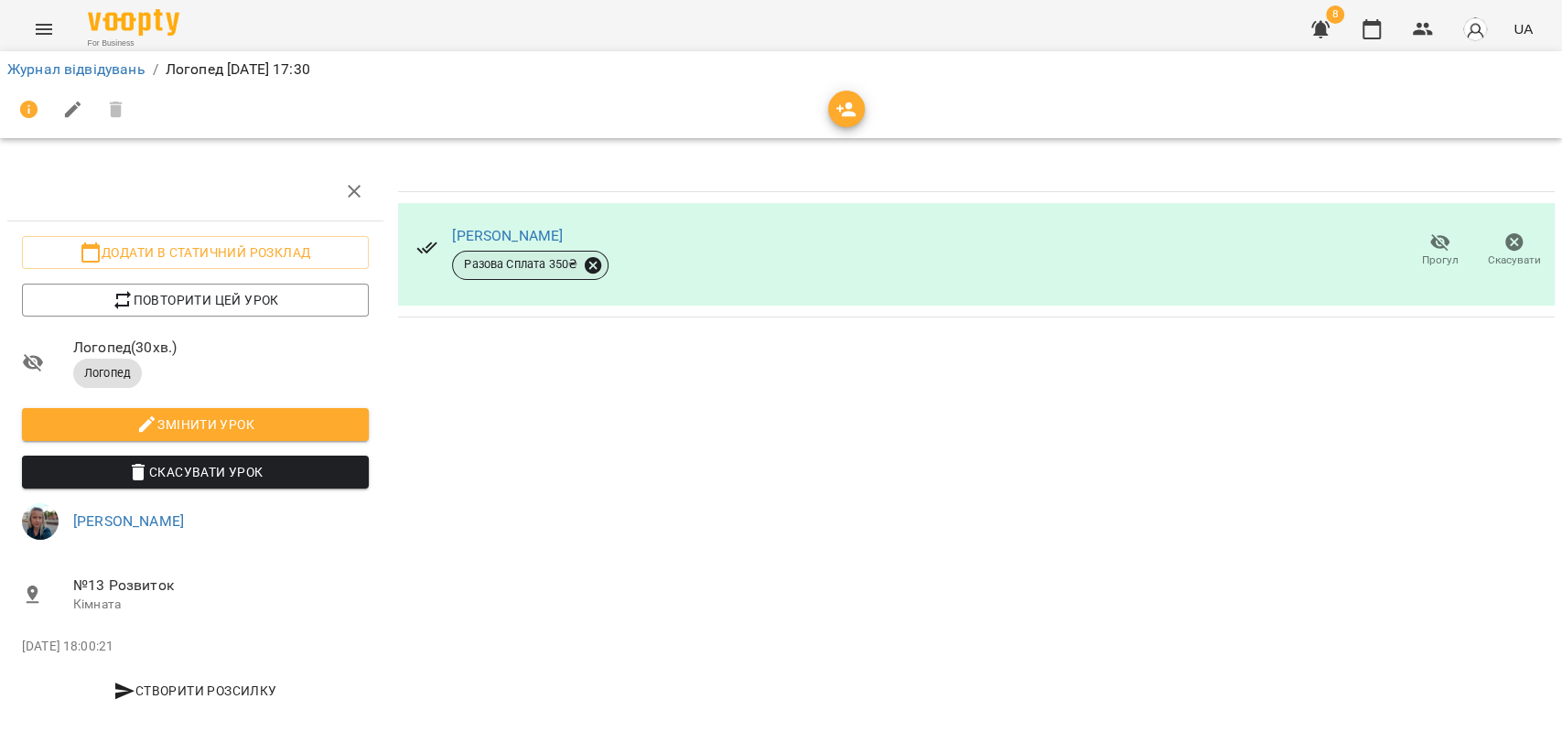
click at [589, 274] on icon at bounding box center [593, 265] width 20 height 20
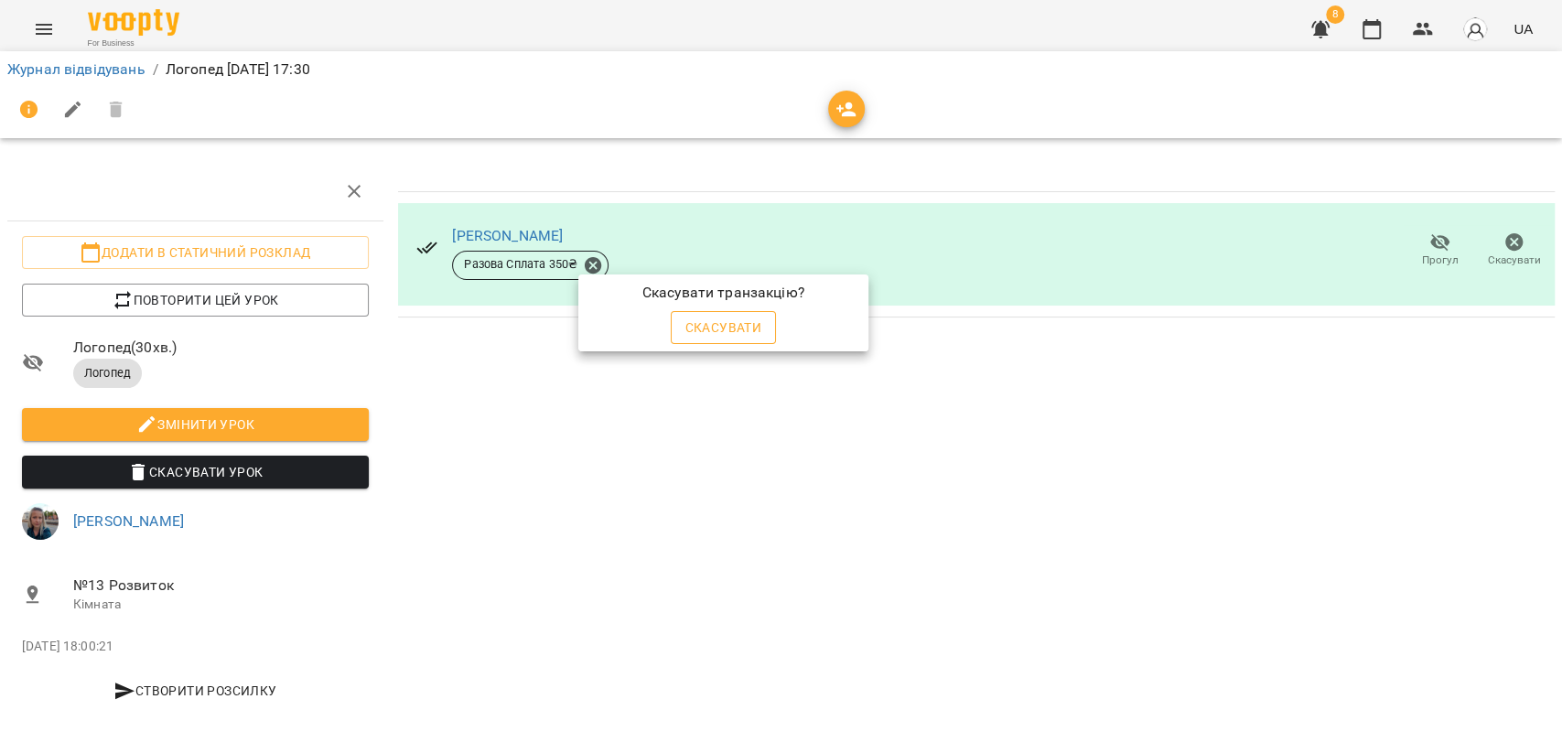
click at [700, 321] on span "Скасувати" at bounding box center [723, 328] width 77 height 22
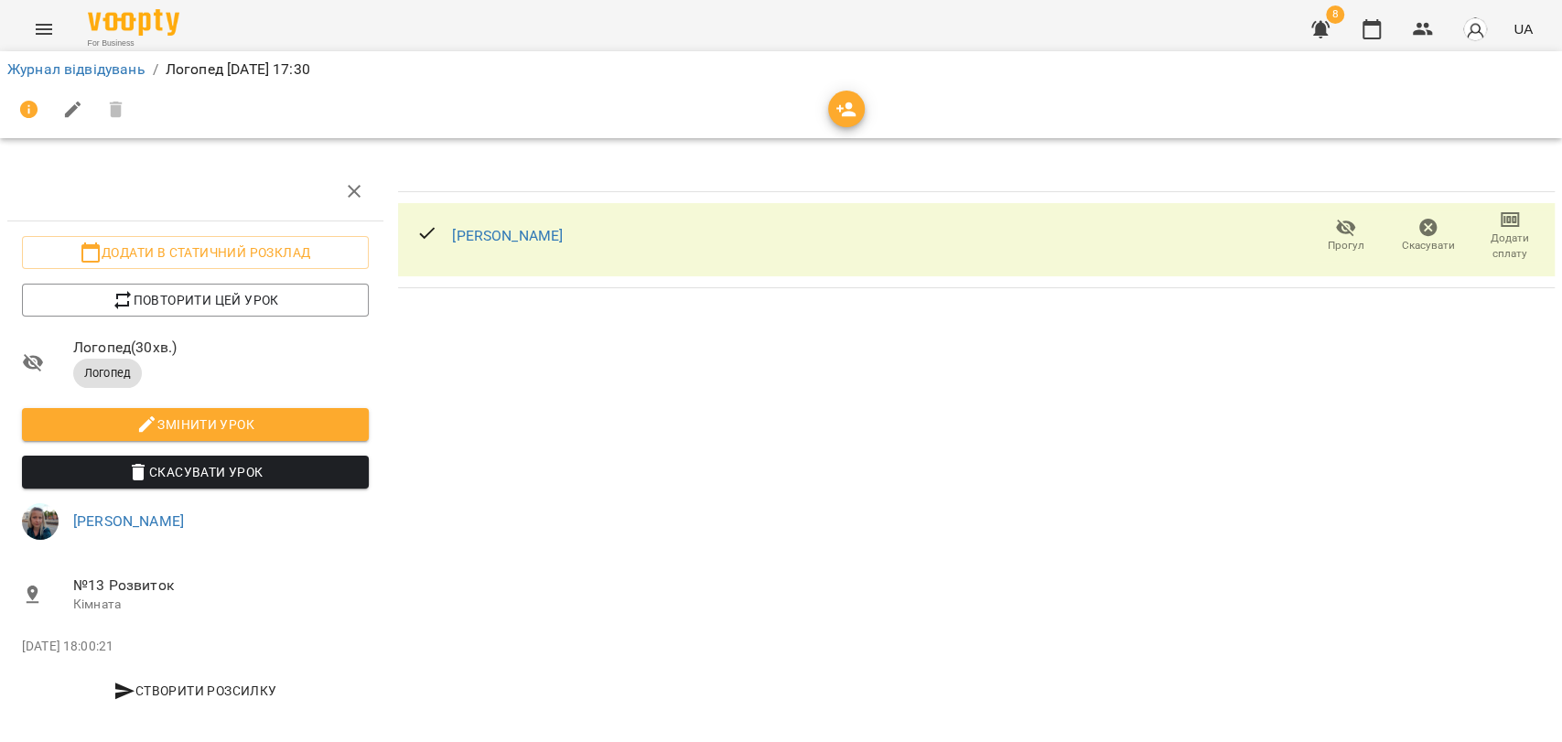
click at [1504, 236] on span "Додати сплату" at bounding box center [1510, 246] width 60 height 31
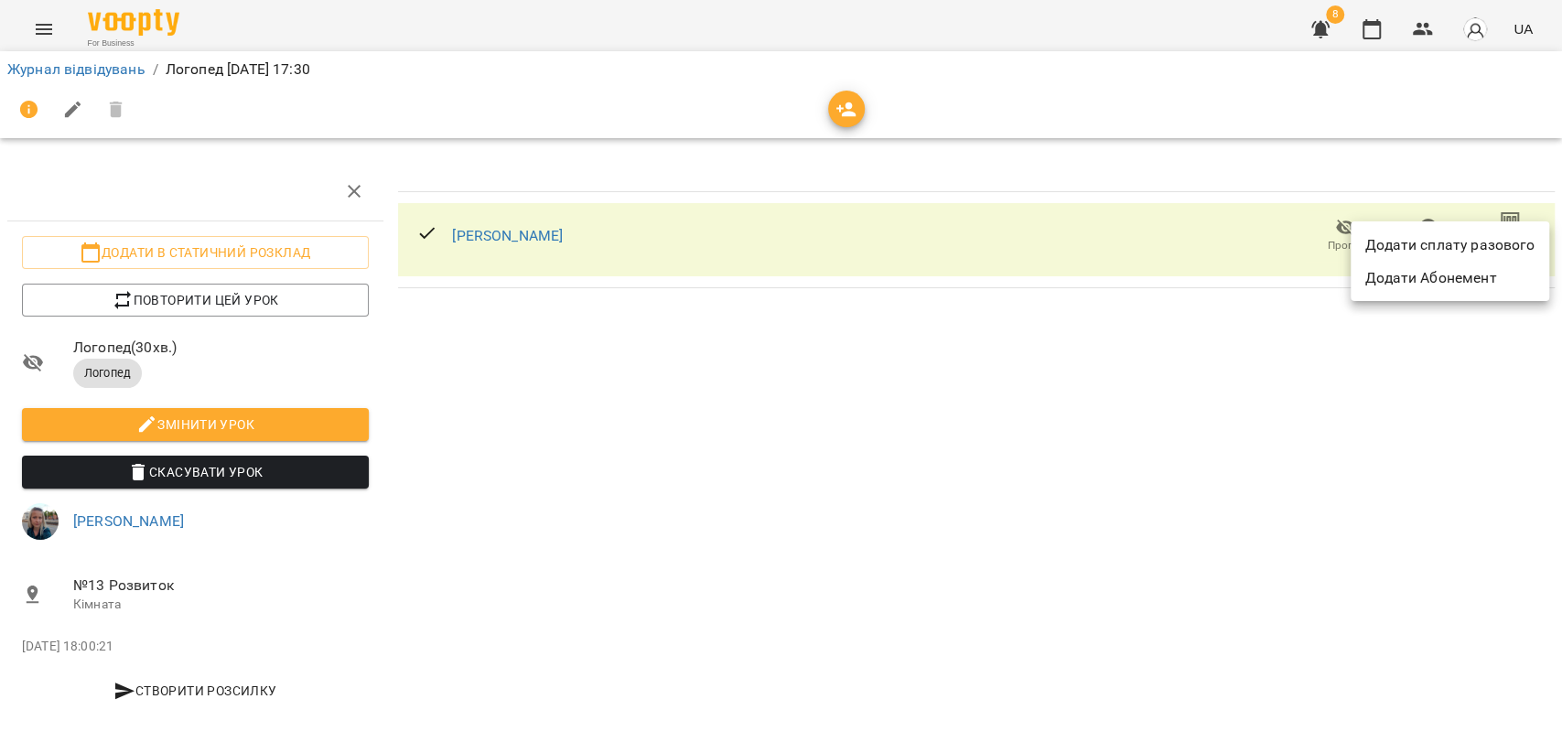
click at [1522, 247] on li "Додати сплату разового" at bounding box center [1450, 245] width 199 height 33
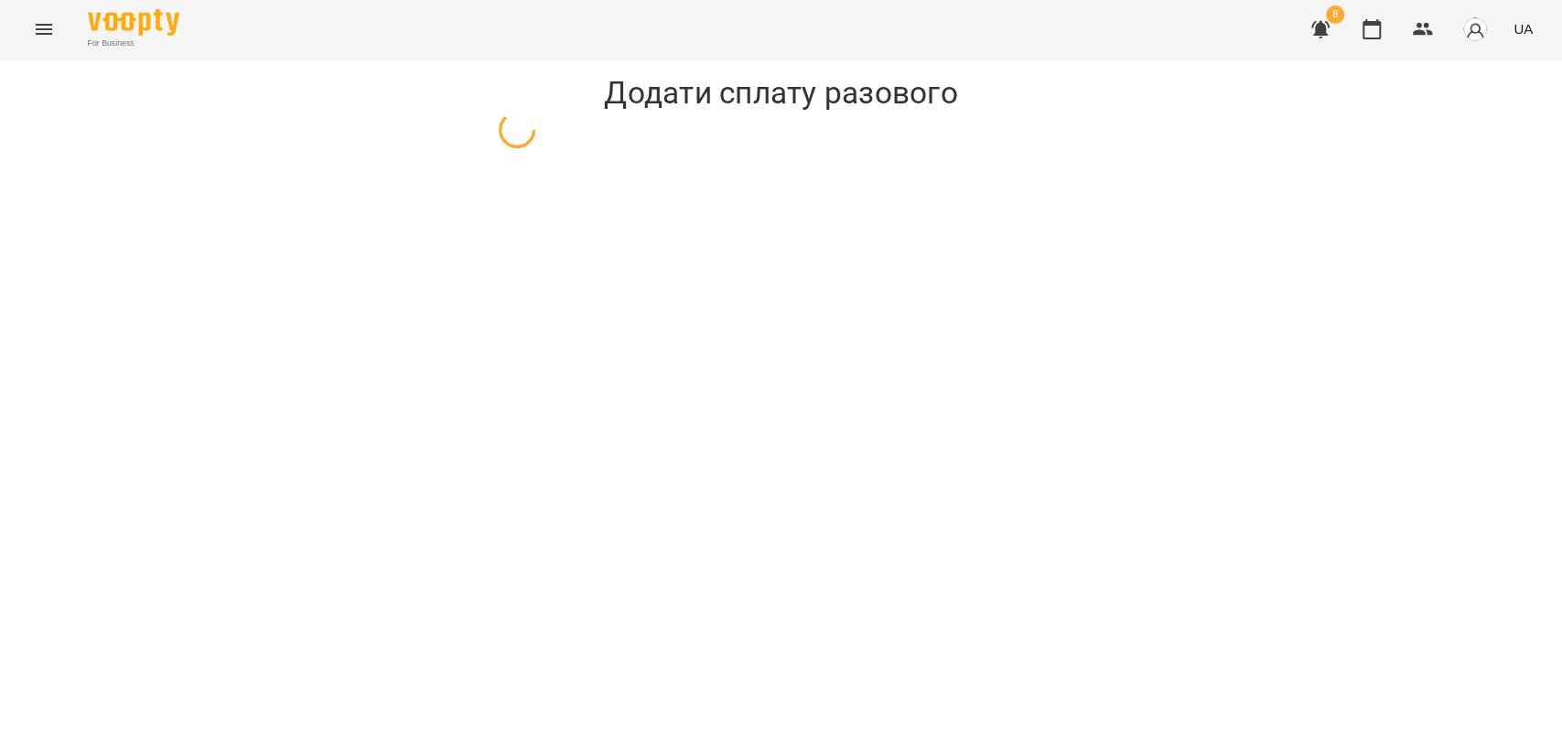
select select "*******"
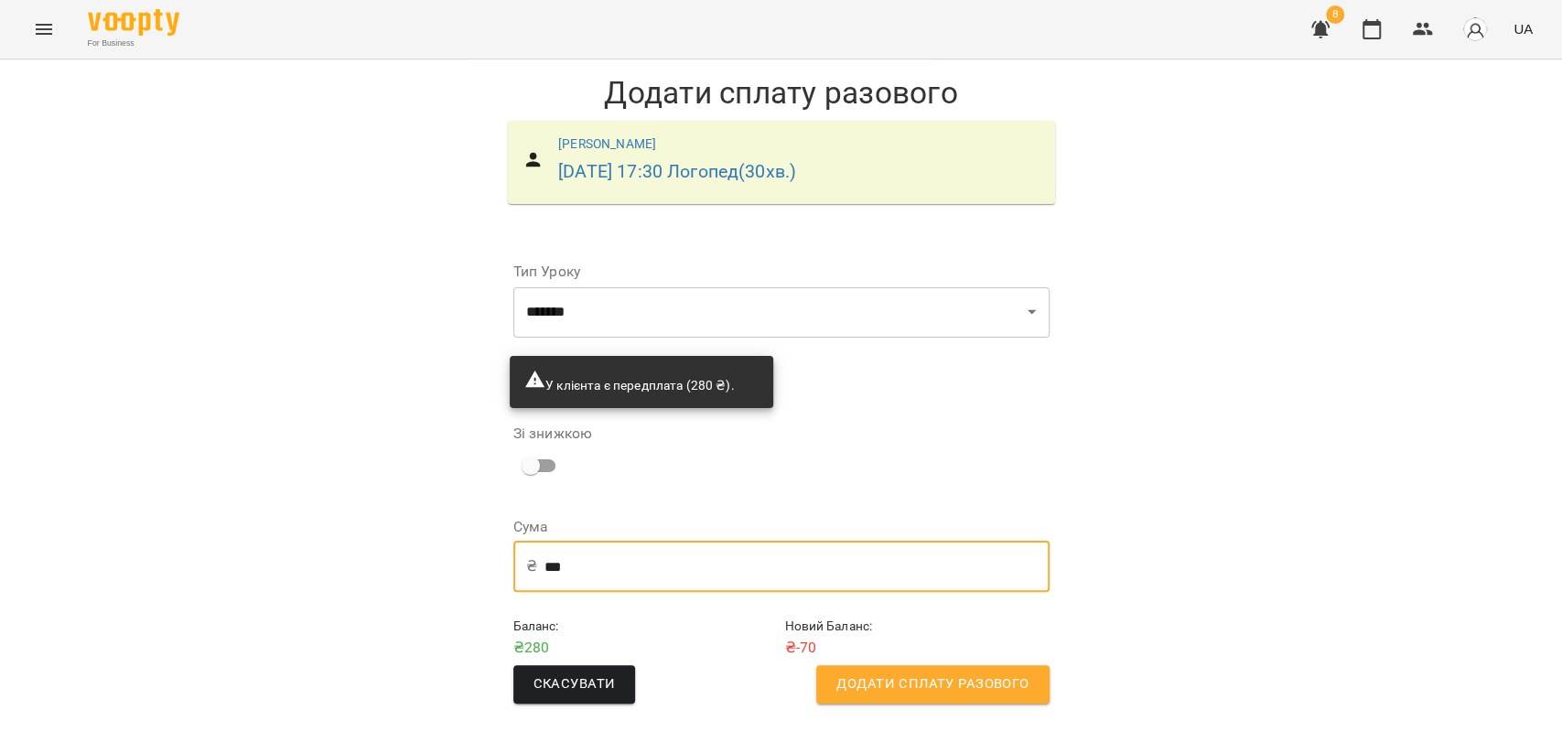
drag, startPoint x: 631, startPoint y: 567, endPoint x: 279, endPoint y: 577, distance: 352.4
click at [296, 577] on div "**********" at bounding box center [781, 396] width 1562 height 674
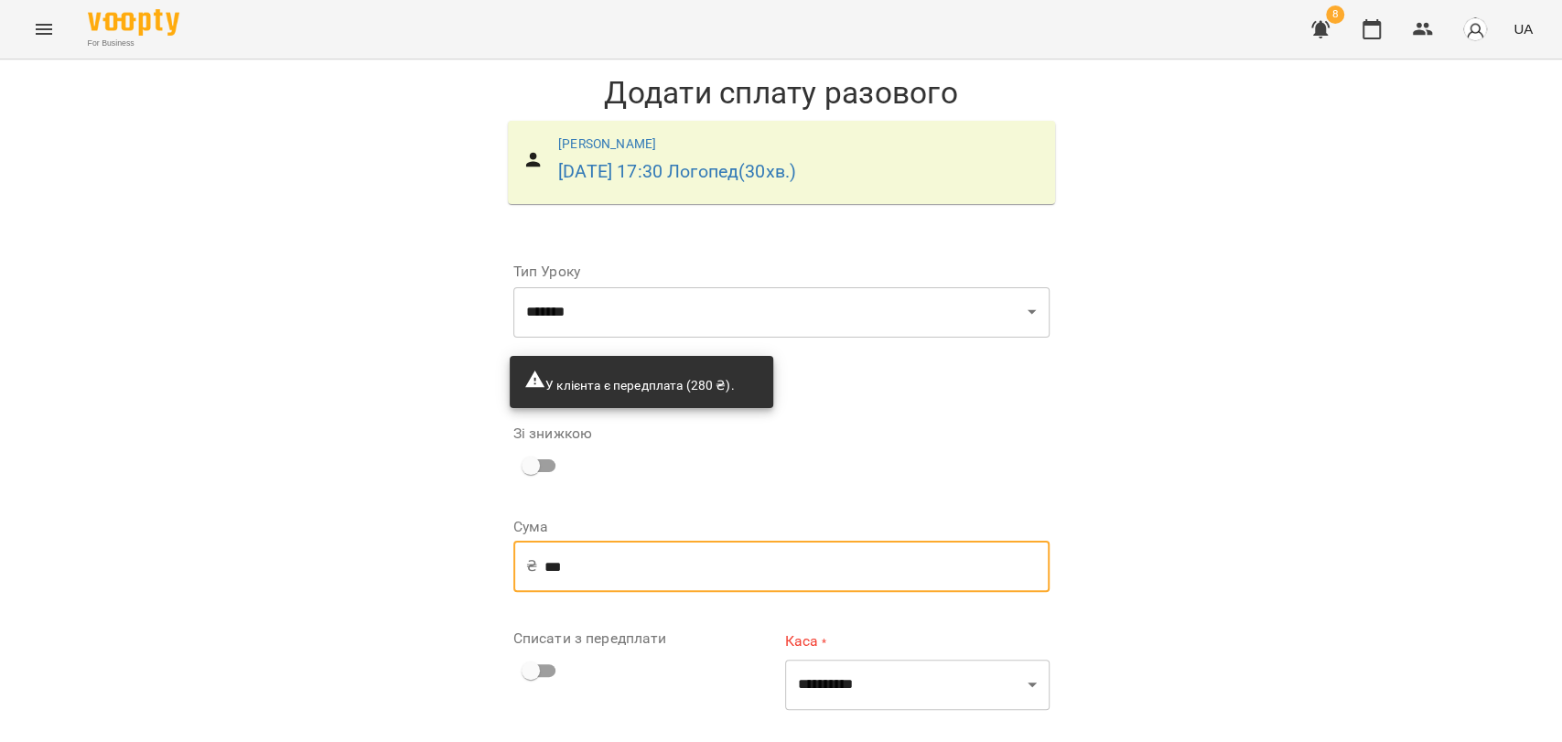
scroll to position [150, 0]
type input "***"
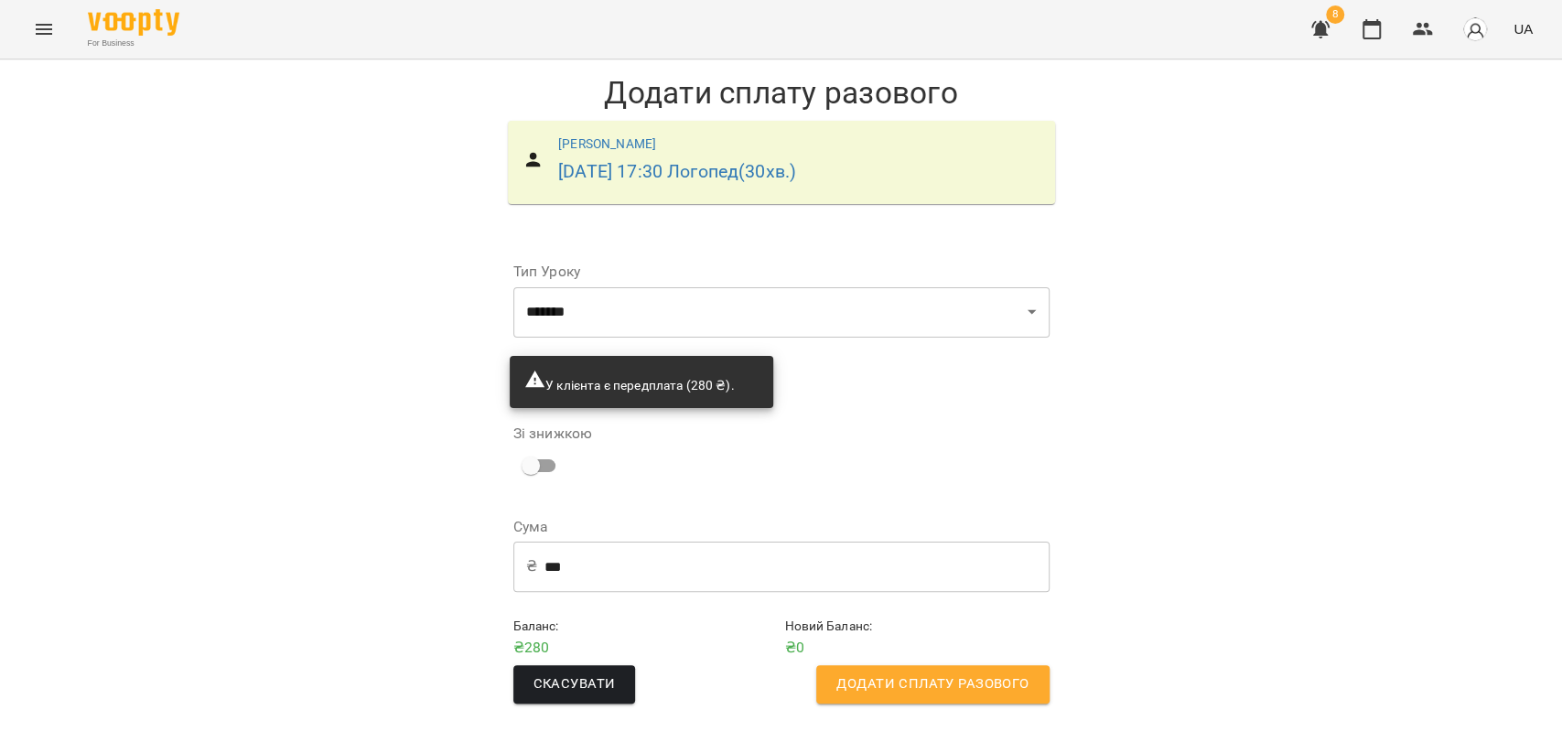
scroll to position [0, 0]
click at [907, 668] on button "Додати сплату разового" at bounding box center [932, 684] width 232 height 38
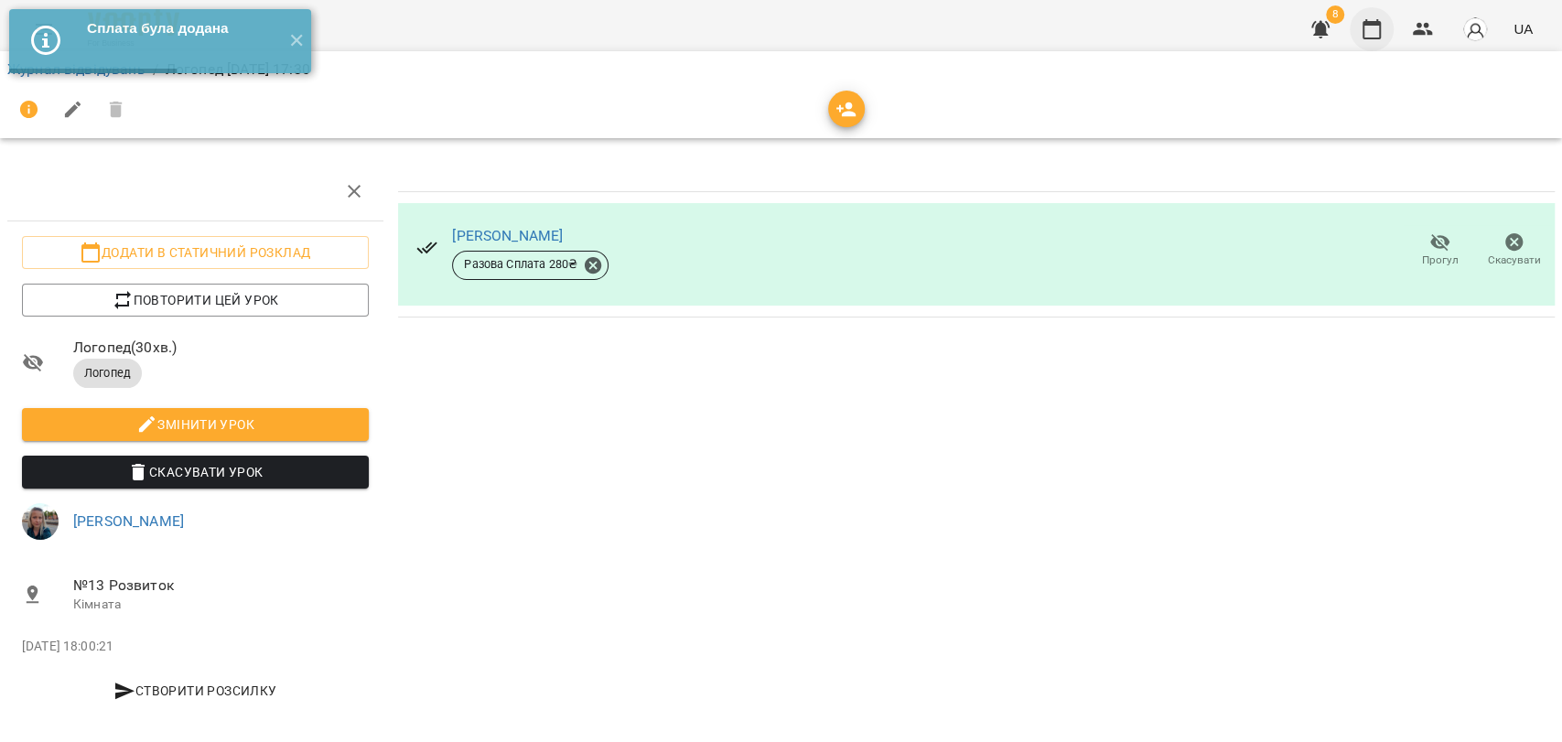
click at [1370, 27] on icon "button" at bounding box center [1372, 29] width 22 height 22
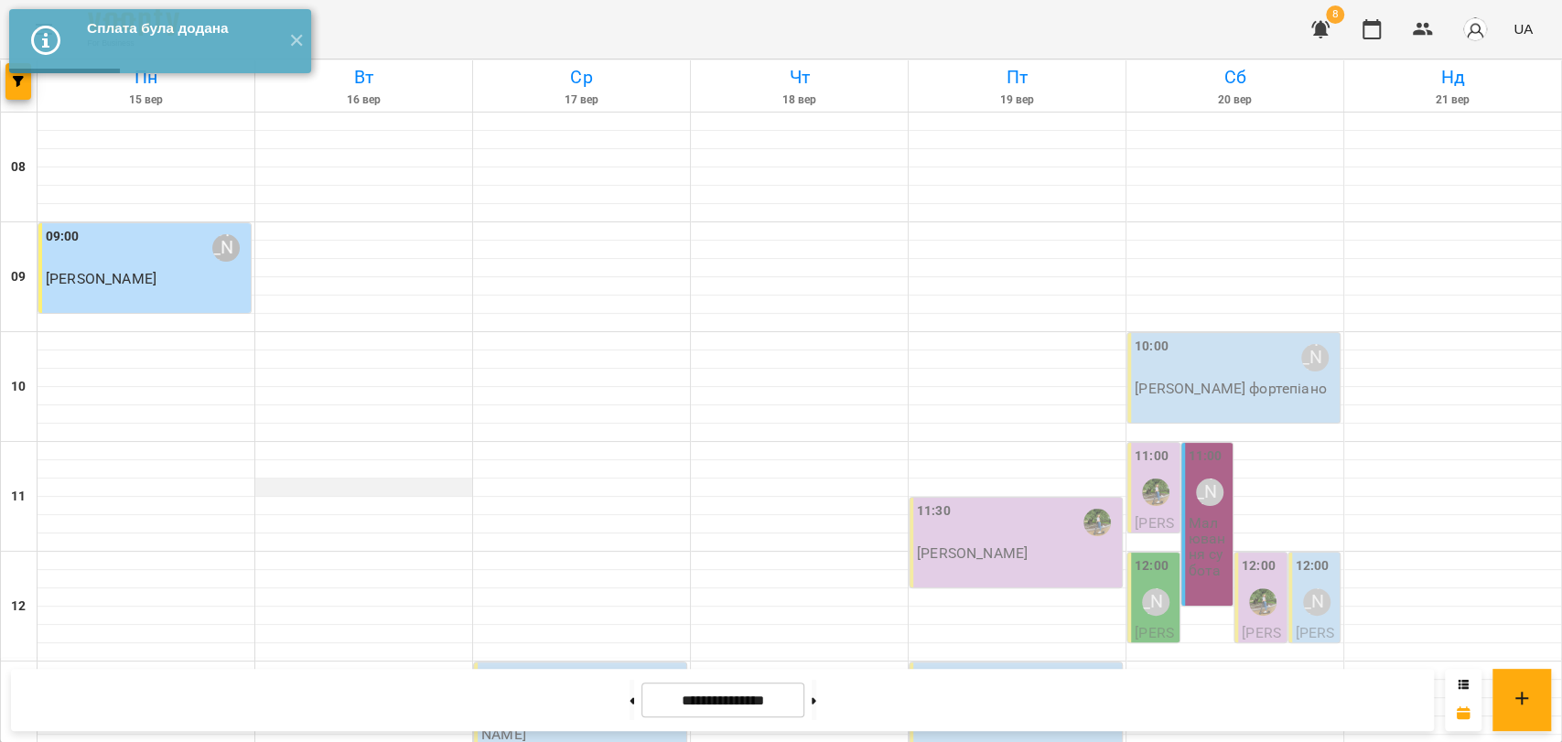
scroll to position [771, 0]
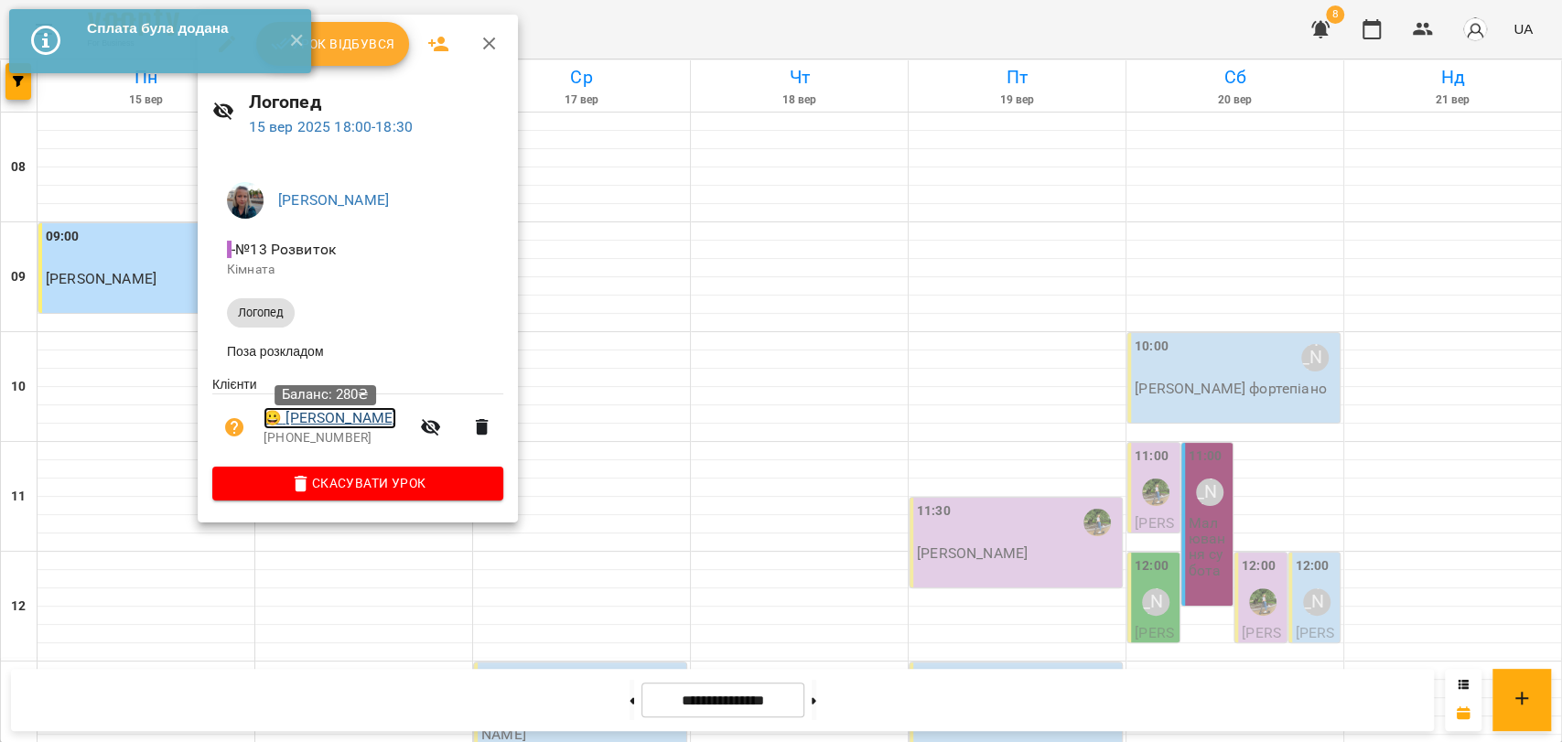
click at [354, 426] on link "😀 Медвідь Кирил" at bounding box center [330, 418] width 133 height 22
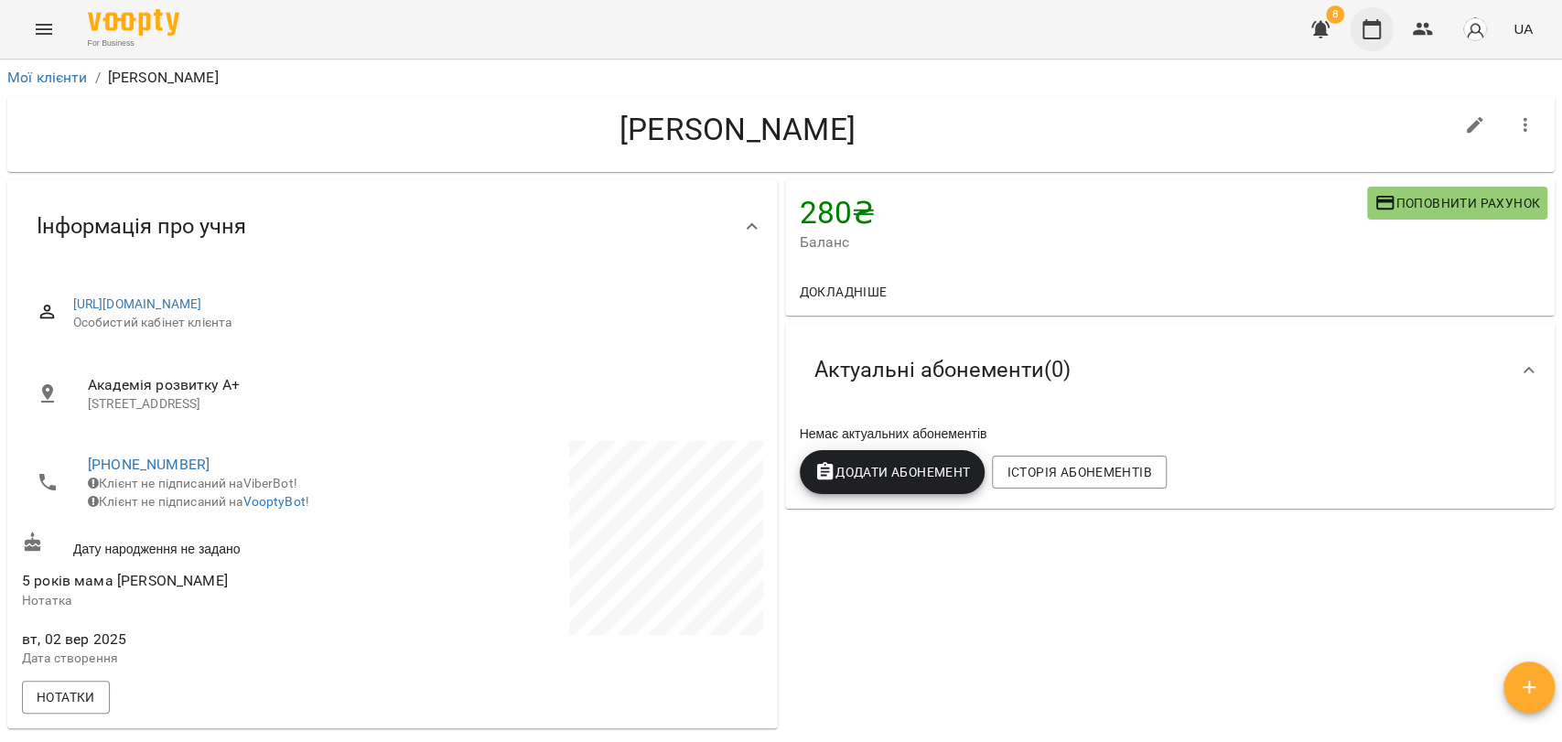
click at [1377, 19] on icon "button" at bounding box center [1372, 29] width 18 height 20
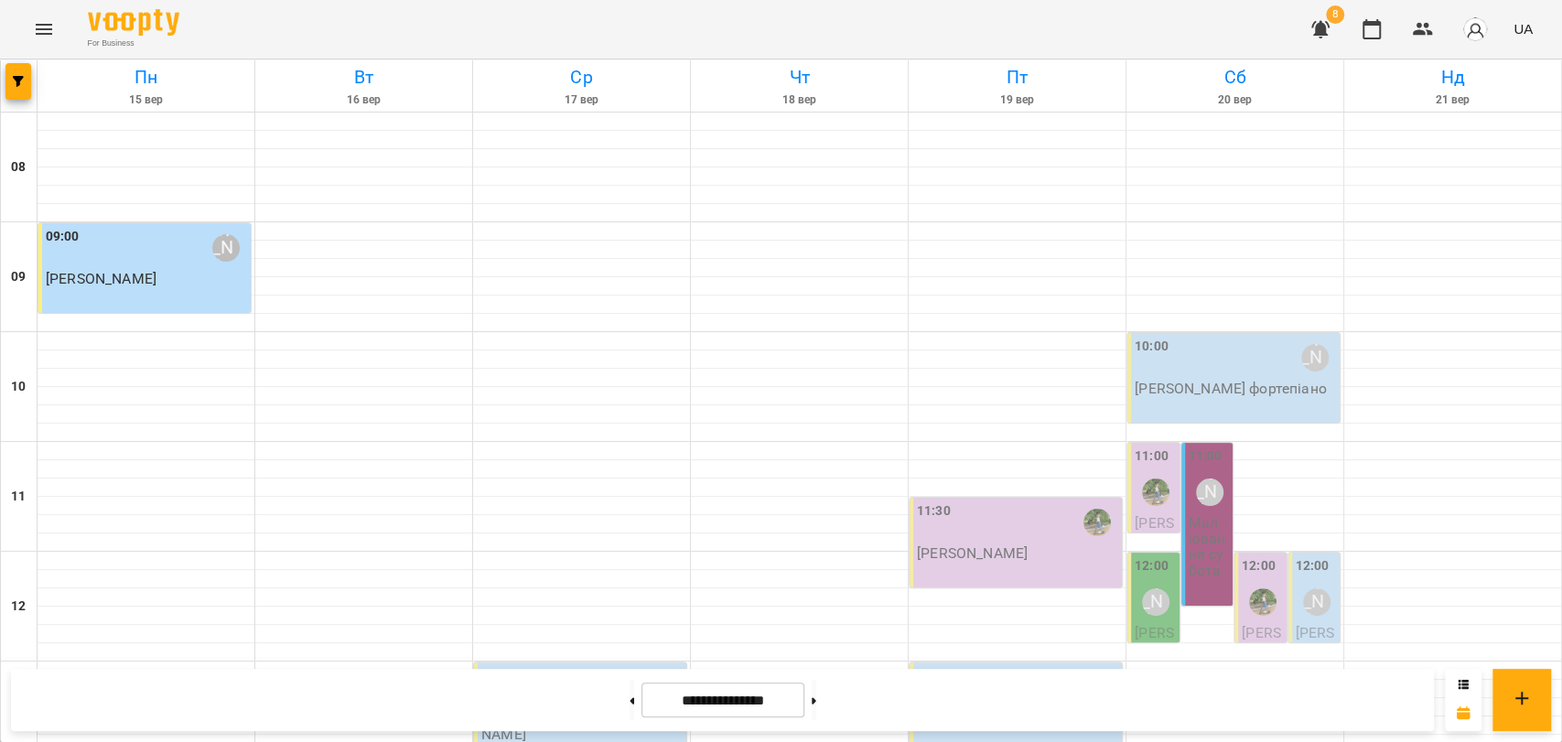
scroll to position [771, 0]
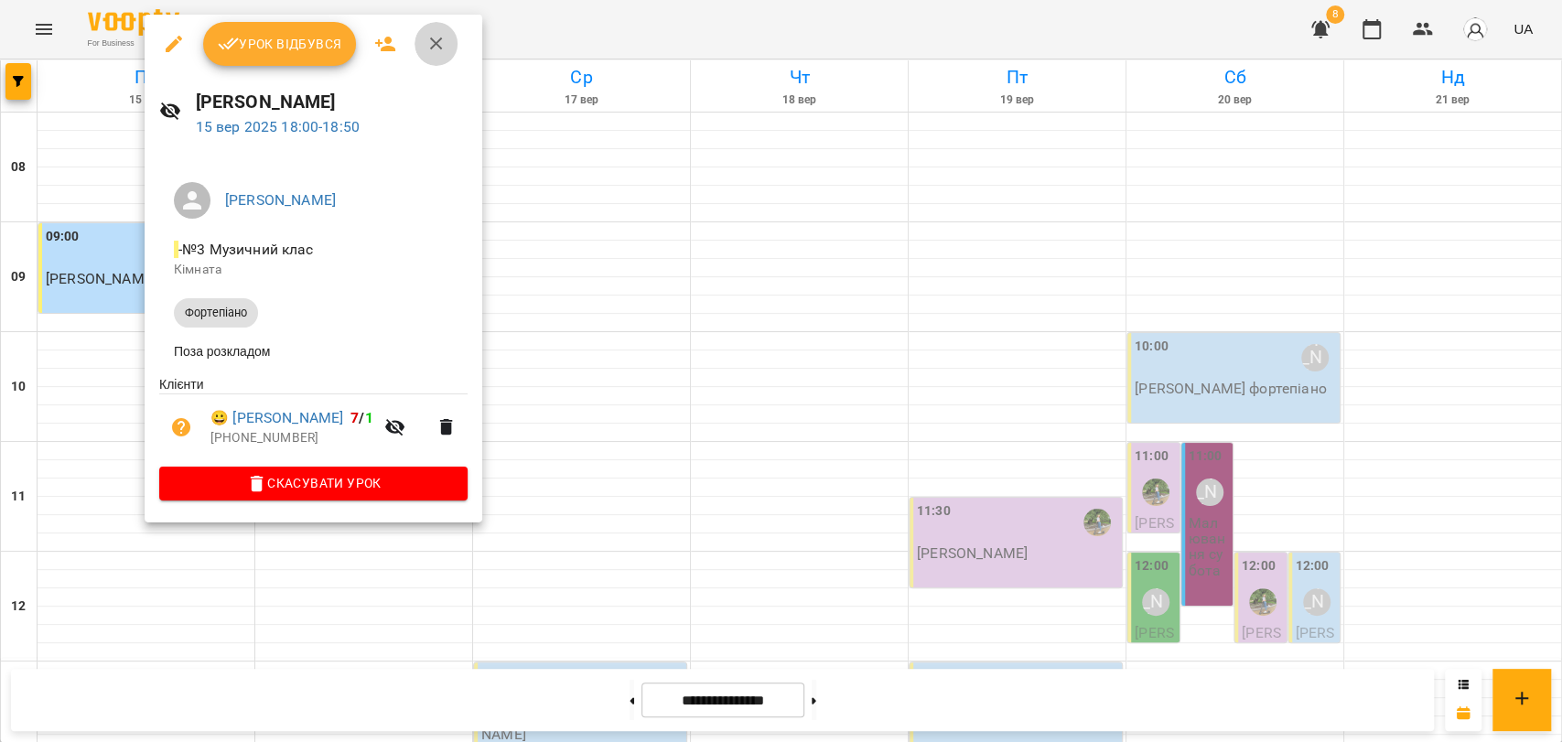
click at [439, 46] on icon "button" at bounding box center [437, 44] width 22 height 22
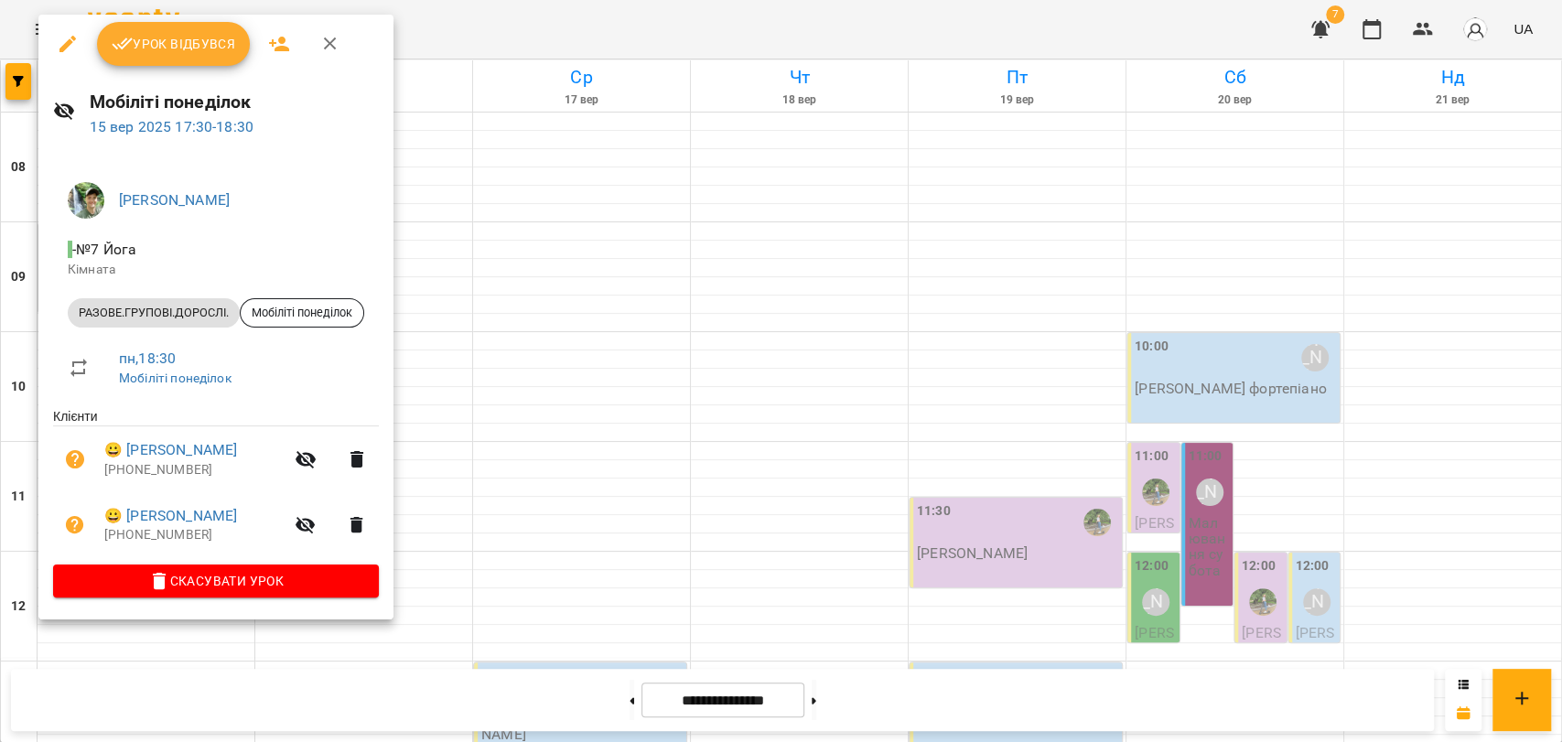
click at [329, 45] on icon "button" at bounding box center [330, 44] width 13 height 13
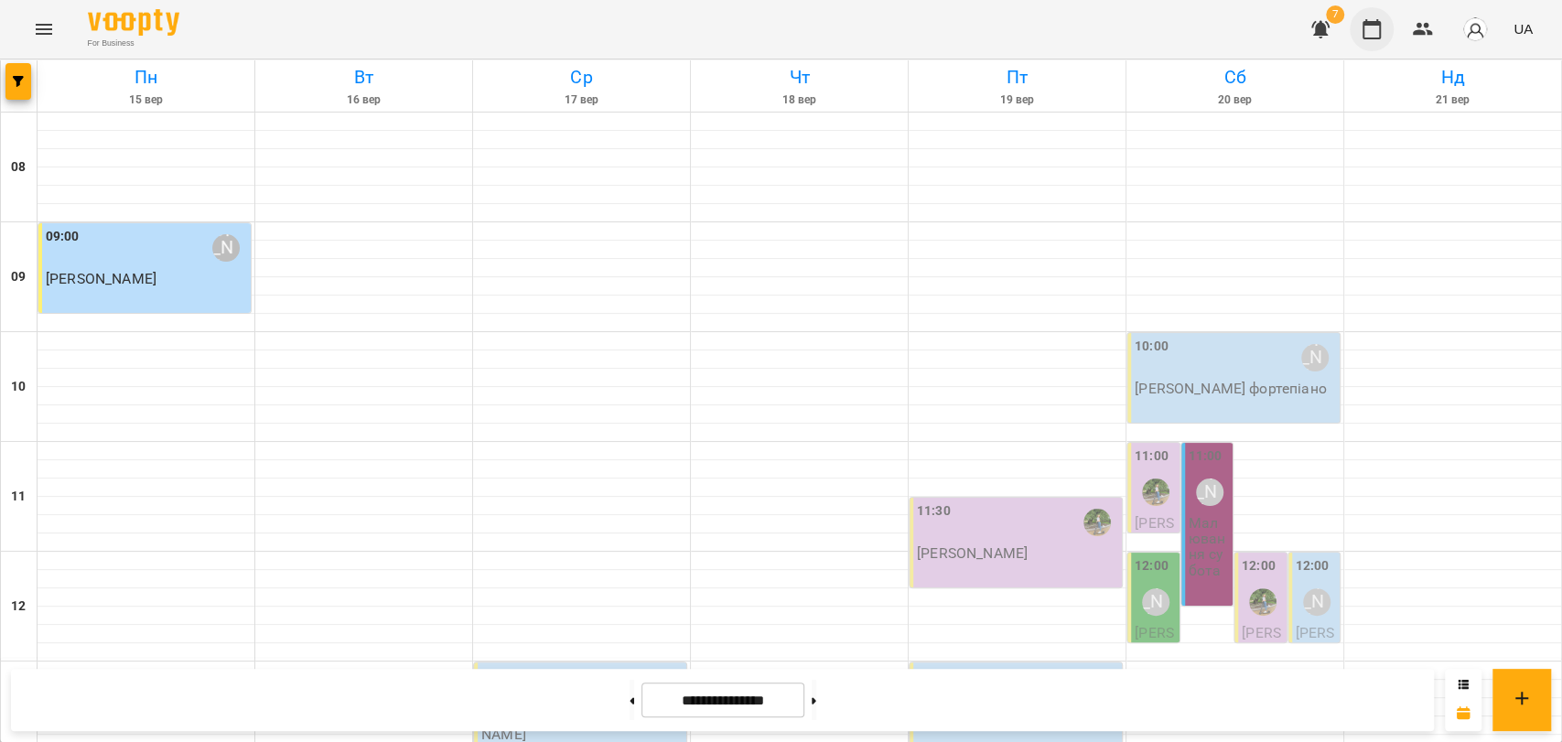
click at [1369, 41] on button "button" at bounding box center [1372, 29] width 44 height 44
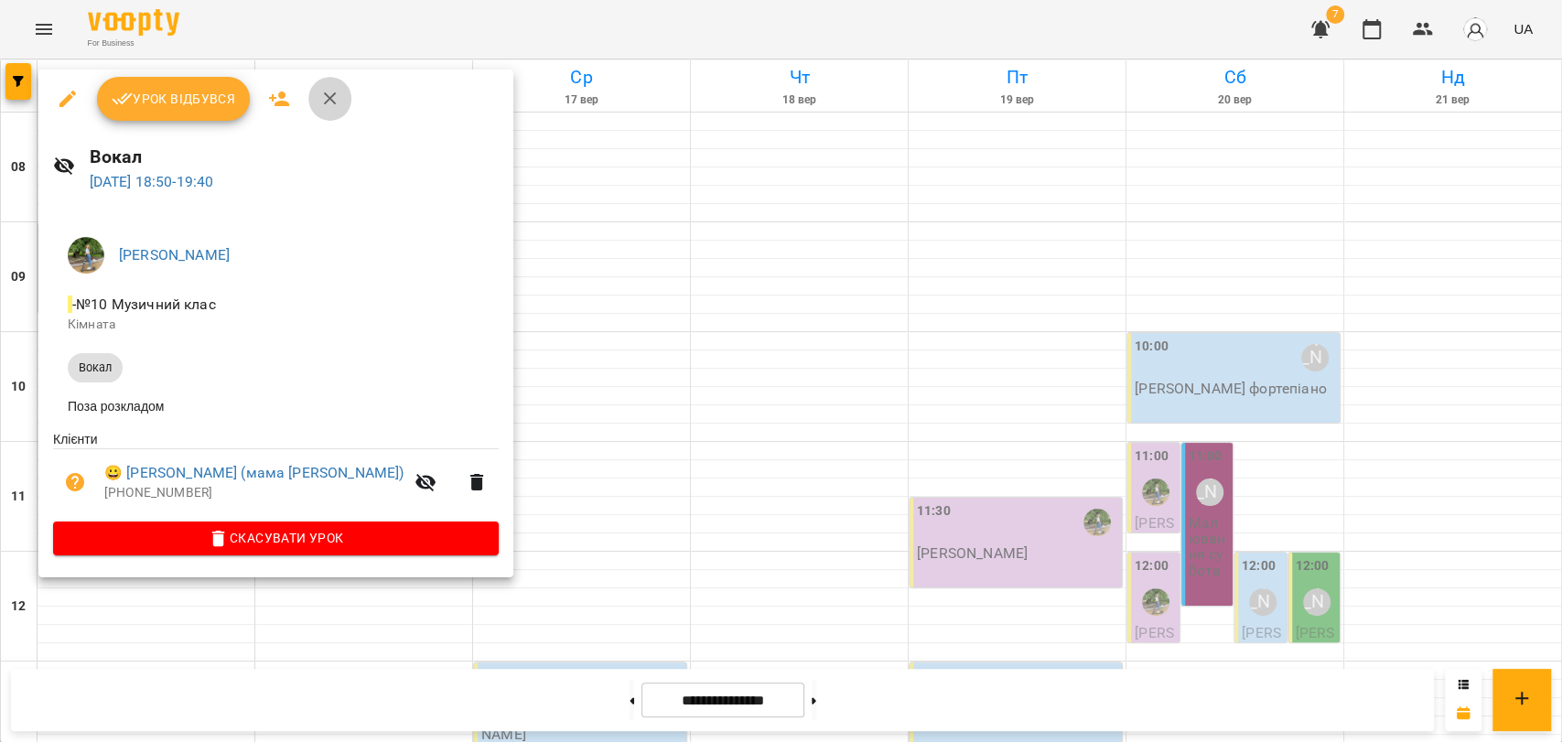
click at [326, 104] on icon "button" at bounding box center [330, 99] width 22 height 22
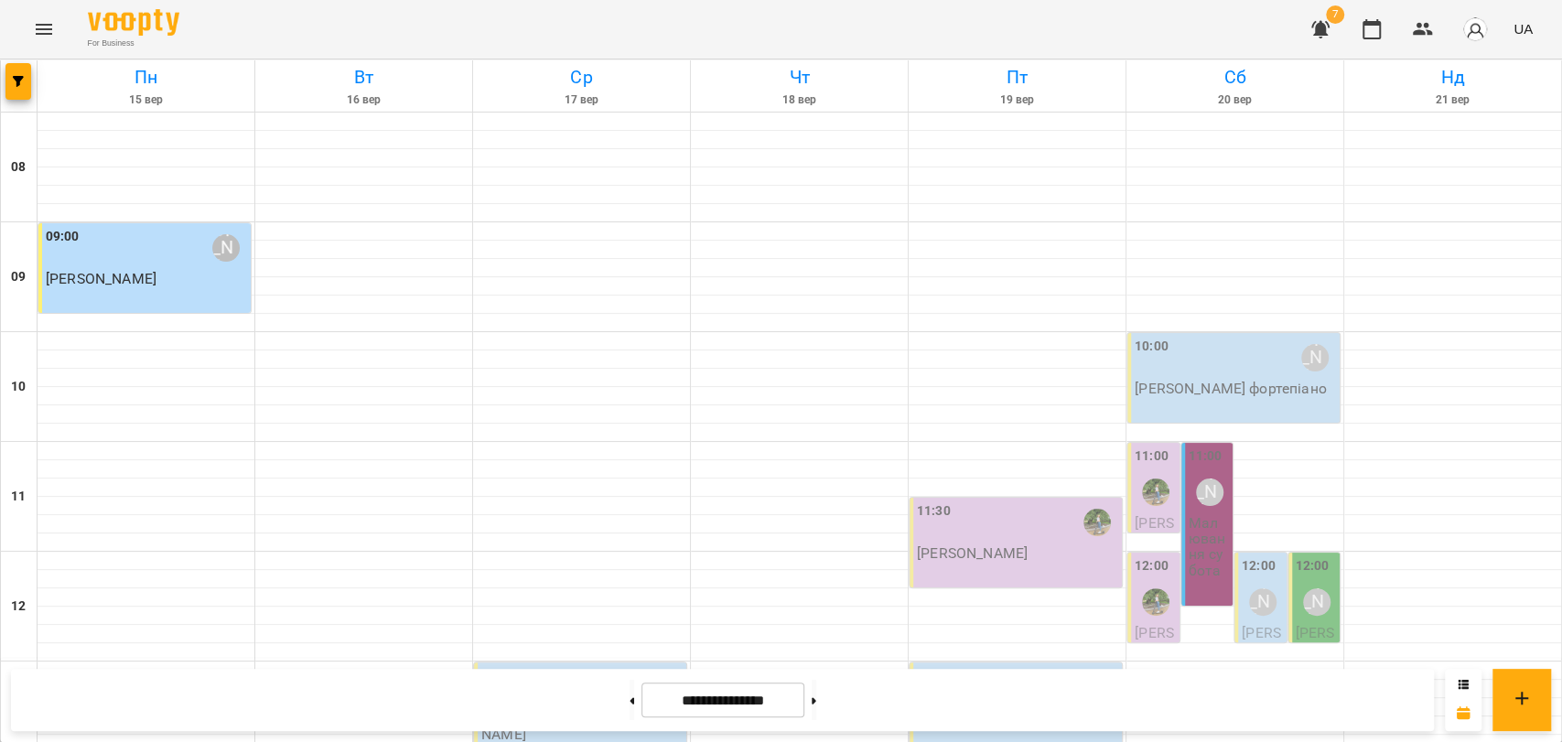
scroll to position [567, 0]
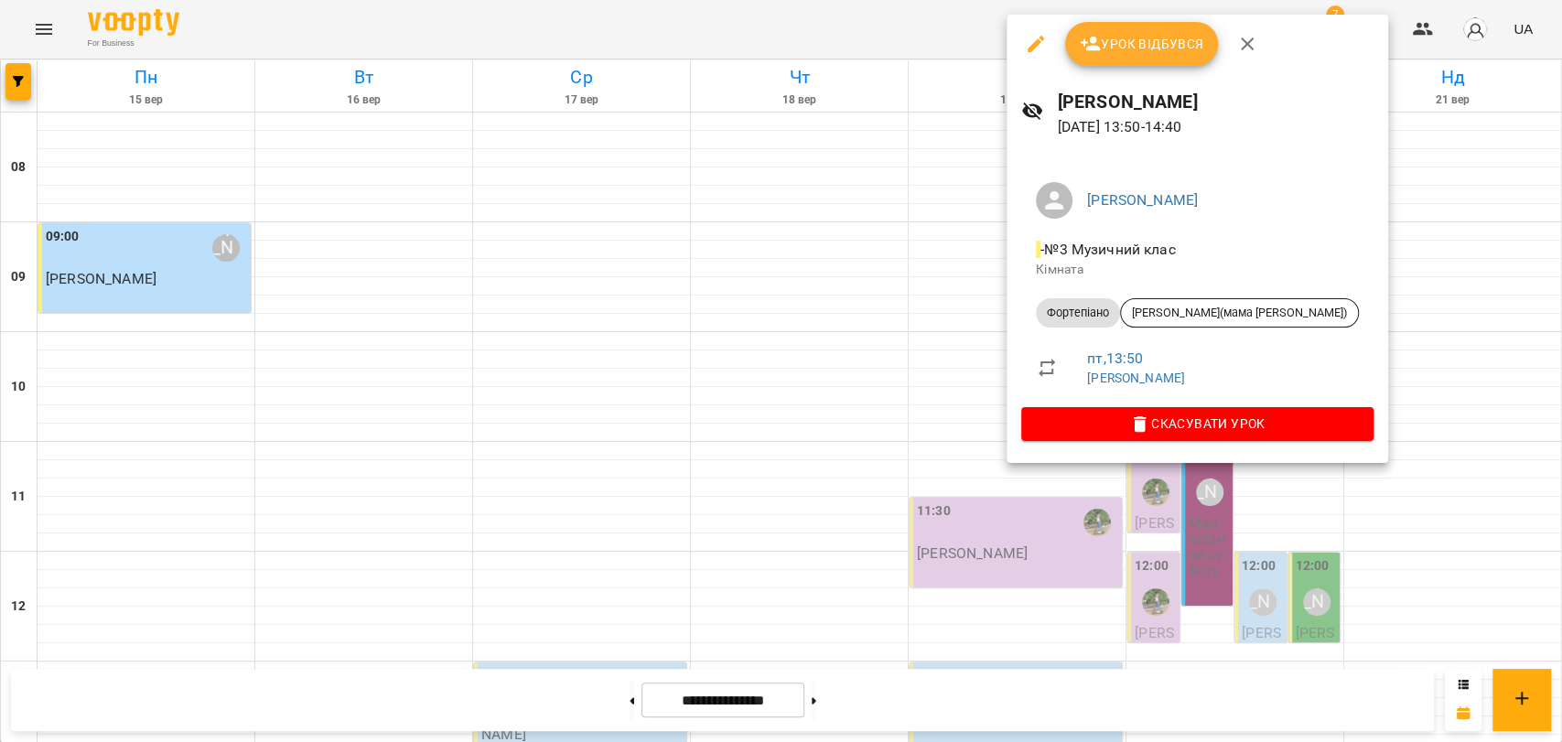
click at [1242, 47] on icon "button" at bounding box center [1247, 44] width 13 height 13
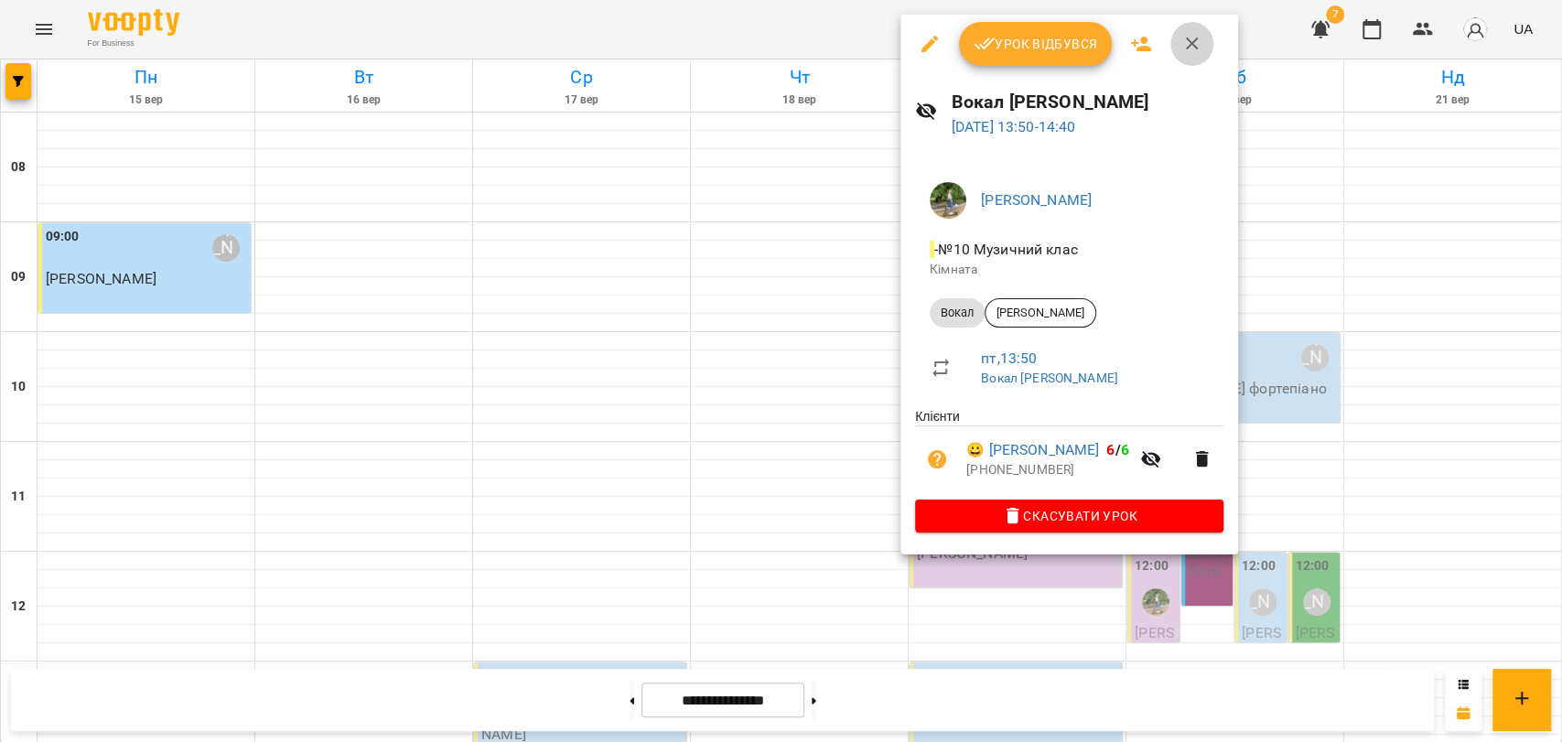
click at [1179, 45] on button "button" at bounding box center [1192, 44] width 44 height 44
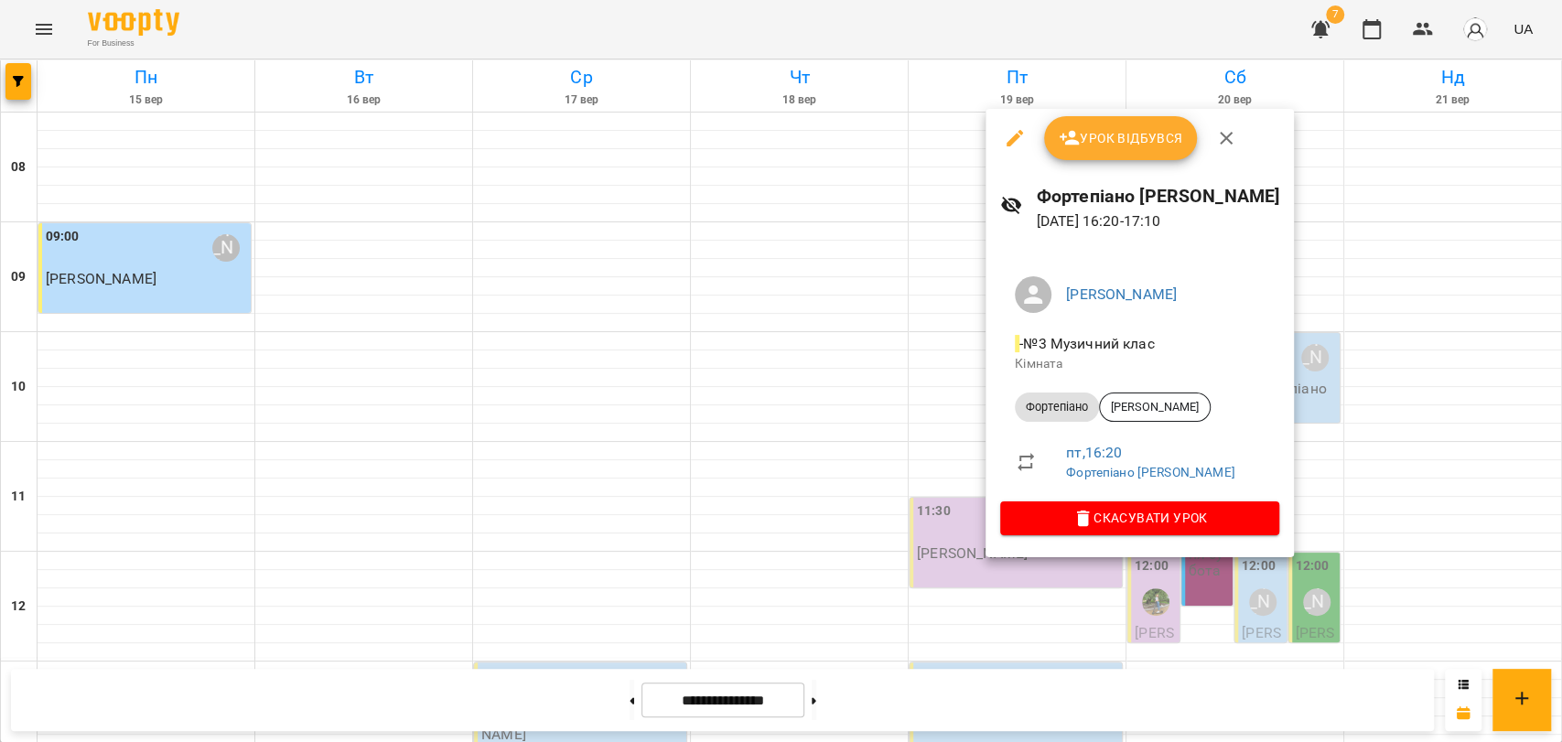
click at [922, 460] on div at bounding box center [781, 371] width 1562 height 742
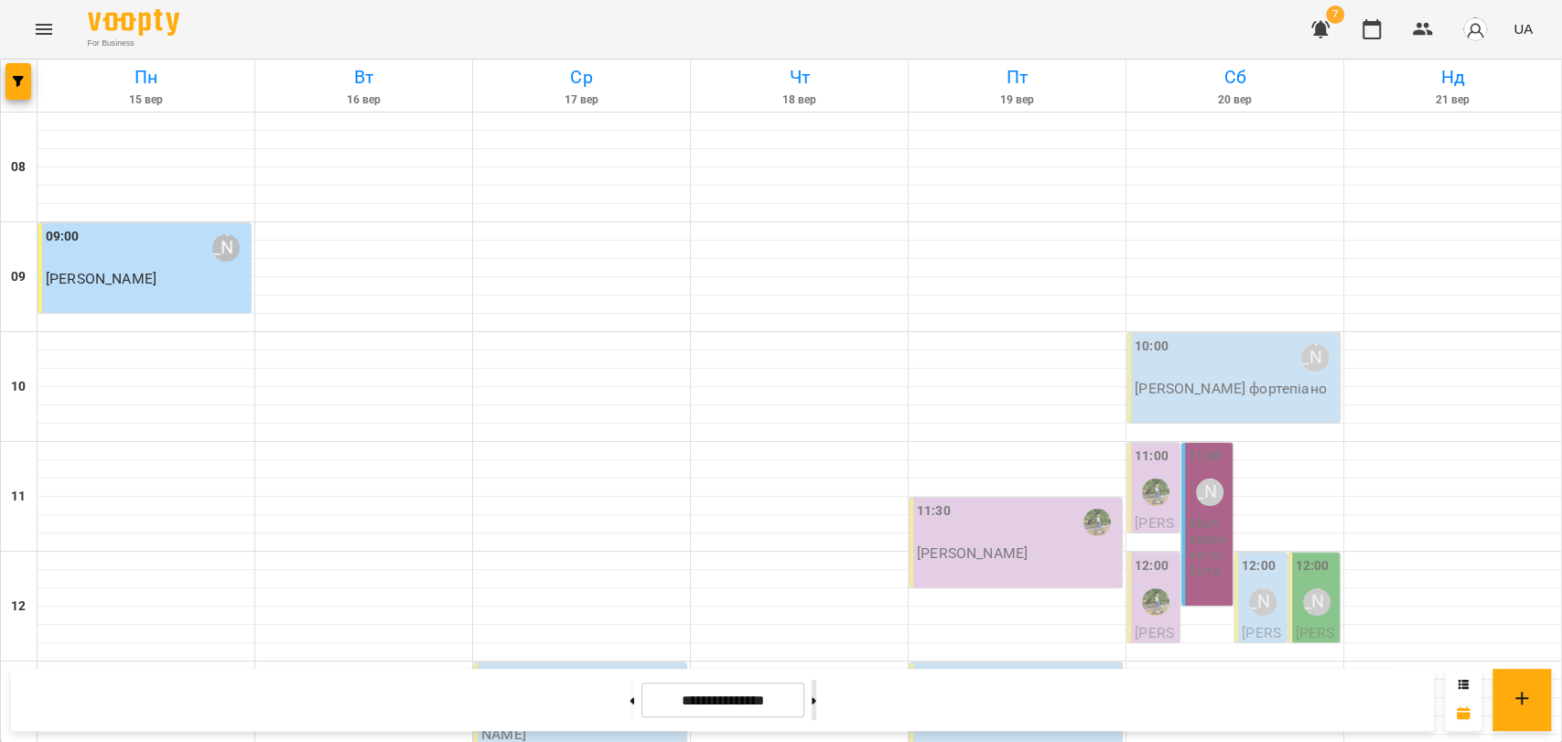
click at [816, 691] on button at bounding box center [814, 700] width 5 height 40
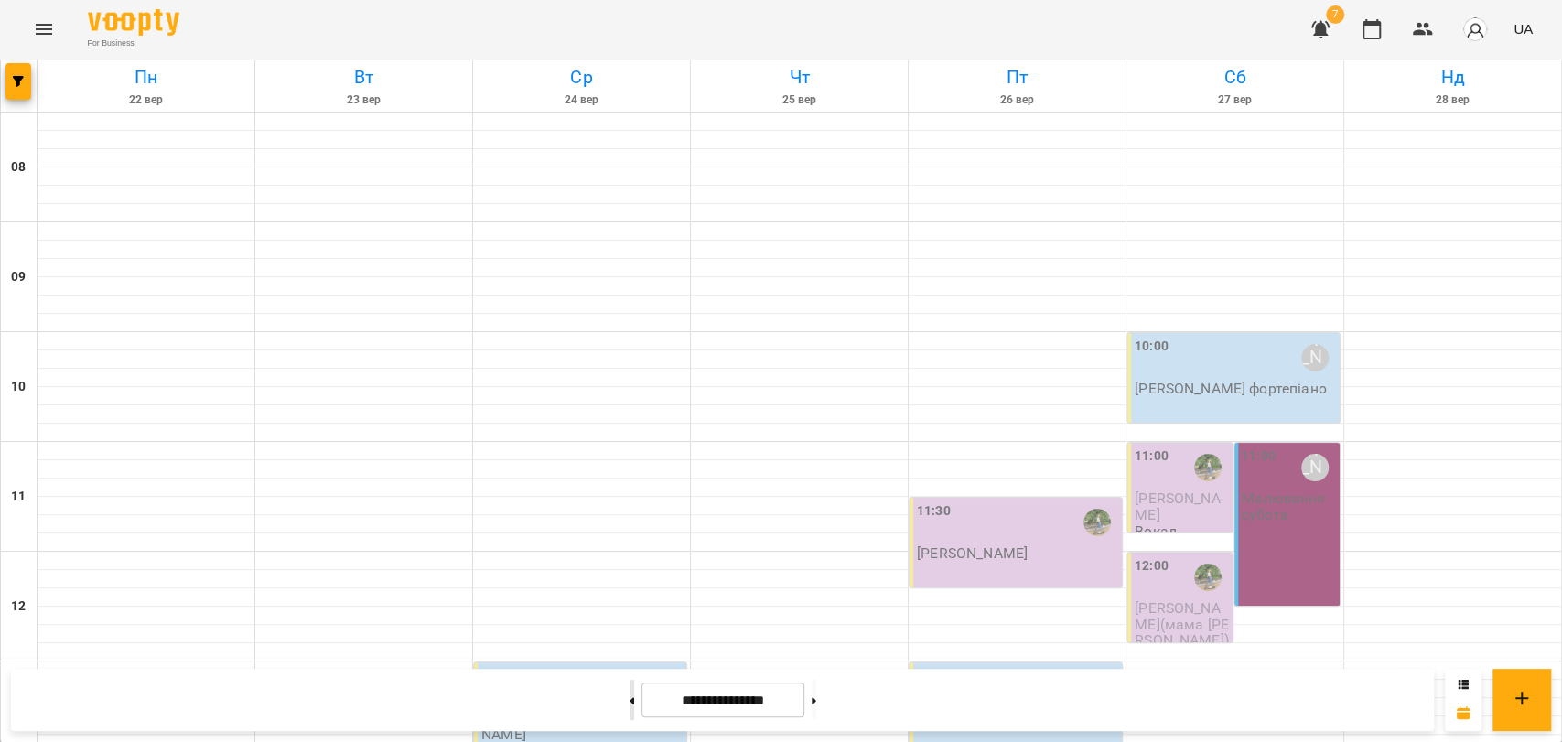
click at [630, 693] on button at bounding box center [632, 700] width 5 height 40
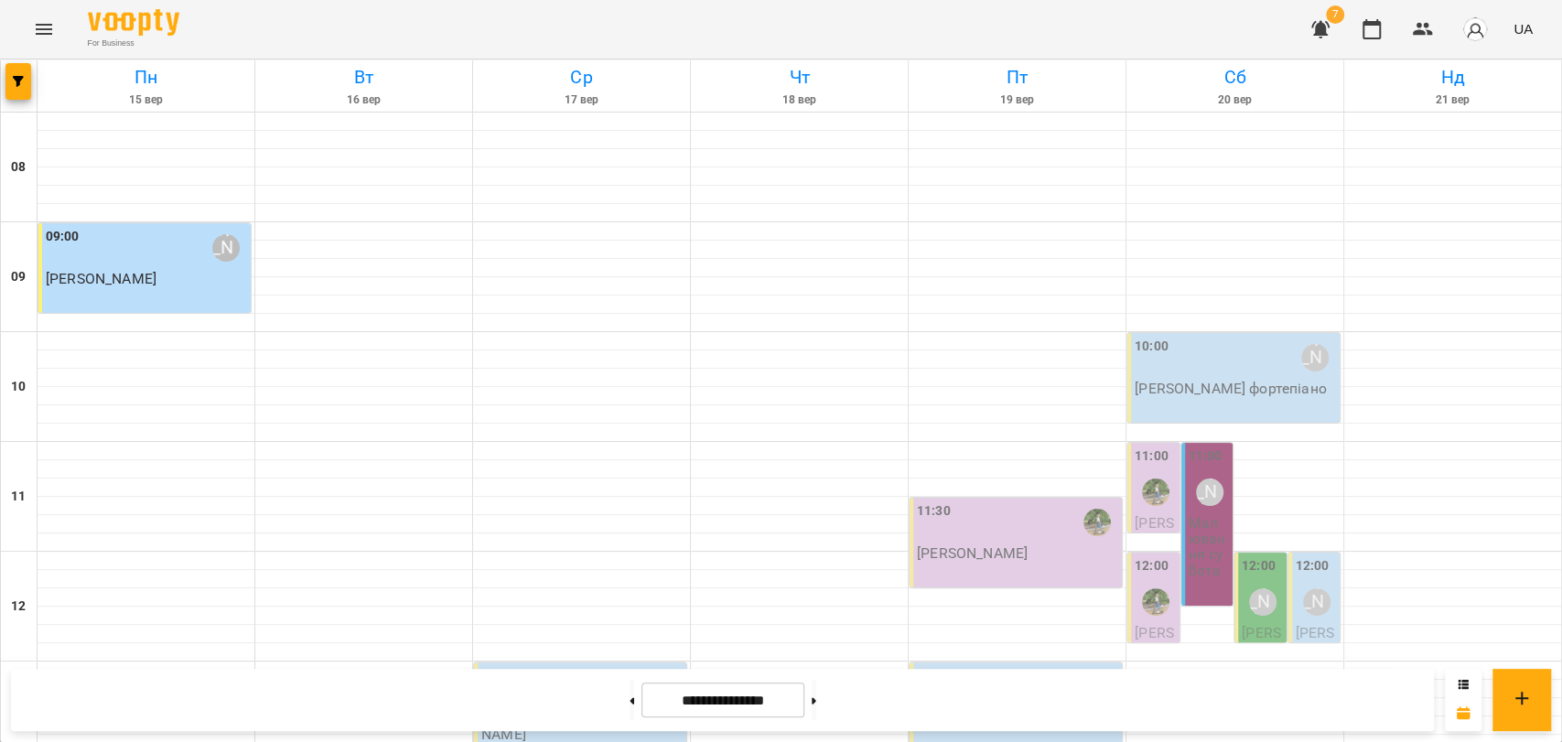
scroll to position [263, 0]
click at [992, 501] on div "11:30" at bounding box center [1017, 522] width 201 height 42
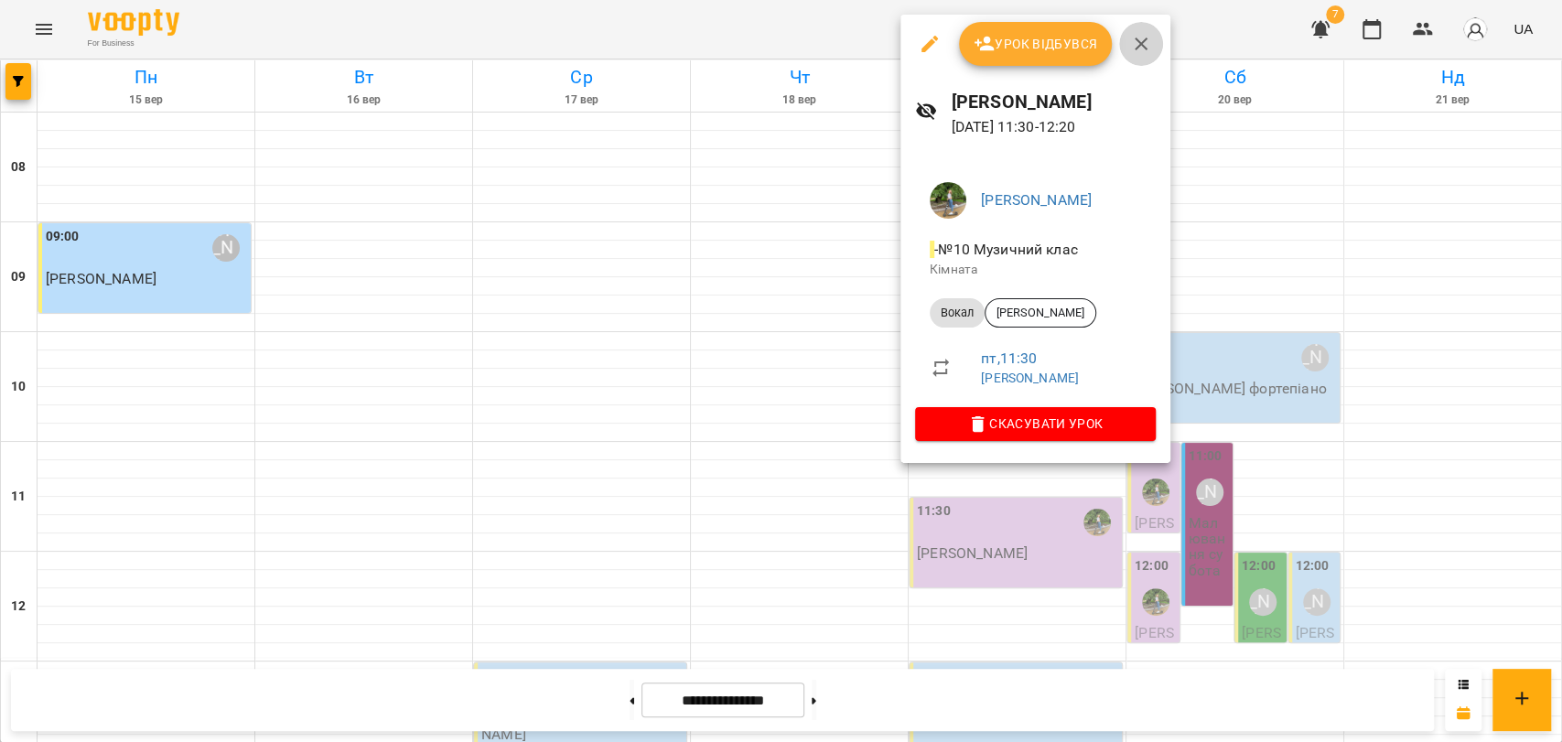
click at [1142, 54] on button "button" at bounding box center [1141, 44] width 44 height 44
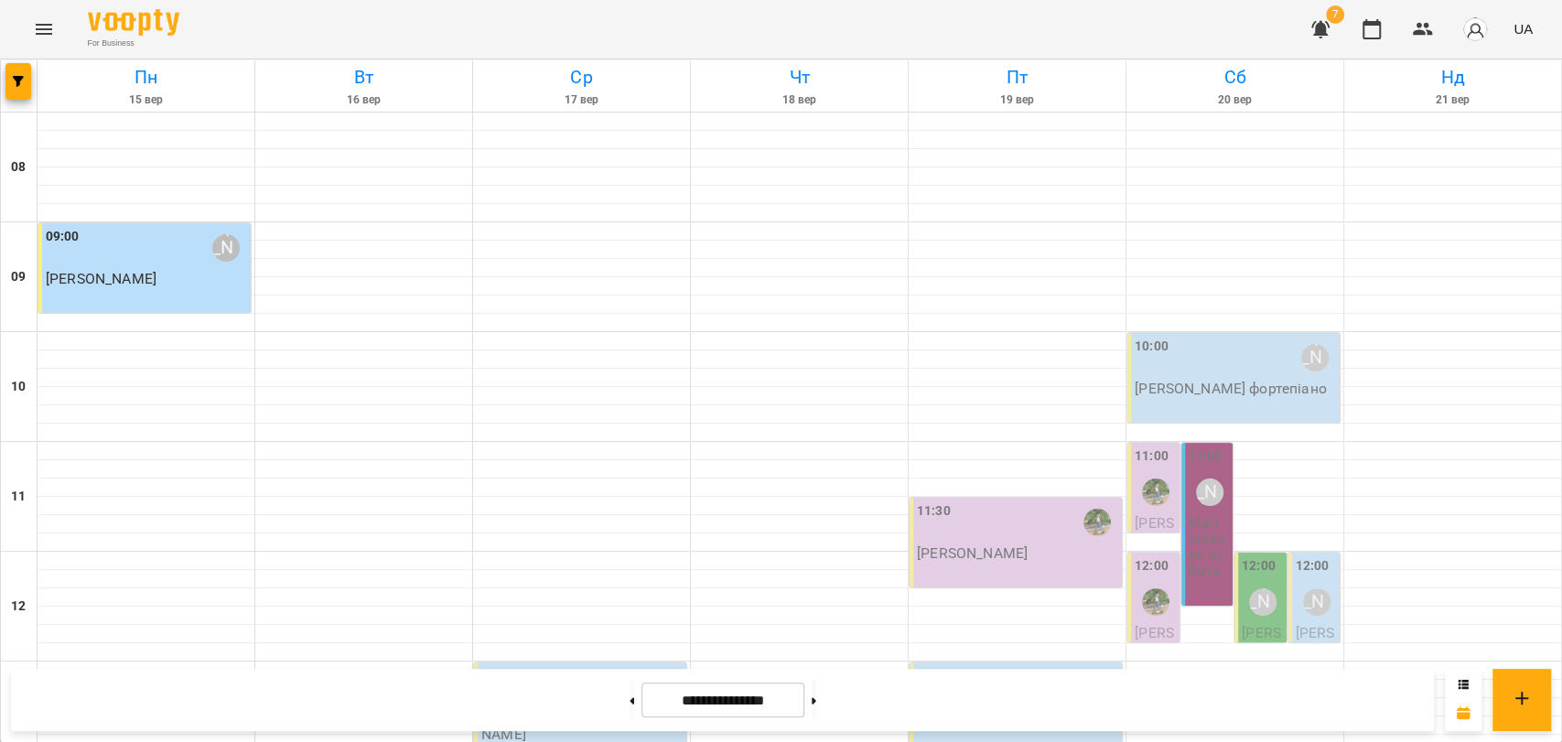
scroll to position [771, 0]
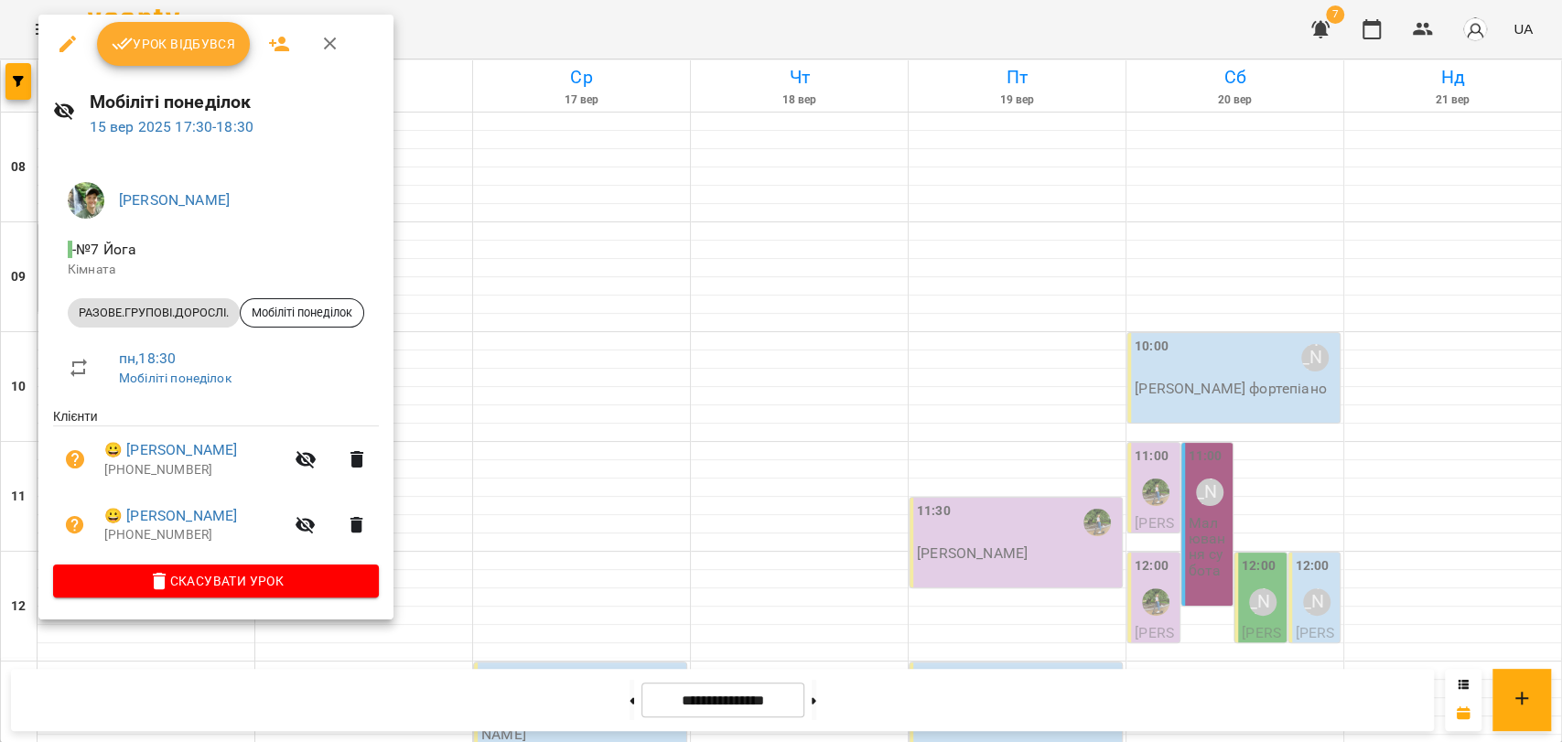
click at [329, 38] on icon "button" at bounding box center [330, 44] width 22 height 22
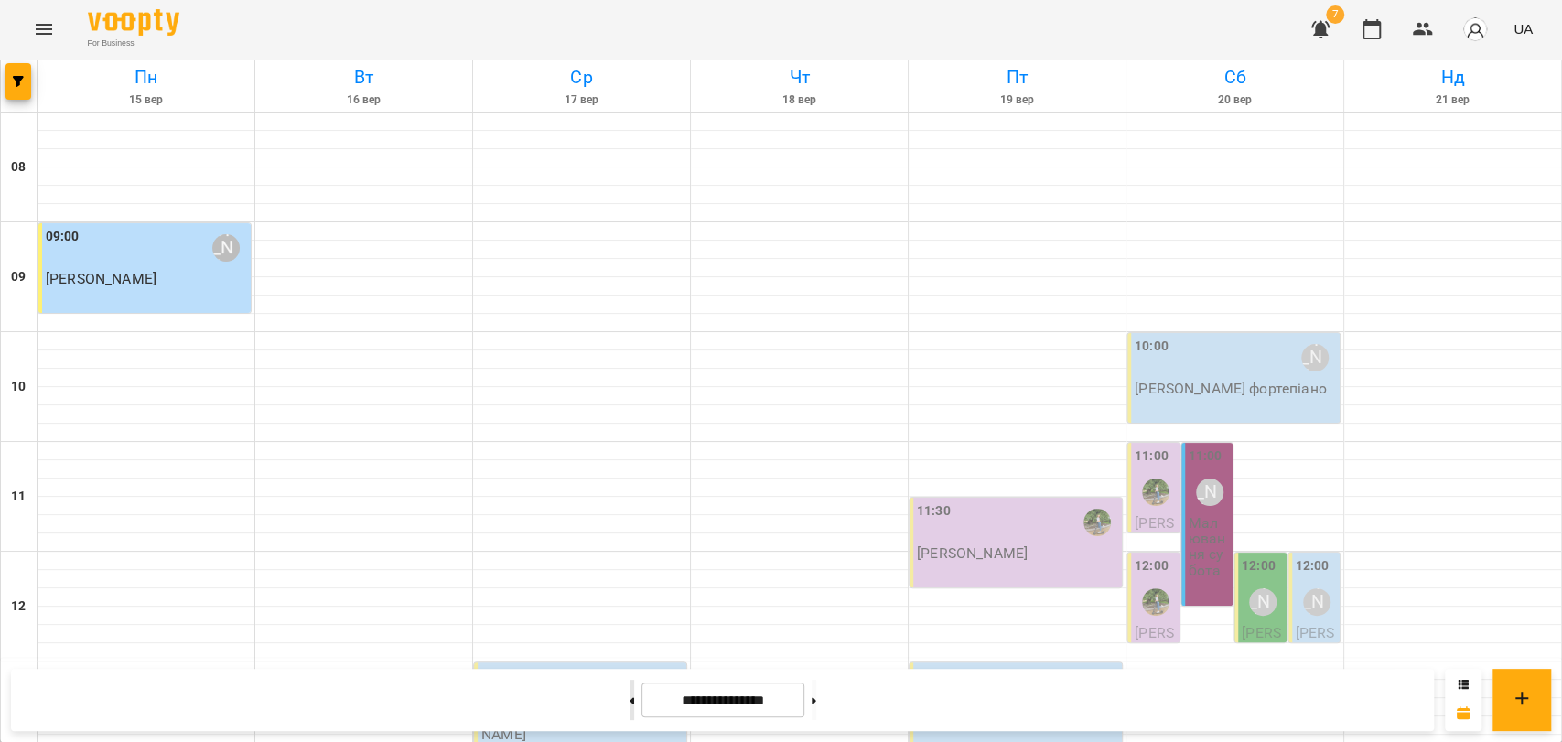
click at [630, 705] on button at bounding box center [632, 700] width 5 height 40
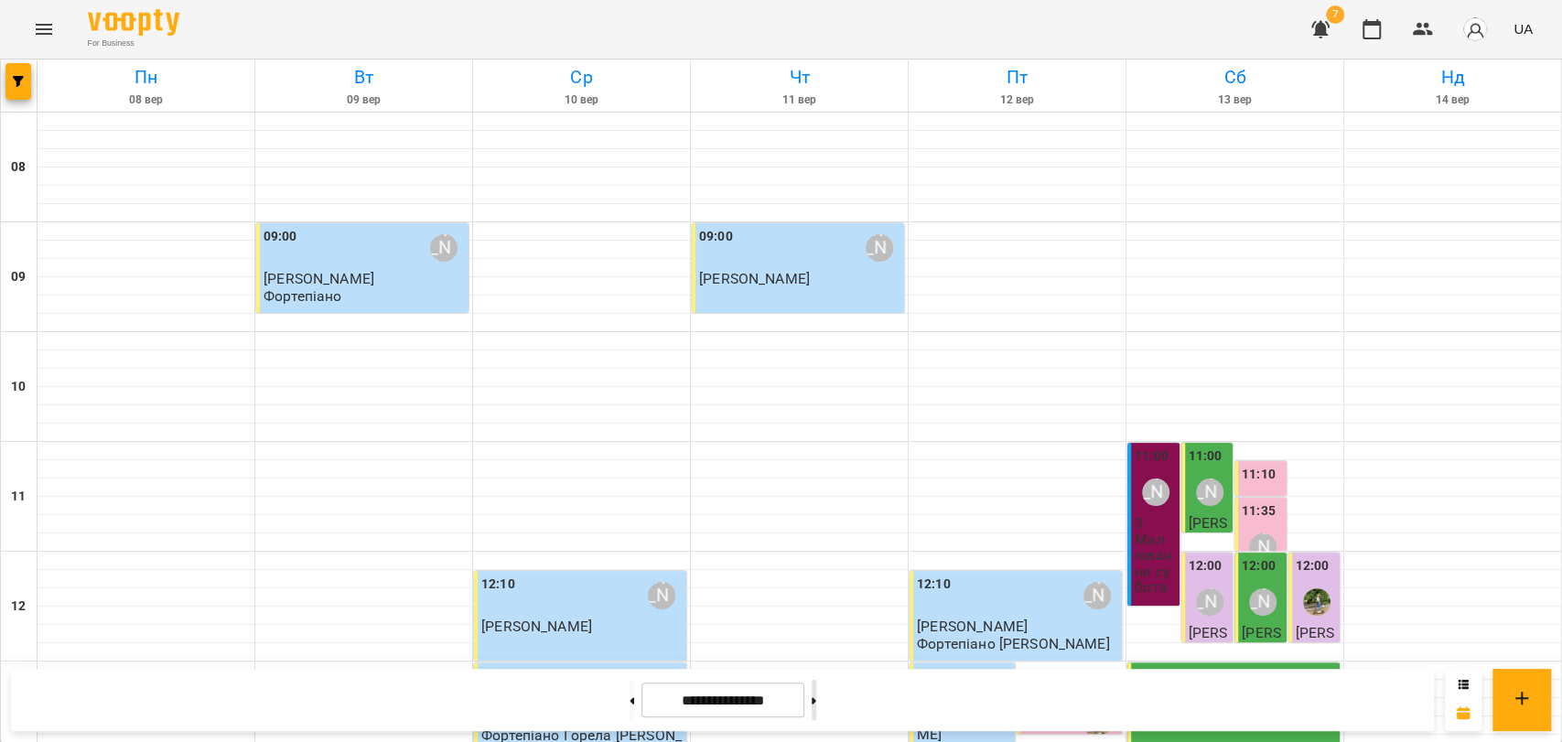
click at [816, 697] on button at bounding box center [814, 700] width 5 height 40
type input "**********"
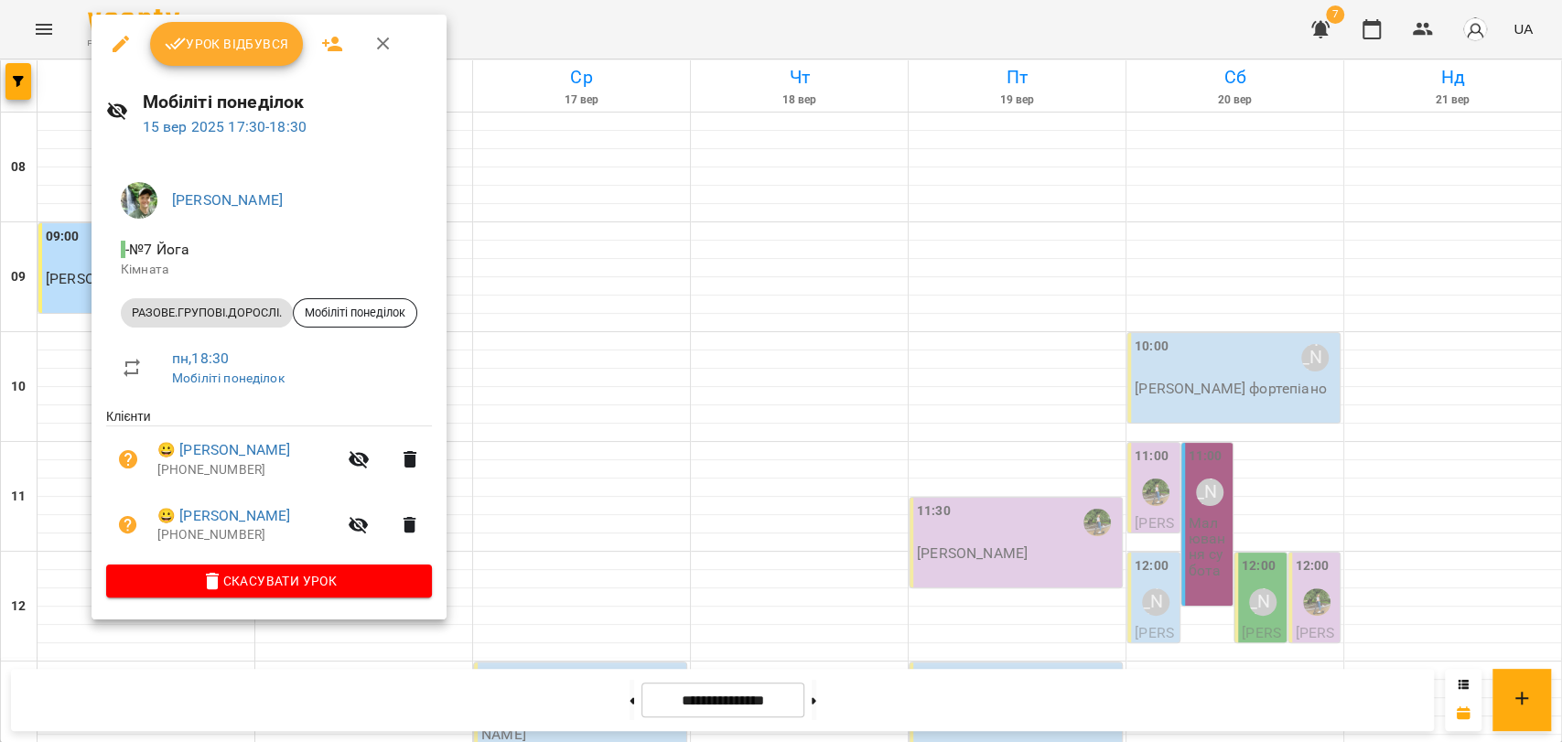
click at [255, 52] on span "Урок відбувся" at bounding box center [227, 44] width 124 height 22
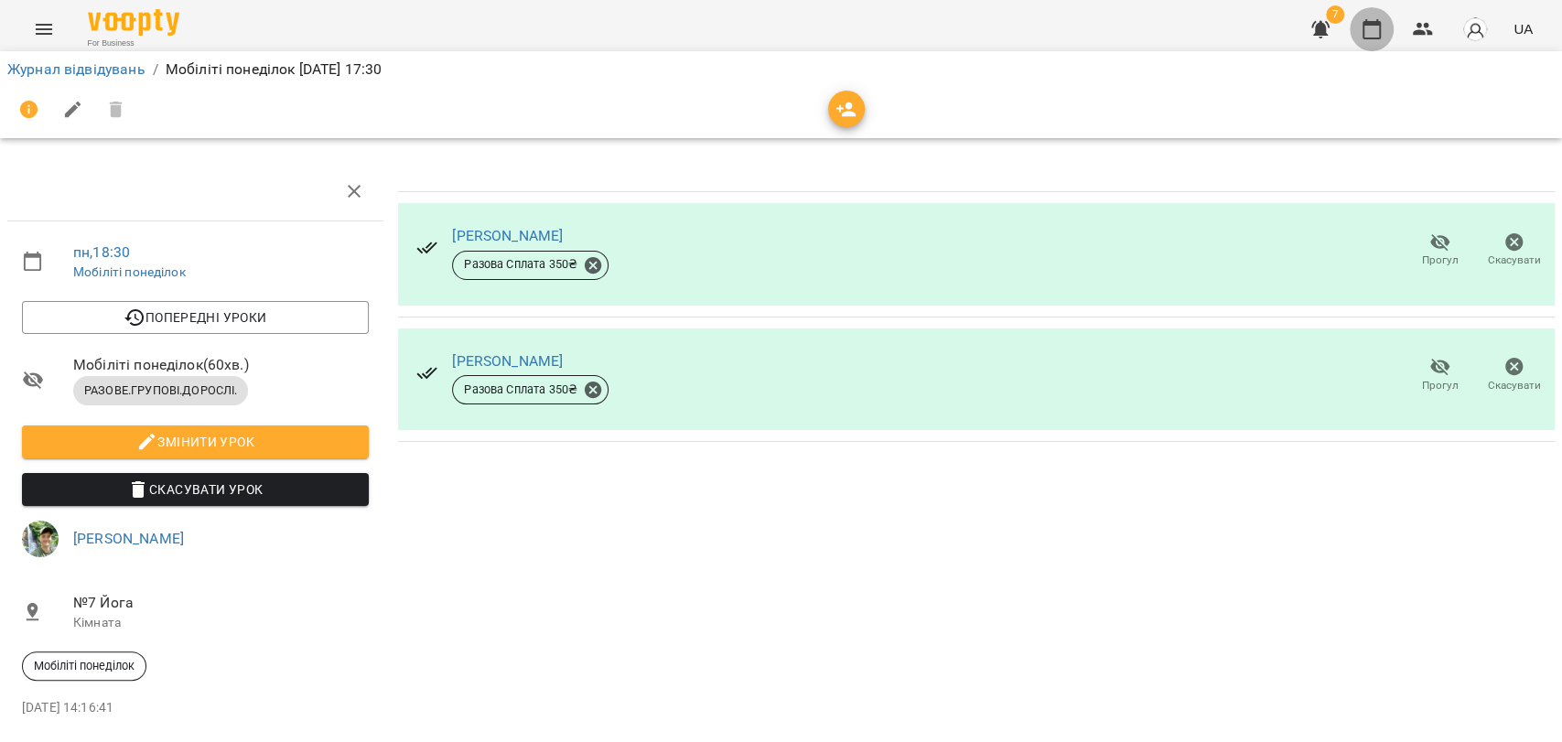
click at [1382, 33] on icon "button" at bounding box center [1372, 29] width 22 height 22
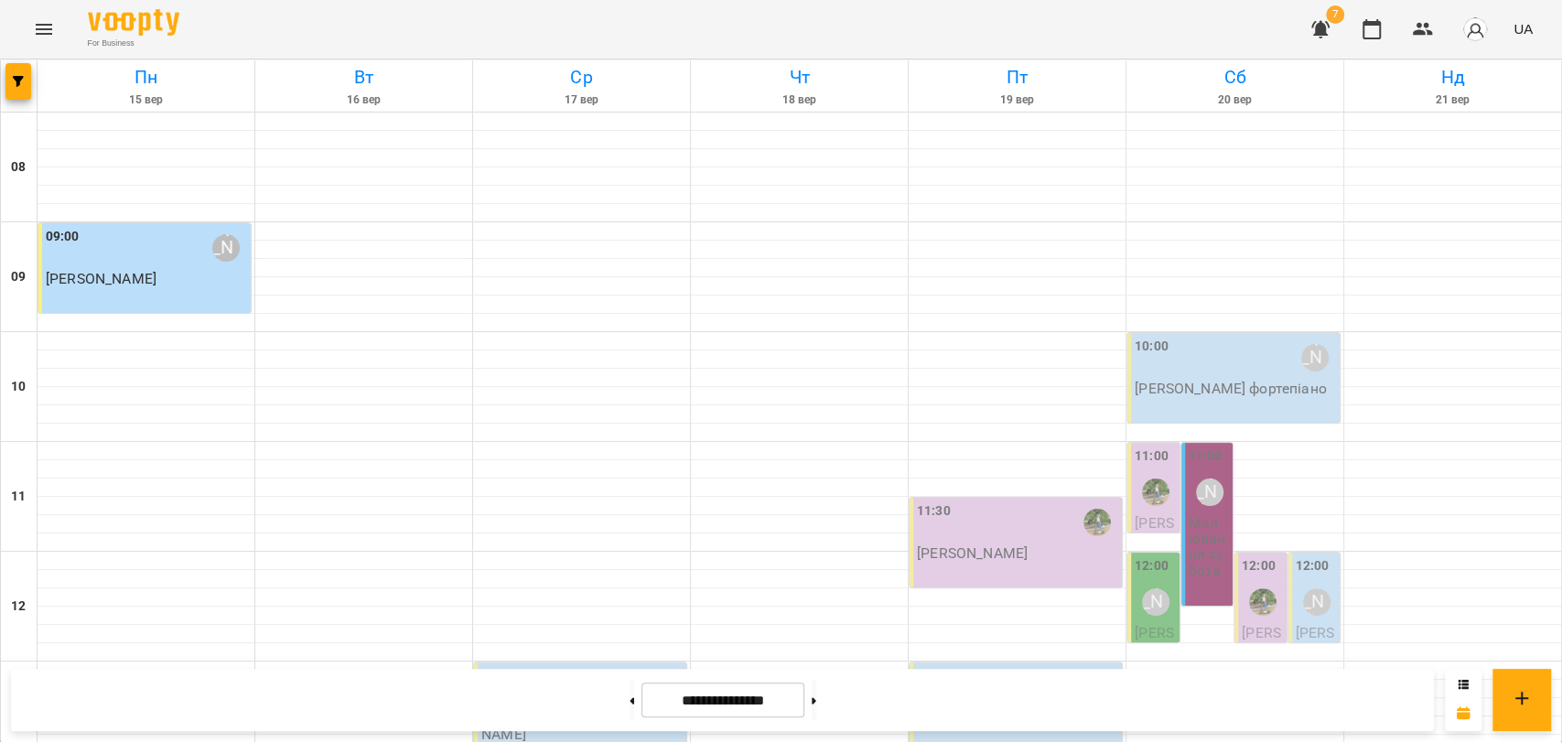
scroll to position [771, 0]
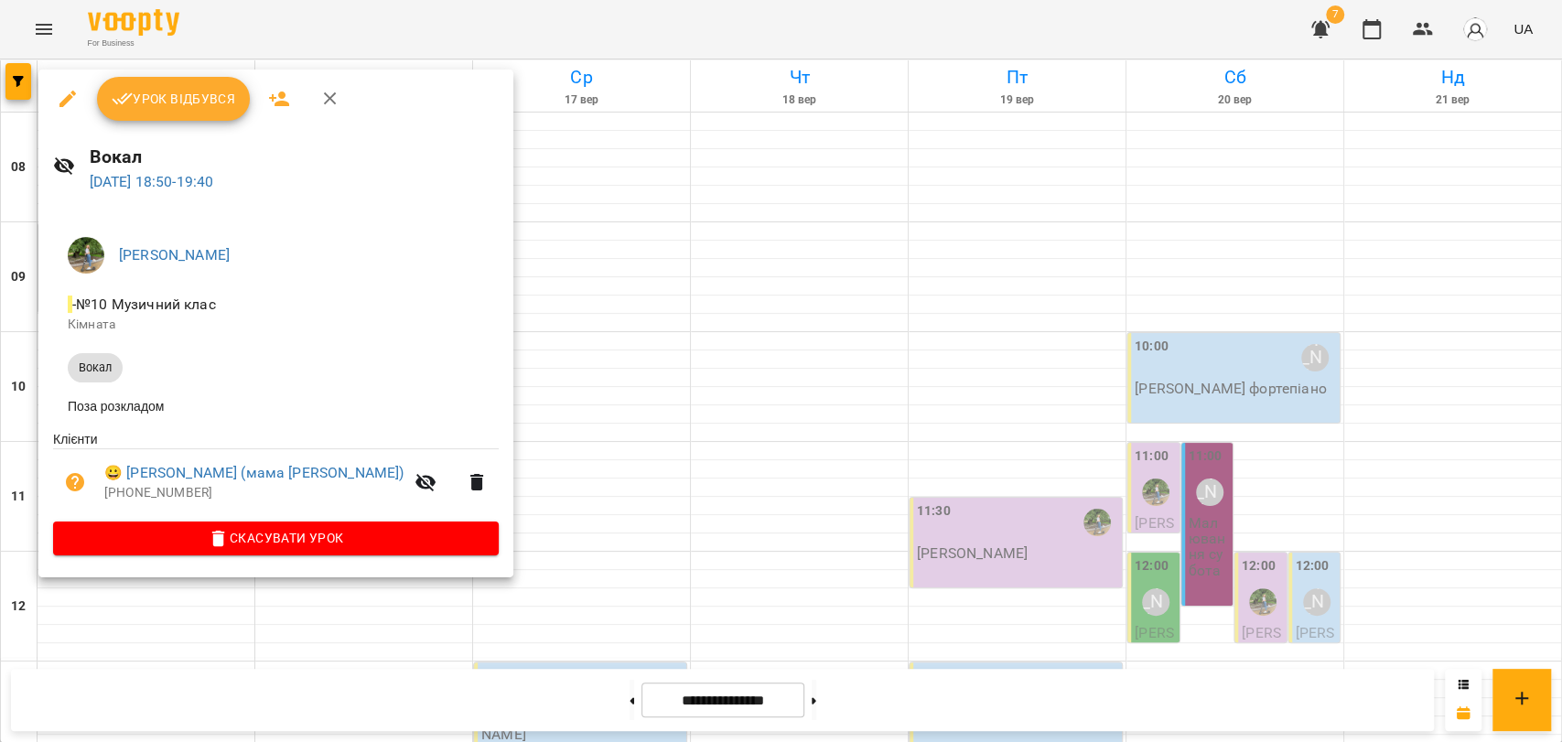
click at [342, 110] on button "button" at bounding box center [330, 99] width 44 height 44
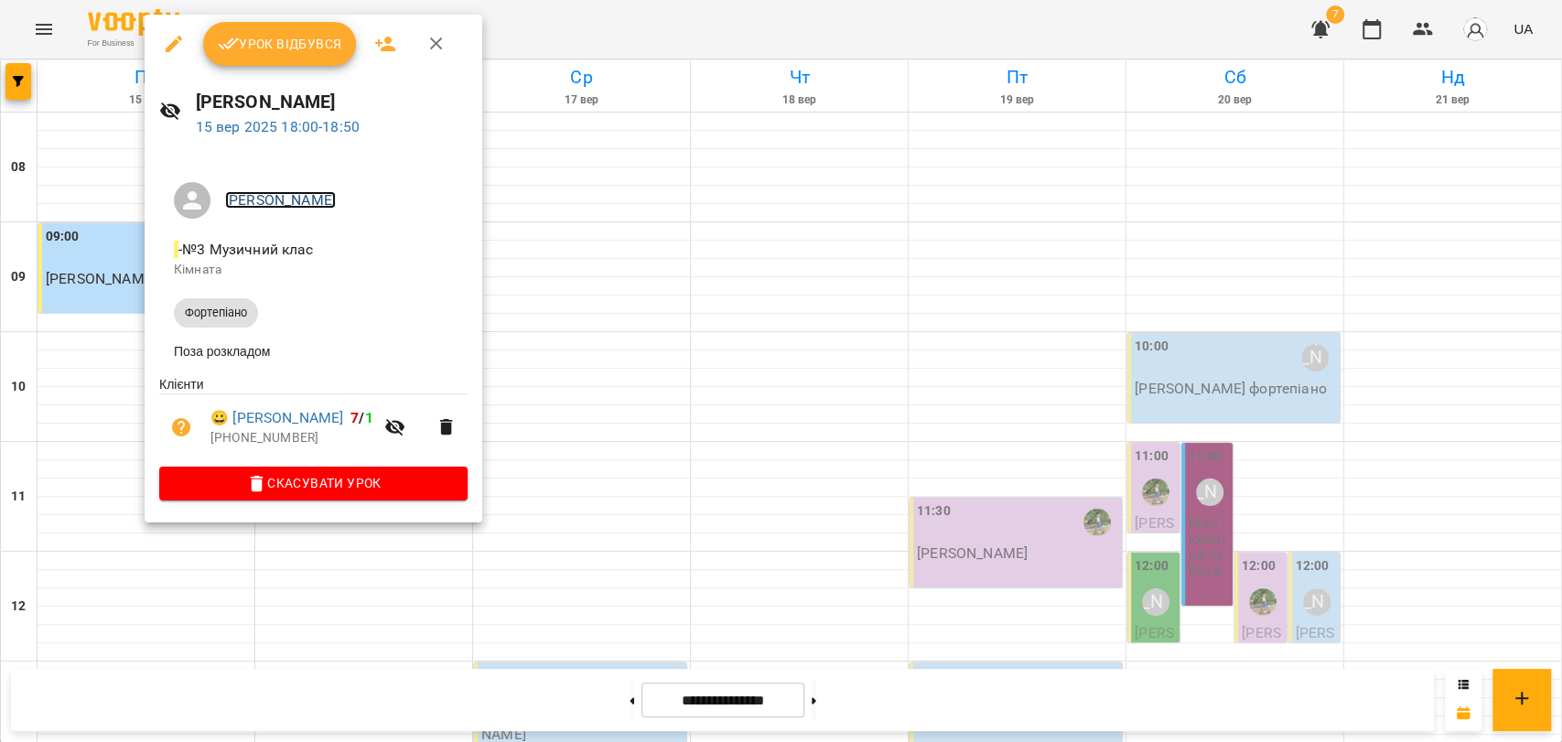
click at [293, 206] on link "[PERSON_NAME]" at bounding box center [280, 199] width 111 height 17
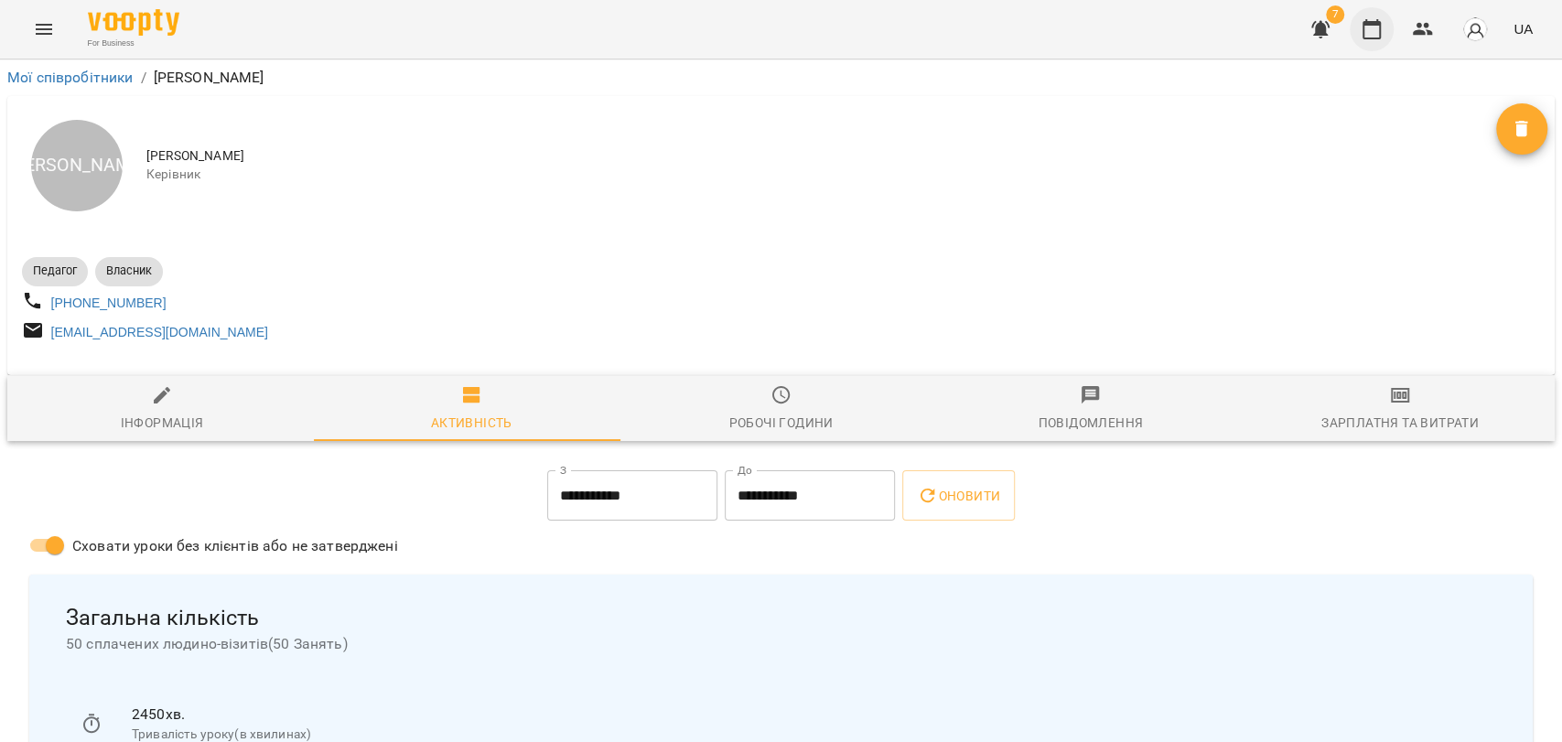
click at [1391, 20] on button "button" at bounding box center [1372, 29] width 44 height 44
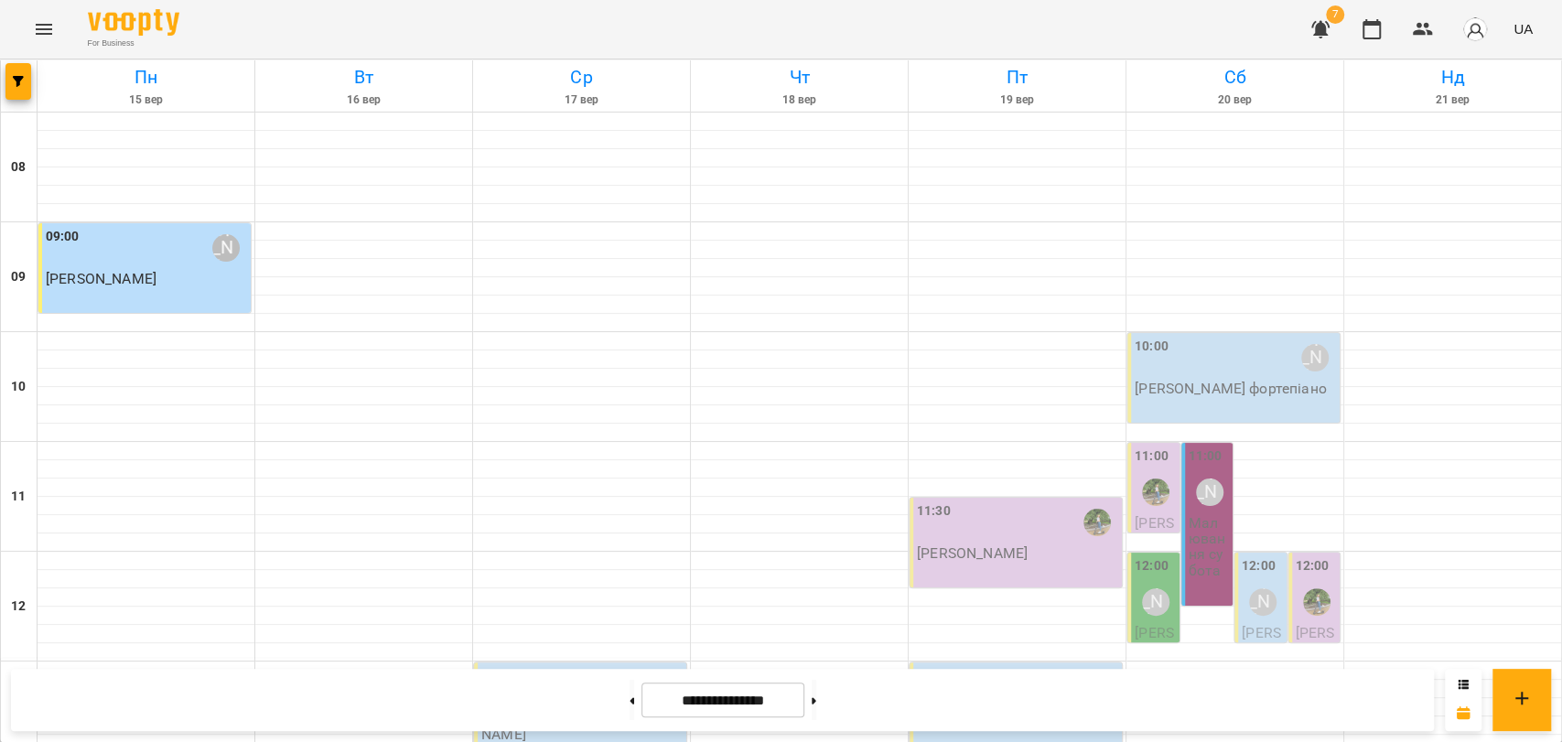
scroll to position [771, 0]
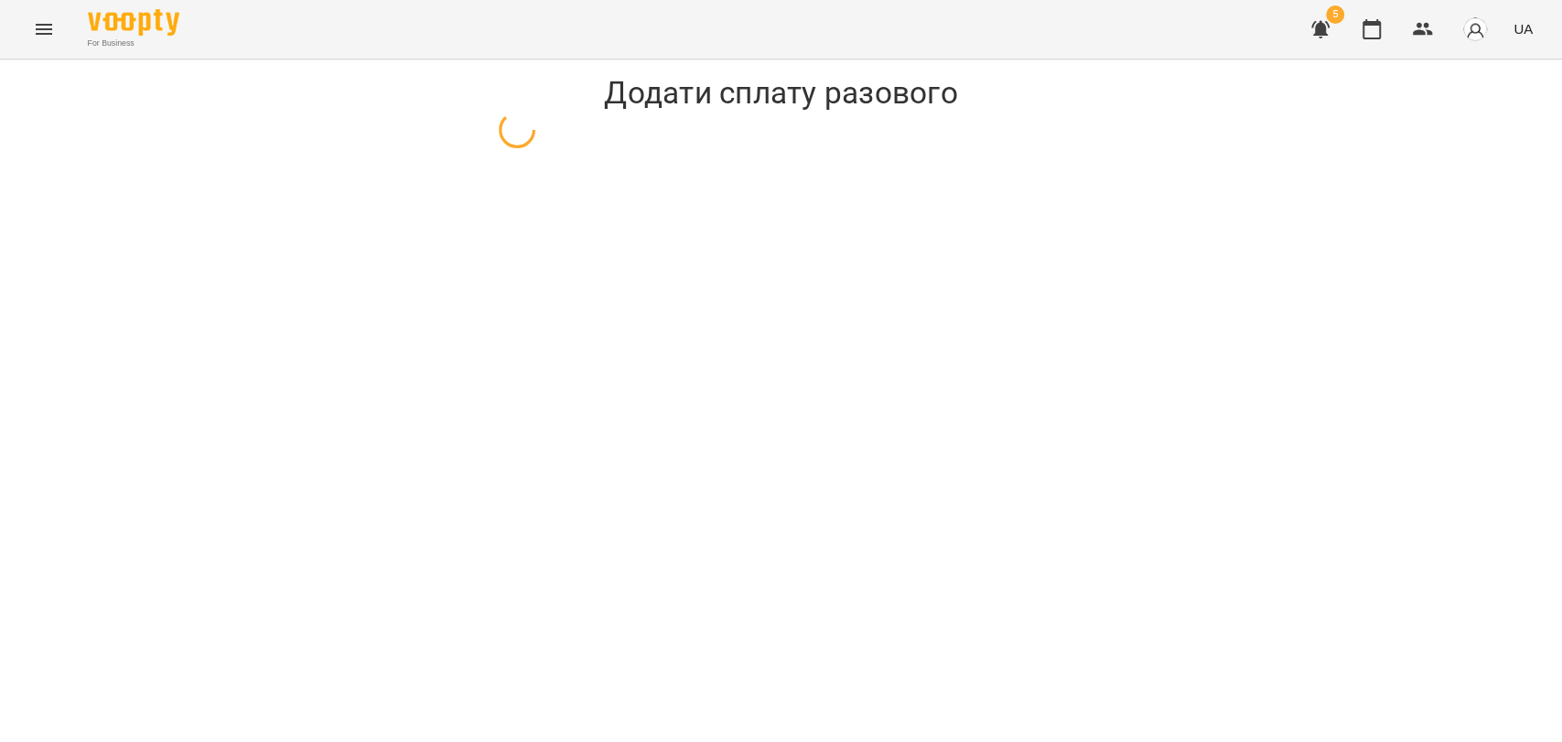
select select "*******"
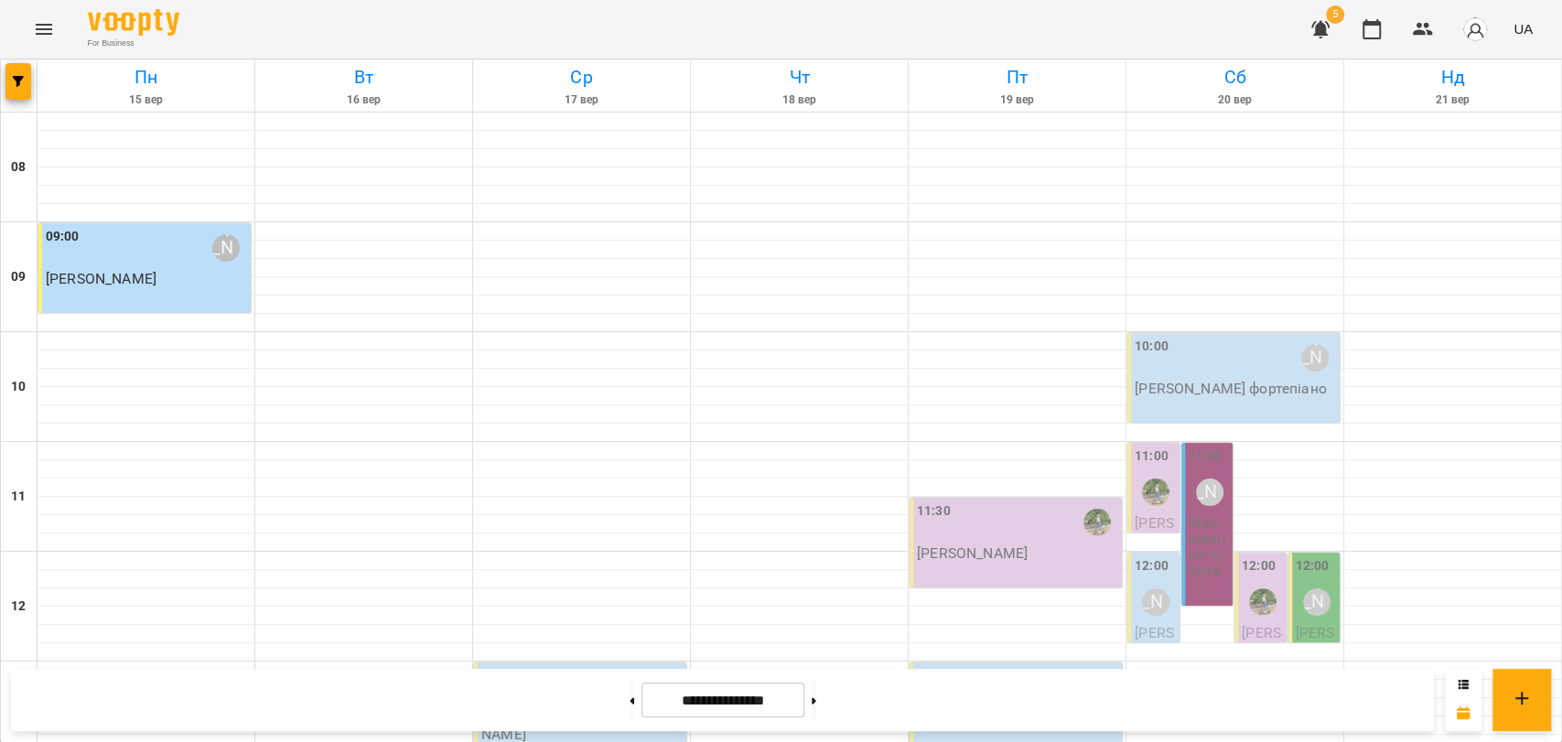
scroll to position [771, 0]
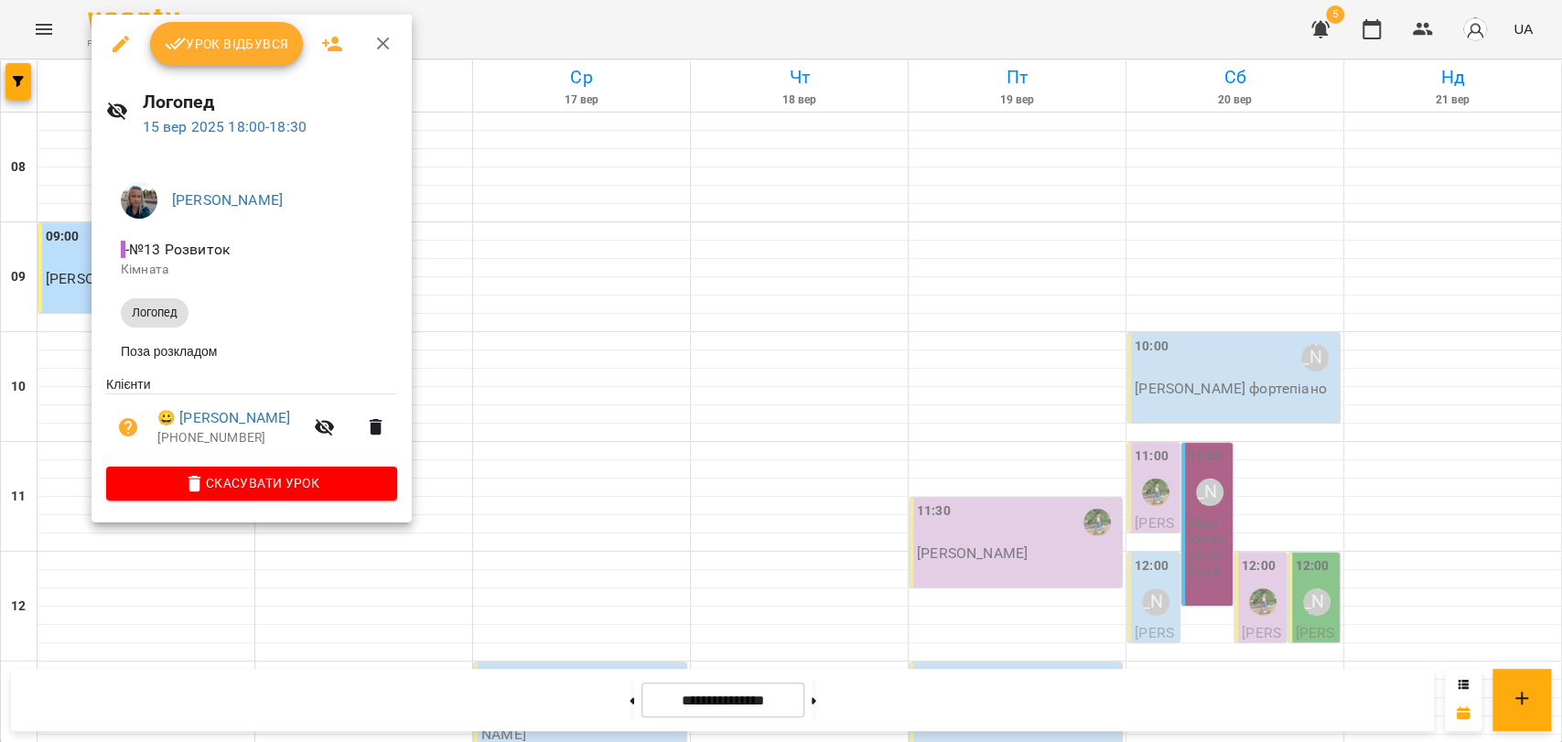
click at [223, 38] on span "Урок відбувся" at bounding box center [227, 44] width 124 height 22
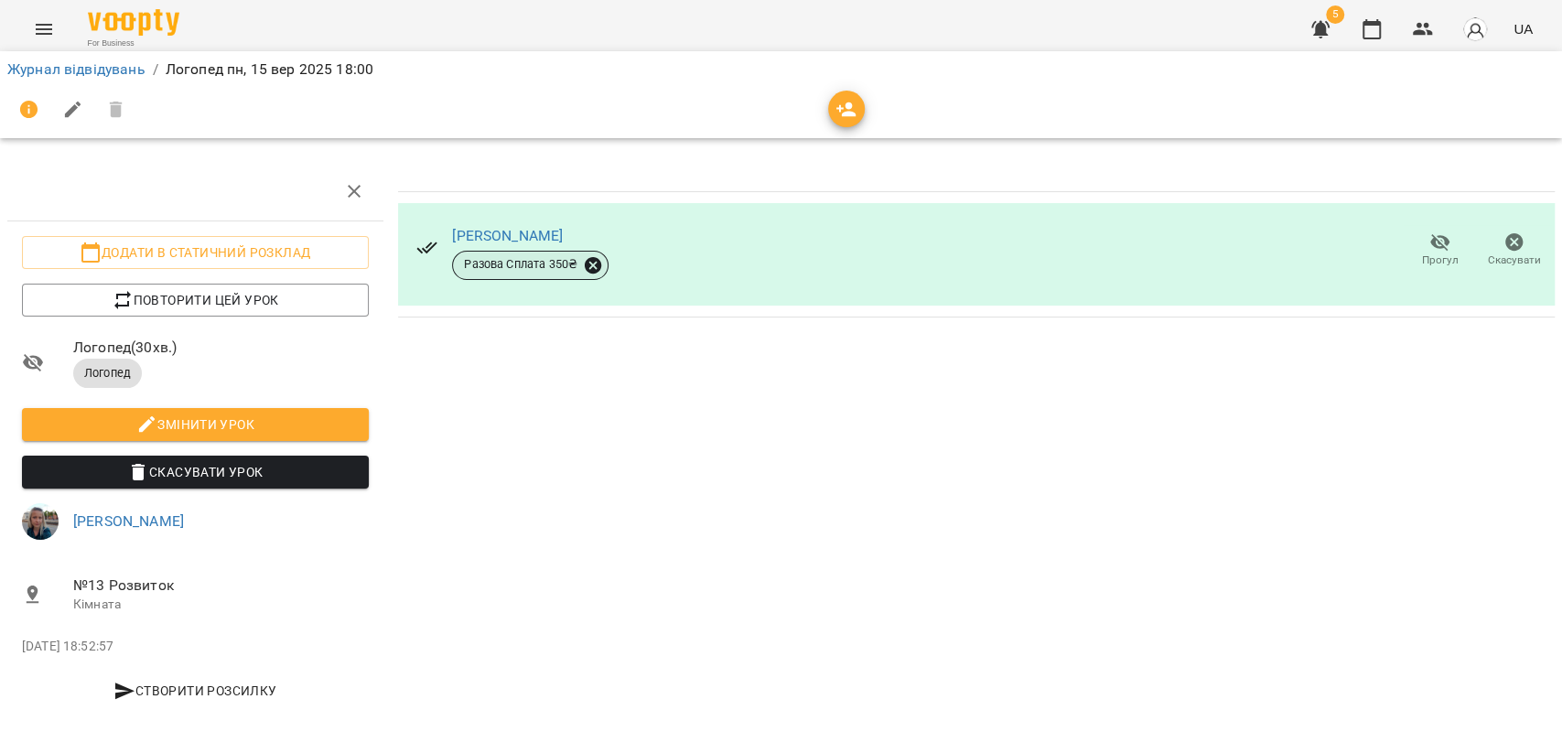
click at [591, 263] on icon at bounding box center [593, 265] width 20 height 20
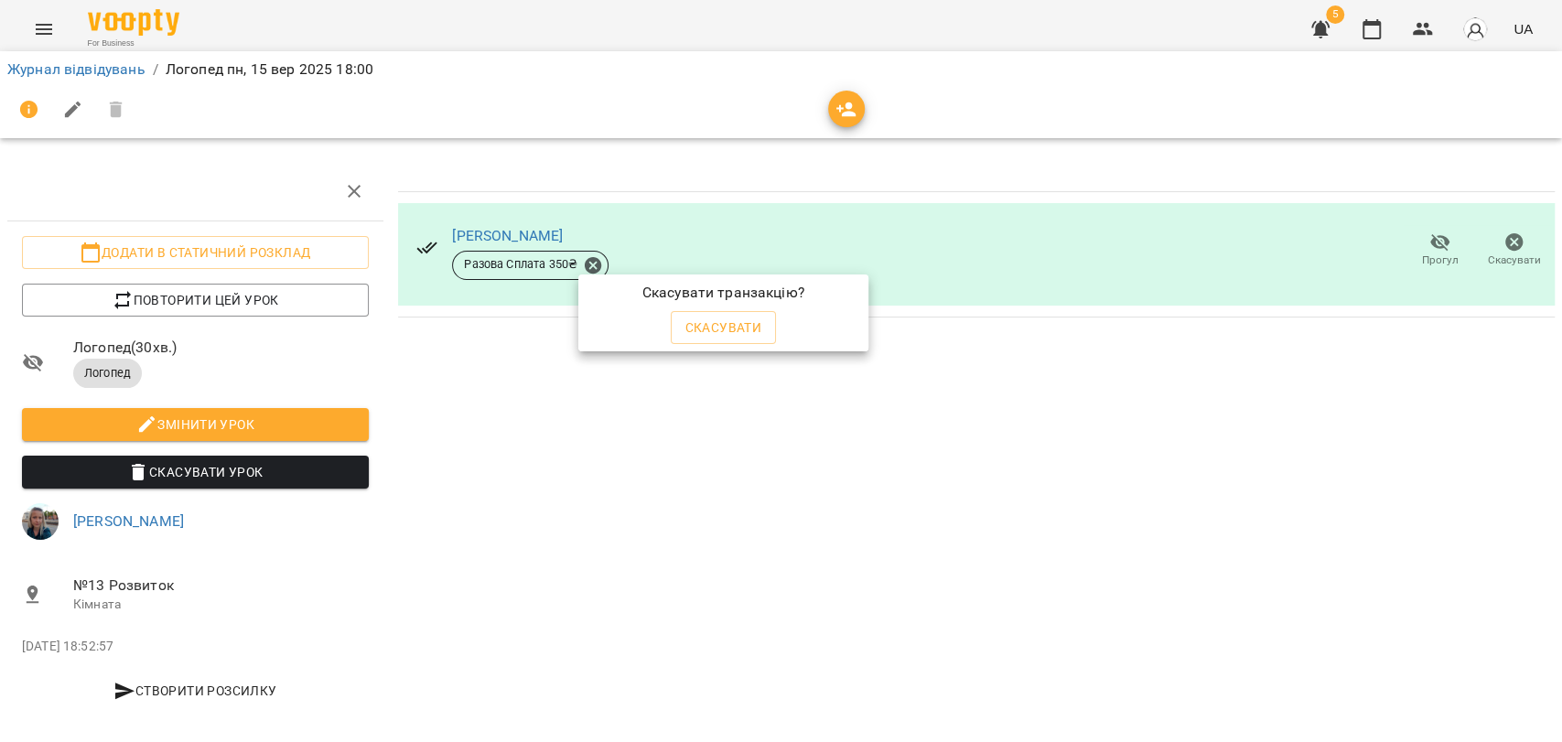
click at [759, 329] on span "Скасувати" at bounding box center [723, 328] width 77 height 22
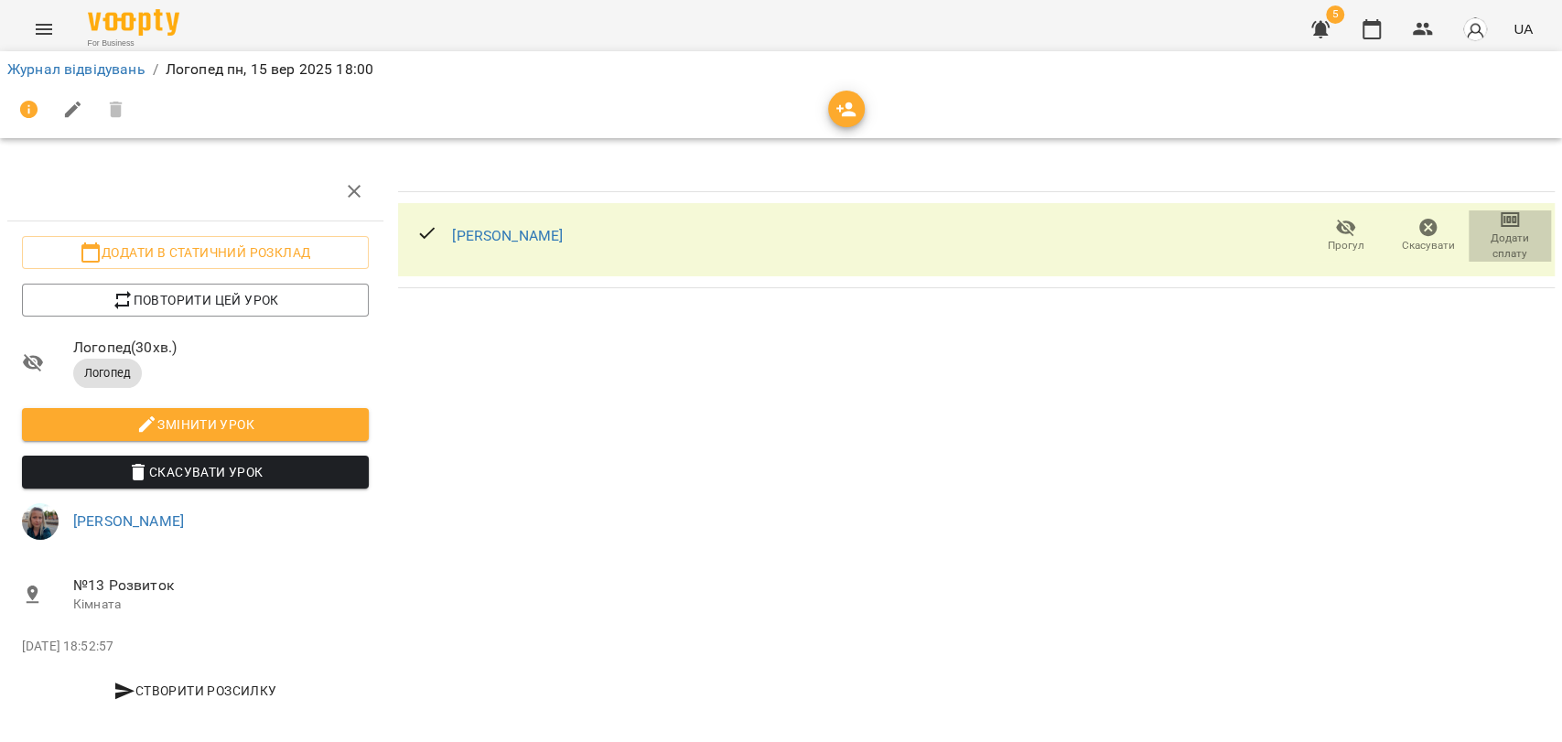
click at [1504, 242] on span "Додати сплату" at bounding box center [1510, 246] width 60 height 31
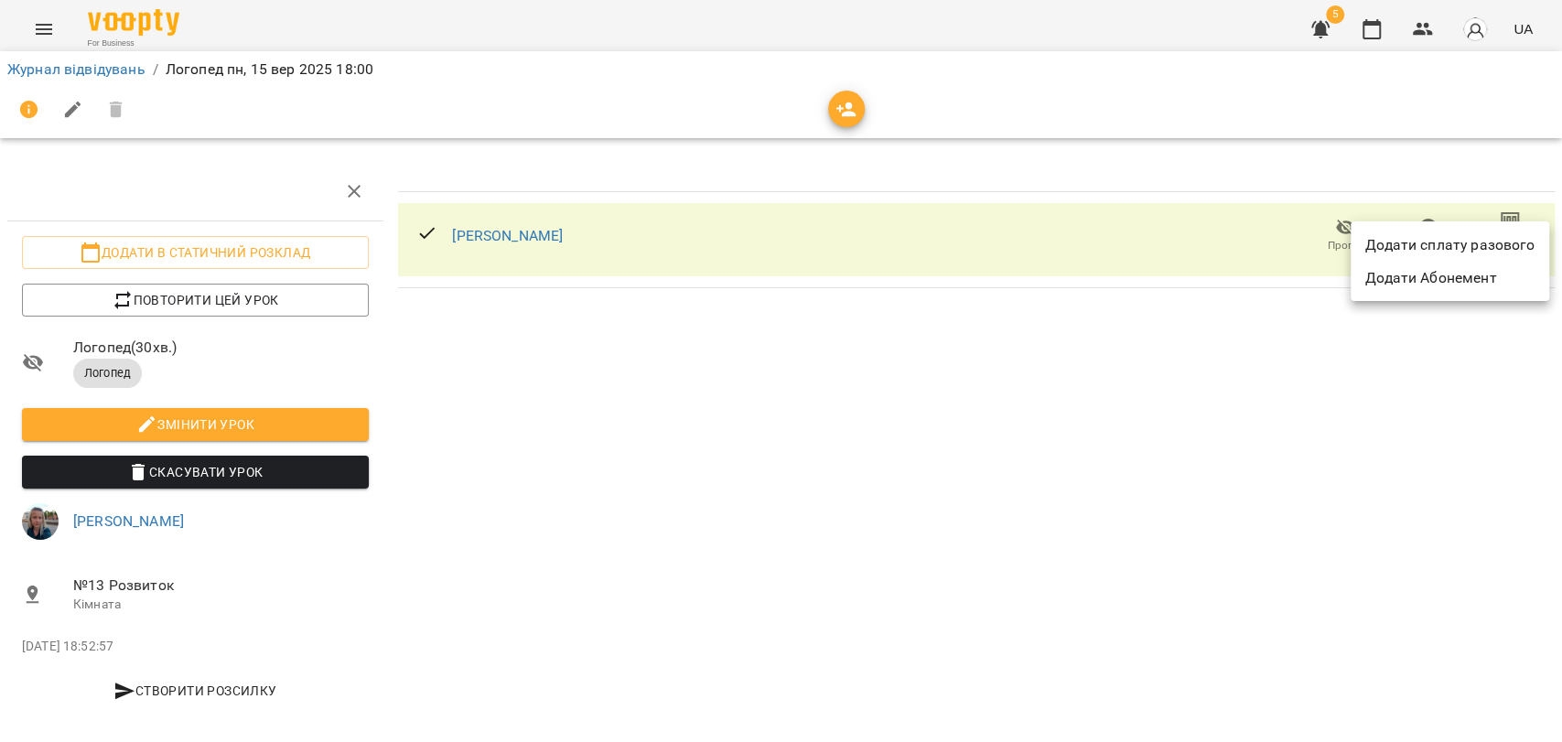
click at [1427, 237] on li "Додати сплату разового" at bounding box center [1450, 245] width 199 height 33
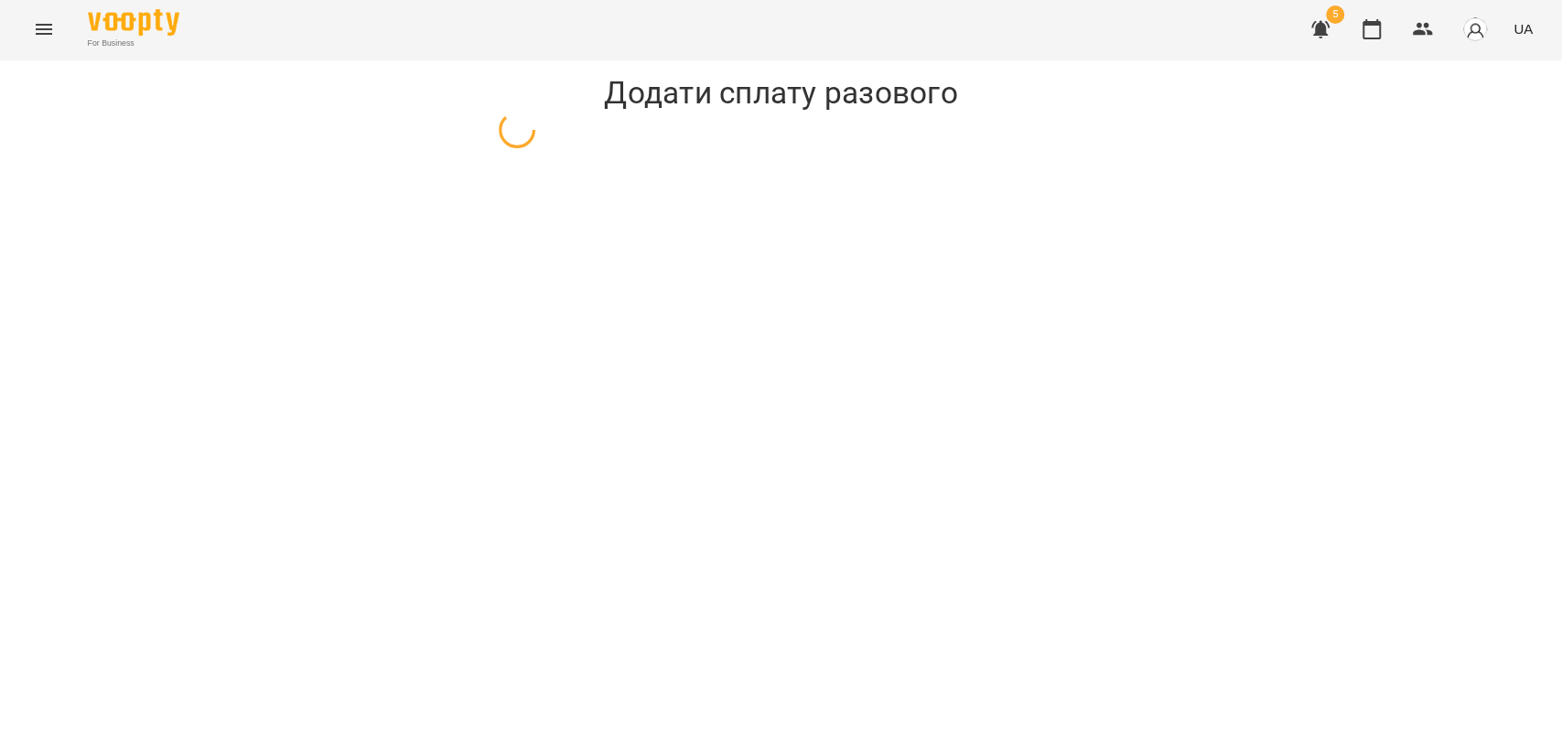
select select "*******"
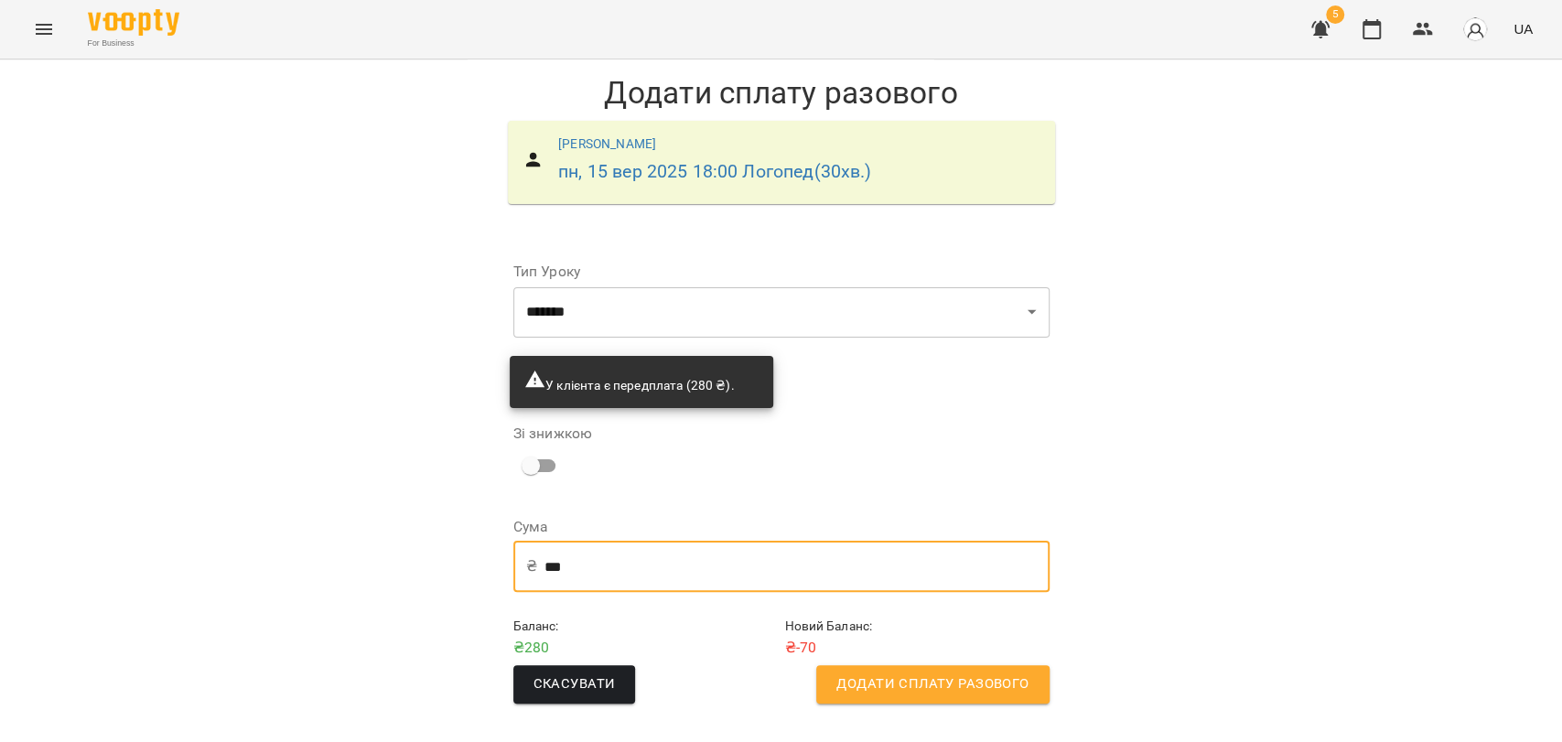
drag, startPoint x: 653, startPoint y: 573, endPoint x: 376, endPoint y: 593, distance: 278.0
click at [381, 593] on div "**********" at bounding box center [781, 396] width 1562 height 674
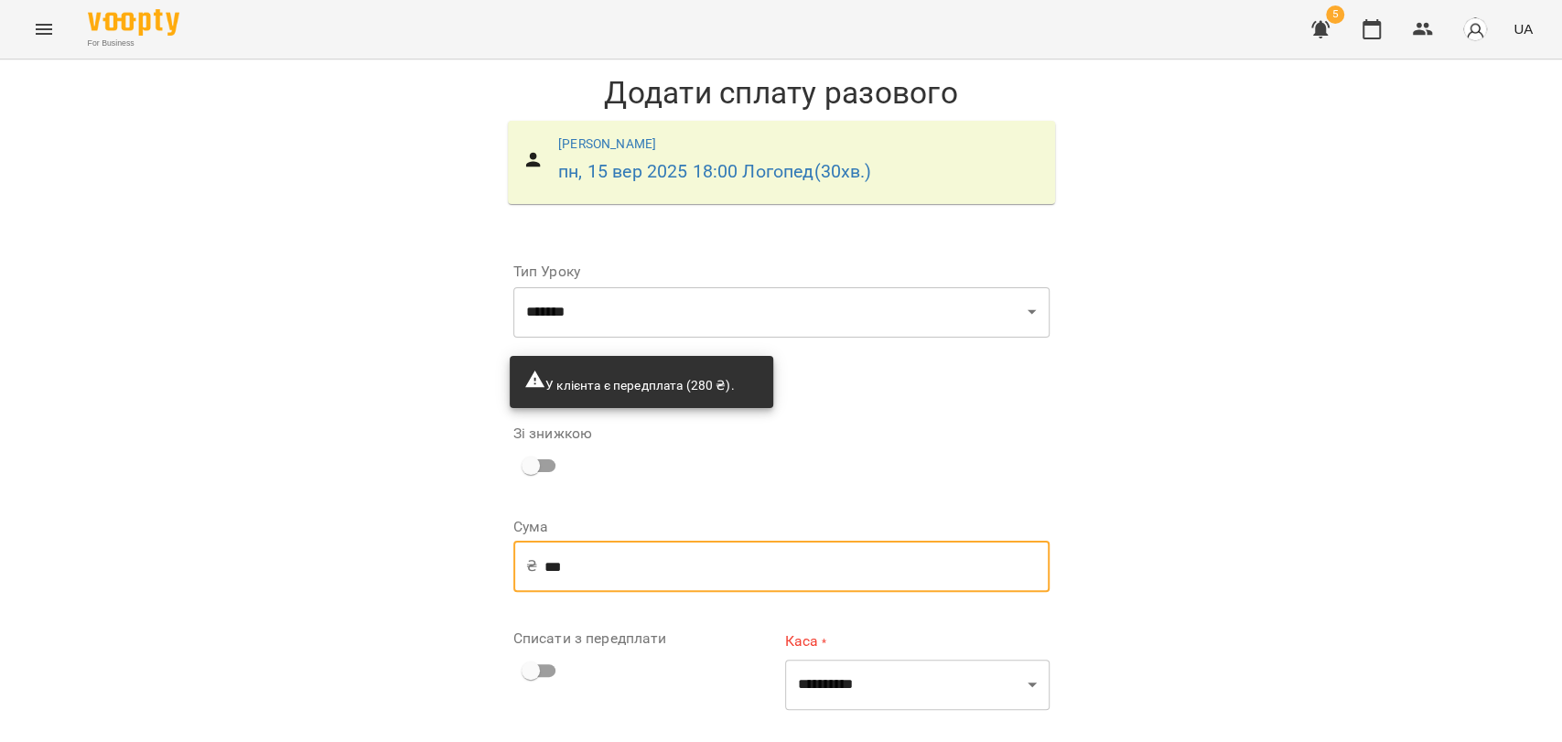
type input "***"
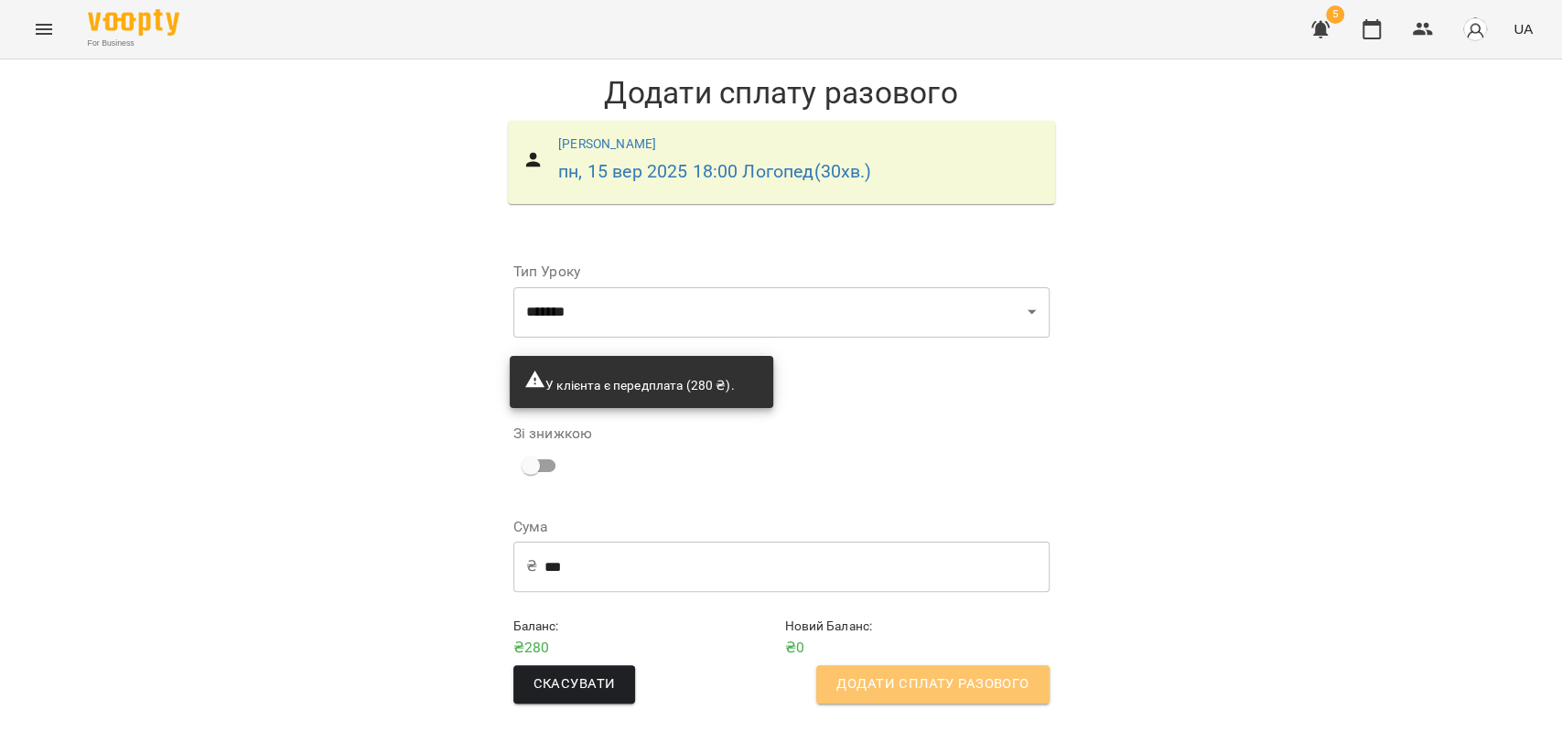
click at [952, 678] on span "Додати сплату разового" at bounding box center [932, 685] width 192 height 24
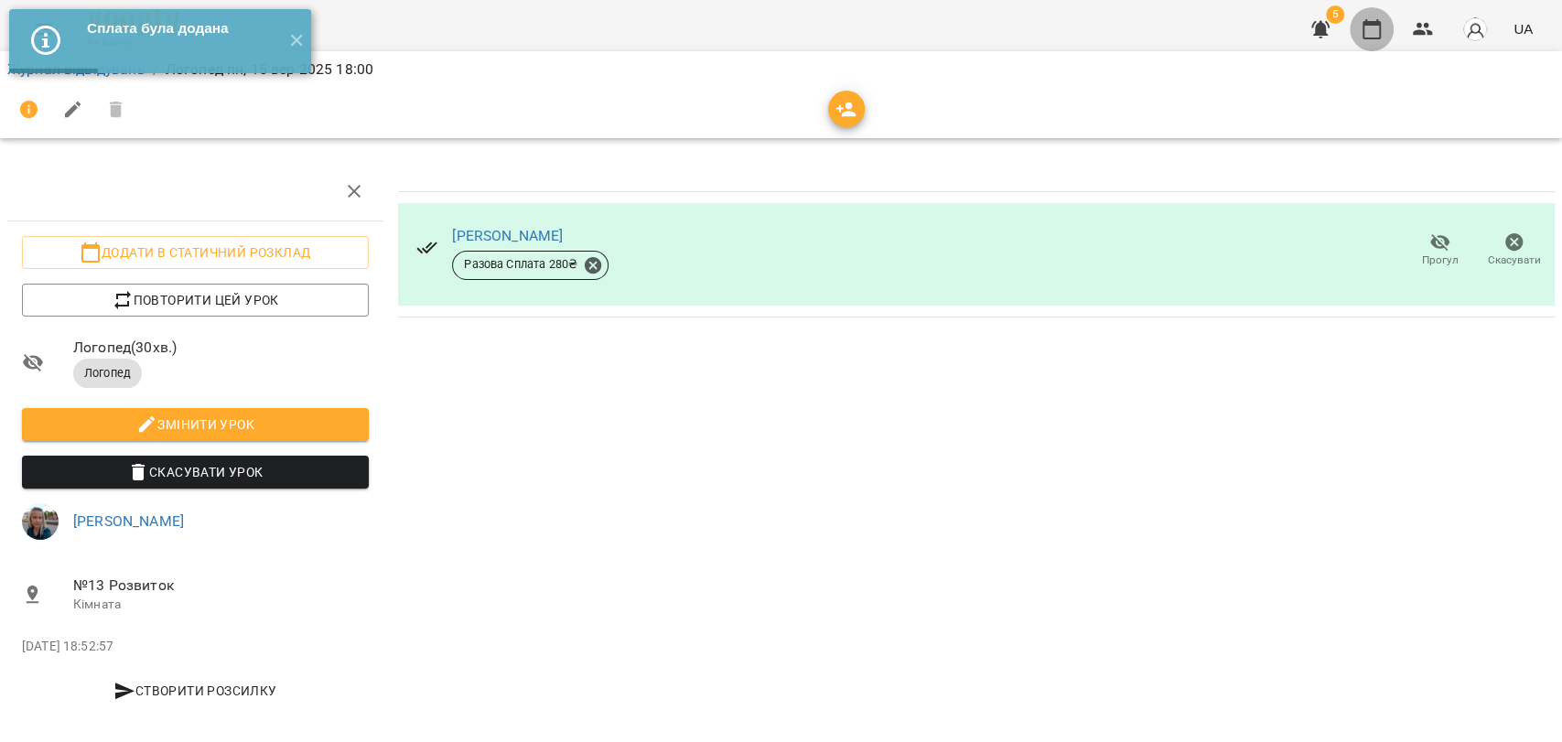
click at [1366, 30] on icon "button" at bounding box center [1372, 29] width 22 height 22
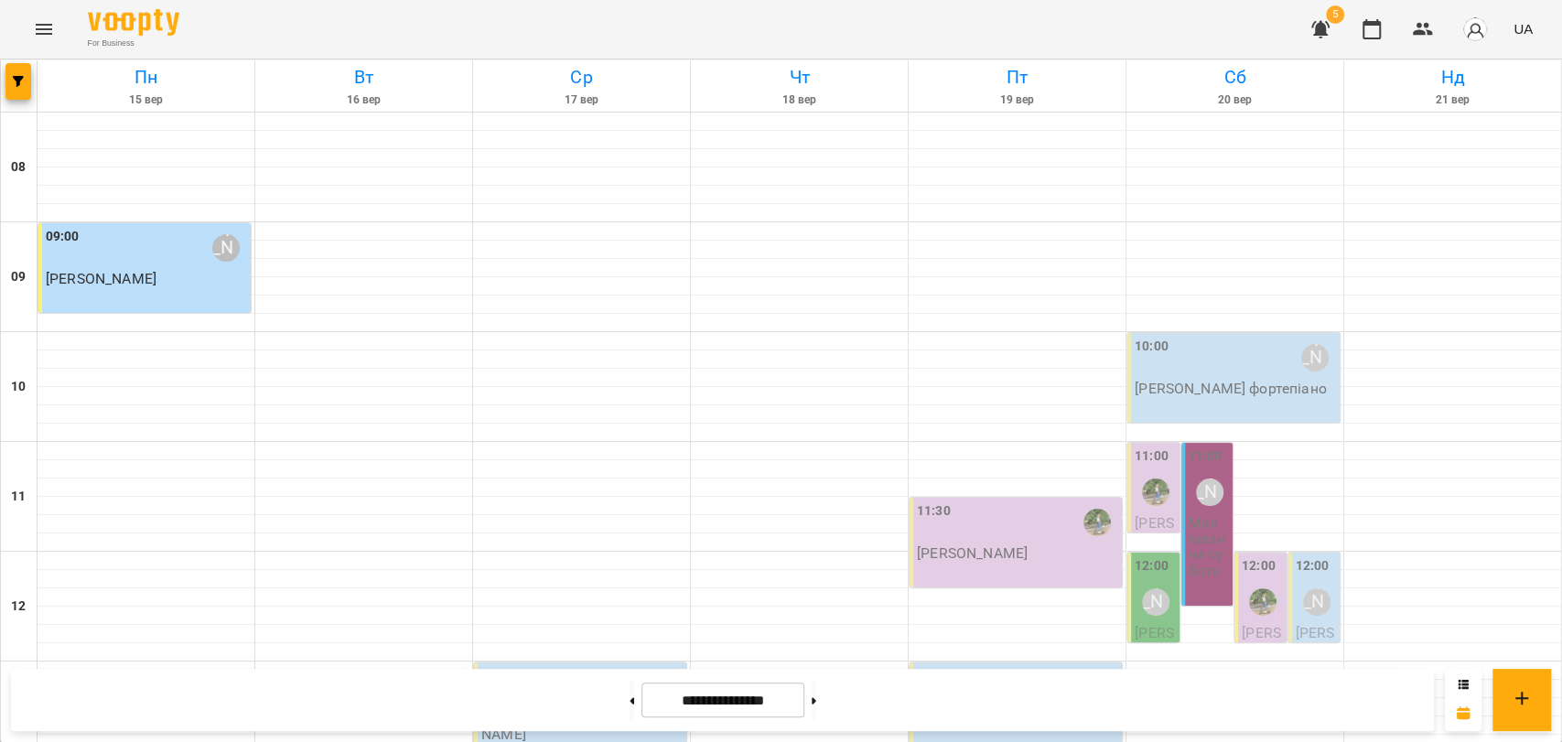
scroll to position [771, 0]
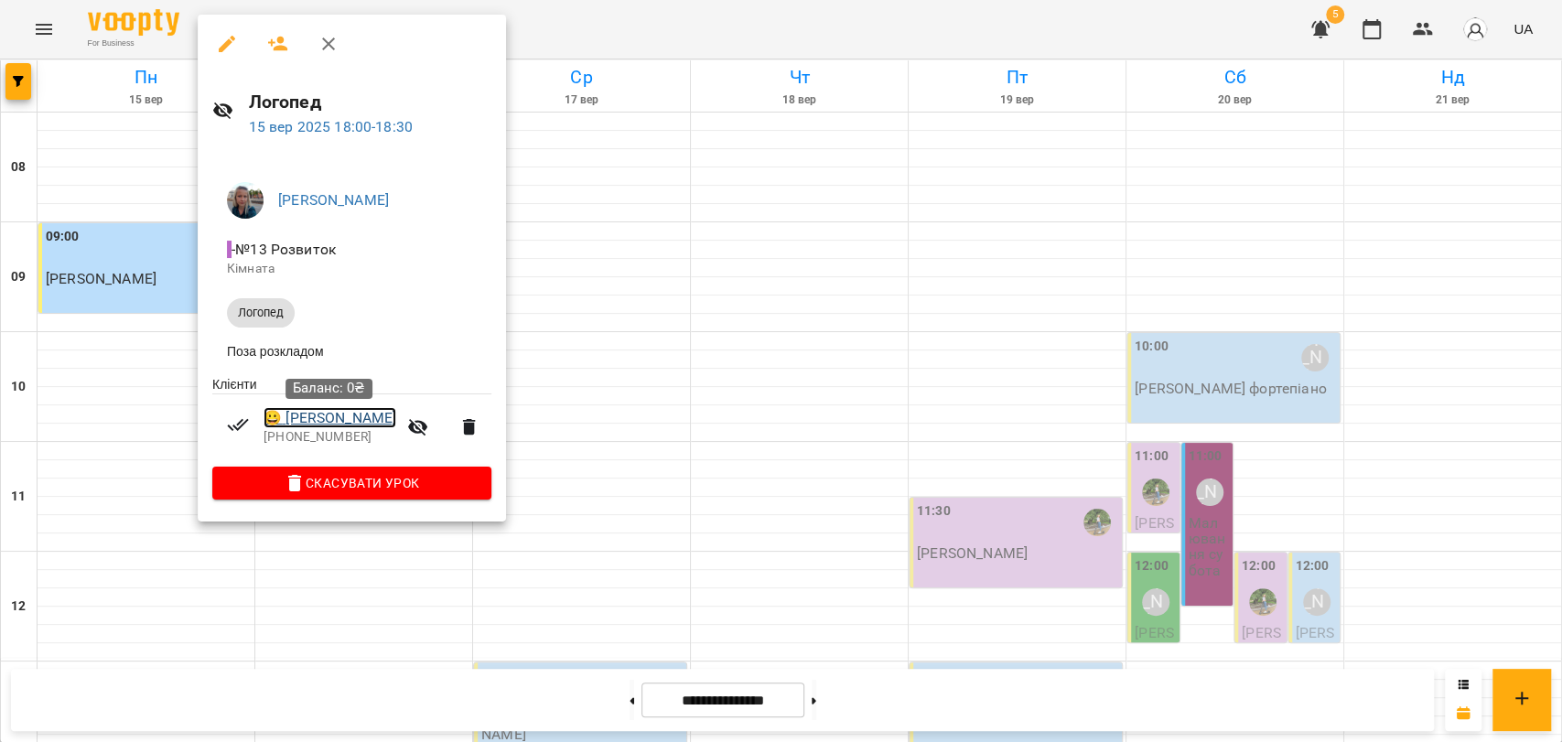
click at [381, 423] on link "😀 Медвідь Кирил" at bounding box center [330, 418] width 133 height 22
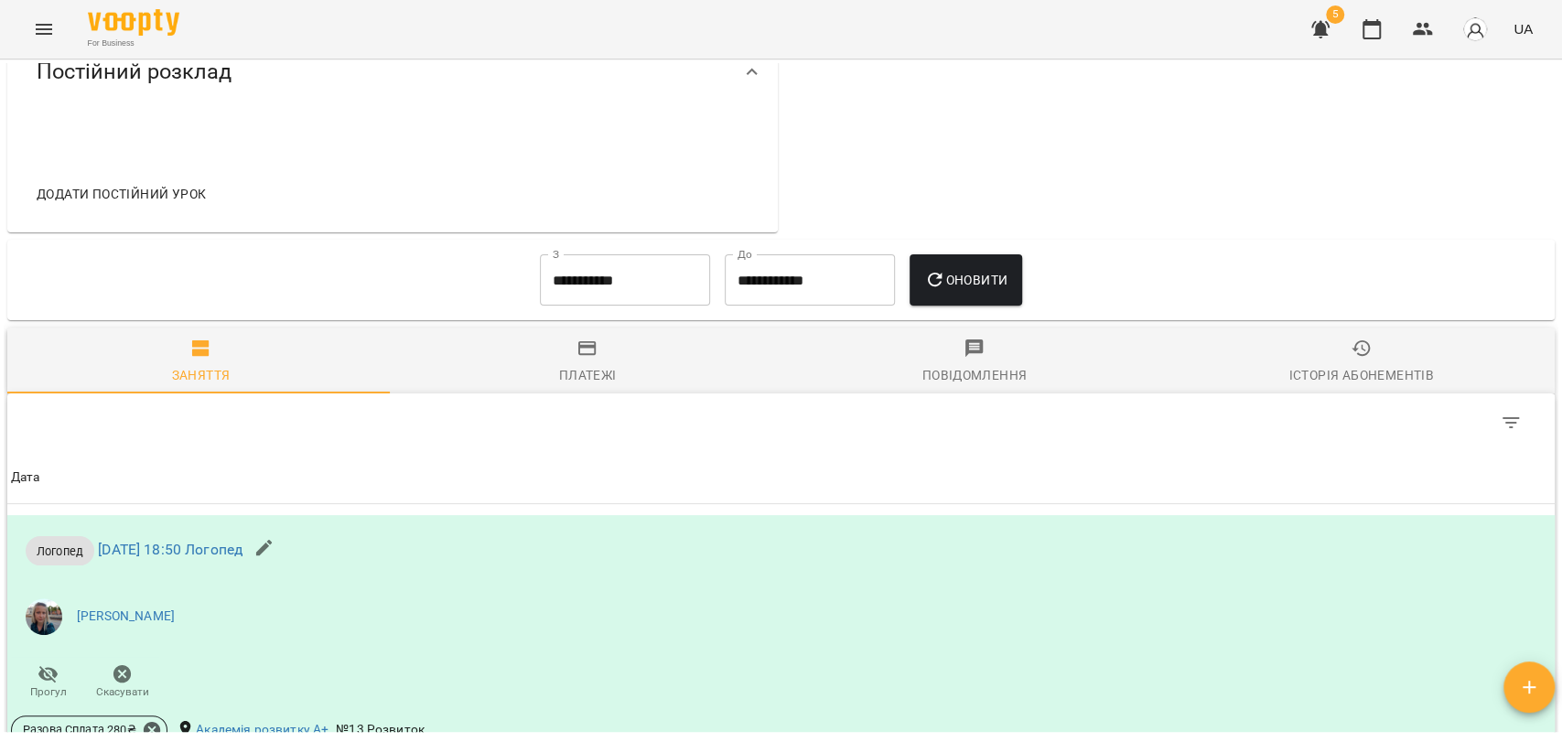
click at [1351, 360] on icon "button" at bounding box center [1362, 349] width 22 height 22
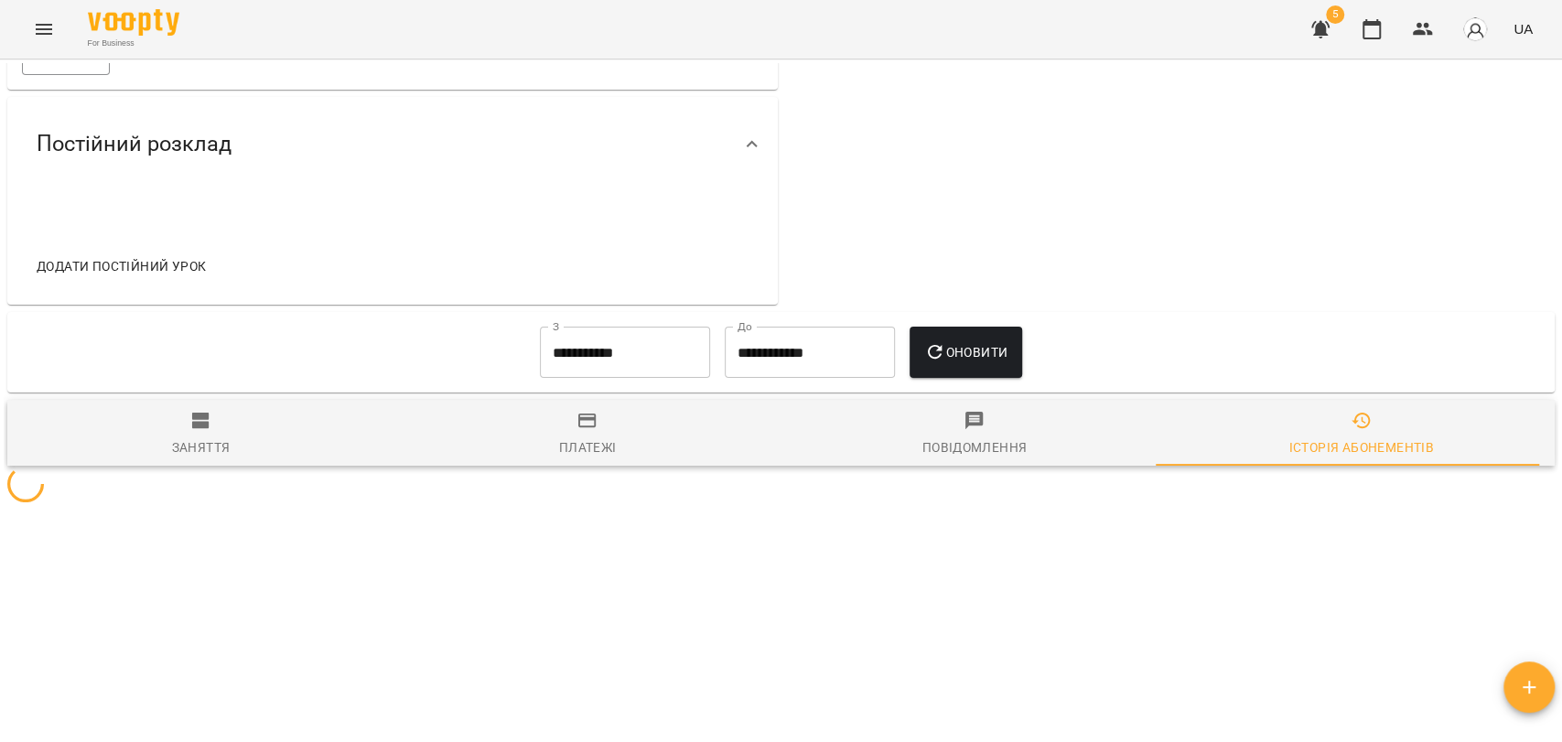
scroll to position [711, 0]
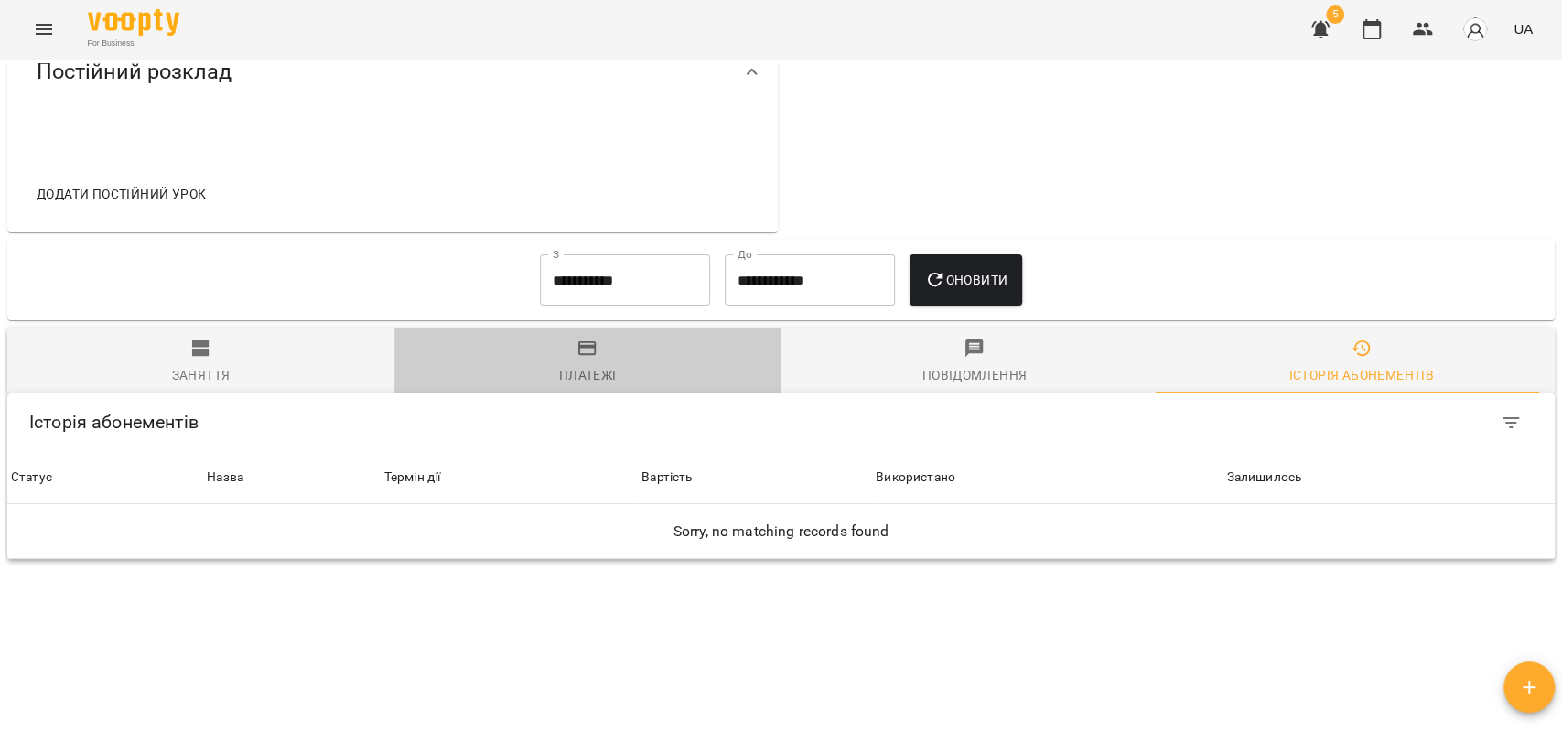
click at [639, 365] on span "Платежі" at bounding box center [587, 362] width 365 height 49
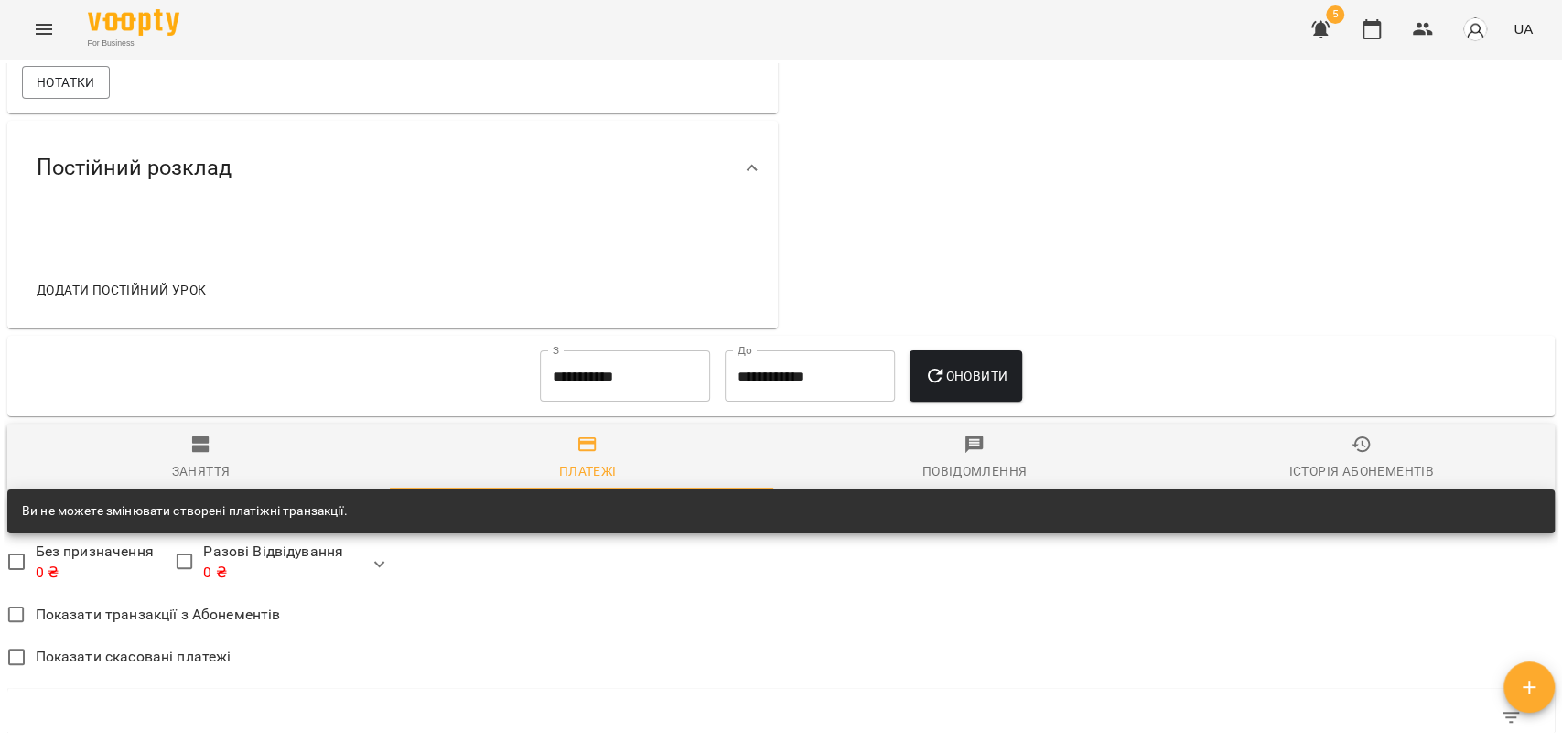
scroll to position [609, 0]
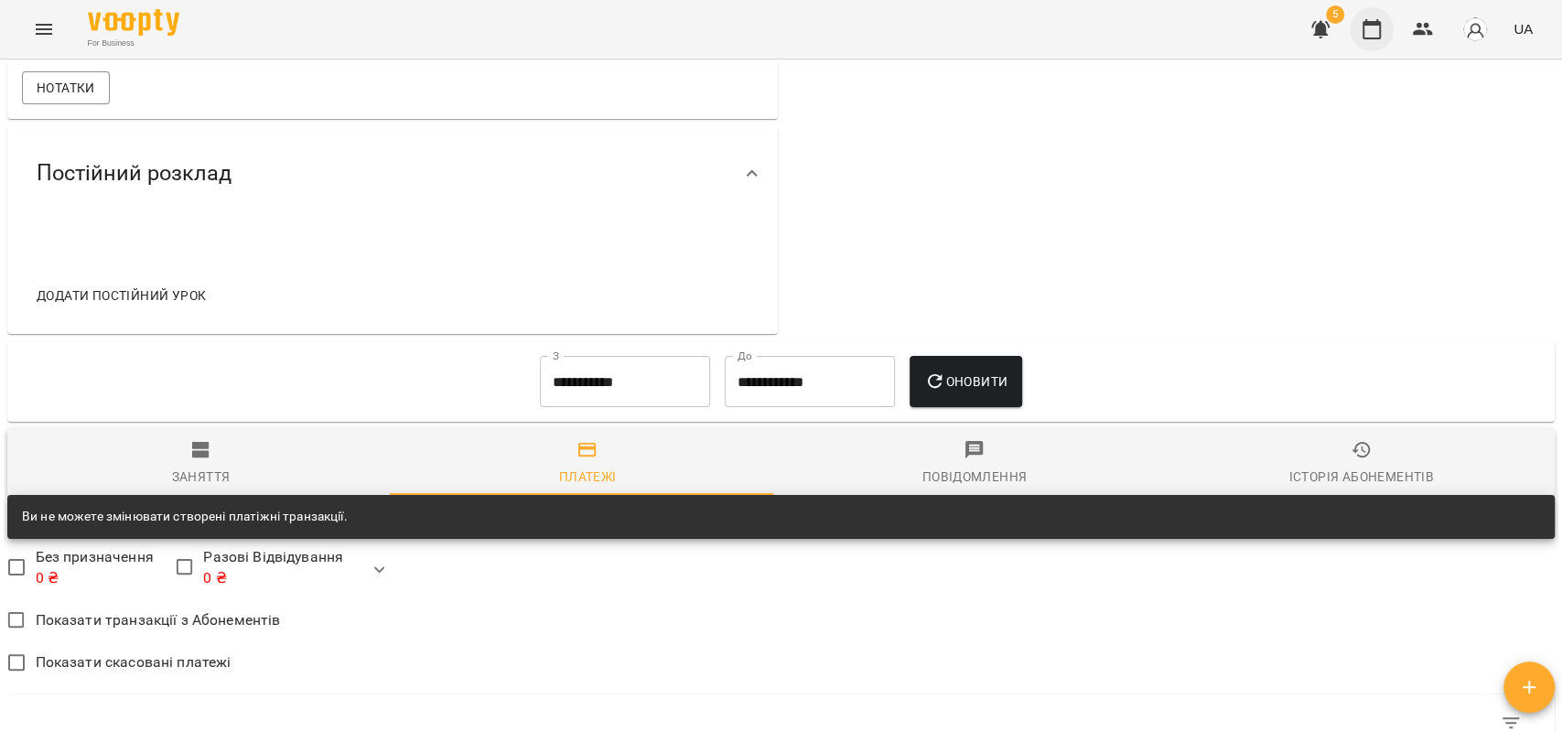
click at [1389, 21] on button "button" at bounding box center [1372, 29] width 44 height 44
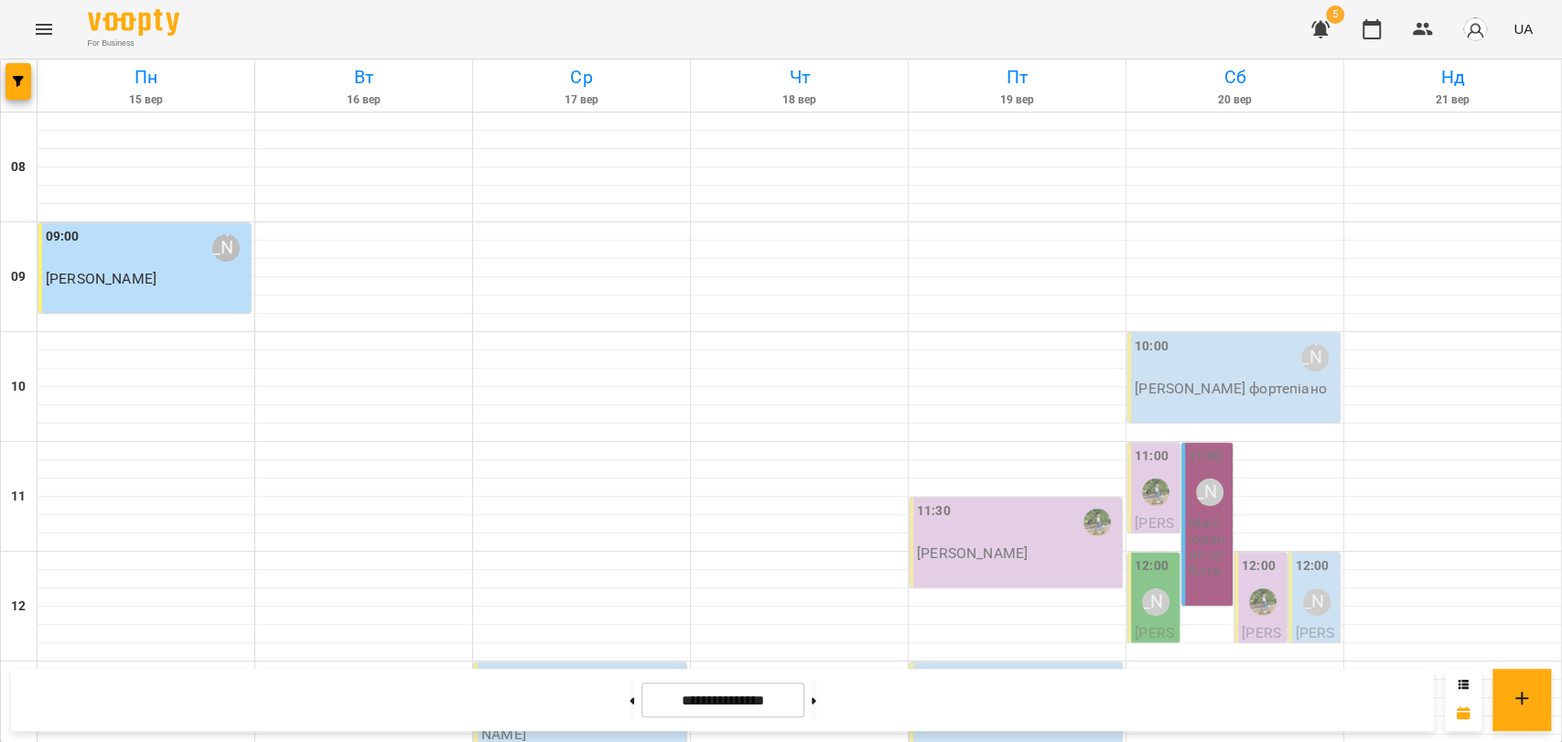
scroll to position [771, 0]
click at [48, 27] on icon "Menu" at bounding box center [44, 29] width 22 height 22
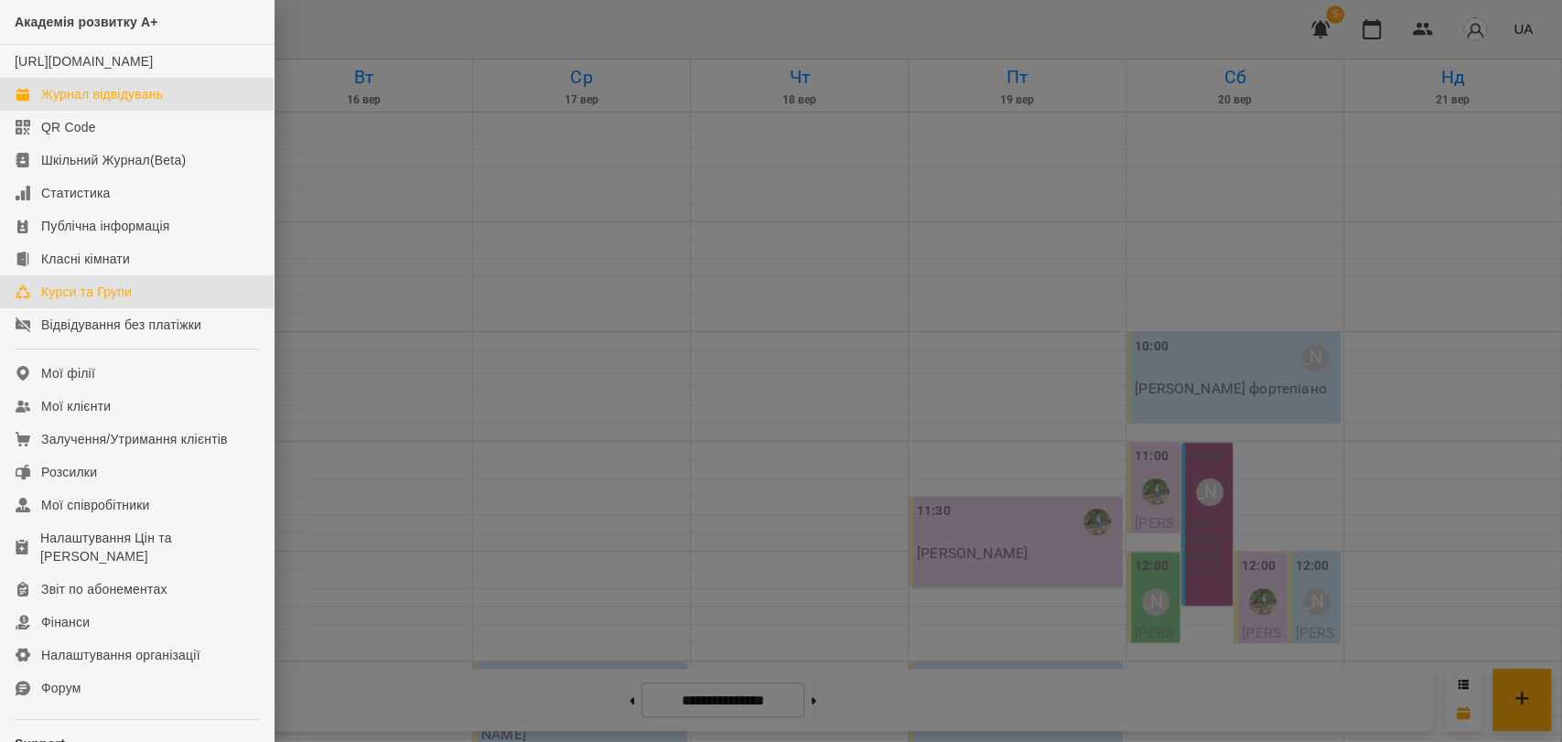
click at [118, 301] on div "Курси та Групи" at bounding box center [86, 292] width 91 height 18
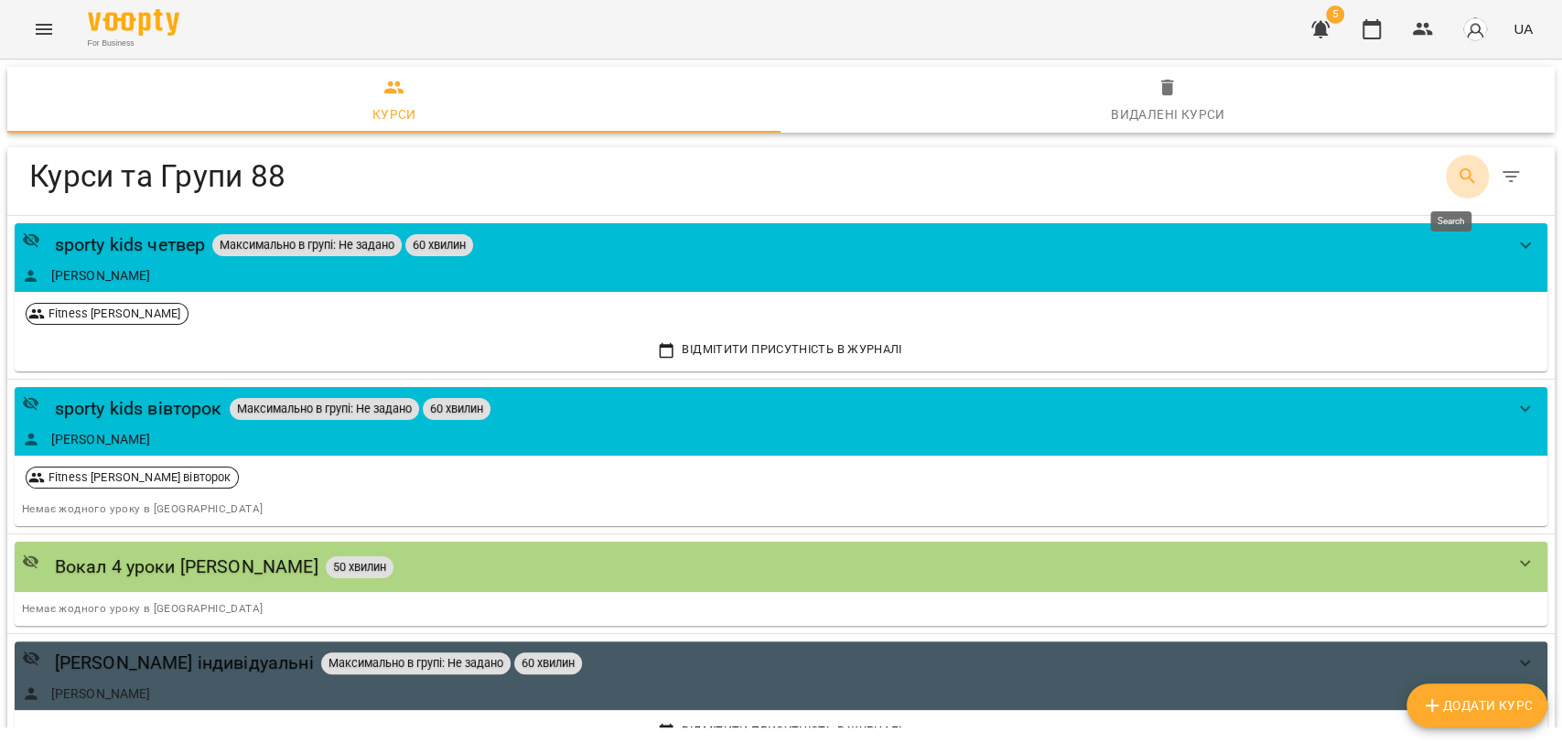
click at [1460, 178] on icon "Search" at bounding box center [1468, 176] width 16 height 16
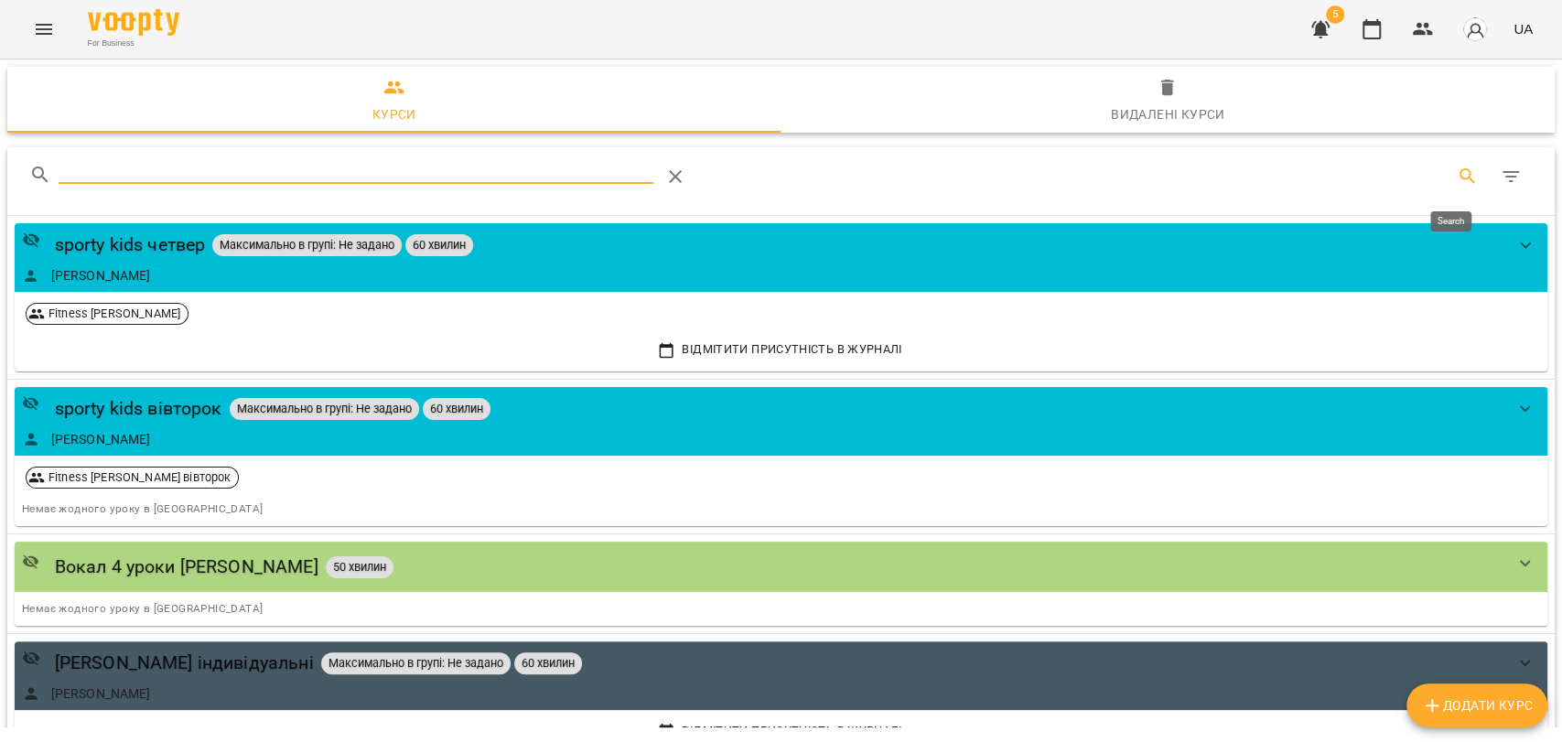
type input "*"
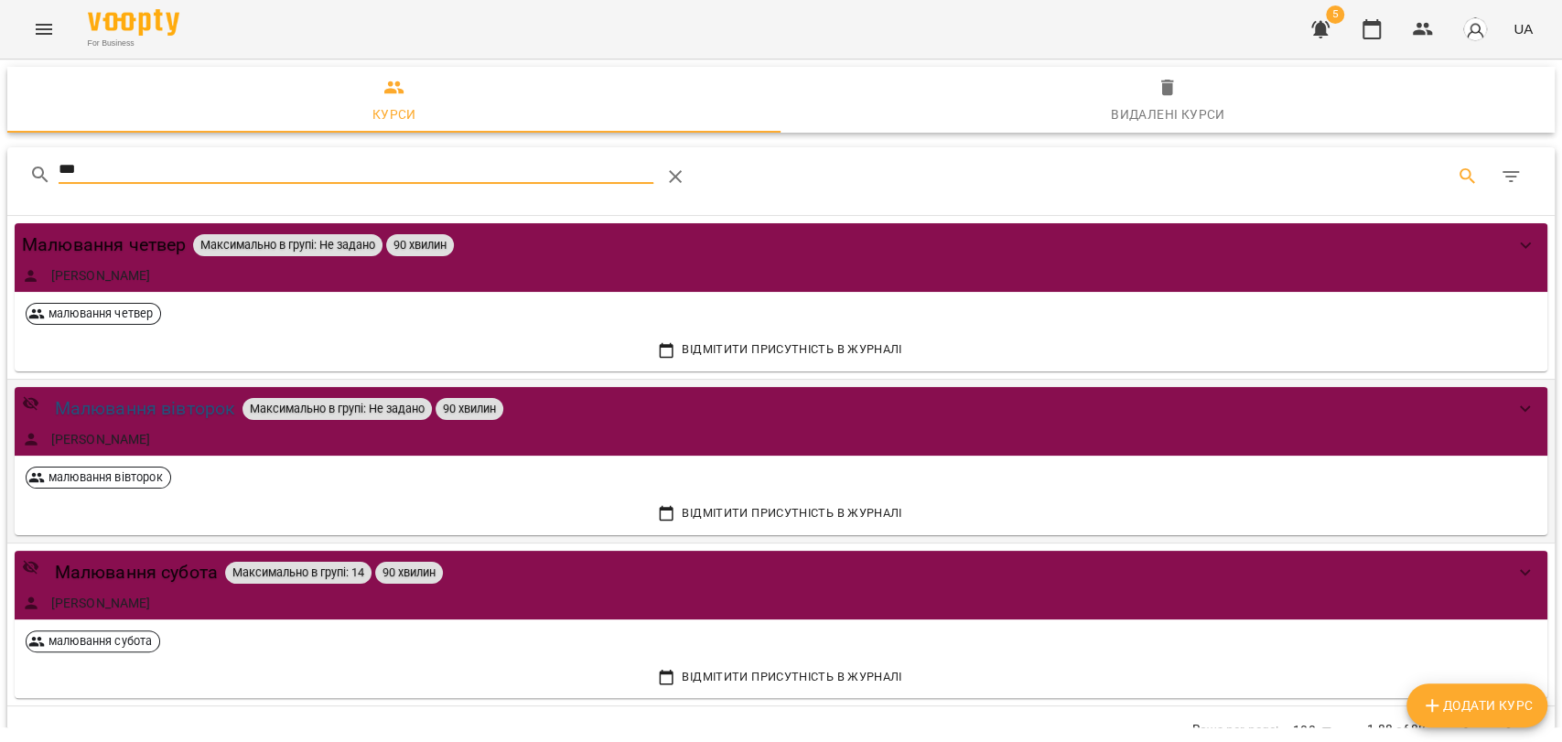
type input "***"
click at [188, 396] on div "Малювання вівторок" at bounding box center [145, 408] width 181 height 28
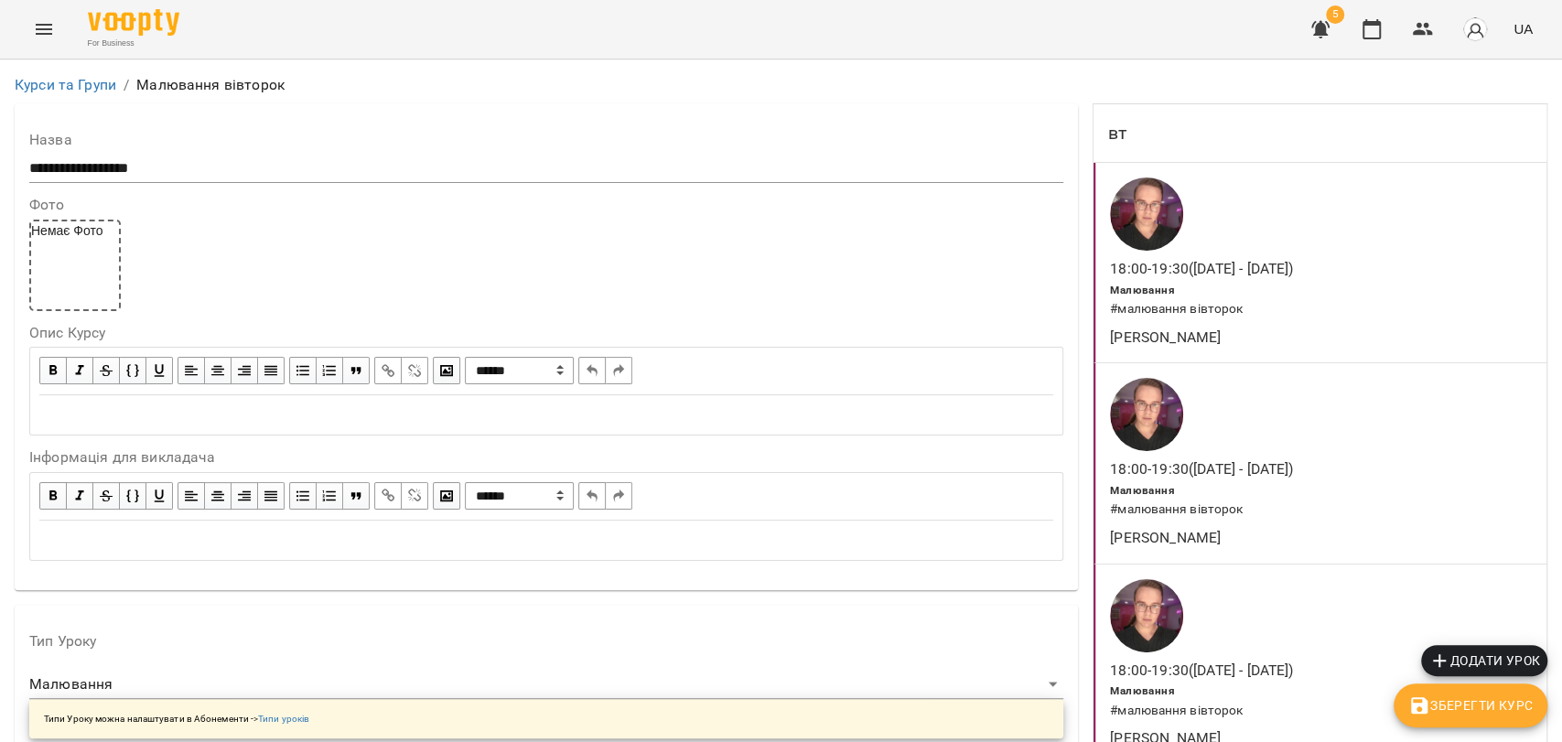
scroll to position [1537, 0]
click at [1383, 38] on icon "button" at bounding box center [1372, 29] width 22 height 22
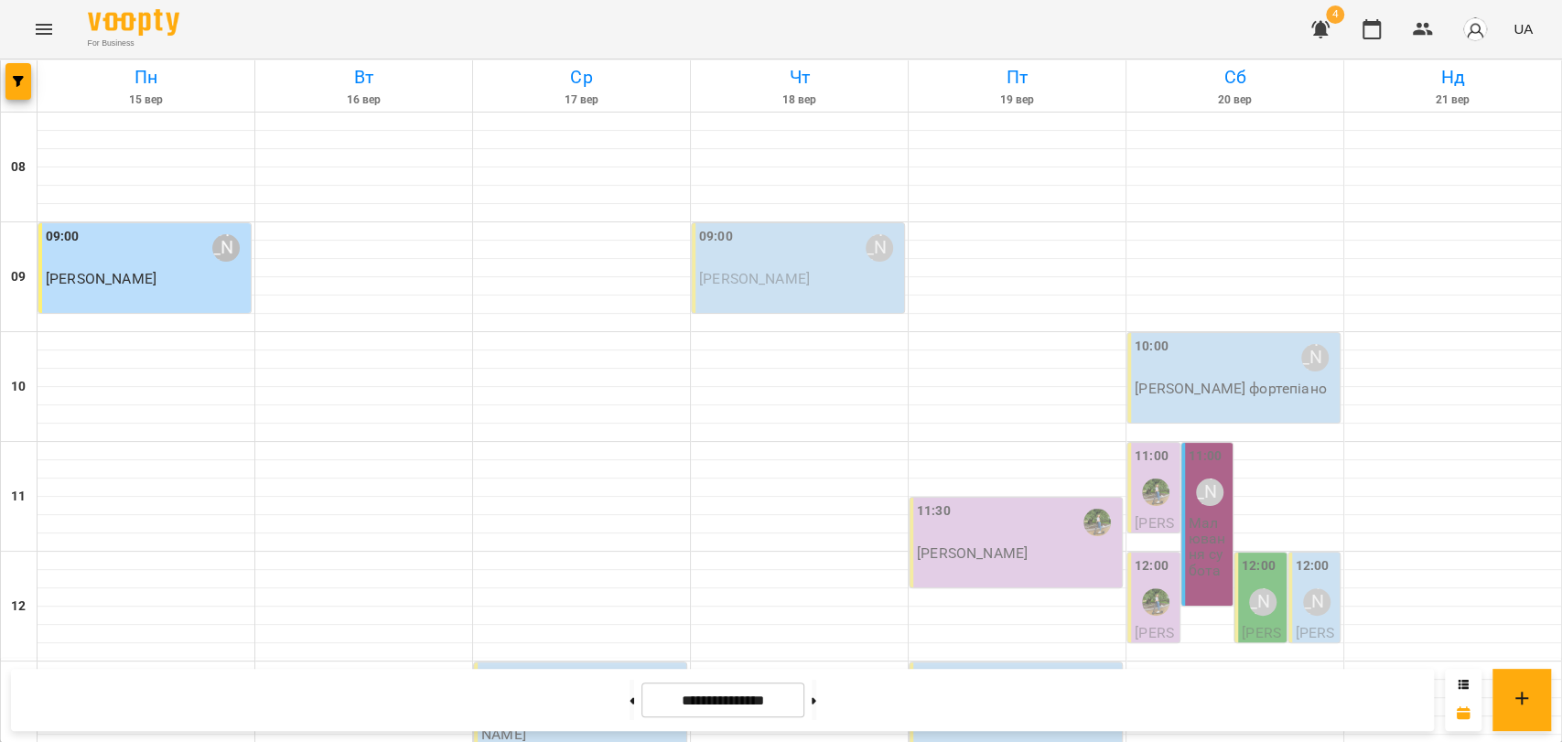
scroll to position [771, 0]
click at [630, 690] on button at bounding box center [632, 700] width 5 height 40
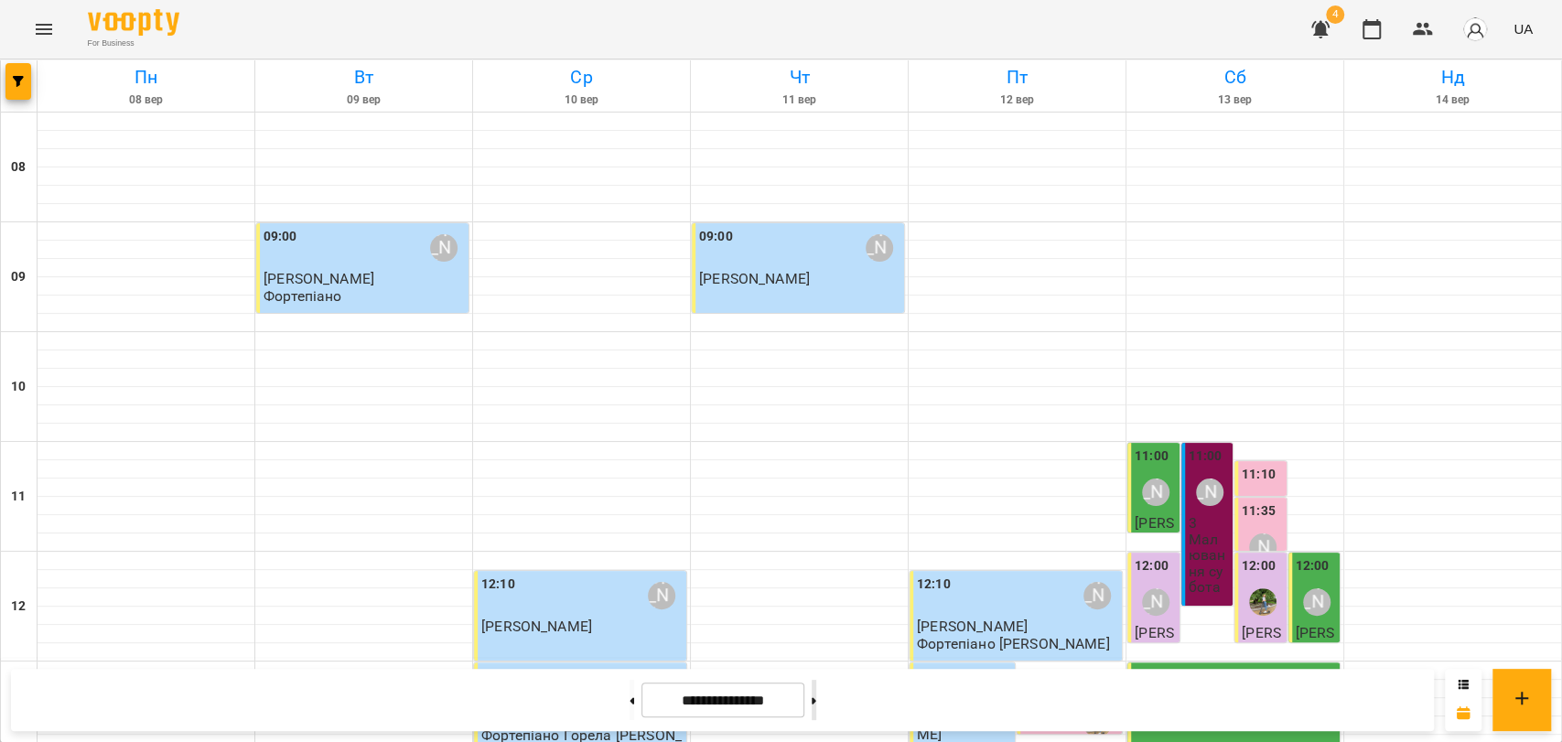
click at [816, 696] on button at bounding box center [814, 700] width 5 height 40
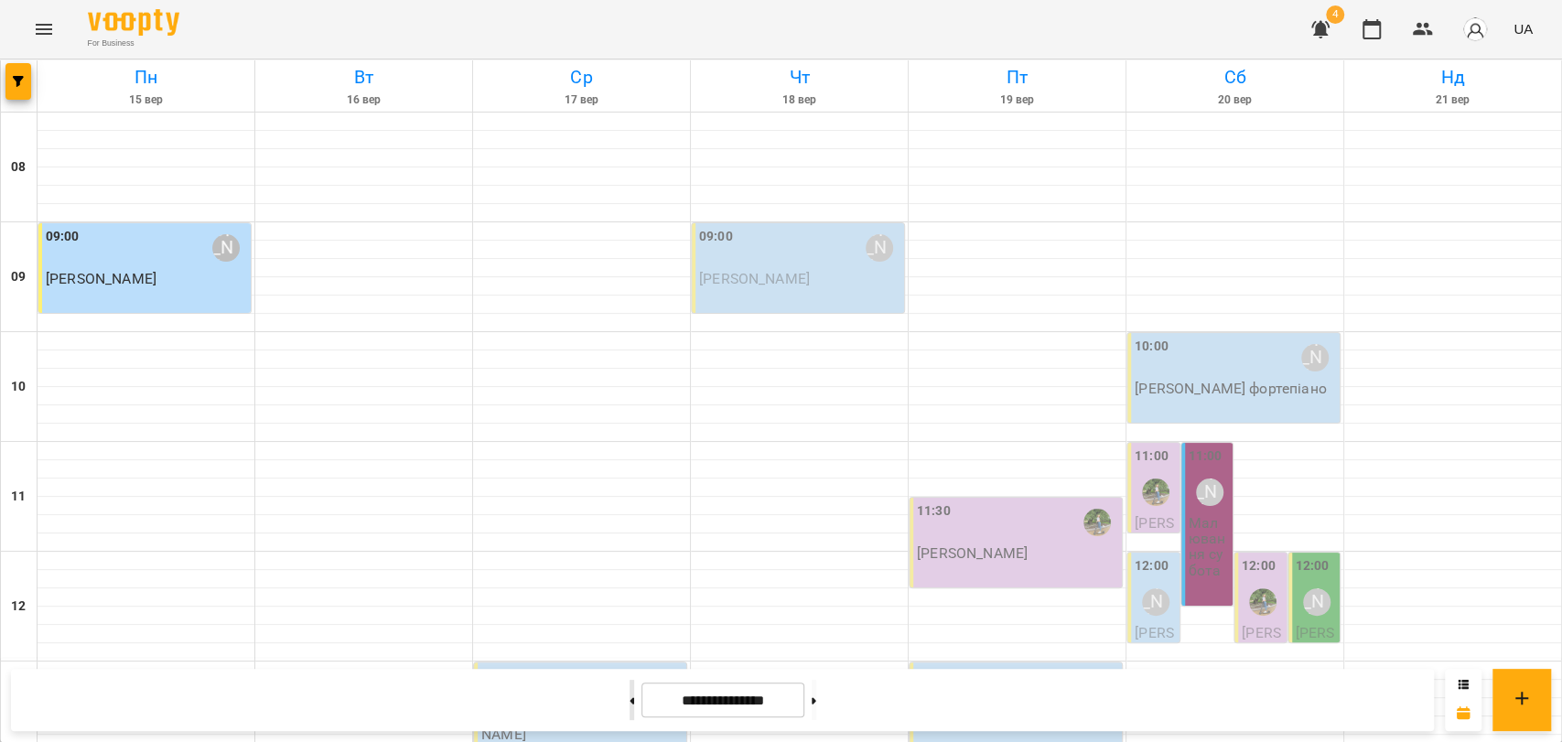
click at [630, 689] on button at bounding box center [632, 700] width 5 height 40
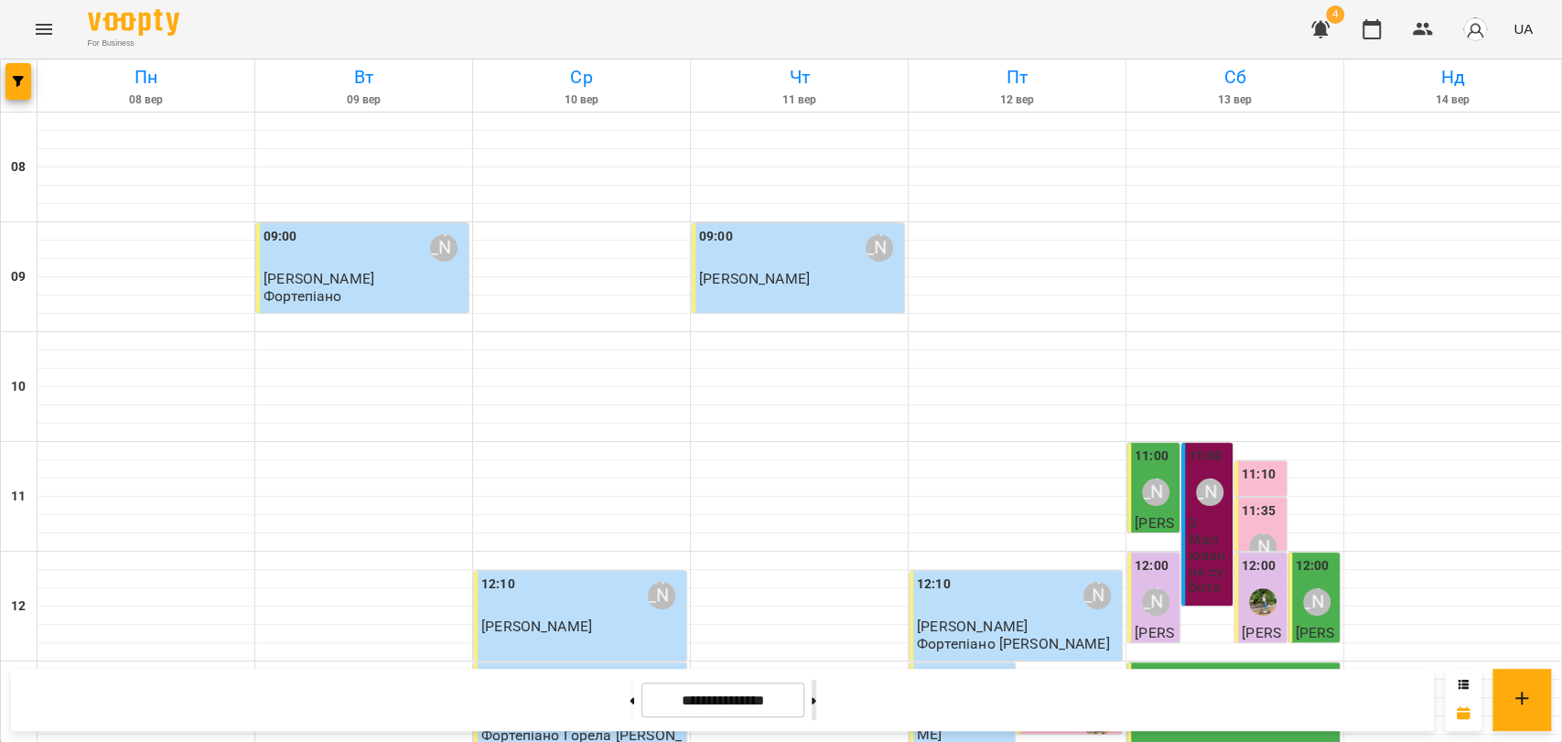
click at [816, 691] on button at bounding box center [814, 700] width 5 height 40
type input "**********"
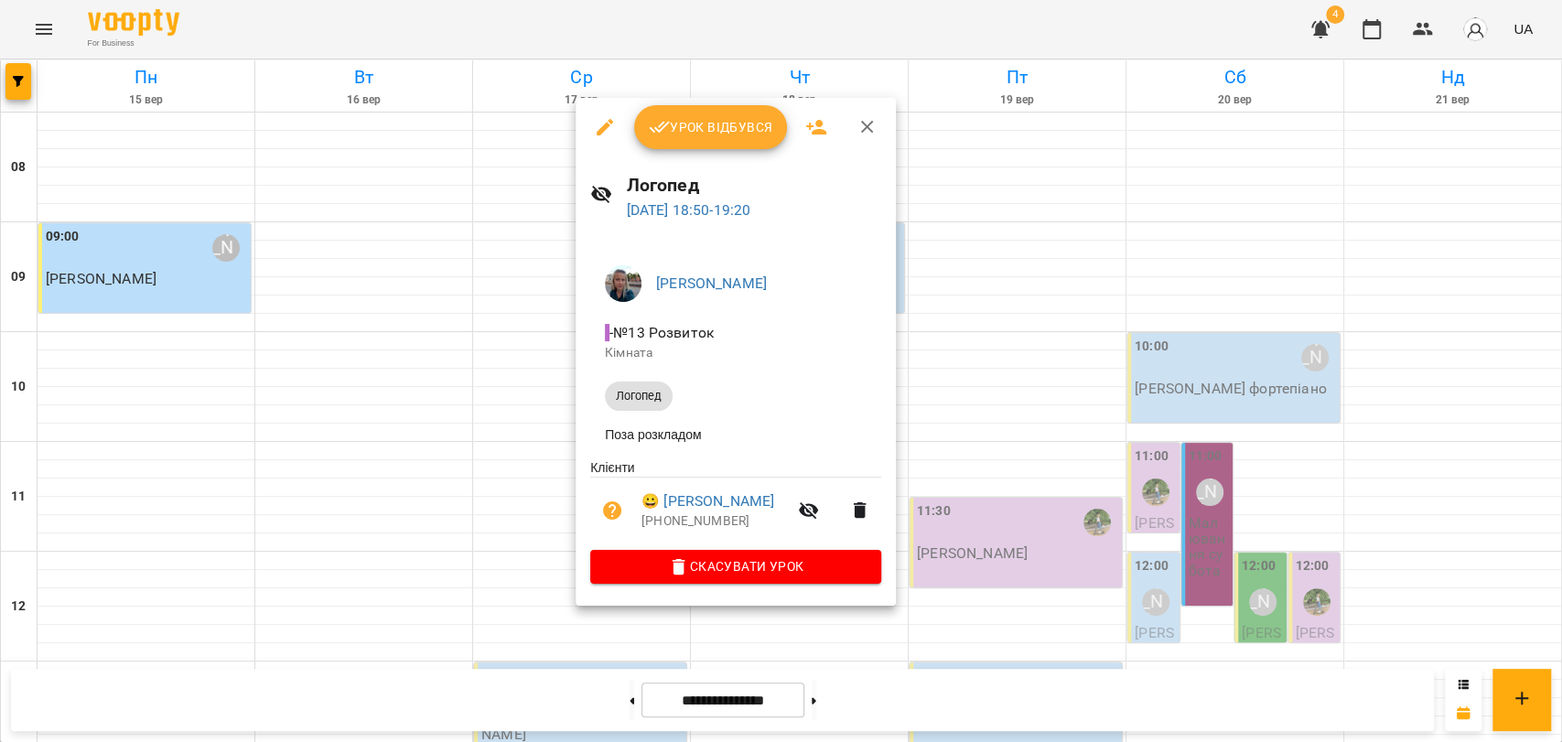
click at [873, 133] on icon "button" at bounding box center [868, 127] width 22 height 22
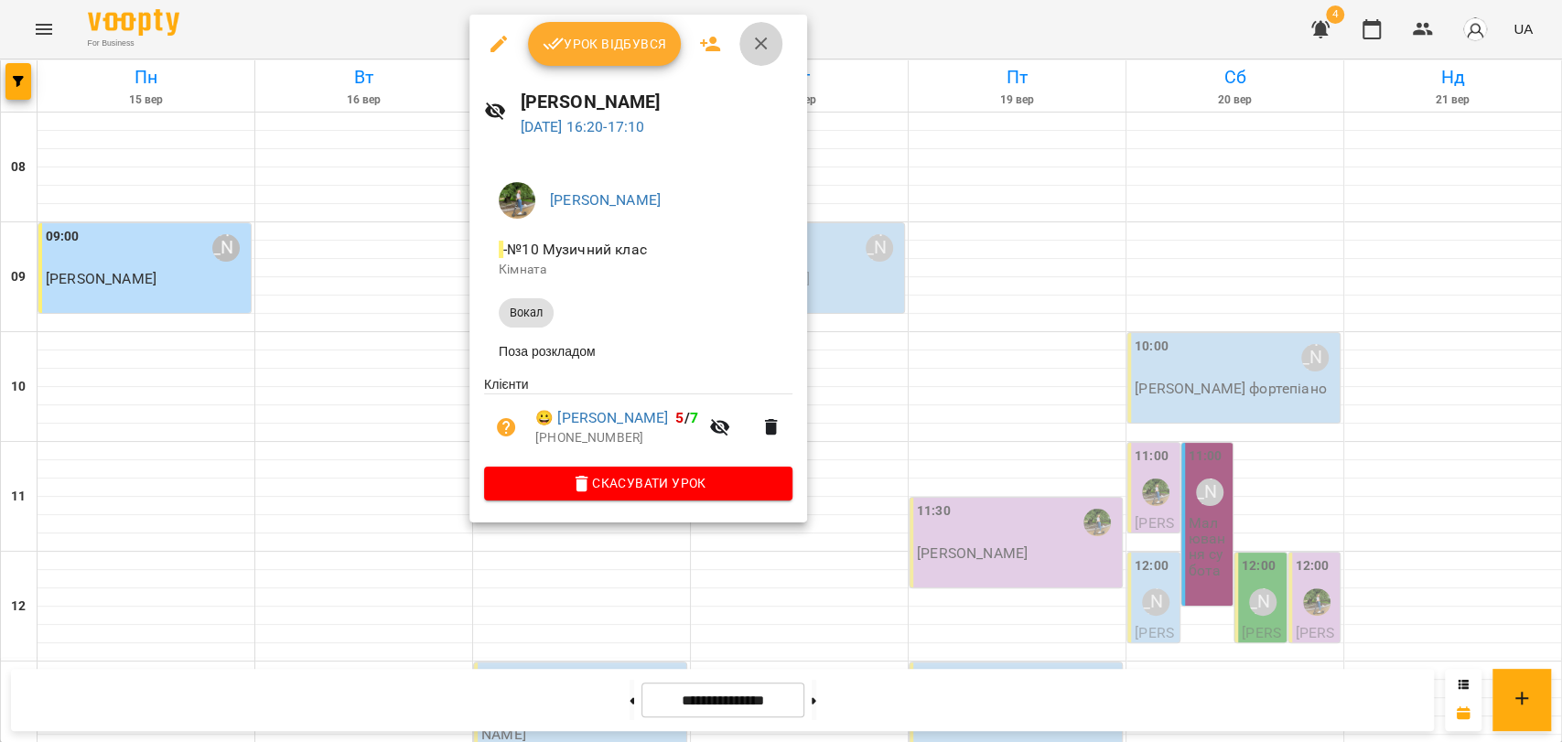
click at [755, 58] on button "button" at bounding box center [761, 44] width 44 height 44
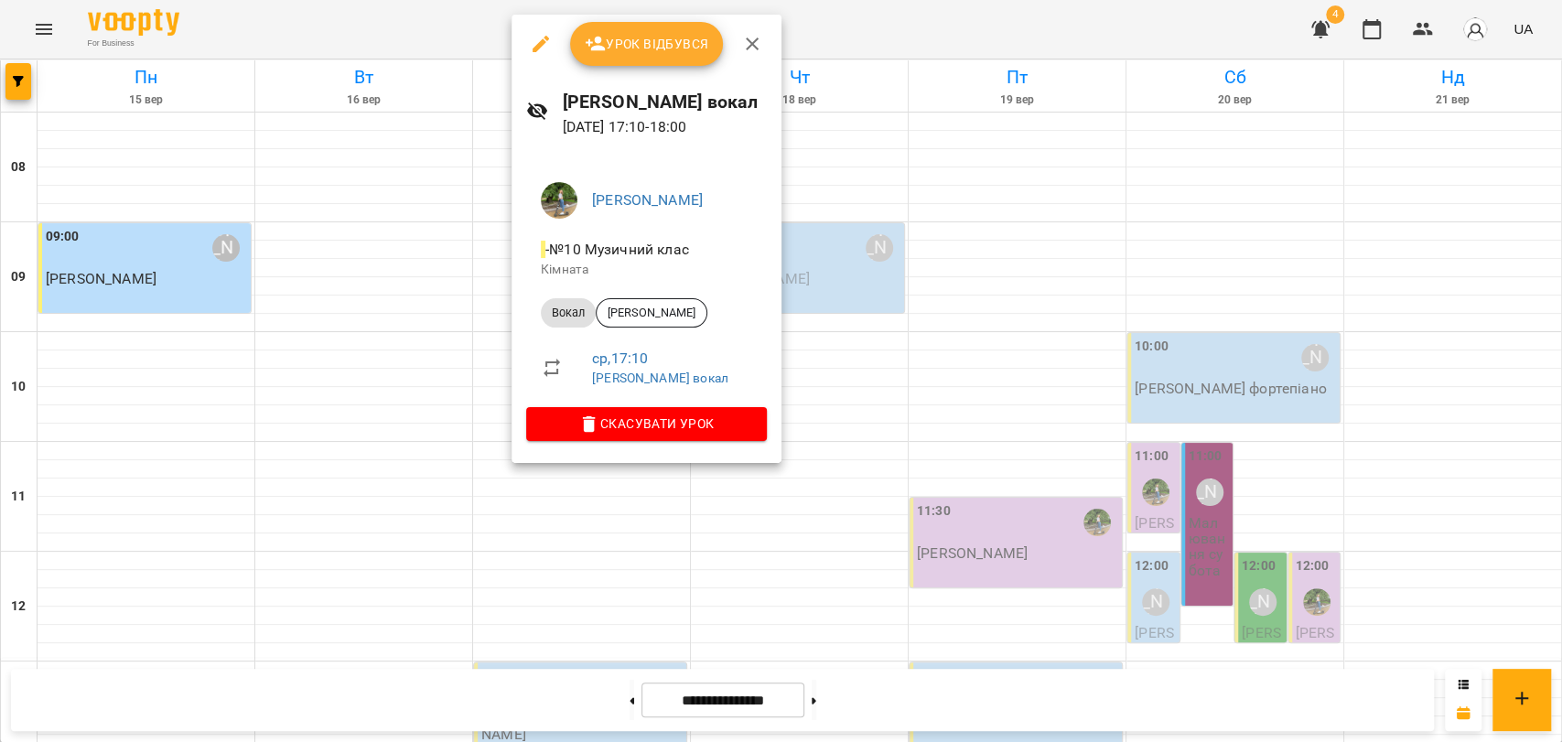
click at [748, 55] on button "button" at bounding box center [752, 44] width 44 height 44
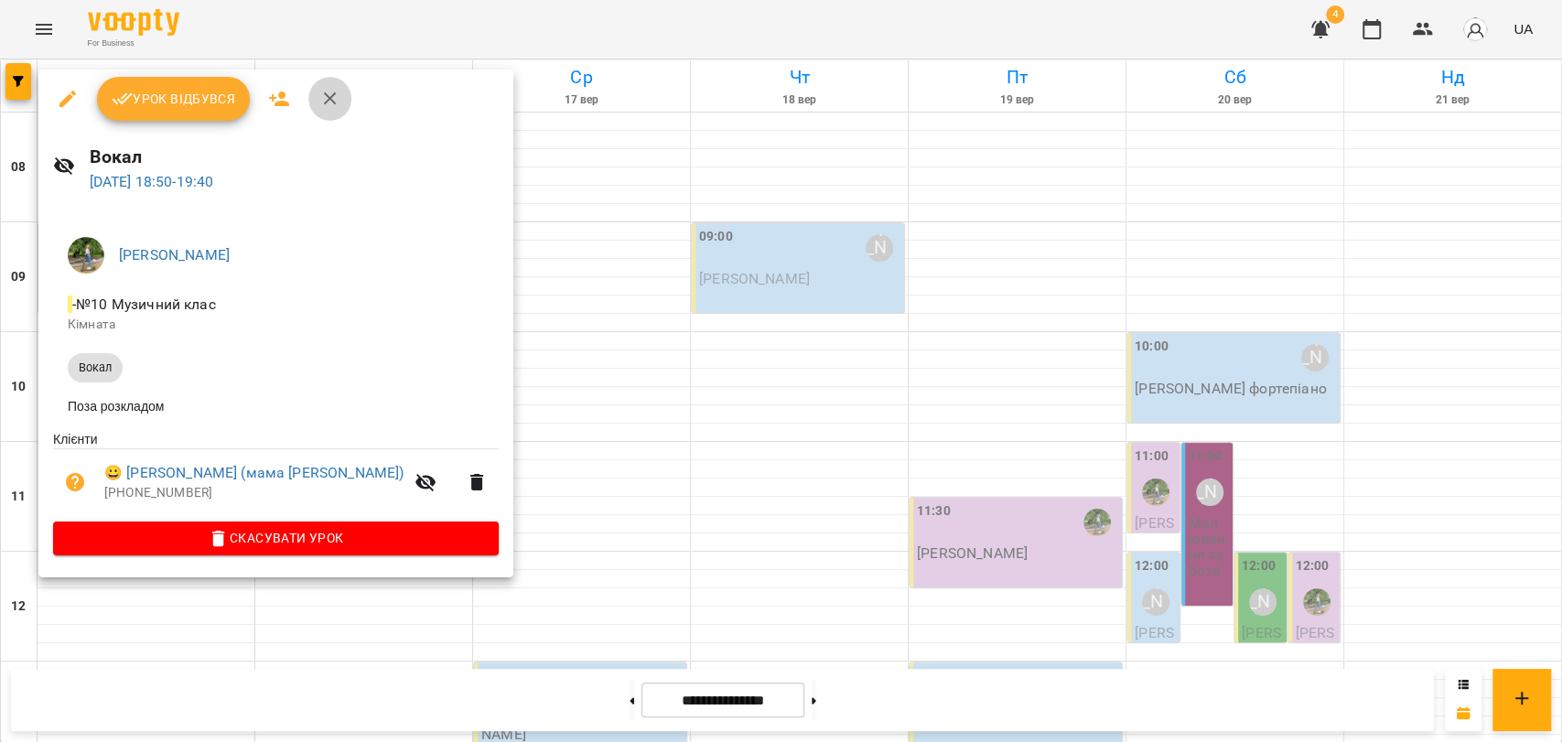
drag, startPoint x: 320, startPoint y: 101, endPoint x: 361, endPoint y: 96, distance: 41.4
click at [331, 102] on icon "button" at bounding box center [330, 99] width 22 height 22
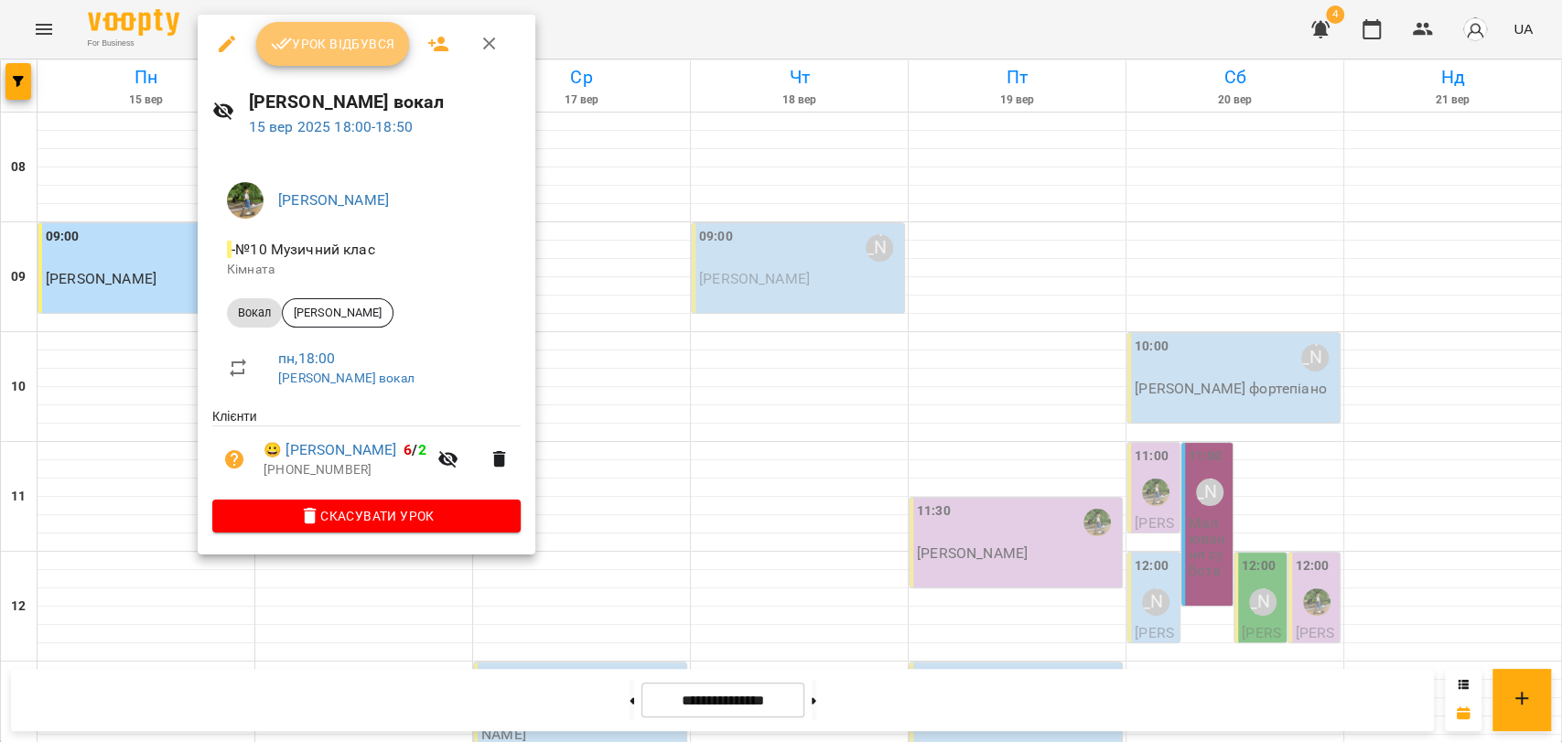
click at [336, 49] on span "Урок відбувся" at bounding box center [333, 44] width 124 height 22
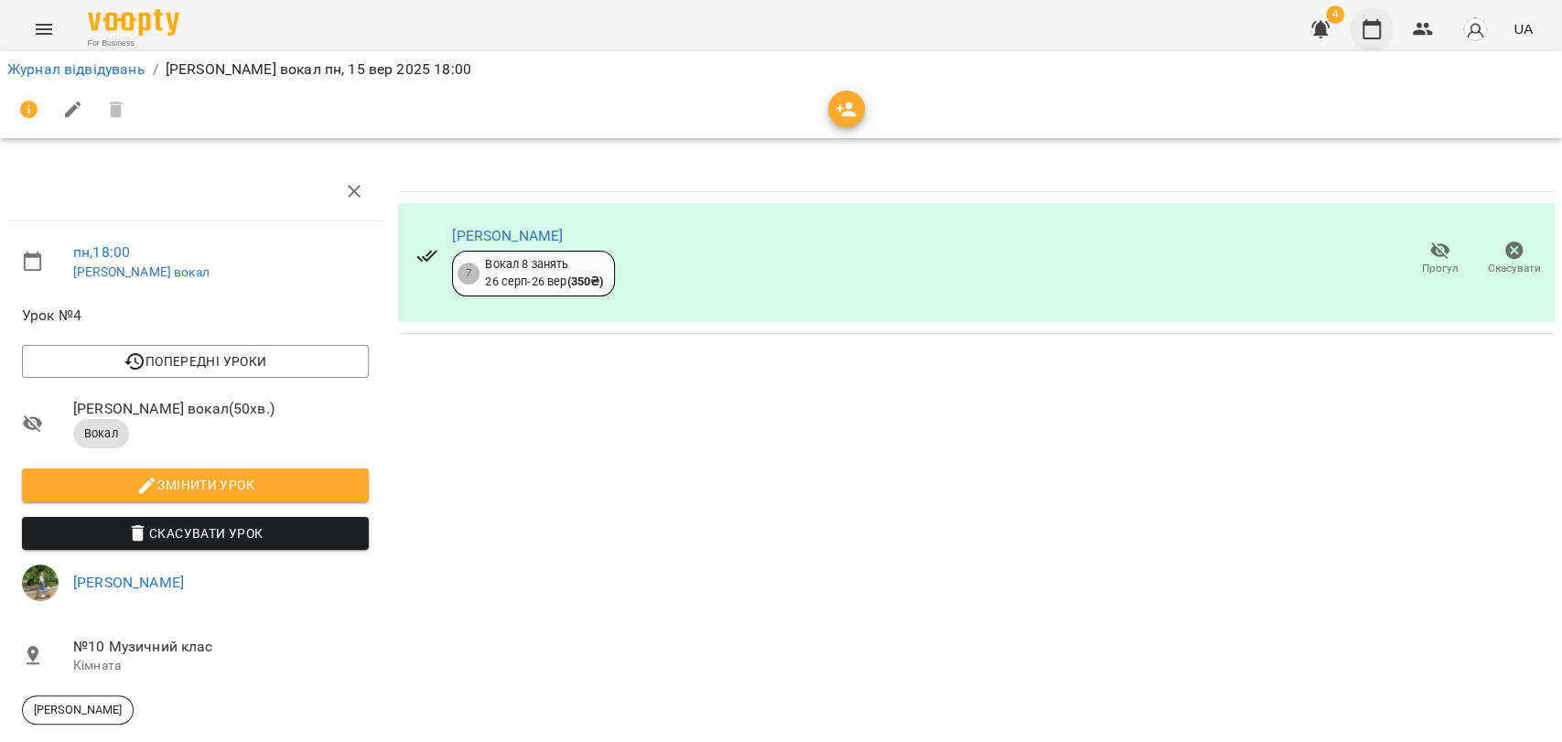
click at [1364, 30] on icon "button" at bounding box center [1372, 29] width 18 height 20
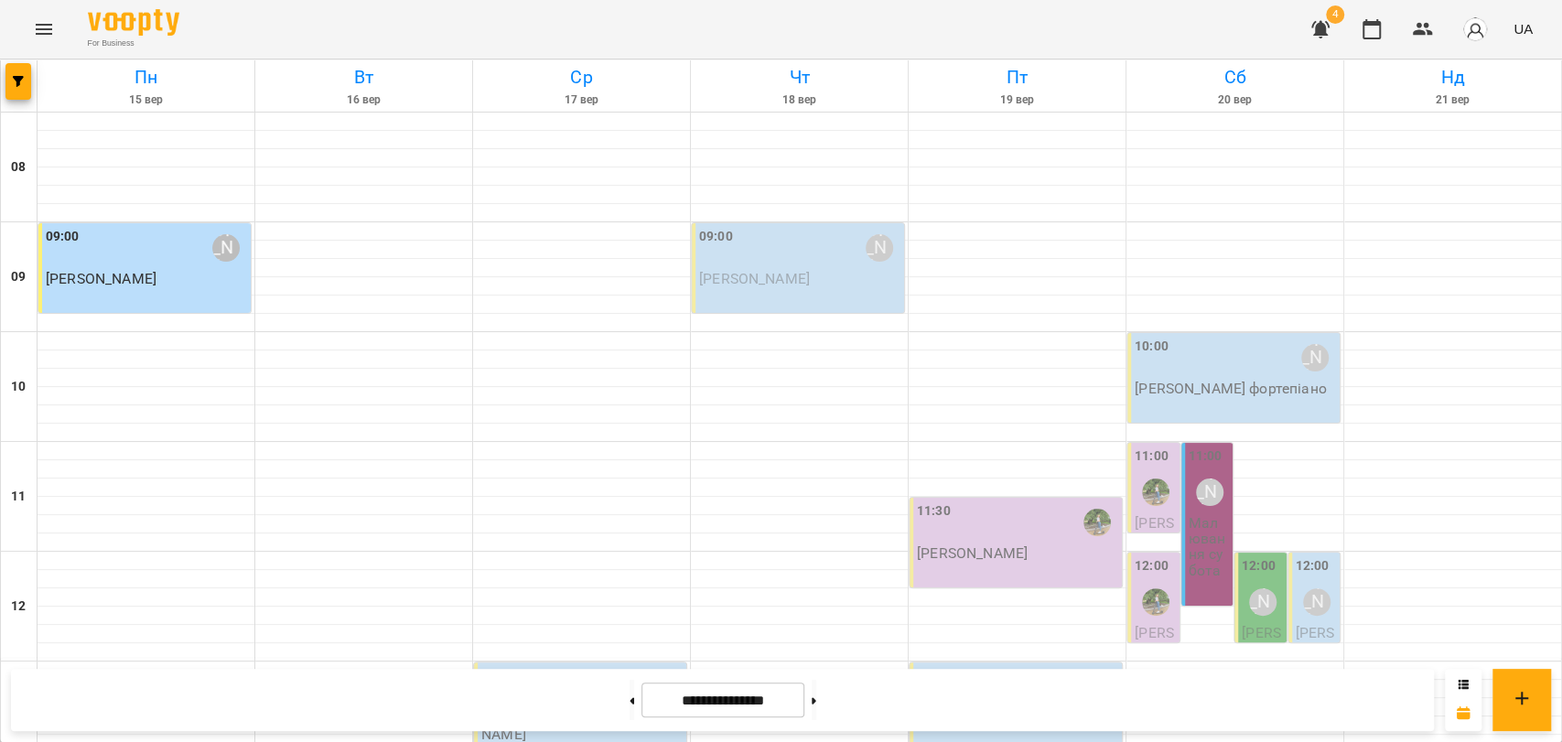
scroll to position [771, 0]
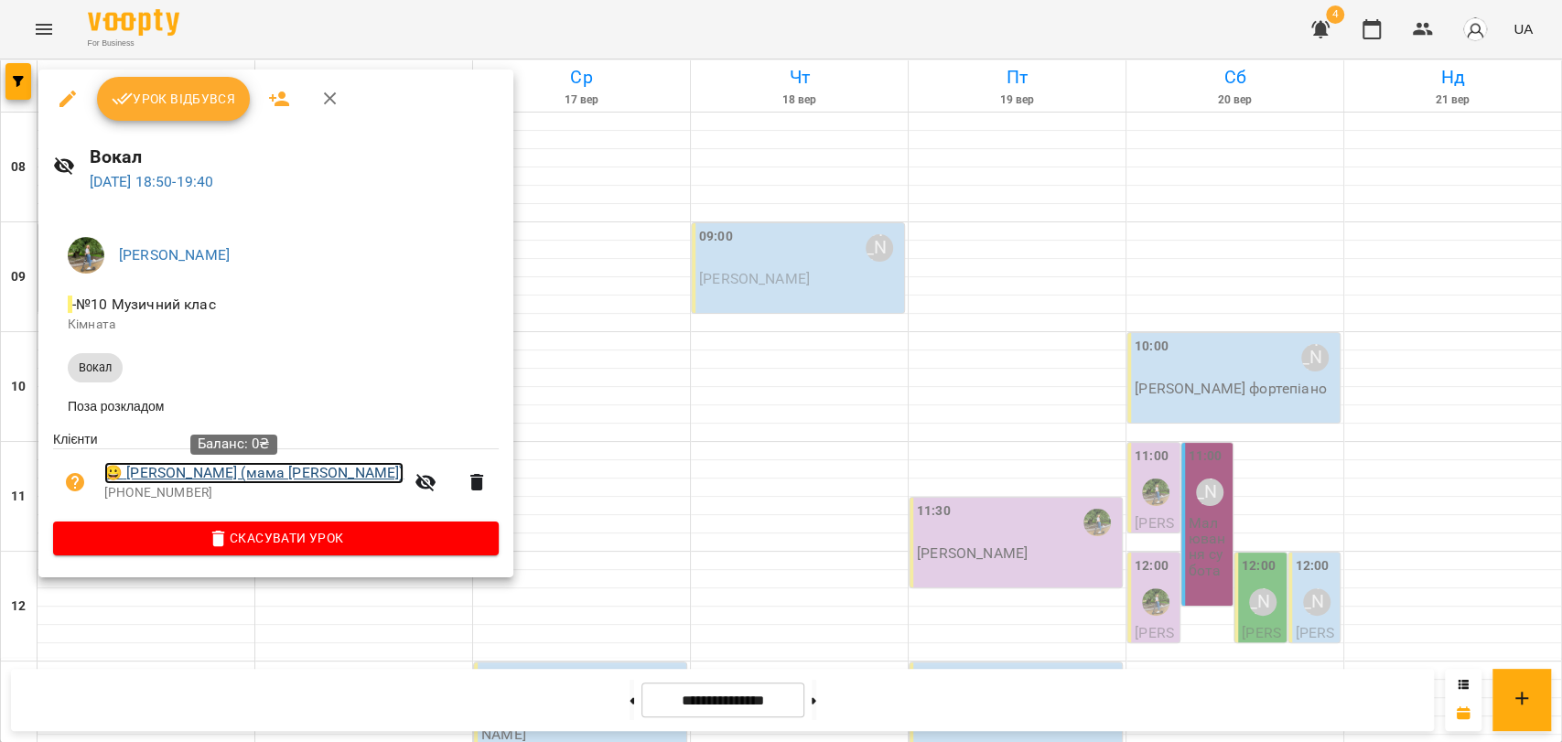
click at [258, 474] on link "😀 Підопригора Анна (мама Наталія)" at bounding box center [253, 473] width 299 height 22
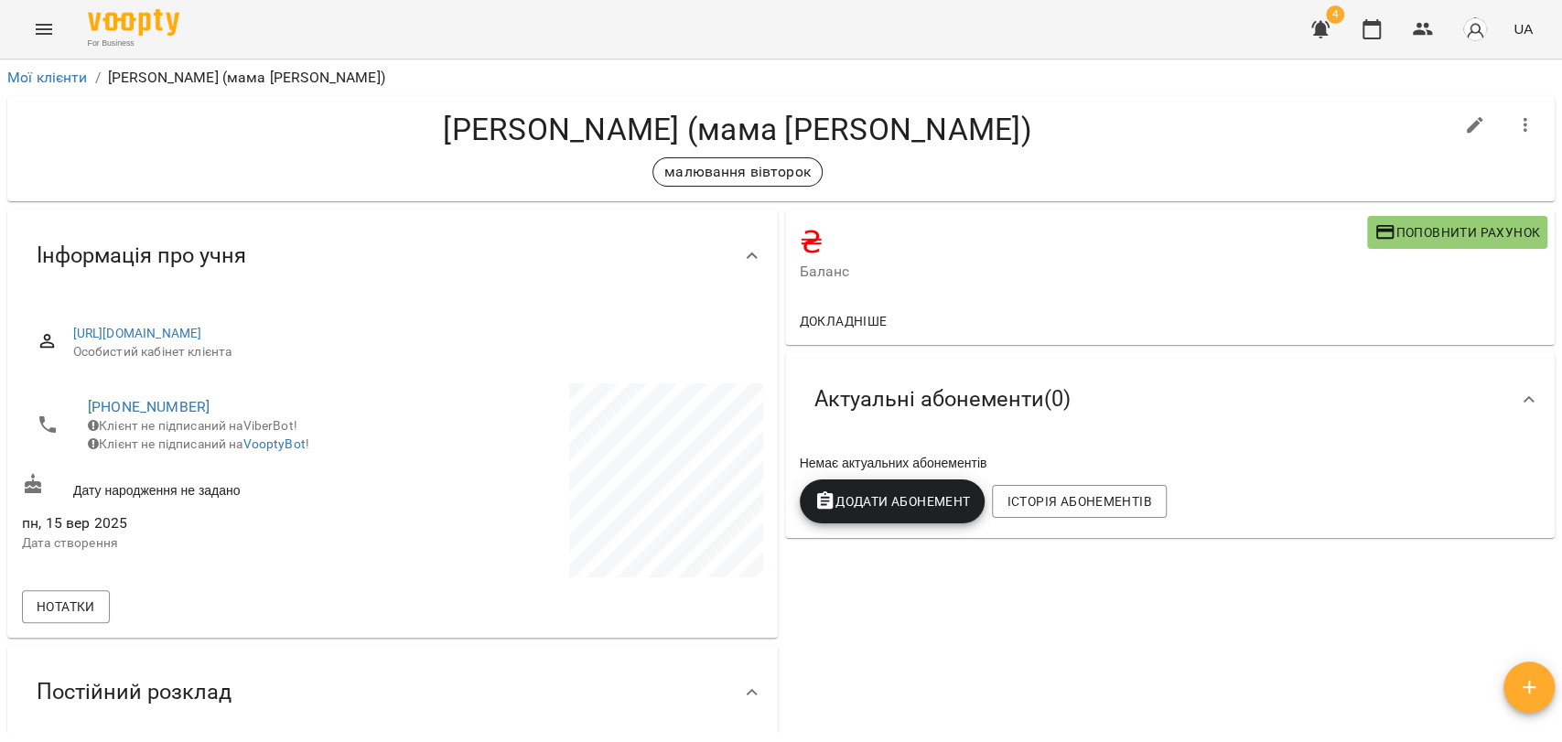
click at [1408, 216] on button "Поповнити рахунок" at bounding box center [1457, 232] width 180 height 33
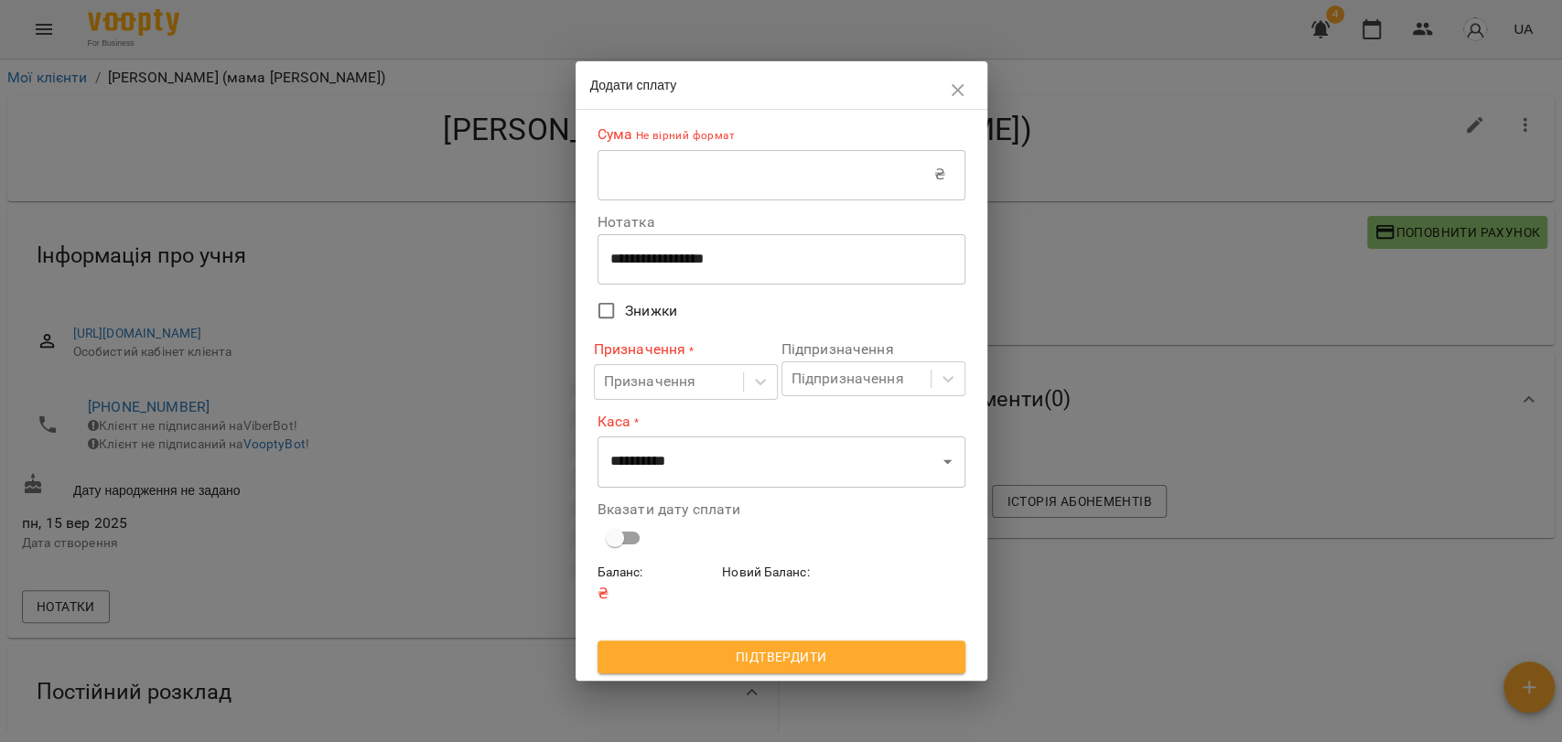
click at [759, 187] on input "text" at bounding box center [766, 174] width 337 height 51
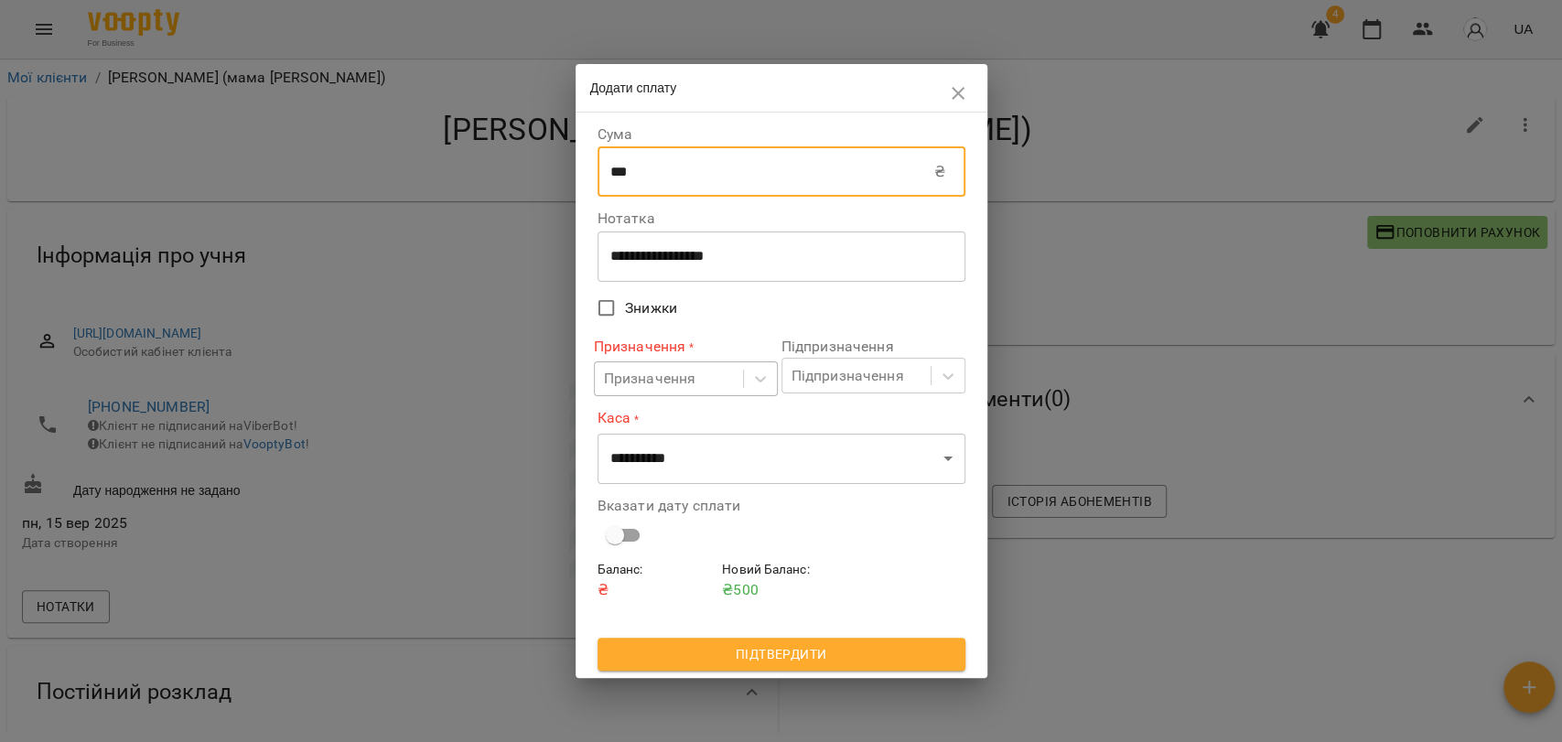
type input "***"
click at [701, 377] on div "Призначення" at bounding box center [669, 379] width 148 height 34
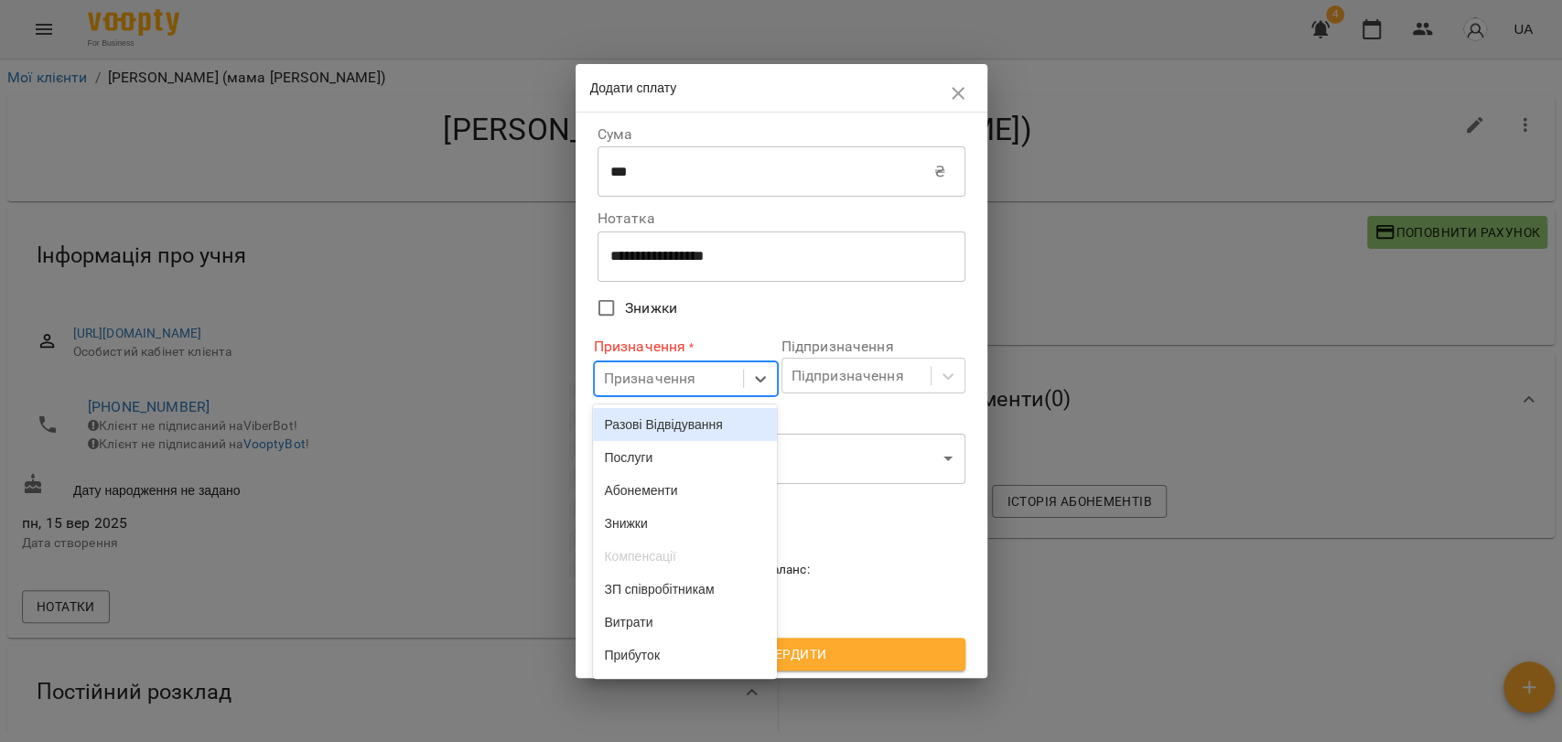
click at [718, 421] on div "Разові Відвідування" at bounding box center [685, 424] width 184 height 33
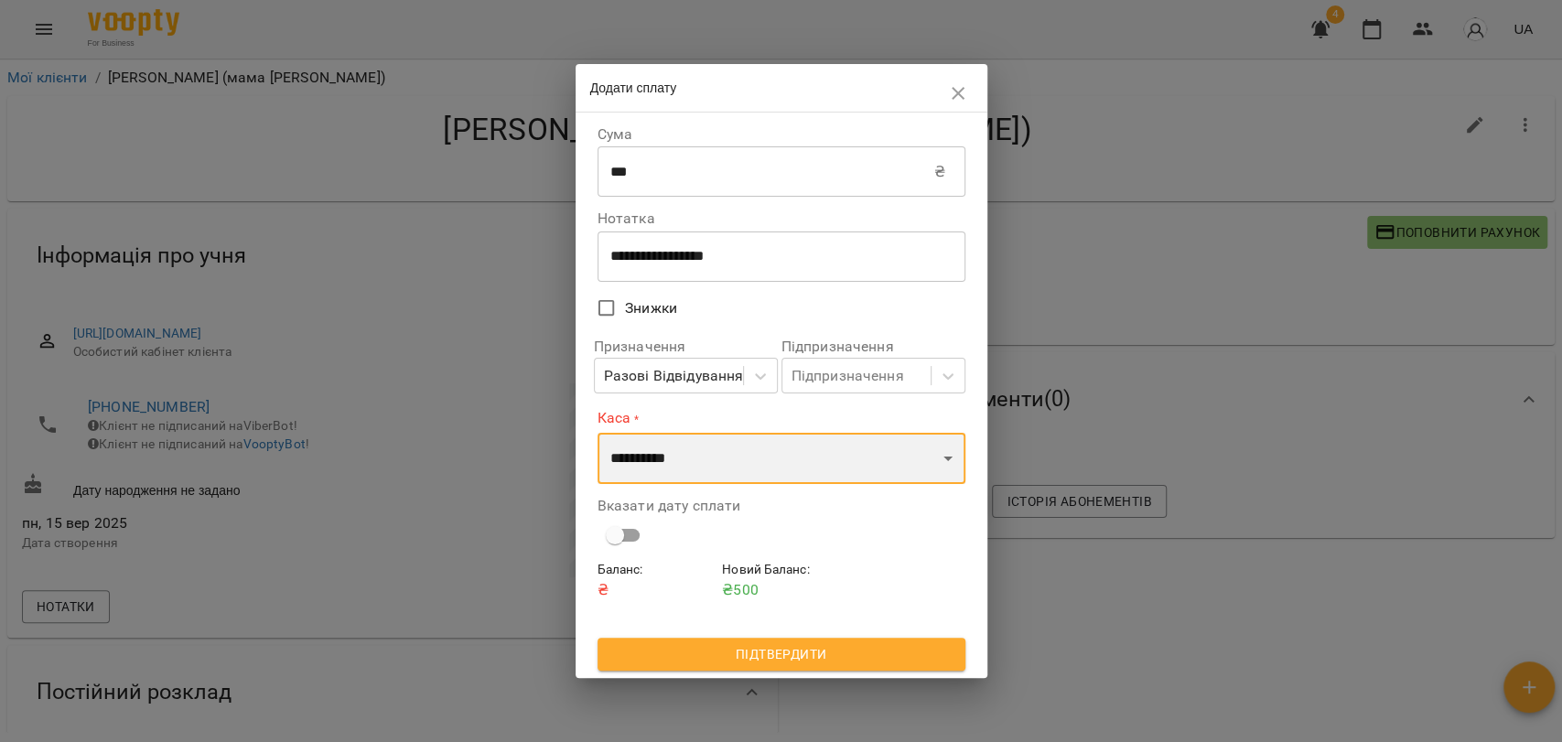
drag, startPoint x: 710, startPoint y: 464, endPoint x: 705, endPoint y: 472, distance: 9.9
click at [710, 464] on select "**********" at bounding box center [782, 458] width 368 height 51
select select "****"
click at [598, 433] on select "**********" at bounding box center [782, 458] width 368 height 51
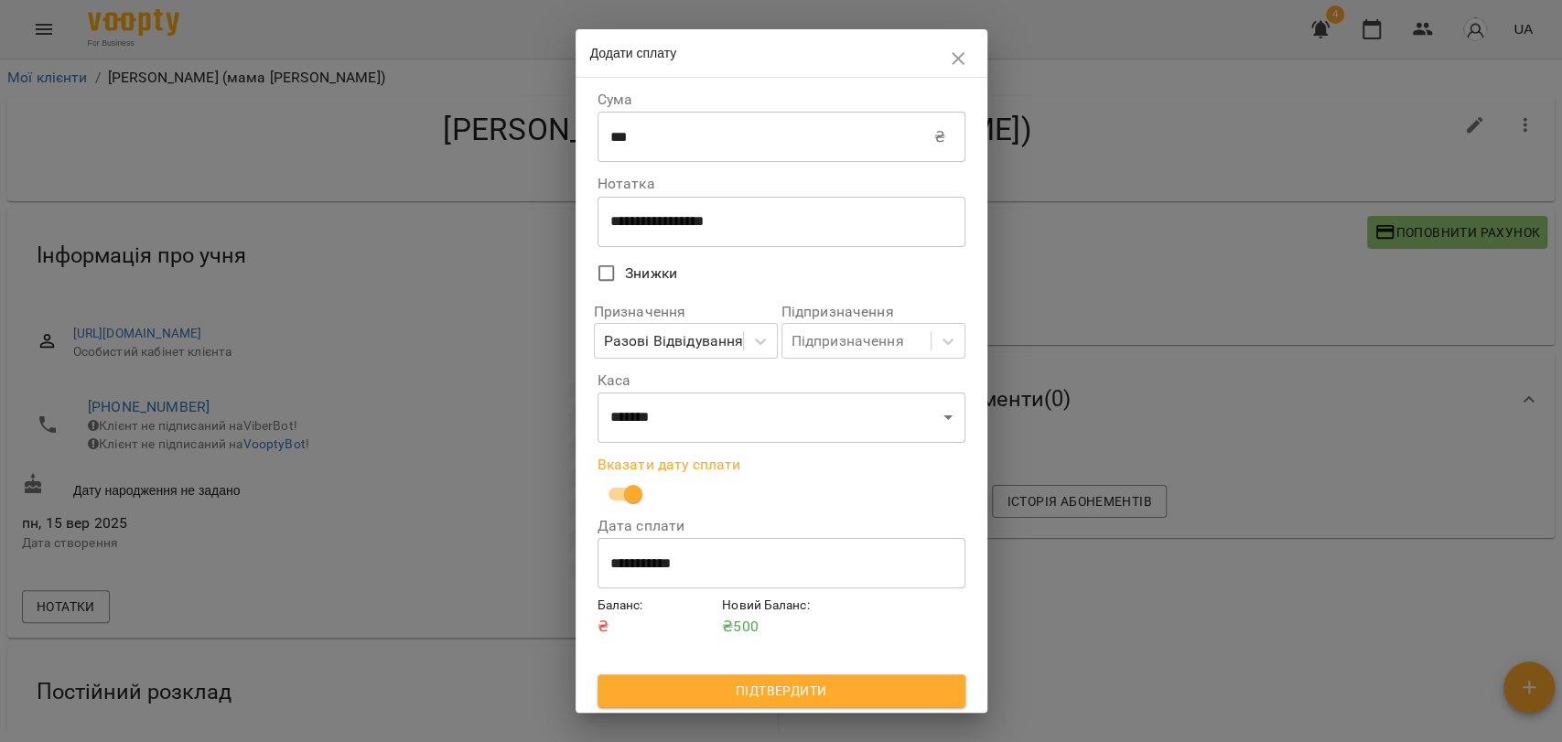
click at [816, 685] on span "Підтвердити" at bounding box center [781, 691] width 339 height 22
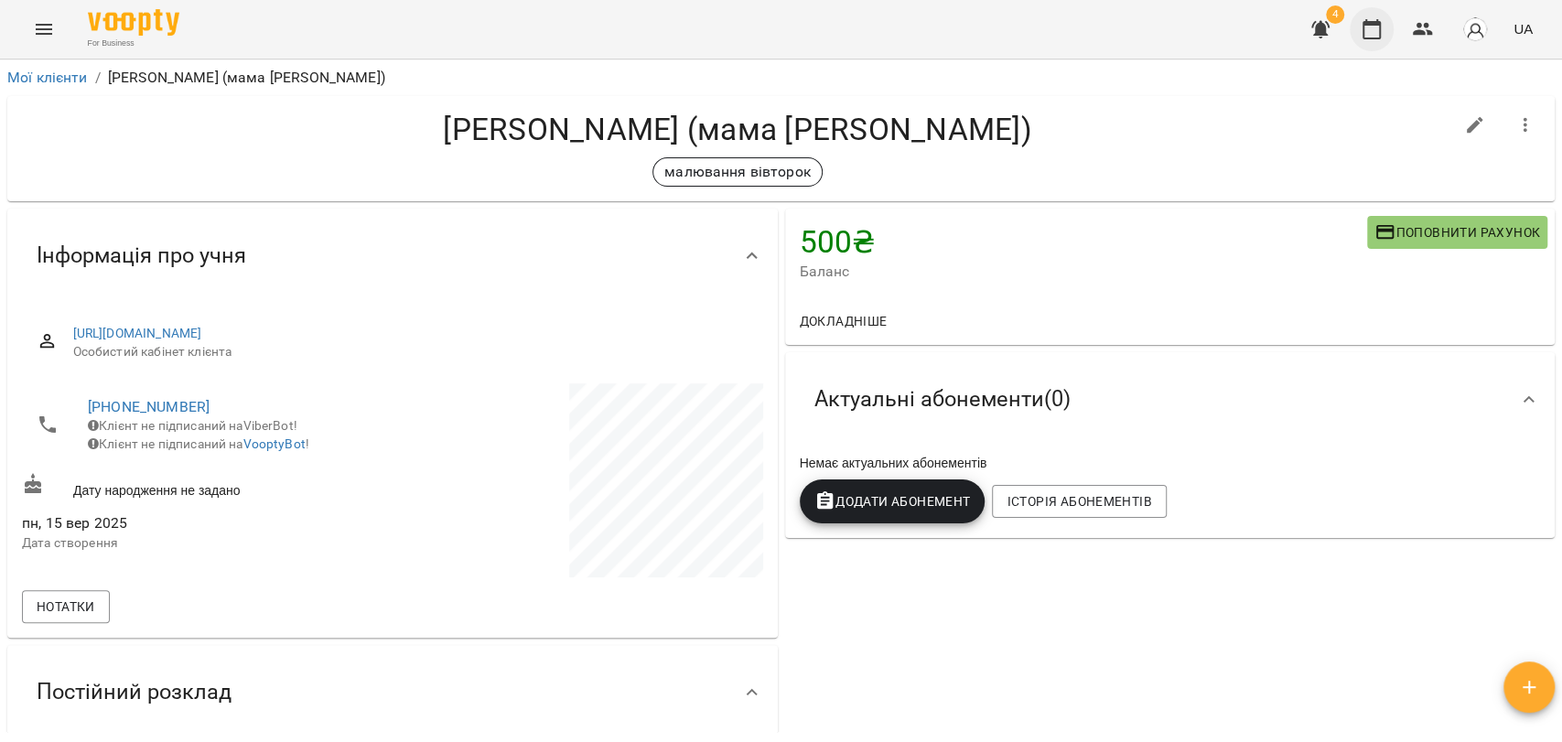
click at [1376, 32] on icon "button" at bounding box center [1372, 29] width 22 height 22
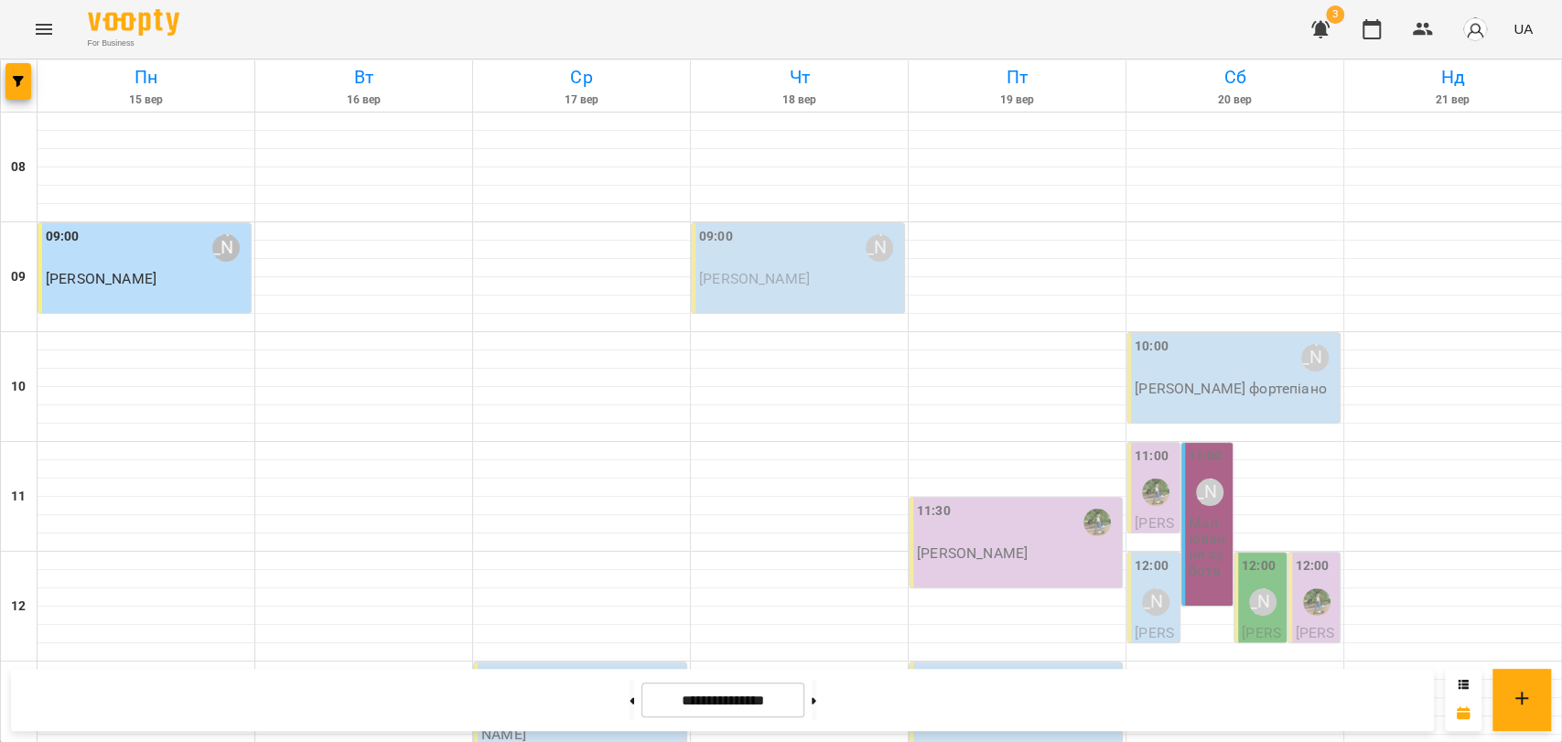
scroll to position [466, 0]
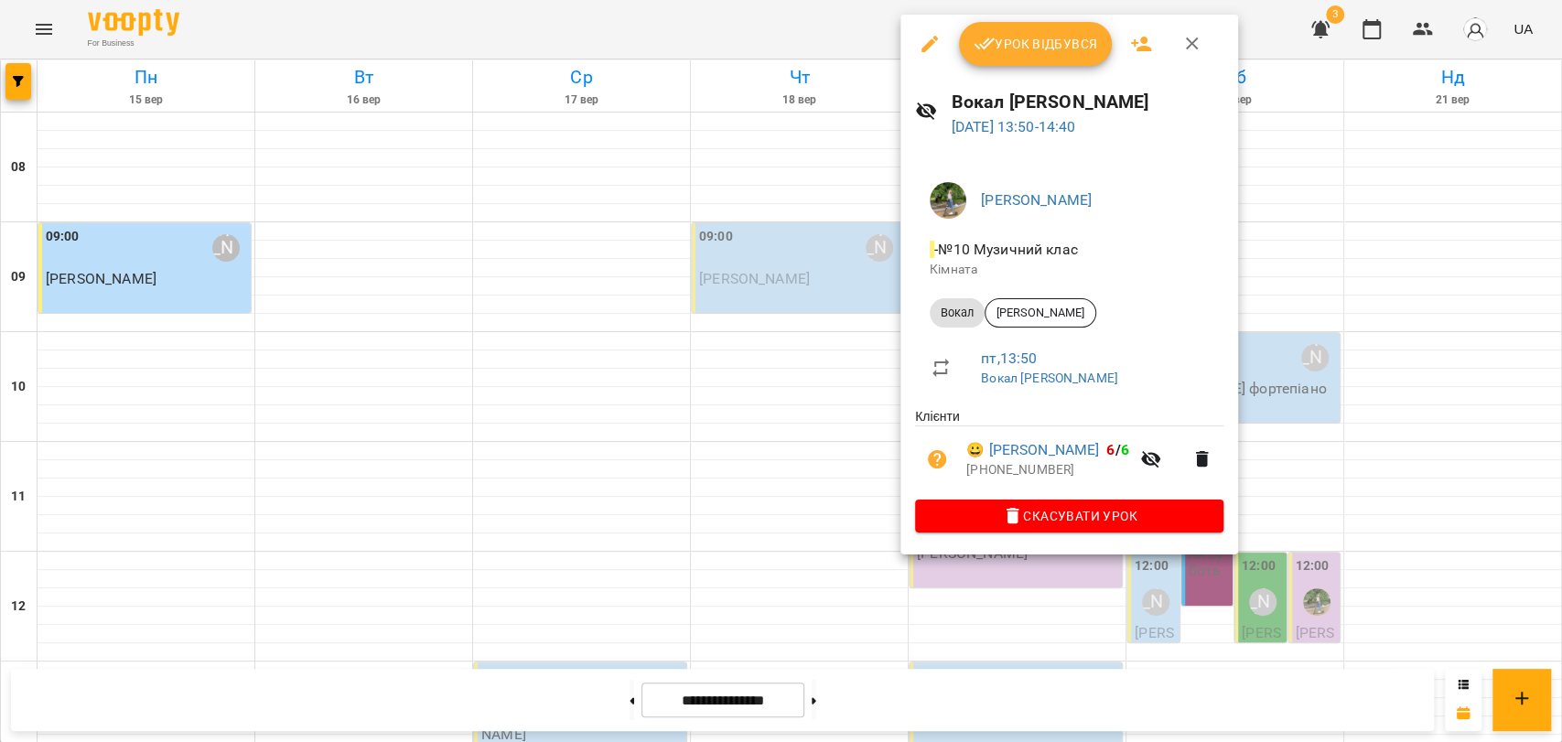
click at [1206, 46] on button "button" at bounding box center [1192, 44] width 44 height 44
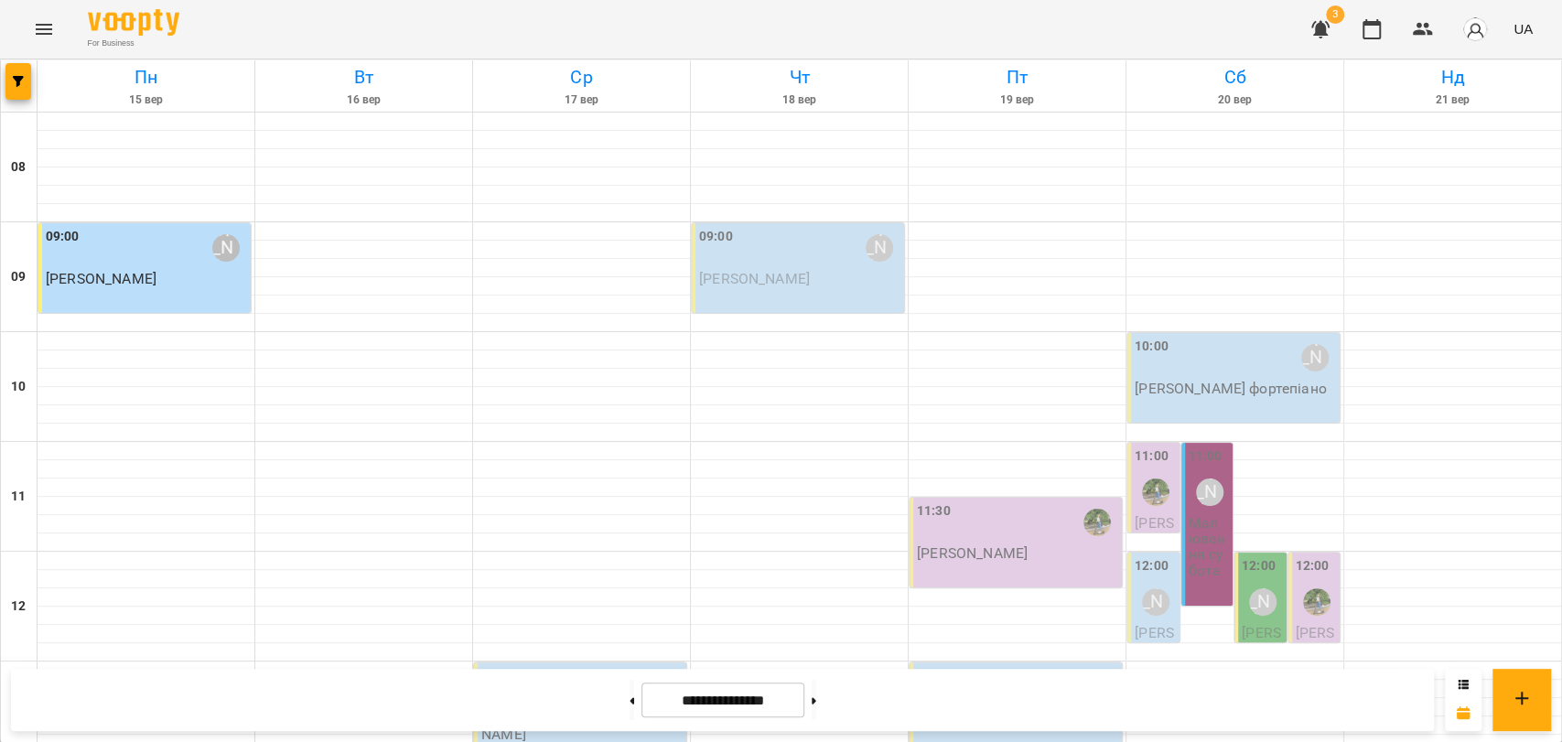
click at [622, 703] on div at bounding box center [631, 700] width 19 height 40
click at [630, 696] on button at bounding box center [632, 700] width 5 height 40
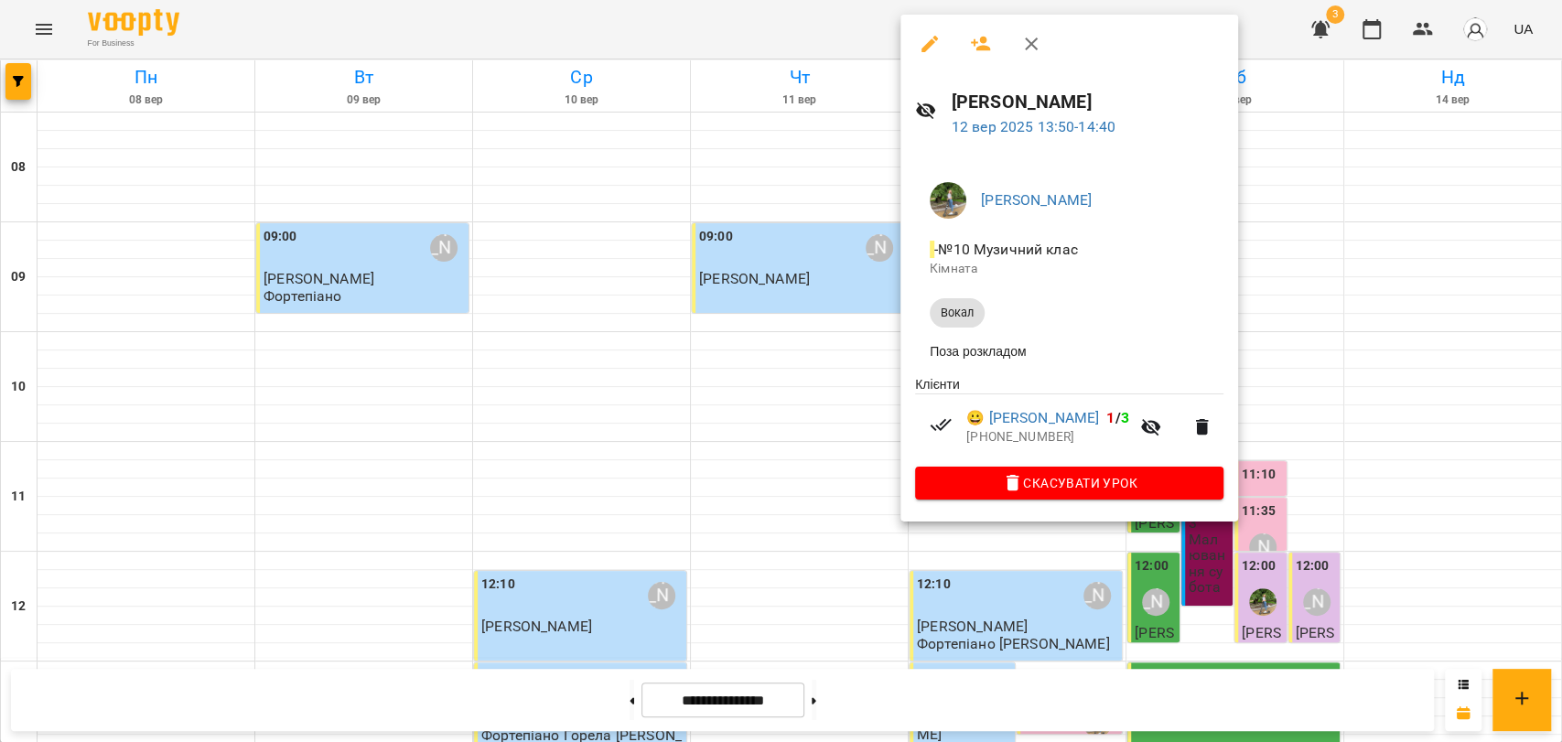
click at [844, 422] on div at bounding box center [781, 371] width 1562 height 742
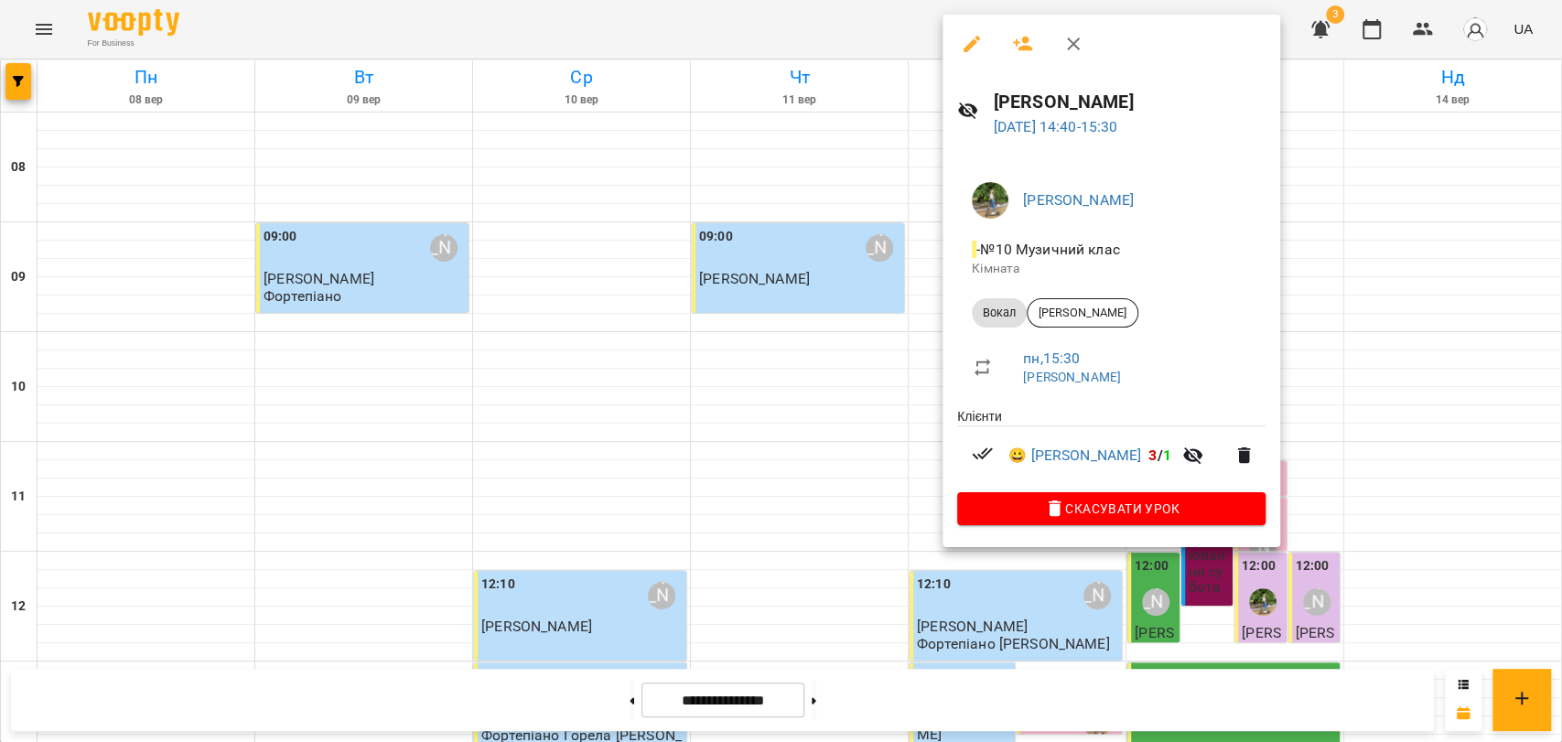
click at [914, 434] on div at bounding box center [781, 371] width 1562 height 742
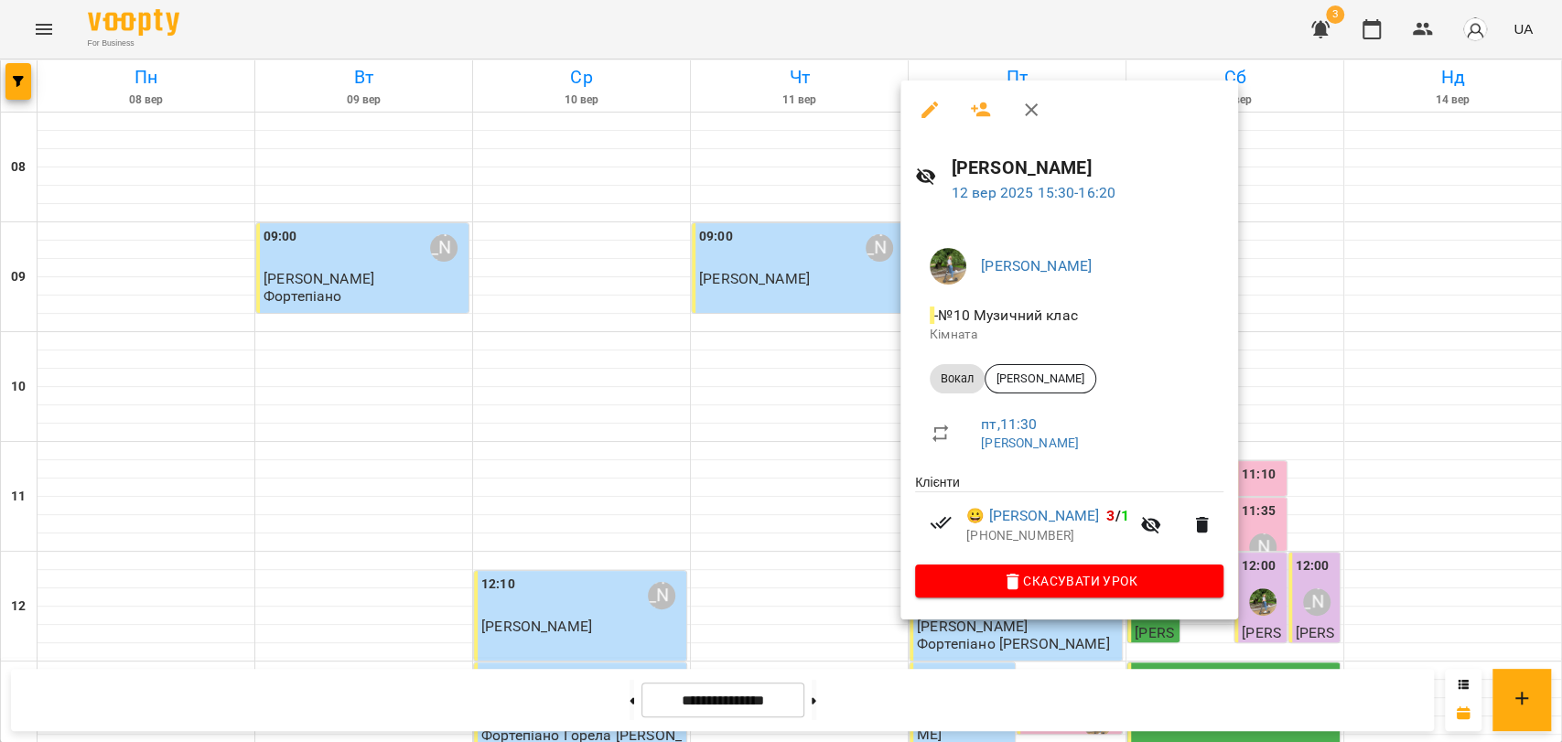
click at [738, 49] on div at bounding box center [781, 371] width 1562 height 742
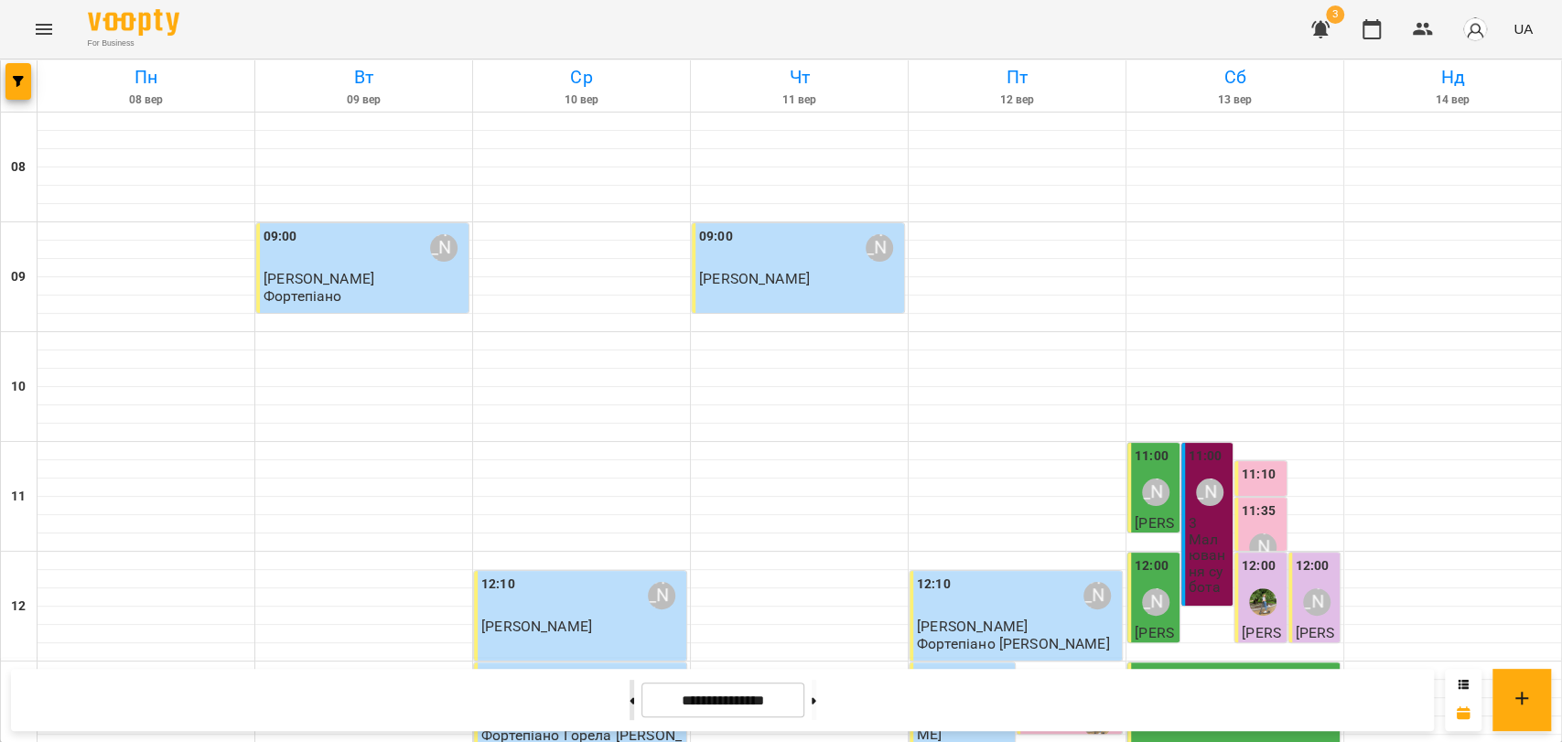
click at [630, 698] on button at bounding box center [632, 700] width 5 height 40
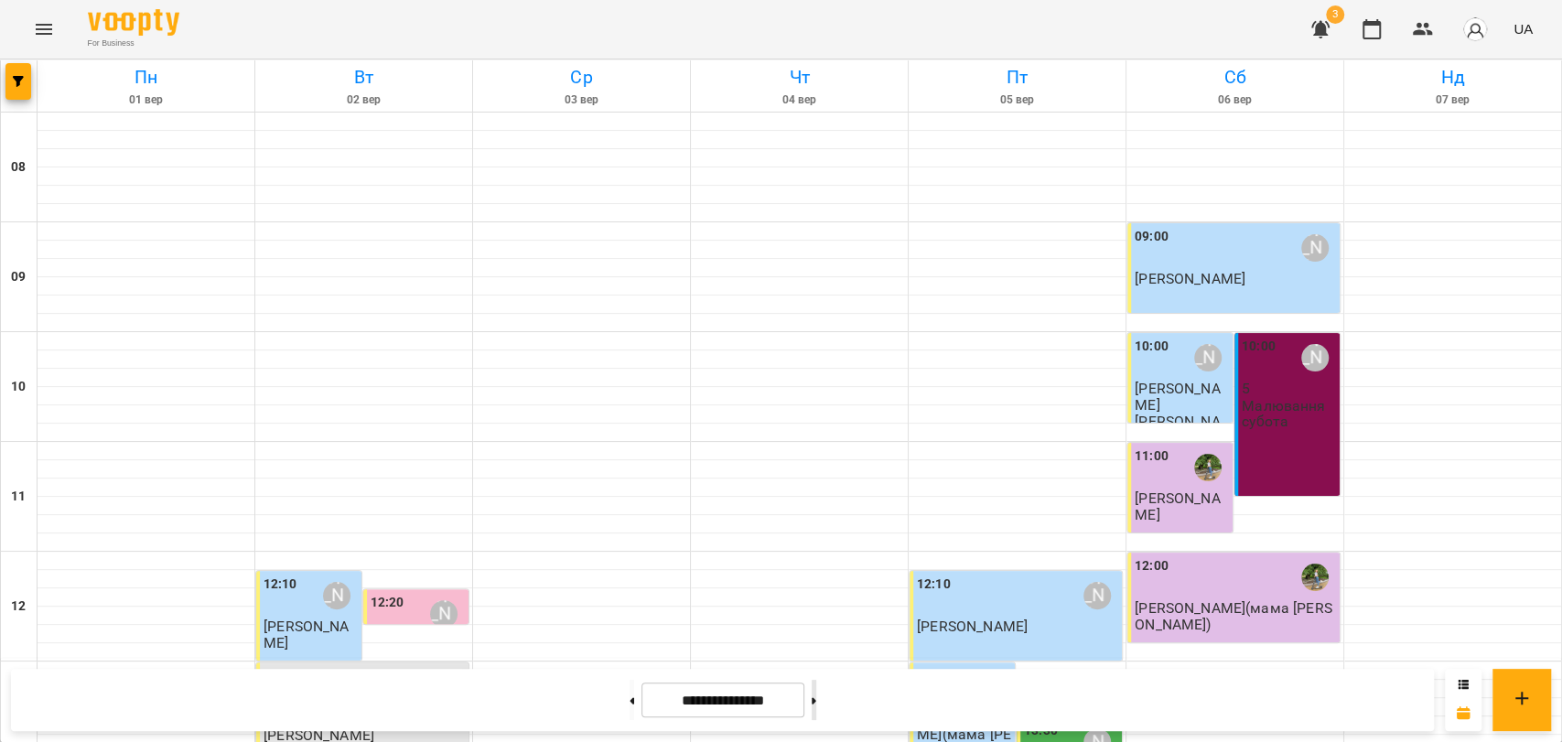
click at [816, 706] on button at bounding box center [814, 700] width 5 height 40
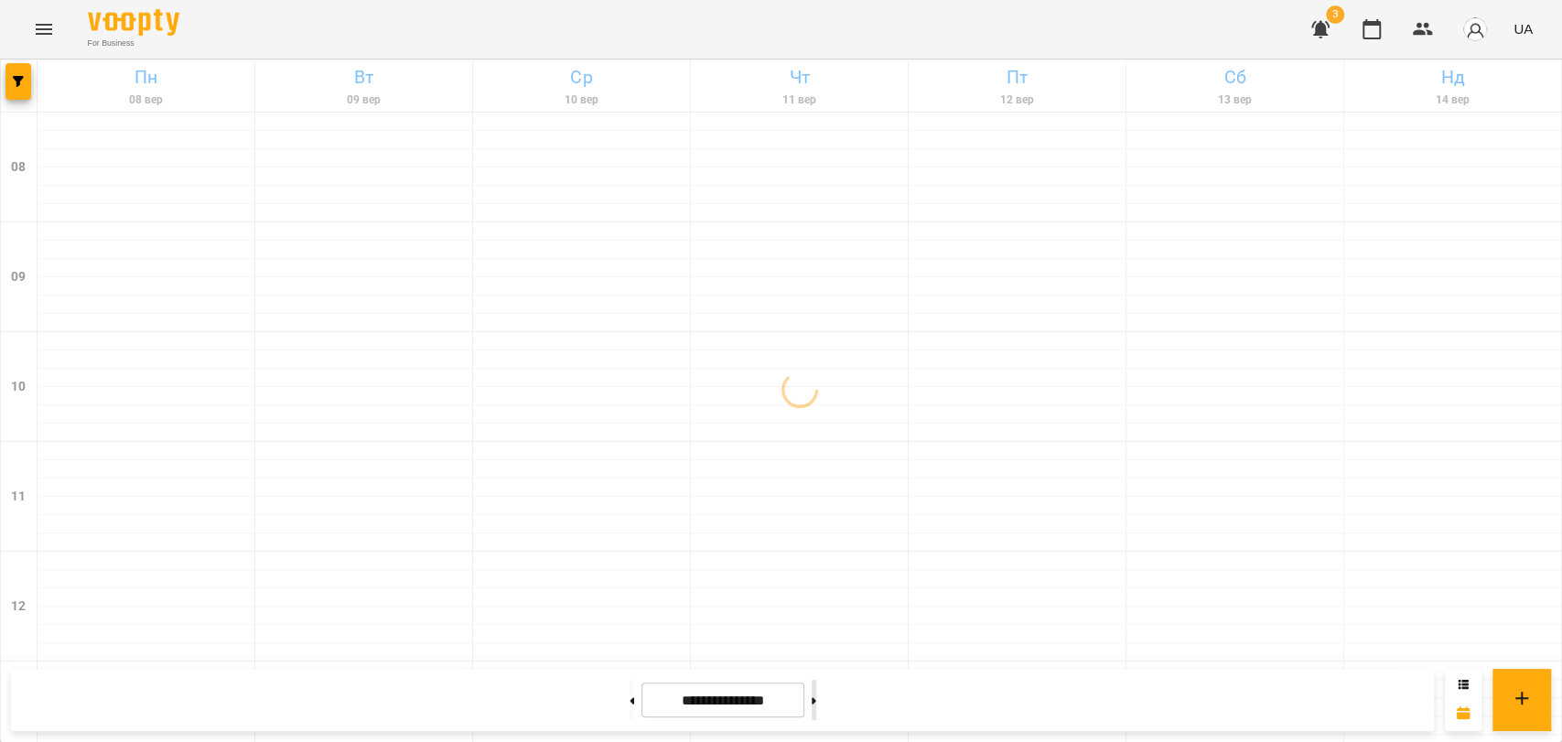
click at [816, 706] on button at bounding box center [814, 700] width 5 height 40
type input "**********"
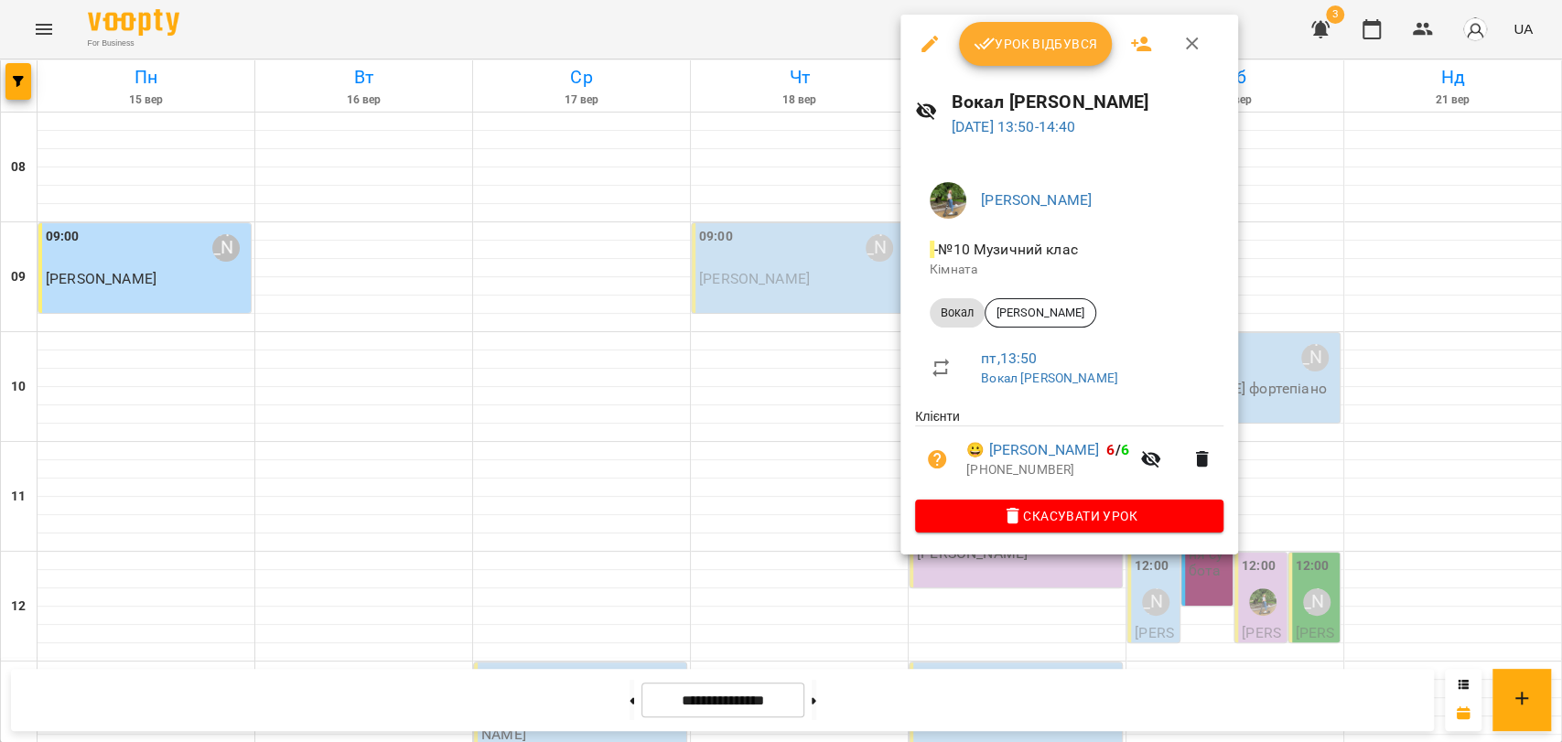
click at [1205, 52] on button "button" at bounding box center [1192, 44] width 44 height 44
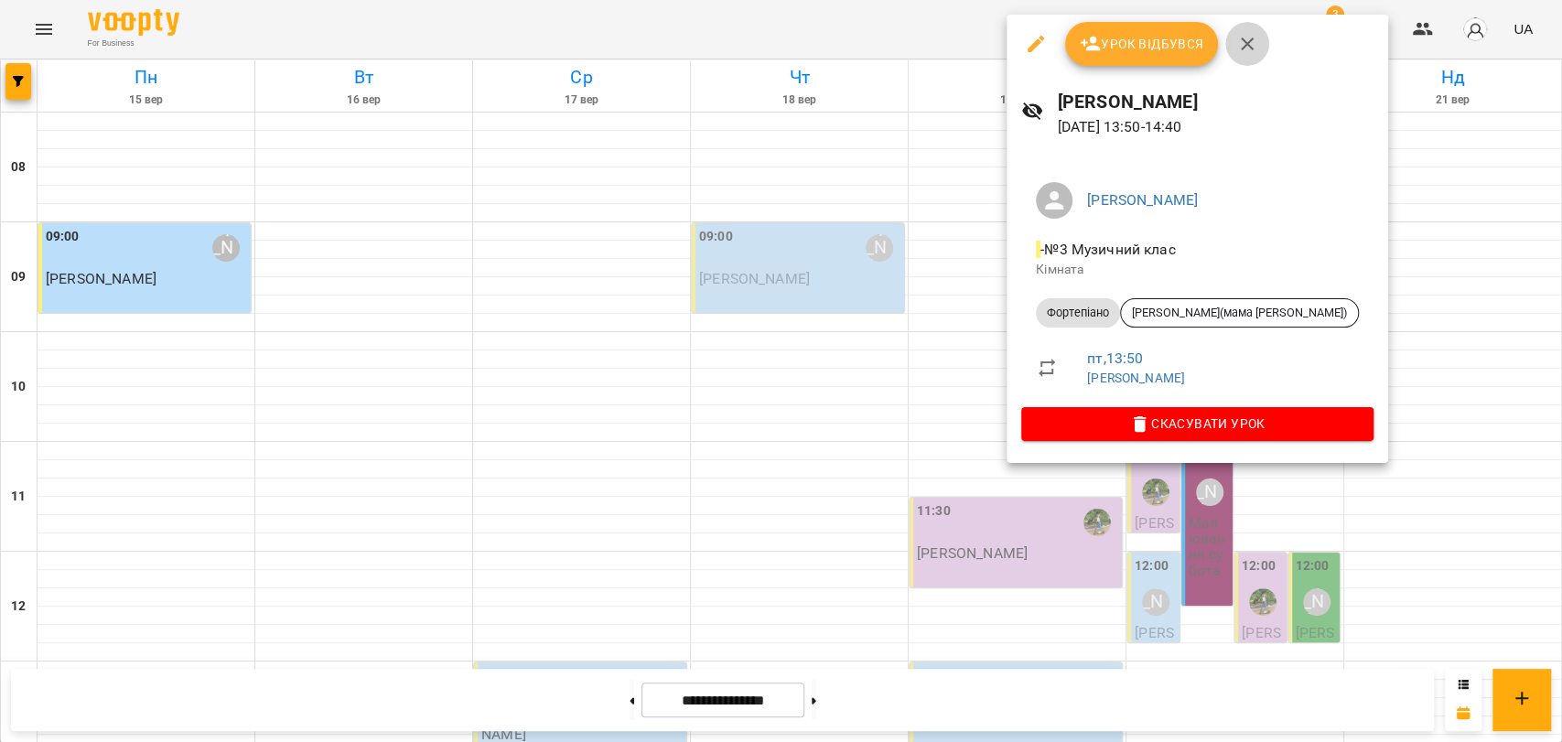
click at [1258, 43] on button "button" at bounding box center [1247, 44] width 44 height 44
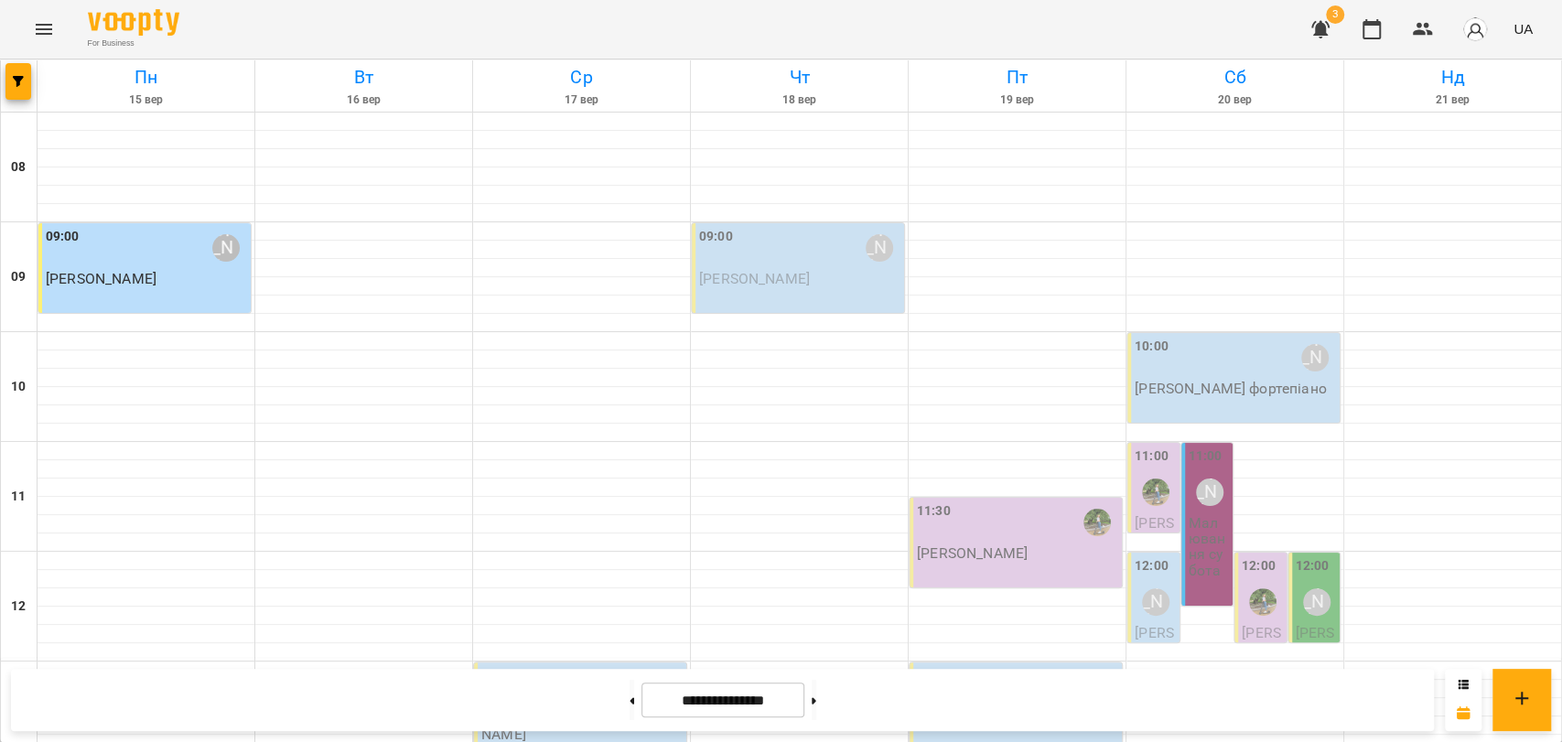
scroll to position [771, 0]
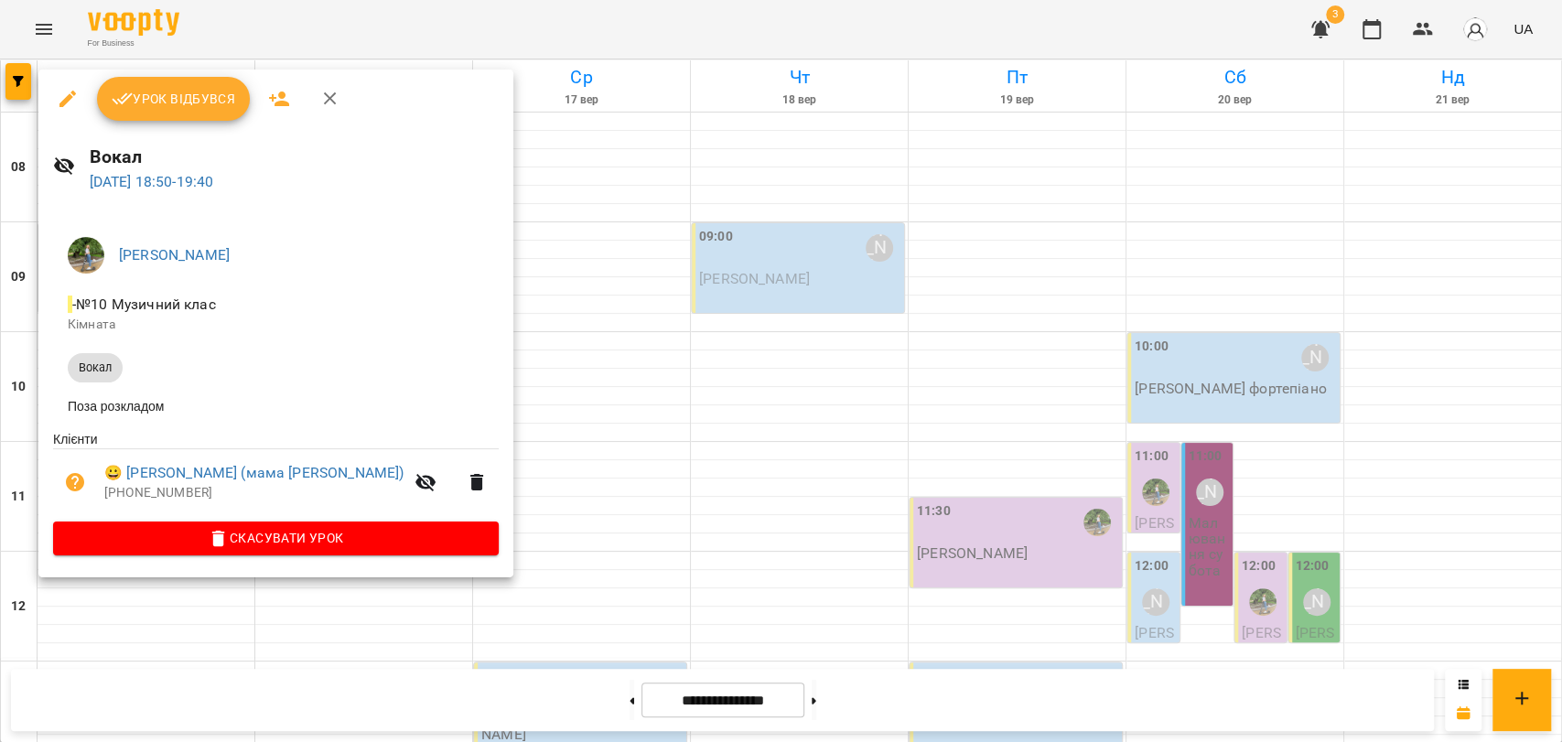
click at [340, 100] on button "button" at bounding box center [330, 99] width 44 height 44
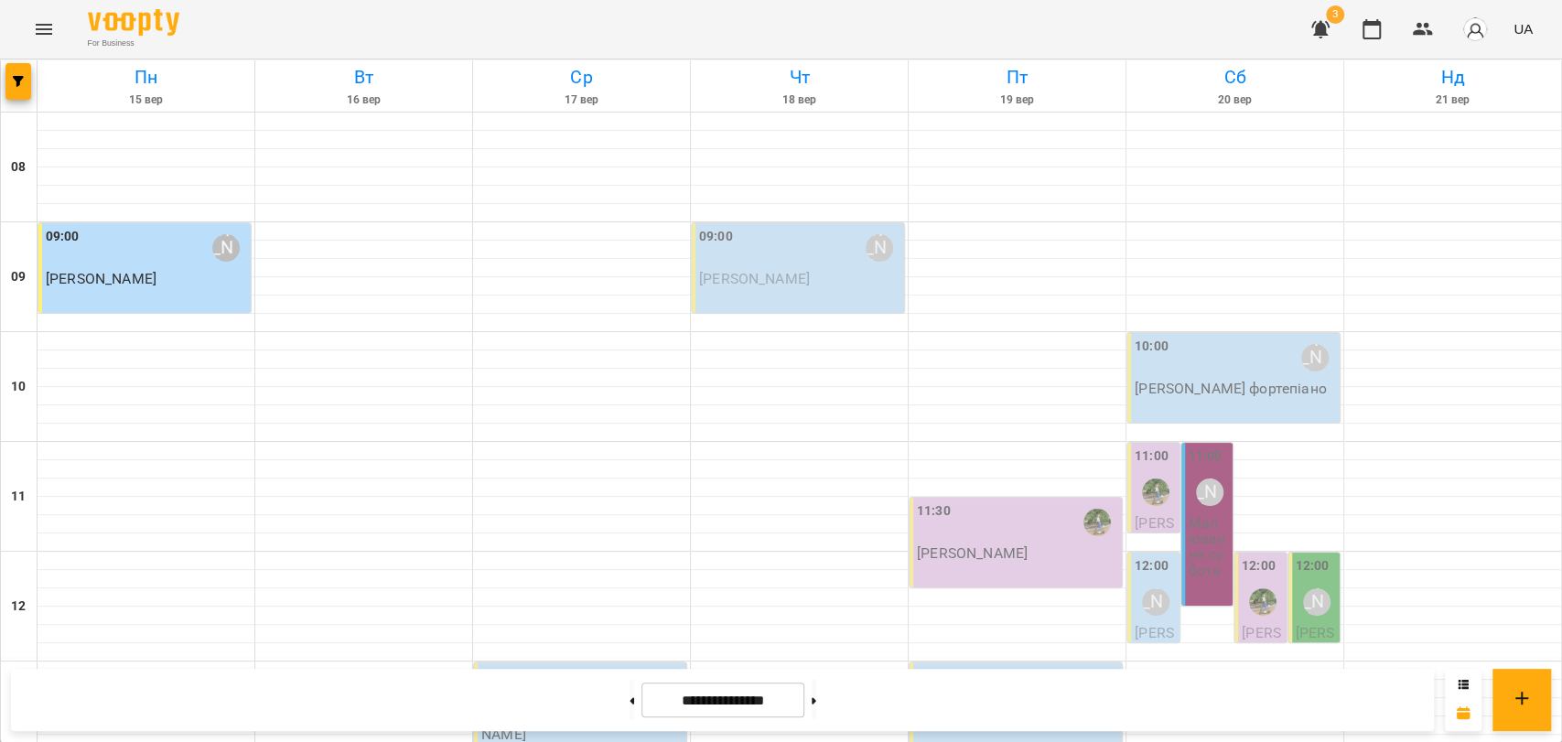
click at [24, 16] on button "Menu" at bounding box center [44, 29] width 44 height 44
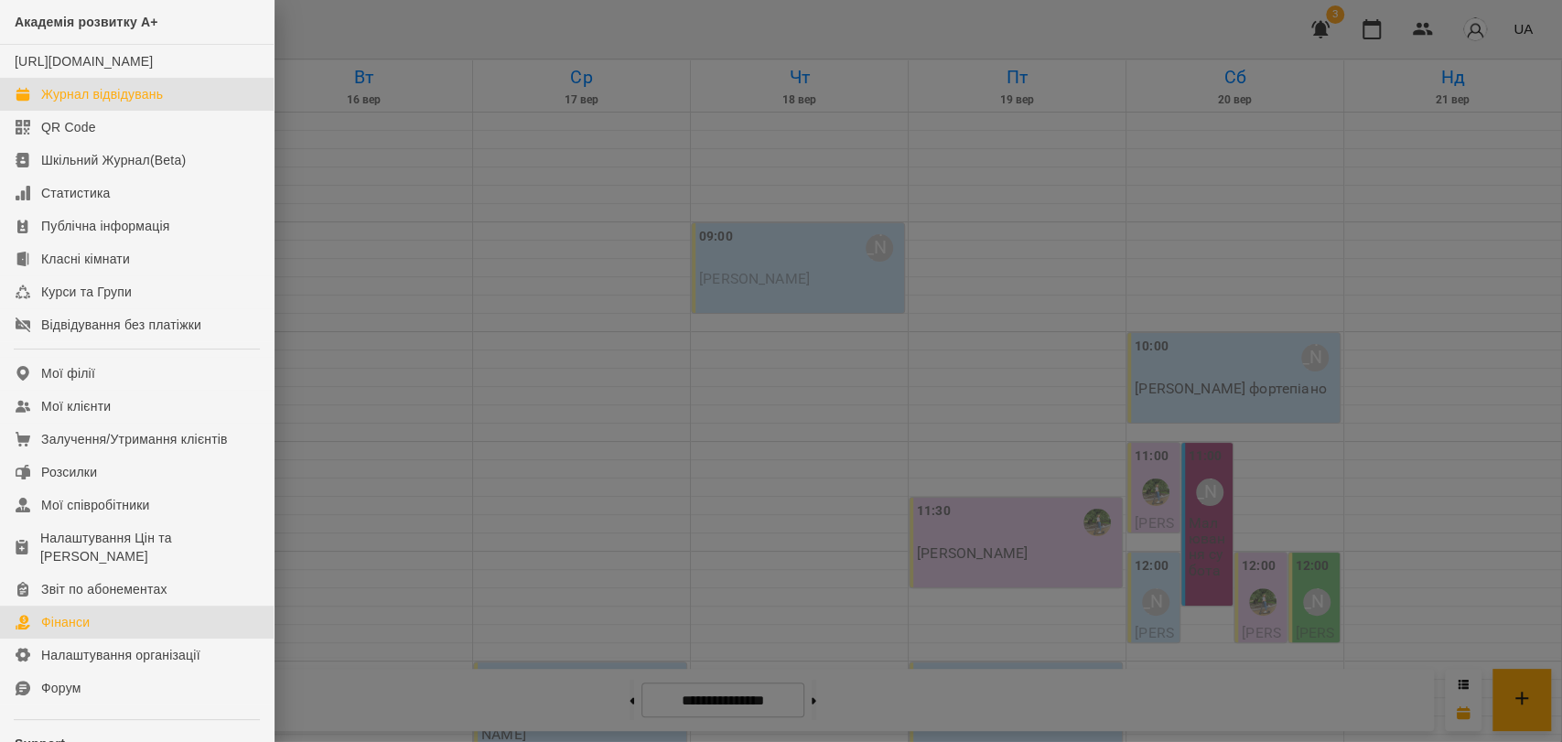
click at [95, 636] on link "Фінанси" at bounding box center [137, 622] width 274 height 33
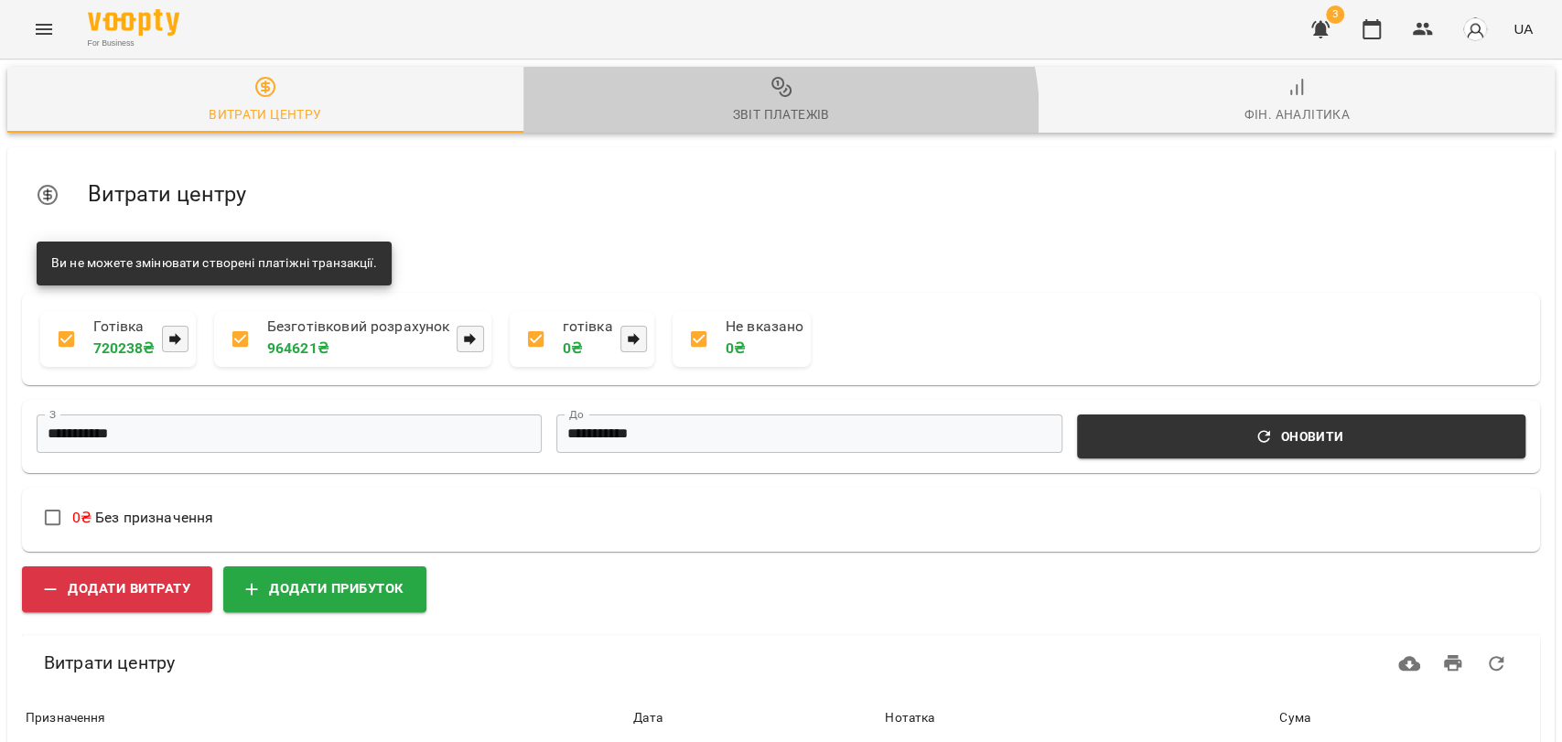
click at [766, 118] on div "Звіт платежів" at bounding box center [780, 114] width 97 height 22
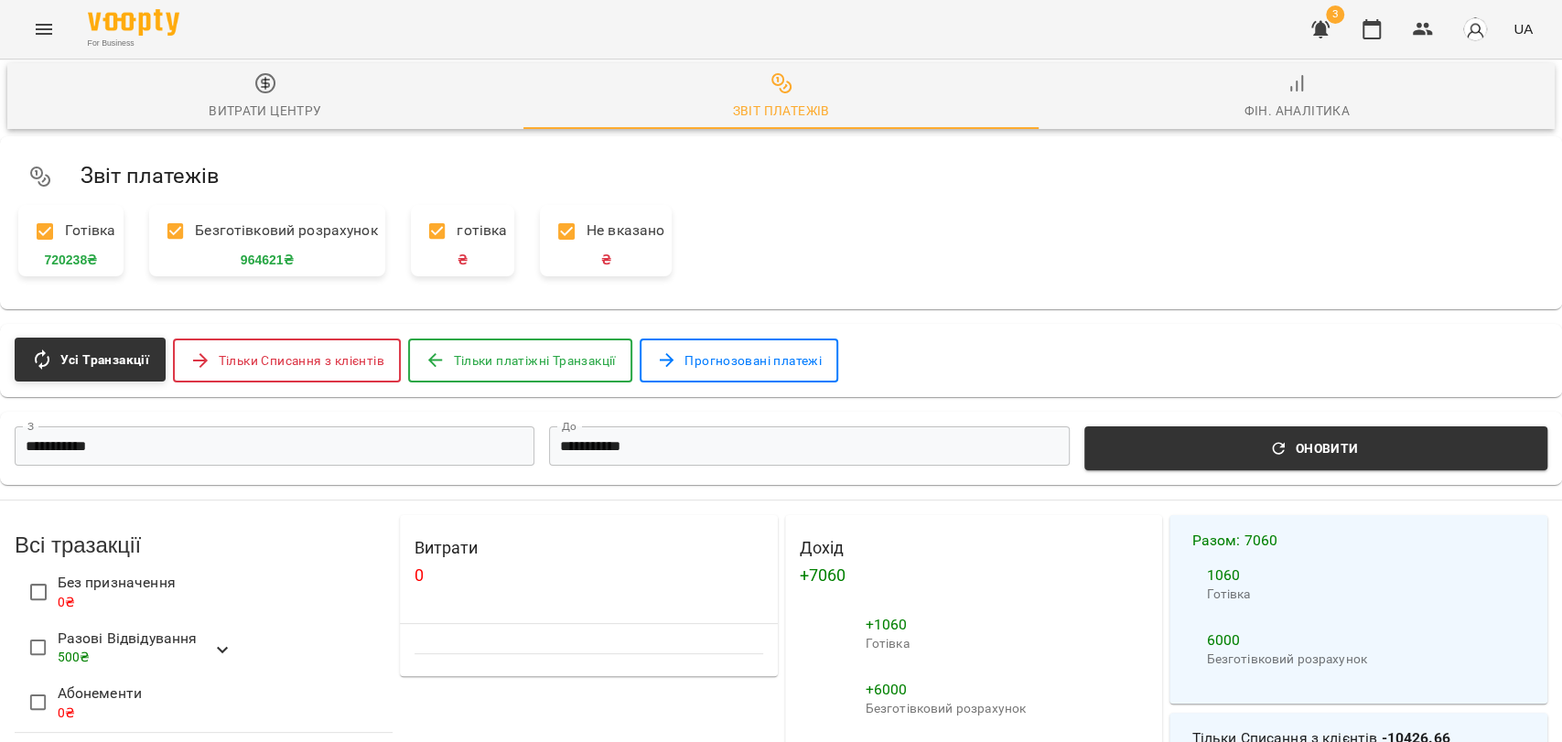
scroll to position [305, 0]
click at [1376, 25] on icon "button" at bounding box center [1372, 29] width 22 height 22
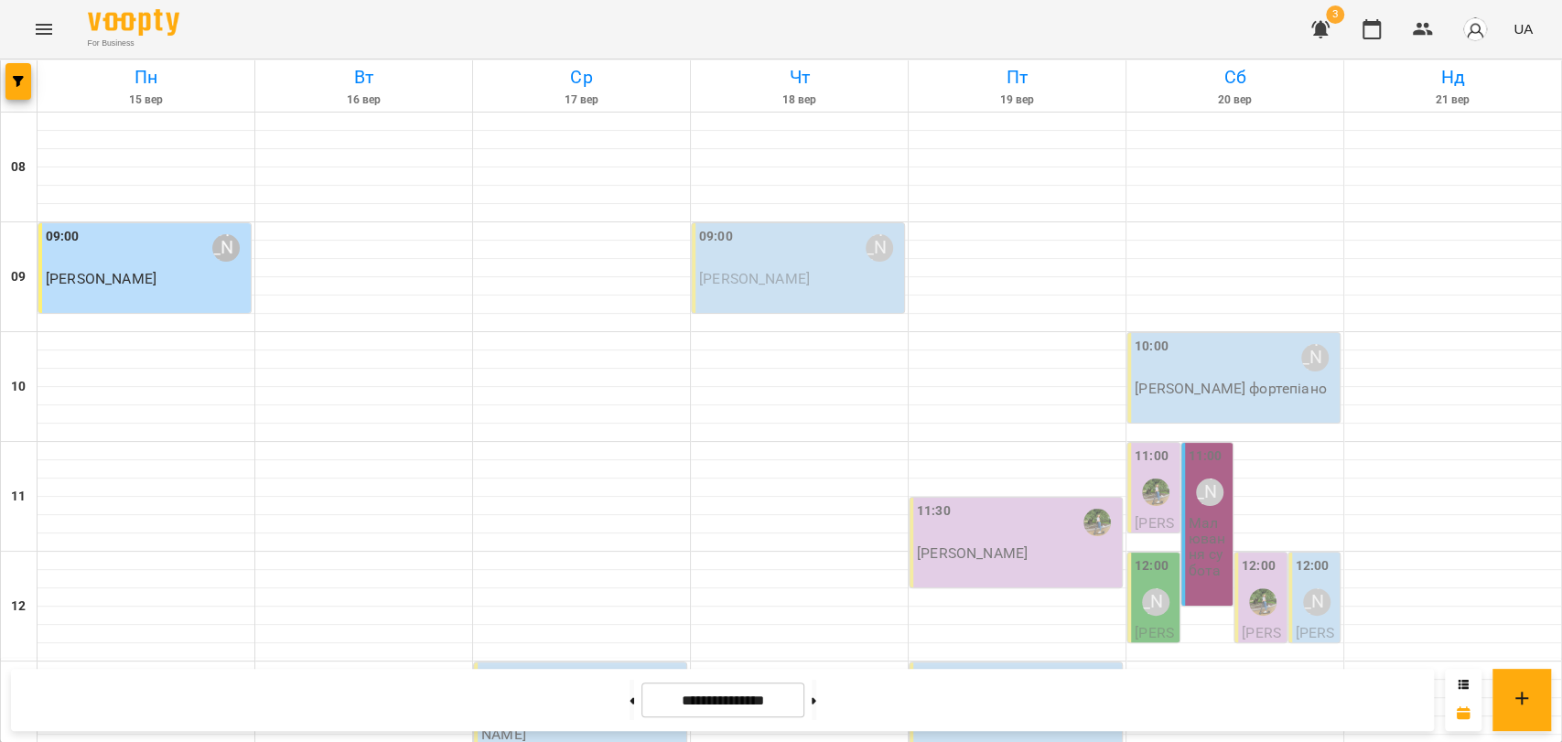
scroll to position [771, 0]
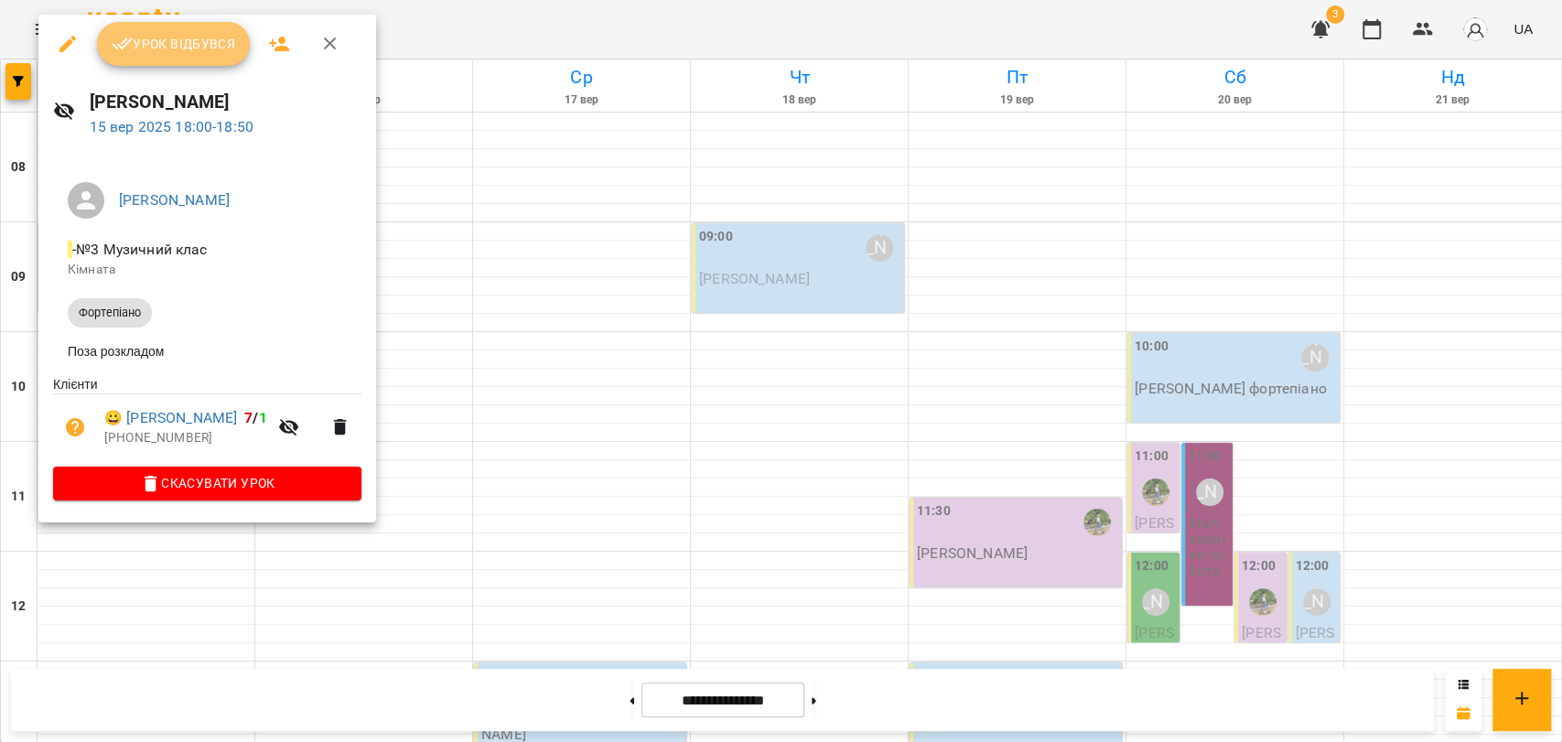
click at [199, 33] on span "Урок відбувся" at bounding box center [174, 44] width 124 height 22
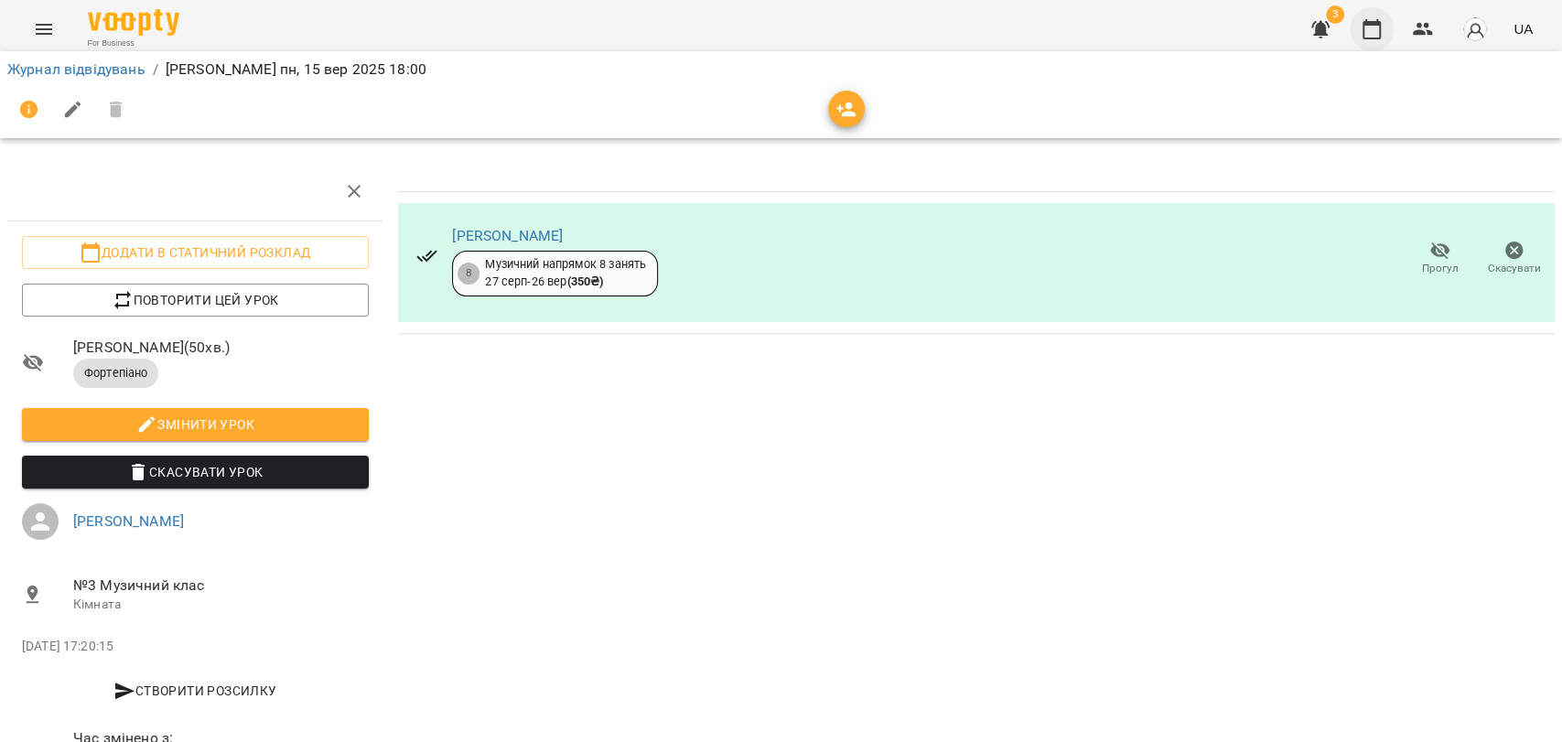
click at [1359, 31] on button "button" at bounding box center [1372, 29] width 44 height 44
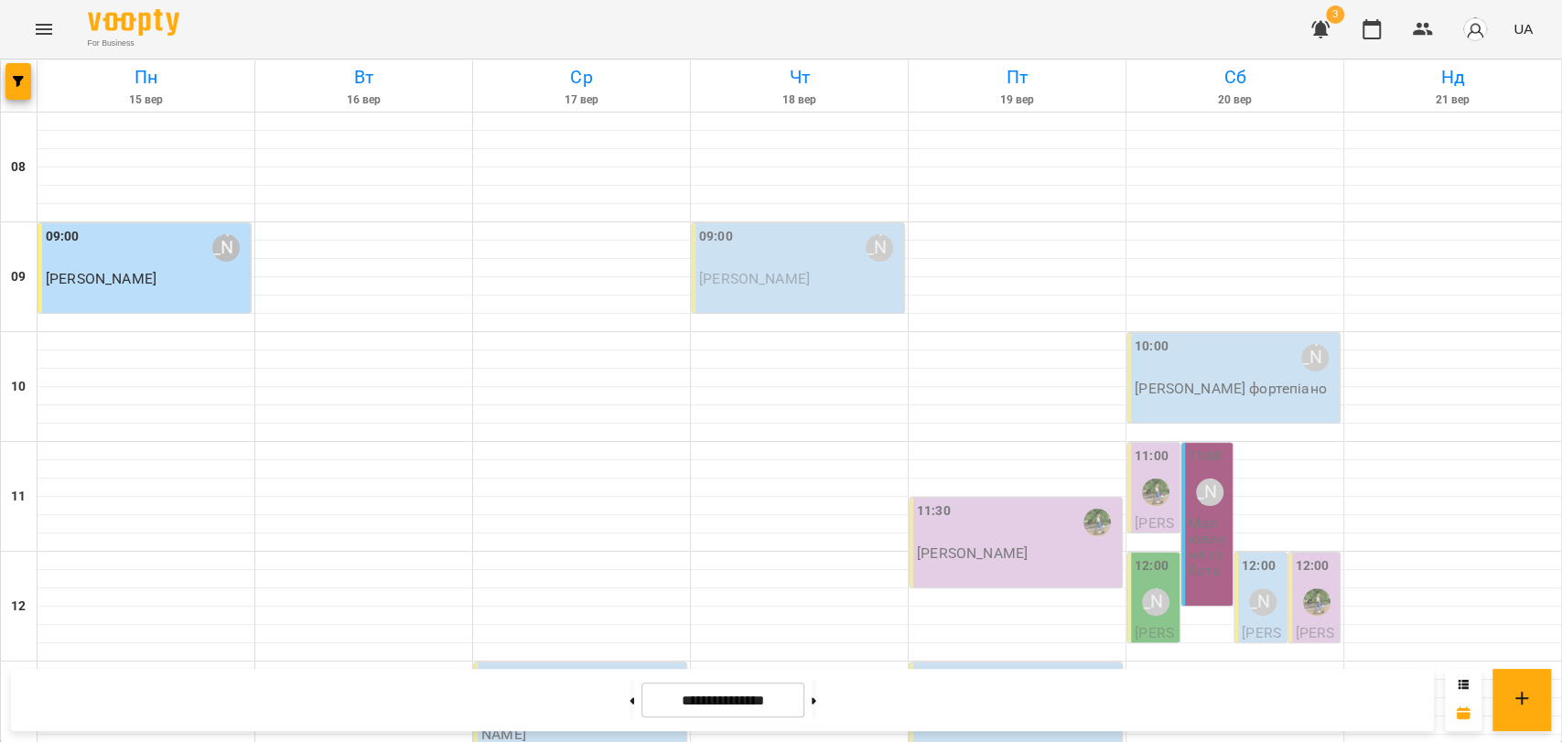
scroll to position [771, 0]
click at [816, 695] on button at bounding box center [814, 700] width 5 height 40
type input "**********"
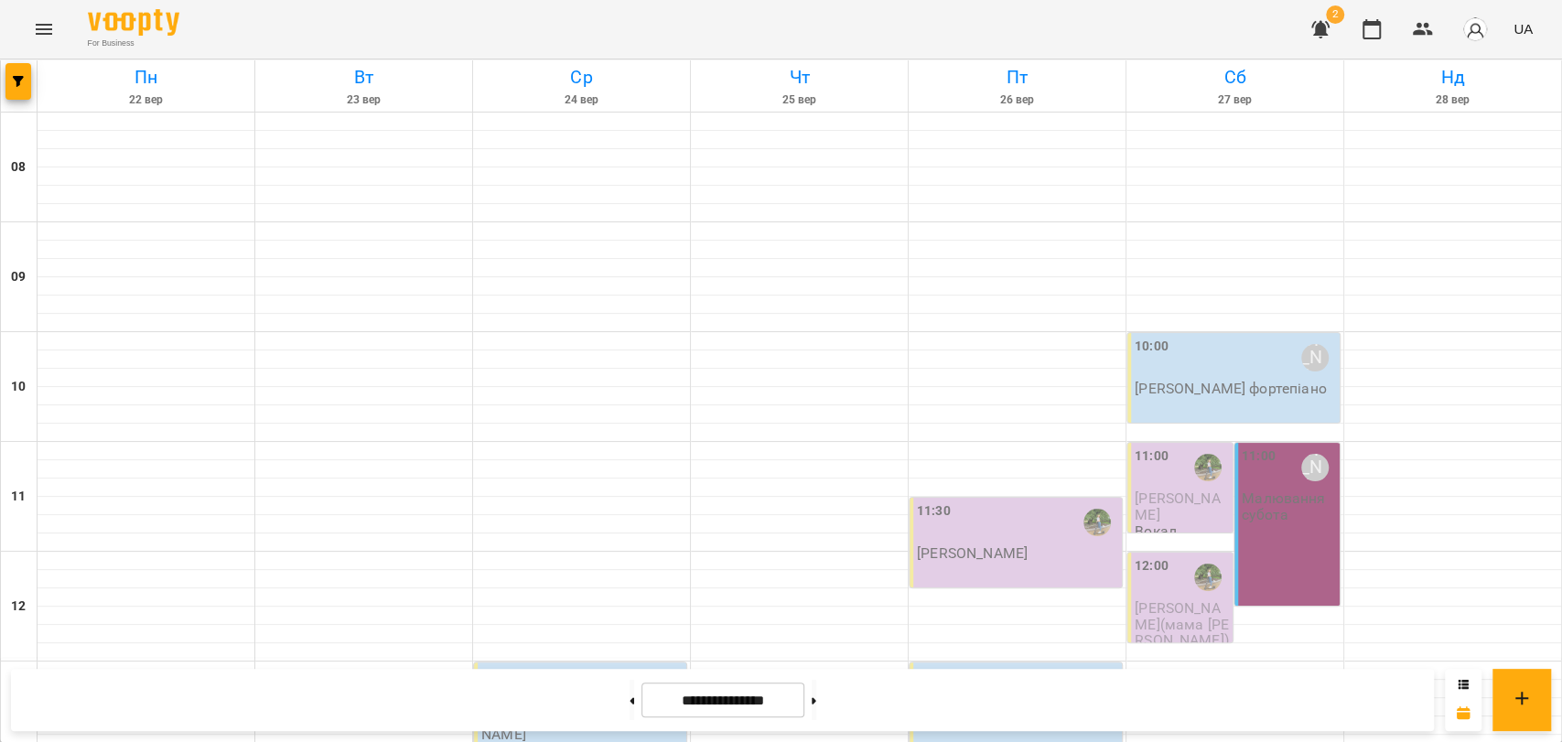
scroll to position [771, 0]
click at [630, 697] on button at bounding box center [632, 700] width 5 height 40
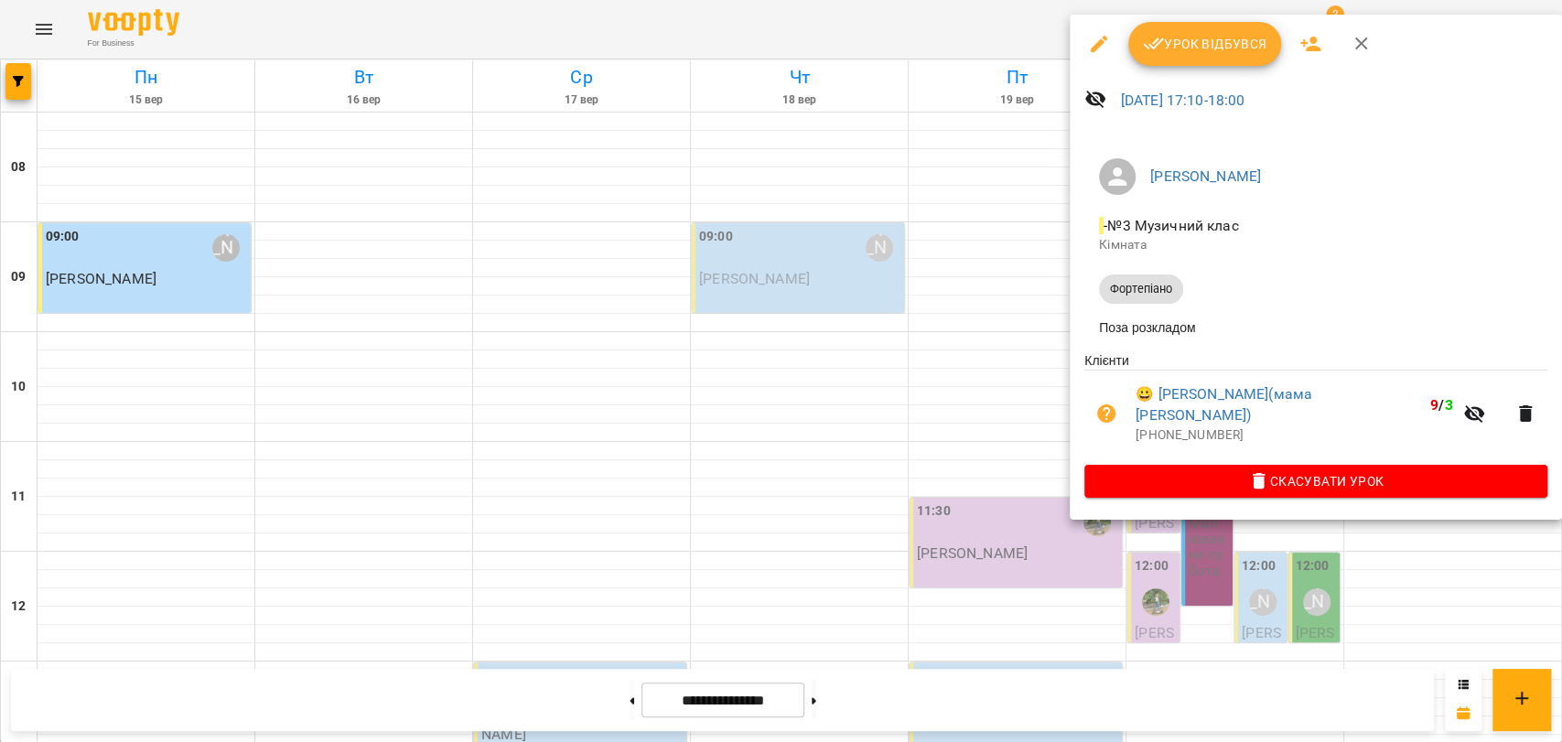
click at [870, 37] on div at bounding box center [781, 371] width 1562 height 742
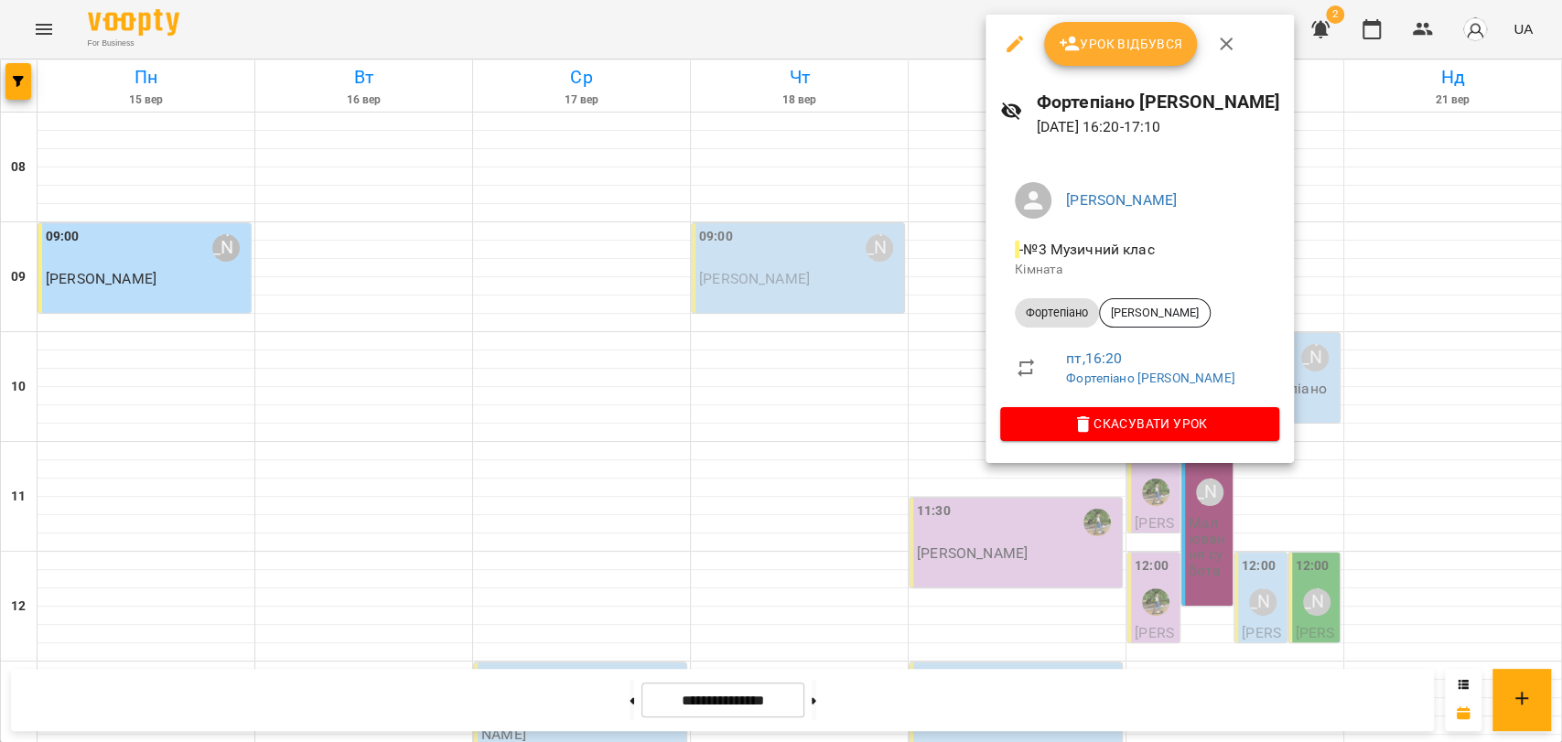
click at [935, 340] on div at bounding box center [781, 371] width 1562 height 742
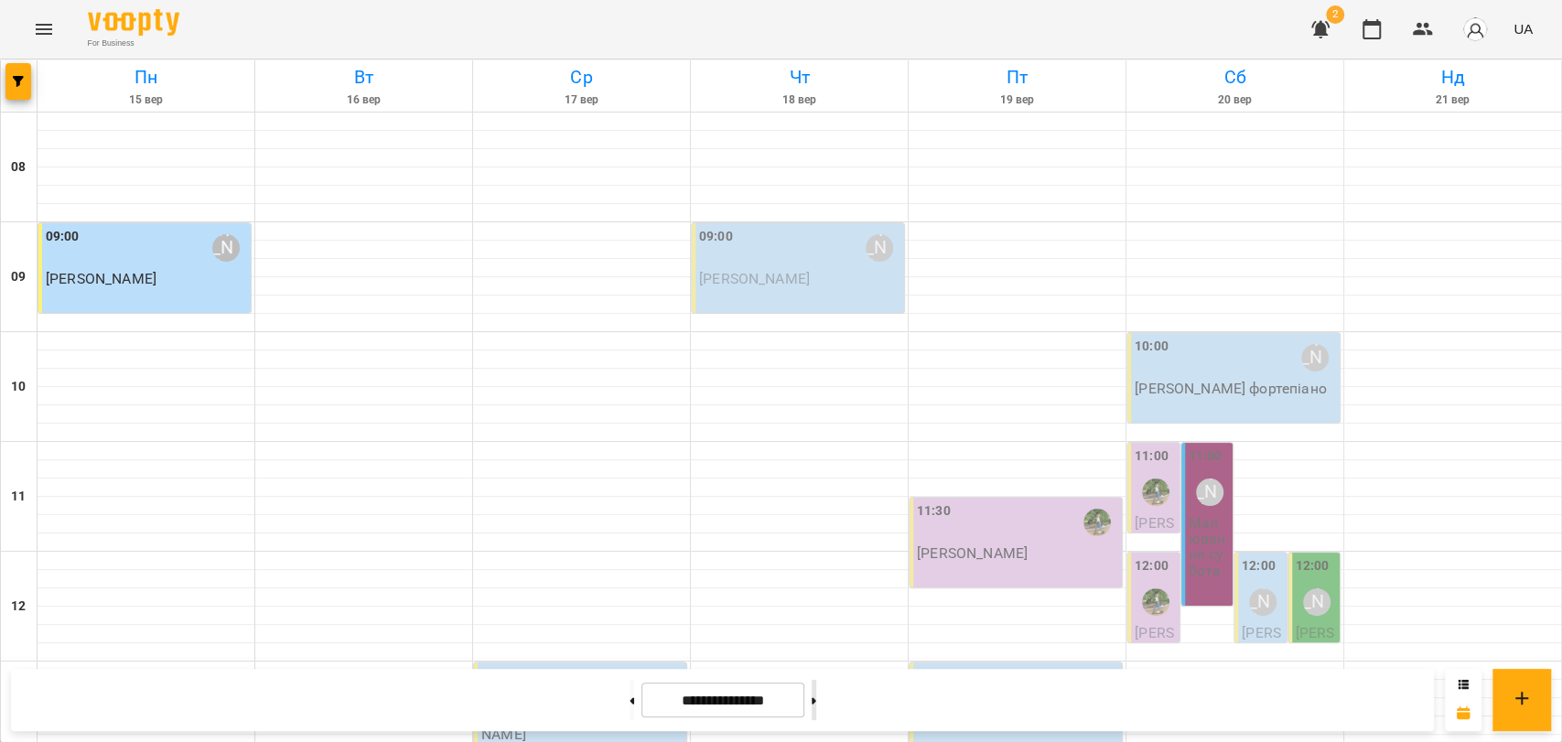
click at [816, 707] on button at bounding box center [814, 700] width 5 height 40
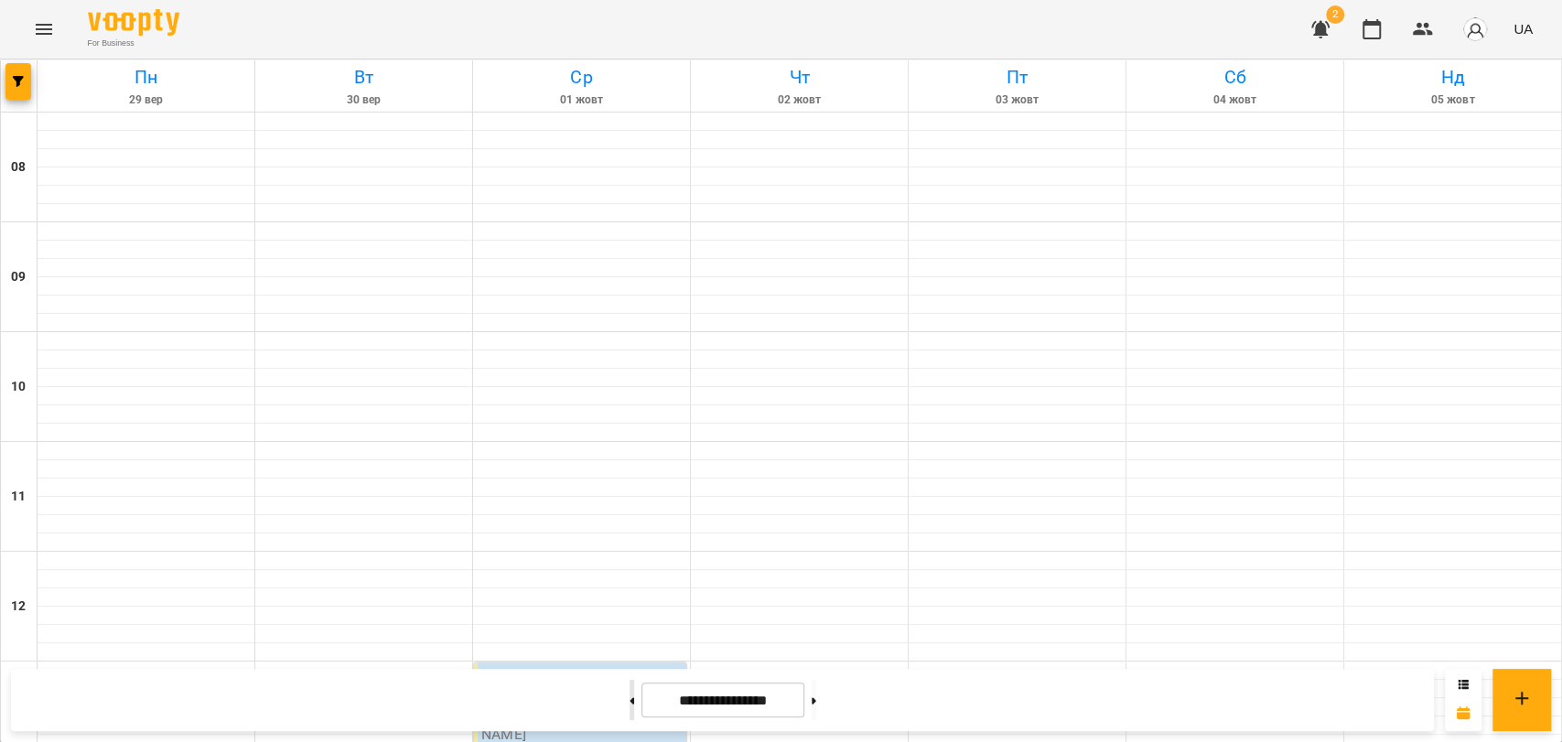
click at [630, 713] on button at bounding box center [632, 700] width 5 height 40
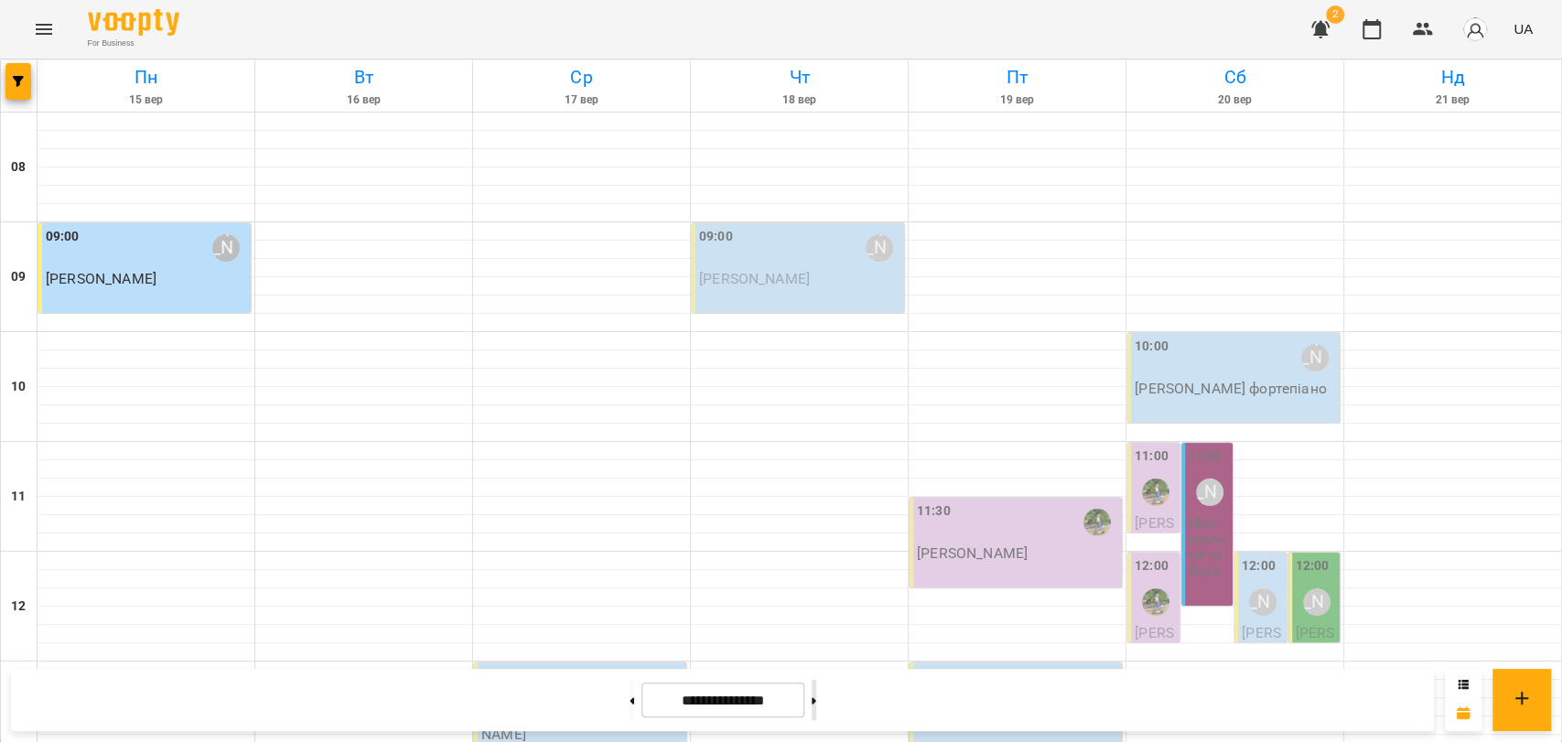
drag, startPoint x: 846, startPoint y: 695, endPoint x: 835, endPoint y: 701, distance: 12.3
click at [816, 695] on button at bounding box center [814, 700] width 5 height 40
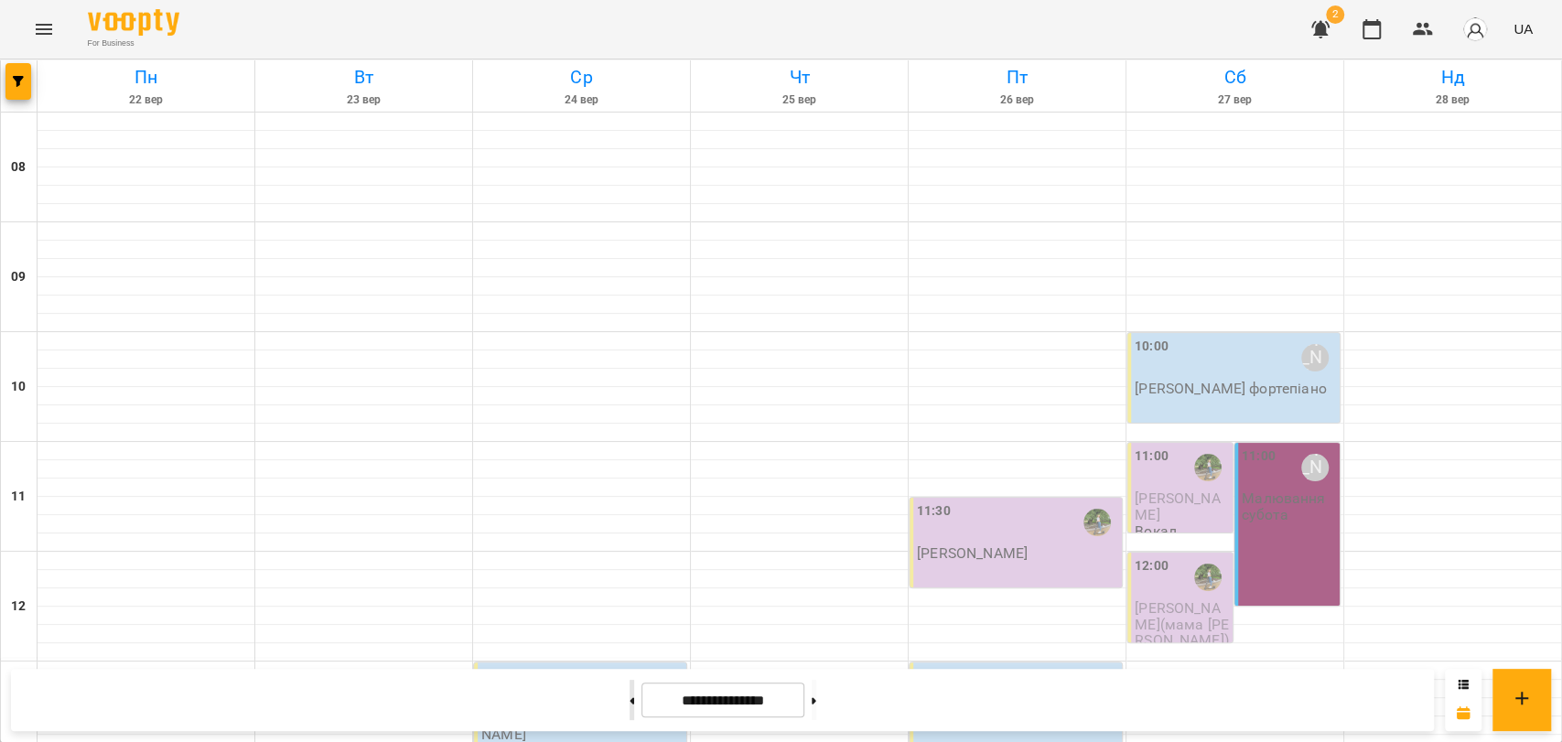
click at [630, 691] on button at bounding box center [632, 700] width 5 height 40
type input "**********"
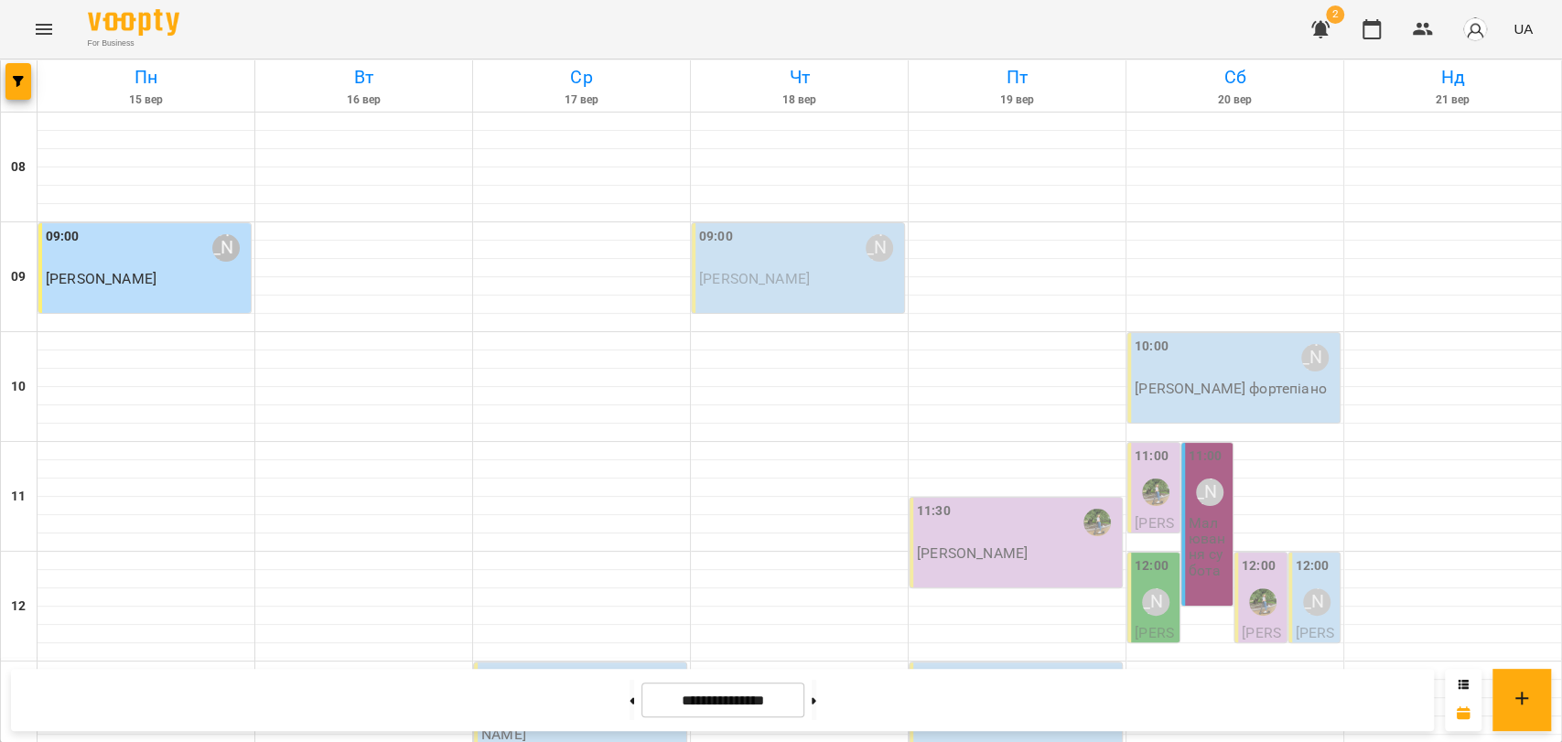
click at [967, 738] on div "**********" at bounding box center [781, 700] width 1562 height 84
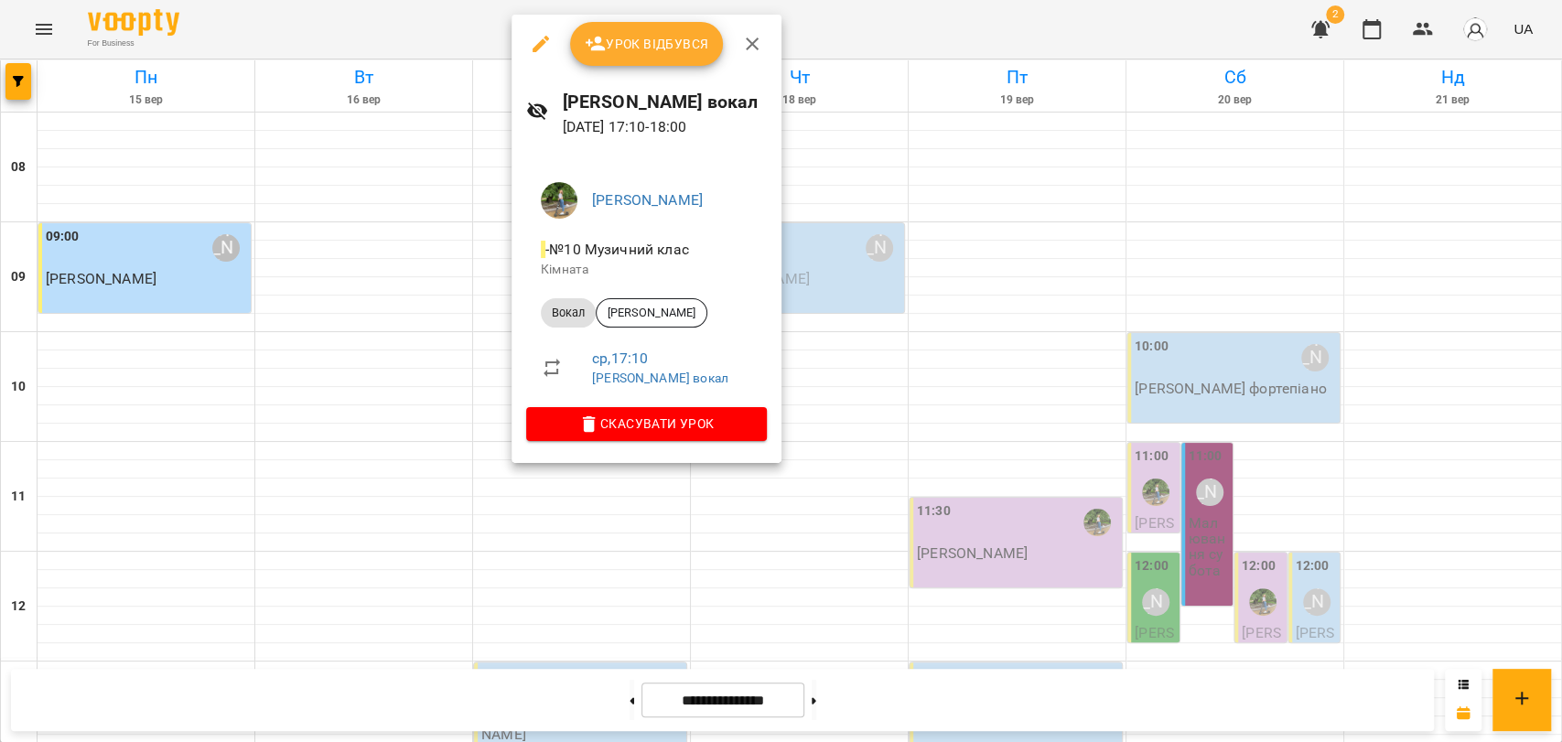
drag, startPoint x: 508, startPoint y: 426, endPoint x: 496, endPoint y: 405, distance: 23.4
click at [507, 426] on div at bounding box center [781, 371] width 1562 height 742
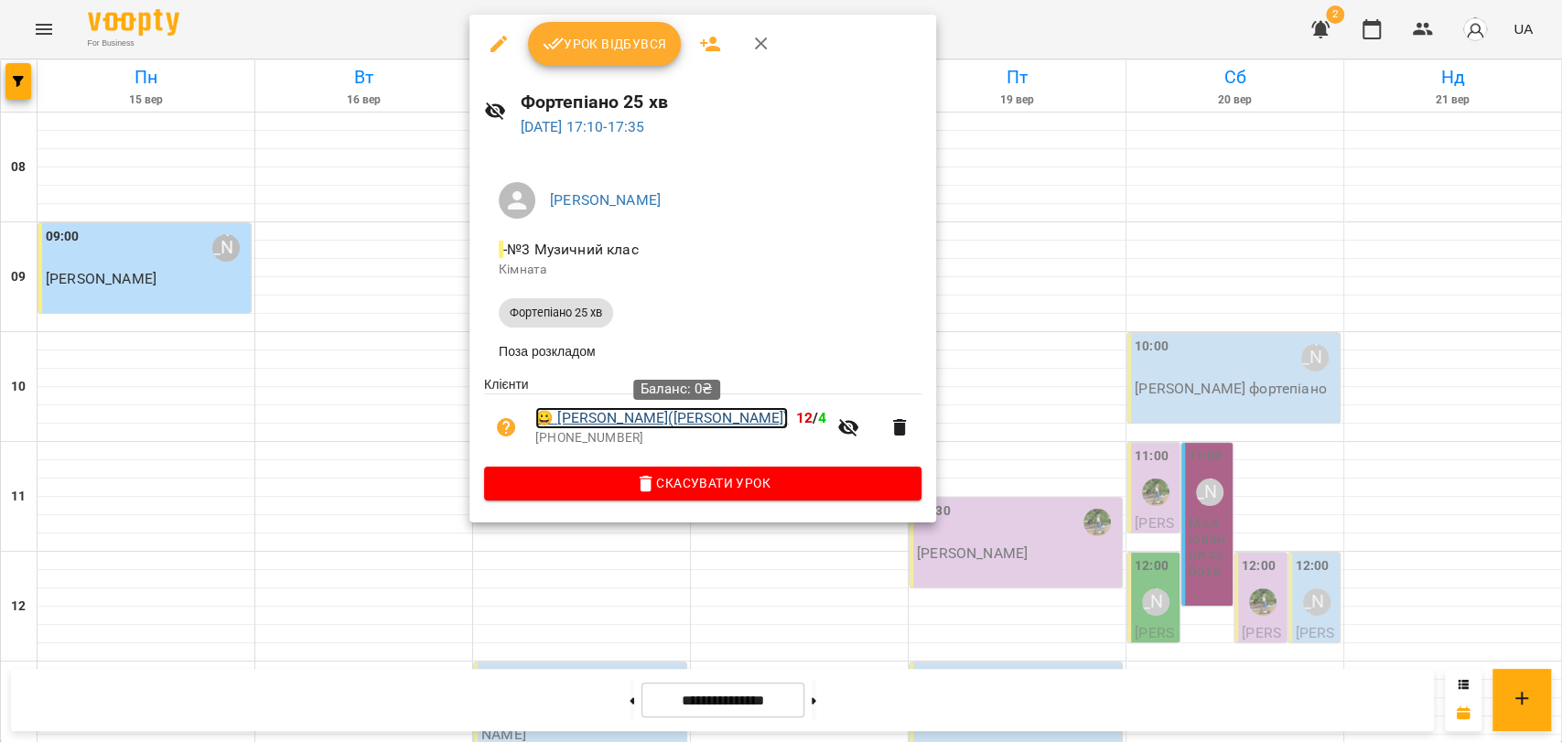
click at [576, 426] on link "😀 Зеленковська Альона(Мама Дарина)" at bounding box center [661, 418] width 253 height 22
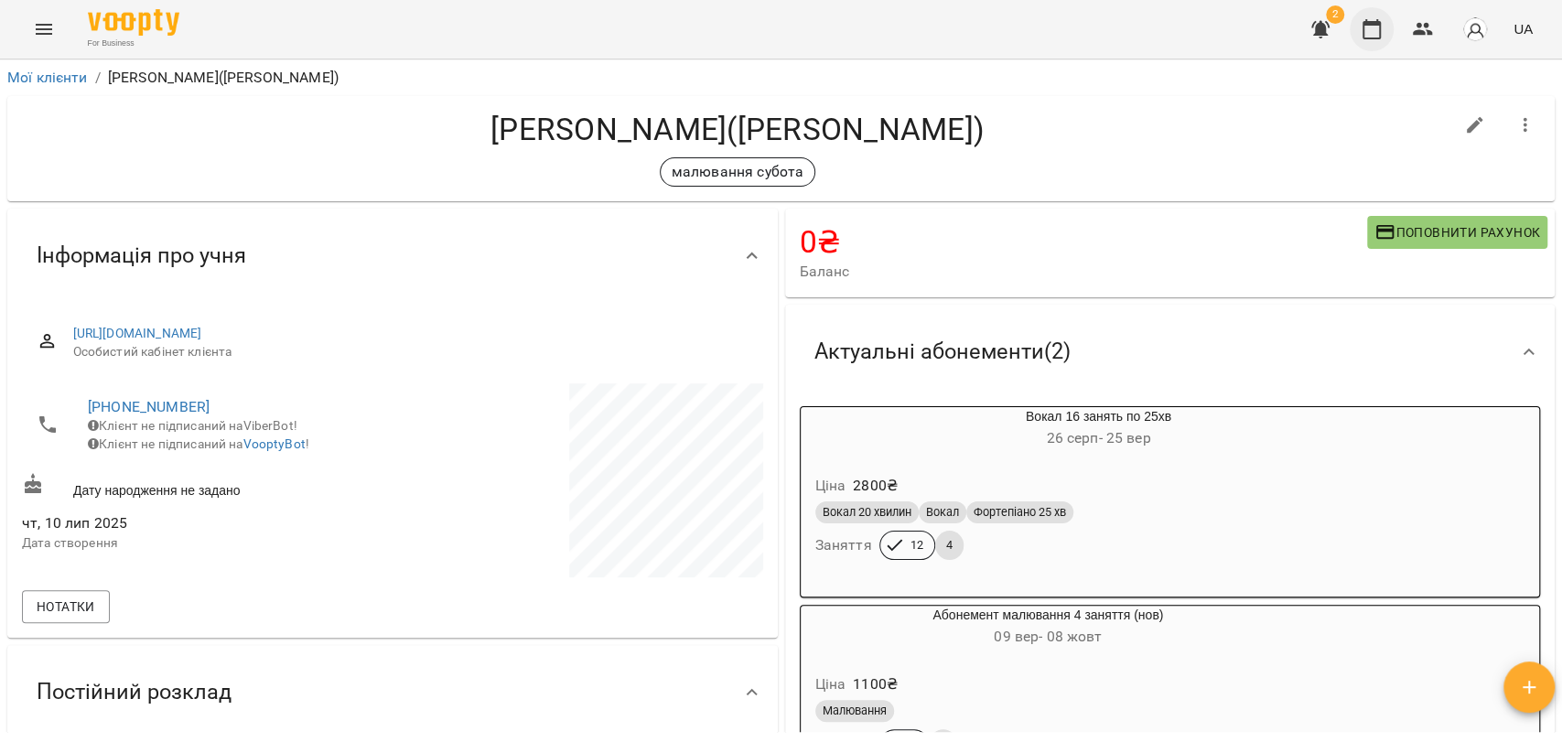
click at [1362, 36] on icon "button" at bounding box center [1372, 29] width 22 height 22
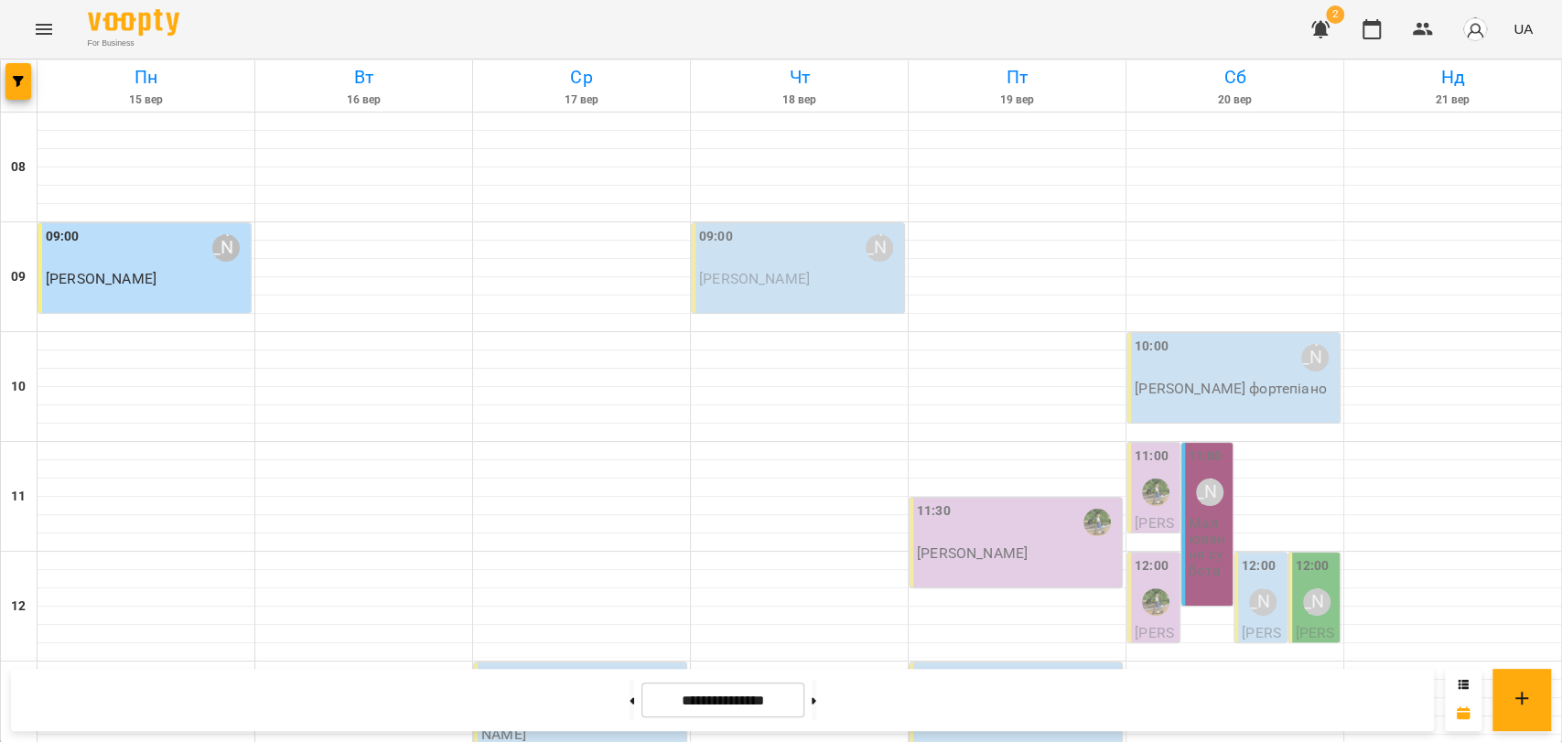
scroll to position [771, 0]
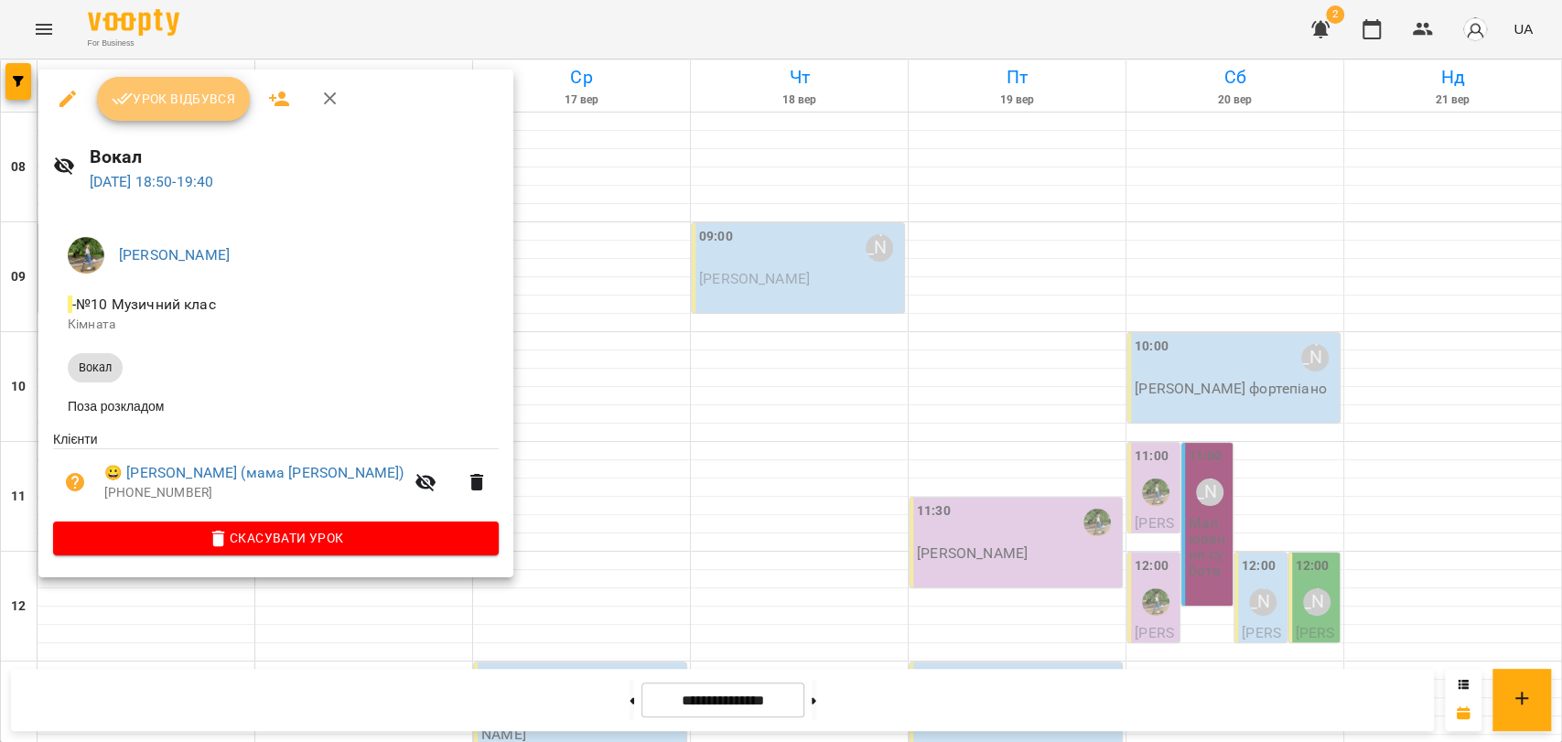
click at [176, 95] on span "Урок відбувся" at bounding box center [174, 99] width 124 height 22
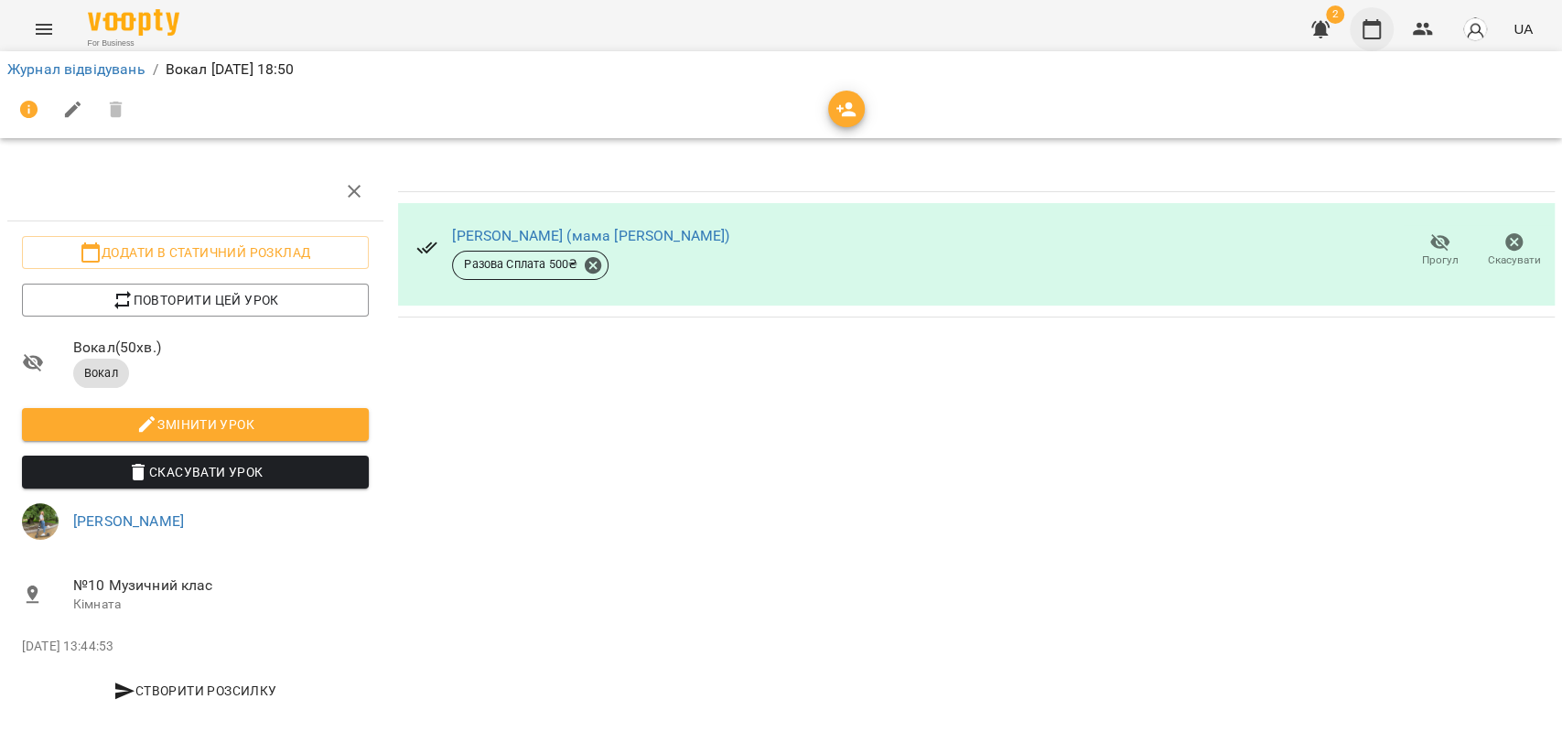
click at [1371, 31] on icon "button" at bounding box center [1372, 29] width 22 height 22
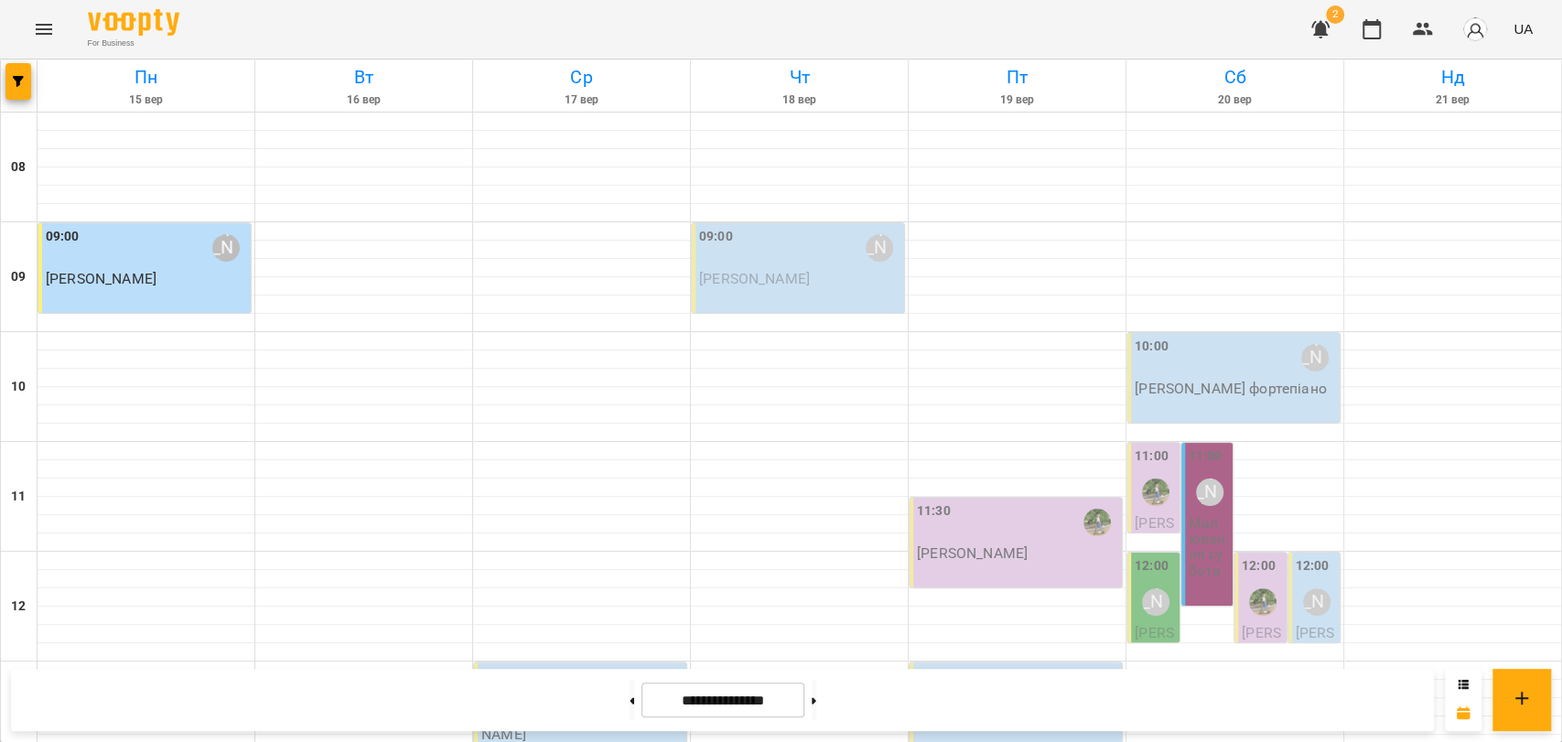
scroll to position [771, 0]
